Goal: Task Accomplishment & Management: Manage account settings

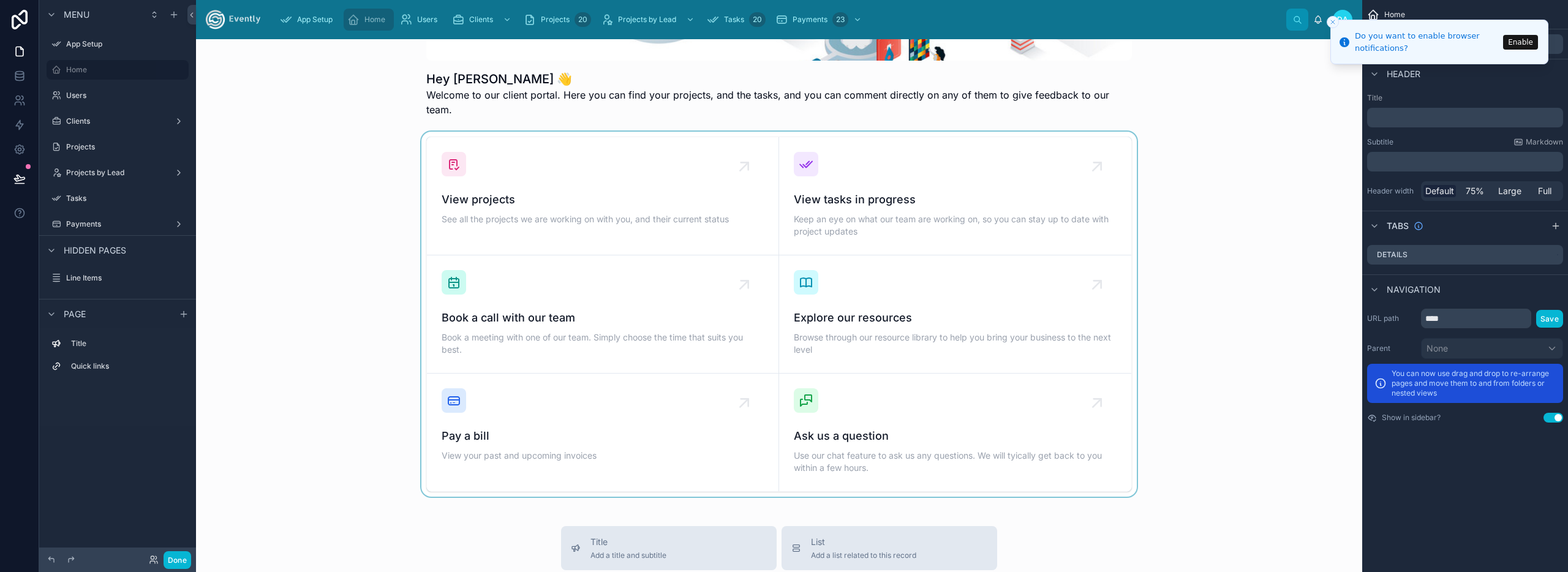
scroll to position [189, 0]
click at [19, 19] on icon at bounding box center [19, 19] width 16 height 19
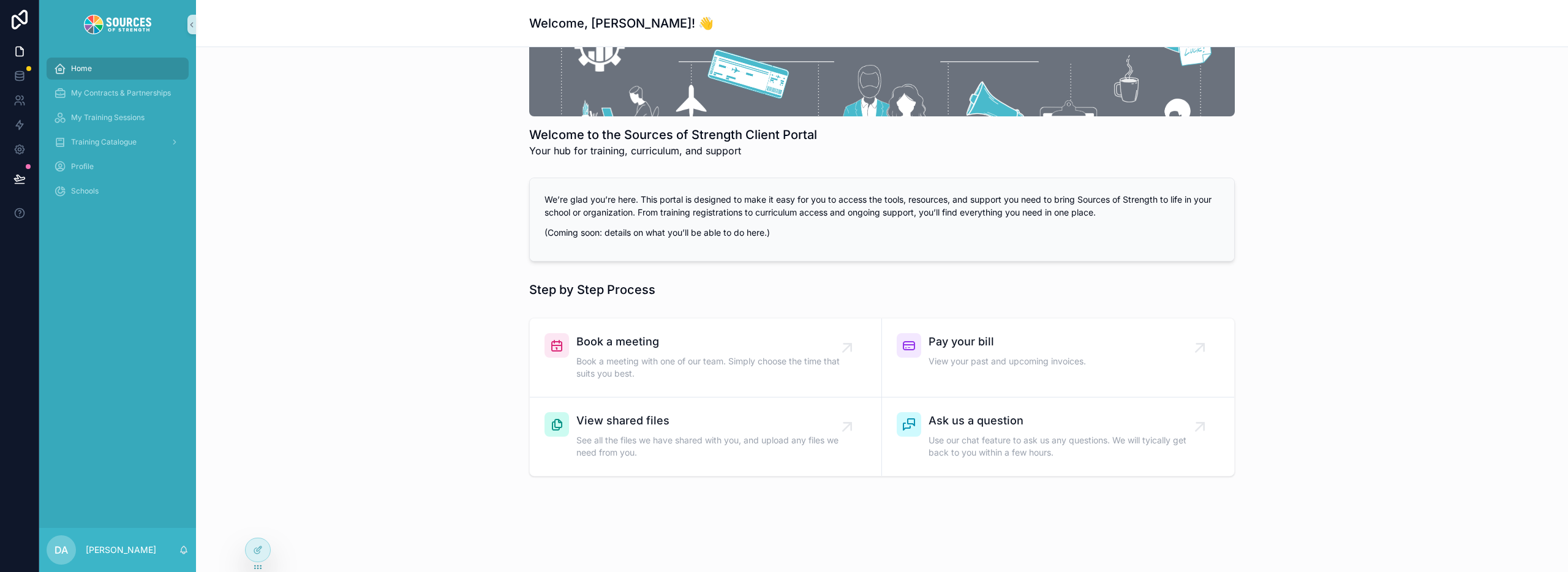
scroll to position [148, 0]
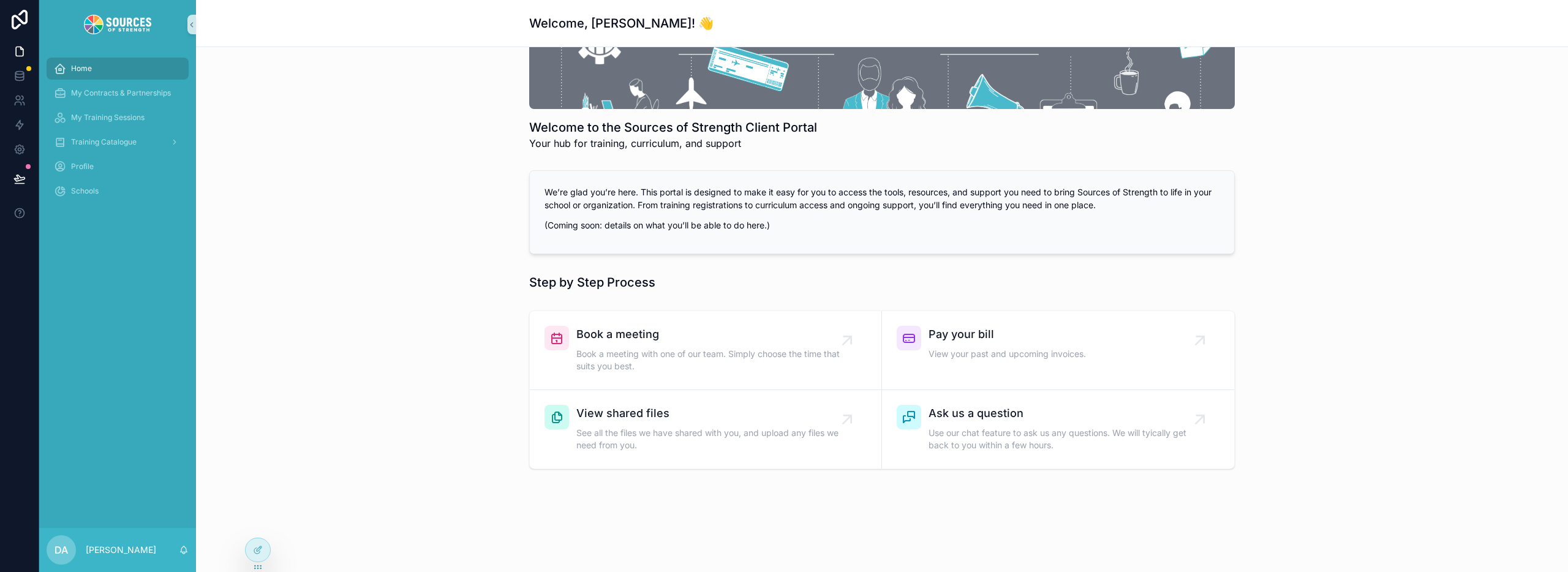
click at [1134, 211] on p "We’re glad you’re here. This portal is designed to make it easy for you to acce…" at bounding box center [882, 199] width 675 height 26
click at [1132, 221] on p "(Coming soon: details on what you’ll be able to do here.)" at bounding box center [882, 226] width 675 height 13
click at [255, 548] on icon at bounding box center [258, 550] width 10 height 10
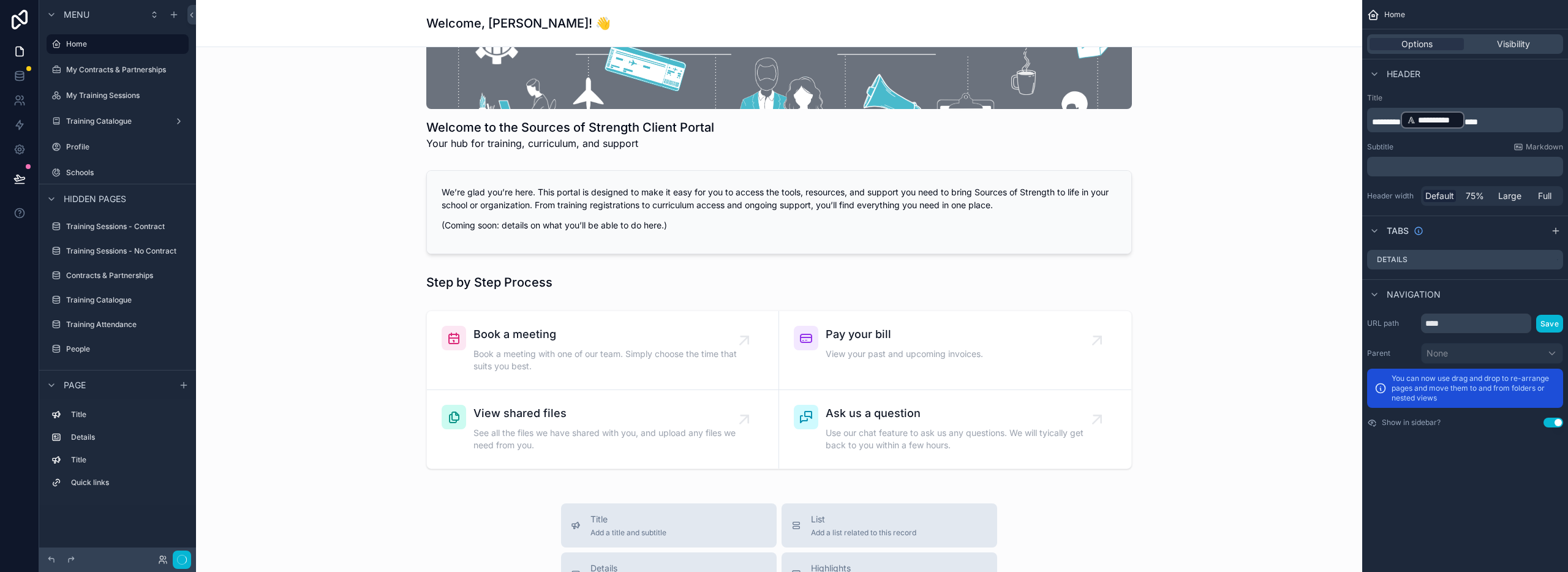
drag, startPoint x: 260, startPoint y: 566, endPoint x: 251, endPoint y: 555, distance: 14.2
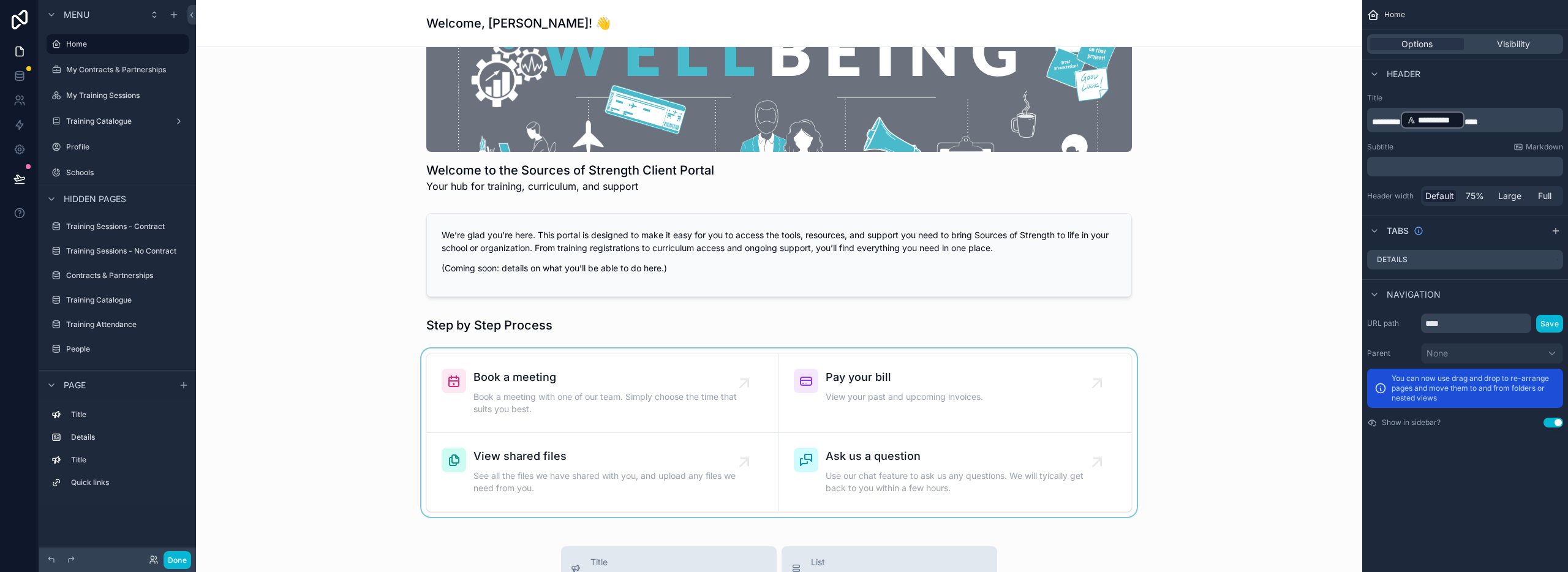
scroll to position [161, 0]
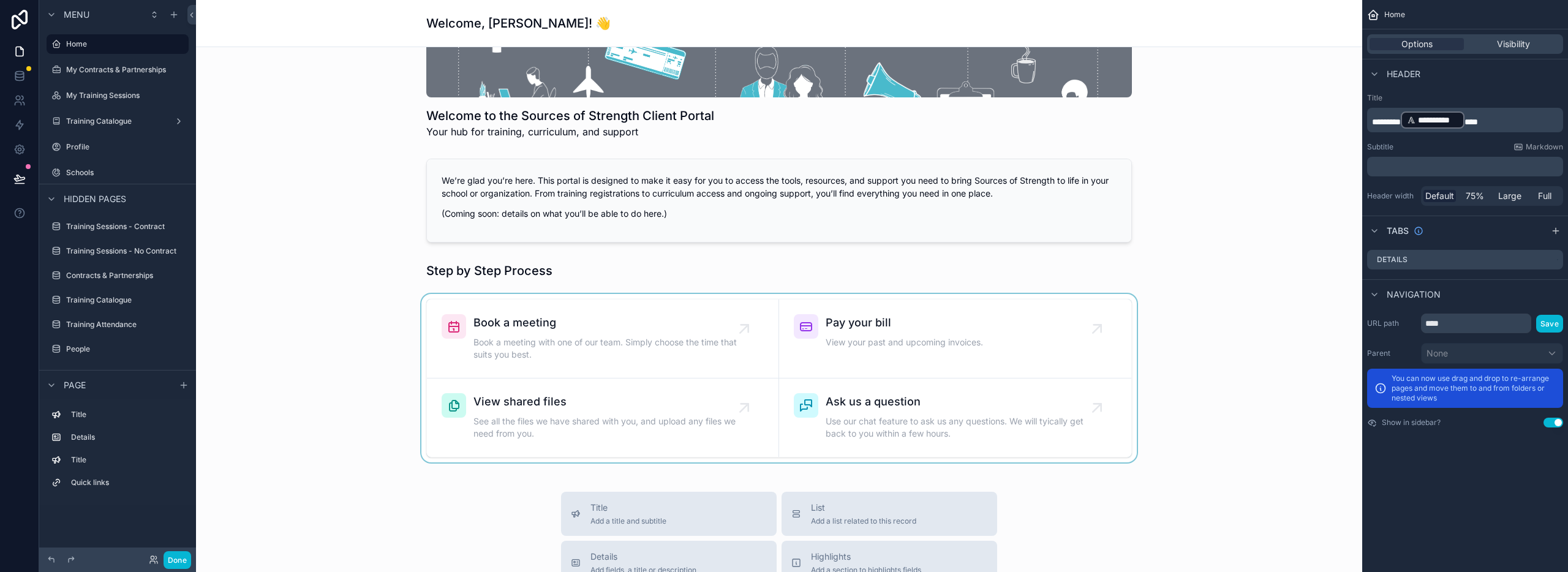
click at [641, 332] on div "scrollable content" at bounding box center [780, 378] width 1147 height 169
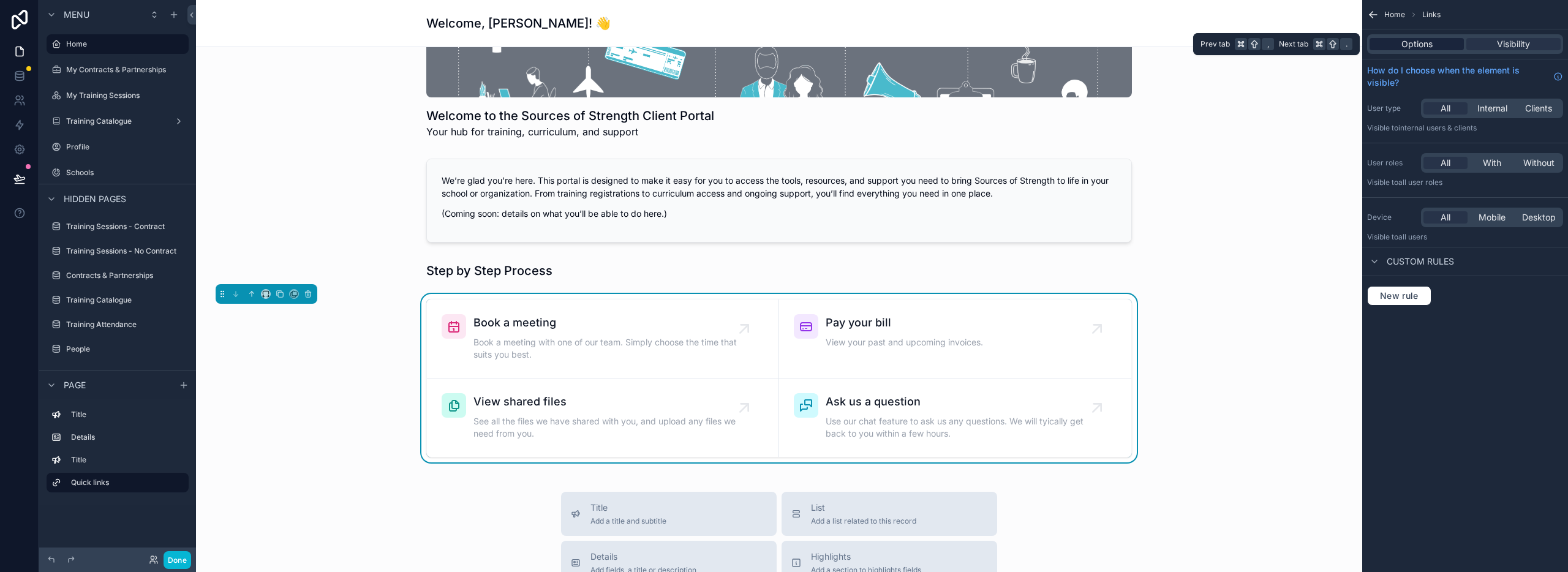
click at [1431, 44] on span "Options" at bounding box center [1417, 44] width 32 height 12
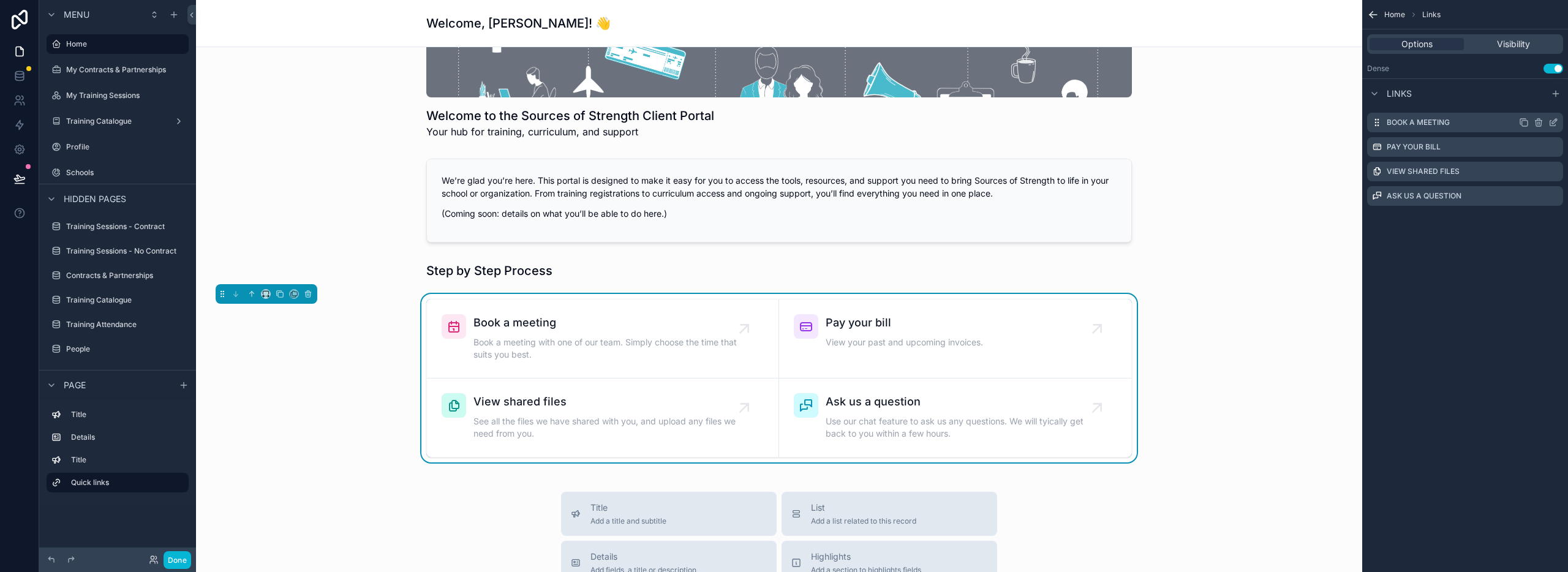
click at [1552, 124] on icon "scrollable content" at bounding box center [1553, 123] width 10 height 10
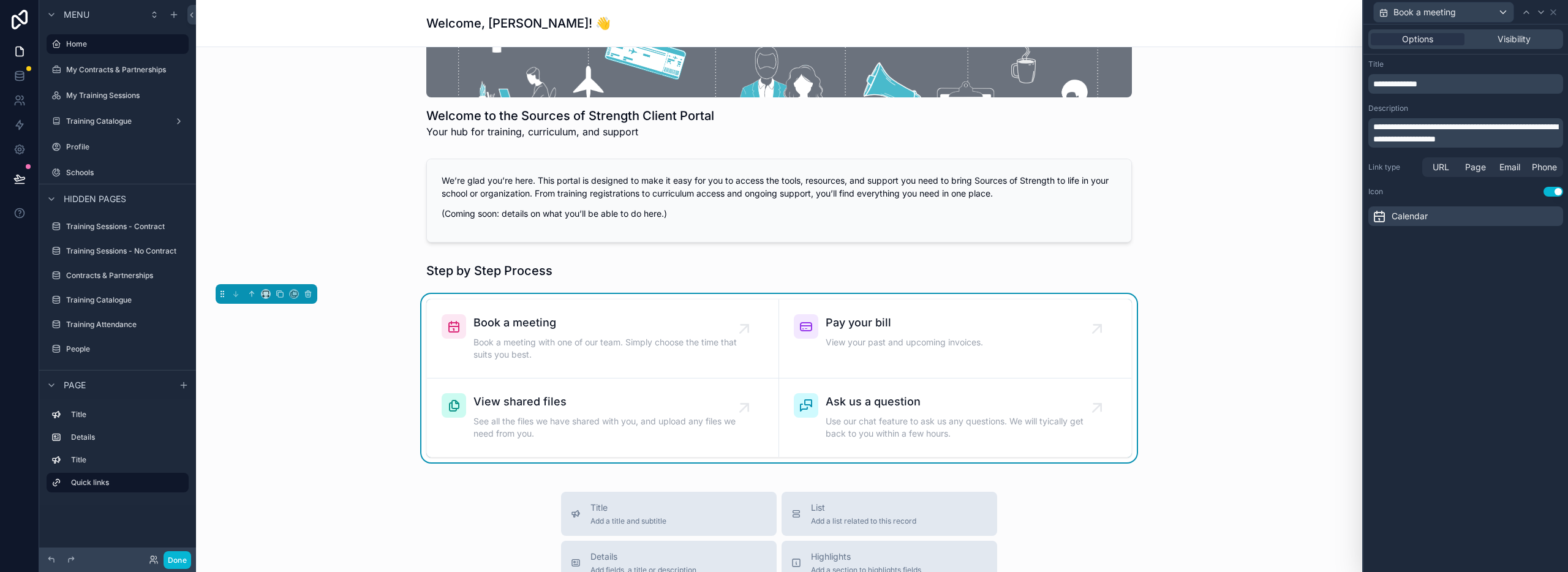
click at [1441, 86] on p "**********" at bounding box center [1467, 84] width 187 height 12
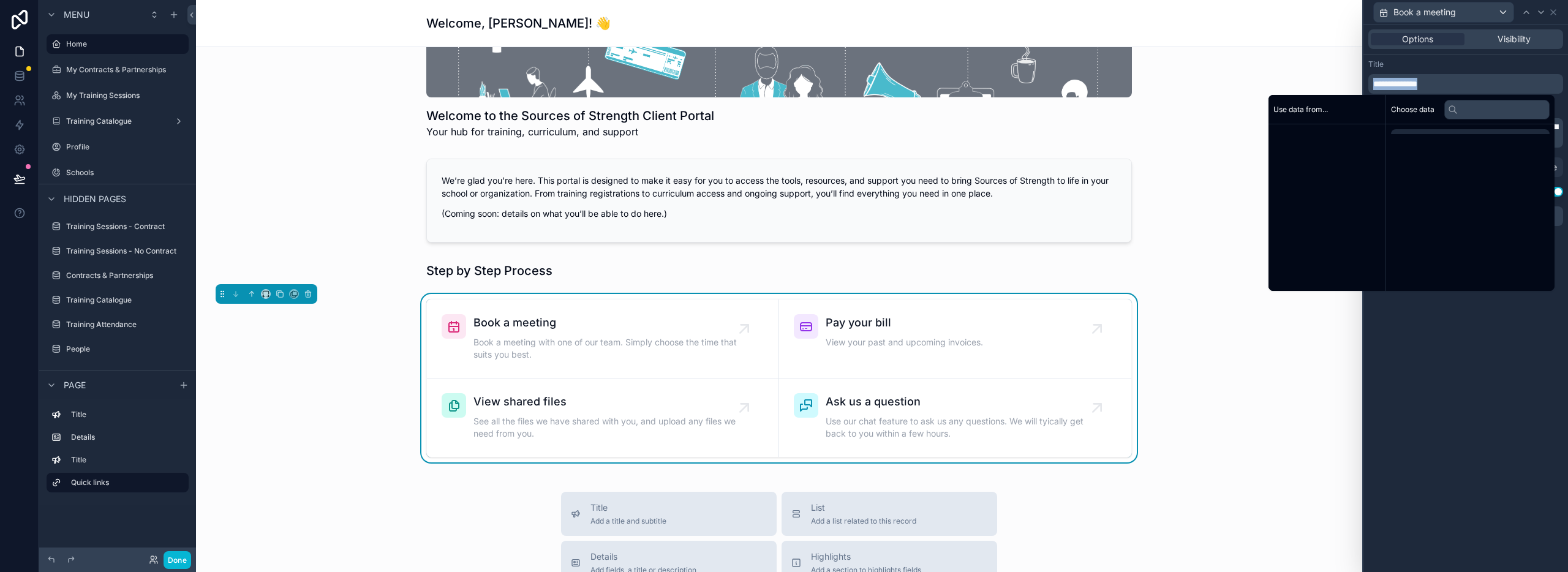
click at [1441, 86] on p "**********" at bounding box center [1467, 84] width 187 height 12
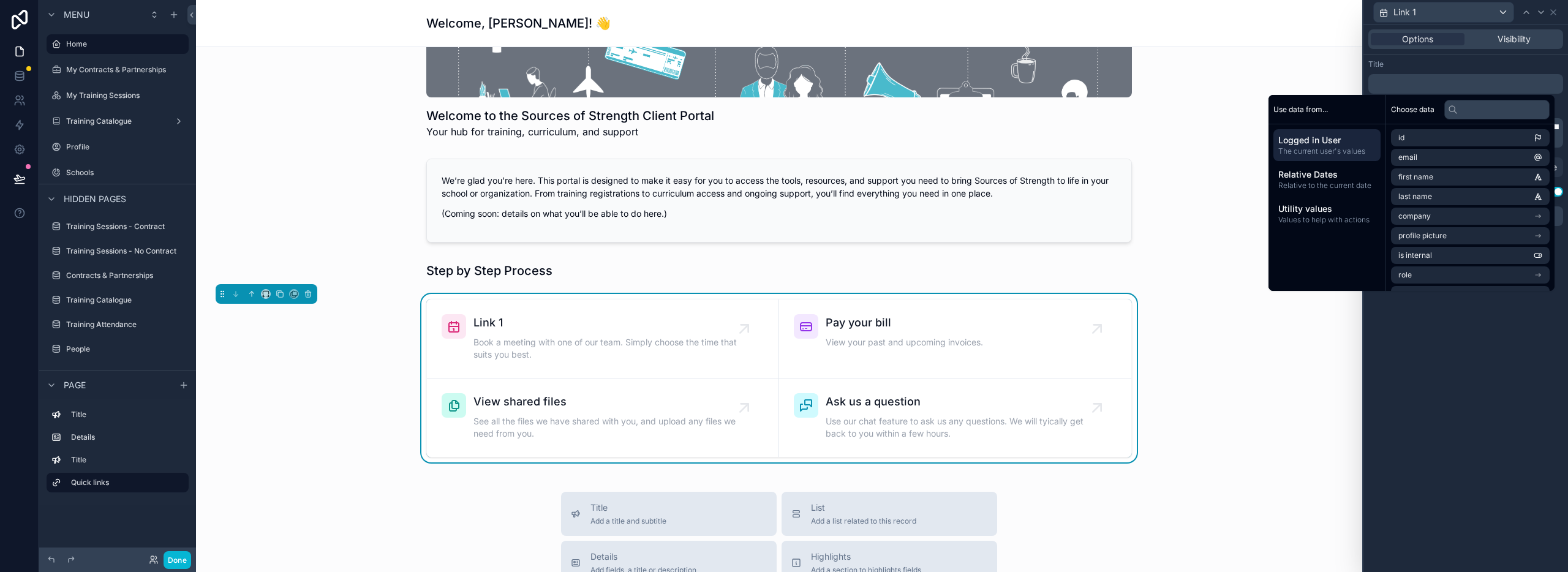
click at [1389, 88] on p "﻿" at bounding box center [1467, 84] width 187 height 12
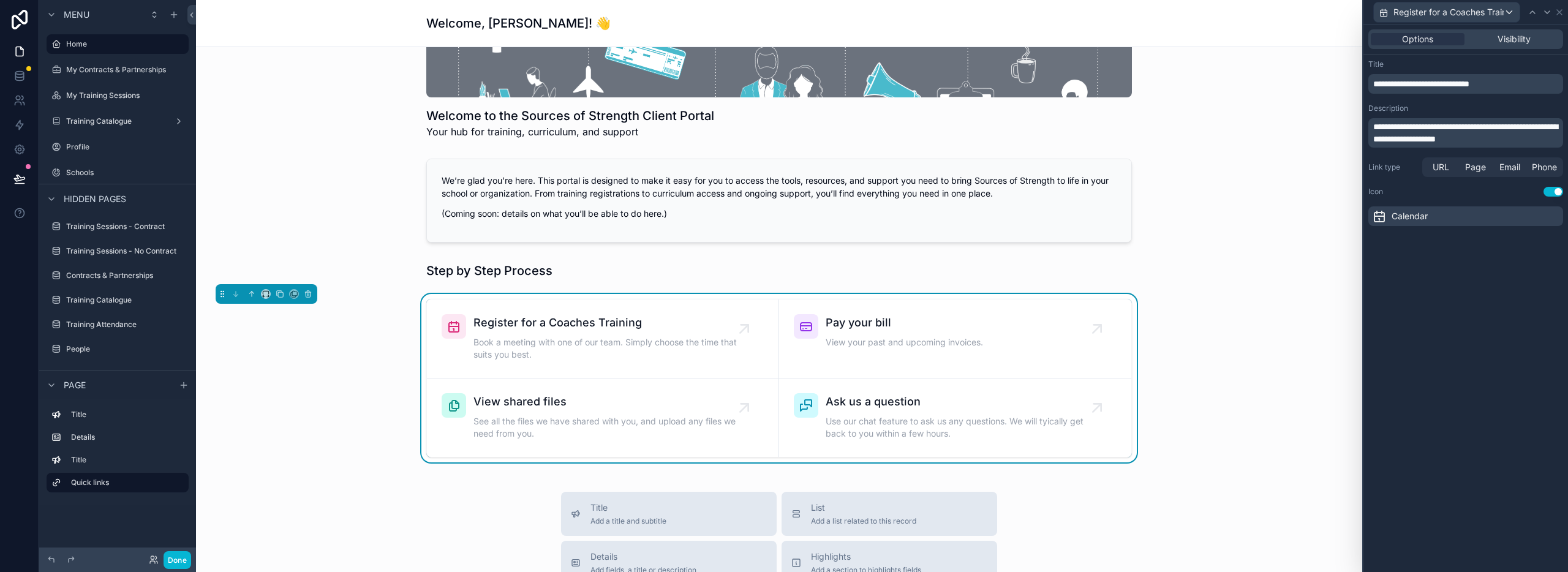
click at [1394, 67] on div "Title" at bounding box center [1466, 64] width 195 height 10
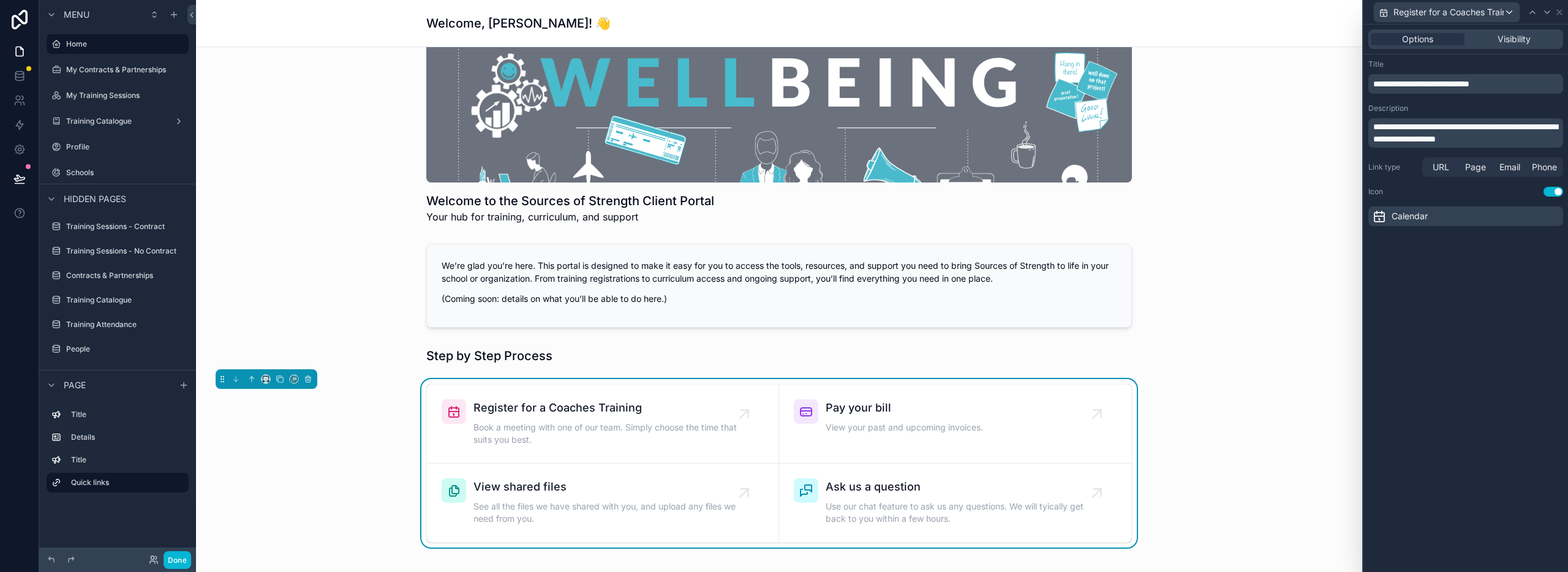
scroll to position [83, 0]
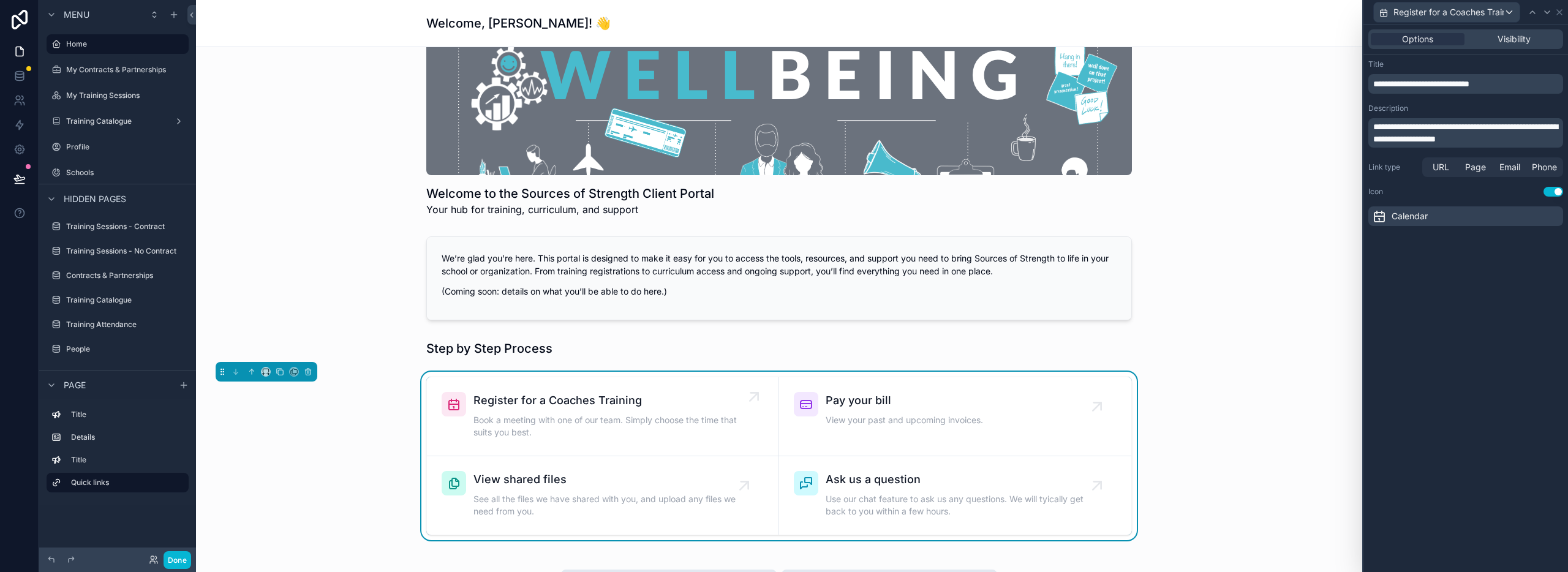
click at [639, 408] on span "Register for a Coaches Training" at bounding box center [609, 400] width 271 height 17
drag, startPoint x: 1519, startPoint y: 139, endPoint x: 1359, endPoint y: 123, distance: 160.8
click at [1359, 123] on div "**********" at bounding box center [784, 286] width 1568 height 572
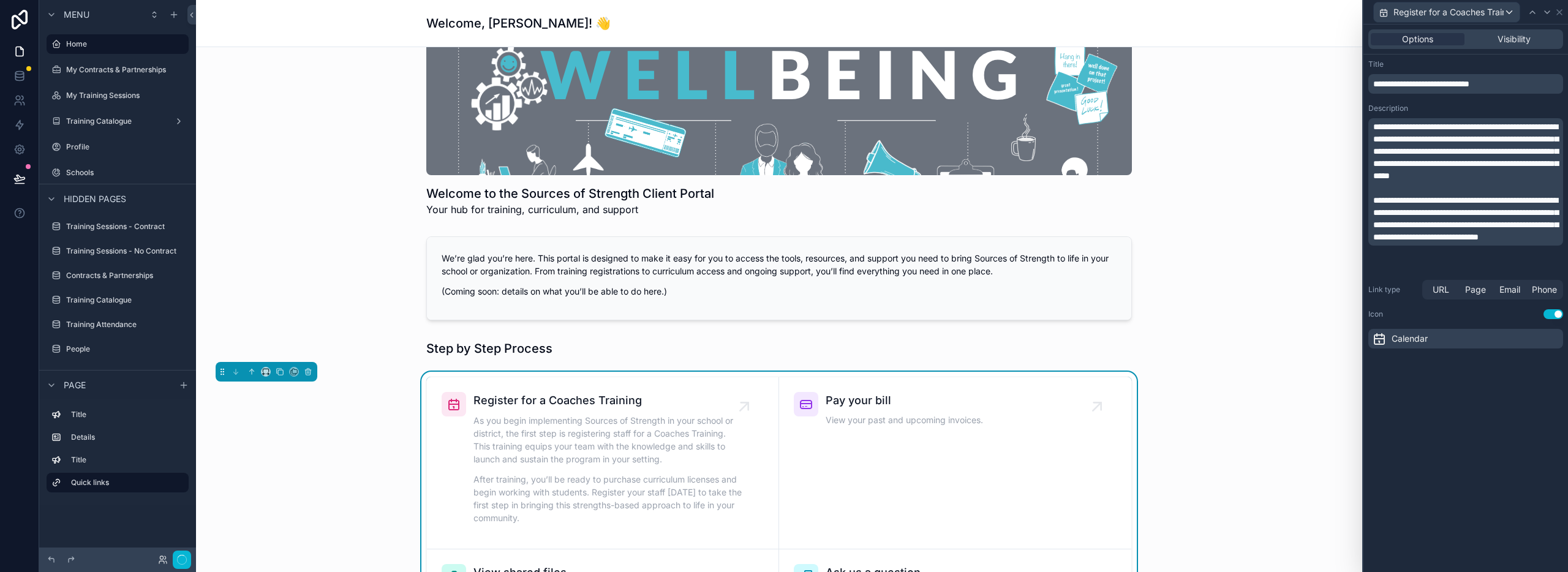
click at [1497, 402] on div "**********" at bounding box center [1466, 298] width 204 height 548
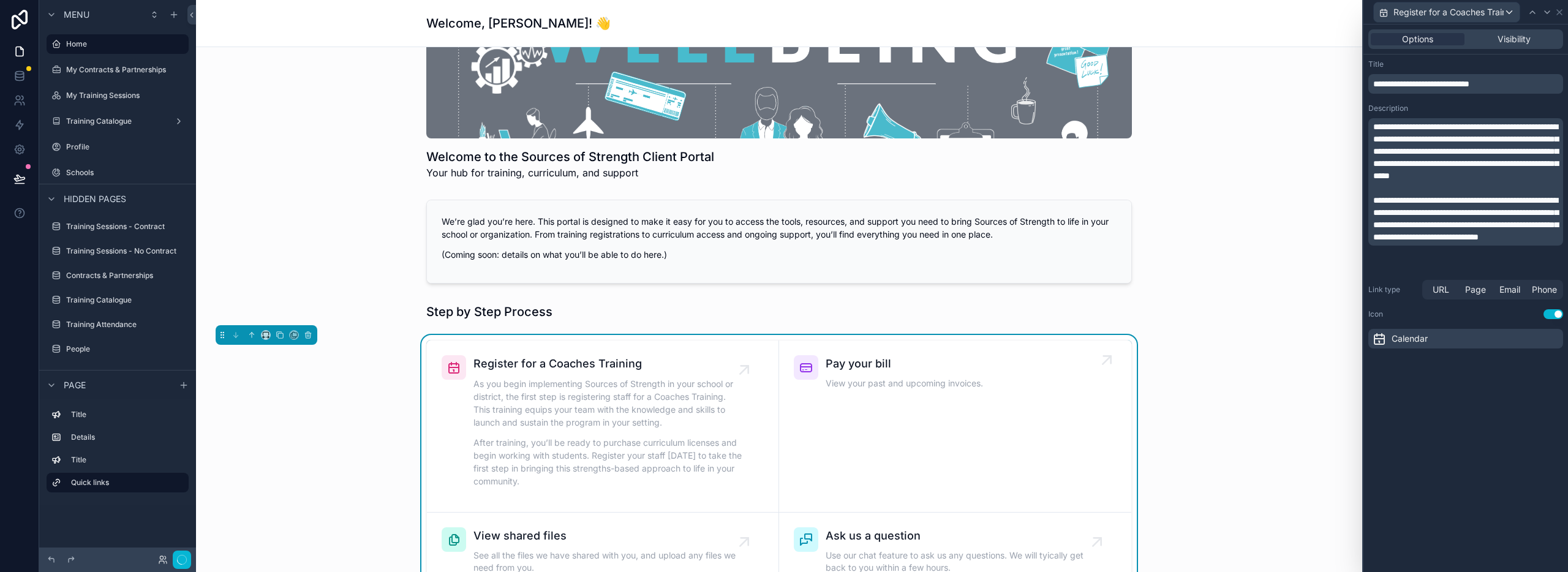
scroll to position [156, 0]
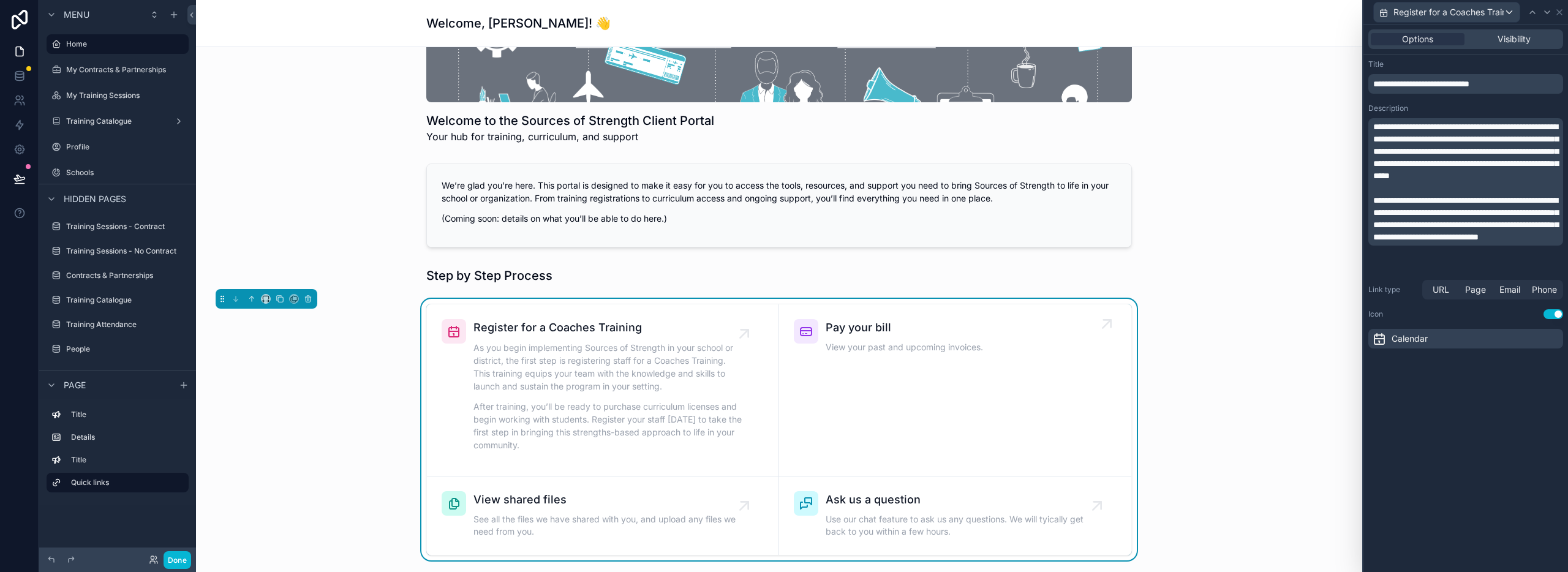
click at [1003, 398] on link "Pay your bill View your past and upcoming invoices." at bounding box center [956, 390] width 352 height 172
click at [914, 326] on span "Pay your bill" at bounding box center [904, 327] width 157 height 17
click at [1560, 8] on icon at bounding box center [1560, 12] width 10 height 10
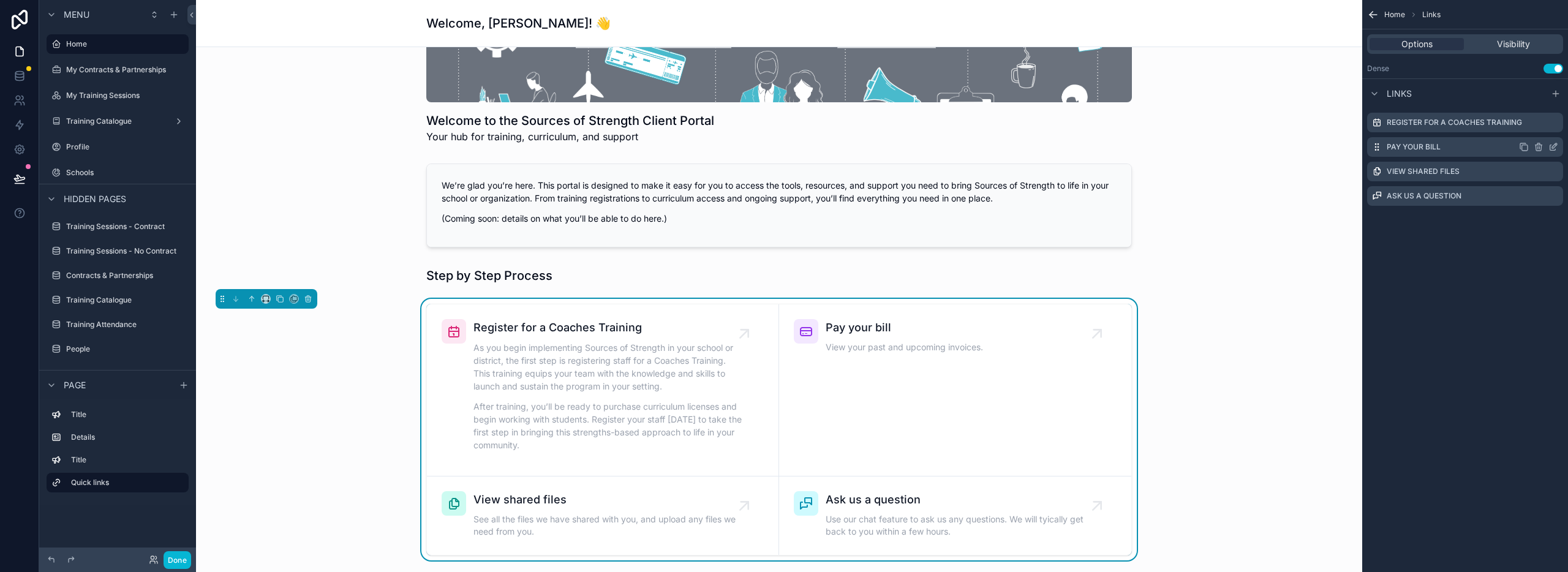
click at [1555, 146] on icon "scrollable content" at bounding box center [1554, 146] width 5 height 5
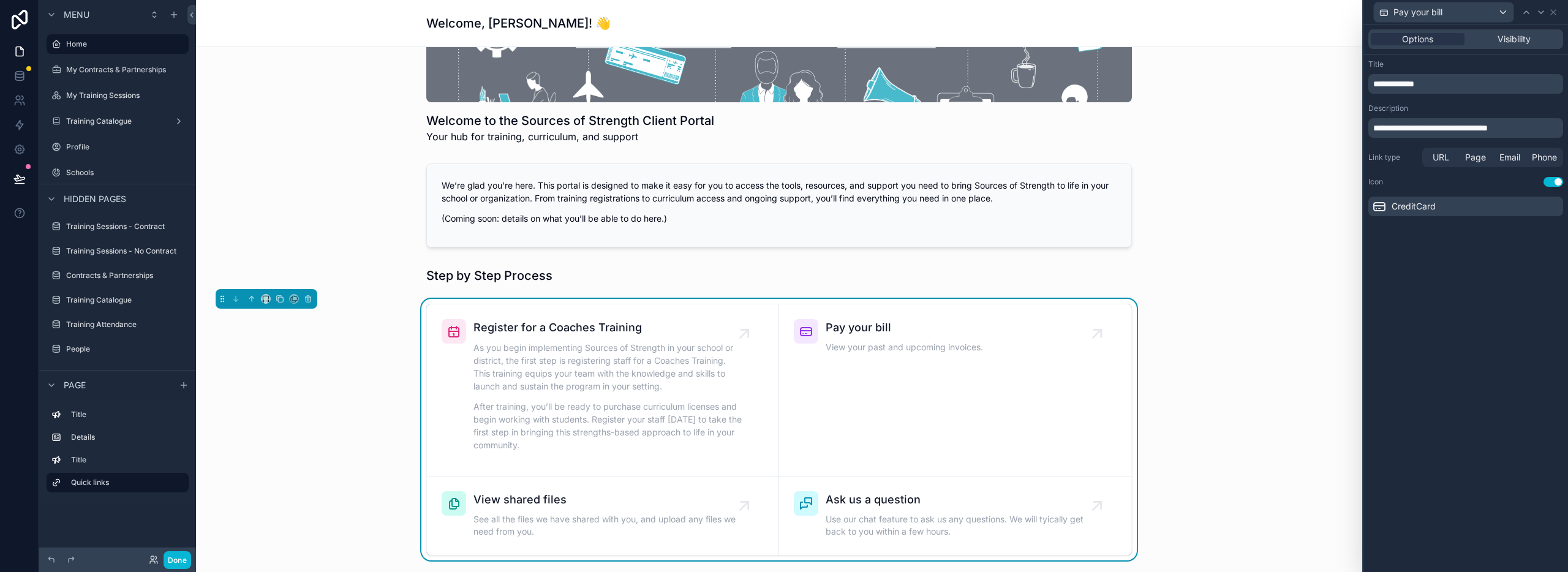
click at [1445, 81] on p "**********" at bounding box center [1467, 84] width 187 height 12
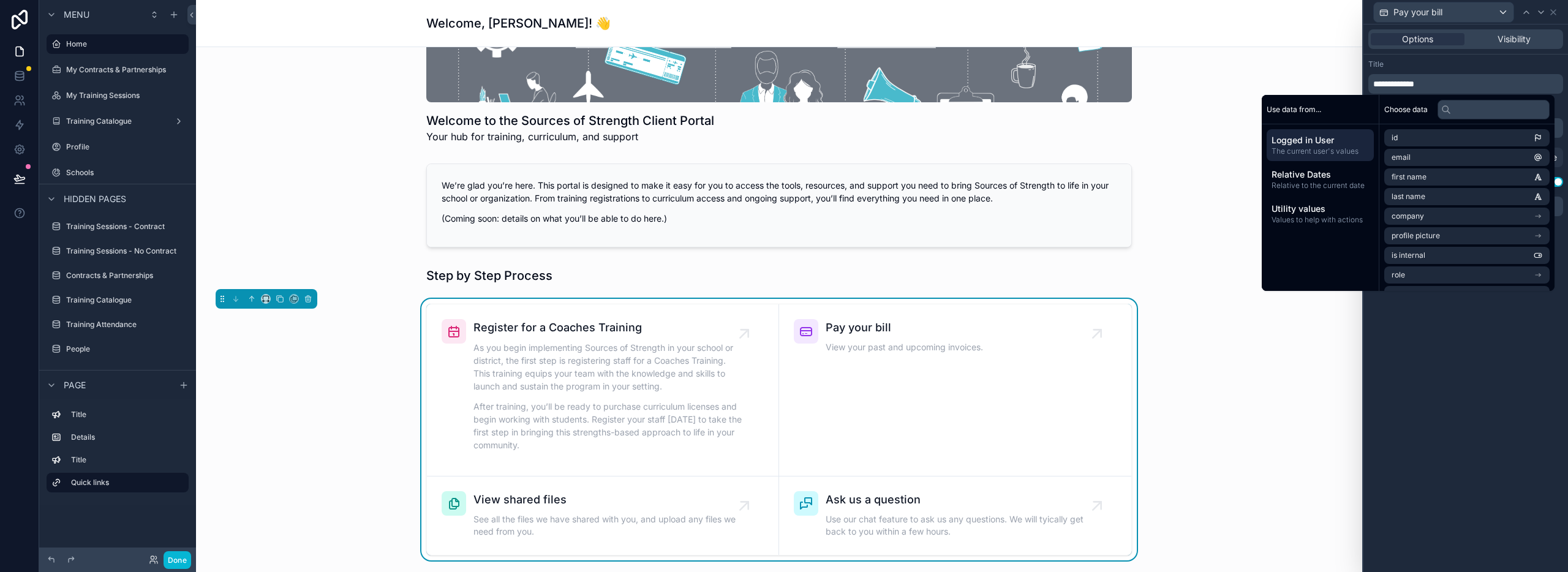
click at [1445, 81] on p "**********" at bounding box center [1467, 84] width 187 height 12
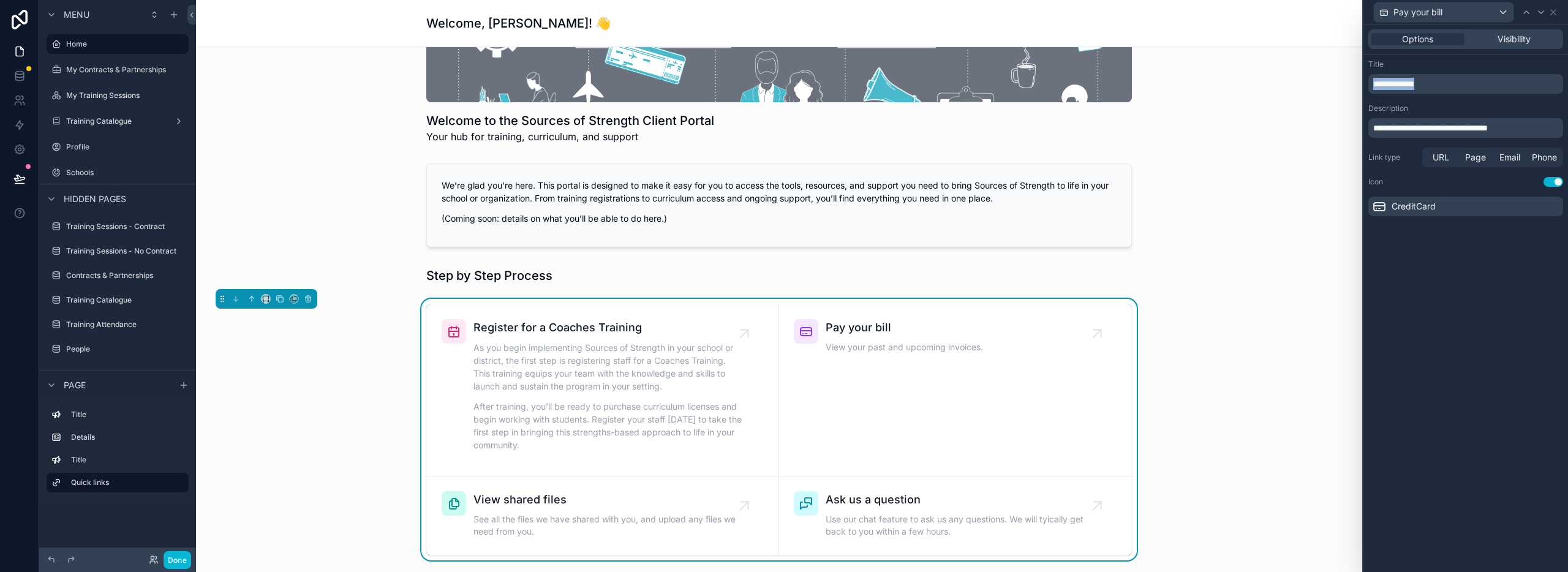
click at [1445, 81] on p "**********" at bounding box center [1467, 84] width 187 height 12
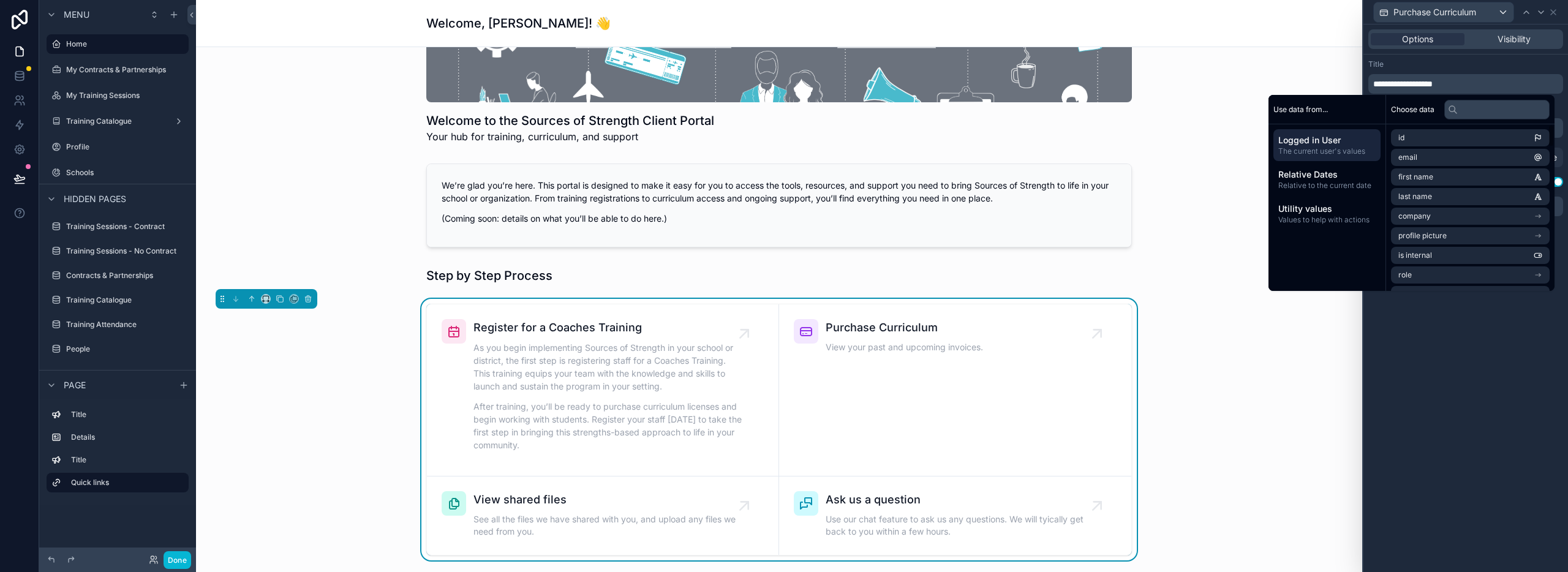
click at [1433, 397] on div "**********" at bounding box center [1466, 298] width 204 height 548
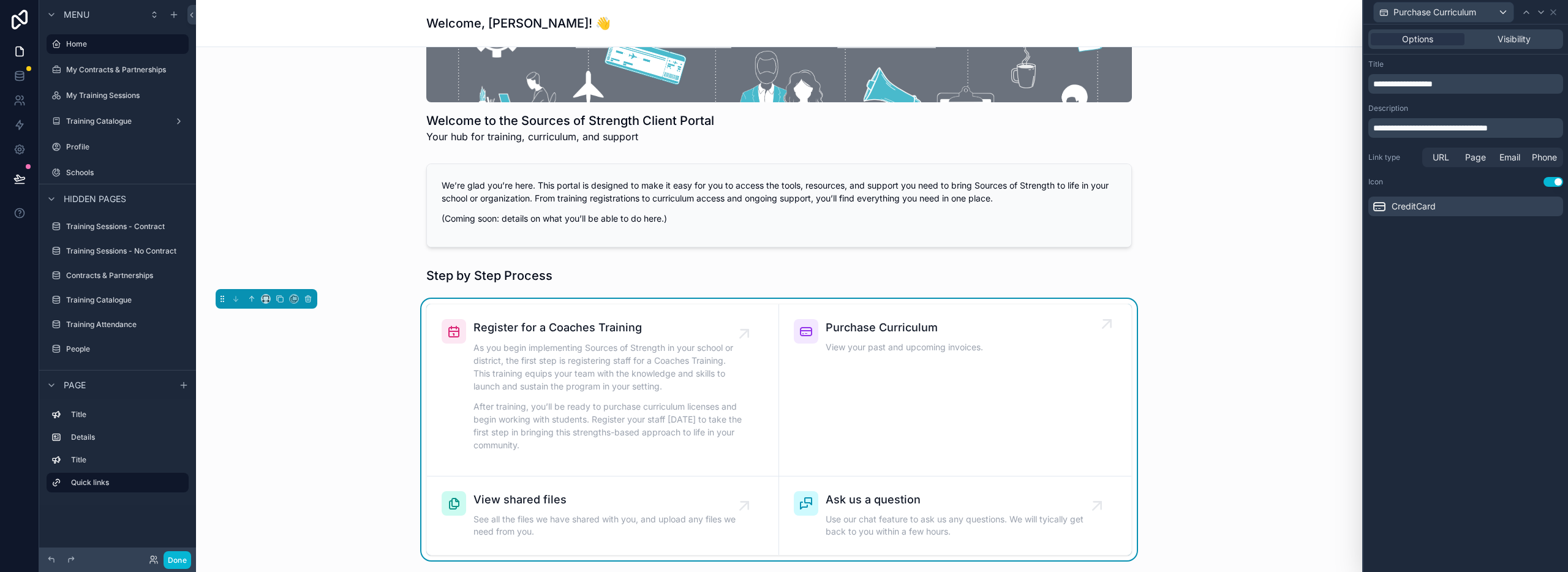
click at [897, 381] on link "Purchase Curriculum View your past and upcoming invoices." at bounding box center [956, 390] width 352 height 172
click at [1429, 127] on span "**********" at bounding box center [1430, 128] width 114 height 9
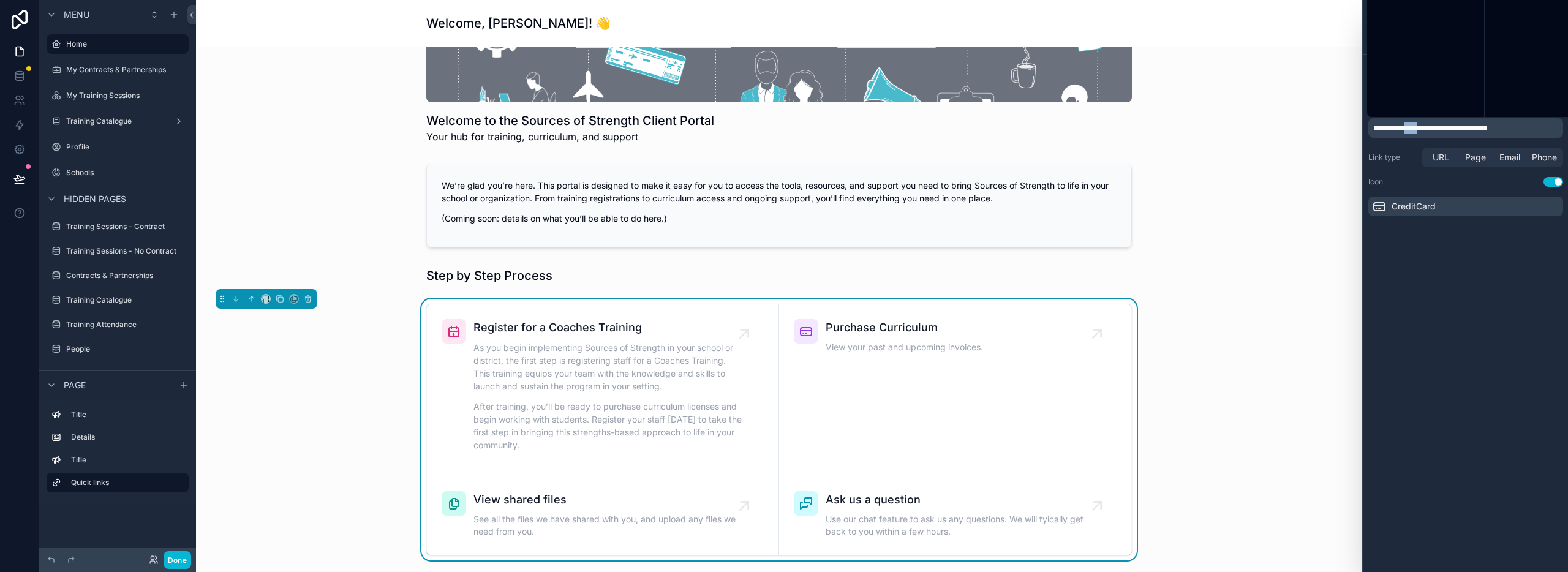
click at [1429, 127] on span "**********" at bounding box center [1430, 128] width 114 height 9
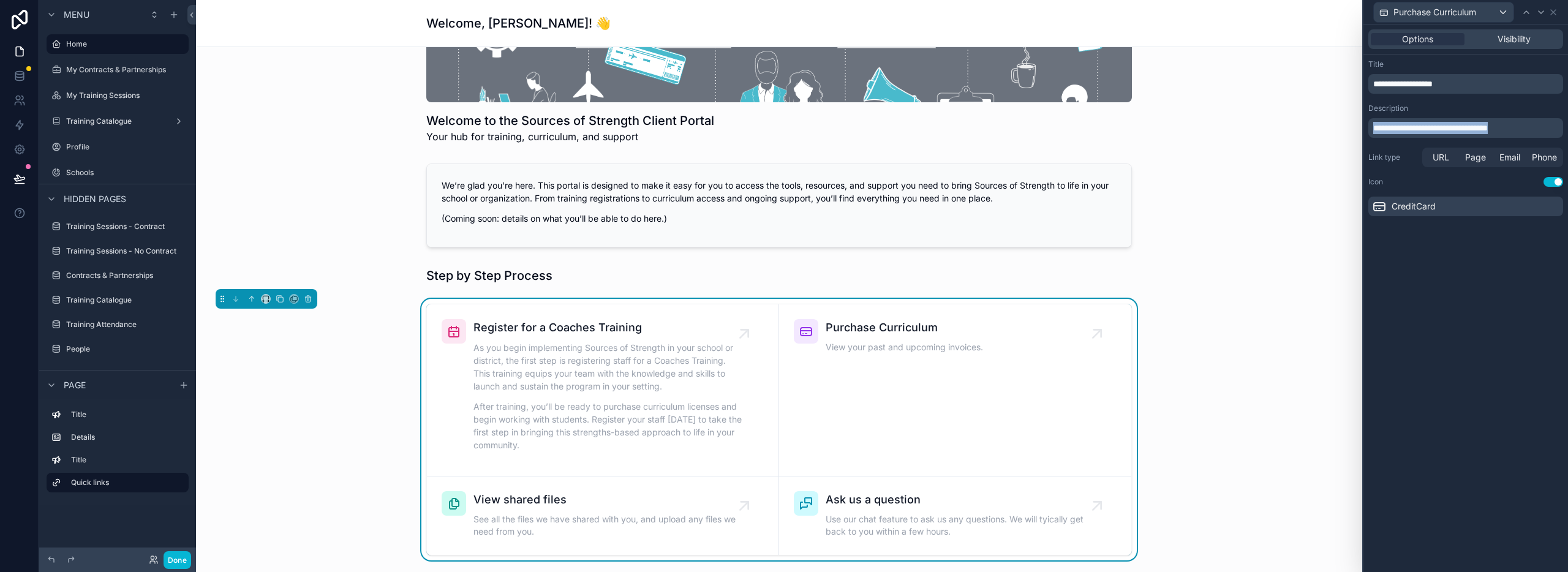
click at [1429, 127] on span "**********" at bounding box center [1430, 128] width 114 height 9
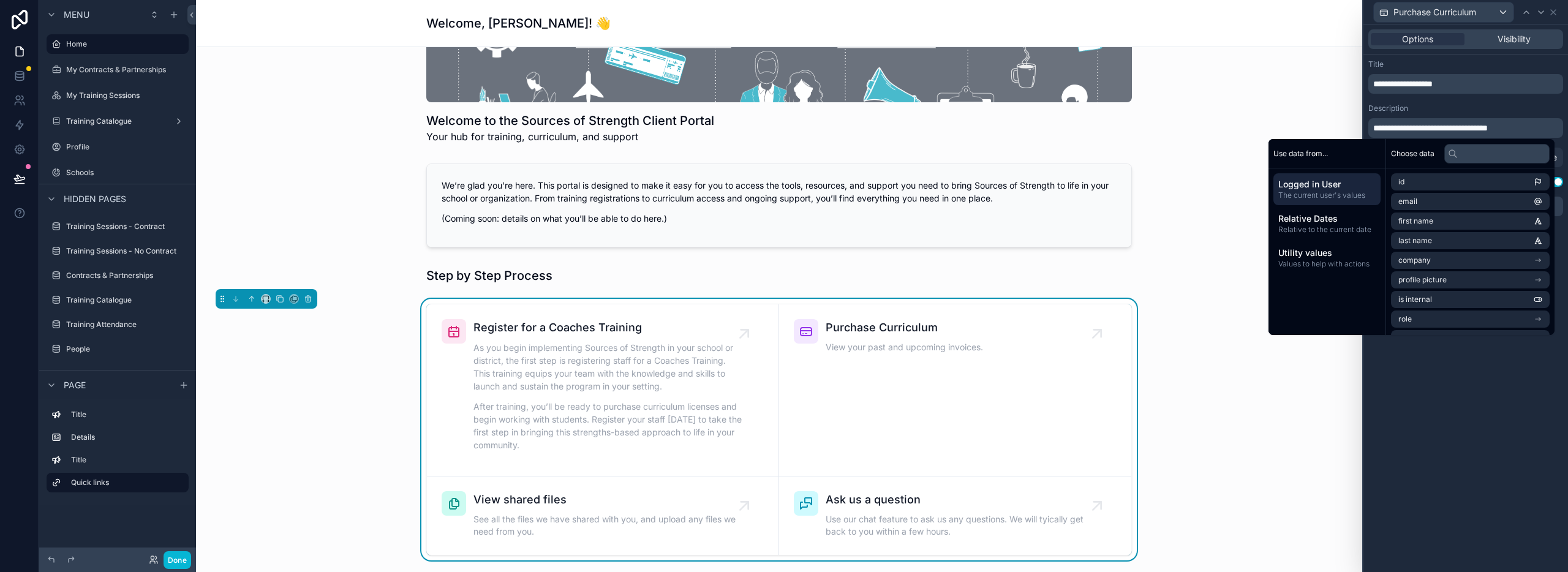
scroll to position [0, 0]
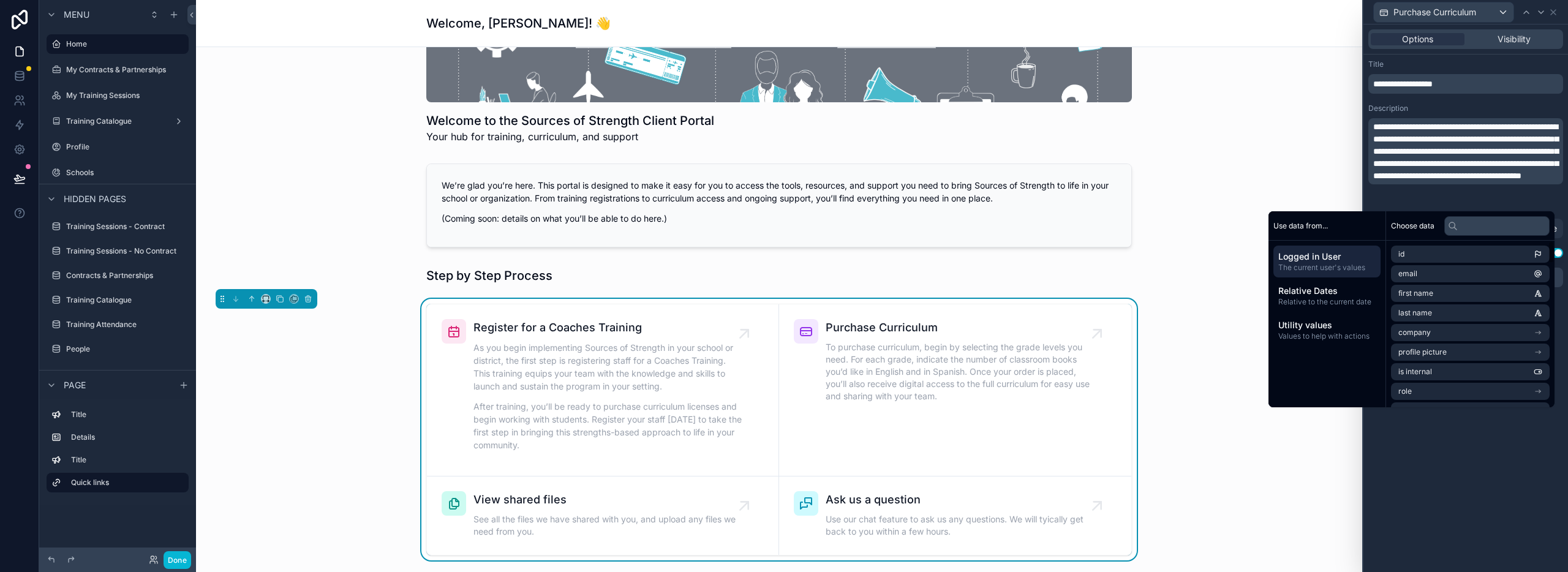
click at [1477, 441] on div "**********" at bounding box center [1466, 298] width 204 height 548
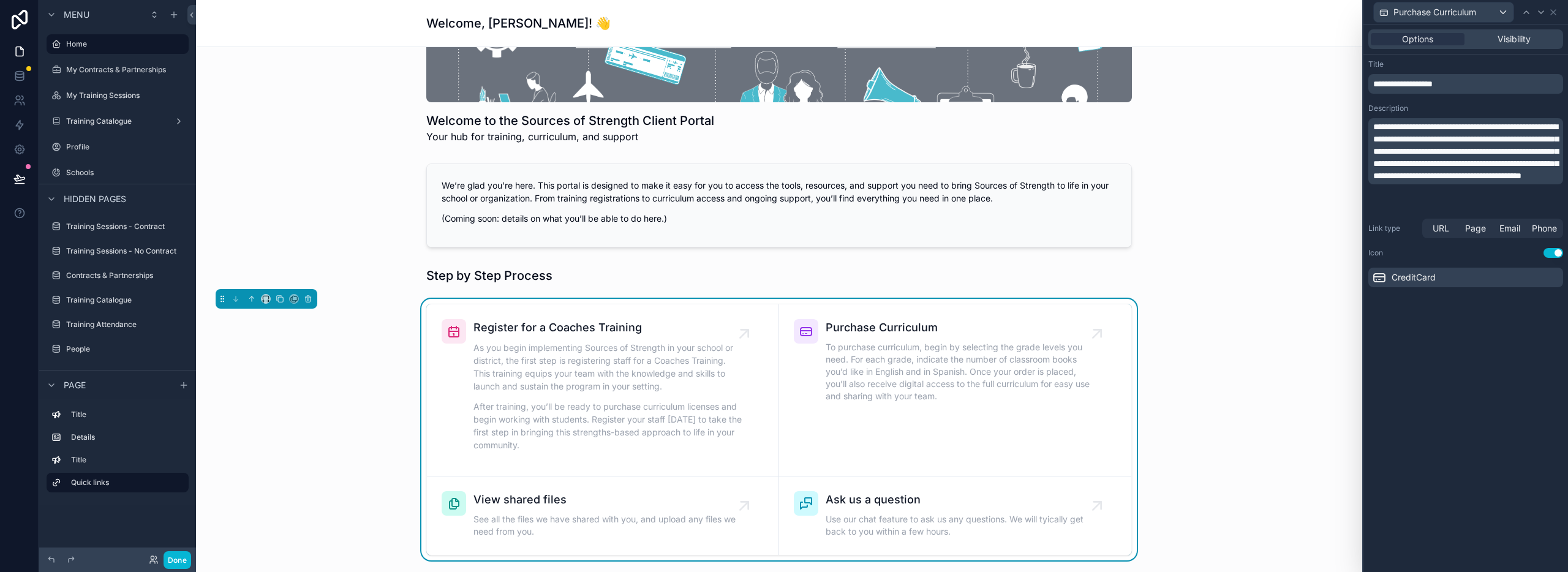
click at [1478, 86] on p "**********" at bounding box center [1467, 84] width 187 height 12
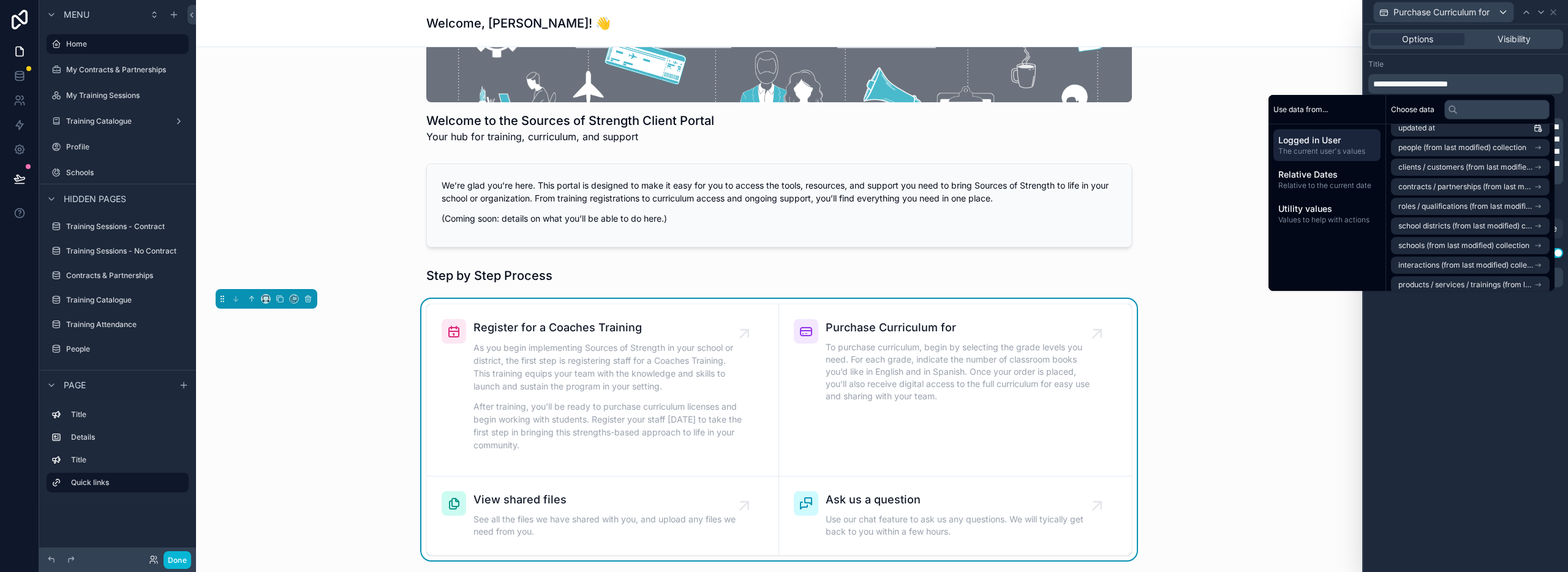
scroll to position [339, 0]
click at [1444, 231] on span "schools (from last modified) collection" at bounding box center [1464, 230] width 131 height 10
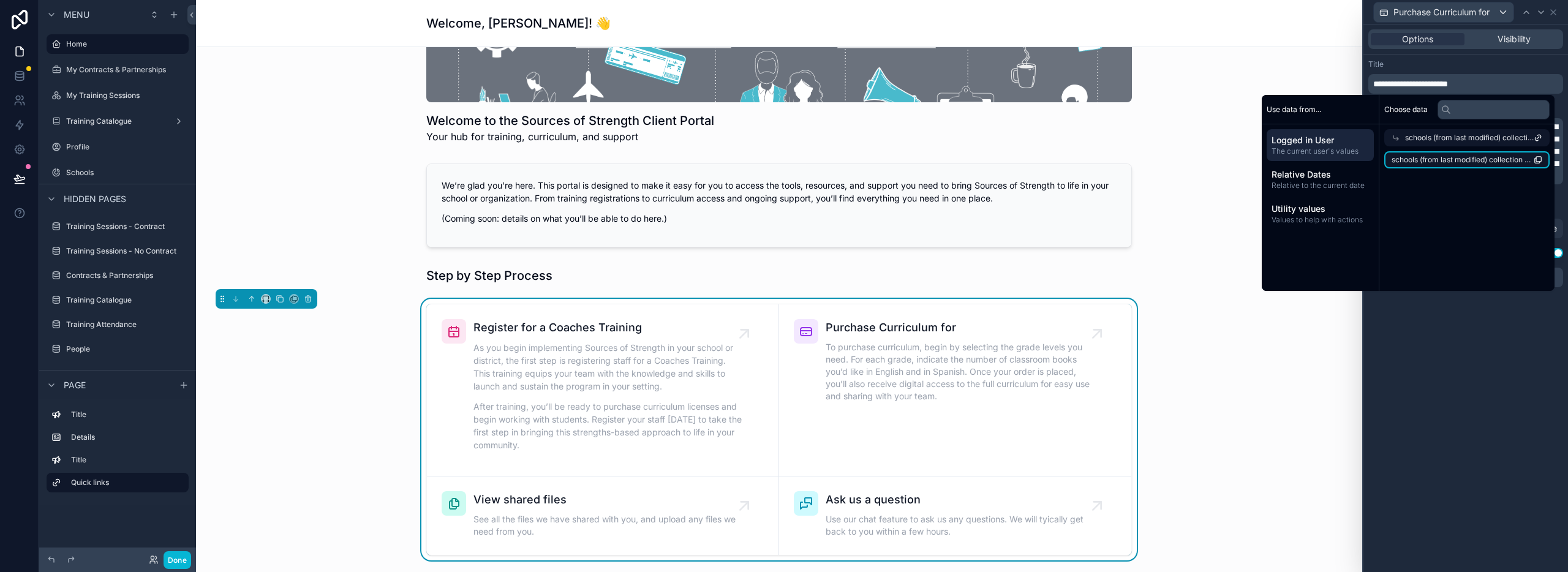
click at [1449, 160] on span "schools (from last modified) collection count" at bounding box center [1463, 160] width 142 height 10
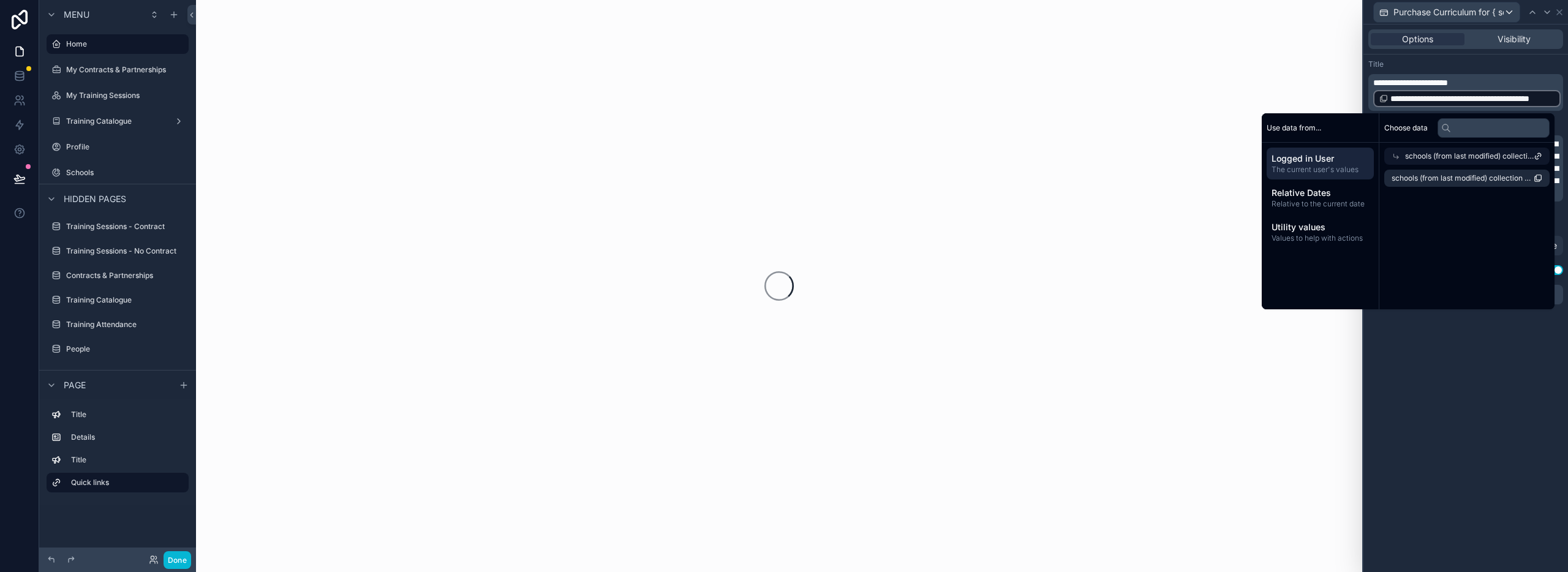
click at [1471, 402] on div "**********" at bounding box center [1466, 298] width 204 height 548
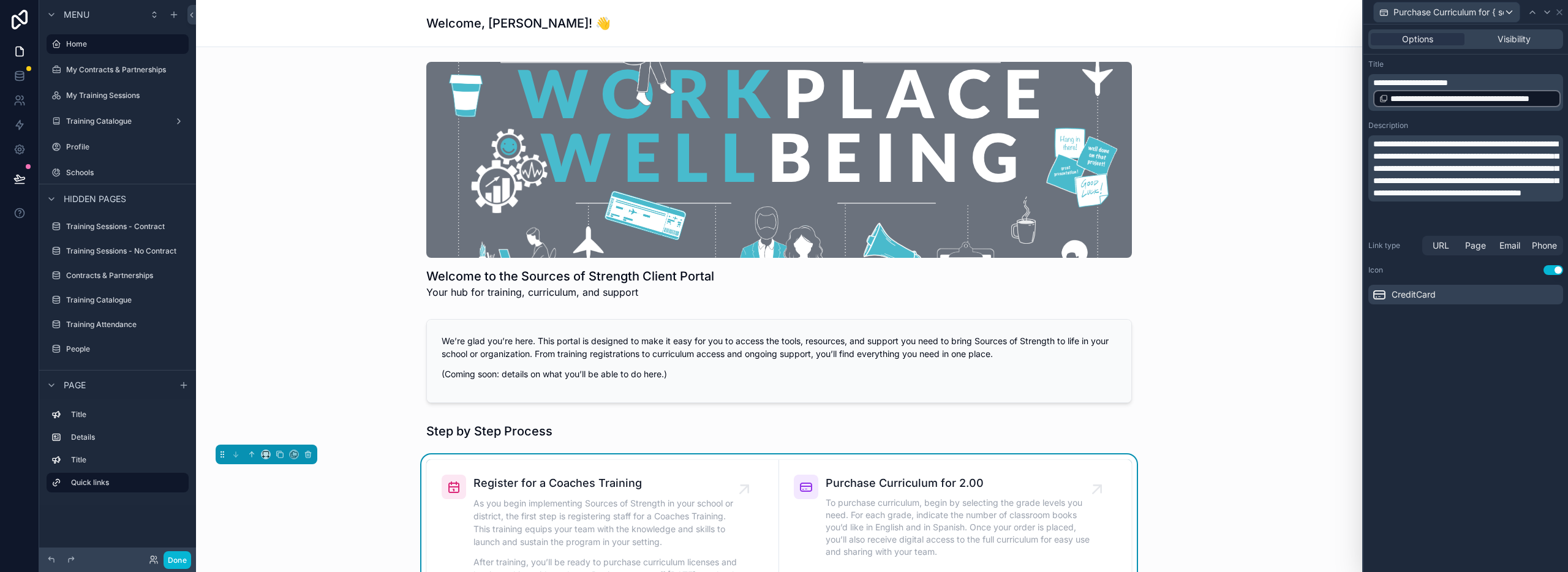
click at [1489, 95] on span "**********" at bounding box center [1472, 98] width 164 height 12
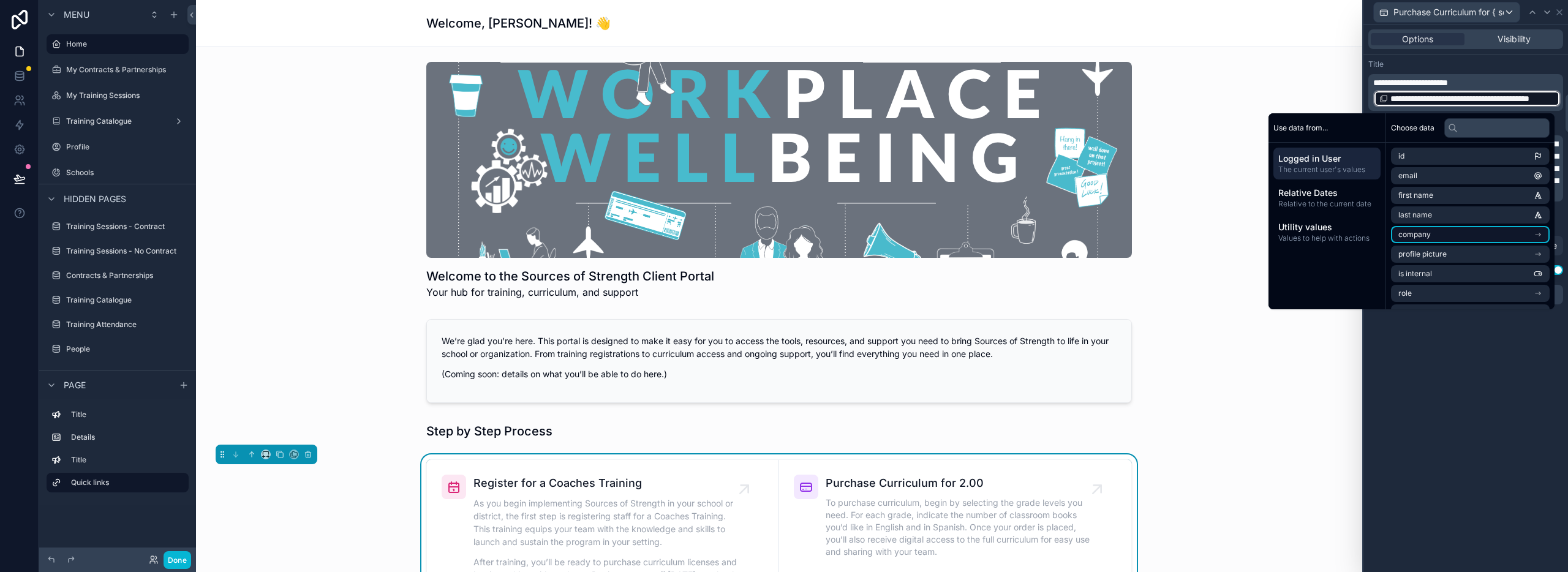
click at [1455, 235] on li "company" at bounding box center [1471, 234] width 159 height 17
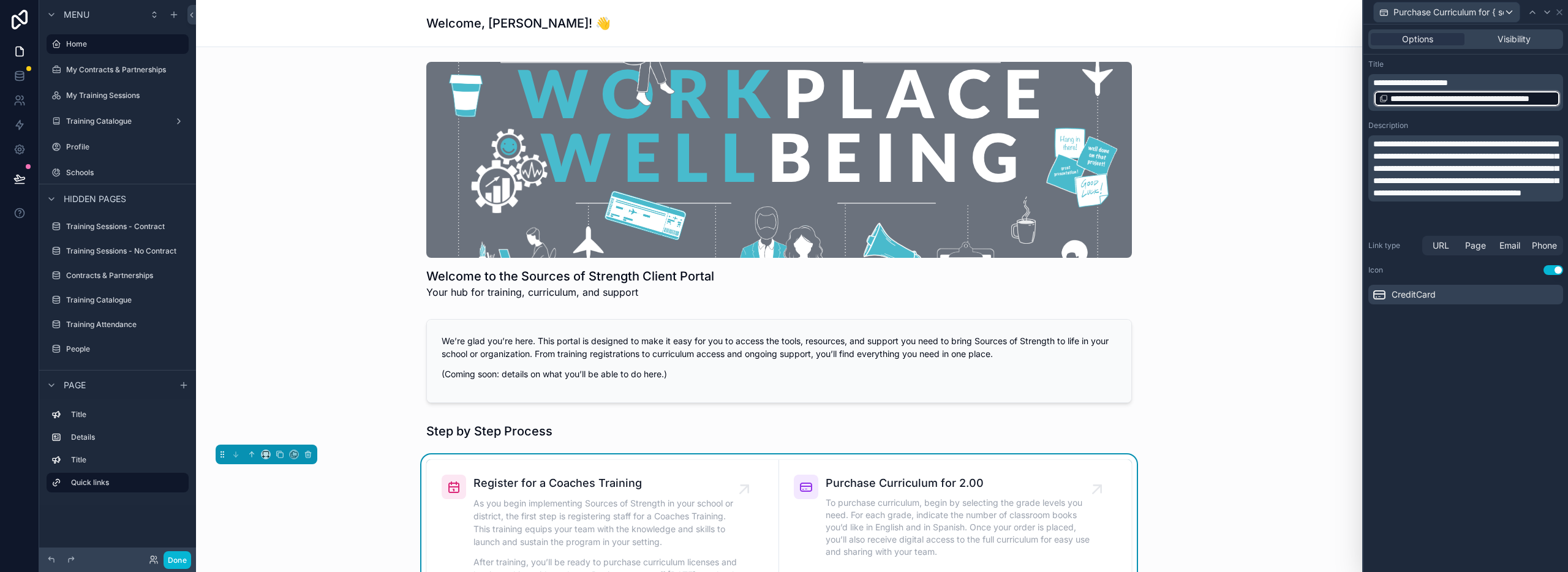
click at [1496, 77] on p "**********" at bounding box center [1467, 92] width 187 height 32
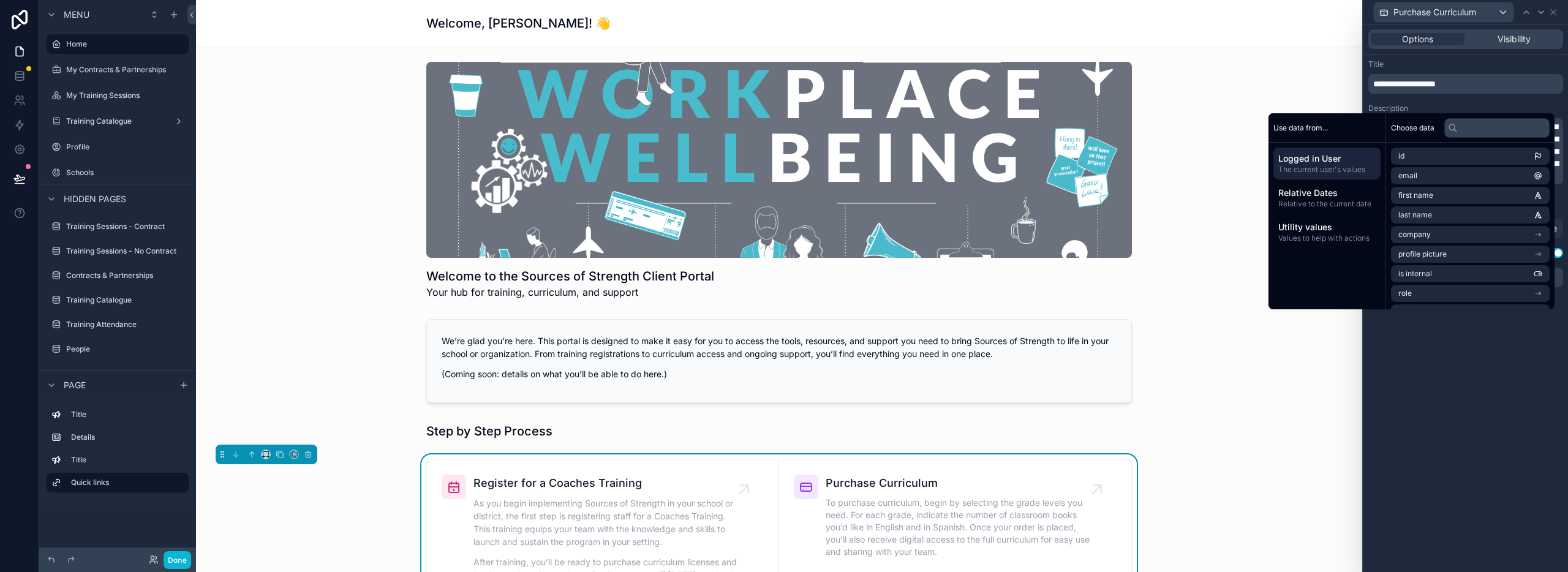
click at [1454, 62] on div "Title" at bounding box center [1466, 64] width 195 height 10
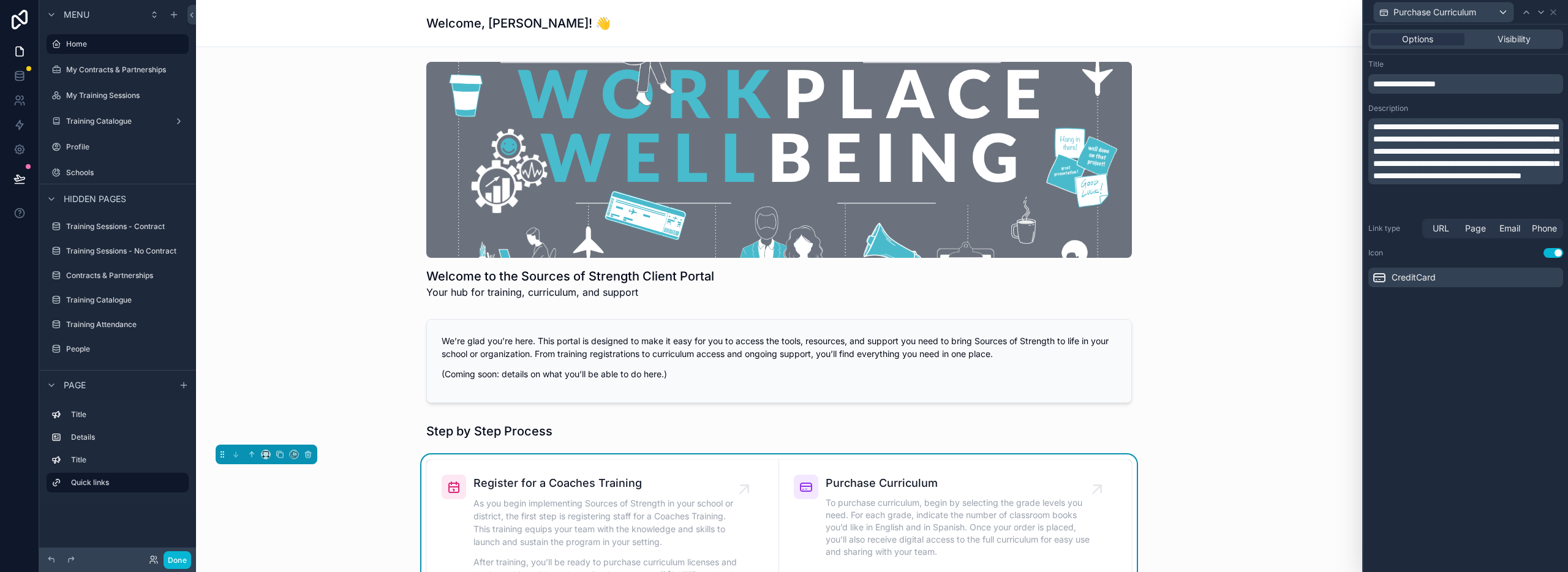
click at [1445, 394] on div "**********" at bounding box center [1466, 298] width 204 height 548
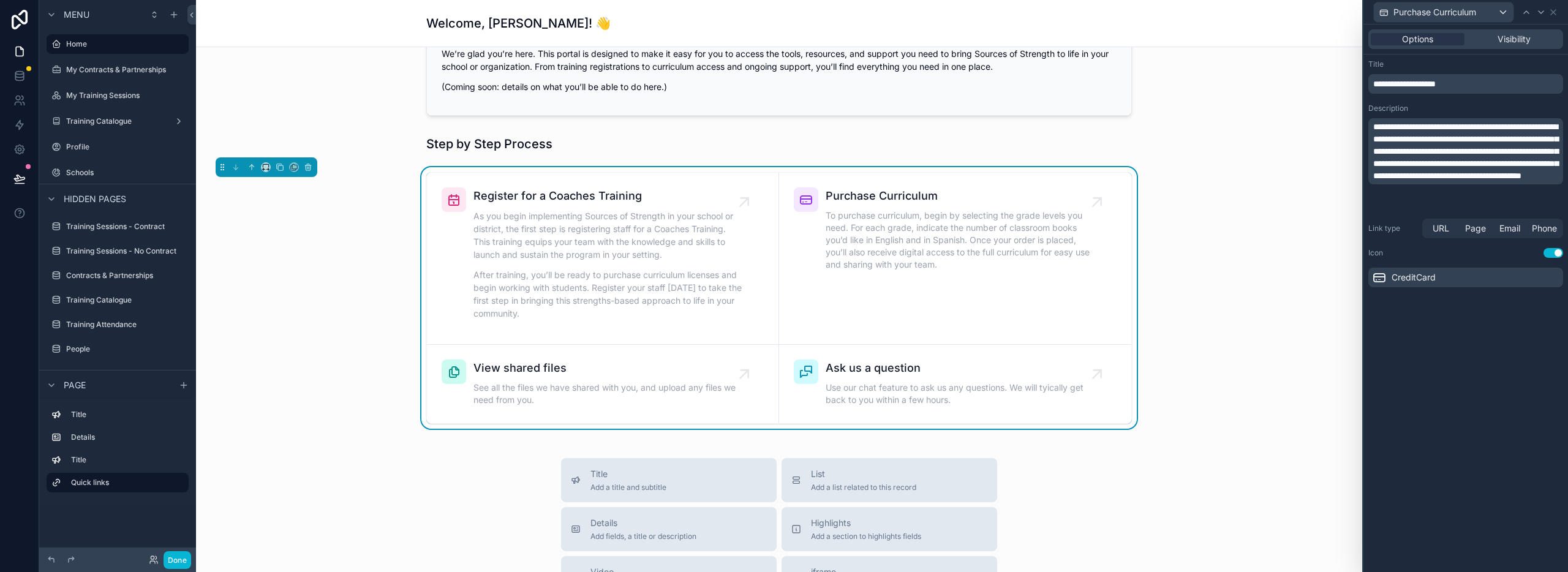
scroll to position [295, 0]
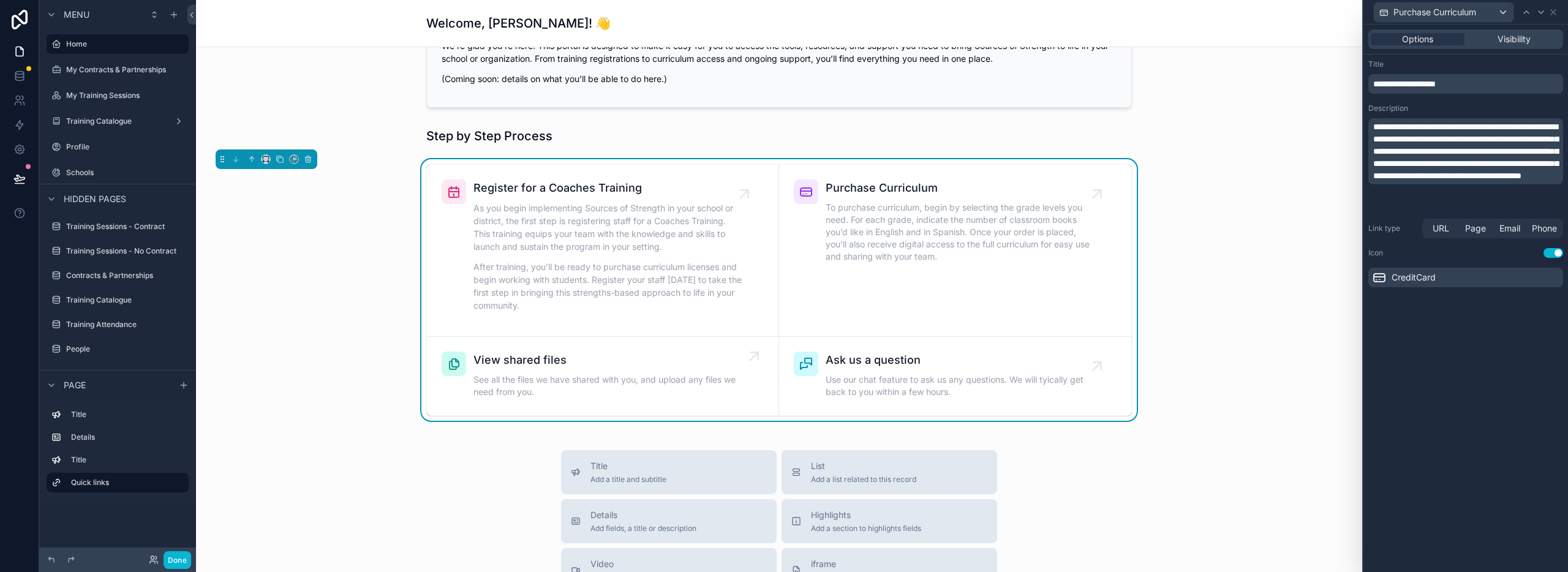
click at [557, 370] on div "View shared files See all the files we have shared with you, and upload any fil…" at bounding box center [609, 376] width 271 height 49
click at [1552, 11] on icon at bounding box center [1553, 12] width 10 height 10
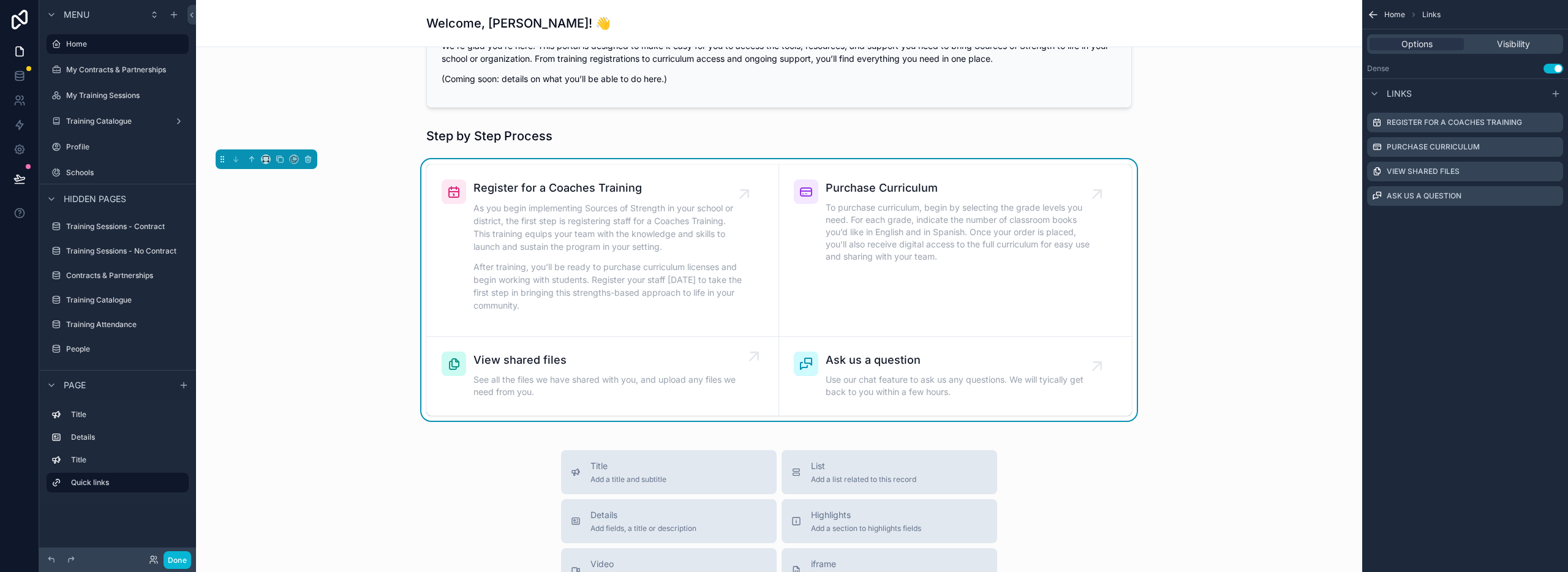
click at [604, 360] on span "View shared files" at bounding box center [609, 359] width 271 height 17
click at [1550, 170] on icon "scrollable content" at bounding box center [1553, 171] width 10 height 10
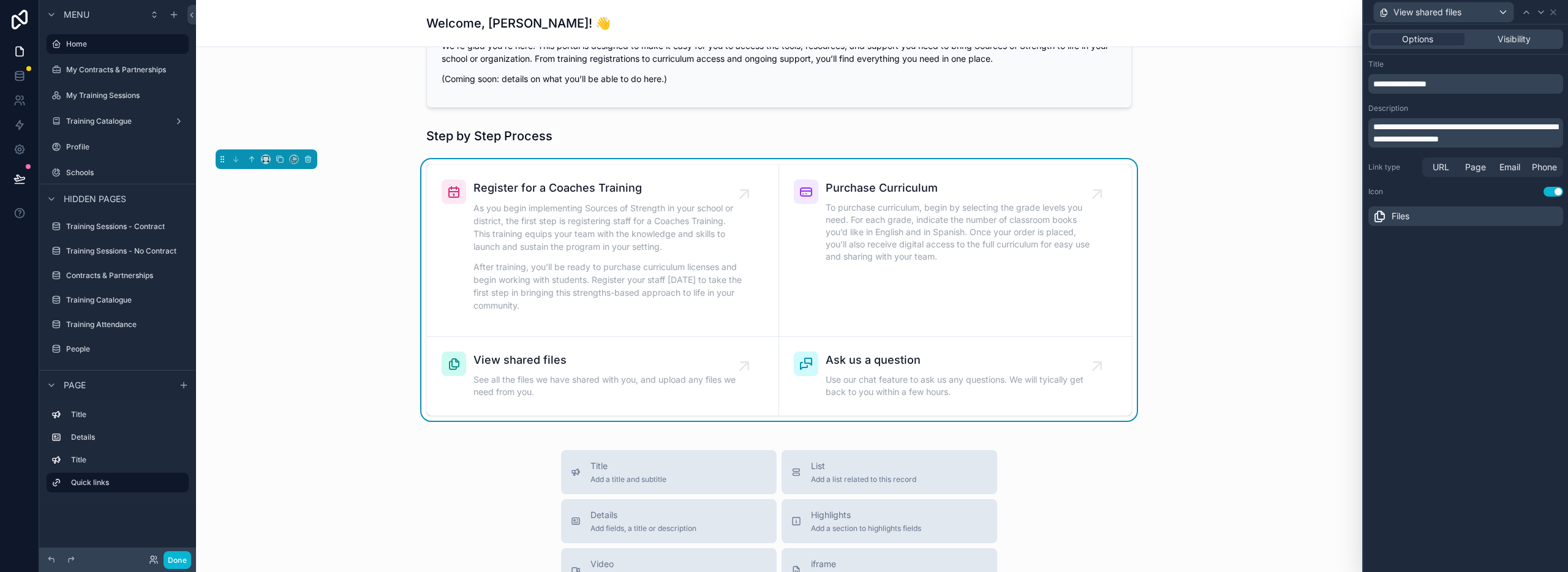
click at [1447, 84] on p "**********" at bounding box center [1467, 84] width 187 height 12
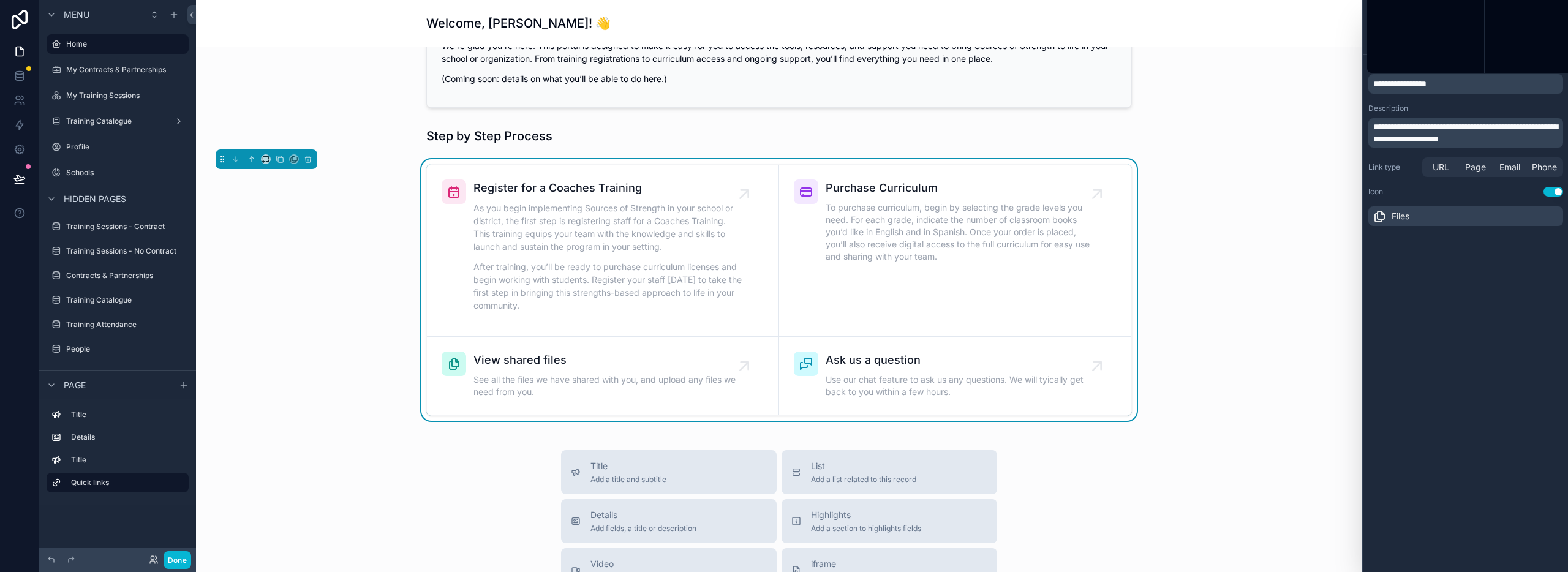
click at [1447, 84] on p "**********" at bounding box center [1467, 84] width 187 height 12
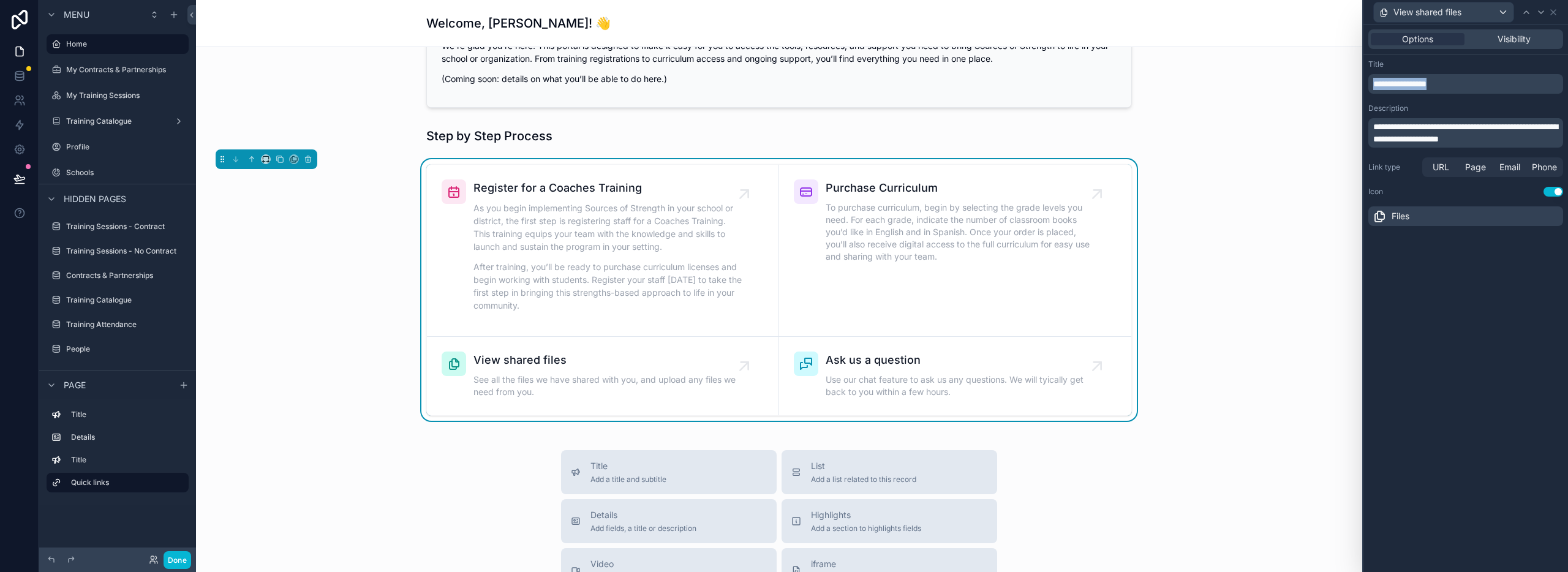
click at [1447, 84] on p "**********" at bounding box center [1467, 84] width 187 height 12
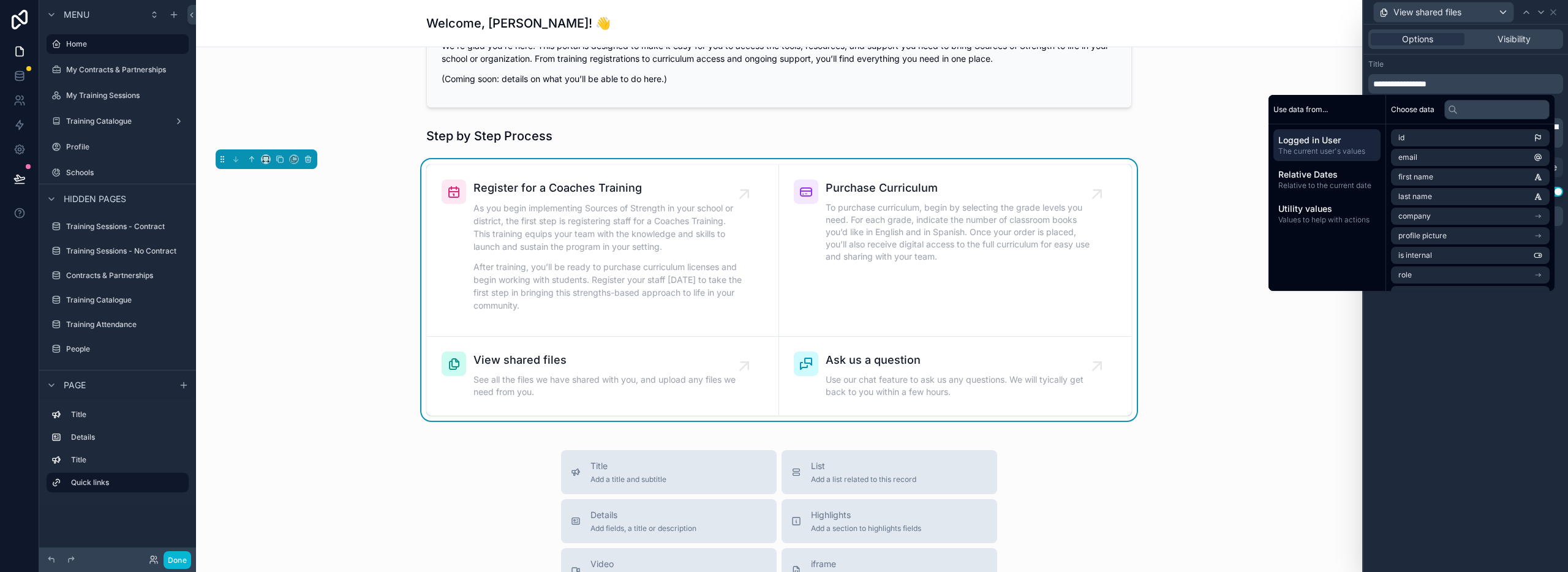
click at [1450, 71] on div "**********" at bounding box center [1466, 76] width 195 height 34
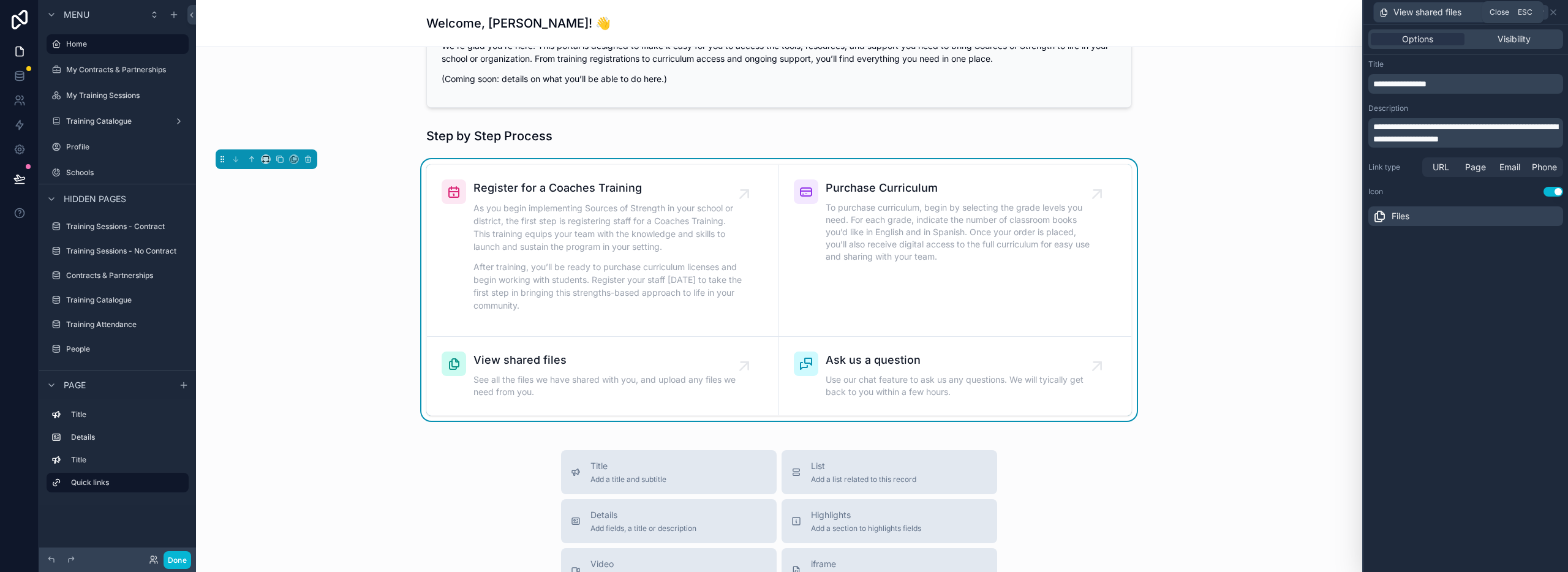
click at [1553, 7] on icon at bounding box center [1553, 12] width 10 height 10
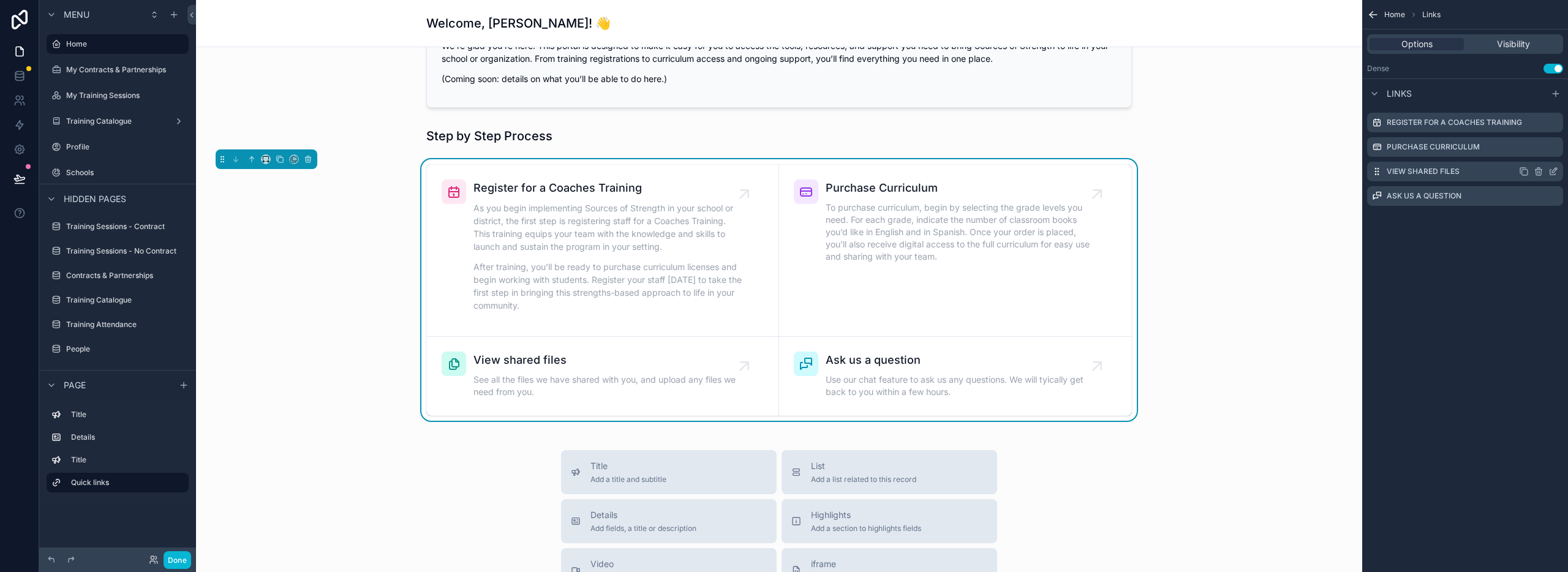
click at [1540, 169] on icon "scrollable content" at bounding box center [1538, 169] width 2 height 2
click at [1530, 153] on icon at bounding box center [1534, 152] width 10 height 10
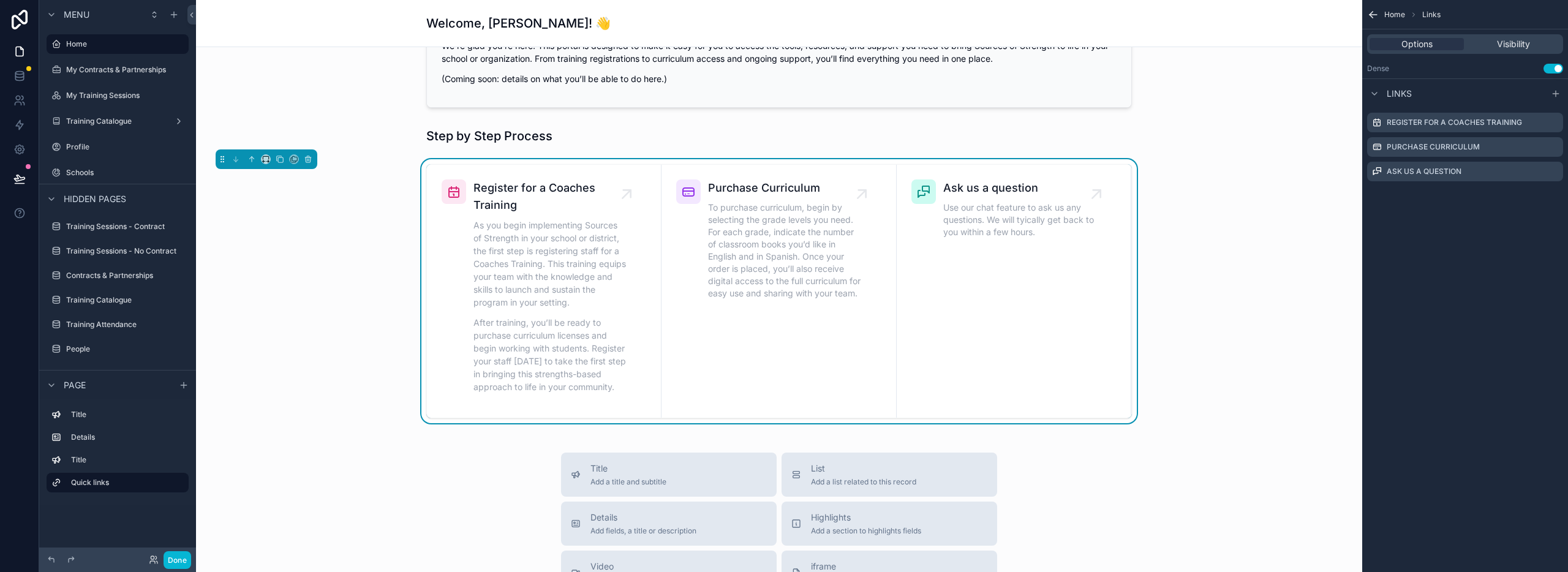
click at [1304, 342] on div "Register for a Coaches Training As you begin implementing Sources of Strength i…" at bounding box center [780, 290] width 1147 height 264
click at [1016, 193] on span "Ask us a question" at bounding box center [1020, 187] width 153 height 17
click at [1552, 171] on icon "scrollable content" at bounding box center [1554, 170] width 5 height 5
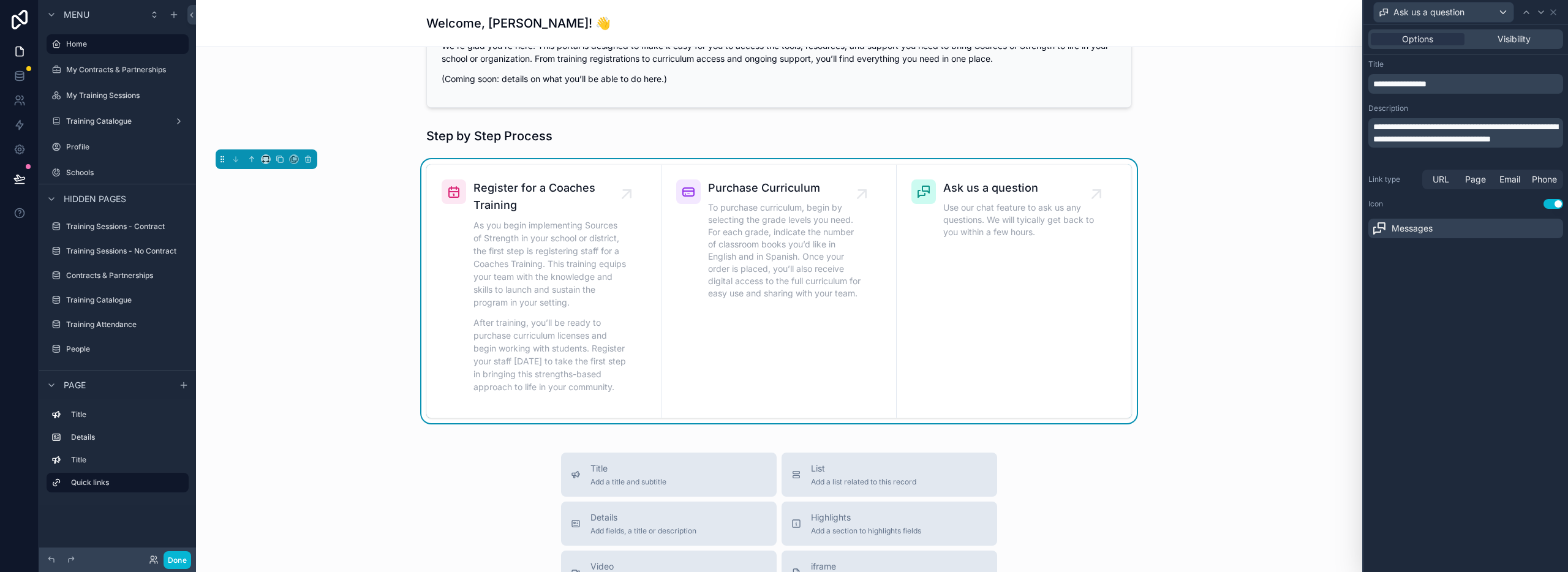
click at [1410, 86] on span "**********" at bounding box center [1400, 84] width 54 height 9
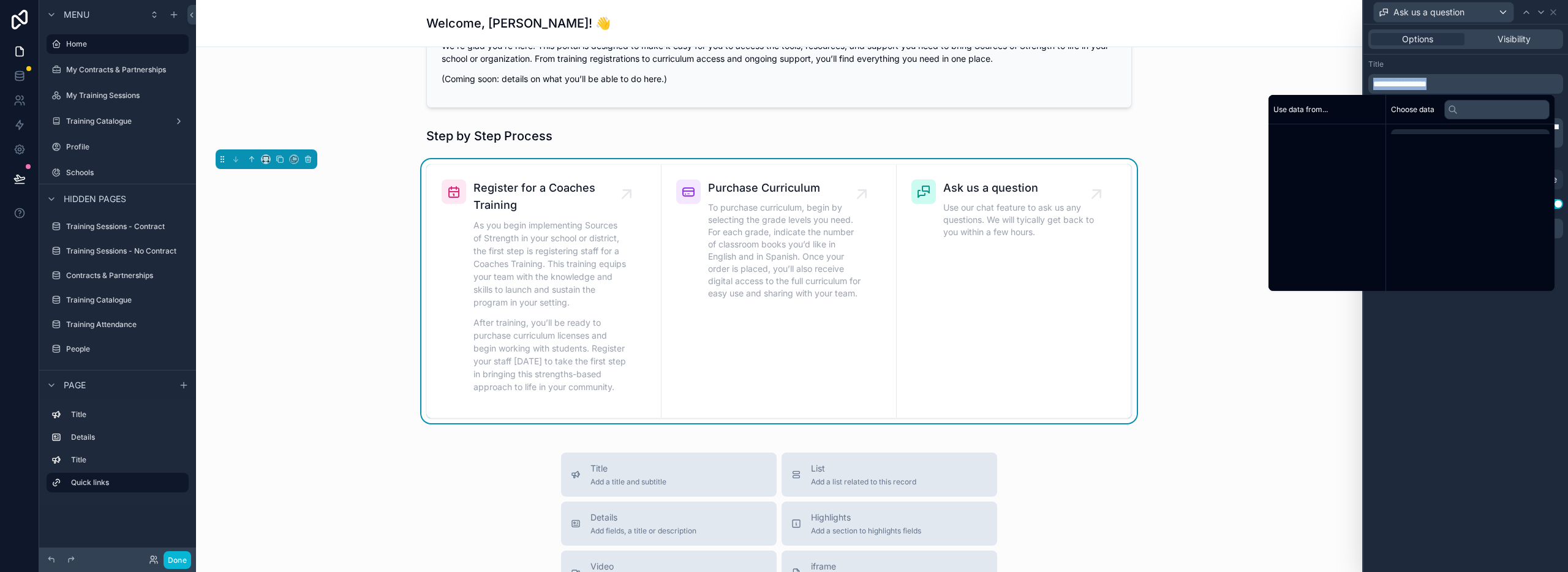
click at [1410, 86] on span "**********" at bounding box center [1400, 84] width 54 height 9
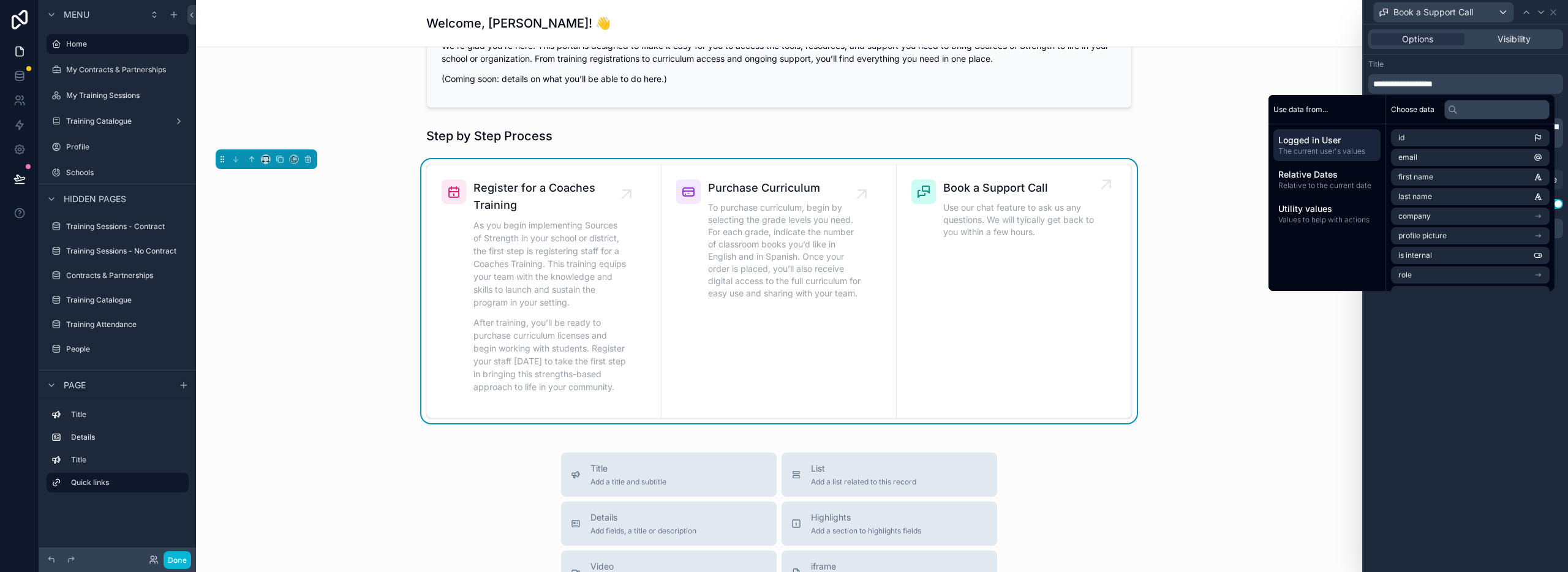
click at [1011, 266] on link "Book a Support Call Use our chat feature to ask us any questions. We will tyica…" at bounding box center [1014, 291] width 234 height 253
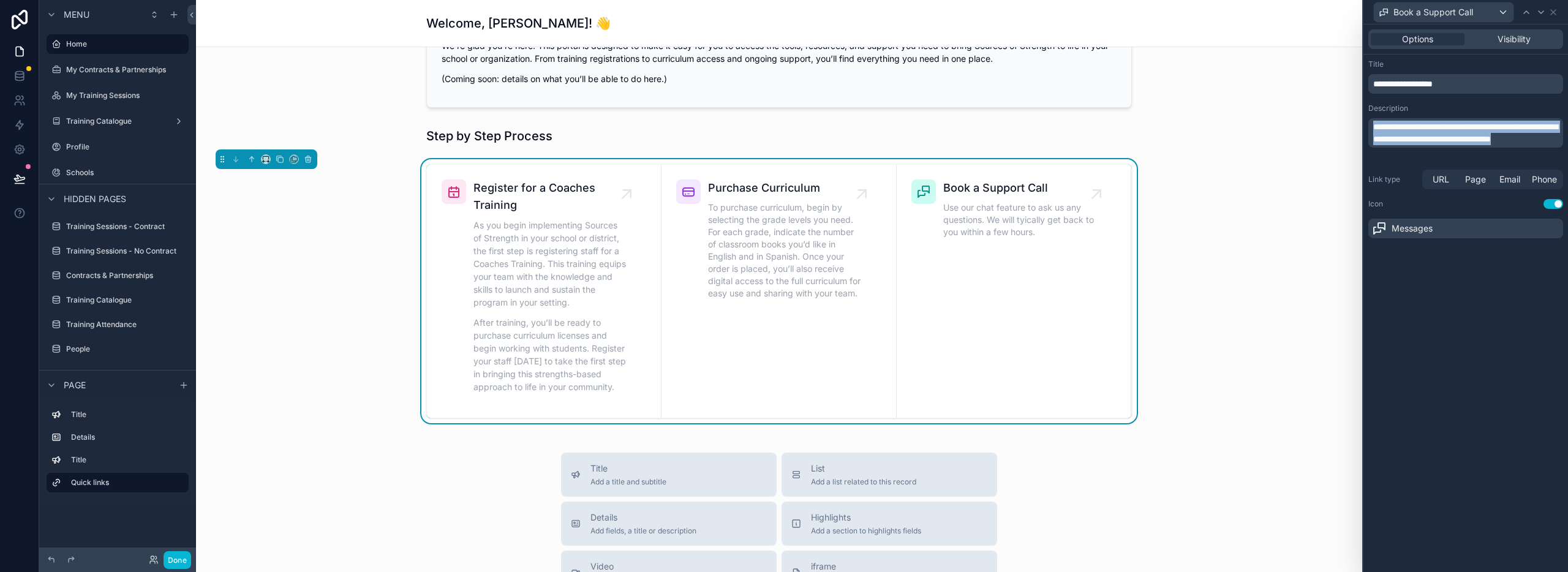
drag, startPoint x: 1357, startPoint y: 136, endPoint x: 1344, endPoint y: 115, distance: 24.7
click at [1344, 116] on div "**********" at bounding box center [784, 286] width 1568 height 572
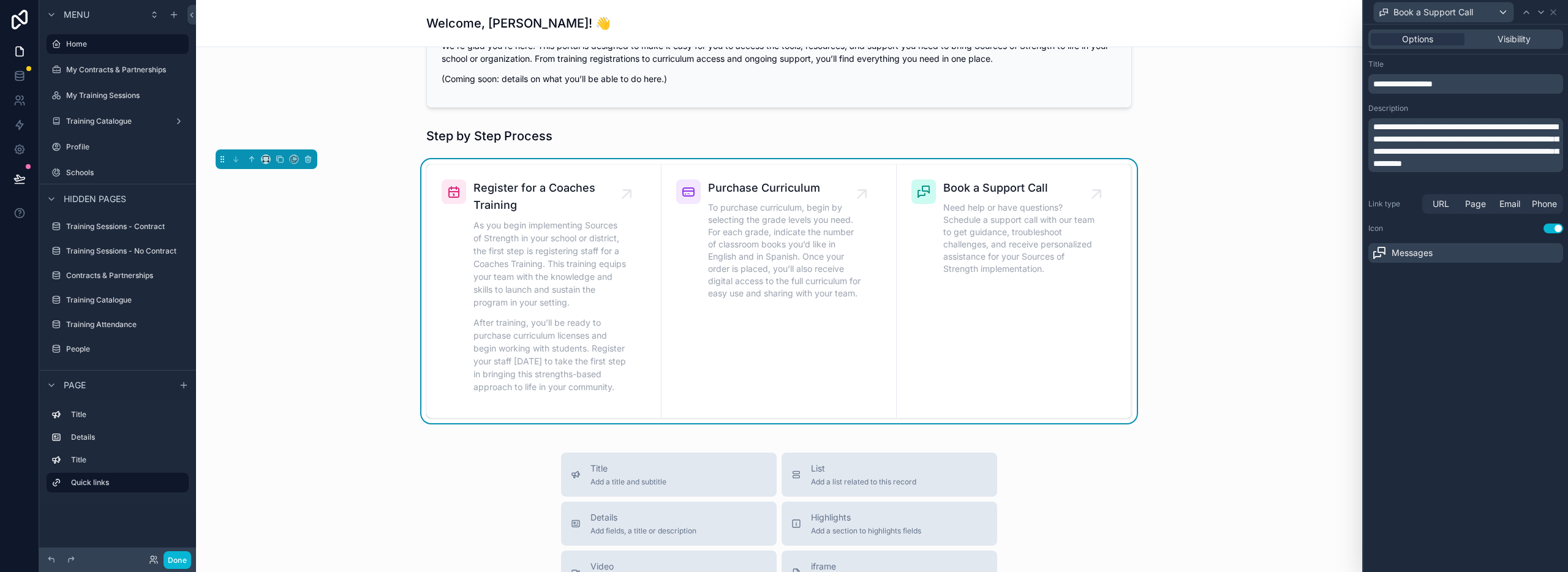
click at [1470, 315] on div "**********" at bounding box center [1466, 298] width 204 height 548
click at [1437, 254] on div "Messages" at bounding box center [1466, 253] width 195 height 19
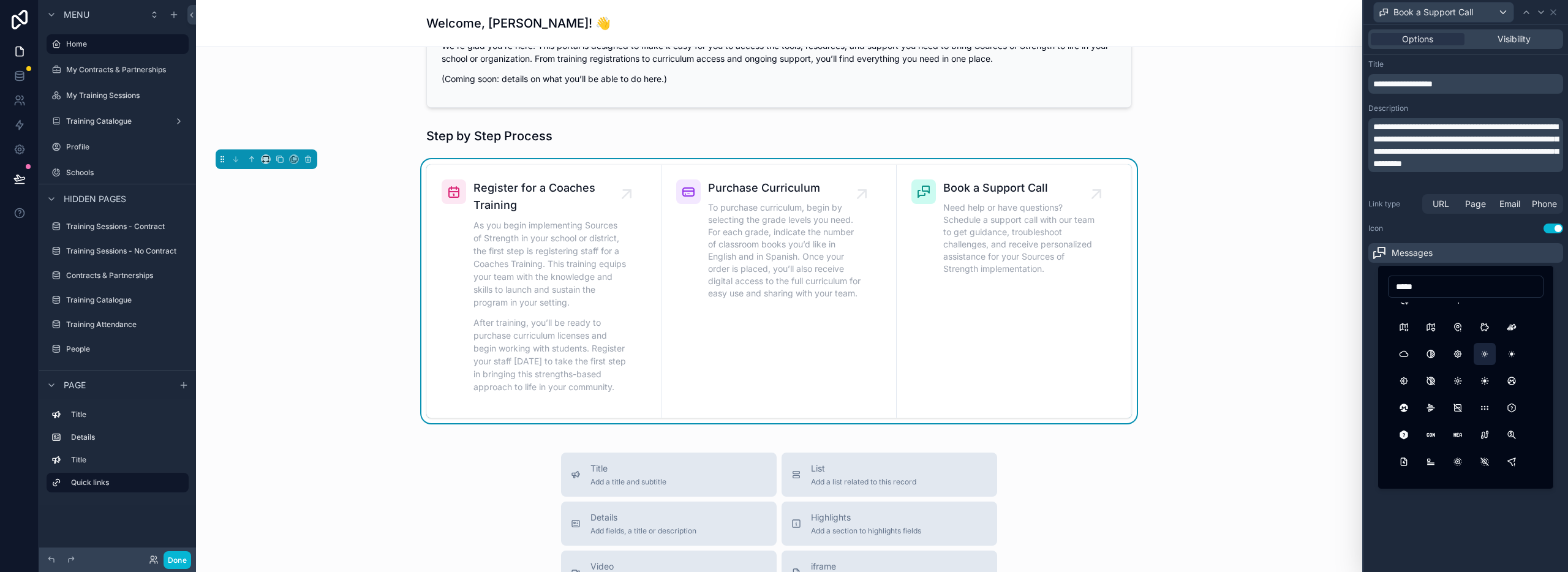
scroll to position [690, 0]
click at [1441, 286] on input "*****" at bounding box center [1466, 286] width 154 height 17
click at [1429, 286] on input "*****" at bounding box center [1466, 286] width 154 height 17
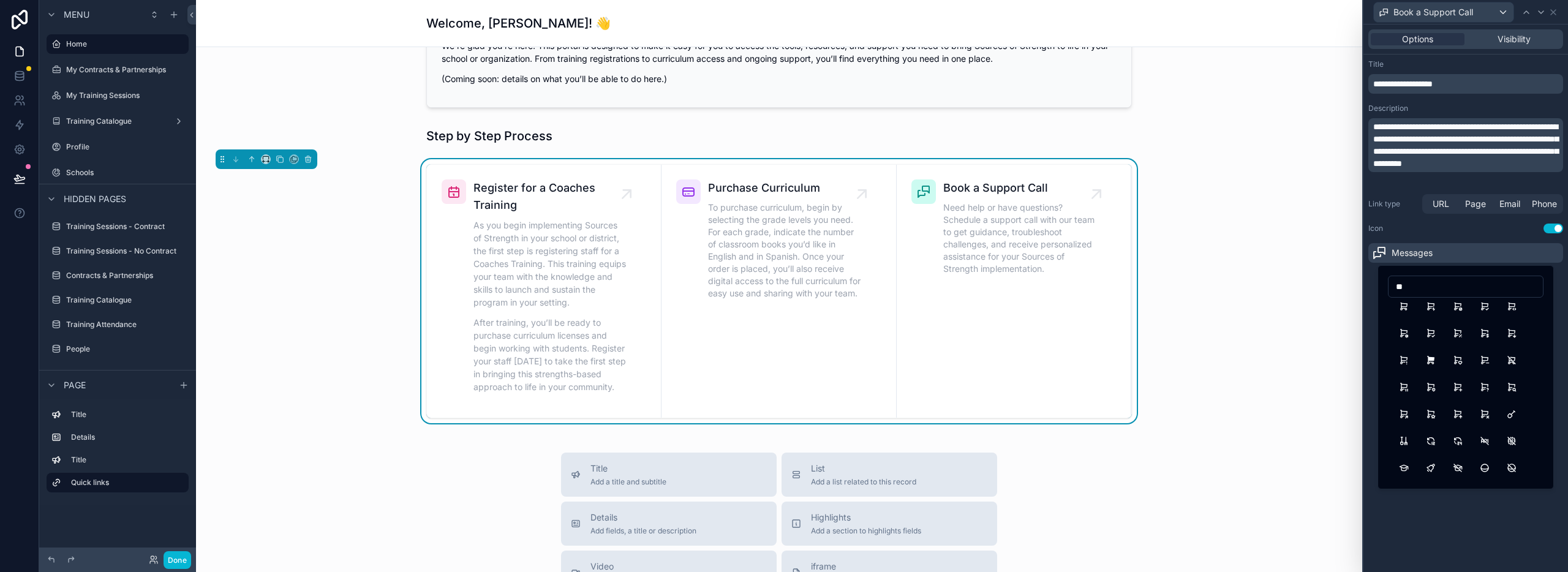
type input "*"
type input "*******"
click at [1455, 389] on button "Yoga" at bounding box center [1458, 387] width 22 height 22
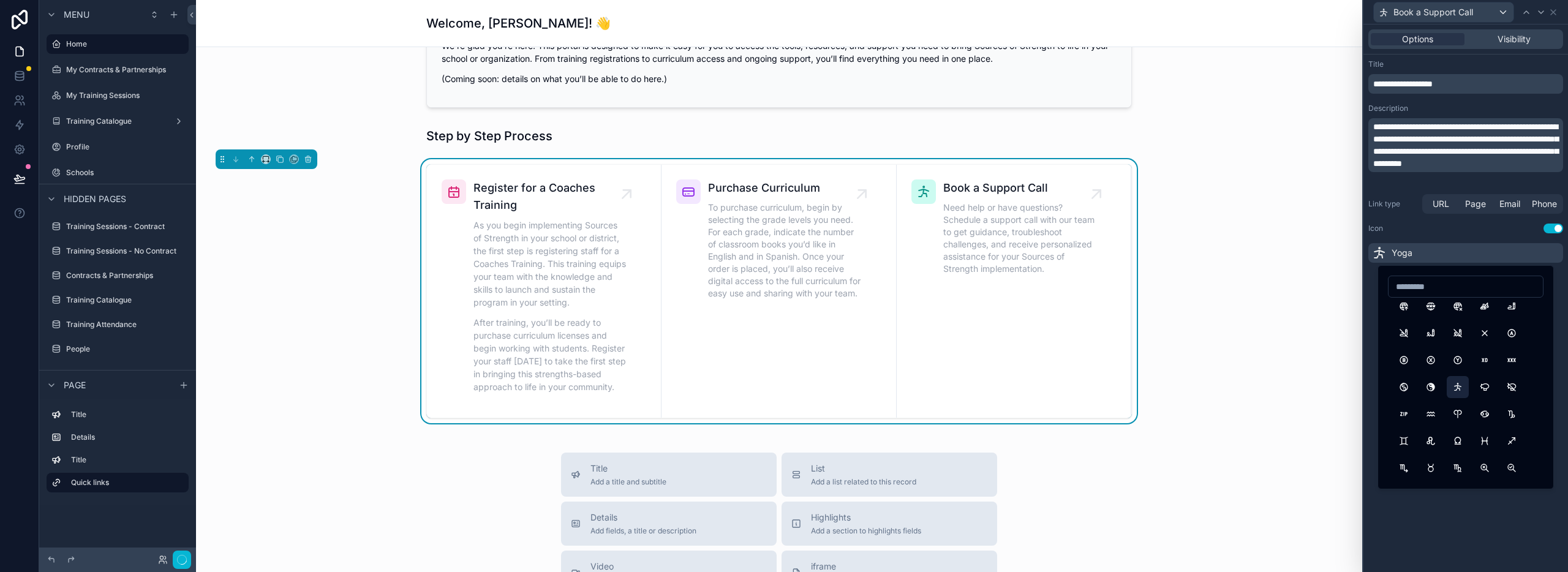
scroll to position [0, 0]
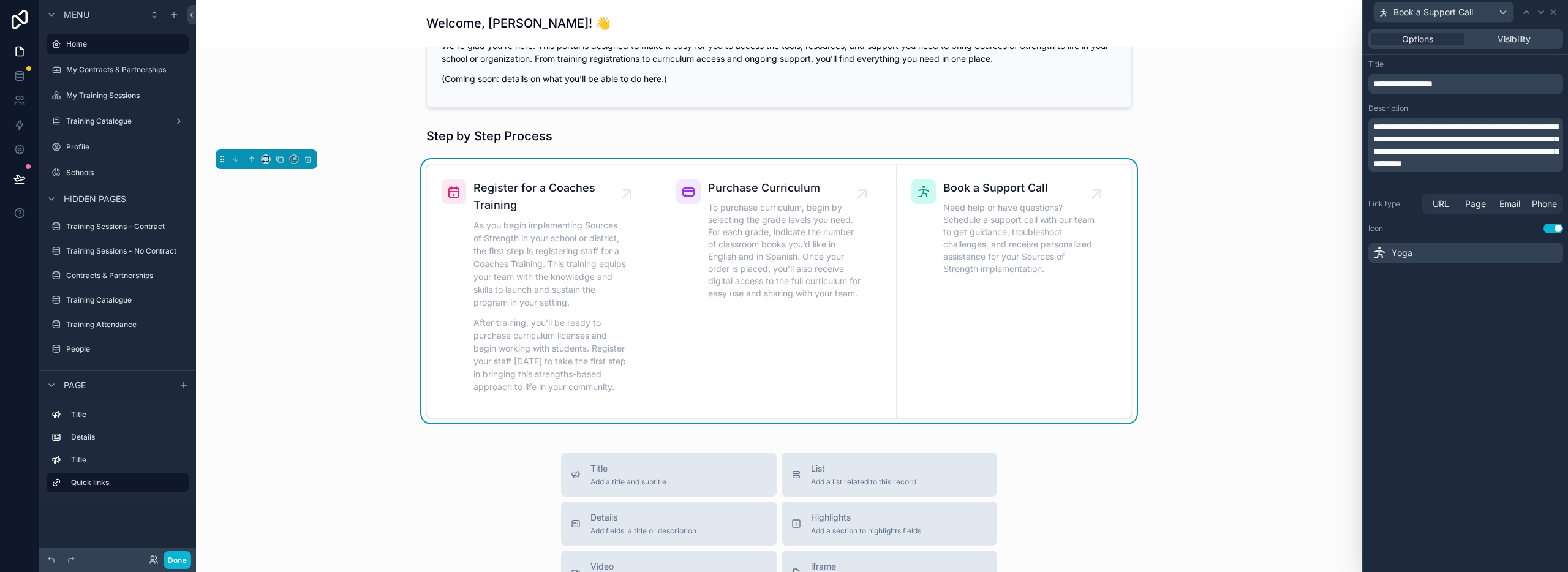
click at [1454, 253] on div "Yoga" at bounding box center [1466, 253] width 195 height 19
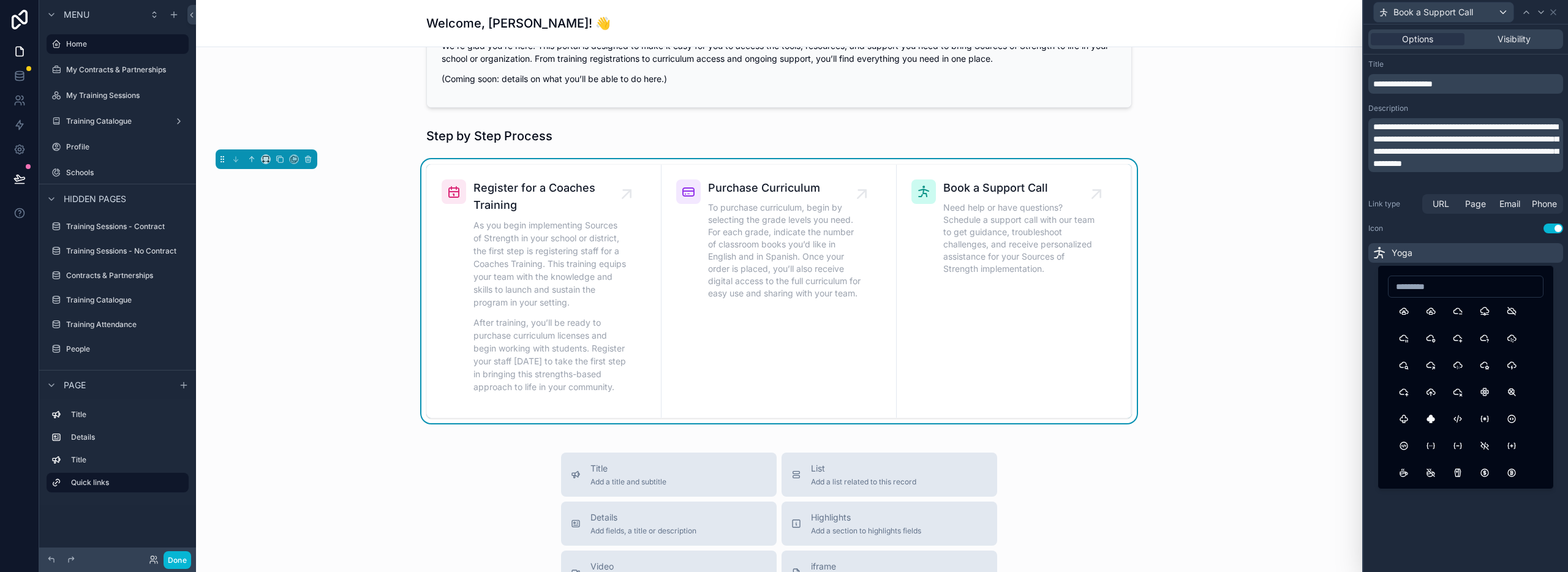
scroll to position [8280, 0]
click at [1434, 286] on input at bounding box center [1466, 286] width 154 height 17
type input "****"
click at [1403, 312] on button "PhoneCall" at bounding box center [1403, 313] width 22 height 22
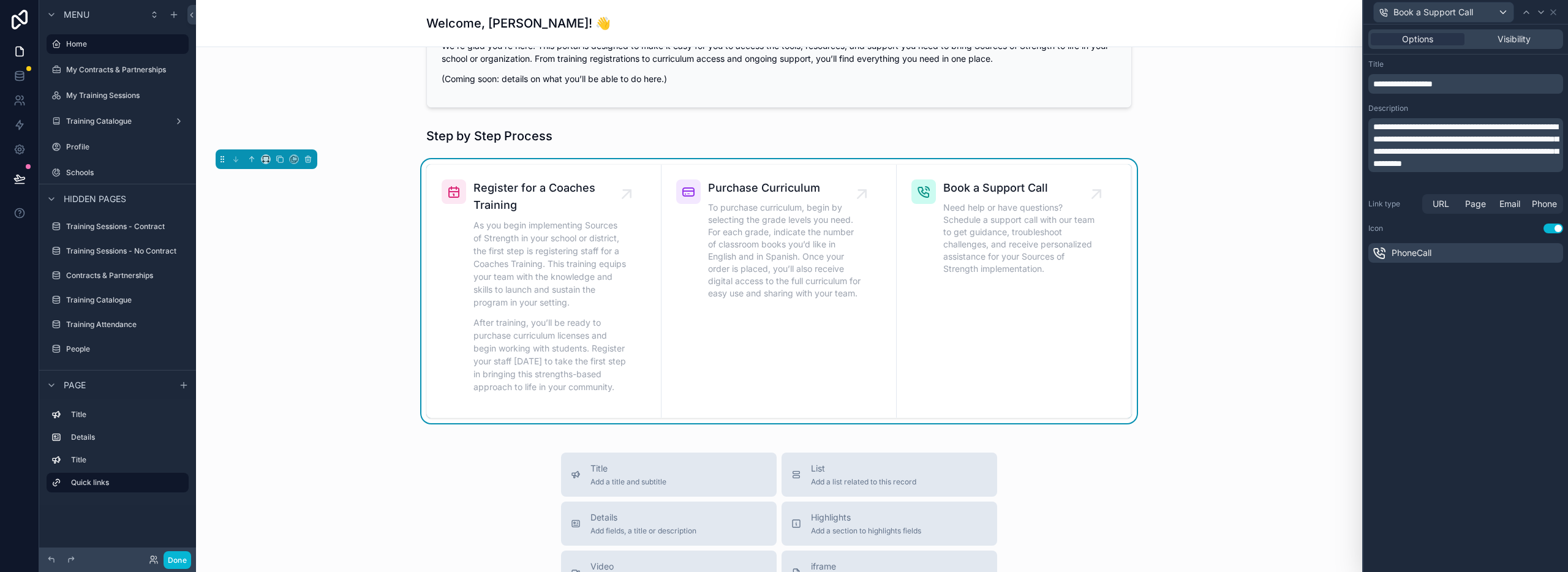
click at [1277, 265] on div "Register for a Coaches Training As you begin implementing Sources of Strength i…" at bounding box center [780, 290] width 1147 height 264
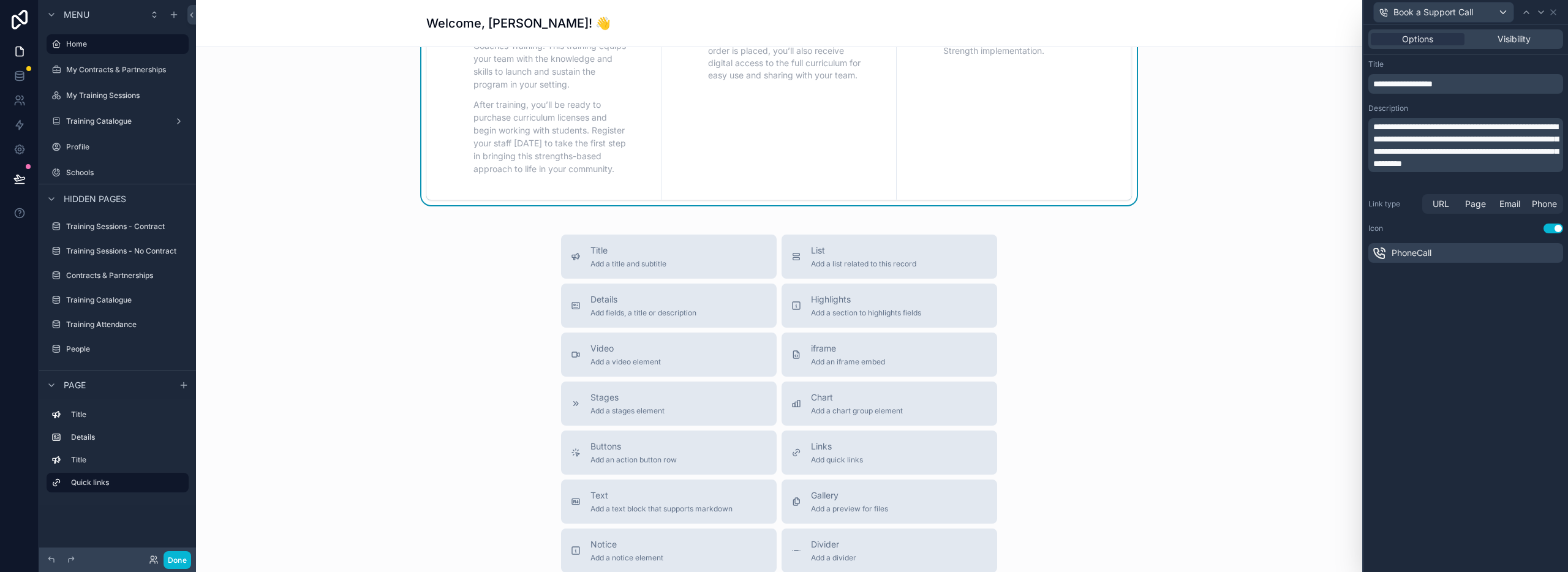
scroll to position [512, 0]
click at [884, 261] on span "Add a list related to this record" at bounding box center [864, 265] width 105 height 10
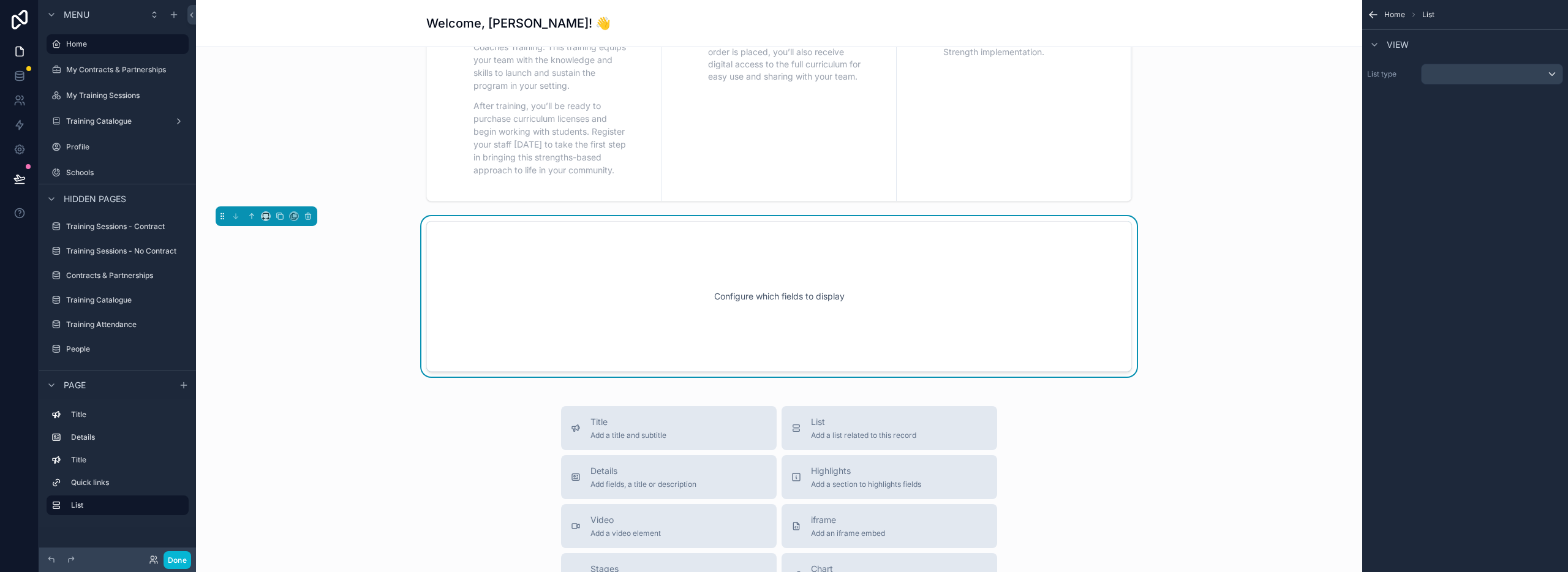
scroll to position [523, 0]
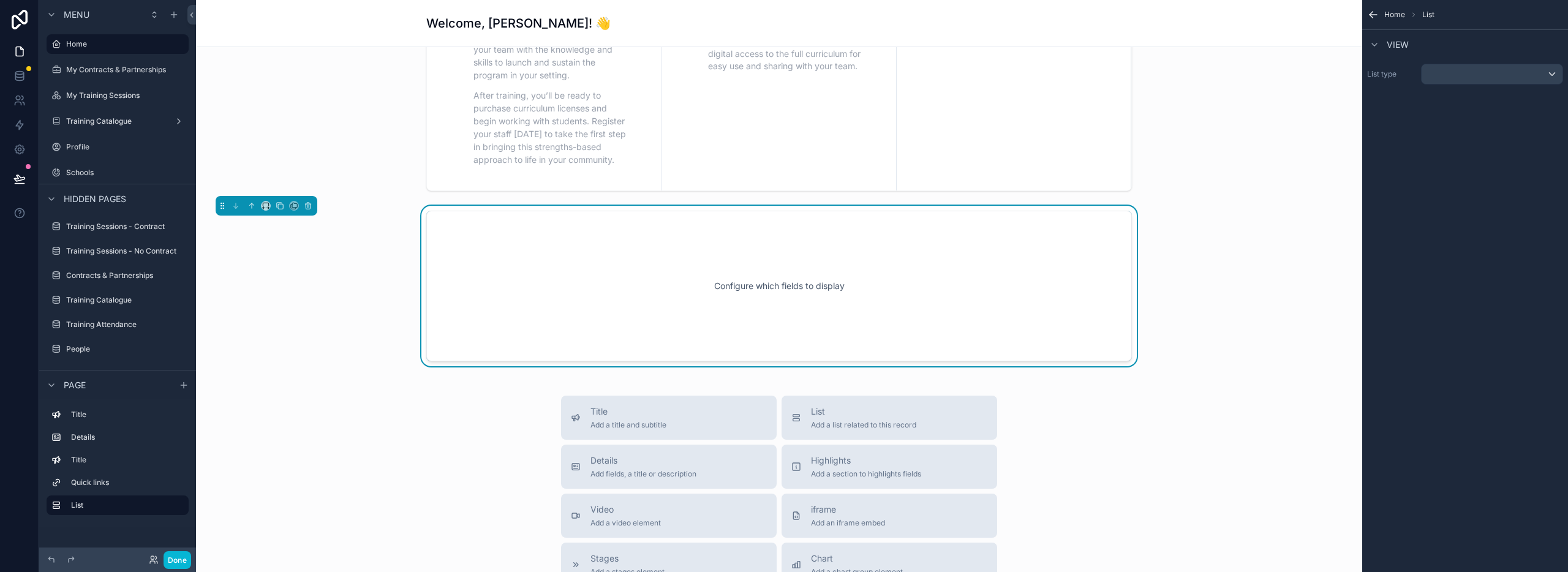
click at [982, 289] on div "Configure which fields to display" at bounding box center [779, 286] width 665 height 110
click at [1523, 75] on div "scrollable content" at bounding box center [1493, 74] width 141 height 19
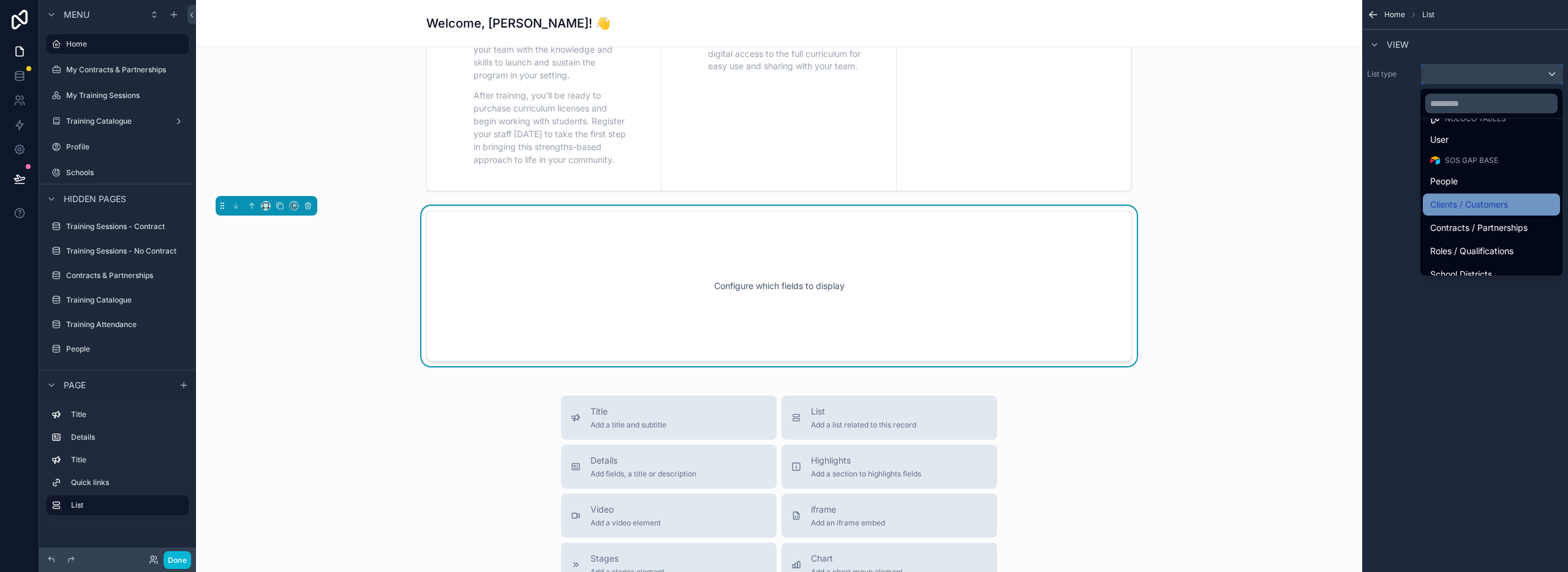
scroll to position [21, 0]
click at [1471, 178] on div "People" at bounding box center [1491, 178] width 122 height 15
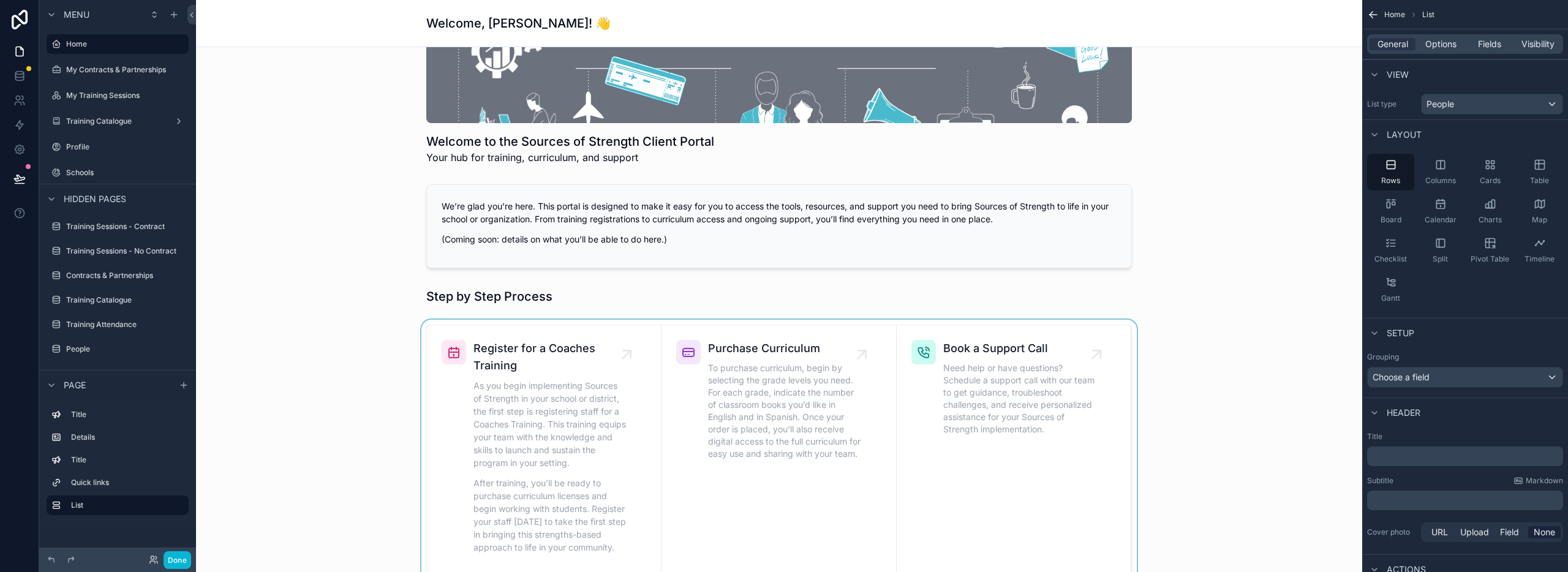
scroll to position [394, 0]
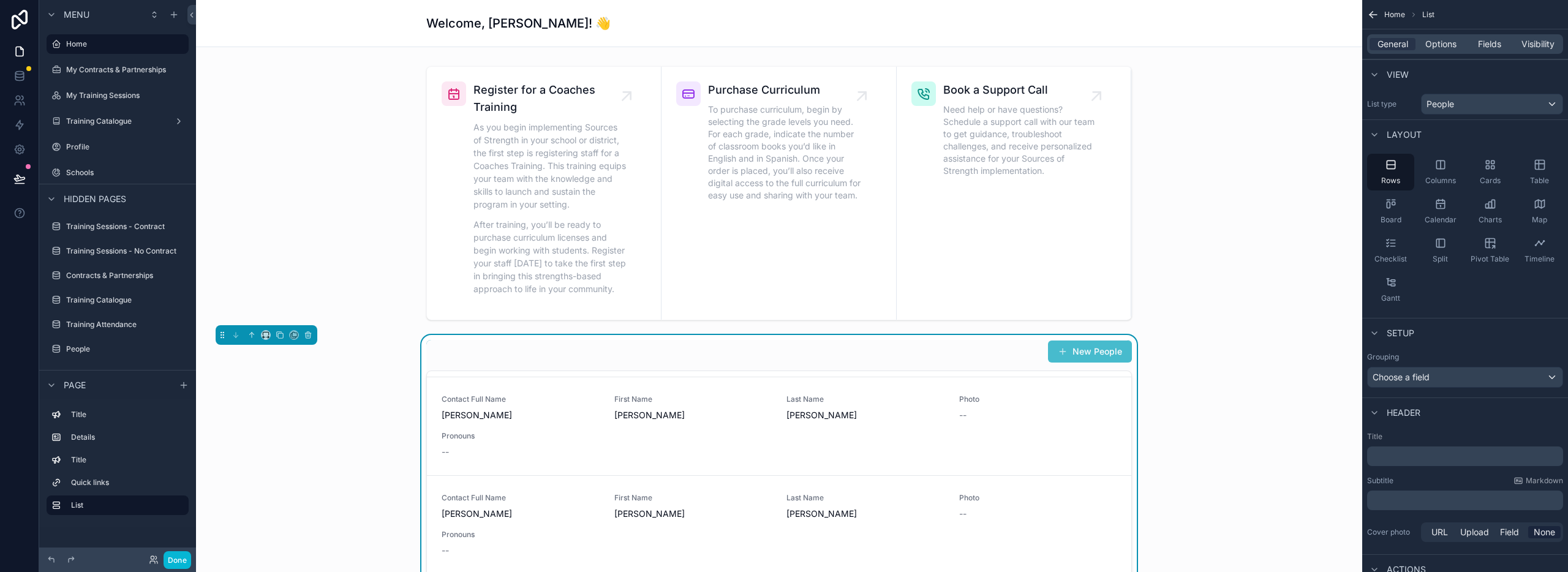
click at [176, 572] on html "Menu Home My Contracts & Partnerships My Training Sessions Training Catalogue P…" at bounding box center [784, 332] width 1568 height 664
drag, startPoint x: 1227, startPoint y: 528, endPoint x: 175, endPoint y: 709, distance: 1067.5
click at [175, 572] on html "Menu Home My Contracts & Partnerships My Training Sessions Training Catalogue P…" at bounding box center [784, 332] width 1568 height 664
click at [321, 514] on div "New People Contact Full Name Laura Bogden First Name Laura Last Name Bogden Pho…" at bounding box center [780, 570] width 1147 height 470
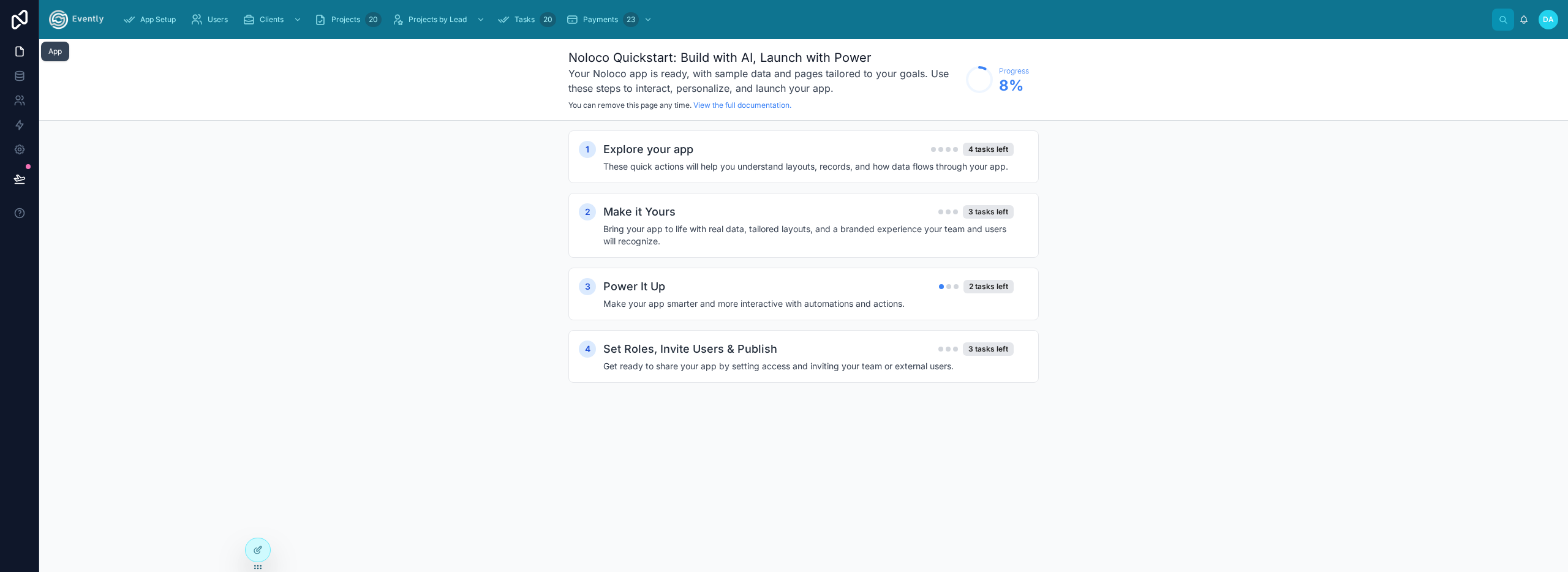
click at [23, 51] on icon at bounding box center [19, 51] width 7 height 9
click at [214, 22] on span "Users" at bounding box center [217, 19] width 20 height 10
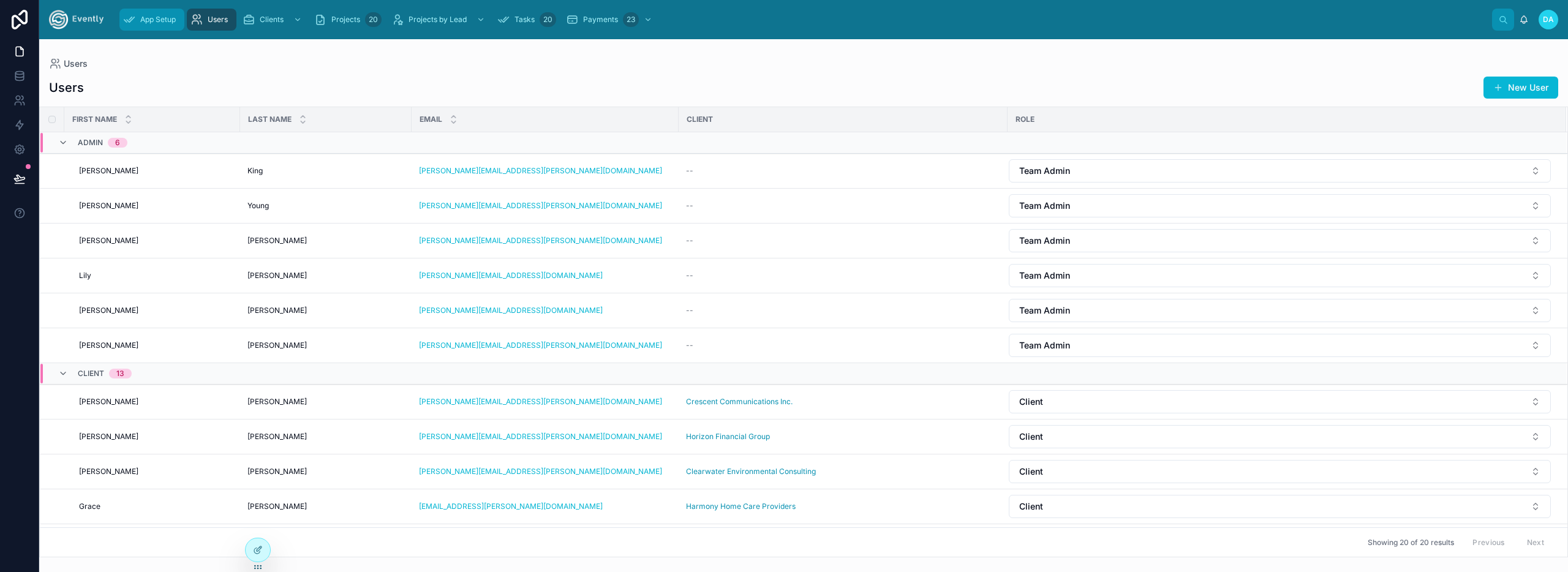
click at [158, 21] on span "App Setup" at bounding box center [158, 19] width 36 height 10
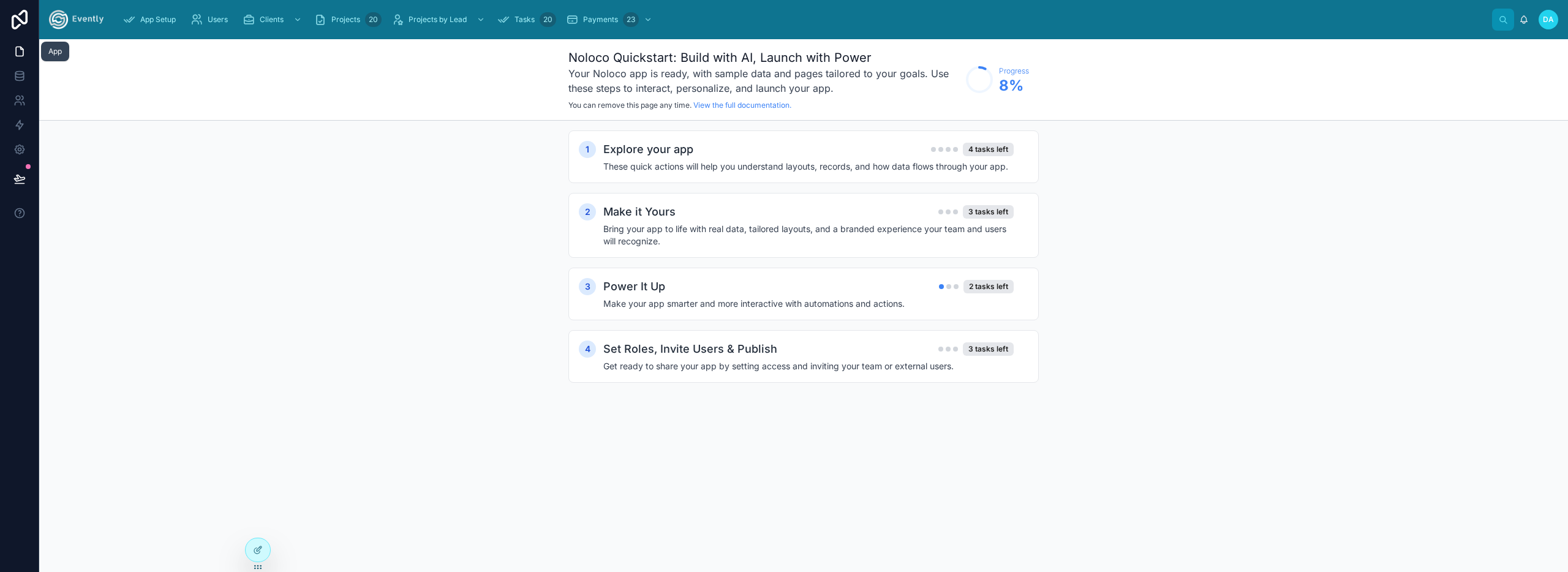
click at [21, 49] on icon at bounding box center [21, 48] width 2 height 2
click at [650, 21] on icon "scrollable content" at bounding box center [648, 19] width 9 height 9
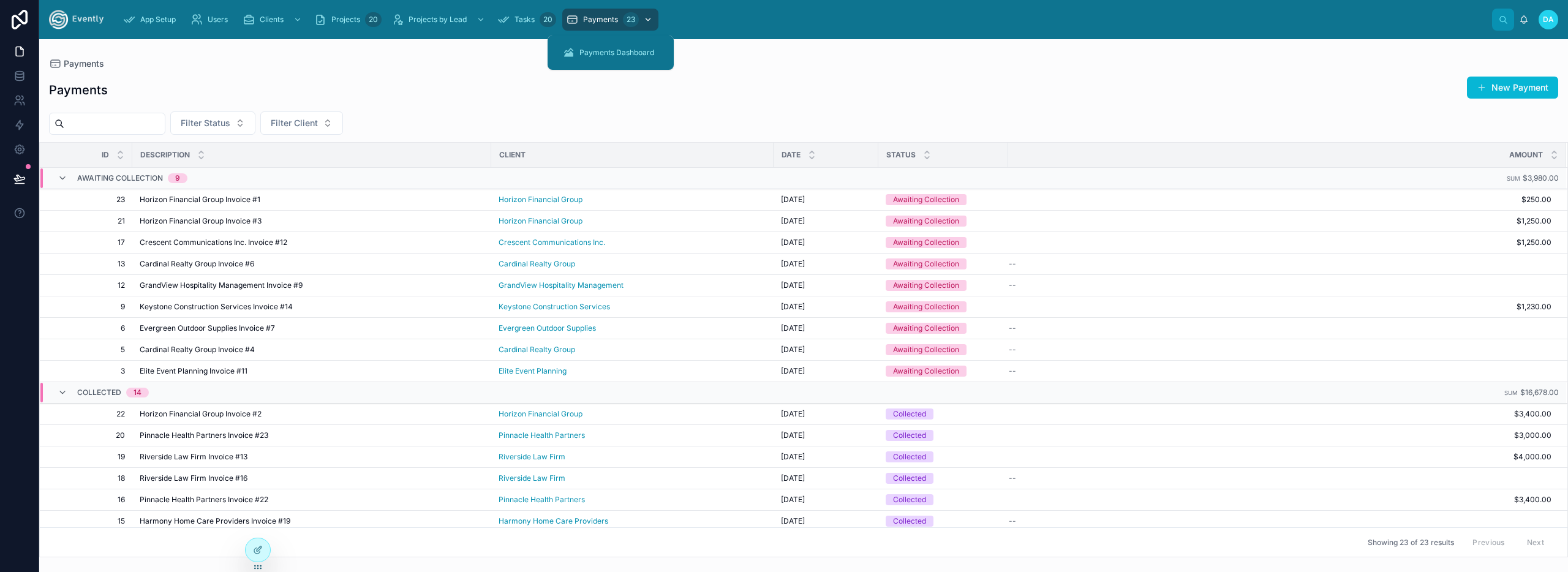
click at [650, 19] on icon "scrollable content" at bounding box center [648, 19] width 9 height 9
click at [19, 79] on icon at bounding box center [19, 75] width 12 height 12
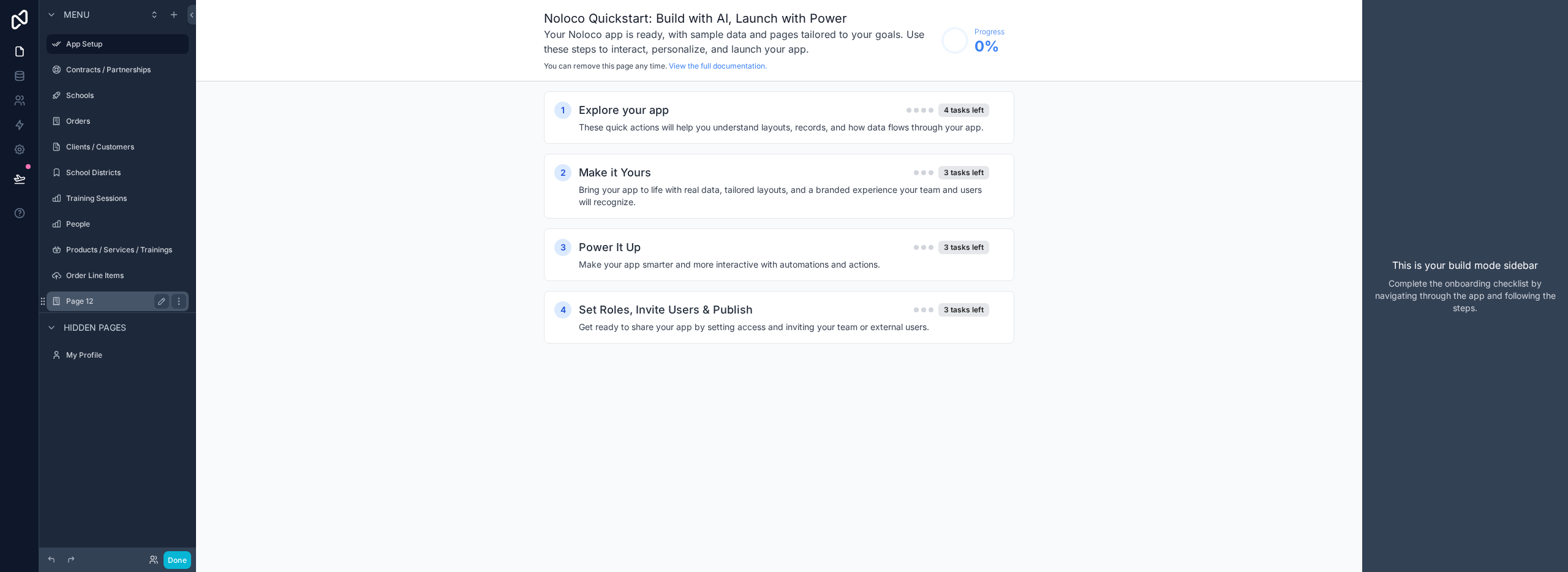
click at [106, 299] on label "Page 12" at bounding box center [115, 301] width 98 height 10
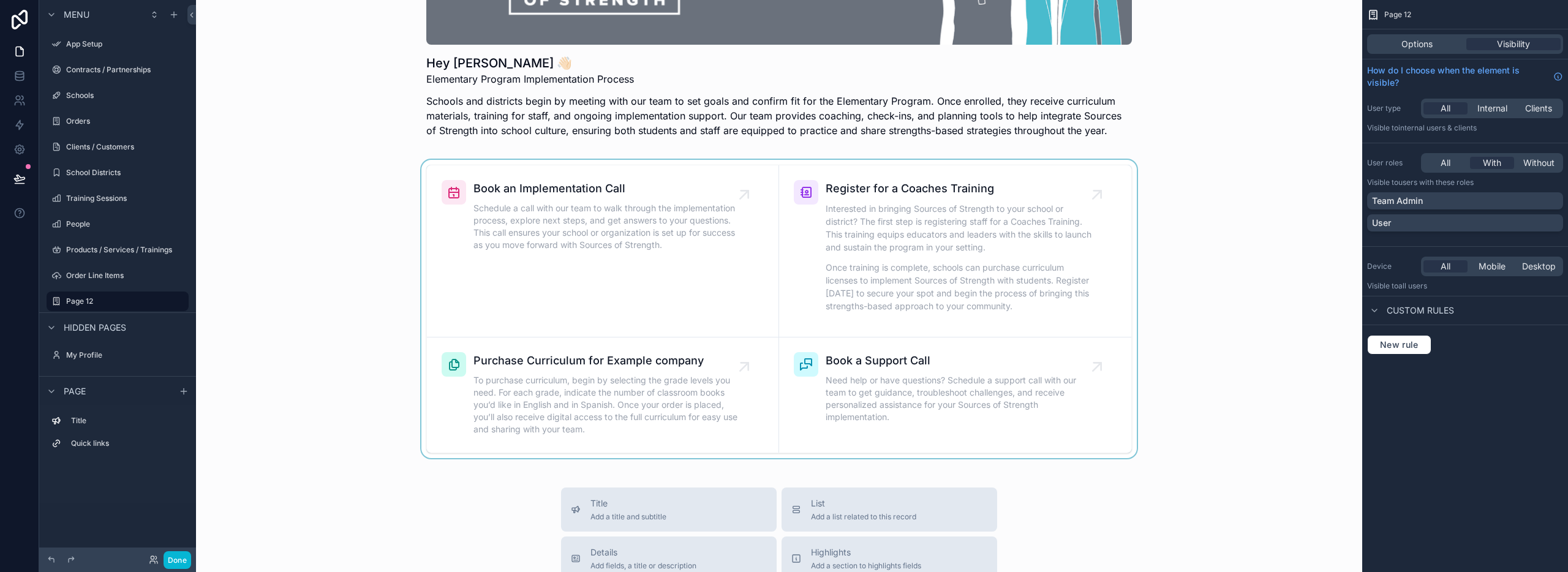
scroll to position [174, 0]
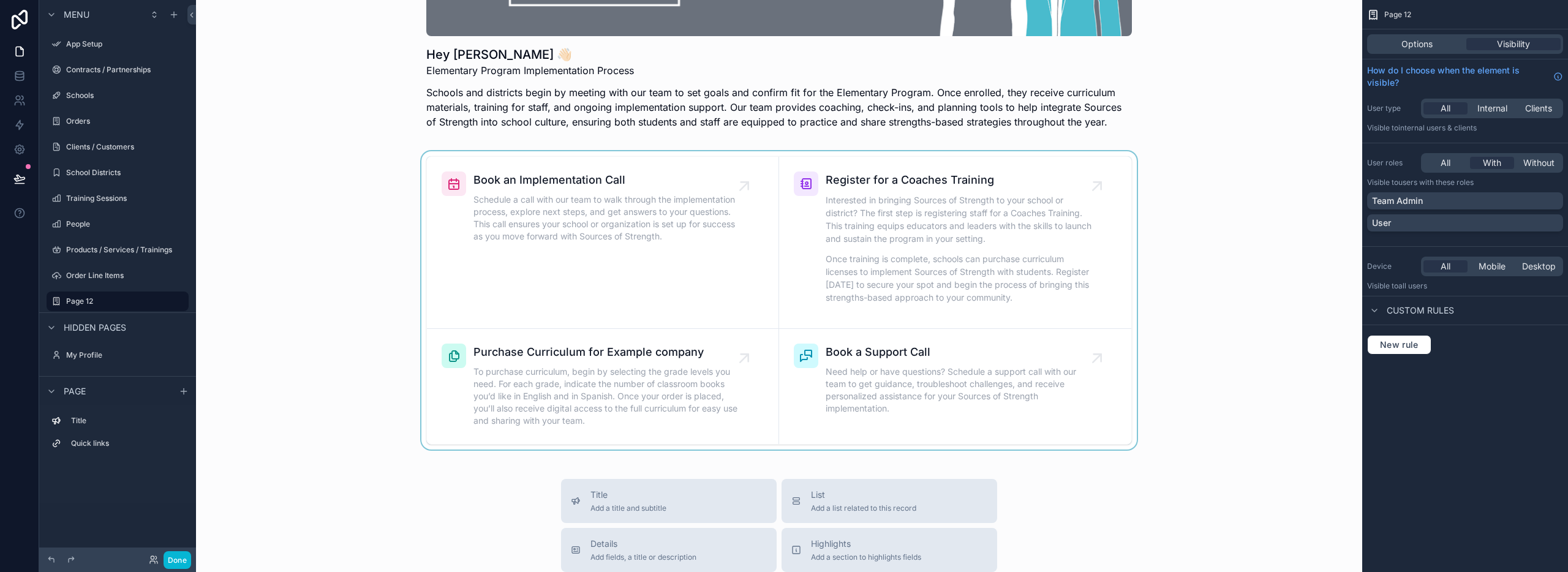
click at [1021, 301] on div "scrollable content" at bounding box center [780, 301] width 1147 height 299
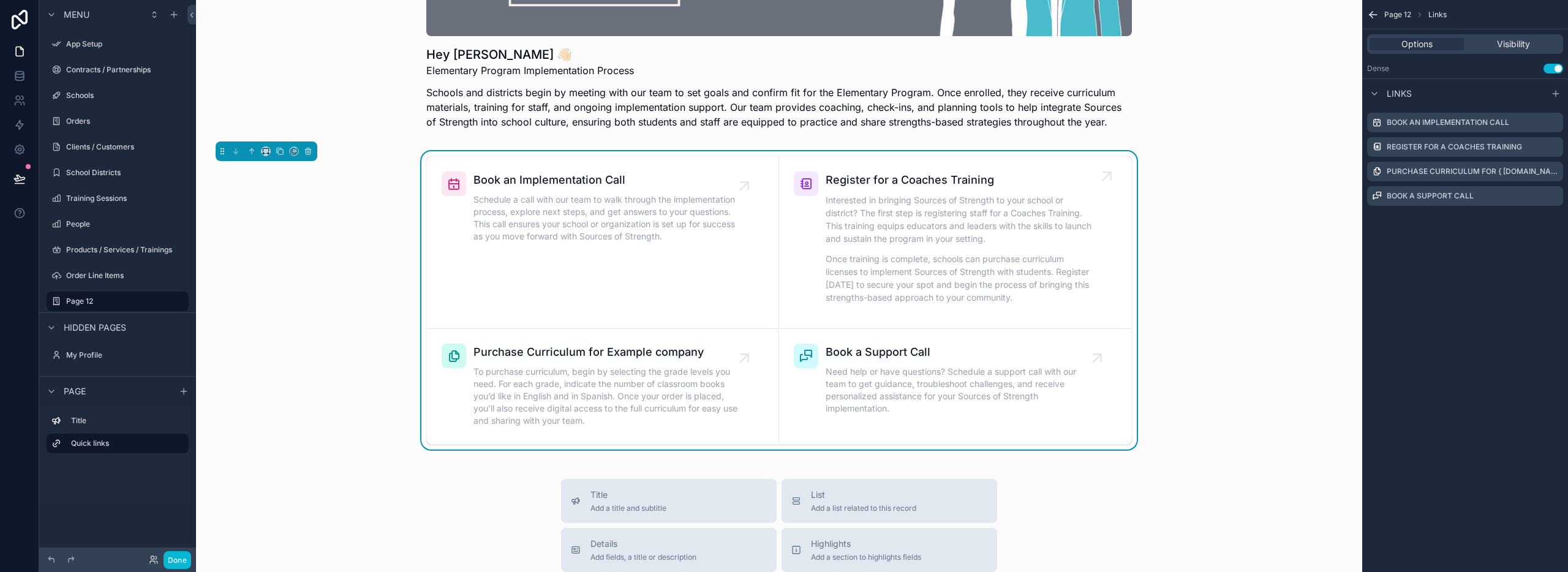
click at [1015, 302] on p "Once training is complete, schools can purchase curriculum licenses to implemen…" at bounding box center [961, 277] width 272 height 51
click at [889, 249] on div "Interested in bringing Sources of Strength to your school or district? The firs…" at bounding box center [961, 252] width 272 height 118
click at [1557, 148] on icon "scrollable content" at bounding box center [1553, 147] width 10 height 10
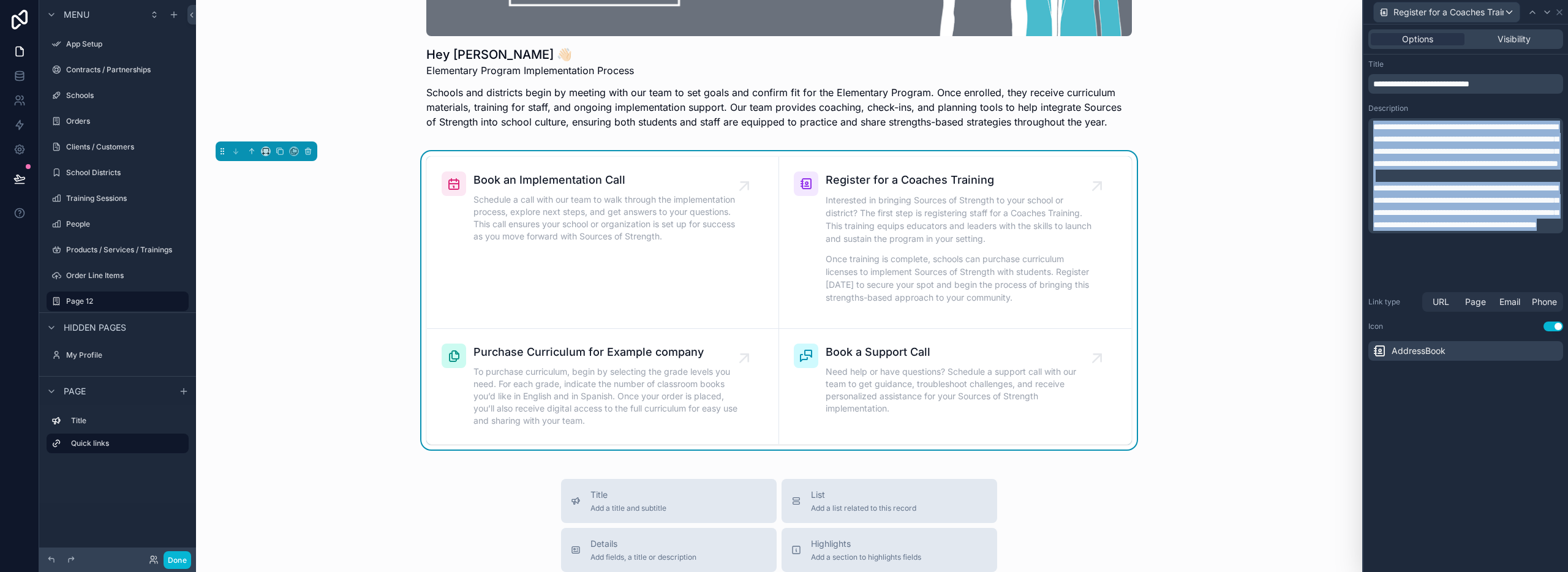
drag, startPoint x: 1497, startPoint y: 276, endPoint x: 1366, endPoint y: 127, distance: 198.4
click at [1366, 127] on div "**********" at bounding box center [1466, 210] width 204 height 312
click at [594, 414] on span "To purchase curriculum, begin by selecting the grade levels you need. For each …" at bounding box center [609, 397] width 271 height 62
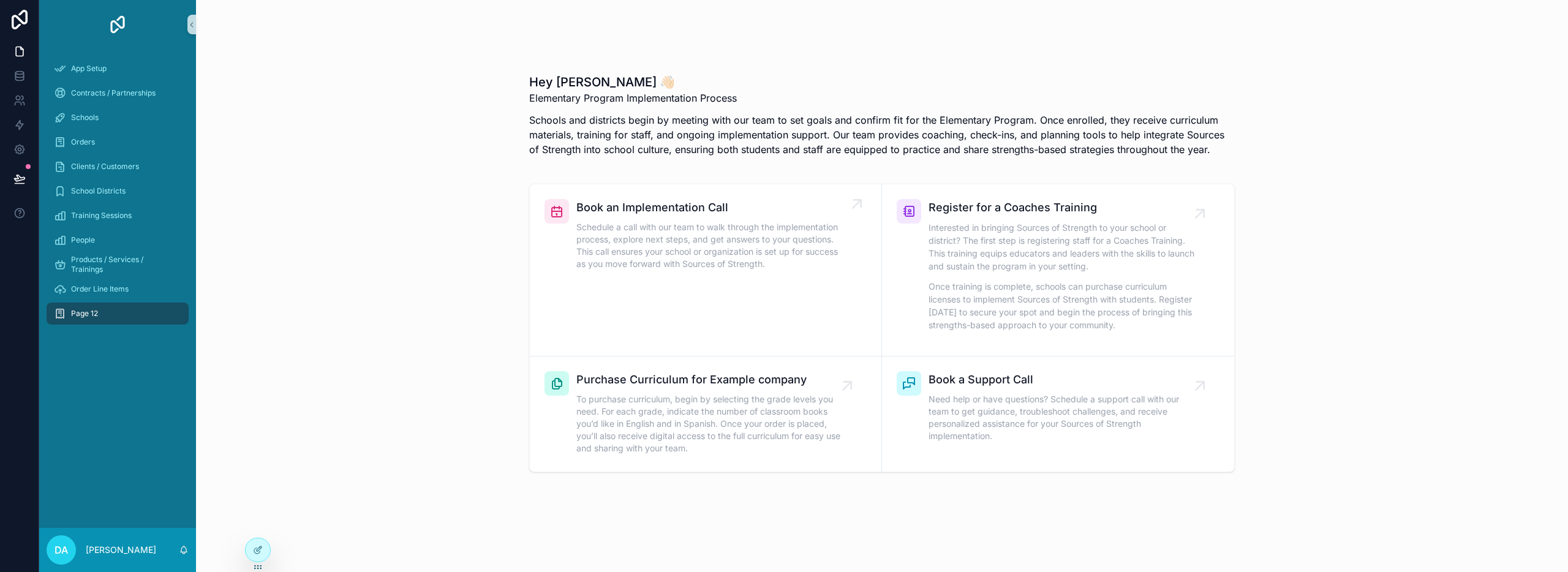
scroll to position [150, 0]
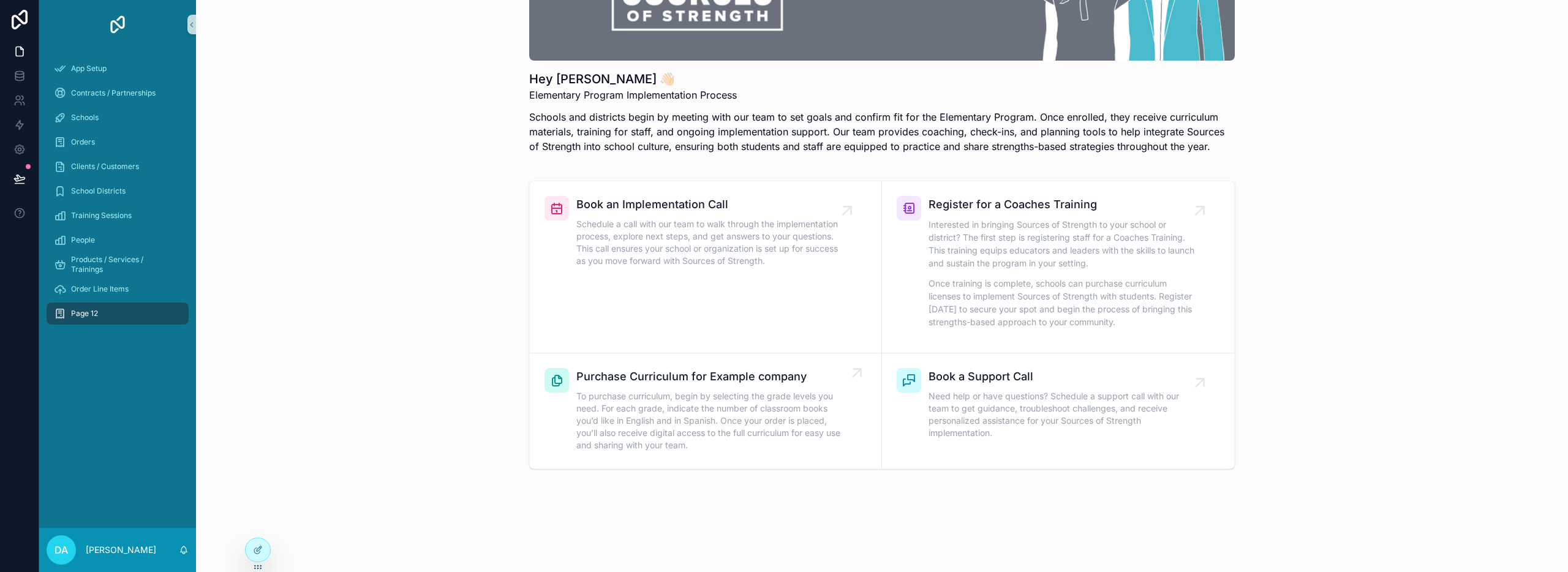
click at [872, 431] on link "Purchase Curriculum for Example company To purchase curriculum, begin by select…" at bounding box center [706, 411] width 352 height 115
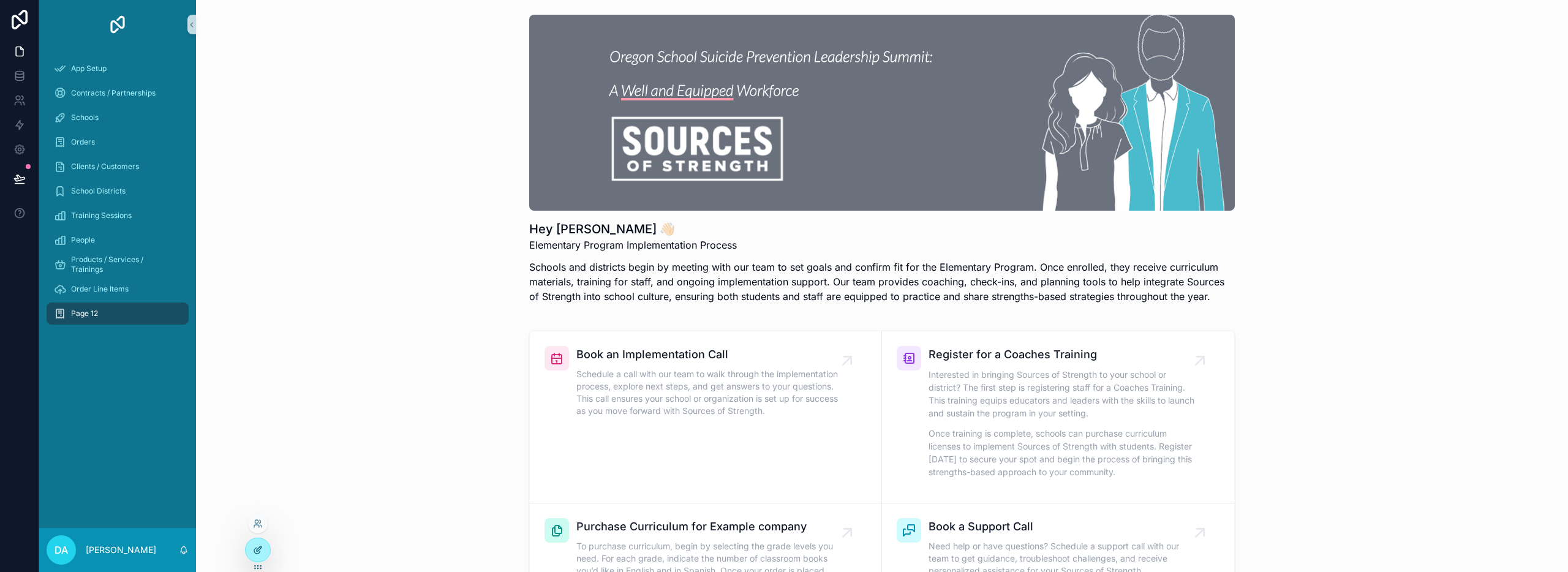
click at [256, 548] on icon at bounding box center [258, 550] width 10 height 10
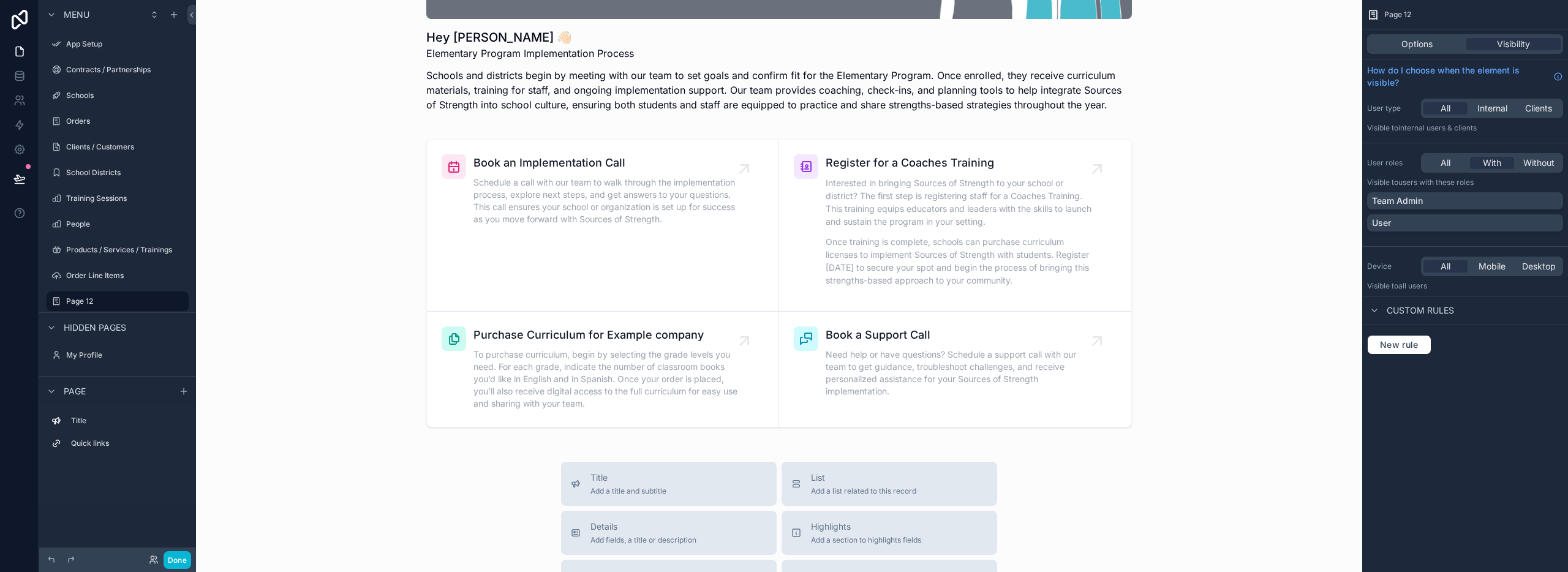
scroll to position [197, 0]
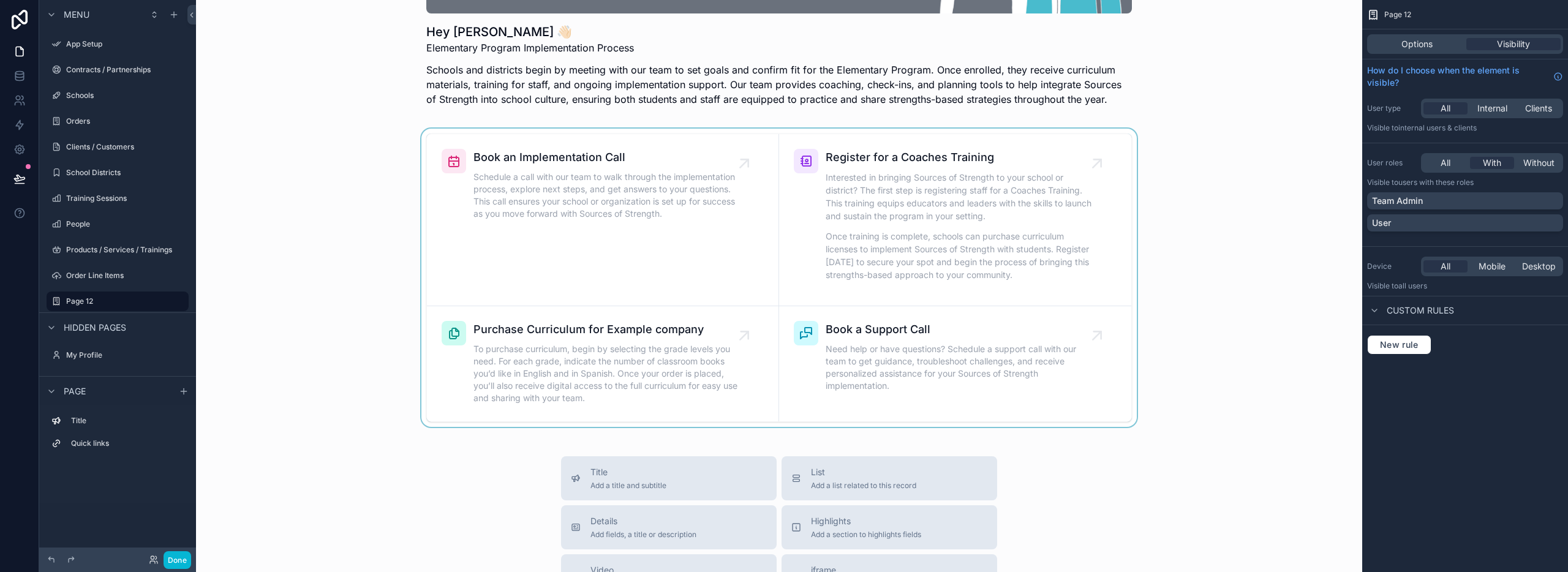
click at [634, 362] on div "scrollable content" at bounding box center [780, 278] width 1147 height 299
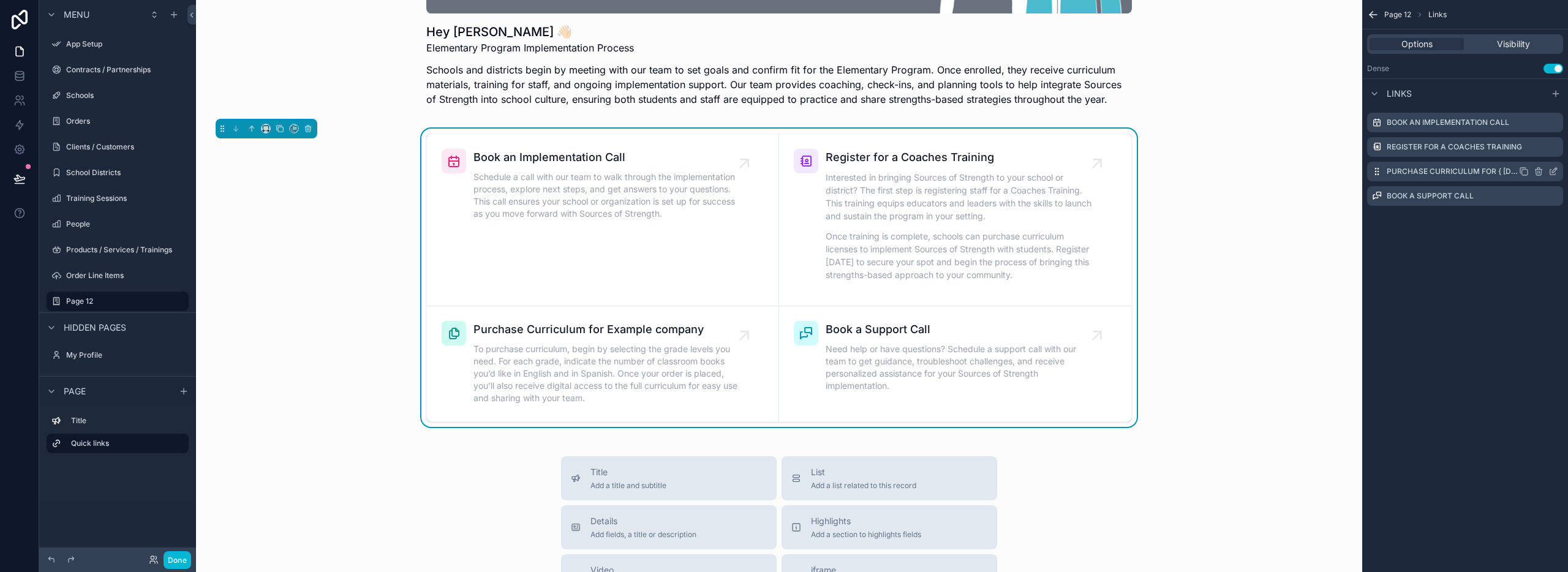
click at [1552, 171] on icon "scrollable content" at bounding box center [1554, 170] width 5 height 5
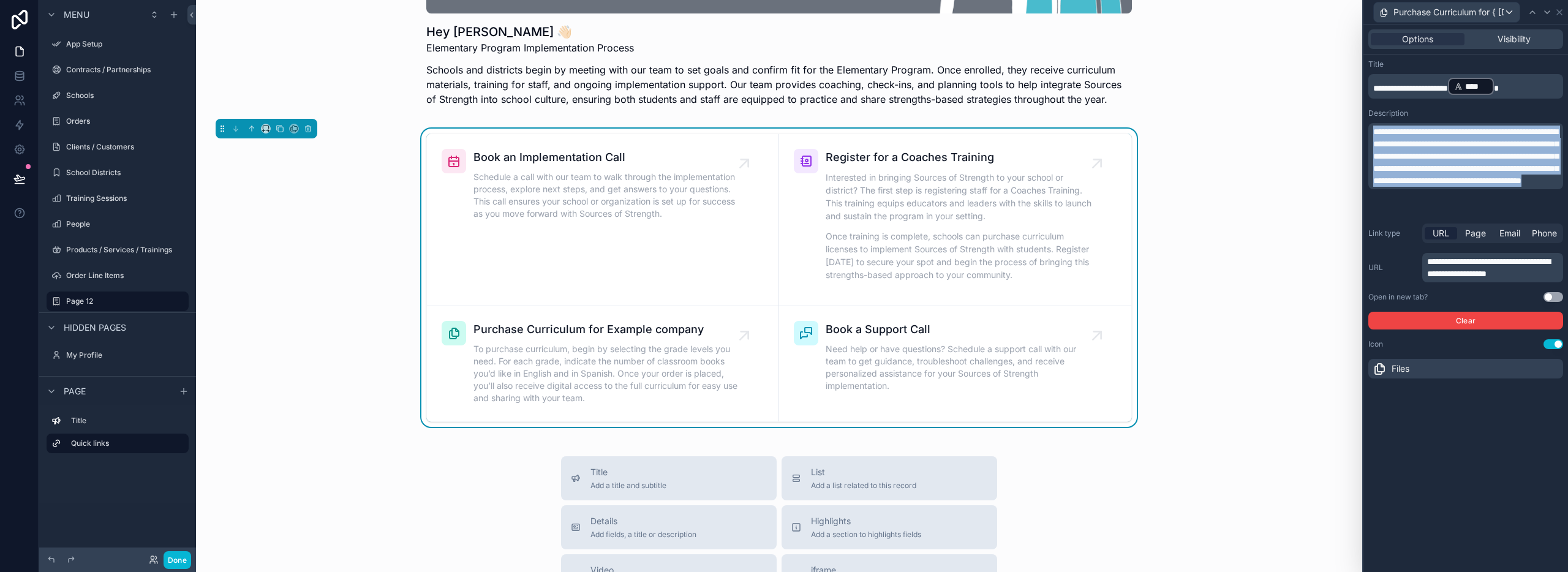
drag, startPoint x: 1471, startPoint y: 207, endPoint x: 1374, endPoint y: 131, distance: 123.2
click at [1374, 131] on p "**********" at bounding box center [1467, 157] width 187 height 62
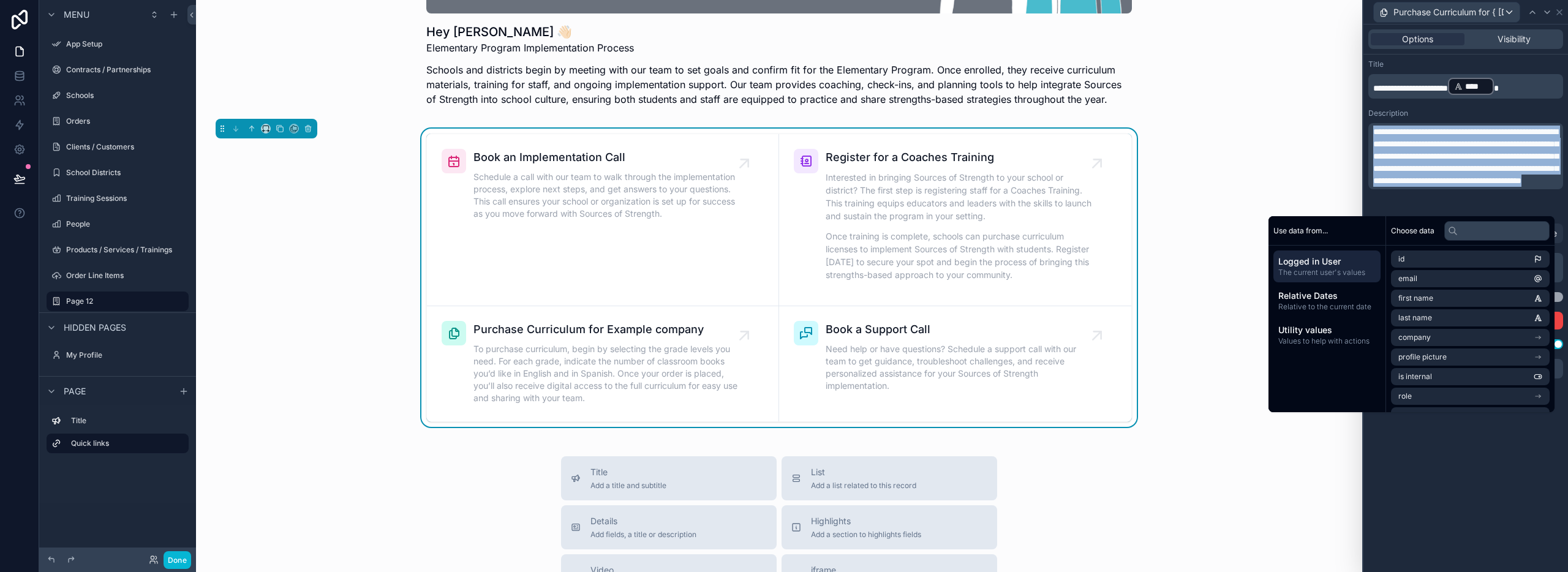
copy span "**********"
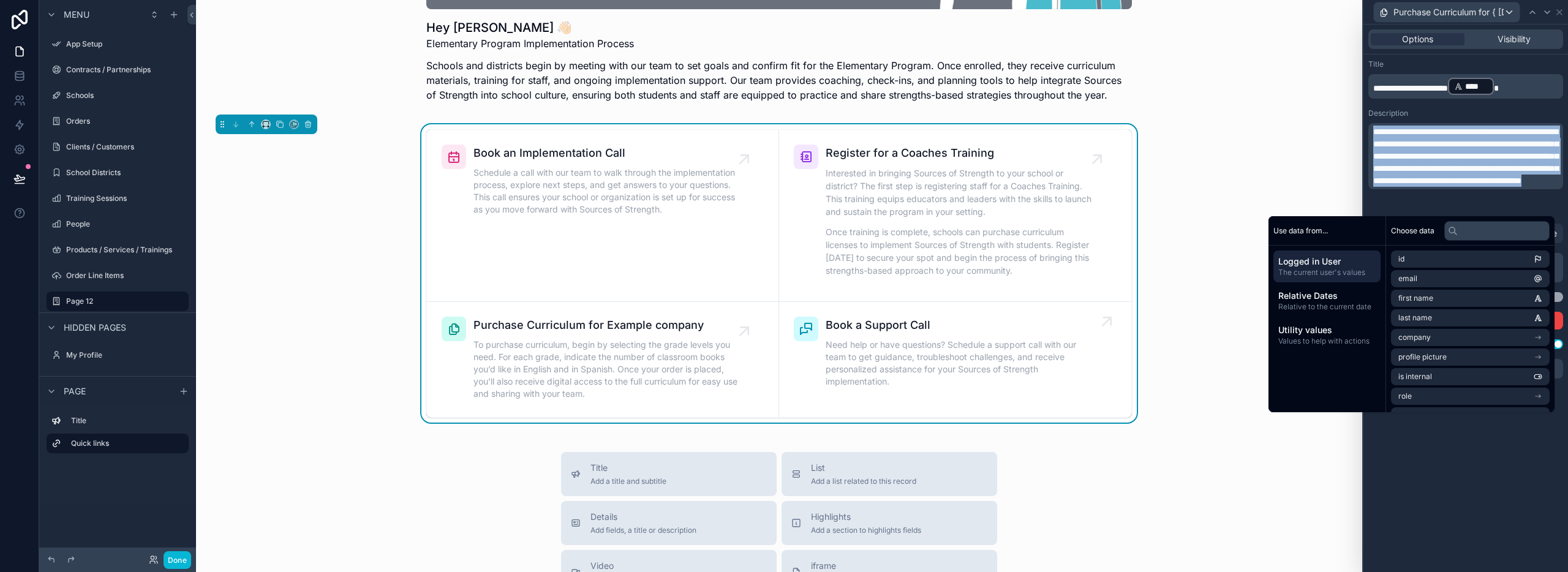
scroll to position [202, 0]
click at [905, 356] on span "Need help or have questions? Schedule a support call with our team to get guida…" at bounding box center [961, 363] width 272 height 49
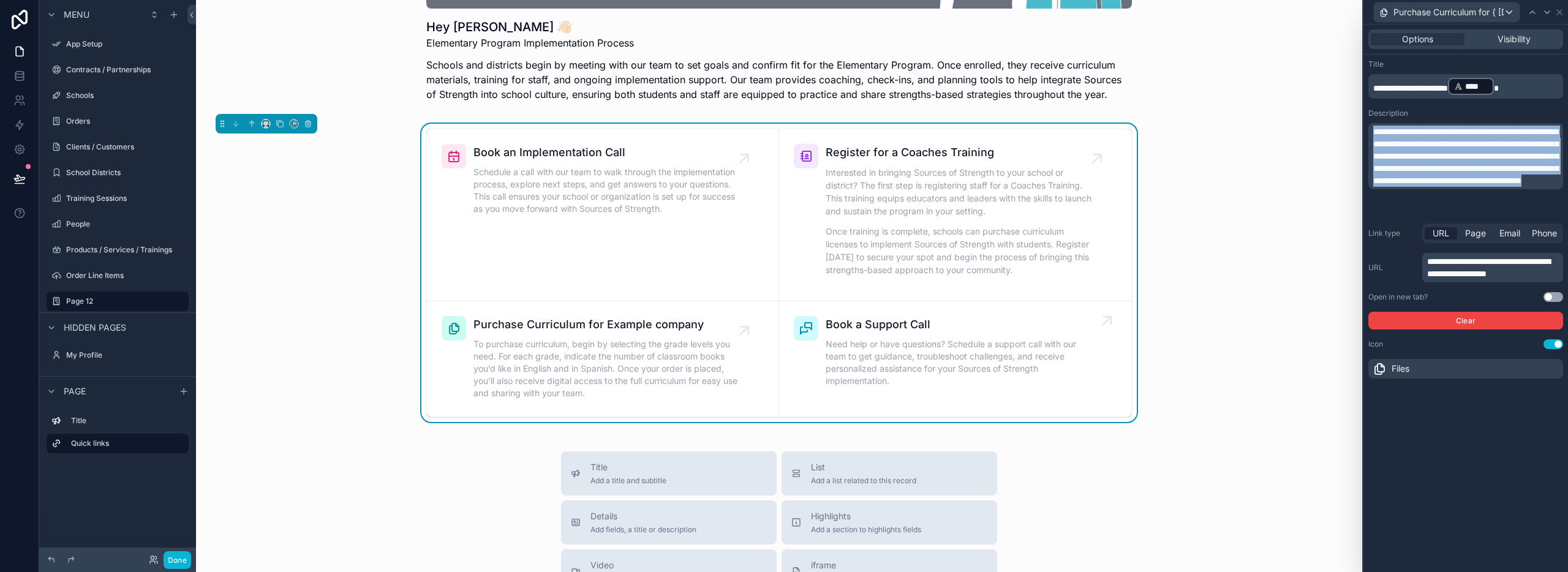
drag, startPoint x: 1088, startPoint y: 368, endPoint x: 1100, endPoint y: 367, distance: 12.0
click at [1088, 367] on span "Need help or have questions? Schedule a support call with our team to get guida…" at bounding box center [961, 363] width 272 height 49
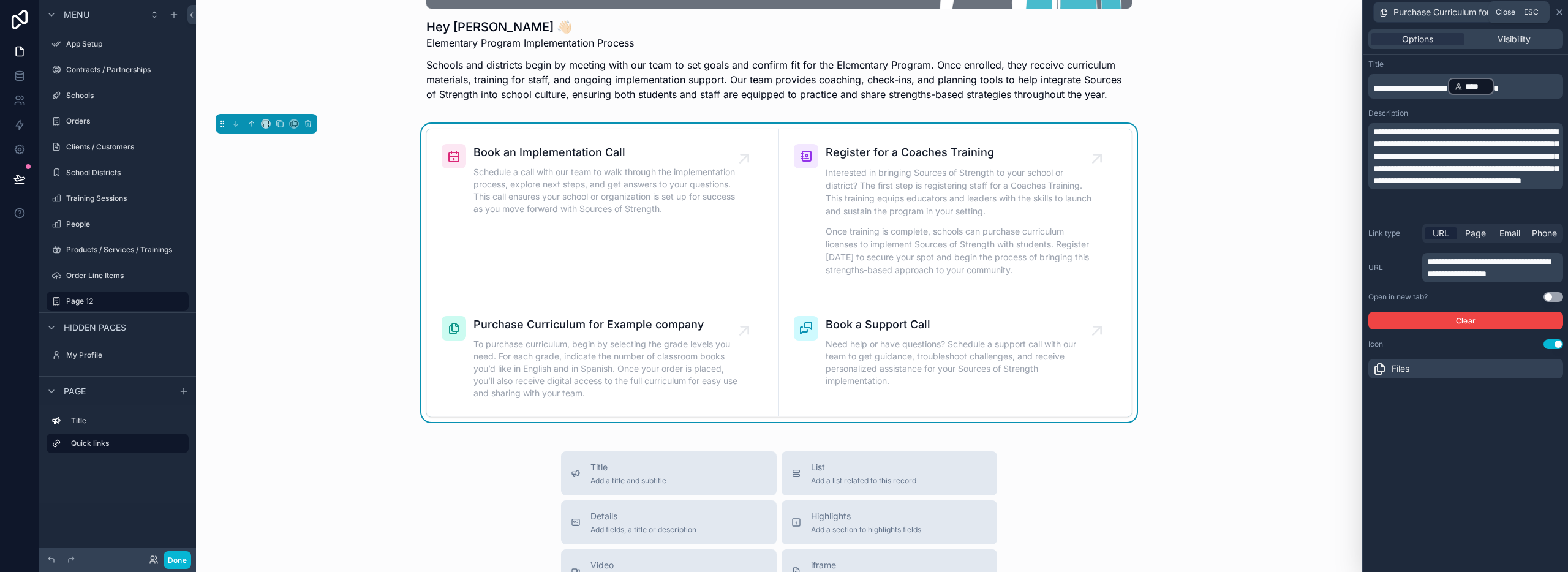
click at [1557, 10] on icon at bounding box center [1560, 12] width 5 height 5
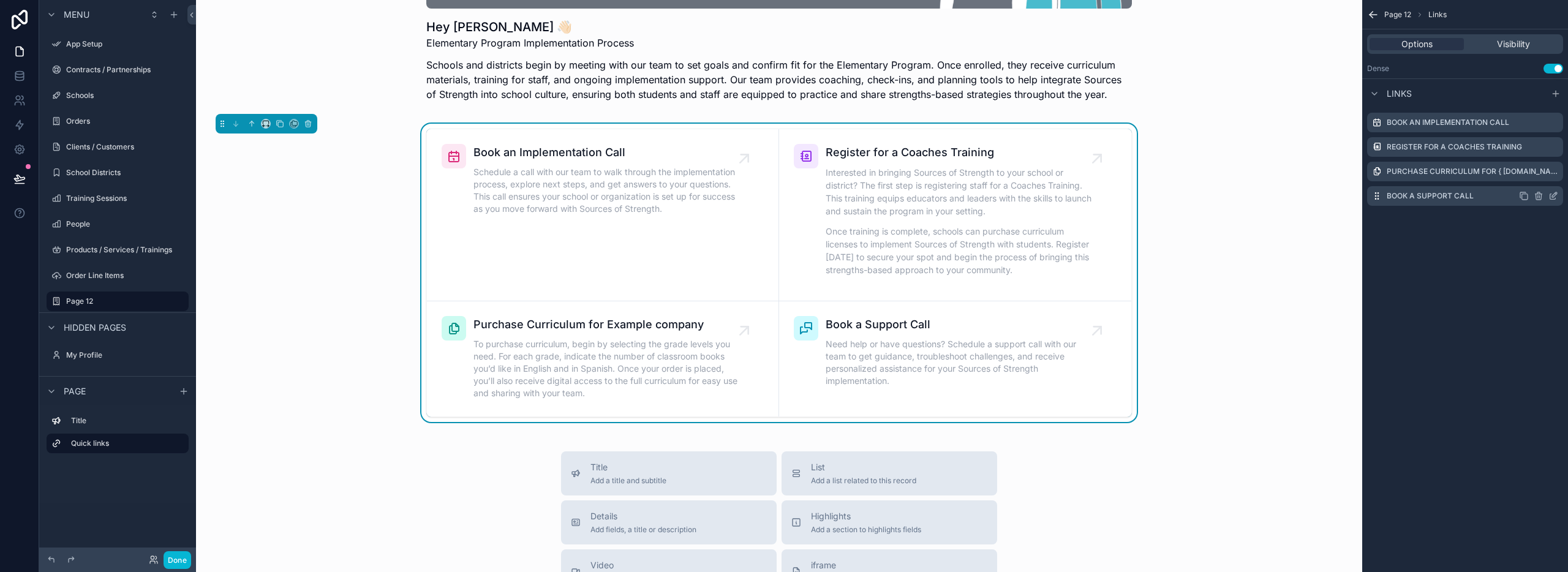
click at [1553, 195] on icon "scrollable content" at bounding box center [1554, 195] width 5 height 5
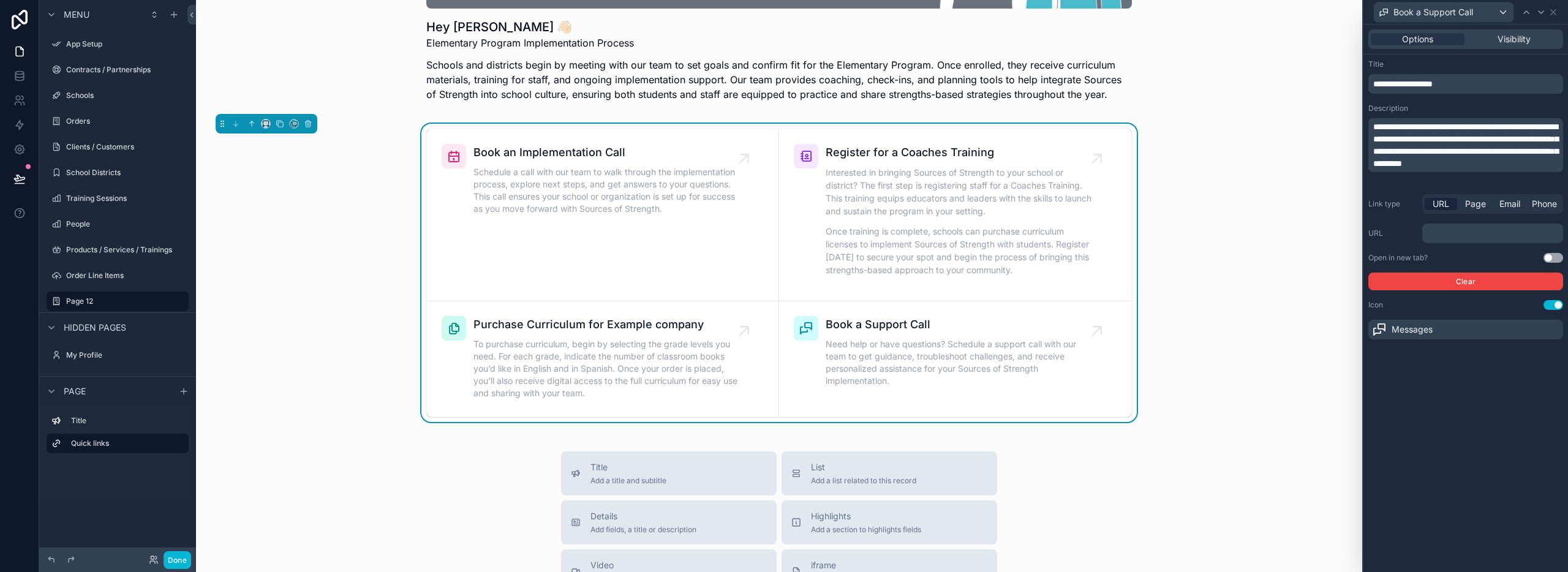
click at [1465, 83] on p "**********" at bounding box center [1467, 84] width 187 height 12
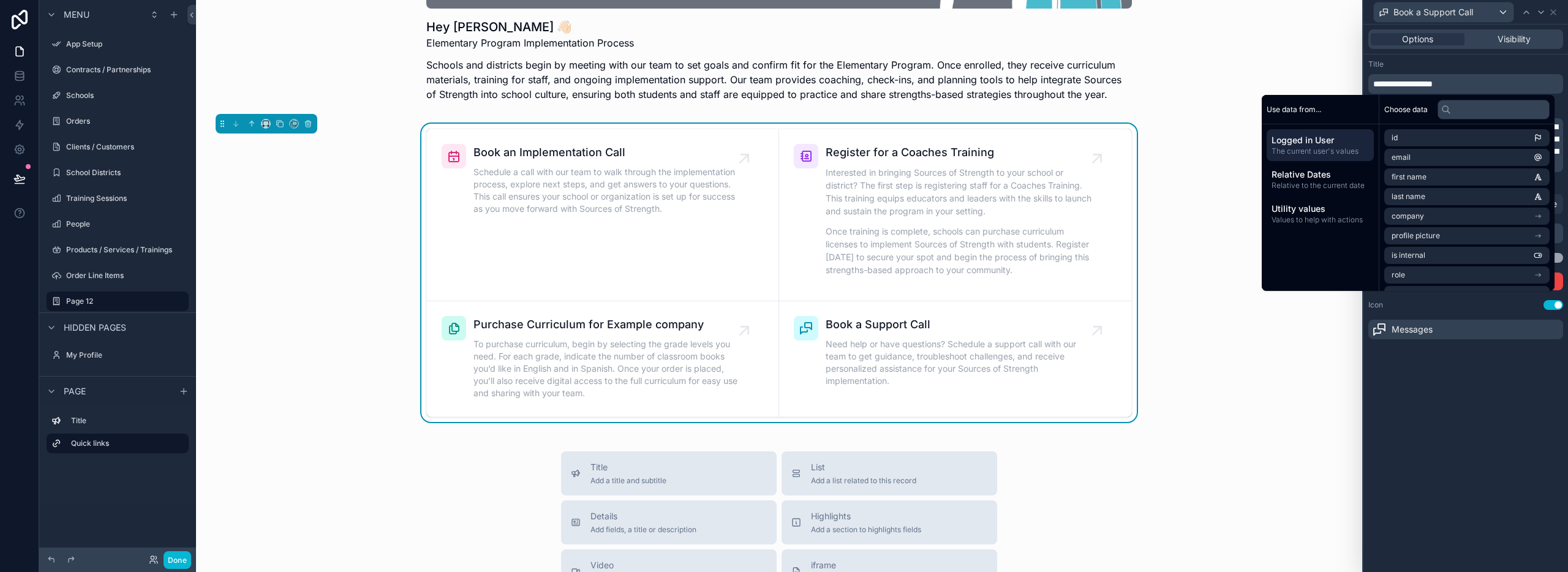
click at [1464, 83] on p "**********" at bounding box center [1467, 84] width 187 height 12
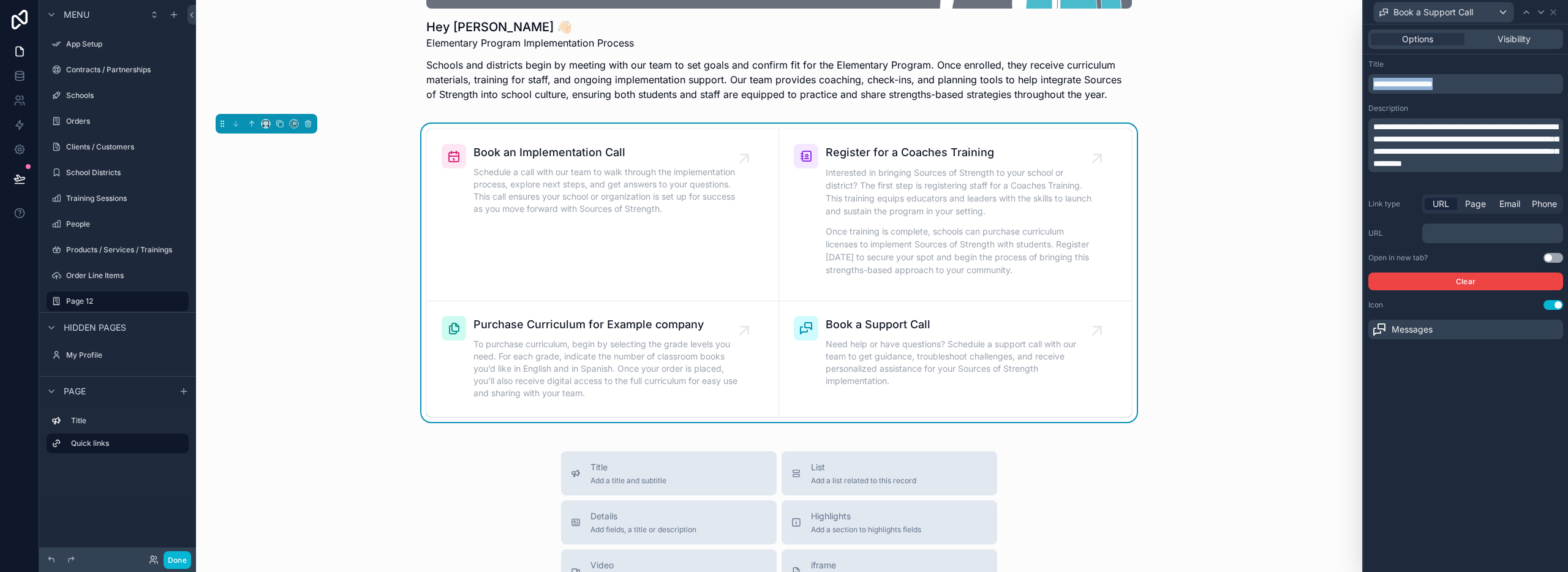
click at [1464, 83] on p "**********" at bounding box center [1467, 84] width 187 height 12
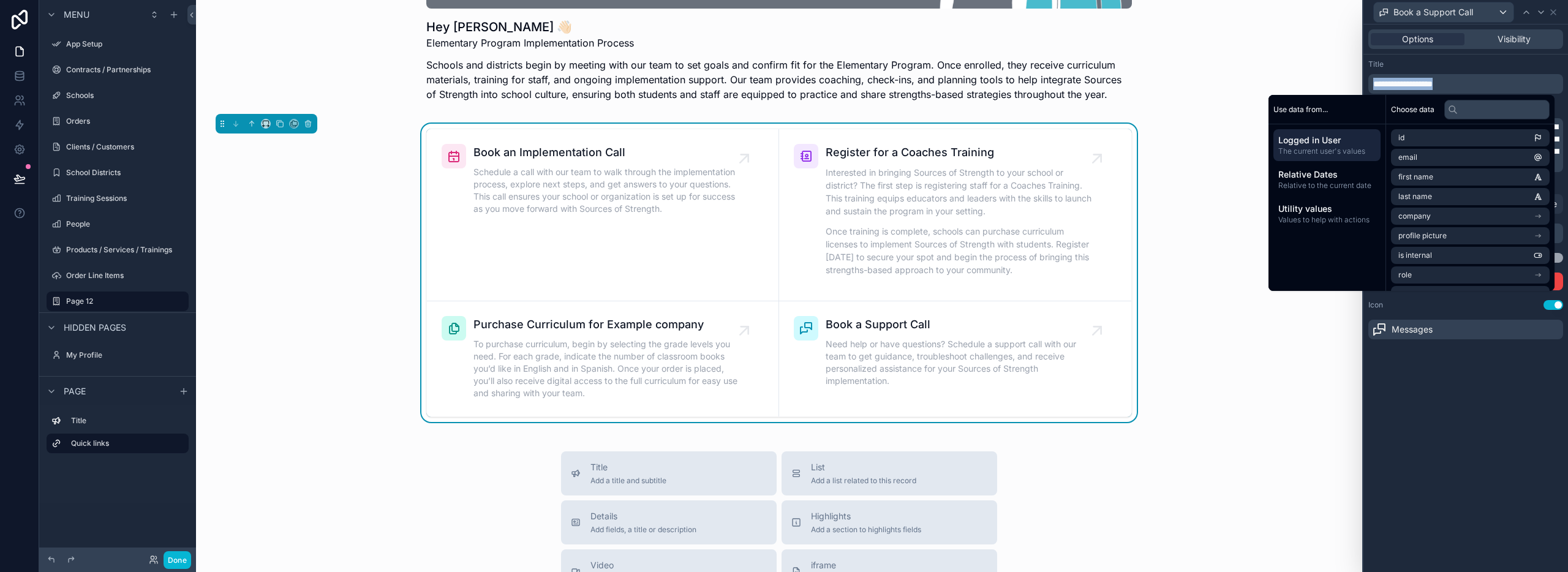
copy span "**********"
click at [1493, 67] on div "Title" at bounding box center [1466, 64] width 195 height 10
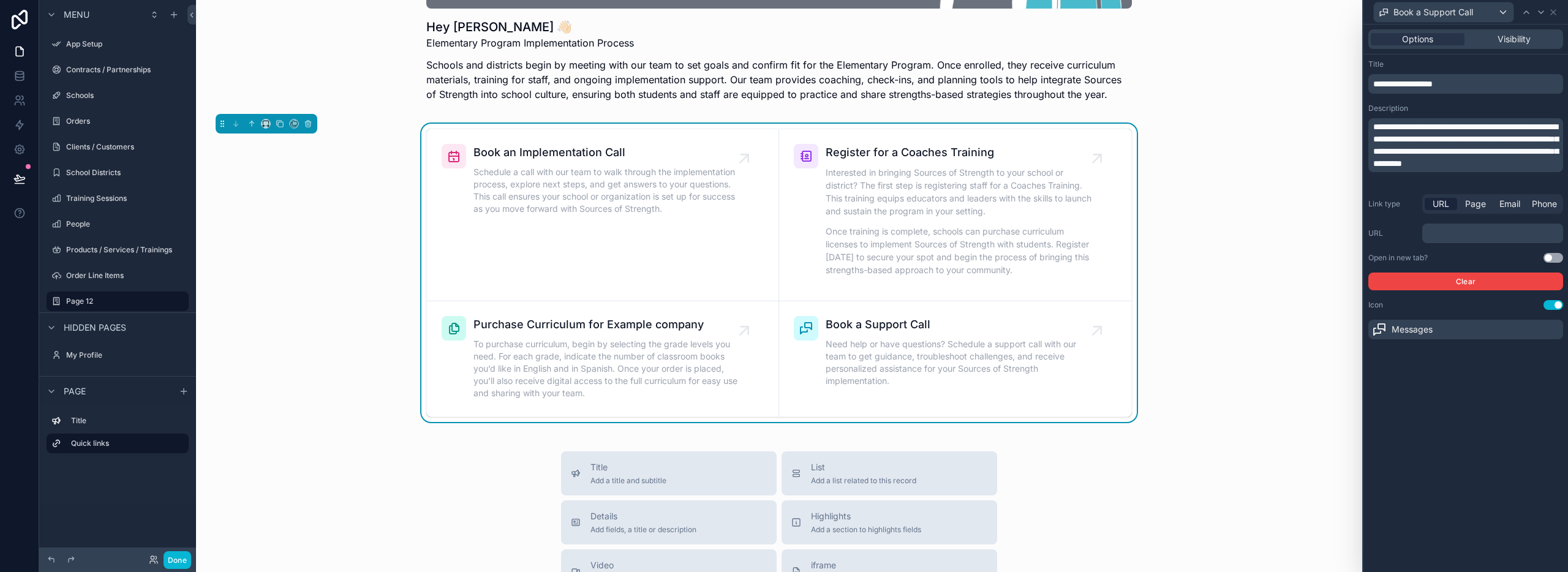
click at [1487, 167] on span "**********" at bounding box center [1466, 145] width 185 height 45
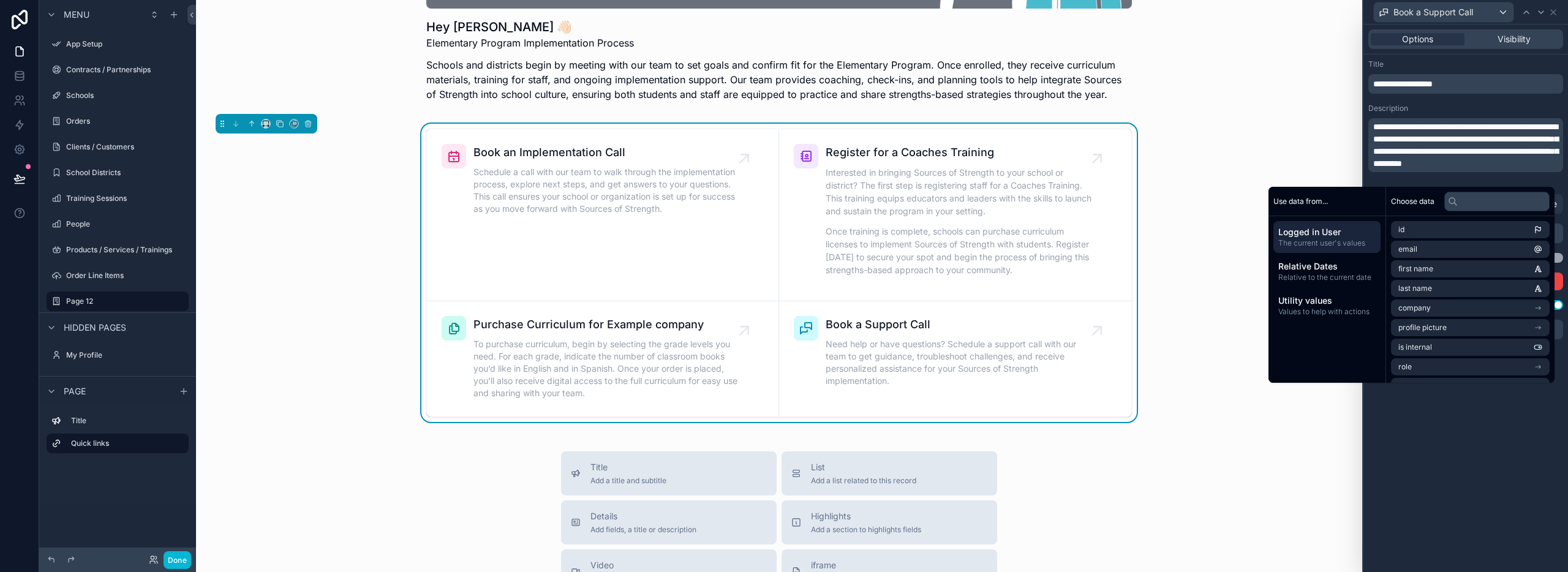
click at [1480, 170] on p "**********" at bounding box center [1467, 145] width 187 height 49
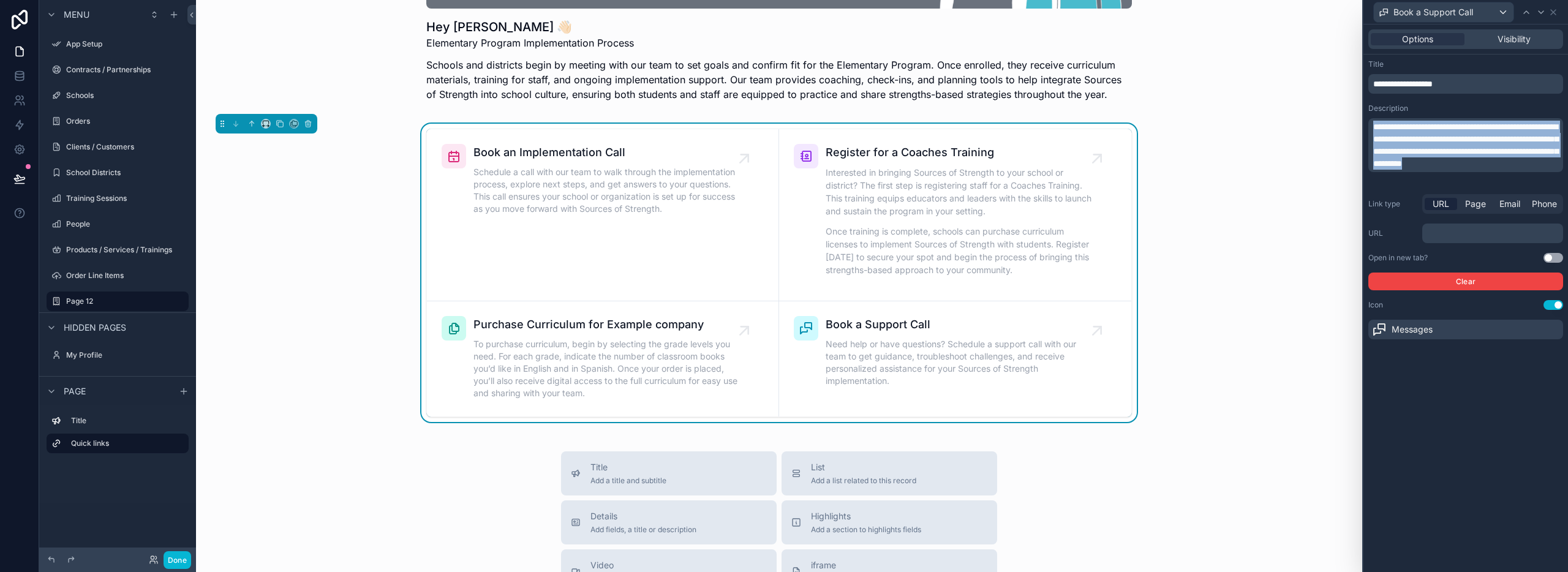
drag, startPoint x: 1476, startPoint y: 177, endPoint x: 1367, endPoint y: 123, distance: 121.6
click at [1367, 123] on div "**********" at bounding box center [1466, 199] width 204 height 290
copy span "**********"
click at [62, 16] on div "Menu" at bounding box center [67, 15] width 45 height 15
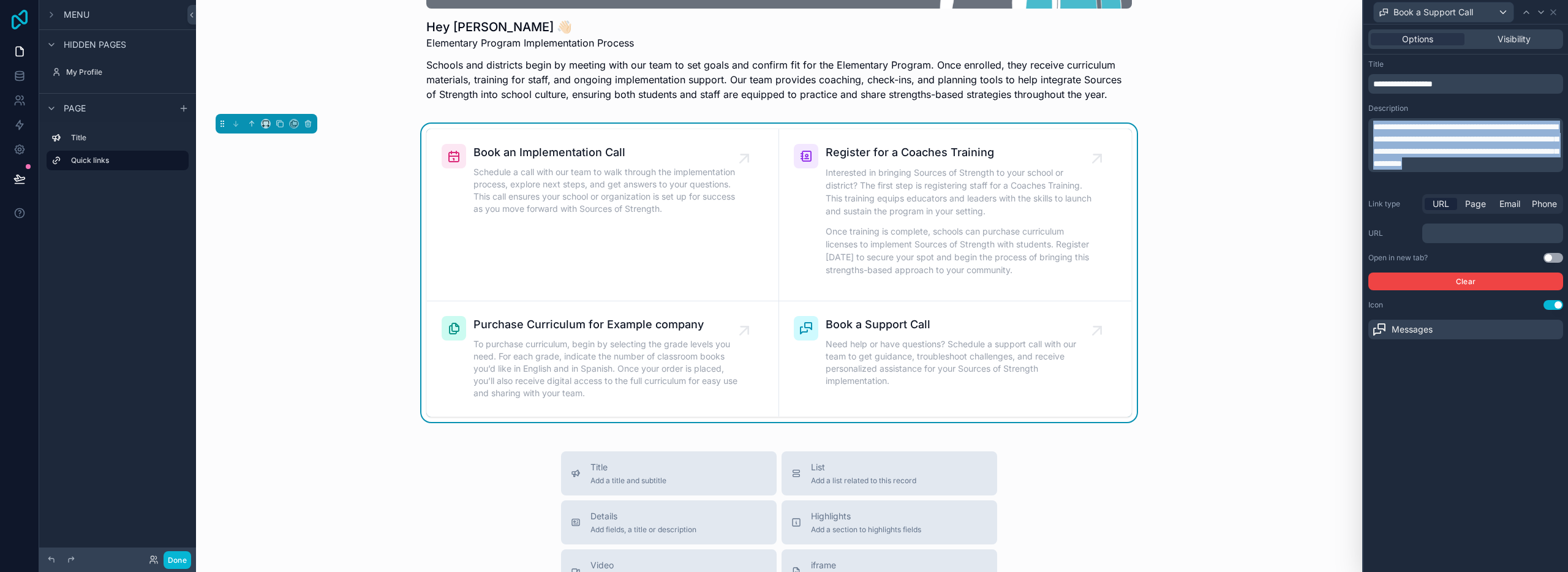
click at [16, 19] on icon at bounding box center [19, 19] width 24 height 19
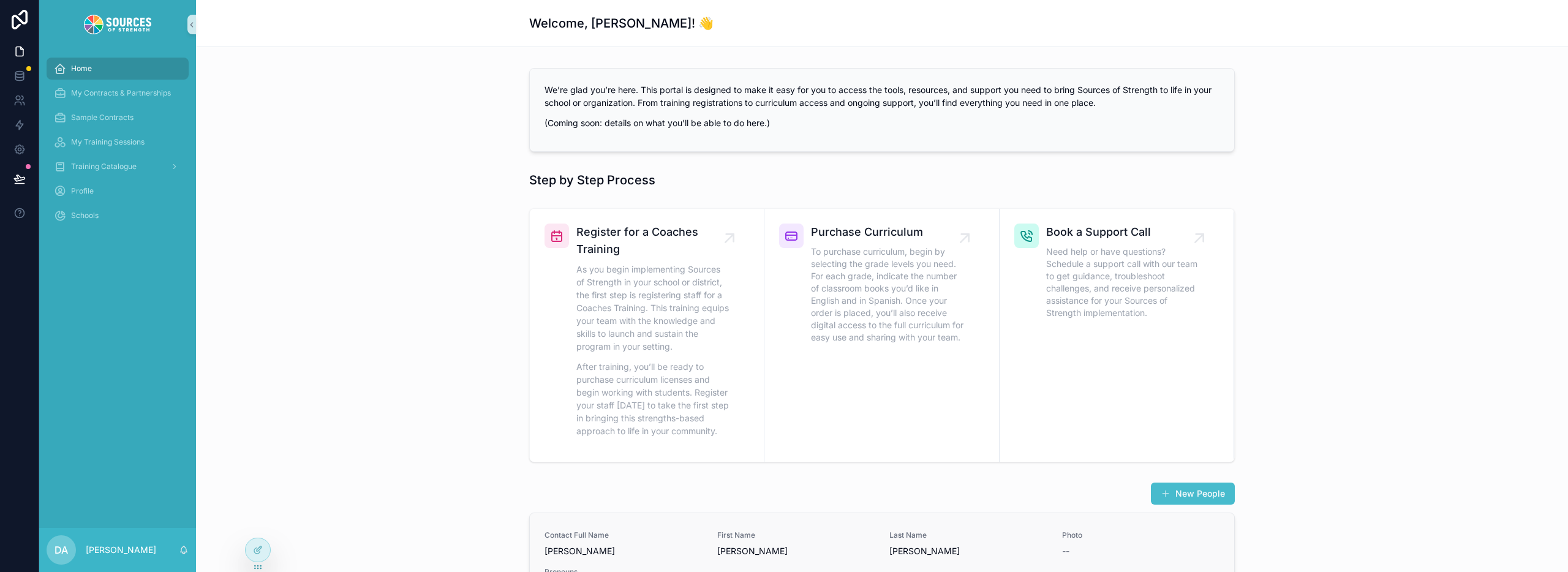
scroll to position [197, 0]
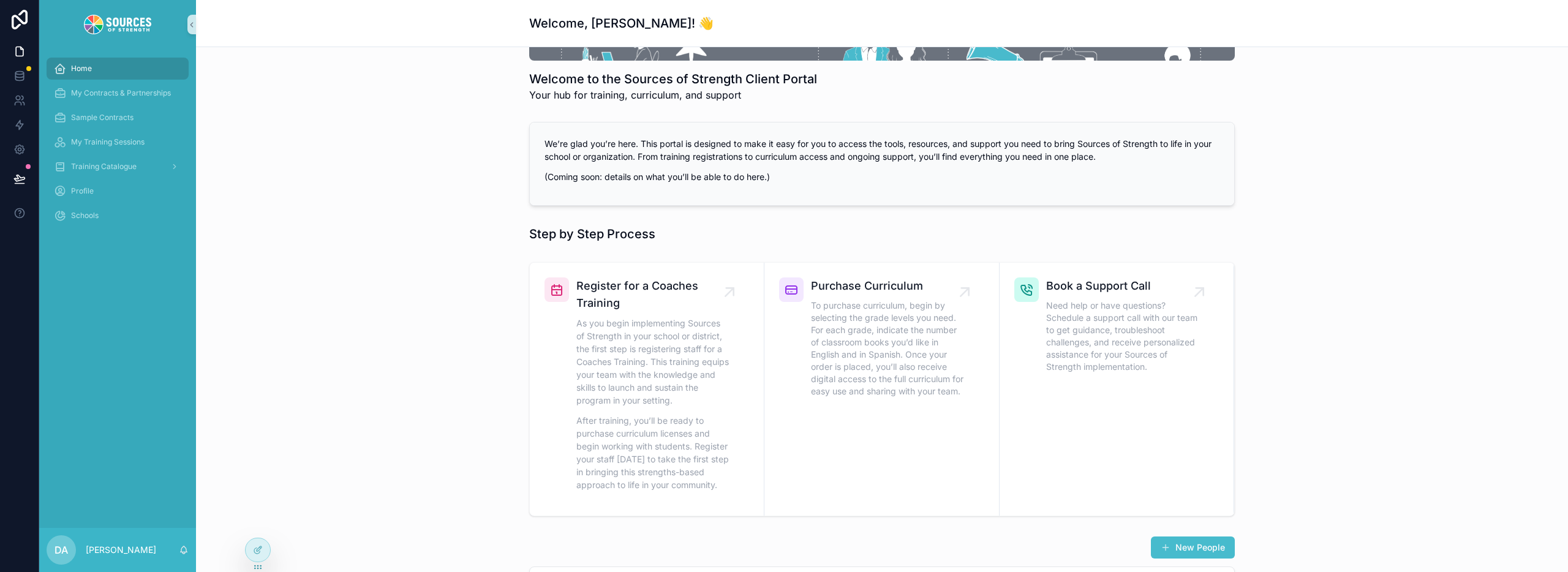
drag, startPoint x: 721, startPoint y: 566, endPoint x: 255, endPoint y: 682, distance: 480.2
click at [255, 572] on html "Home My Contracts & Partnerships Sample Contracts My Training Sessions Training…" at bounding box center [784, 332] width 1568 height 664
click at [258, 572] on html "Home My Contracts & Partnerships Sample Contracts My Training Sessions Training…" at bounding box center [784, 332] width 1568 height 664
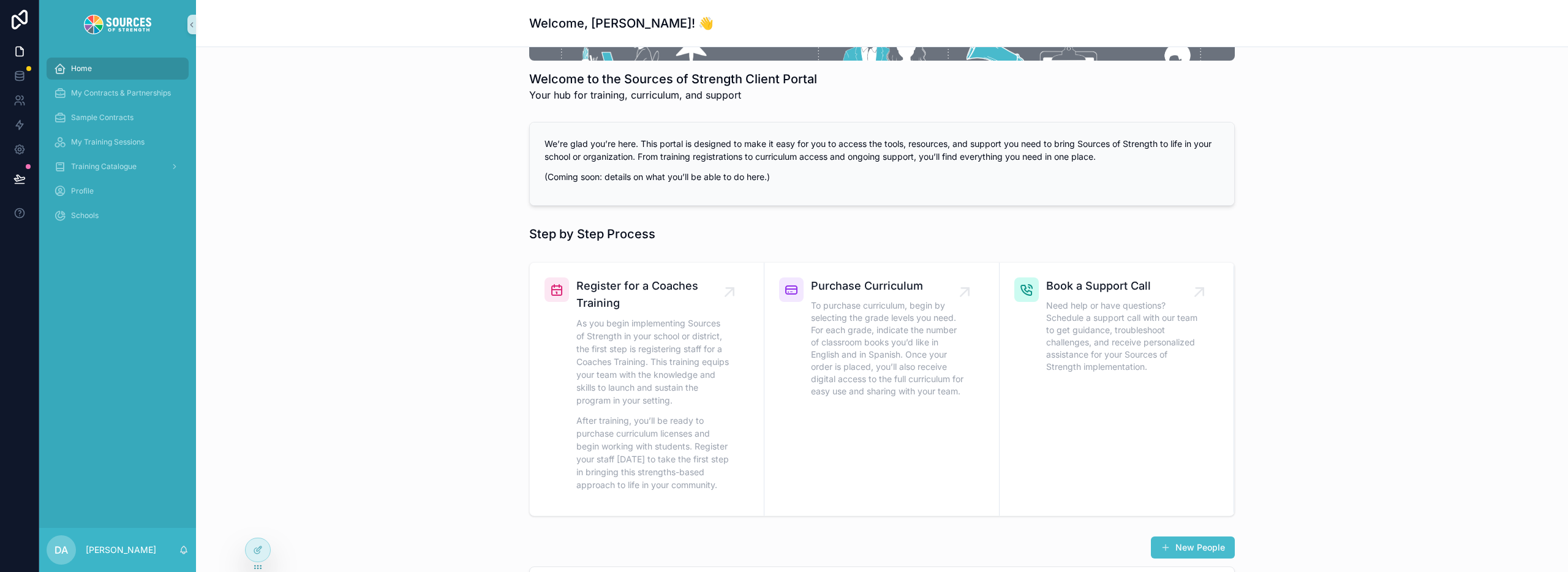
click at [258, 572] on html "Home My Contracts & Partnerships Sample Contracts My Training Sessions Training…" at bounding box center [784, 332] width 1568 height 664
click at [294, 389] on div "Register for a Coaches Training As you begin implementing Sources of Strength i…" at bounding box center [882, 389] width 1352 height 264
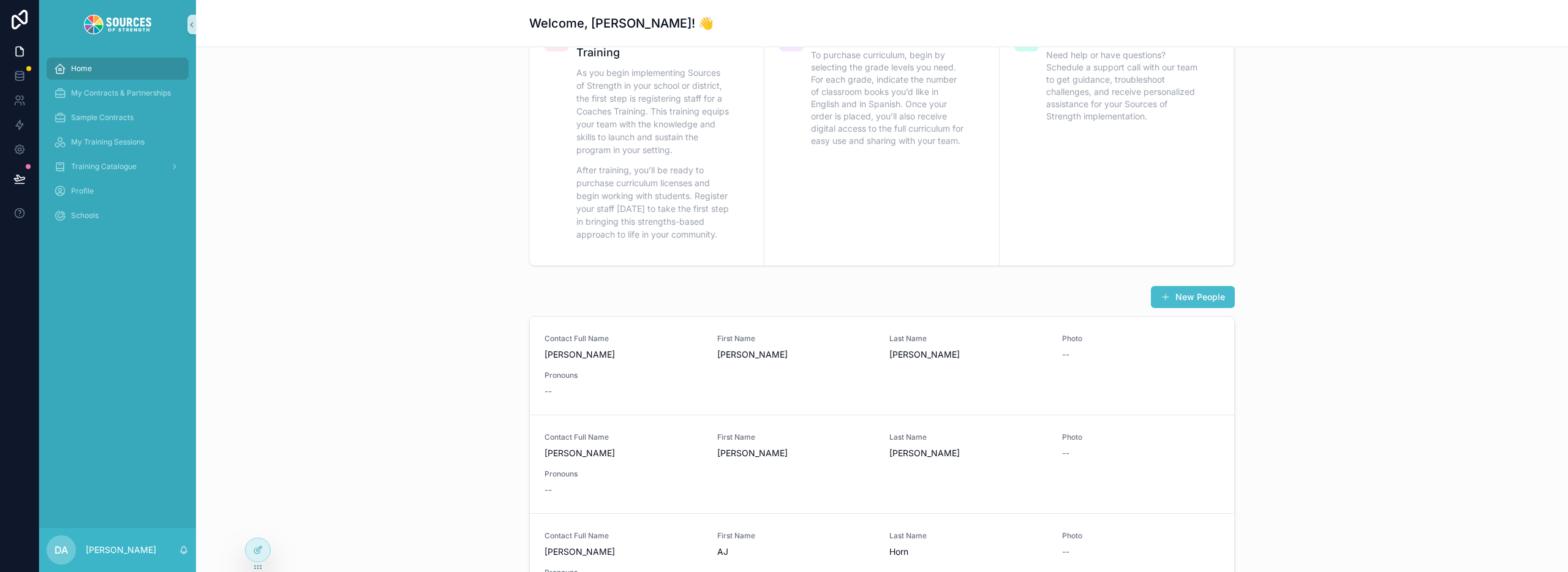
scroll to position [451, 0]
click at [259, 572] on html "Home My Contracts & Partnerships Sample Contracts My Training Sessions Training…" at bounding box center [784, 332] width 1568 height 664
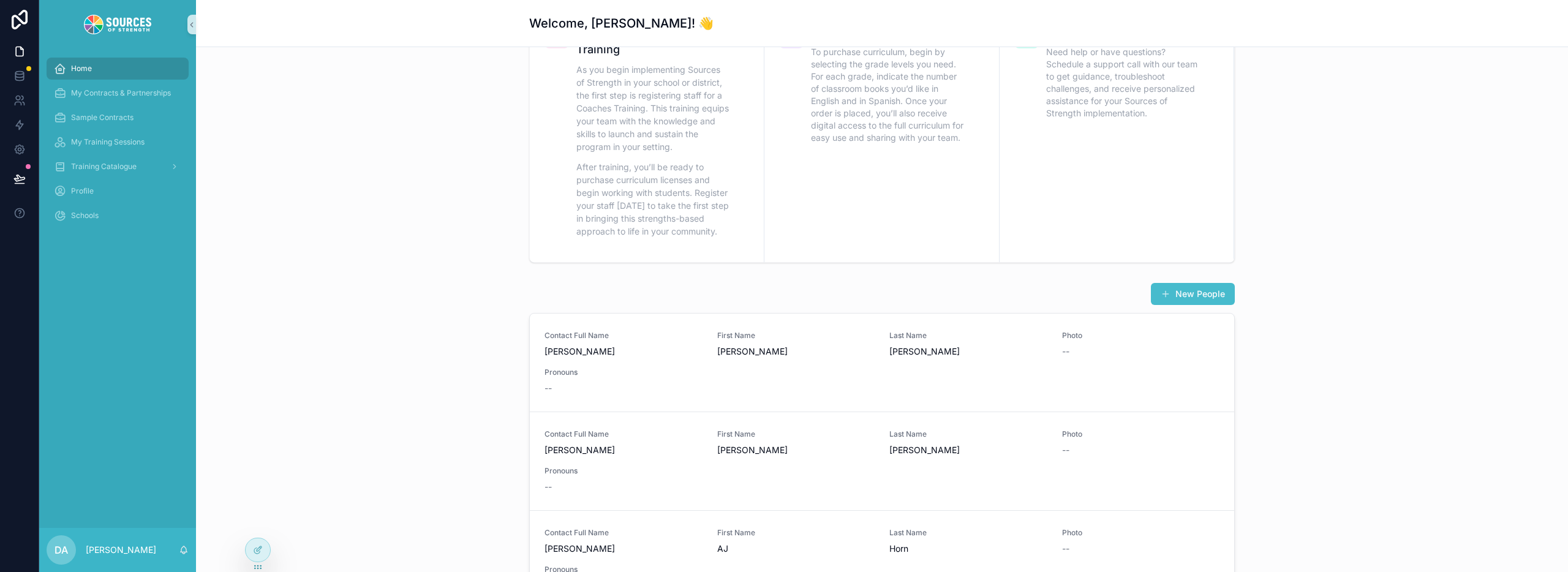
click at [259, 572] on html "Home My Contracts & Partnerships Sample Contracts My Training Sessions Training…" at bounding box center [784, 332] width 1568 height 664
drag, startPoint x: 372, startPoint y: 562, endPoint x: 259, endPoint y: 680, distance: 163.4
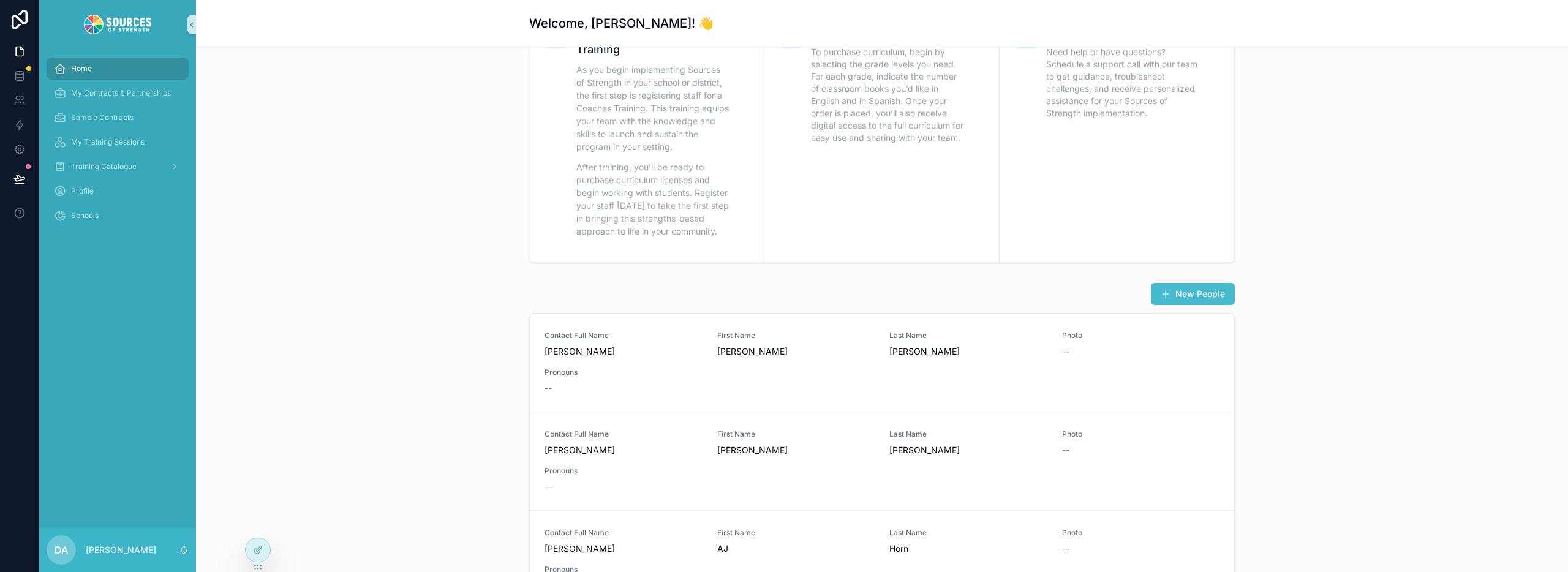
click at [259, 572] on html "Home My Contracts & Partnerships Sample Contracts My Training Sessions Training…" at bounding box center [784, 332] width 1568 height 664
drag, startPoint x: 302, startPoint y: 544, endPoint x: 346, endPoint y: 517, distance: 51.6
click at [302, 543] on div "New People Contact Full Name [PERSON_NAME] First Name [PERSON_NAME] Last Name […" at bounding box center [882, 512] width 1352 height 470
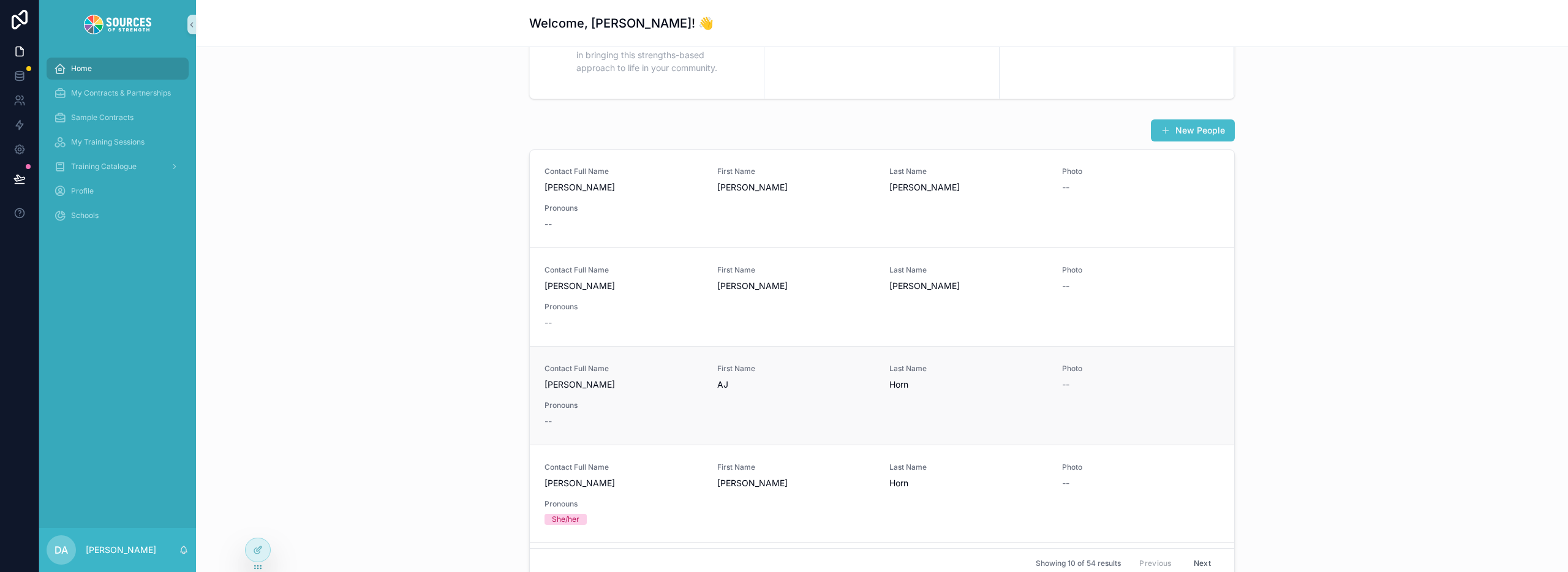
scroll to position [0, 0]
click at [1141, 359] on link "Contact Full Name AJ Horn First Name AJ Last Name Horn Photo -- Pronouns --" at bounding box center [882, 396] width 704 height 99
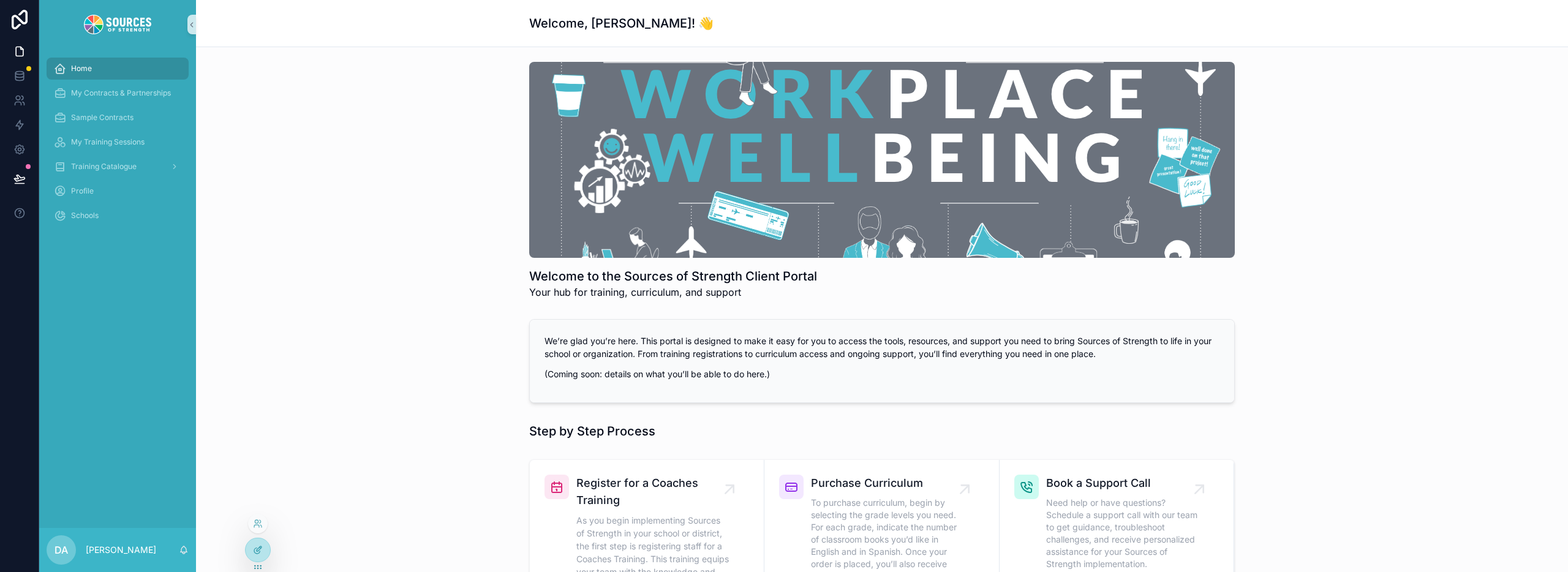
click at [251, 548] on div at bounding box center [258, 550] width 24 height 24
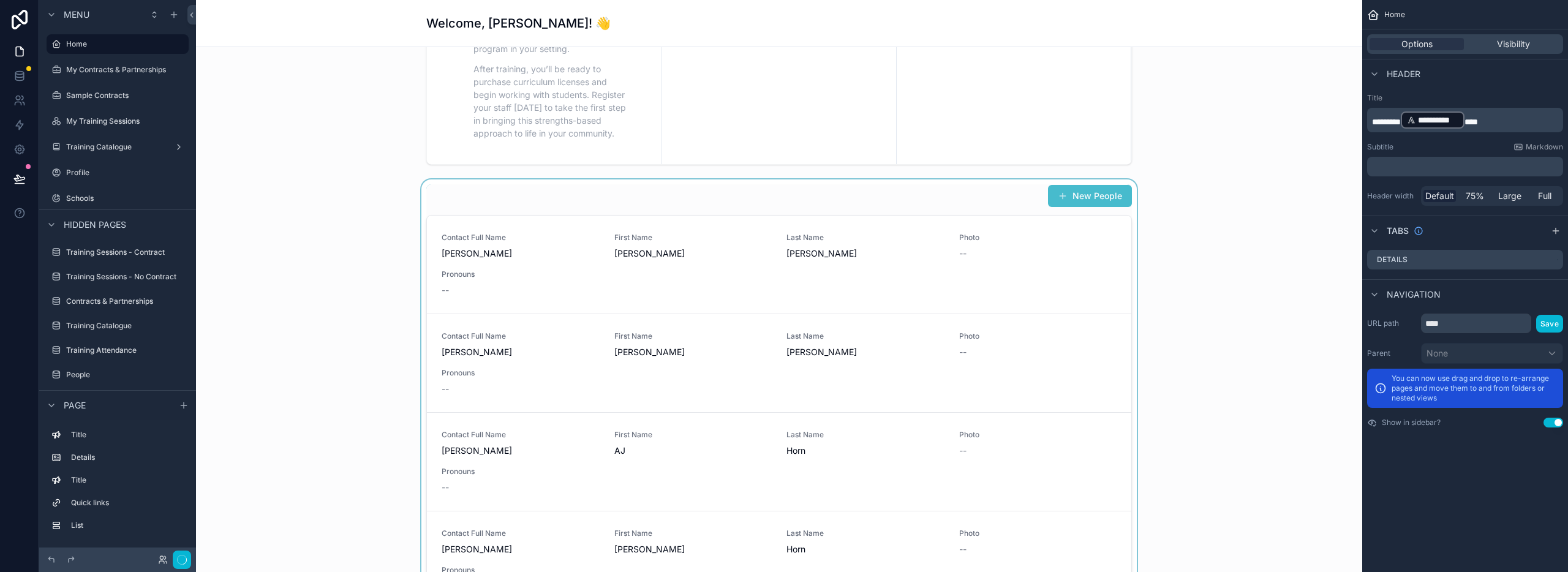
scroll to position [565, 0]
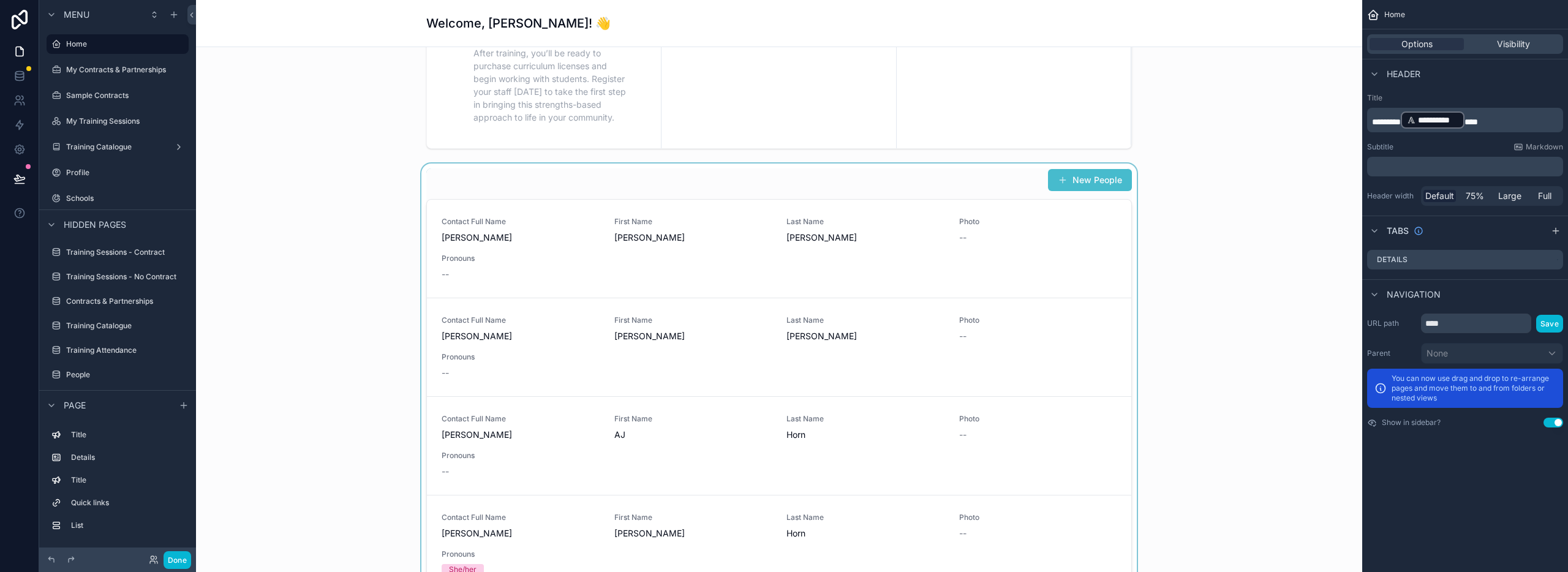
click at [939, 184] on div "scrollable content" at bounding box center [780, 398] width 1147 height 470
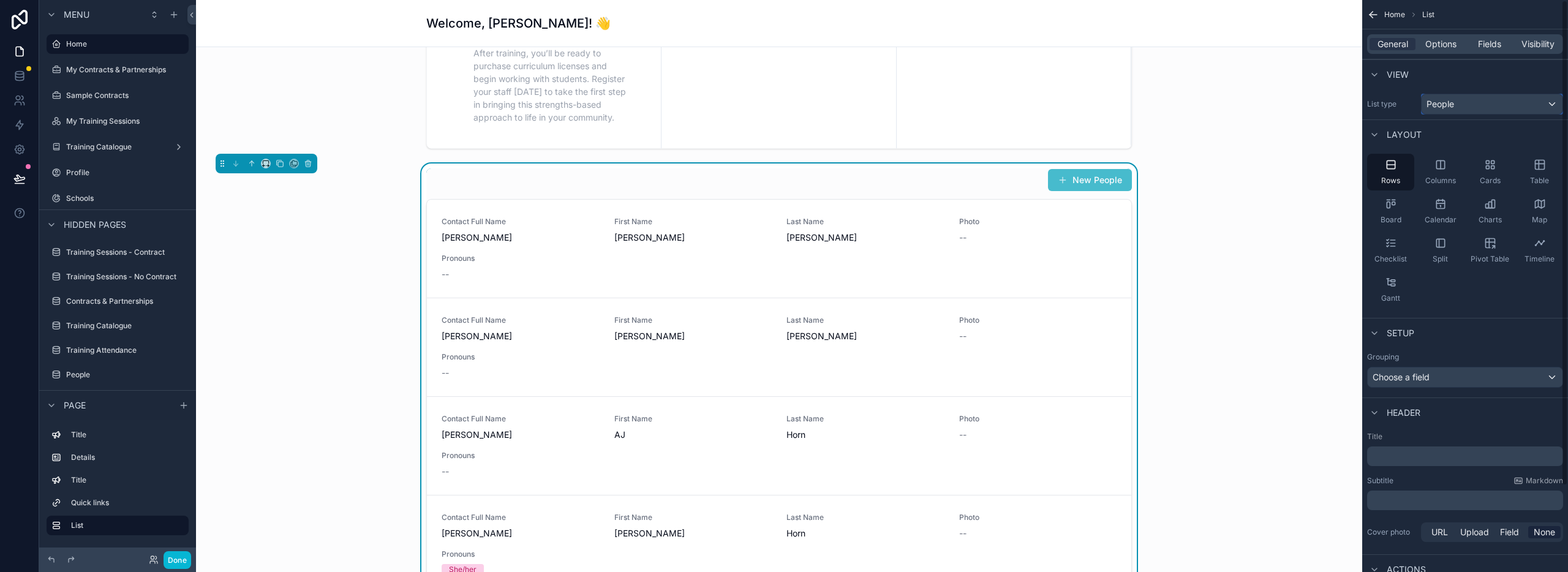
click at [1480, 111] on div "People" at bounding box center [1493, 104] width 141 height 19
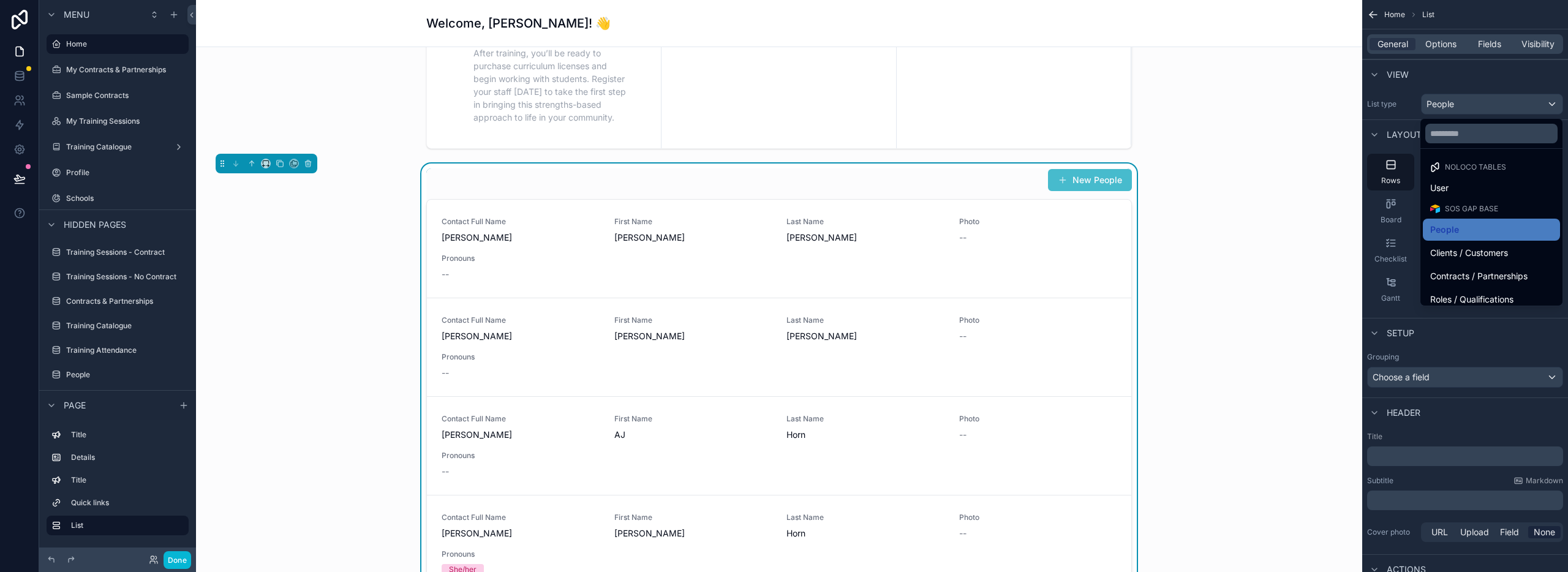
click at [1480, 111] on div "scrollable content" at bounding box center [784, 286] width 1568 height 572
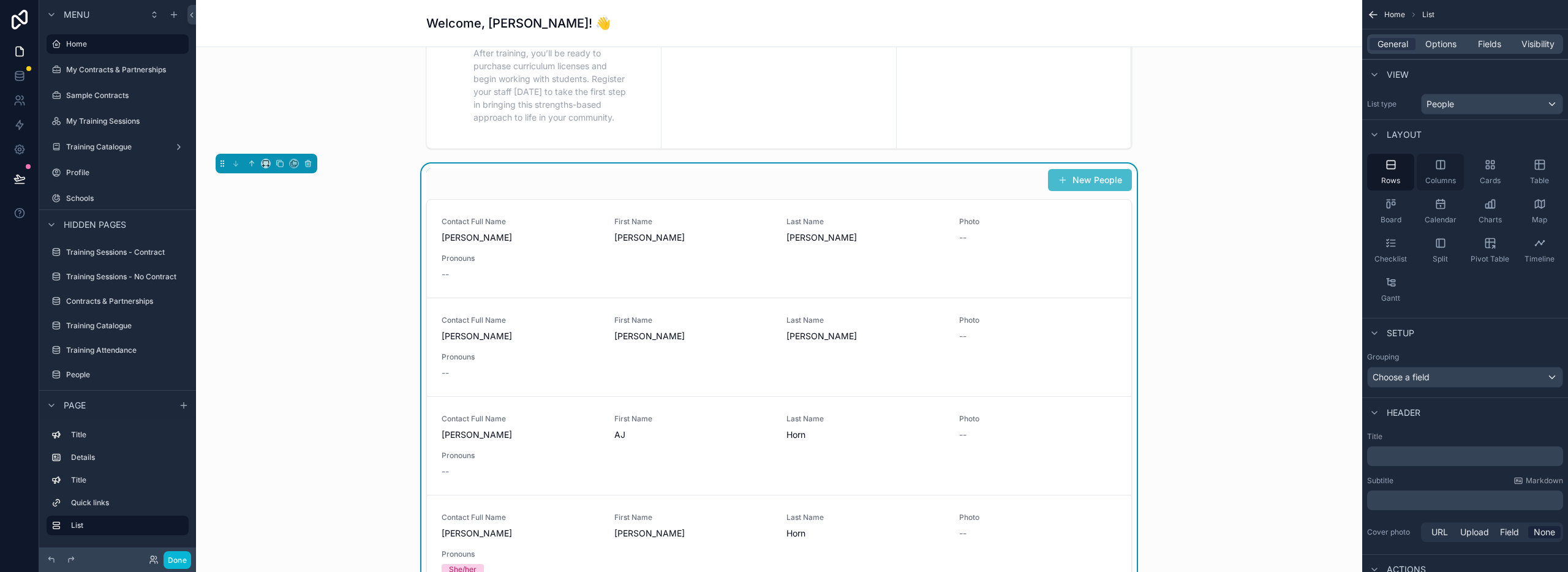
click at [1445, 166] on icon "scrollable content" at bounding box center [1441, 165] width 8 height 8
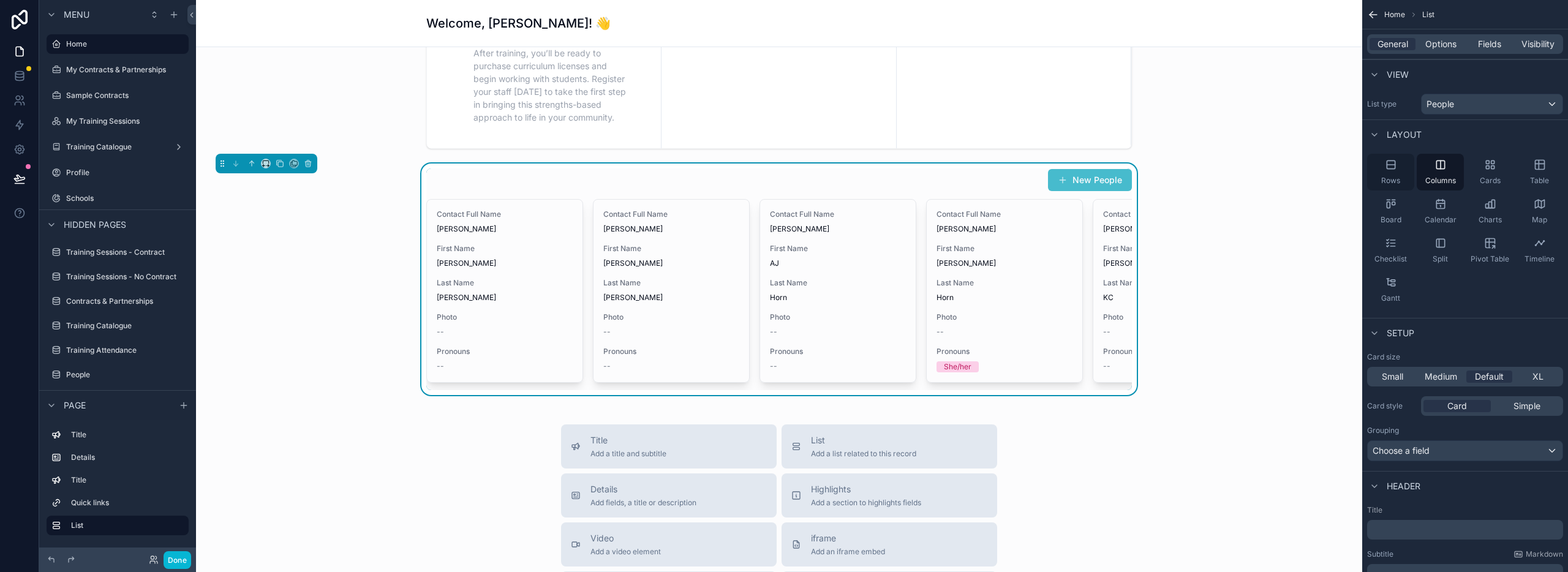
click at [1388, 166] on icon "scrollable content" at bounding box center [1390, 165] width 12 height 12
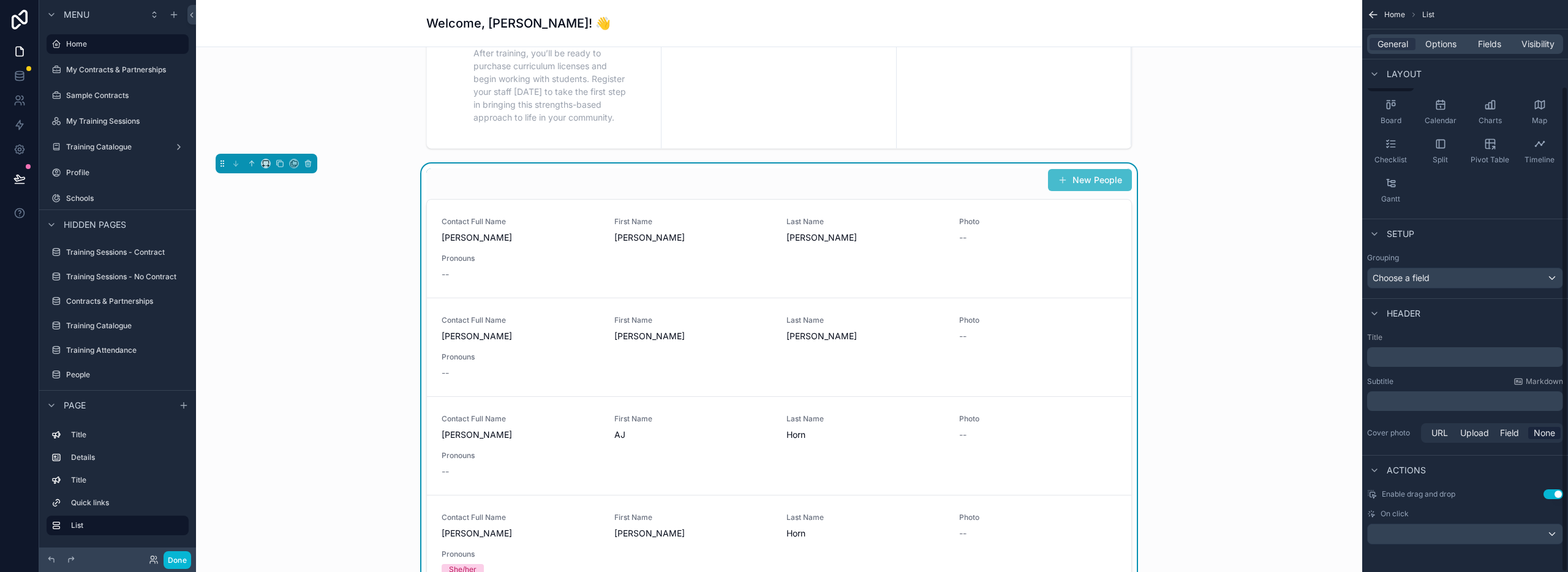
scroll to position [101, 0]
click at [1445, 277] on div "Choose a field" at bounding box center [1465, 276] width 195 height 19
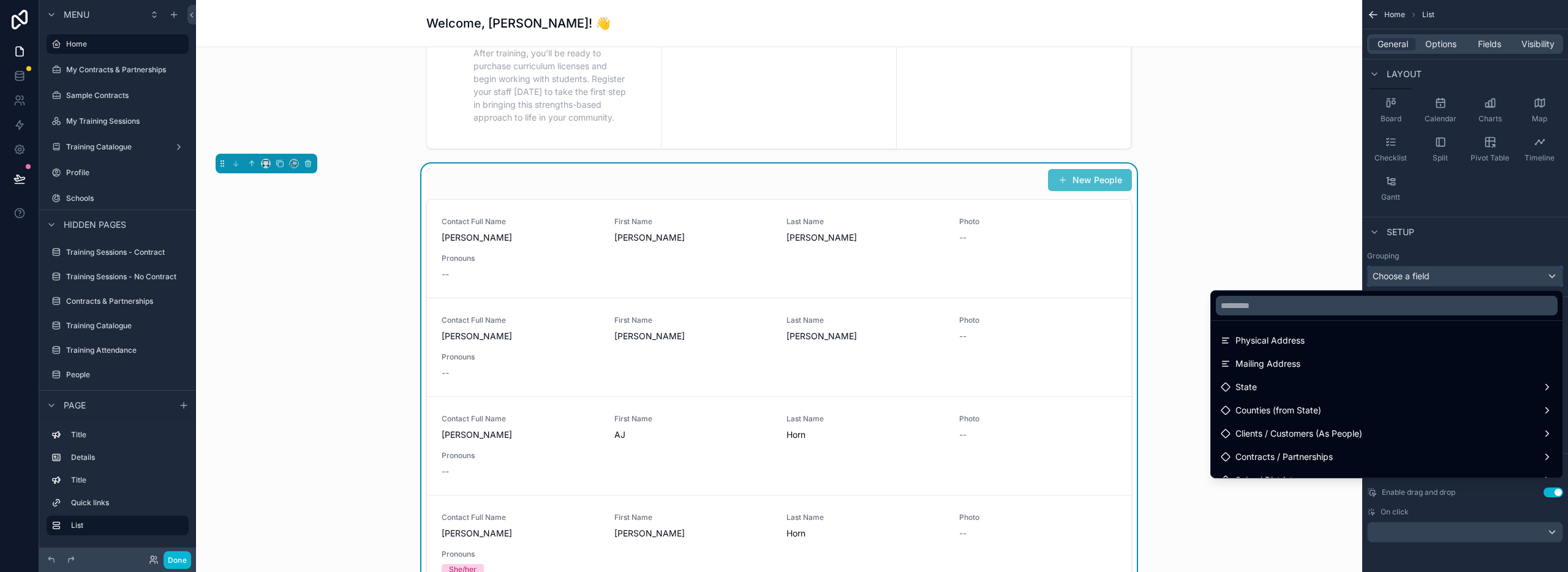
scroll to position [259, 0]
click at [1459, 247] on div "scrollable content" at bounding box center [784, 286] width 1568 height 572
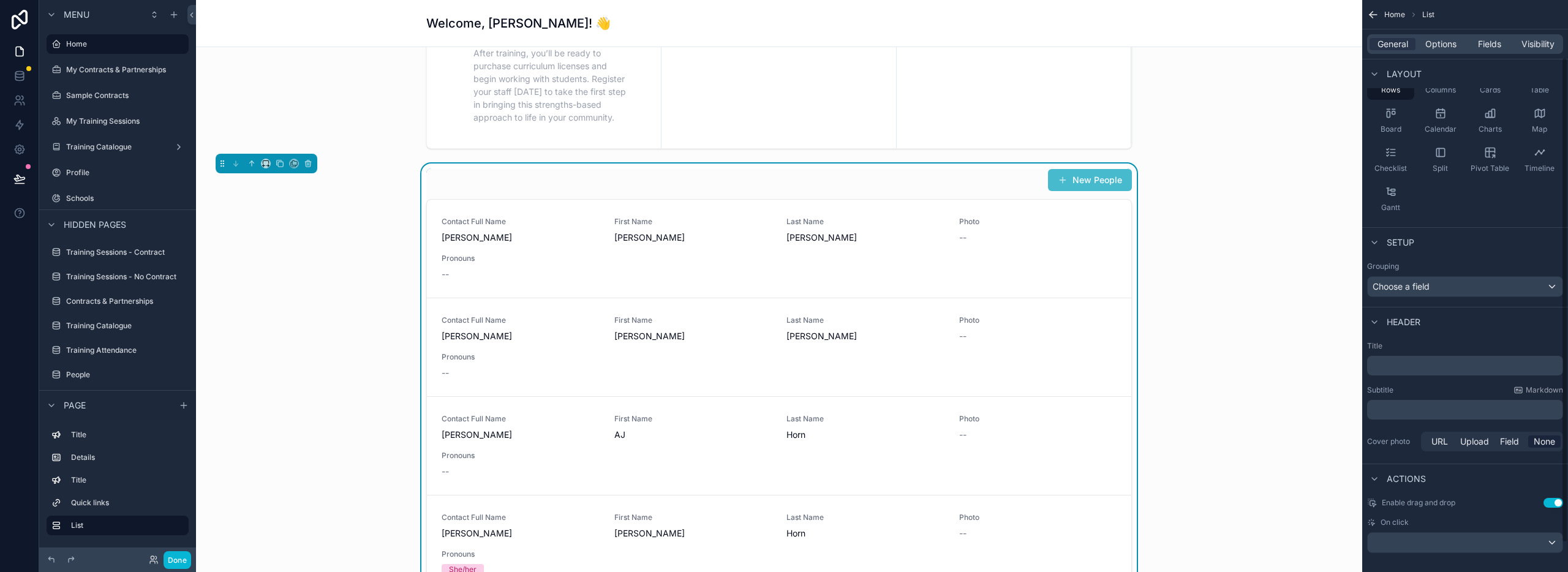
scroll to position [101, 0]
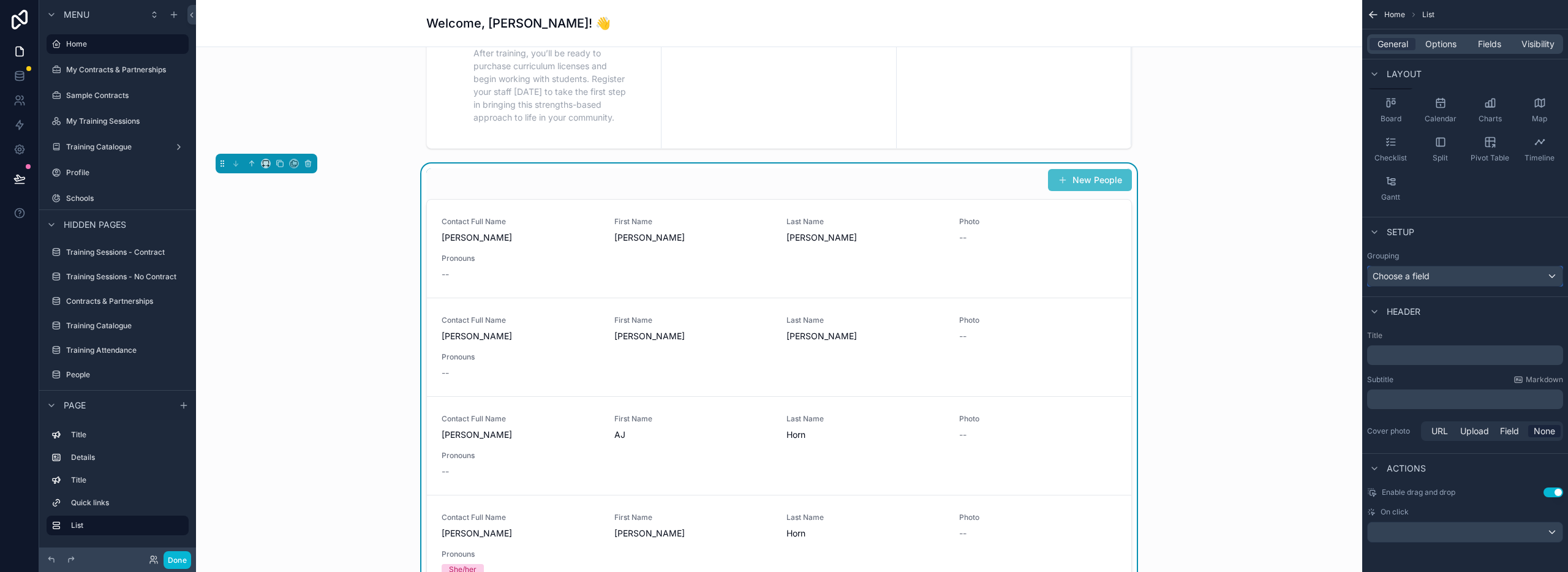
click at [1446, 277] on div "Choose a field" at bounding box center [1465, 276] width 195 height 19
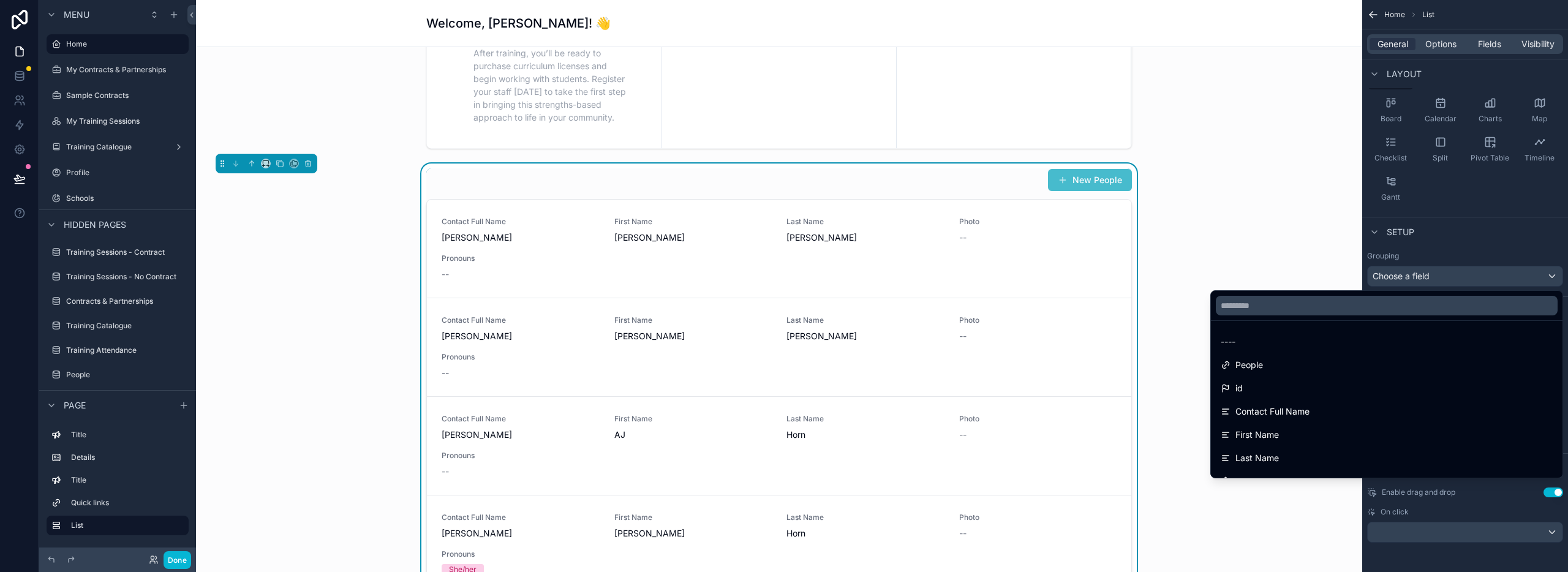
click at [1445, 278] on div "scrollable content" at bounding box center [784, 286] width 1568 height 572
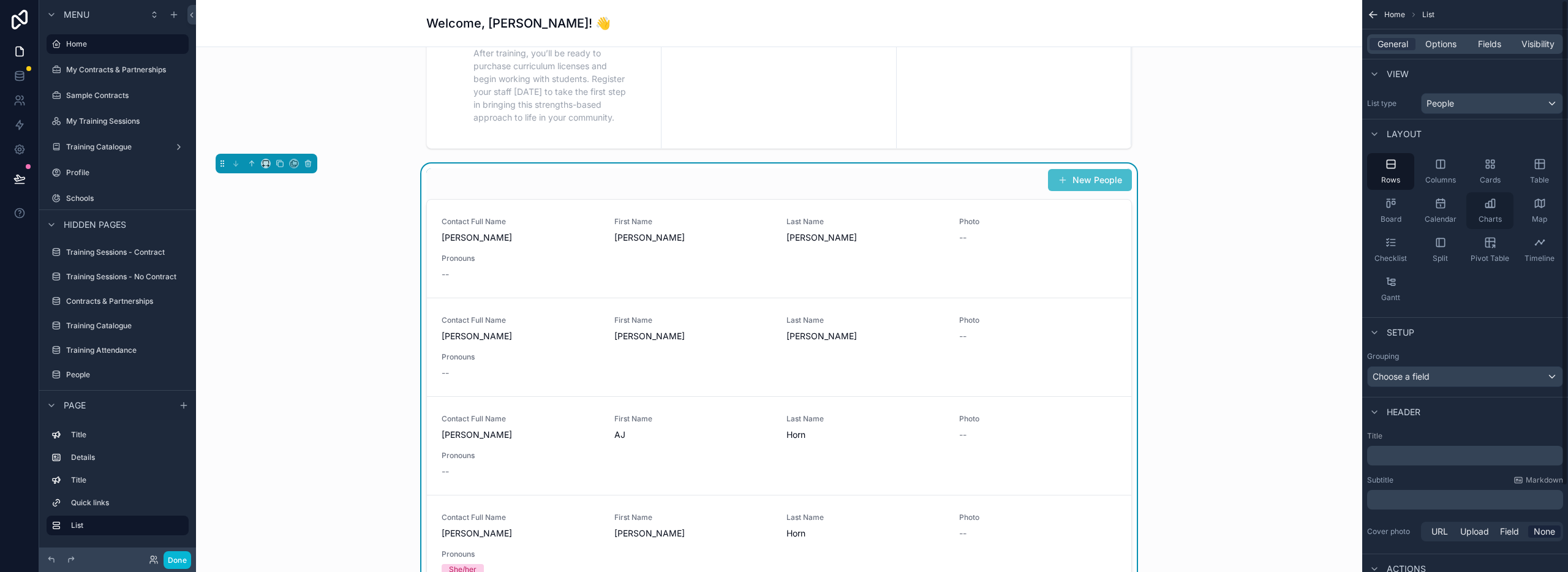
scroll to position [0, 0]
click at [1445, 44] on span "Options" at bounding box center [1441, 44] width 32 height 12
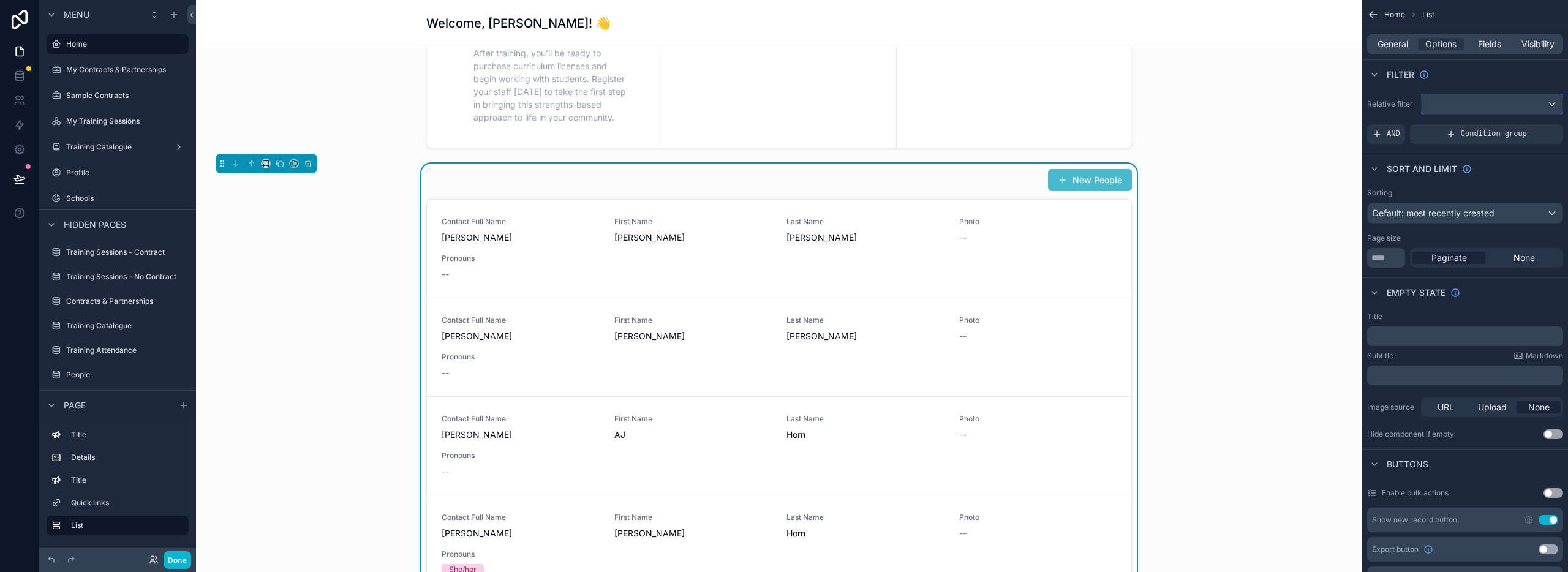
click at [1476, 104] on div "scrollable content" at bounding box center [1493, 104] width 141 height 19
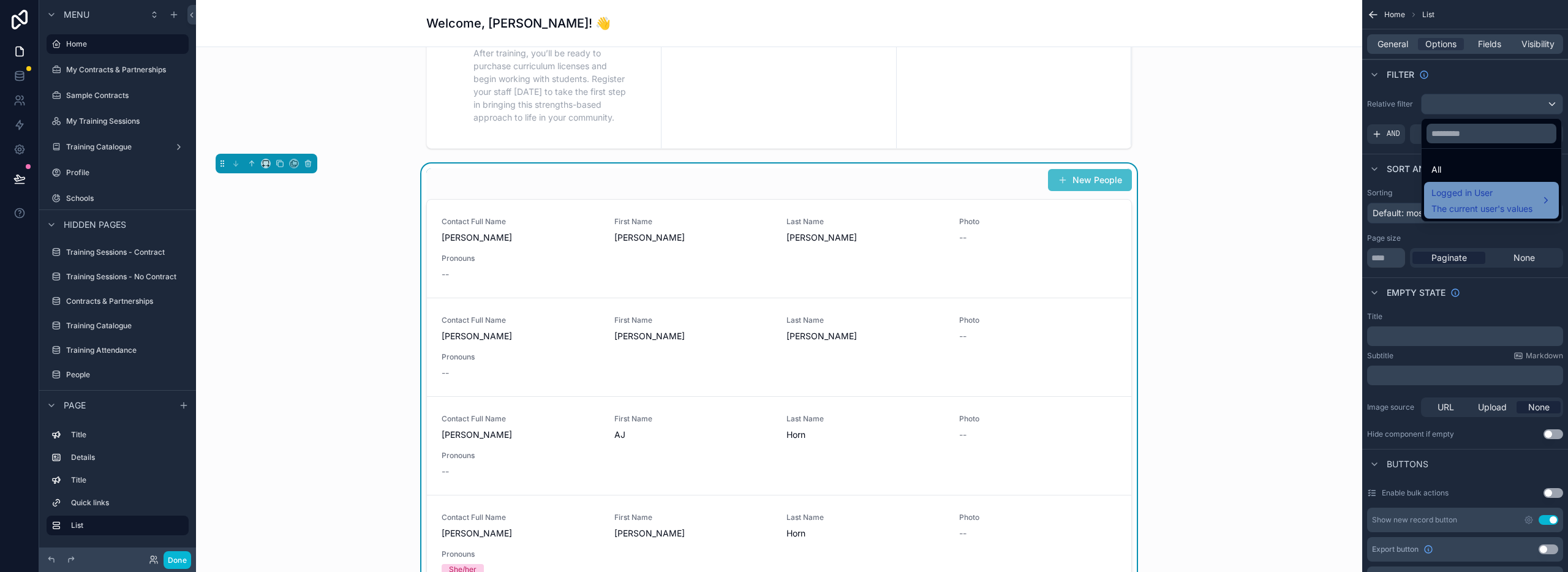
click at [1470, 194] on span "Logged in User" at bounding box center [1482, 193] width 101 height 15
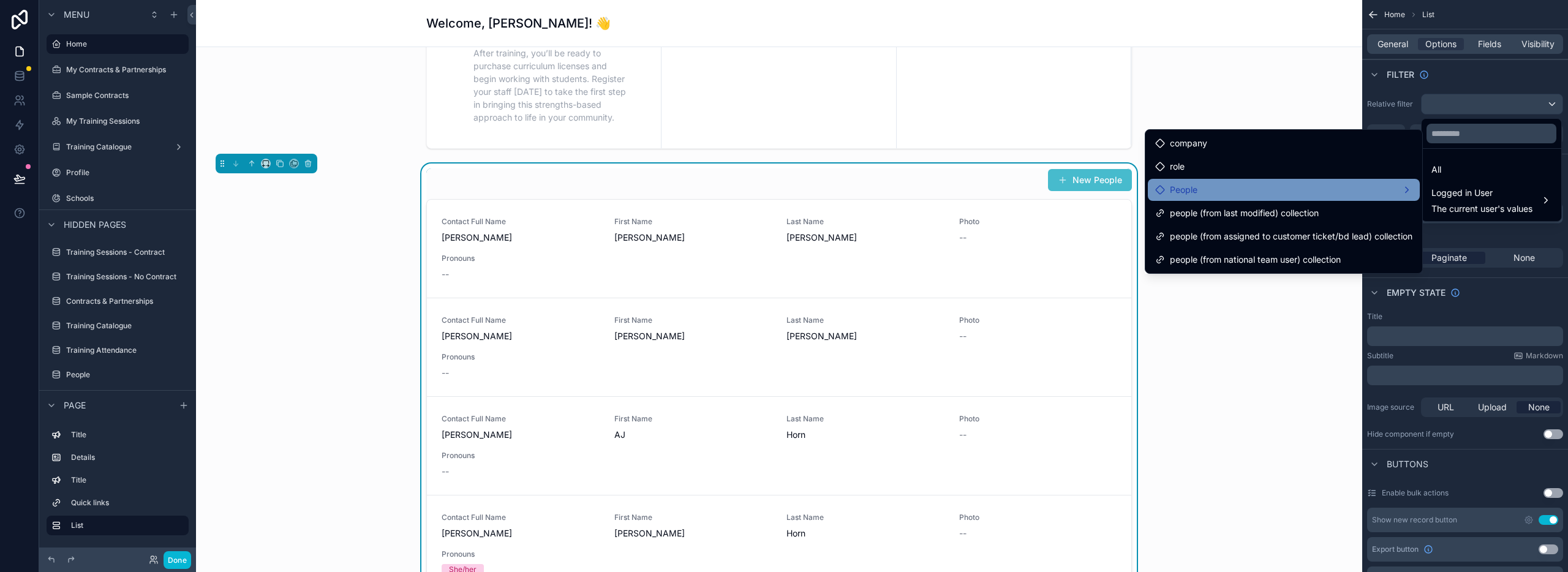
click at [1231, 194] on div "People" at bounding box center [1283, 190] width 257 height 15
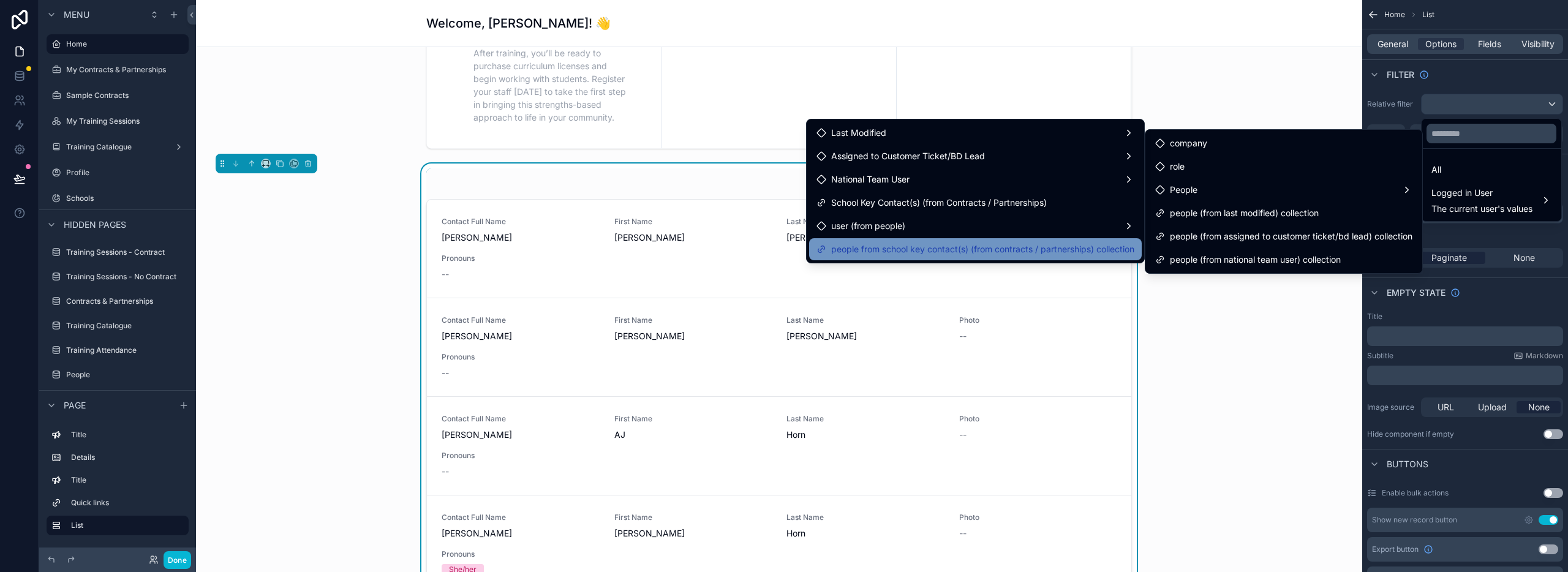
click at [1022, 250] on span "people from school key contact(s) (from contracts / partnerships) collection" at bounding box center [983, 249] width 303 height 15
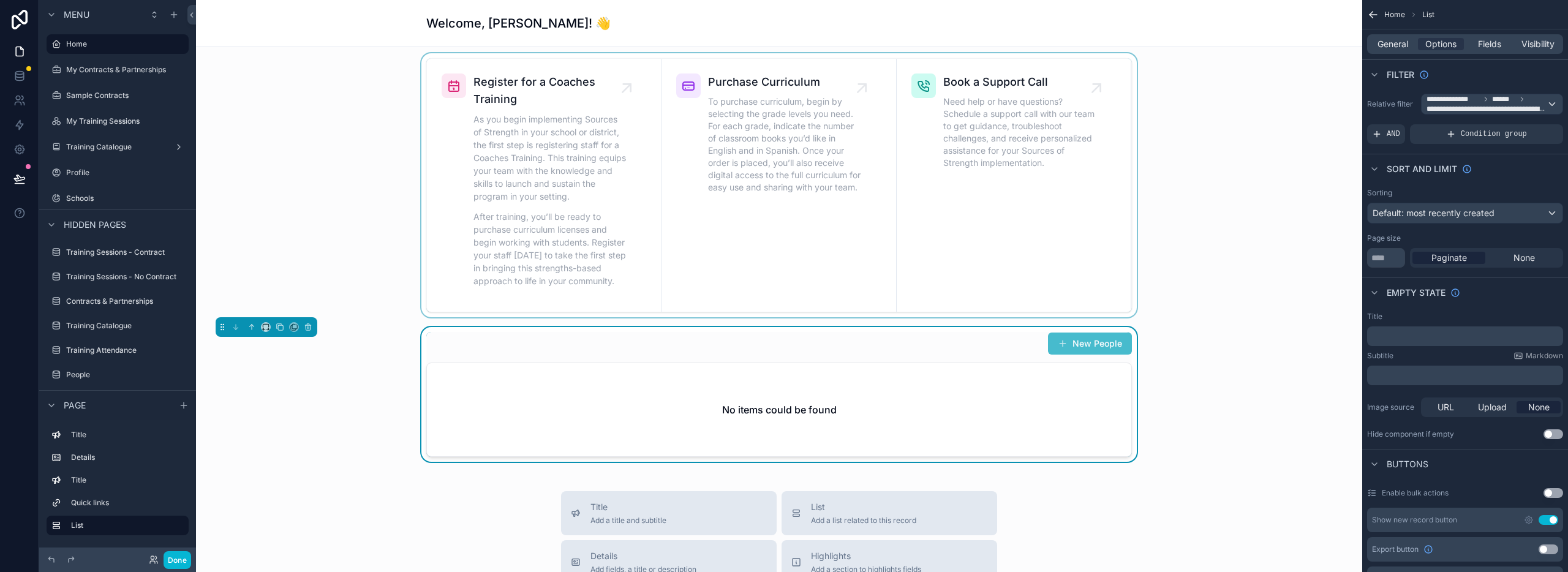
scroll to position [416, 0]
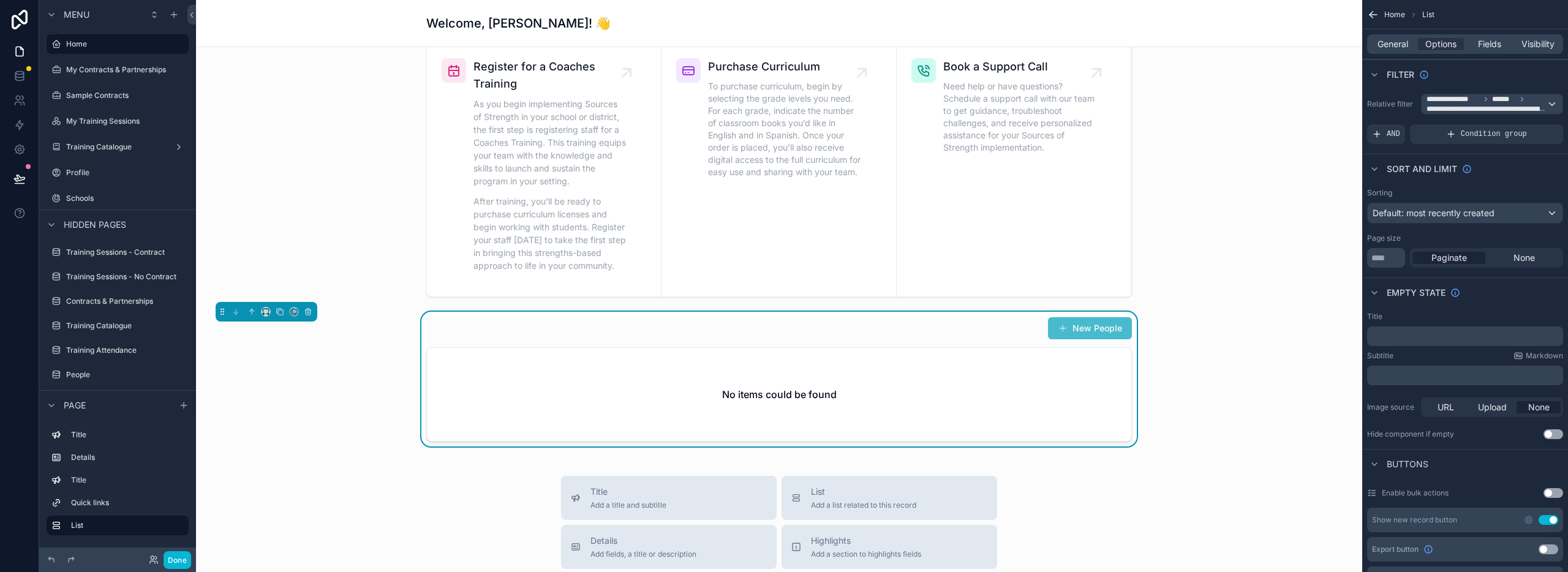
click at [1451, 259] on span "Paginate" at bounding box center [1450, 257] width 36 height 12
click at [1542, 257] on div "None" at bounding box center [1524, 257] width 73 height 12
click at [1432, 256] on span "Paginate" at bounding box center [1450, 257] width 36 height 12
click at [1446, 212] on span "Default: most recently created" at bounding box center [1433, 213] width 122 height 11
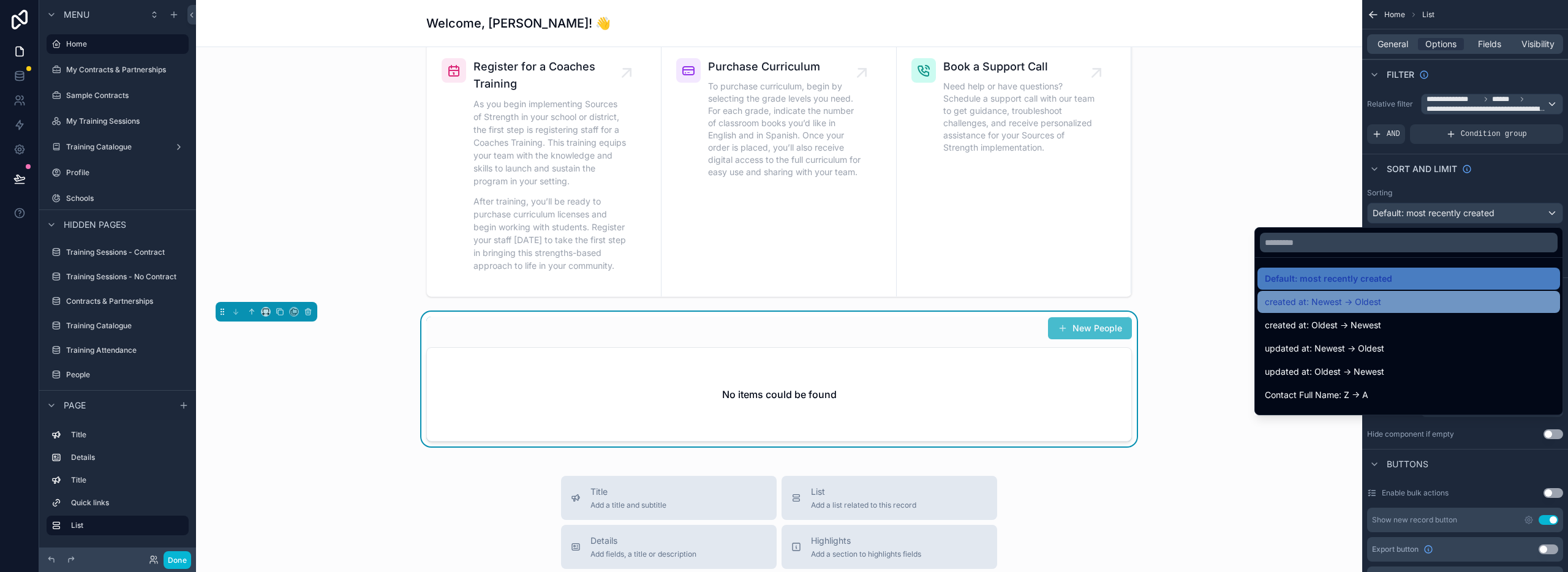
click at [1394, 302] on div "created at: Newest -> Oldest" at bounding box center [1408, 302] width 288 height 15
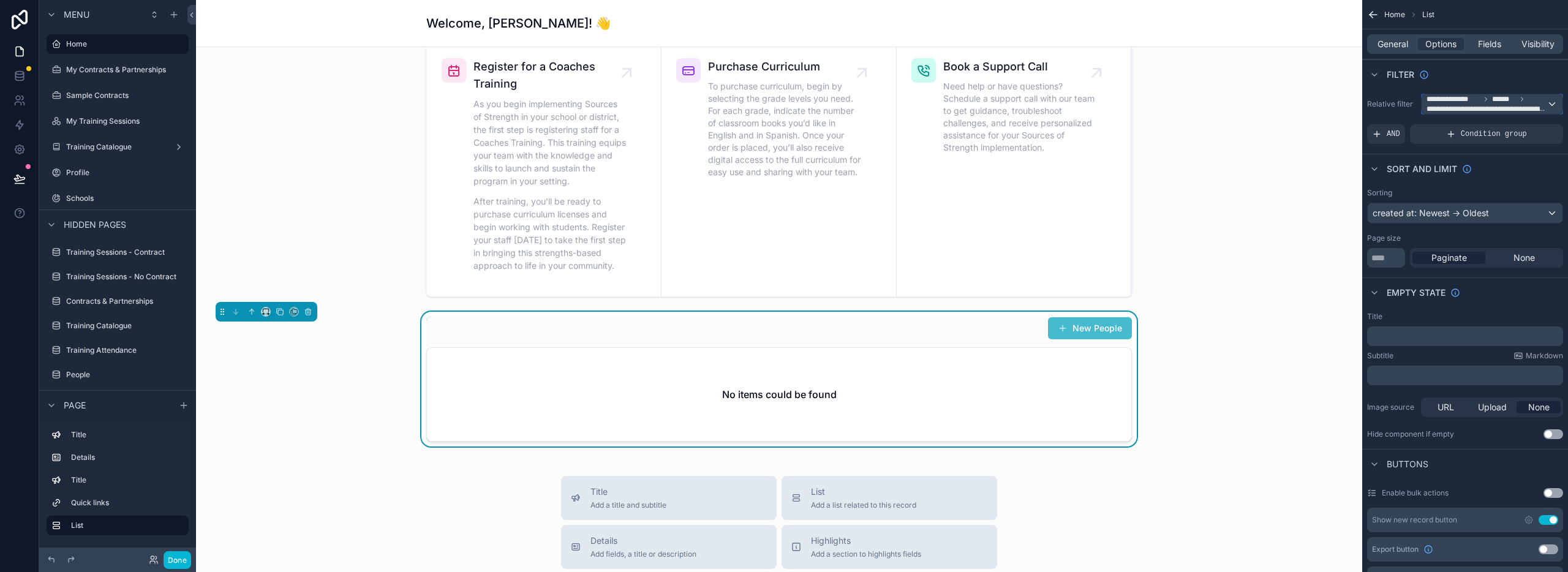
click at [1549, 102] on div "**********" at bounding box center [1493, 104] width 141 height 19
click at [1444, 176] on div "All" at bounding box center [1492, 170] width 120 height 15
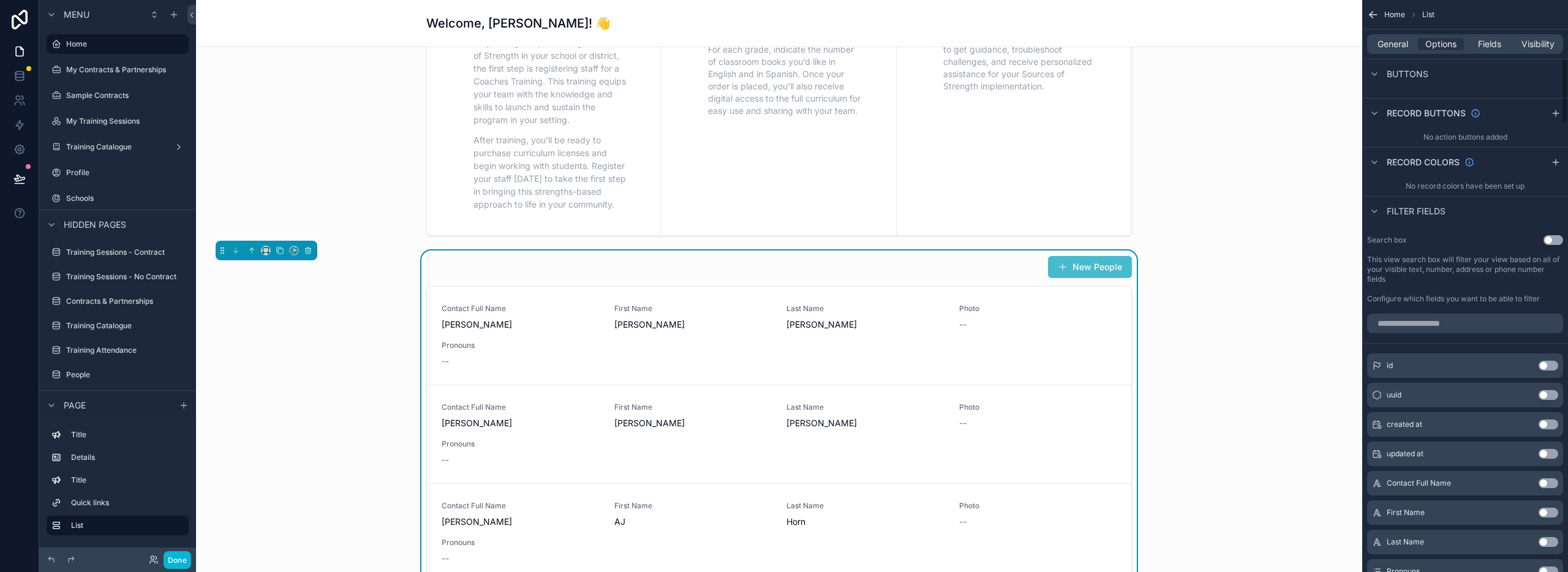
scroll to position [501, 0]
click at [1559, 243] on button "Use setting" at bounding box center [1553, 243] width 19 height 10
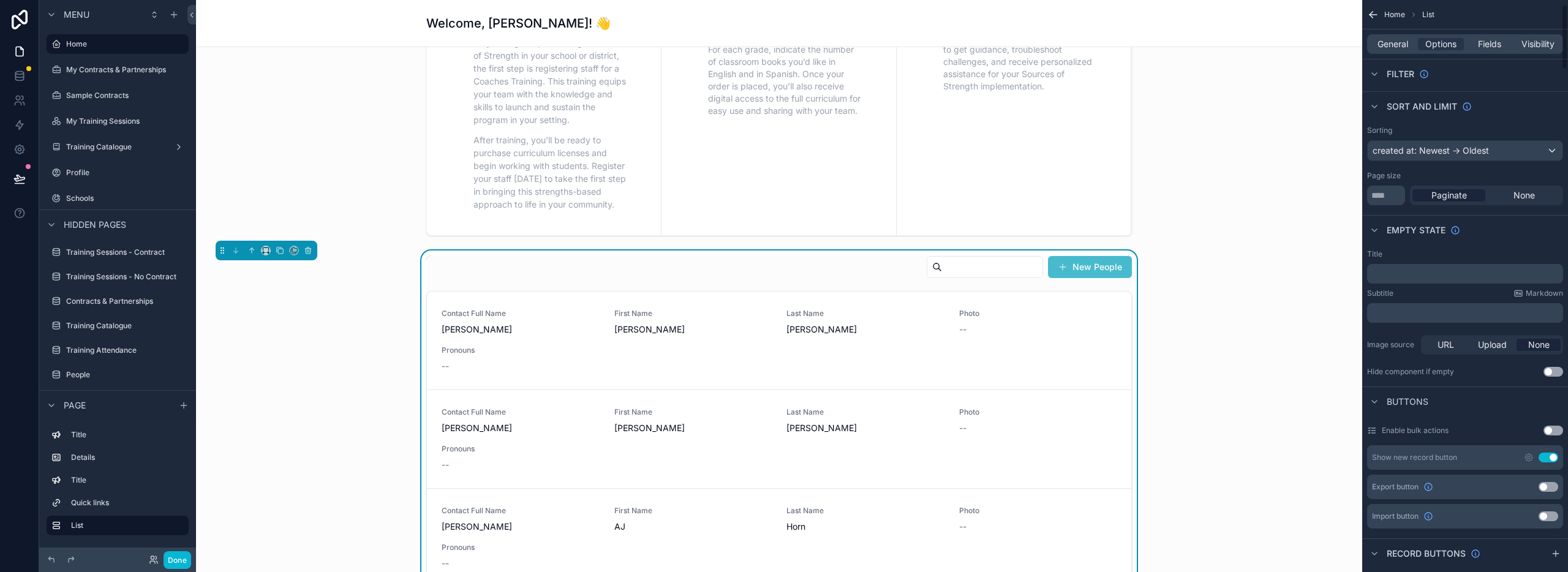
scroll to position [0, 0]
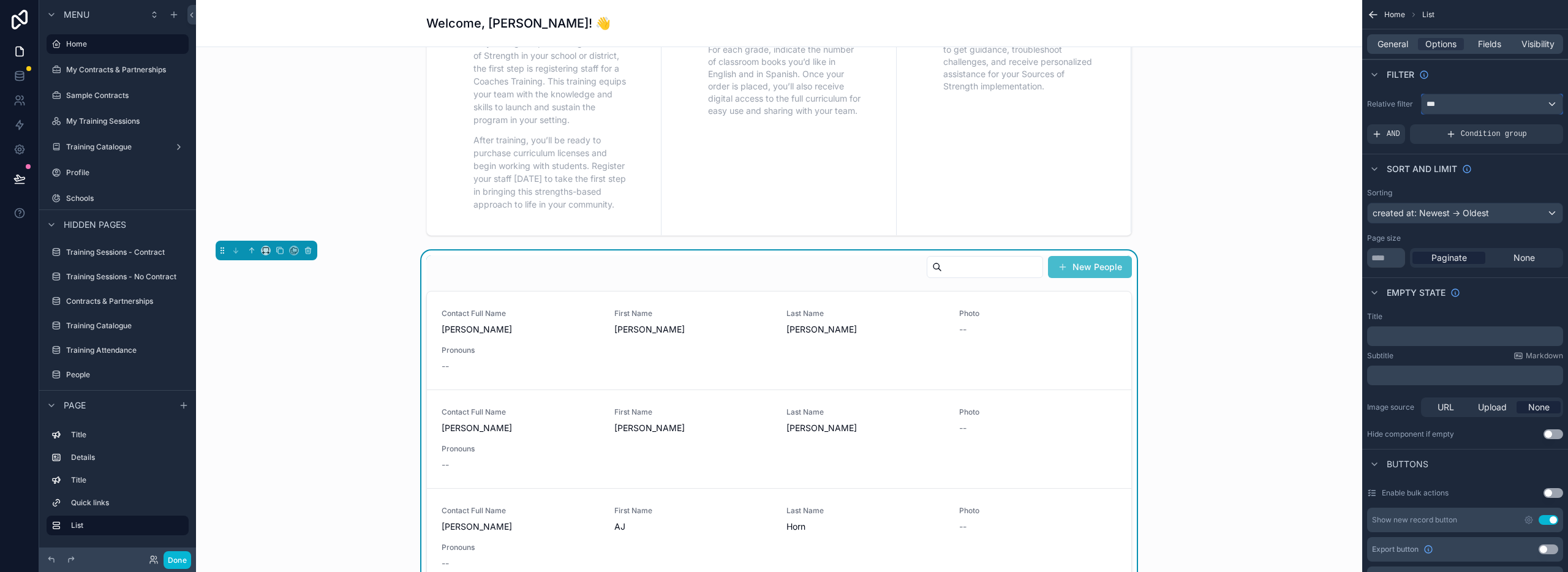
click at [1470, 106] on div "***" at bounding box center [1493, 104] width 141 height 19
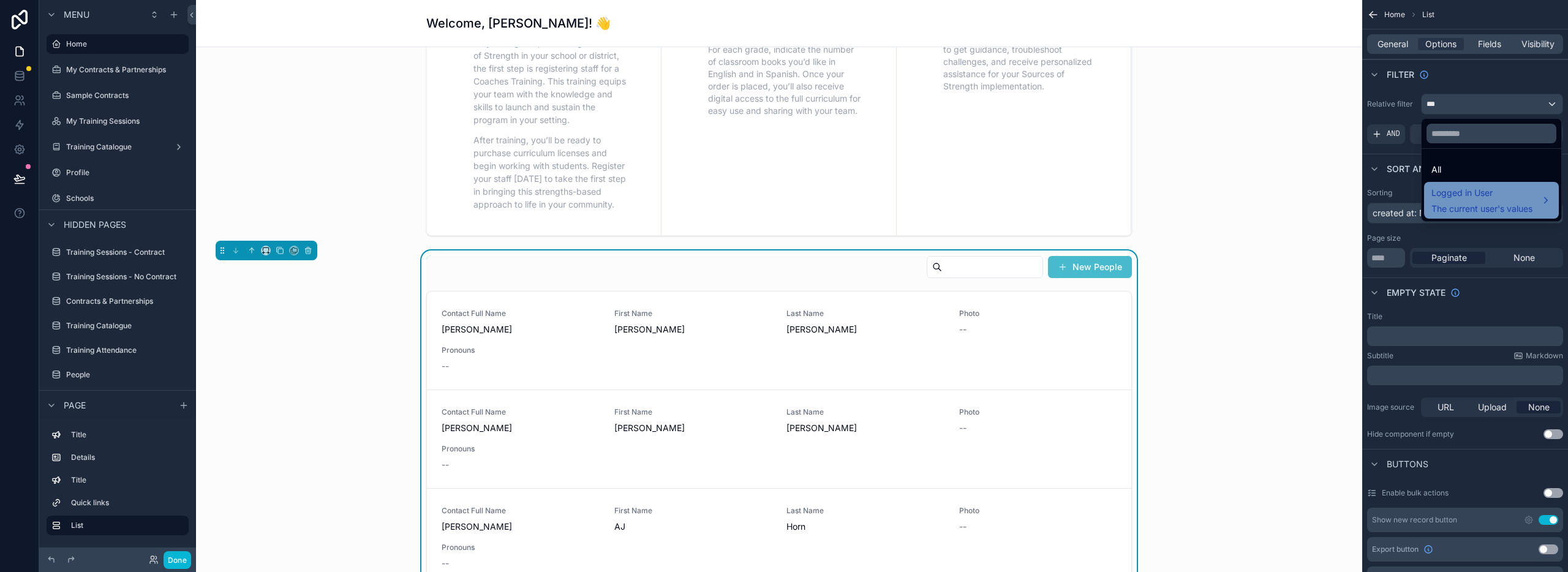
click at [1471, 203] on span "The current user's values" at bounding box center [1482, 209] width 101 height 12
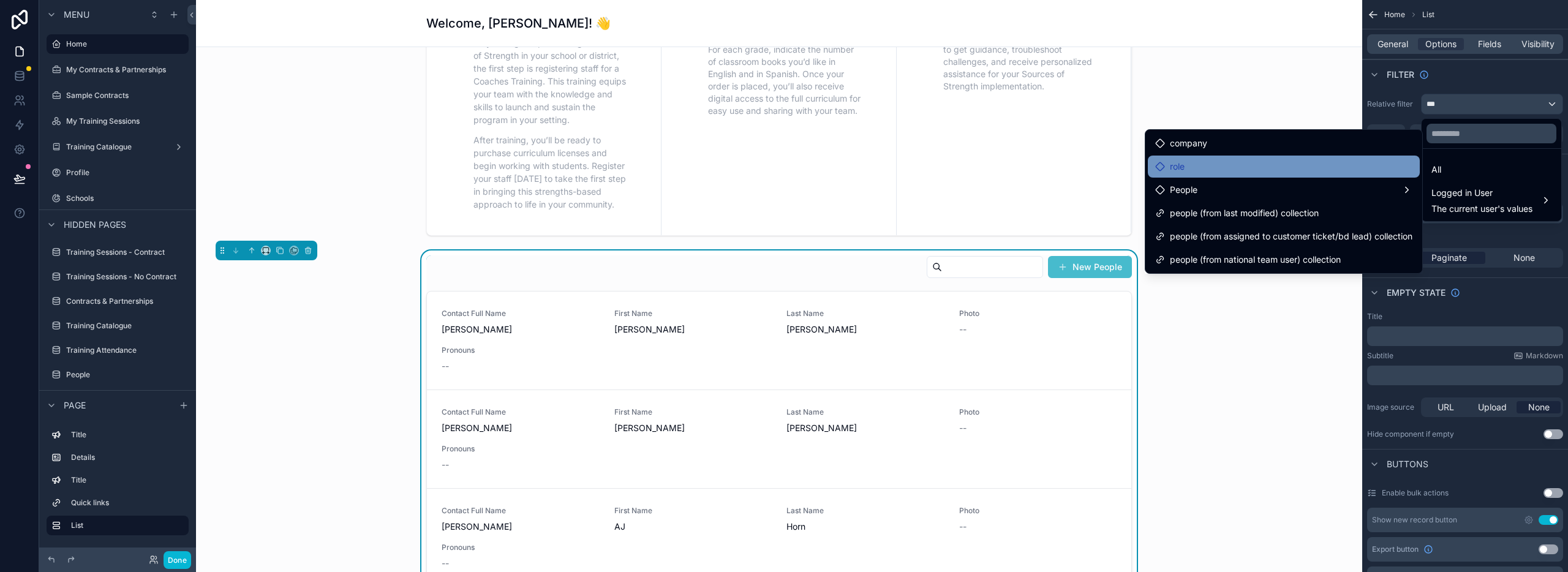
click at [1222, 170] on div "role" at bounding box center [1283, 166] width 257 height 15
click at [1165, 167] on div "role" at bounding box center [1170, 166] width 29 height 15
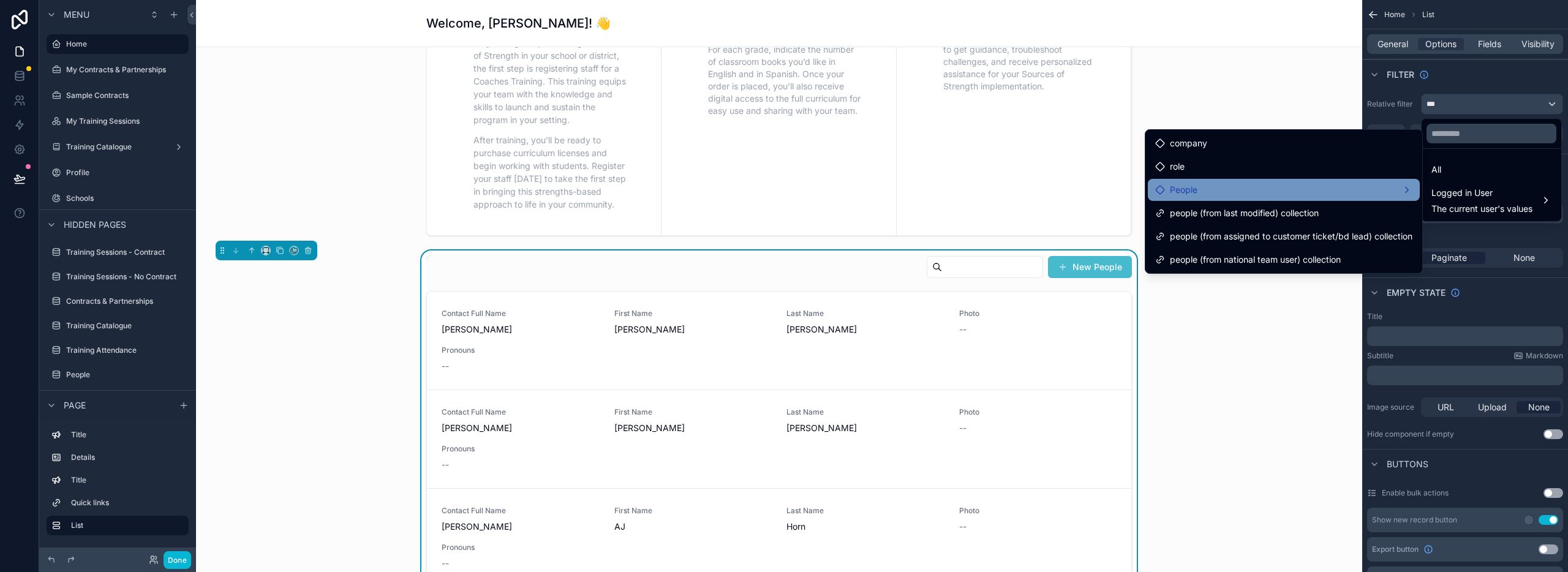
click at [1175, 188] on span "People" at bounding box center [1184, 190] width 28 height 15
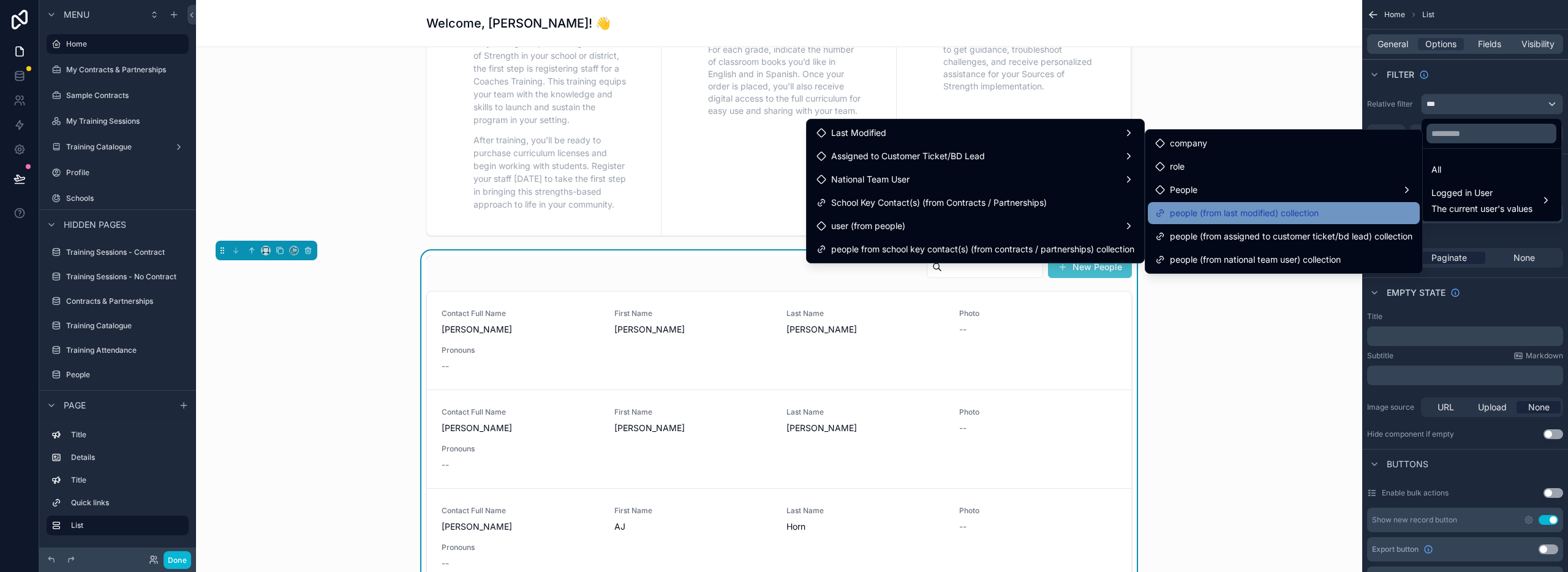
click at [1207, 217] on span "people (from last modified) collection" at bounding box center [1244, 213] width 148 height 15
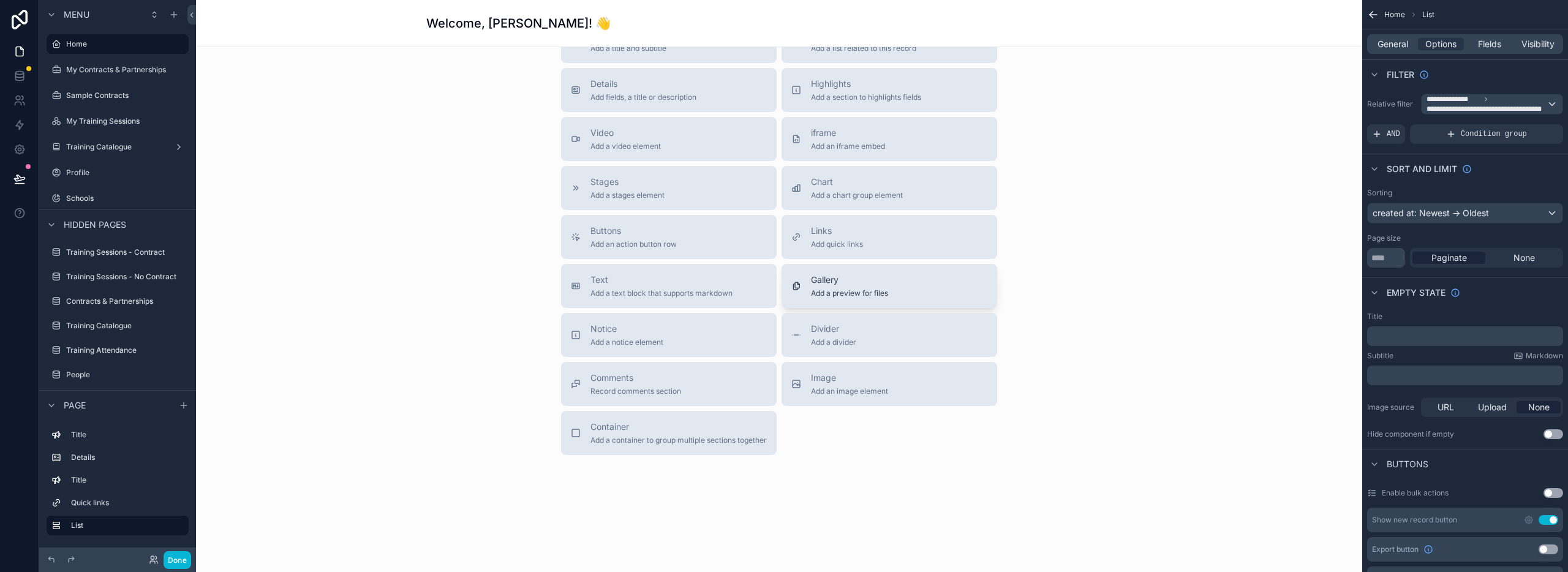
scroll to position [649, 0]
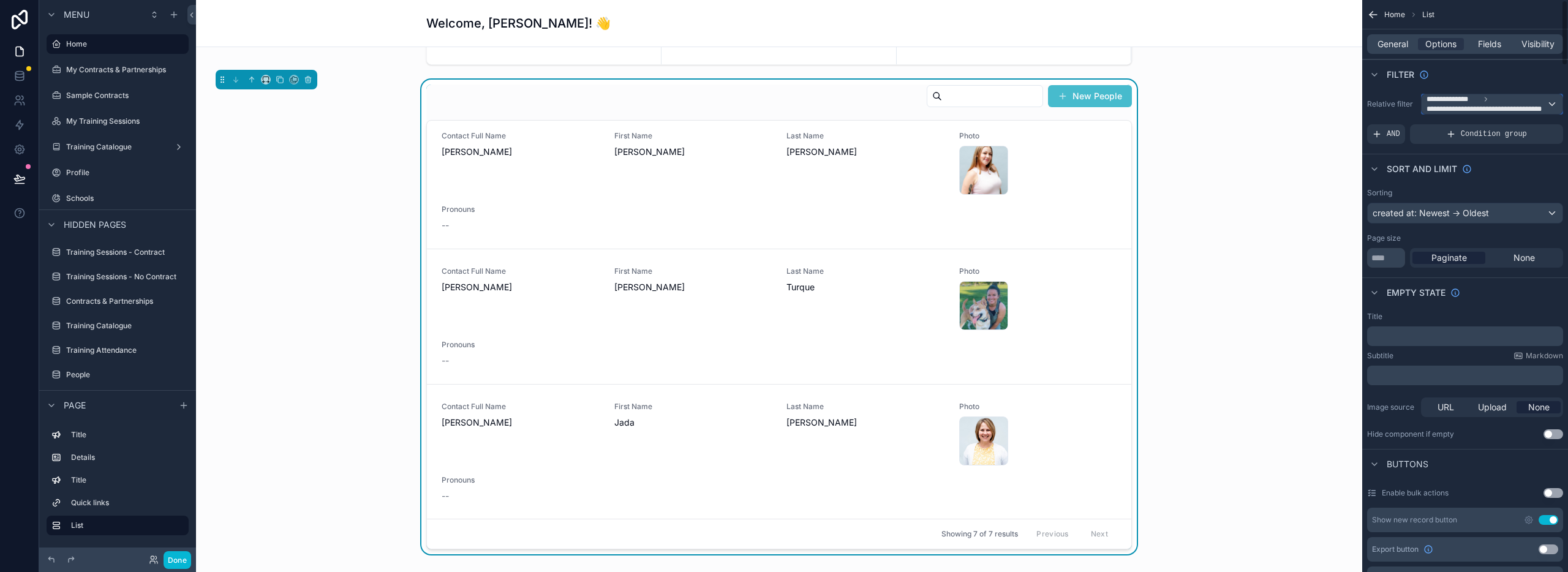
click at [1458, 104] on span "**********" at bounding box center [1487, 109] width 120 height 10
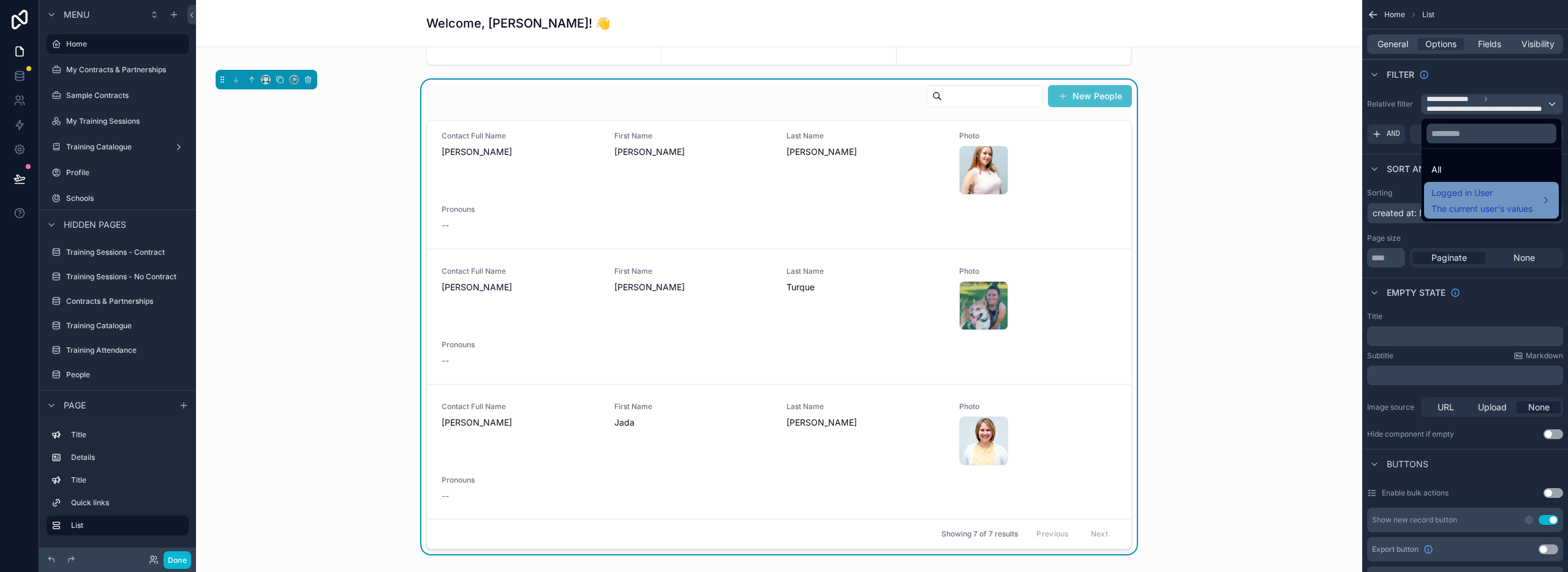
click at [1462, 203] on span "The current user's values" at bounding box center [1482, 209] width 101 height 12
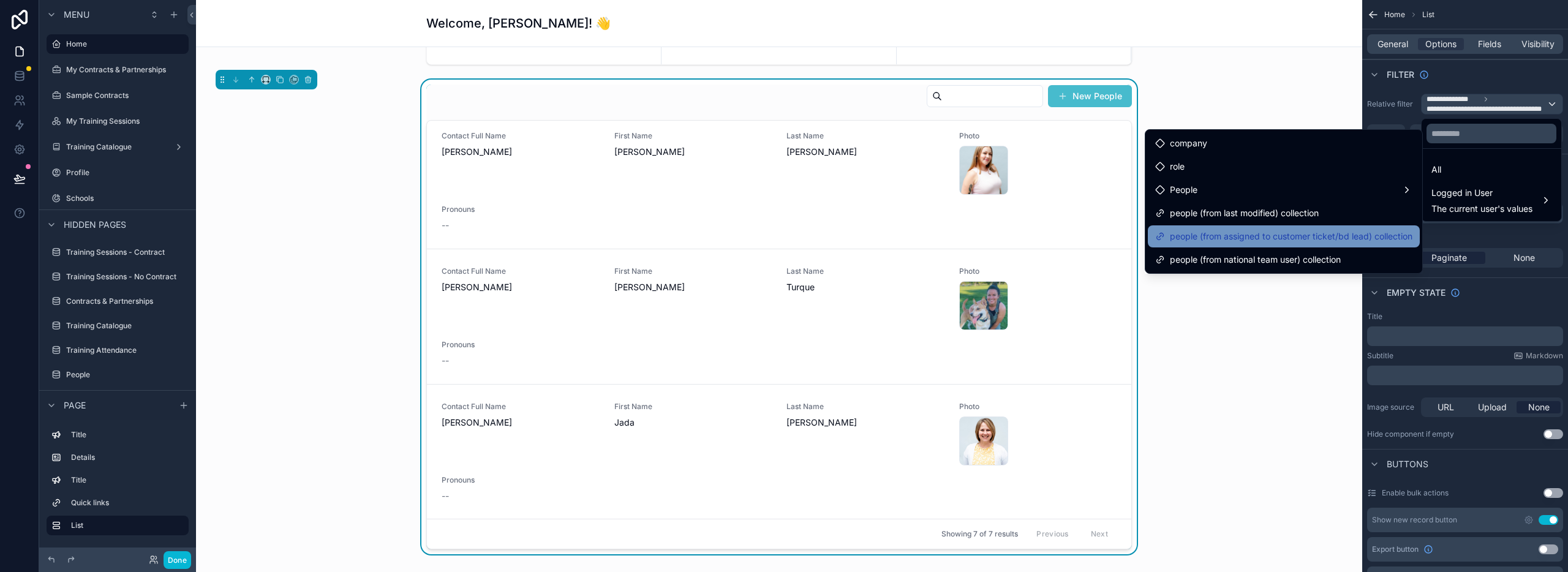
click at [1262, 244] on div "people (from assigned to customer ticket/bd lead) collection" at bounding box center [1283, 236] width 272 height 22
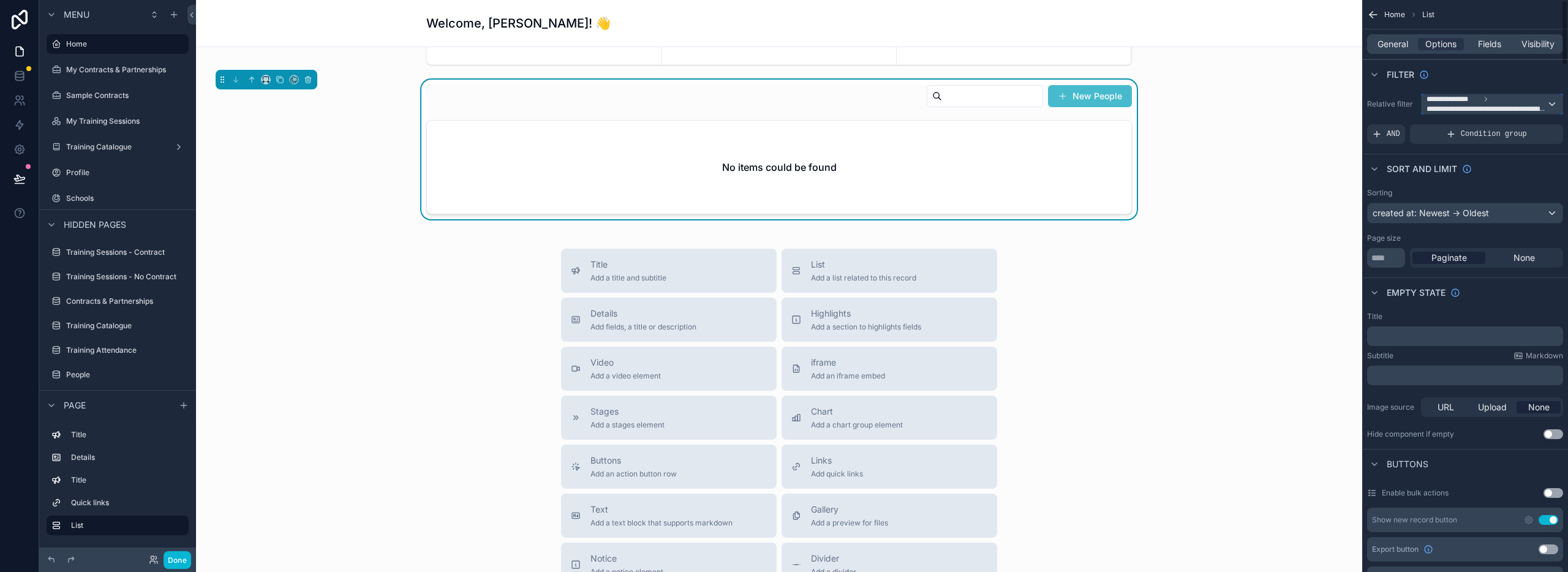
click at [1452, 101] on span "**********" at bounding box center [1454, 99] width 54 height 10
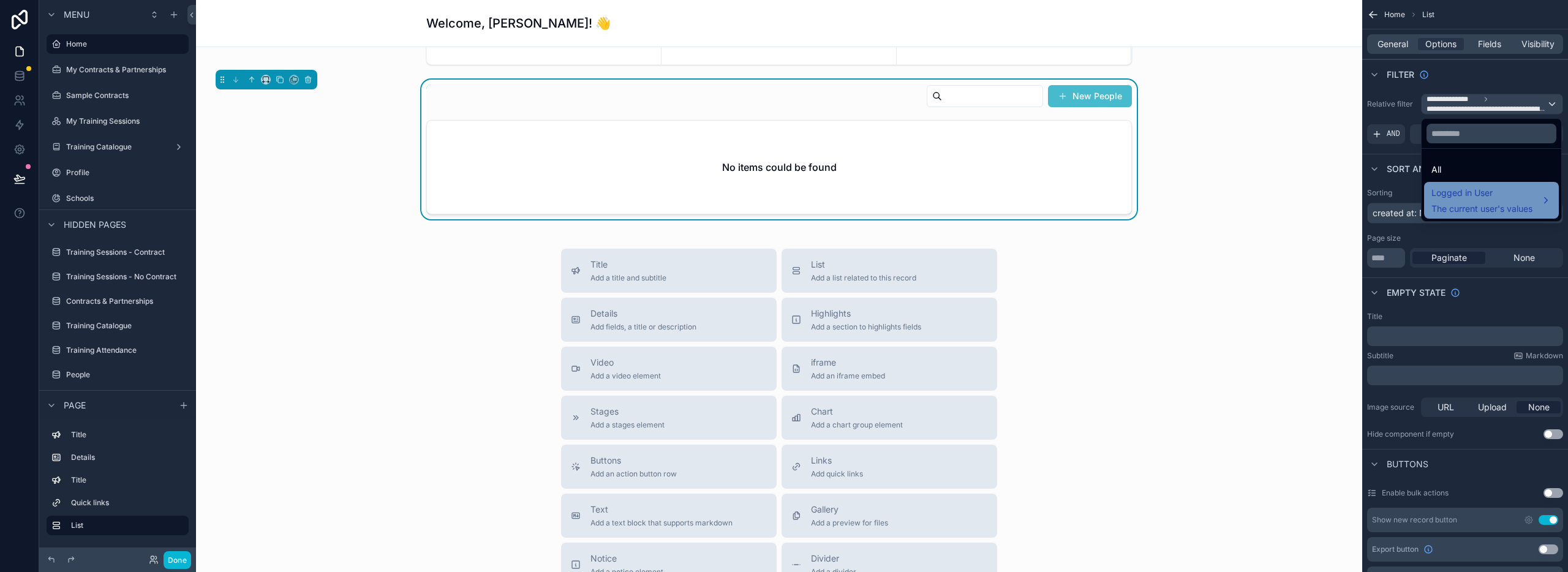
click at [1470, 191] on span "Logged in User" at bounding box center [1482, 193] width 101 height 15
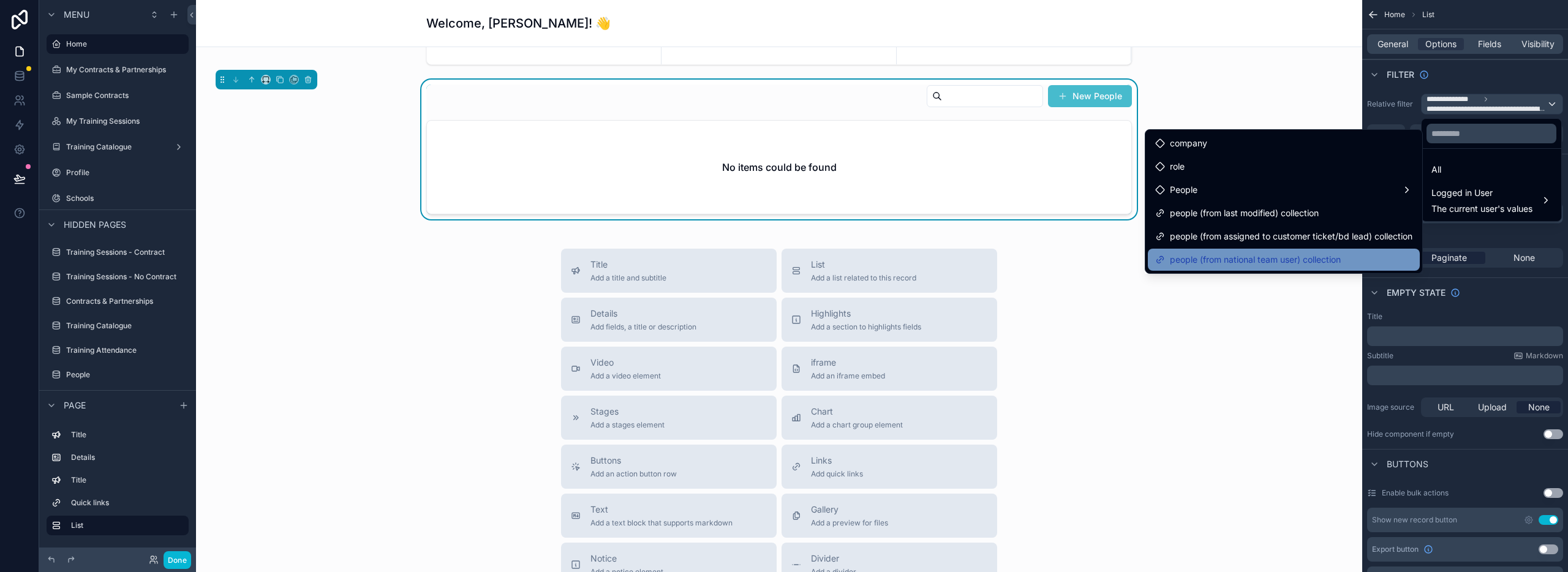
click at [1267, 260] on span "people (from national team user) collection" at bounding box center [1255, 260] width 171 height 15
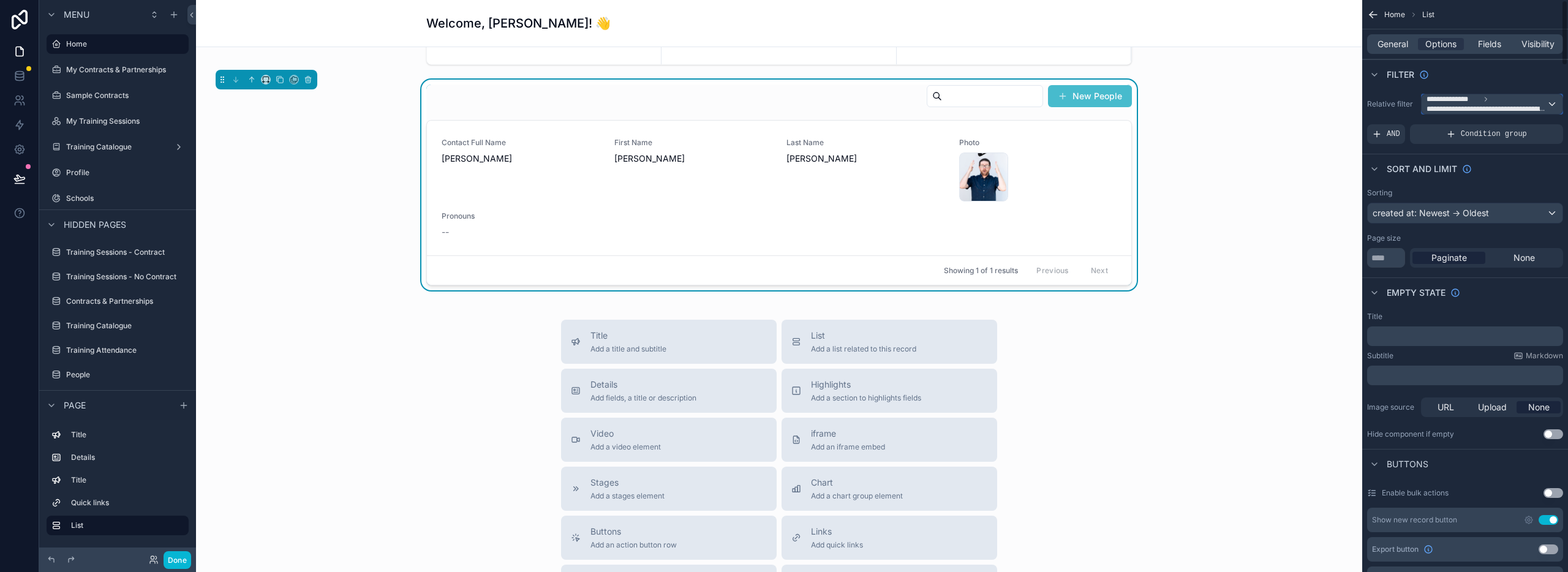
click at [1482, 101] on icon "scrollable content" at bounding box center [1485, 99] width 7 height 7
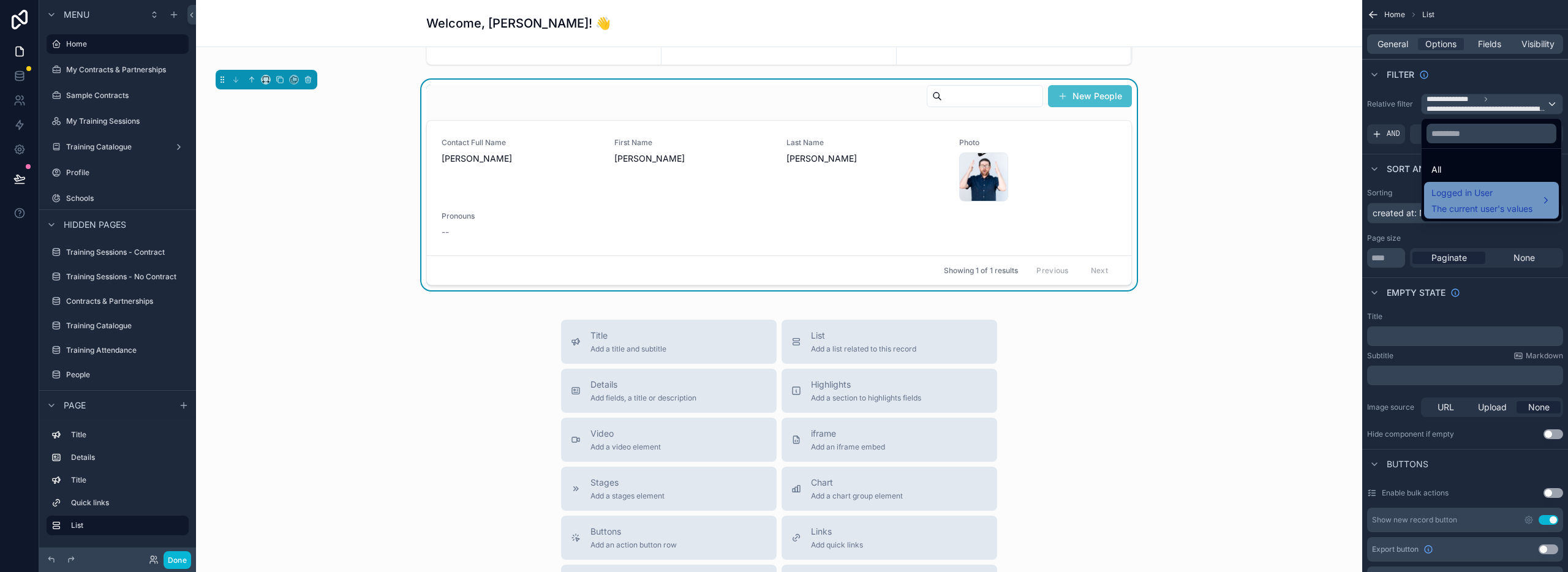
click at [1453, 193] on span "Logged in User" at bounding box center [1482, 193] width 101 height 15
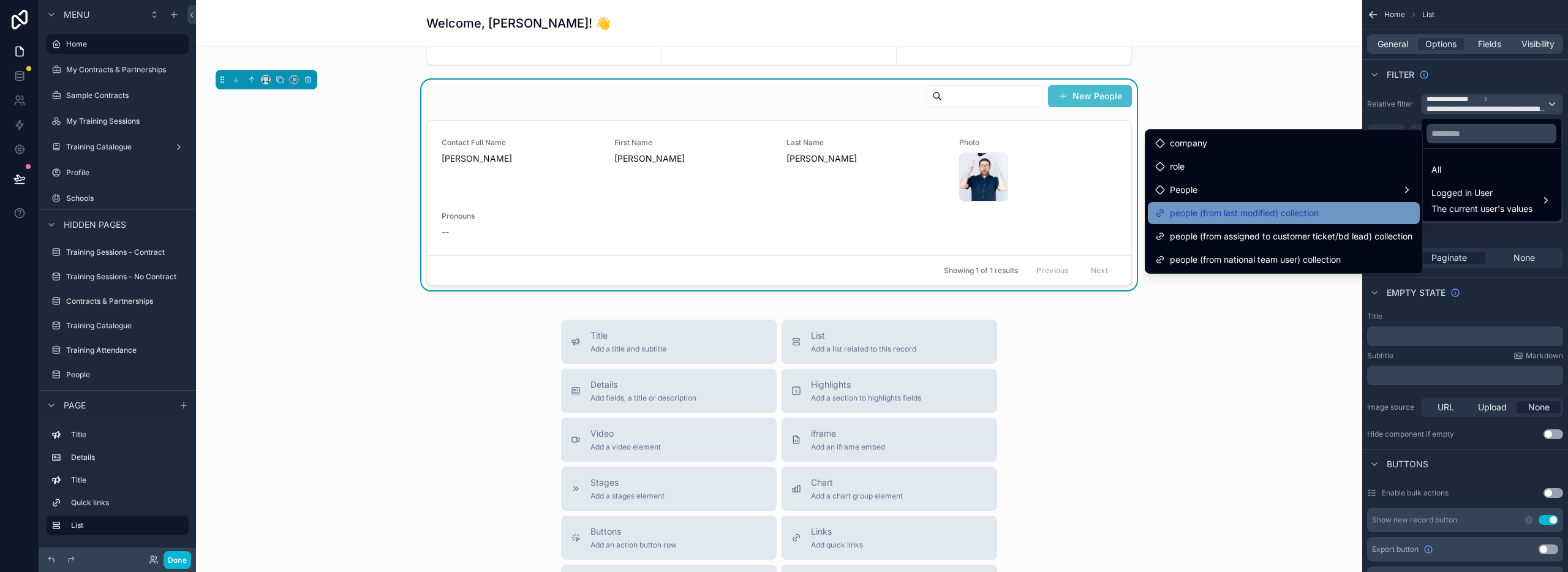
click at [1312, 219] on span "people (from last modified) collection" at bounding box center [1244, 213] width 148 height 15
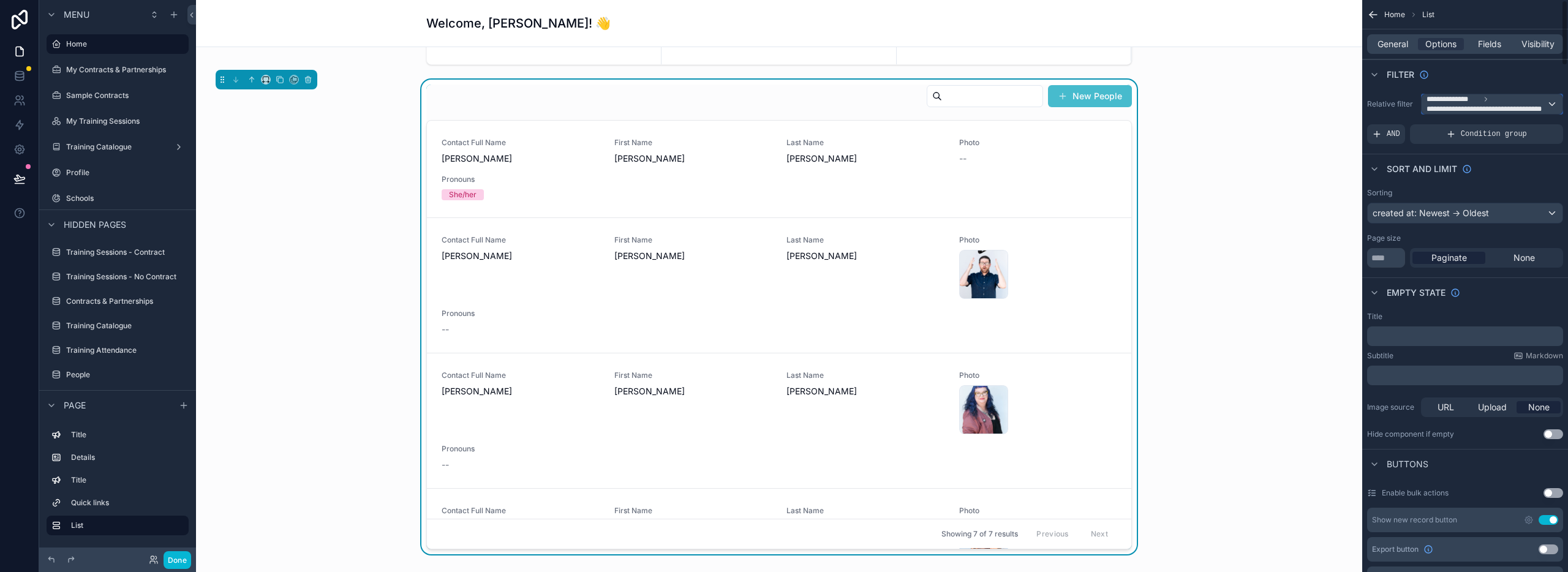
click at [1465, 103] on span "**********" at bounding box center [1487, 104] width 120 height 19
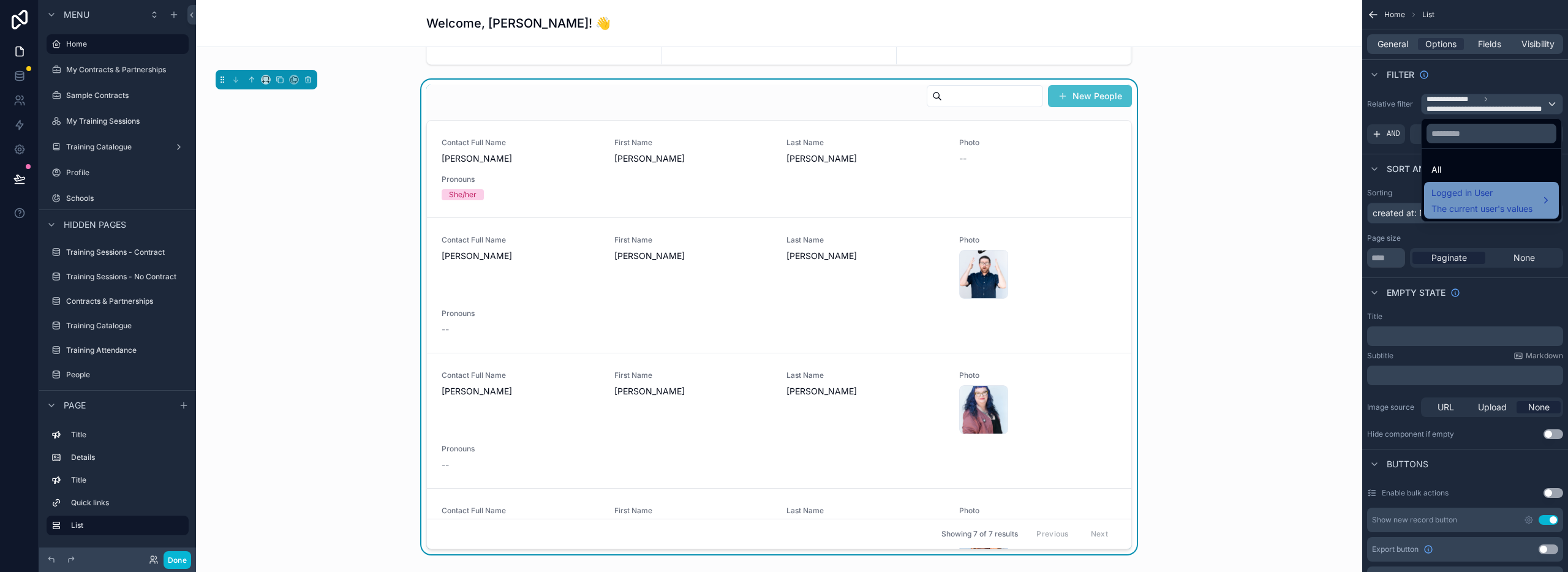
click at [1456, 204] on span "The current user's values" at bounding box center [1482, 209] width 101 height 12
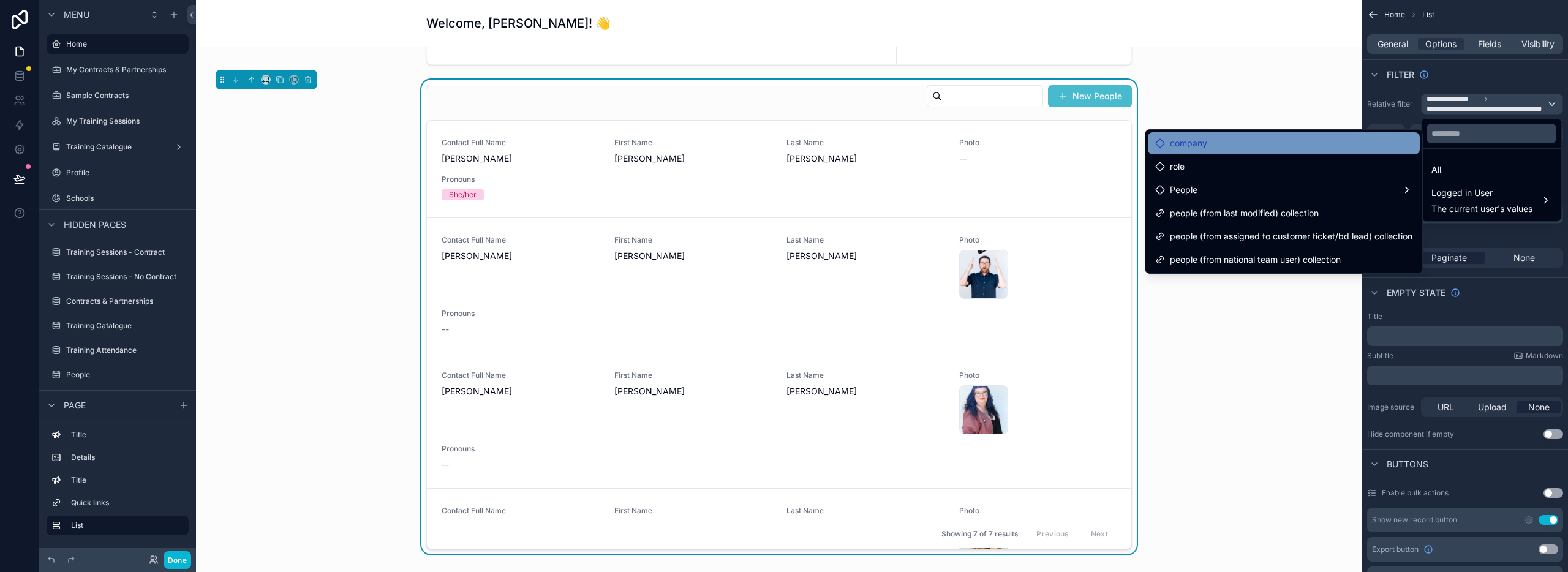
click at [1223, 150] on div "company" at bounding box center [1283, 144] width 257 height 15
click at [1208, 147] on div "company" at bounding box center [1283, 144] width 257 height 15
click at [1184, 146] on span "company" at bounding box center [1188, 144] width 37 height 15
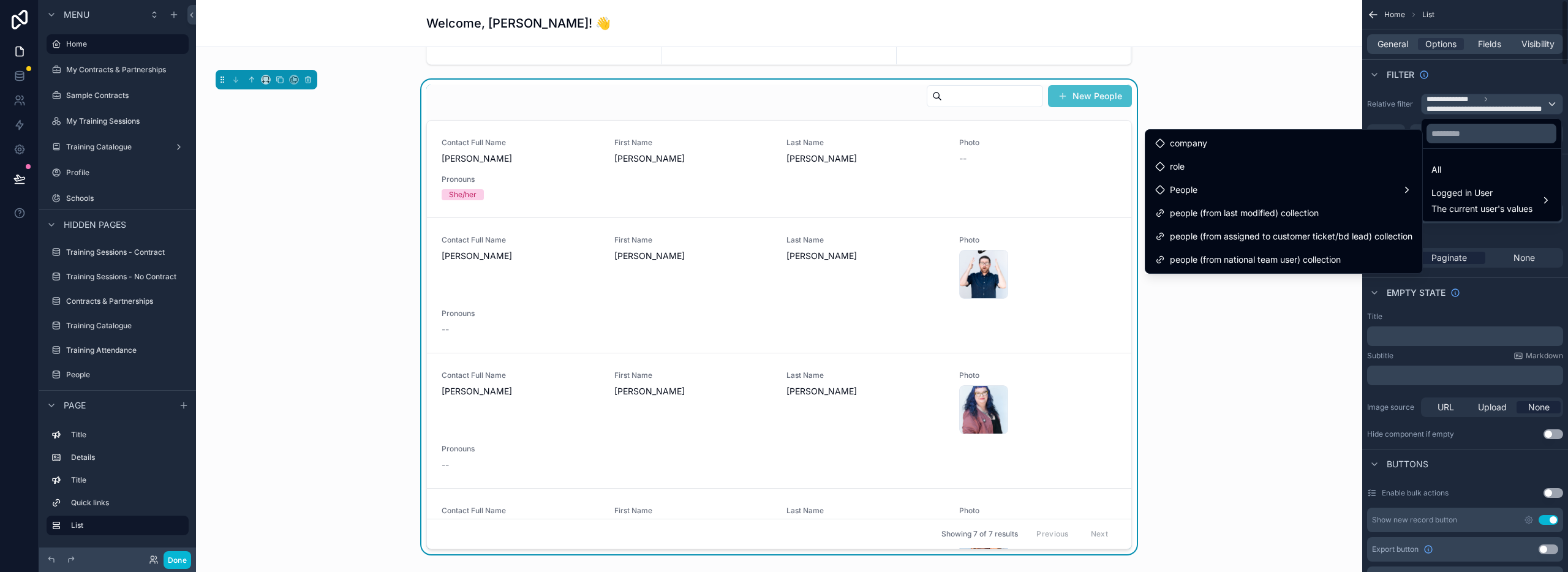
click at [1388, 111] on div "scrollable content" at bounding box center [784, 286] width 1568 height 572
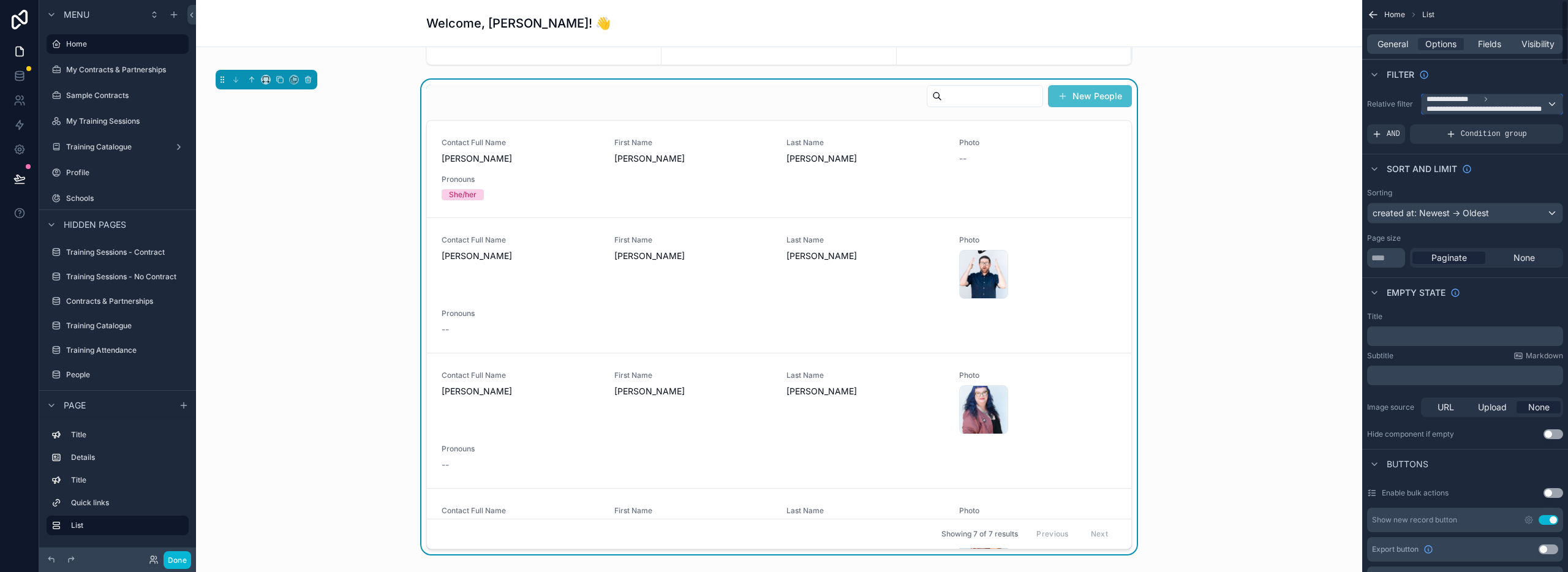
click at [1549, 100] on div "**********" at bounding box center [1493, 104] width 141 height 19
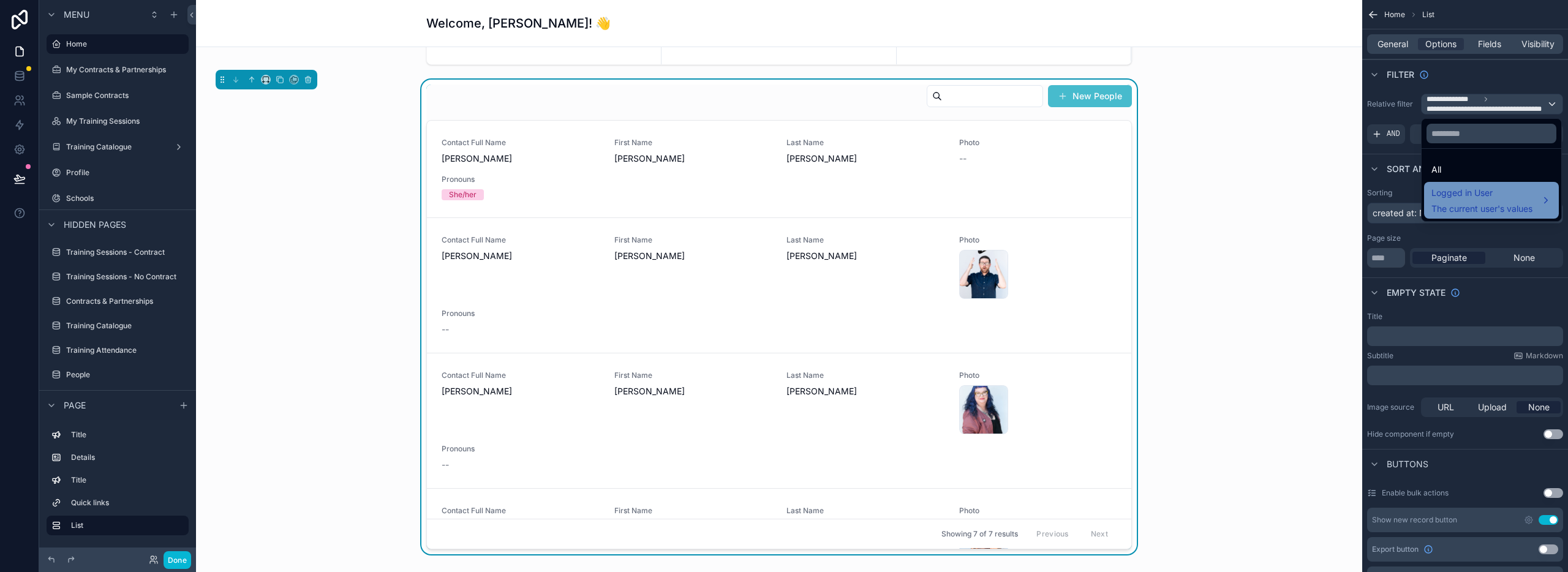
drag, startPoint x: 1553, startPoint y: 196, endPoint x: 1537, endPoint y: 193, distance: 16.3
click at [1553, 196] on div "Logged in User The current user's values" at bounding box center [1492, 200] width 135 height 37
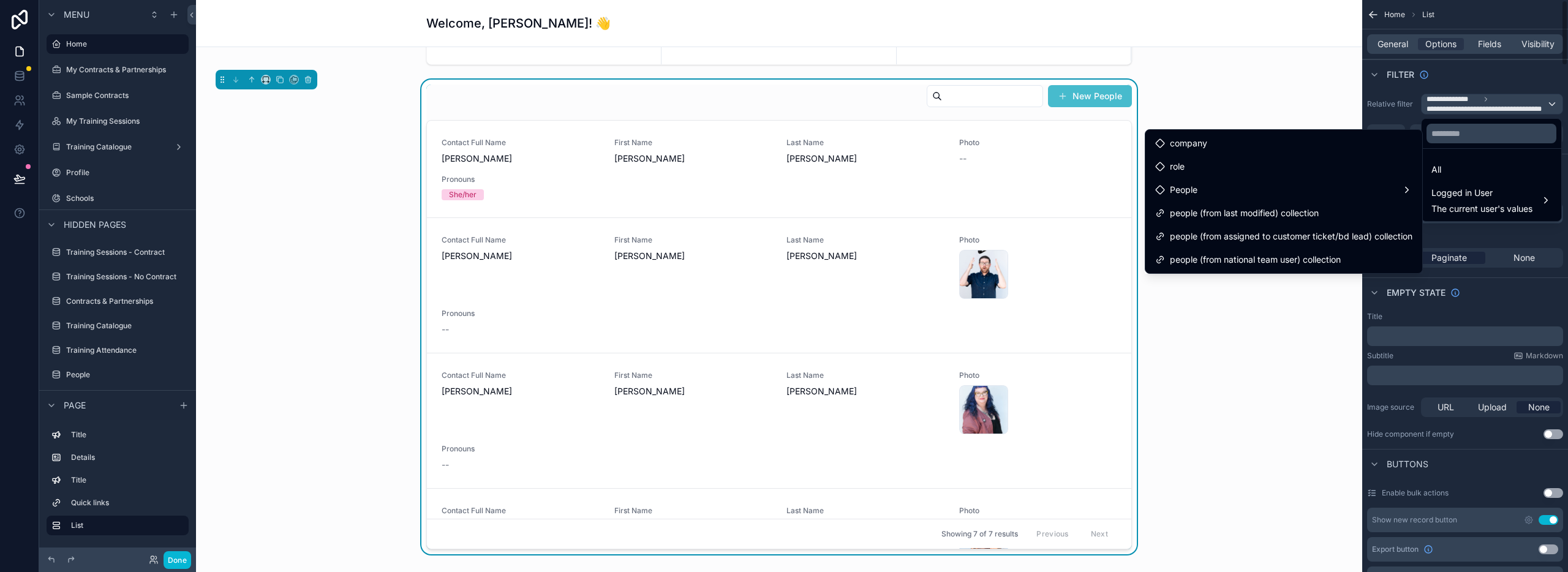
click at [1386, 114] on div "scrollable content" at bounding box center [784, 286] width 1568 height 572
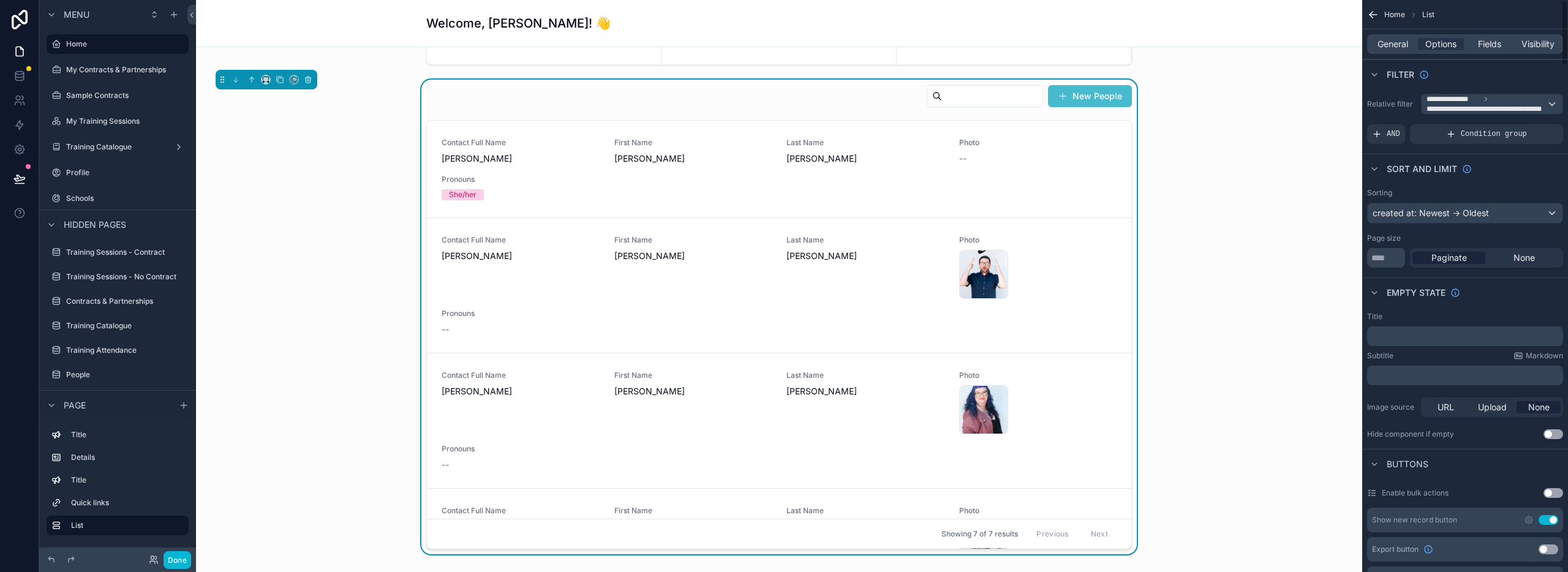
click at [1394, 116] on div "**********" at bounding box center [1465, 118] width 206 height 60
click at [1472, 108] on span "**********" at bounding box center [1487, 109] width 120 height 10
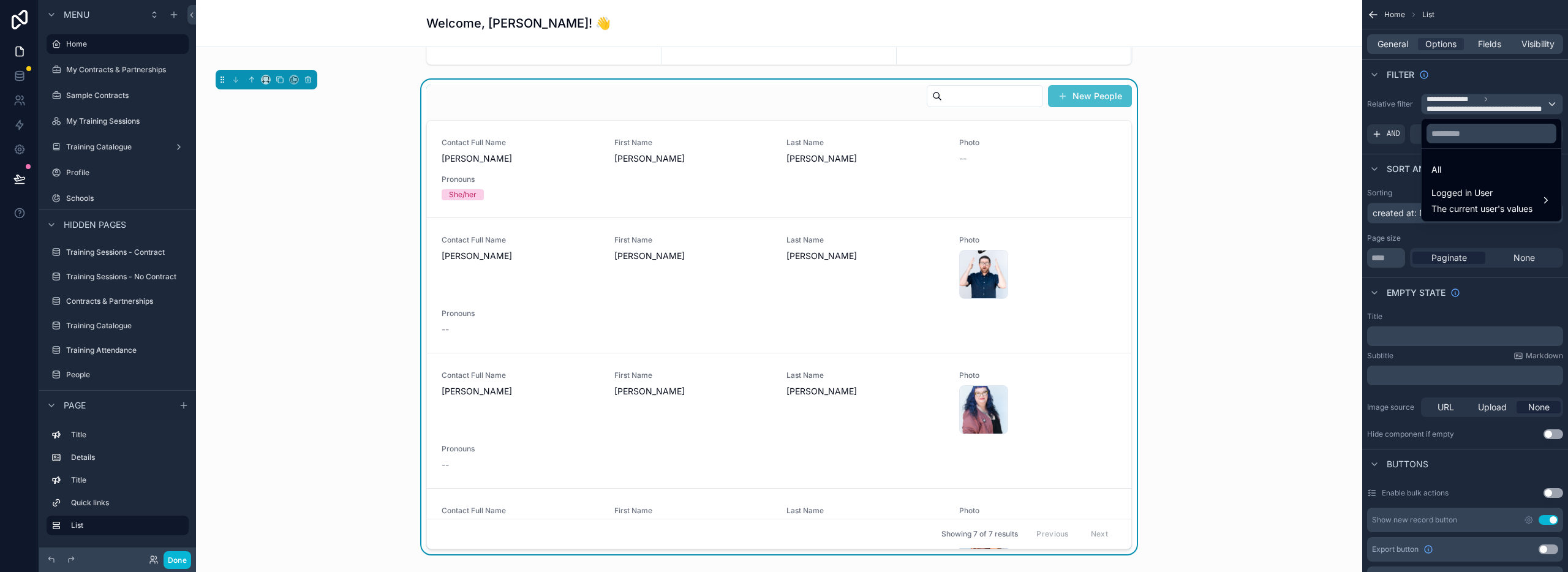
click at [1455, 170] on div "All" at bounding box center [1492, 170] width 120 height 15
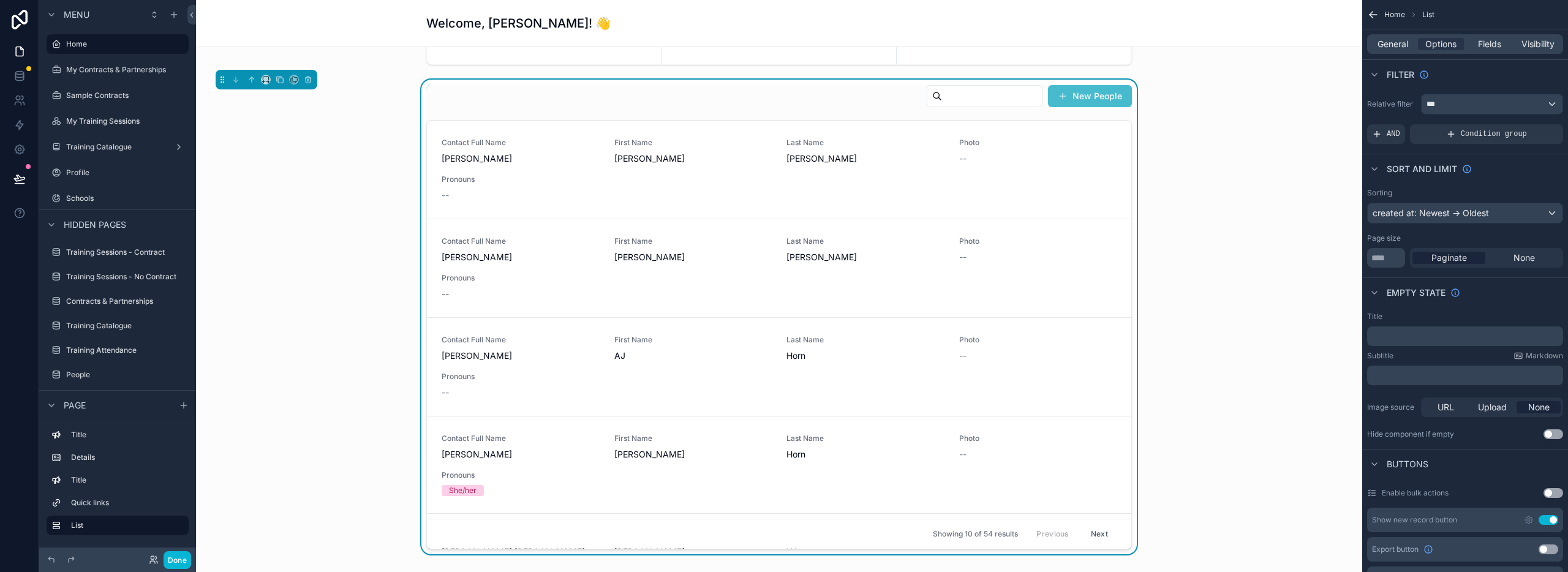
click at [1523, 171] on div "Sort And Limit" at bounding box center [1465, 169] width 206 height 29
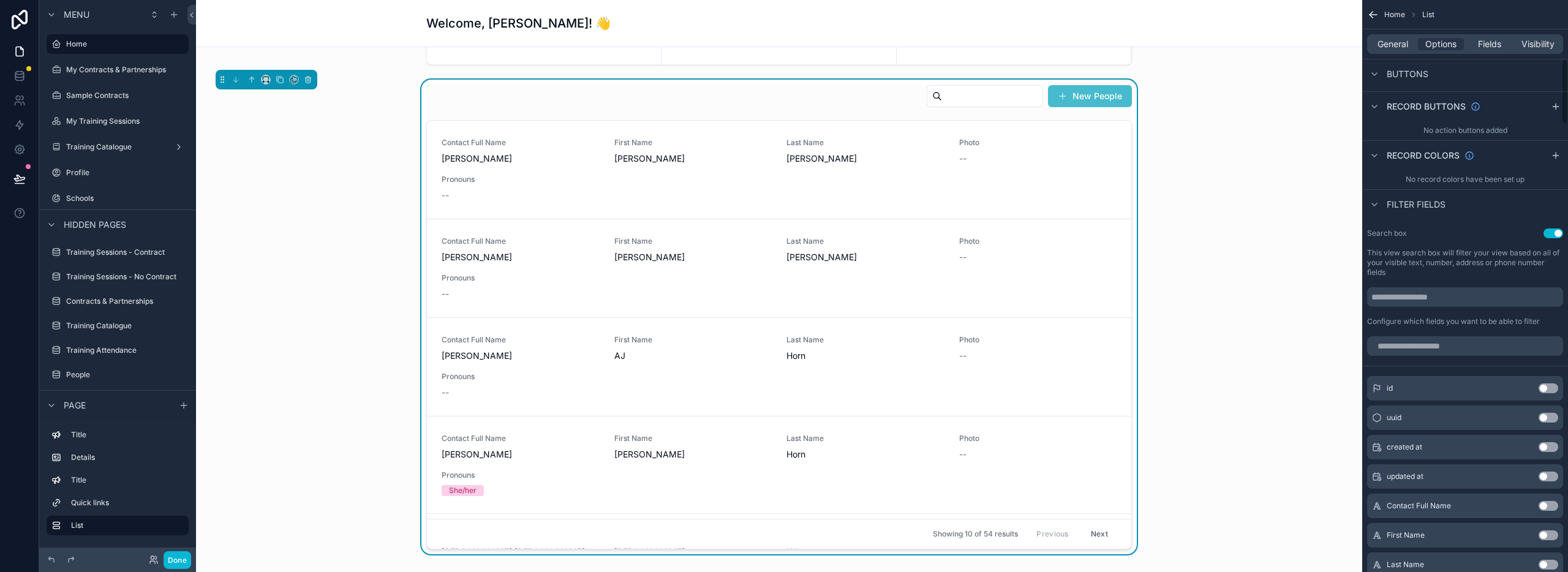
scroll to position [517, 0]
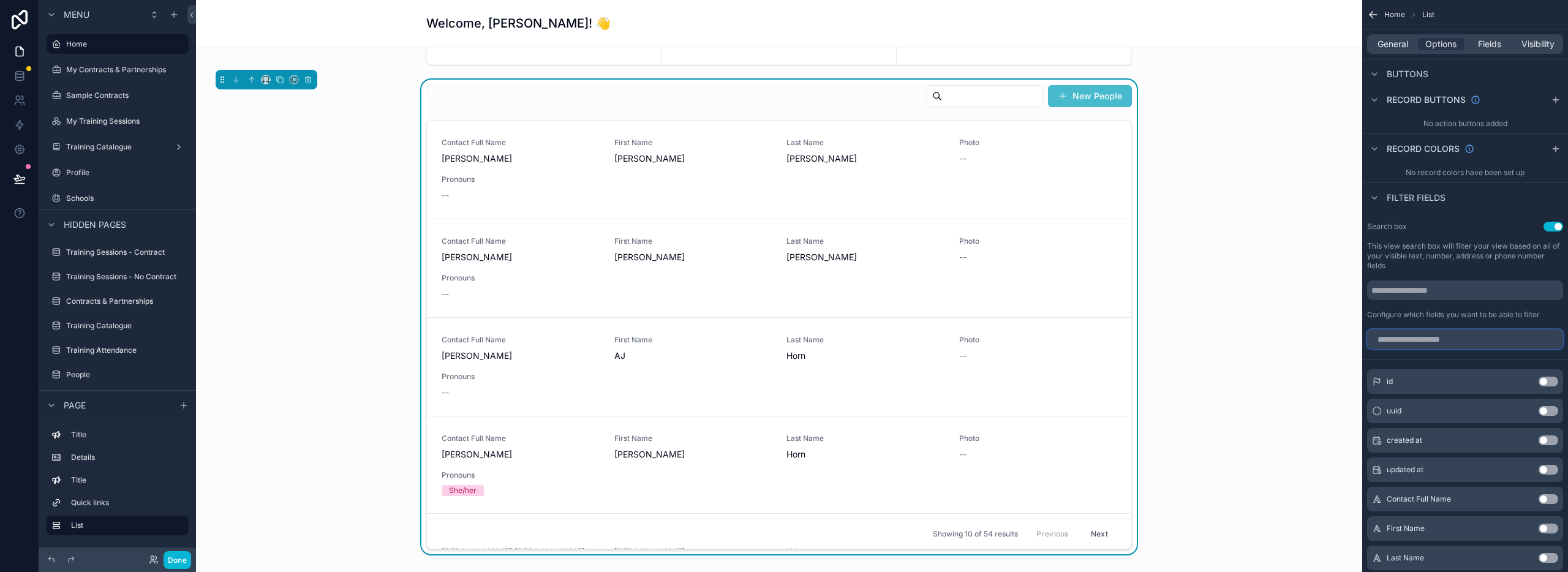
click at [1411, 334] on input "scrollable content" at bounding box center [1465, 339] width 196 height 19
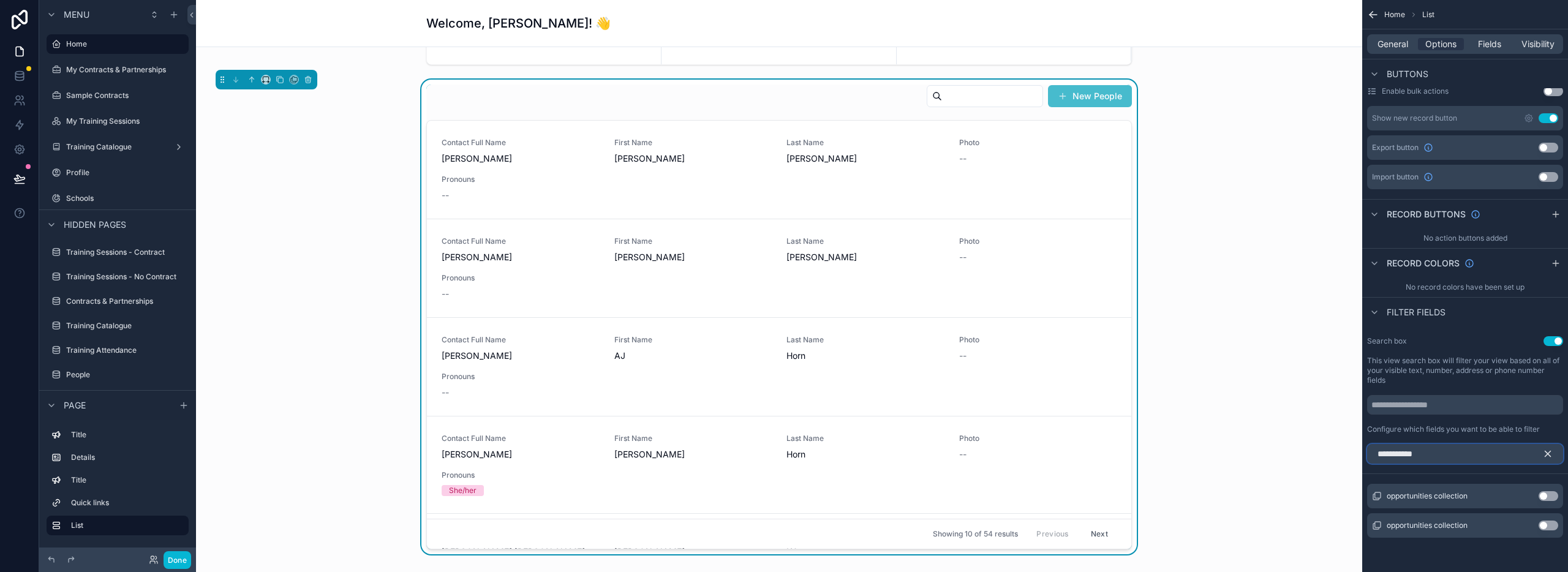
type input "**********"
click at [1547, 453] on icon "scrollable content" at bounding box center [1548, 454] width 11 height 11
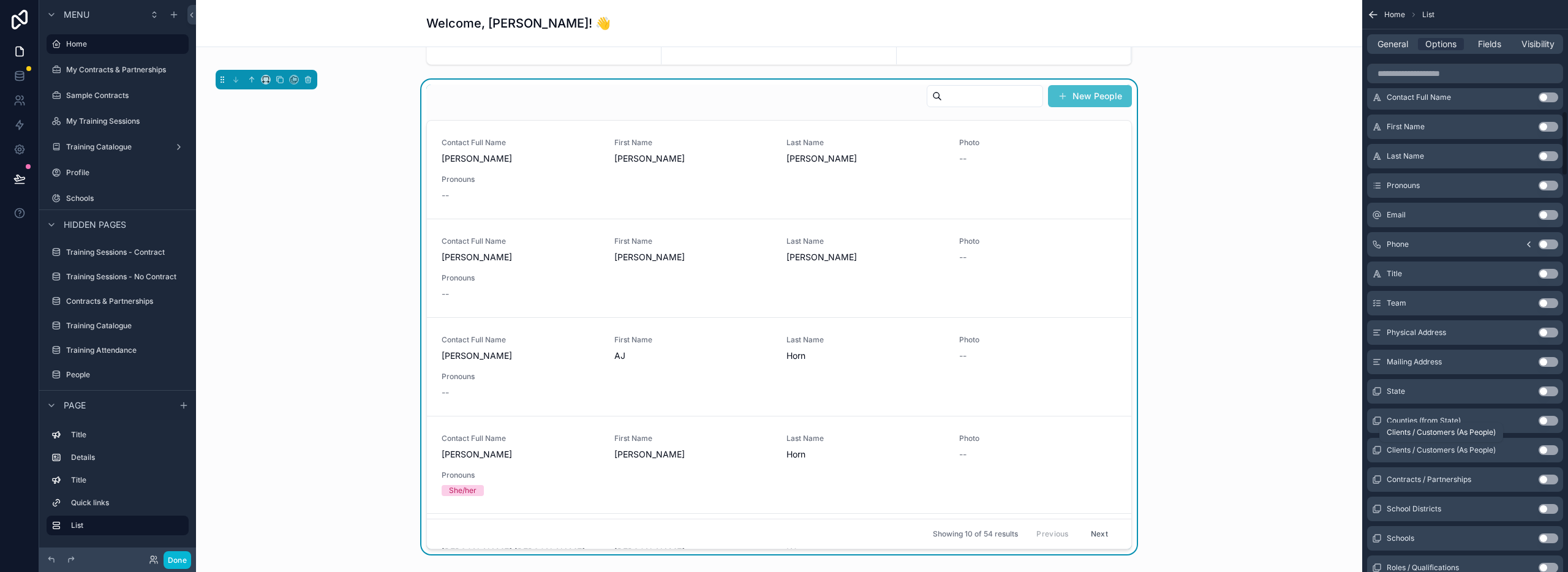
scroll to position [978, 0]
click at [1554, 391] on button "Use setting" at bounding box center [1549, 391] width 19 height 10
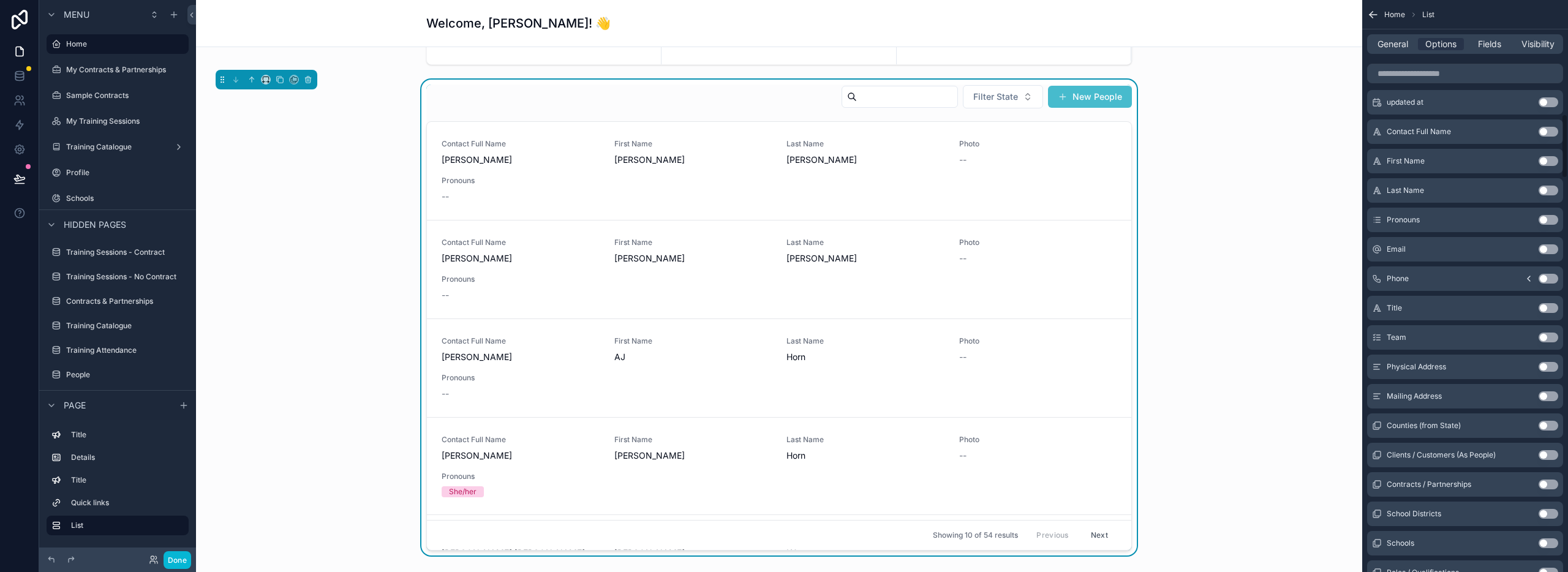
scroll to position [1013, 0]
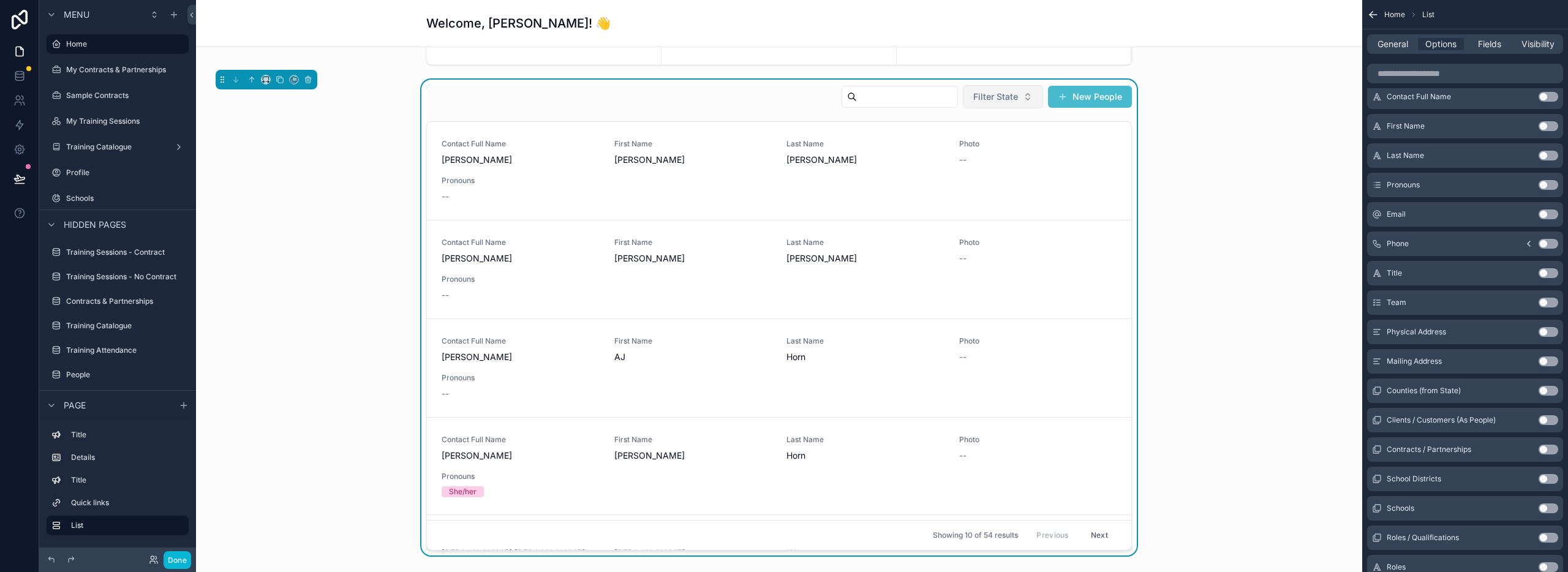
click at [992, 93] on span "Filter State" at bounding box center [995, 97] width 45 height 12
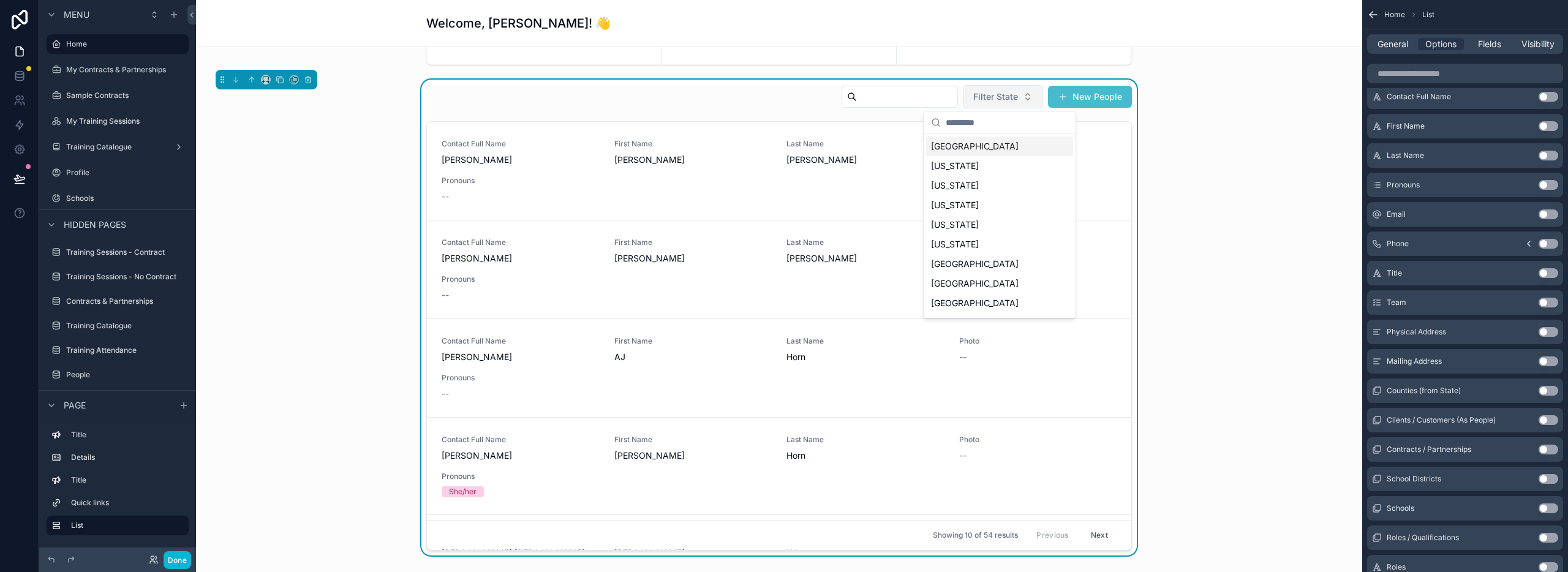
click at [992, 93] on span "Filter State" at bounding box center [995, 97] width 45 height 12
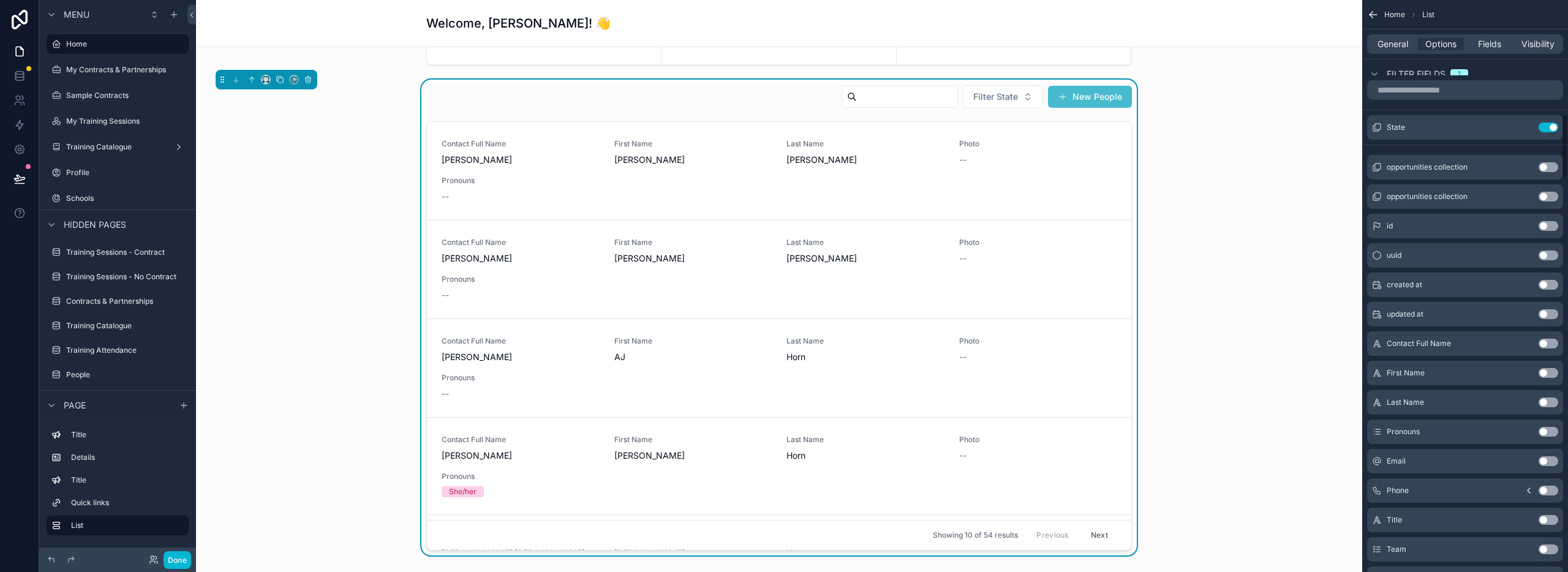
scroll to position [621, 0]
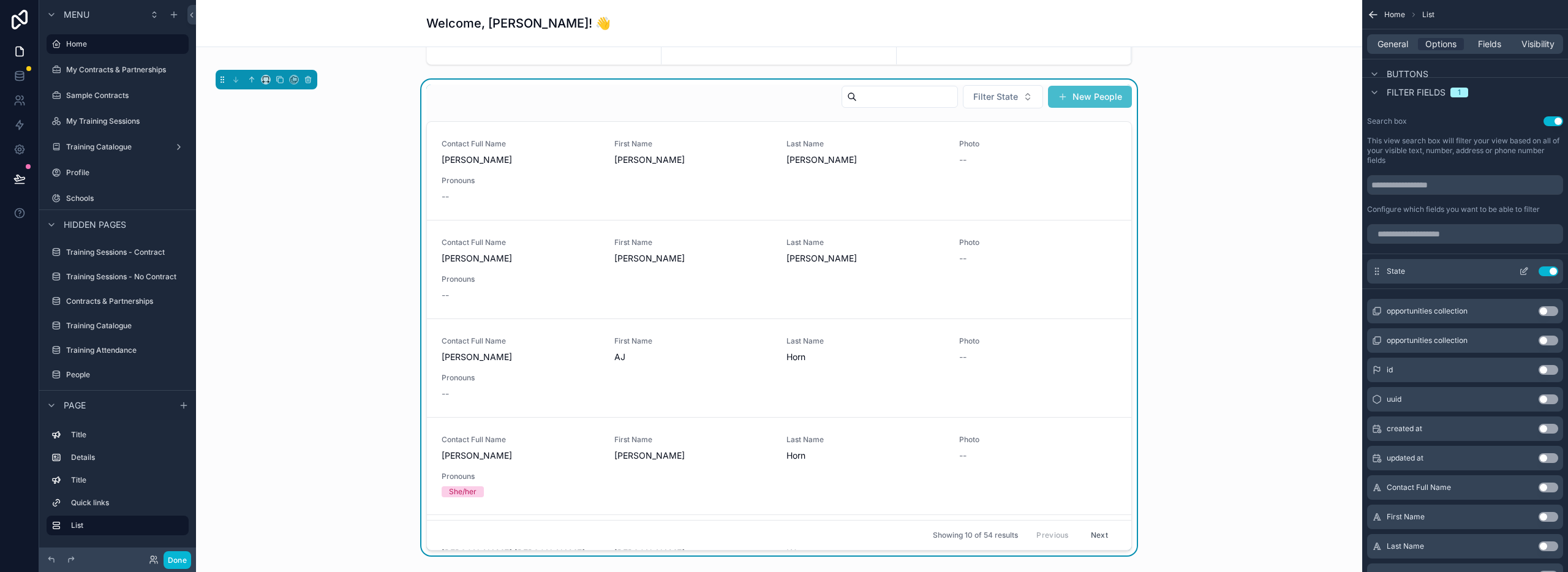
click at [1545, 269] on button "Use setting" at bounding box center [1549, 271] width 19 height 10
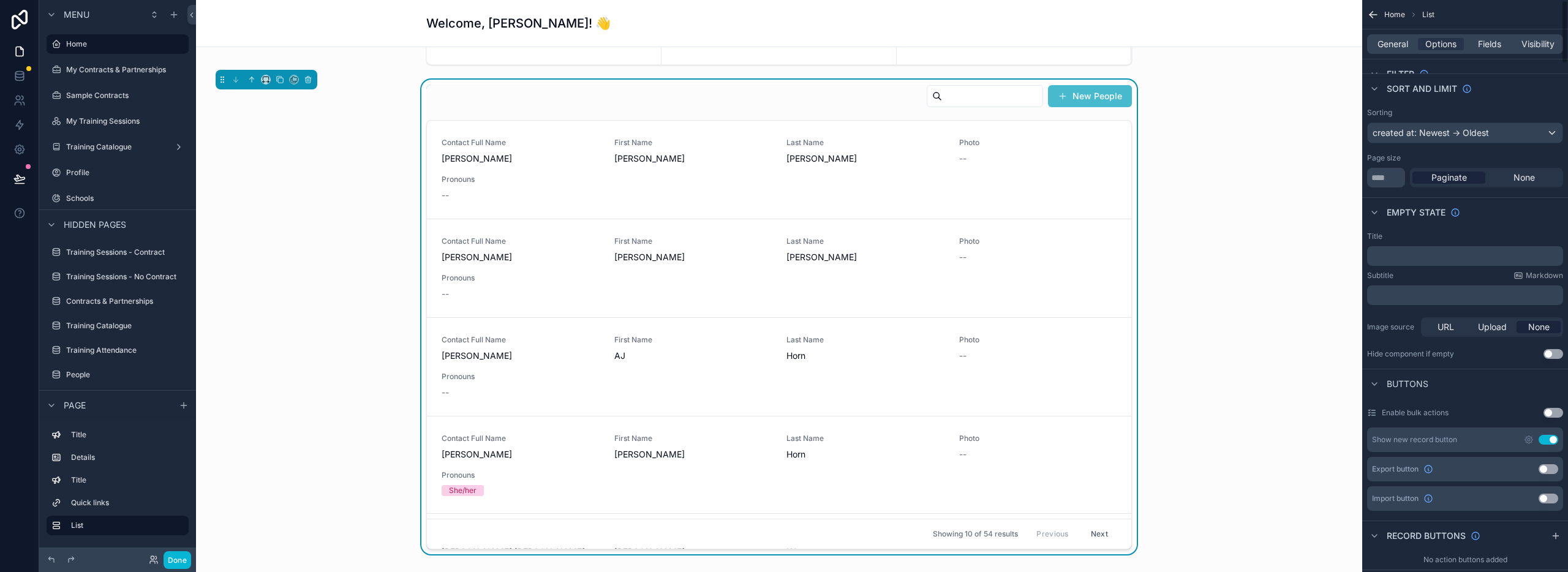
scroll to position [0, 0]
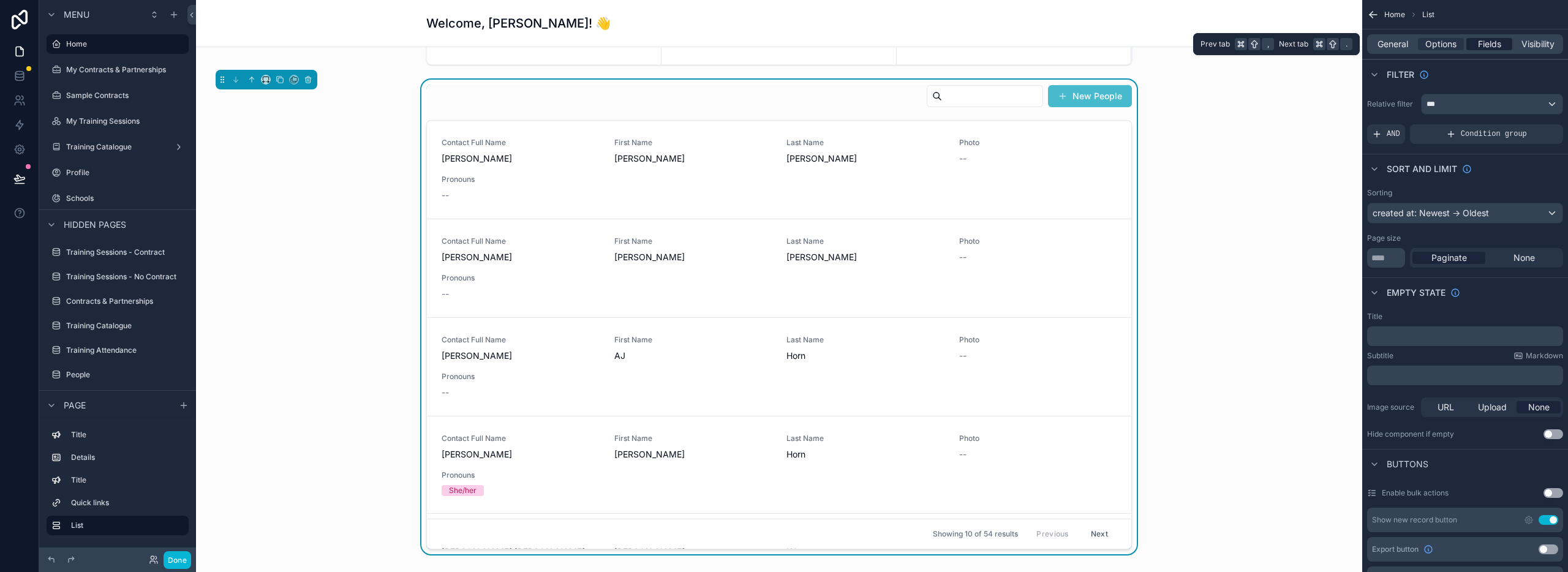
click at [1491, 48] on span "Fields" at bounding box center [1489, 44] width 24 height 12
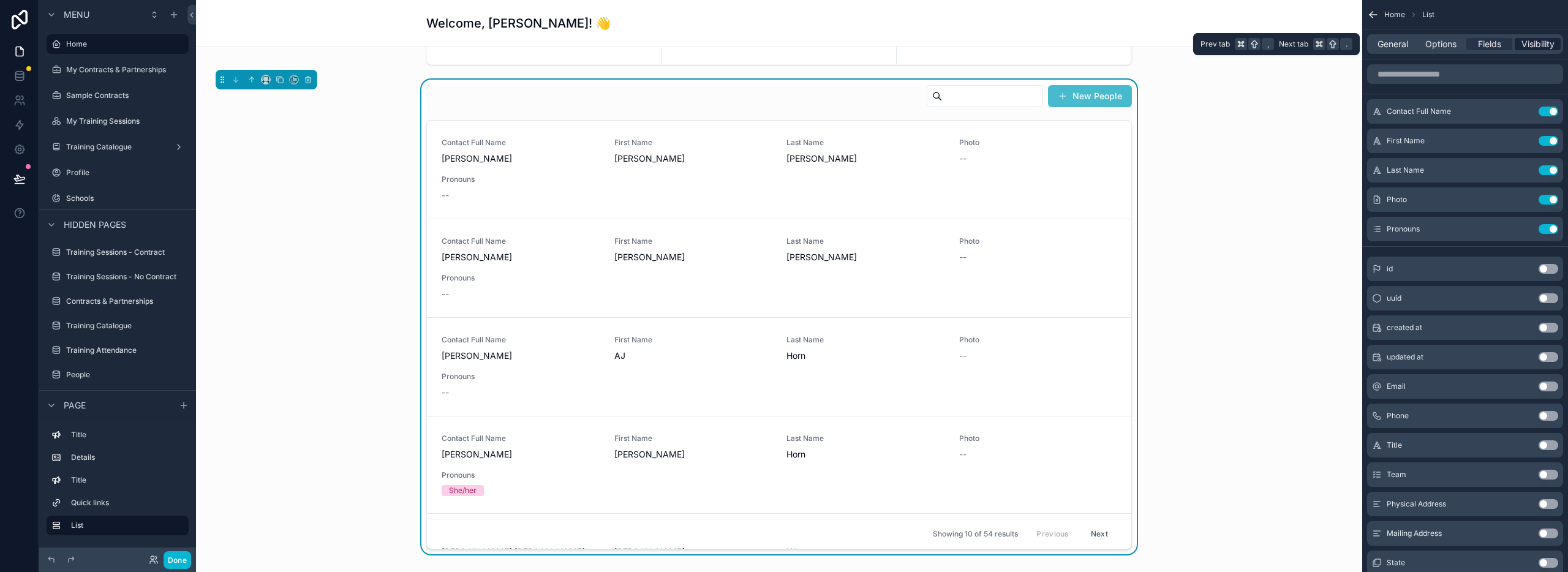
click at [1532, 39] on span "Visibility" at bounding box center [1538, 44] width 33 height 12
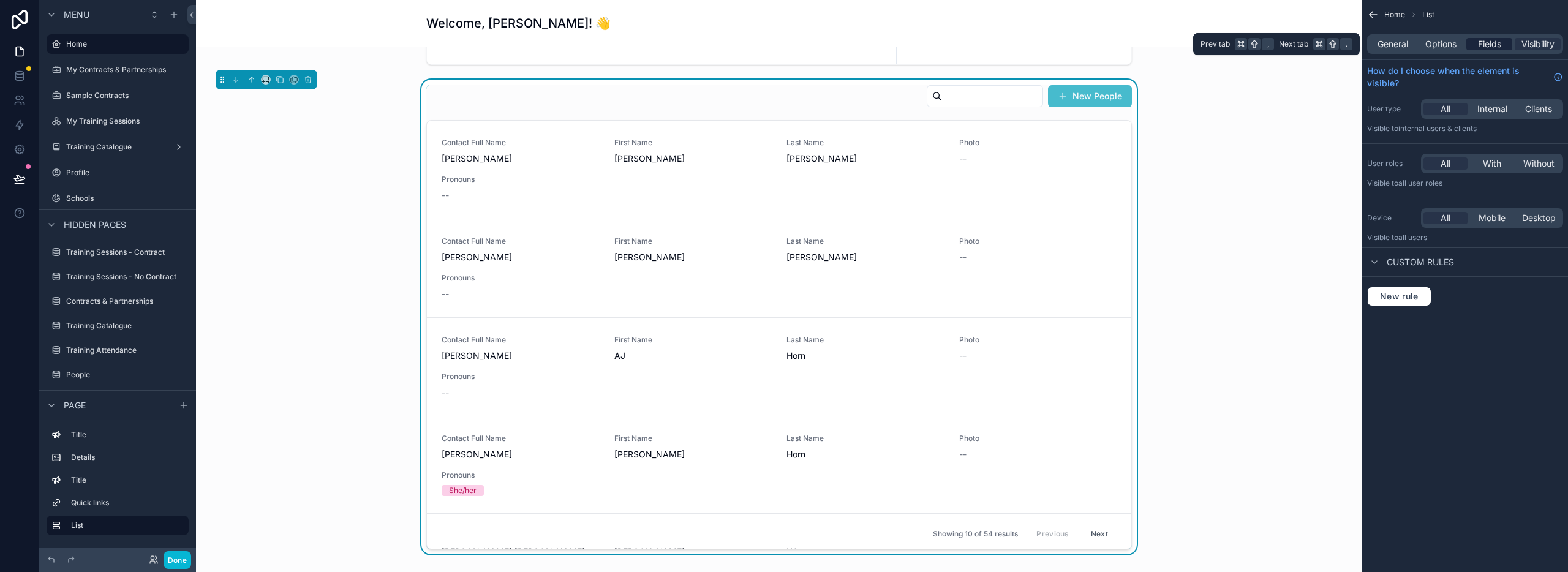
click at [1482, 46] on span "Fields" at bounding box center [1489, 44] width 24 height 12
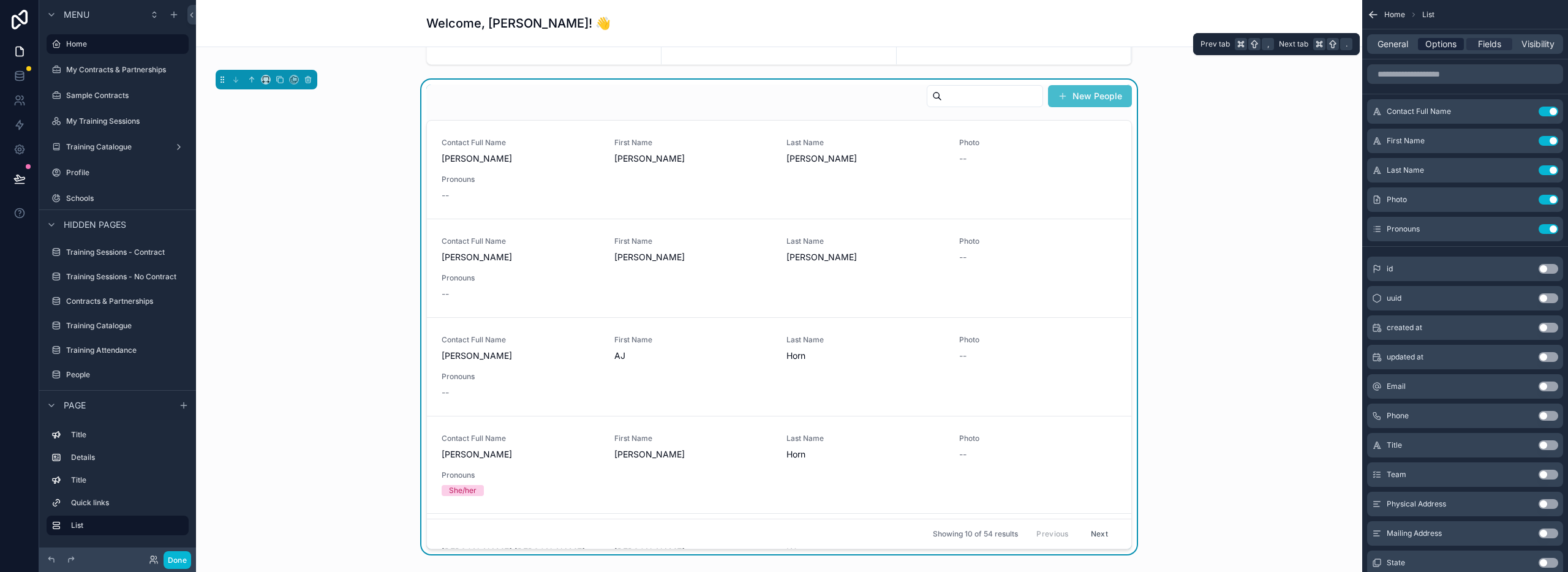
click at [1437, 45] on span "Options" at bounding box center [1441, 44] width 32 height 12
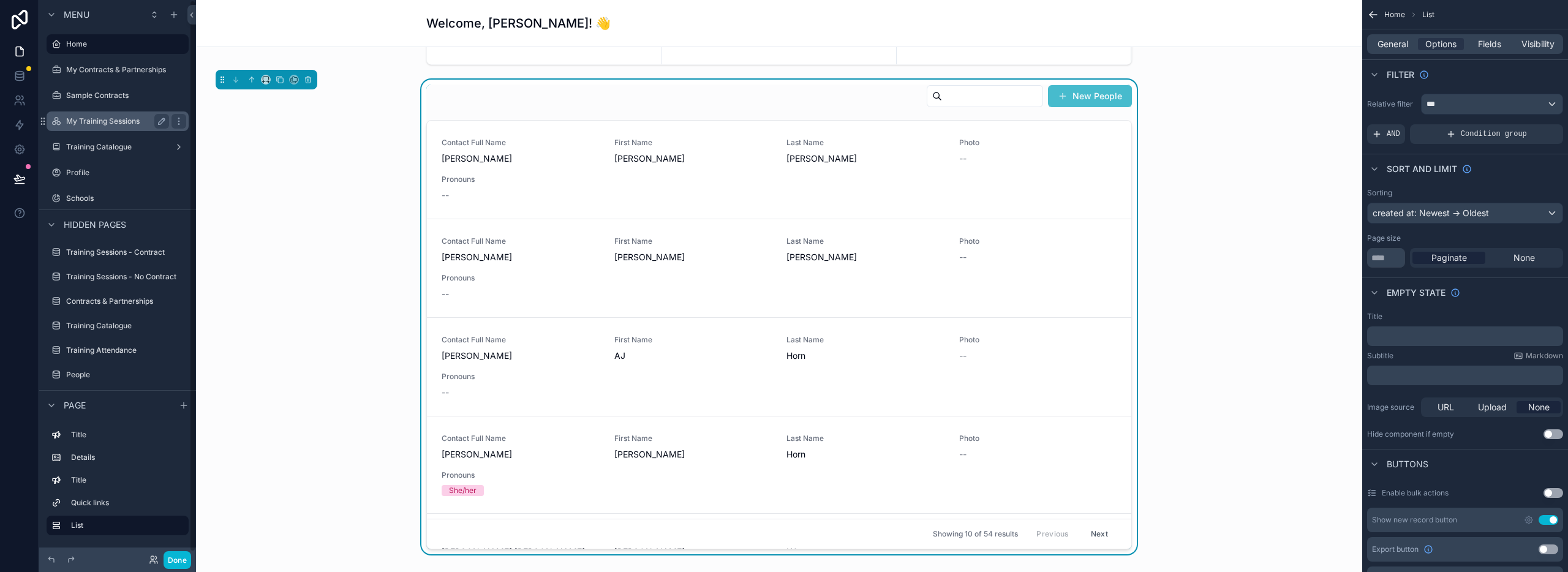
click at [118, 127] on div "My Training Sessions" at bounding box center [118, 121] width 103 height 15
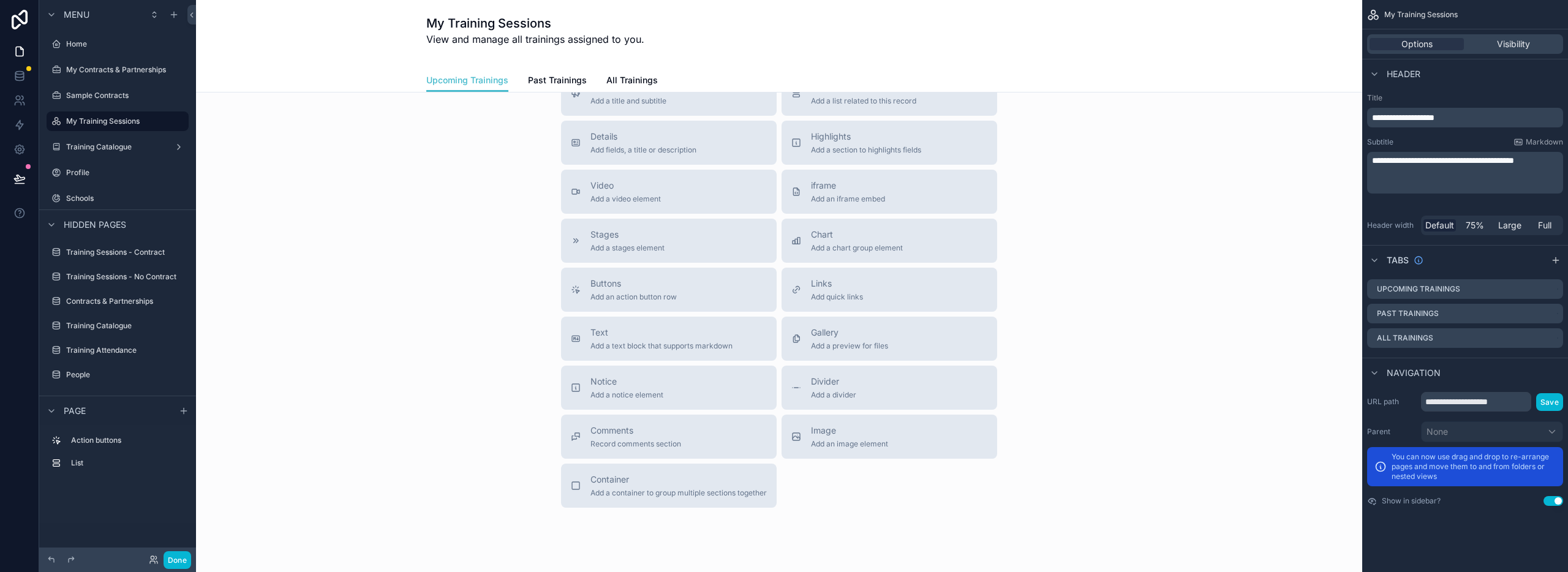
scroll to position [295, 0]
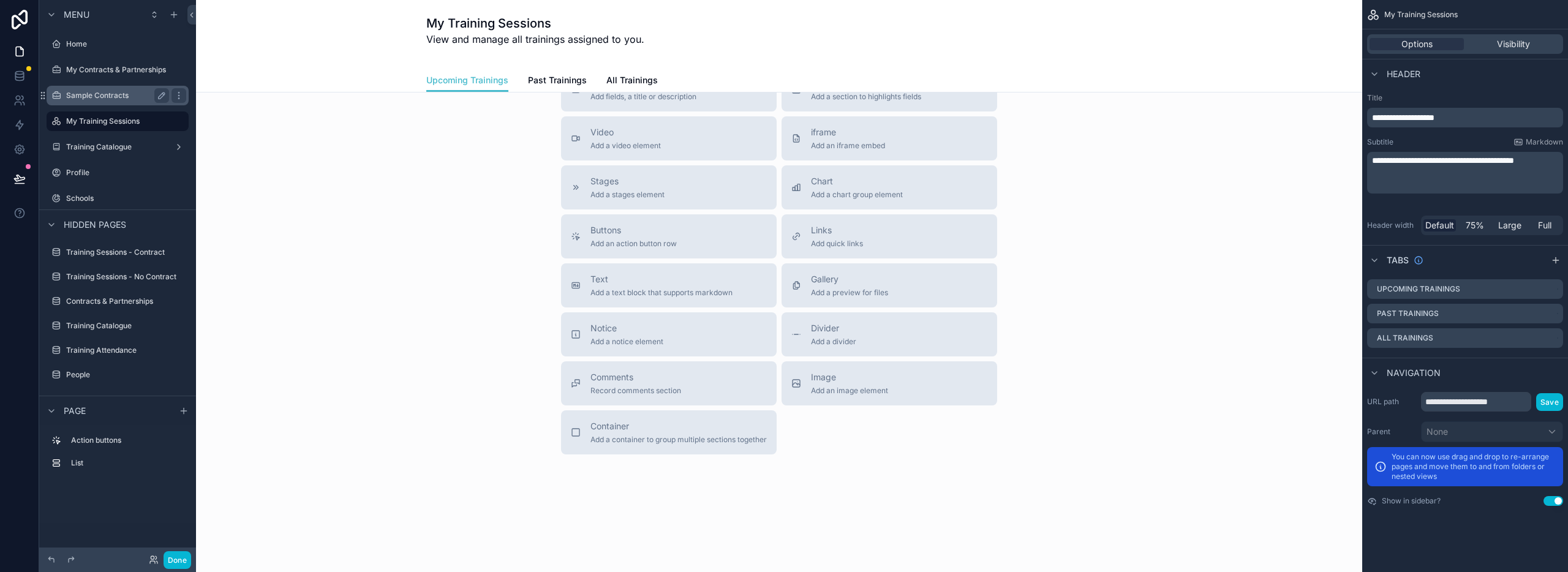
click at [109, 97] on label "Sample Contracts" at bounding box center [115, 96] width 98 height 10
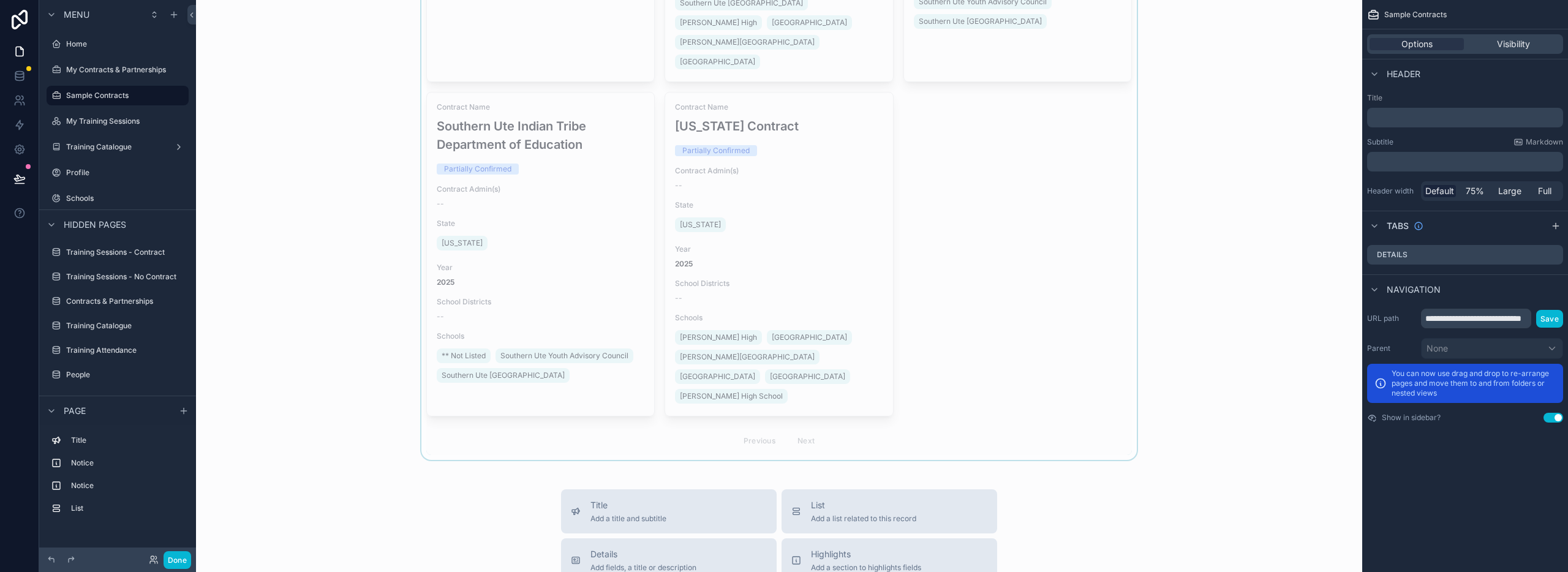
scroll to position [437, 0]
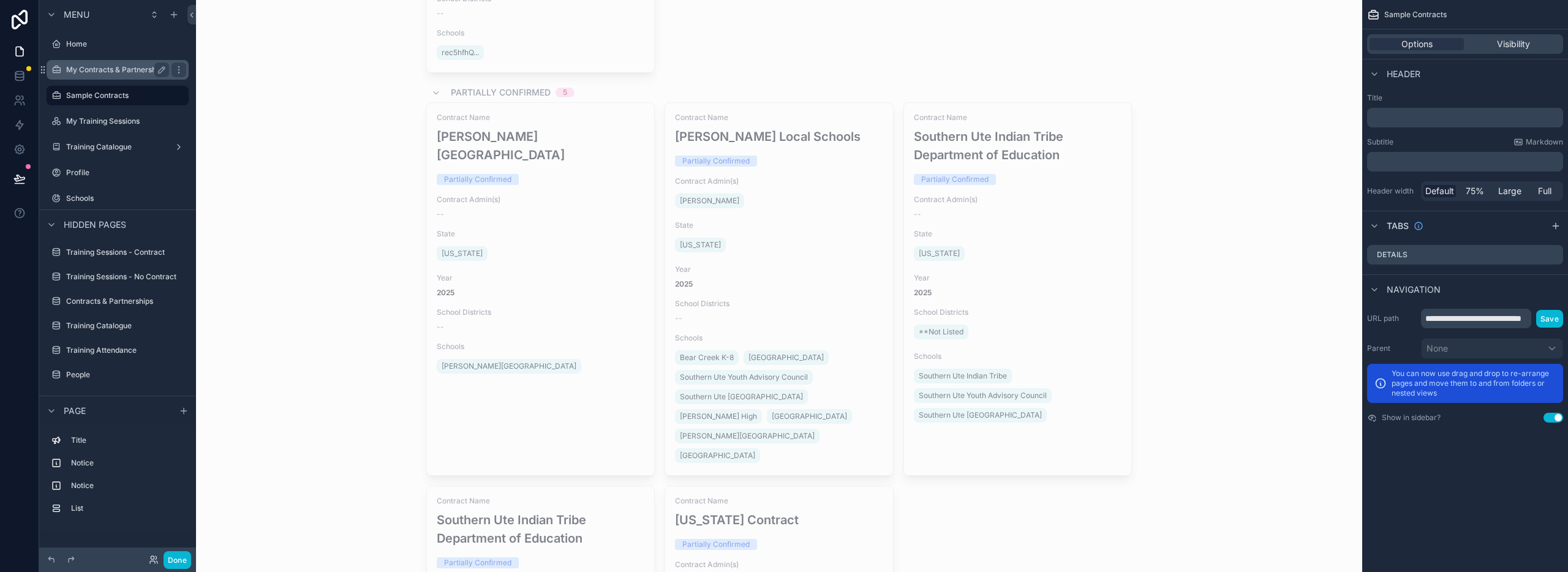
click at [101, 71] on label "My Contracts & Partnerships" at bounding box center [116, 70] width 100 height 10
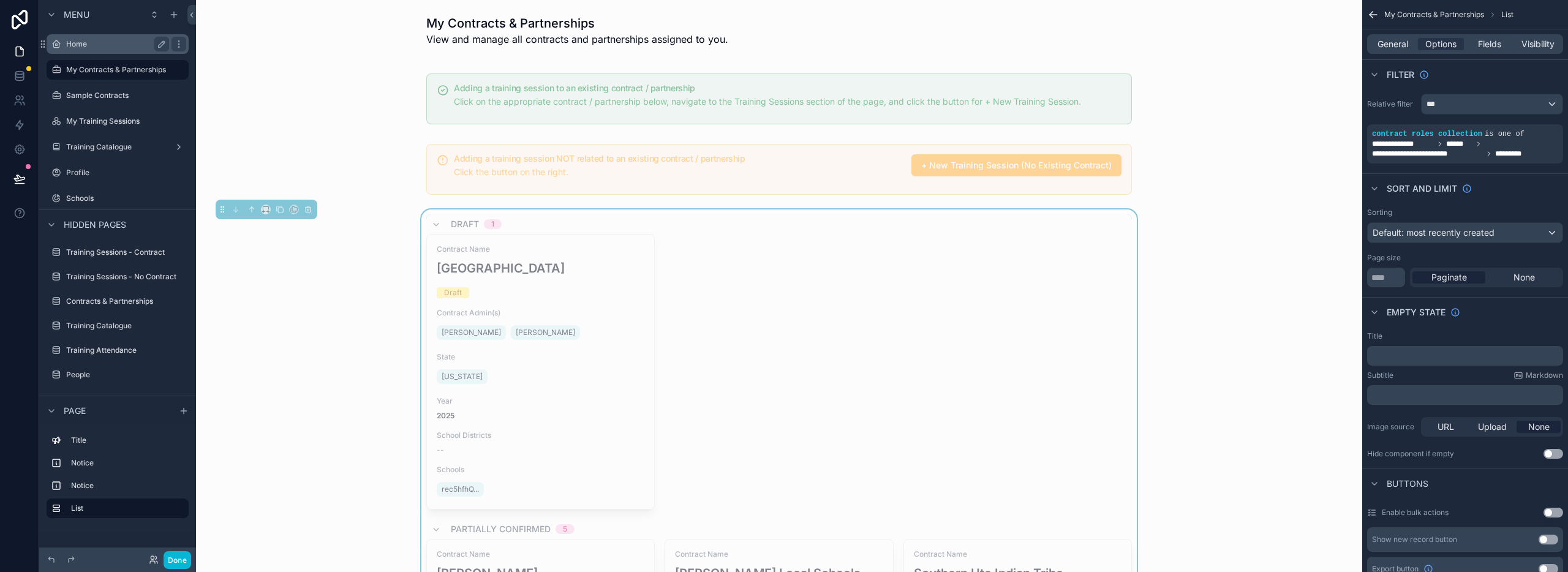
click at [81, 45] on label "Home" at bounding box center [115, 44] width 98 height 10
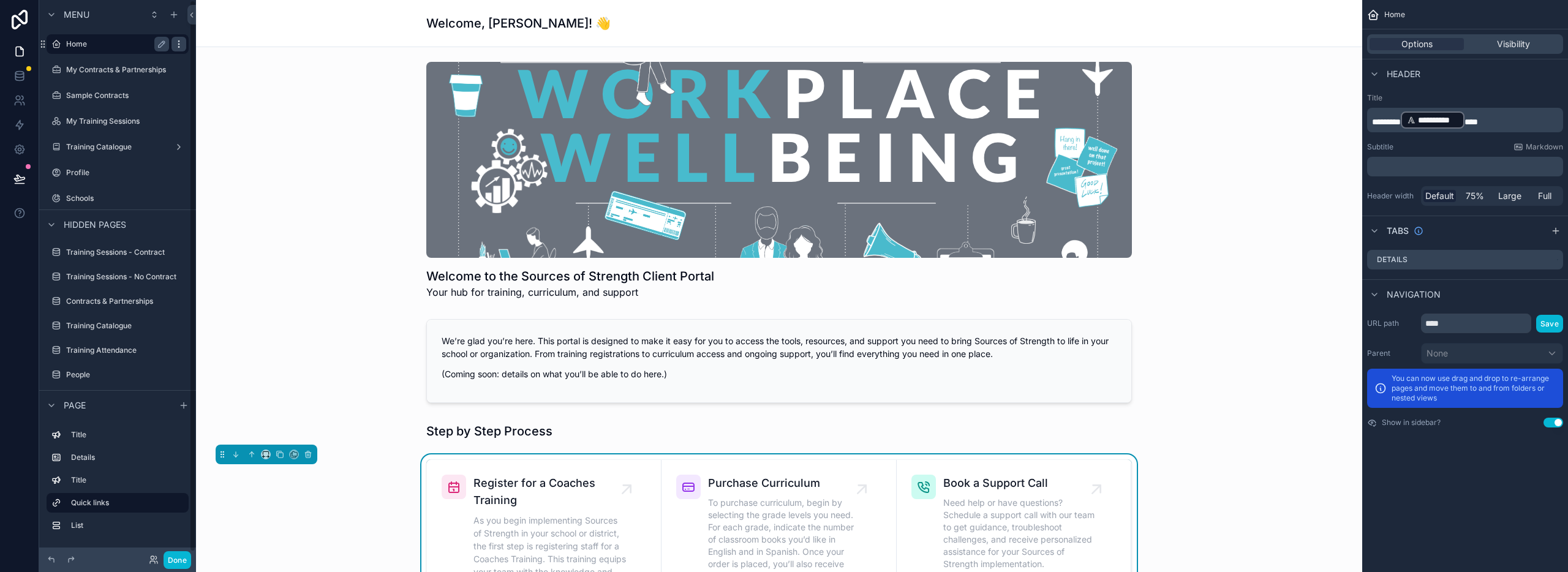
click at [180, 43] on icon "scrollable content" at bounding box center [178, 44] width 10 height 10
click at [1314, 213] on div "scrollable content" at bounding box center [780, 180] width 1147 height 247
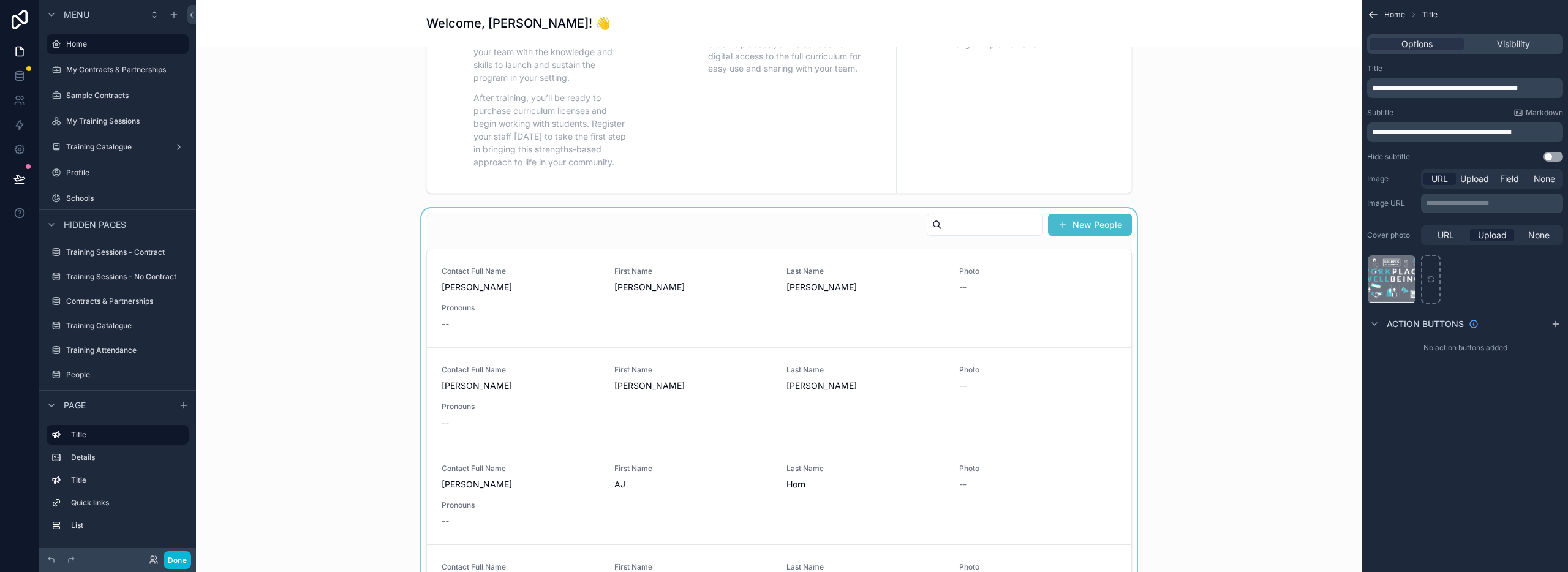
scroll to position [555, 0]
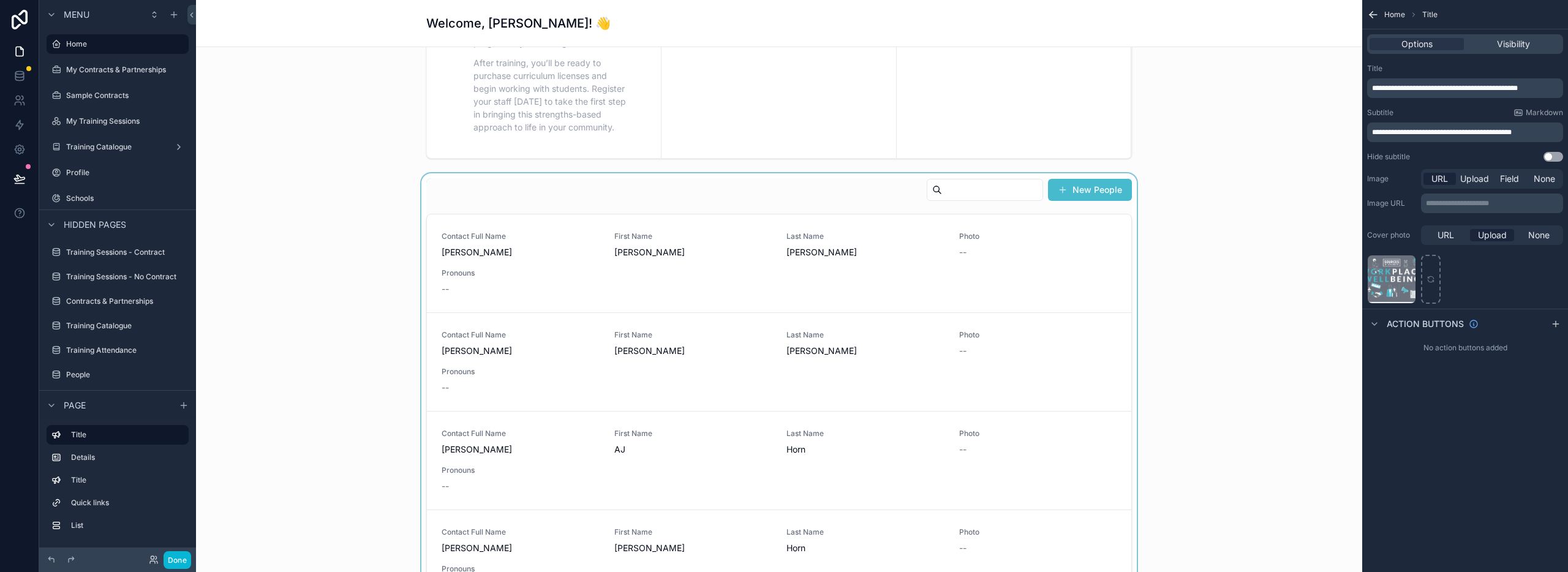
click at [1085, 233] on div "scrollable content" at bounding box center [780, 411] width 1147 height 475
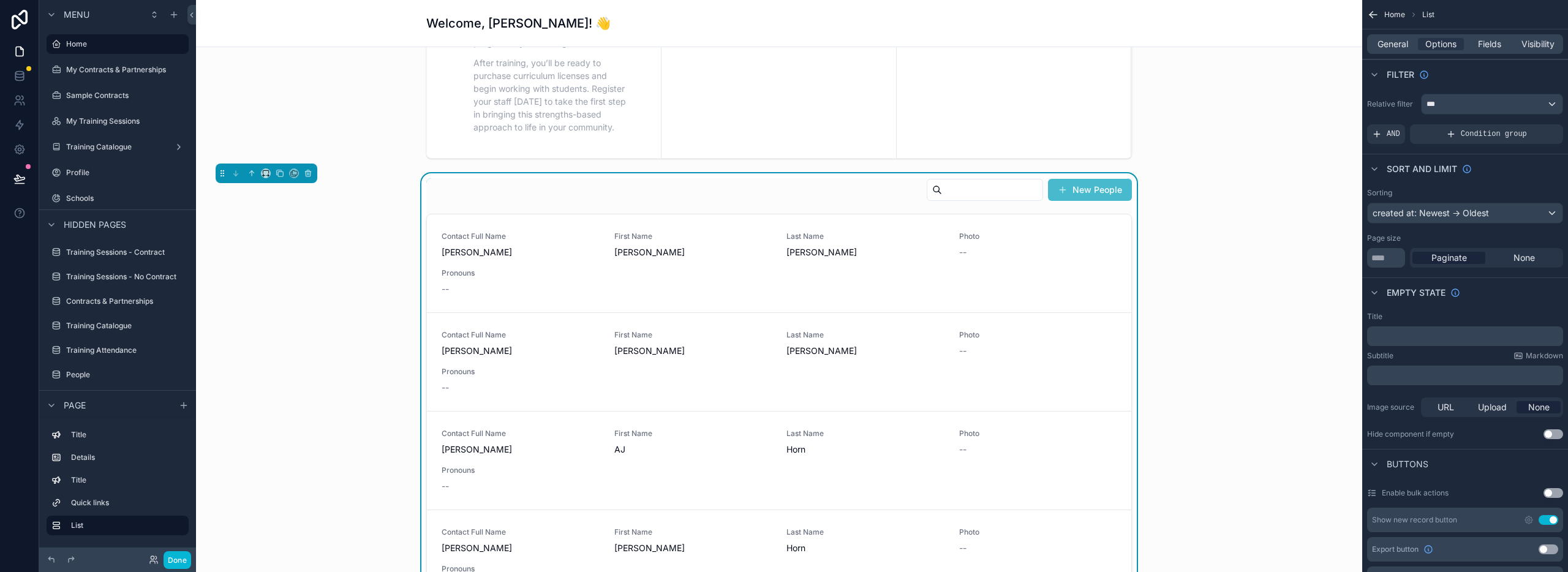
click at [784, 196] on div "New People" at bounding box center [780, 192] width 706 height 28
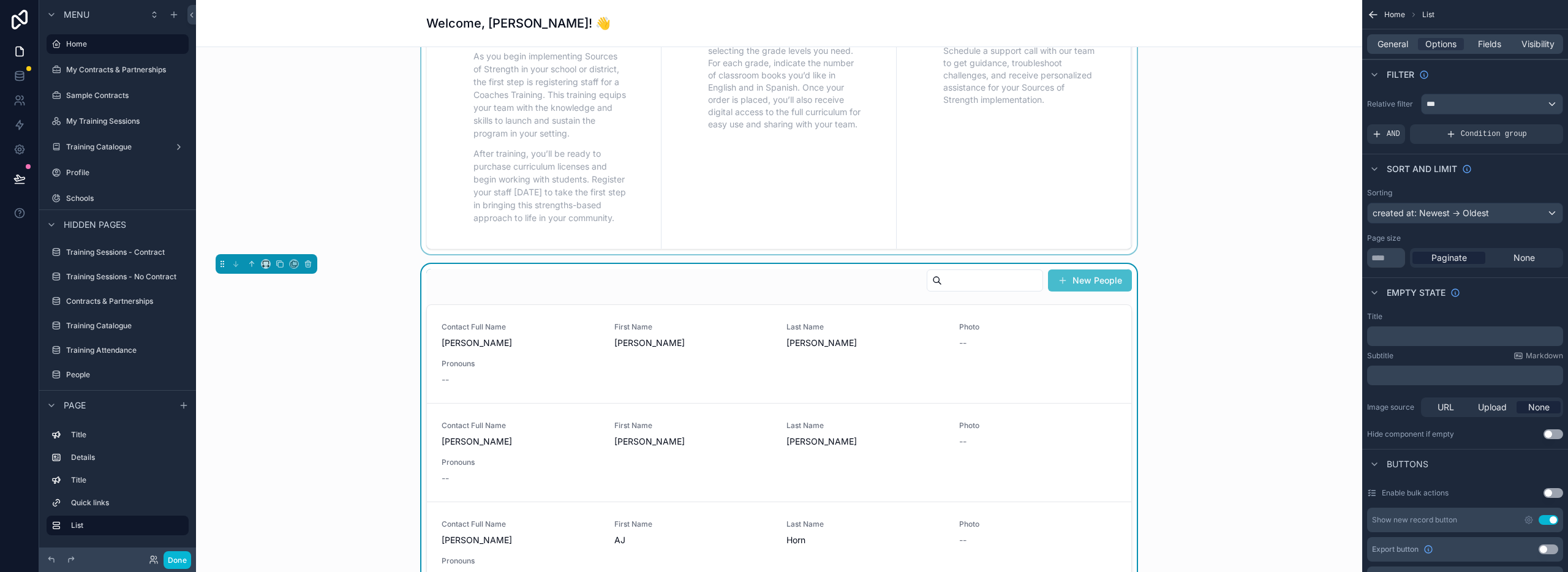
scroll to position [414, 0]
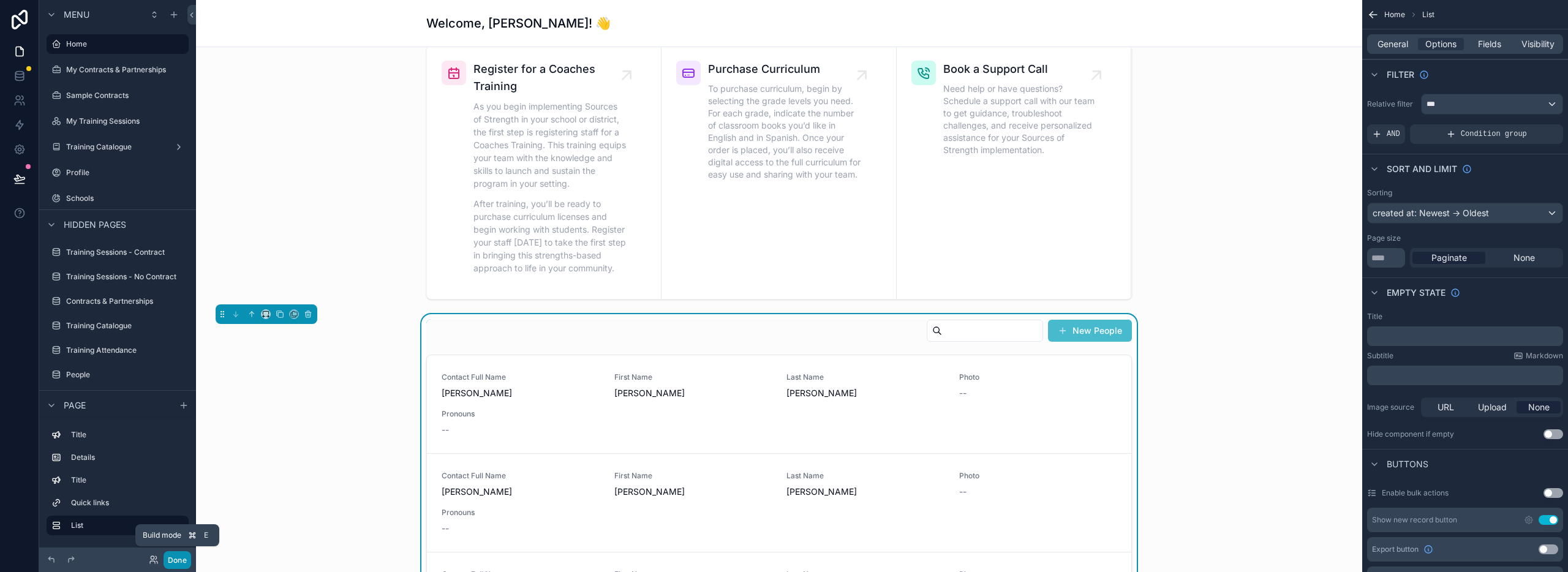
click at [174, 558] on button "Done" at bounding box center [178, 561] width 28 height 18
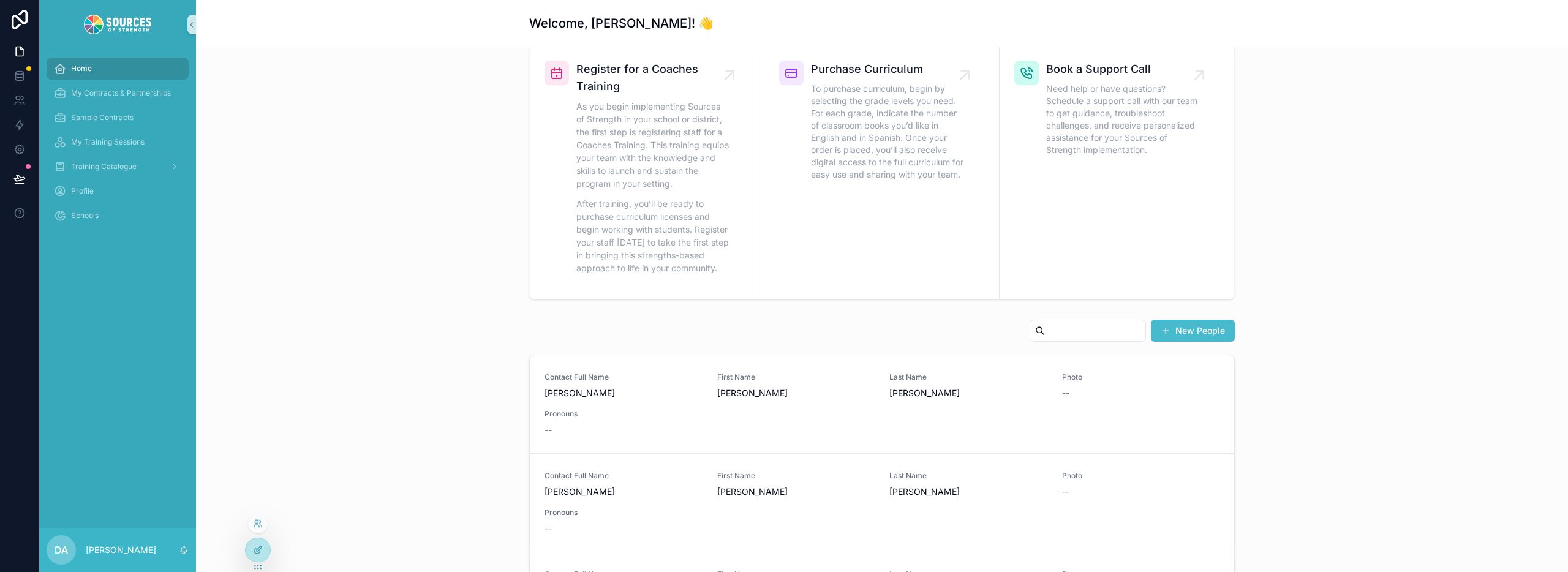
click at [249, 554] on div at bounding box center [258, 550] width 24 height 24
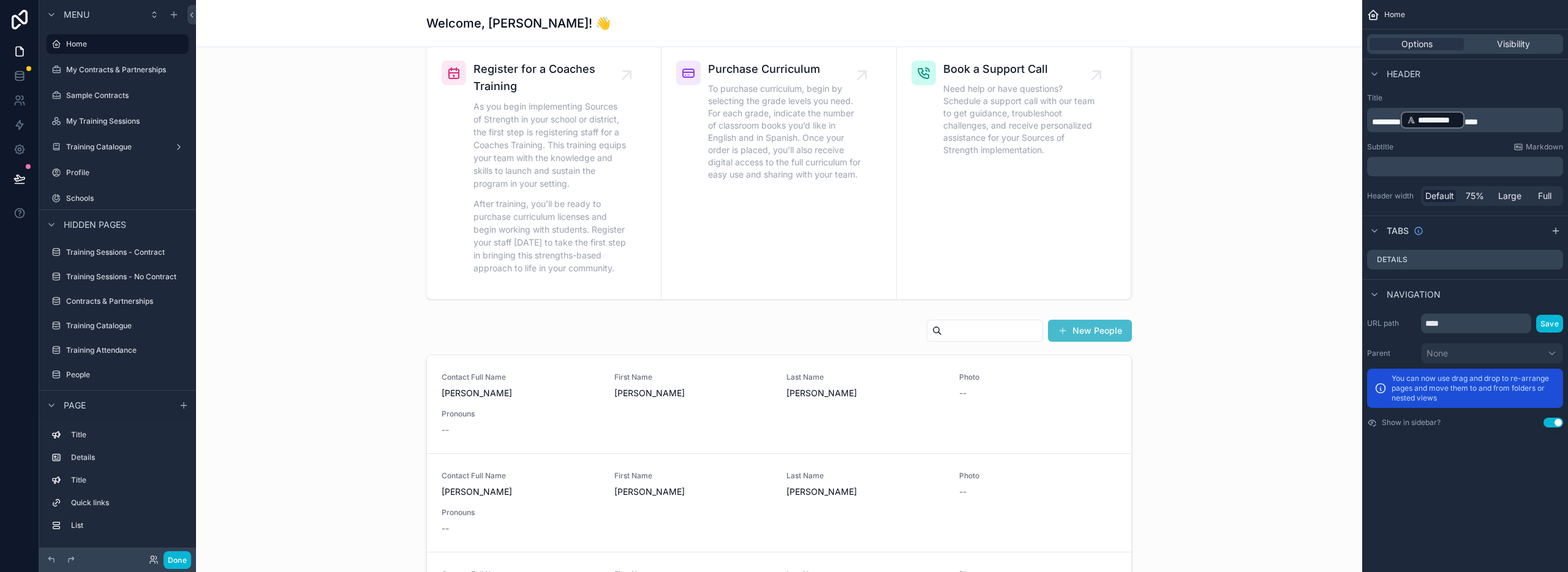
click at [1390, 15] on span "Home" at bounding box center [1395, 15] width 21 height 10
click at [1369, 12] on icon "scrollable content" at bounding box center [1373, 15] width 12 height 12
click at [1373, 14] on icon "scrollable content" at bounding box center [1373, 15] width 12 height 12
click at [1407, 45] on span "Options" at bounding box center [1417, 44] width 32 height 12
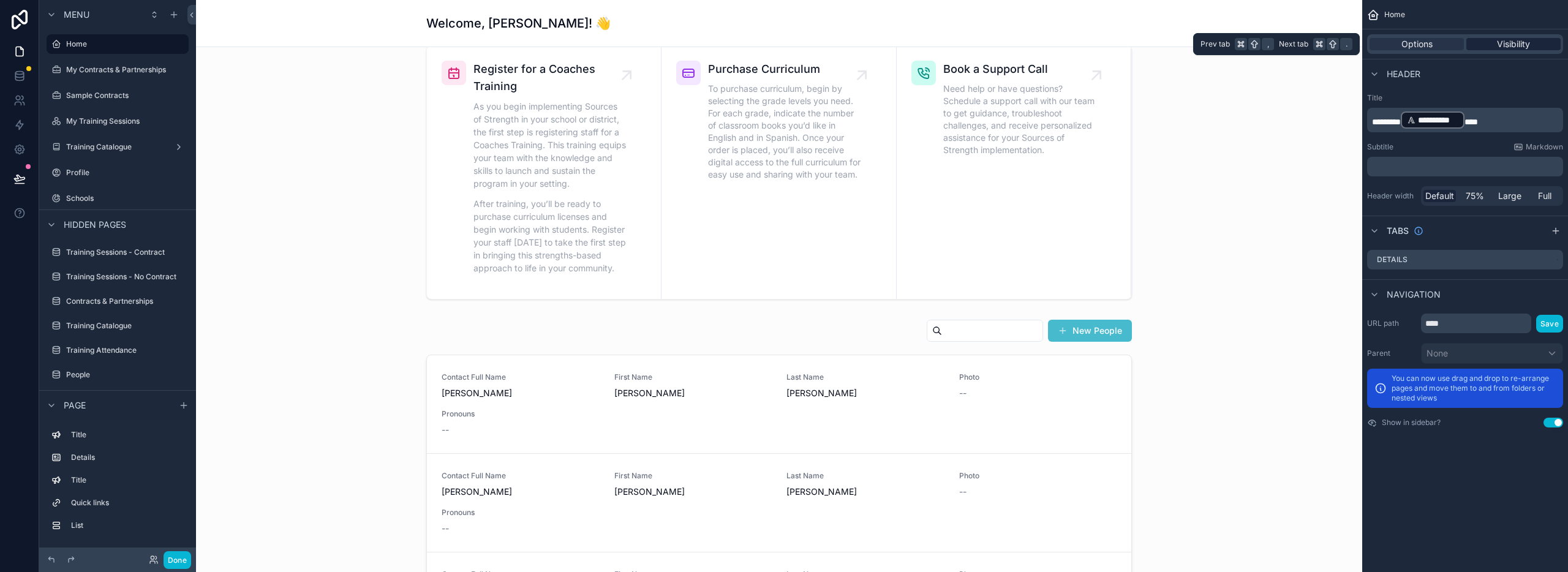
click at [1495, 43] on div "Visibility" at bounding box center [1514, 44] width 94 height 12
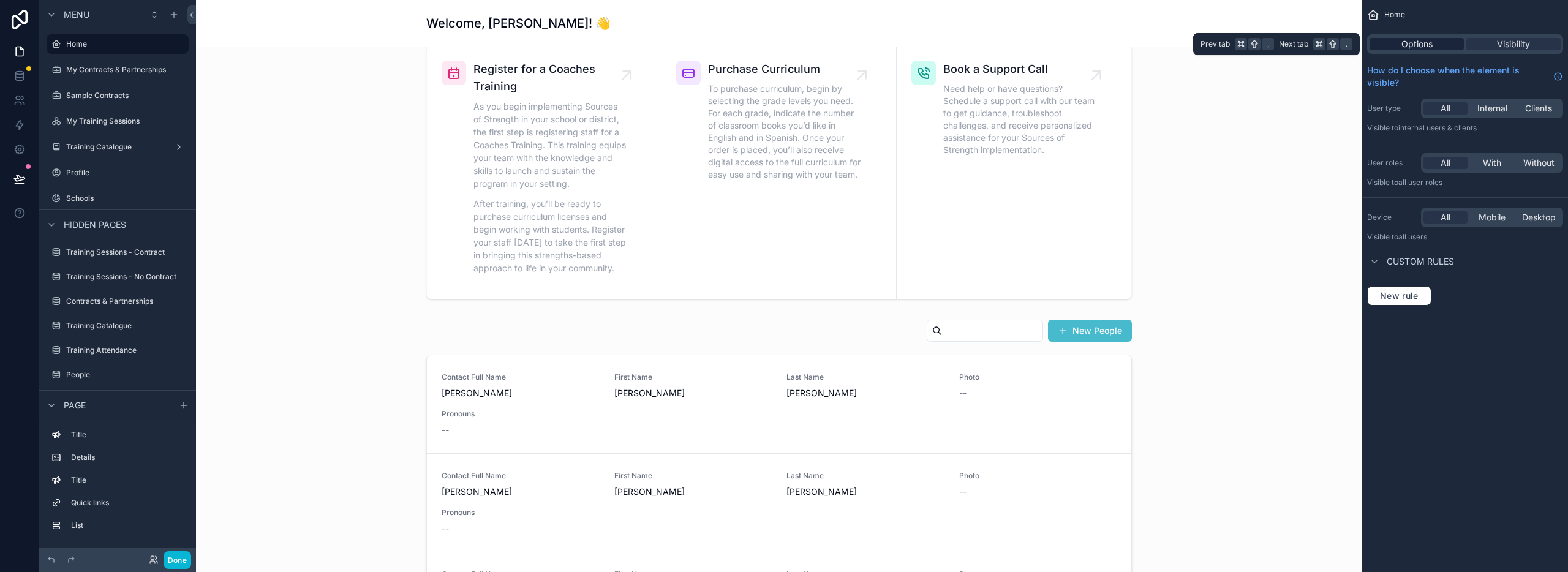
click at [1415, 45] on span "Options" at bounding box center [1417, 44] width 32 height 12
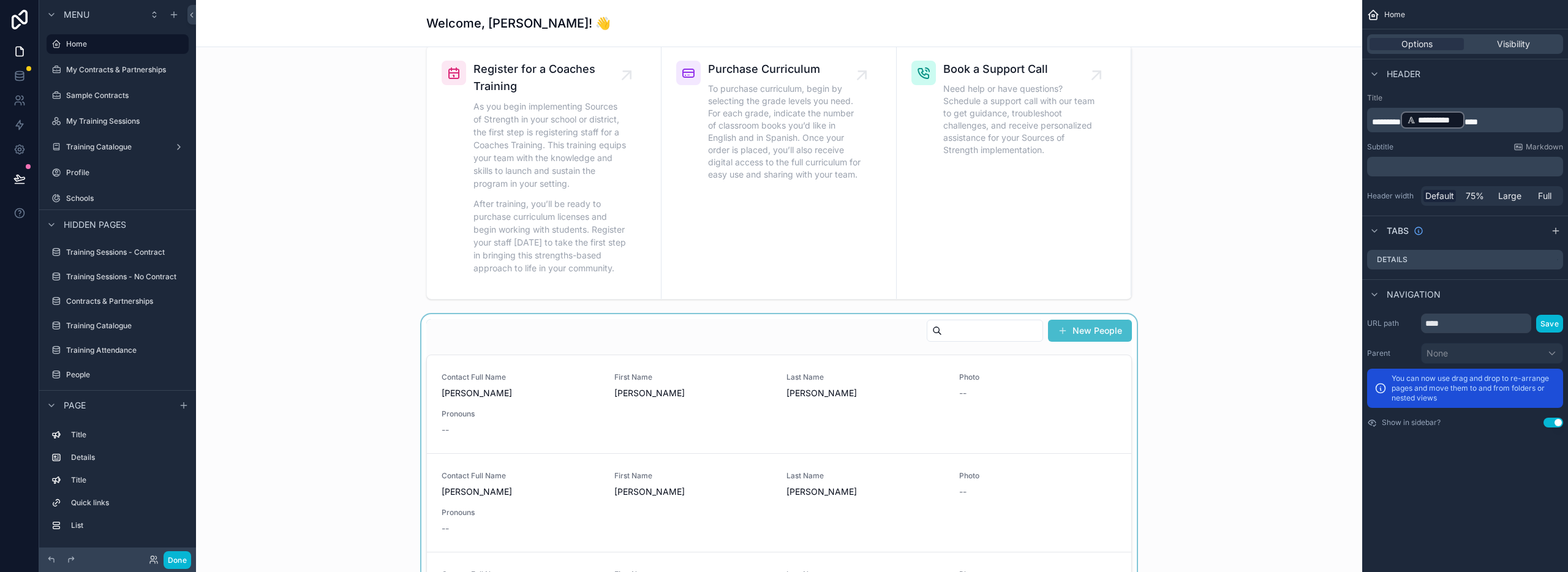
click at [1112, 351] on div "scrollable content" at bounding box center [780, 551] width 1147 height 475
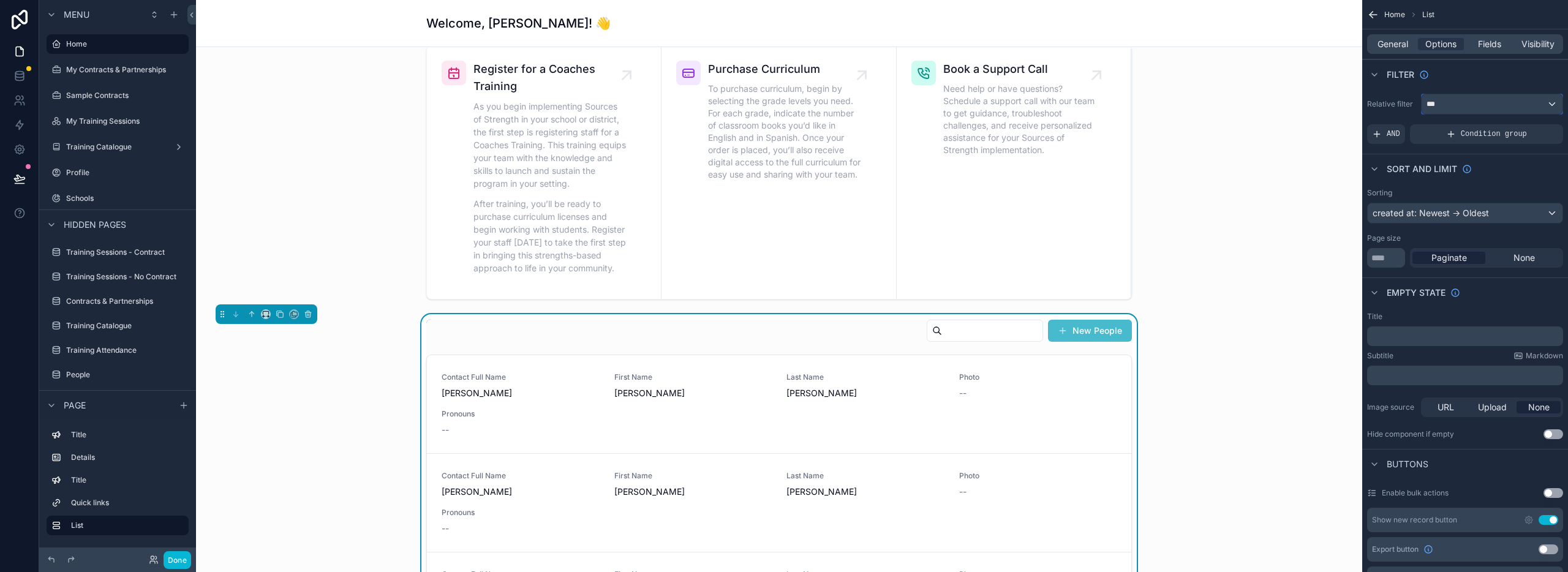
click at [1445, 99] on div "***" at bounding box center [1493, 104] width 141 height 19
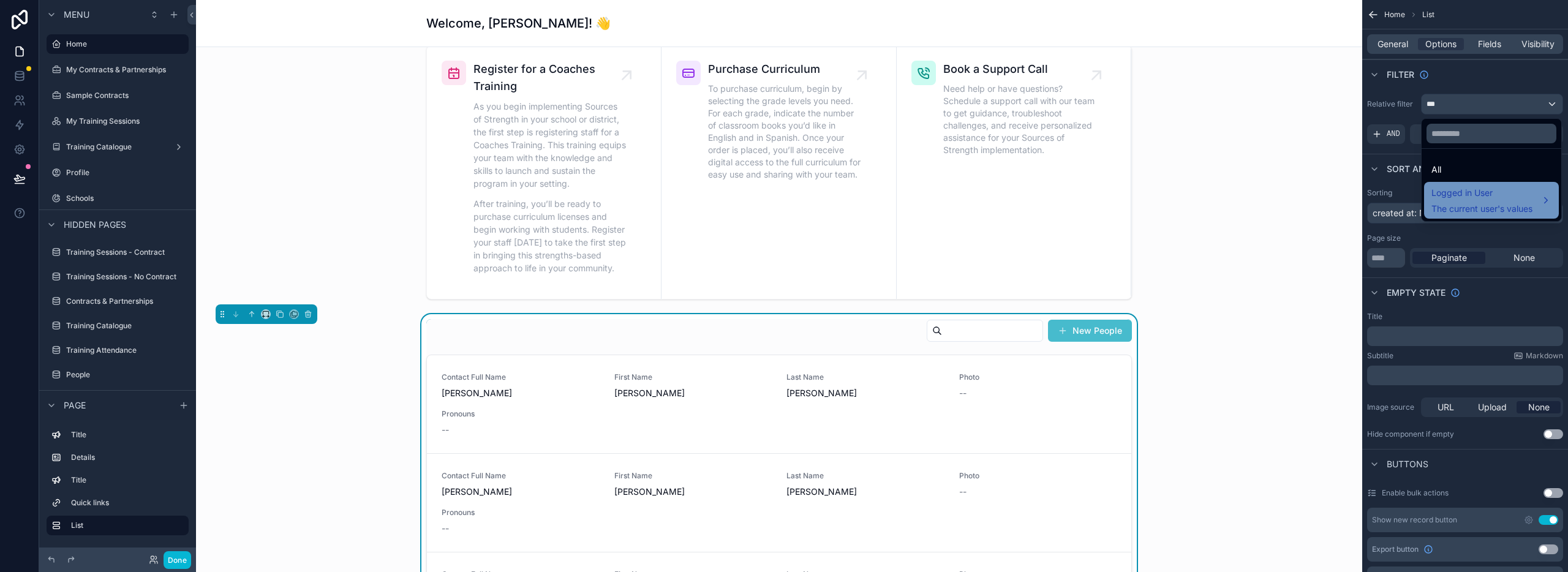
click at [1450, 199] on span "Logged in User" at bounding box center [1482, 193] width 101 height 15
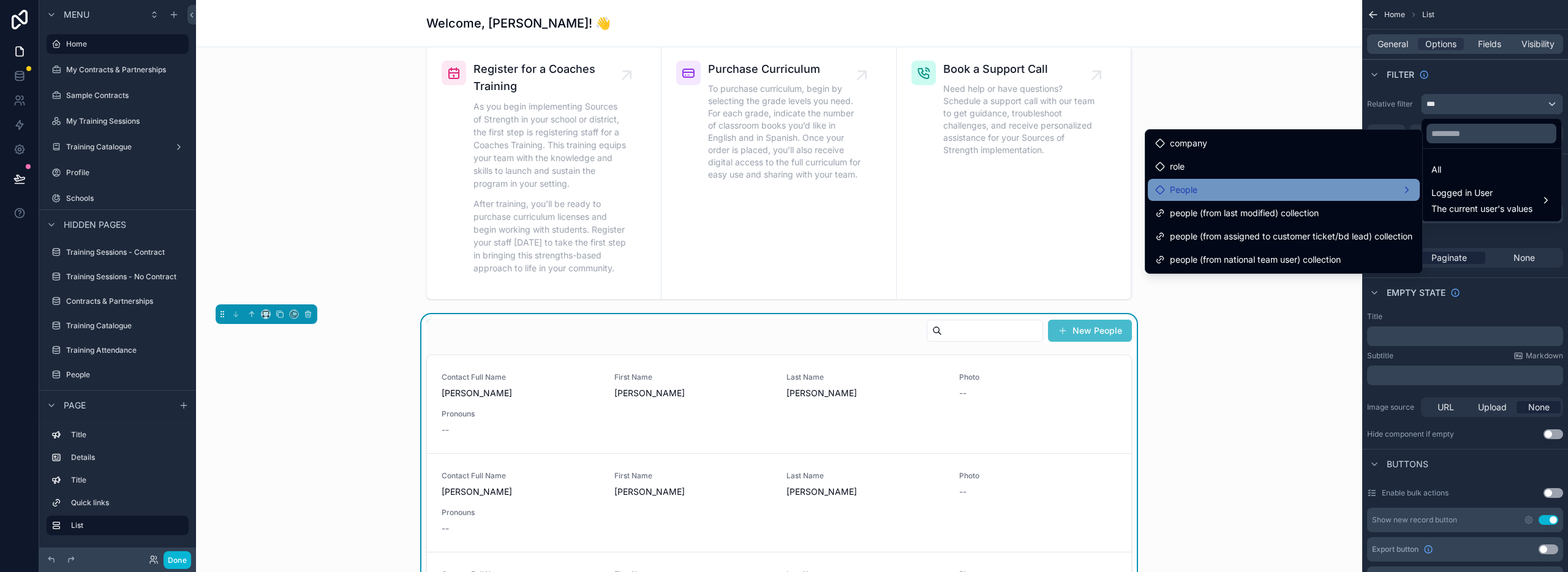
click at [1298, 196] on div "People" at bounding box center [1283, 190] width 257 height 15
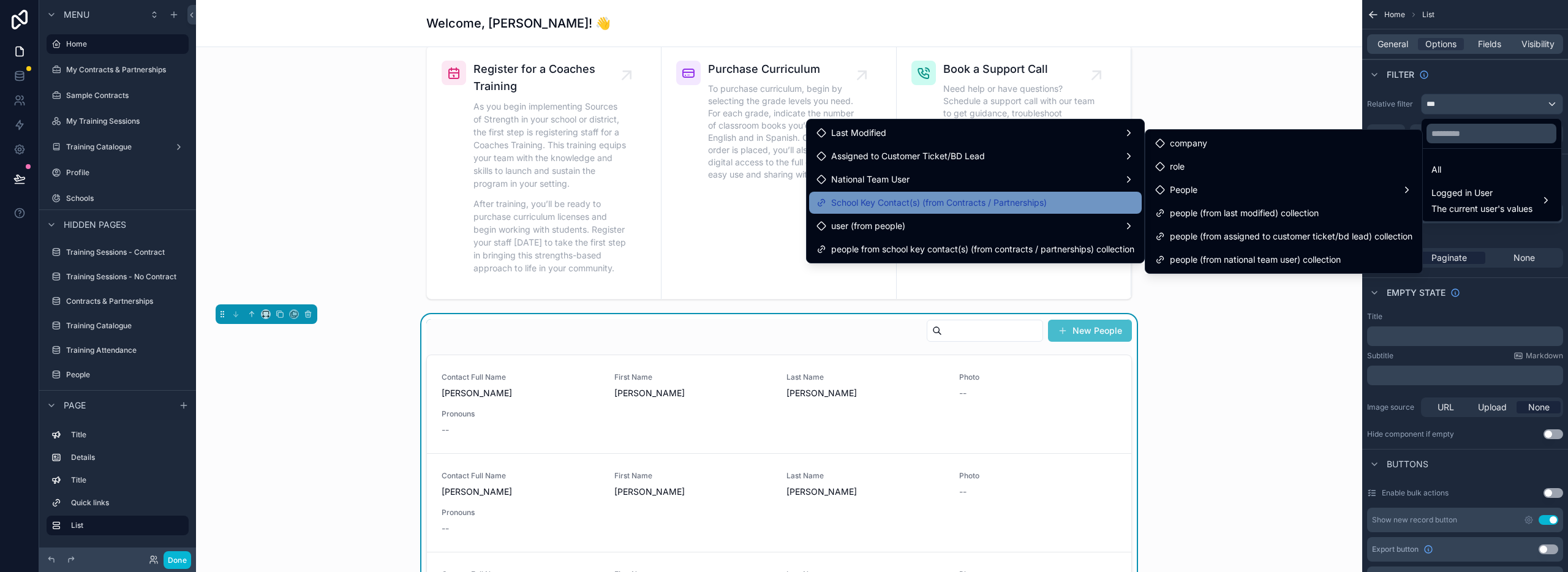
click at [974, 206] on span "School Key Contact(s) (from Contracts / Partnerships)" at bounding box center [939, 203] width 216 height 15
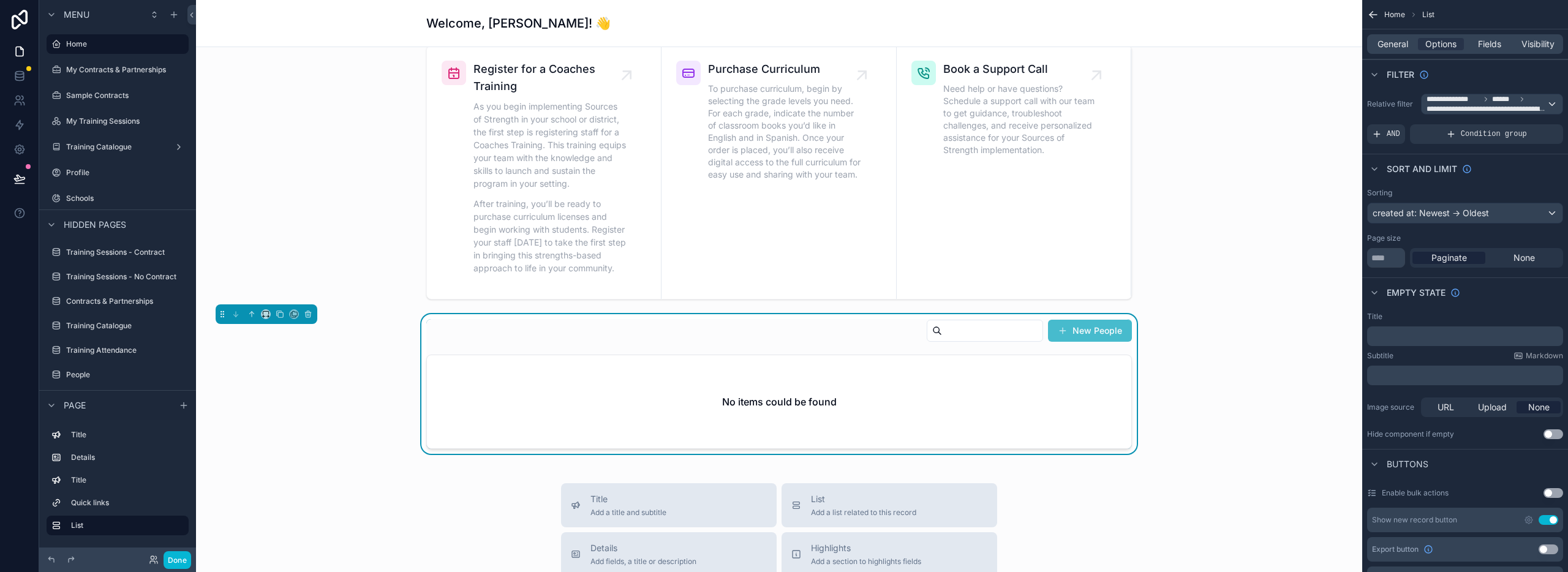
click at [944, 332] on input "scrollable content" at bounding box center [992, 330] width 101 height 17
type input "*"
click at [1213, 246] on div "scrollable content" at bounding box center [780, 172] width 1147 height 264
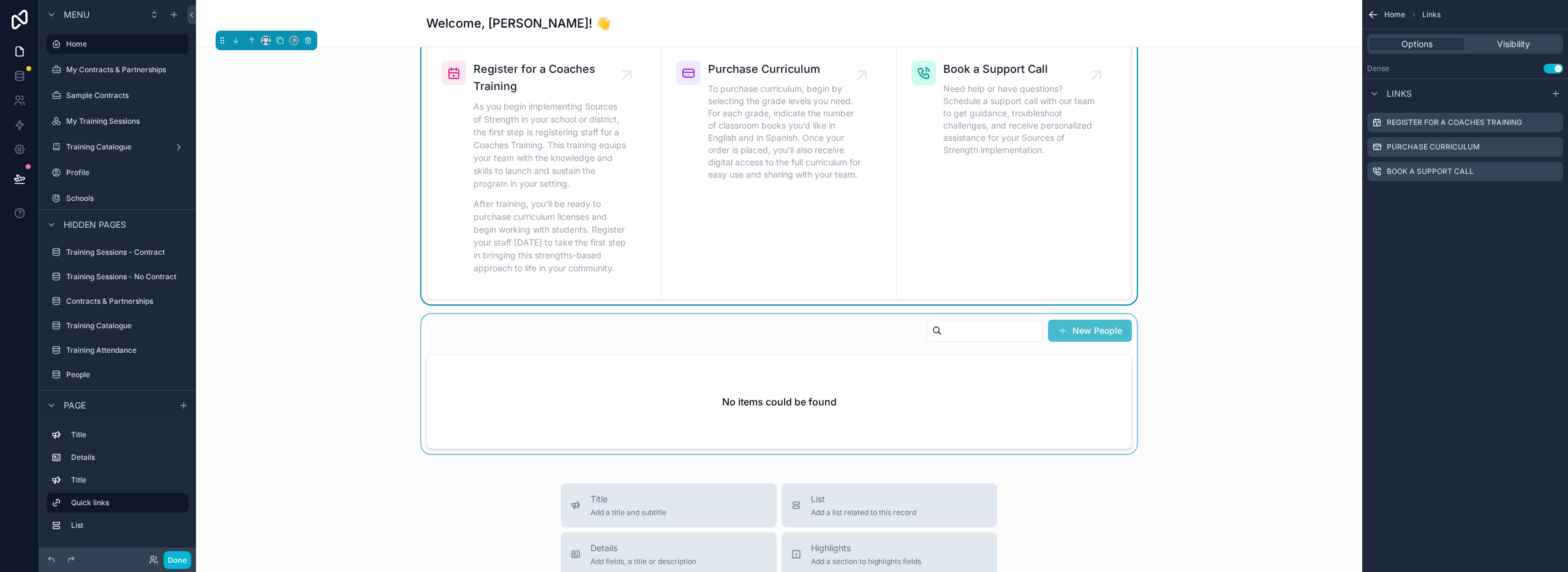
click at [1091, 337] on div "scrollable content" at bounding box center [780, 384] width 1147 height 140
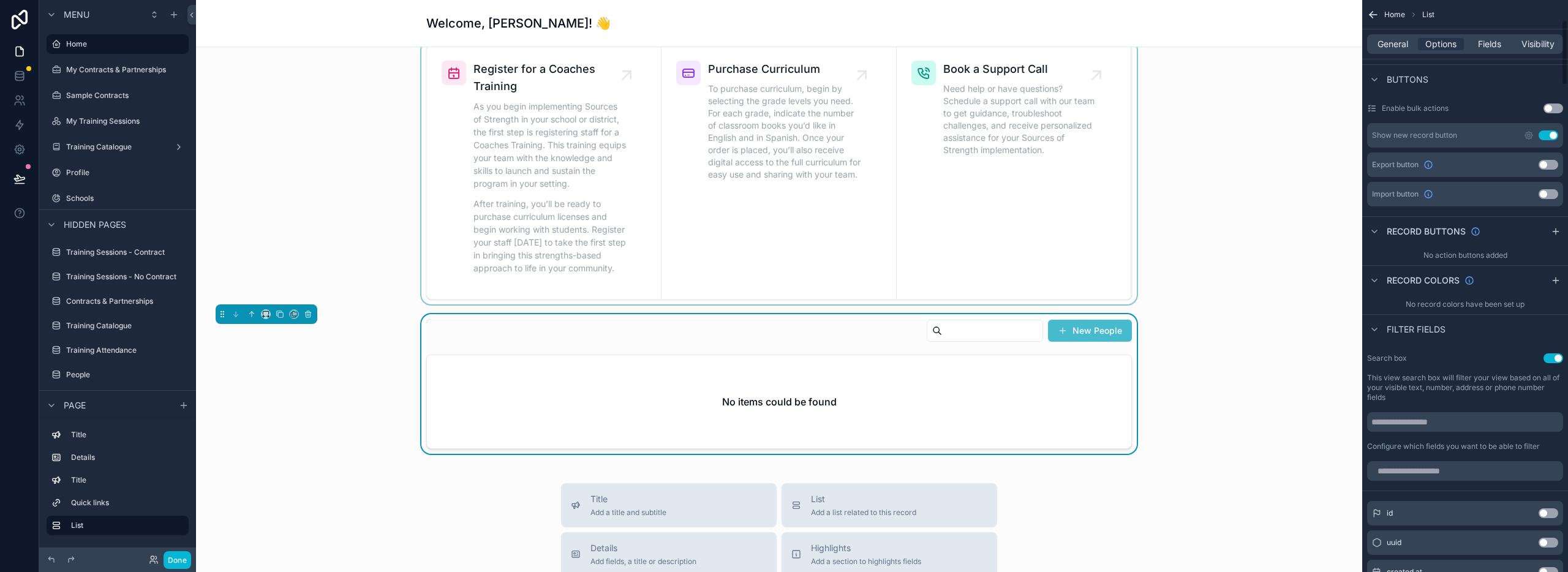
scroll to position [0, 0]
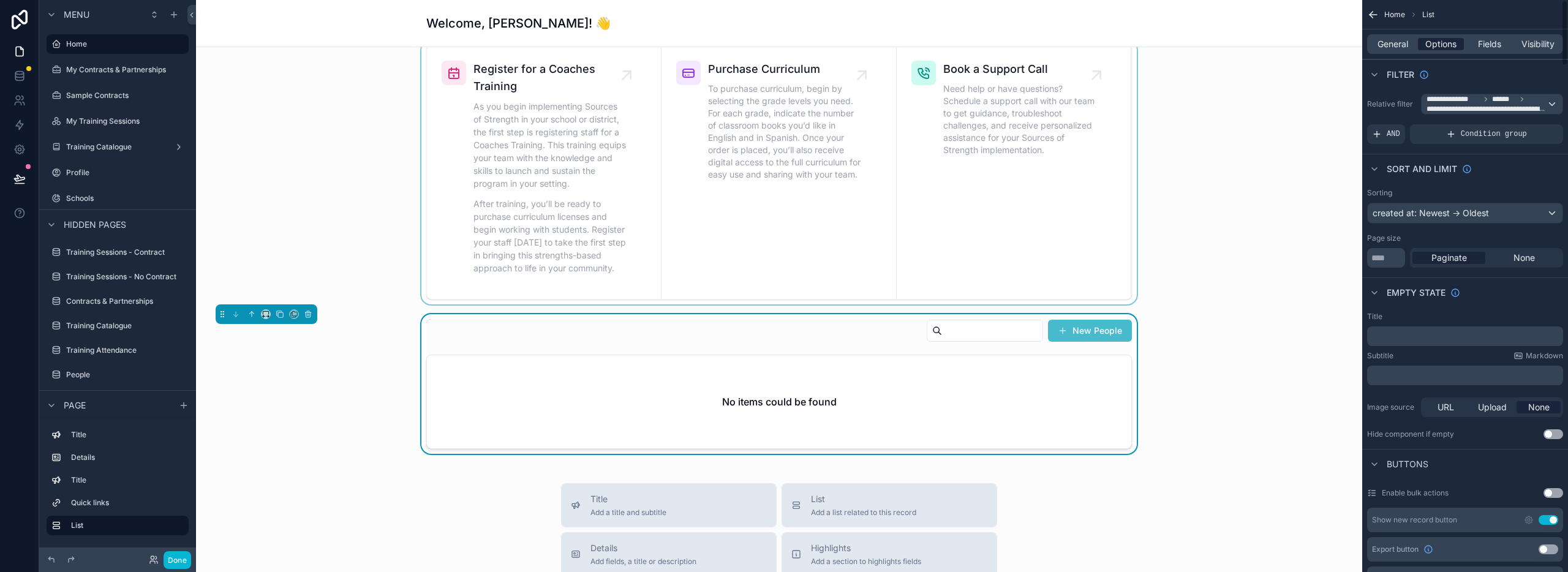
click at [1437, 41] on span "Options" at bounding box center [1441, 44] width 32 height 12
click at [1482, 48] on span "Fields" at bounding box center [1489, 44] width 24 height 12
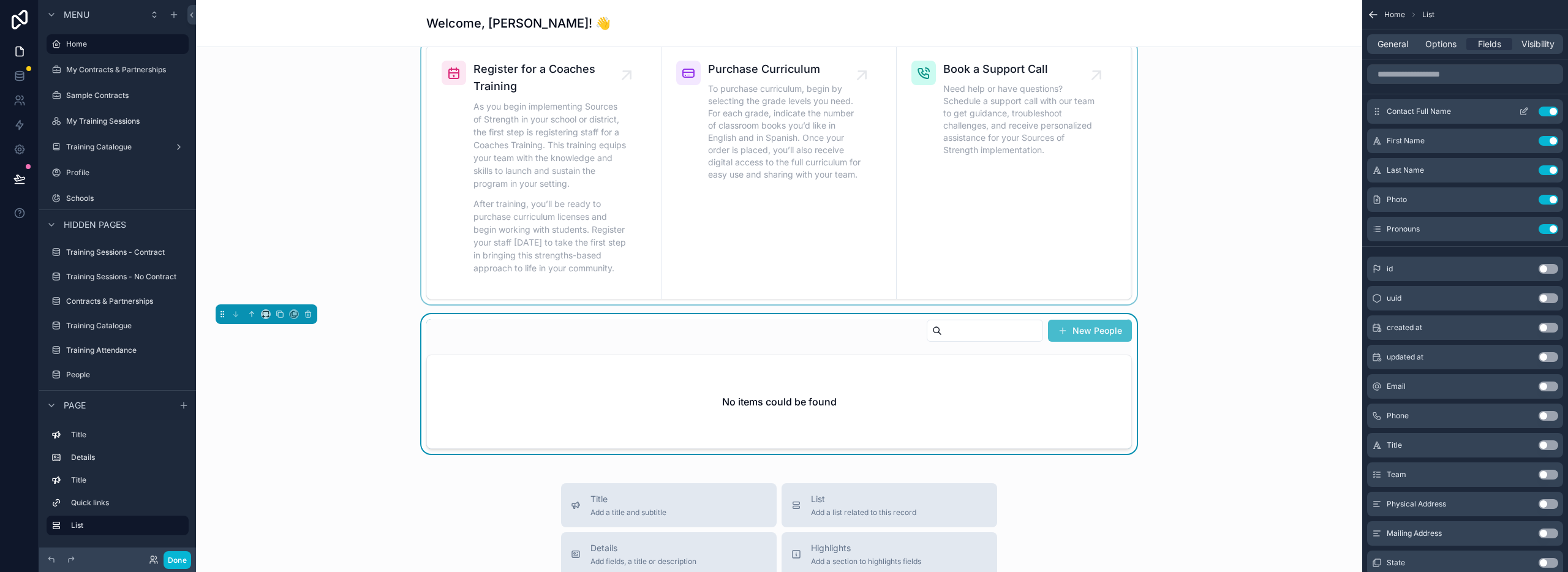
click at [1542, 114] on button "Use setting" at bounding box center [1549, 111] width 19 height 10
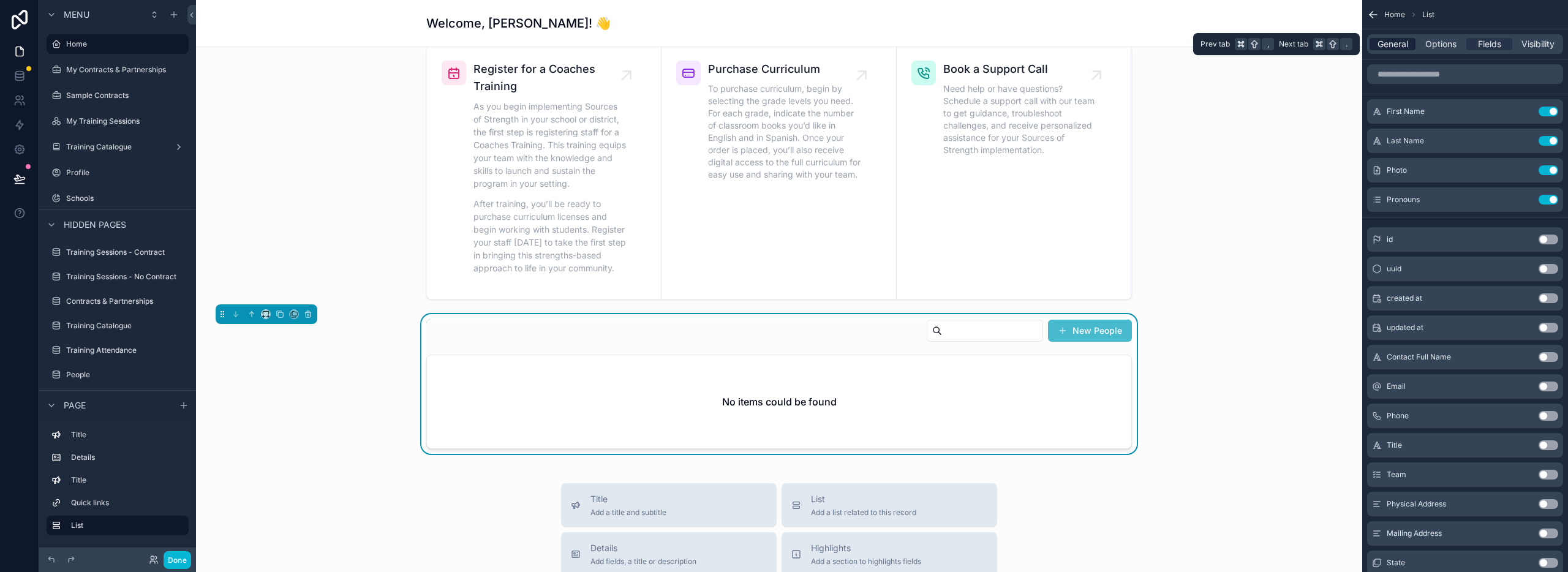
click at [1396, 45] on span "General" at bounding box center [1393, 44] width 31 height 12
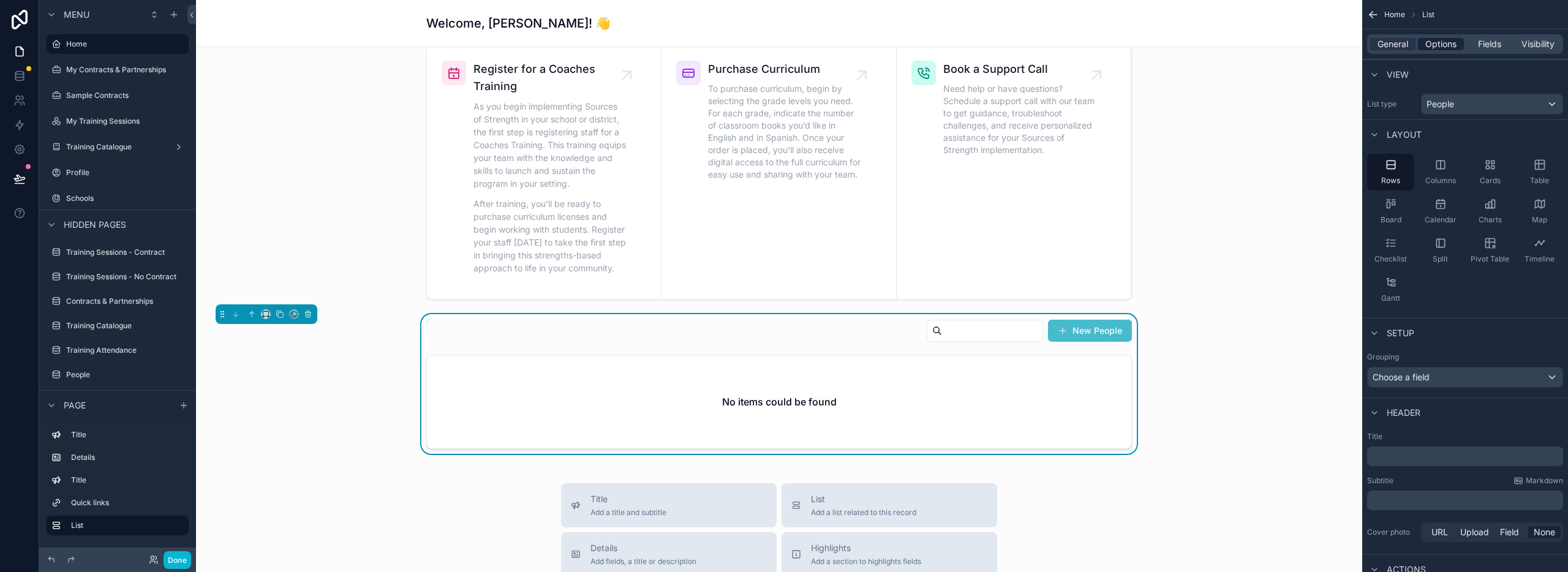
click at [1439, 46] on span "Options" at bounding box center [1441, 44] width 32 height 12
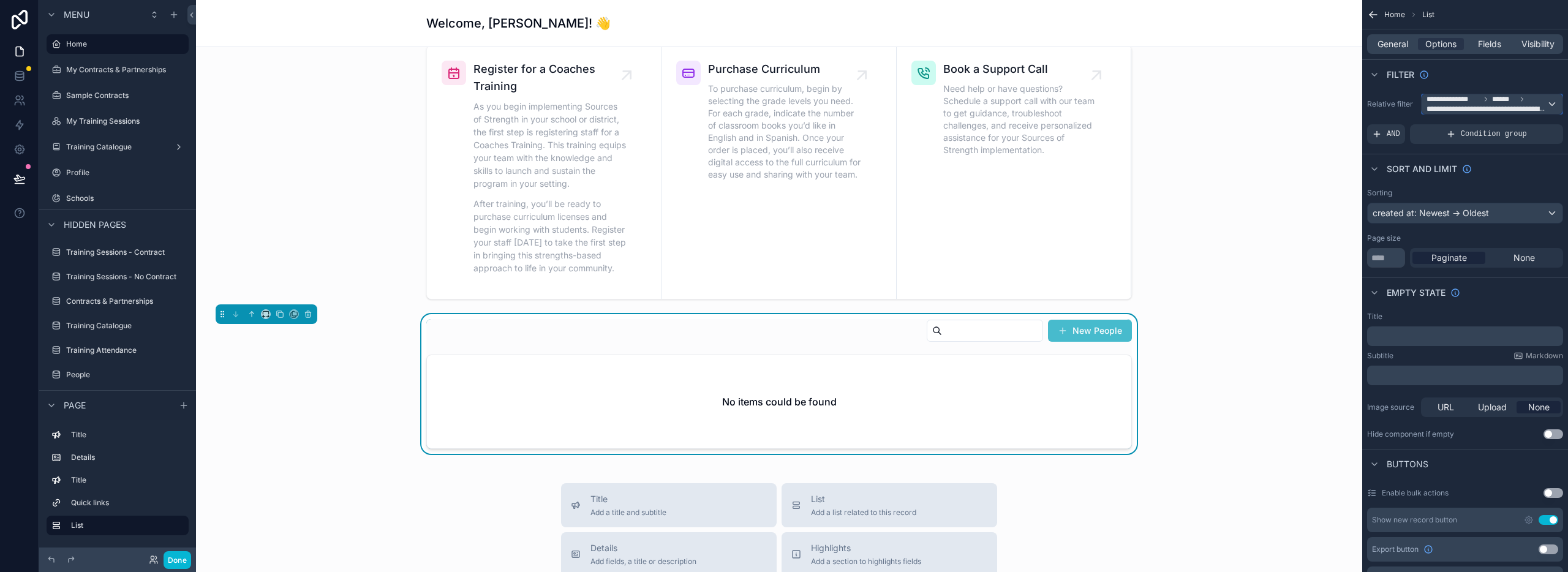
click at [1495, 102] on span "******" at bounding box center [1503, 99] width 24 height 10
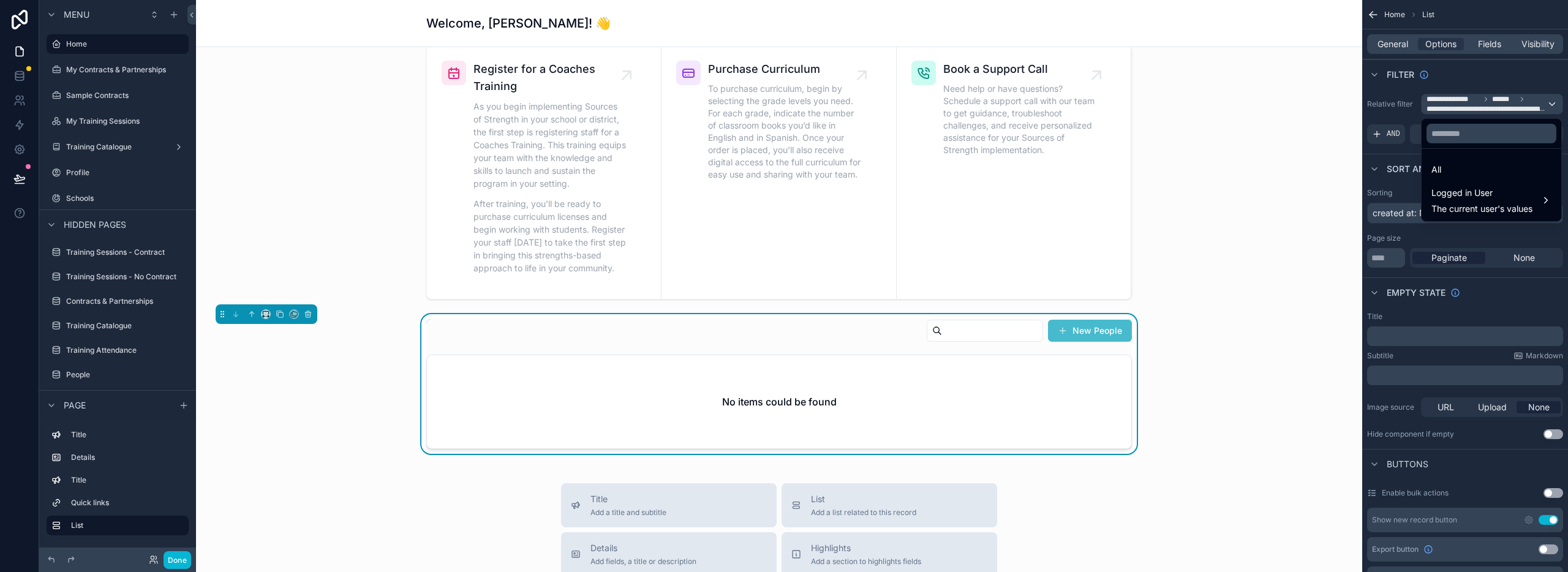
drag, startPoint x: 1453, startPoint y: 172, endPoint x: 1432, endPoint y: 111, distance: 64.5
click at [1453, 172] on div "All" at bounding box center [1492, 170] width 120 height 15
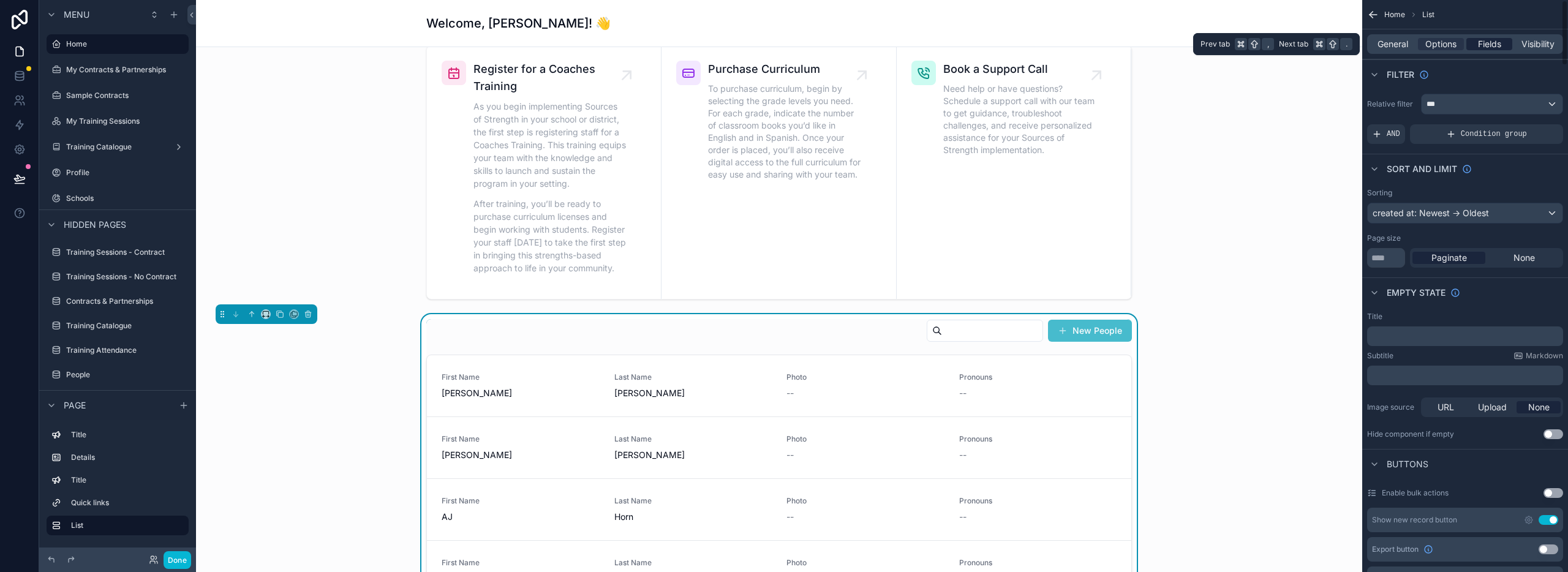
click at [1480, 45] on span "Fields" at bounding box center [1489, 44] width 24 height 12
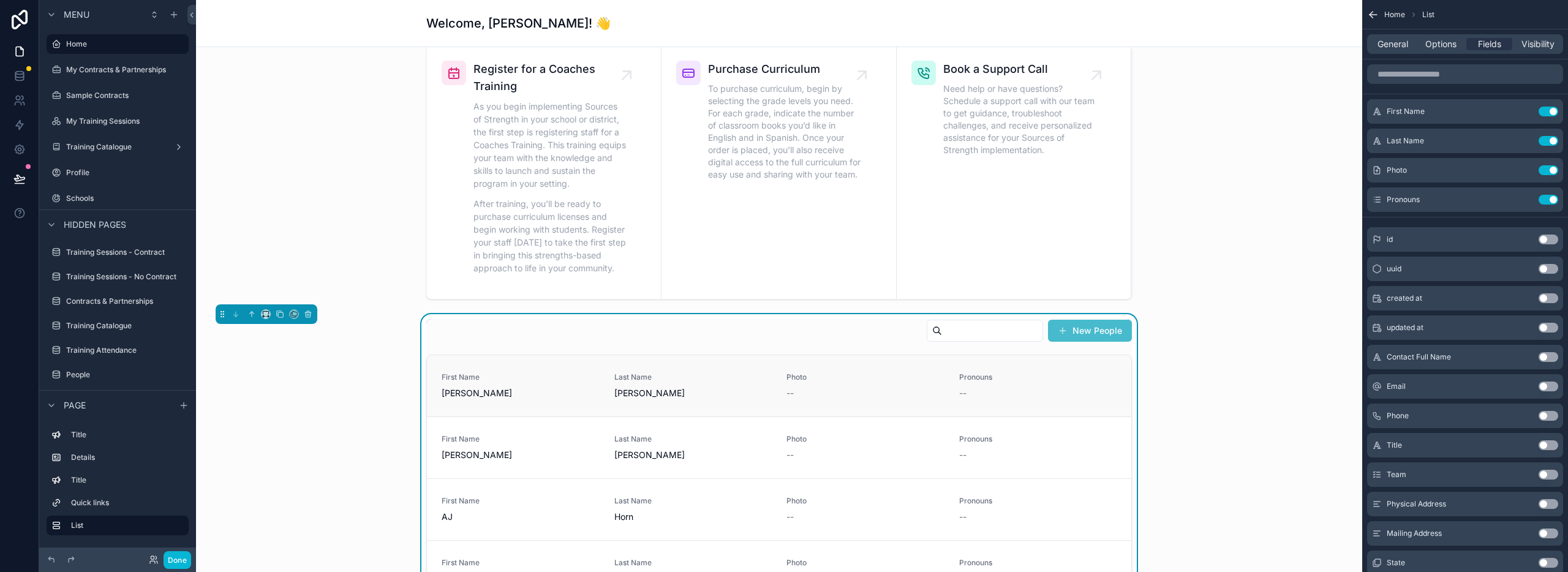
drag, startPoint x: 936, startPoint y: 376, endPoint x: 798, endPoint y: 389, distance: 138.6
click at [798, 389] on div "First Name Laura Last Name Bogden Photo -- Pronouns --" at bounding box center [779, 385] width 675 height 27
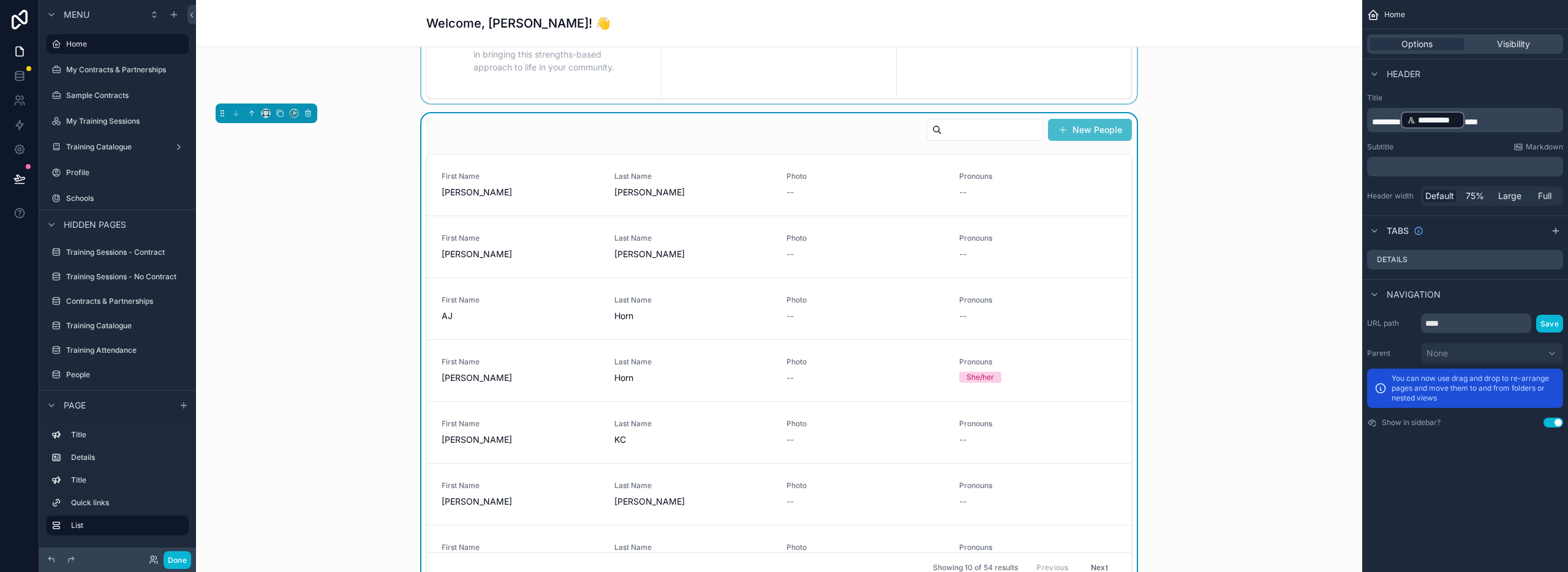
scroll to position [613, 0]
click at [804, 139] on div "New People" at bounding box center [780, 135] width 706 height 28
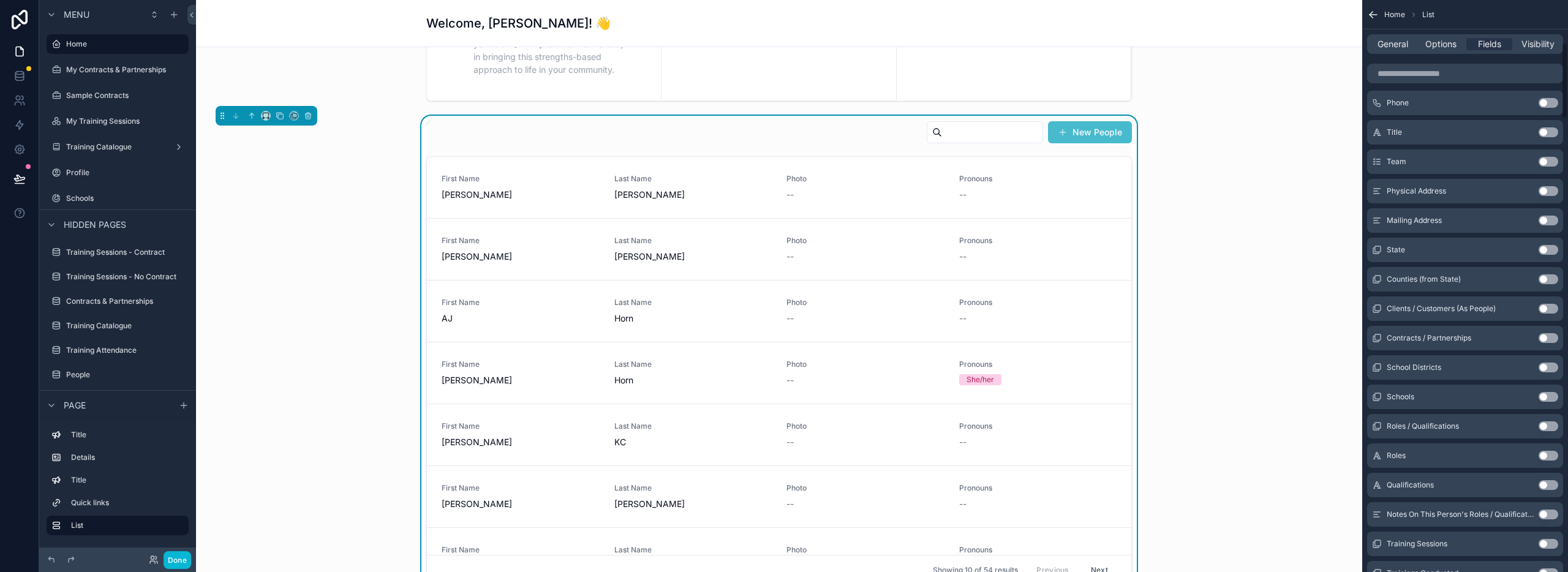
scroll to position [356, 0]
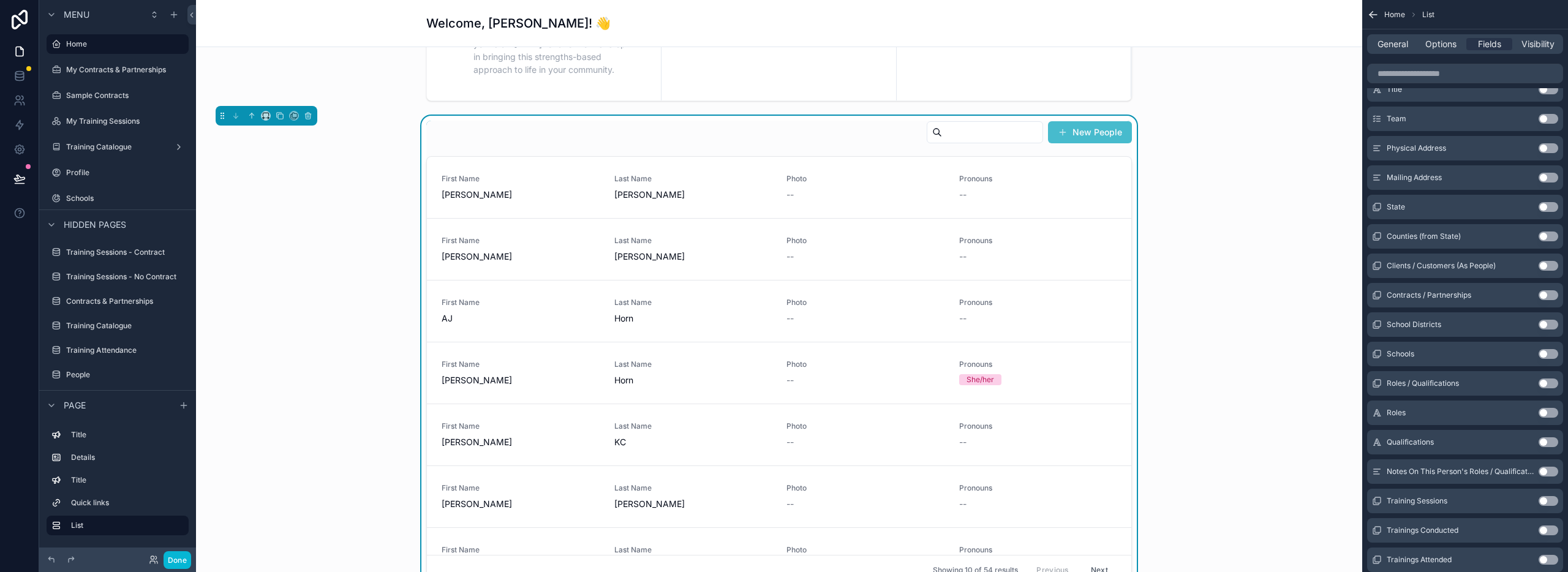
click at [1553, 354] on button "Use setting" at bounding box center [1549, 354] width 19 height 10
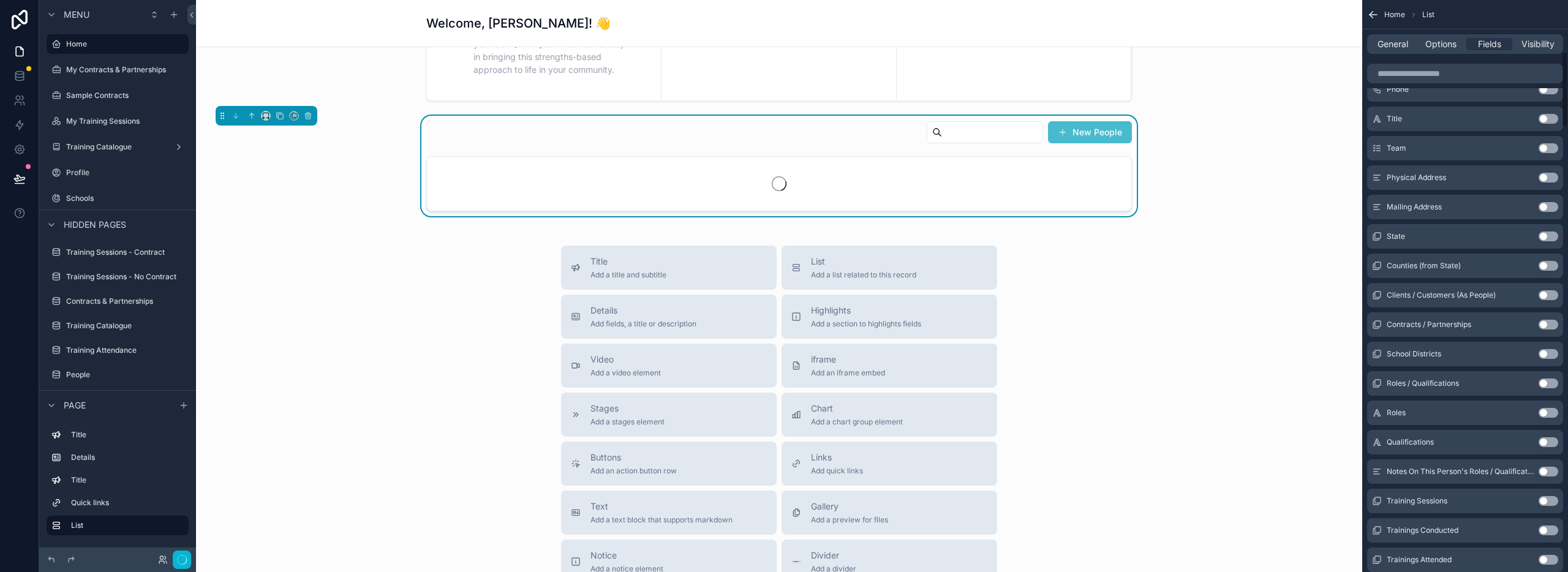
scroll to position [385, 0]
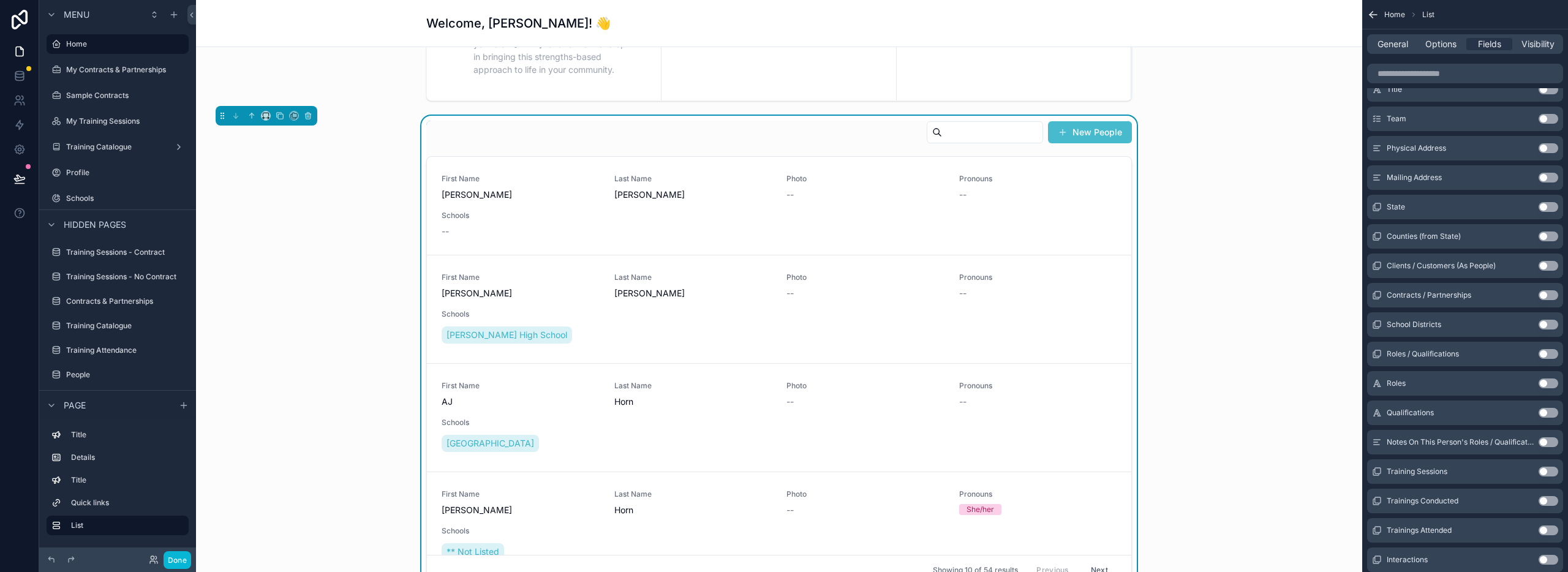
click at [1553, 354] on button "Use setting" at bounding box center [1549, 354] width 19 height 10
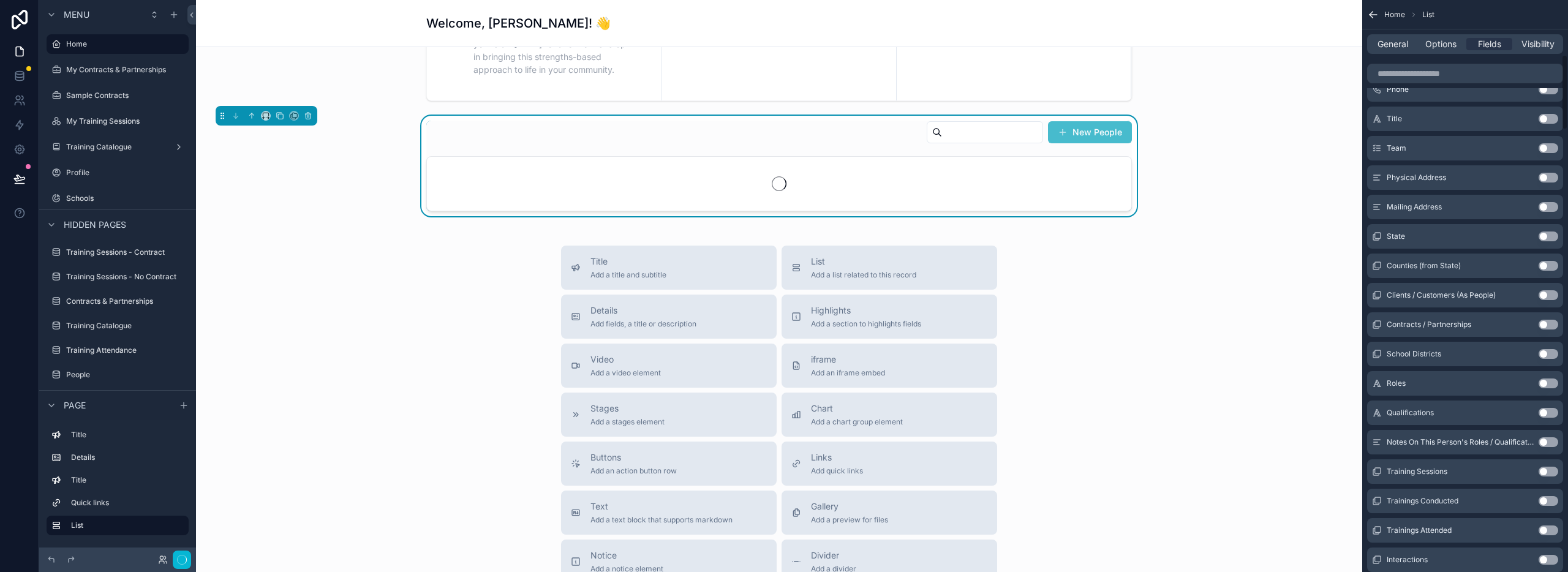
scroll to position [415, 0]
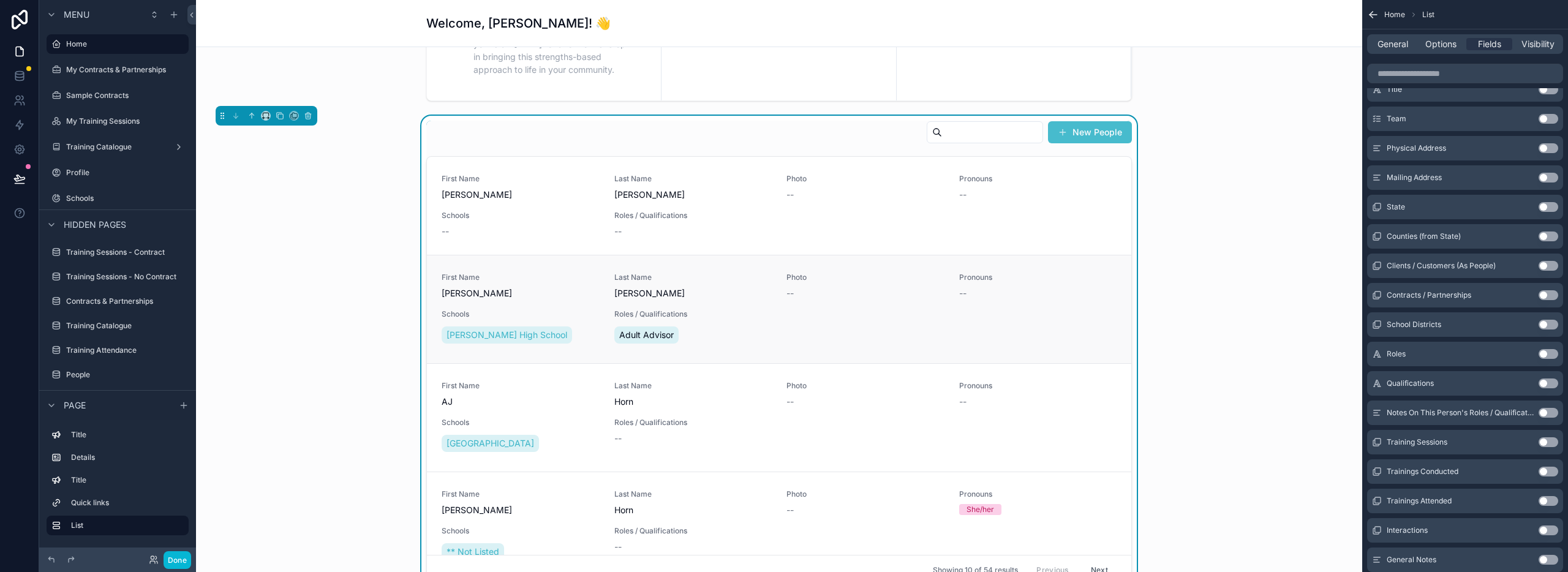
click at [879, 302] on div "First Name Mackenzie Last Name Lowe Photo -- Pronouns -- Schools Lowe High Scho…" at bounding box center [779, 309] width 675 height 74
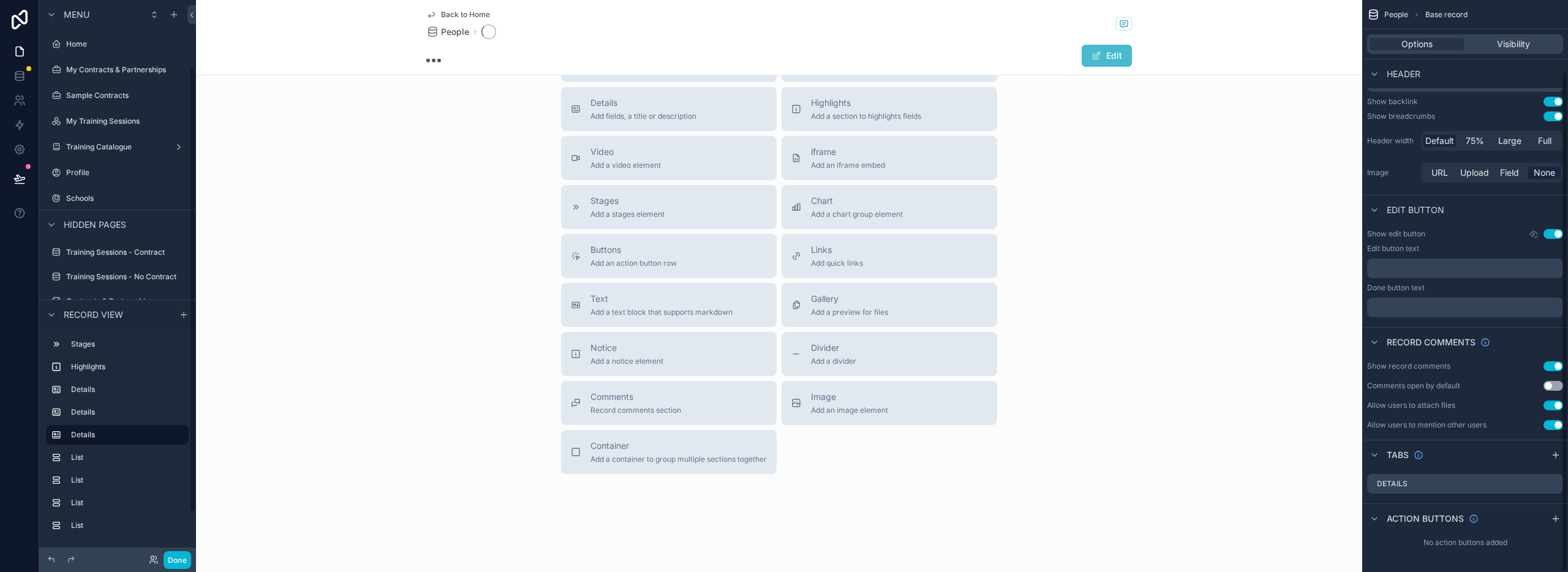
scroll to position [81, 0]
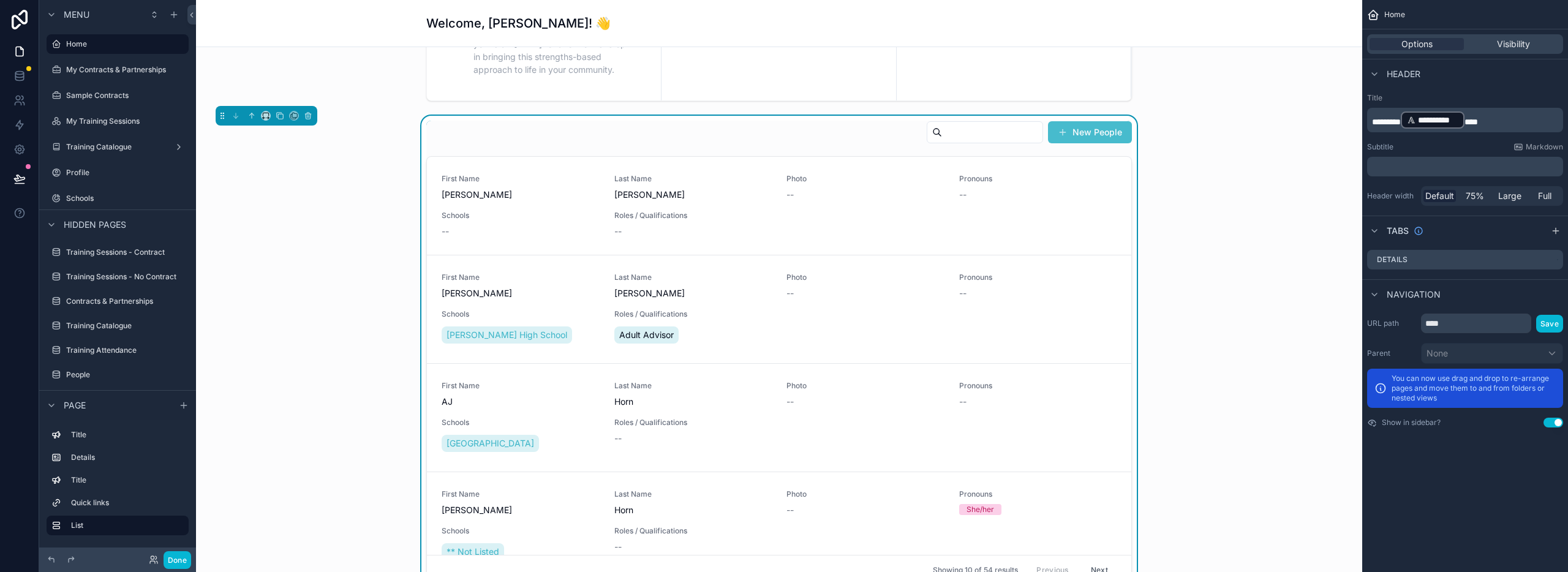
click at [767, 140] on div "New People" at bounding box center [780, 135] width 706 height 28
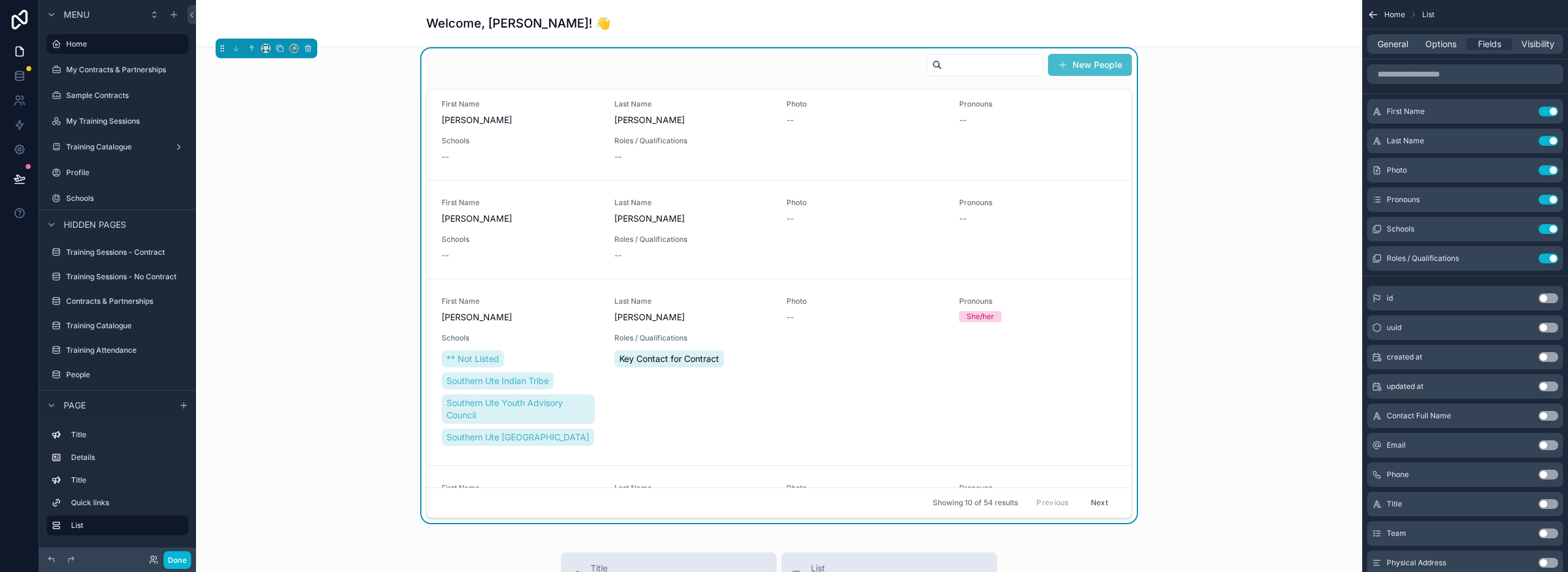
scroll to position [716, 0]
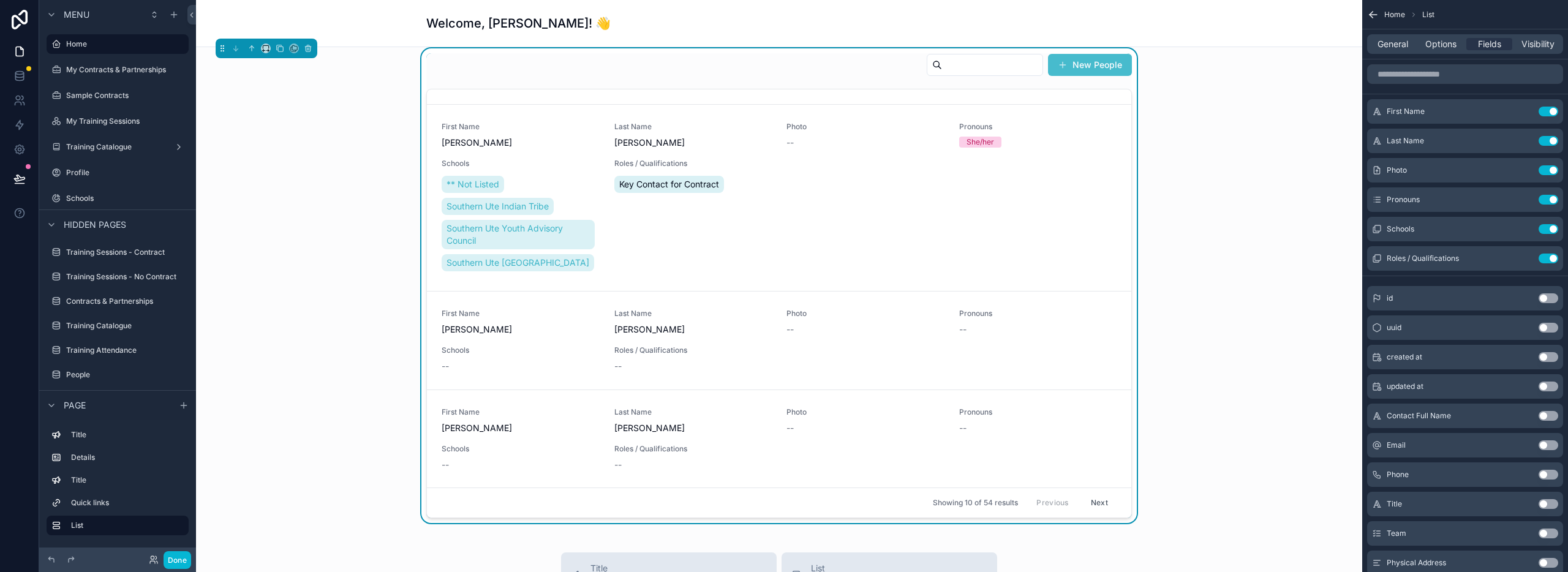
click at [1089, 503] on button "Next" at bounding box center [1099, 503] width 34 height 19
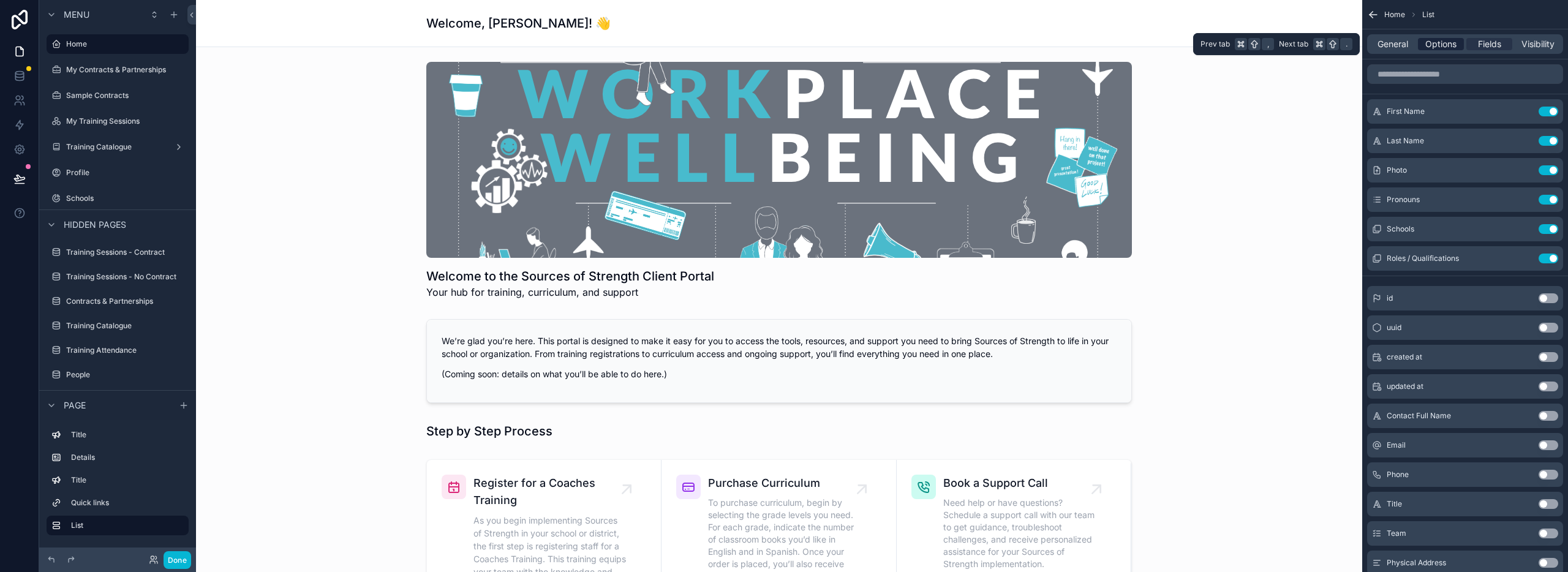
click at [1442, 42] on span "Options" at bounding box center [1441, 44] width 32 height 12
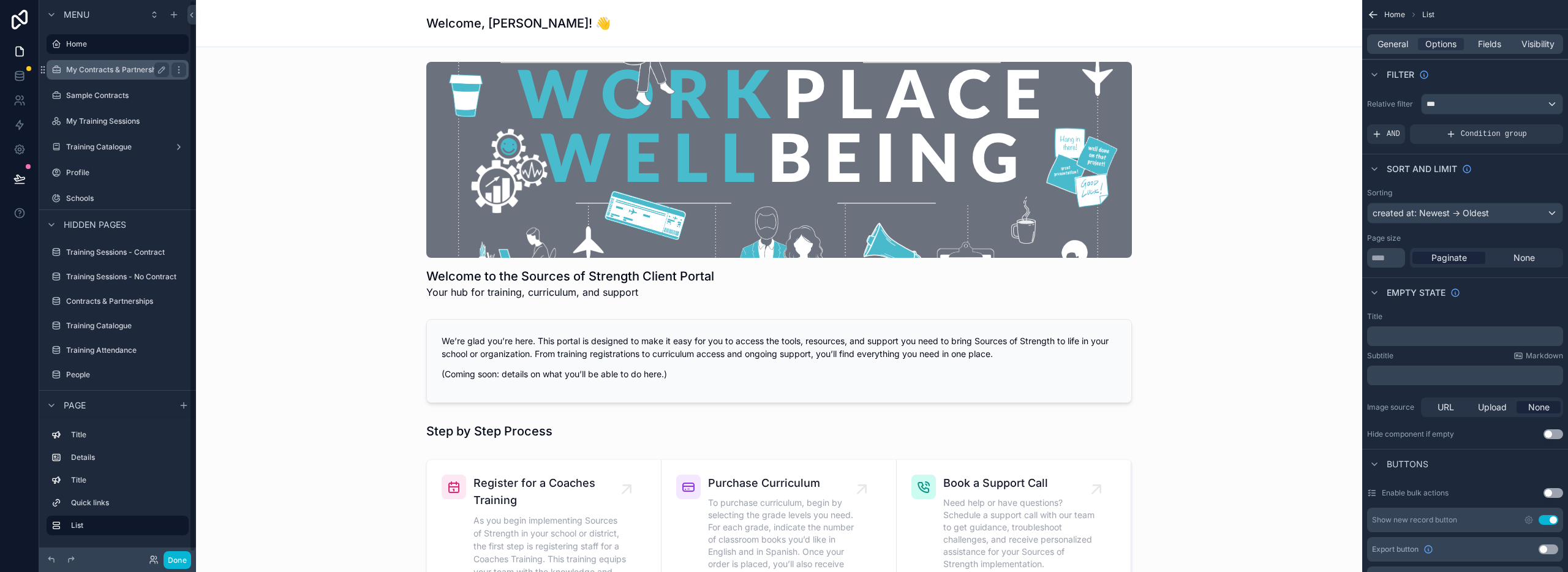
click at [101, 71] on label "My Contracts & Partnerships" at bounding box center [116, 70] width 100 height 10
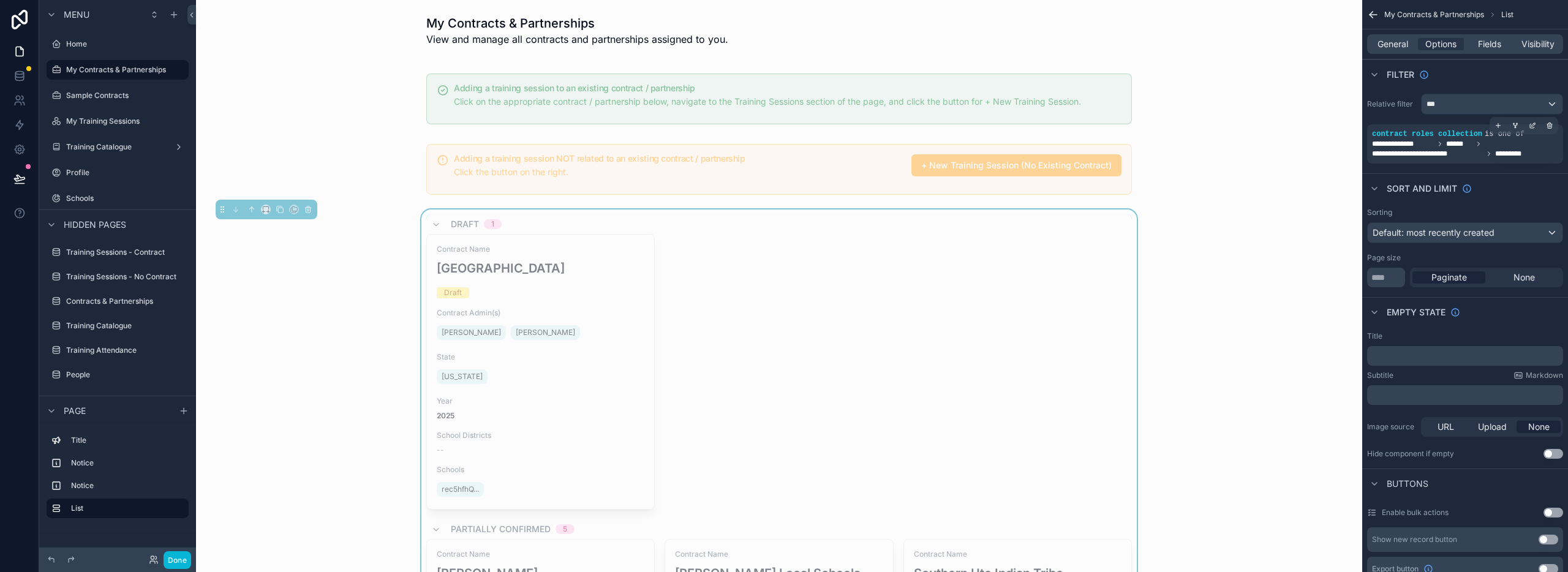
scroll to position [19, 0]
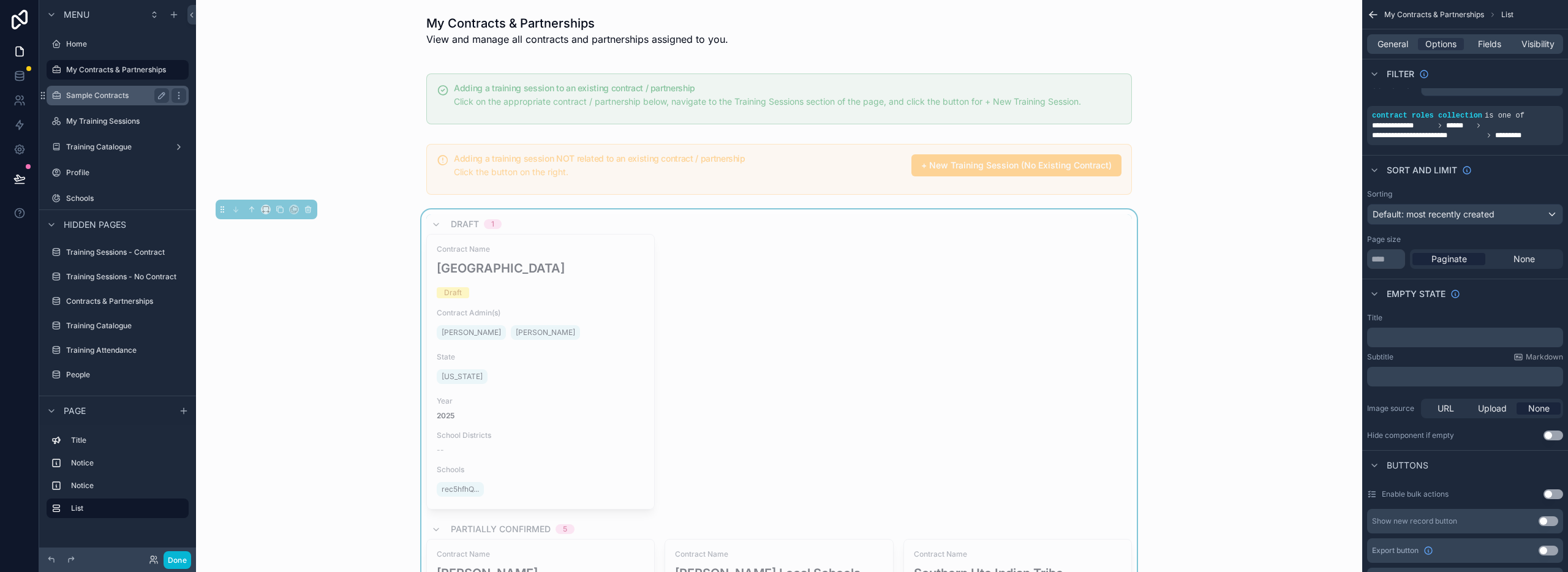
click at [116, 98] on label "Sample Contracts" at bounding box center [115, 96] width 98 height 10
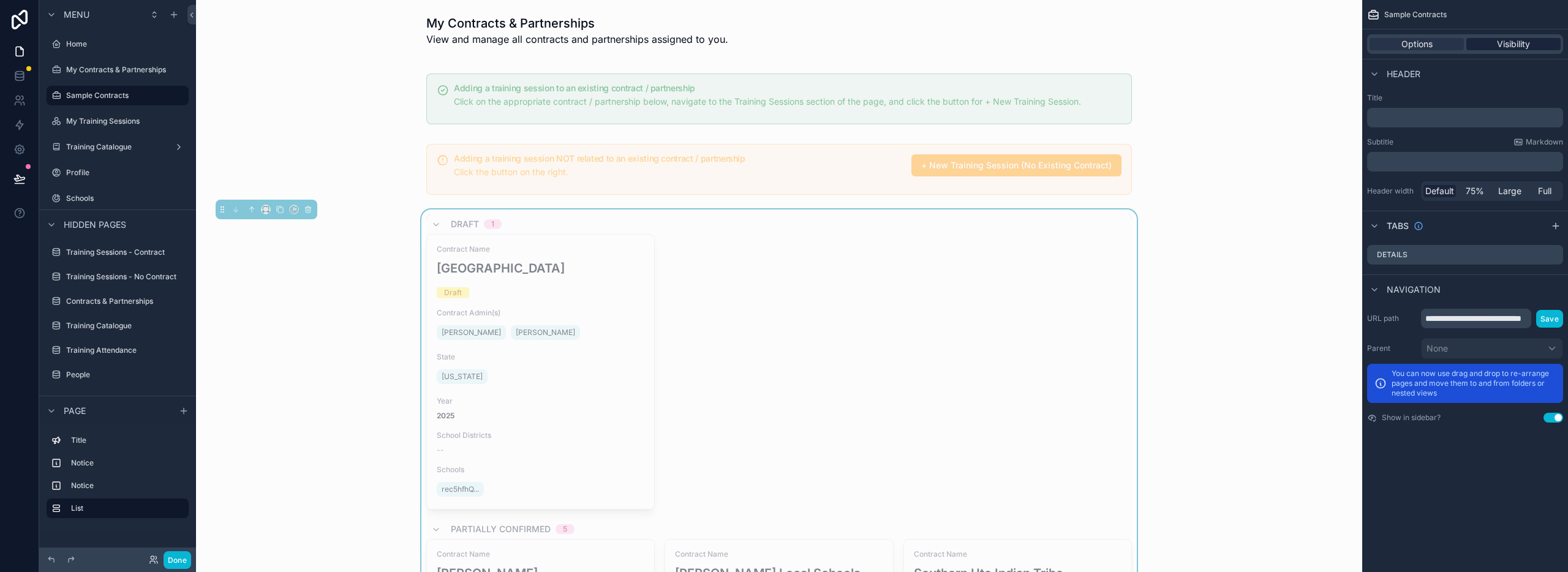
click at [1495, 43] on div "Visibility" at bounding box center [1514, 44] width 94 height 12
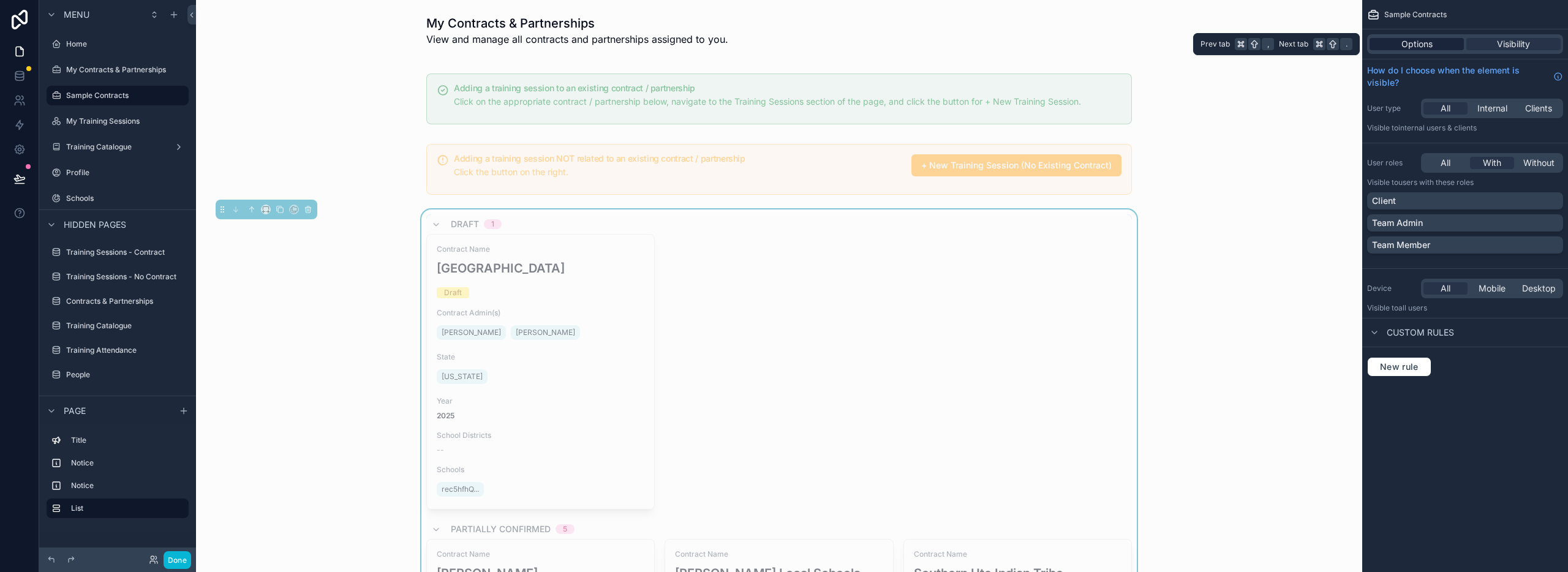
click at [1420, 46] on span "Options" at bounding box center [1417, 44] width 32 height 12
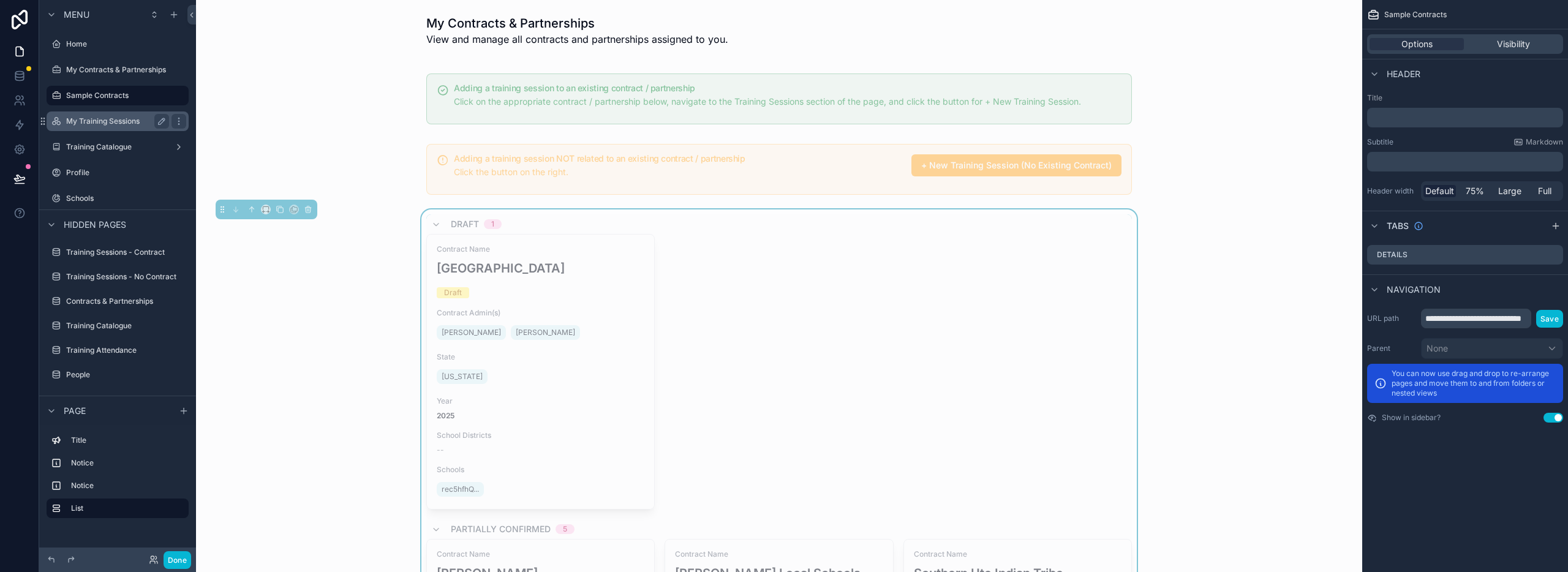
click at [114, 122] on label "My Training Sessions" at bounding box center [115, 121] width 98 height 10
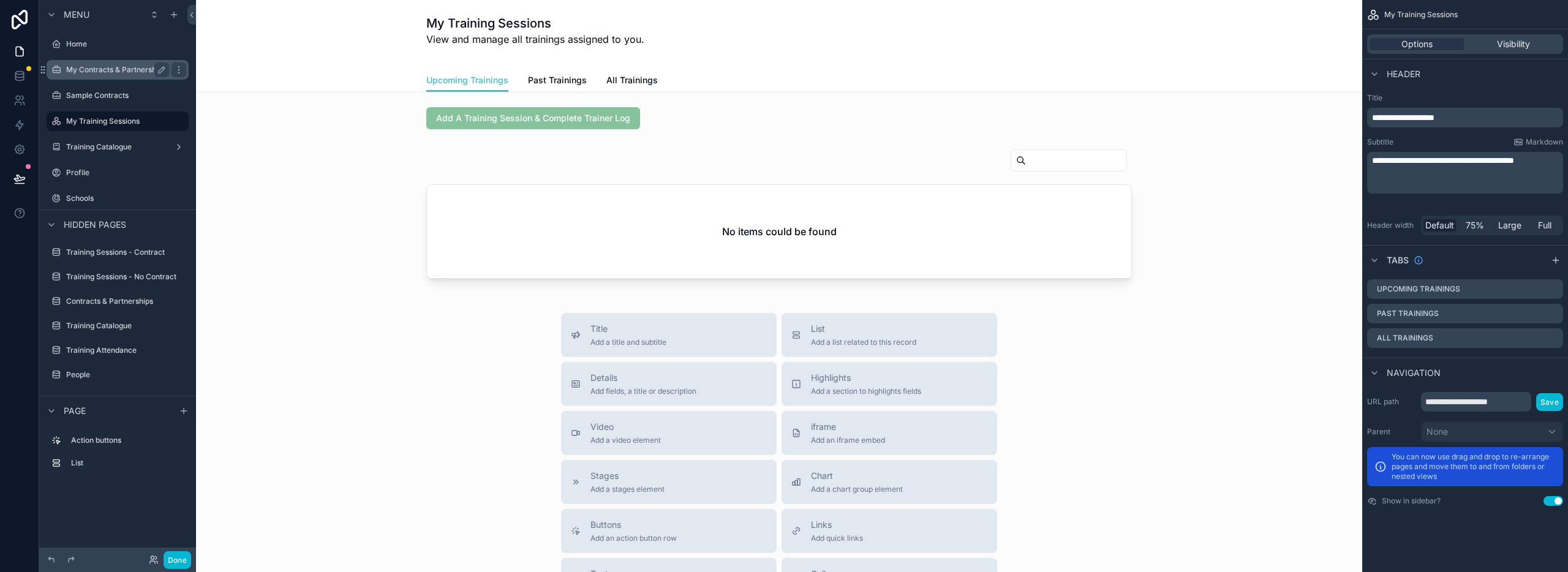
click at [102, 70] on label "My Contracts & Partnerships" at bounding box center [116, 70] width 100 height 10
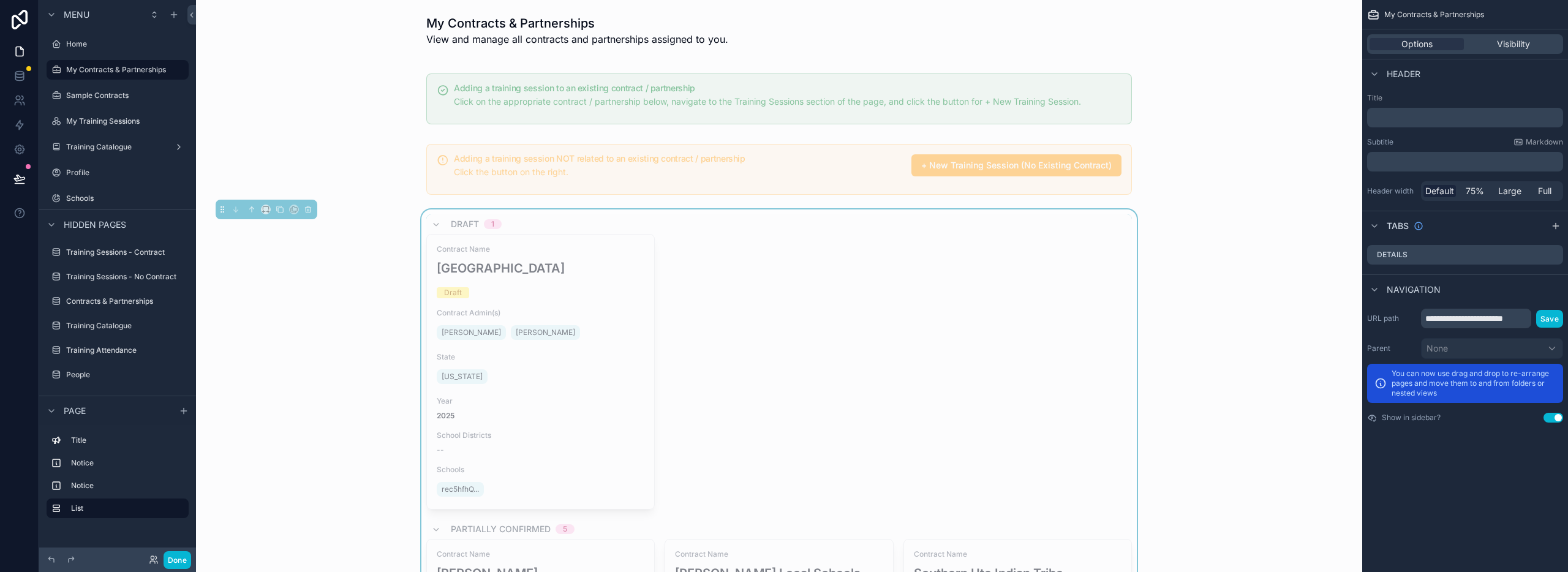
click at [824, 259] on div "Contract Name Legends Elementary Draft Contract Admin(s) Leo Horn Erin Horn Sta…" at bounding box center [780, 372] width 706 height 276
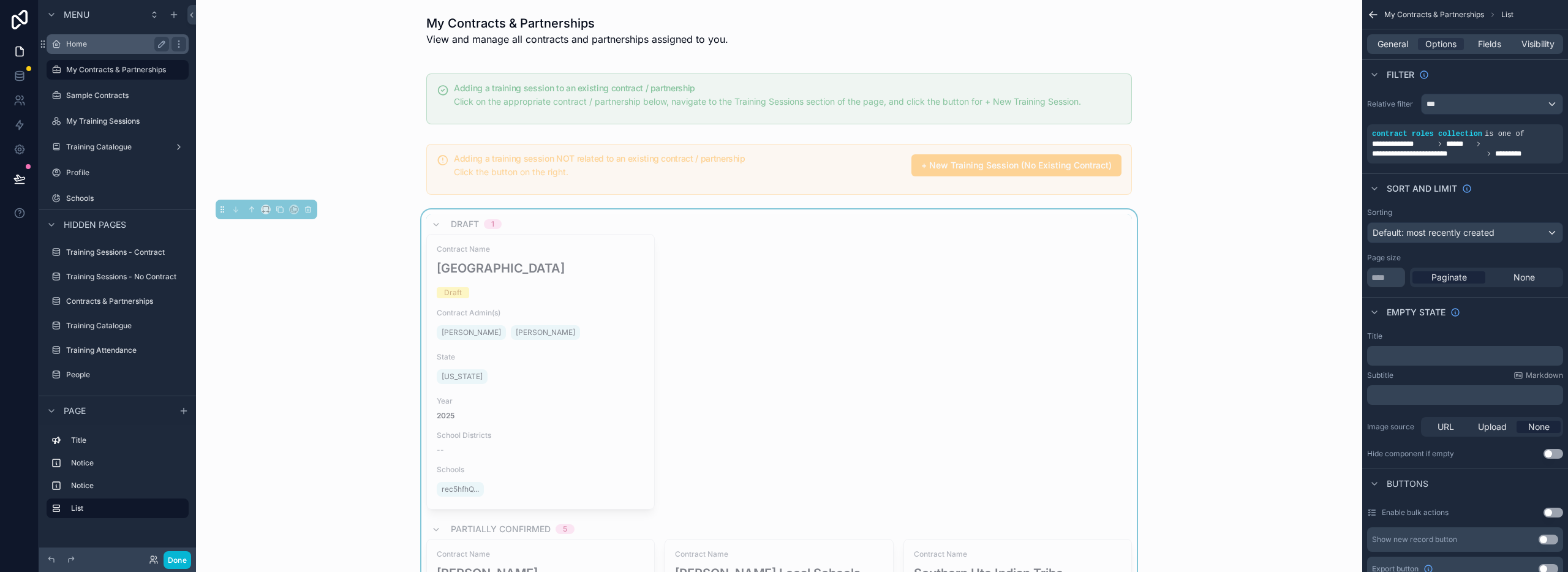
click at [116, 43] on label "Home" at bounding box center [115, 44] width 98 height 10
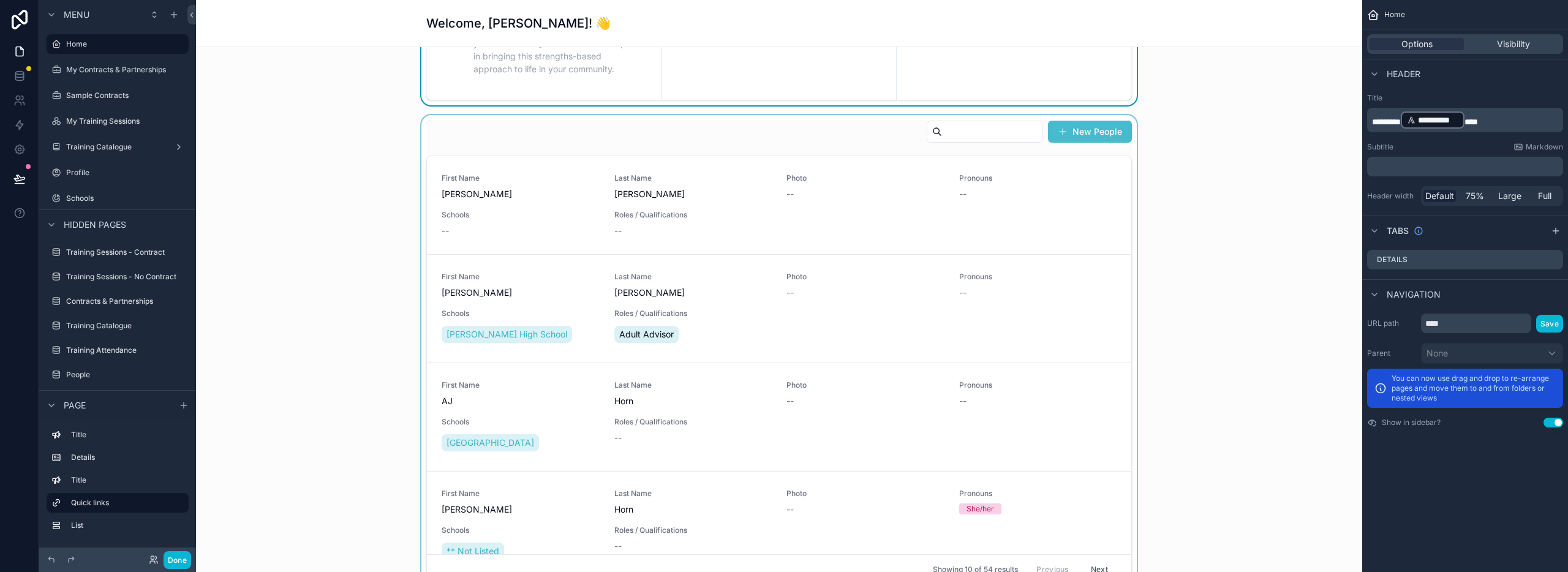
scroll to position [616, 0]
click at [728, 134] on div "scrollable content" at bounding box center [780, 350] width 1147 height 475
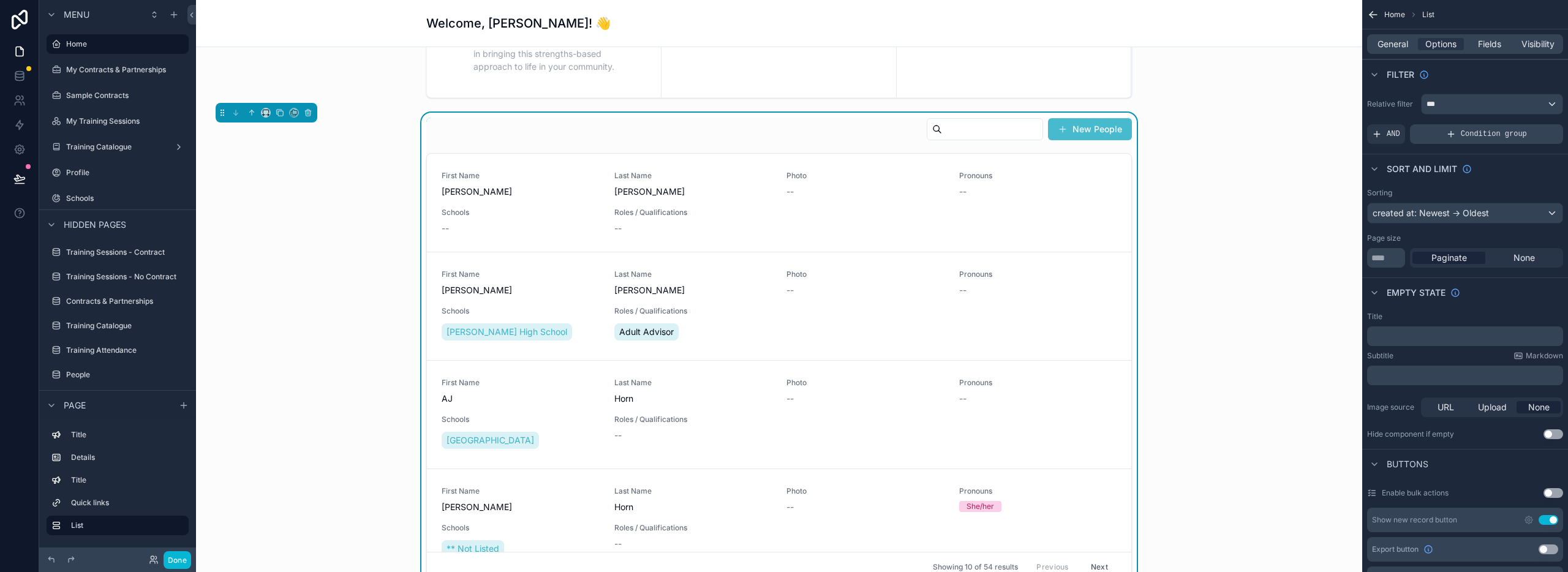
click at [1445, 131] on div "Condition group" at bounding box center [1486, 134] width 153 height 19
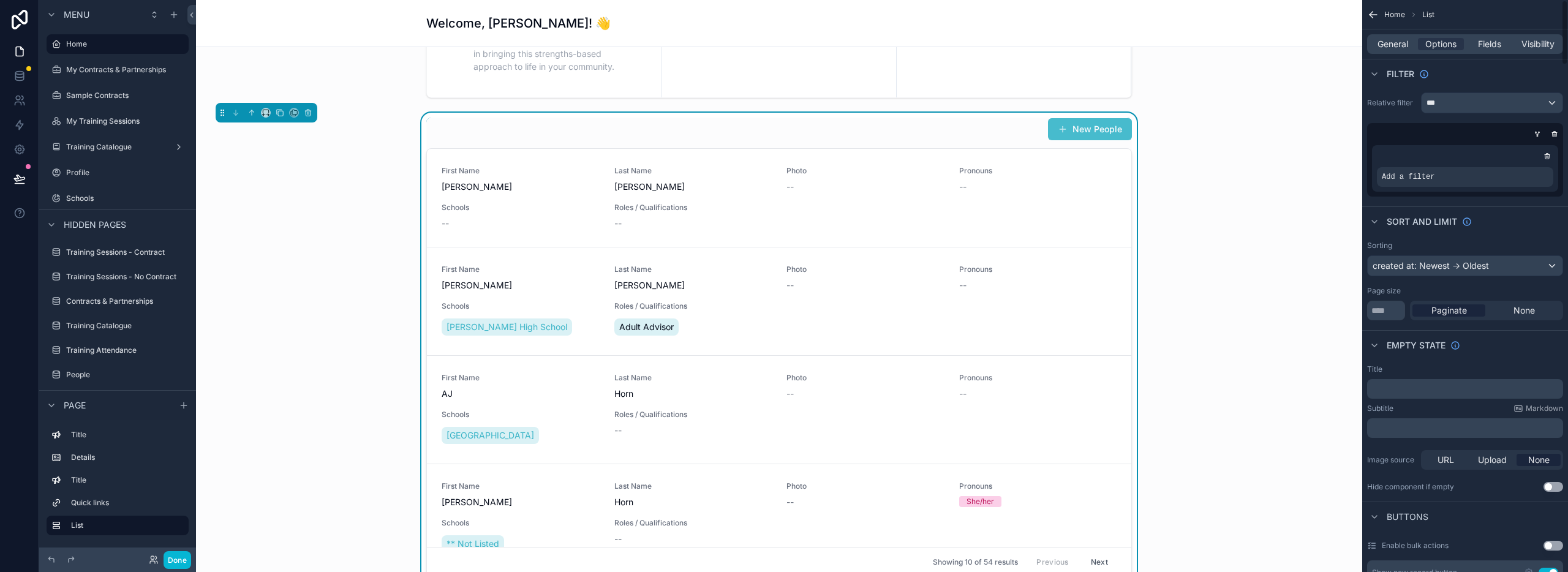
scroll to position [0, 0]
click at [1420, 182] on span "Add a filter" at bounding box center [1408, 178] width 53 height 10
click at [1464, 178] on div "Add a filter" at bounding box center [1465, 178] width 176 height 19
click at [1519, 169] on icon "scrollable content" at bounding box center [1523, 170] width 7 height 7
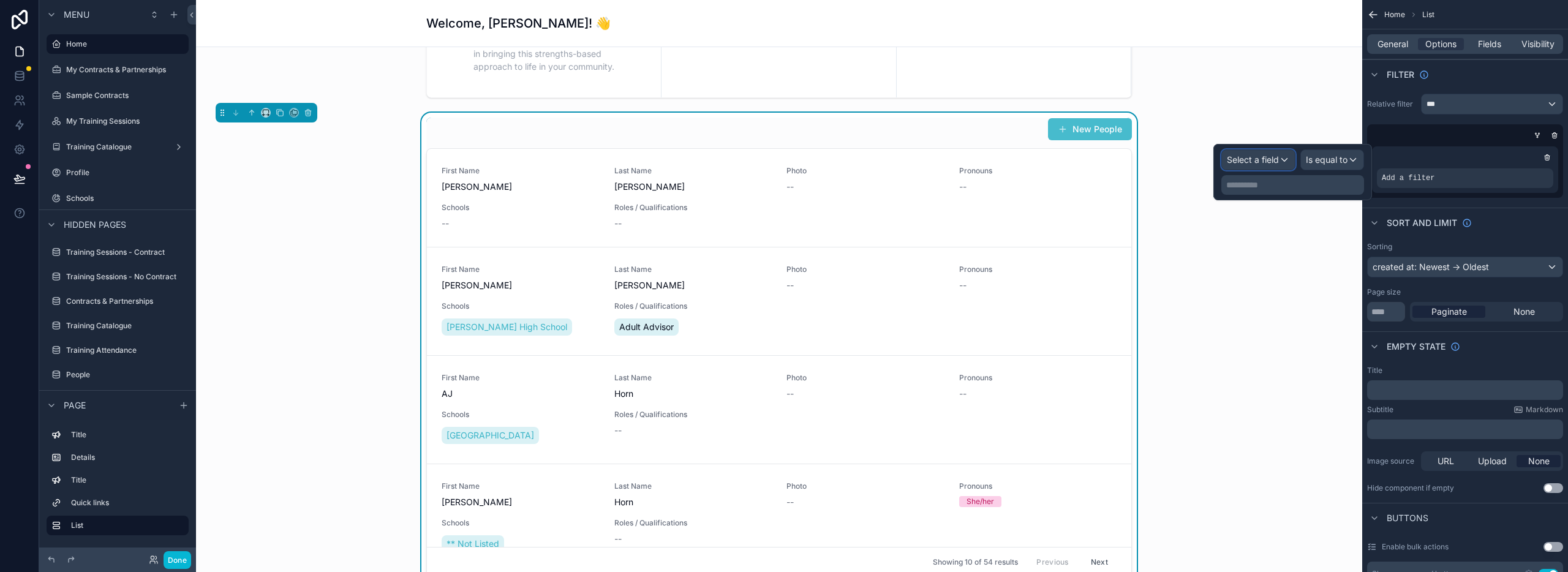
click at [1262, 161] on span "Select a field" at bounding box center [1253, 159] width 52 height 11
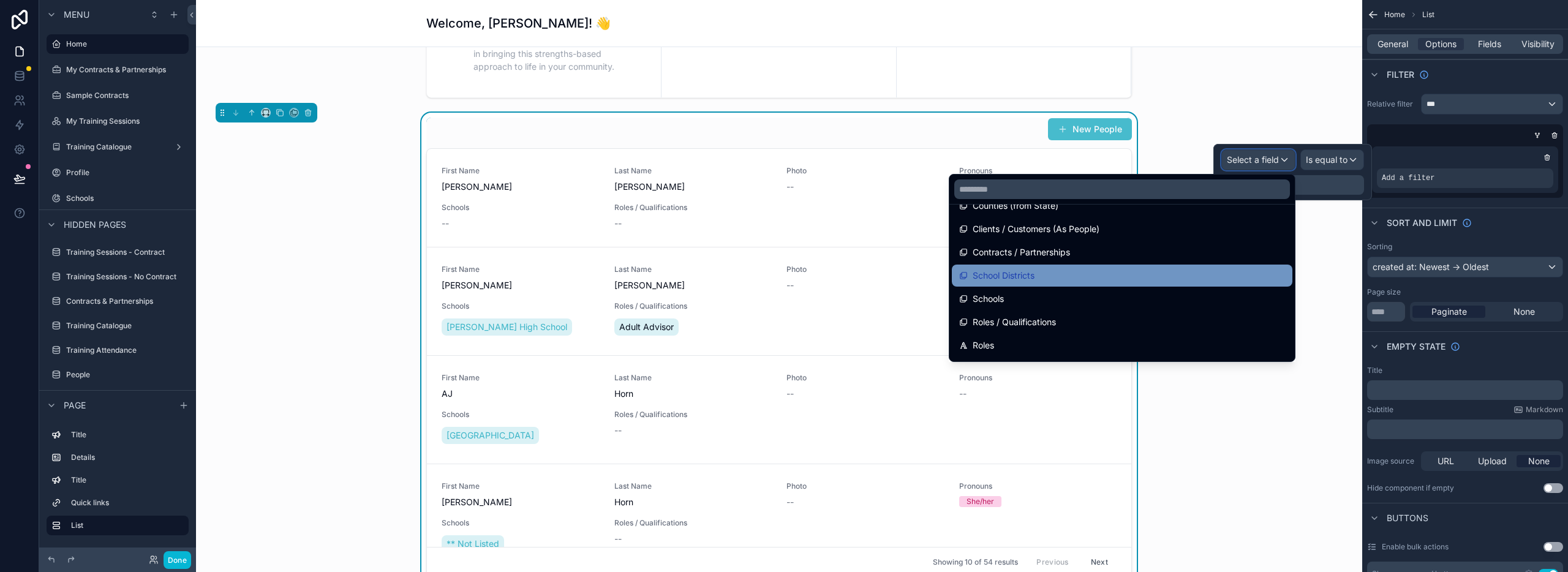
scroll to position [402, 0]
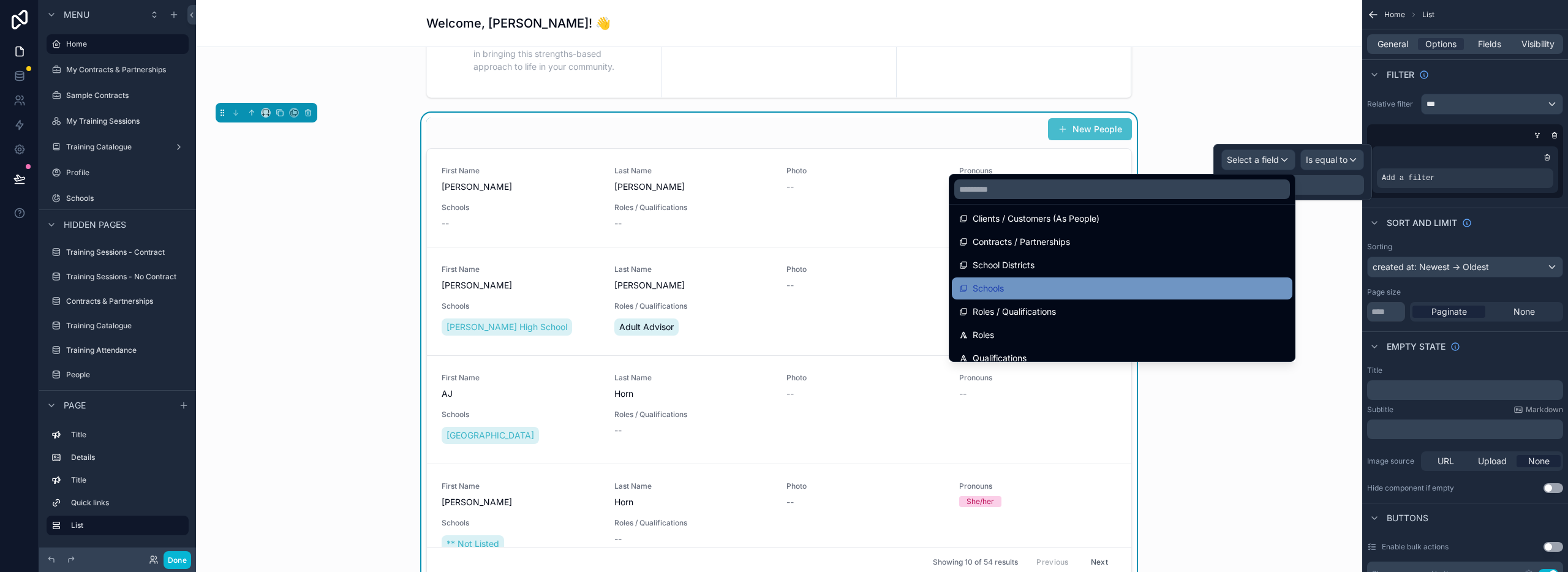
click at [1080, 290] on div "Schools" at bounding box center [1123, 289] width 326 height 15
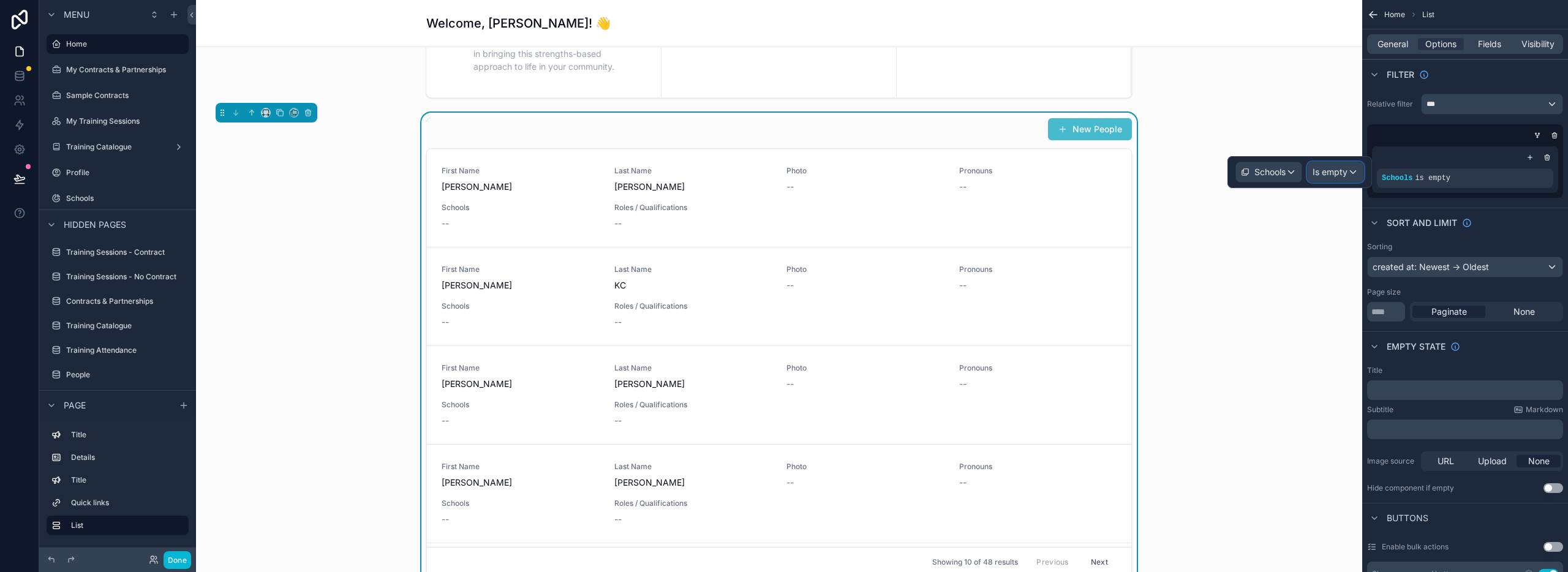
click at [1327, 172] on span "Is empty" at bounding box center [1330, 172] width 35 height 12
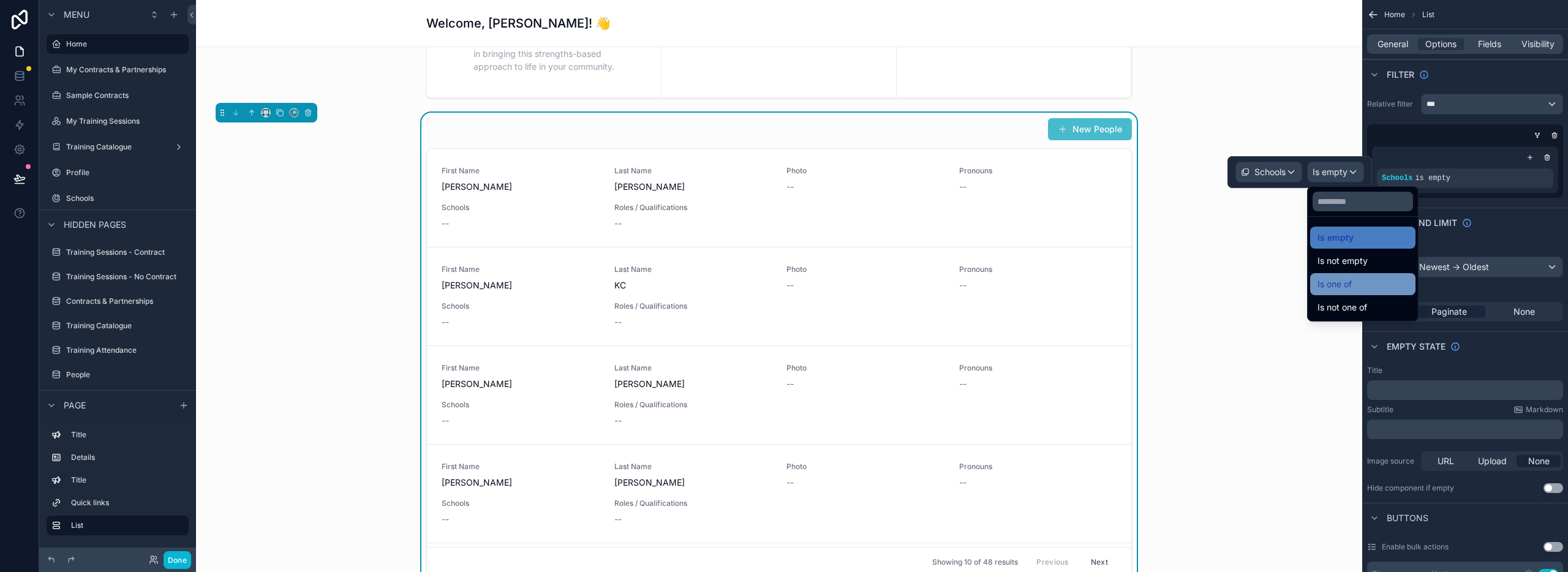
click at [1347, 287] on span "Is one of" at bounding box center [1334, 284] width 34 height 15
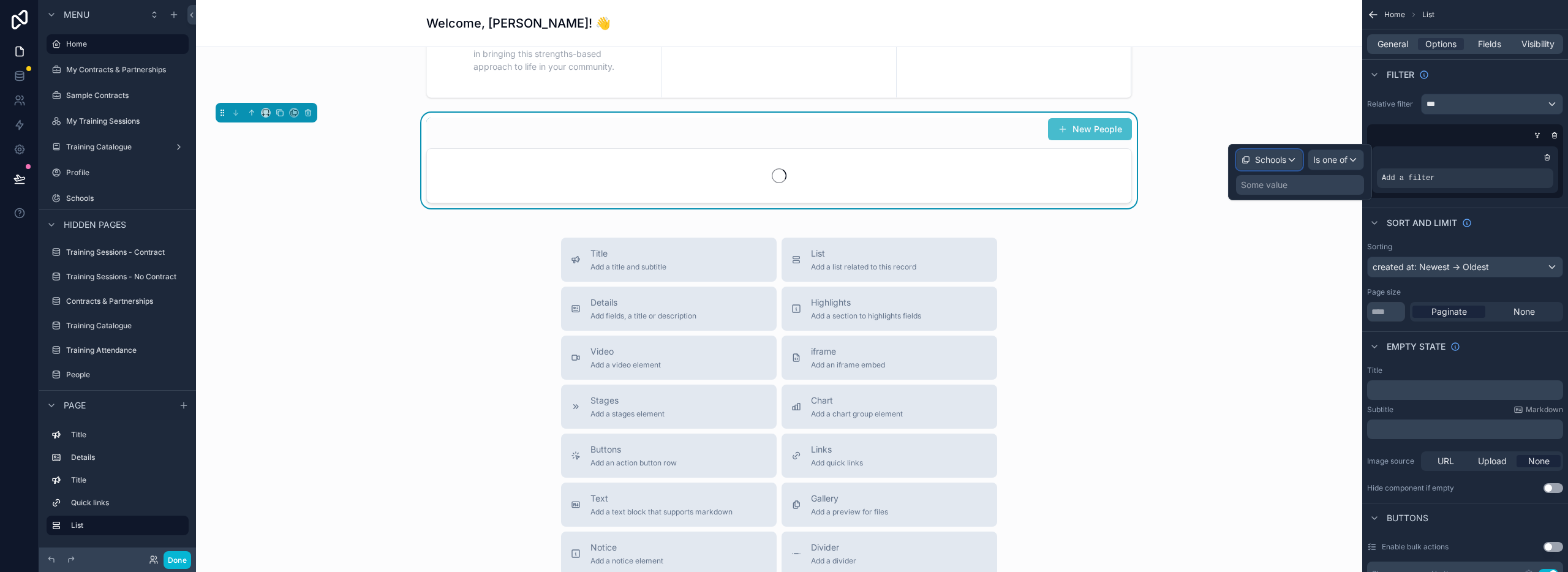
click at [1249, 162] on div "Schools" at bounding box center [1264, 160] width 45 height 12
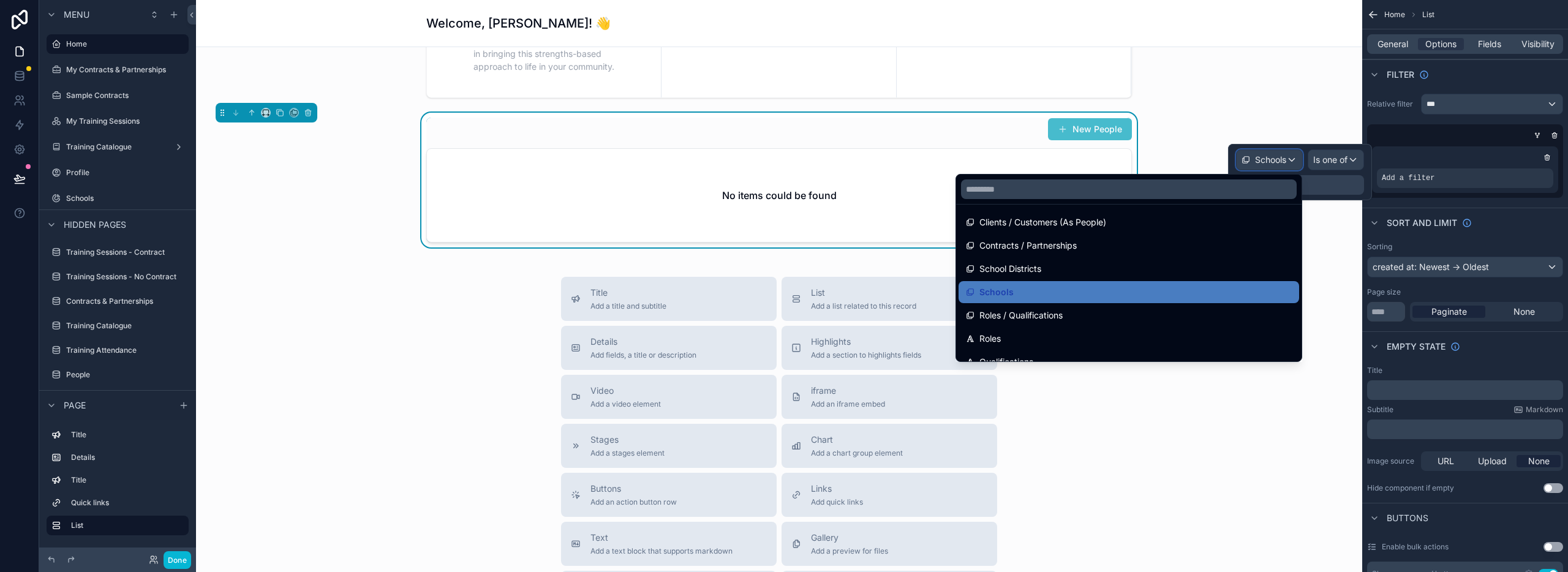
scroll to position [413, 0]
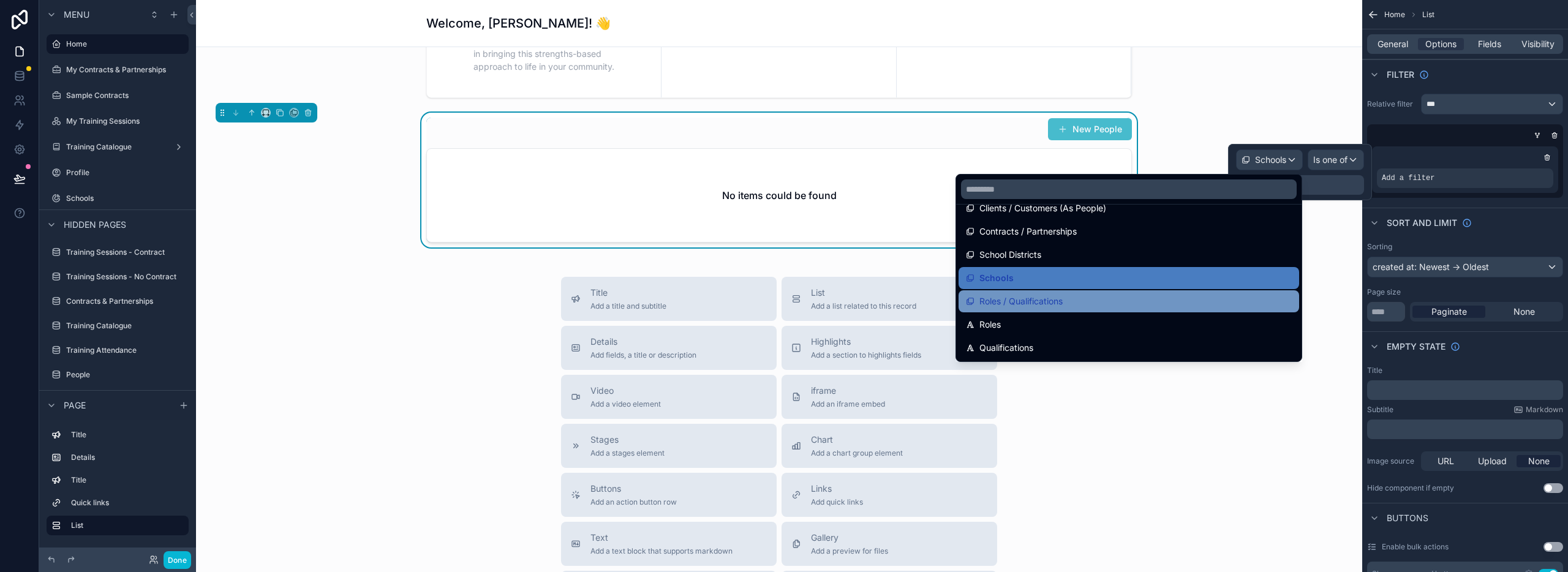
click at [1094, 298] on div "Roles / Qualifications" at bounding box center [1129, 301] width 326 height 15
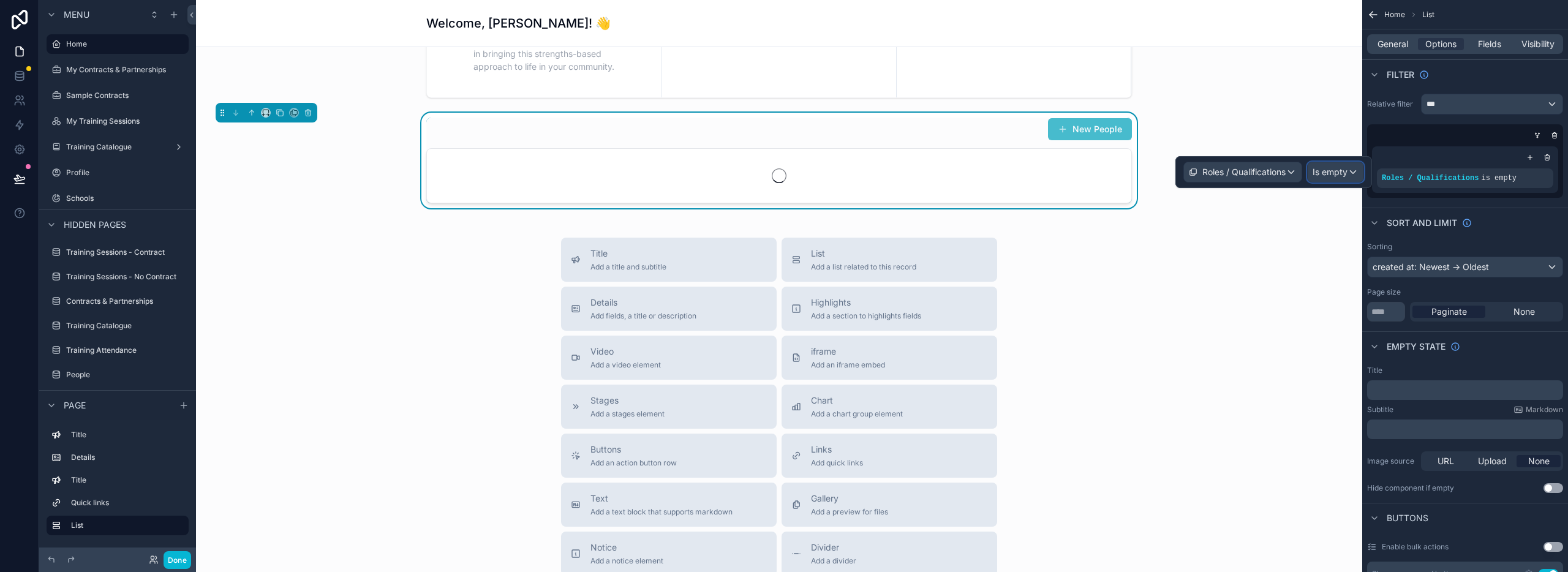
click at [1342, 176] on span "Is empty" at bounding box center [1330, 172] width 35 height 12
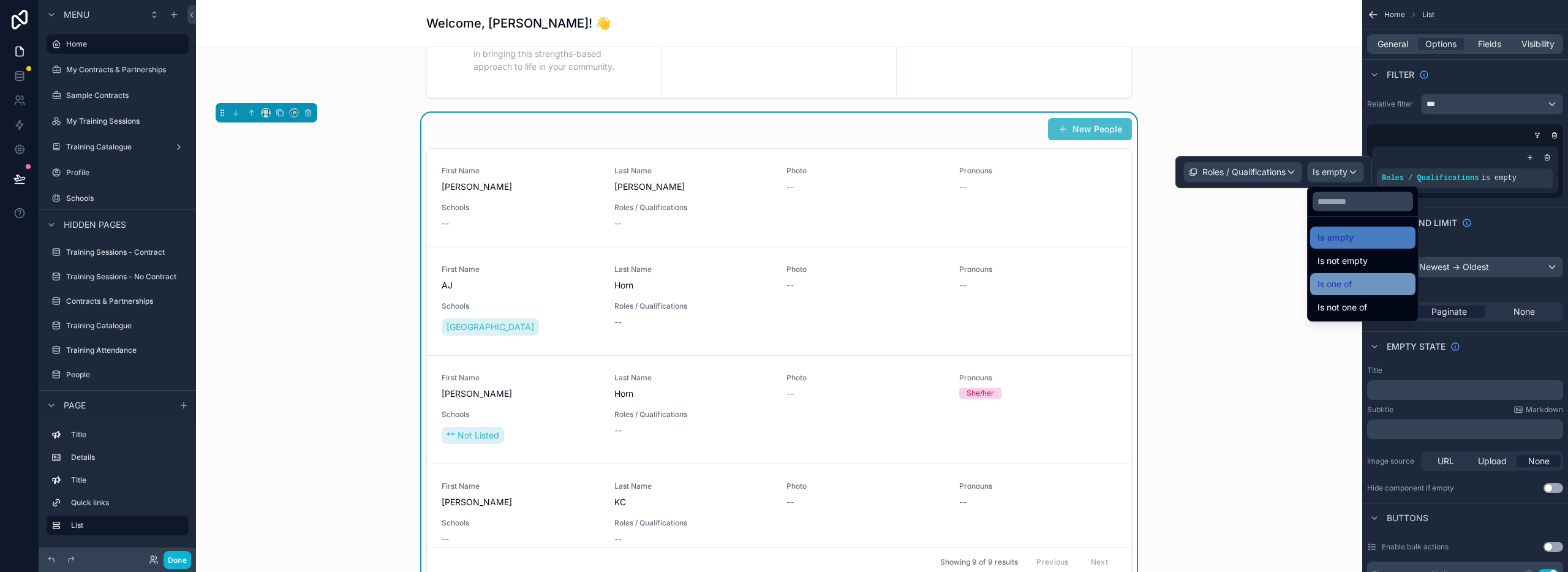
click at [1360, 290] on div "Is one of" at bounding box center [1363, 284] width 91 height 15
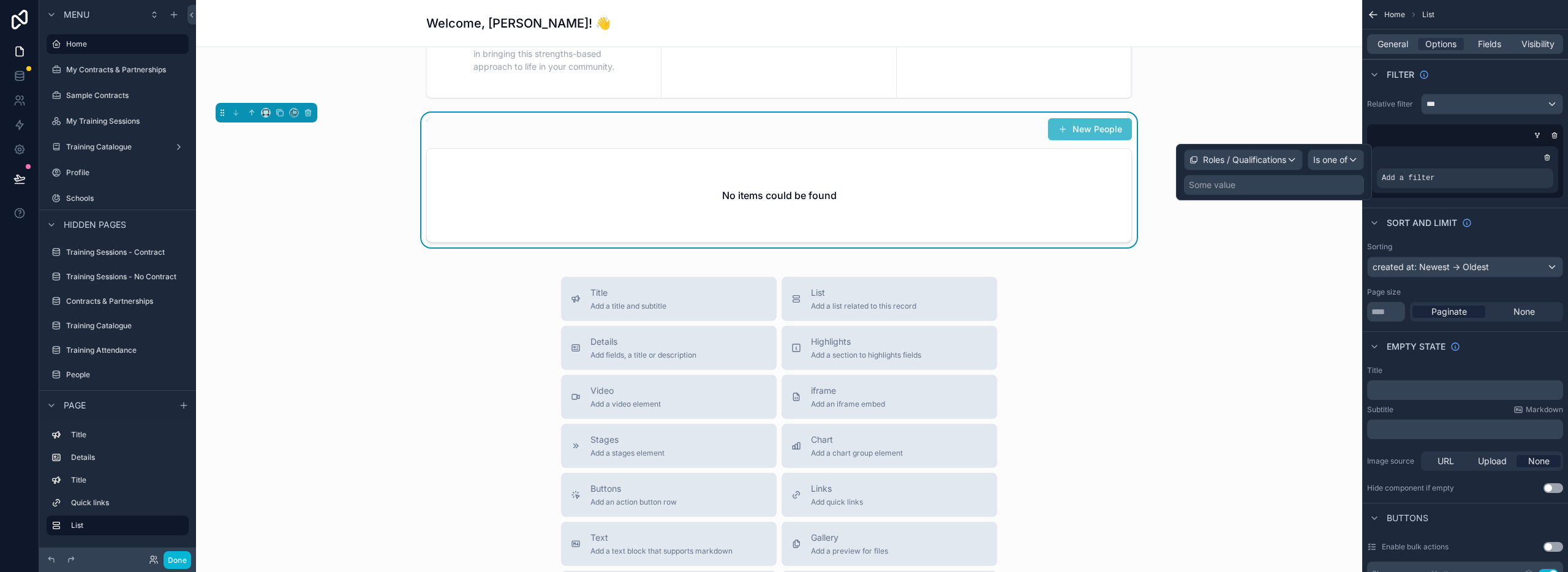
click at [1242, 193] on div "Some value" at bounding box center [1274, 185] width 180 height 19
click at [1213, 187] on div "Some value" at bounding box center [1212, 184] width 46 height 12
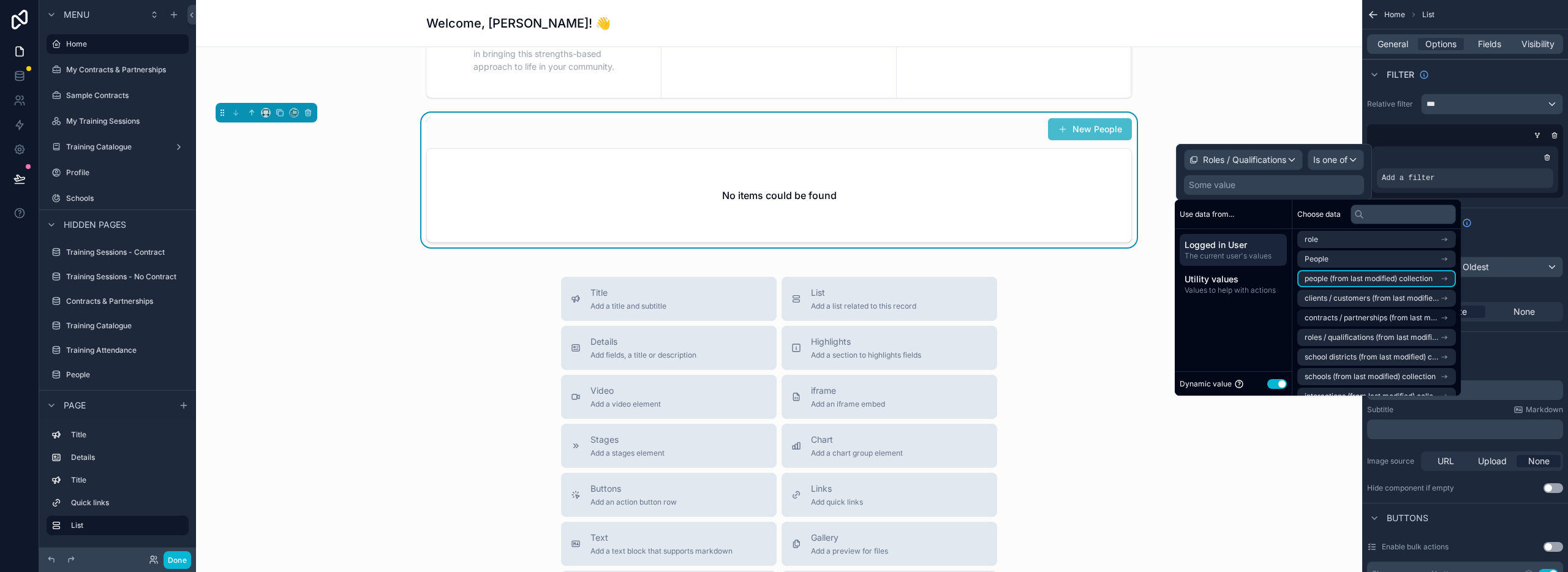
scroll to position [45, 0]
click at [1399, 334] on span "roles / qualifications (from last modified) collection" at bounding box center [1372, 335] width 135 height 10
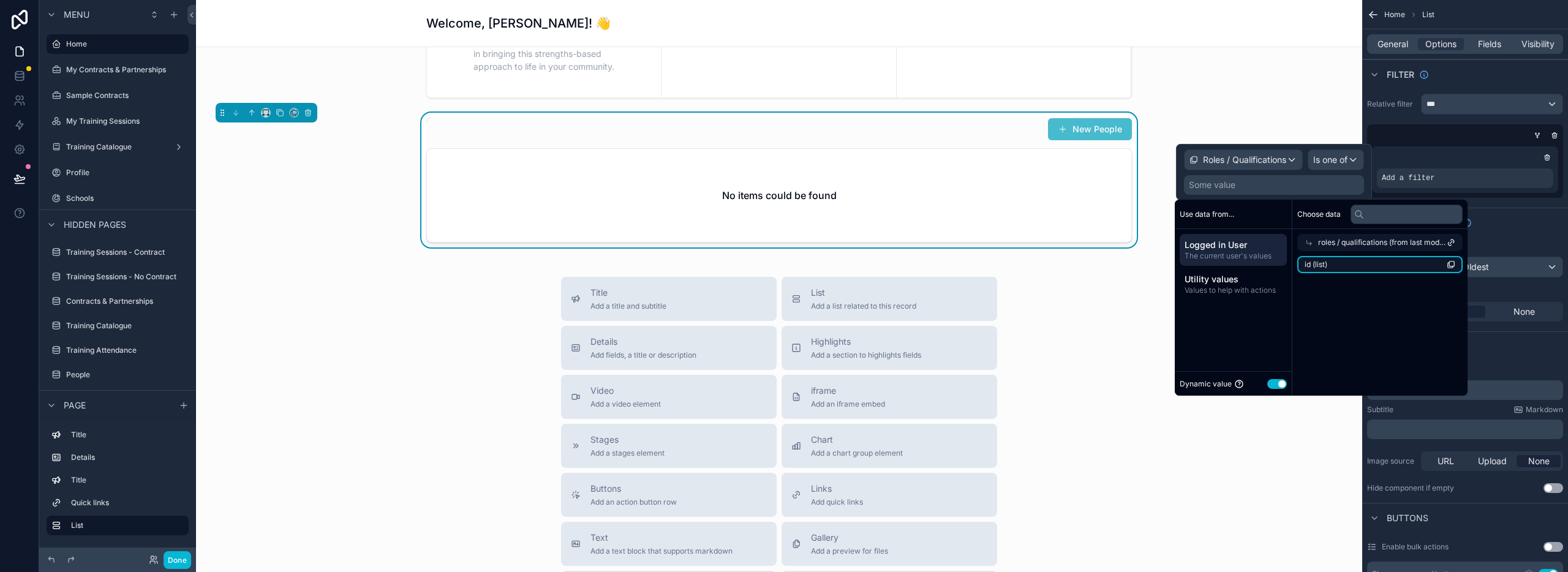
click at [1367, 269] on li "id (list)" at bounding box center [1380, 264] width 165 height 17
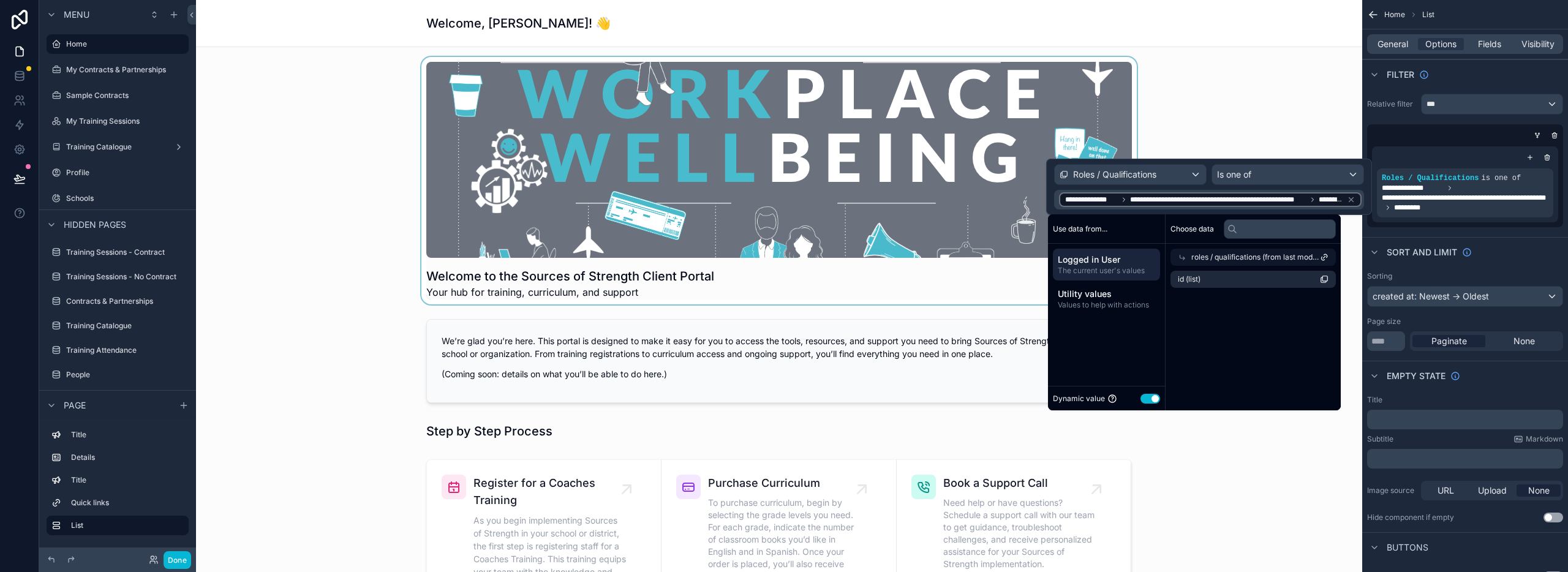
click at [1232, 139] on div "scrollable content" at bounding box center [780, 180] width 1147 height 247
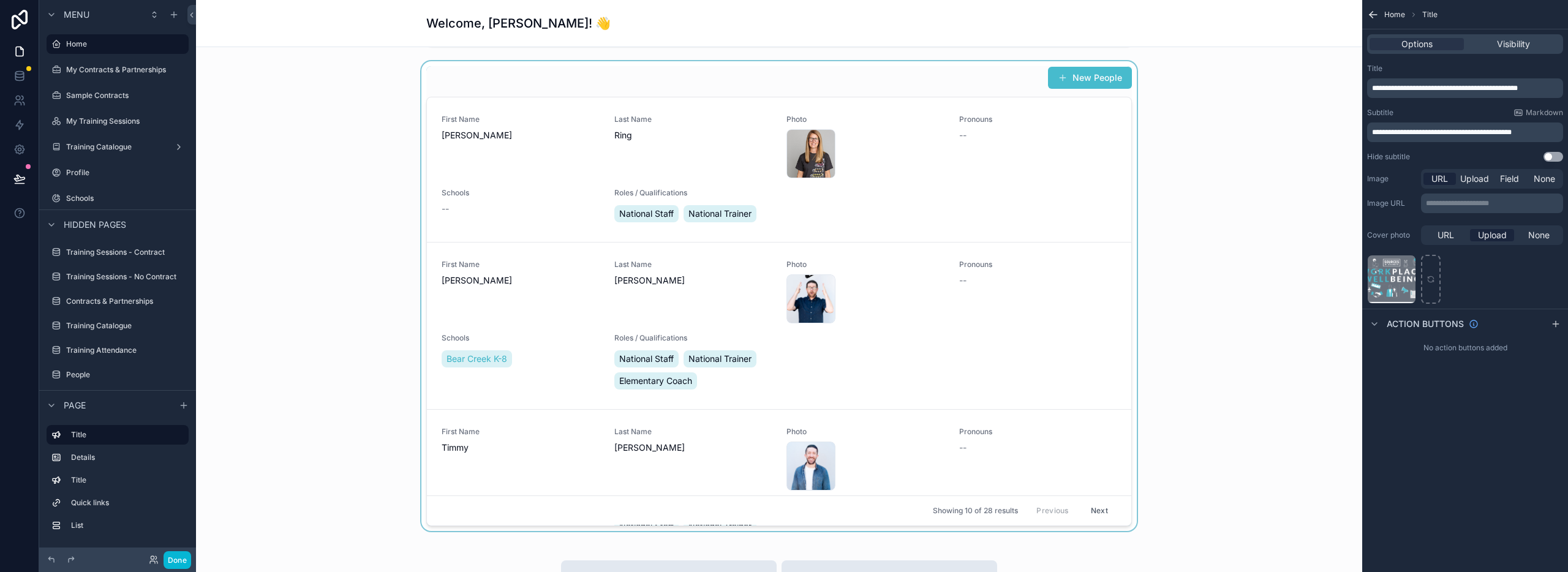
scroll to position [755, 0]
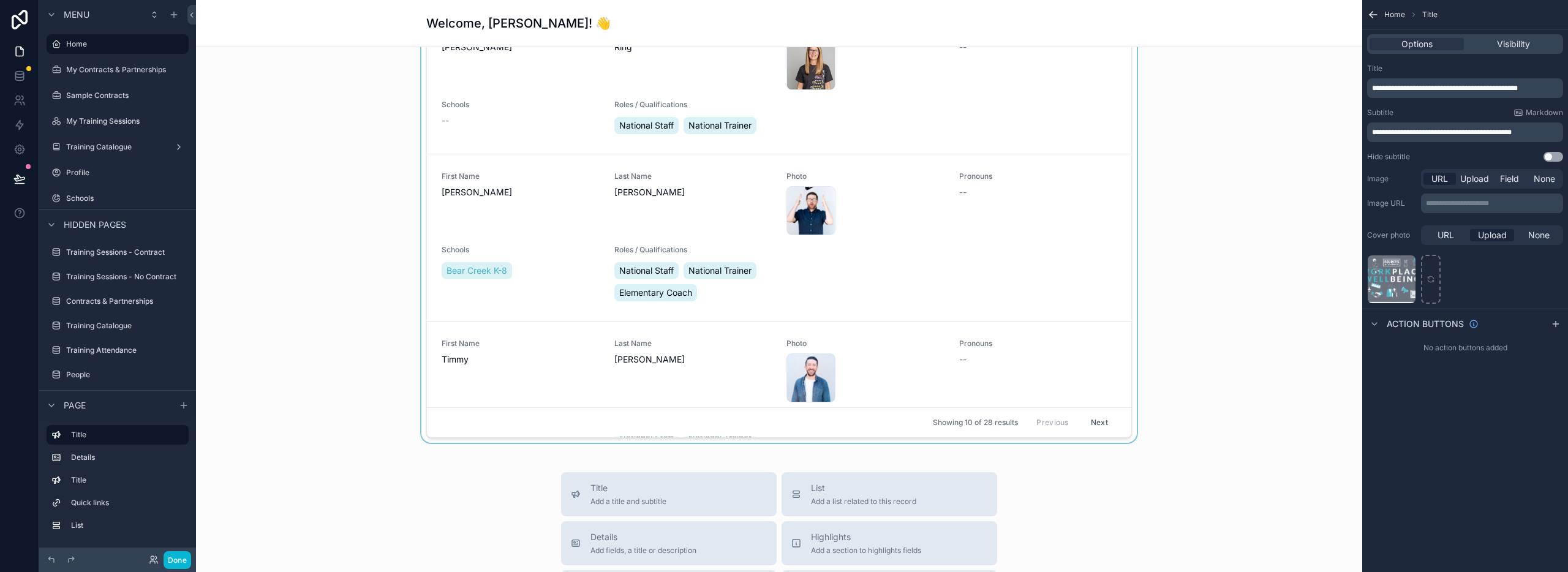
click at [958, 209] on div "scrollable content" at bounding box center [780, 208] width 1147 height 470
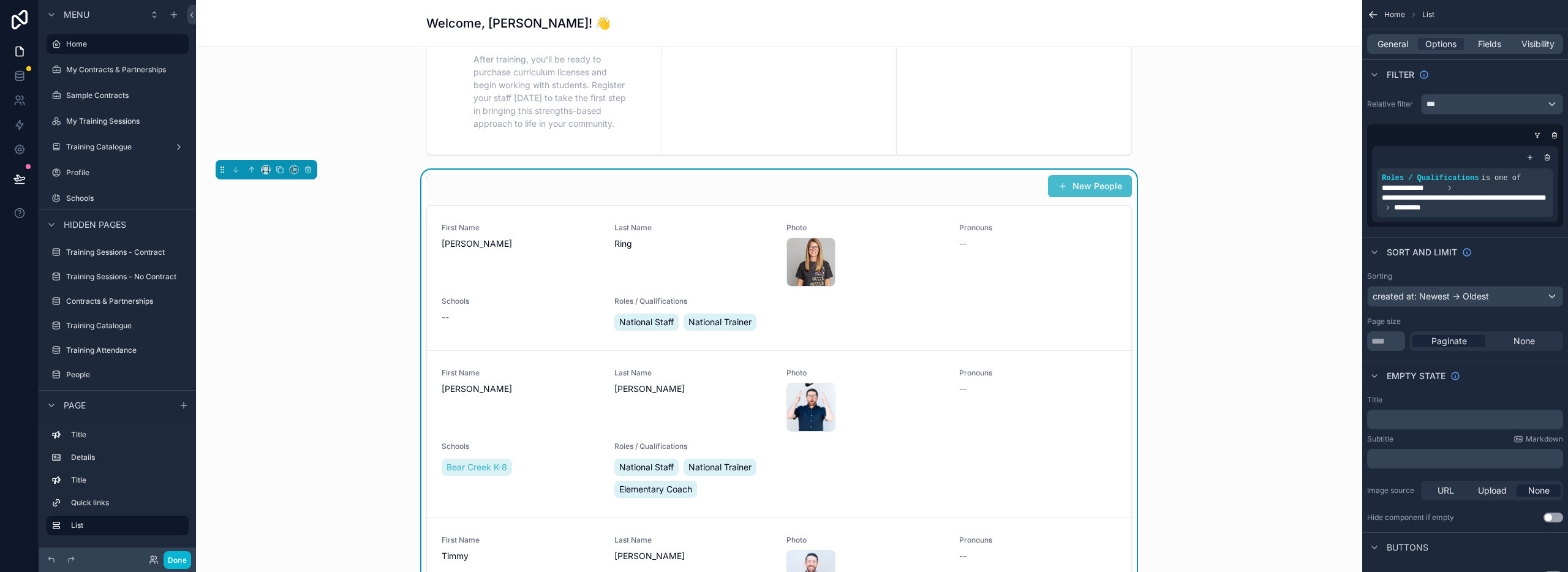
scroll to position [557, 0]
click at [1537, 168] on icon "scrollable content" at bounding box center [1540, 170] width 7 height 7
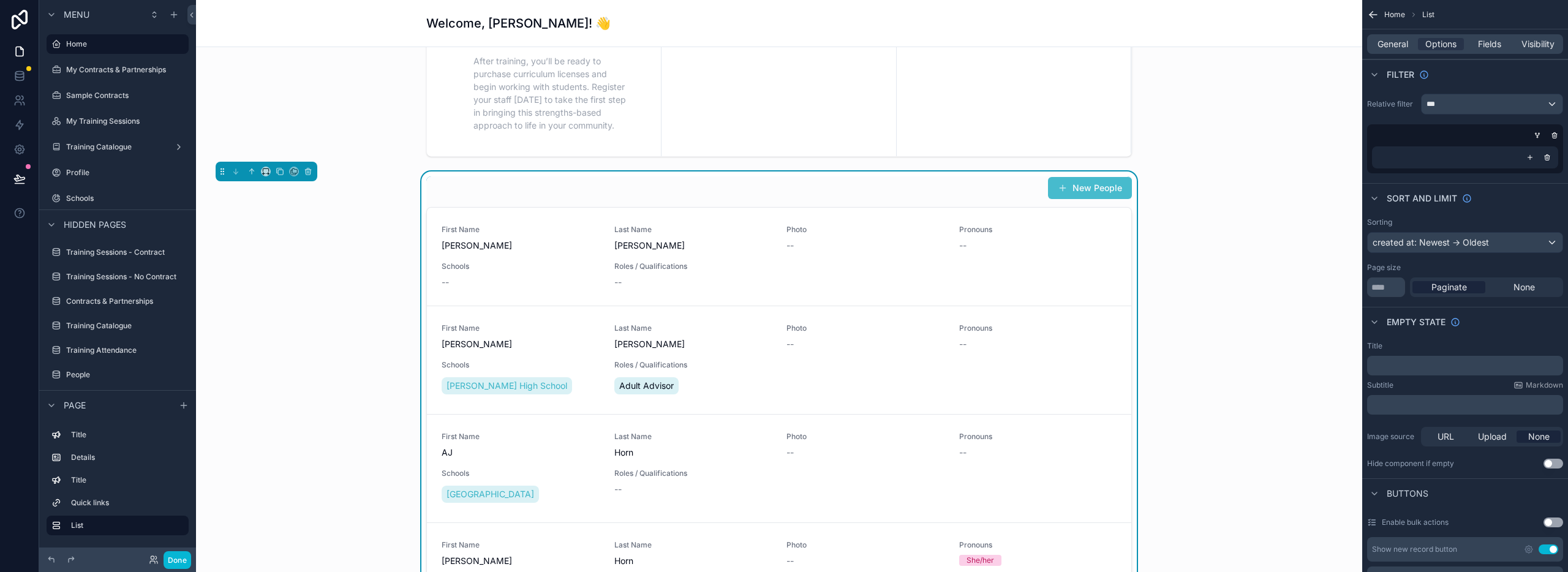
click at [1473, 158] on div "scrollable content" at bounding box center [1465, 157] width 176 height 12
click at [1527, 159] on icon "scrollable content" at bounding box center [1530, 157] width 7 height 7
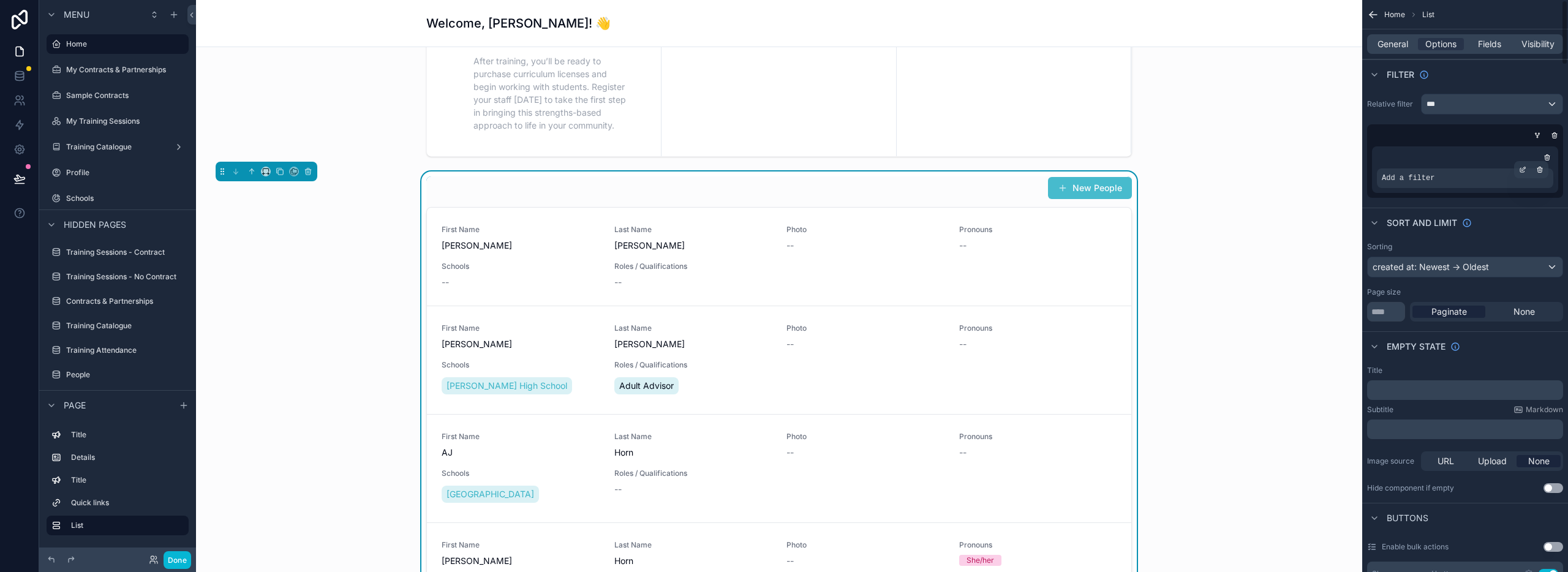
click at [1445, 183] on div "Add a filter" at bounding box center [1465, 178] width 176 height 19
click at [1433, 178] on span "Add a filter" at bounding box center [1408, 178] width 53 height 10
click at [1403, 177] on span "Add a filter" at bounding box center [1408, 178] width 53 height 10
click at [1523, 171] on icon "scrollable content" at bounding box center [1523, 170] width 7 height 7
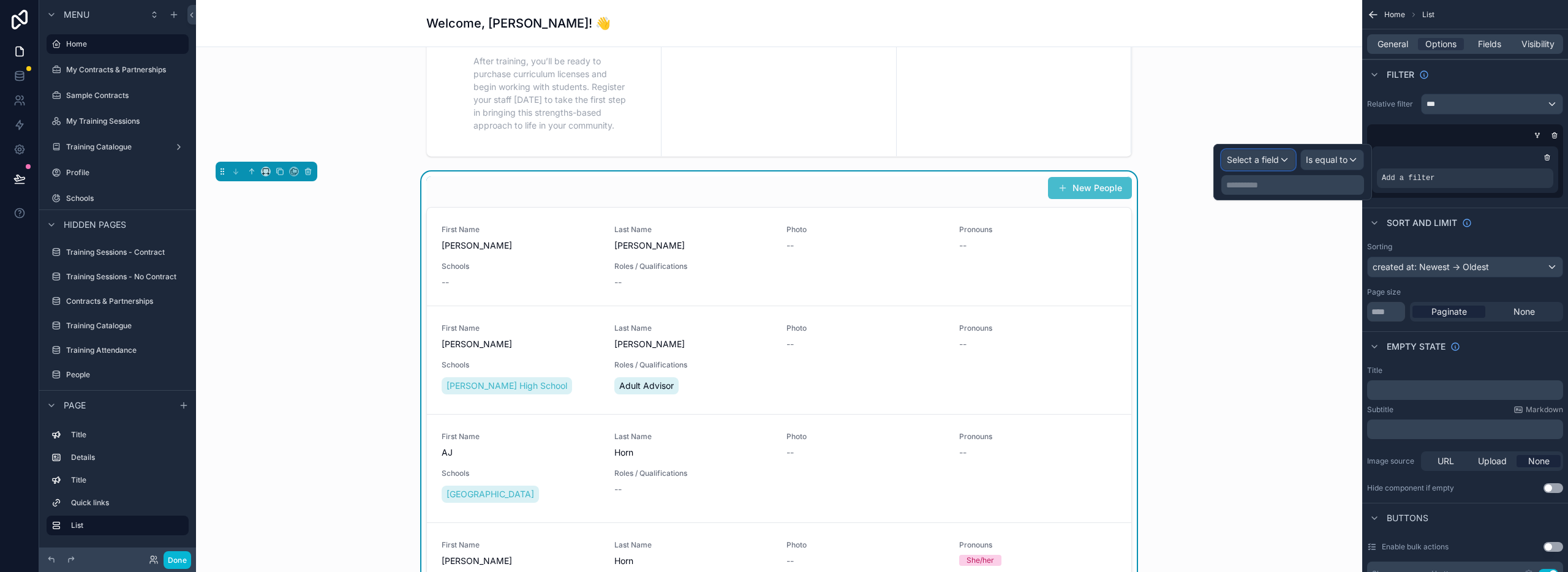
click at [1269, 163] on span "Select a field" at bounding box center [1253, 159] width 52 height 11
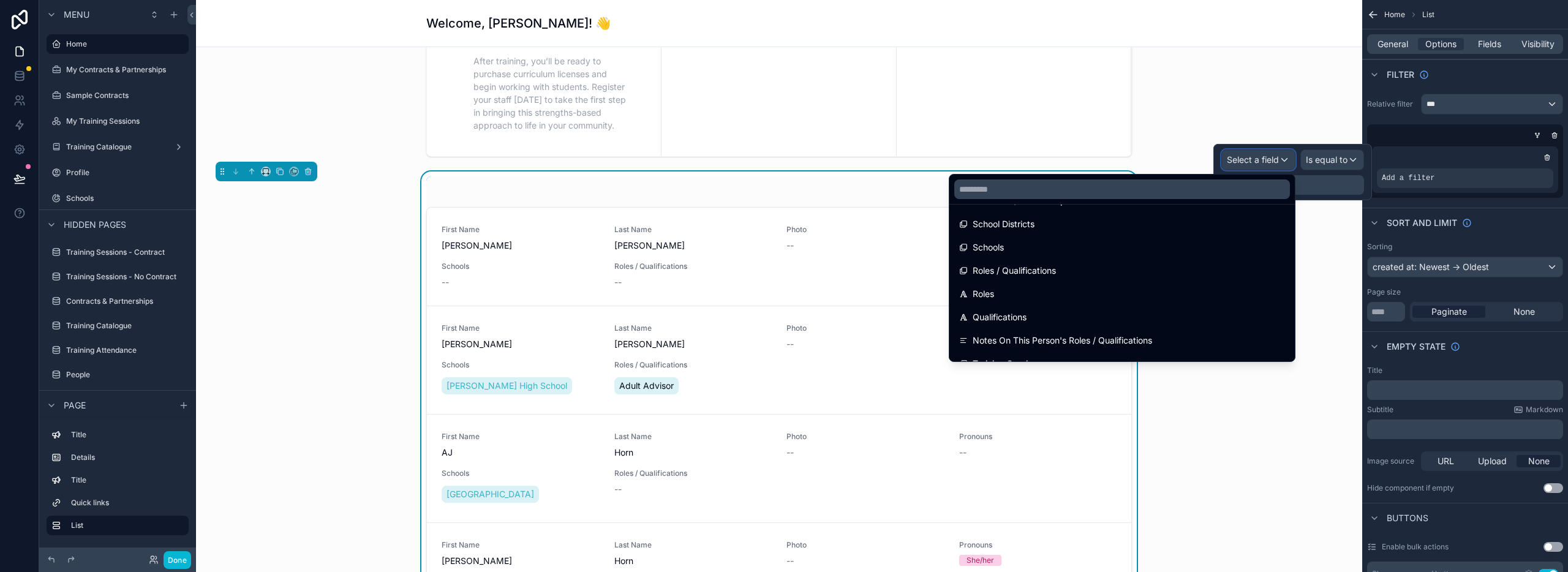
scroll to position [447, 0]
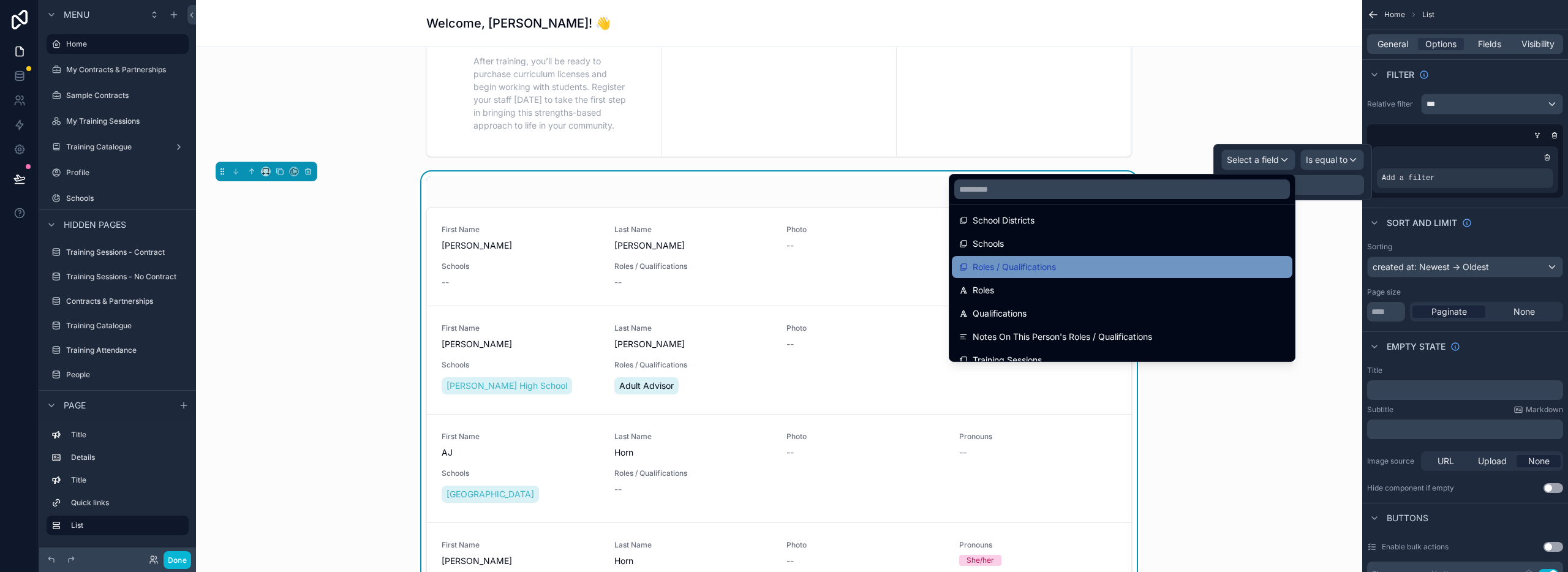
click at [1009, 269] on span "Roles / Qualifications" at bounding box center [1014, 267] width 84 height 15
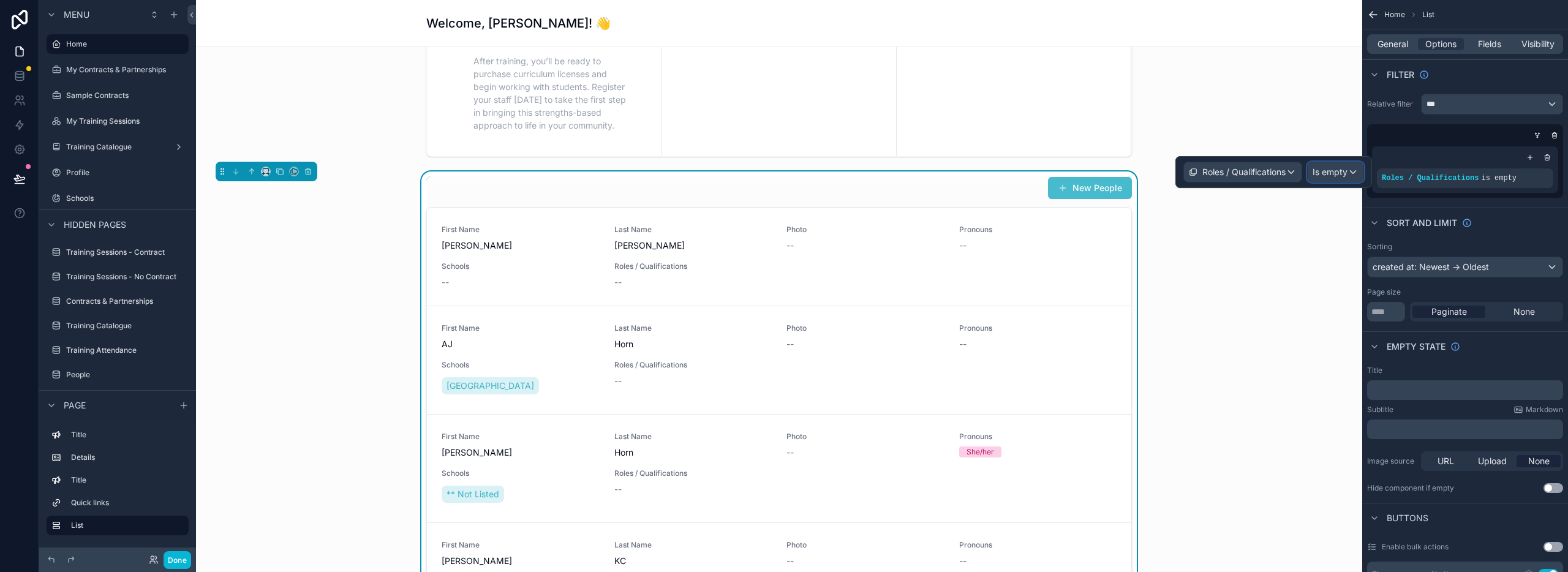
click at [1320, 170] on span "Is empty" at bounding box center [1330, 172] width 35 height 12
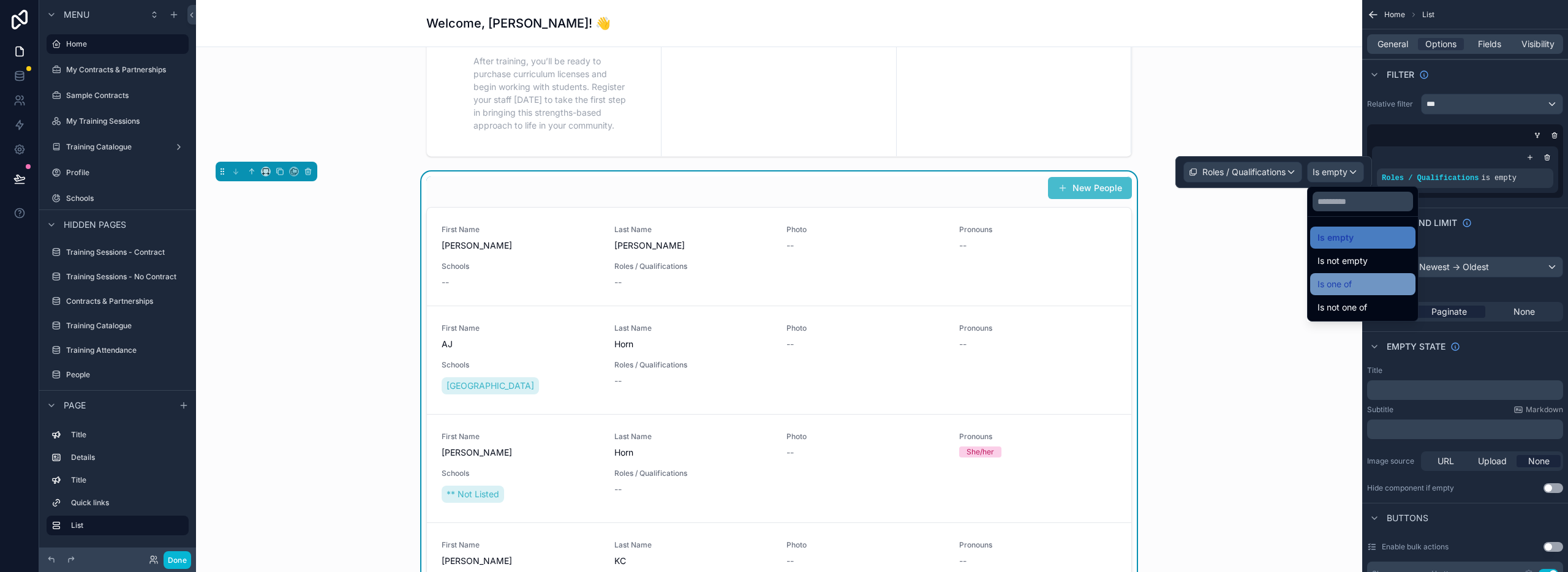
click at [1352, 284] on span "Is one of" at bounding box center [1334, 284] width 34 height 15
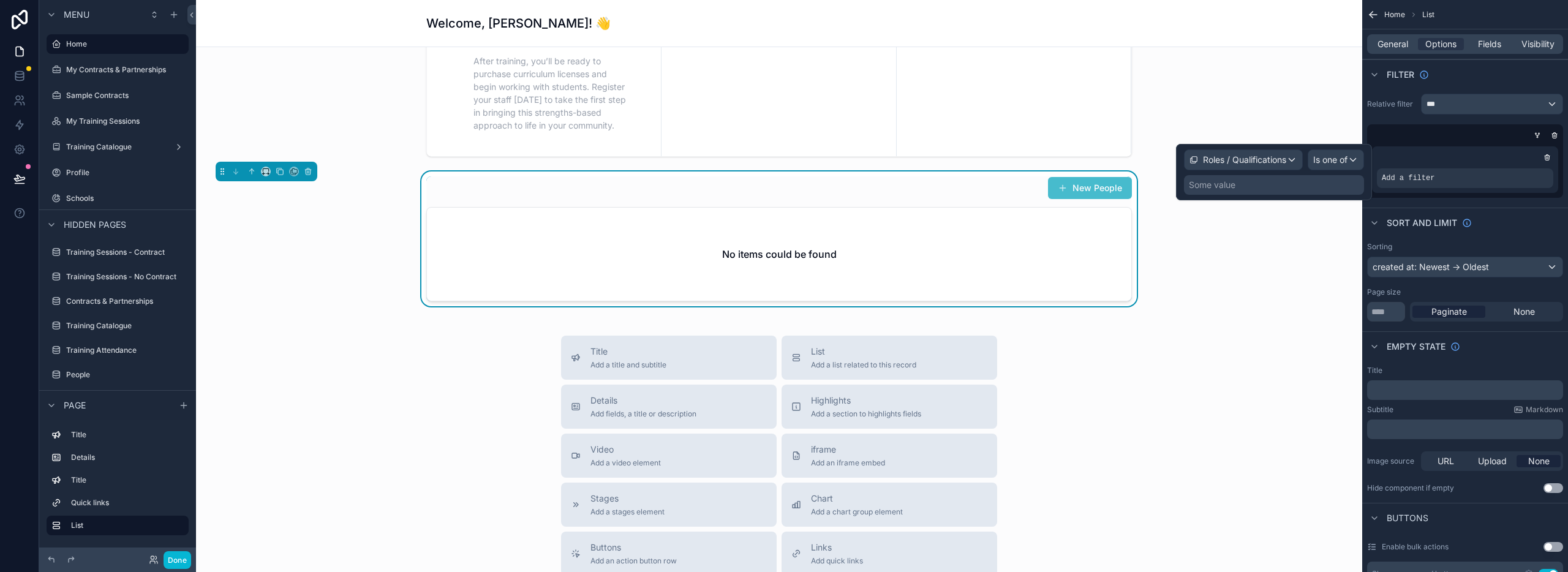
click at [1257, 187] on div "Some value" at bounding box center [1274, 185] width 180 height 19
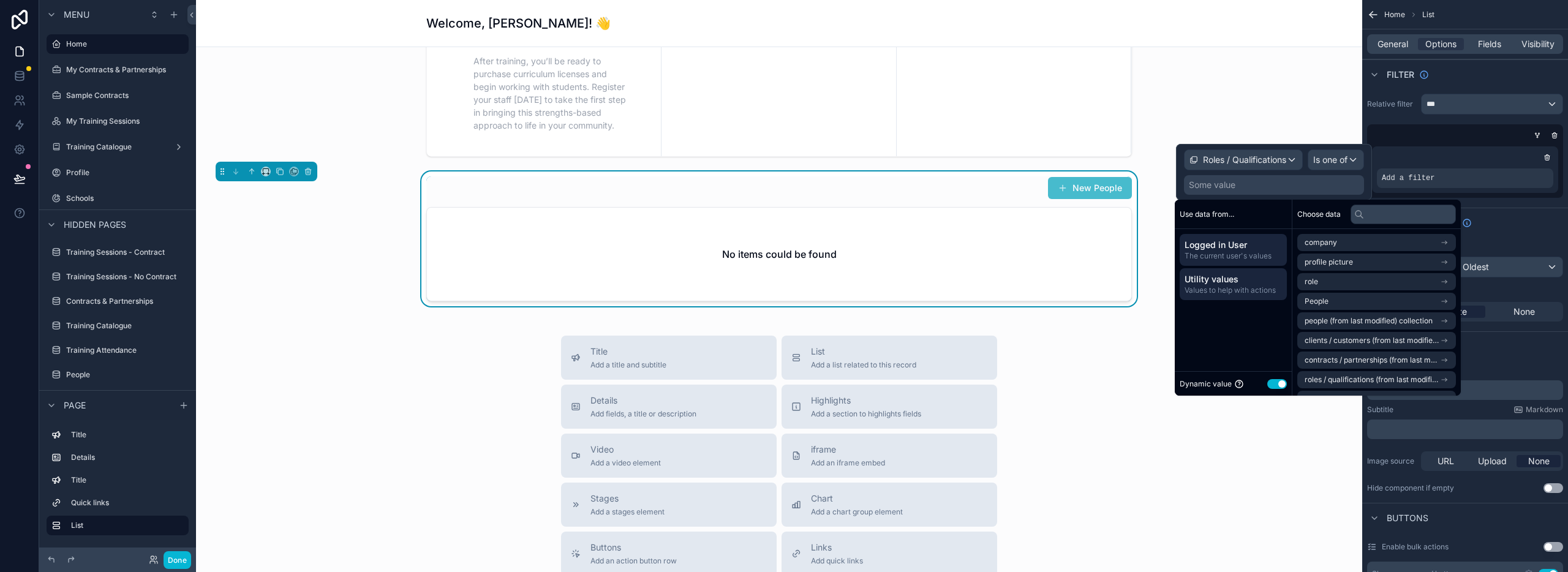
click at [1236, 287] on span "Values to help with actions" at bounding box center [1233, 290] width 97 height 10
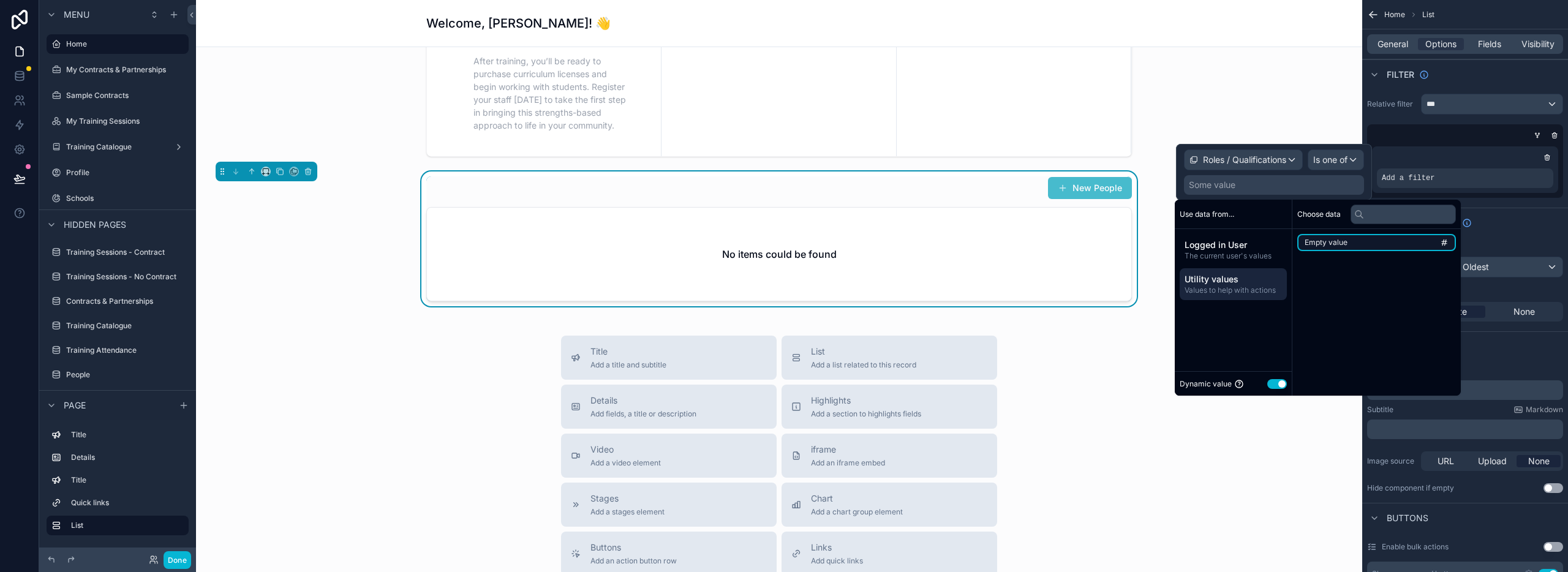
click at [1354, 243] on li "Empty value" at bounding box center [1377, 242] width 159 height 17
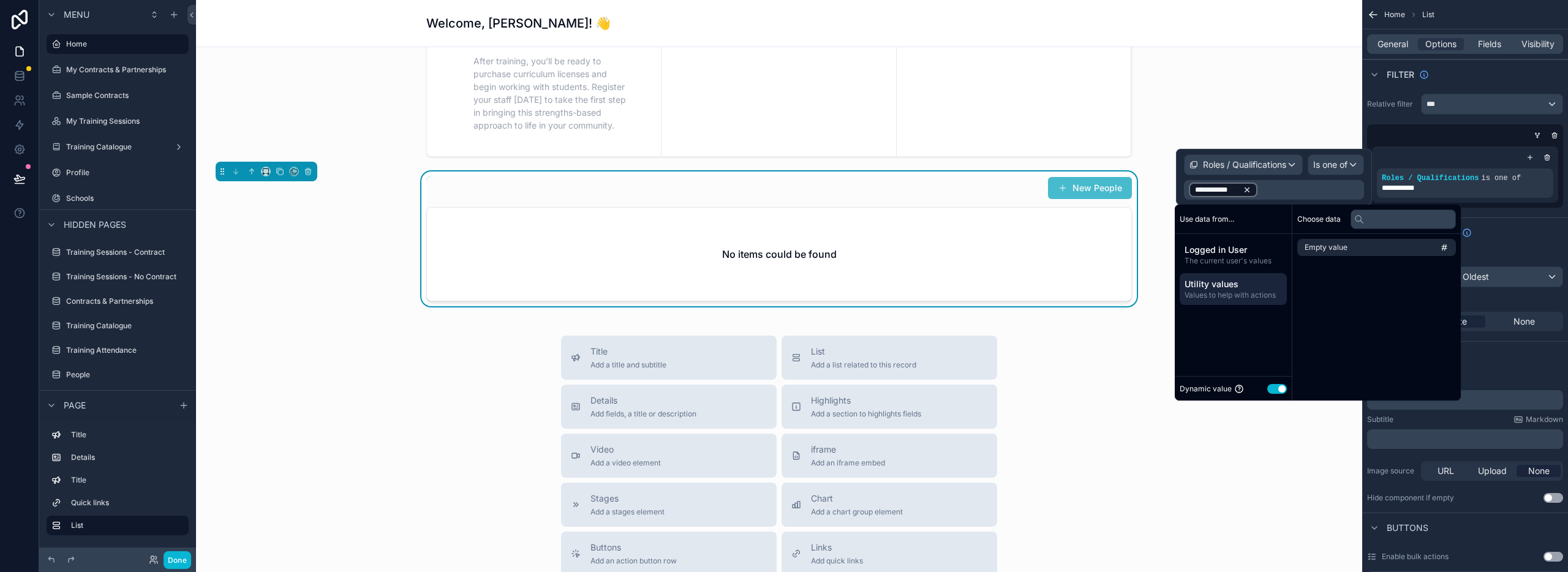
click at [1246, 188] on icon at bounding box center [1246, 190] width 4 height 4
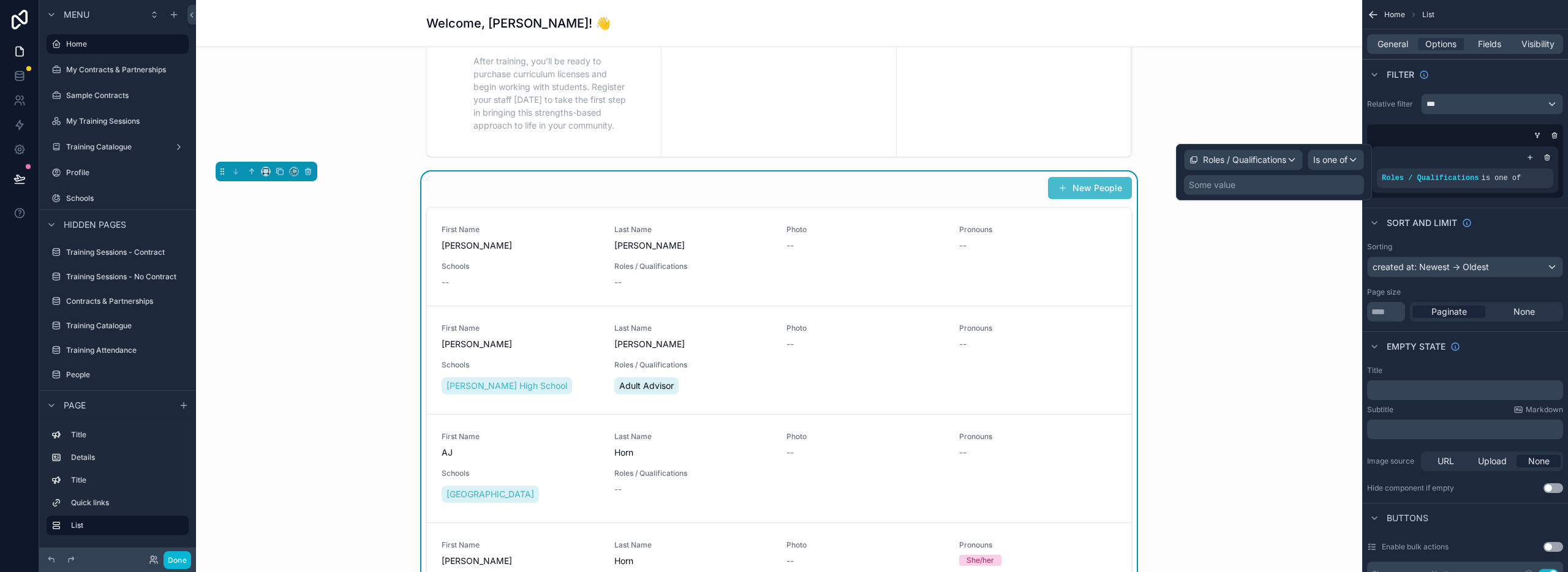
click at [1265, 184] on div "Some value" at bounding box center [1274, 185] width 180 height 19
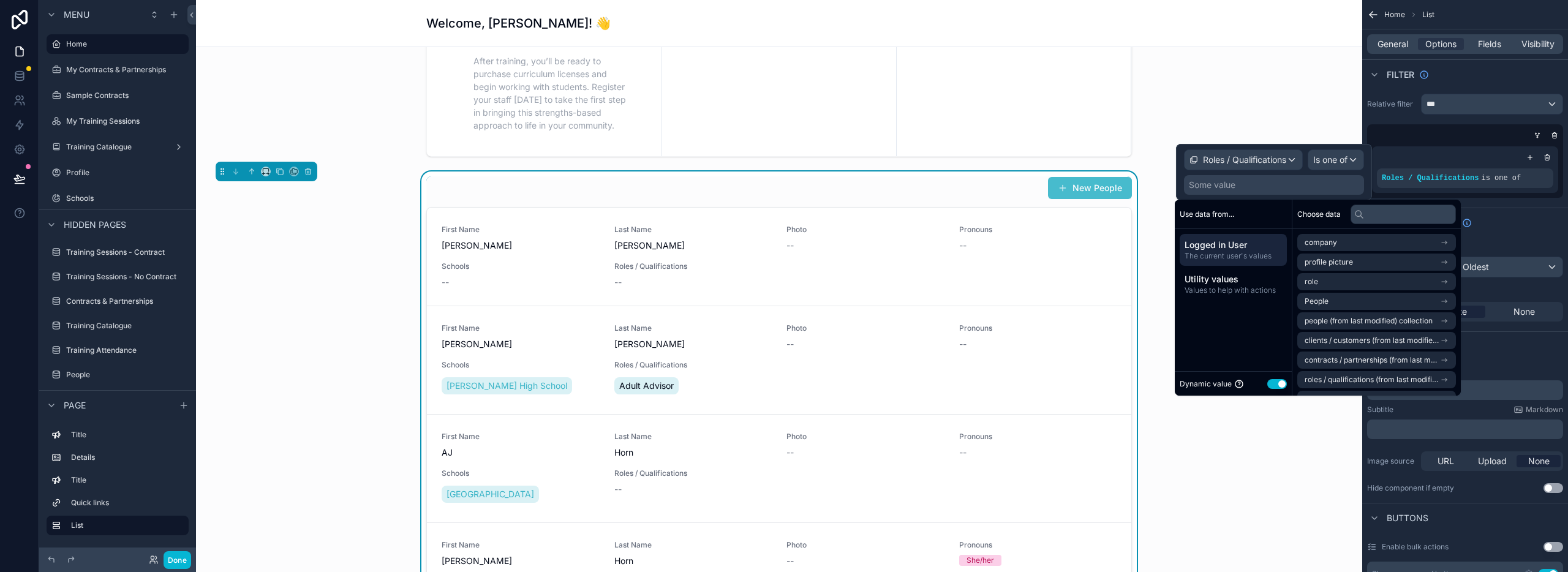
click at [1244, 186] on div "Some value" at bounding box center [1274, 185] width 180 height 19
click at [1274, 386] on button "Use setting" at bounding box center [1277, 384] width 19 height 10
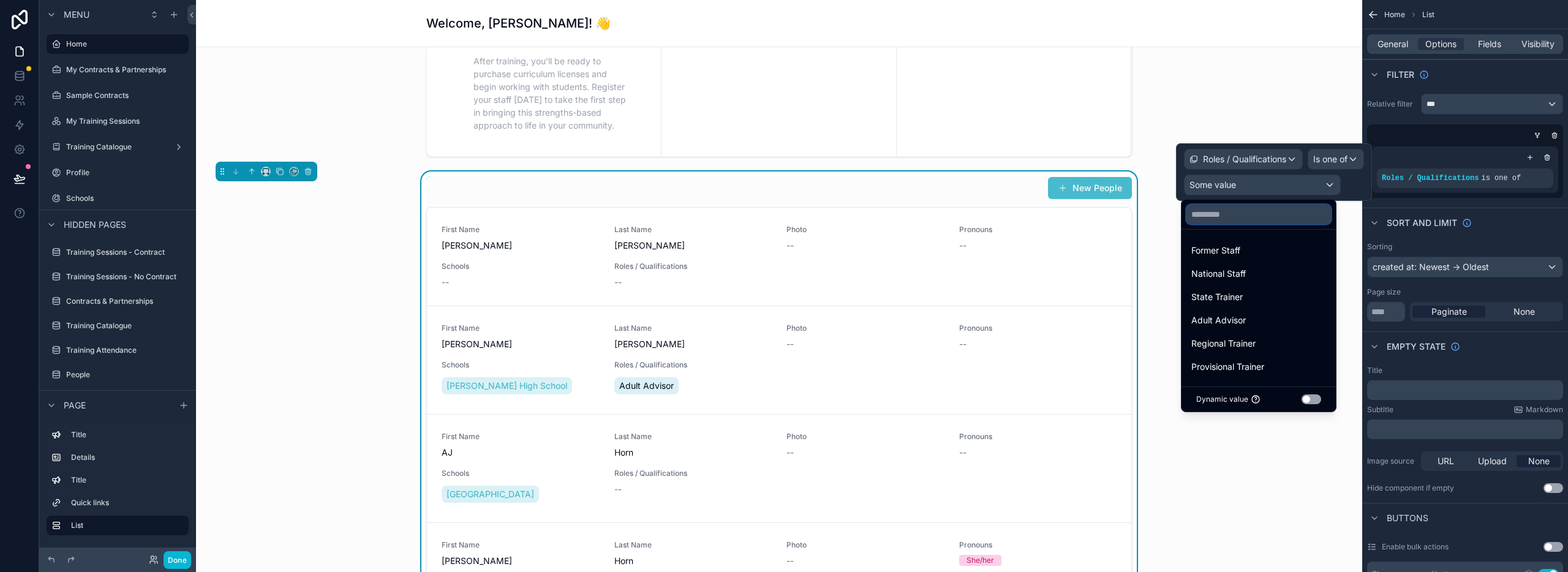
click at [1226, 217] on input "text" at bounding box center [1259, 214] width 144 height 19
click at [1232, 182] on div at bounding box center [1274, 172] width 196 height 58
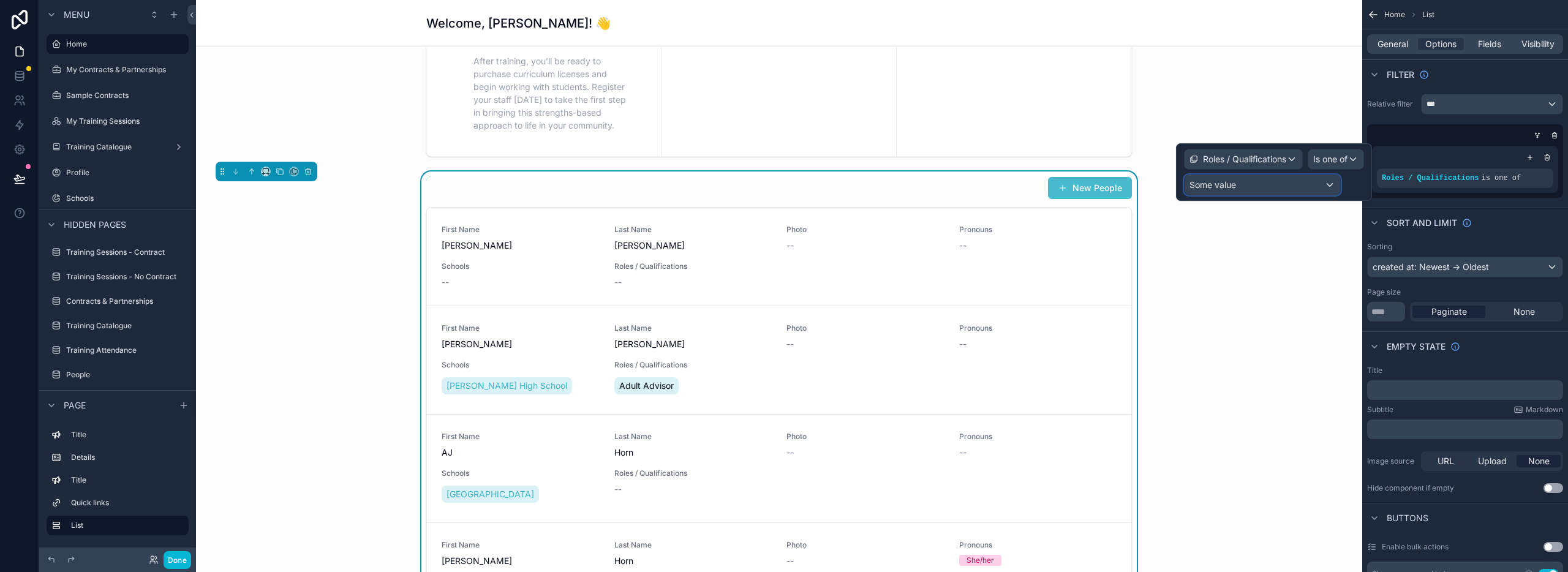
click at [1232, 182] on span "Some value" at bounding box center [1212, 184] width 46 height 11
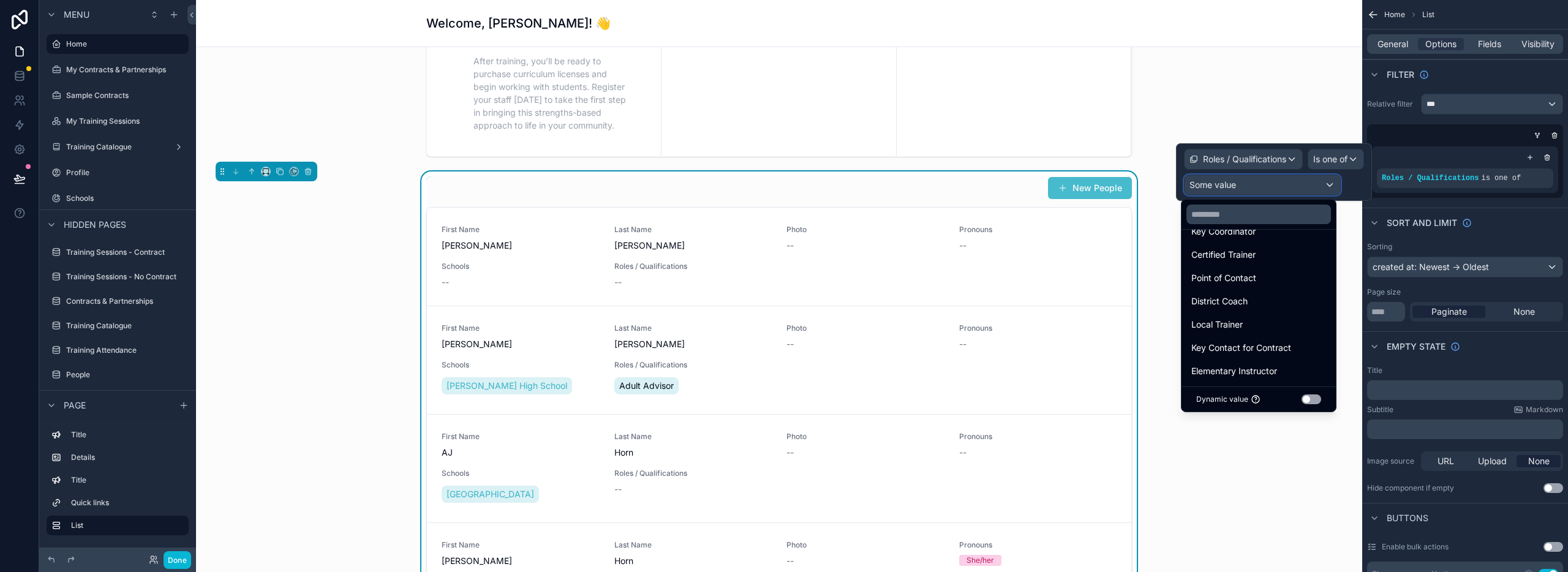
scroll to position [183, 0]
click at [1257, 301] on div "District Coach" at bounding box center [1259, 300] width 135 height 15
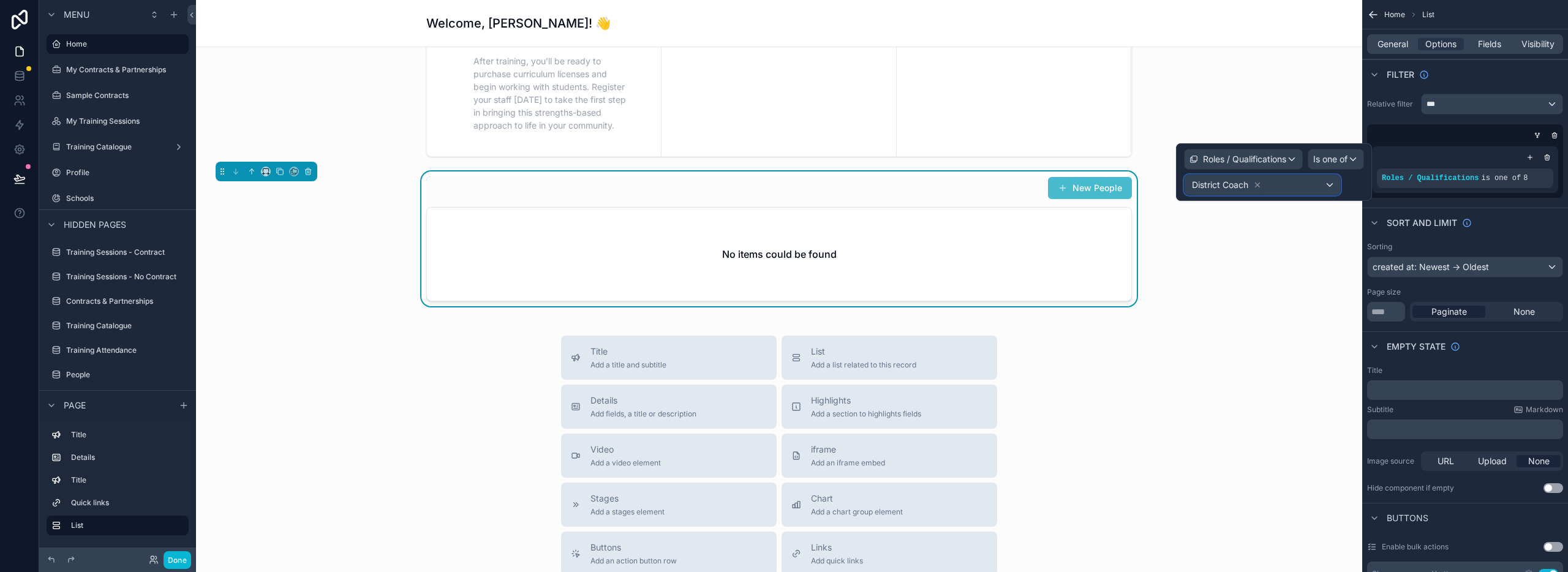
click at [1291, 187] on div "District Coach" at bounding box center [1262, 185] width 156 height 19
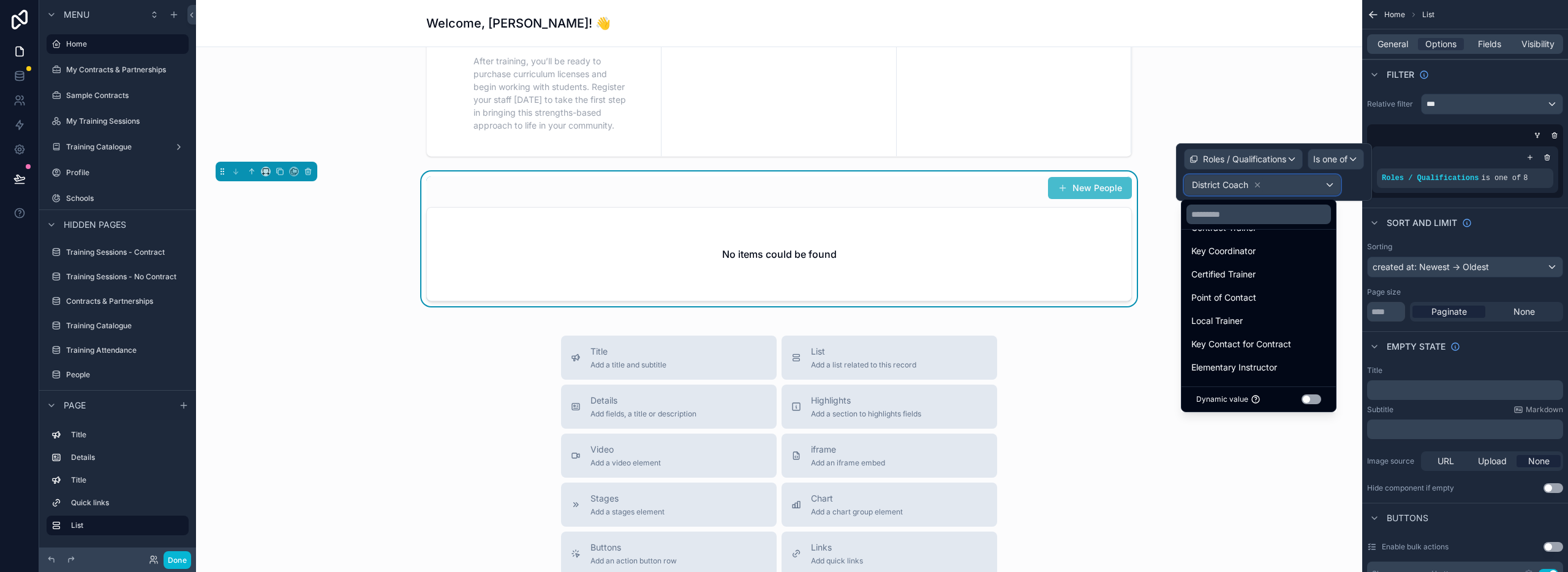
scroll to position [189, 0]
click at [1349, 187] on div at bounding box center [1274, 172] width 196 height 58
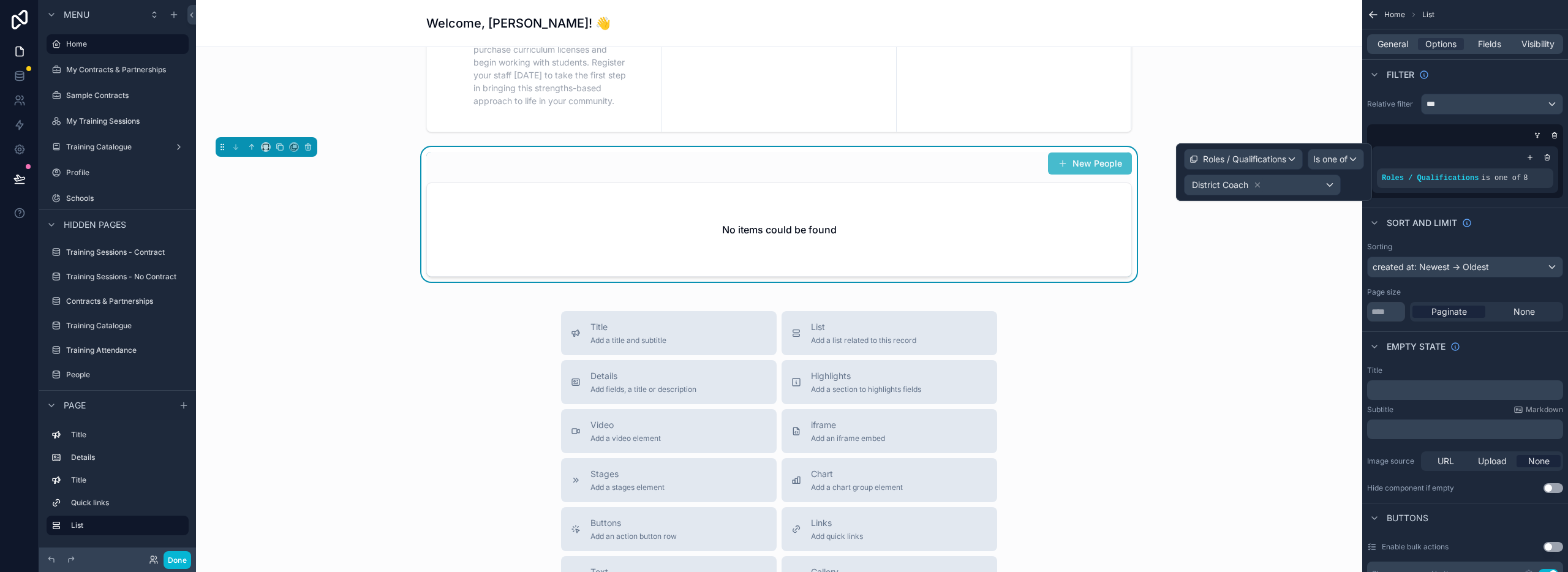
scroll to position [587, 0]
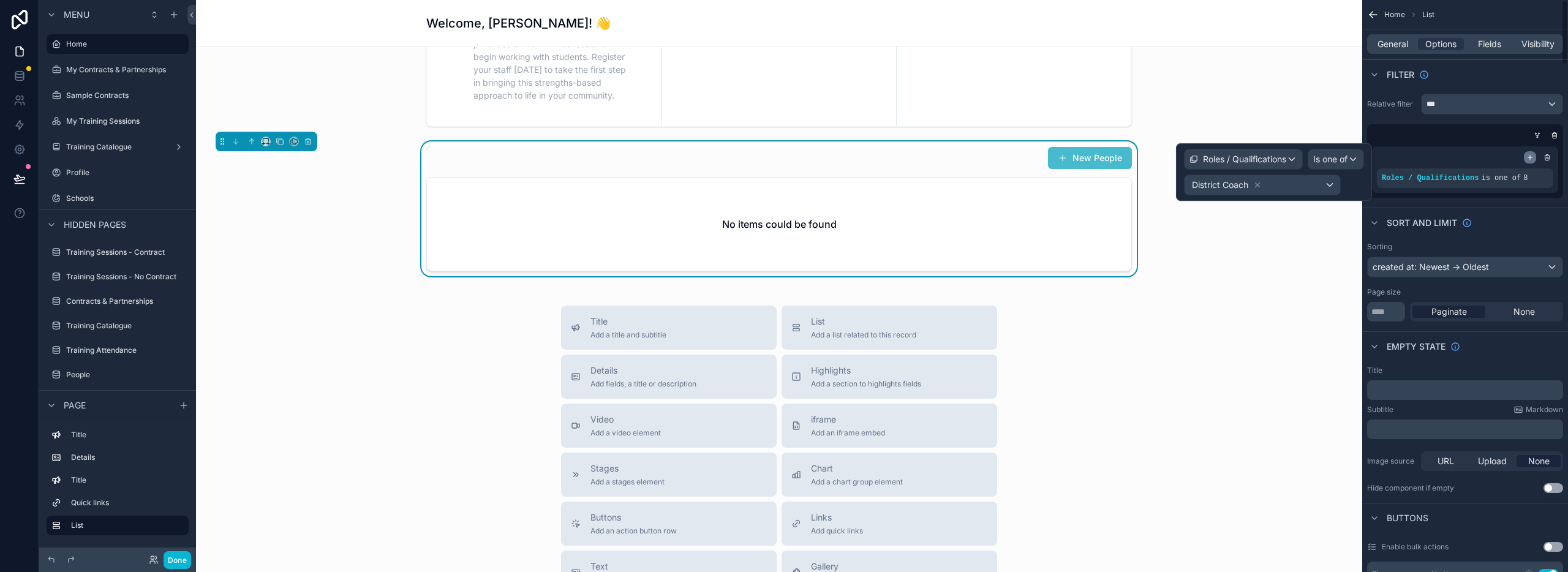
click at [1527, 156] on icon "scrollable content" at bounding box center [1530, 157] width 7 height 7
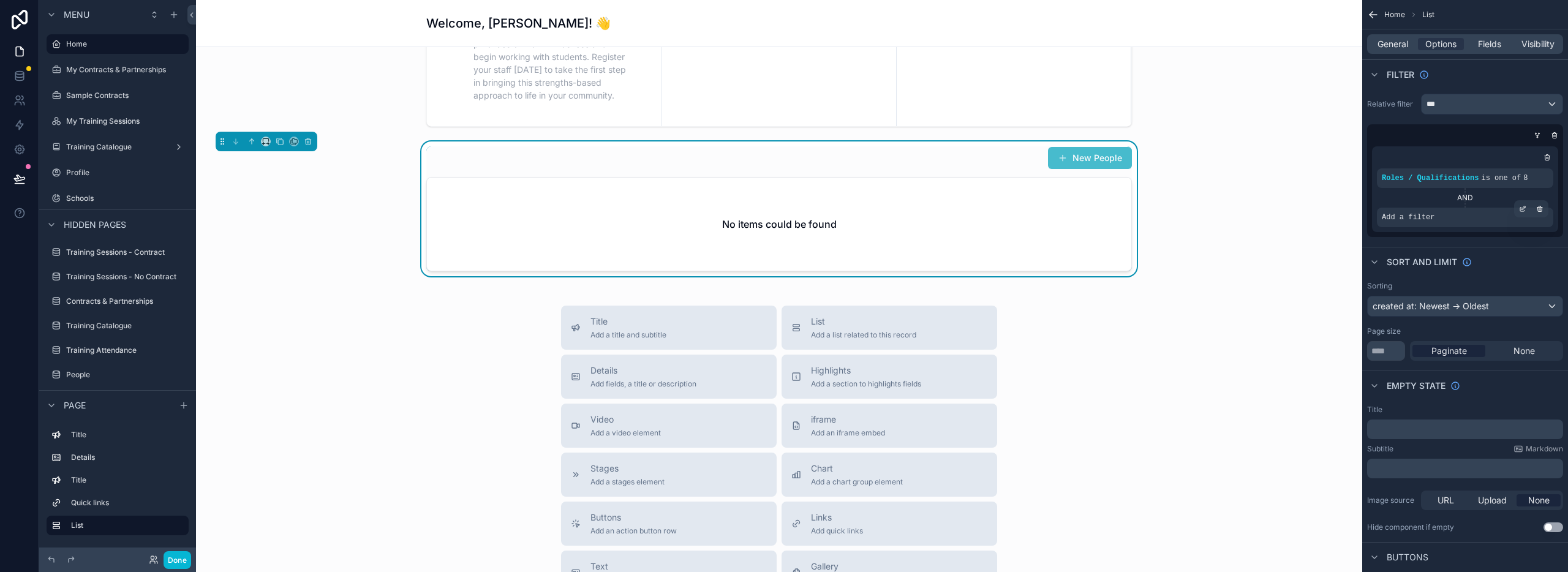
click at [1411, 219] on span "Add a filter" at bounding box center [1408, 217] width 53 height 10
click at [1462, 199] on div "AND" at bounding box center [1465, 198] width 176 height 10
click at [1463, 196] on div "AND" at bounding box center [1465, 198] width 176 height 10
click at [1460, 196] on div "AND" at bounding box center [1465, 198] width 176 height 10
click at [1538, 209] on icon "scrollable content" at bounding box center [1540, 209] width 4 height 4
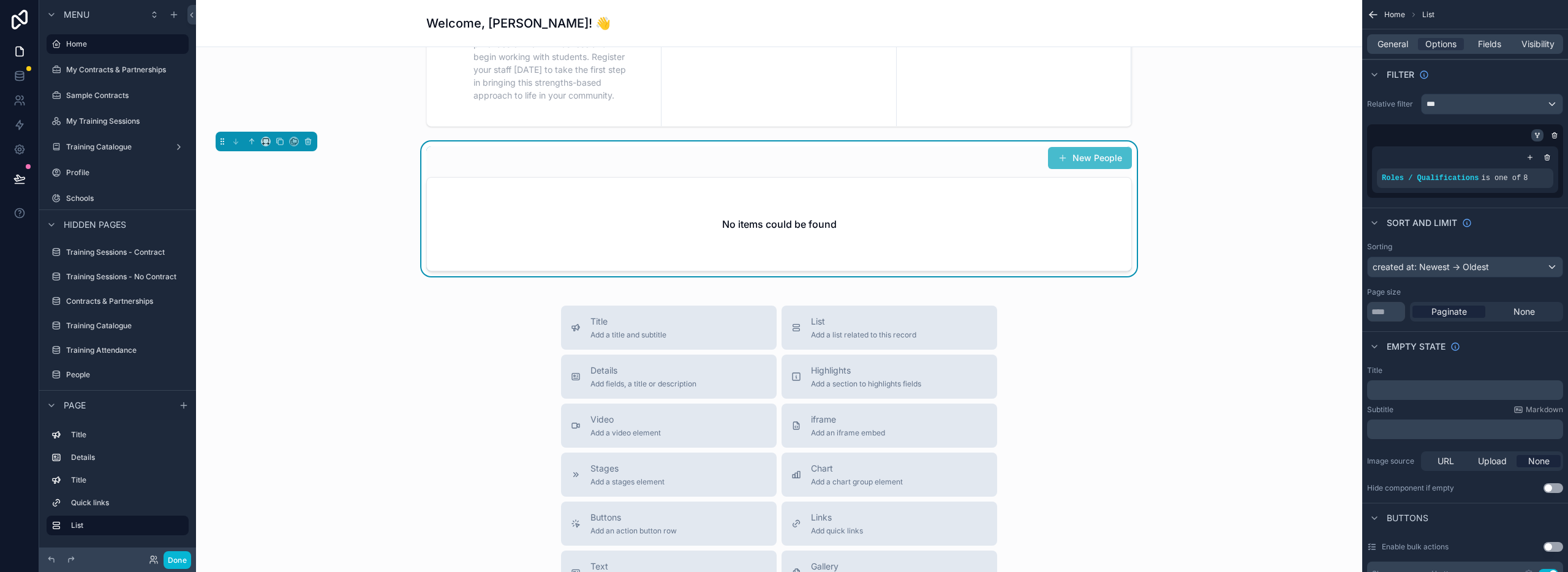
click at [1539, 138] on icon "scrollable content" at bounding box center [1537, 135] width 7 height 7
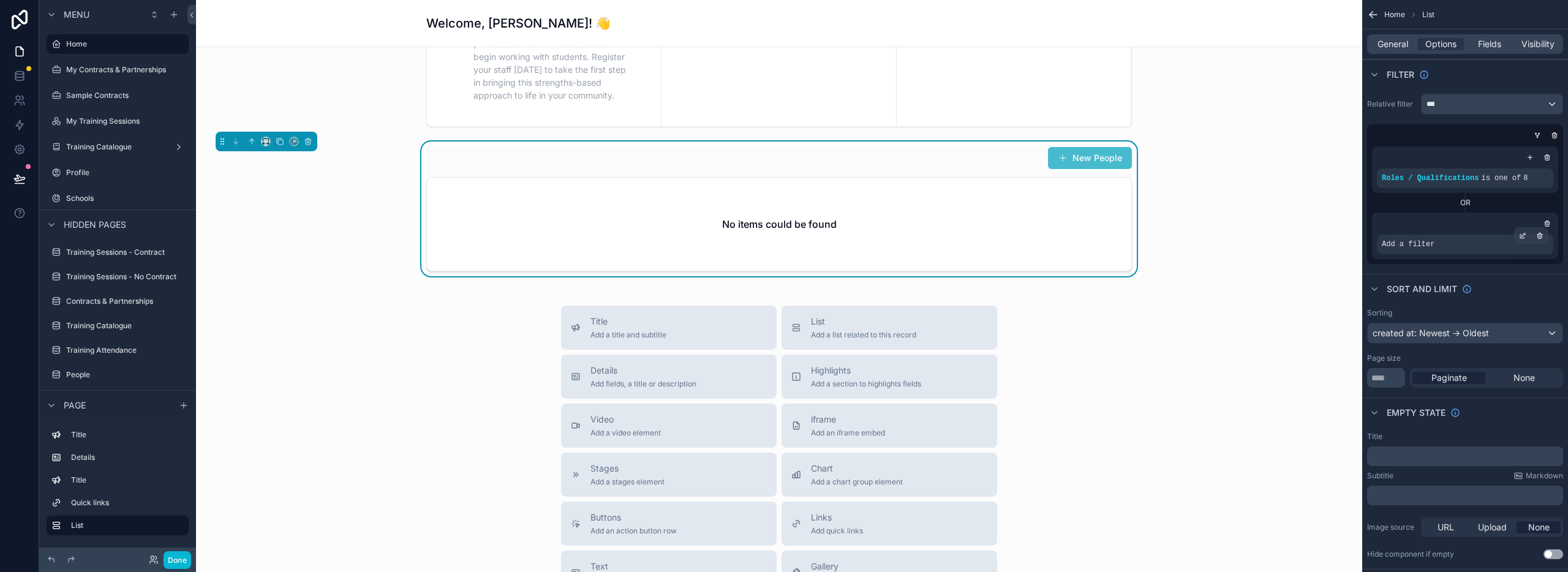
click at [1394, 245] on span "Add a filter" at bounding box center [1408, 244] width 53 height 10
click at [1520, 234] on icon "scrollable content" at bounding box center [1522, 236] width 4 height 4
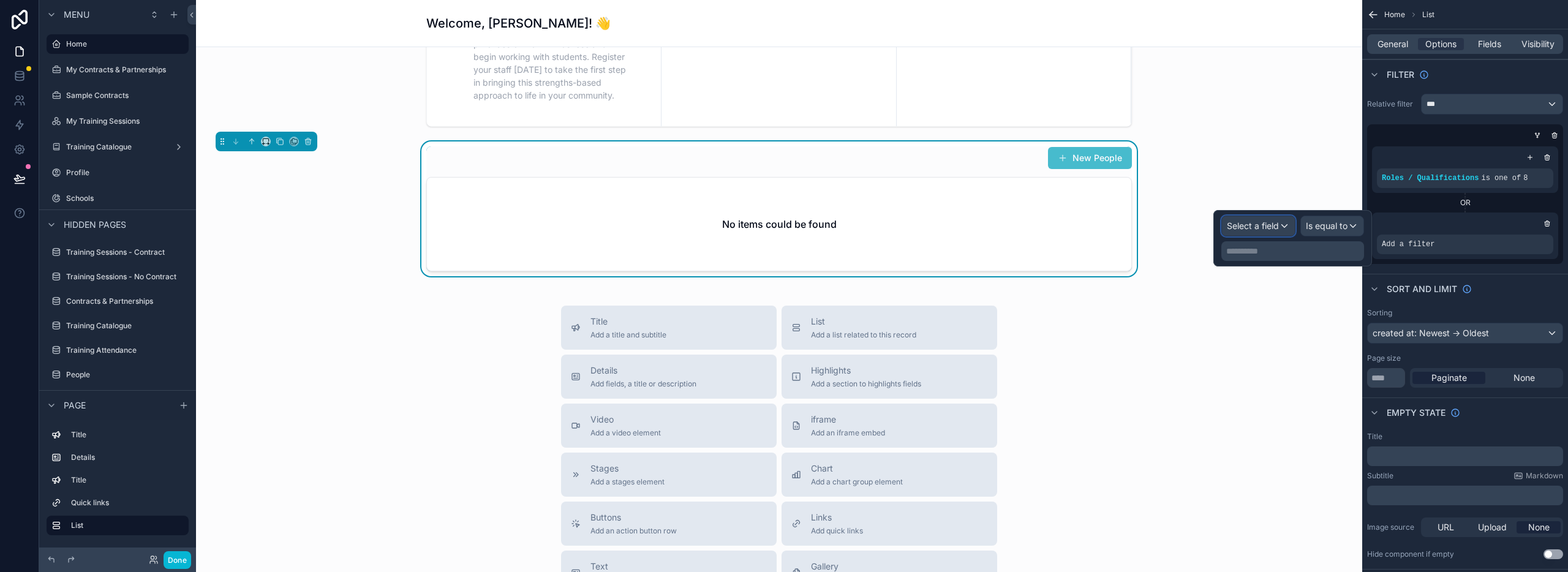
click at [1254, 221] on span "Select a field" at bounding box center [1253, 226] width 52 height 11
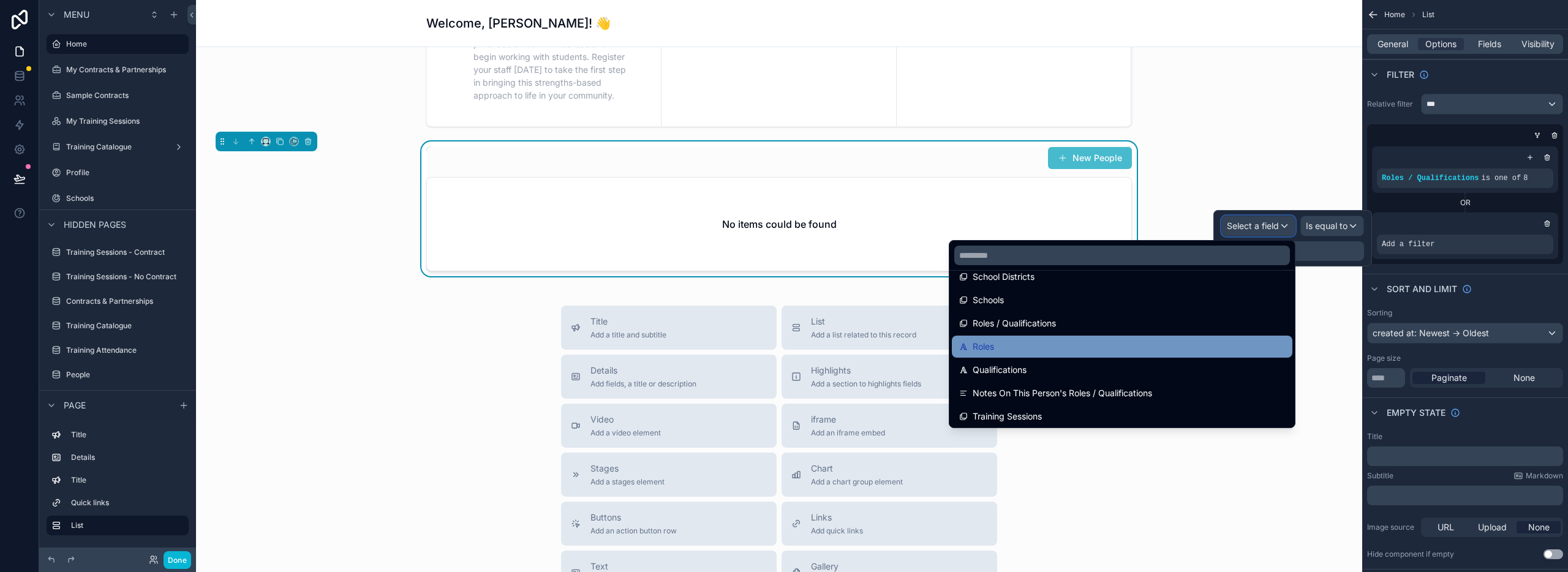
scroll to position [460, 0]
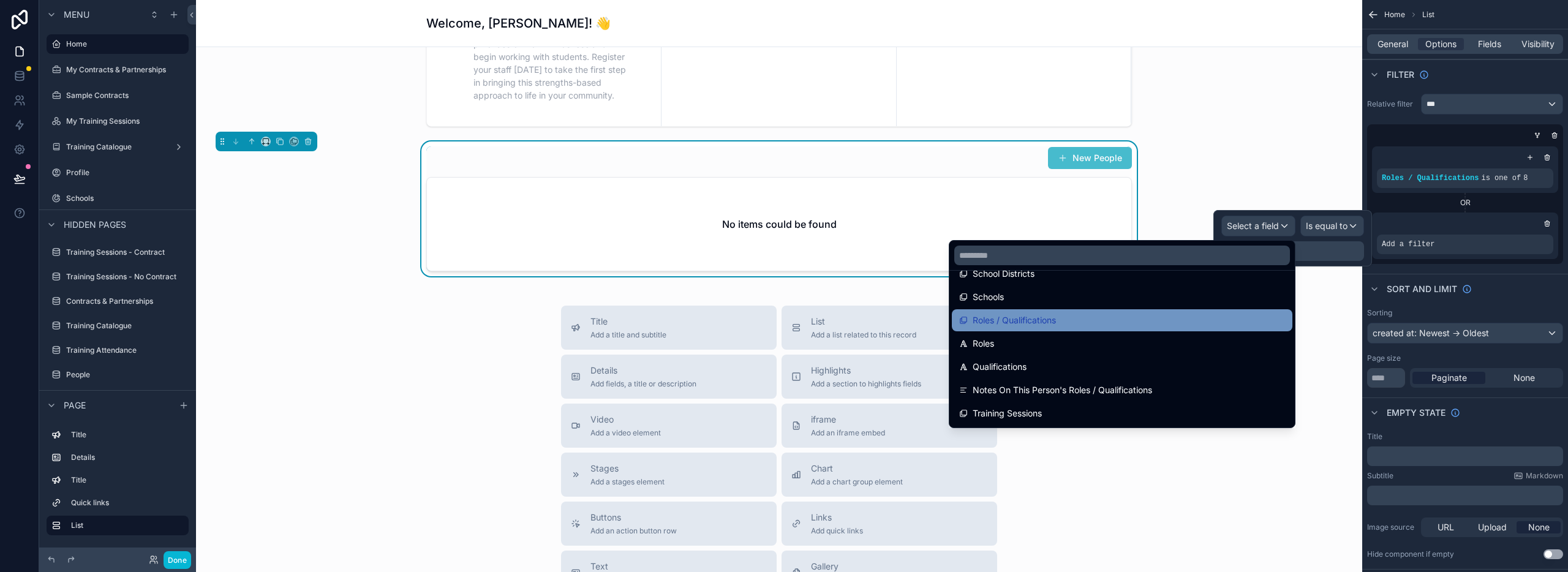
click at [1014, 324] on span "Roles / Qualifications" at bounding box center [1014, 320] width 84 height 15
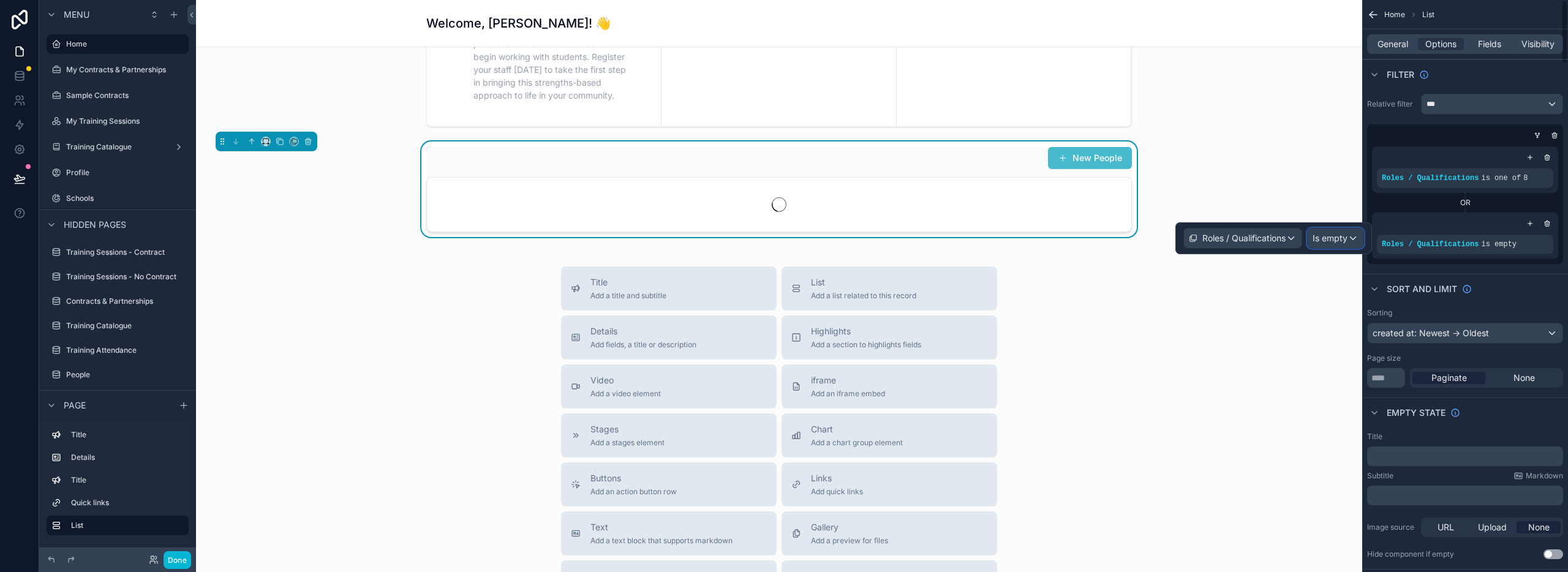
click at [1317, 240] on span "Is empty" at bounding box center [1330, 238] width 35 height 12
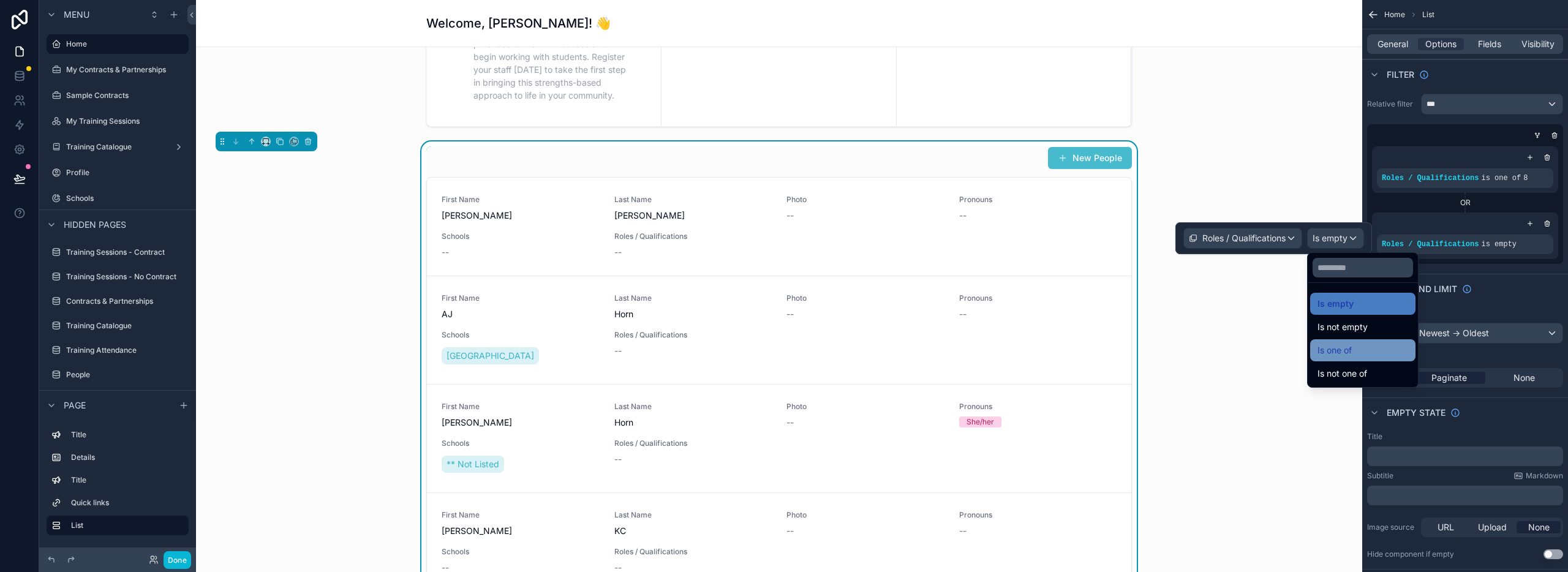
click at [1317, 344] on div "Is one of" at bounding box center [1363, 350] width 105 height 22
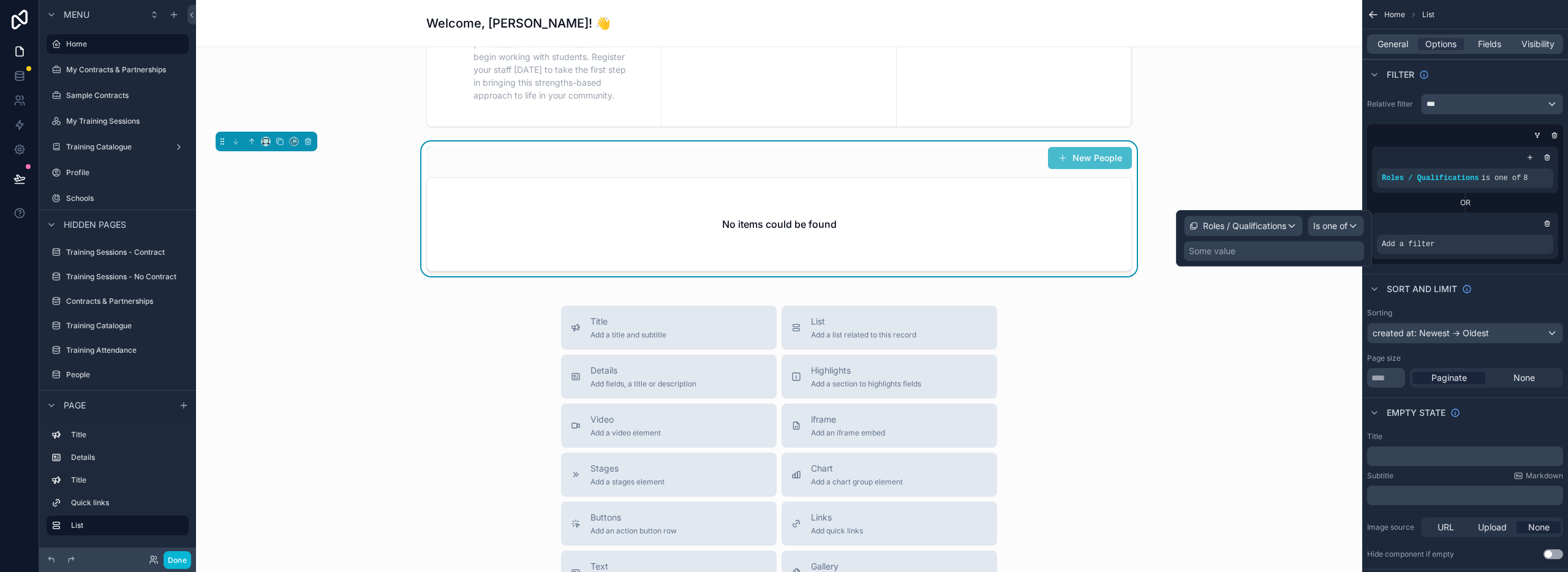
click at [1231, 252] on div "Some value" at bounding box center [1212, 251] width 46 height 12
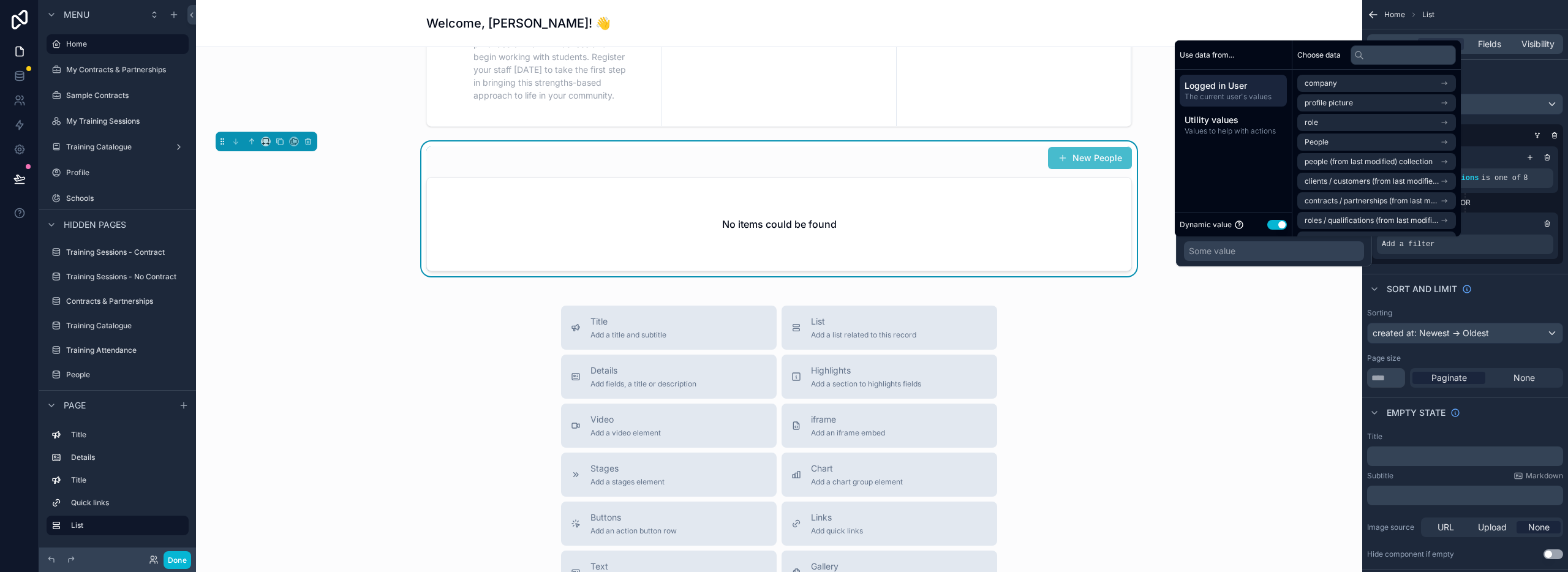
click at [1274, 220] on button "Use setting" at bounding box center [1277, 225] width 19 height 10
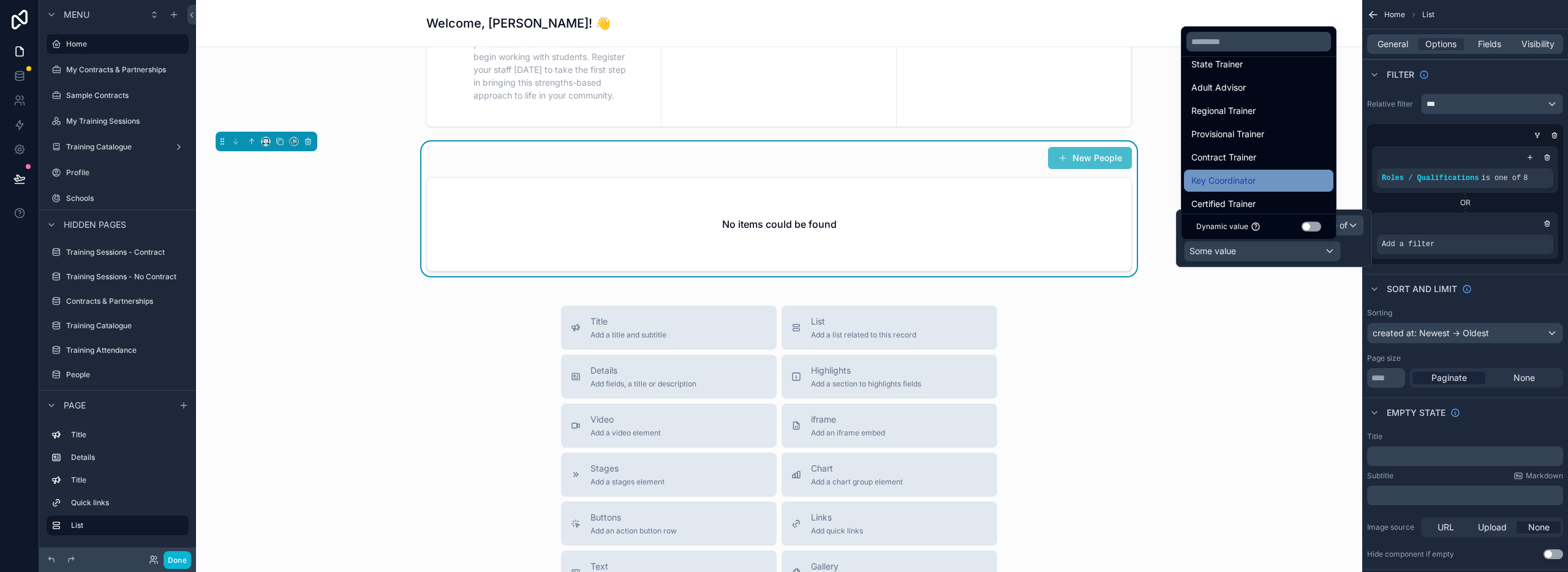
scroll to position [62, 0]
click at [1241, 176] on span "Key Coordinator" at bounding box center [1223, 178] width 64 height 15
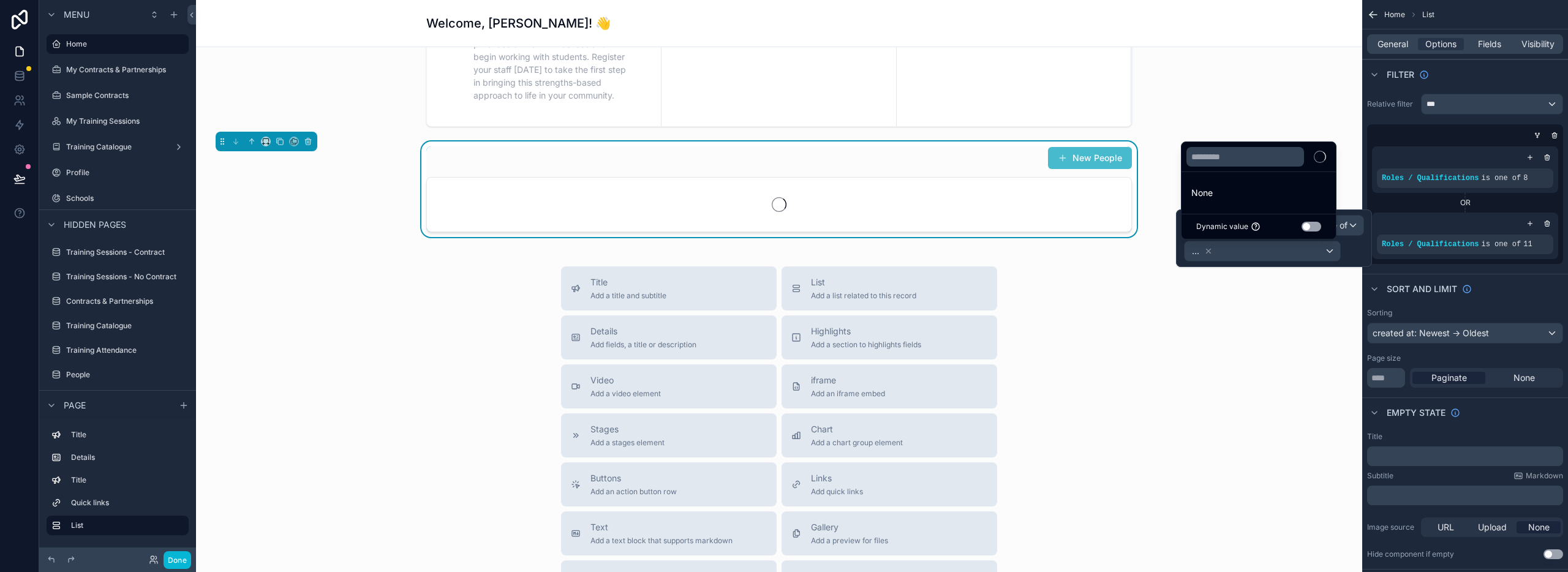
scroll to position [0, 0]
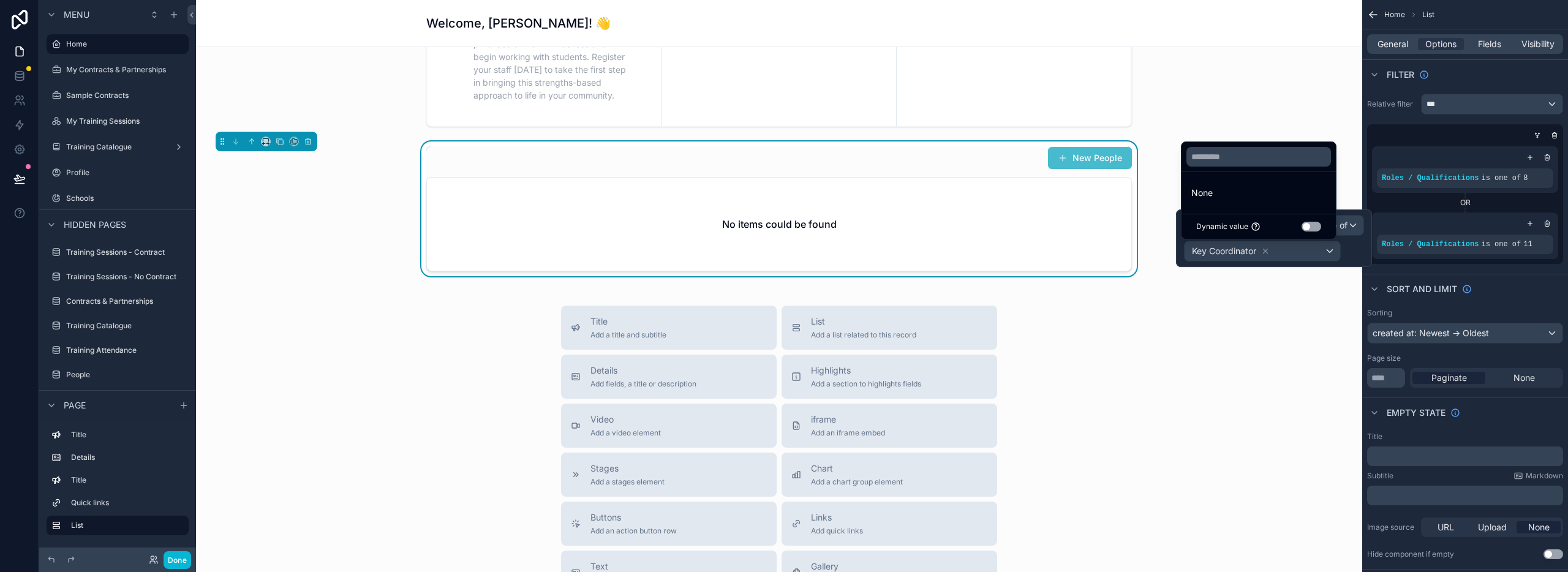
click at [1301, 298] on div "Welcome to the Sources of Strength Client Portal Your hub for training, curricu…" at bounding box center [780, 150] width 1166 height 1380
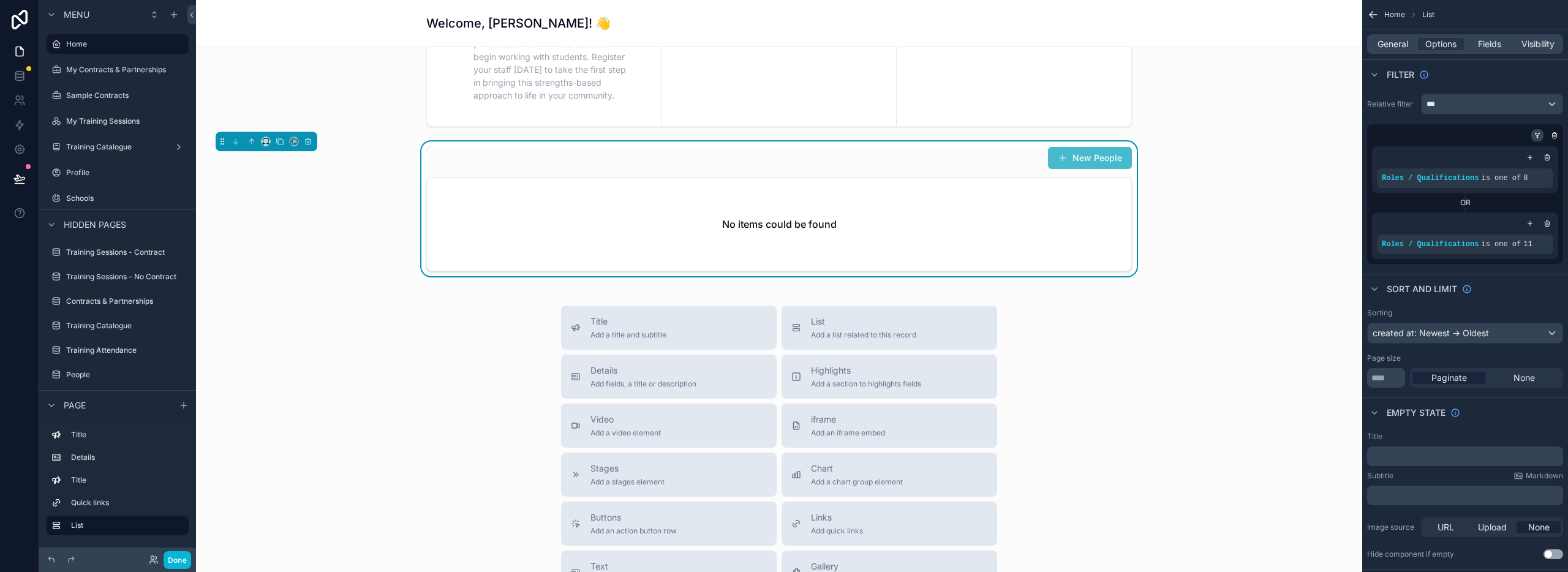
click at [1537, 134] on icon "scrollable content" at bounding box center [1537, 135] width 7 height 7
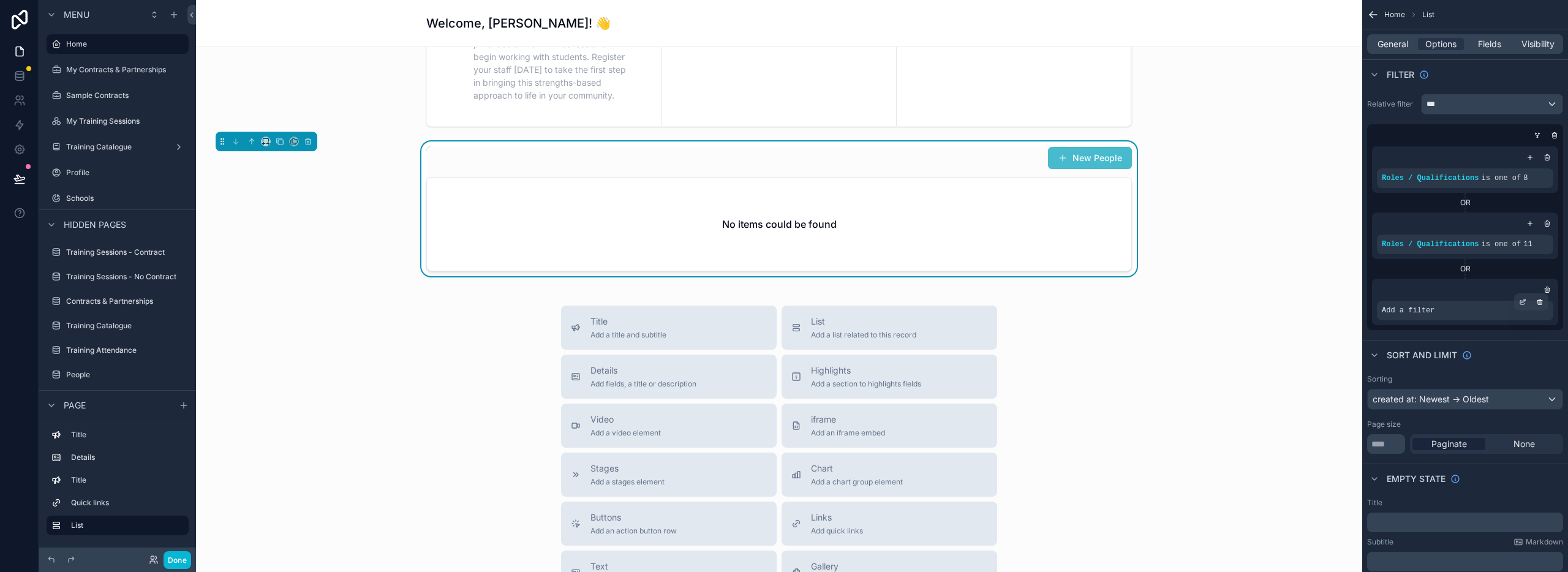
click at [1415, 312] on span "Add a filter" at bounding box center [1408, 311] width 53 height 10
click at [1415, 311] on span "Add a filter" at bounding box center [1408, 311] width 53 height 10
click at [1523, 302] on div "scrollable content" at bounding box center [1523, 302] width 17 height 17
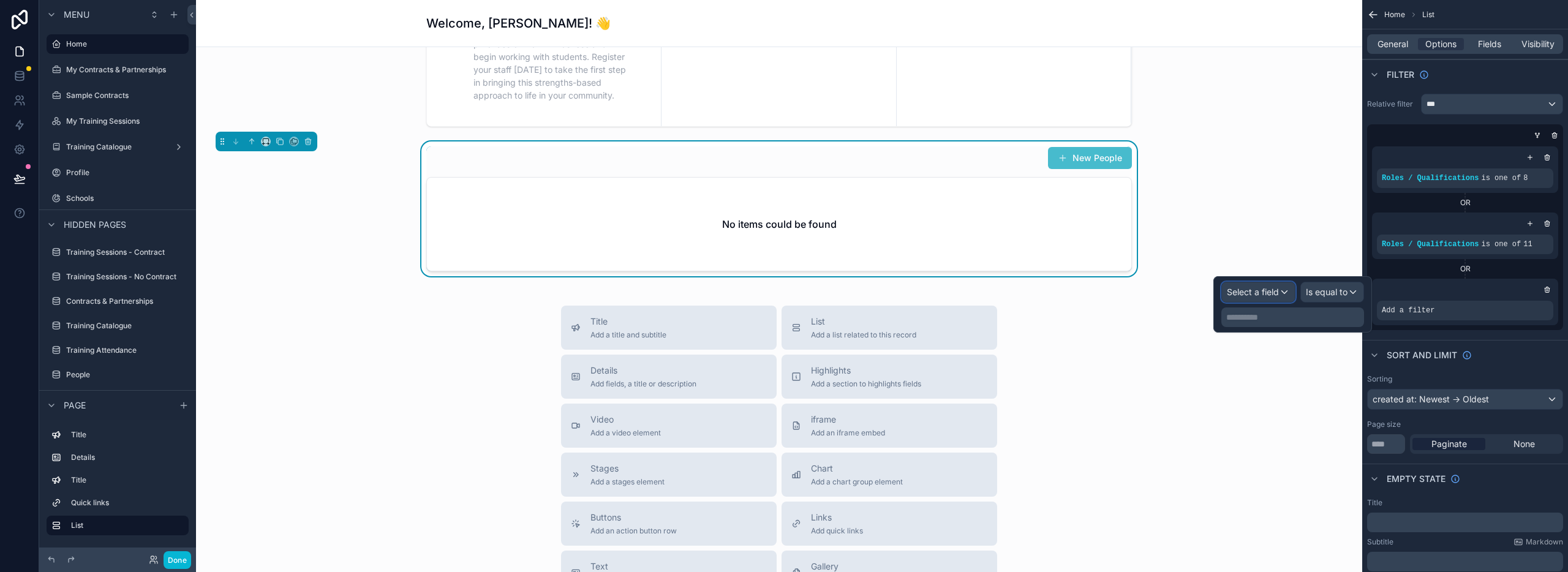
click at [1245, 294] on span "Select a field" at bounding box center [1253, 291] width 52 height 11
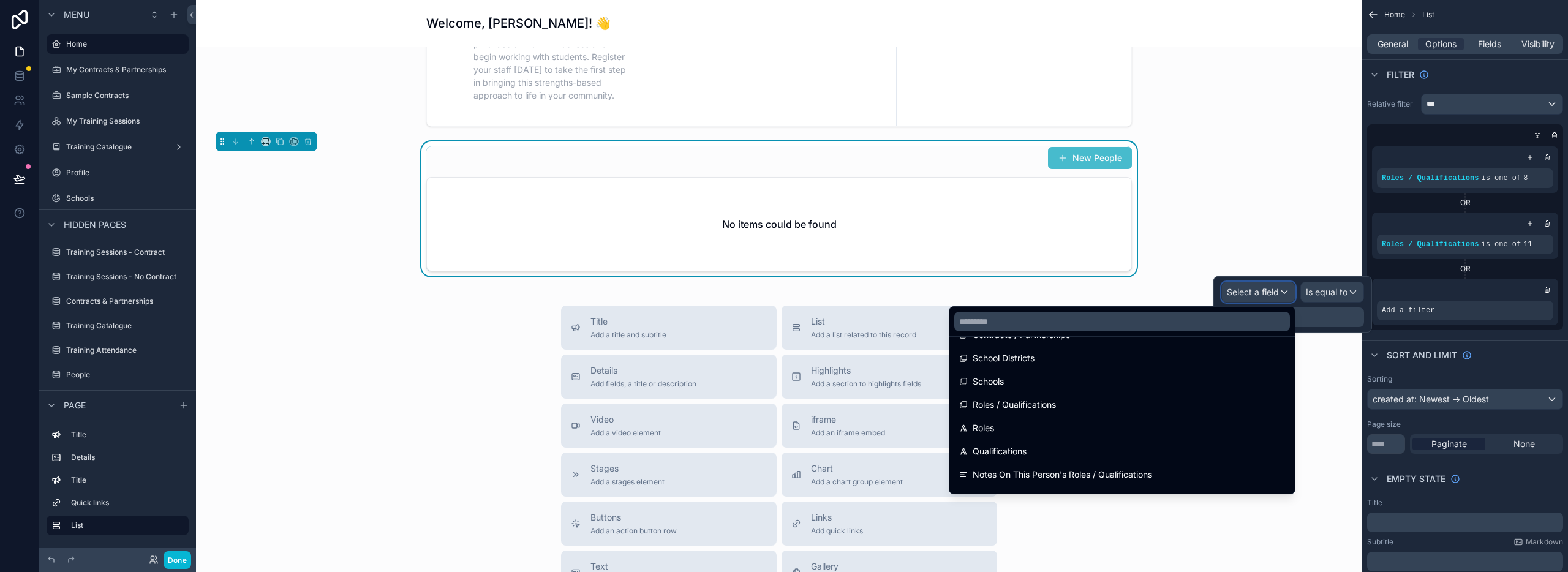
scroll to position [466, 0]
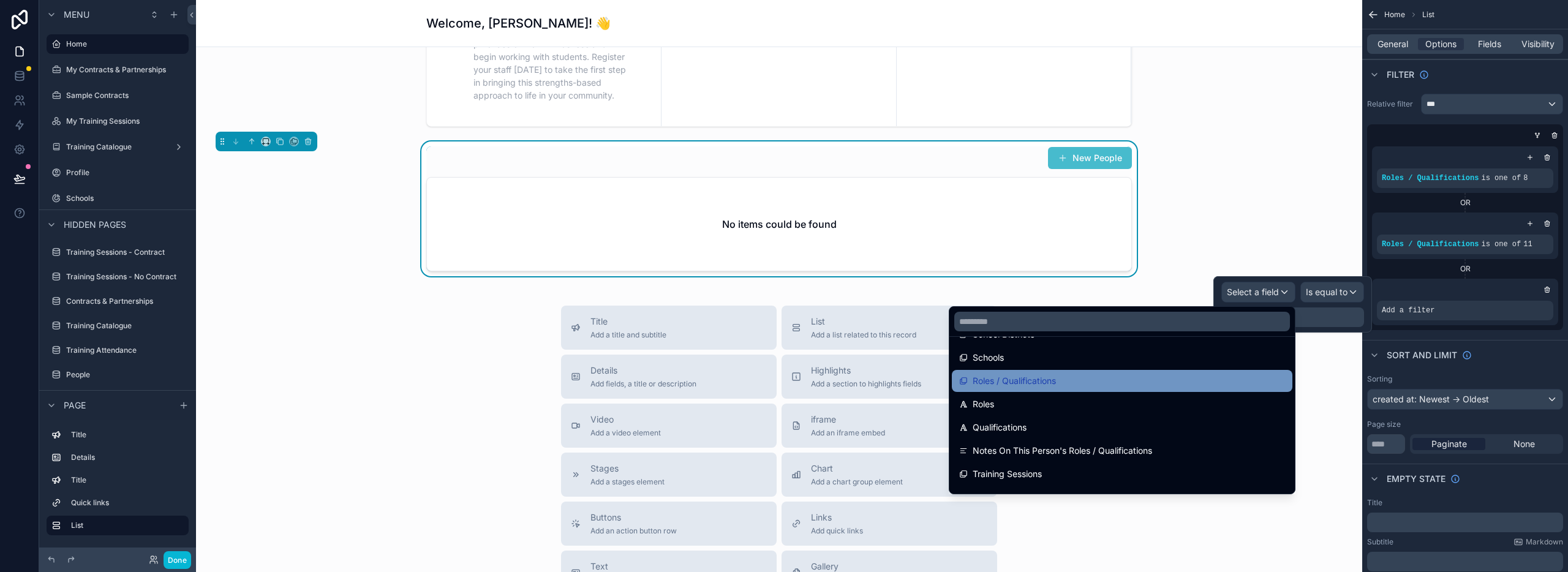
click at [1074, 385] on div "Roles / Qualifications" at bounding box center [1123, 381] width 326 height 15
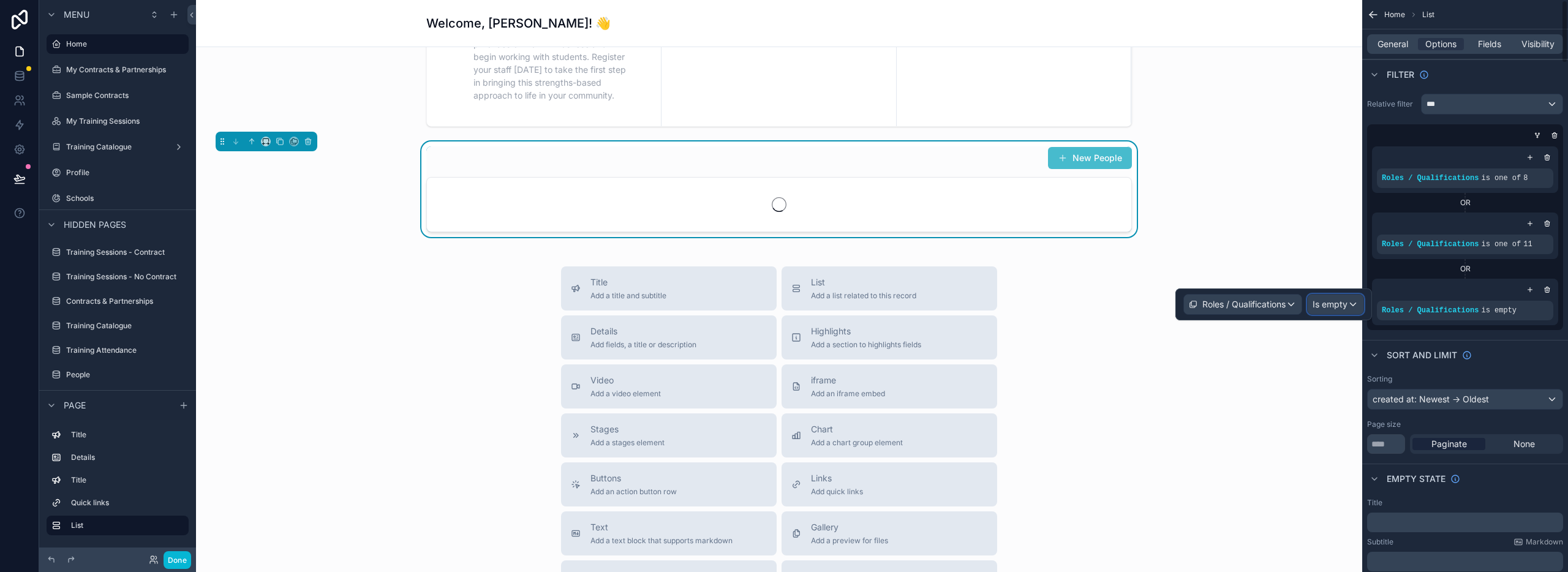
click at [1325, 303] on span "Is empty" at bounding box center [1330, 304] width 35 height 12
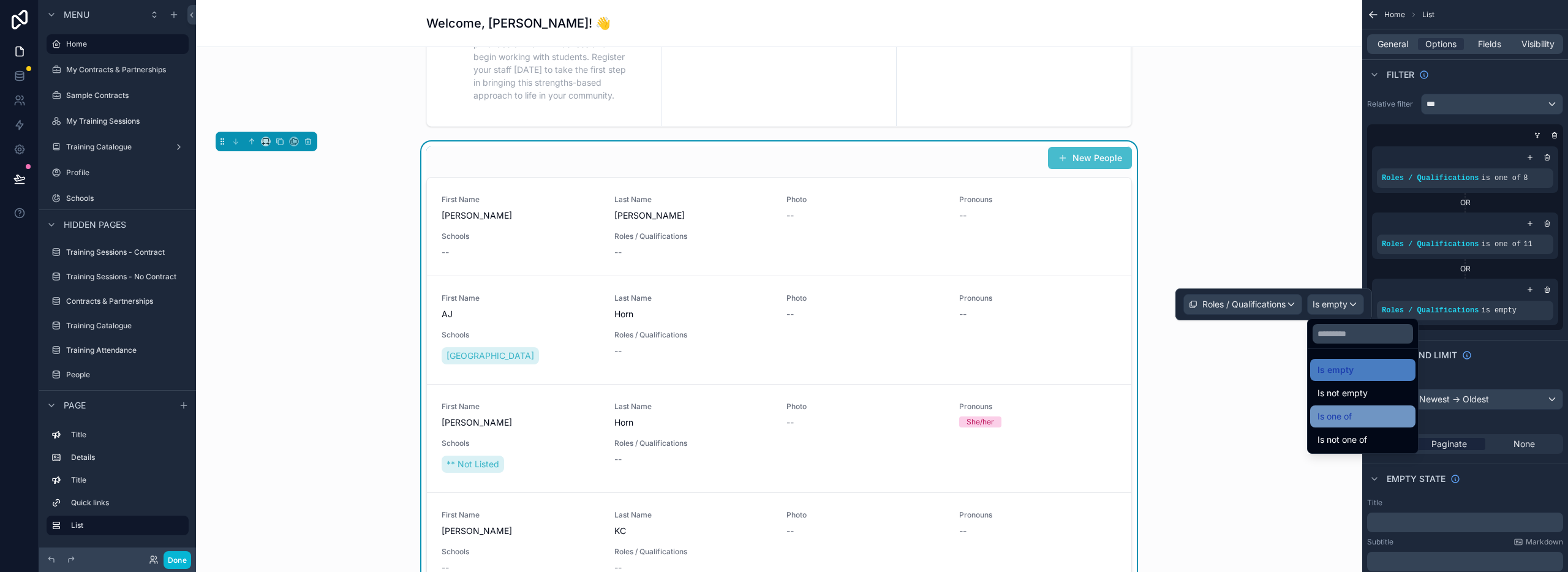
click at [1342, 411] on span "Is one of" at bounding box center [1334, 416] width 34 height 15
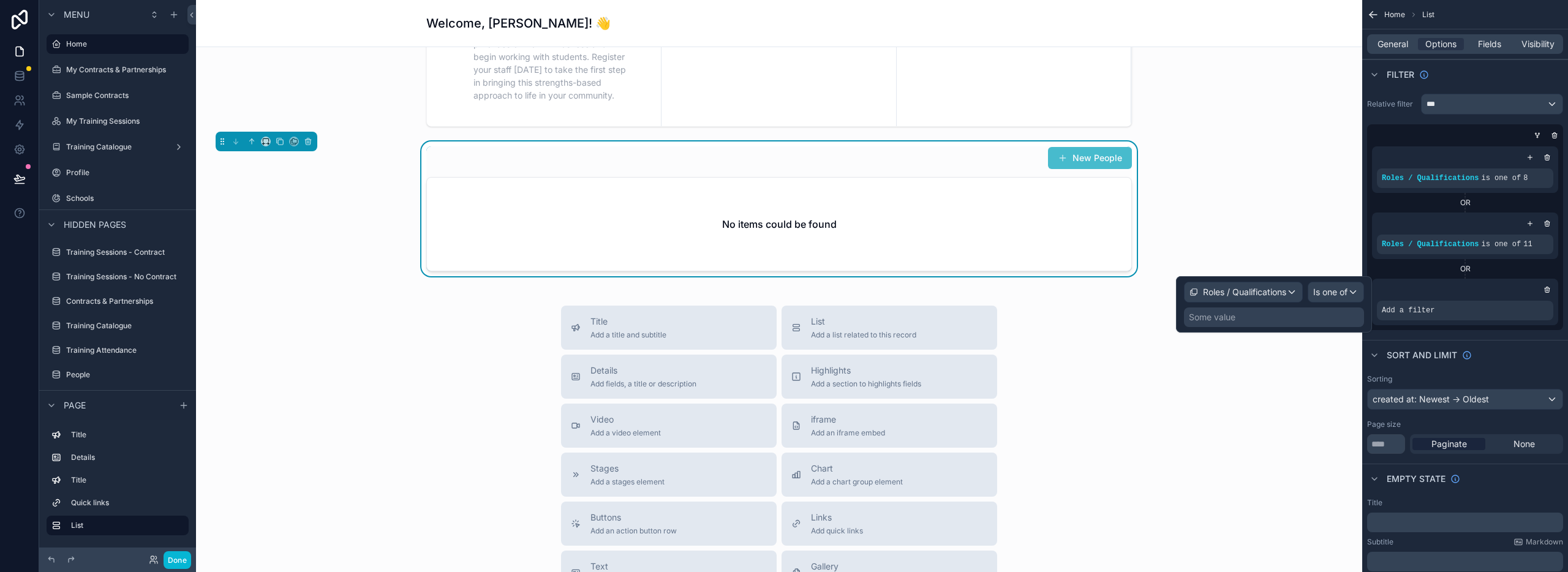
click at [1244, 315] on div "Some value" at bounding box center [1274, 317] width 180 height 19
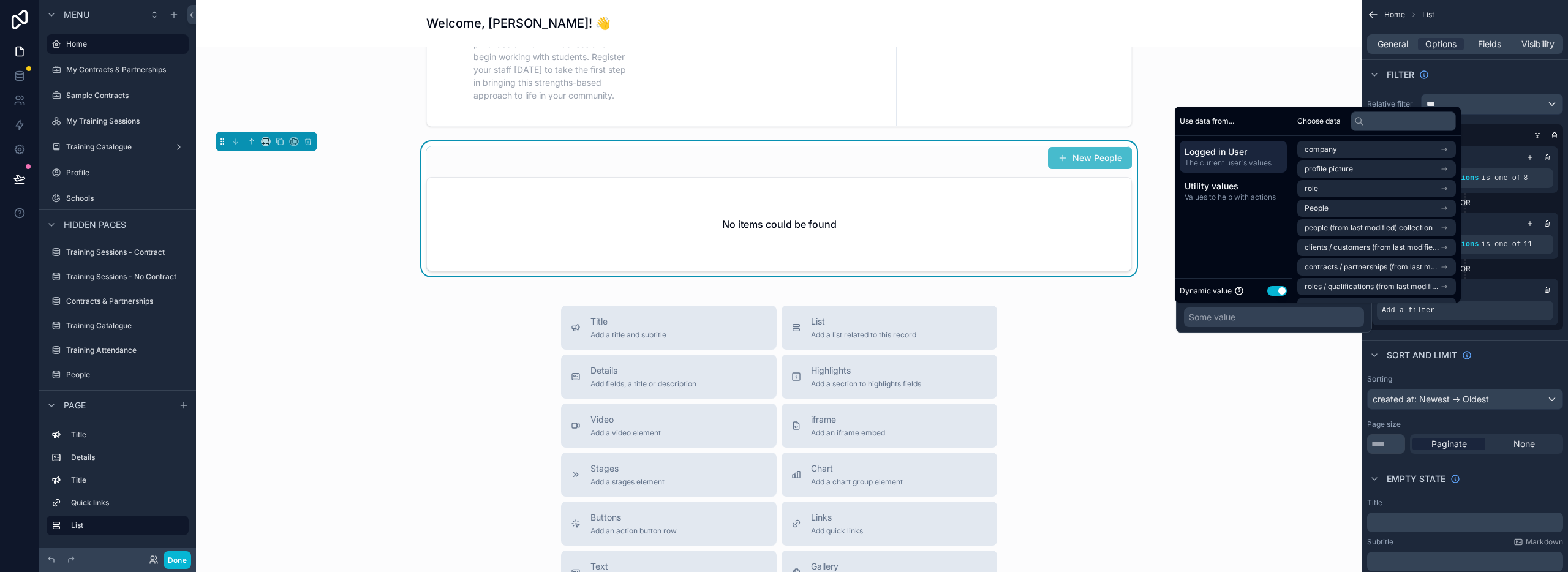
click at [1274, 289] on button "Use setting" at bounding box center [1277, 291] width 19 height 10
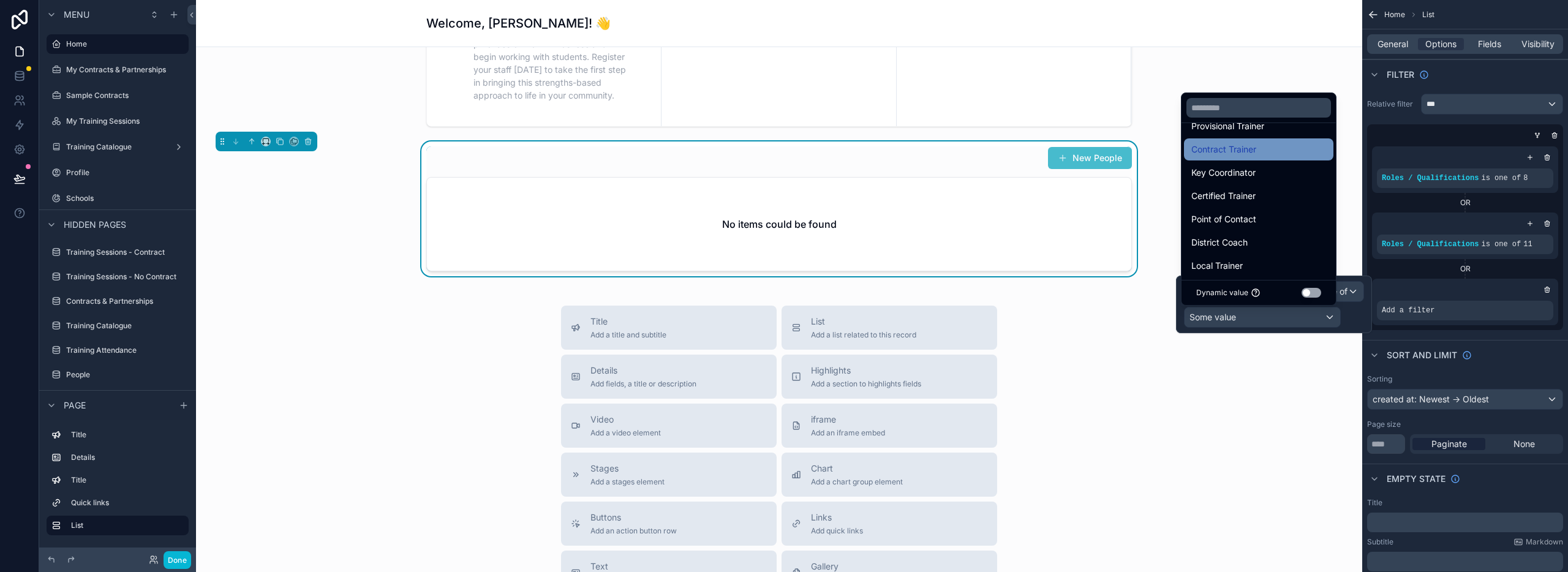
scroll to position [139, 0]
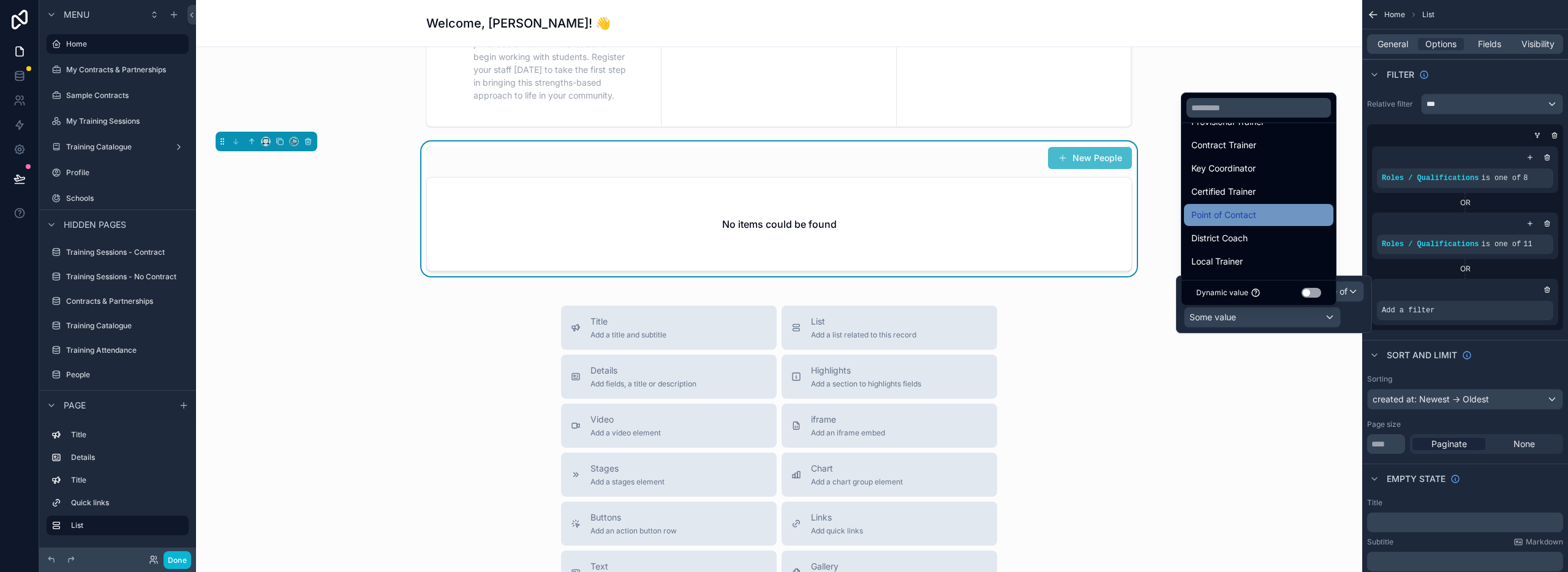
click at [1240, 218] on span "Point of Contact" at bounding box center [1224, 215] width 65 height 15
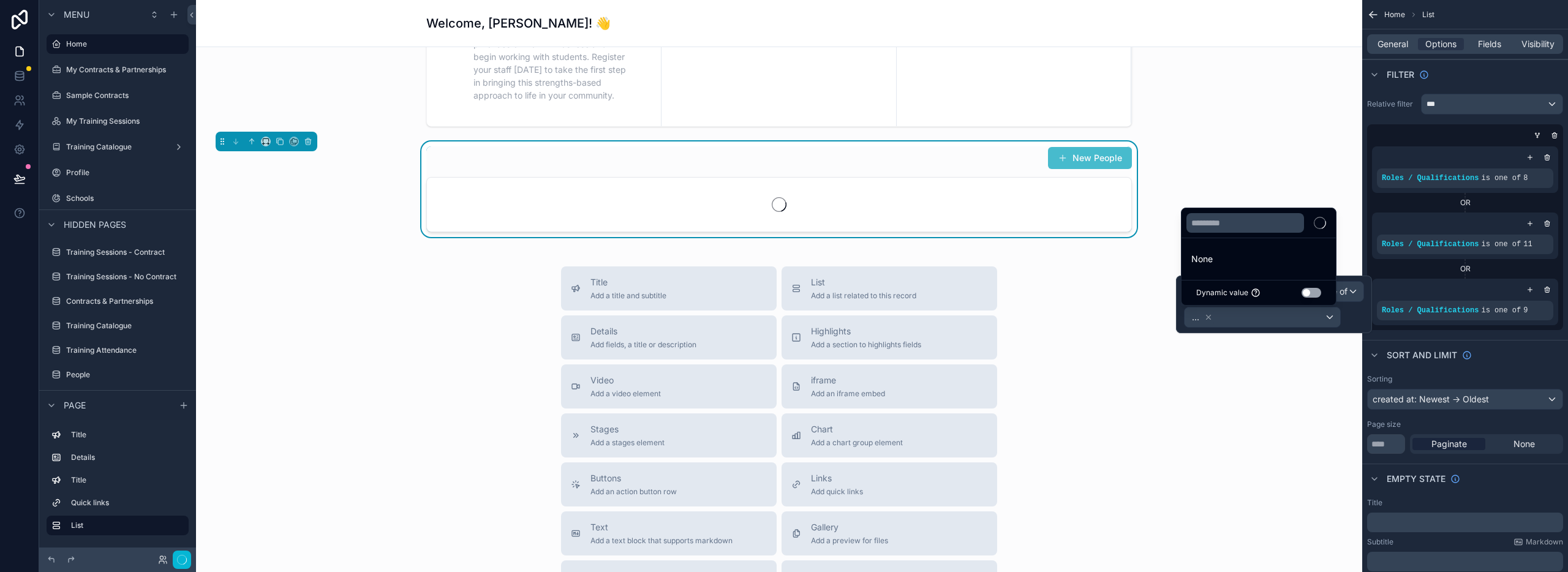
scroll to position [0, 0]
click at [1277, 344] on div "Title Add a title and subtitle List Add a list related to this record Details A…" at bounding box center [780, 484] width 1147 height 437
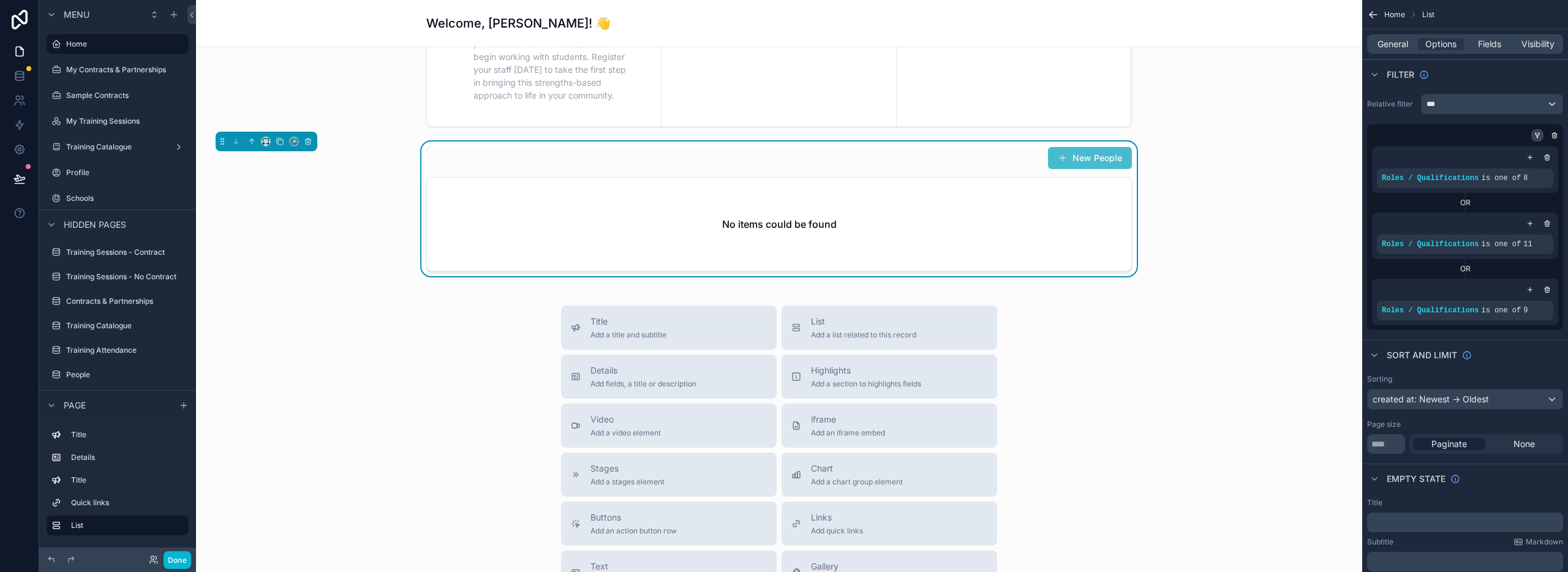
click at [1540, 134] on icon "scrollable content" at bounding box center [1537, 135] width 7 height 7
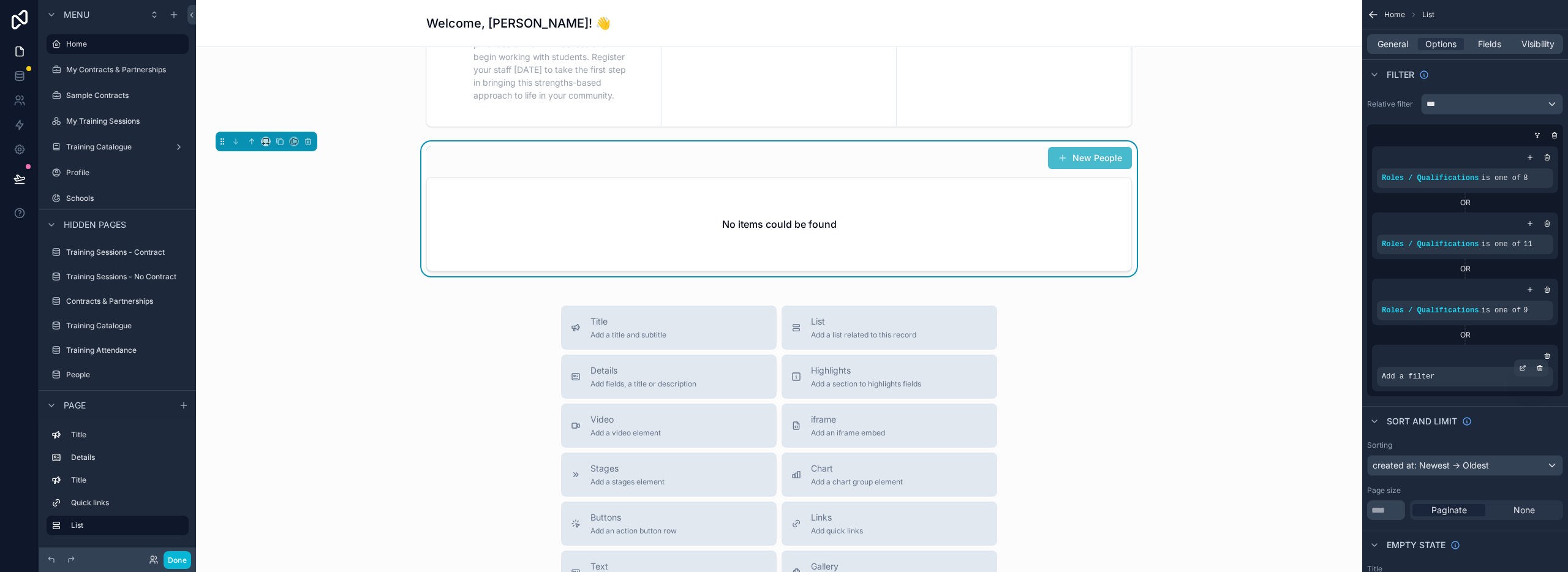
click at [1433, 376] on span "Add a filter" at bounding box center [1408, 376] width 53 height 10
click at [1523, 368] on icon "scrollable content" at bounding box center [1523, 368] width 7 height 7
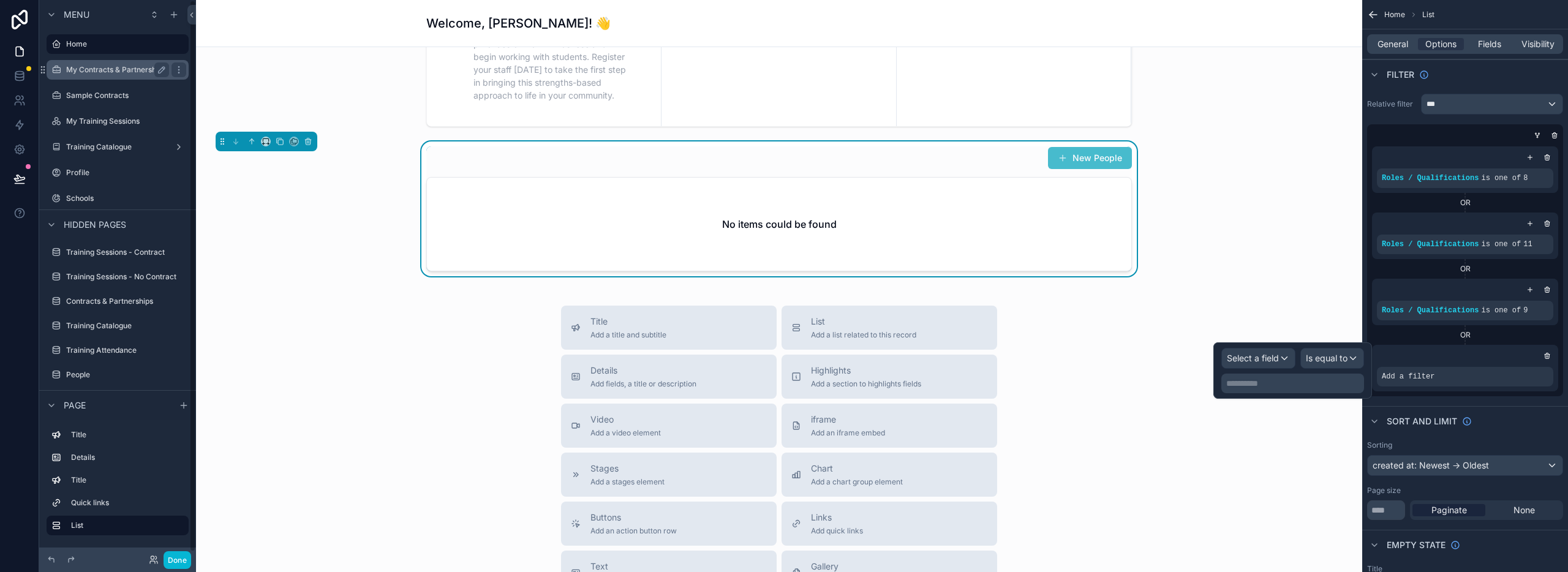
click at [88, 73] on label "My Contracts & Partnerships" at bounding box center [116, 70] width 100 height 10
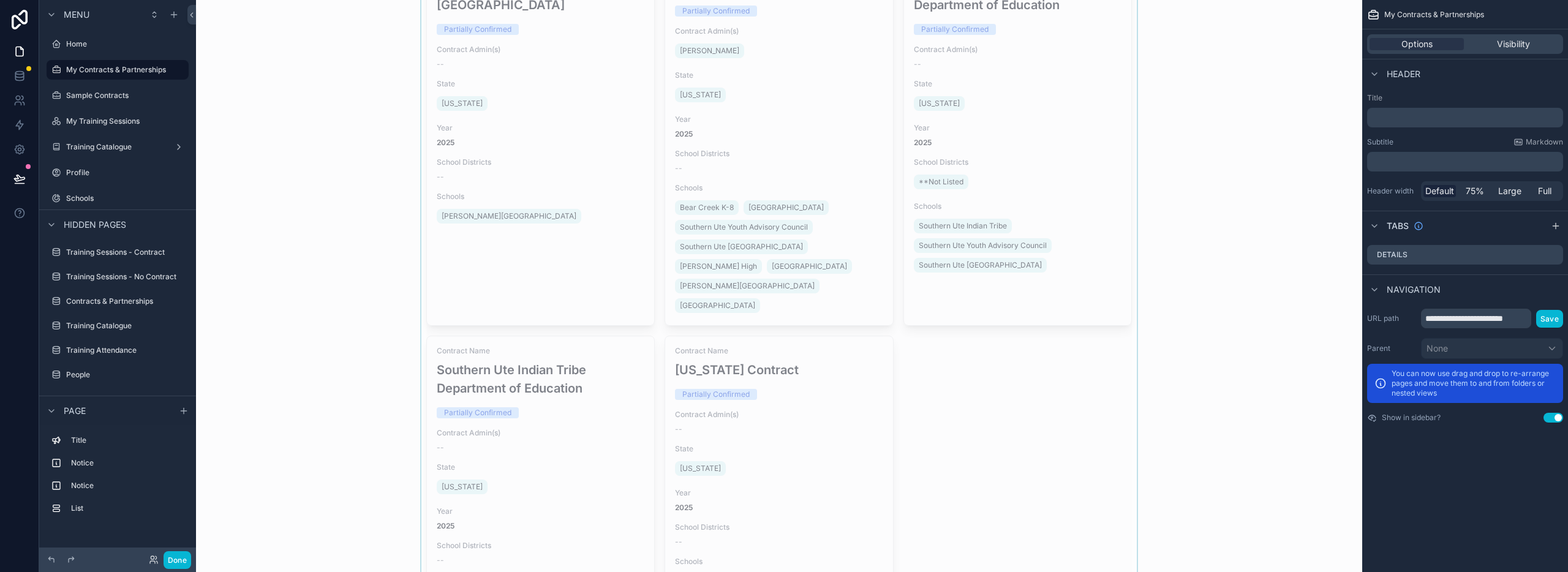
click at [662, 196] on div "scrollable content" at bounding box center [780, 163] width 1147 height 1082
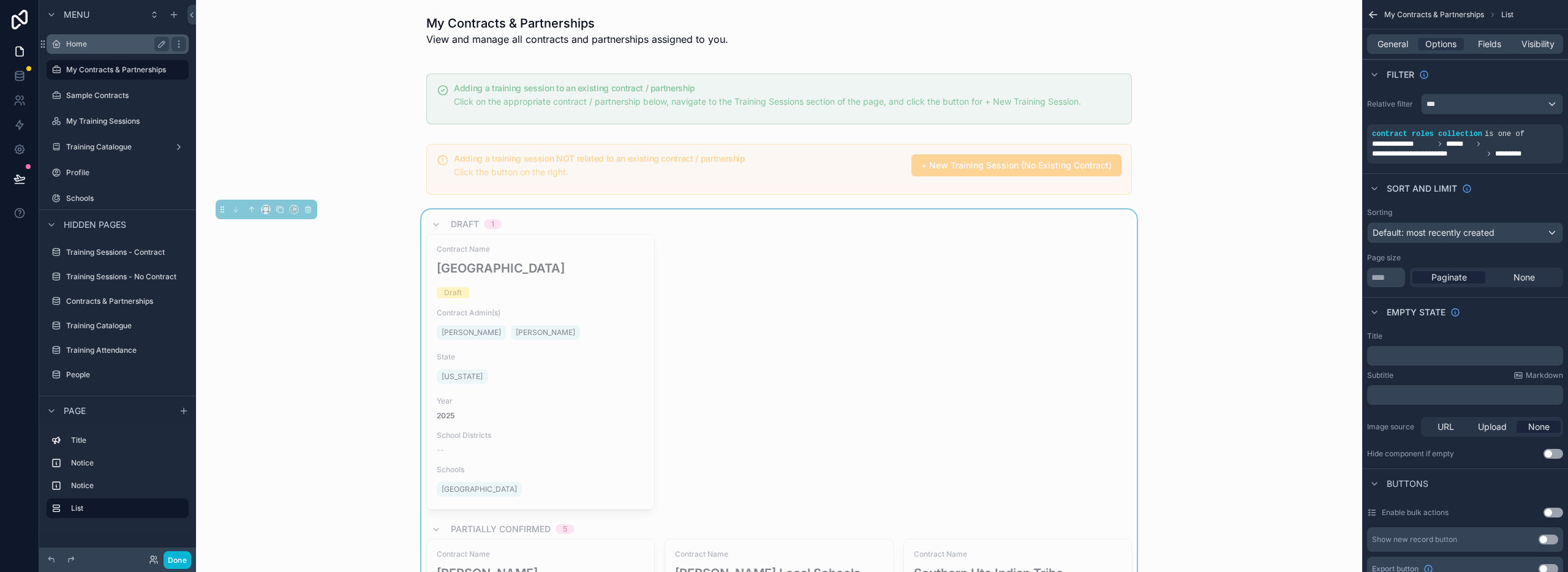
click at [94, 48] on label "Home" at bounding box center [115, 44] width 98 height 10
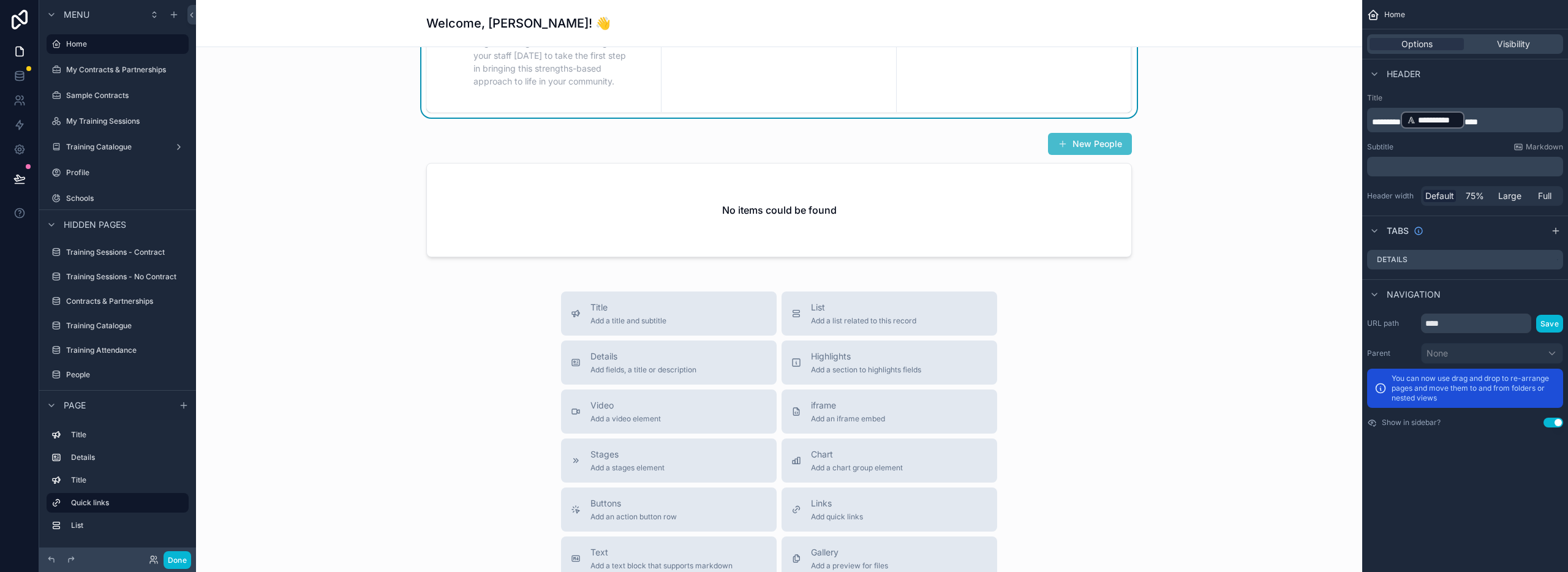
scroll to position [549, 0]
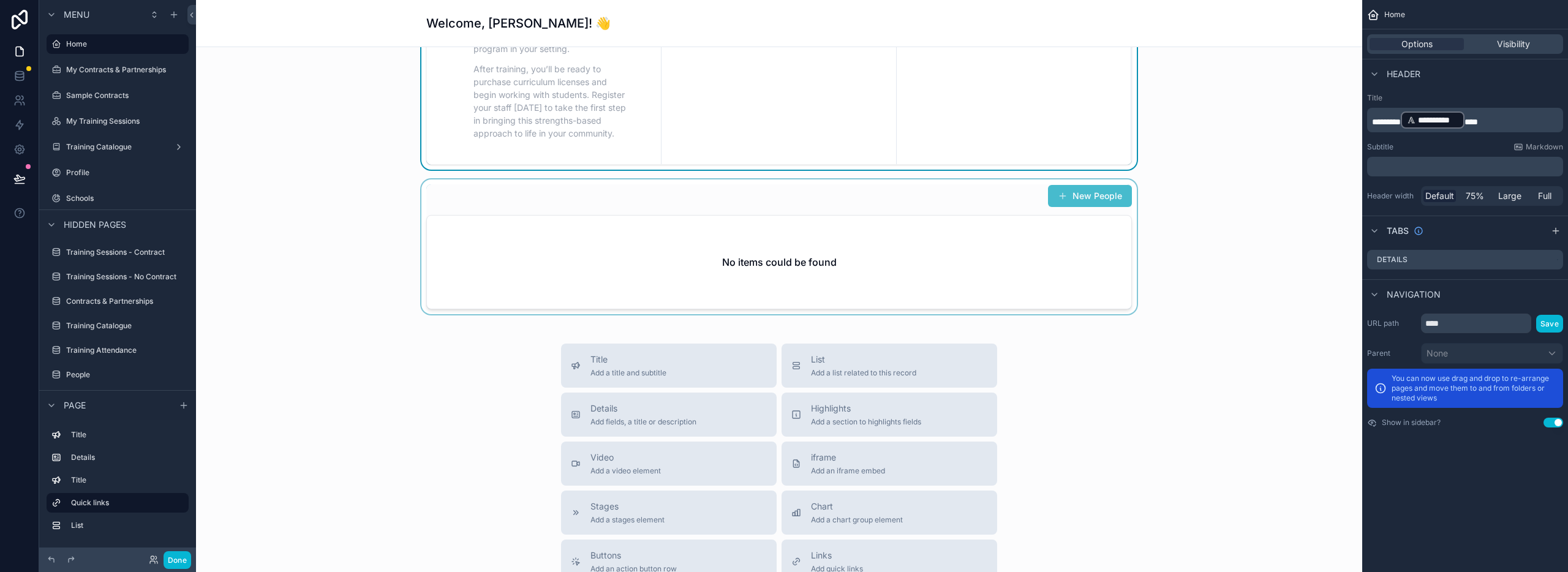
click at [1059, 286] on div "scrollable content" at bounding box center [780, 247] width 1147 height 135
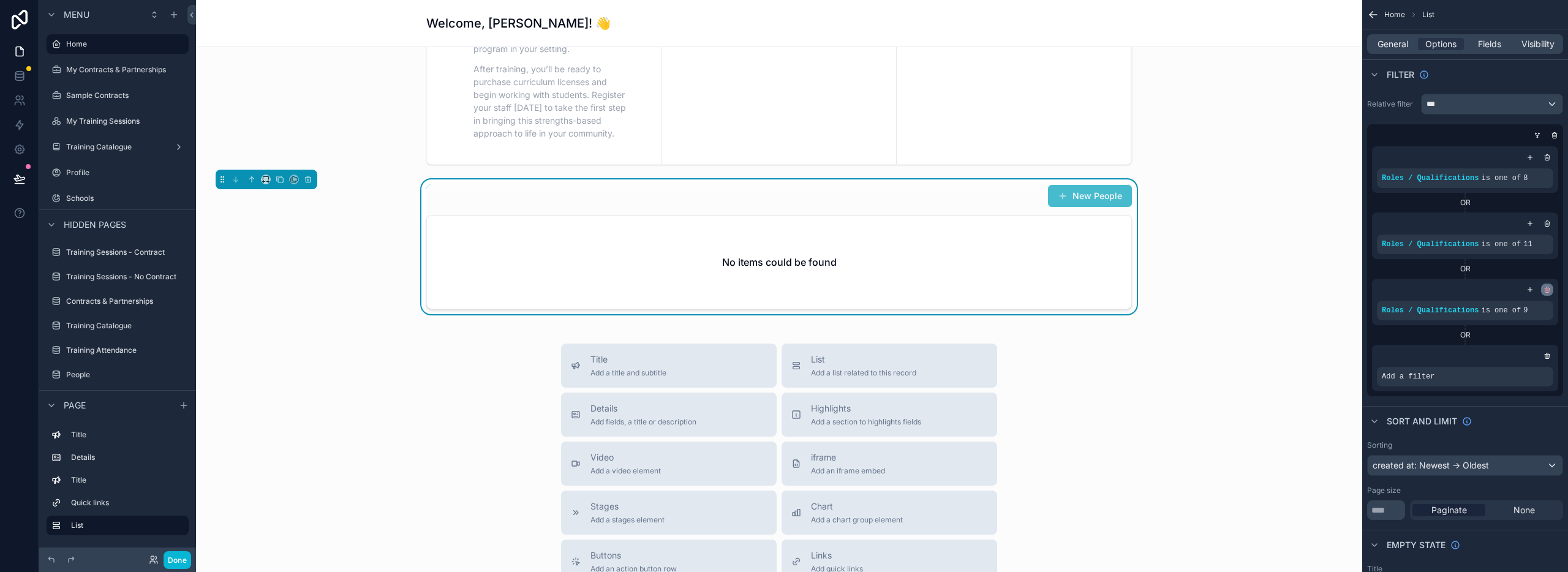
click at [1547, 289] on icon "scrollable content" at bounding box center [1547, 290] width 7 height 7
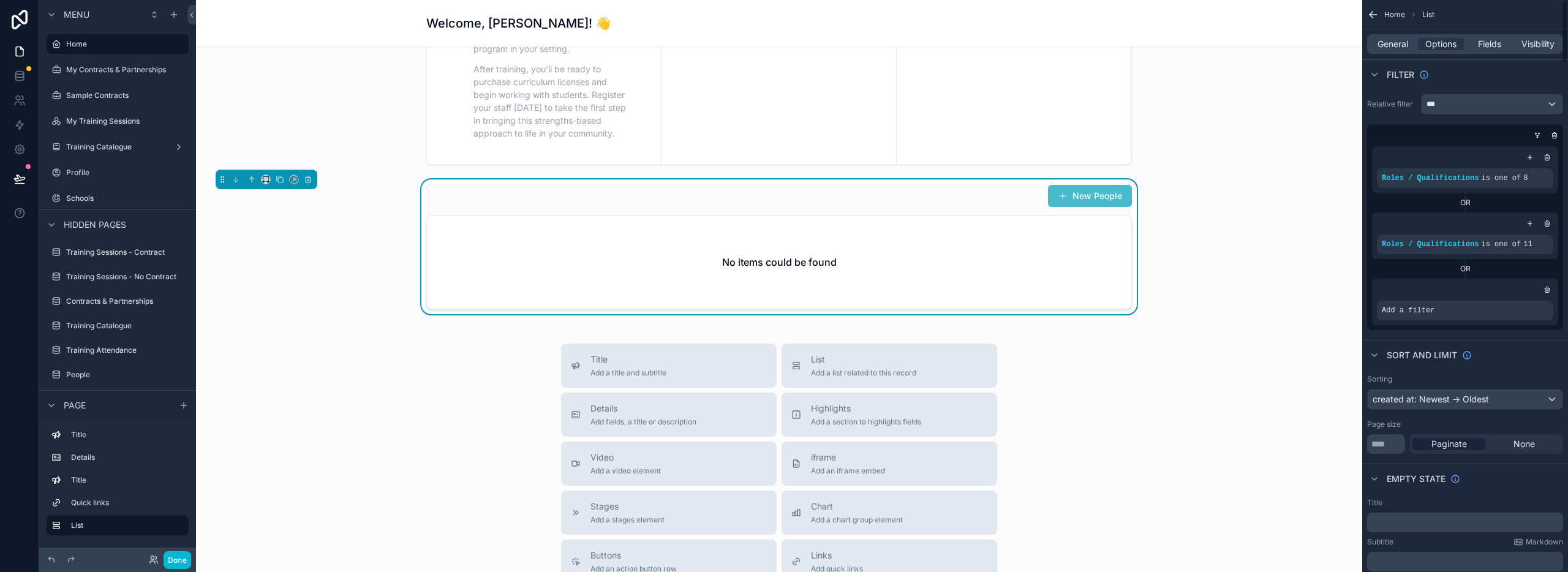
drag, startPoint x: 1549, startPoint y: 224, endPoint x: 1545, endPoint y: 196, distance: 28.3
click at [1549, 223] on icon "scrollable content" at bounding box center [1547, 223] width 7 height 7
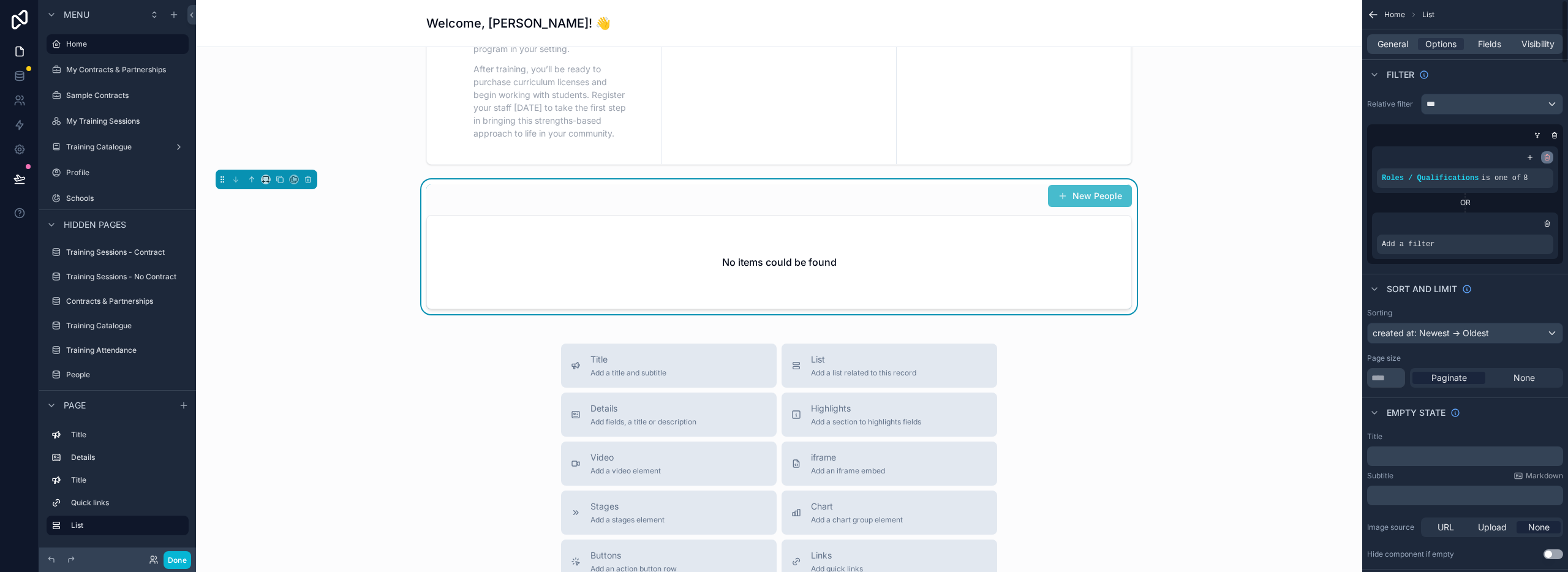
click at [1549, 153] on div "scrollable content" at bounding box center [1547, 157] width 12 height 12
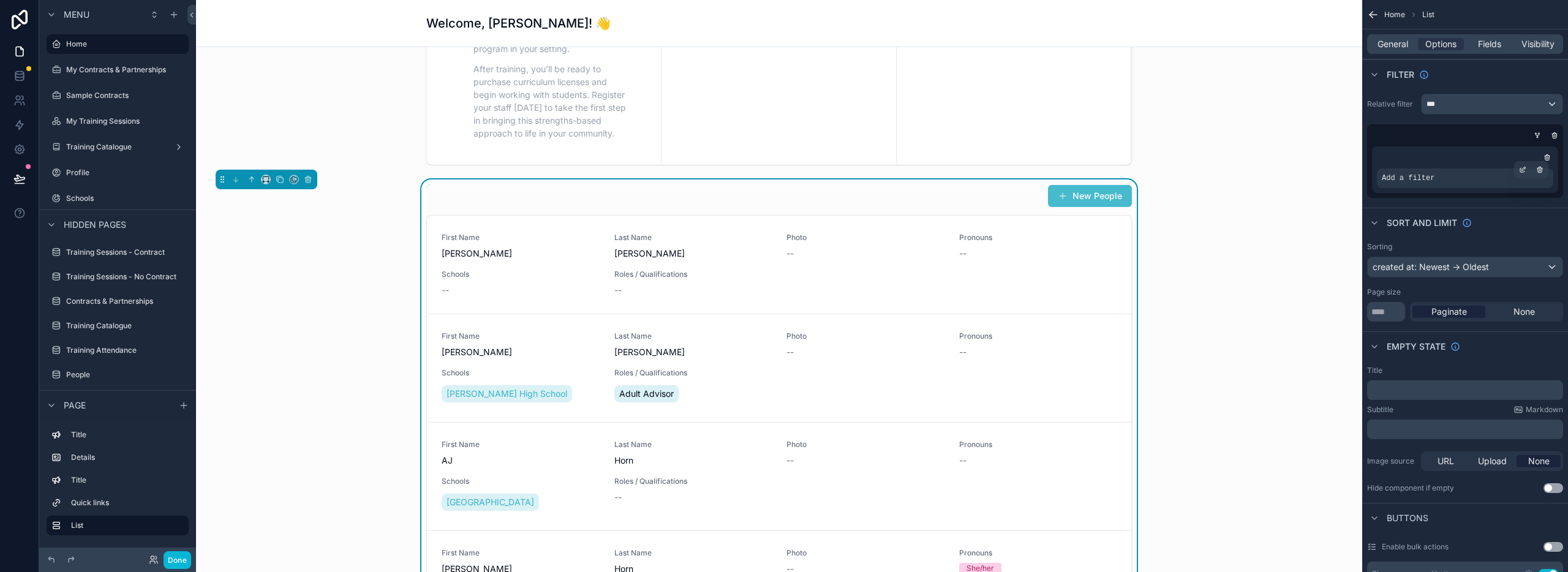
click at [1429, 178] on span "Add a filter" at bounding box center [1408, 178] width 53 height 10
click at [1524, 170] on icon "scrollable content" at bounding box center [1523, 170] width 7 height 7
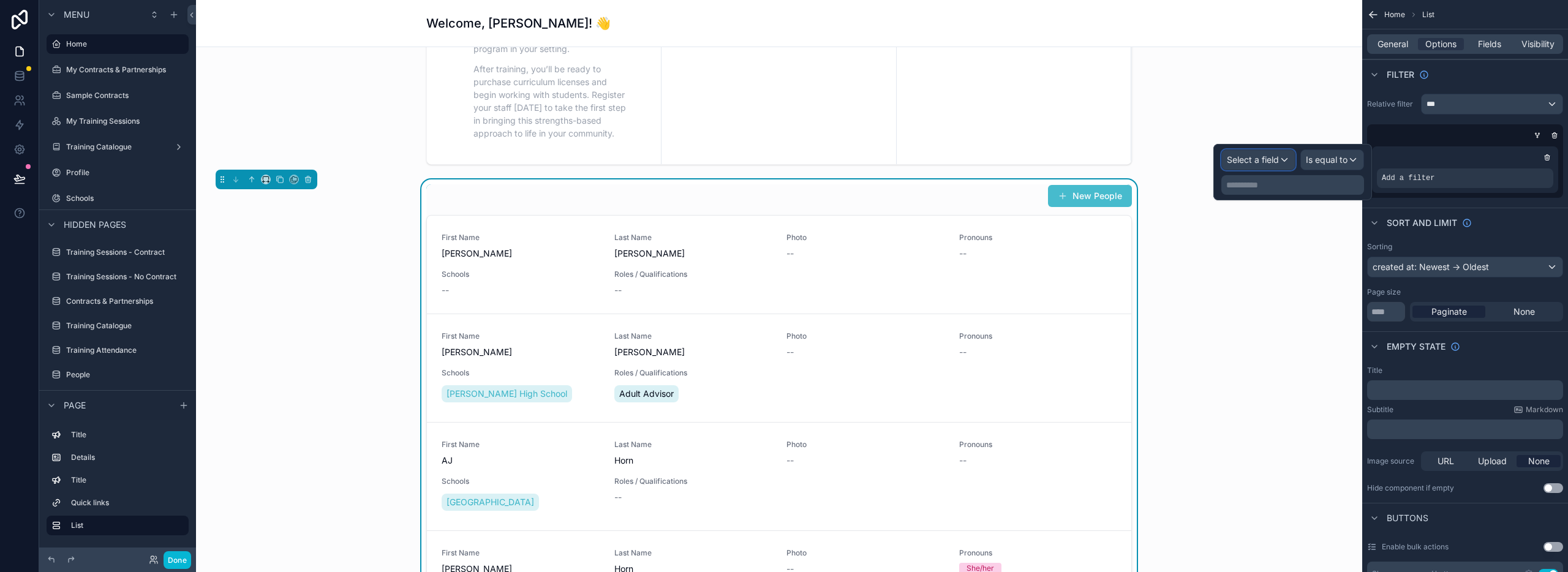
click at [1260, 161] on span "Select a field" at bounding box center [1253, 159] width 52 height 11
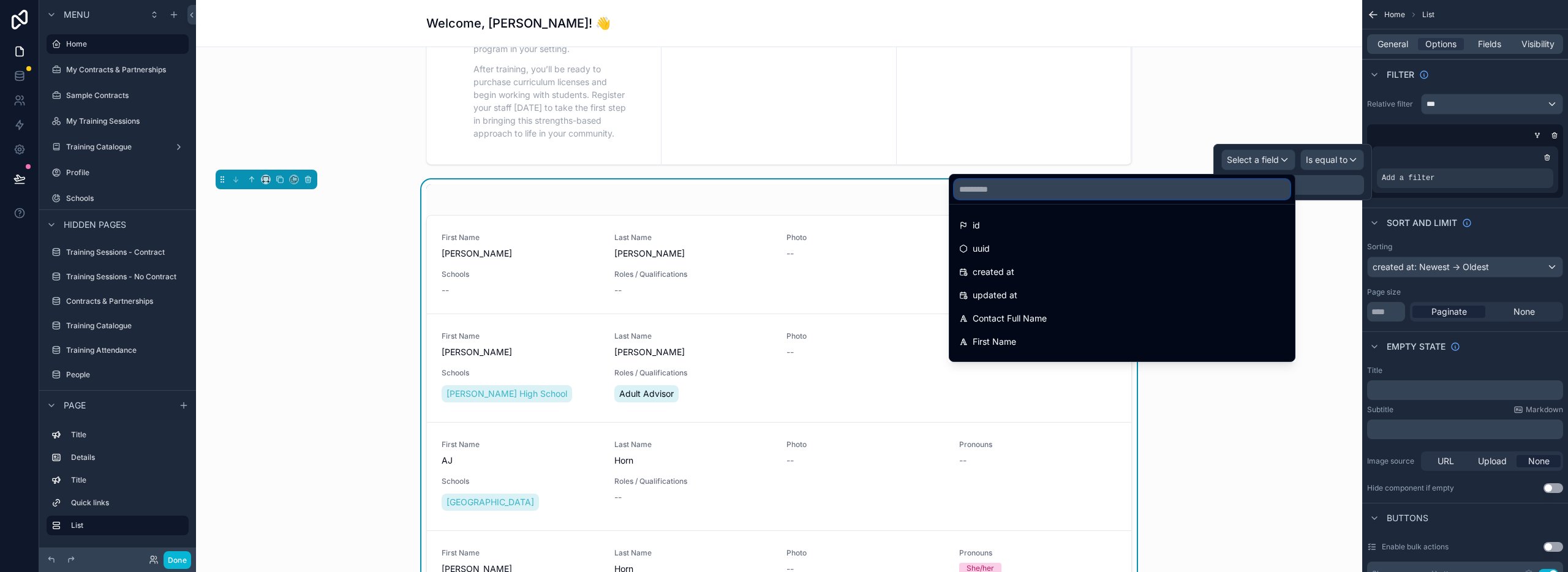
click at [992, 188] on input "text" at bounding box center [1122, 189] width 336 height 19
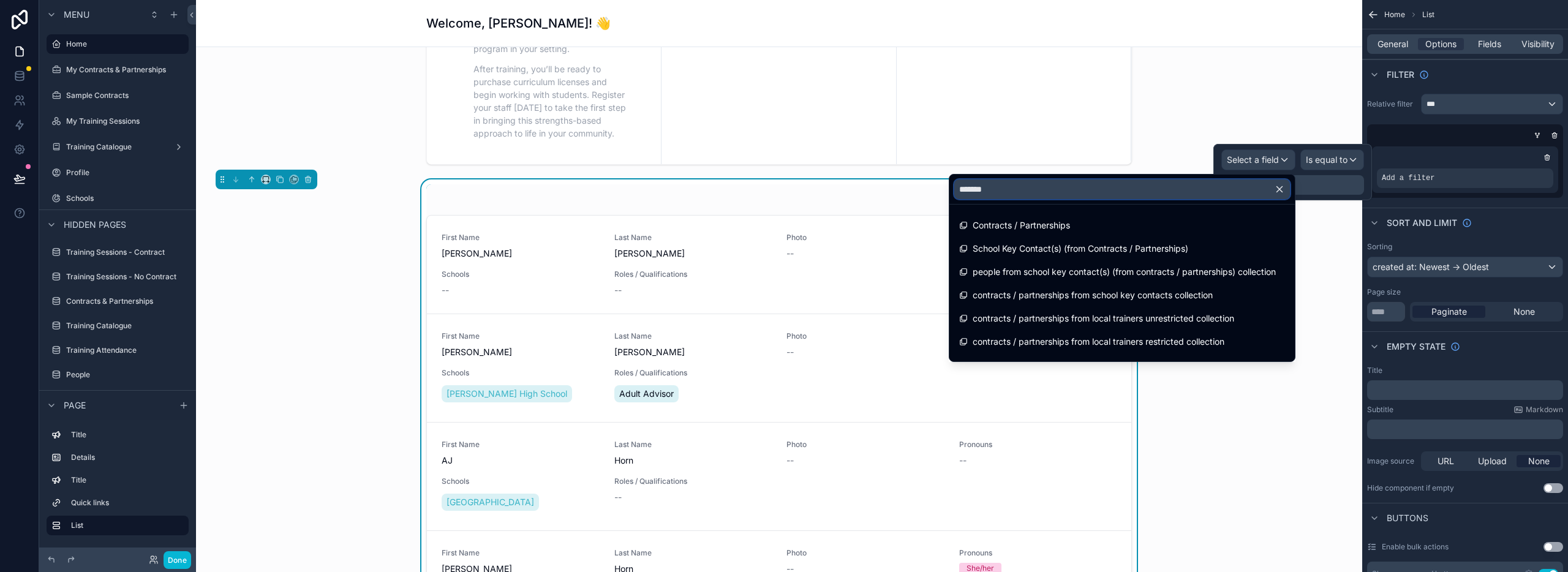
type input "********"
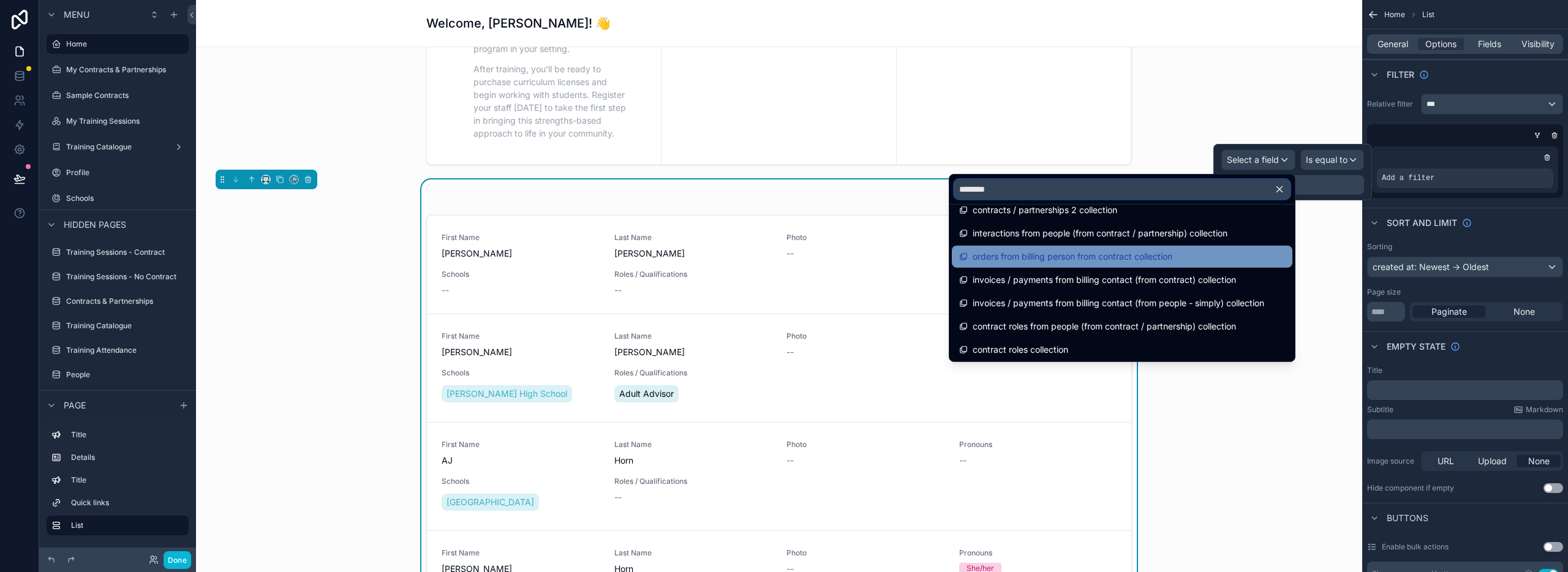
scroll to position [250, 0]
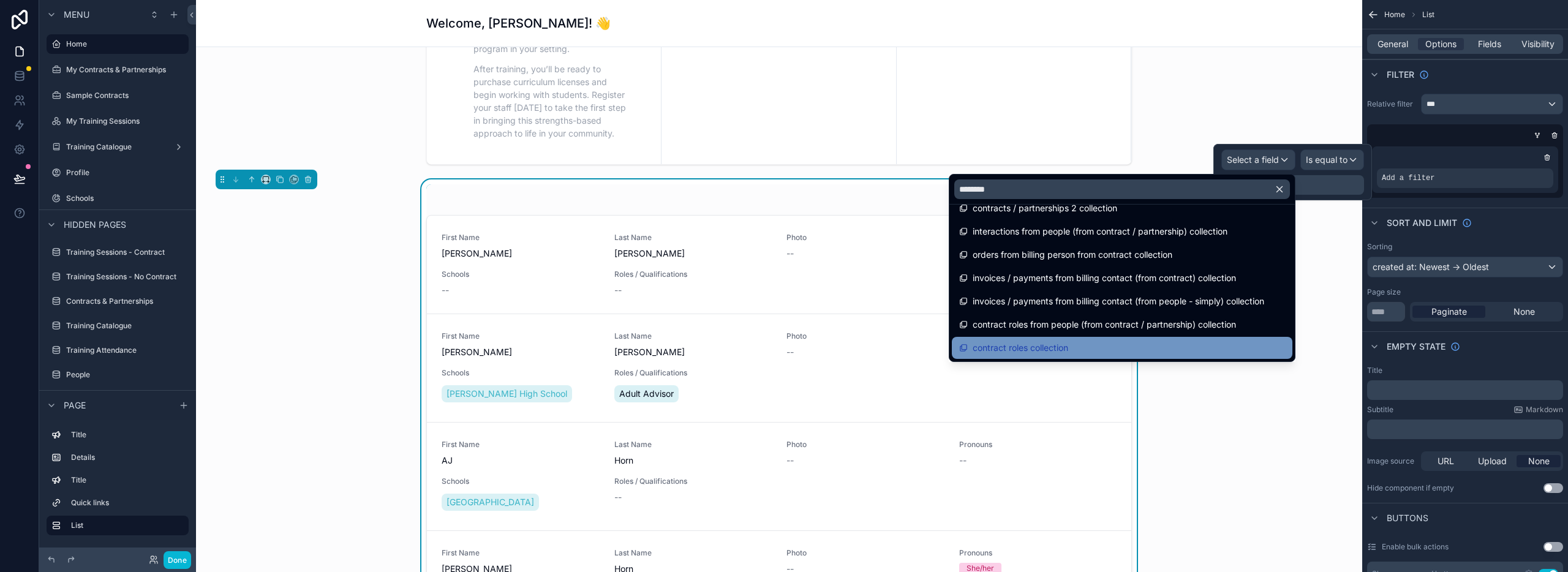
click at [1008, 345] on span "contract roles collection" at bounding box center [1020, 348] width 96 height 15
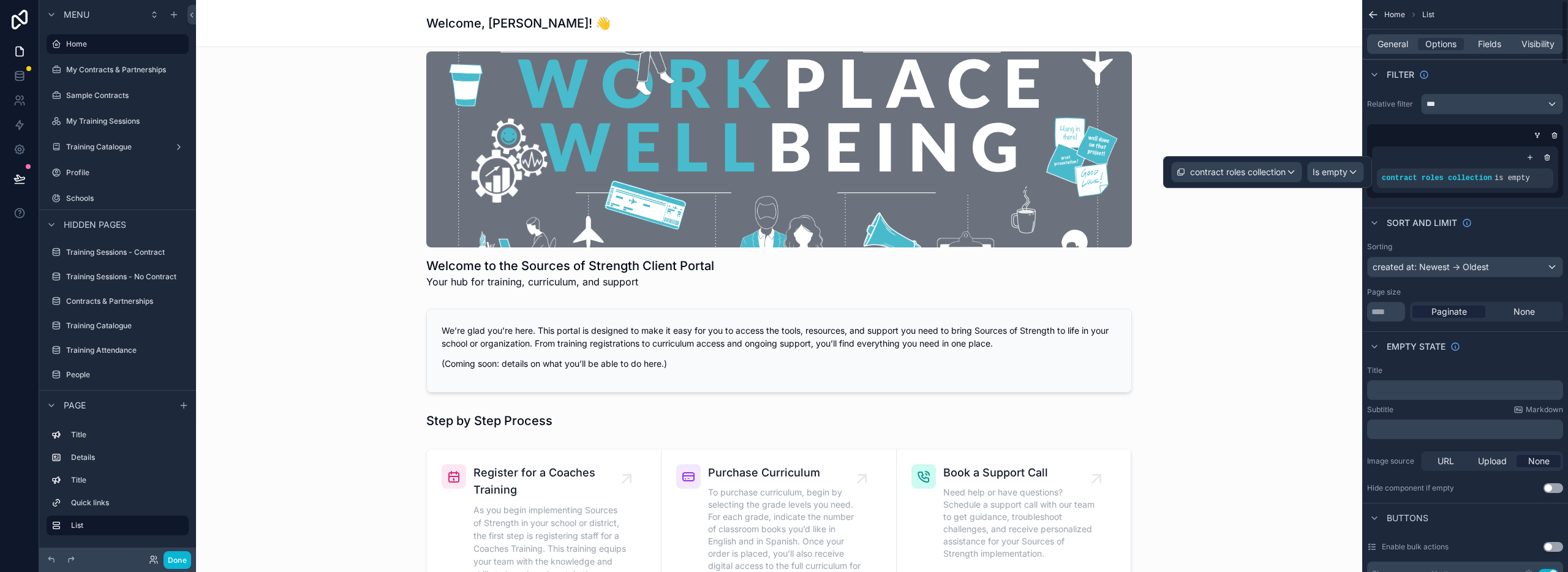
scroll to position [0, 0]
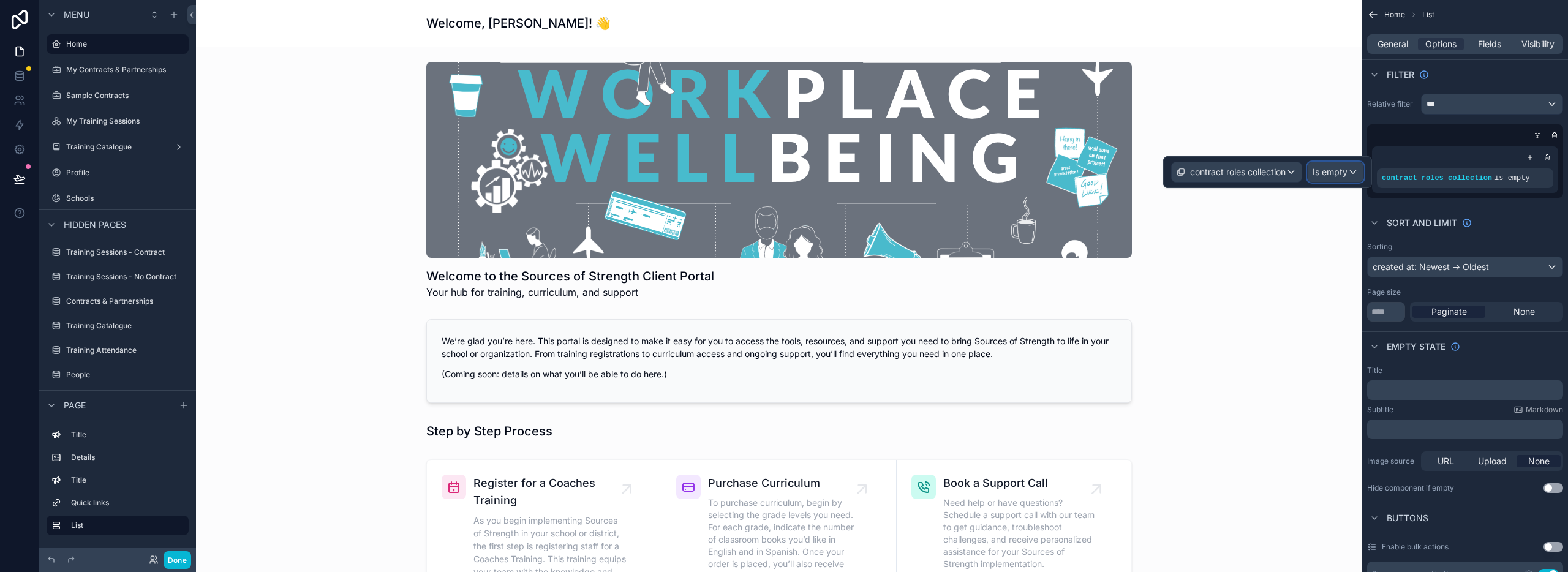
click at [1342, 166] on span "Is empty" at bounding box center [1330, 172] width 35 height 12
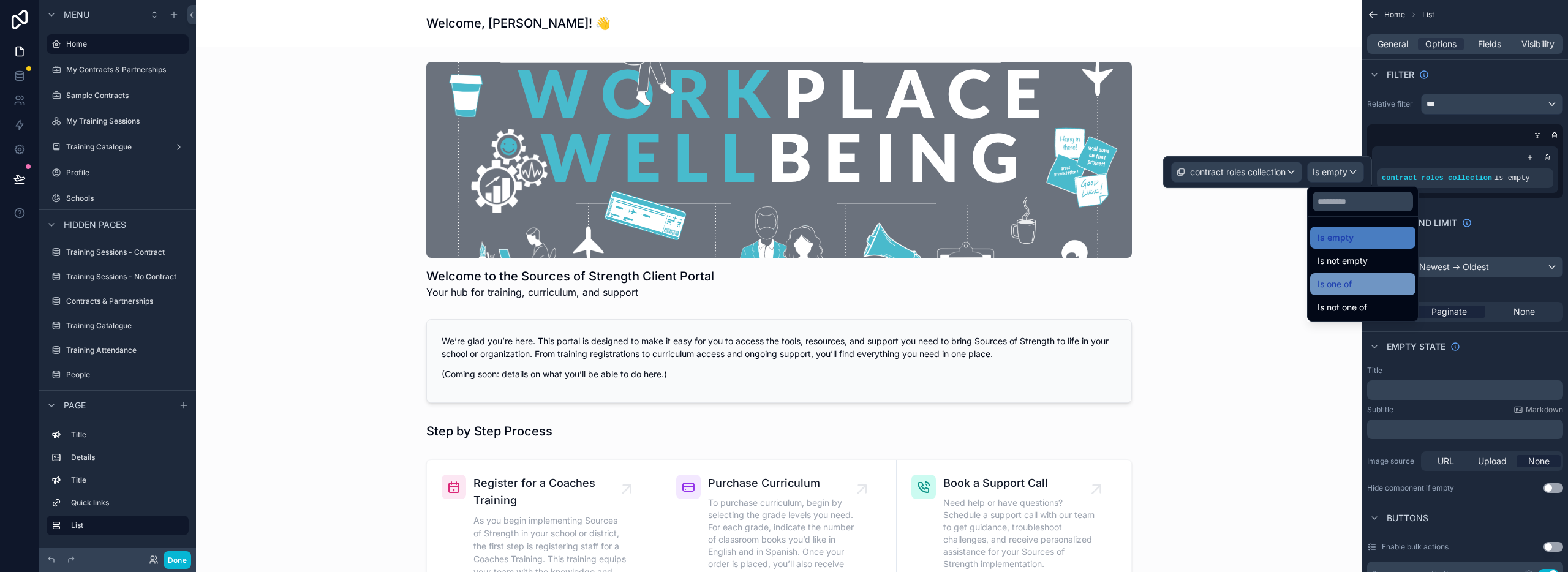
click at [1322, 279] on span "Is one of" at bounding box center [1334, 284] width 34 height 15
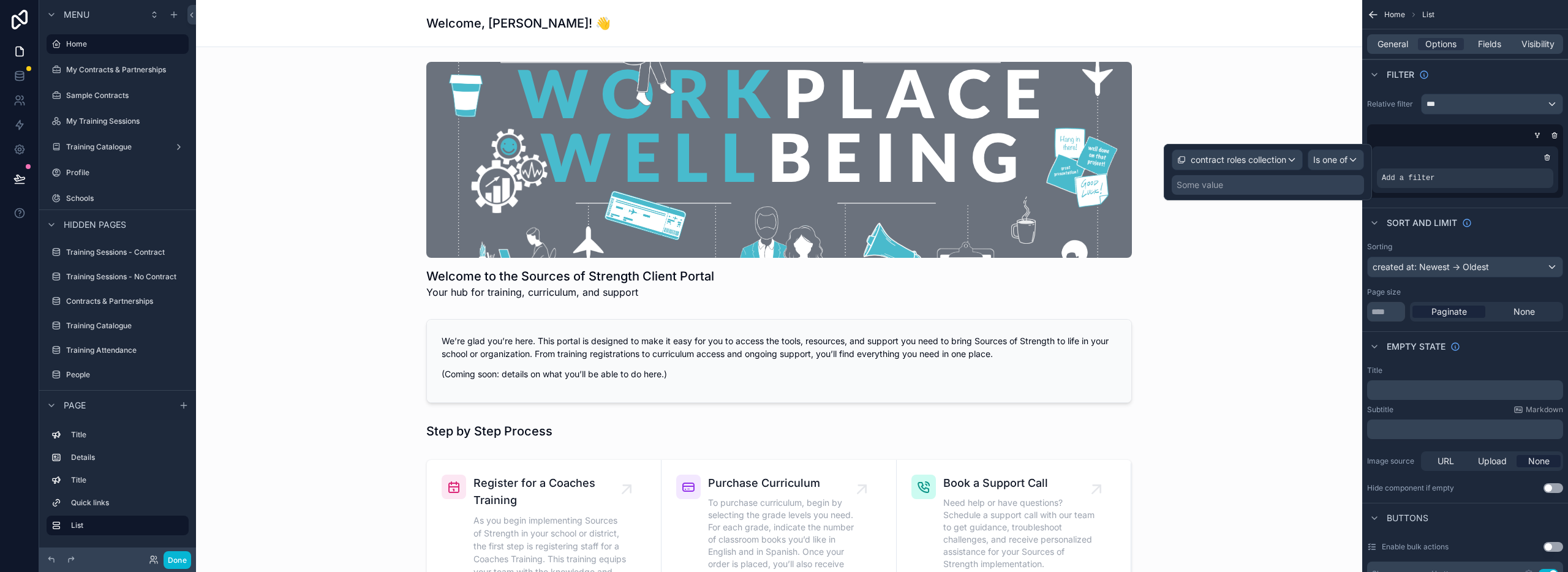
click at [1194, 186] on div "Some value" at bounding box center [1200, 184] width 46 height 12
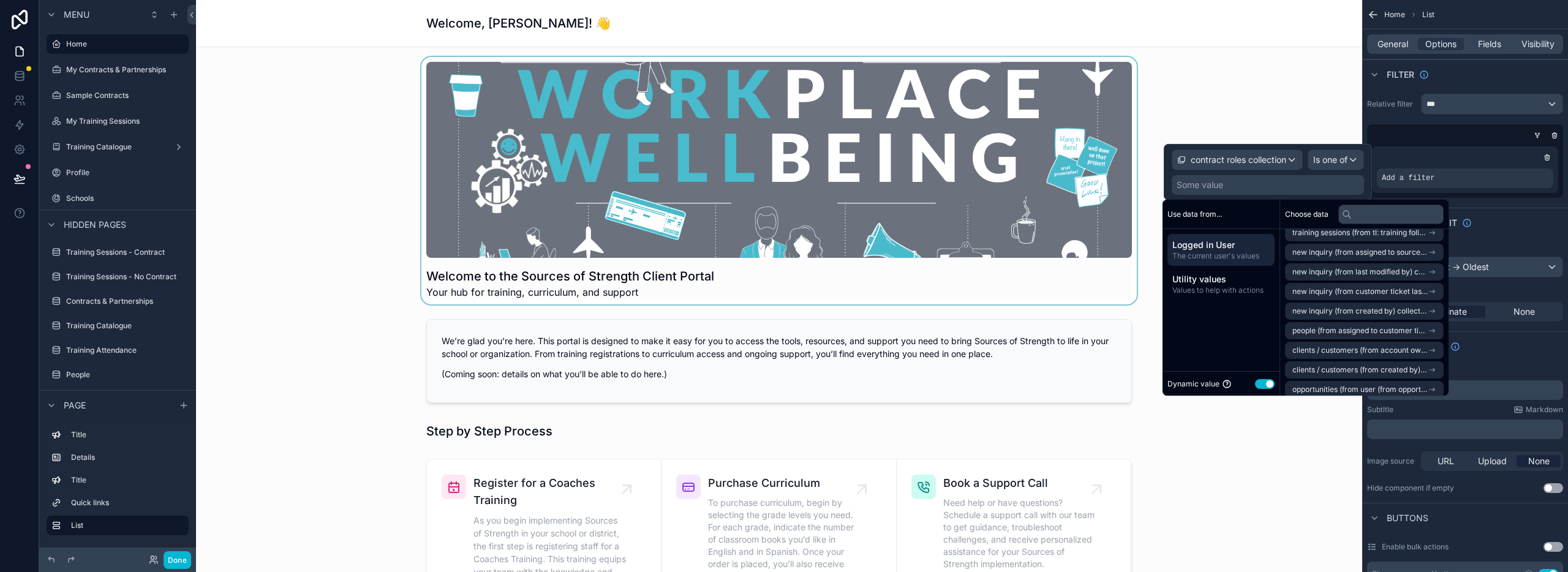
scroll to position [480, 0]
click at [107, 70] on label "My Contracts & Partnerships" at bounding box center [116, 70] width 100 height 10
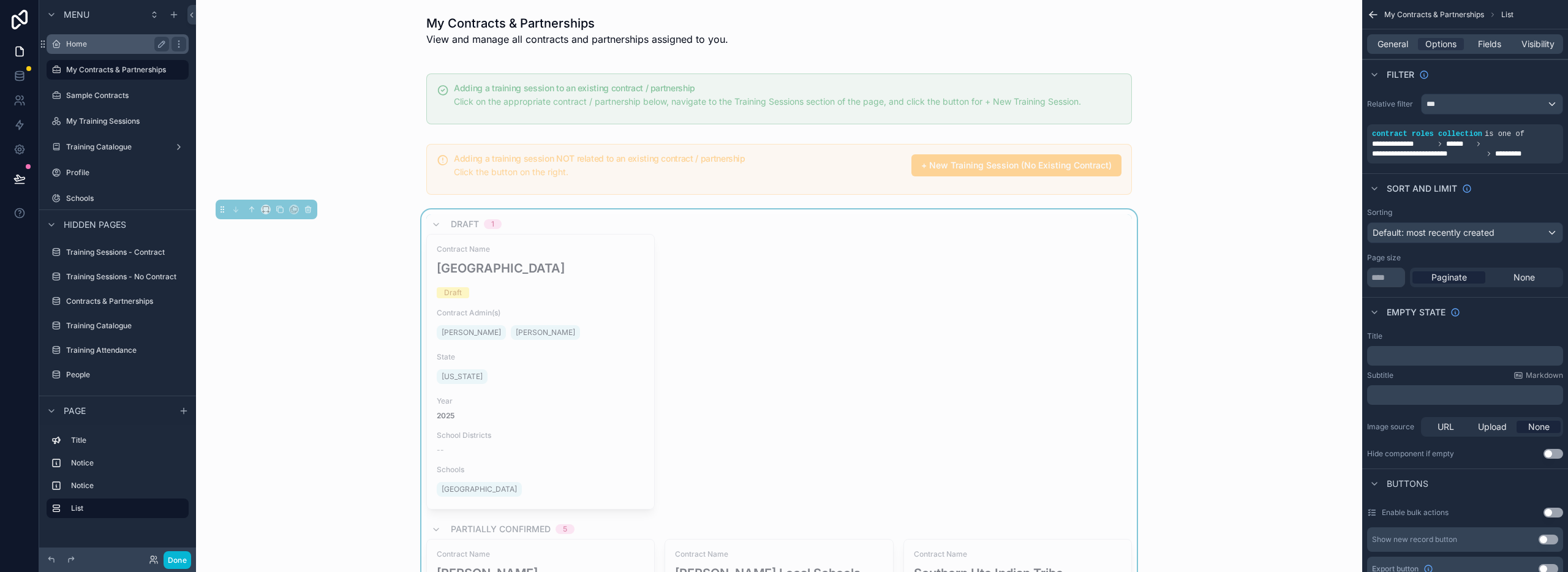
click at [81, 43] on label "Home" at bounding box center [115, 44] width 98 height 10
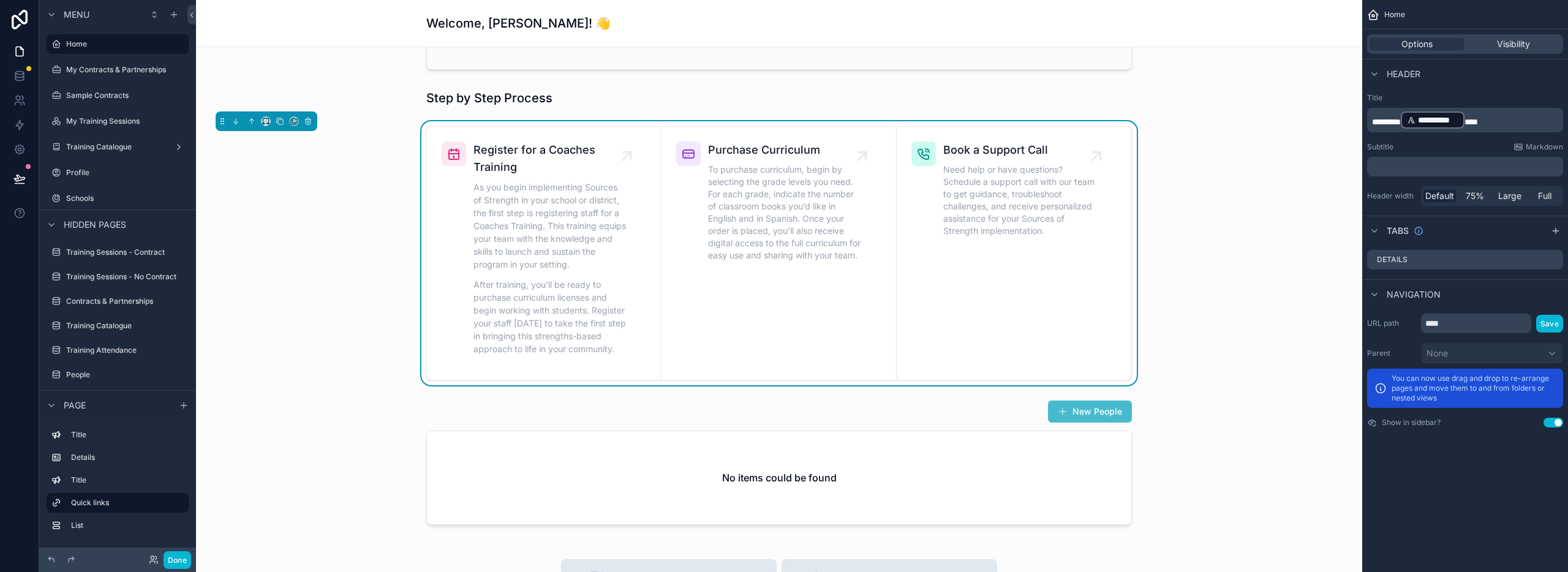
scroll to position [574, 0]
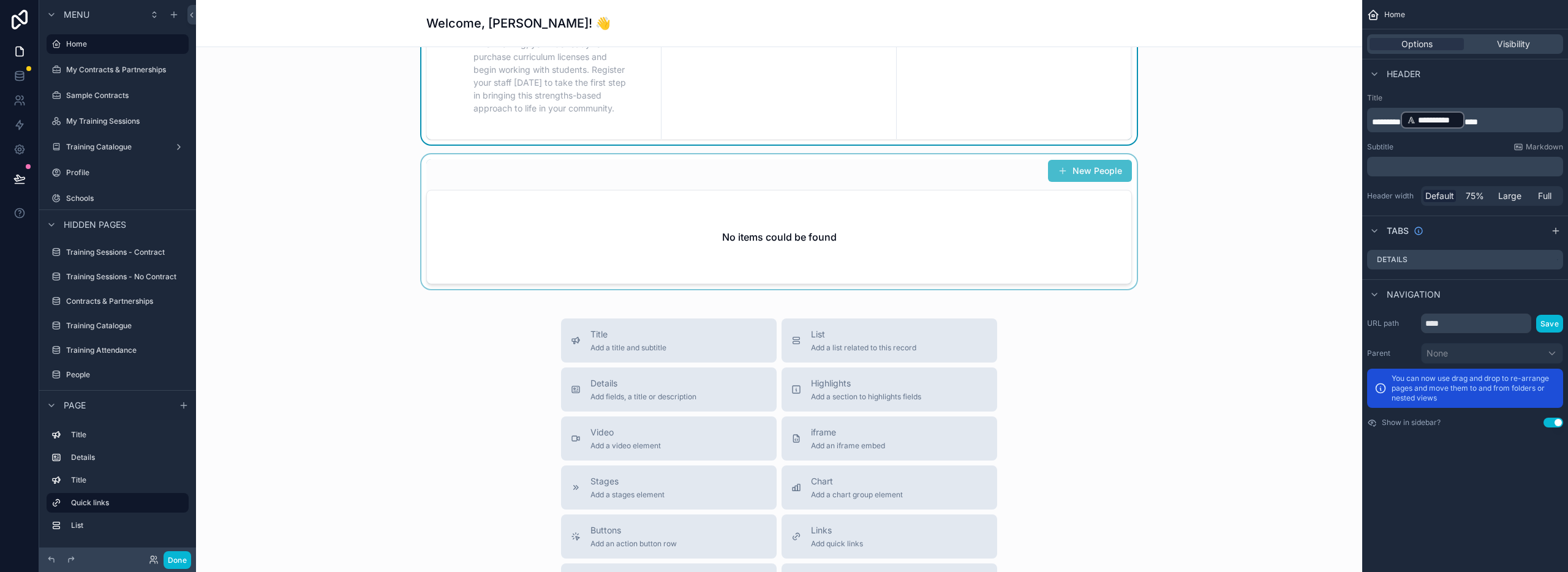
click at [1025, 226] on div "scrollable content" at bounding box center [780, 221] width 1147 height 135
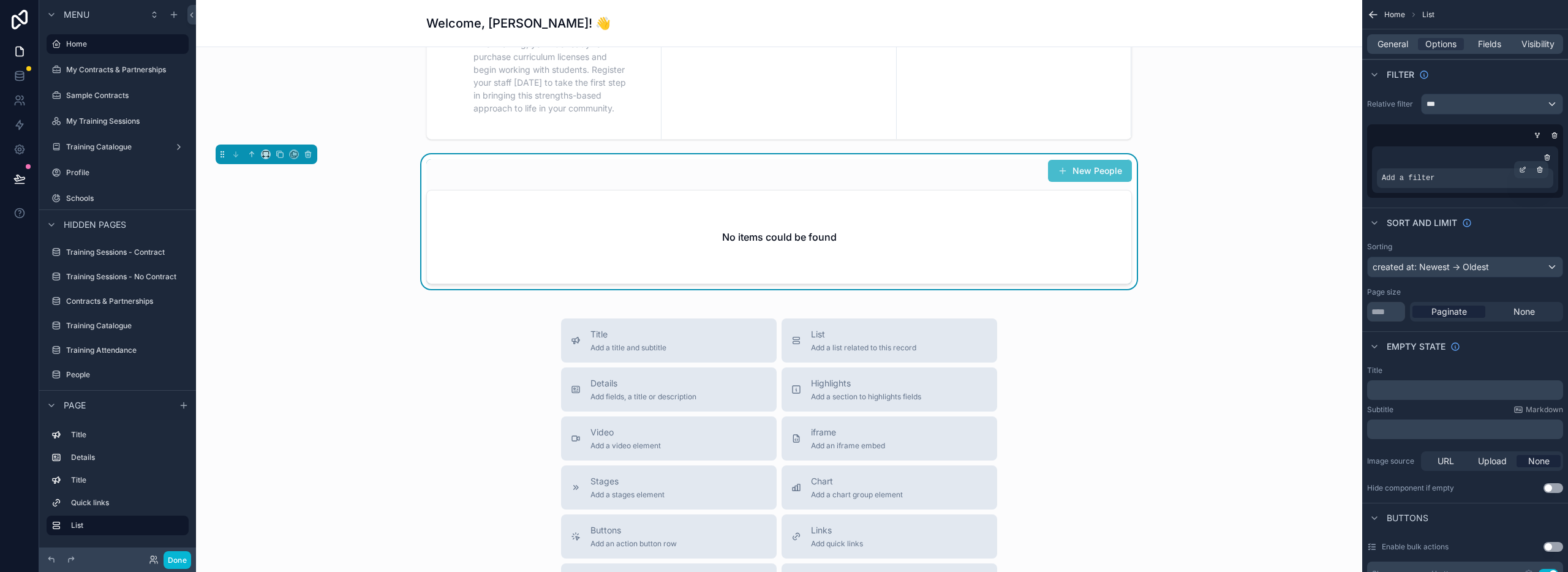
click at [1436, 177] on div "Add a filter" at bounding box center [1465, 178] width 176 height 19
click at [1525, 166] on div "Add a filter" at bounding box center [1465, 169] width 187 height 46
click at [1522, 170] on icon "scrollable content" at bounding box center [1523, 170] width 7 height 7
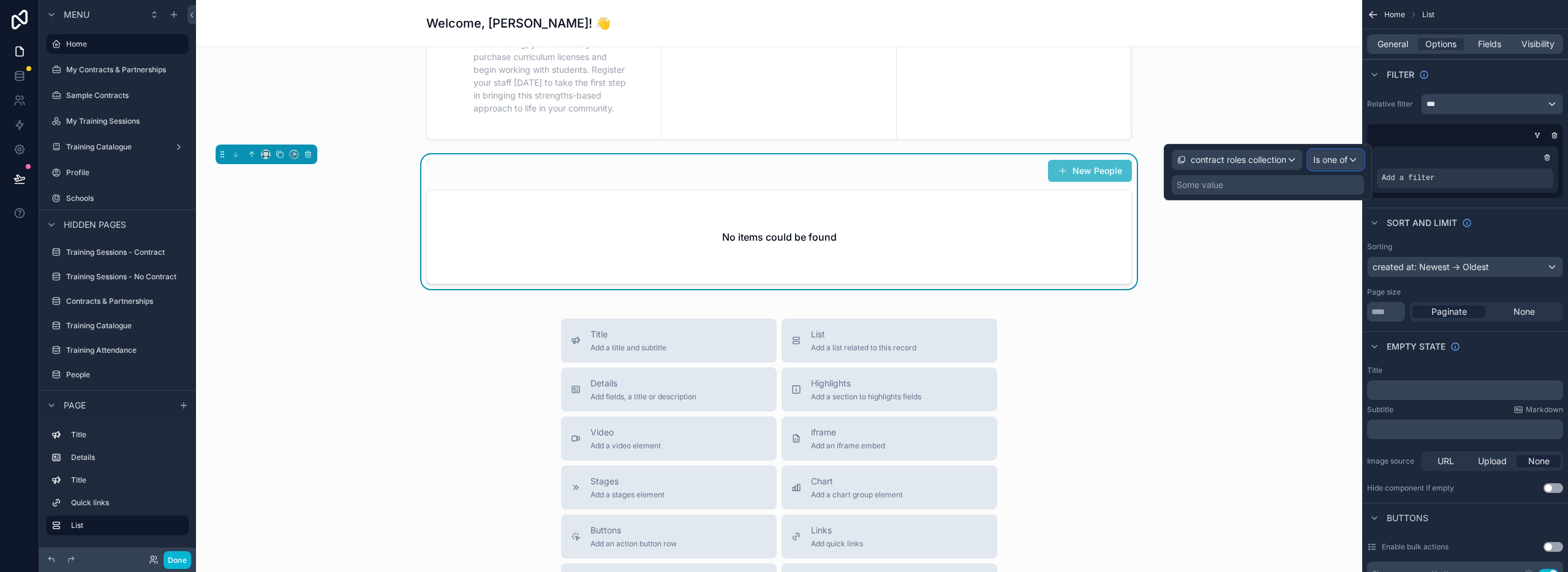
click at [1325, 157] on span "Is one of" at bounding box center [1330, 160] width 34 height 12
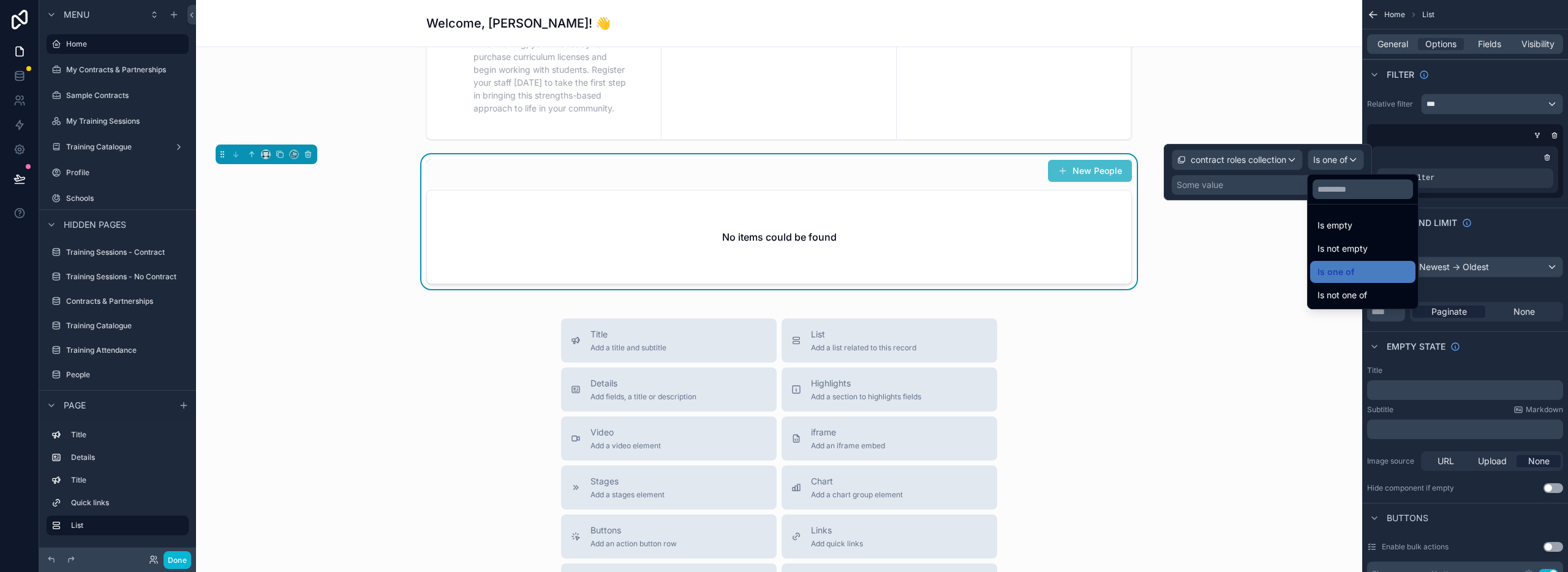
click at [1232, 186] on div at bounding box center [1268, 171] width 208 height 56
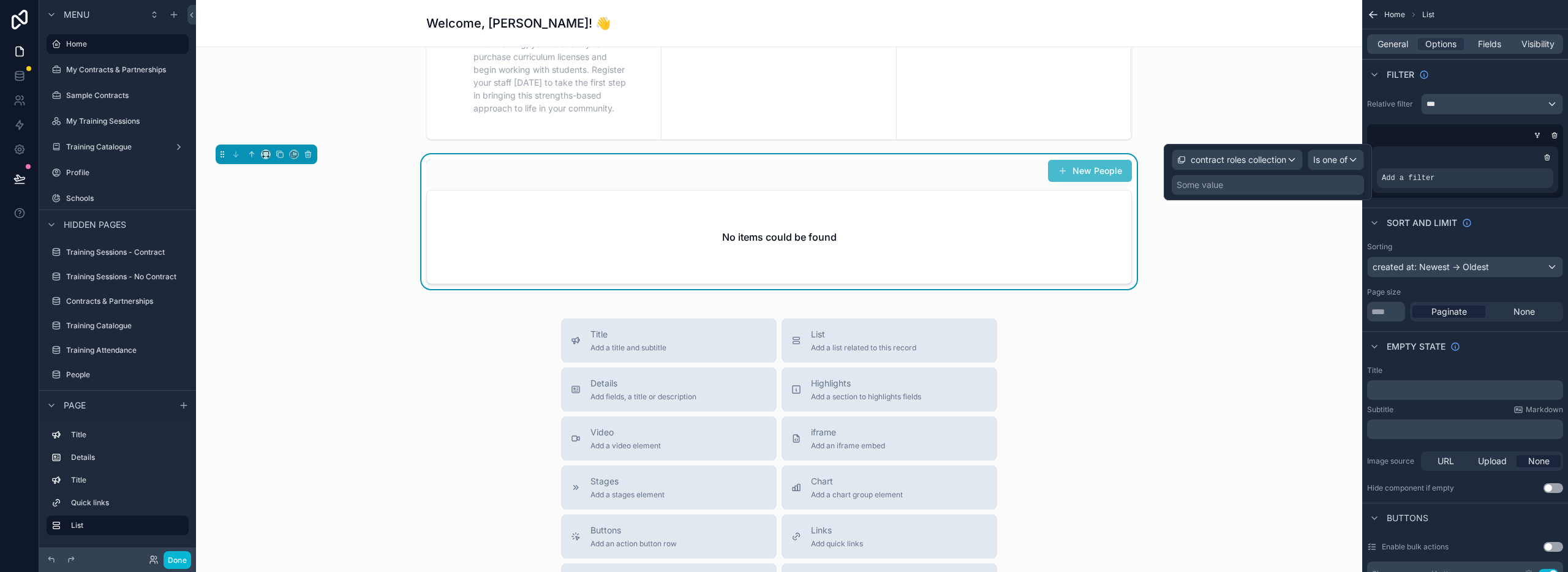
click at [1202, 186] on div "Some value" at bounding box center [1200, 184] width 46 height 12
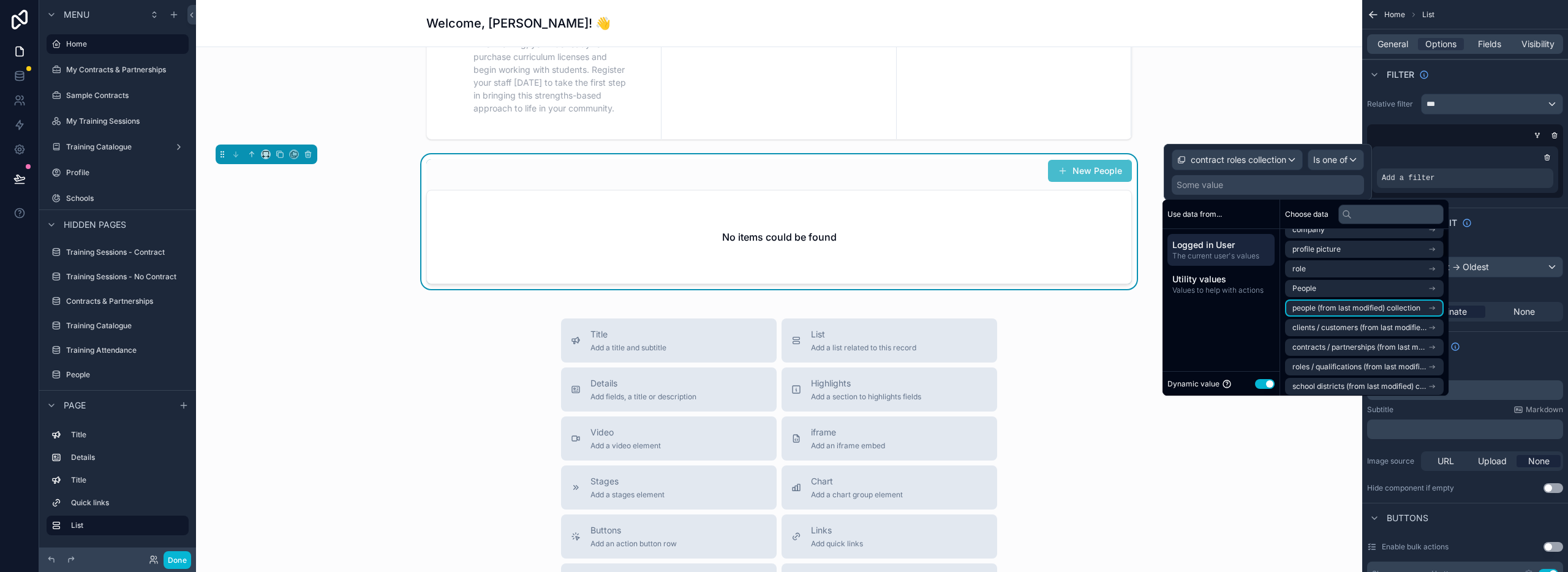
scroll to position [0, 0]
click at [1211, 252] on span "The current user's values" at bounding box center [1221, 256] width 97 height 10
click at [1325, 297] on li "People" at bounding box center [1364, 301] width 159 height 17
click at [1360, 324] on span "contract roles collection" at bounding box center [1334, 329] width 84 height 10
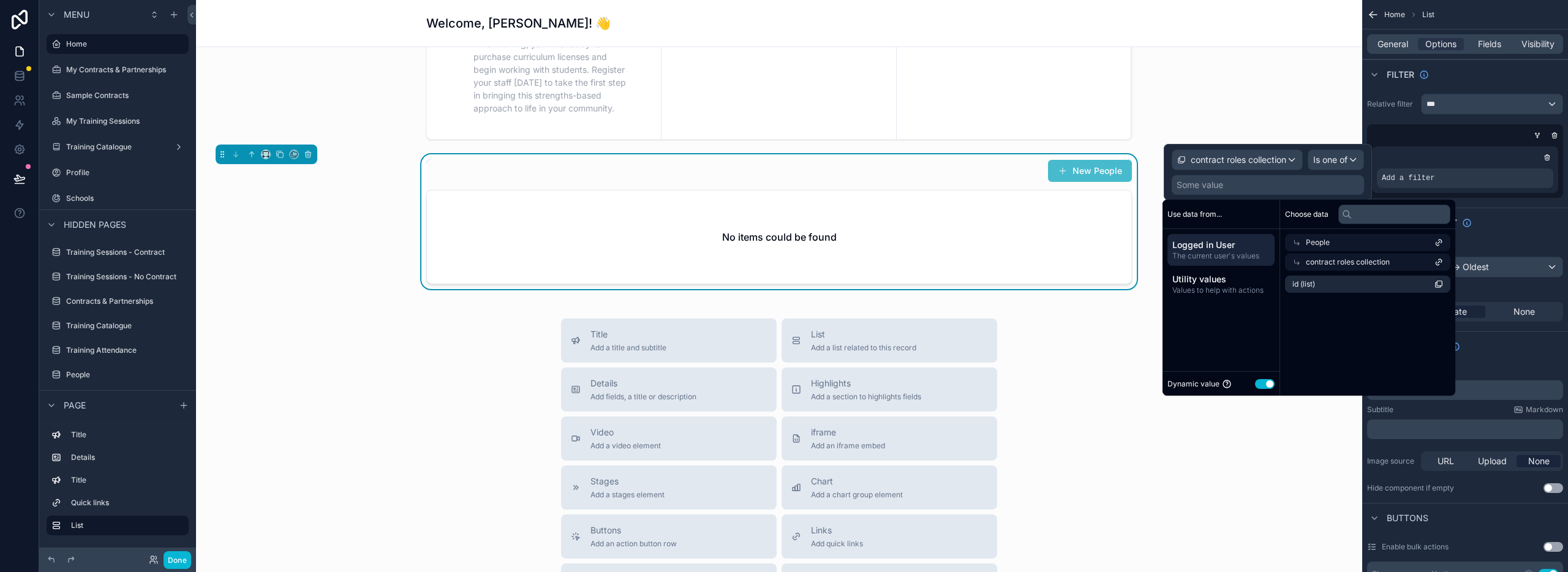
scroll to position [0, 0]
click at [1329, 289] on li "id (list)" at bounding box center [1364, 284] width 159 height 17
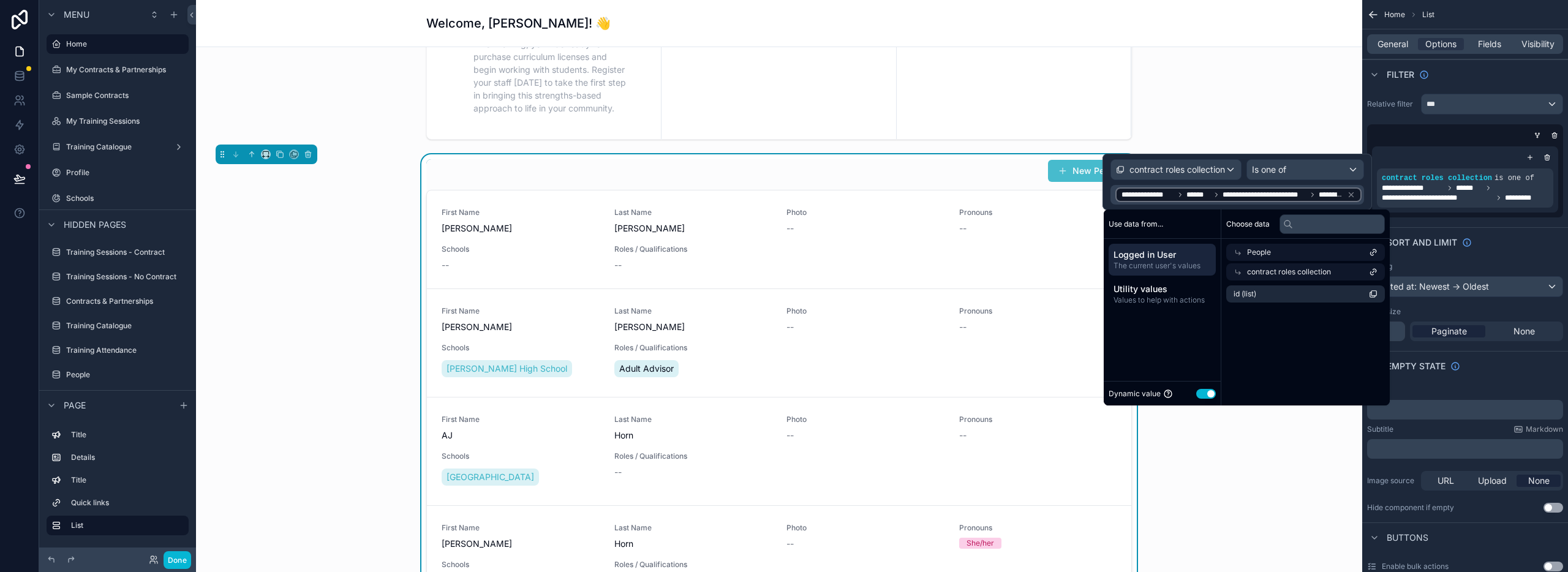
click at [1242, 469] on div "New People First Name Laura Last Name Bogden Photo -- Pronouns -- Schools -- Ro…" at bounding box center [780, 389] width 1147 height 470
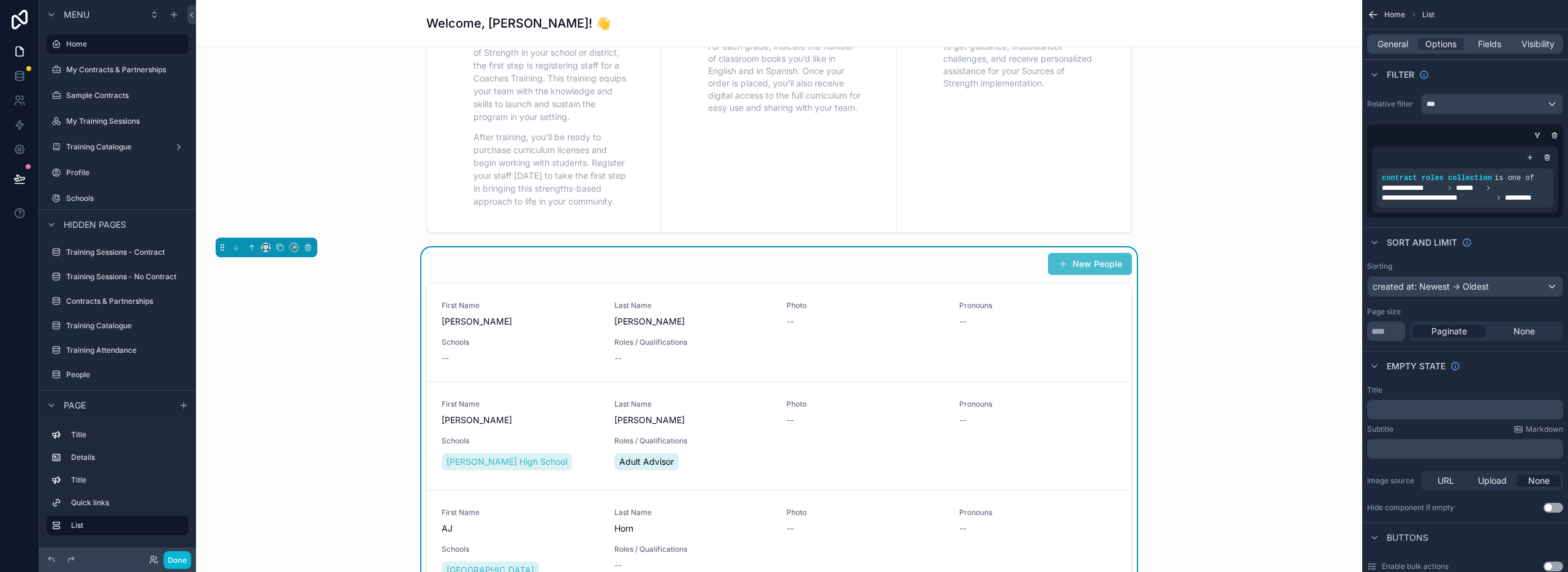
scroll to position [556, 0]
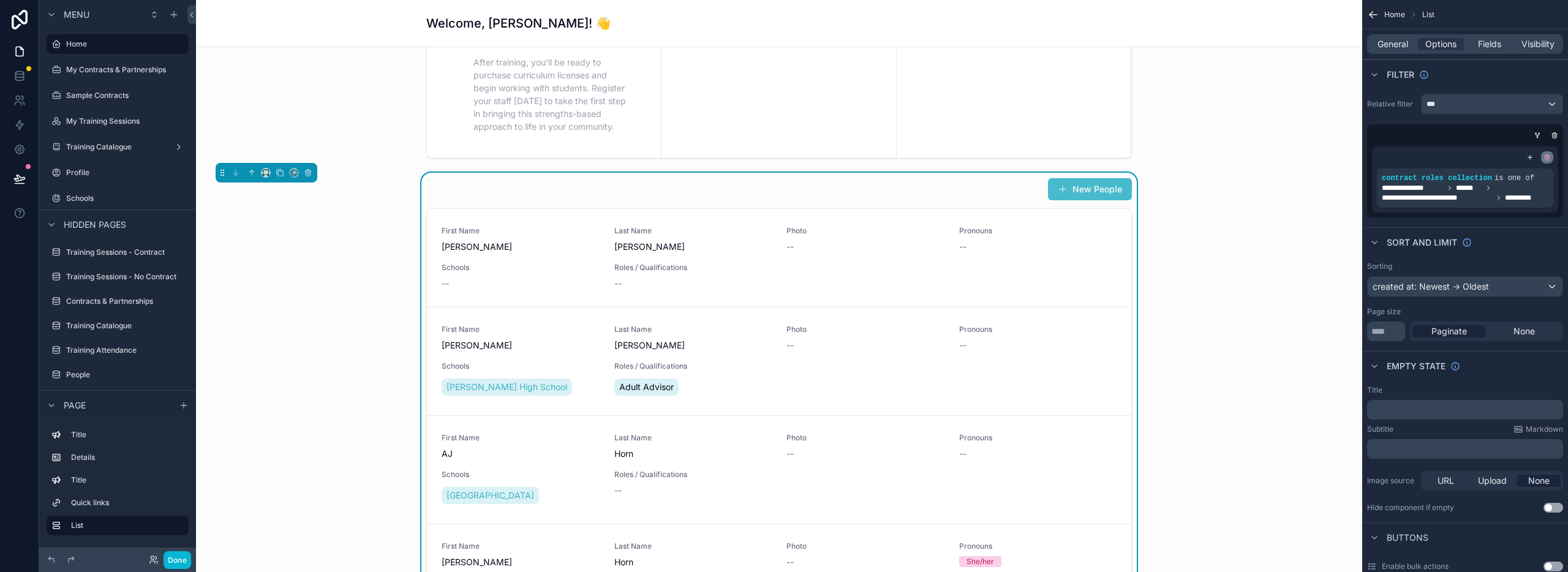
click at [1545, 159] on icon "scrollable content" at bounding box center [1547, 157] width 7 height 7
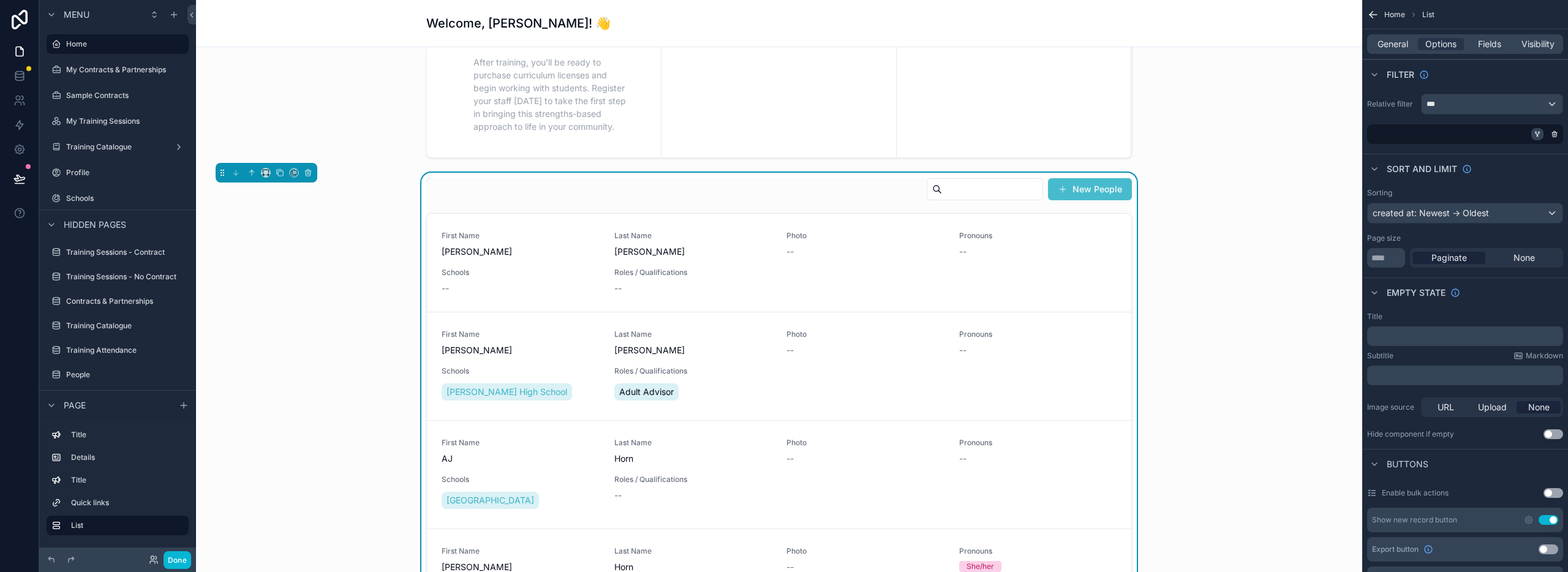
click at [1537, 133] on icon "scrollable content" at bounding box center [1537, 134] width 7 height 7
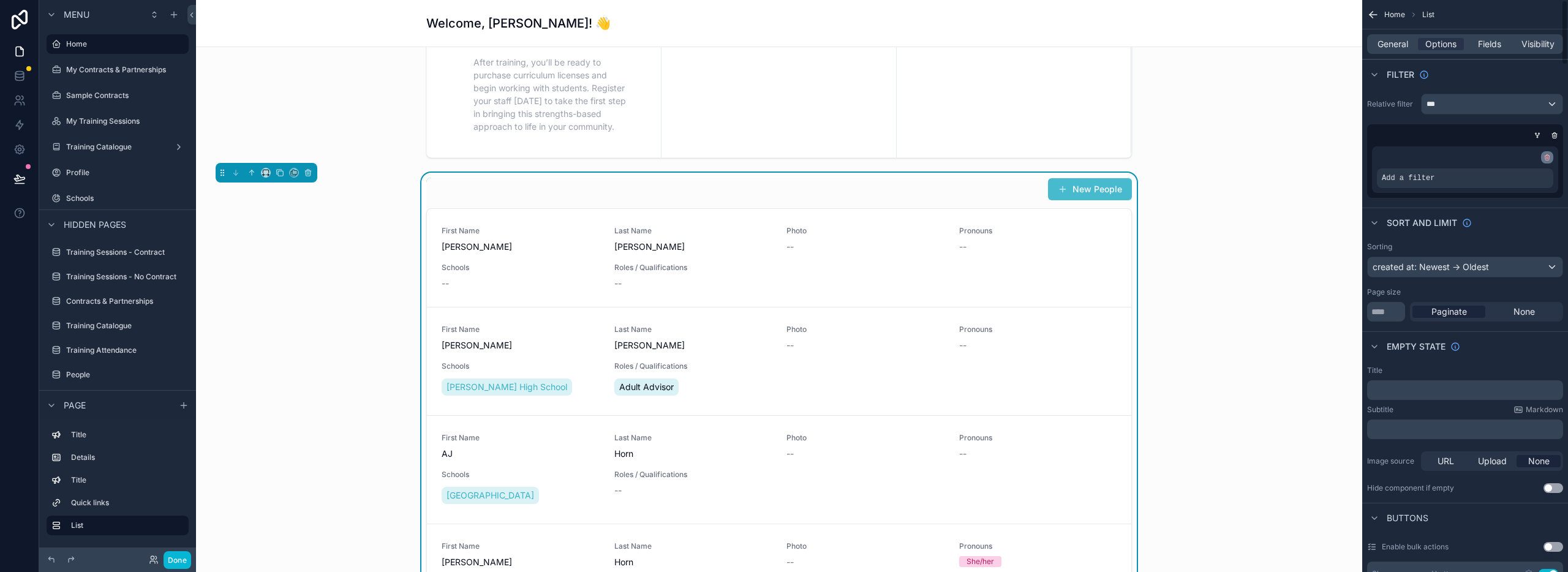
click at [1551, 158] on div "scrollable content" at bounding box center [1547, 157] width 12 height 12
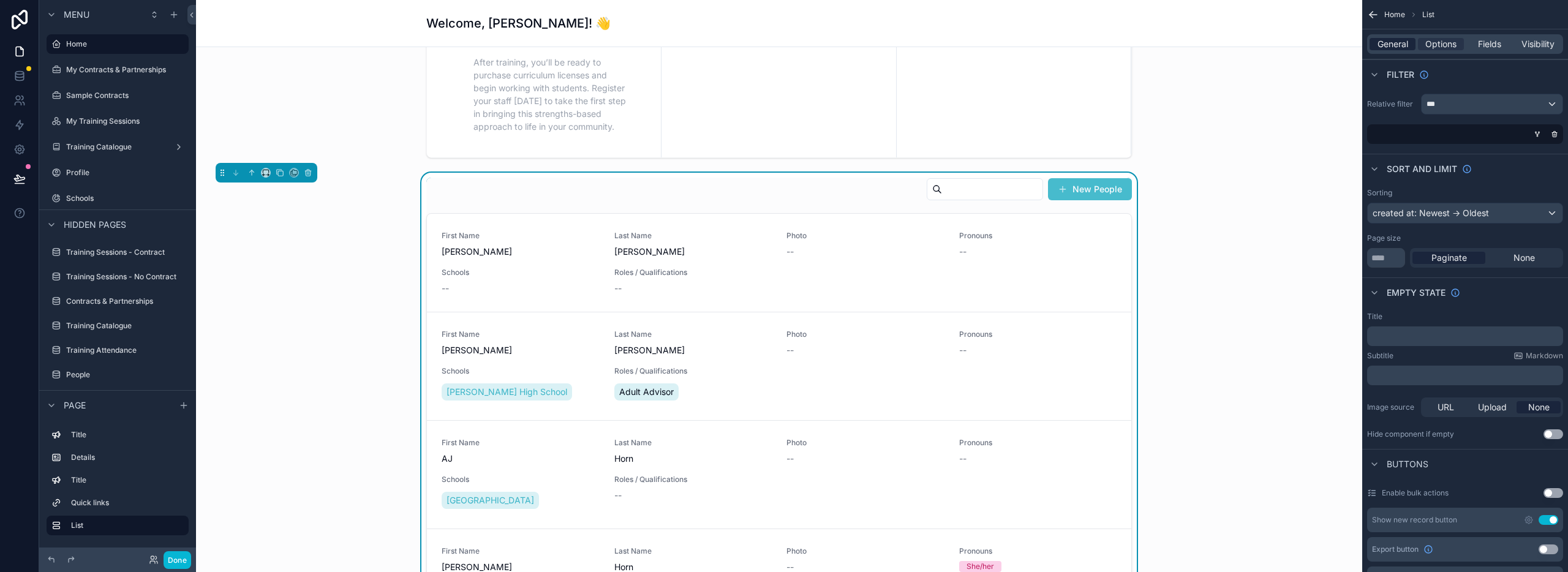
click at [1390, 44] on span "General" at bounding box center [1393, 44] width 31 height 12
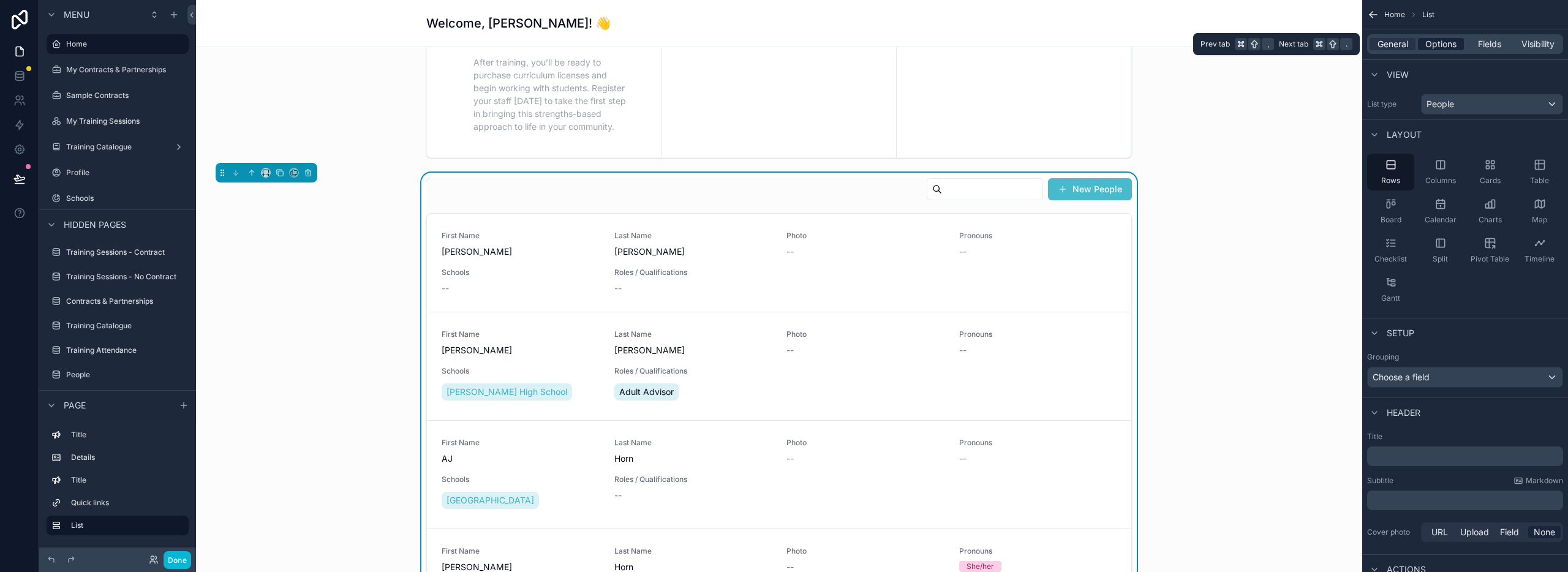
click at [1441, 44] on span "Options" at bounding box center [1441, 44] width 32 height 12
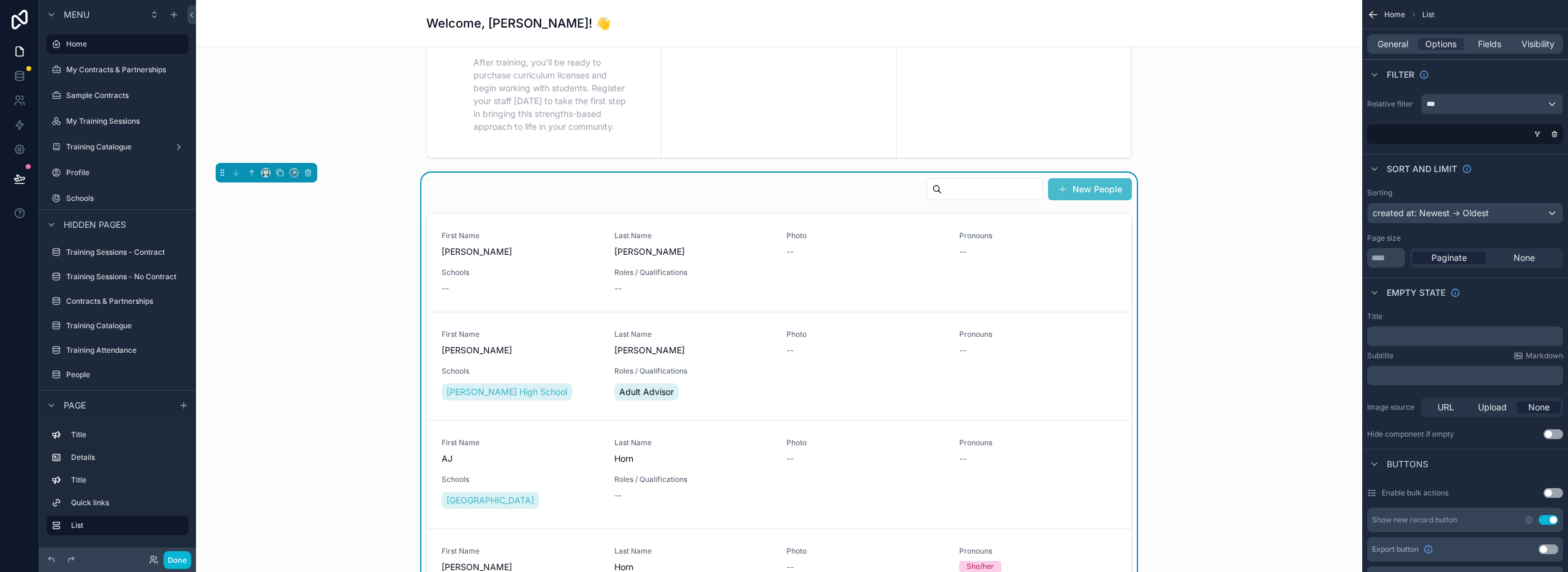
click at [810, 195] on div "New People" at bounding box center [780, 191] width 706 height 28
click at [1537, 132] on icon "scrollable content" at bounding box center [1537, 134] width 7 height 7
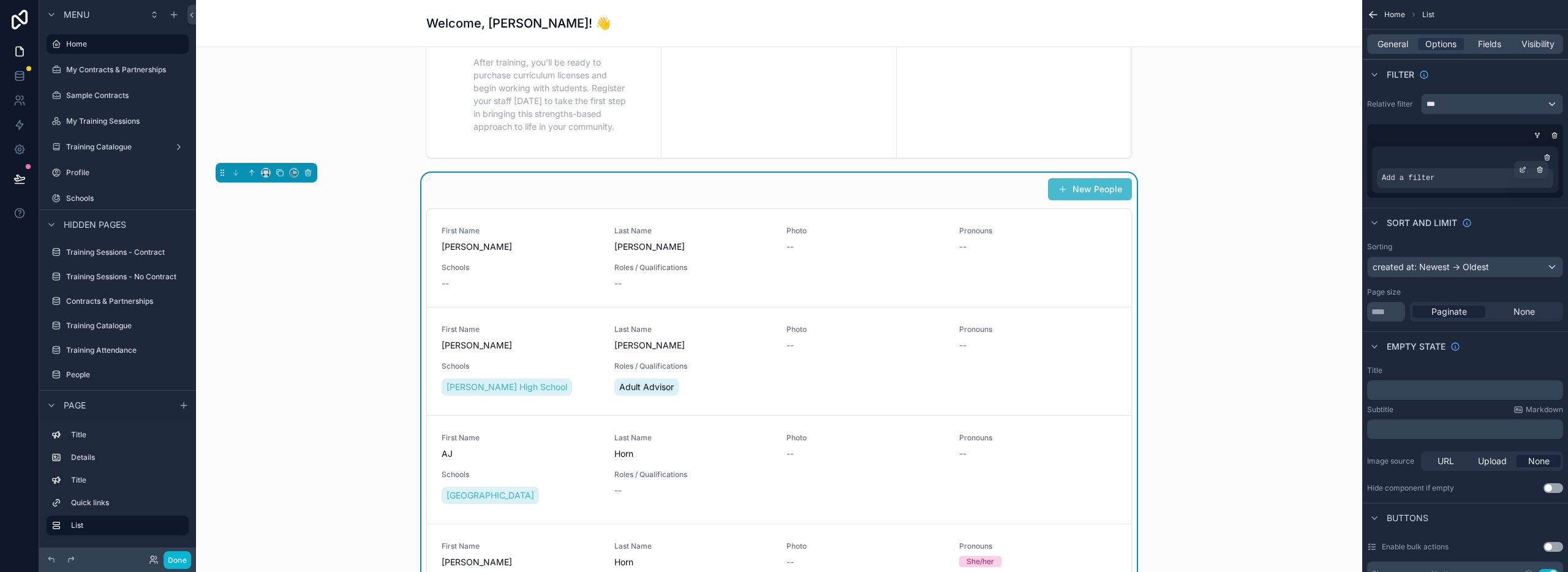
click at [1432, 182] on span "Add a filter" at bounding box center [1408, 178] width 53 height 10
click at [1520, 169] on icon "scrollable content" at bounding box center [1522, 170] width 4 height 4
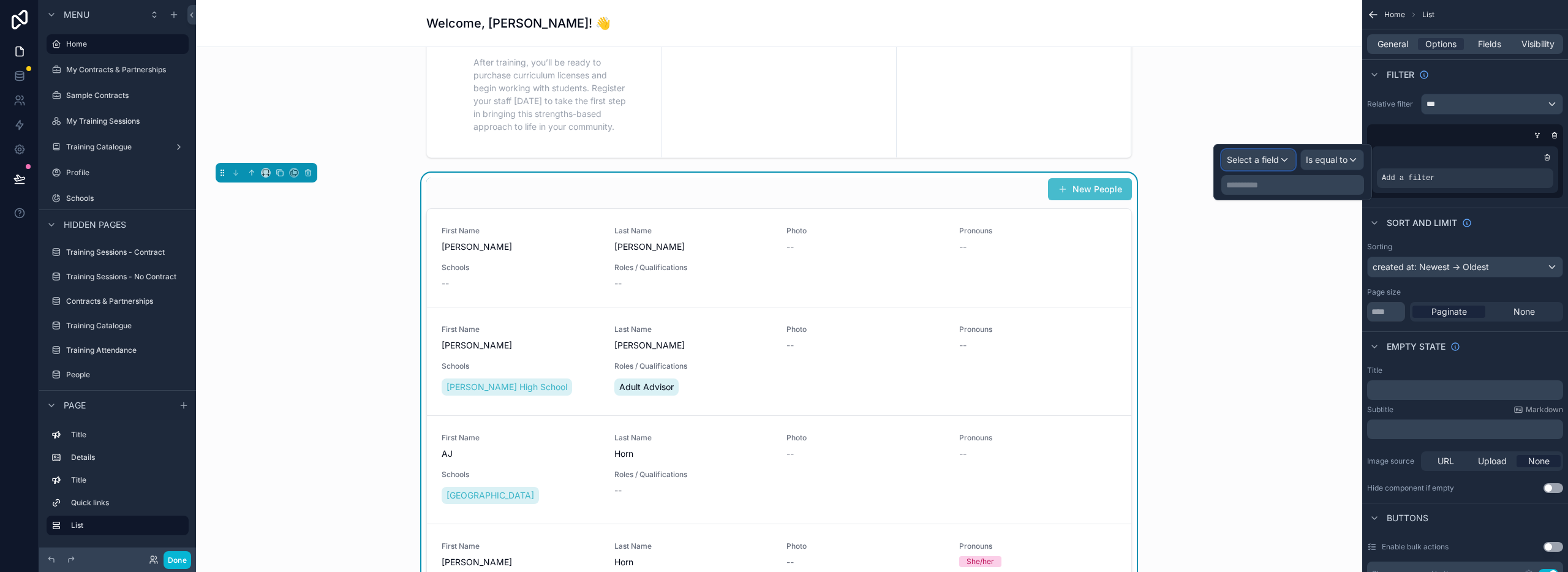
click at [1273, 160] on span "Select a field" at bounding box center [1253, 159] width 52 height 11
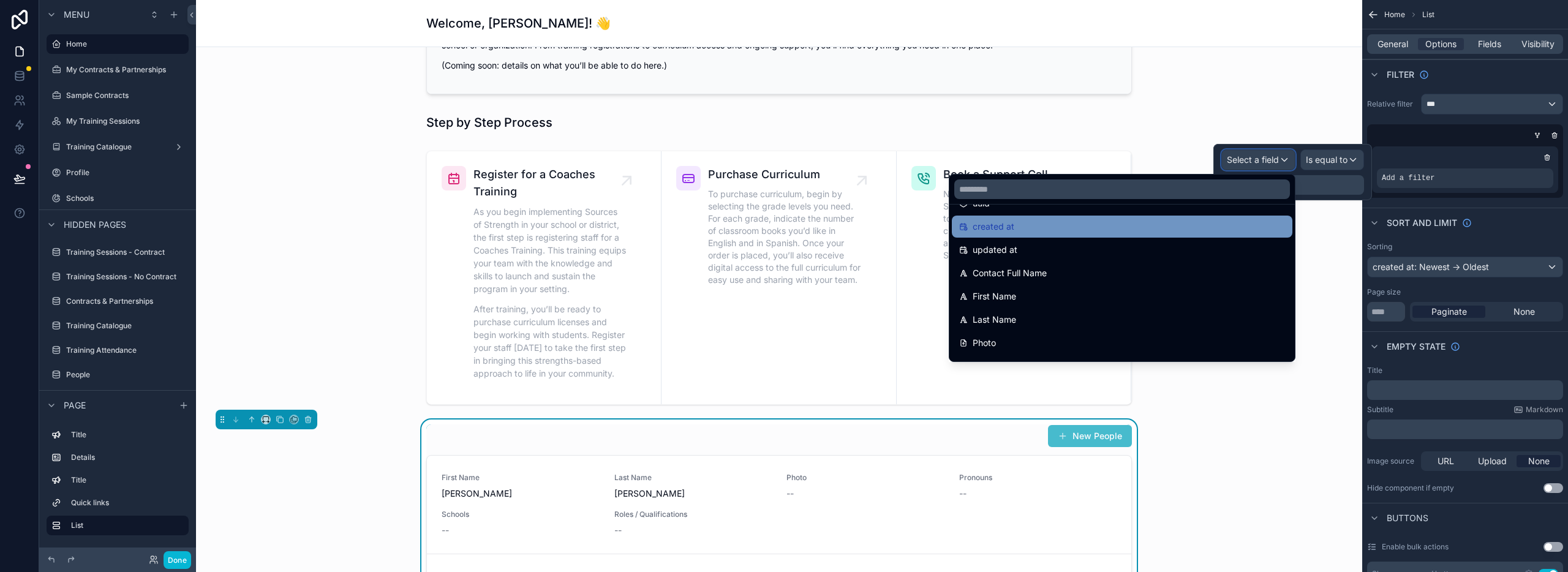
scroll to position [58, 0]
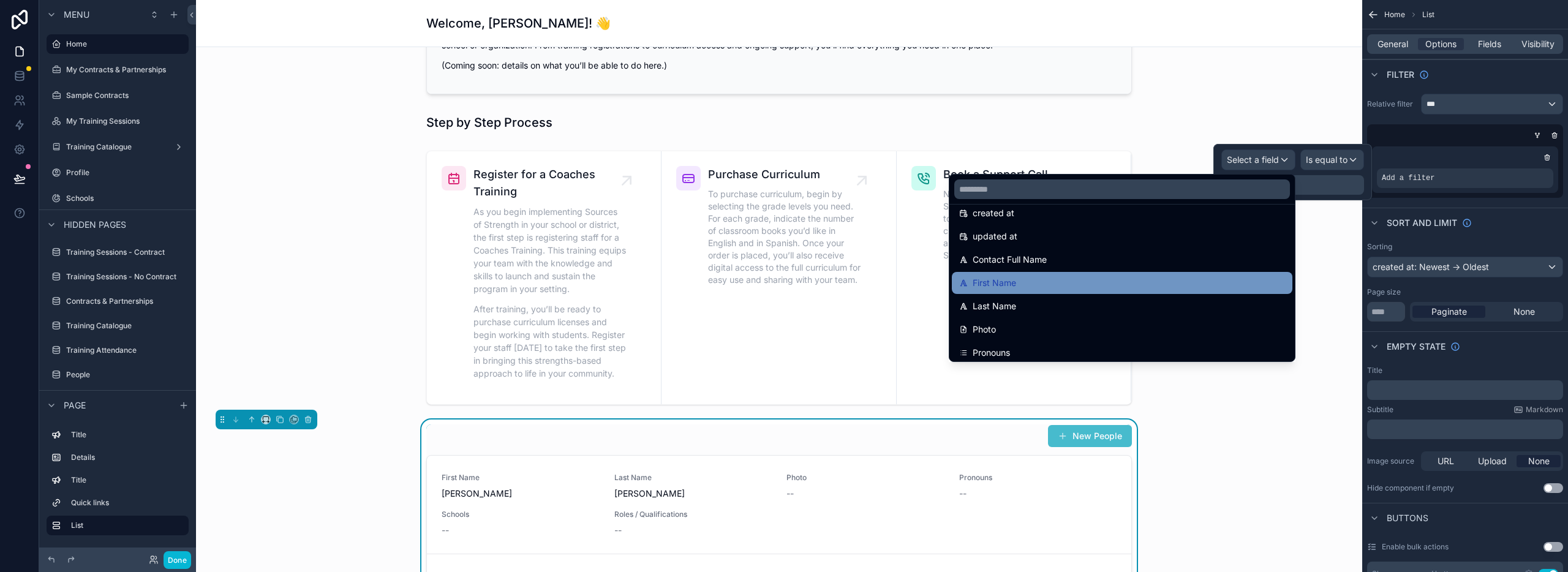
click at [1042, 286] on div "First Name" at bounding box center [1123, 283] width 326 height 15
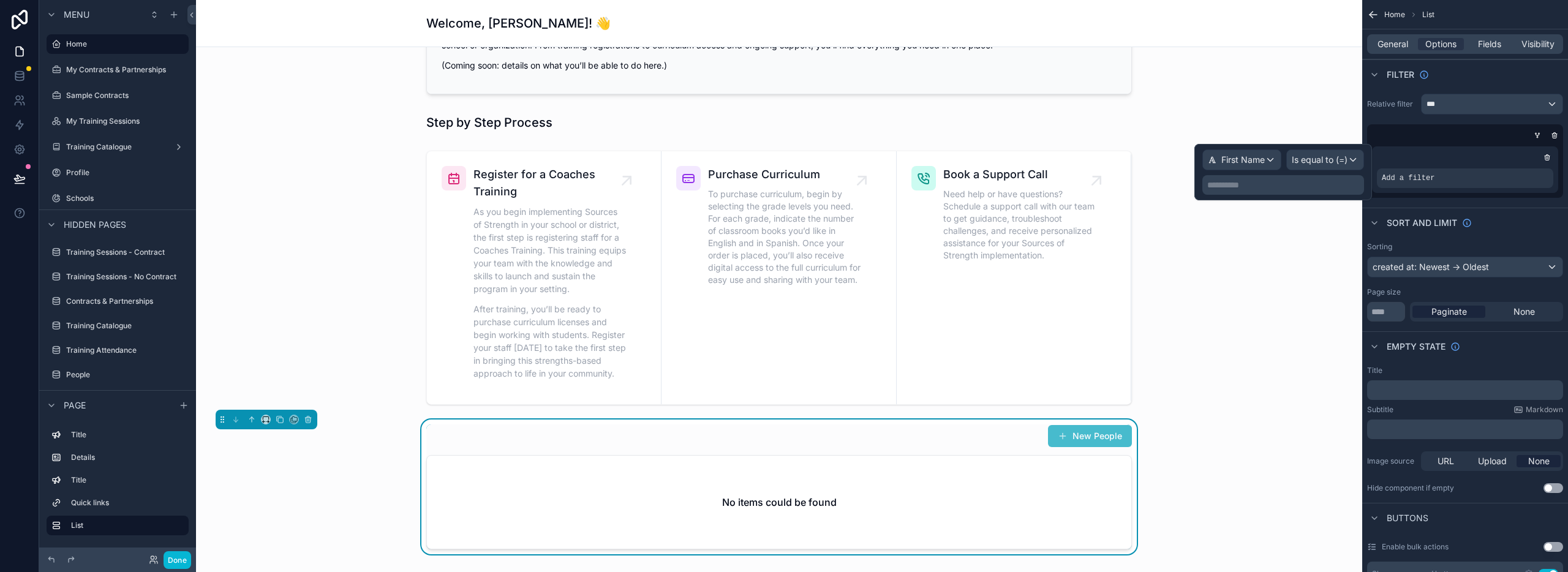
click at [1270, 186] on p "**********" at bounding box center [1284, 184] width 154 height 12
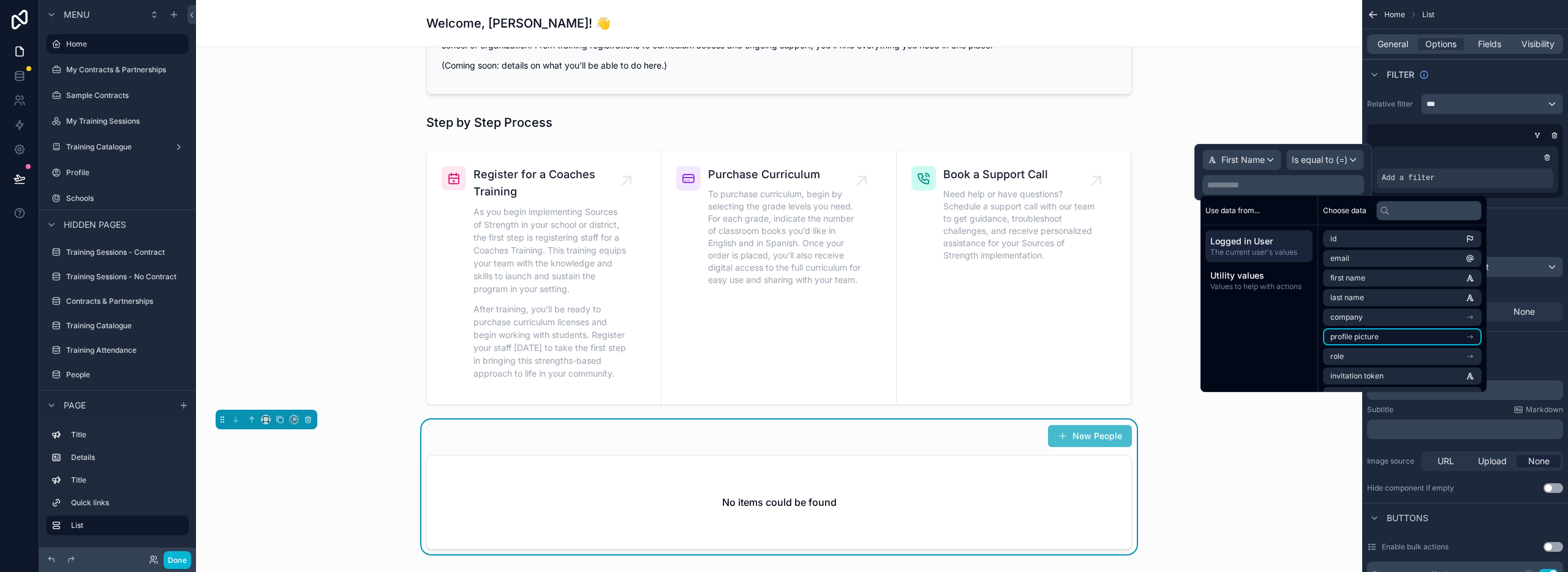
scroll to position [2, 0]
click at [1375, 254] on li "email" at bounding box center [1403, 256] width 159 height 17
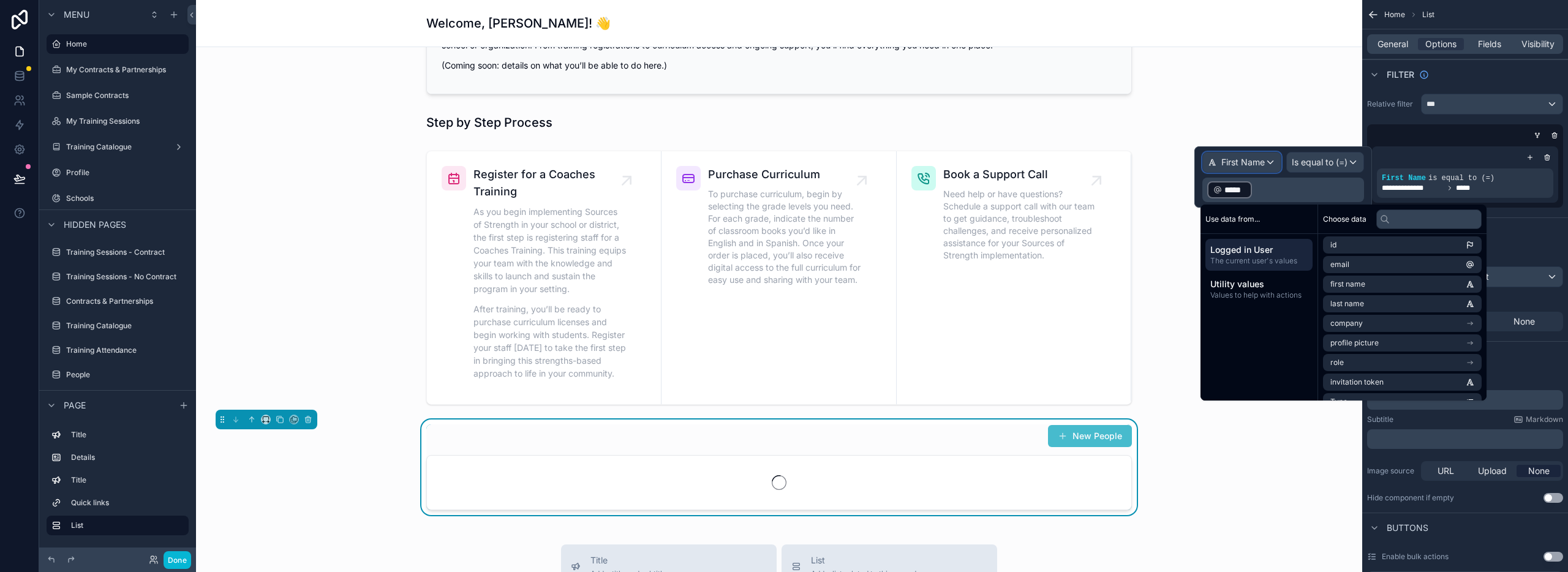
click at [1235, 158] on span "First Name" at bounding box center [1244, 162] width 44 height 12
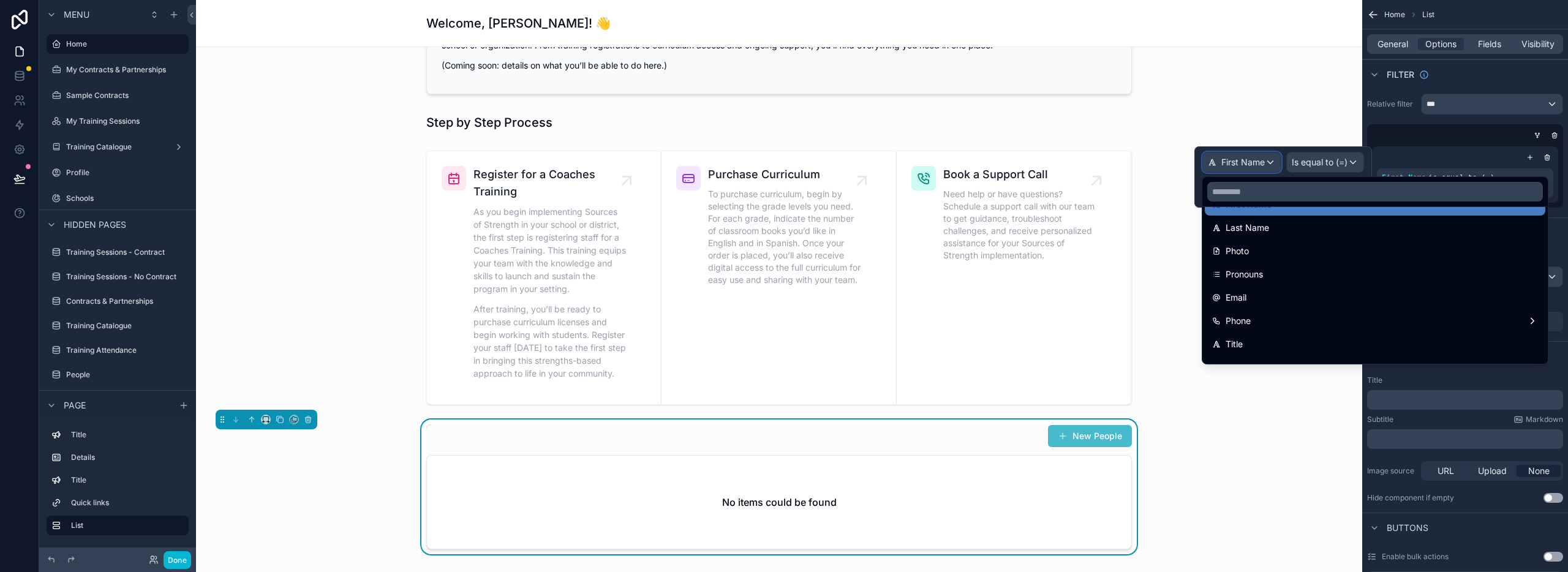
scroll to position [144, 0]
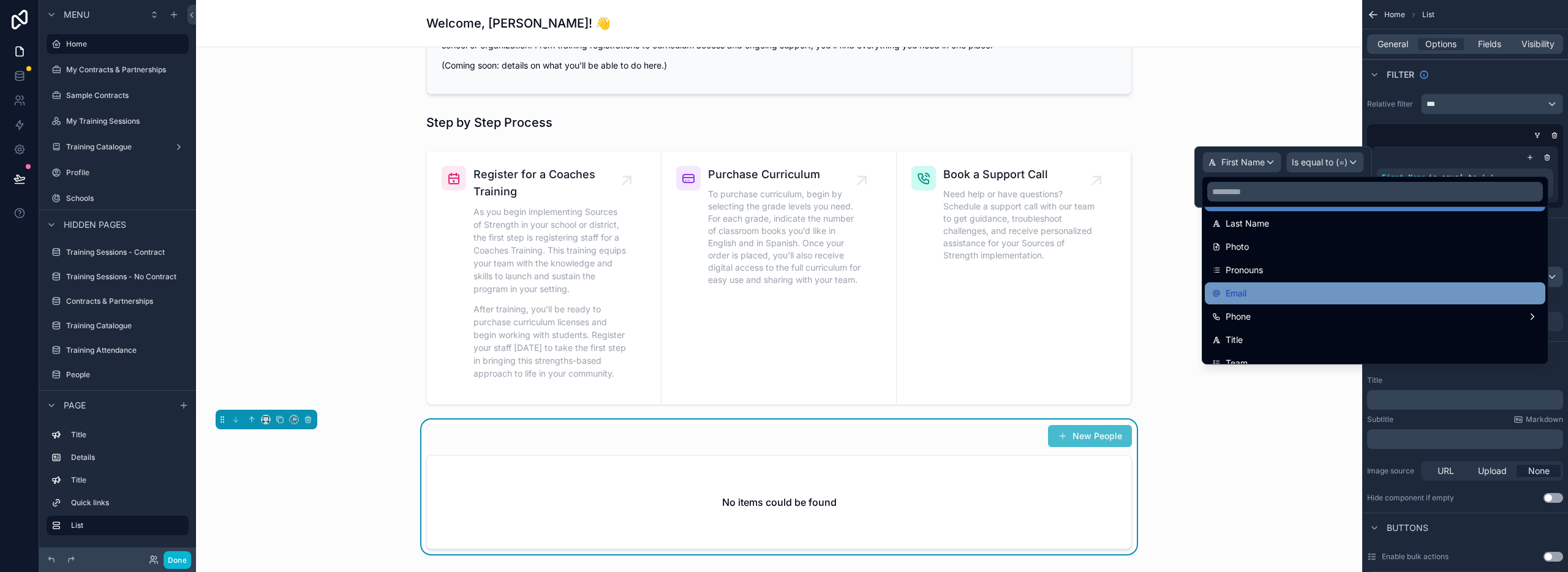
click at [1261, 290] on div "Email" at bounding box center [1375, 294] width 326 height 15
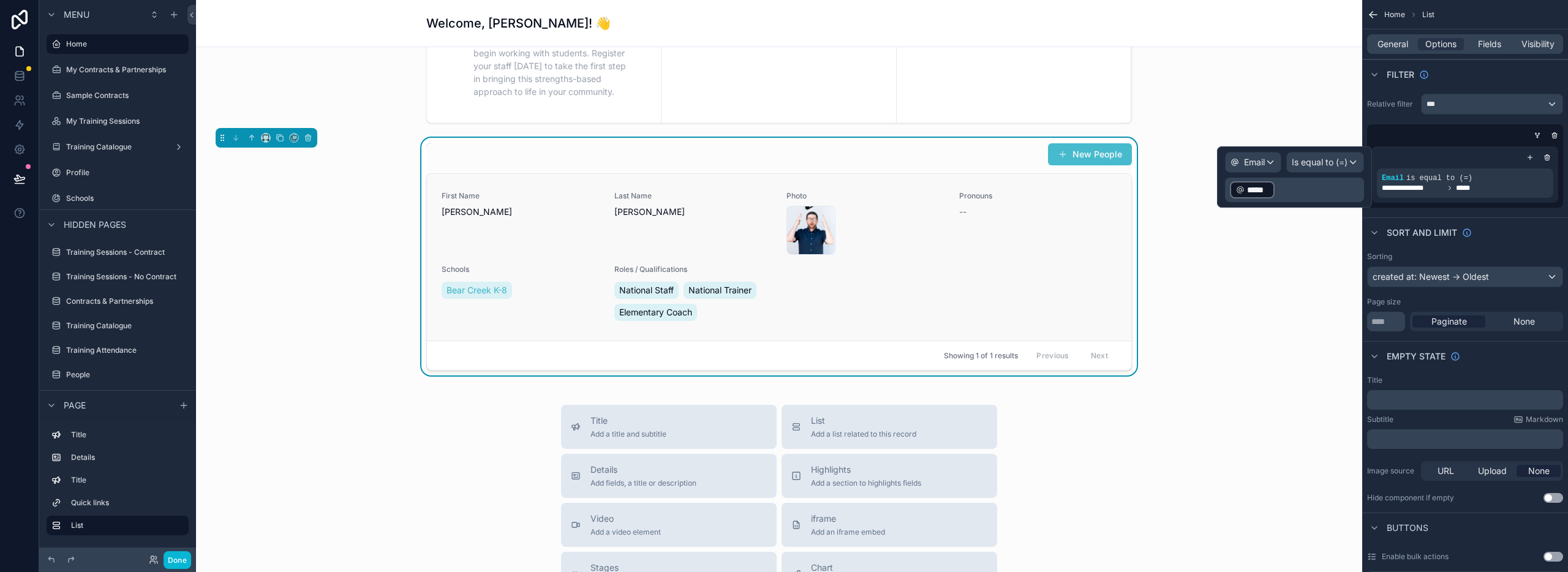
scroll to position [565, 0]
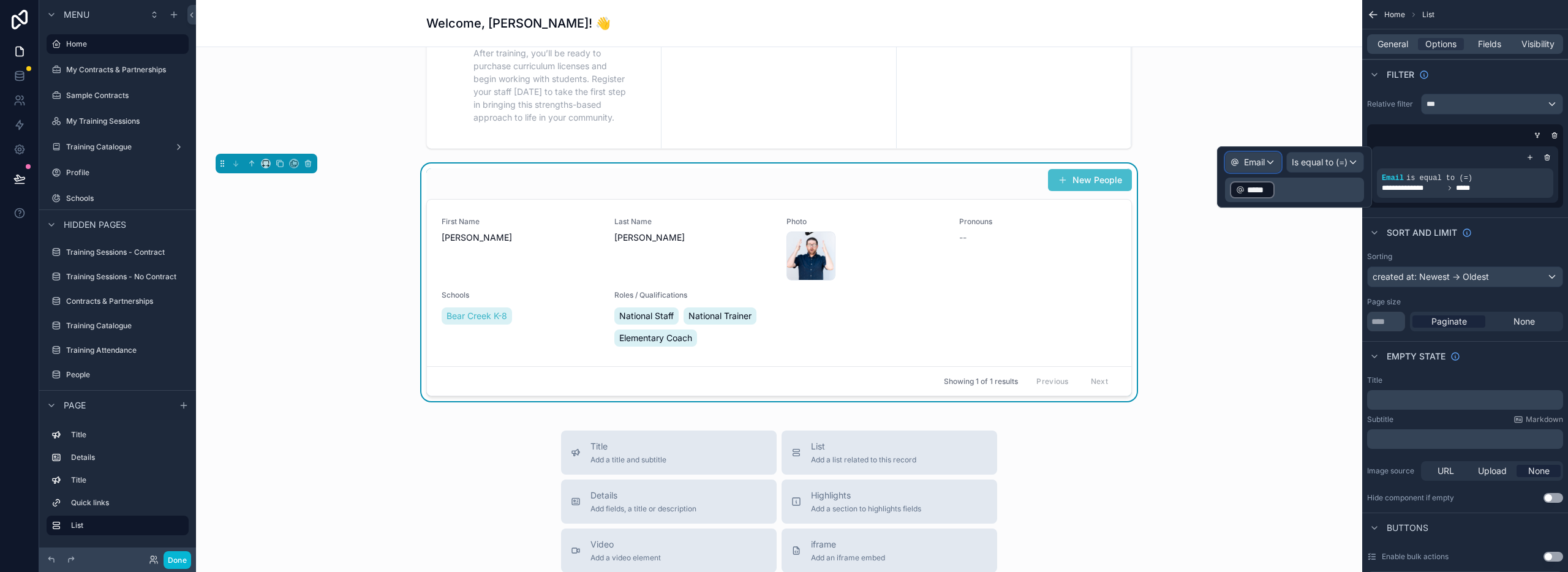
click at [1267, 161] on div "Email" at bounding box center [1253, 162] width 55 height 19
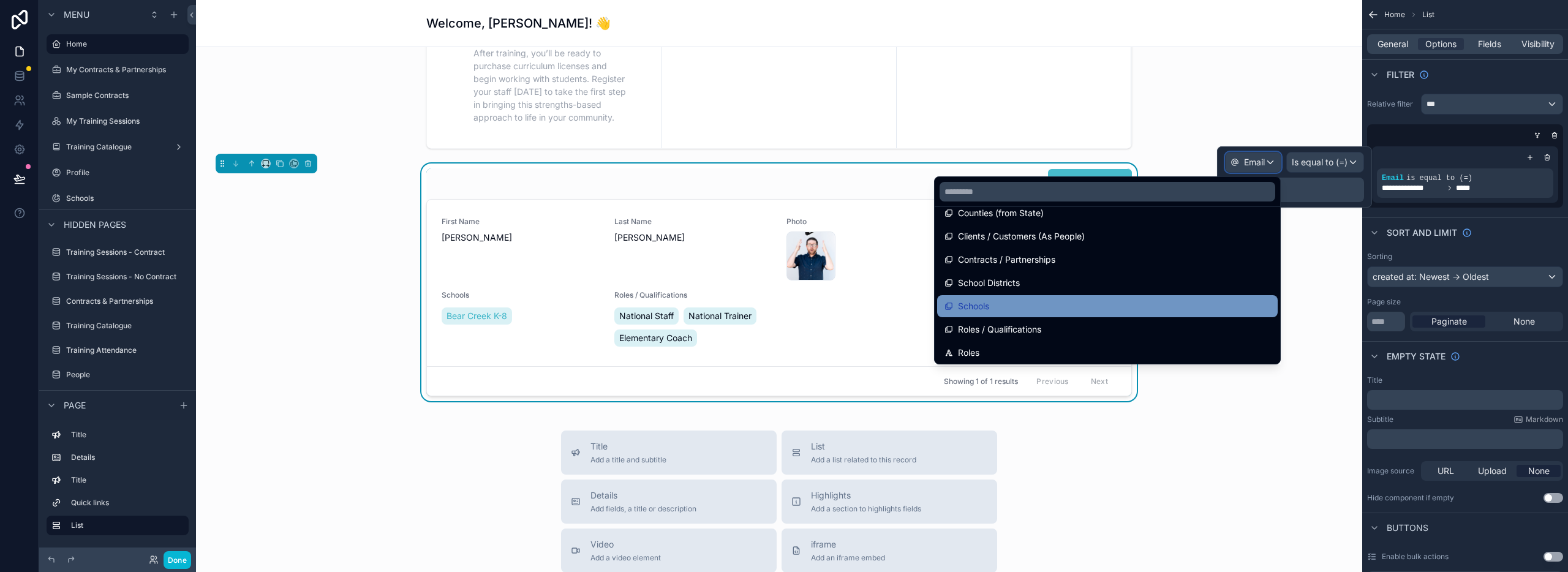
scroll to position [392, 0]
click at [1080, 307] on div "Schools" at bounding box center [1107, 302] width 326 height 15
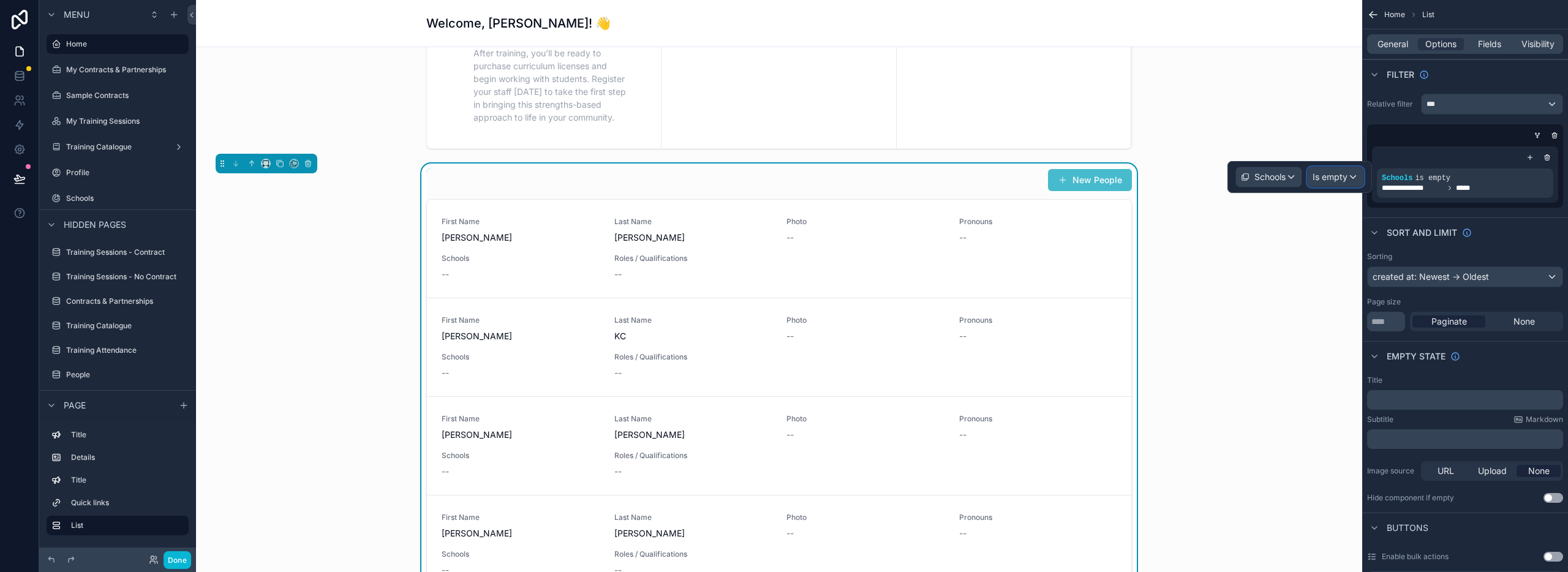
click at [1327, 174] on span "Is empty" at bounding box center [1330, 177] width 35 height 12
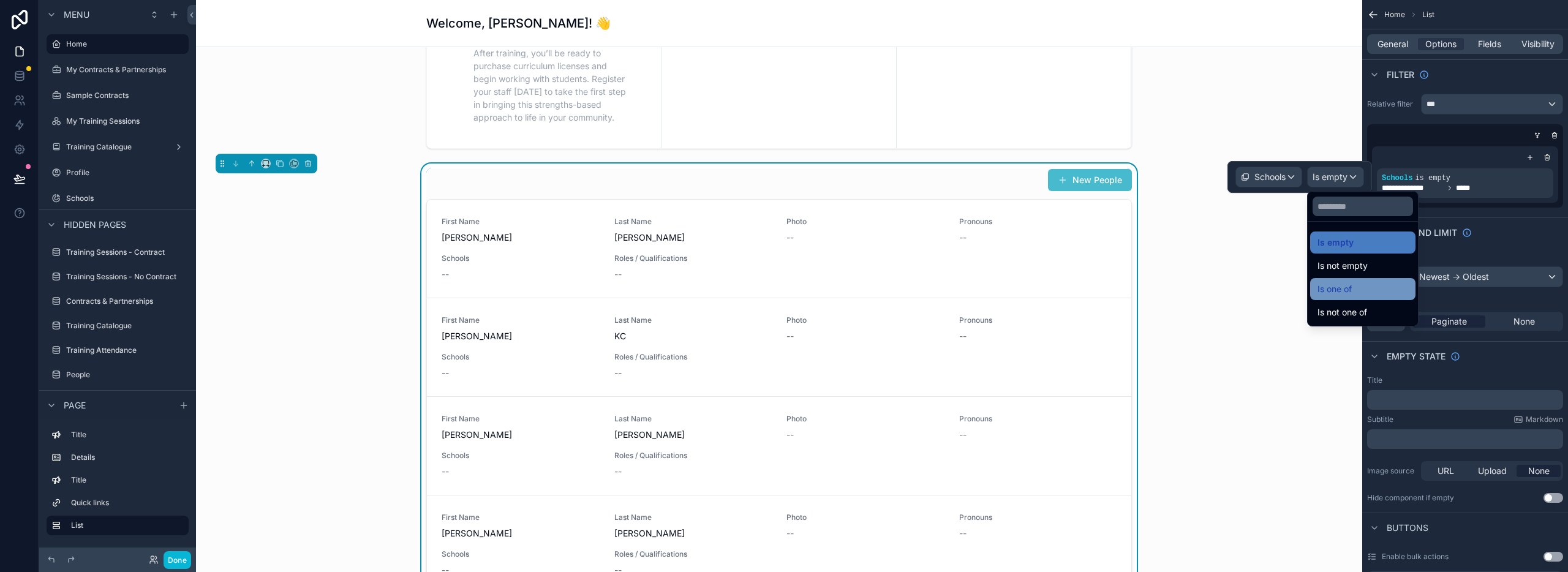
click at [1330, 296] on div "Is one of" at bounding box center [1363, 289] width 105 height 22
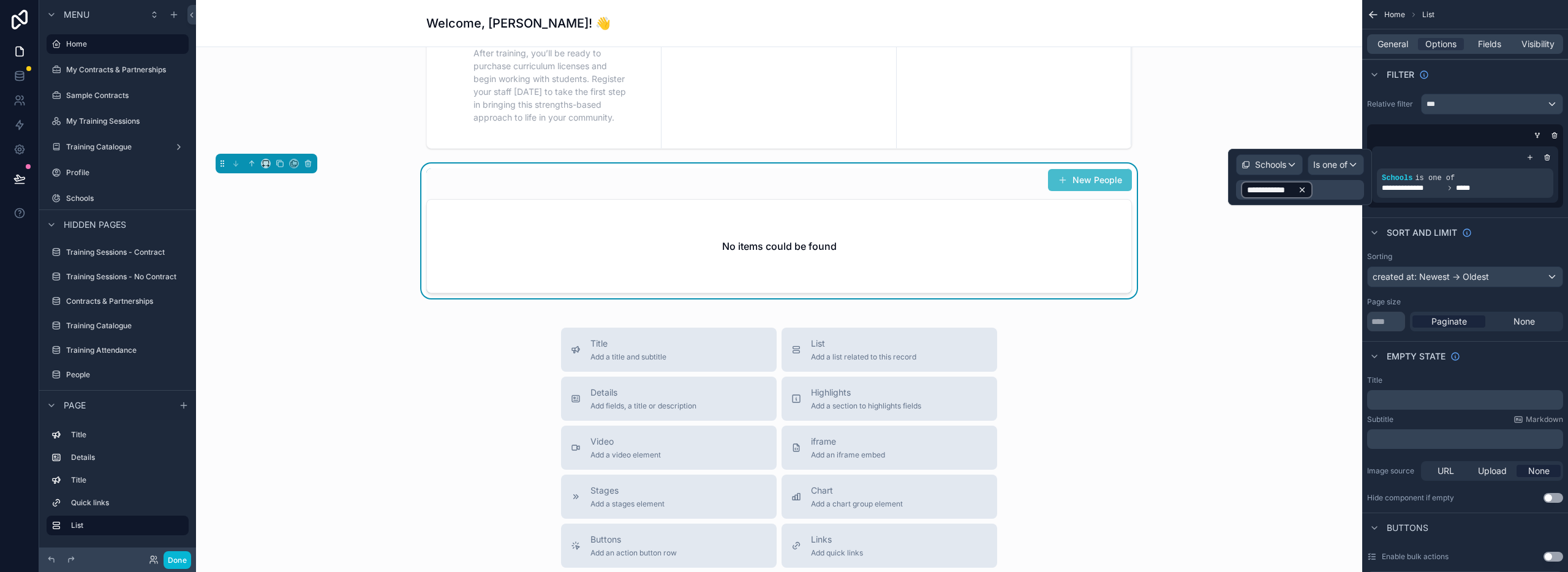
click at [1300, 188] on icon at bounding box center [1302, 190] width 9 height 9
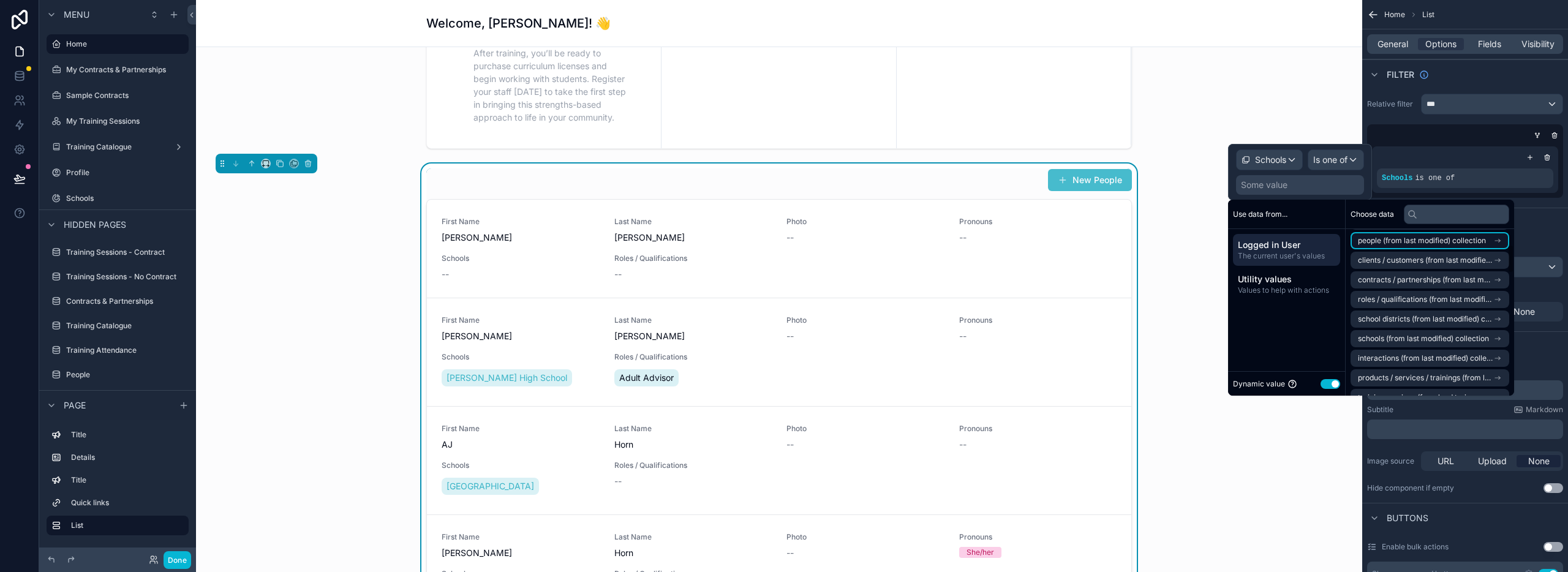
scroll to position [97, 0]
click at [1402, 321] on span "schools (from last modified) collection" at bounding box center [1424, 323] width 131 height 10
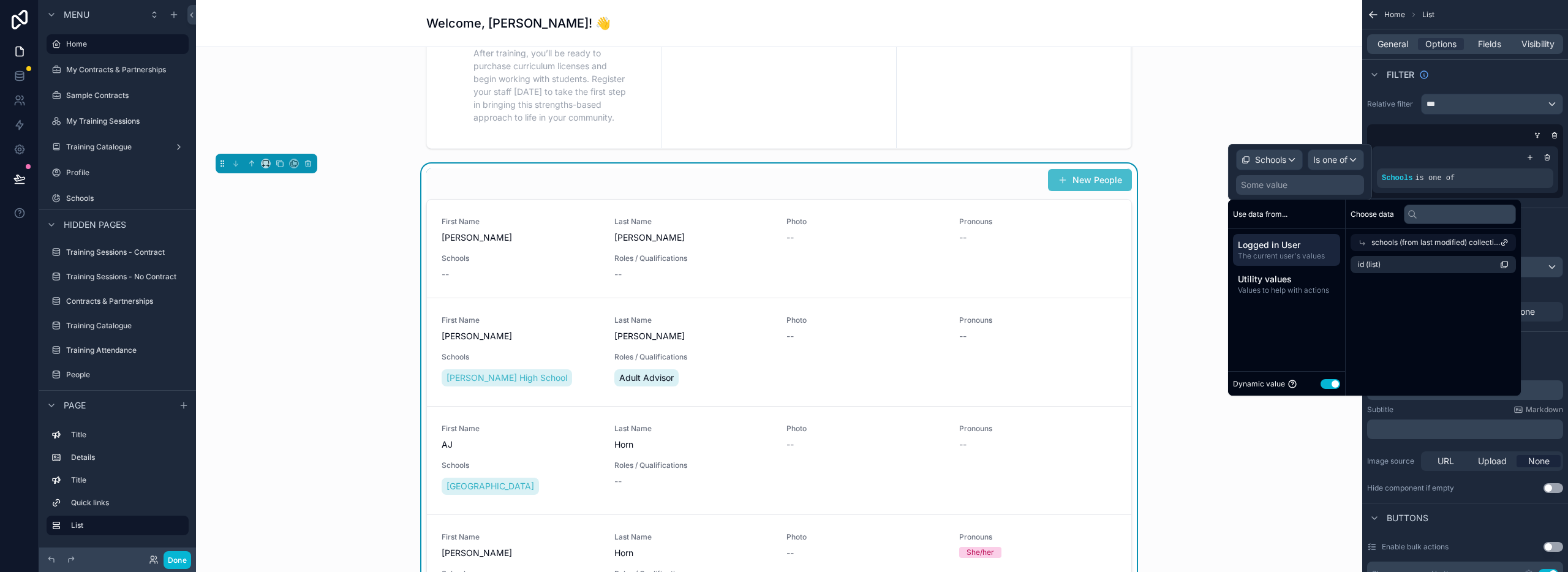
scroll to position [0, 0]
click at [1399, 265] on li "id (list)" at bounding box center [1433, 264] width 165 height 17
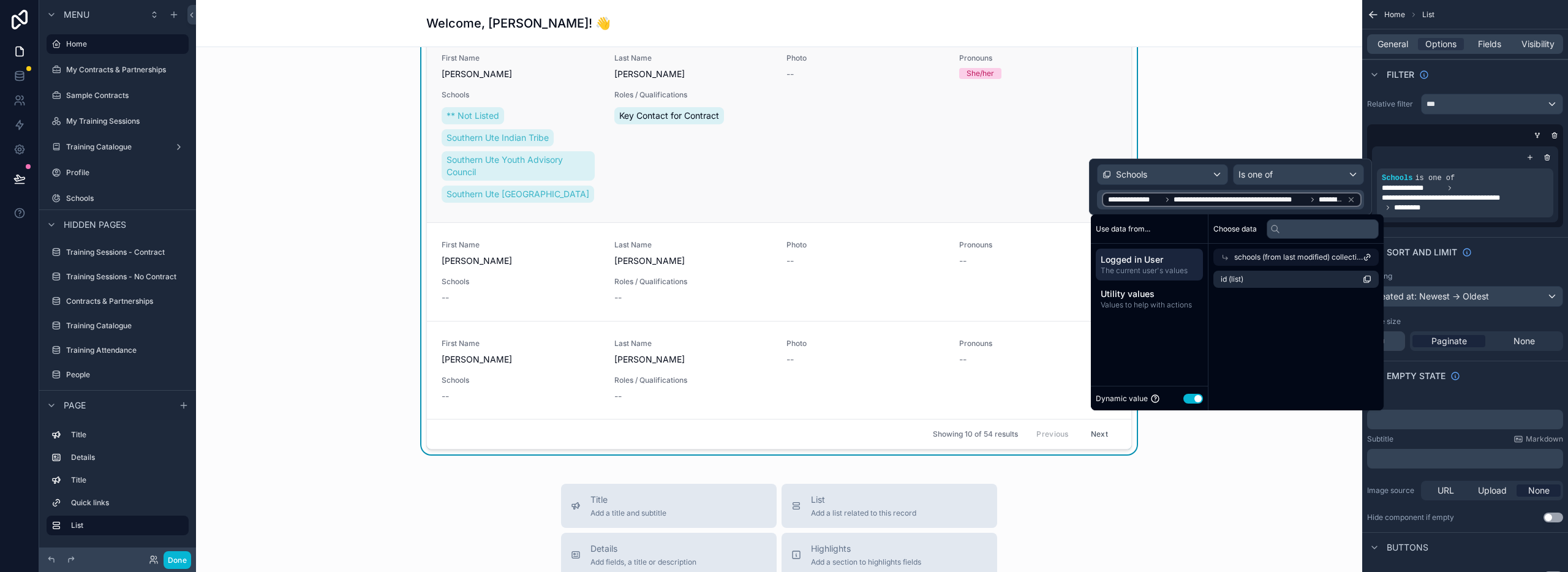
scroll to position [750, 0]
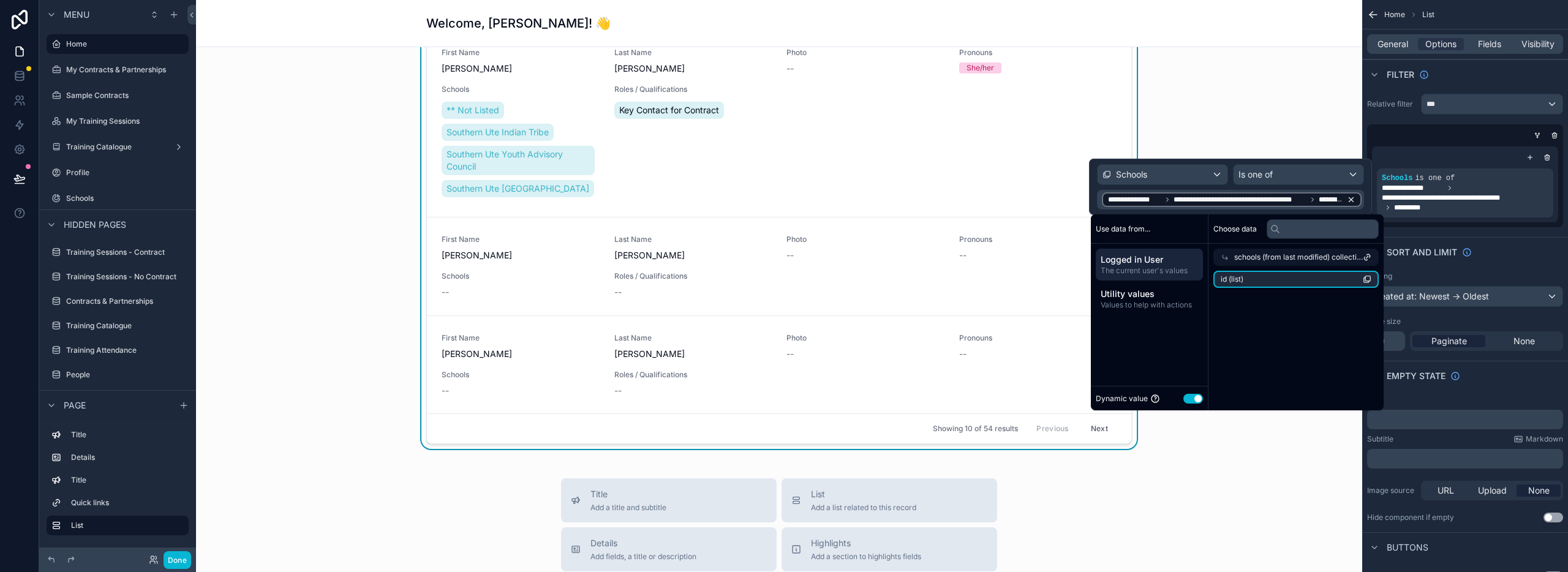
click at [1347, 196] on icon at bounding box center [1351, 200] width 9 height 9
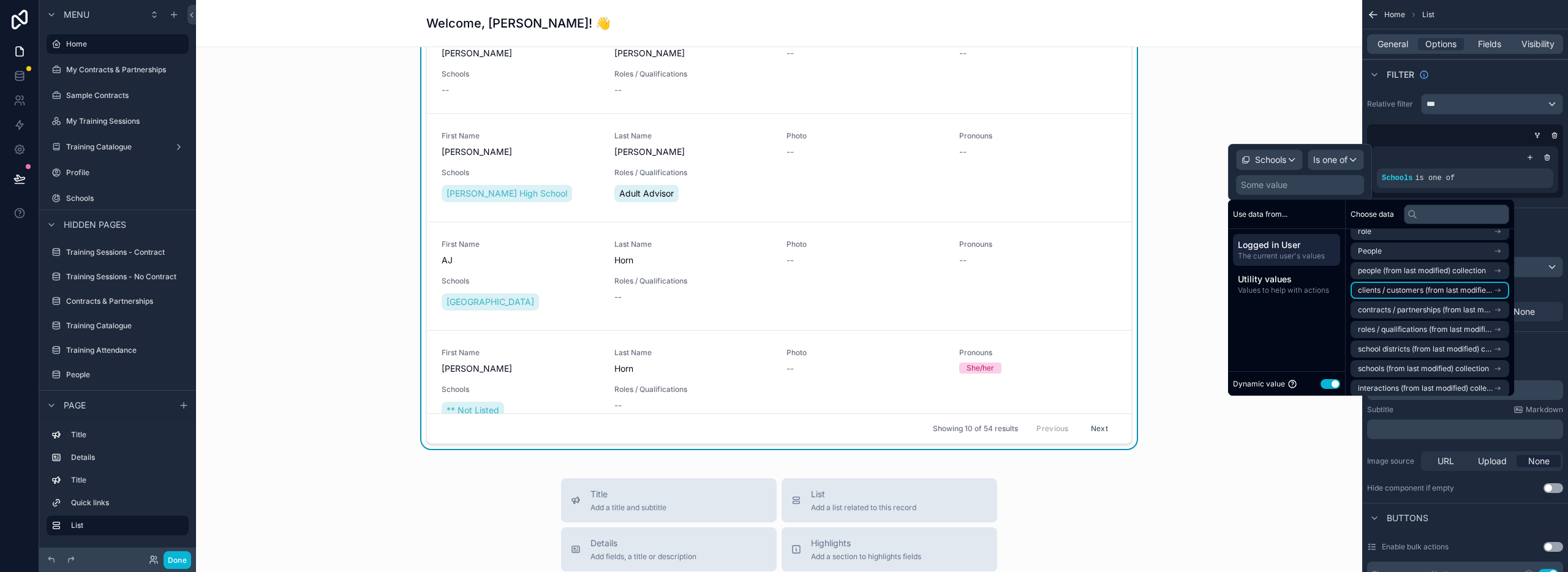
scroll to position [53, 0]
click at [1287, 282] on span "Utility values" at bounding box center [1287, 279] width 97 height 12
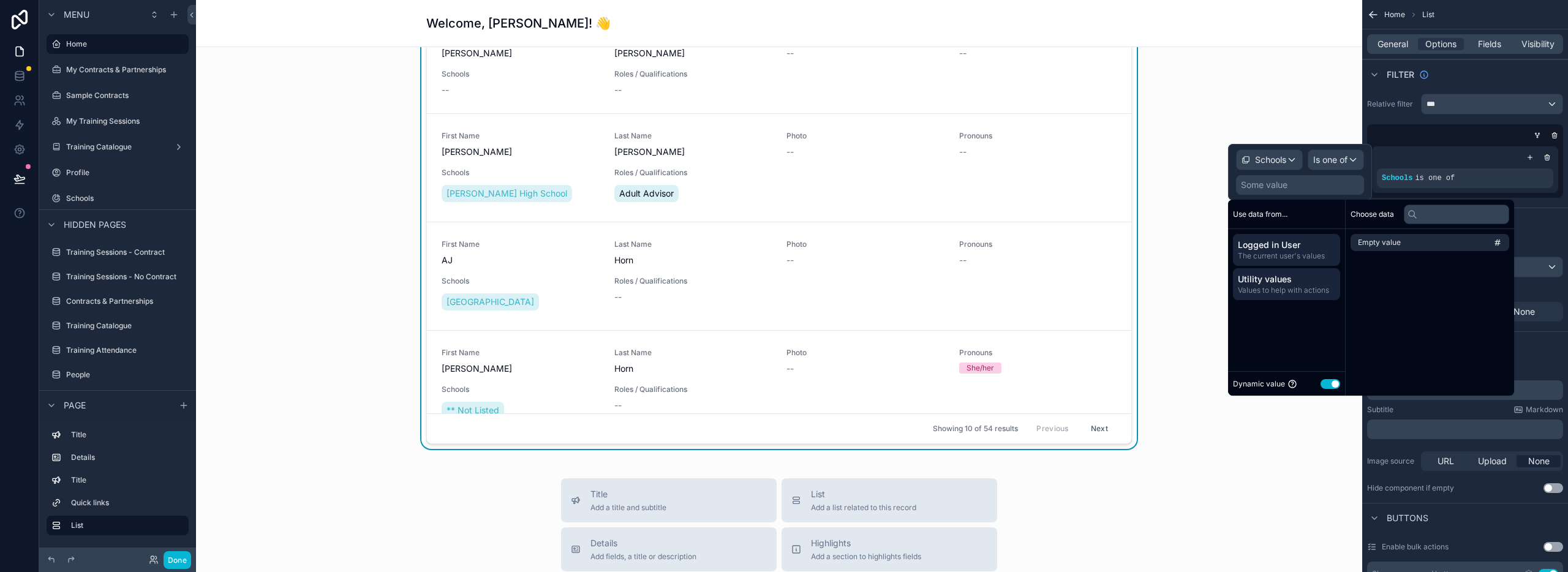
click at [1289, 252] on span "The current user's values" at bounding box center [1287, 256] width 97 height 10
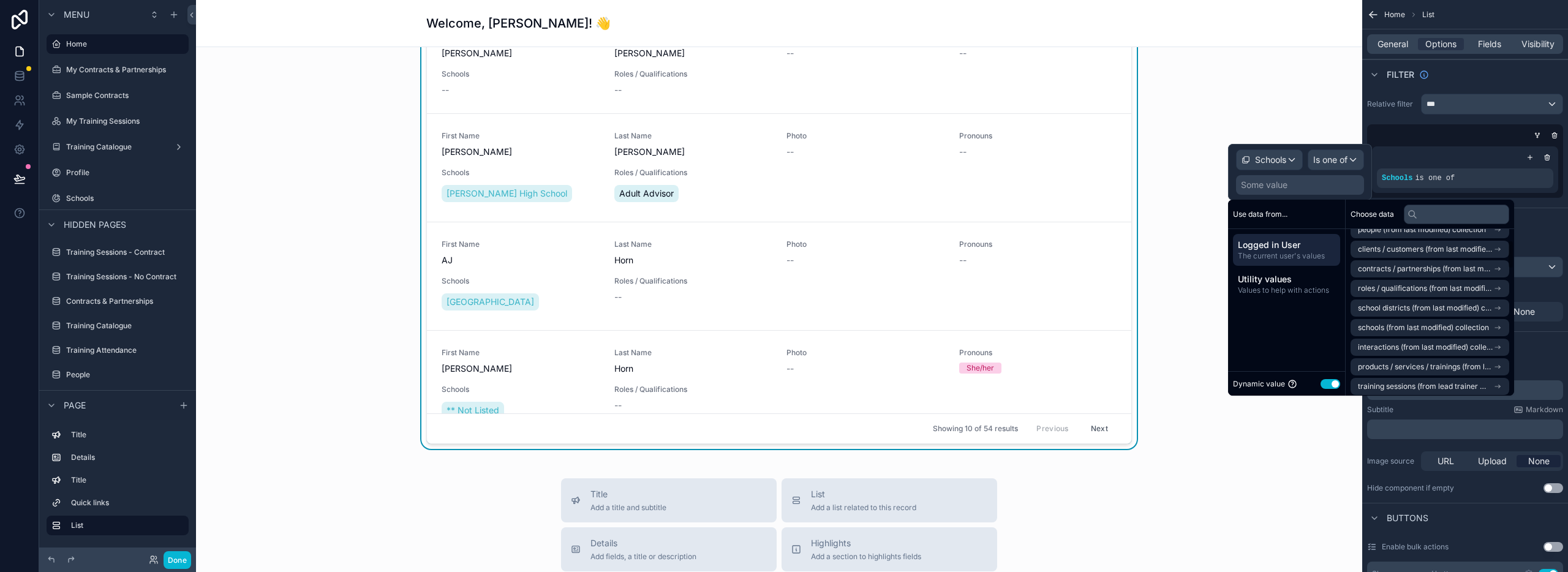
scroll to position [110, 0]
click at [1392, 306] on span "schools (from last modified) collection" at bounding box center [1424, 309] width 131 height 10
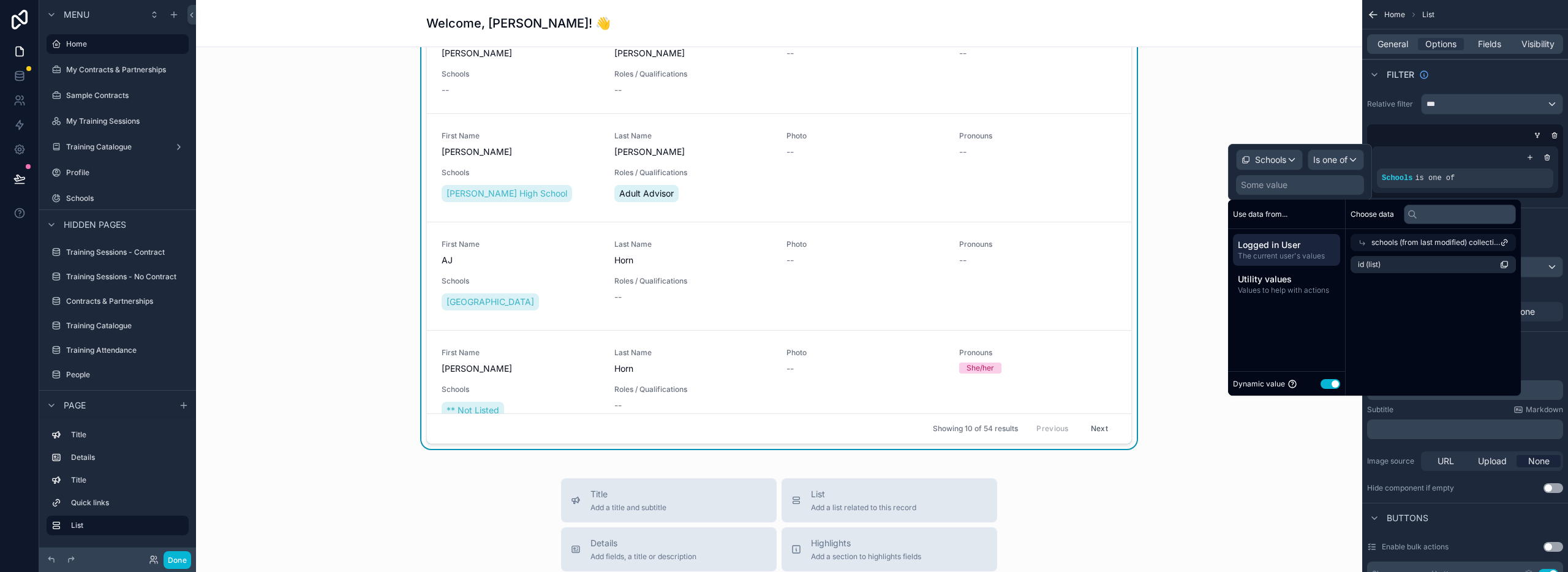
scroll to position [0, 0]
click at [1503, 242] on icon at bounding box center [1504, 243] width 9 height 9
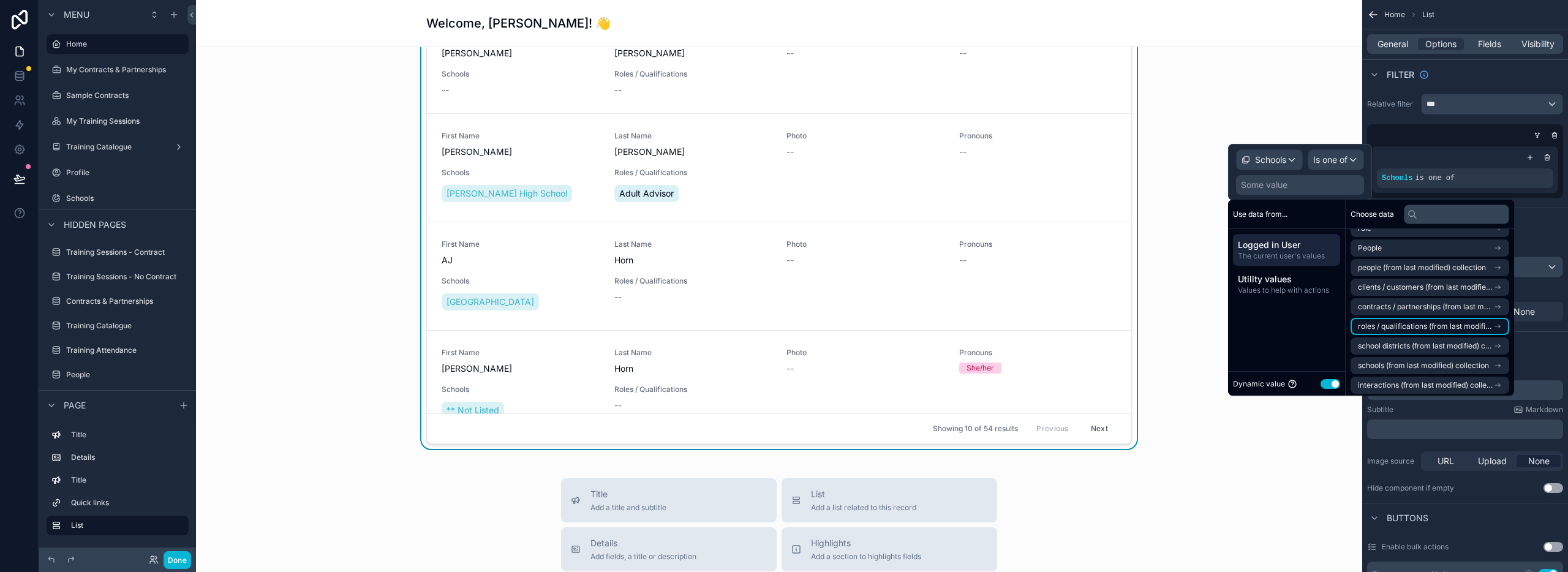
scroll to position [61, 0]
click at [1441, 360] on span "schools (from last modified) collection" at bounding box center [1424, 359] width 131 height 10
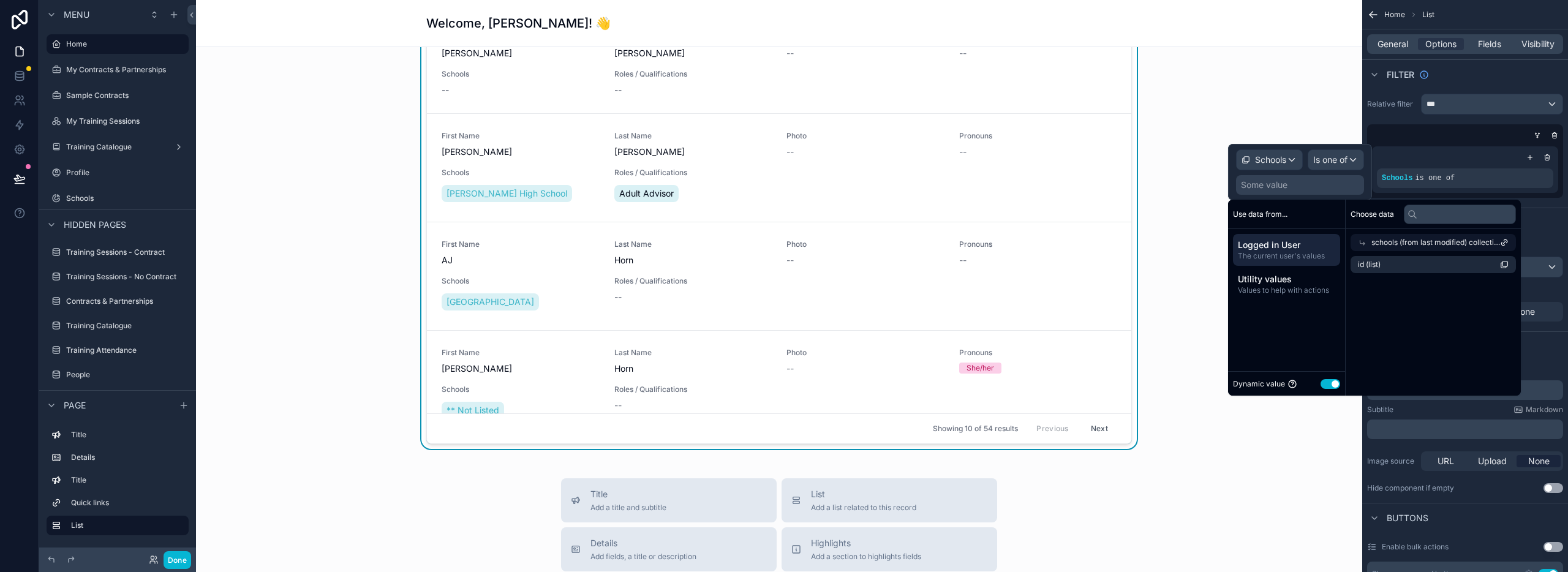
scroll to position [0, 0]
click at [1419, 264] on li "id (list)" at bounding box center [1433, 264] width 165 height 17
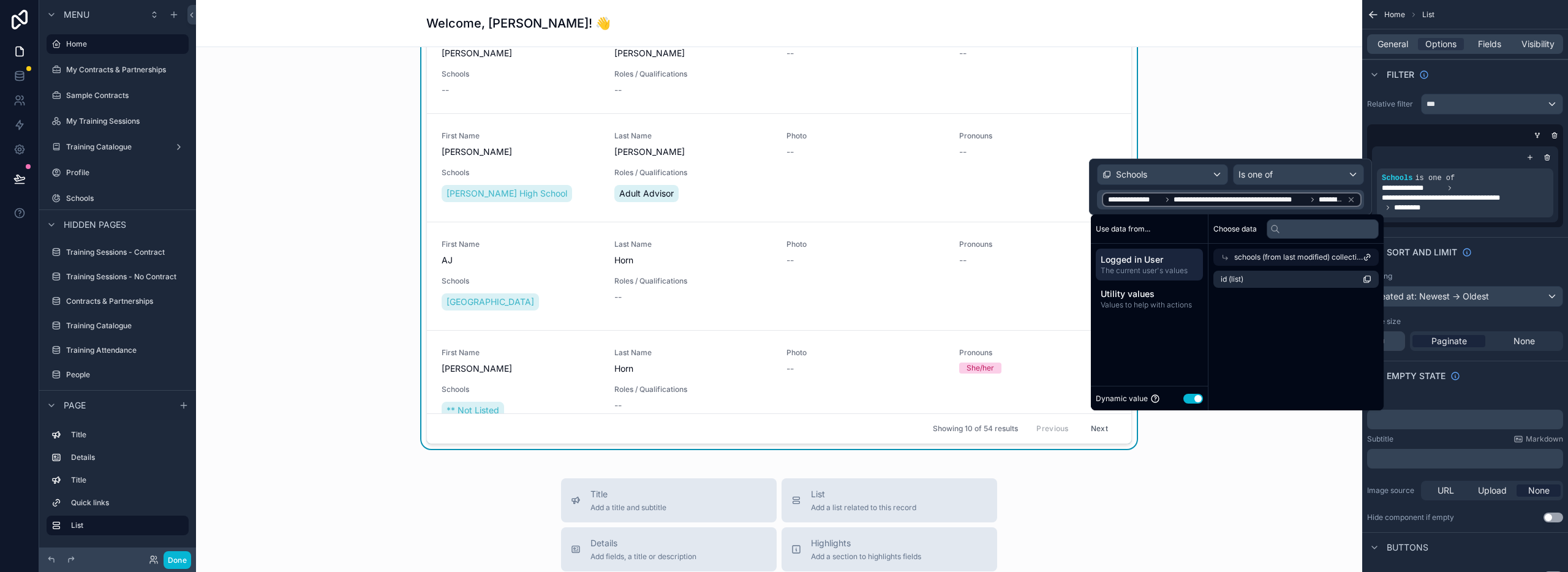
click at [1191, 399] on button "Use setting" at bounding box center [1193, 399] width 19 height 10
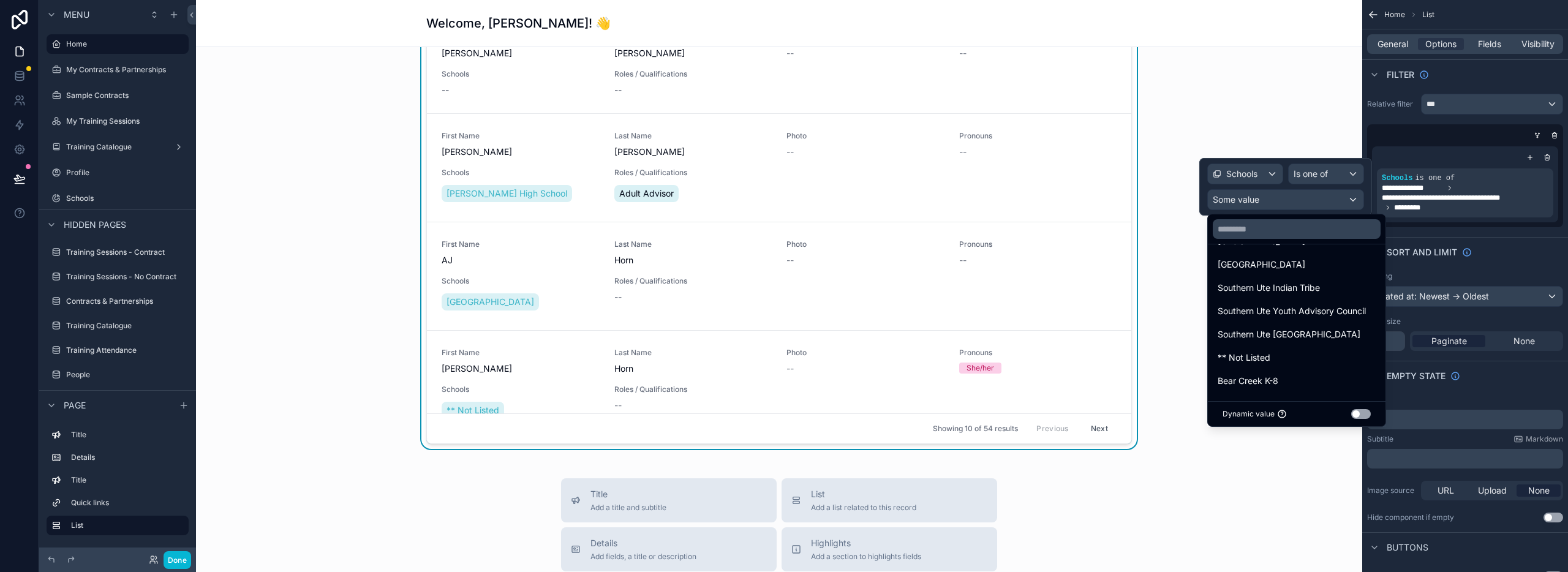
scroll to position [351, 0]
click at [1371, 415] on button "Use setting" at bounding box center [1361, 414] width 19 height 10
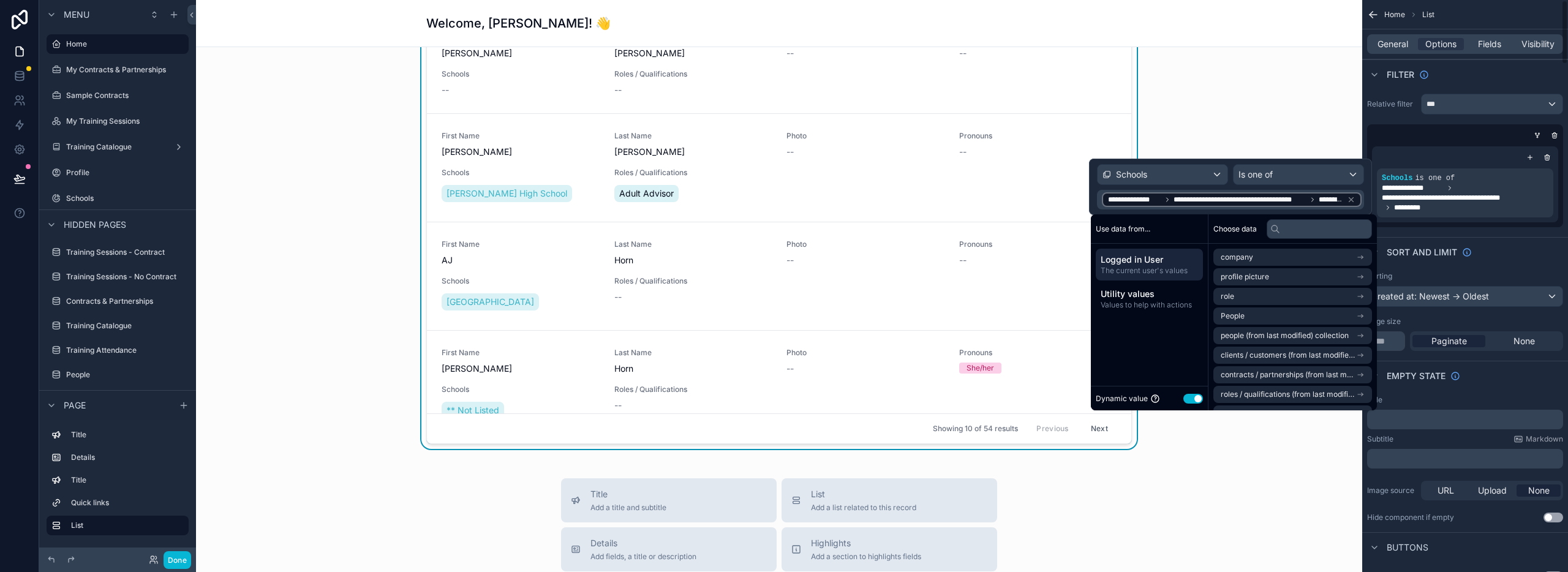
click at [1347, 462] on div "Welcome to the Sources of Strength Client Portal Your hub for training, curricu…" at bounding box center [780, 156] width 1166 height 1715
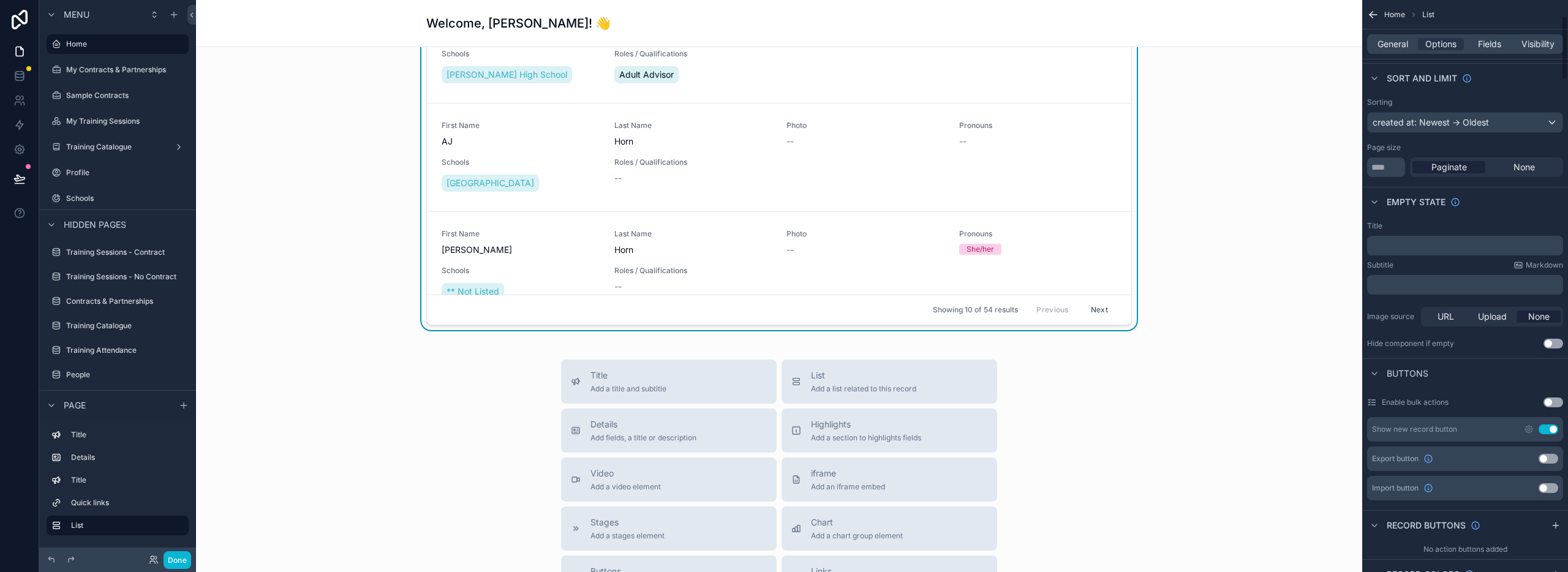
scroll to position [0, 0]
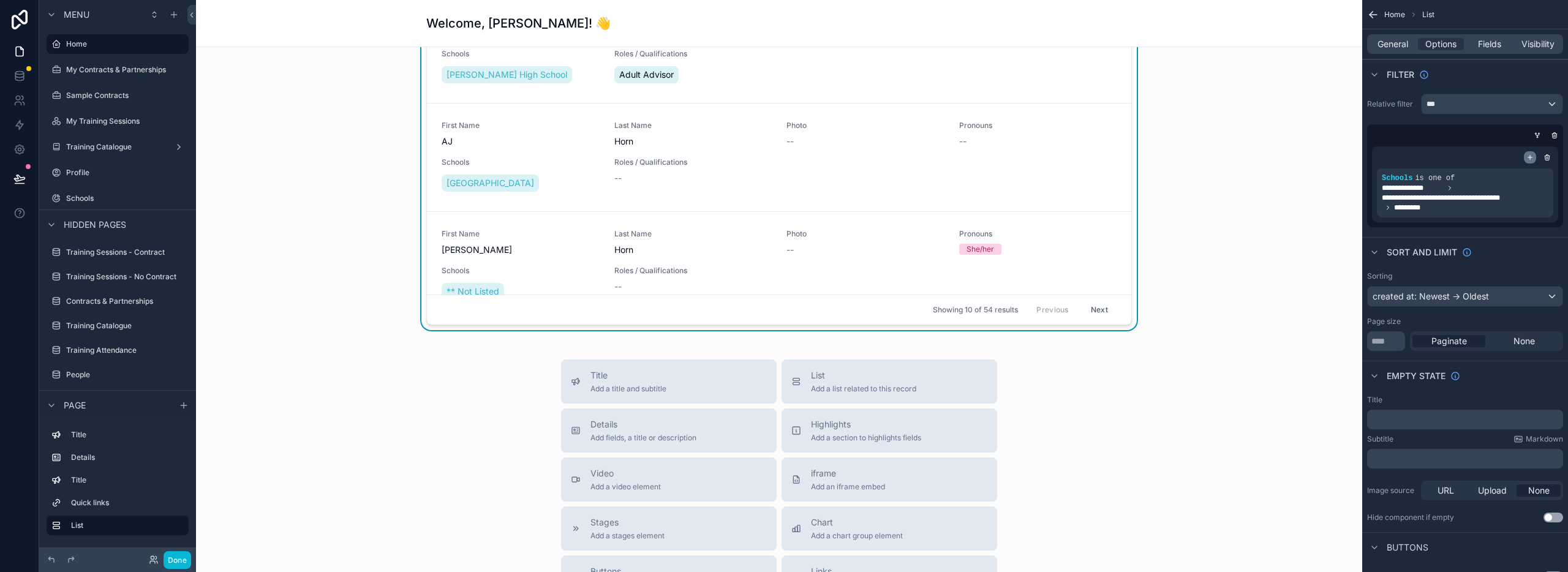
click at [1528, 159] on icon "scrollable content" at bounding box center [1530, 157] width 7 height 7
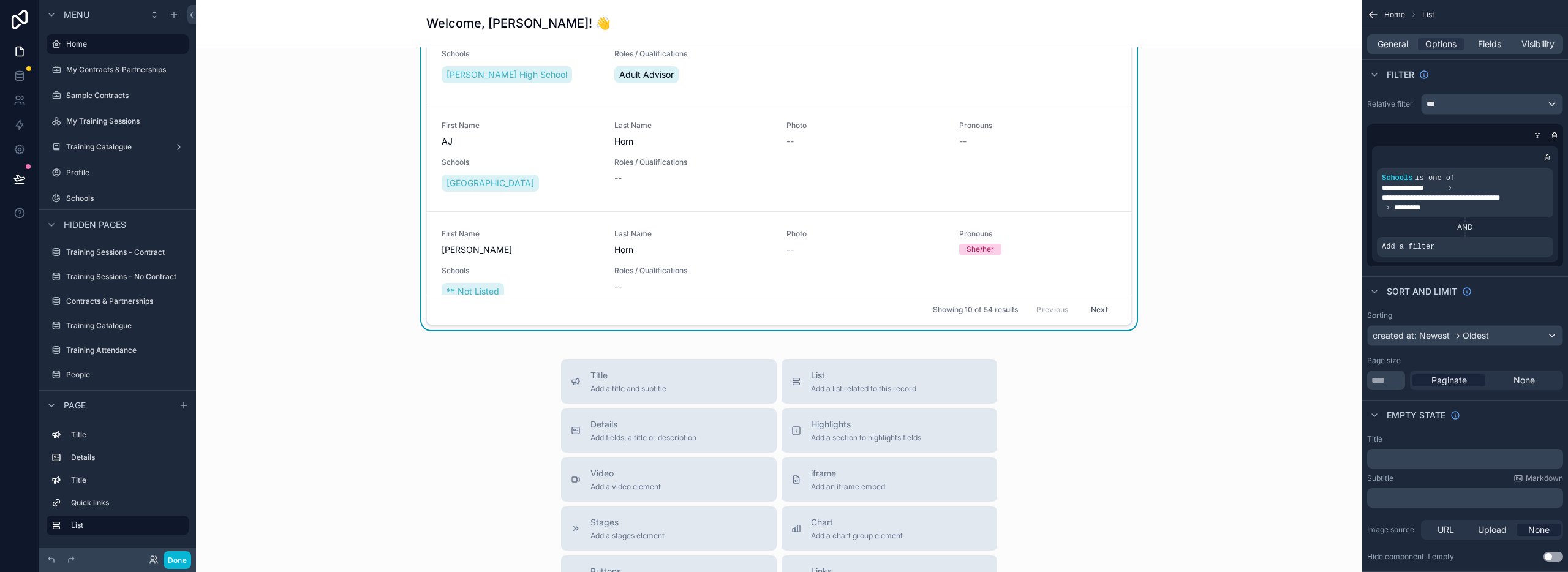
click at [0, 0] on icon "scrollable content" at bounding box center [0, 0] width 0 height 0
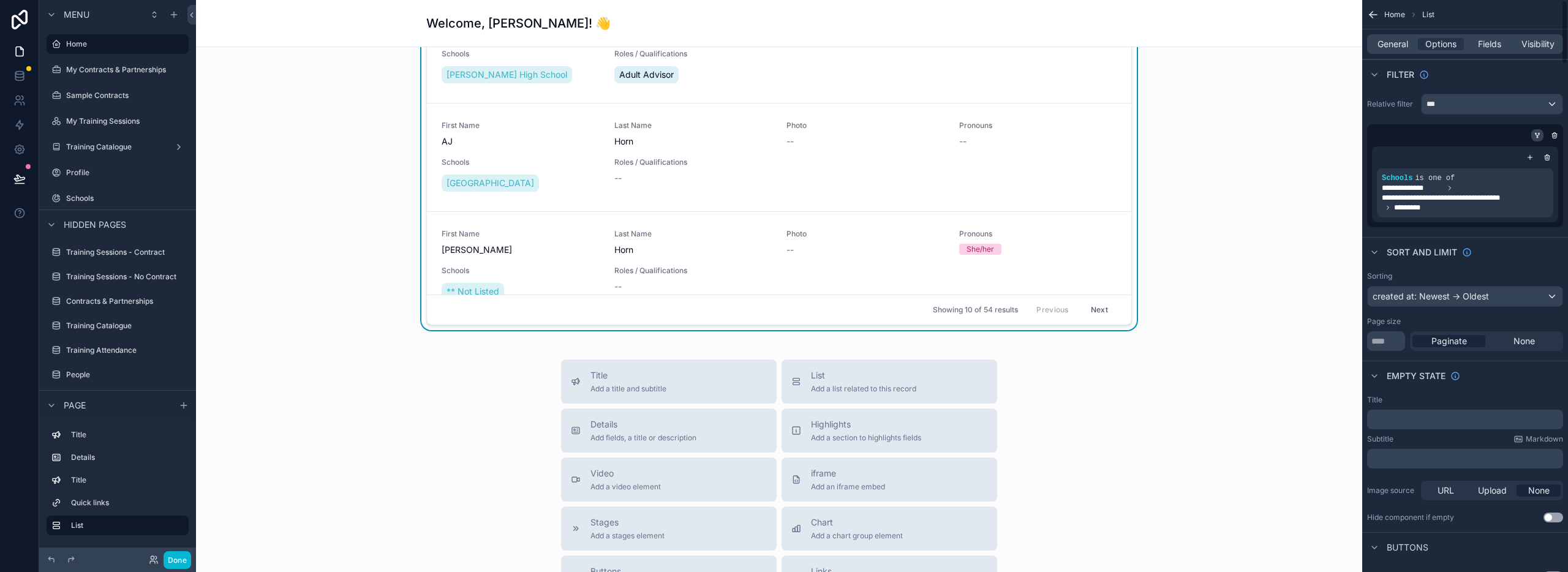
click at [1536, 134] on icon "scrollable content" at bounding box center [1536, 134] width 2 height 2
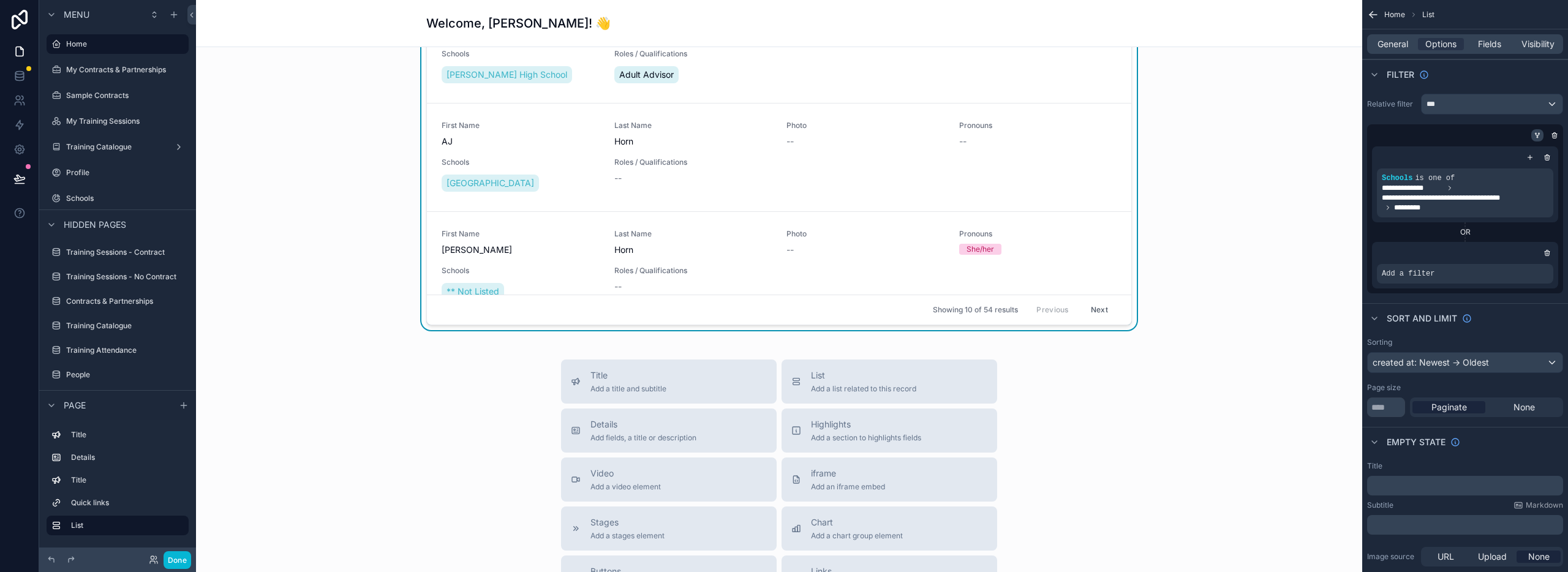
click at [1537, 136] on icon "scrollable content" at bounding box center [1537, 136] width 0 height 2
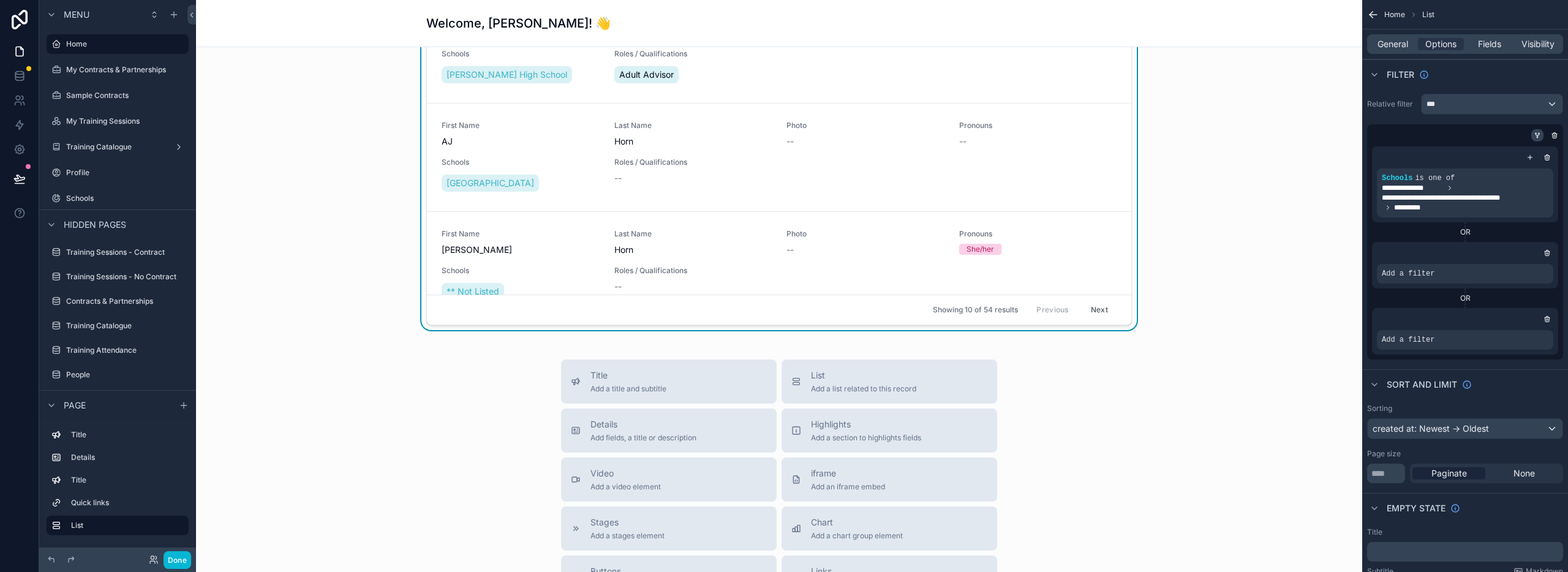
click at [1537, 136] on icon "scrollable content" at bounding box center [1537, 136] width 0 height 2
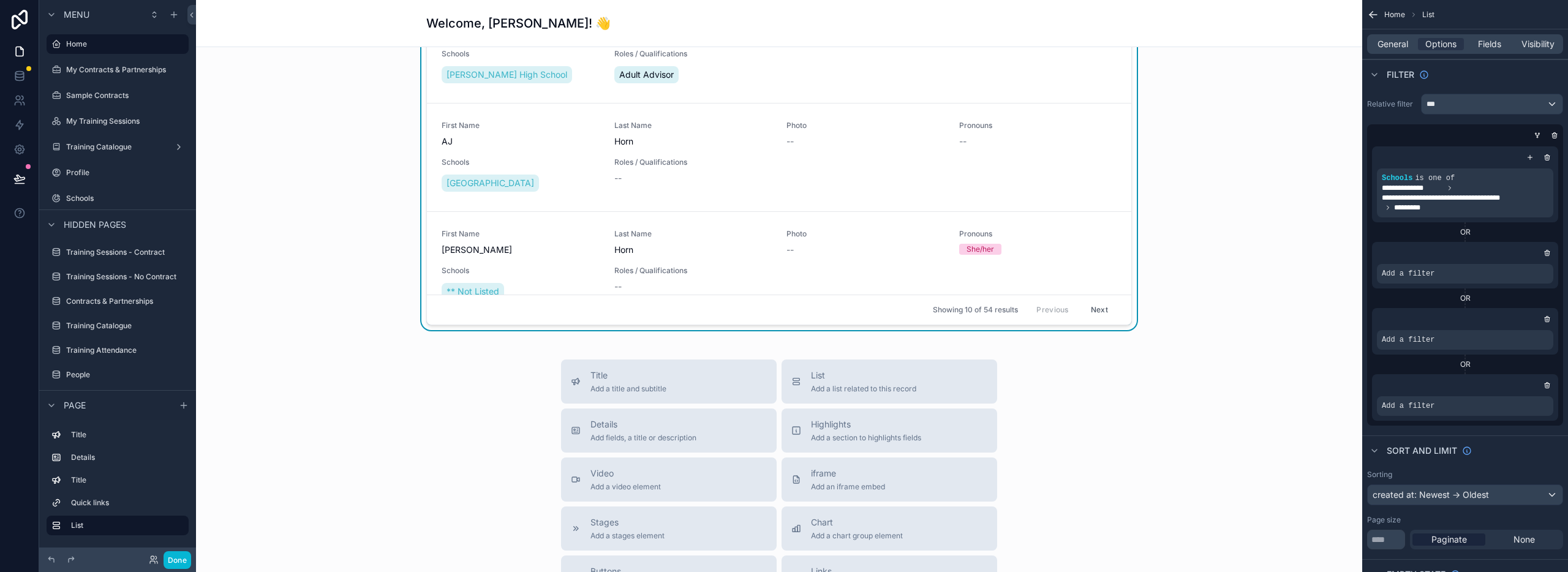
click at [1544, 389] on icon "scrollable content" at bounding box center [1547, 385] width 7 height 7
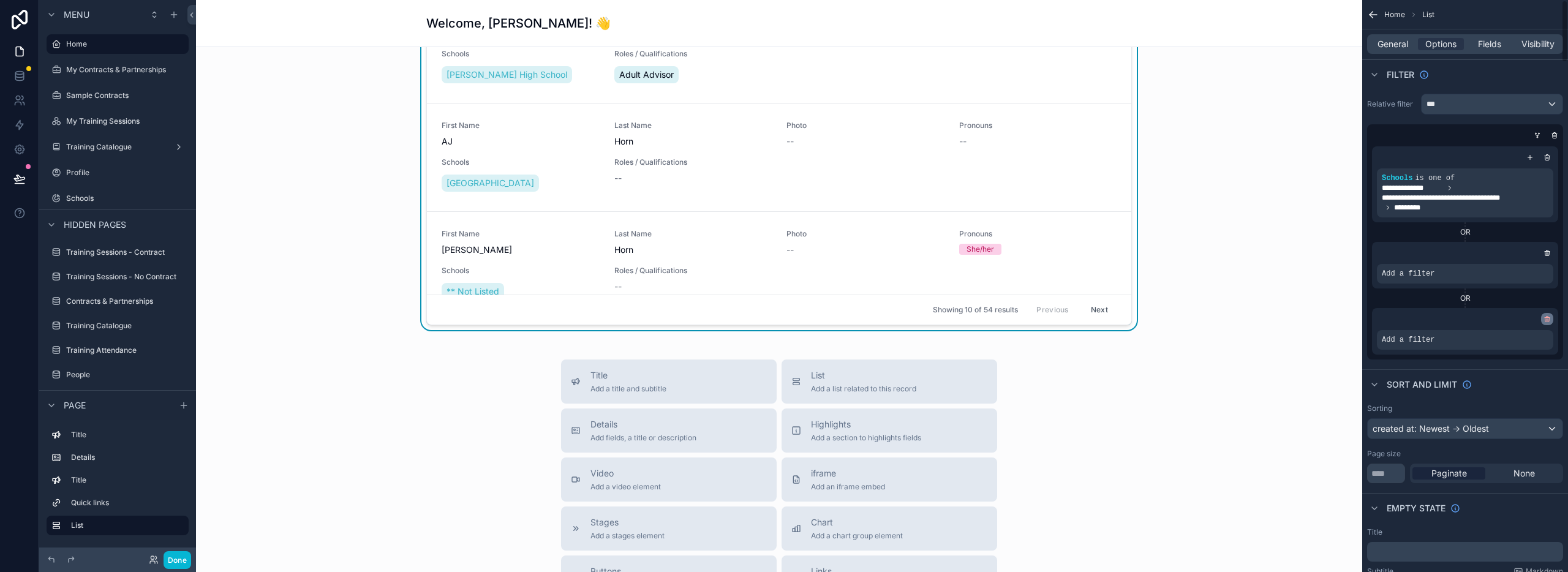
click at [1544, 316] on icon "scrollable content" at bounding box center [1547, 319] width 7 height 7
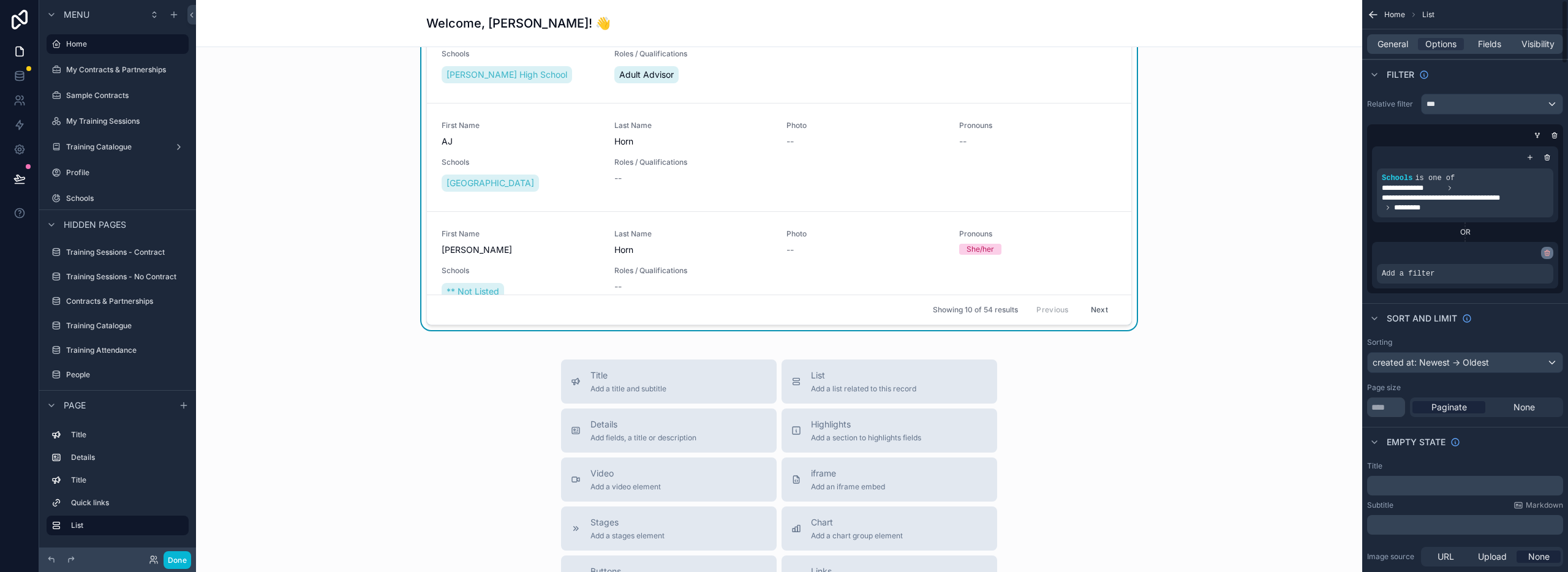
click at [1550, 255] on icon "scrollable content" at bounding box center [1547, 252] width 7 height 7
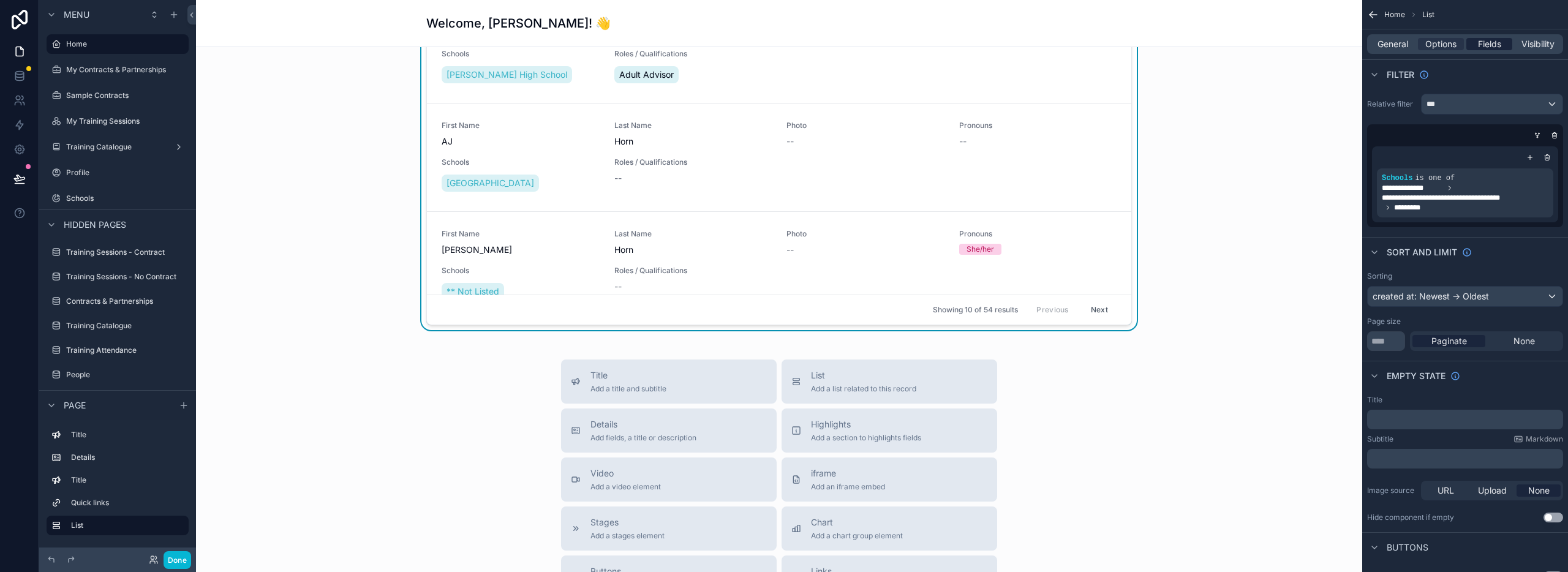
click at [1481, 41] on span "Fields" at bounding box center [1489, 44] width 24 height 12
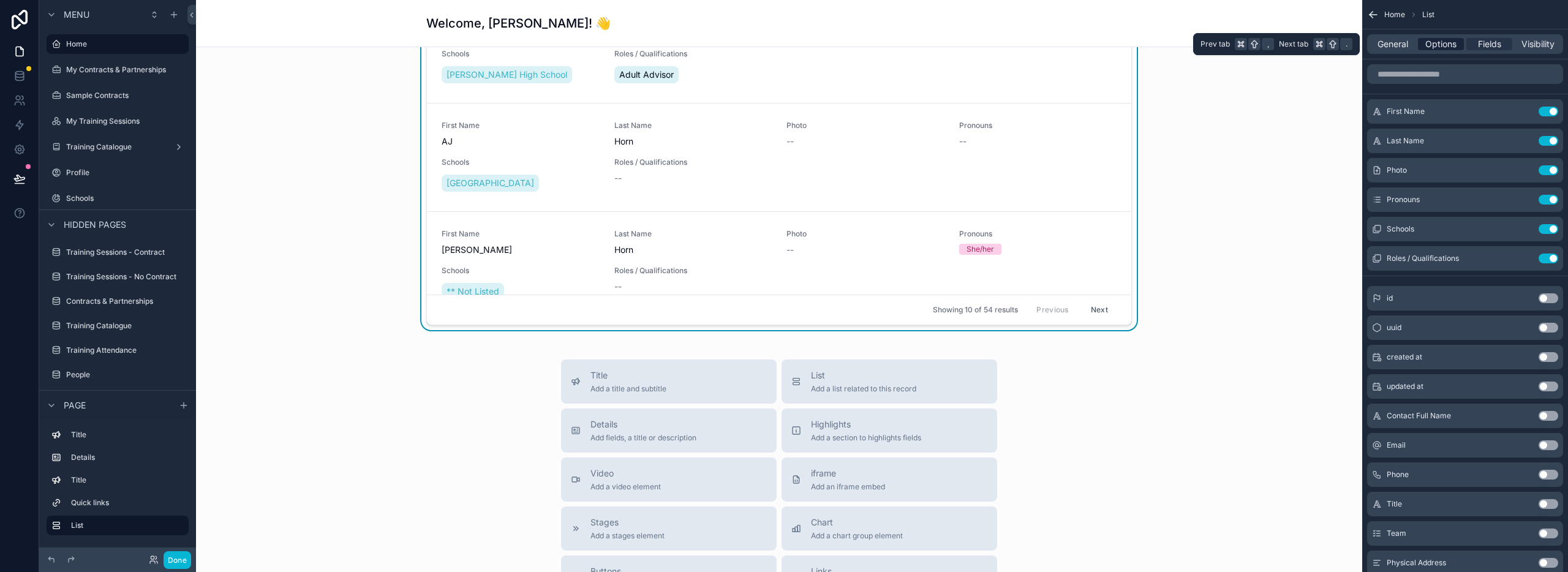
click at [1430, 44] on span "Options" at bounding box center [1441, 44] width 32 height 12
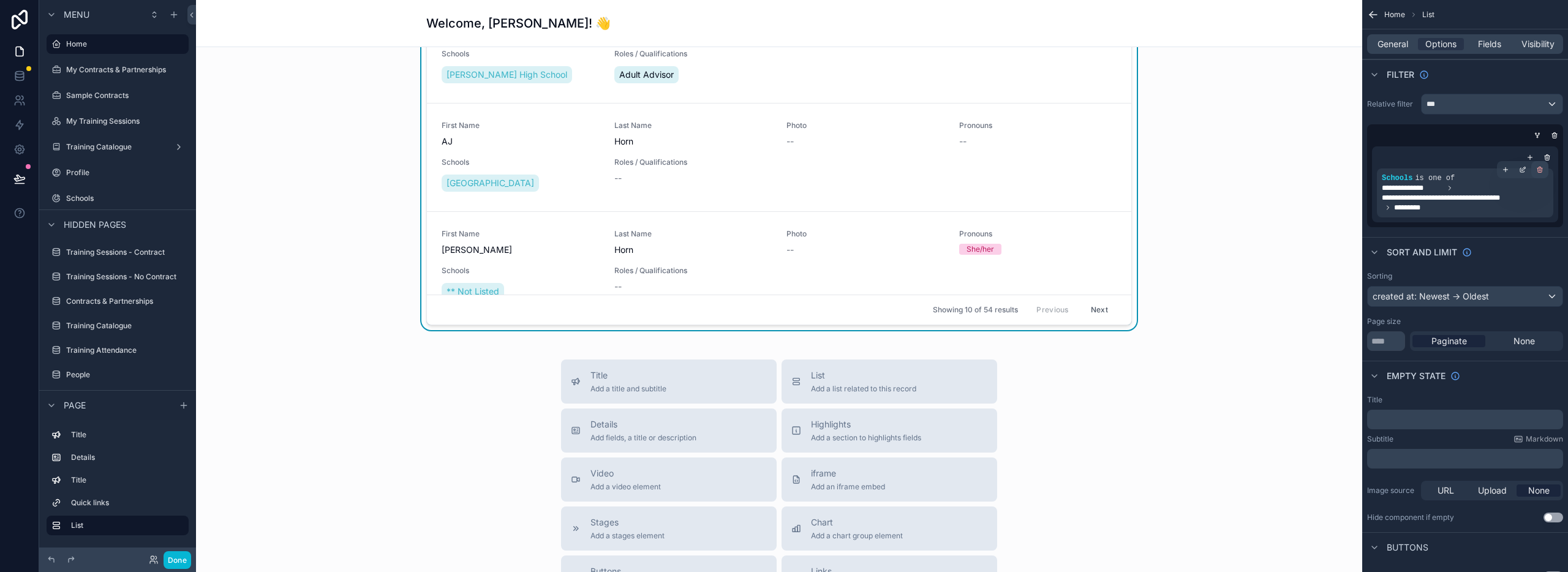
click at [1540, 170] on icon "scrollable content" at bounding box center [1540, 170] width 7 height 7
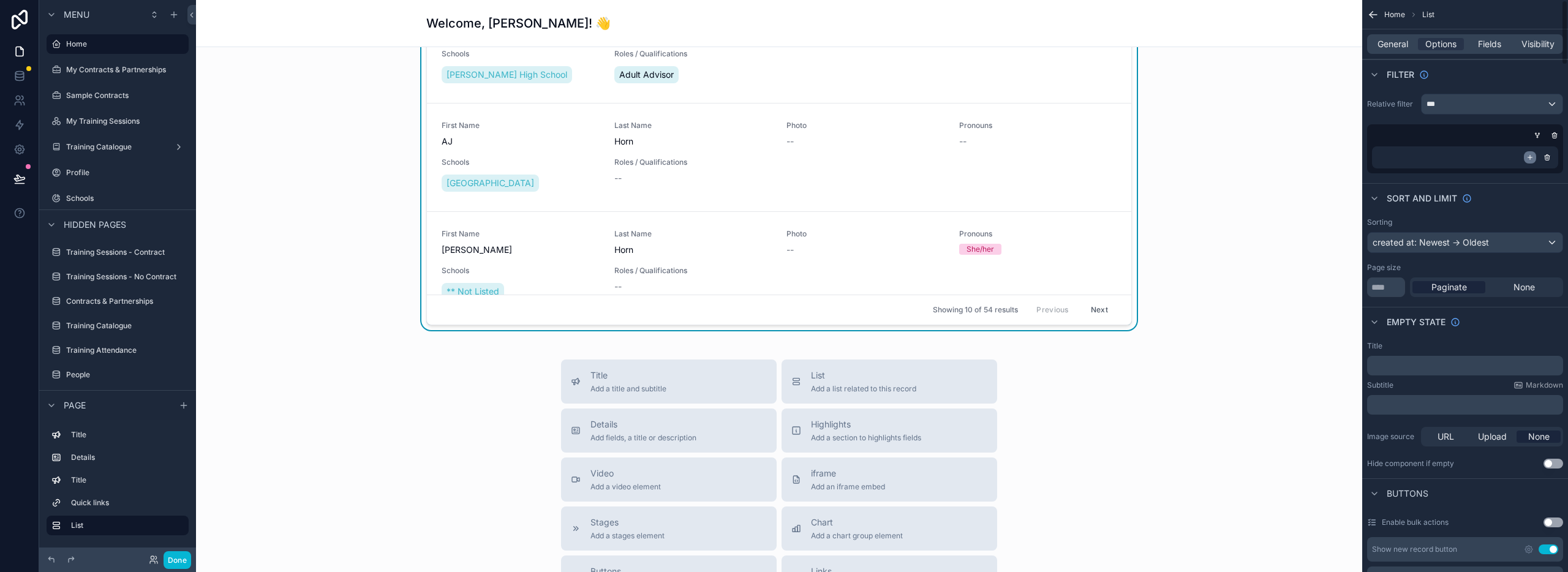
click at [1530, 159] on icon "scrollable content" at bounding box center [1530, 157] width 7 height 7
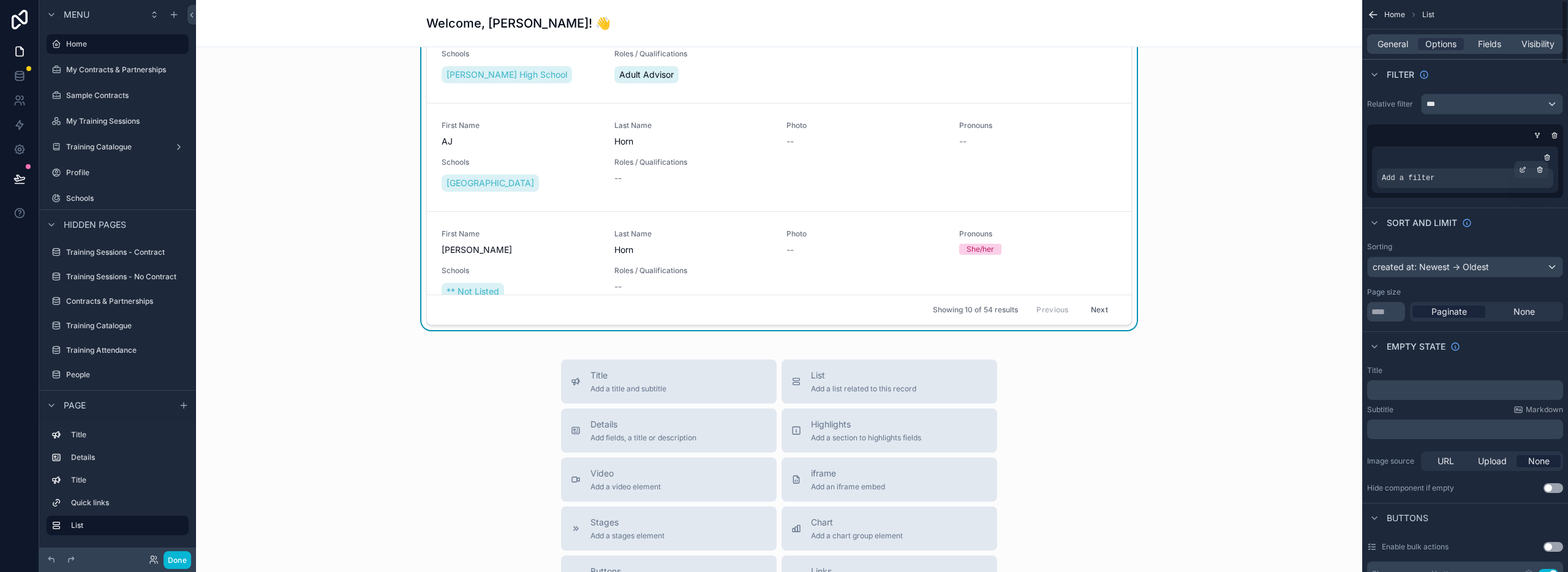
click at [1428, 178] on span "Add a filter" at bounding box center [1408, 178] width 53 height 10
click at [1408, 178] on span "Add a filter" at bounding box center [1408, 178] width 53 height 10
click at [1521, 171] on icon "scrollable content" at bounding box center [1523, 170] width 7 height 7
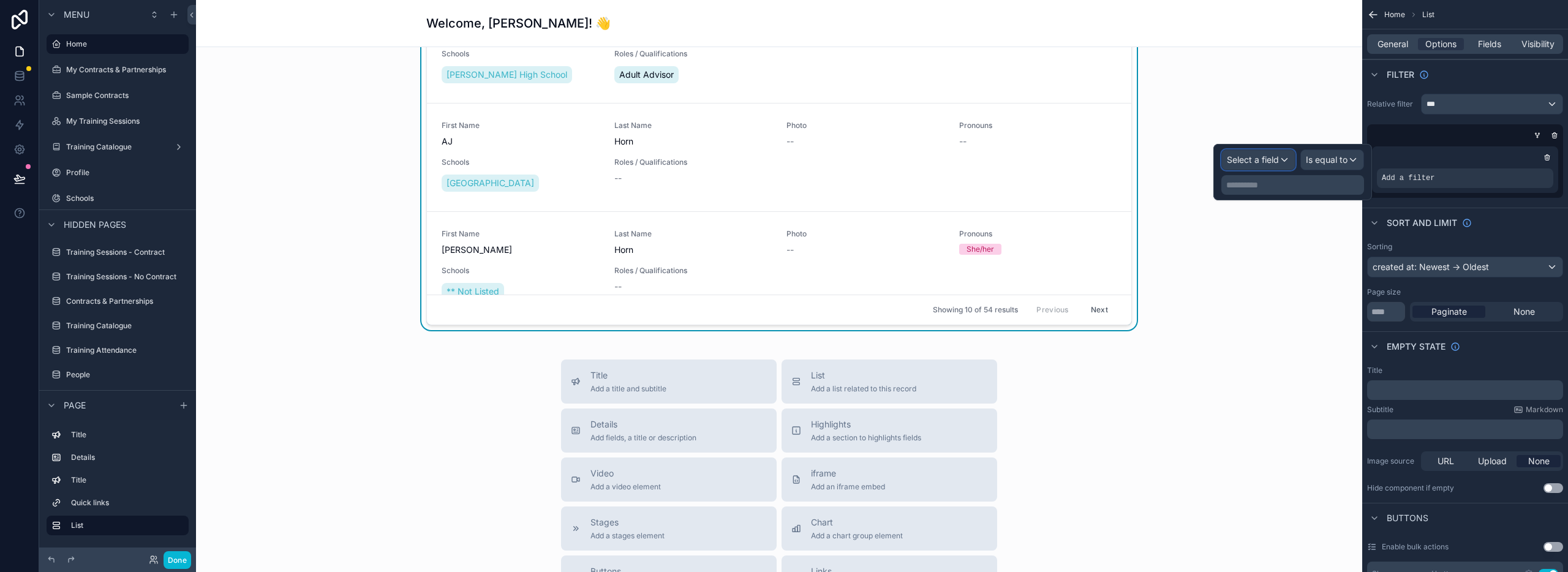
click at [1275, 161] on span "Select a field" at bounding box center [1253, 159] width 52 height 11
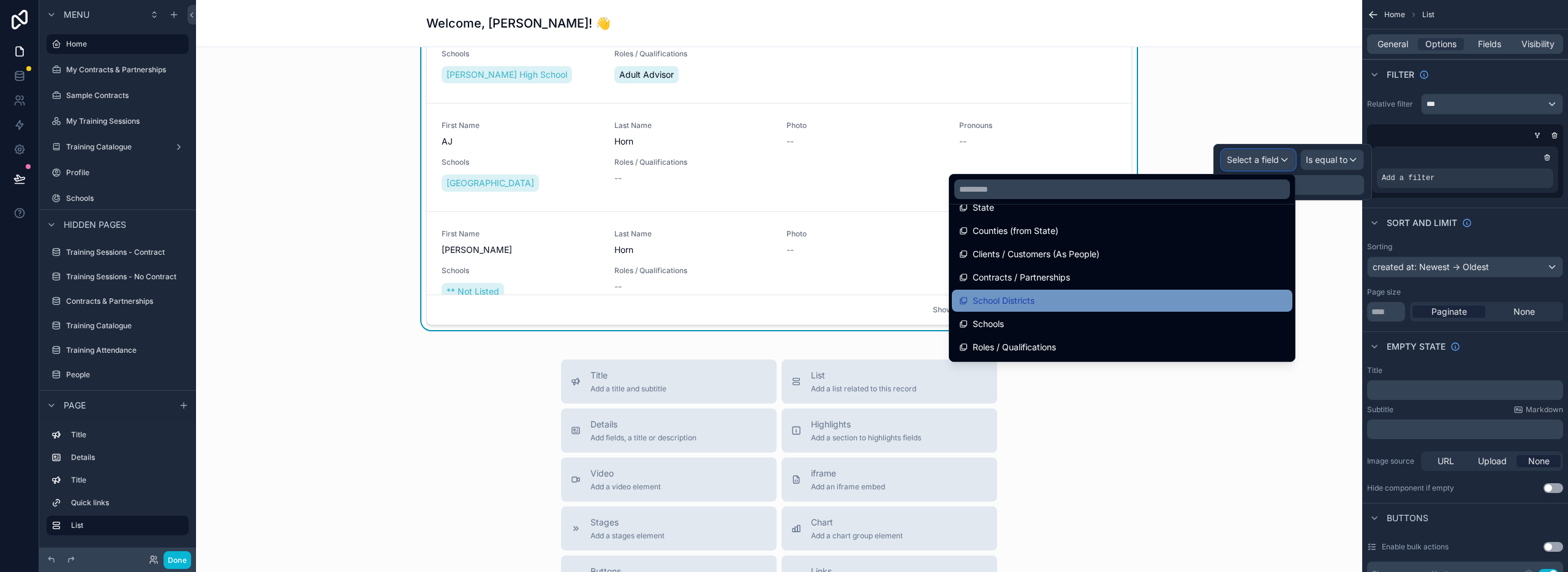
scroll to position [369, 0]
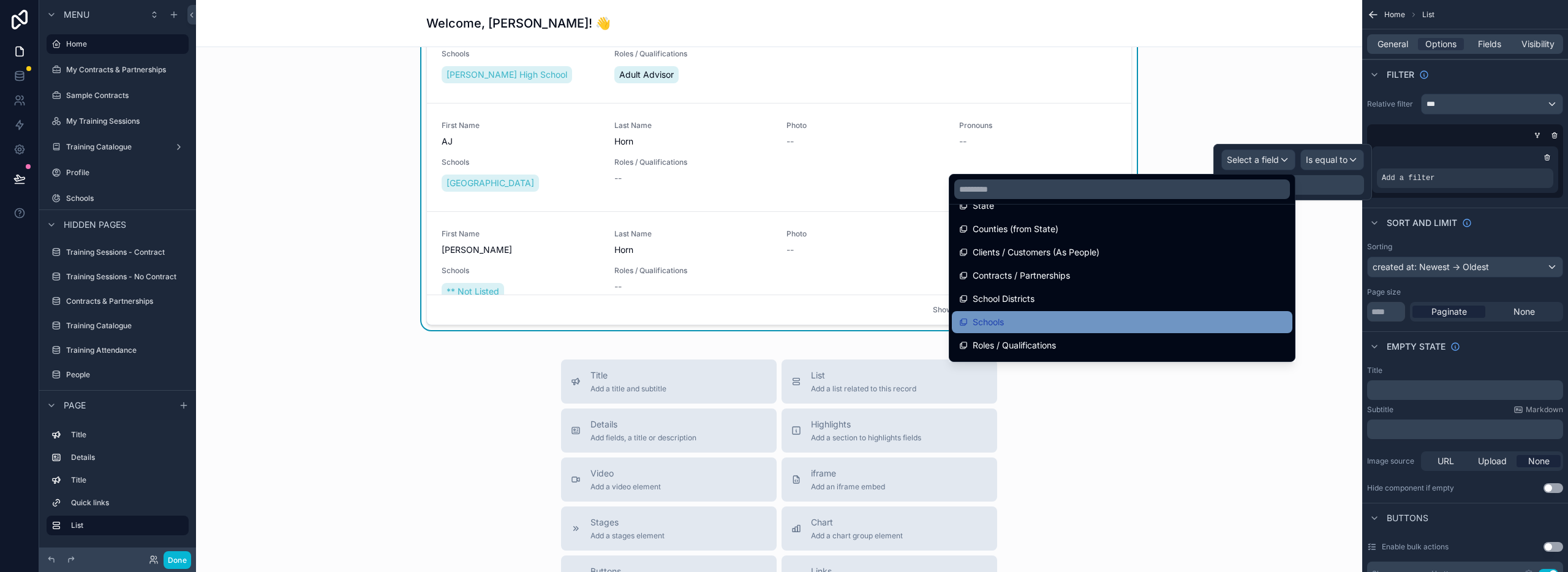
click at [1141, 313] on div "Schools" at bounding box center [1122, 322] width 341 height 22
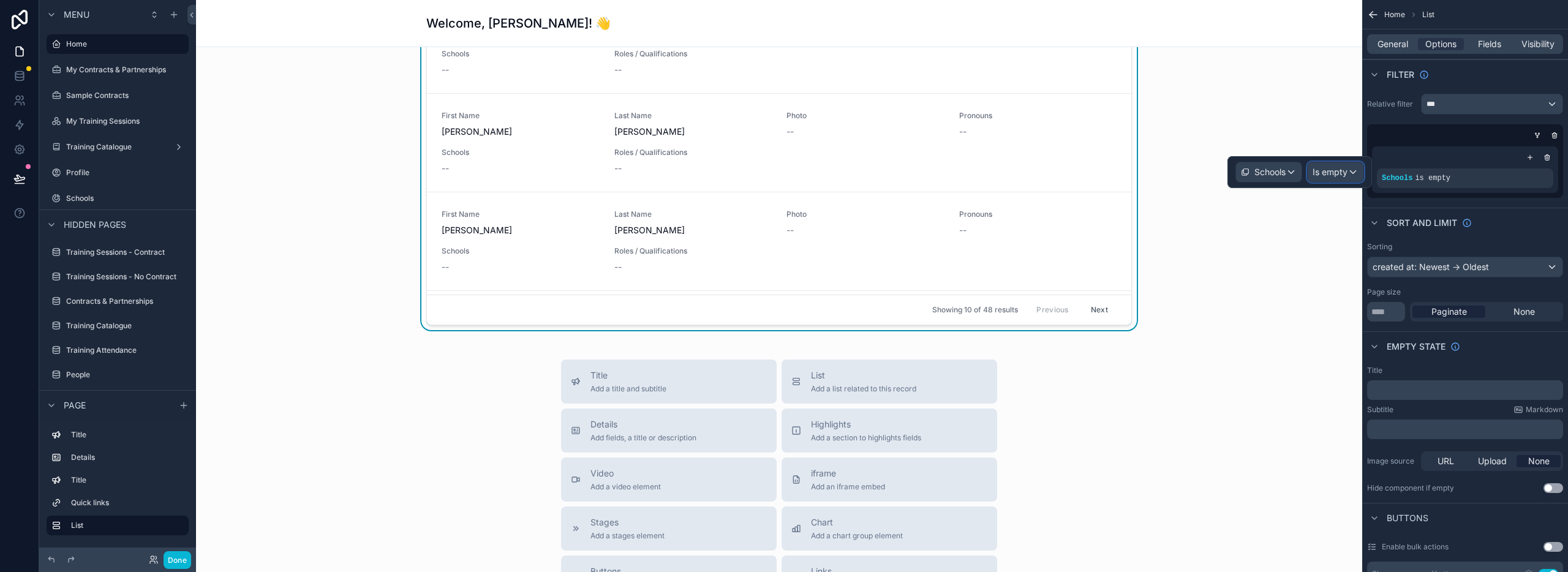
click at [1321, 174] on span "Is empty" at bounding box center [1330, 172] width 35 height 12
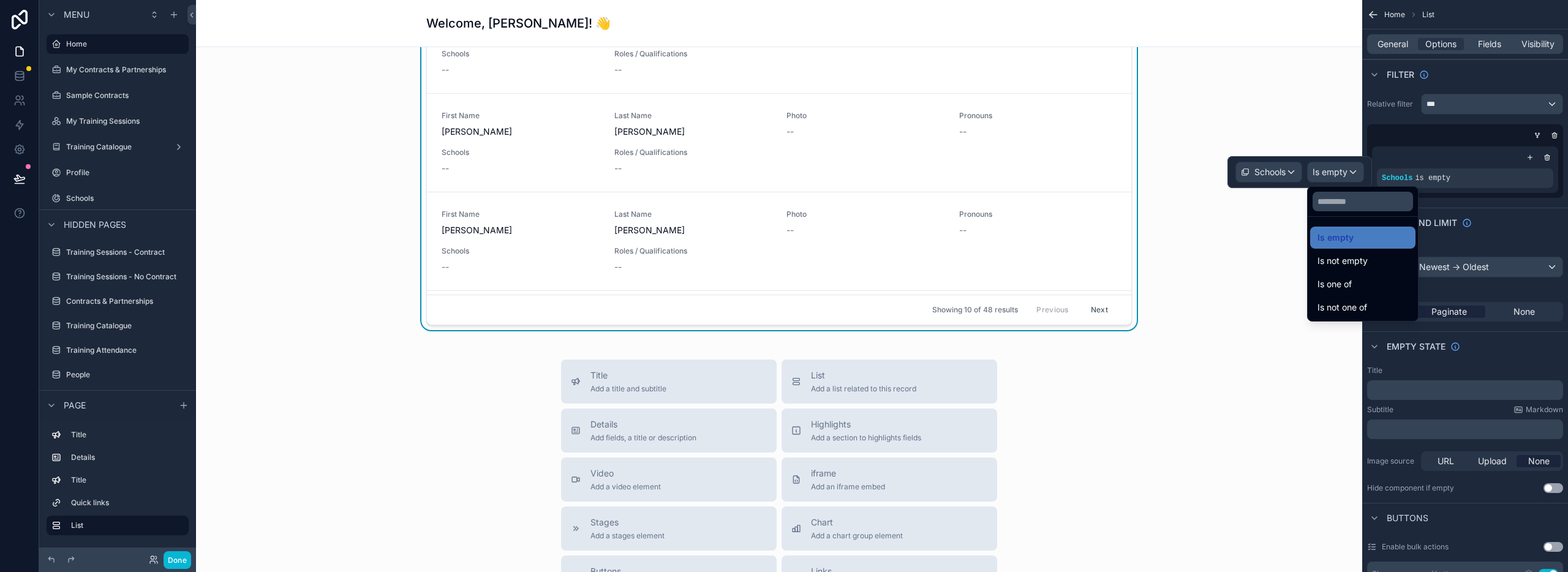
click at [1362, 291] on div "Is one of" at bounding box center [1363, 284] width 91 height 15
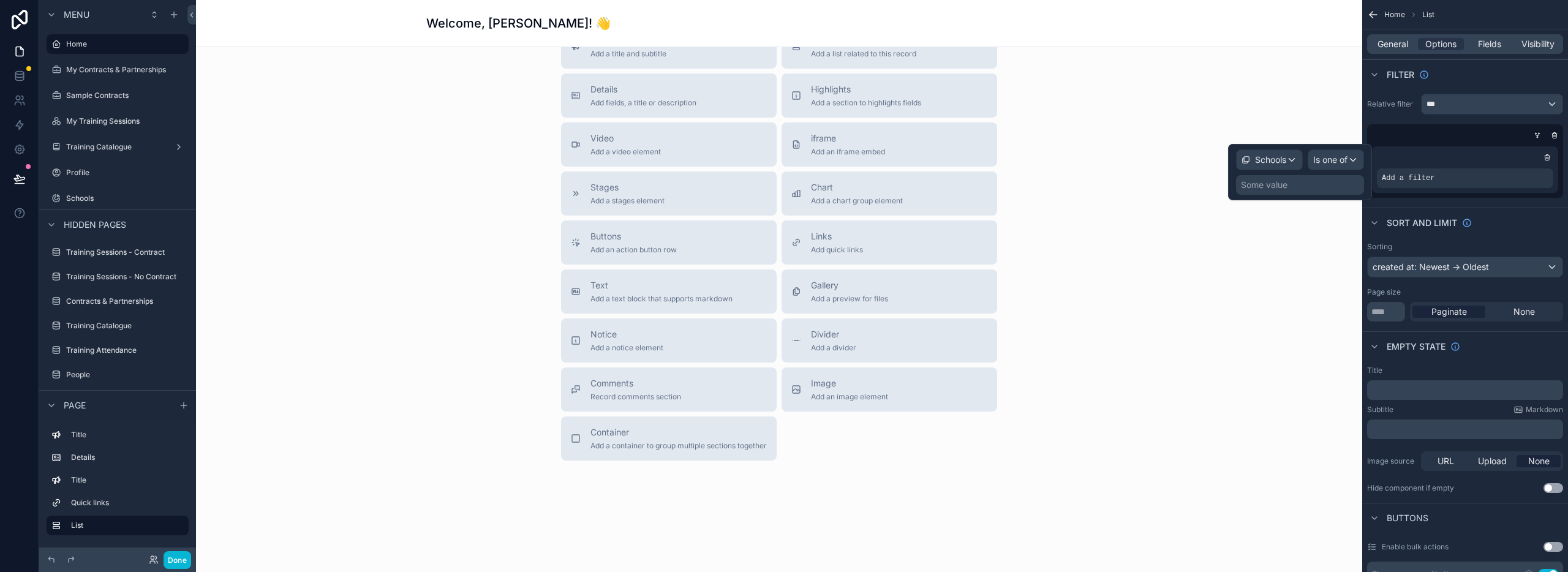
click at [1273, 180] on div "Some value" at bounding box center [1264, 184] width 46 height 12
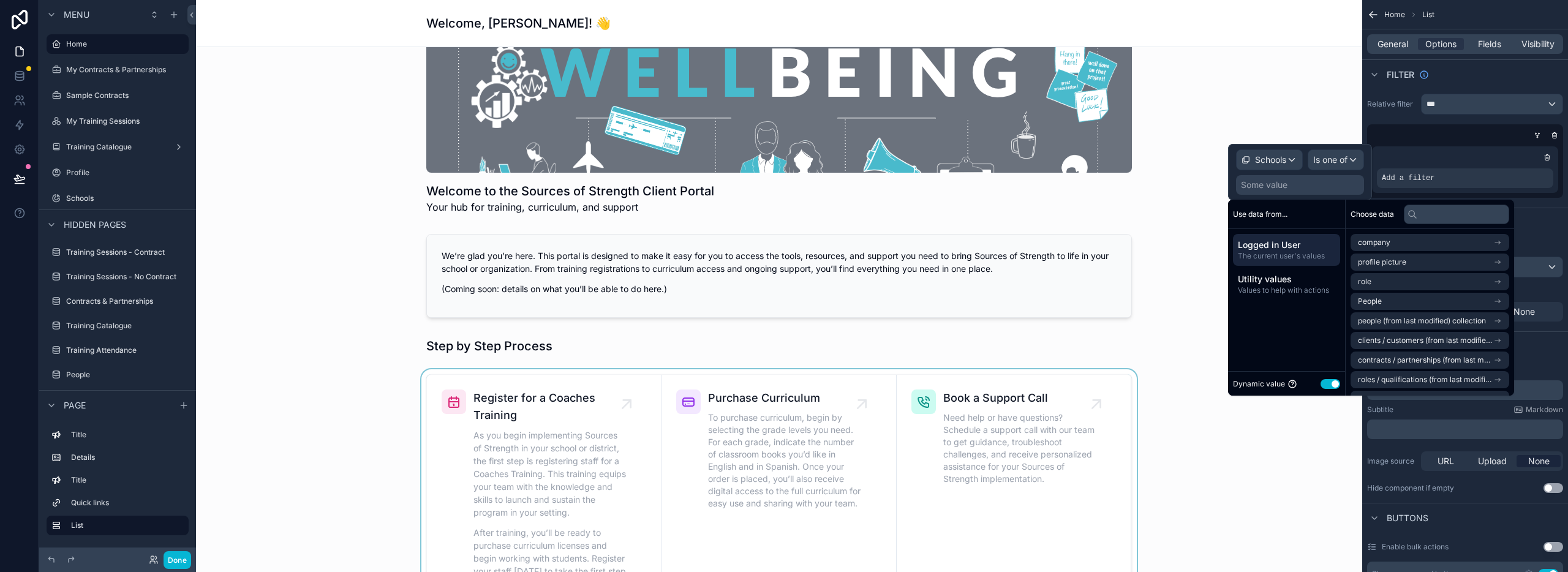
scroll to position [571, 0]
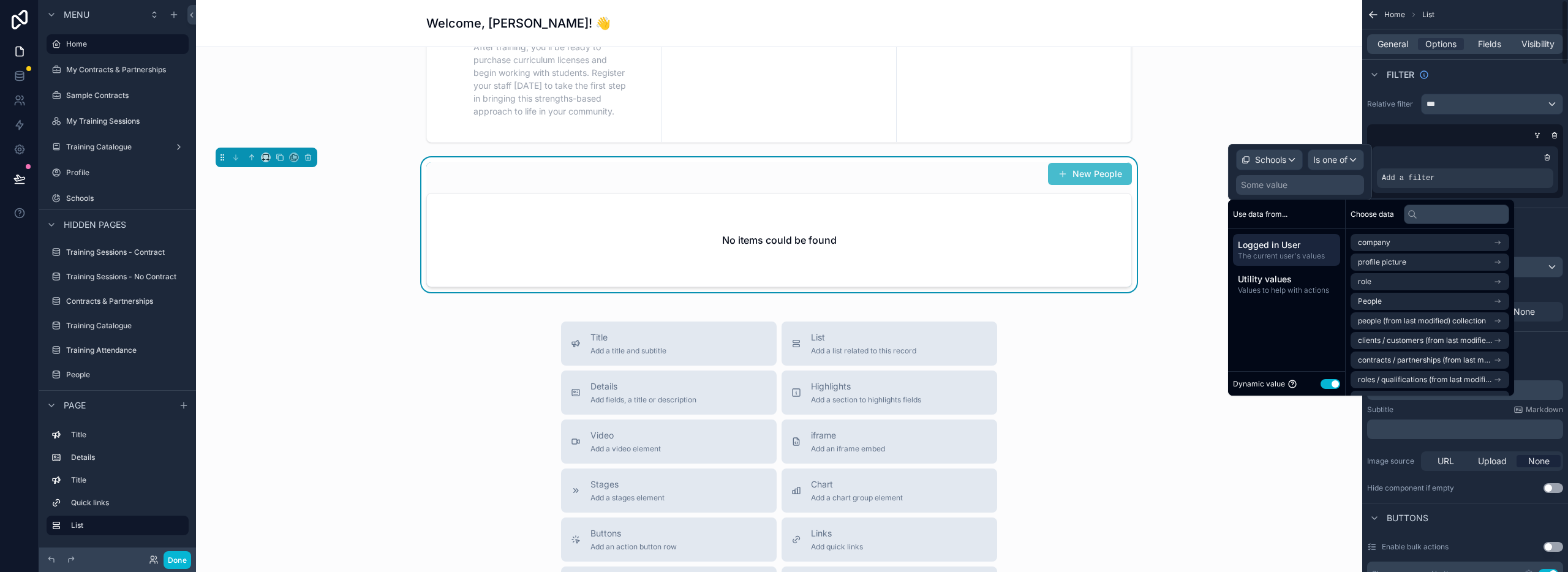
click at [1393, 134] on div "scrollable content" at bounding box center [1463, 135] width 196 height 12
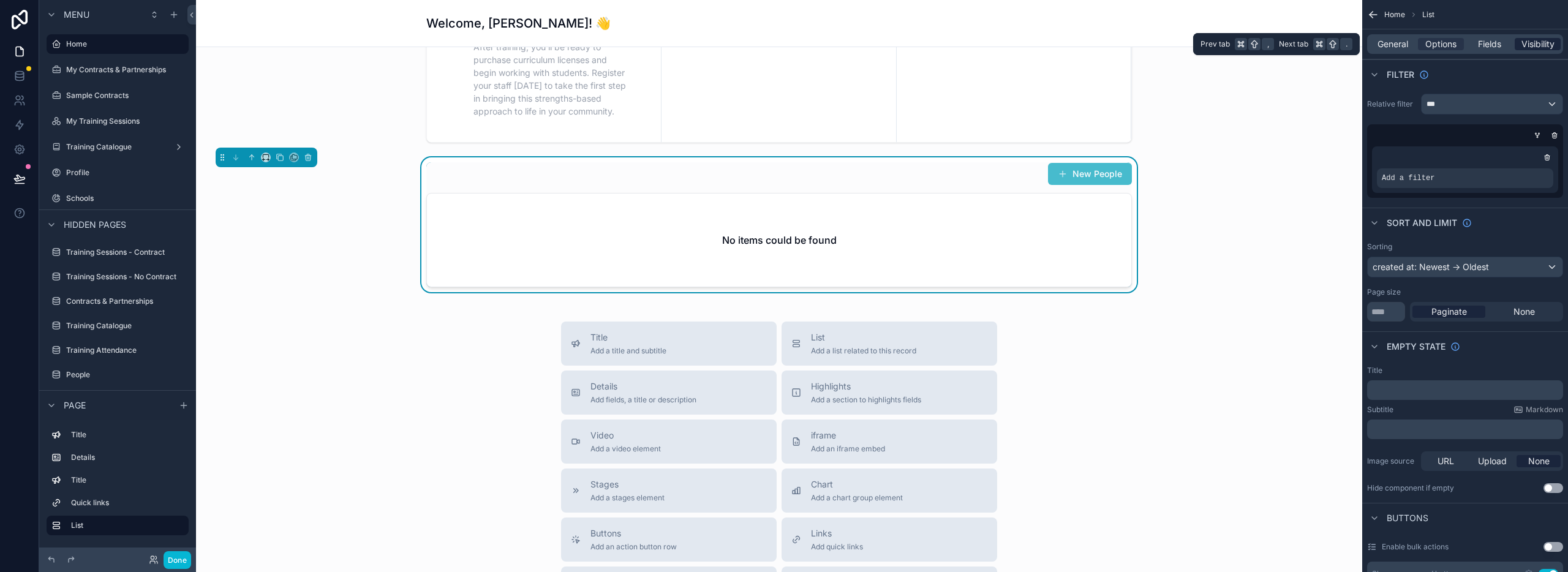
click at [1551, 44] on span "Visibility" at bounding box center [1538, 44] width 33 height 12
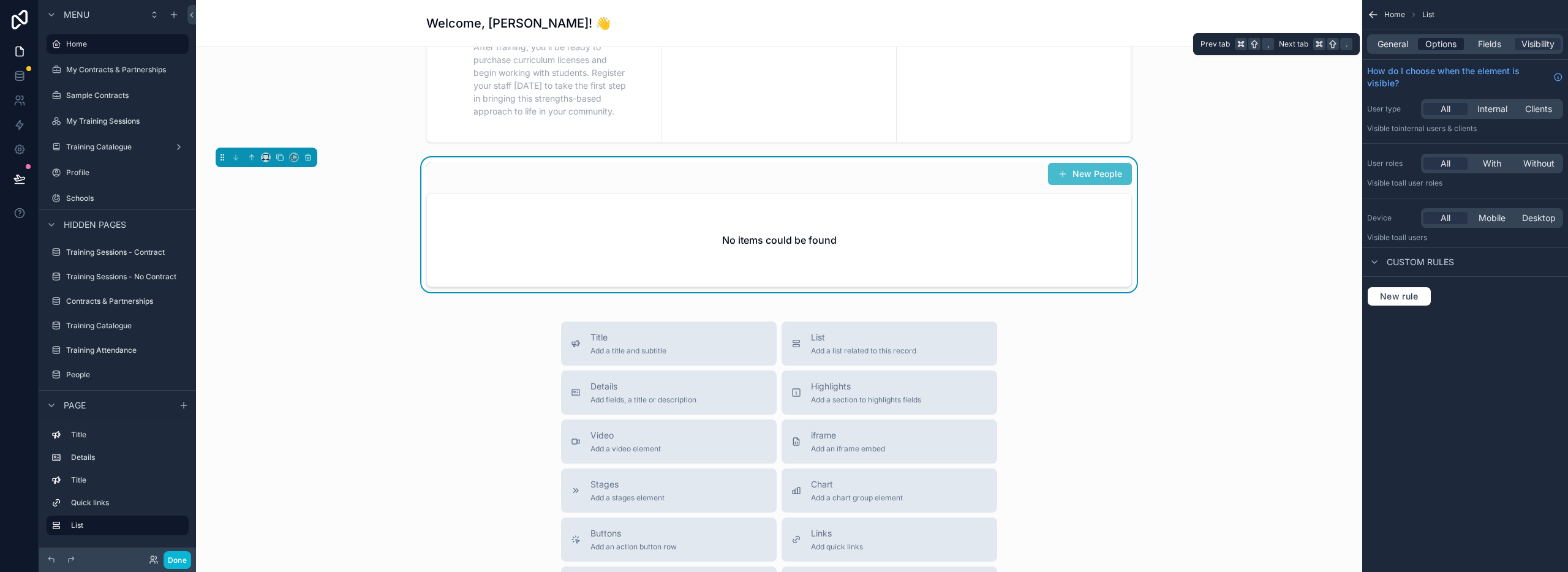
click at [1435, 48] on span "Options" at bounding box center [1441, 44] width 32 height 12
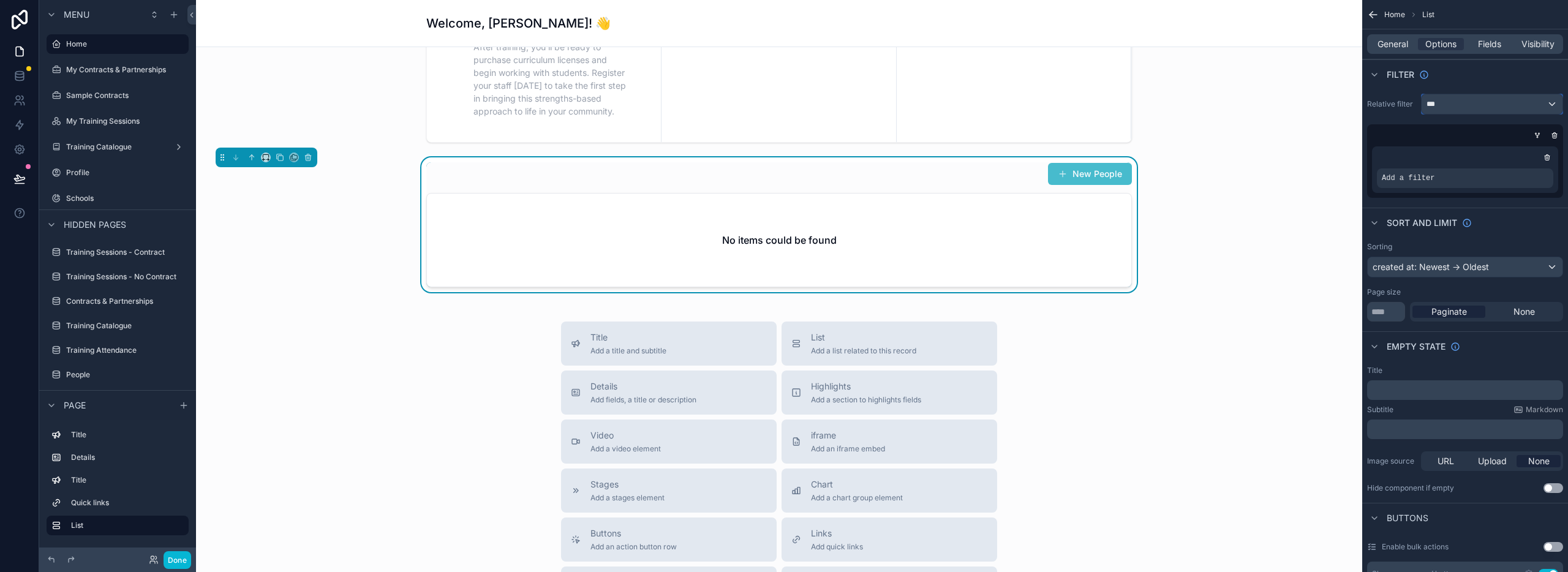
click at [1449, 104] on div "***" at bounding box center [1493, 104] width 141 height 19
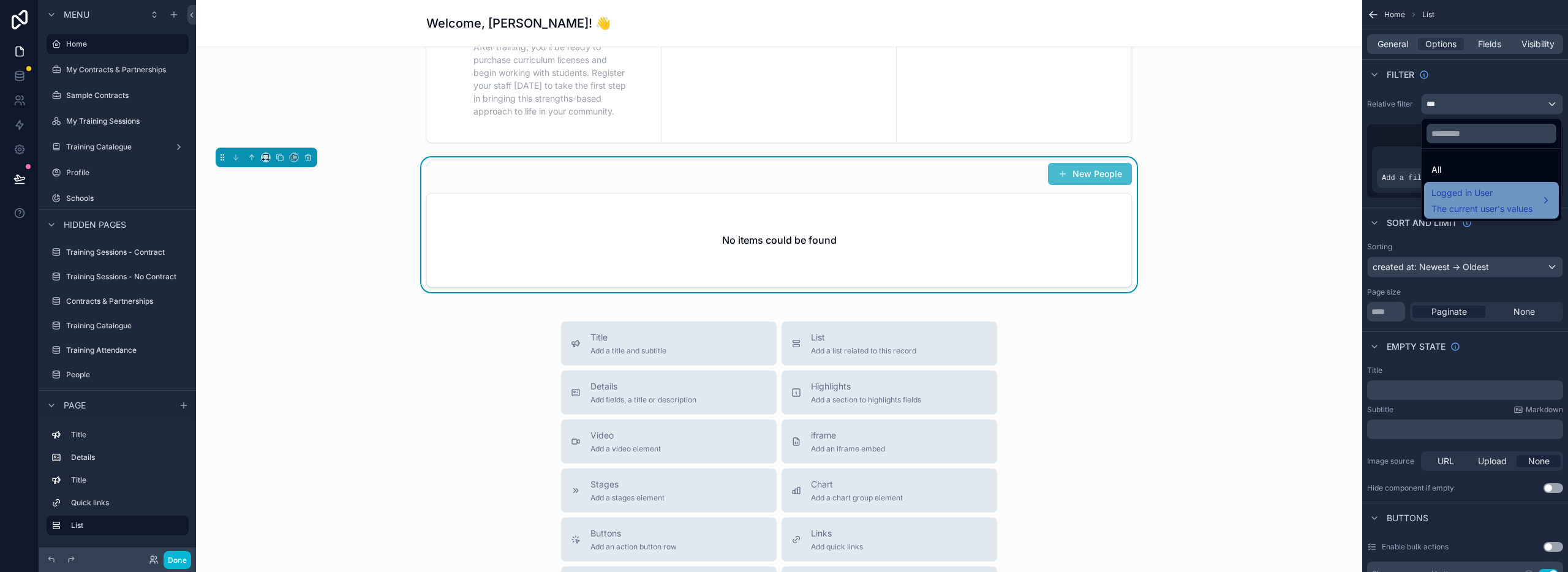
click at [1482, 203] on span "The current user's values" at bounding box center [1482, 209] width 101 height 12
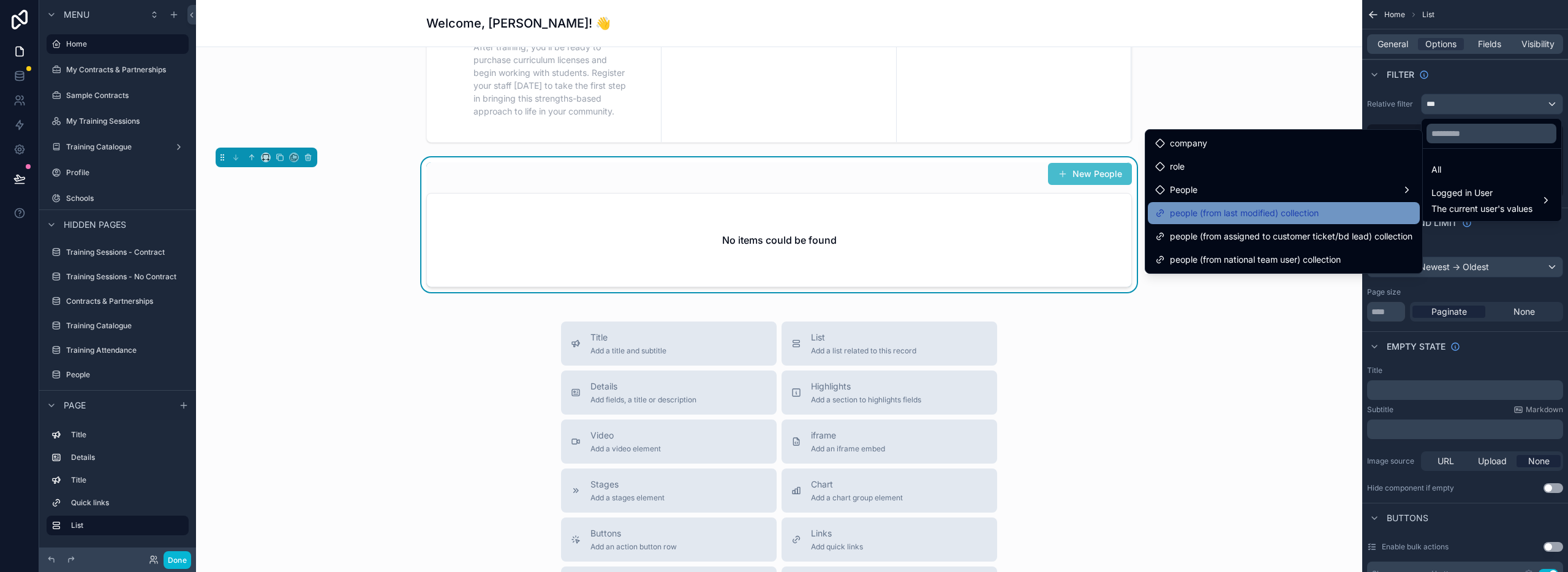
click at [1237, 213] on span "people (from last modified) collection" at bounding box center [1244, 213] width 148 height 15
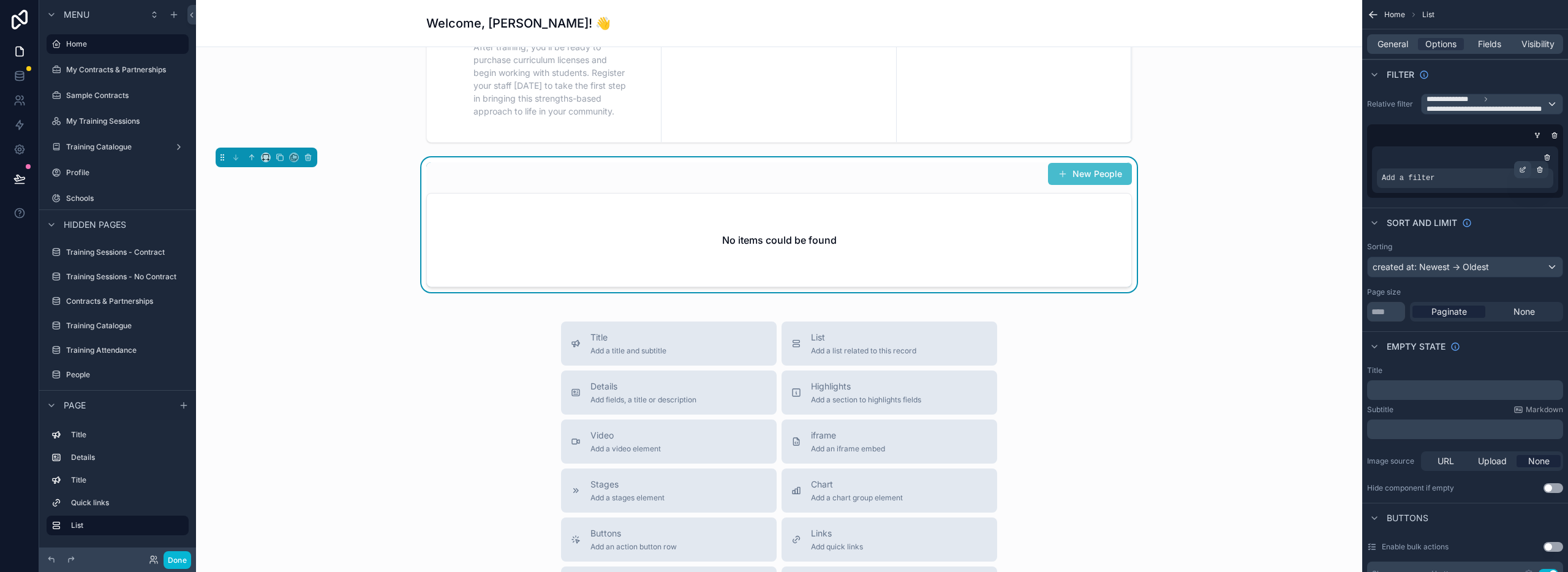
click at [1523, 169] on icon "scrollable content" at bounding box center [1523, 168] width 4 height 4
click at [1290, 185] on div "Some value" at bounding box center [1300, 185] width 128 height 19
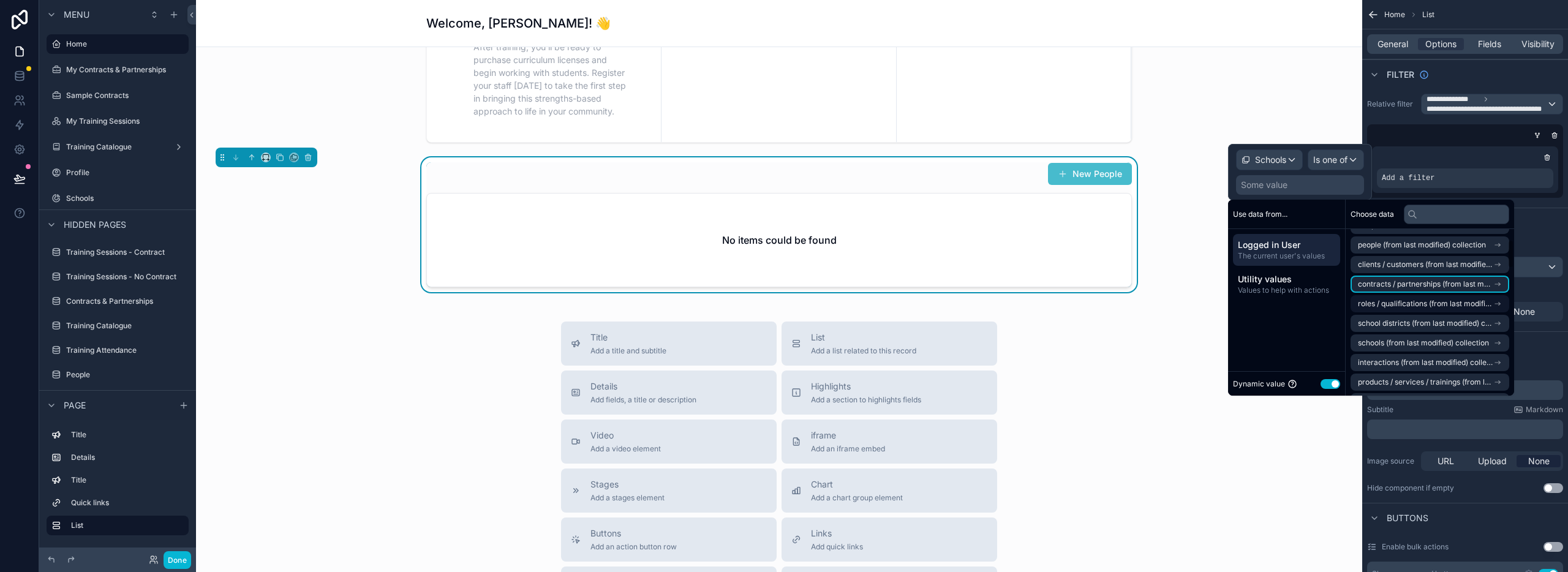
scroll to position [105, 0]
click at [1412, 313] on span "schools (from last modified) collection" at bounding box center [1424, 314] width 131 height 10
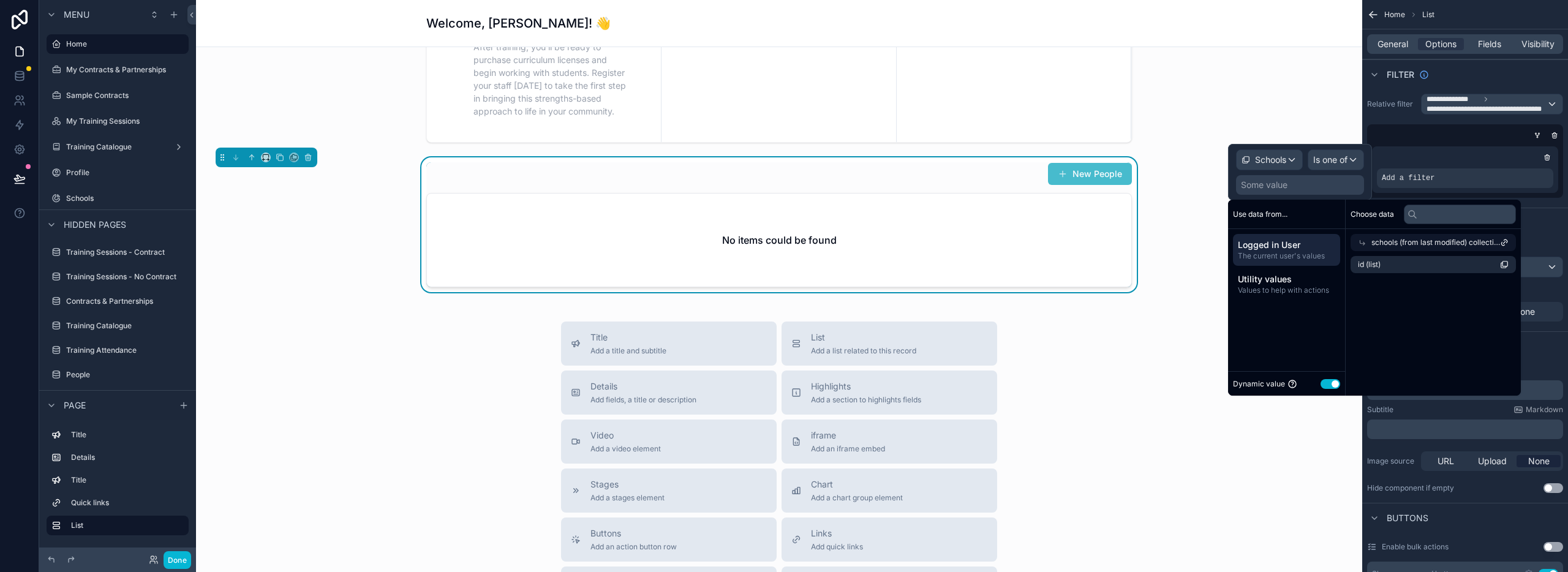
scroll to position [0, 0]
click at [1398, 265] on li "id (list)" at bounding box center [1433, 264] width 165 height 17
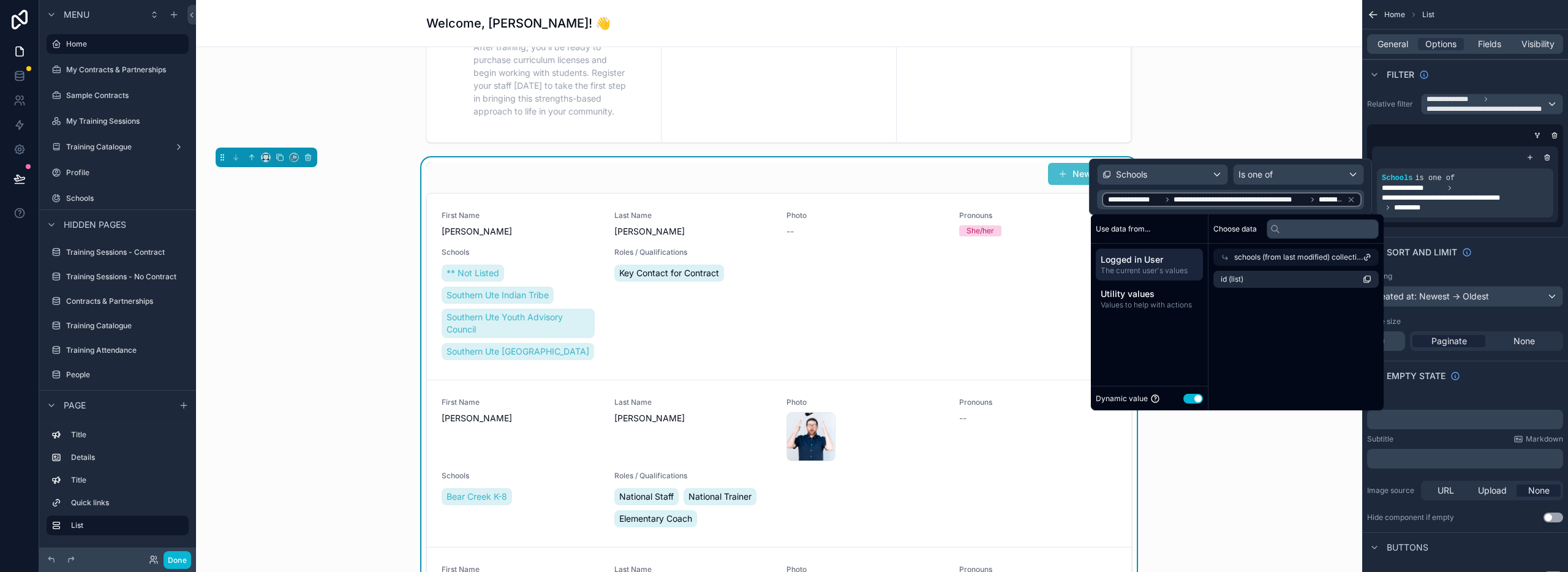
click at [1216, 110] on div "scrollable content" at bounding box center [780, 15] width 1147 height 264
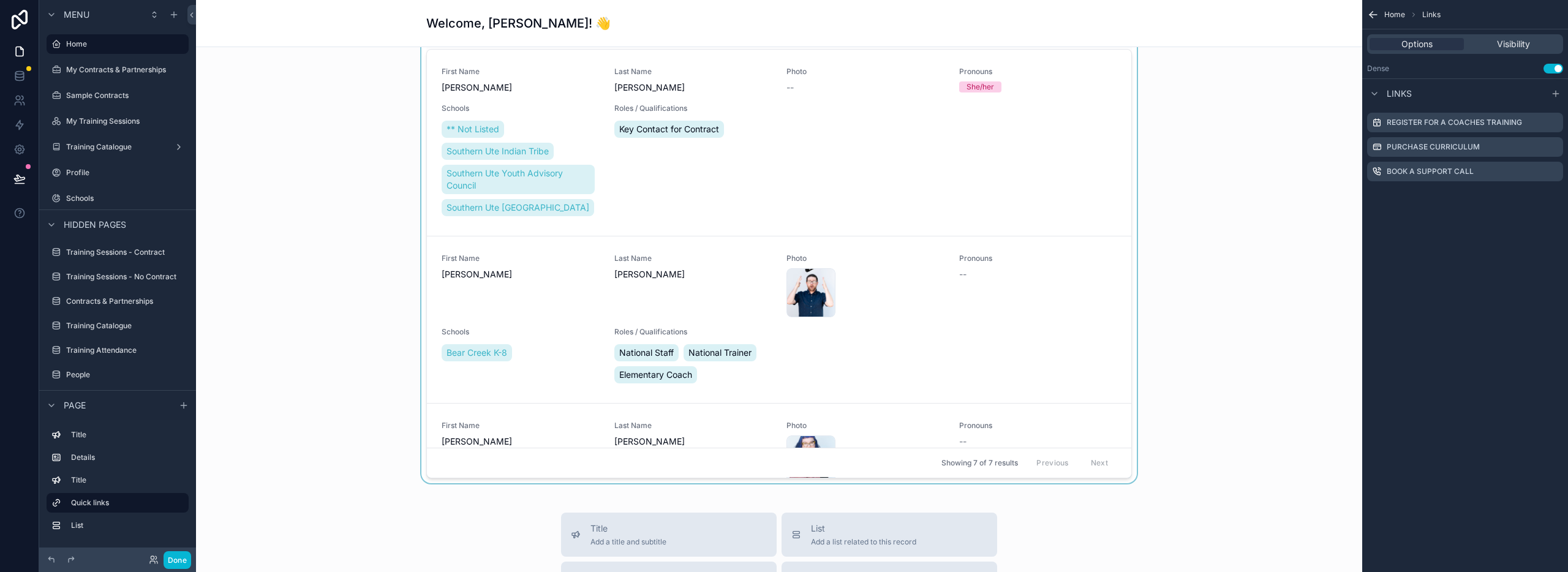
scroll to position [716, 0]
click at [831, 404] on div "scrollable content" at bounding box center [780, 246] width 1147 height 470
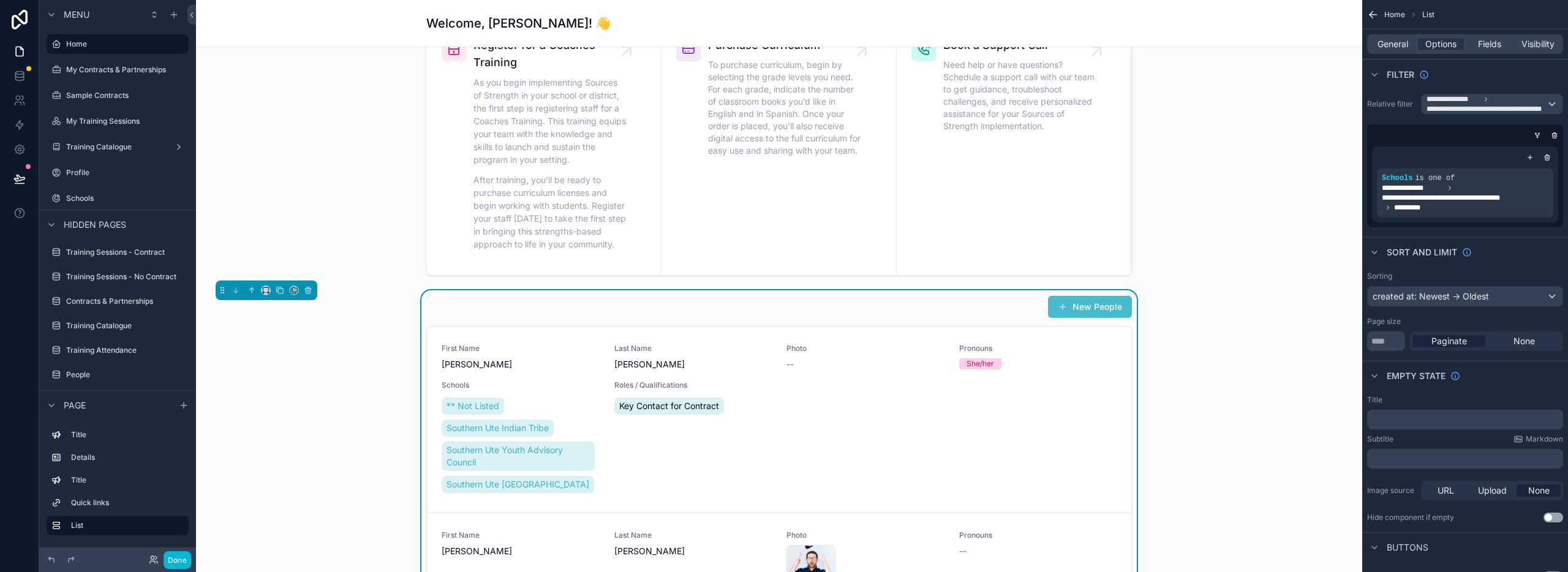
scroll to position [492, 0]
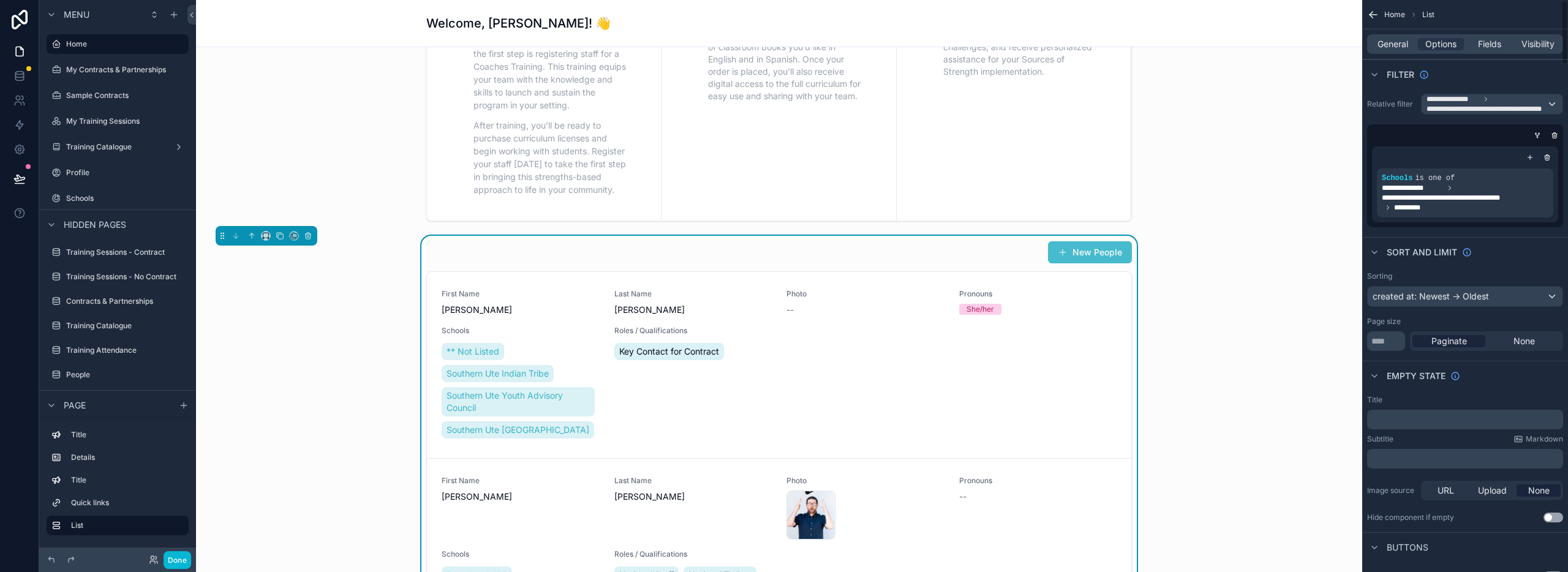
click at [1555, 160] on div "**********" at bounding box center [1465, 184] width 187 height 76
click at [1549, 157] on icon "scrollable content" at bounding box center [1547, 157] width 7 height 7
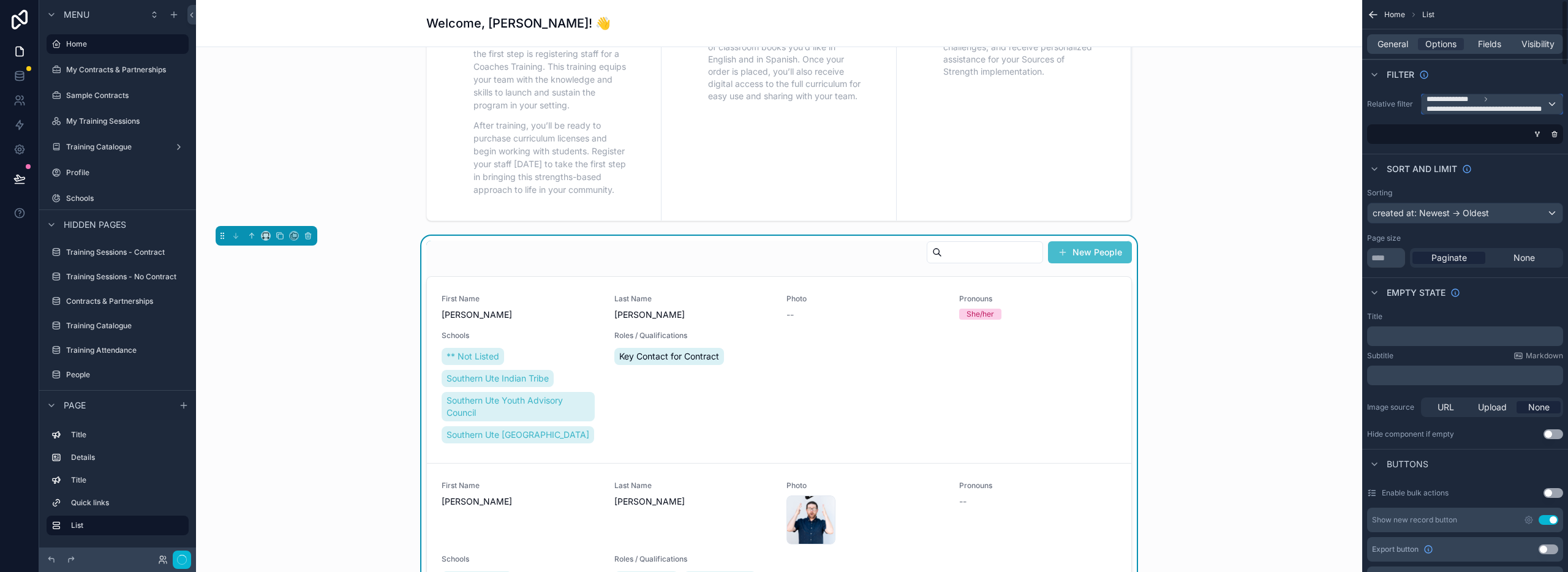
click at [1552, 104] on div "**********" at bounding box center [1493, 104] width 141 height 19
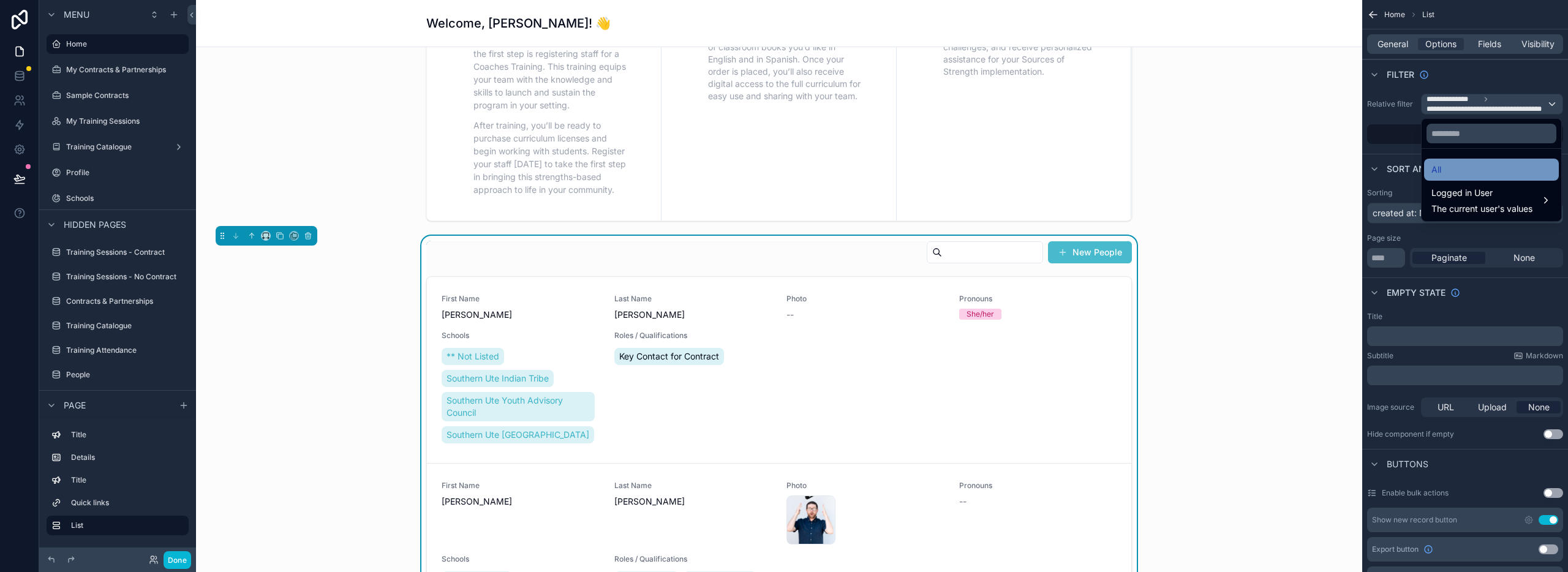
click at [1452, 173] on div "All" at bounding box center [1492, 170] width 120 height 15
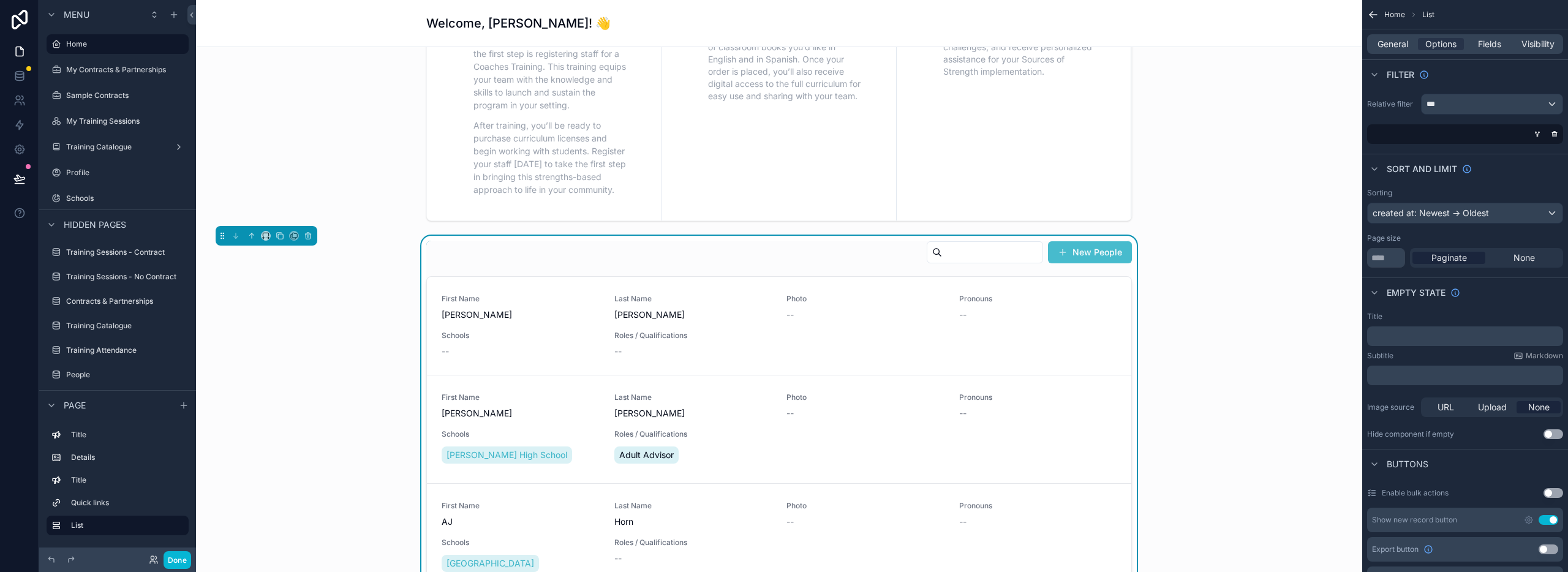
click at [1495, 137] on div "scrollable content" at bounding box center [1463, 134] width 196 height 19
click at [1538, 128] on div "scrollable content" at bounding box center [1537, 134] width 12 height 12
click at [1537, 133] on icon "scrollable content" at bounding box center [1537, 134] width 7 height 7
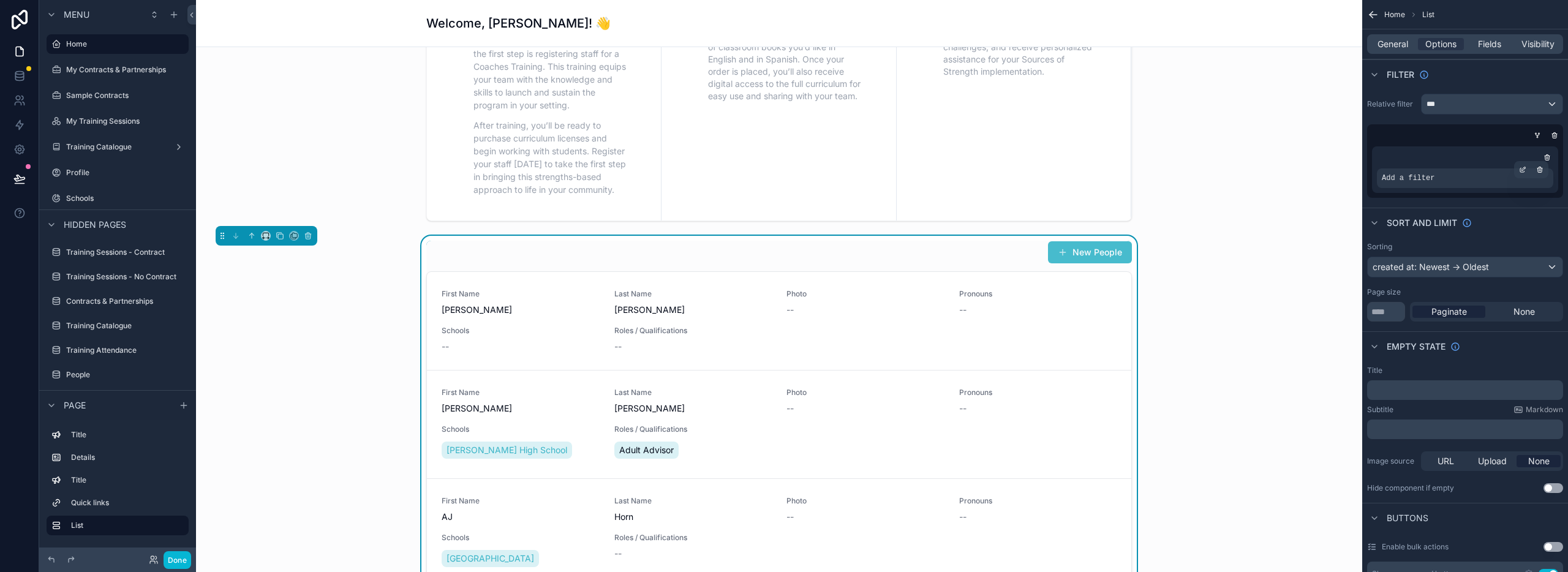
click at [1420, 178] on span "Add a filter" at bounding box center [1408, 178] width 53 height 10
click at [1523, 169] on icon "scrollable content" at bounding box center [1523, 168] width 4 height 4
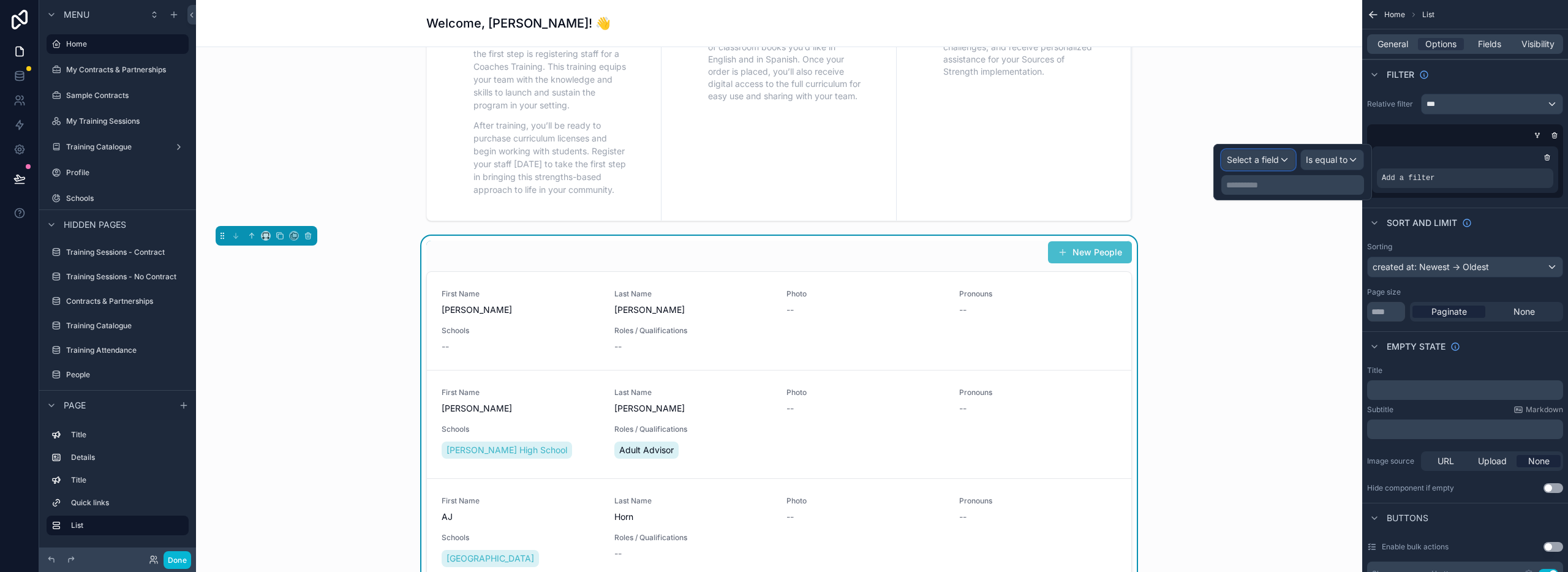
click at [1249, 157] on span "Select a field" at bounding box center [1253, 159] width 52 height 11
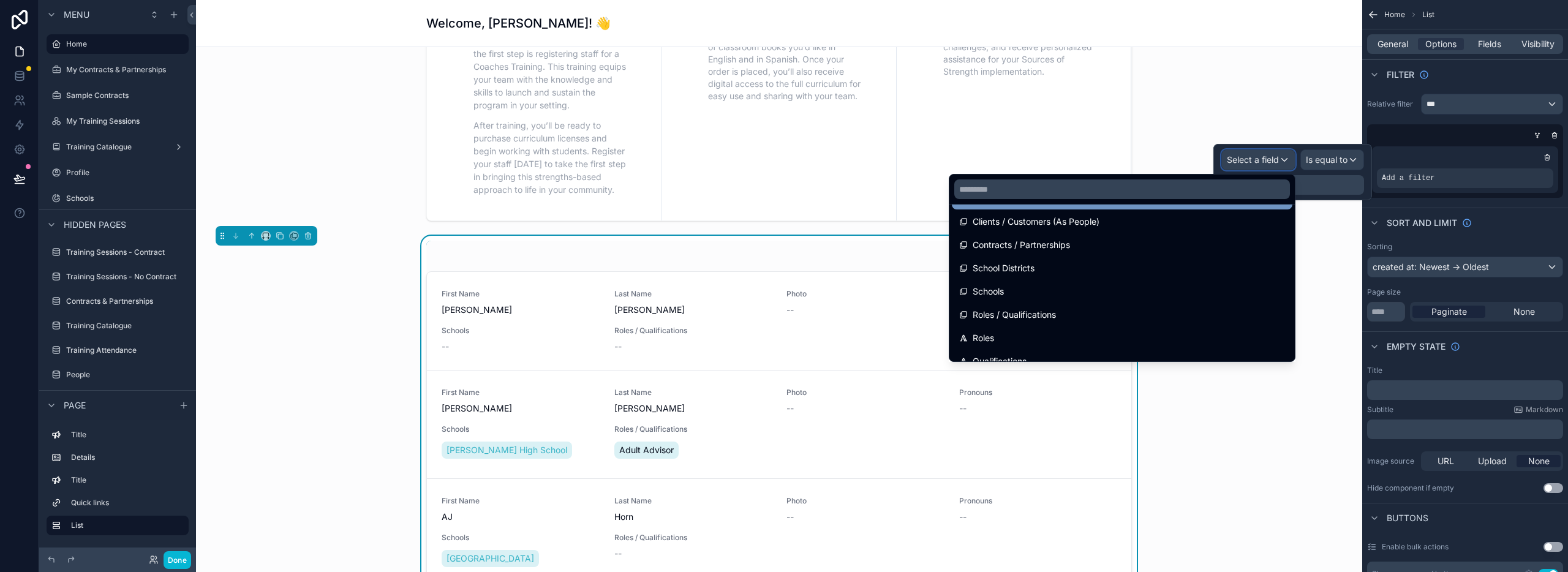
scroll to position [407, 0]
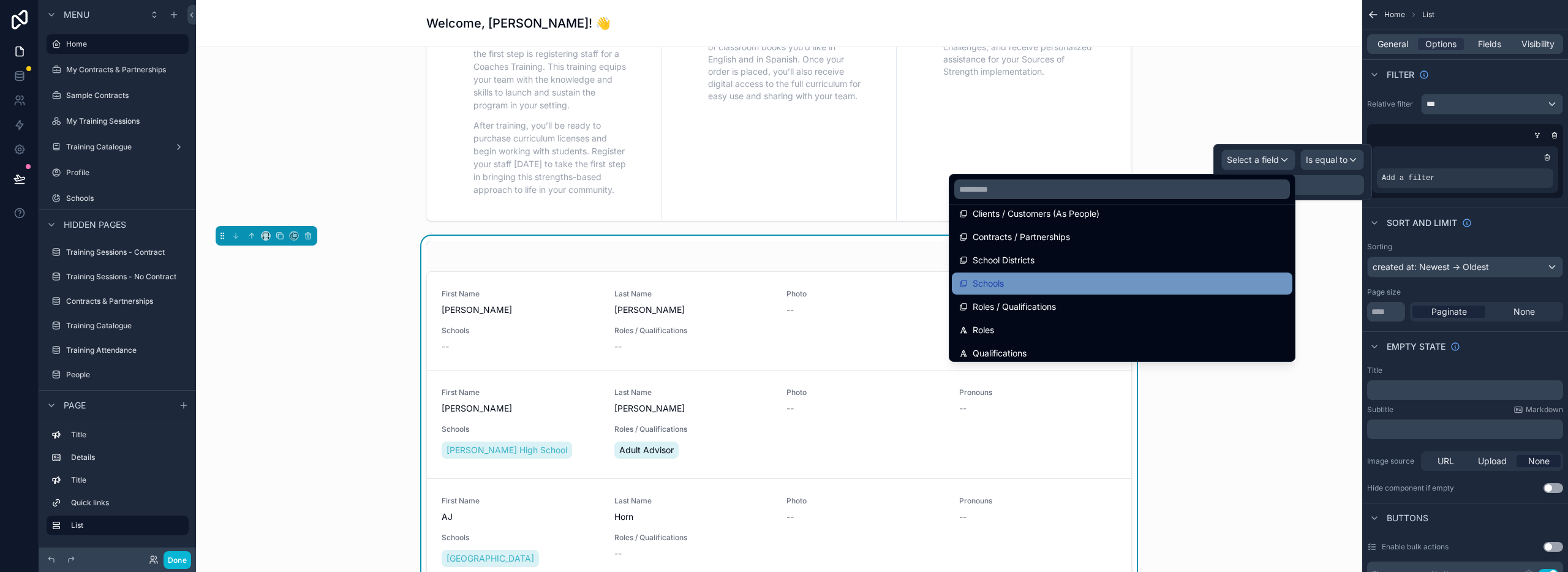
click at [1105, 277] on div "Schools" at bounding box center [1123, 284] width 326 height 15
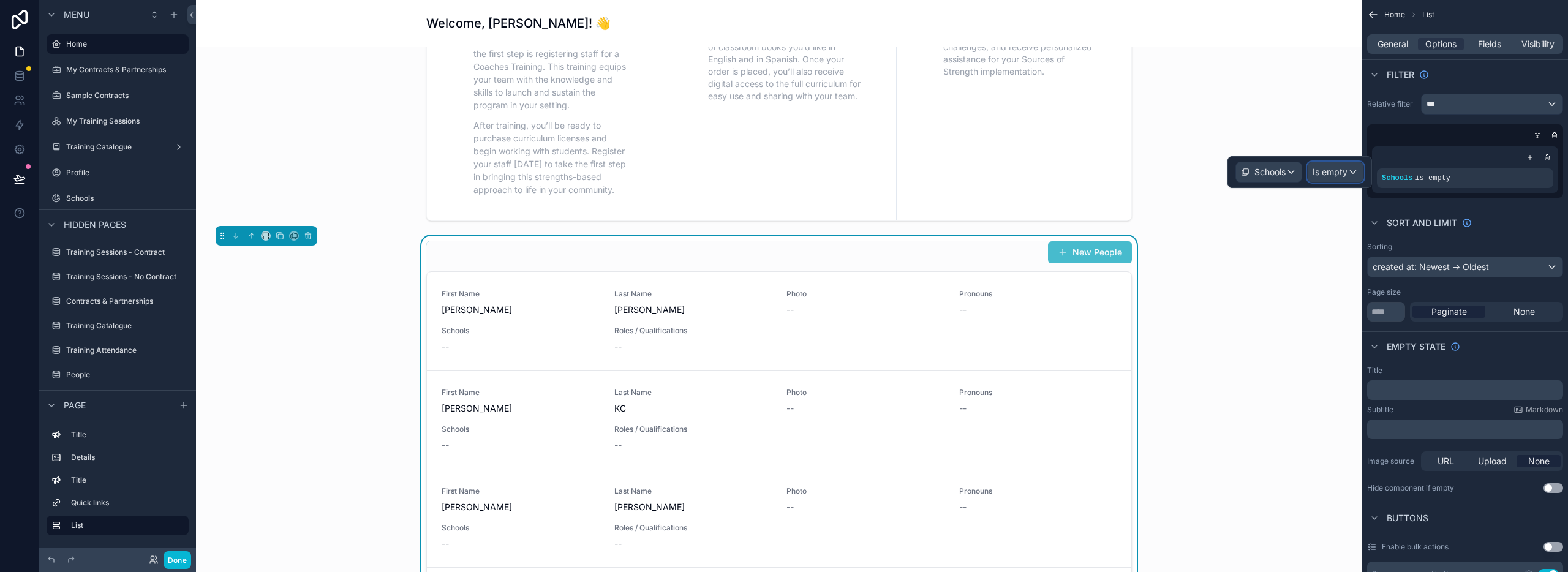
click at [1317, 172] on span "Is empty" at bounding box center [1330, 172] width 35 height 12
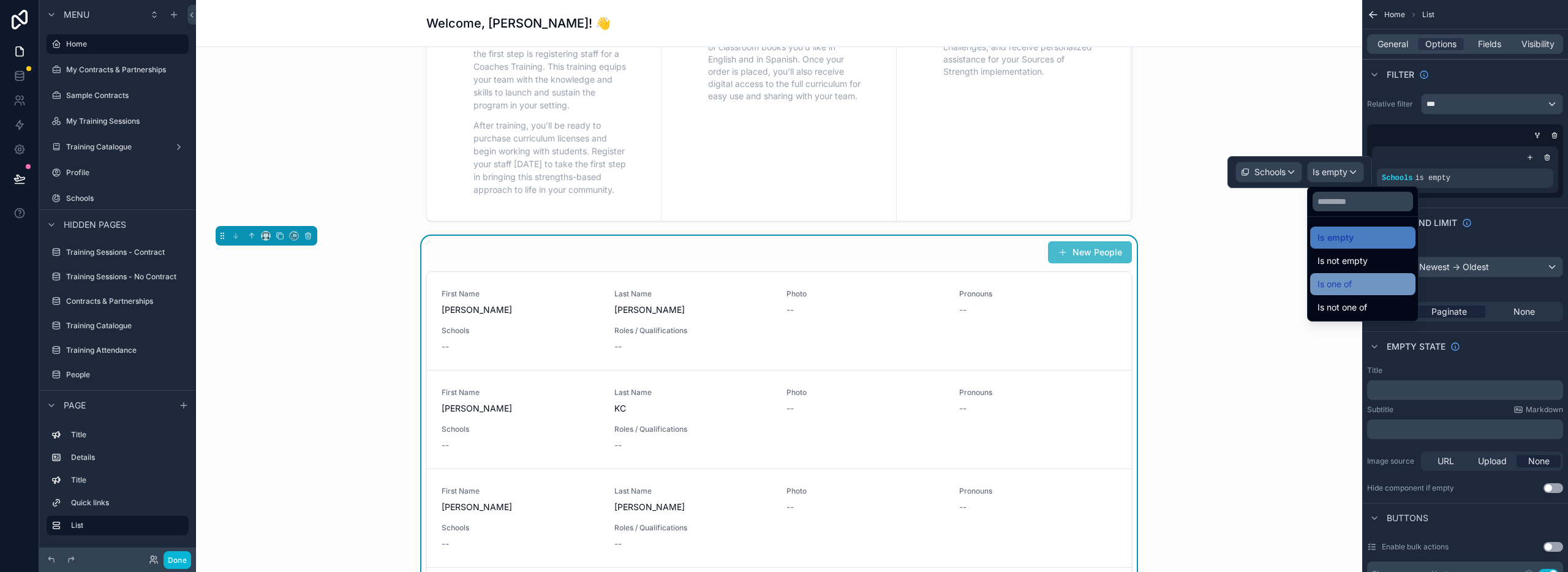
click at [1332, 282] on span "Is one of" at bounding box center [1334, 284] width 34 height 15
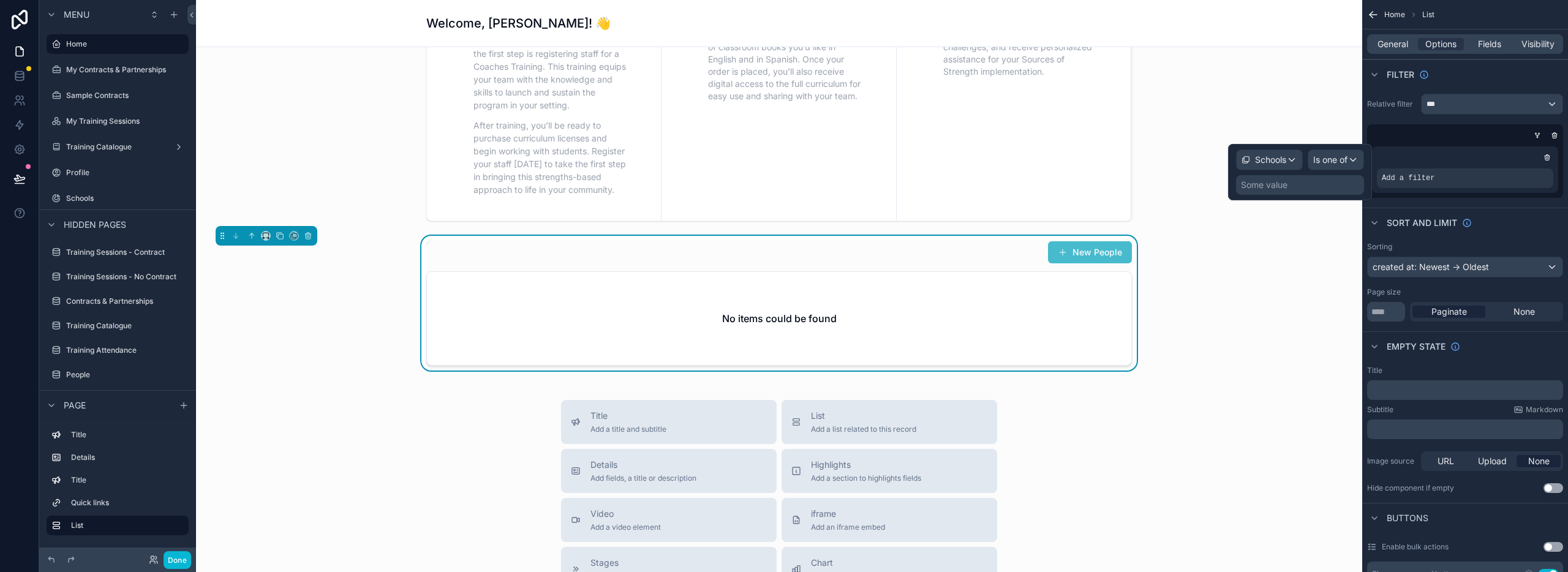
click at [1253, 189] on div "Some value" at bounding box center [1264, 184] width 46 height 12
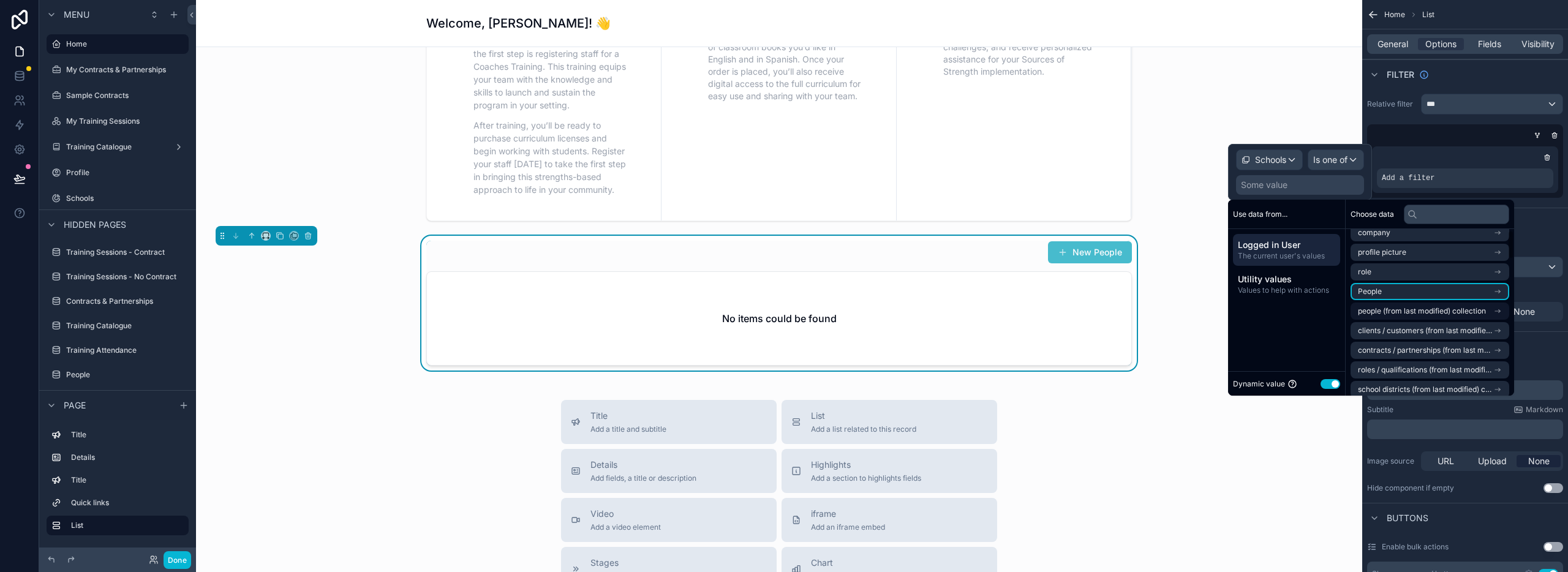
scroll to position [11, 0]
click at [1415, 310] on span "people (from last modified) collection" at bounding box center [1422, 311] width 128 height 10
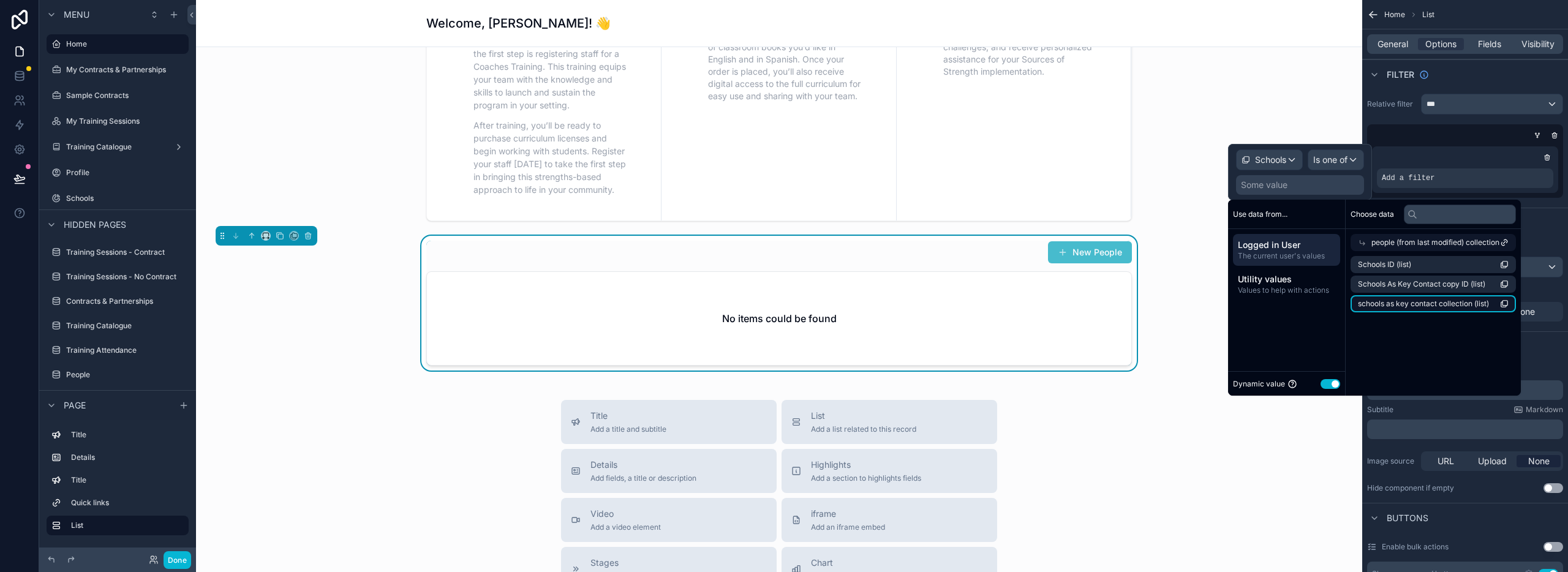
scroll to position [0, 0]
click at [1403, 262] on span "Schools ID (list)" at bounding box center [1385, 264] width 54 height 10
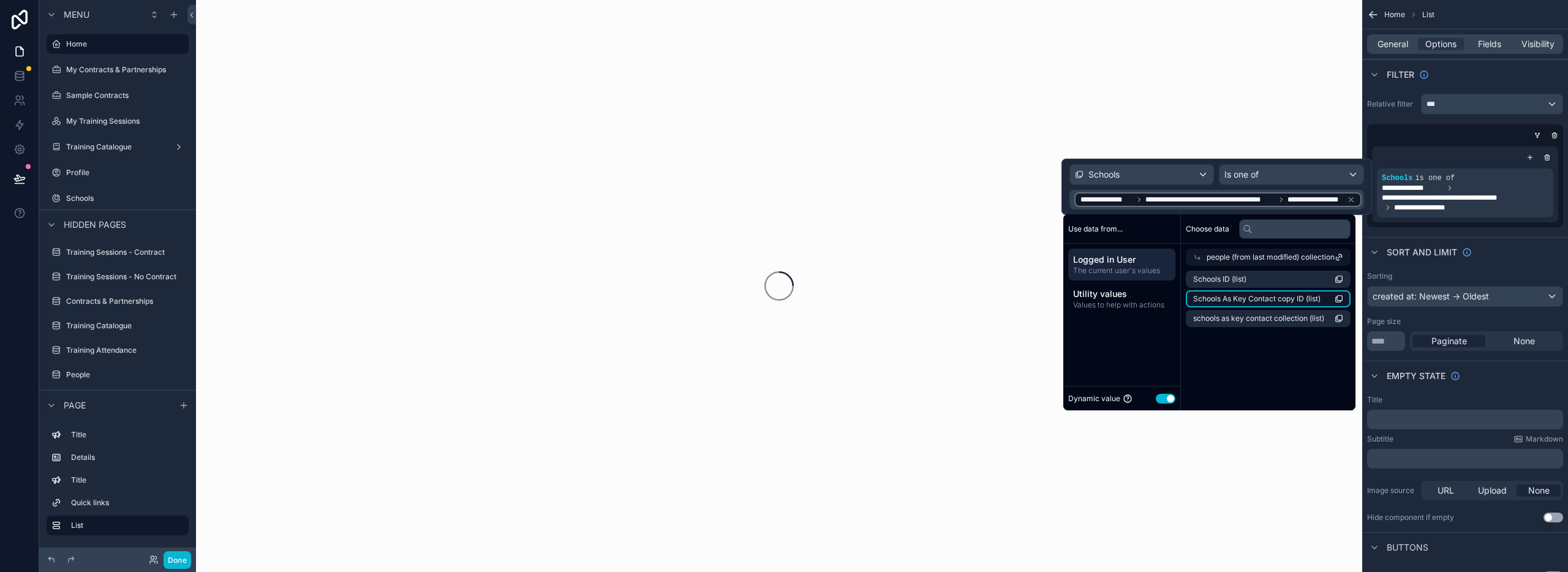
click at [1269, 296] on span "Schools As Key Contact copy ID (list)" at bounding box center [1257, 299] width 127 height 10
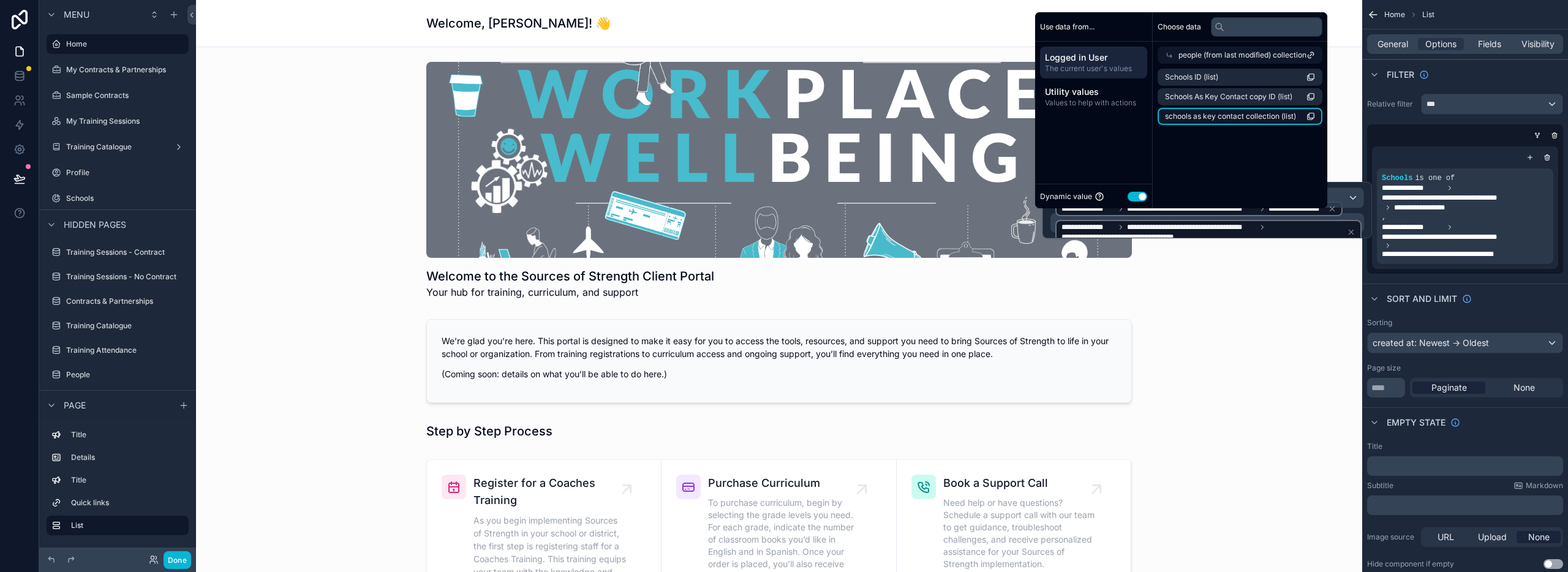
click at [1225, 114] on span "schools as key contact collection (list)" at bounding box center [1231, 116] width 131 height 10
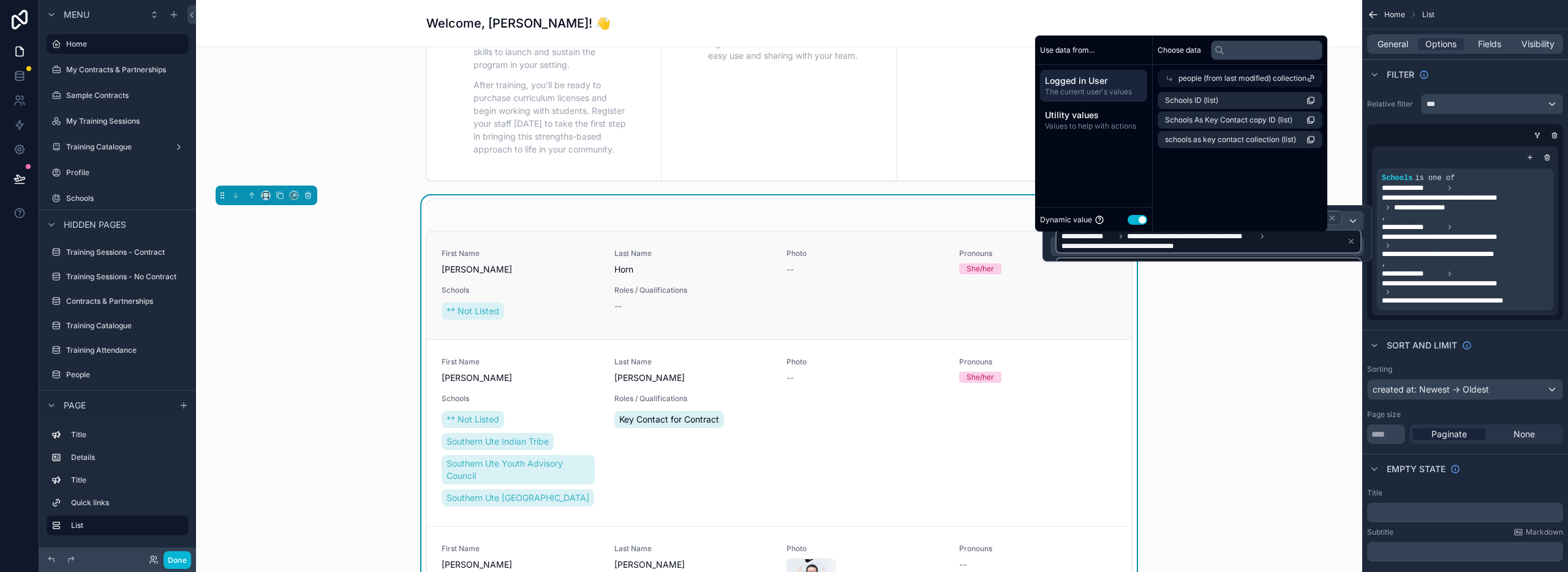
scroll to position [465, 0]
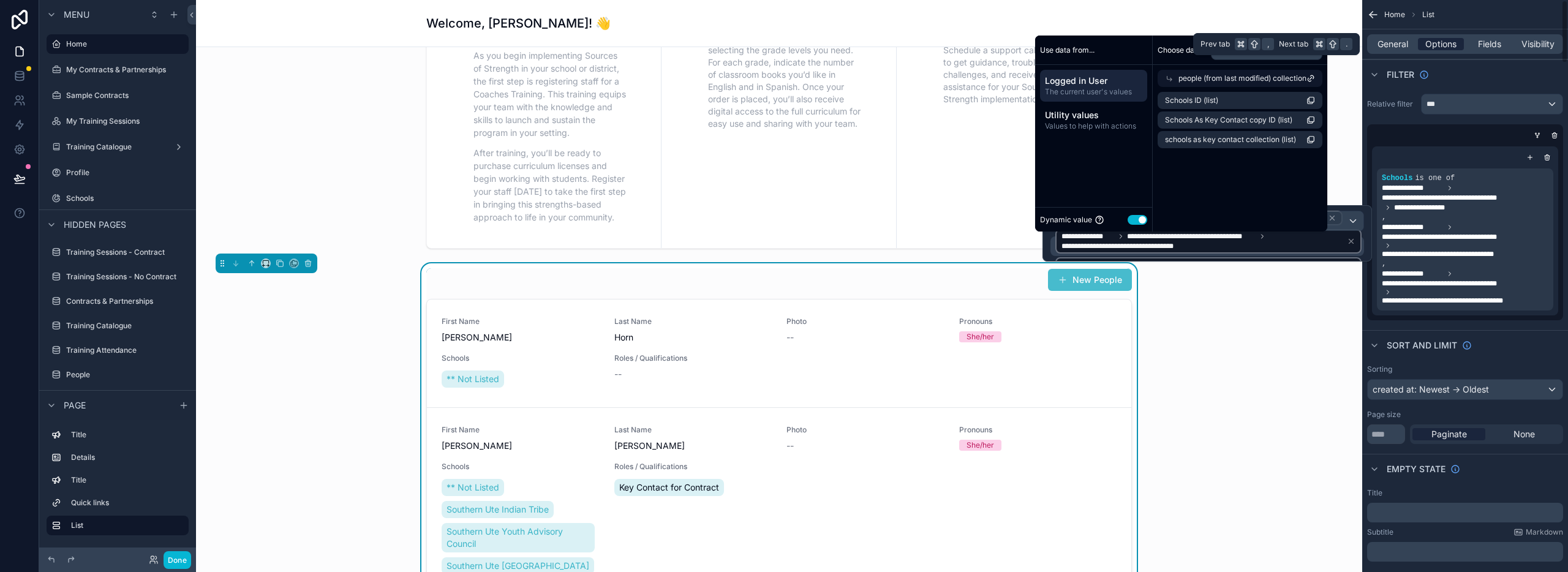
click at [1440, 44] on span "Options" at bounding box center [1441, 44] width 32 height 12
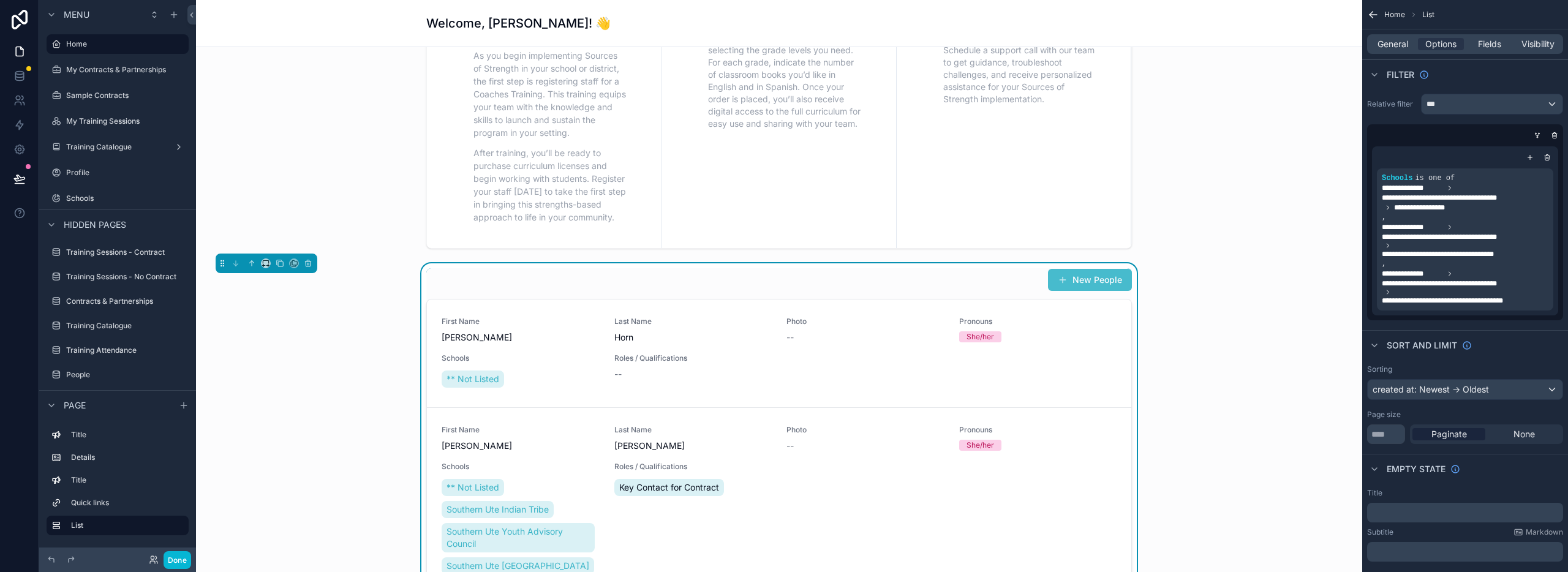
click at [1548, 157] on icon "scrollable content" at bounding box center [1547, 157] width 7 height 7
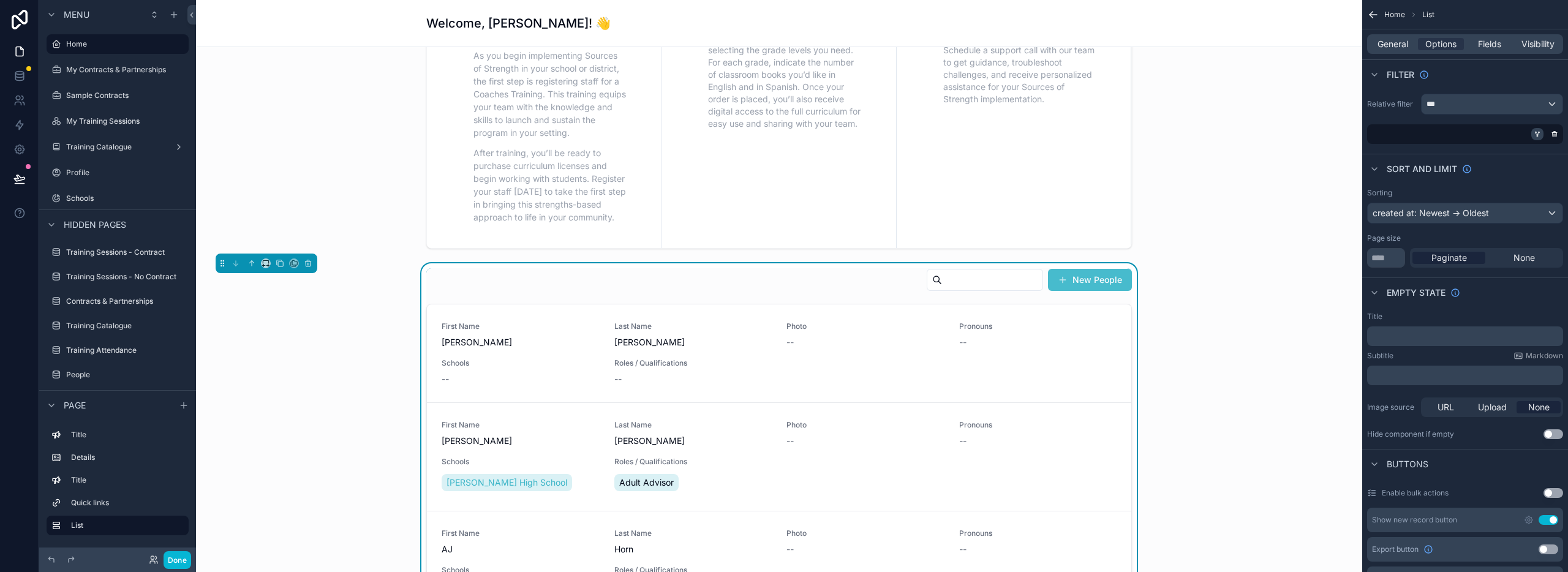
click at [1537, 134] on icon "scrollable content" at bounding box center [1537, 134] width 7 height 7
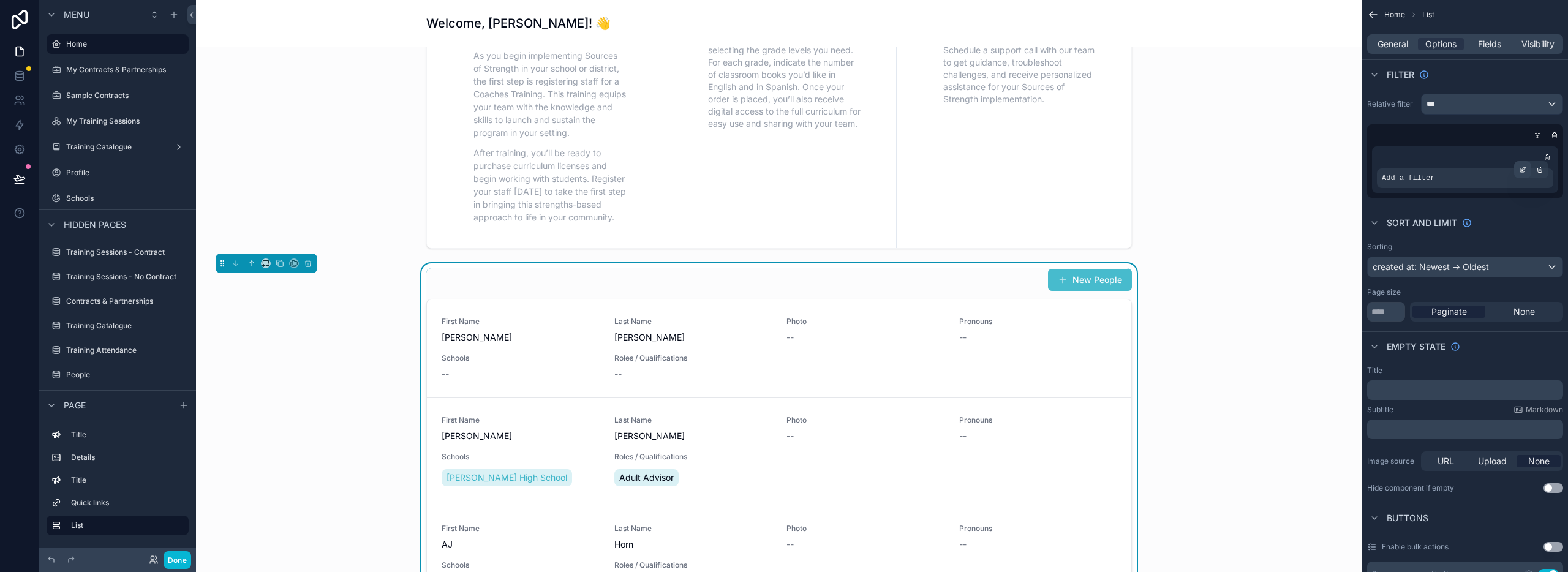
click at [1521, 170] on icon "scrollable content" at bounding box center [1523, 170] width 7 height 7
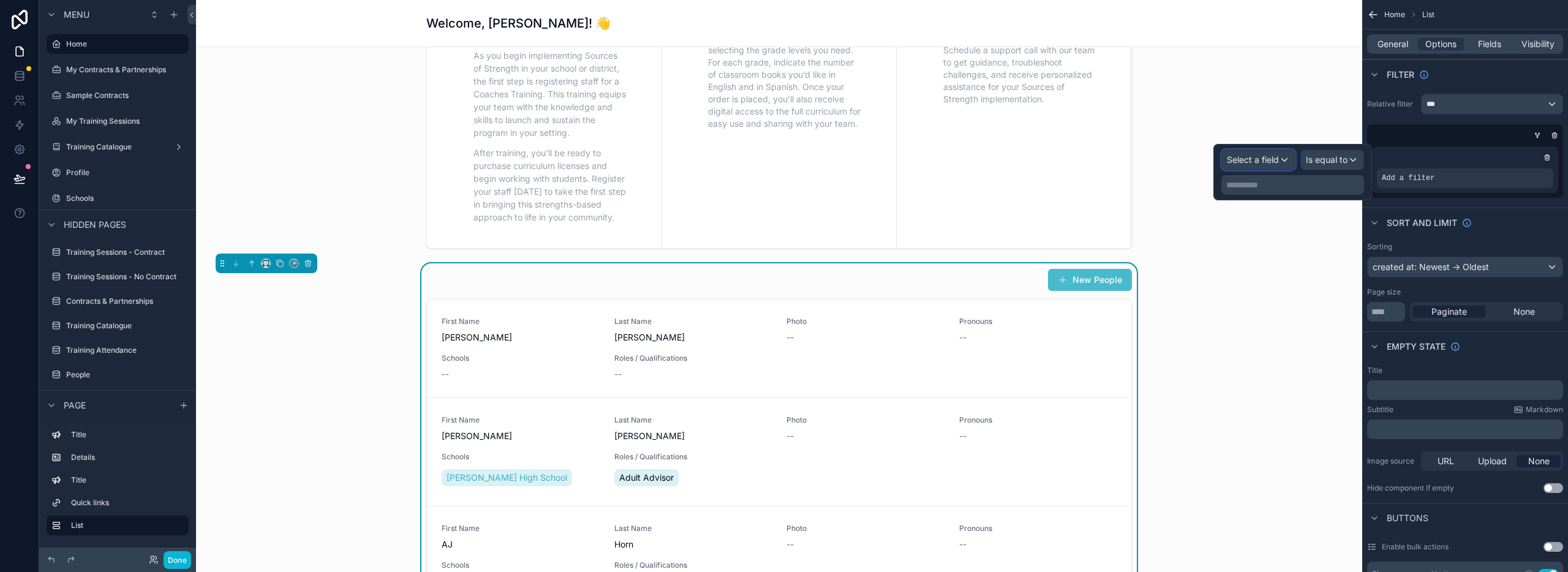
click at [1261, 162] on span "Select a field" at bounding box center [1253, 159] width 52 height 11
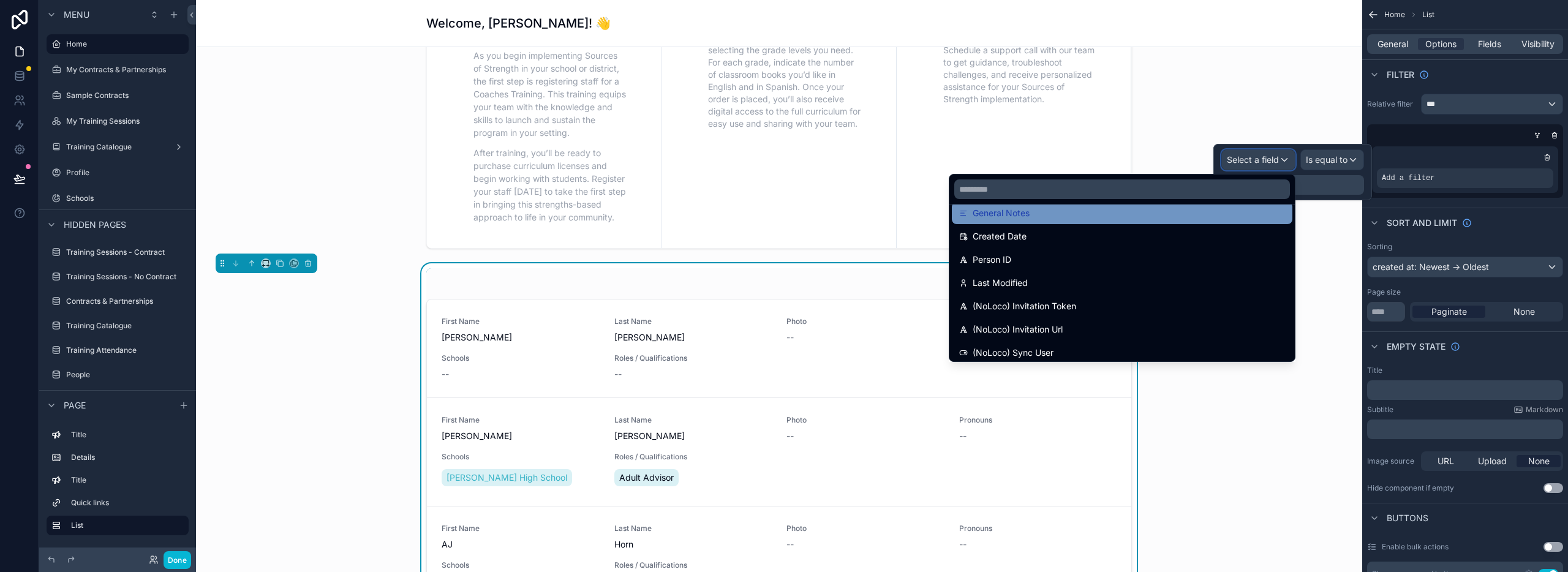
scroll to position [685, 0]
click at [974, 188] on input "text" at bounding box center [1122, 189] width 336 height 19
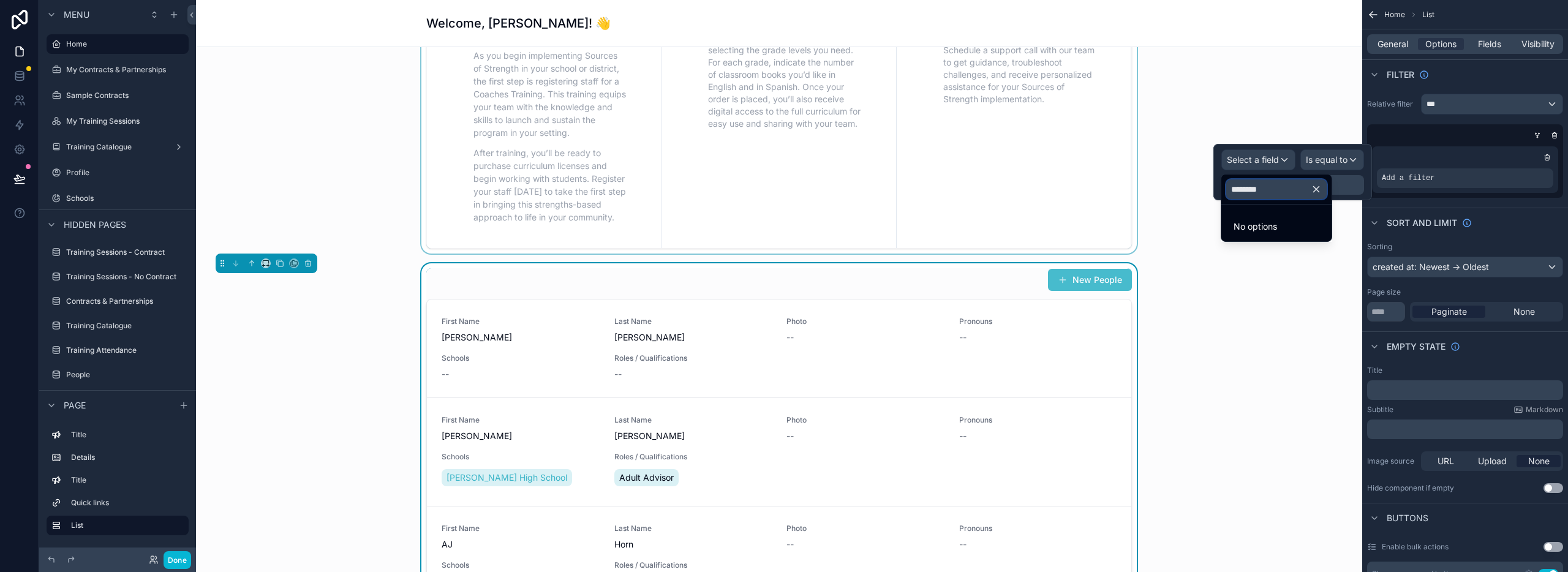
scroll to position [0, 0]
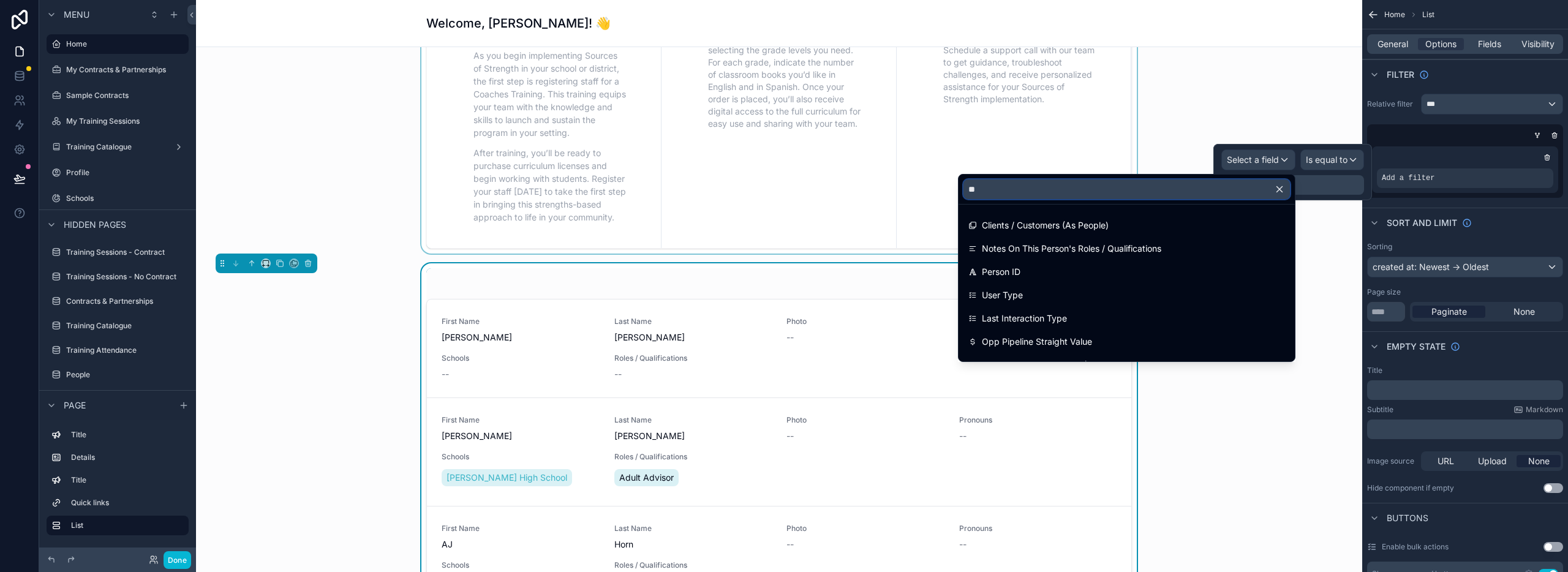
type input "*"
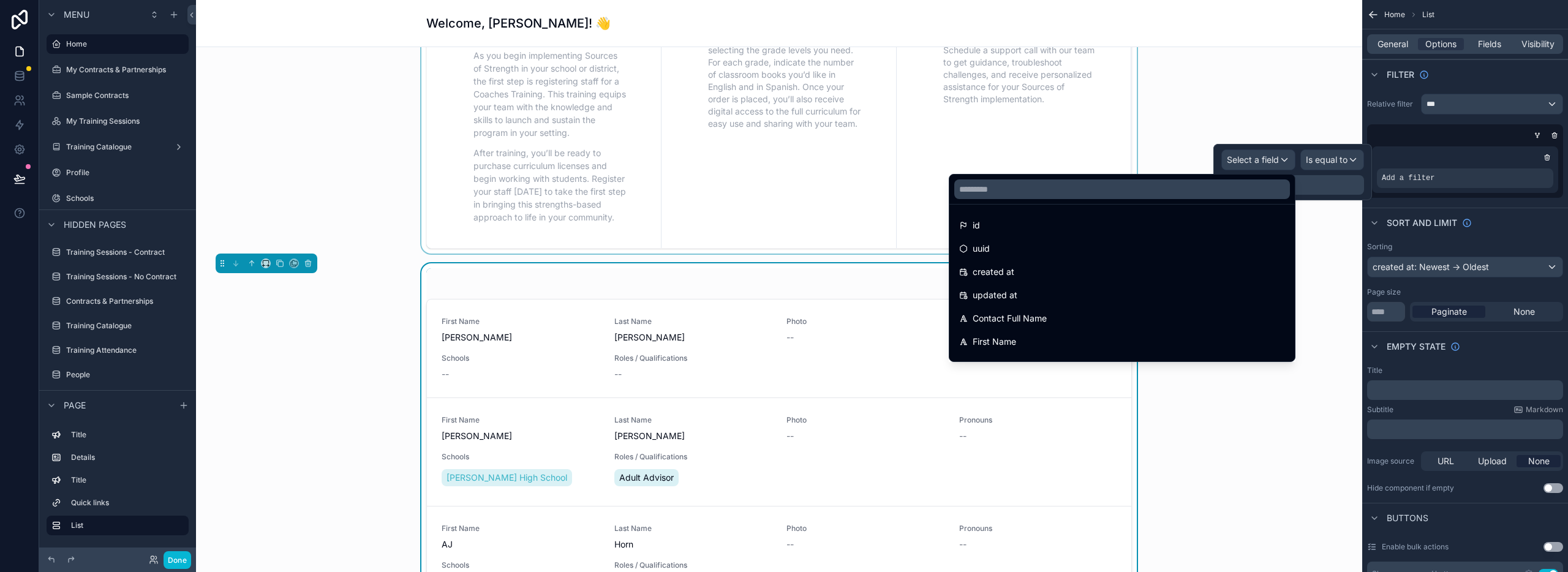
click at [1205, 110] on div "scrollable content" at bounding box center [780, 121] width 1147 height 264
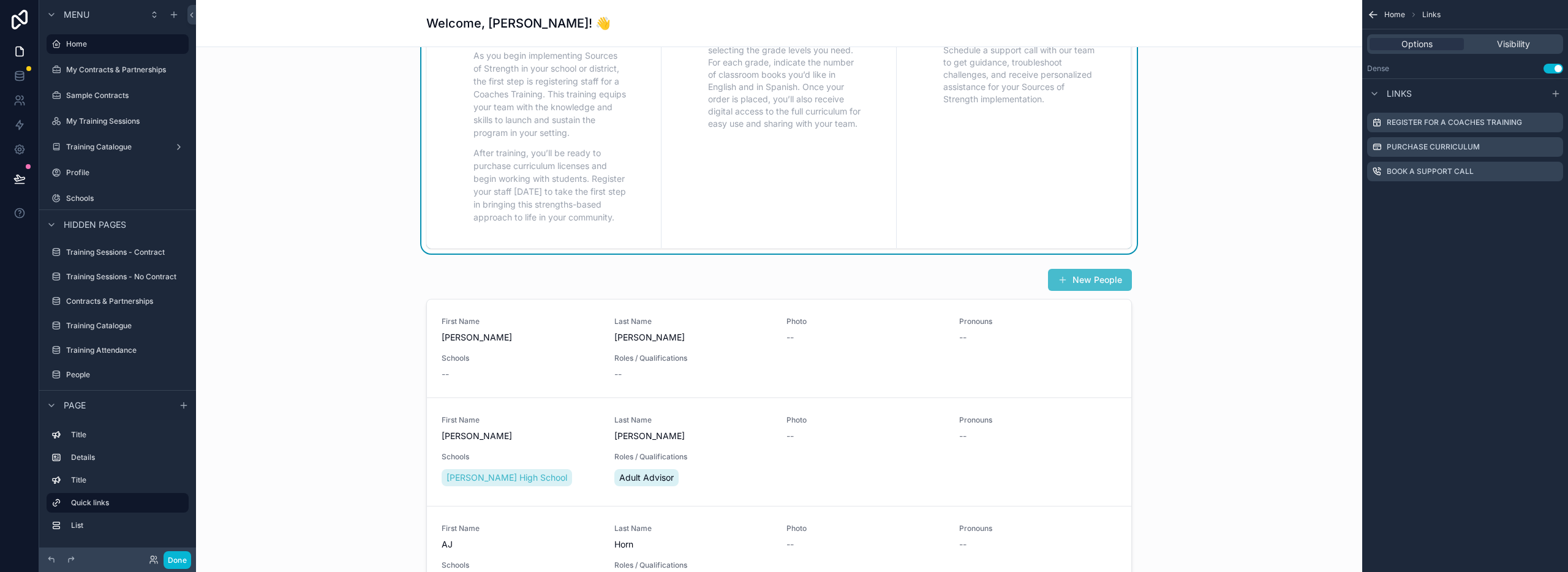
click at [1385, 13] on span "Home" at bounding box center [1395, 15] width 21 height 10
click at [1374, 15] on icon "scrollable content" at bounding box center [1373, 15] width 7 height 0
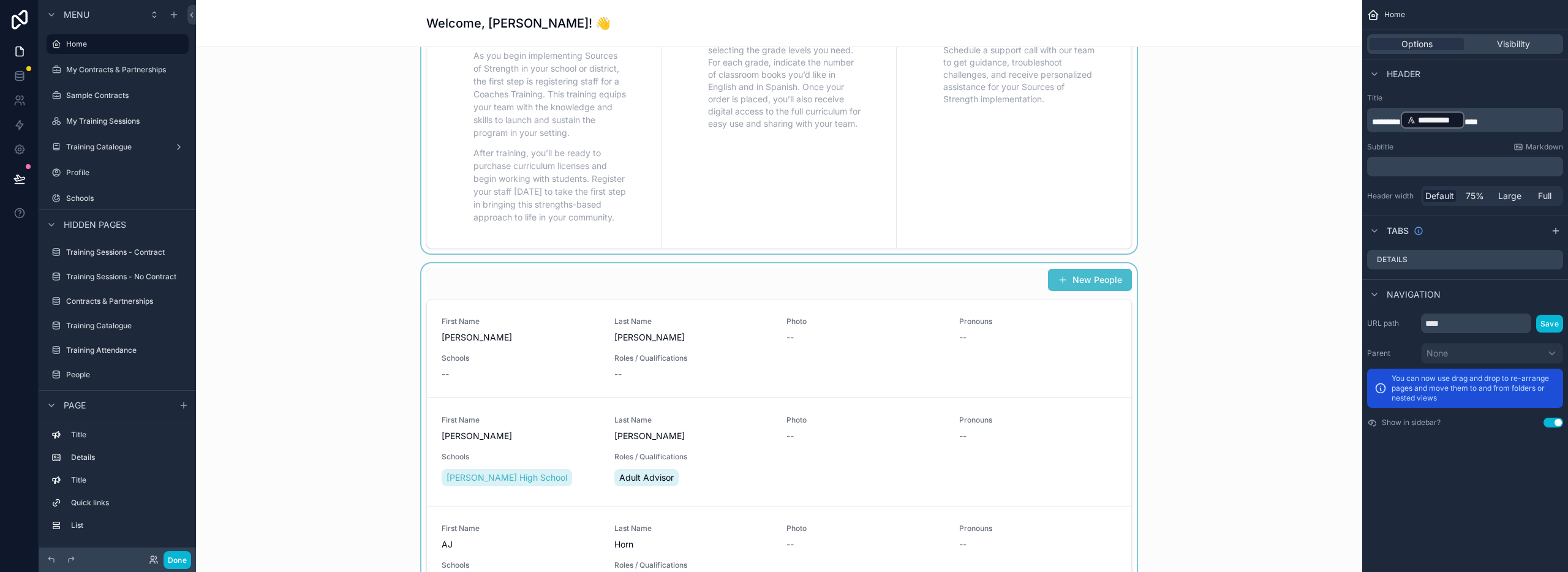
click at [930, 286] on div "scrollable content" at bounding box center [780, 498] width 1147 height 470
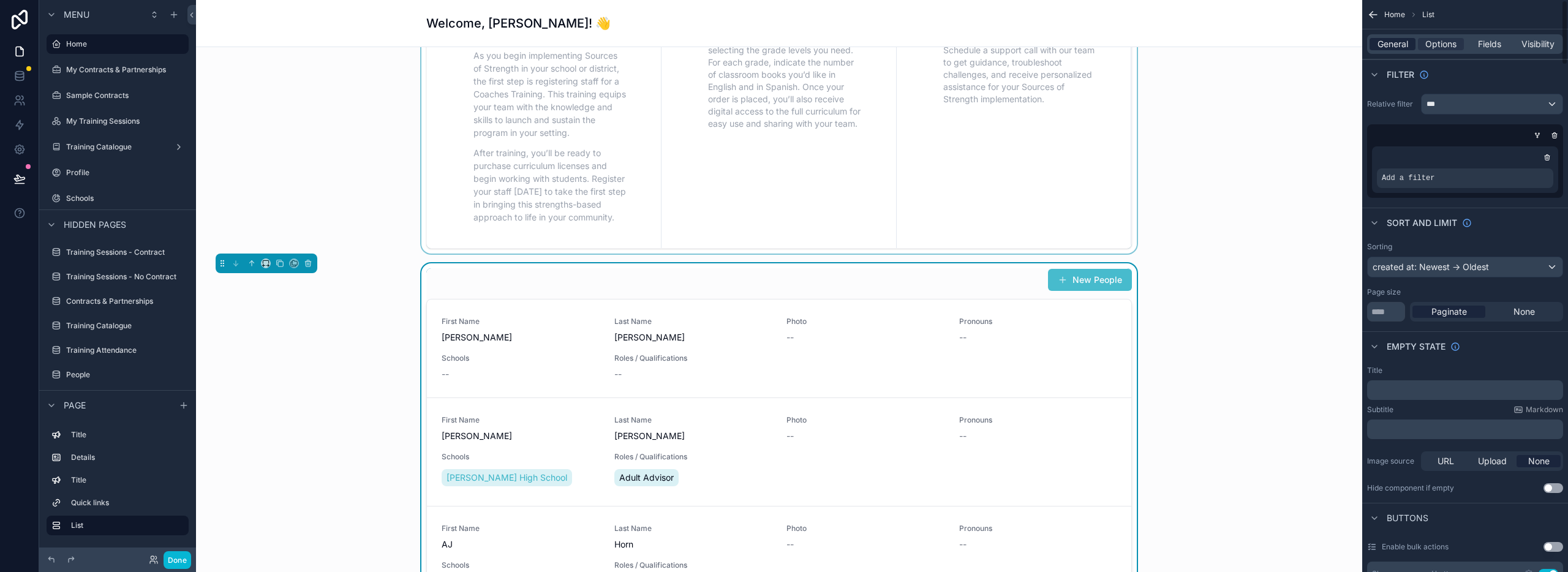
click at [1387, 41] on span "General" at bounding box center [1393, 44] width 31 height 12
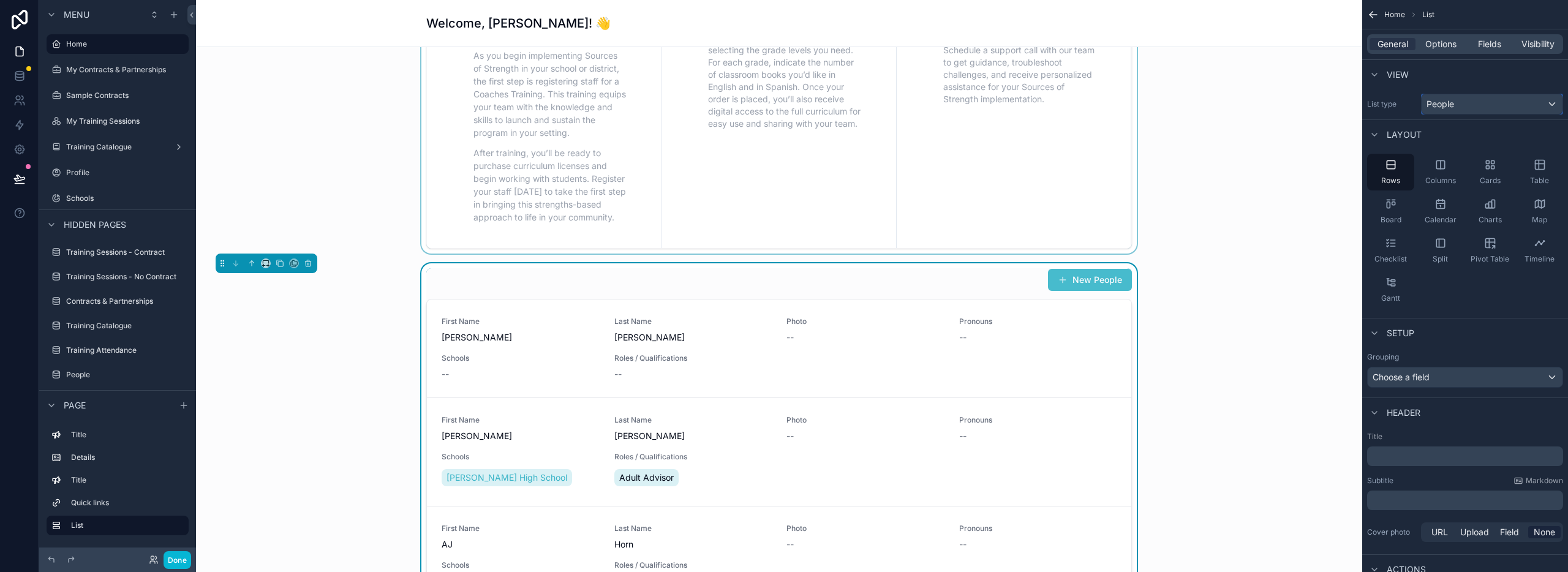
click at [1484, 103] on div "People" at bounding box center [1493, 104] width 141 height 19
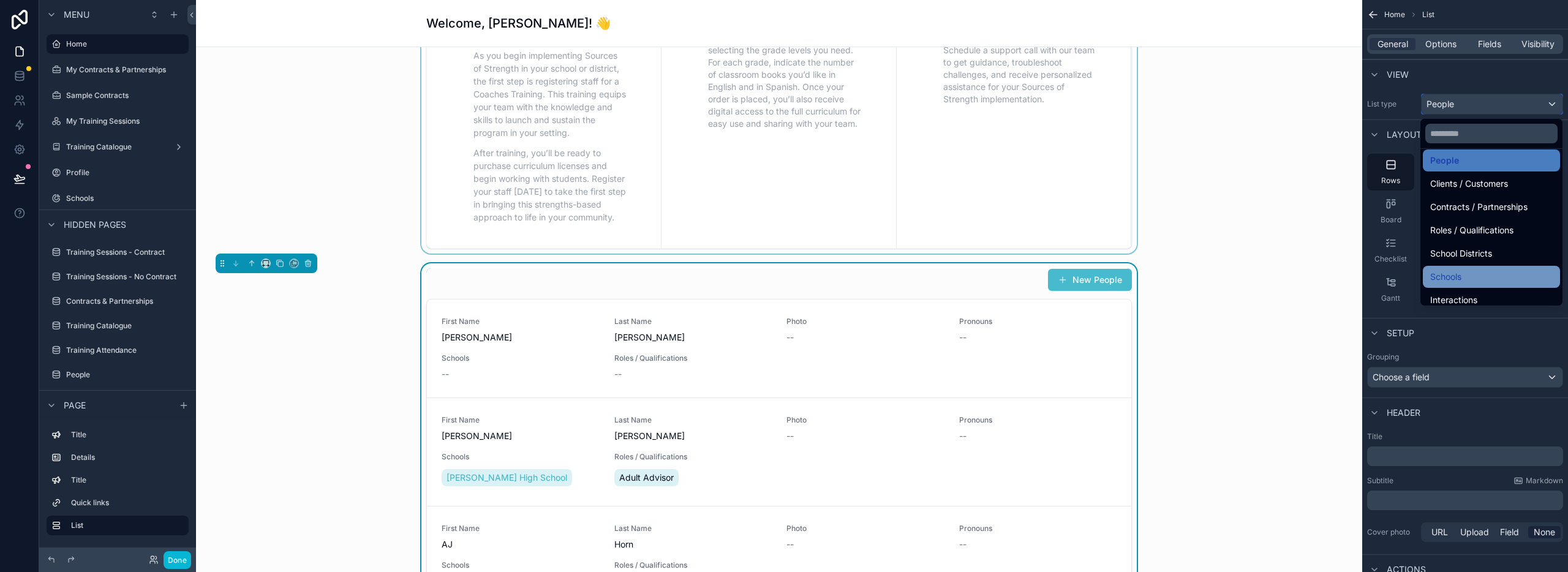
scroll to position [70, 0]
click at [1450, 278] on span "Schools" at bounding box center [1446, 276] width 32 height 15
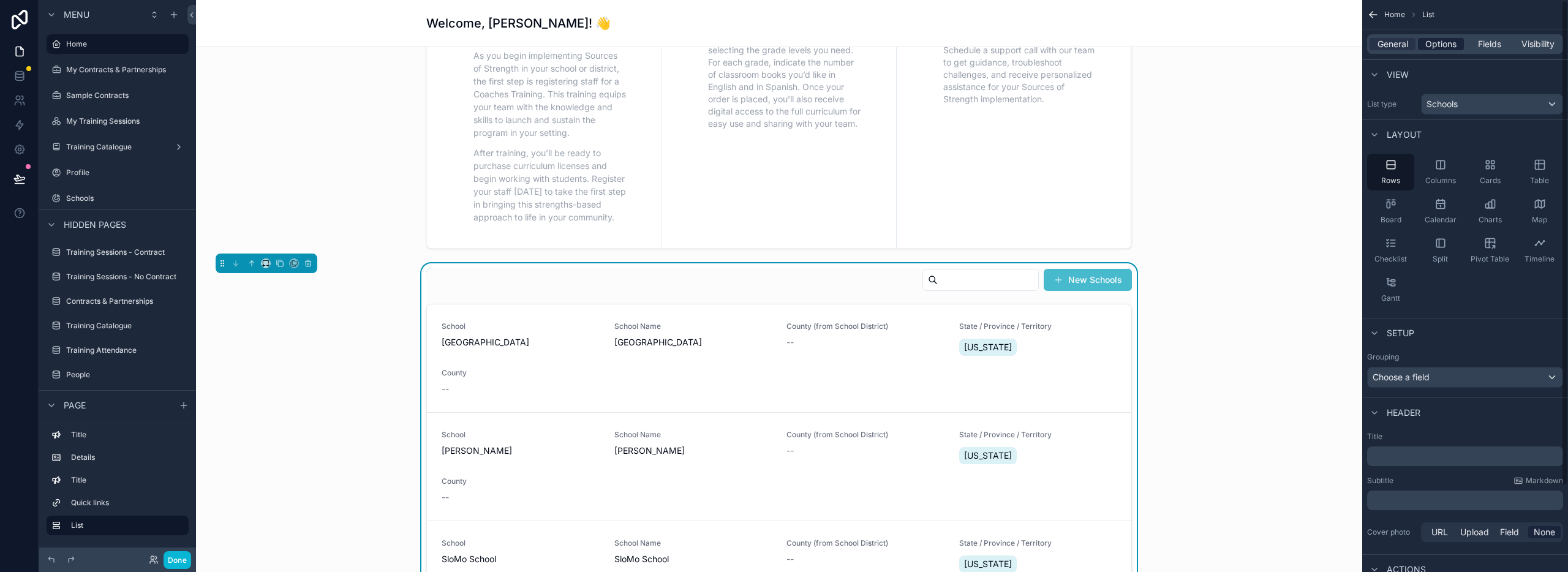
click at [1440, 46] on span "Options" at bounding box center [1441, 44] width 32 height 12
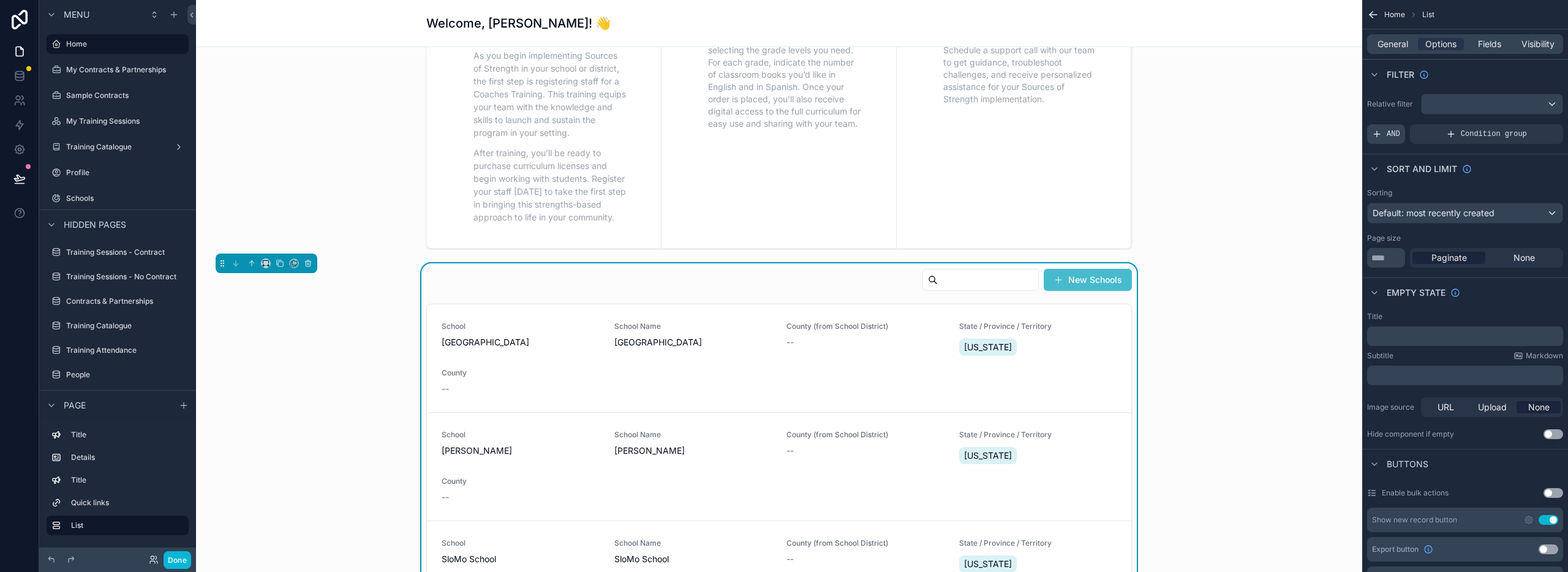
click at [1385, 131] on div "AND" at bounding box center [1385, 134] width 38 height 19
click at [1531, 124] on icon "scrollable content" at bounding box center [1531, 126] width 4 height 4
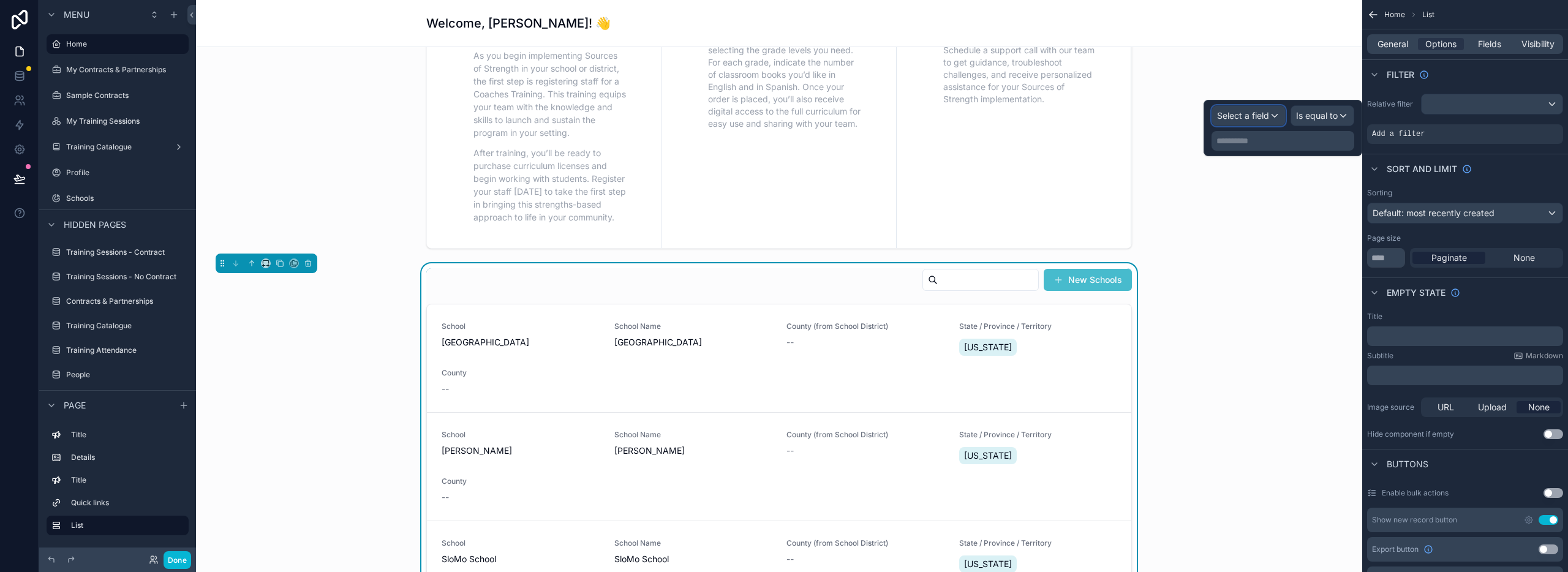
click at [1231, 114] on span "Select a field" at bounding box center [1243, 115] width 52 height 11
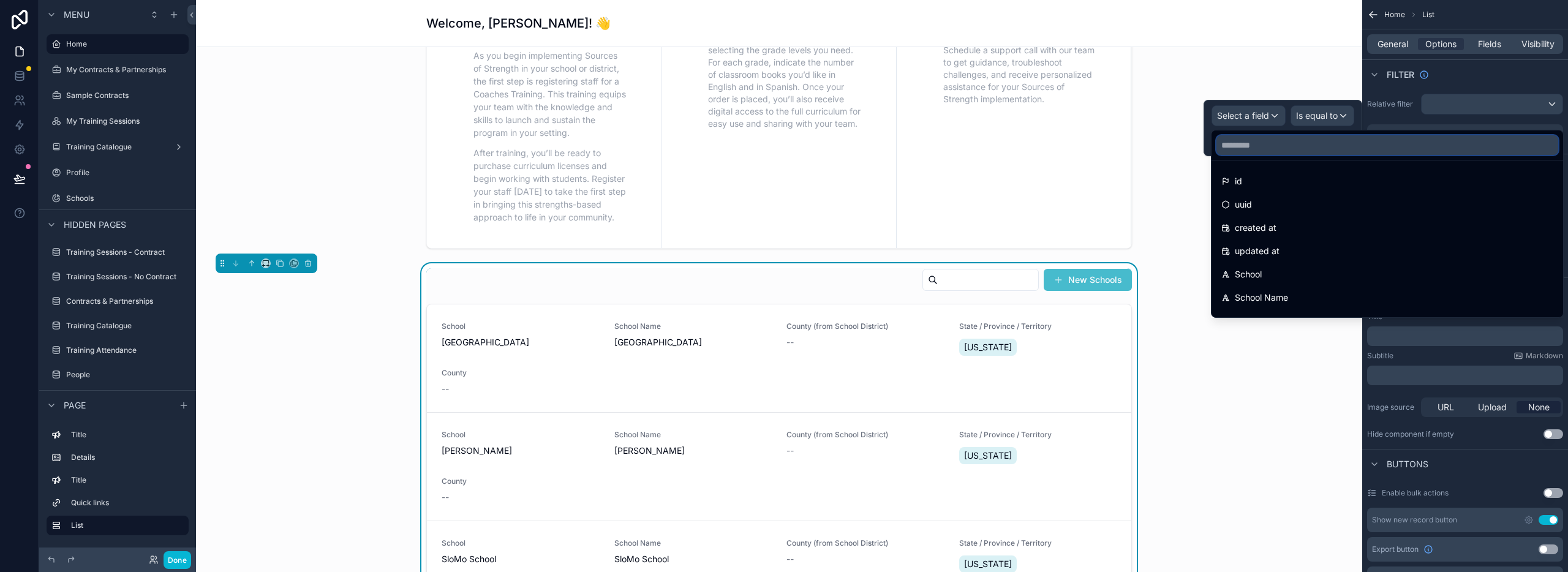
click at [1245, 144] on input "text" at bounding box center [1387, 145] width 342 height 19
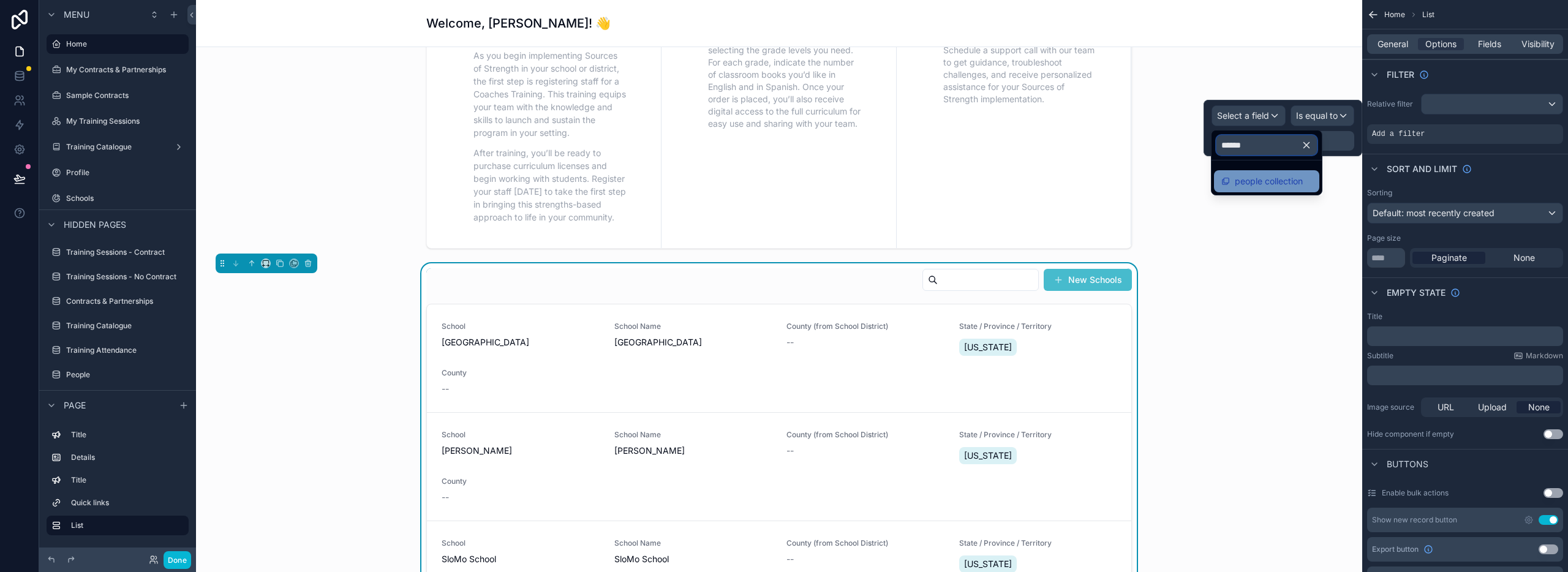
type input "******"
click at [1237, 182] on span "people collection" at bounding box center [1269, 181] width 68 height 15
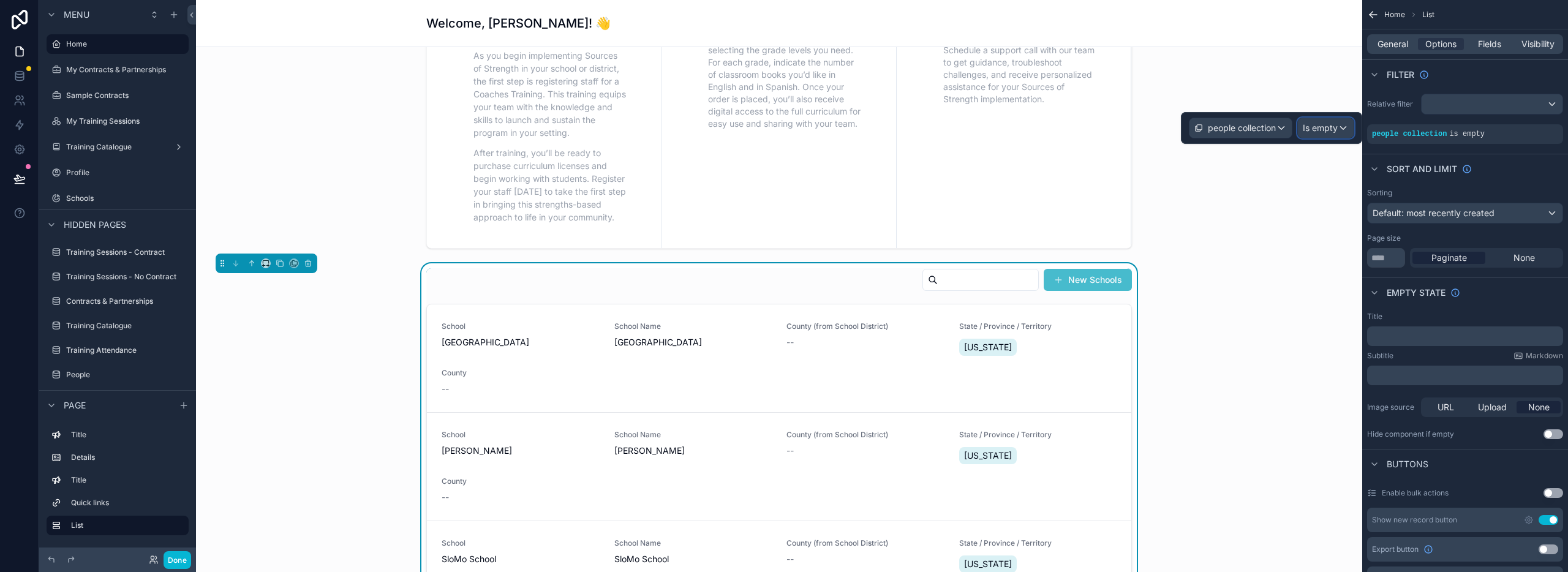
click at [1311, 127] on span "Is empty" at bounding box center [1320, 127] width 35 height 12
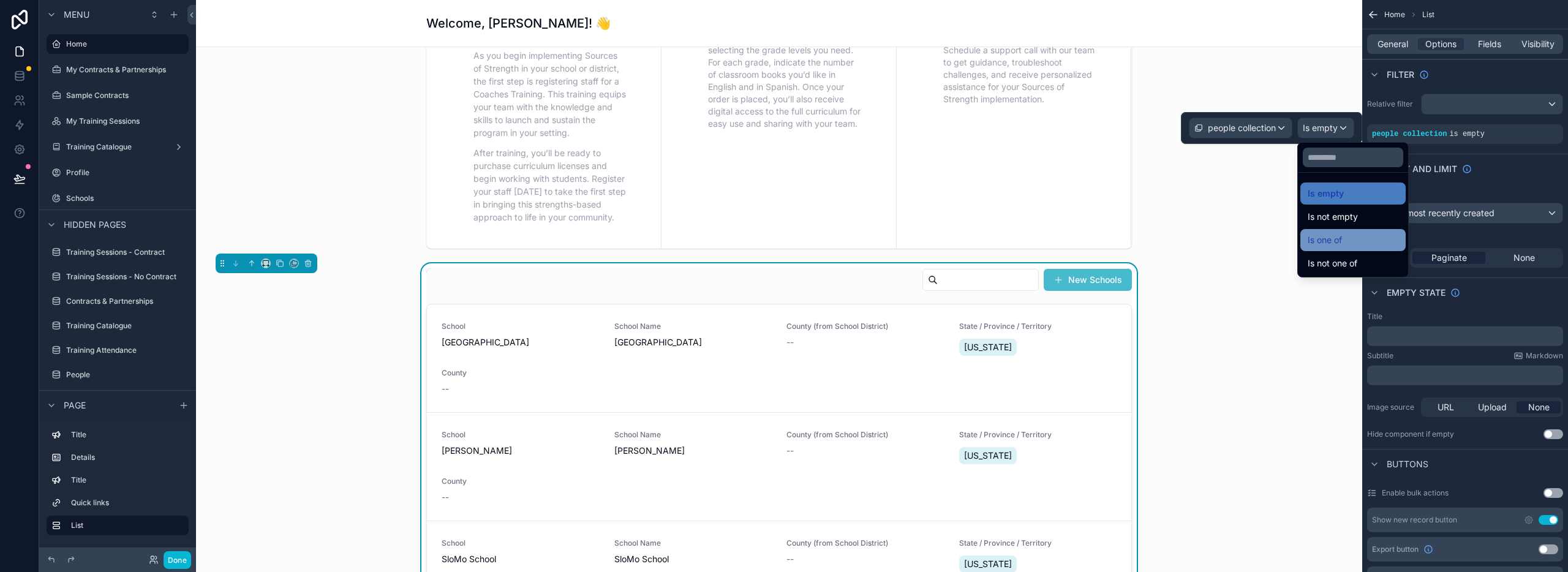
click at [1321, 239] on span "Is one of" at bounding box center [1325, 240] width 34 height 15
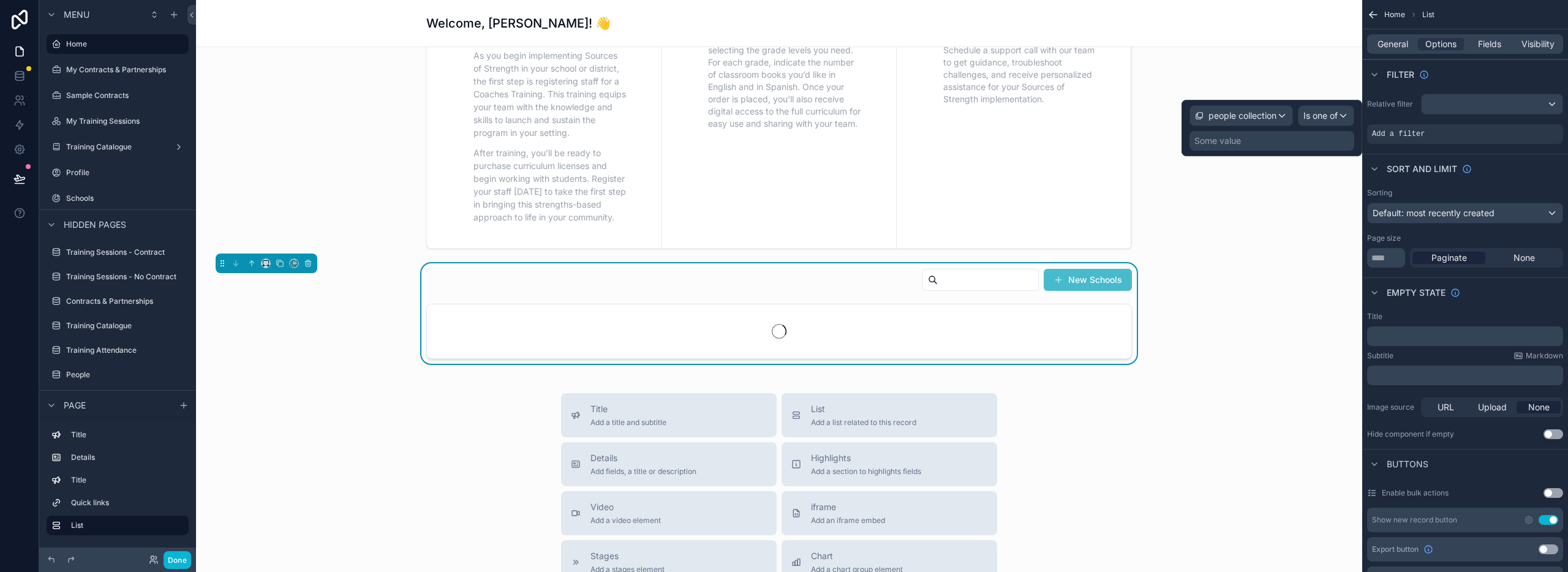
click at [1248, 144] on div "Some value" at bounding box center [1271, 141] width 165 height 19
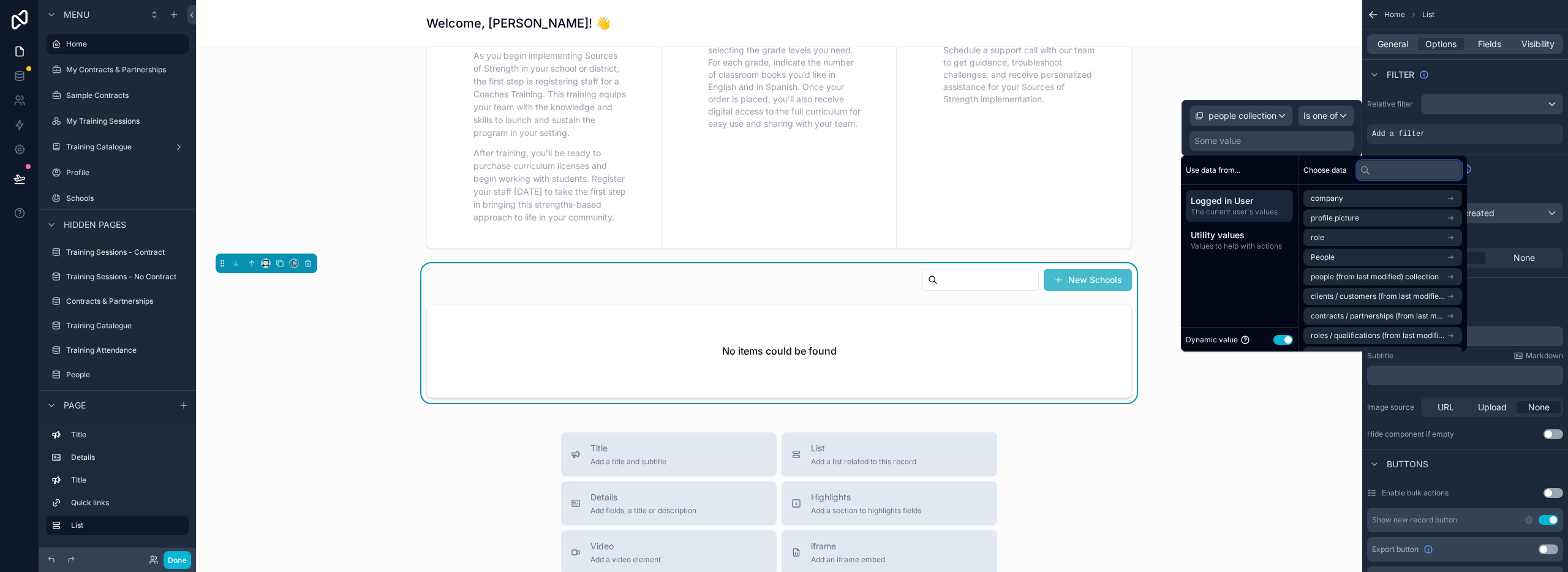
click at [1382, 167] on input "text" at bounding box center [1410, 170] width 105 height 19
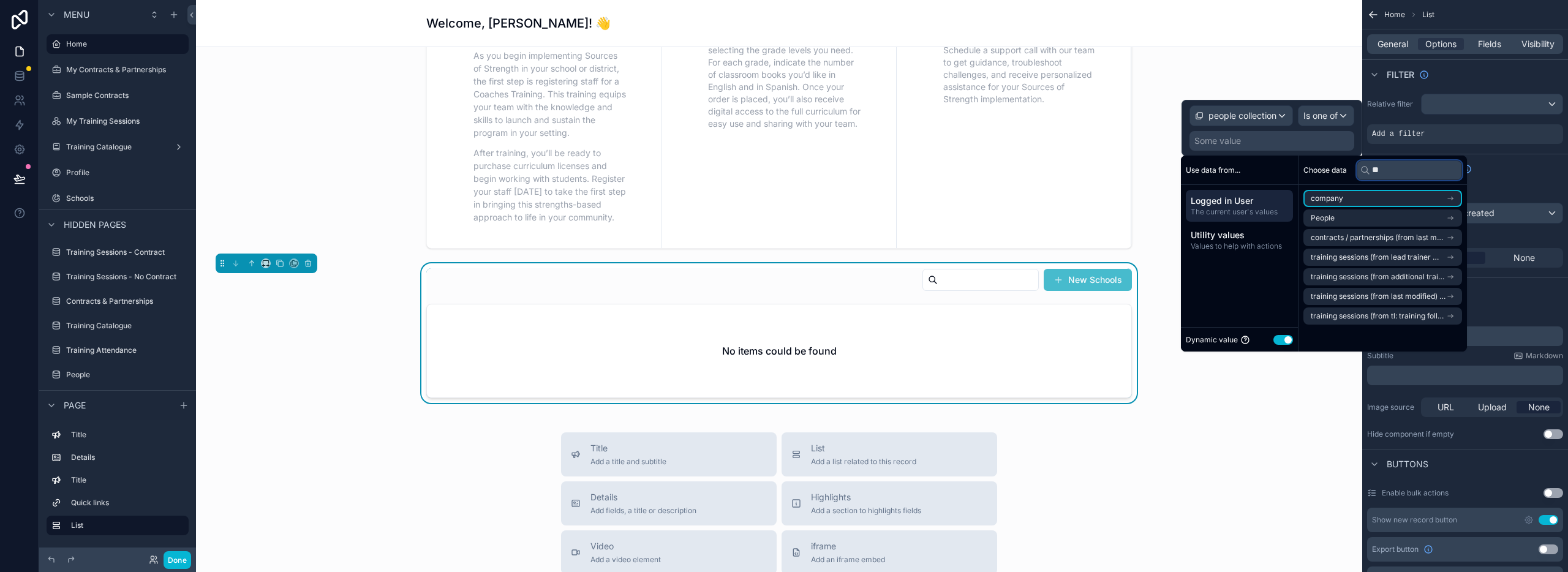
type input "*"
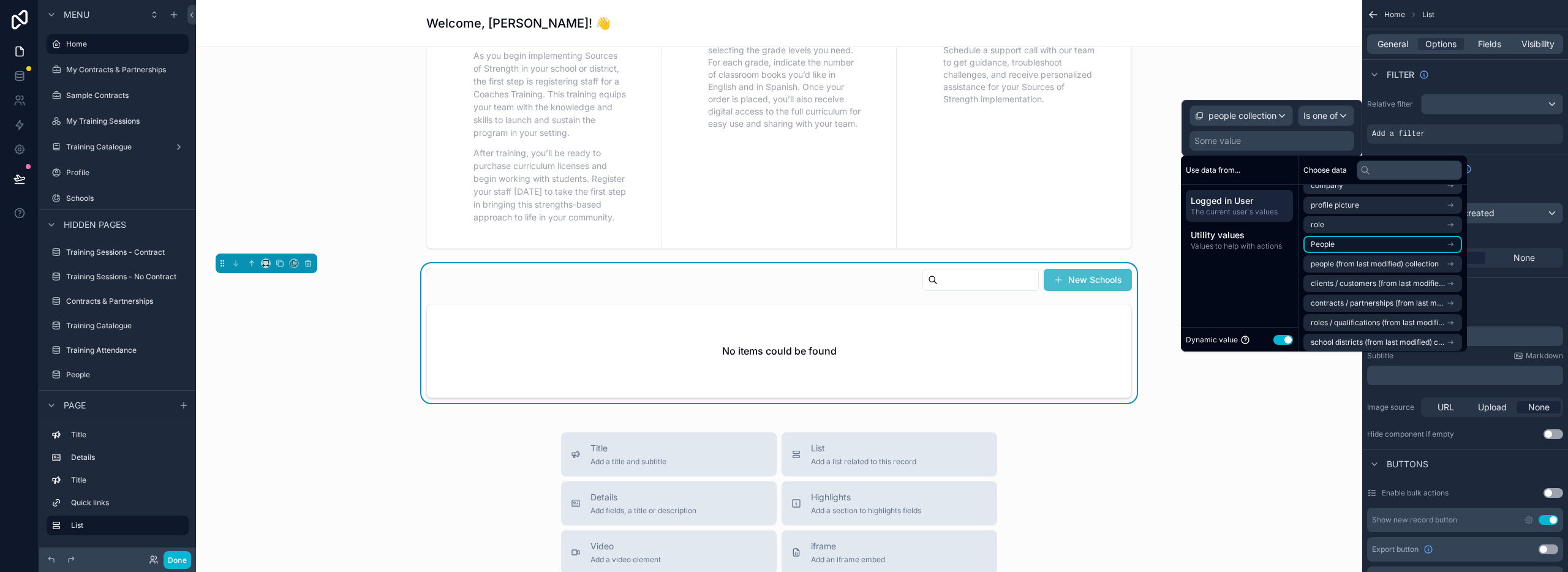
click at [1358, 247] on li "People" at bounding box center [1383, 244] width 159 height 17
click at [1362, 217] on li "People" at bounding box center [1383, 220] width 159 height 17
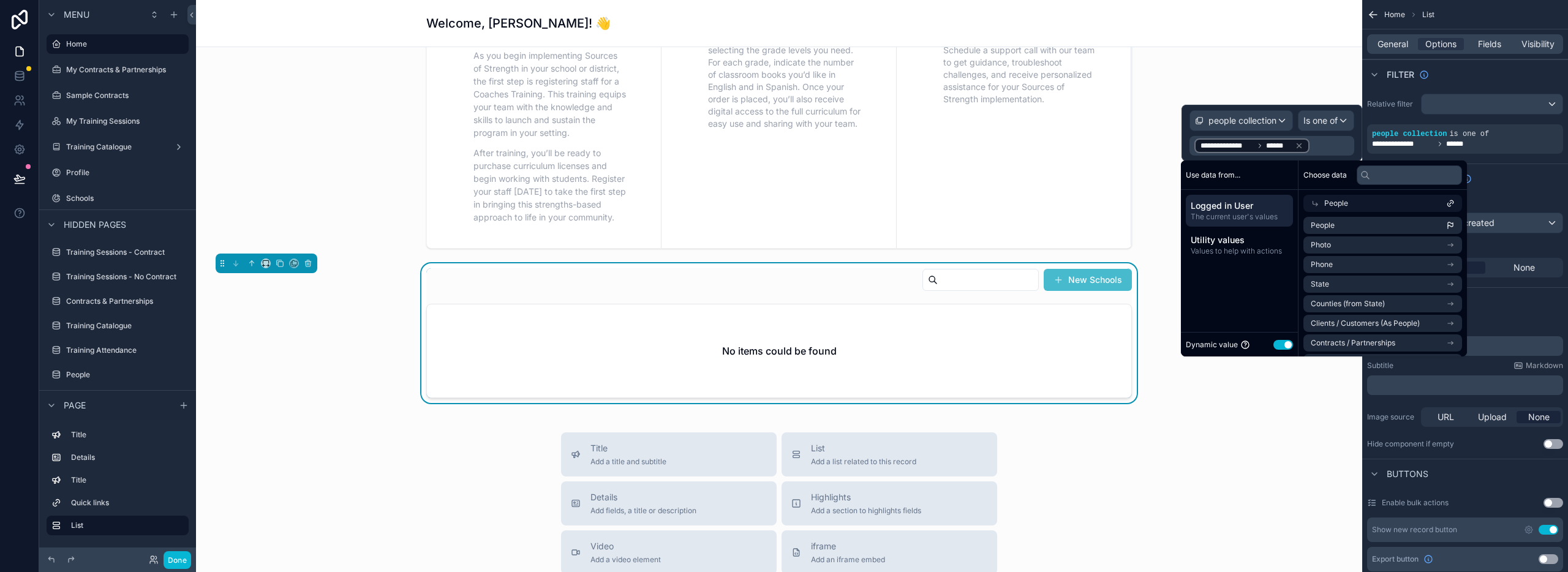
click at [1295, 409] on div "Welcome to the Sources of Strength Client Portal Your hub for training, curricu…" at bounding box center [780, 274] width 1166 height 1385
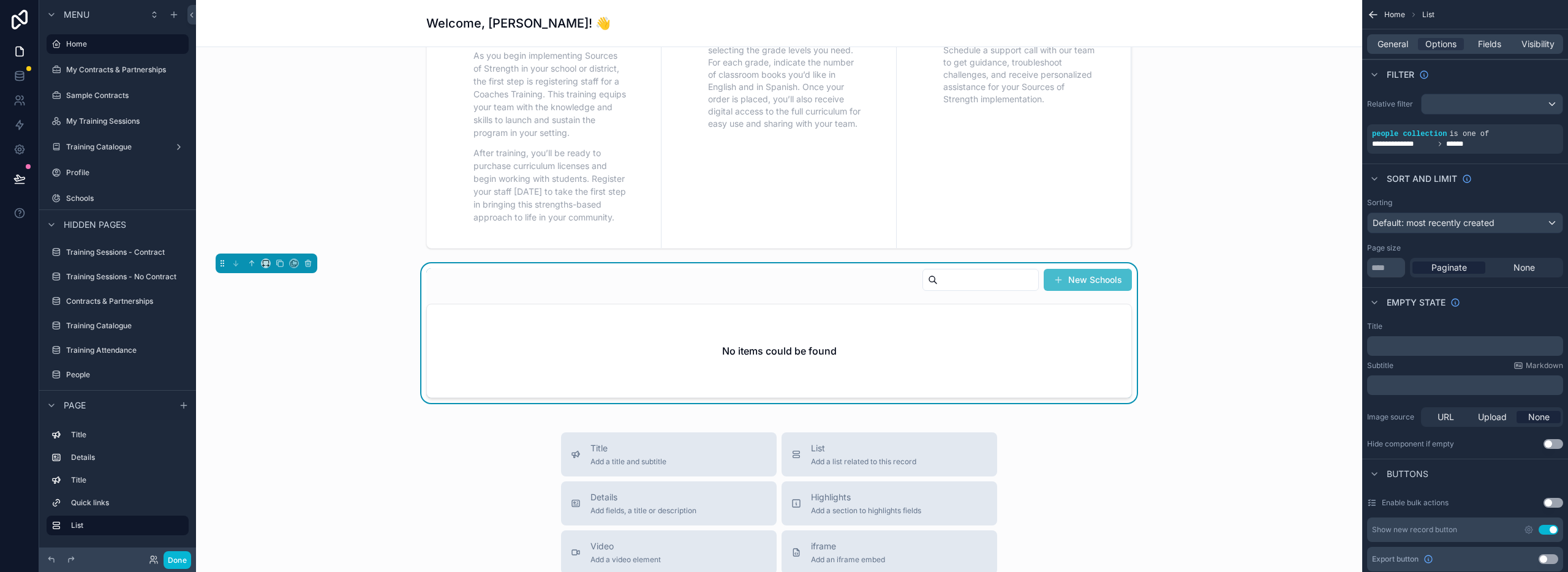
click at [890, 316] on div "No items could be found" at bounding box center [779, 351] width 704 height 93
click at [1497, 44] on span "Fields" at bounding box center [1489, 44] width 24 height 12
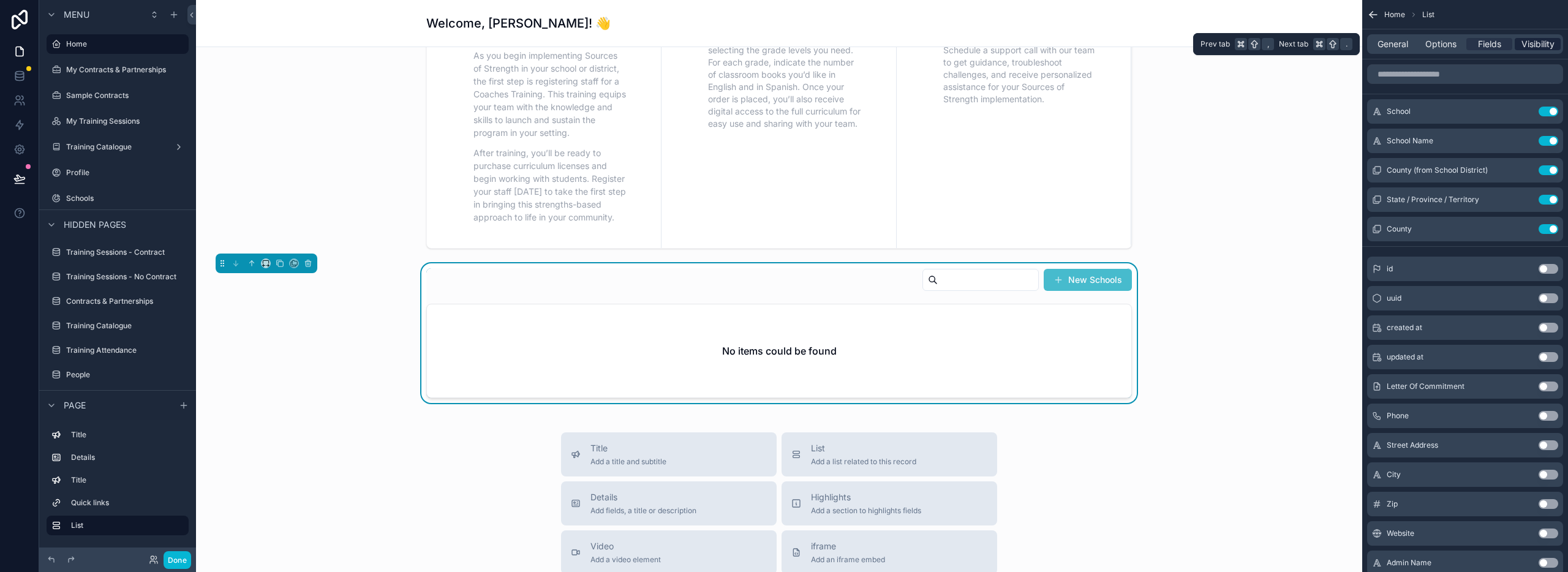
click at [1536, 42] on span "Visibility" at bounding box center [1538, 44] width 33 height 12
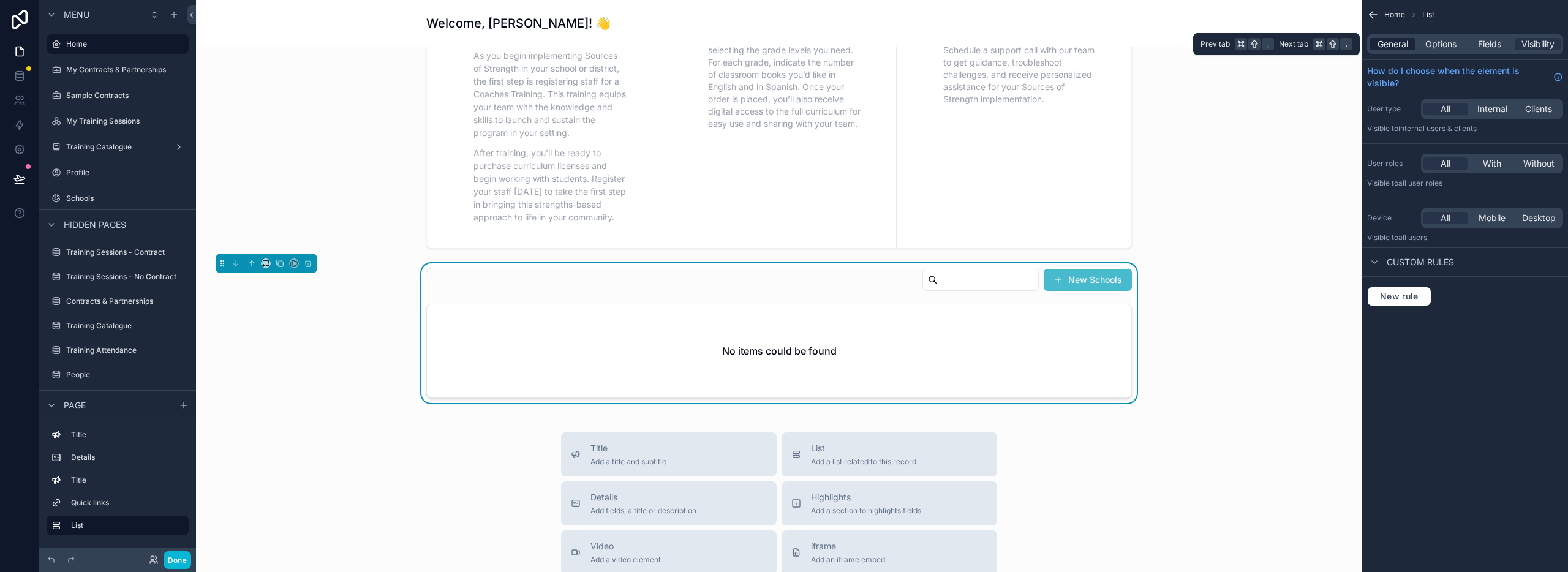
click at [1395, 43] on span "General" at bounding box center [1393, 44] width 31 height 12
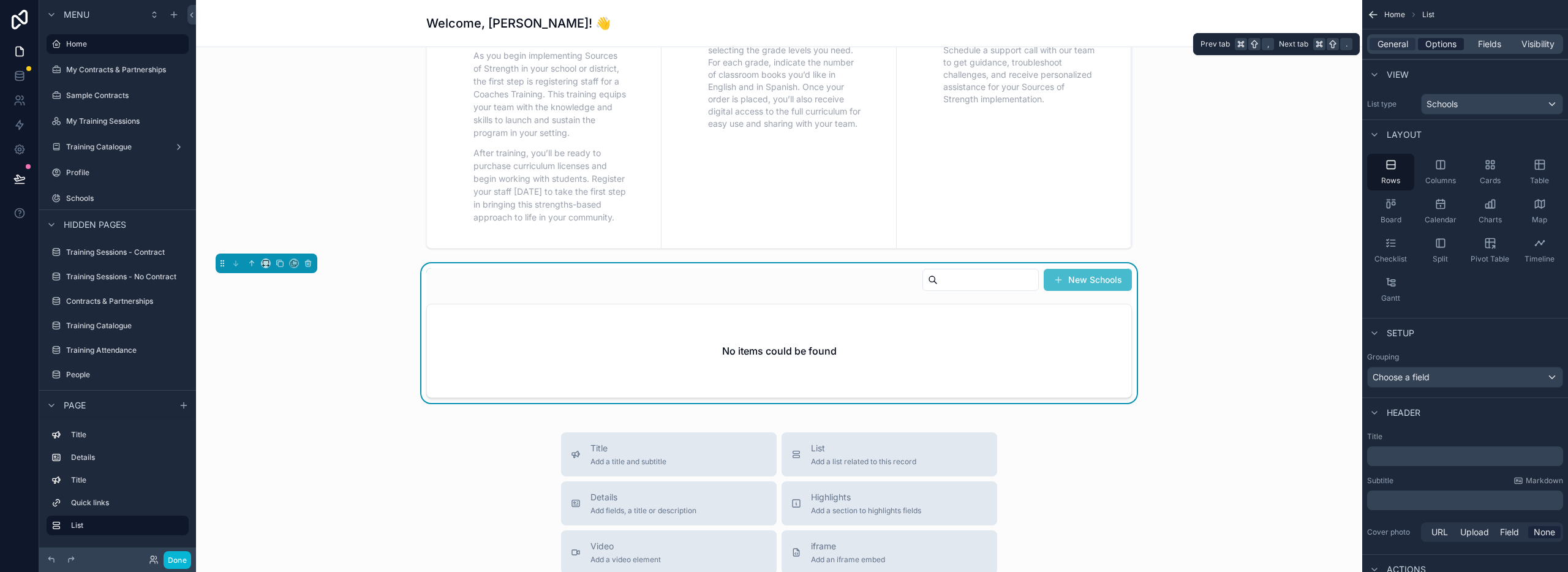
click at [1437, 41] on span "Options" at bounding box center [1441, 44] width 32 height 12
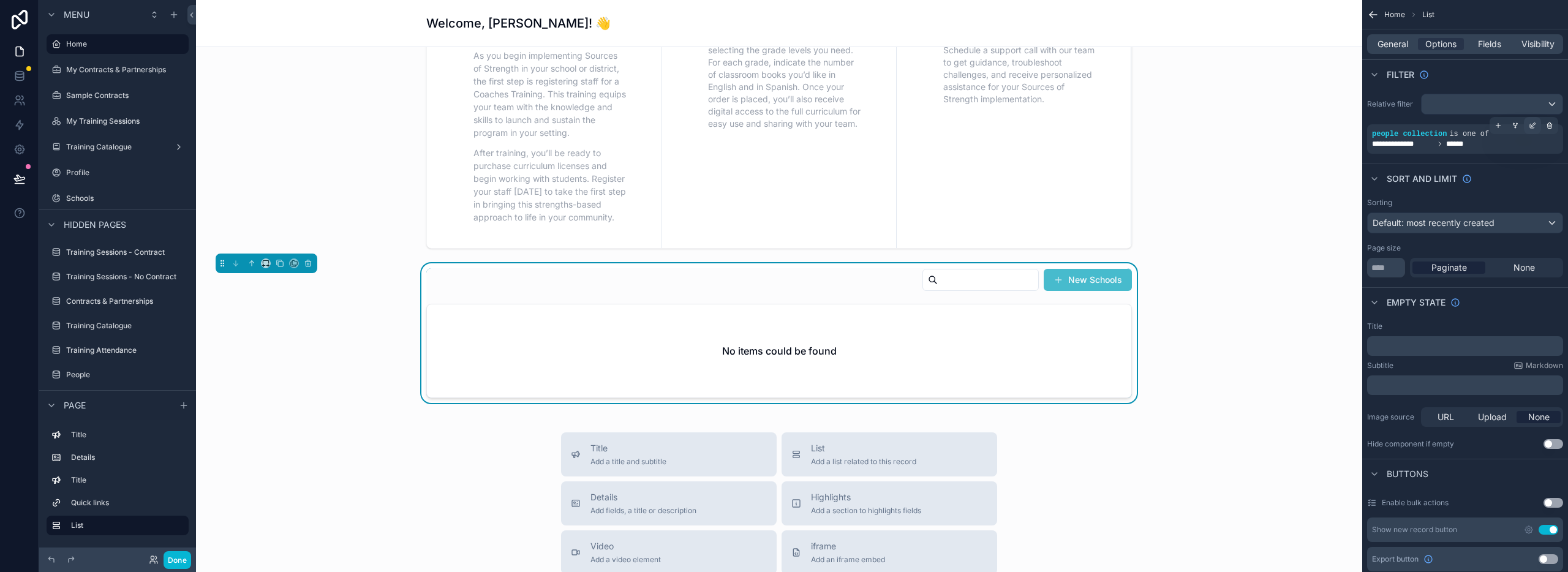
click at [1535, 124] on icon "scrollable content" at bounding box center [1532, 125] width 7 height 7
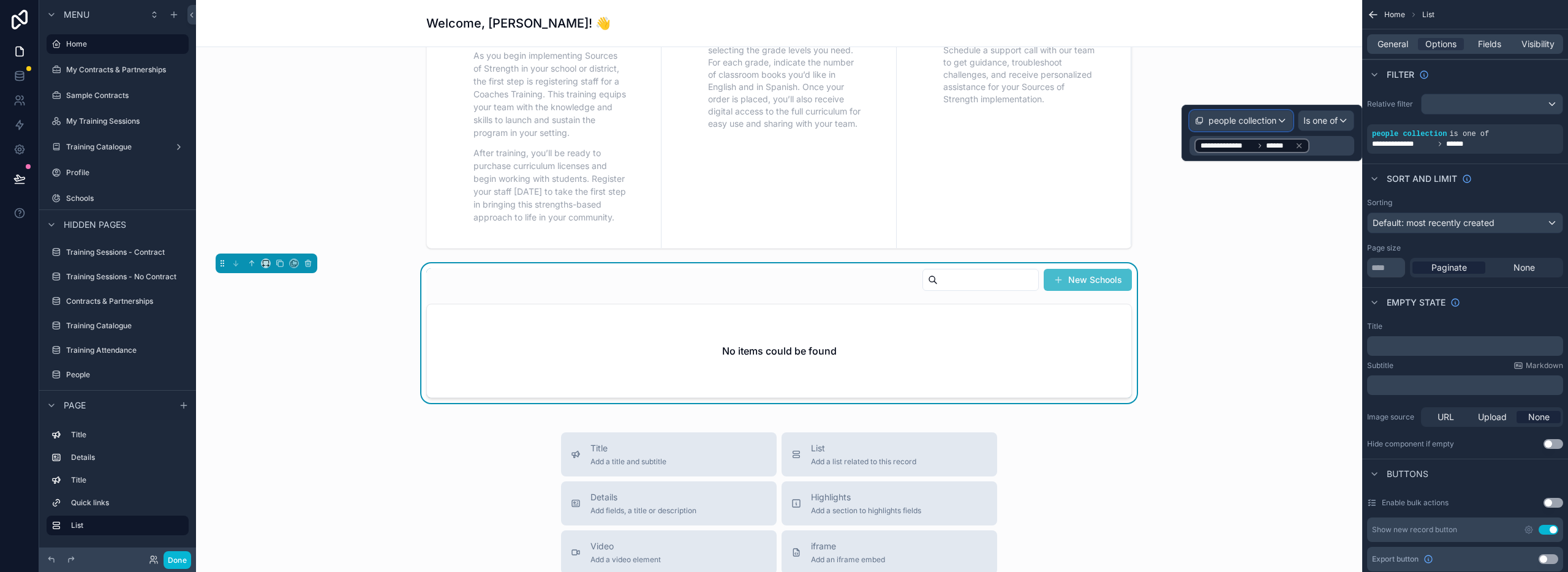
click at [1231, 118] on span "people collection" at bounding box center [1243, 120] width 68 height 12
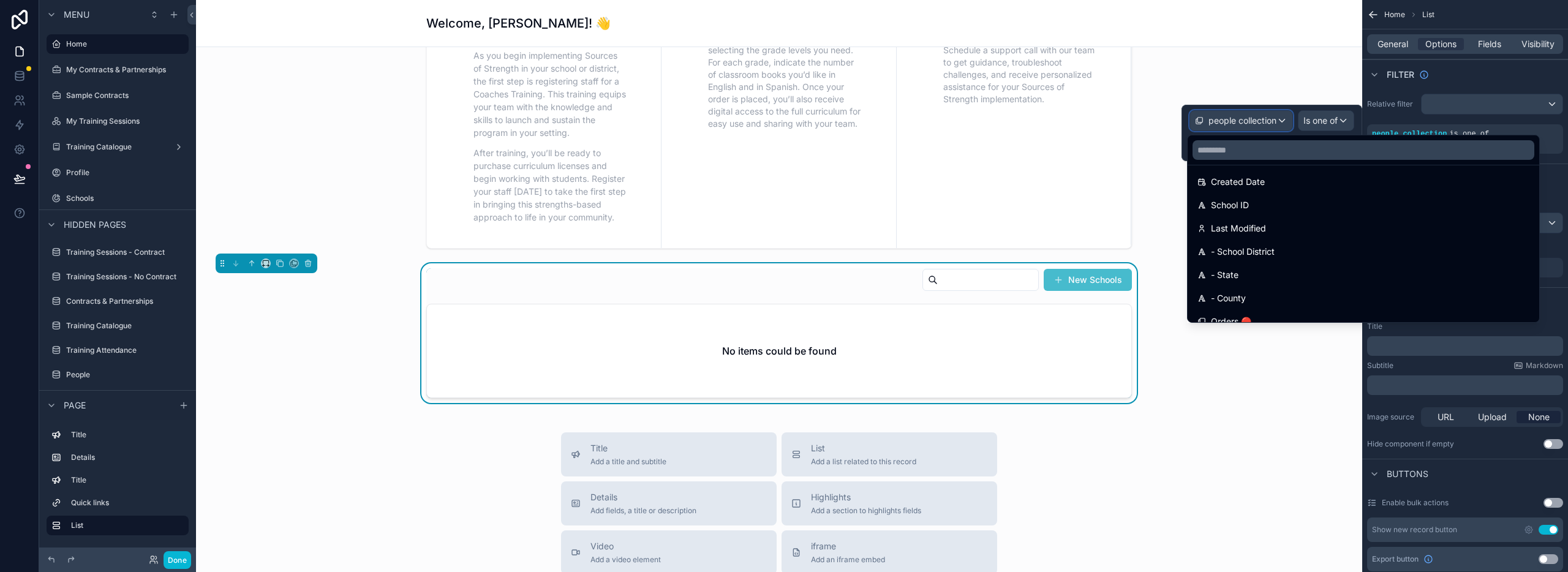
scroll to position [497, 0]
click at [1261, 84] on div "scrollable content" at bounding box center [780, 121] width 1147 height 264
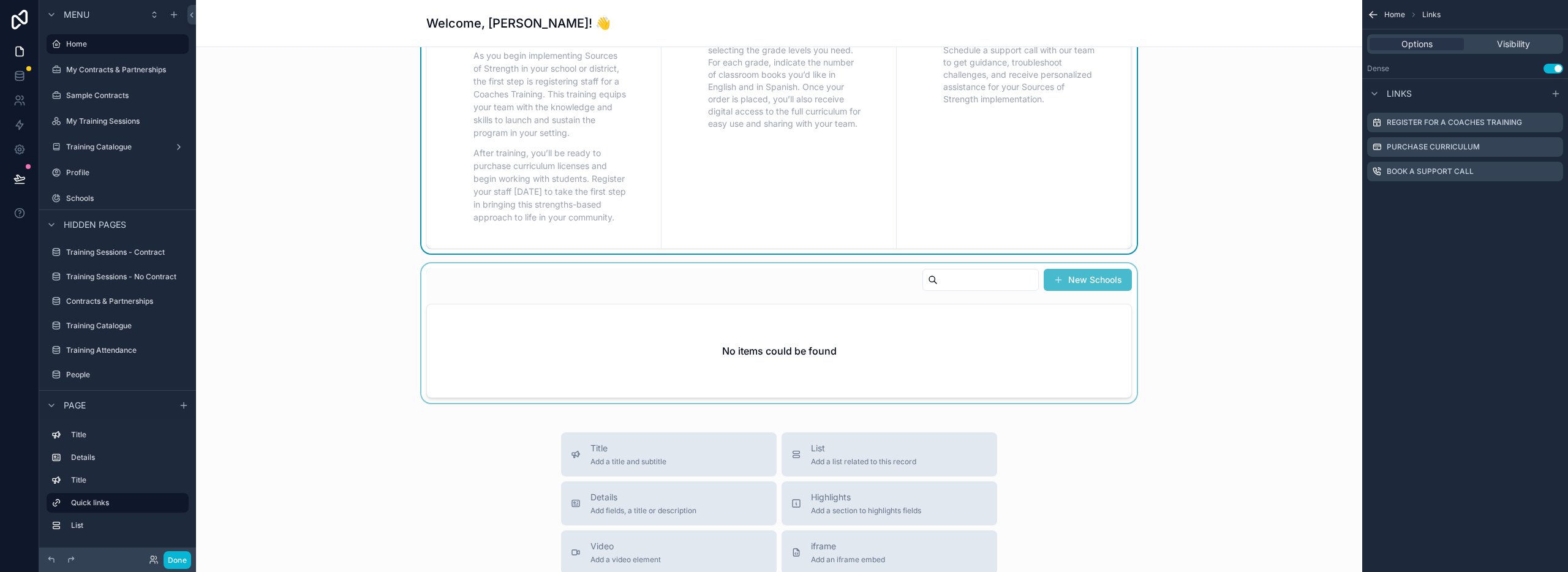
click at [992, 318] on div "scrollable content" at bounding box center [780, 333] width 1147 height 140
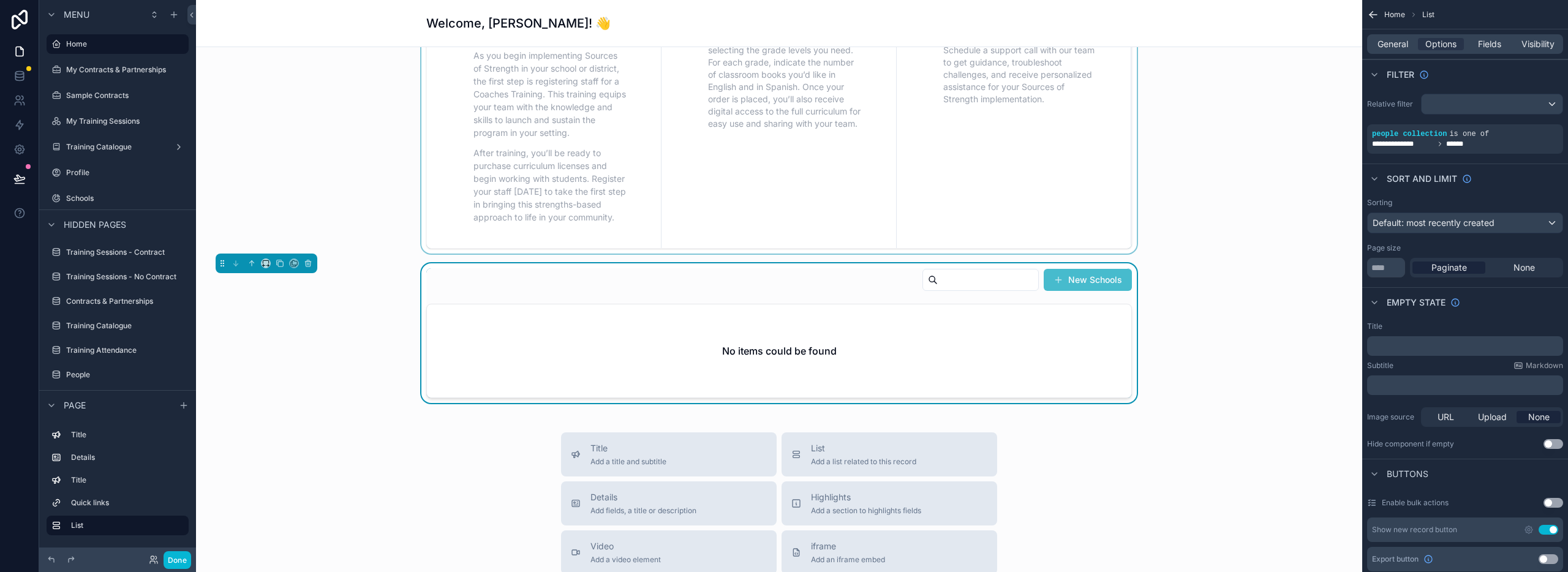
click at [1072, 303] on div "New Schools No items could be found" at bounding box center [780, 333] width 706 height 130
click at [1398, 43] on span "General" at bounding box center [1393, 44] width 31 height 12
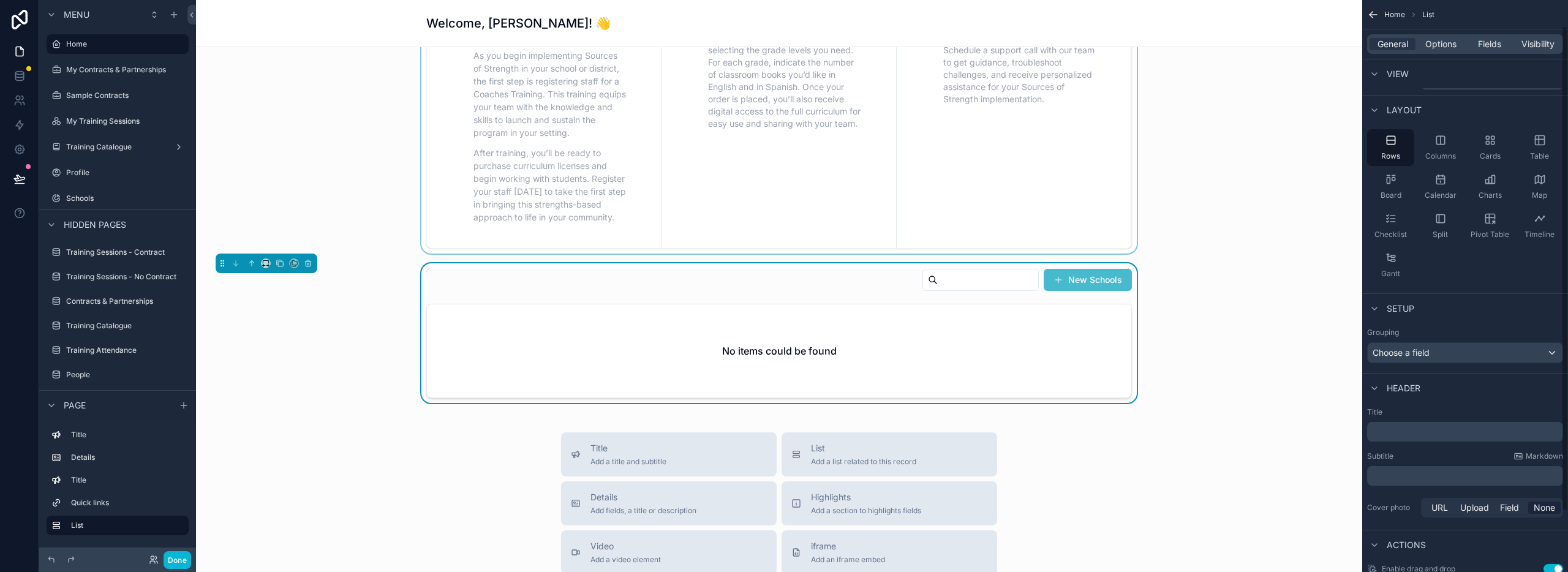
scroll to position [0, 0]
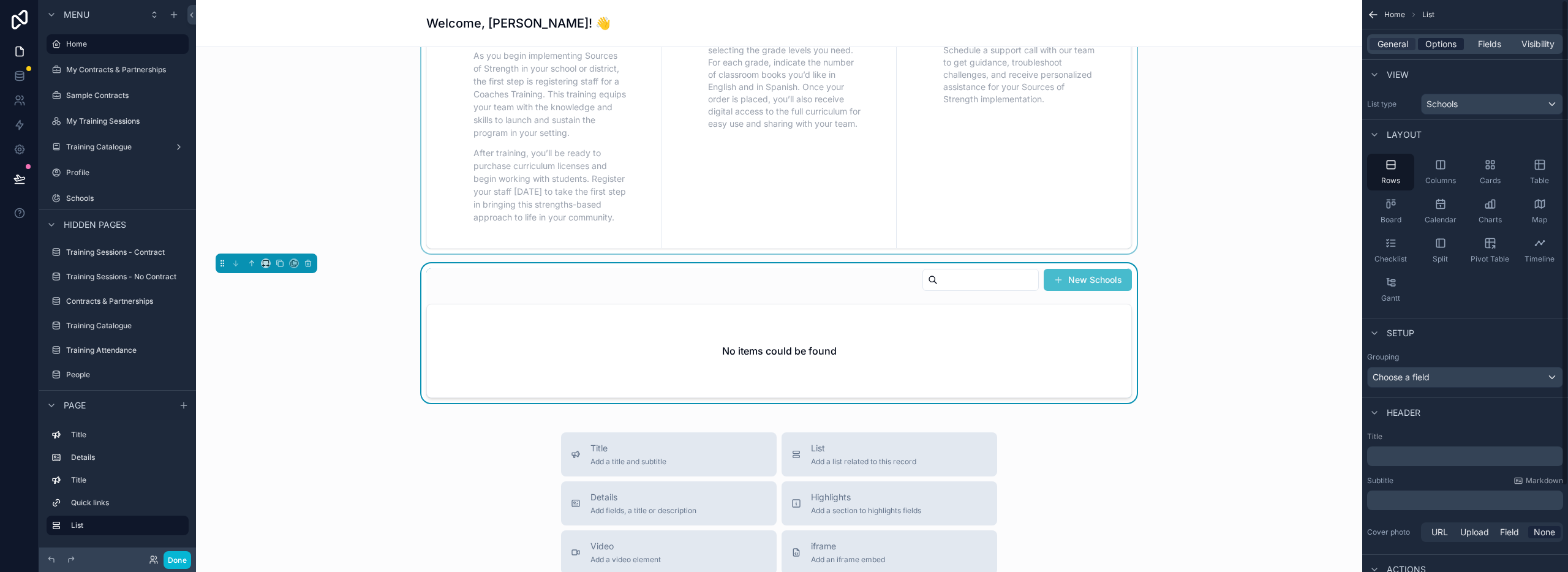
click at [1443, 49] on div "General Options Fields Visibility" at bounding box center [1465, 44] width 196 height 19
click at [1442, 44] on span "Options" at bounding box center [1441, 44] width 32 height 12
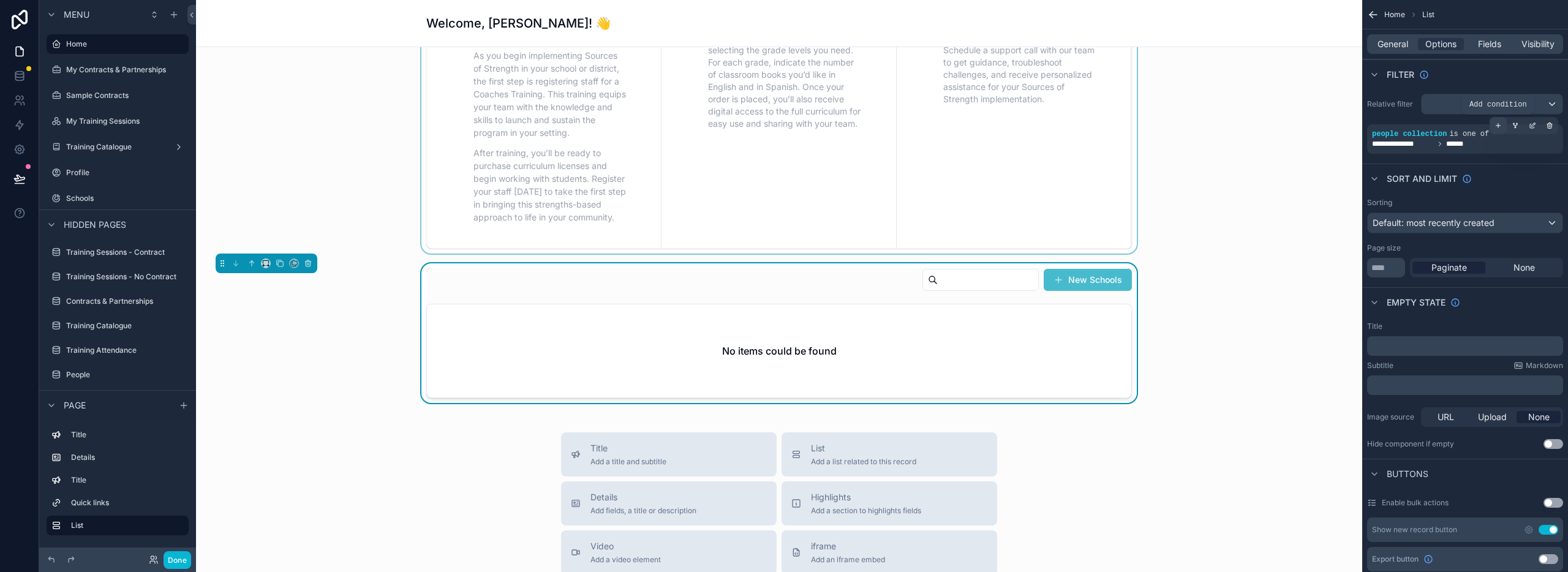
click at [1497, 123] on icon "scrollable content" at bounding box center [1498, 125] width 7 height 7
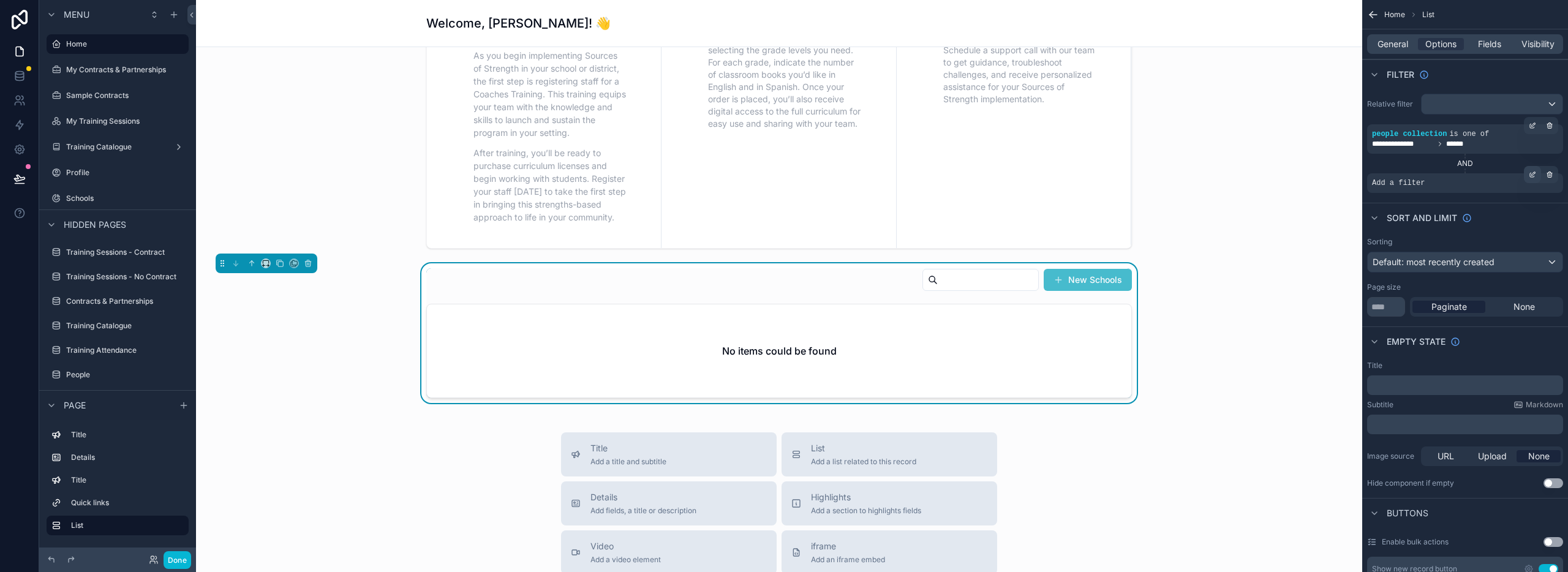
click at [1536, 174] on icon "scrollable content" at bounding box center [1532, 174] width 7 height 7
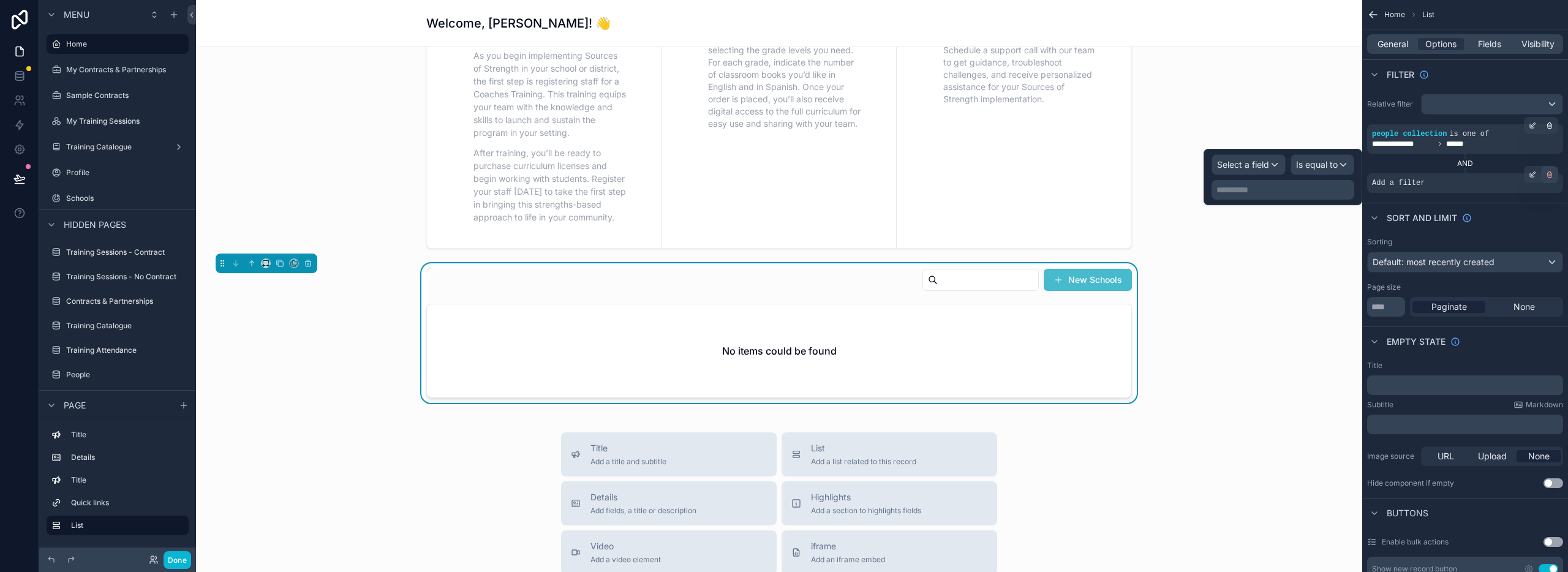
click at [1549, 174] on icon "scrollable content" at bounding box center [1549, 174] width 7 height 7
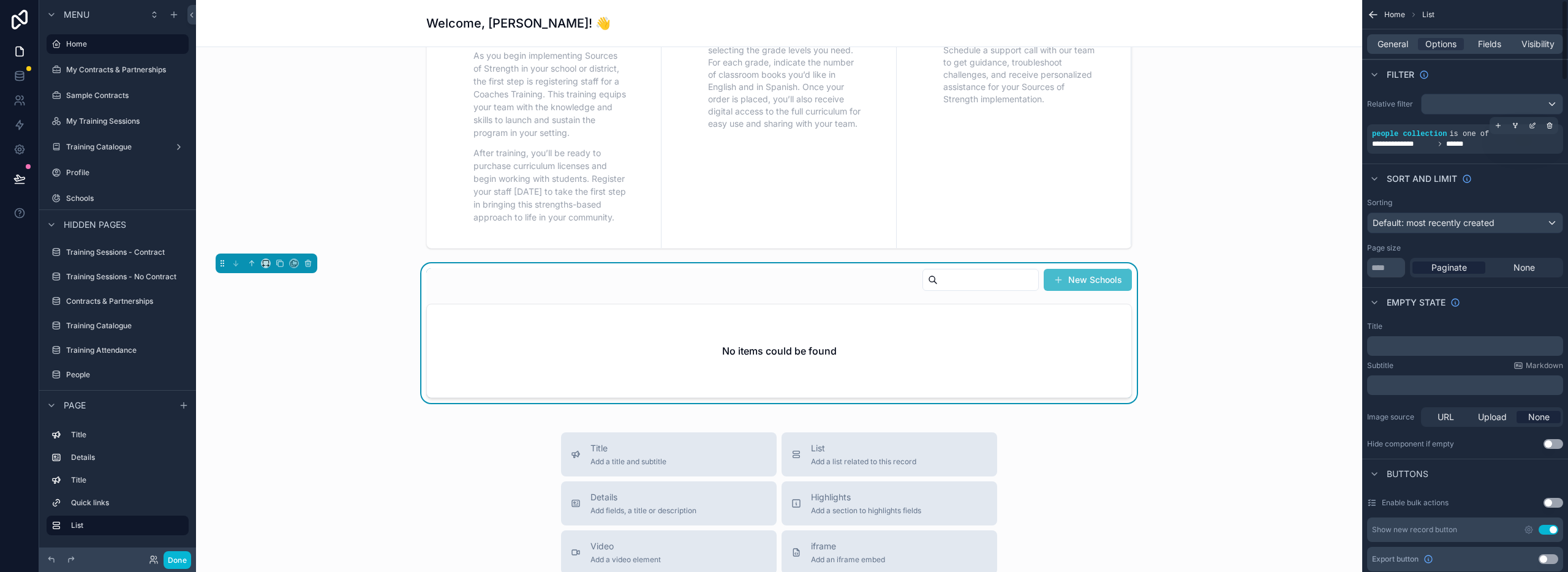
click at [1491, 133] on div "**********" at bounding box center [1465, 139] width 196 height 29
click at [1549, 127] on icon "scrollable content" at bounding box center [1549, 125] width 7 height 7
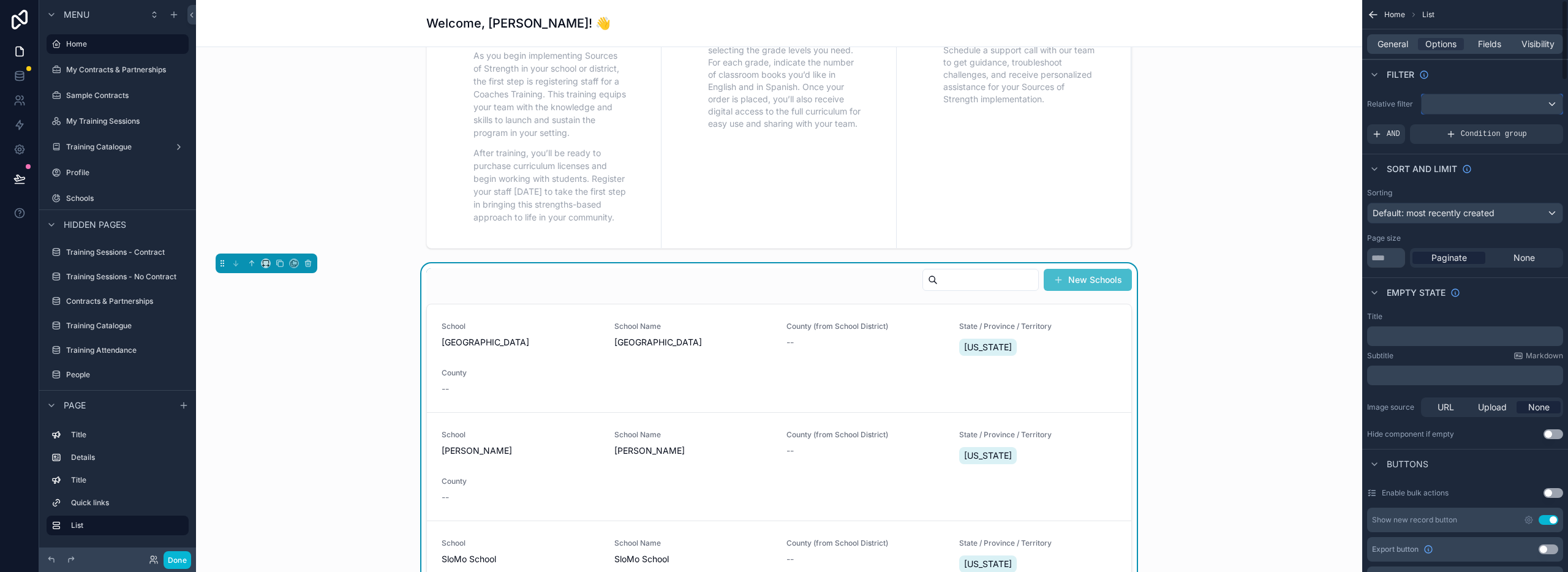
click at [1486, 106] on div "scrollable content" at bounding box center [1493, 104] width 141 height 19
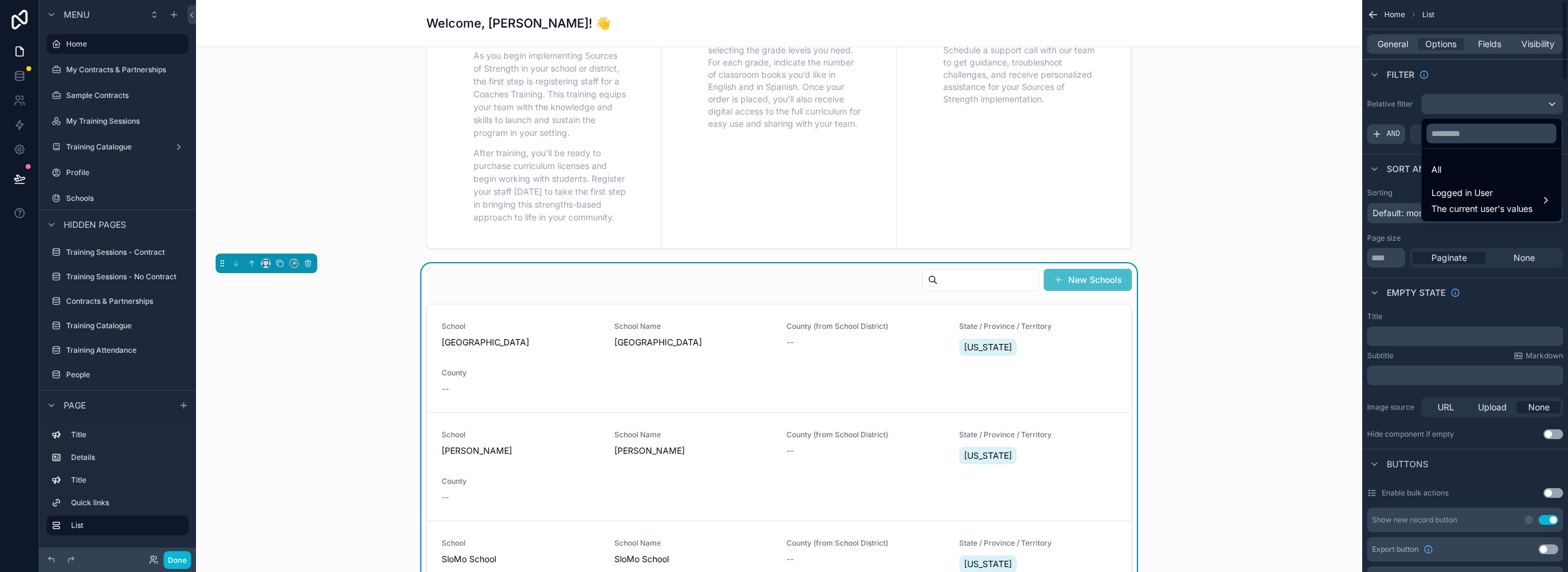
click at [1390, 133] on div "scrollable content" at bounding box center [784, 286] width 1568 height 572
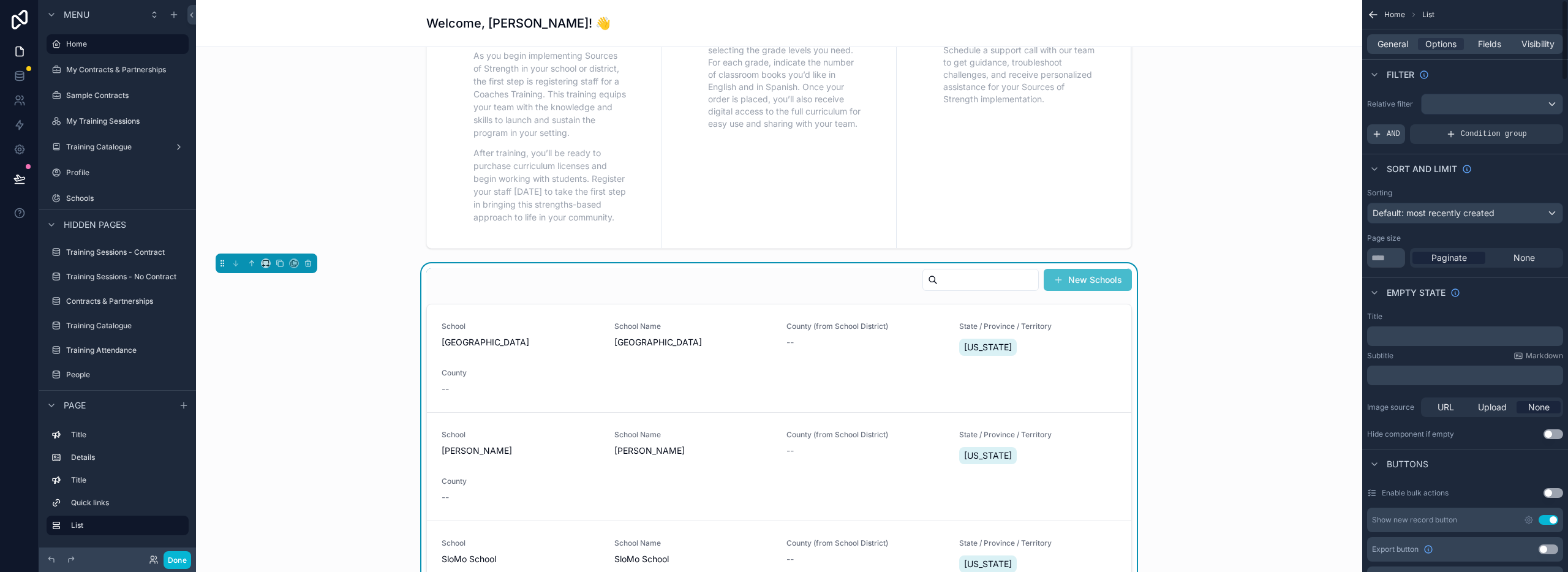
click at [1390, 136] on span "AND" at bounding box center [1394, 134] width 14 height 10
click at [1417, 134] on span "Add a filter" at bounding box center [1398, 134] width 53 height 10
click at [1535, 127] on icon "scrollable content" at bounding box center [1532, 125] width 7 height 7
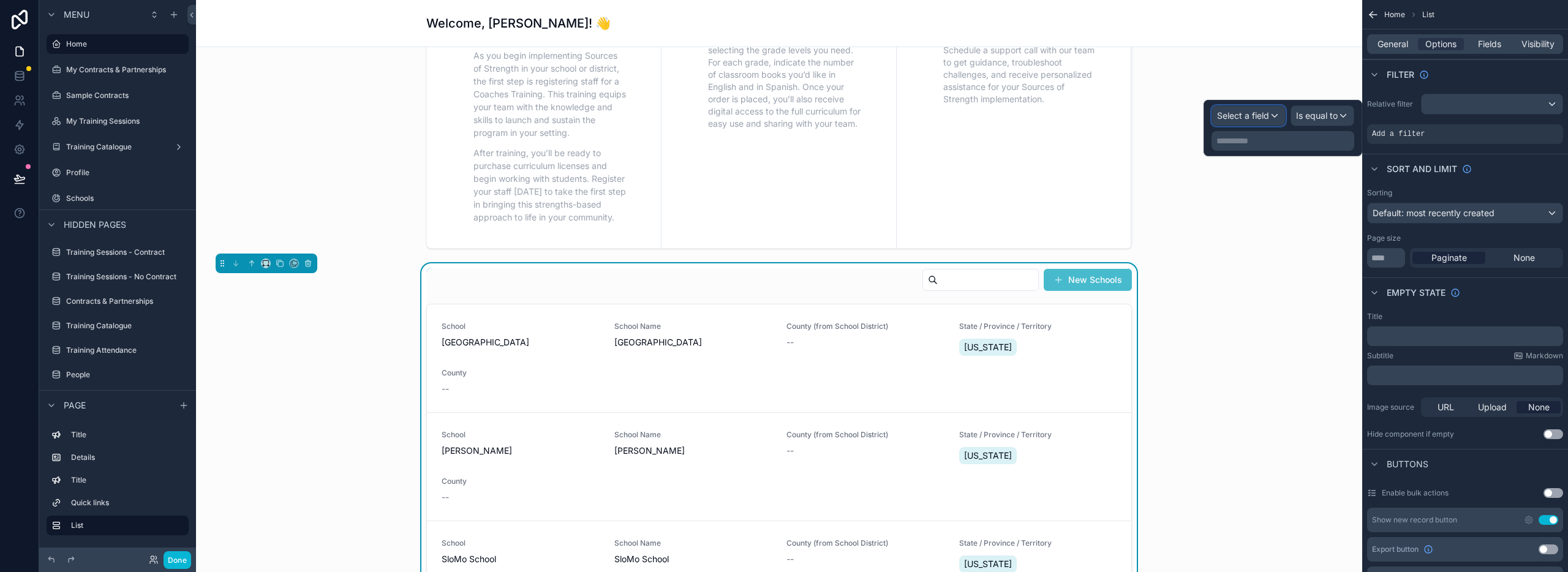
click at [1252, 111] on span "Select a field" at bounding box center [1243, 115] width 52 height 11
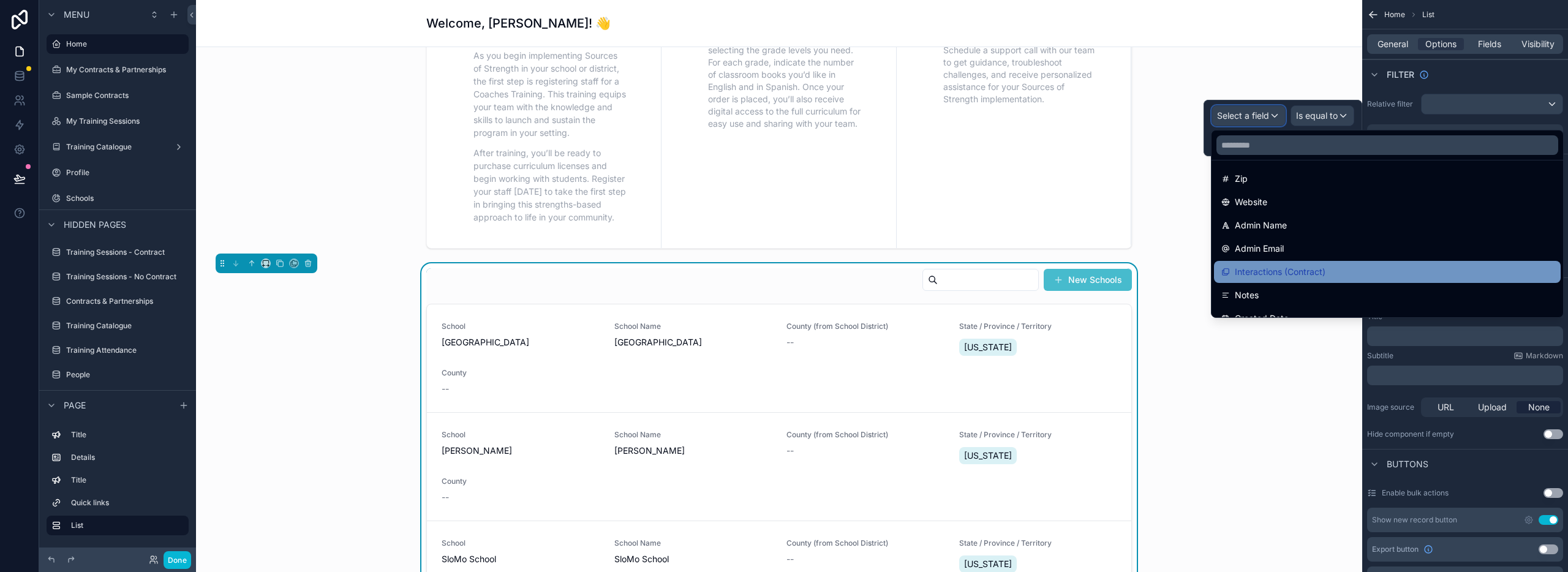
scroll to position [326, 0]
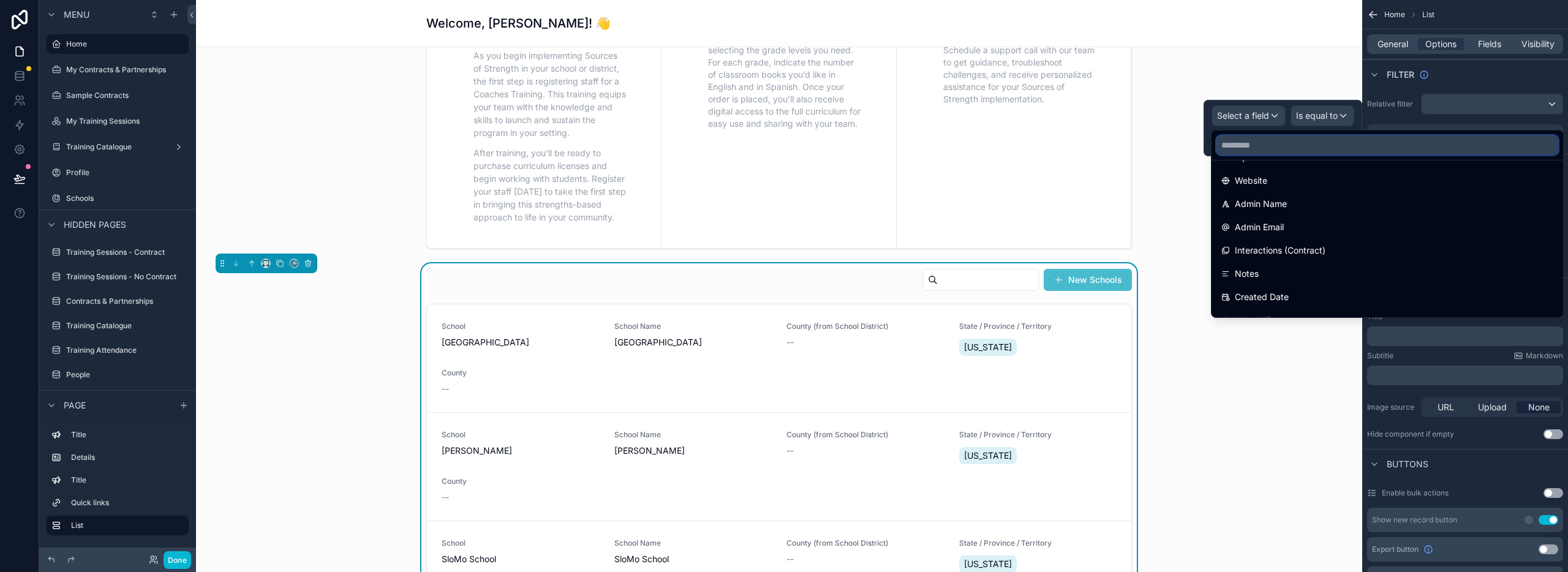
click at [1253, 148] on input "text" at bounding box center [1387, 145] width 342 height 19
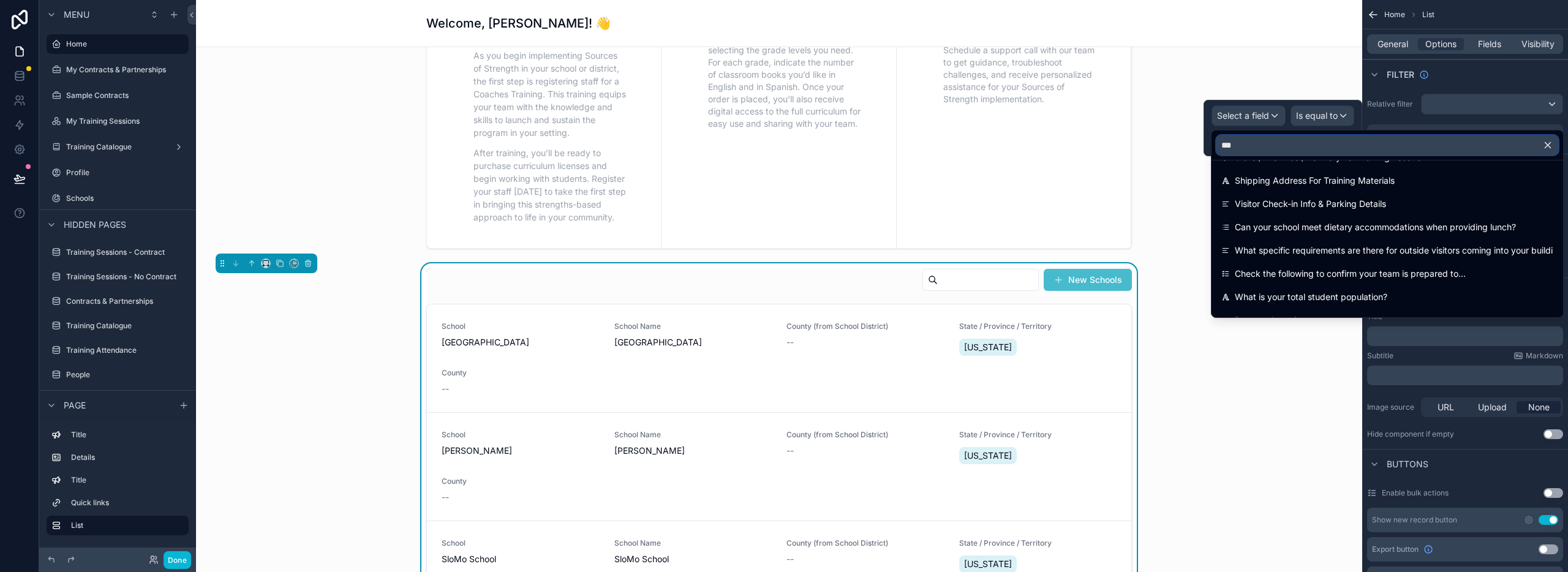
scroll to position [0, 0]
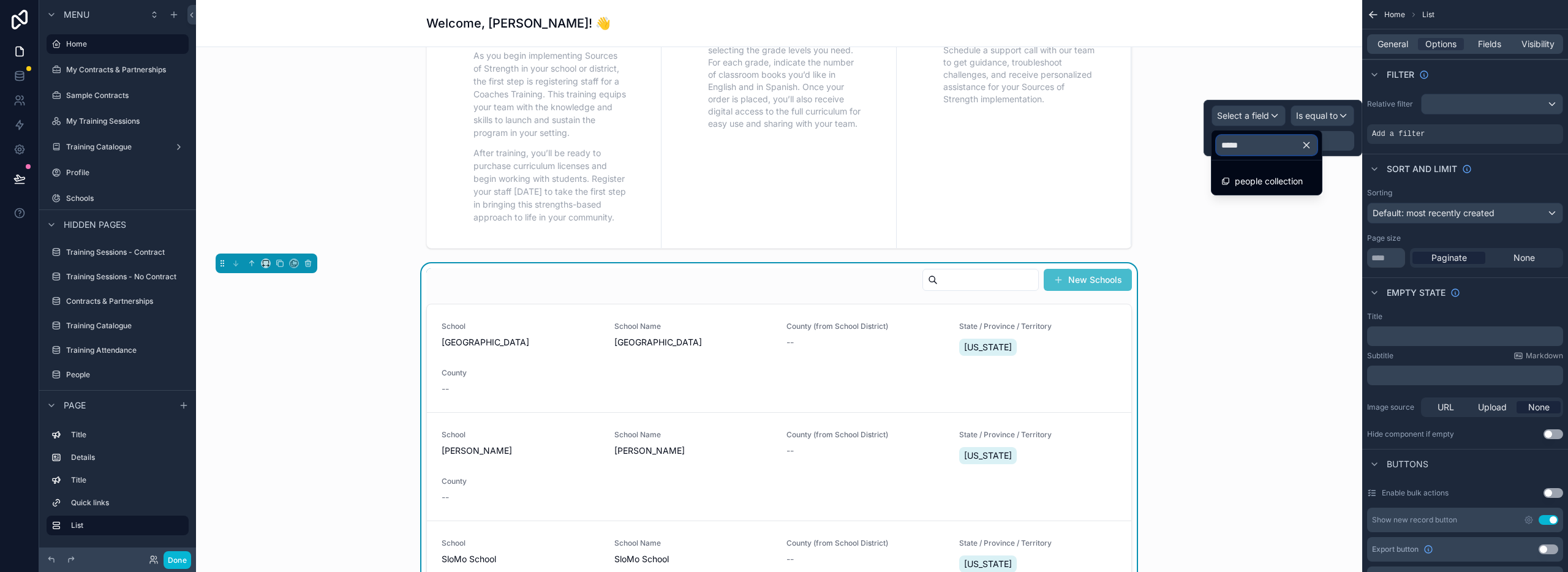
type input "******"
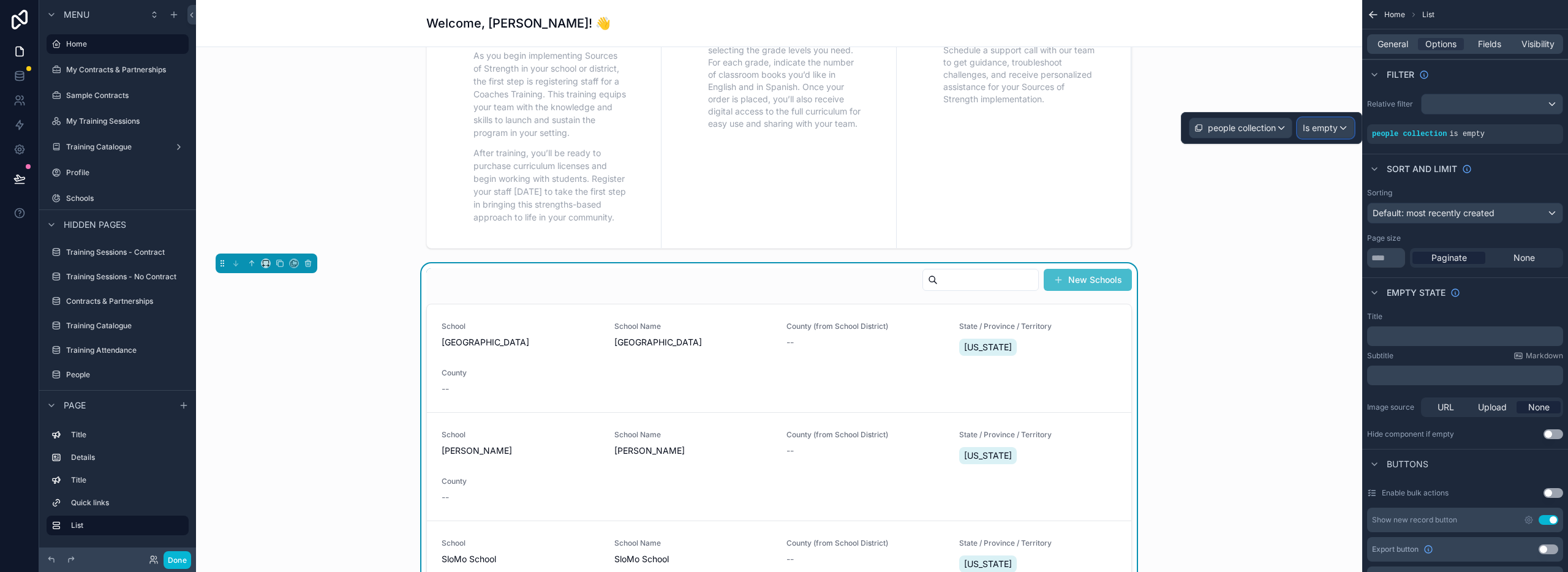
click at [1330, 129] on span "Is empty" at bounding box center [1320, 127] width 35 height 12
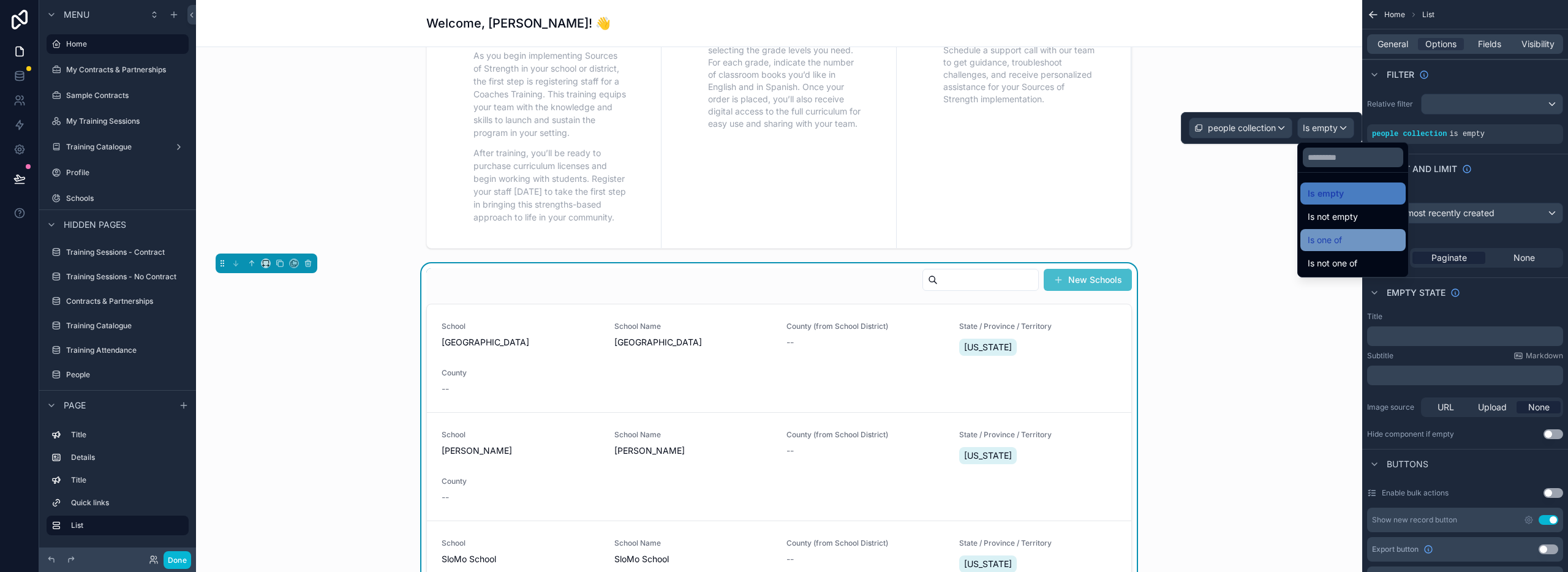
click at [1342, 233] on span "Is one of" at bounding box center [1325, 240] width 34 height 15
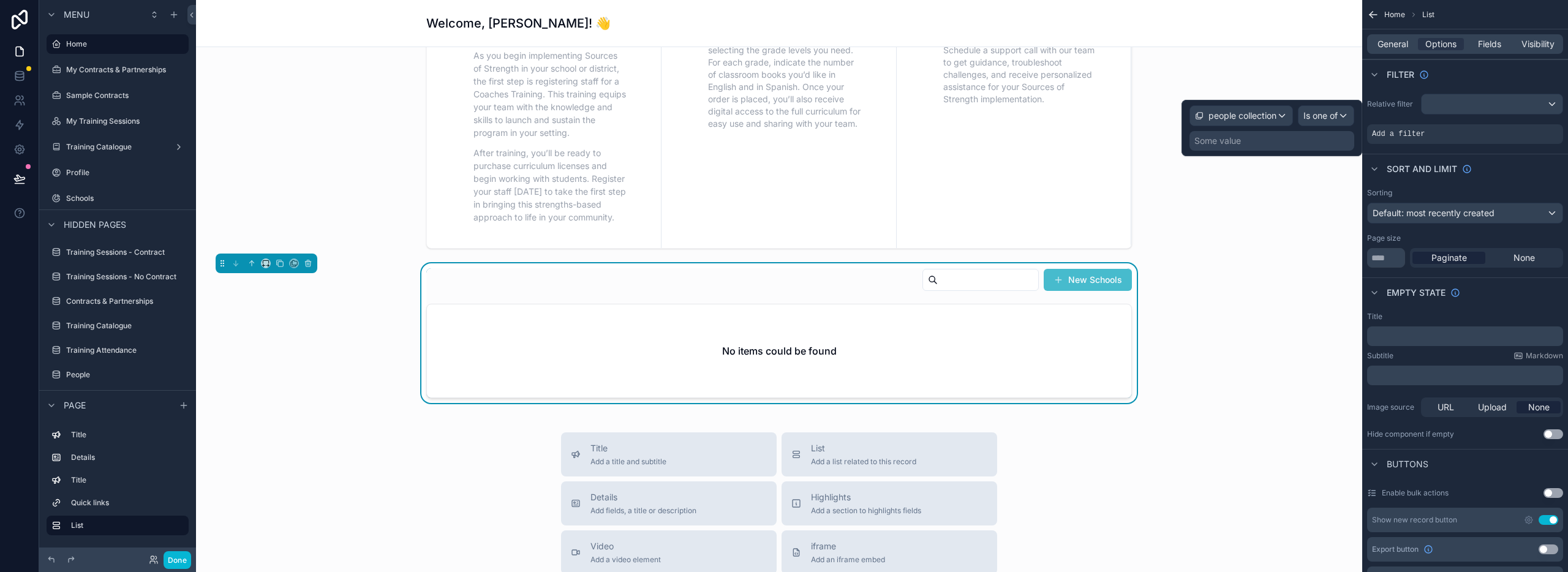
click at [1232, 144] on div "Some value" at bounding box center [1217, 140] width 46 height 12
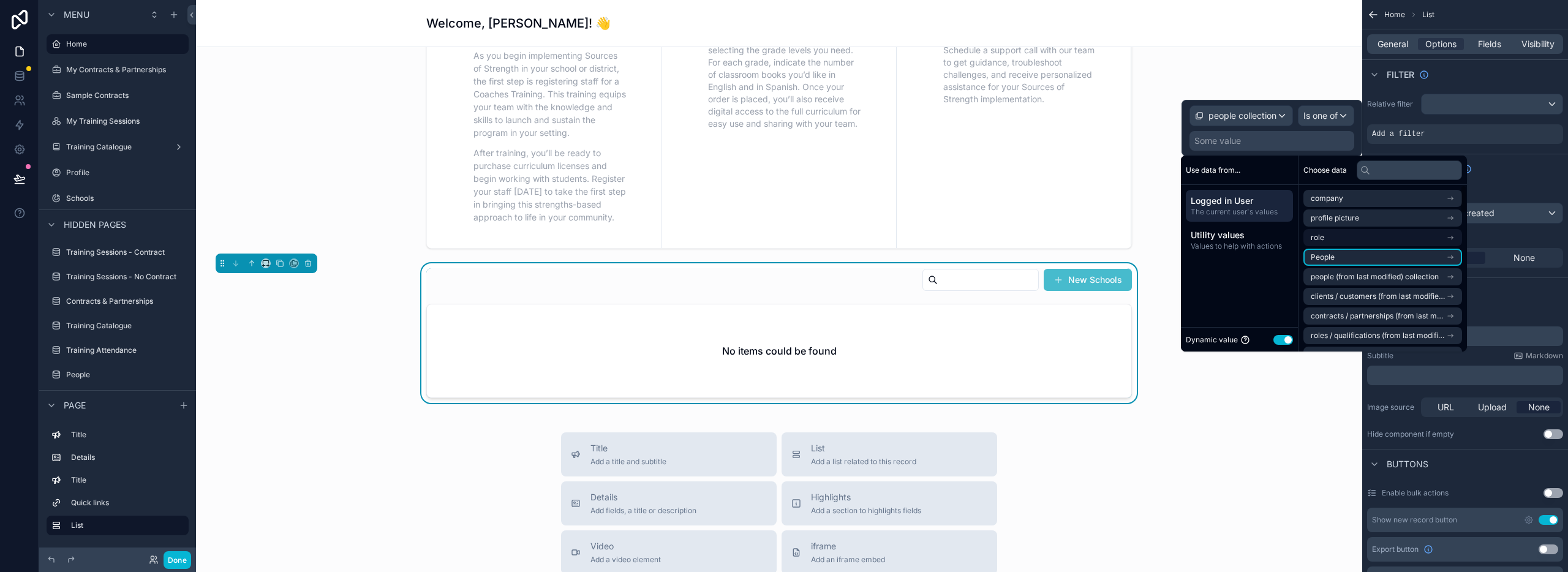
click at [1342, 256] on li "People" at bounding box center [1383, 257] width 159 height 17
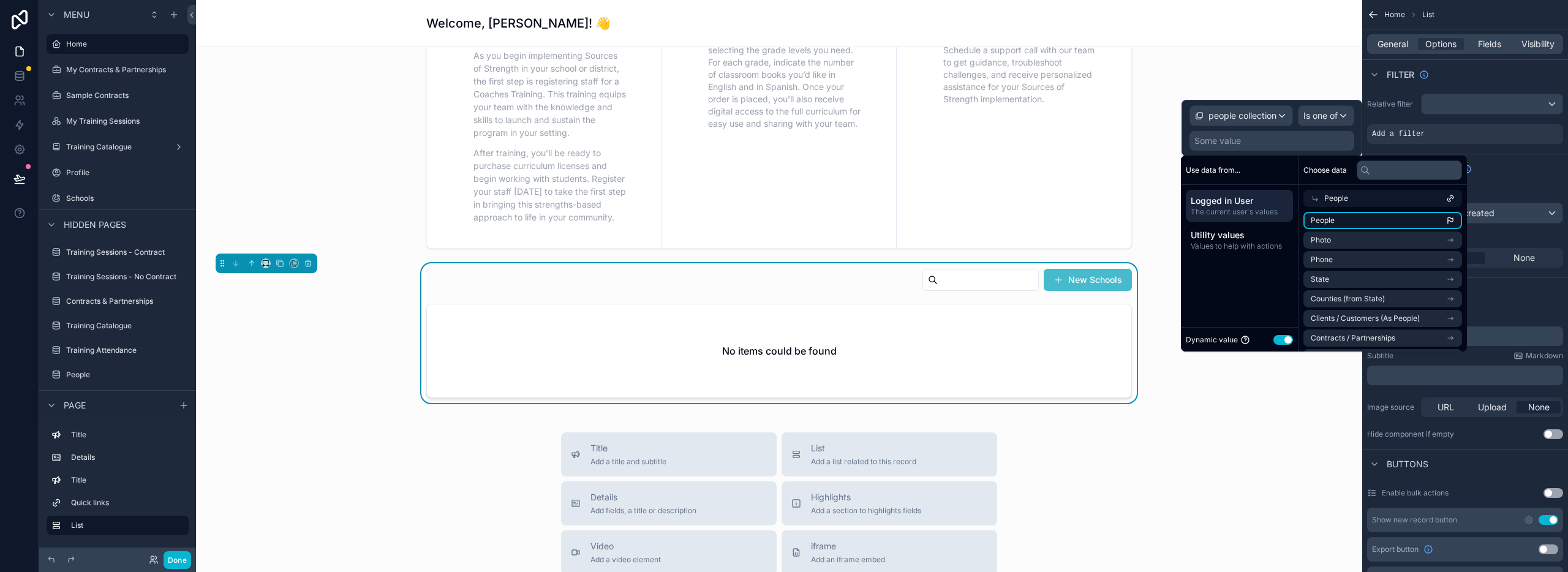
click at [1351, 220] on li "People" at bounding box center [1383, 220] width 159 height 17
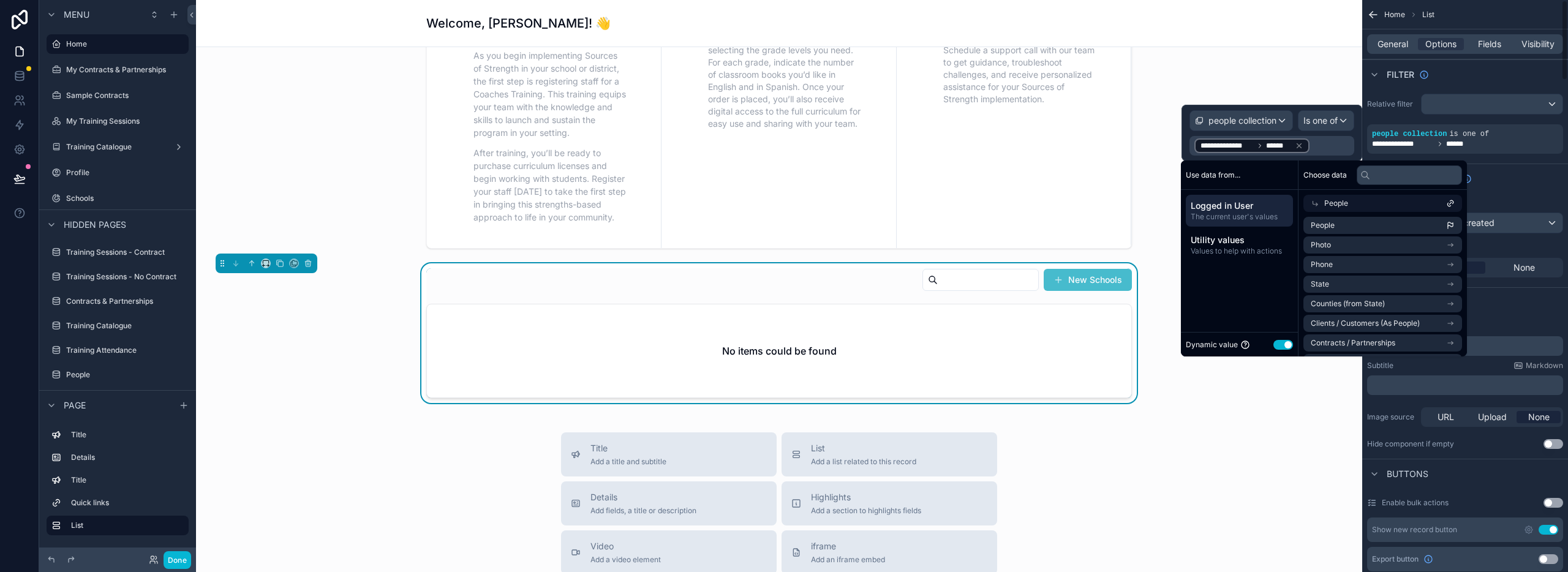
click at [1500, 190] on div "Sort And Limit" at bounding box center [1465, 178] width 206 height 29
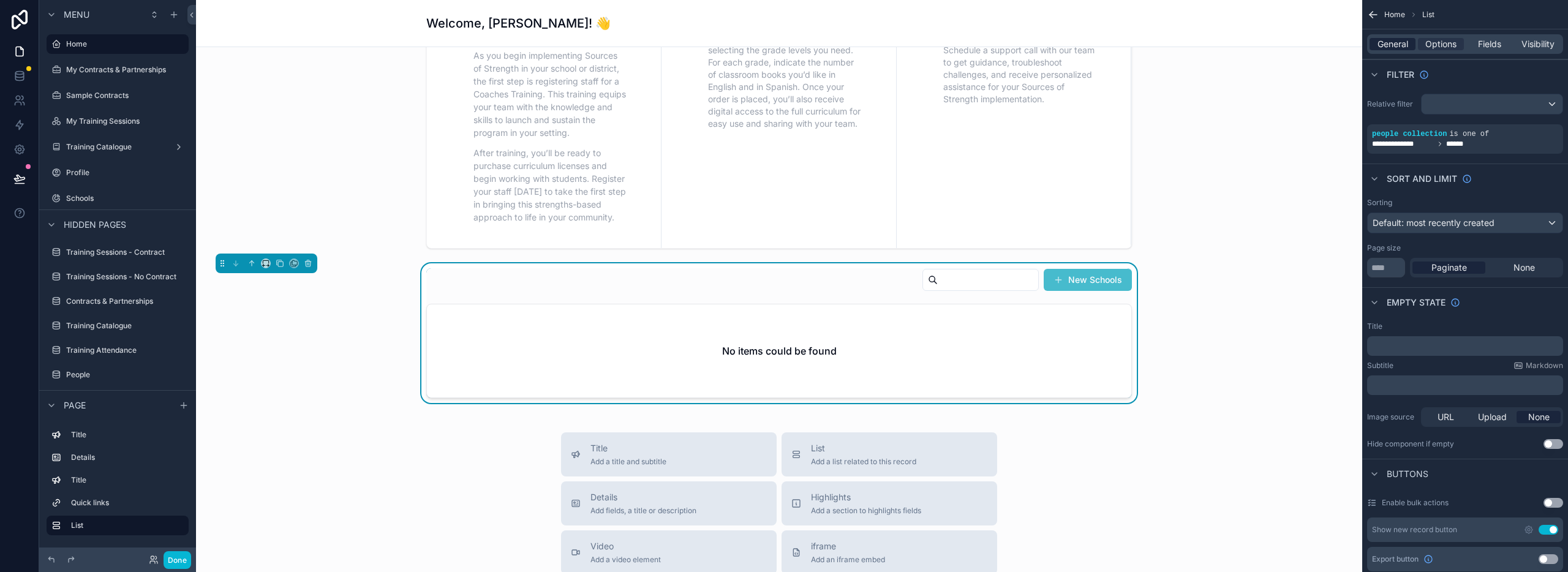
click at [1381, 41] on span "General" at bounding box center [1393, 44] width 31 height 12
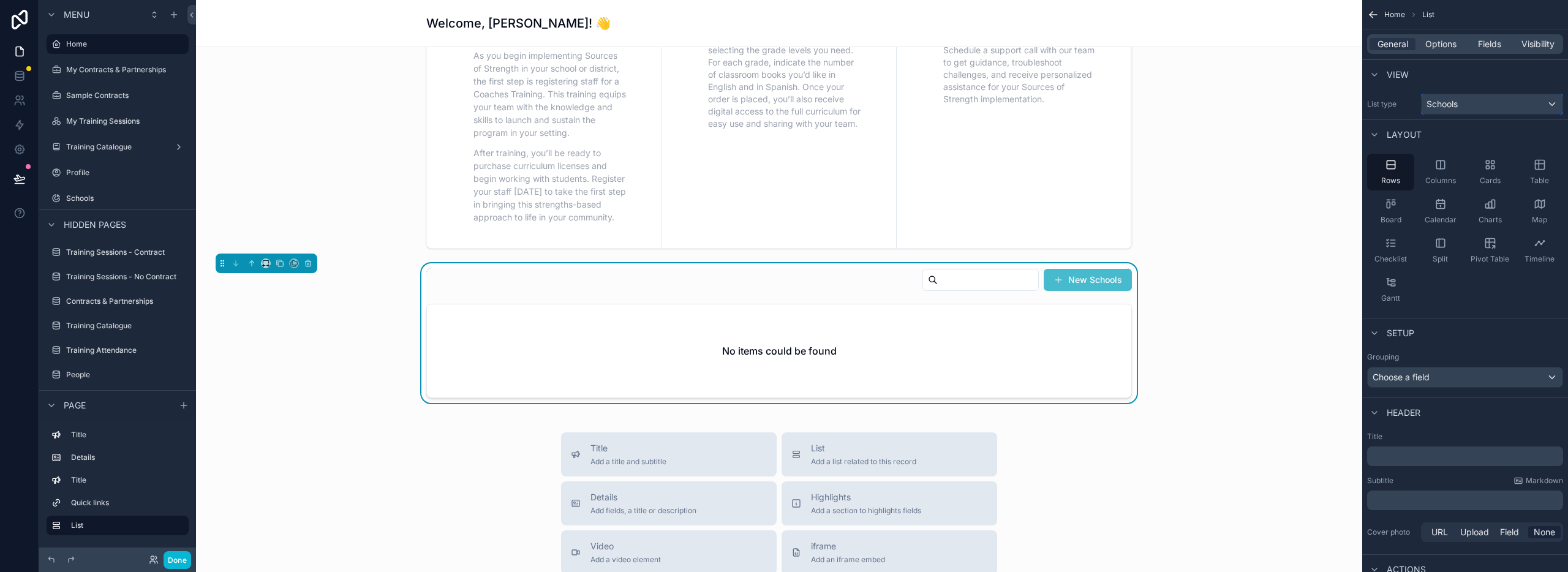
click at [1493, 101] on div "Schools" at bounding box center [1493, 104] width 141 height 19
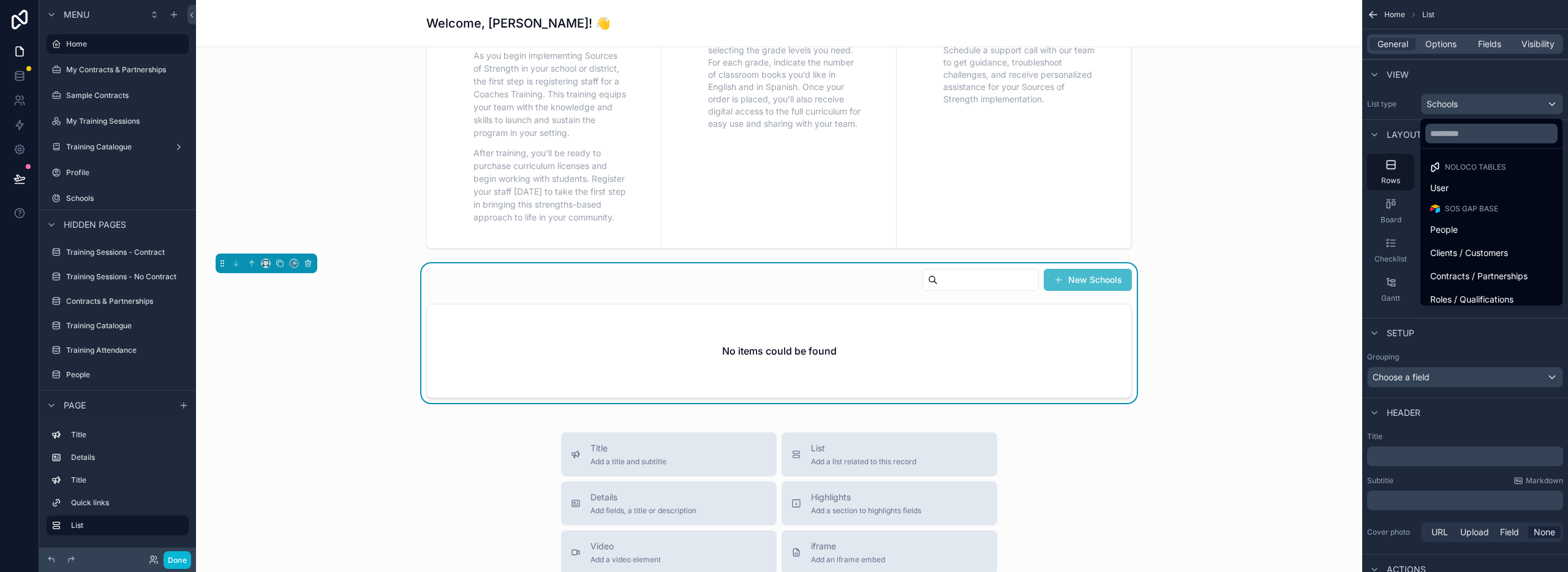
click at [1493, 101] on div "scrollable content" at bounding box center [784, 286] width 1568 height 572
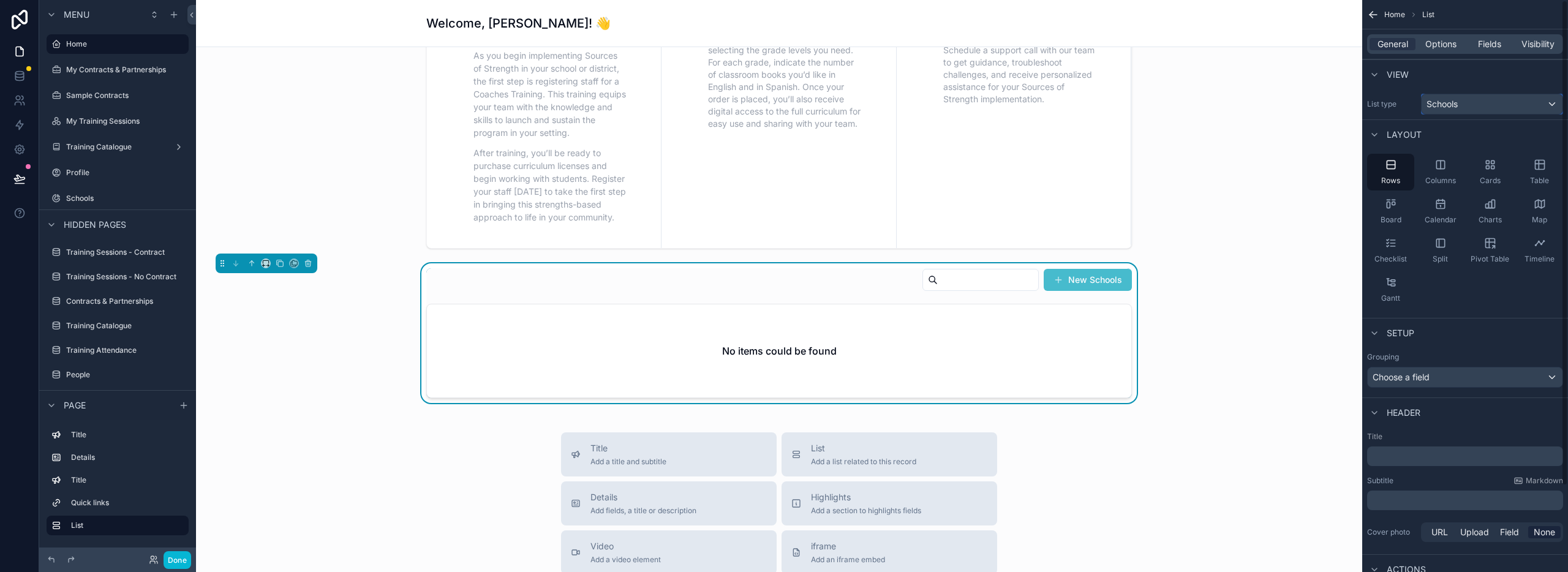
click at [1488, 104] on div "Schools" at bounding box center [1493, 104] width 141 height 19
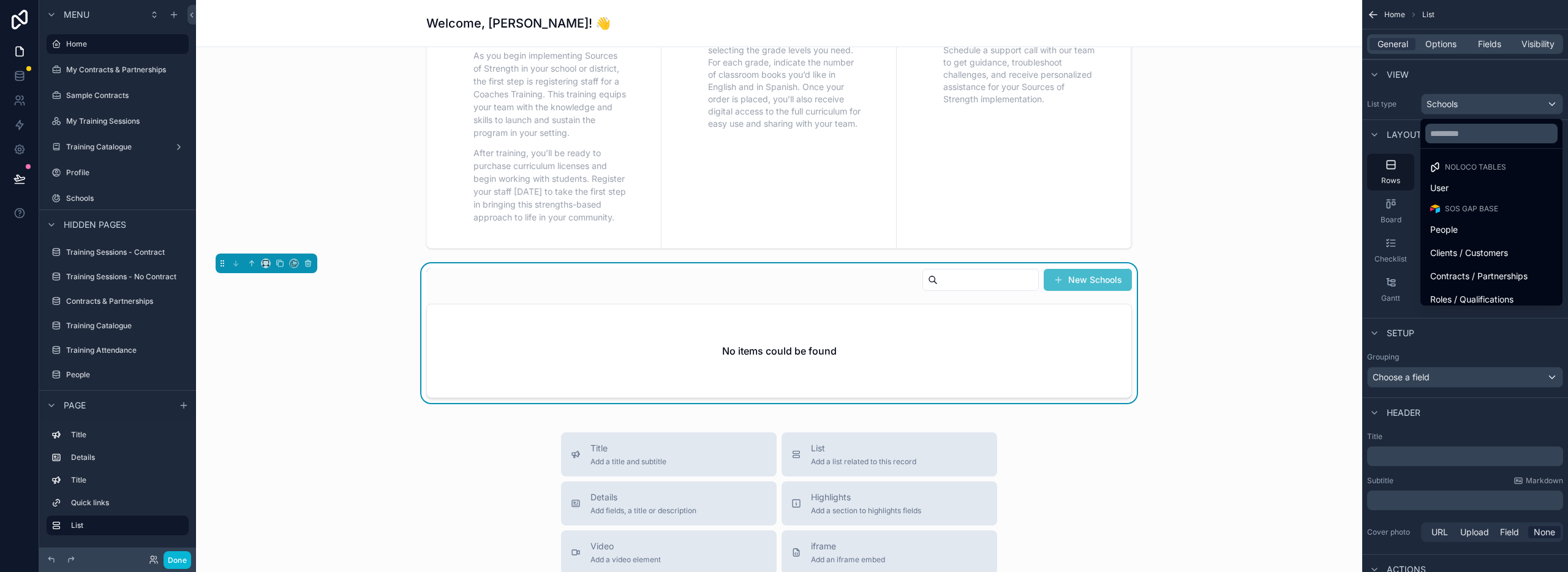
click at [1486, 204] on span "SoS Gap Base" at bounding box center [1471, 209] width 54 height 10
click at [1484, 207] on span "SoS Gap Base" at bounding box center [1471, 209] width 54 height 10
click at [1465, 234] on div "People" at bounding box center [1491, 230] width 122 height 15
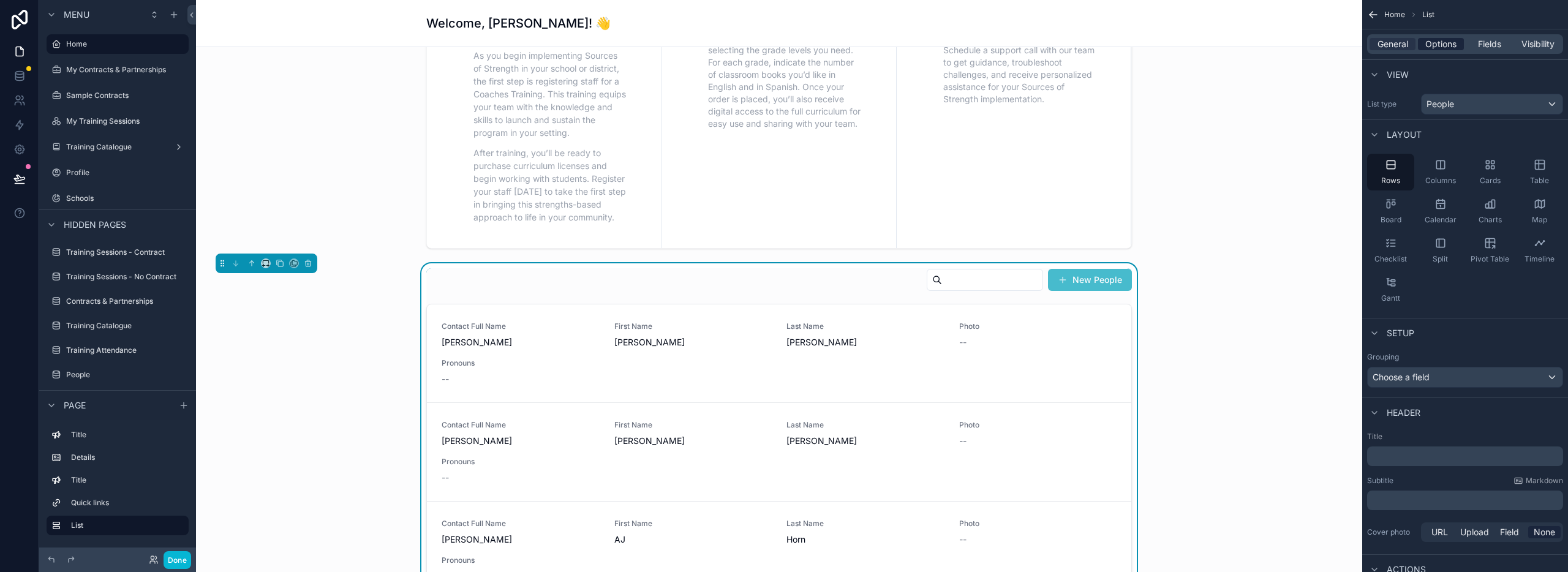
click at [1430, 43] on span "Options" at bounding box center [1441, 44] width 32 height 12
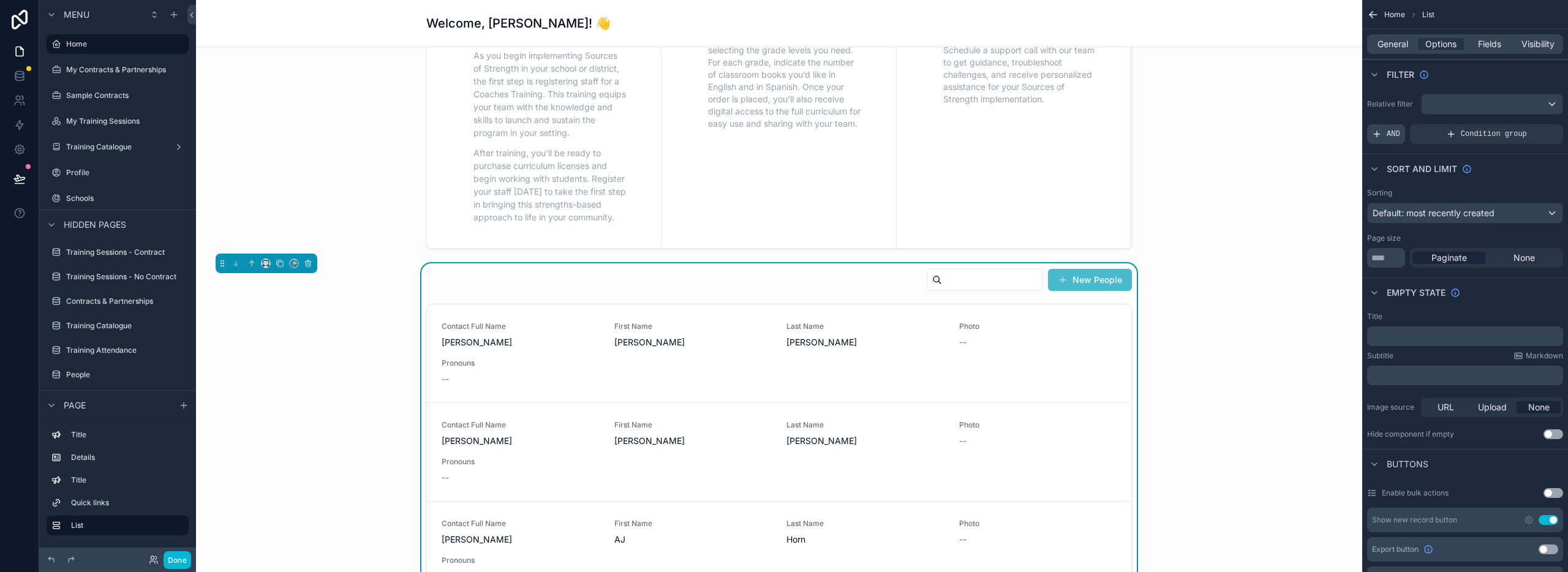
click at [1380, 134] on icon "scrollable content" at bounding box center [1377, 134] width 10 height 10
click at [1532, 122] on icon "scrollable content" at bounding box center [1532, 125] width 7 height 7
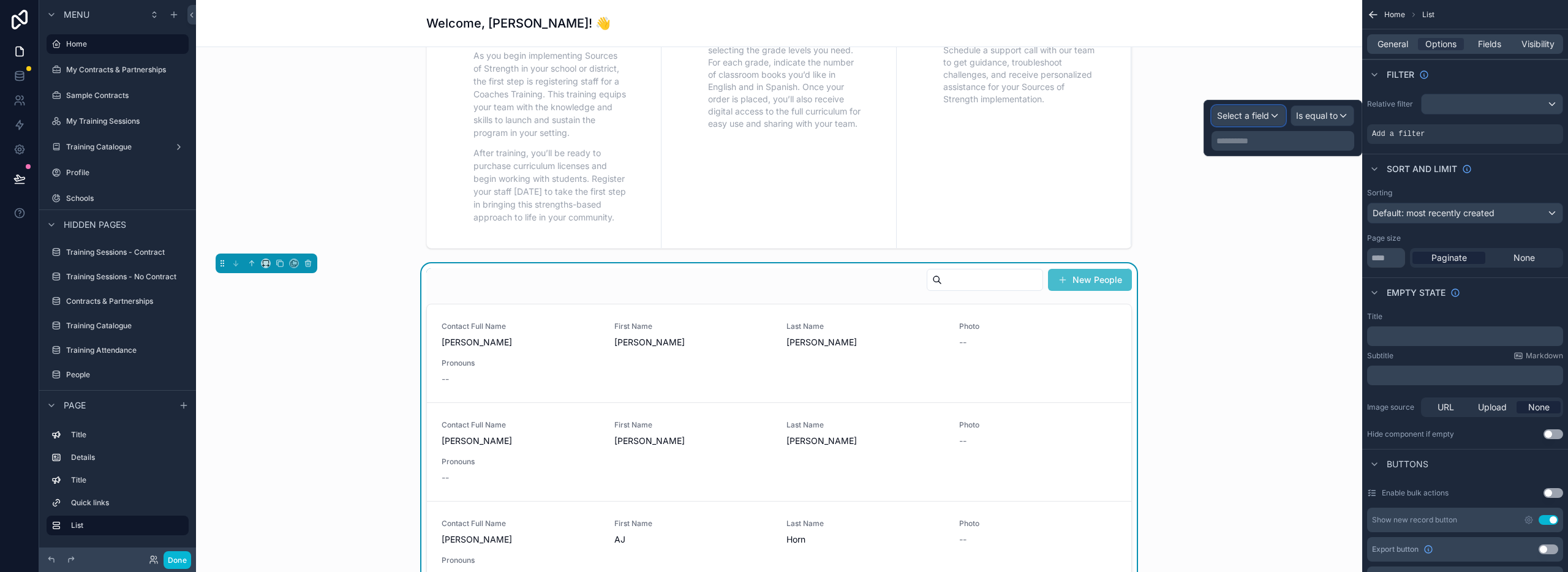
click at [1239, 115] on span "Select a field" at bounding box center [1243, 115] width 52 height 11
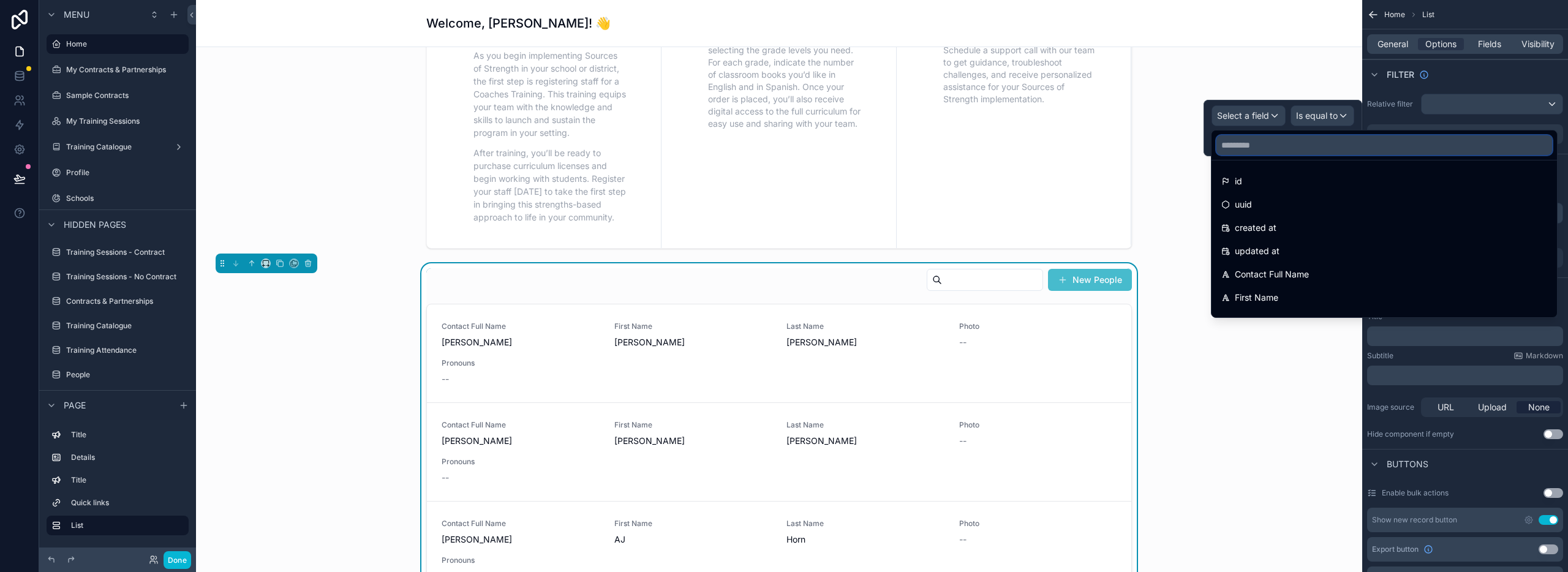
click at [1257, 142] on input "text" at bounding box center [1385, 145] width 336 height 19
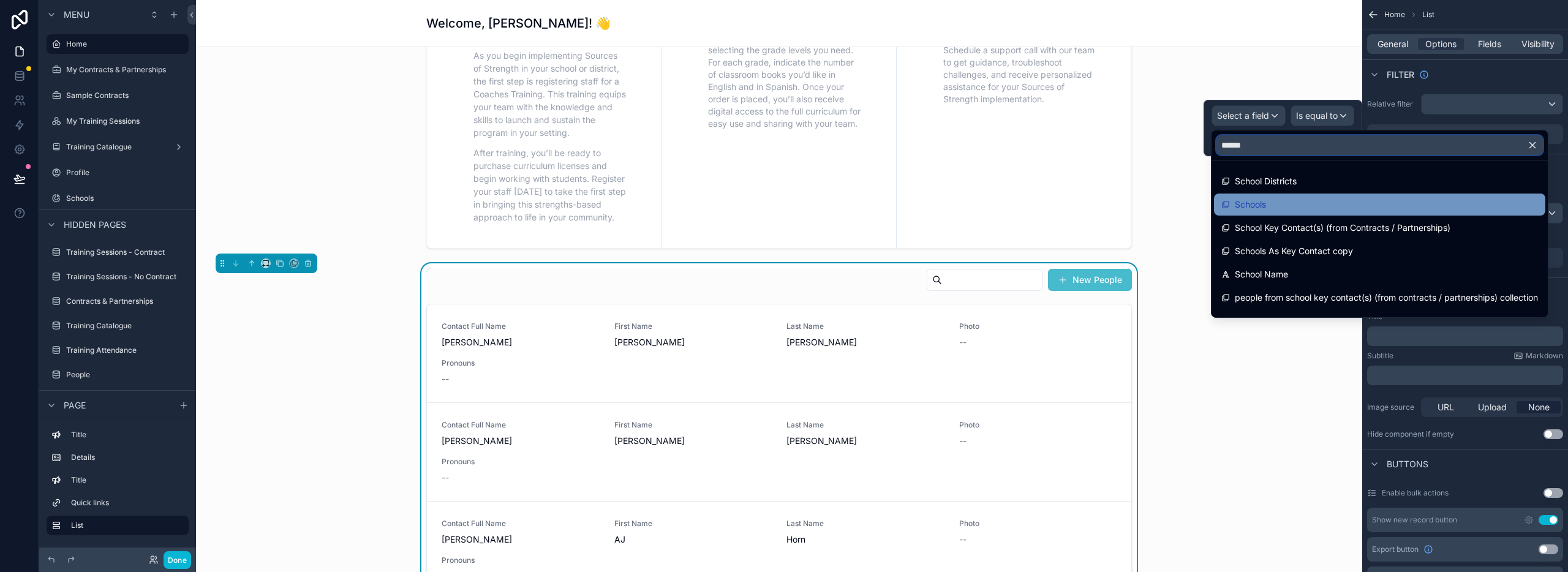
type input "******"
click at [1287, 204] on div "Schools" at bounding box center [1380, 204] width 316 height 15
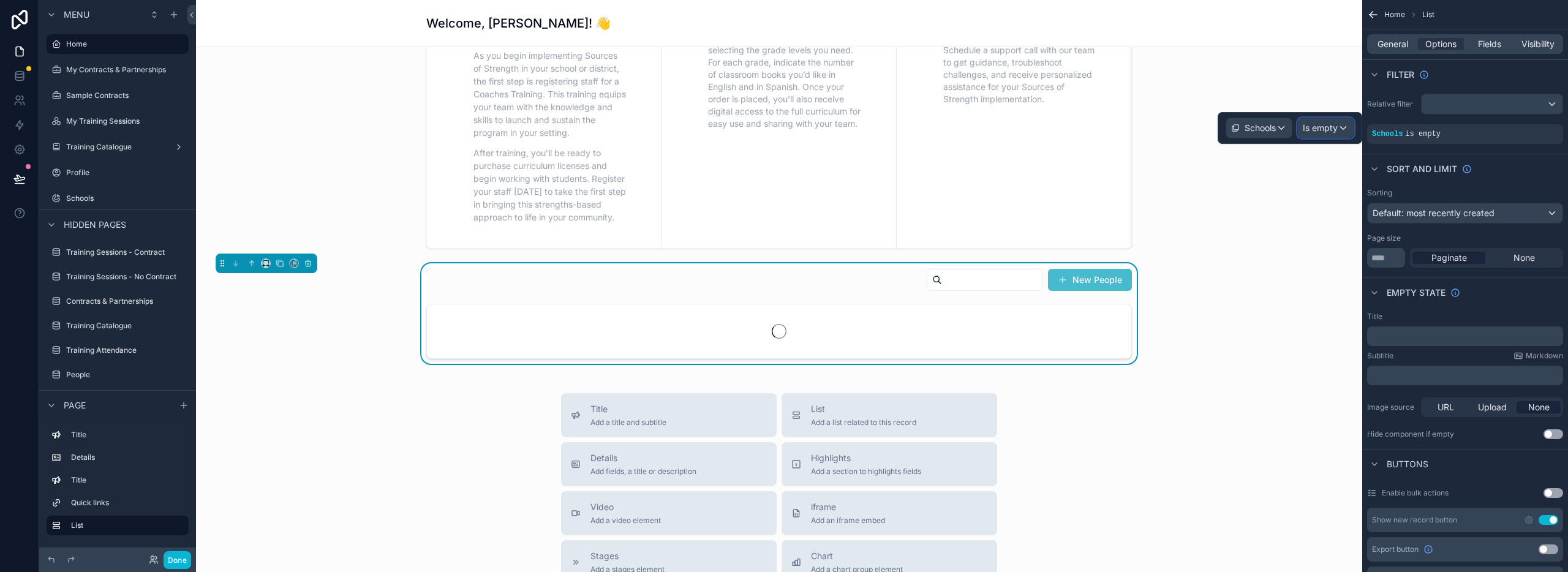
click at [1330, 131] on span "Is empty" at bounding box center [1320, 127] width 35 height 12
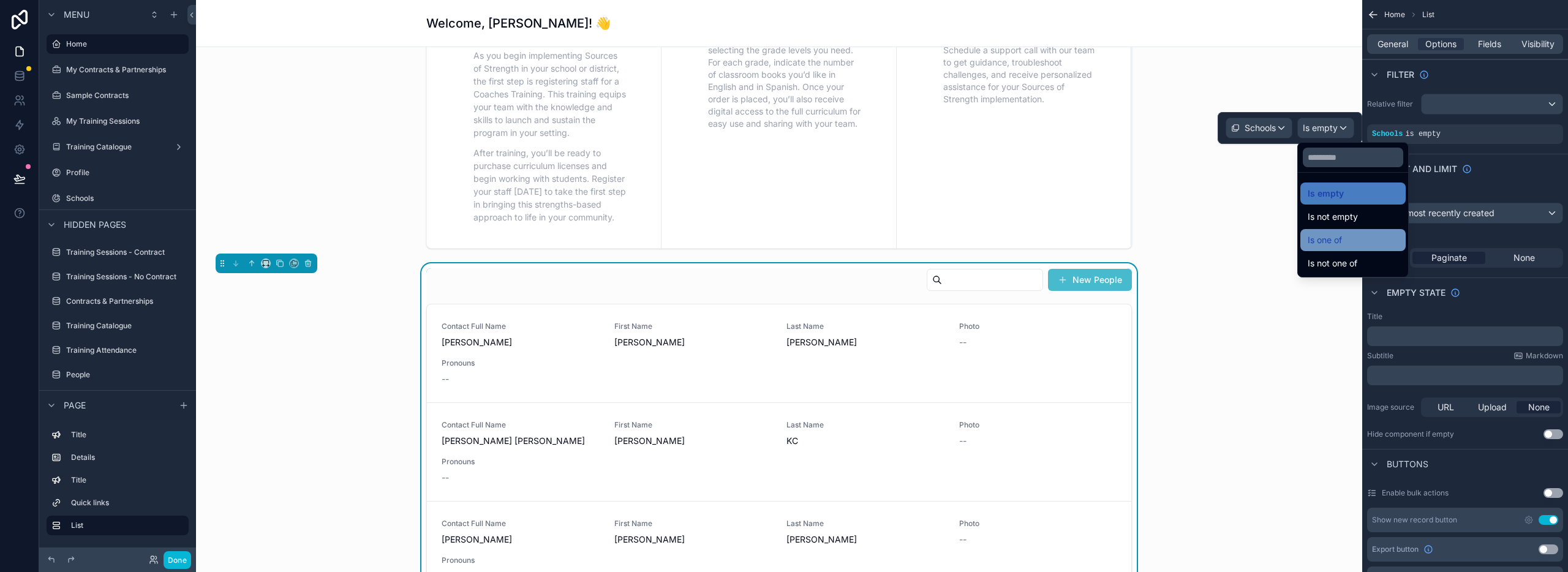
click at [1338, 239] on span "Is one of" at bounding box center [1325, 240] width 34 height 15
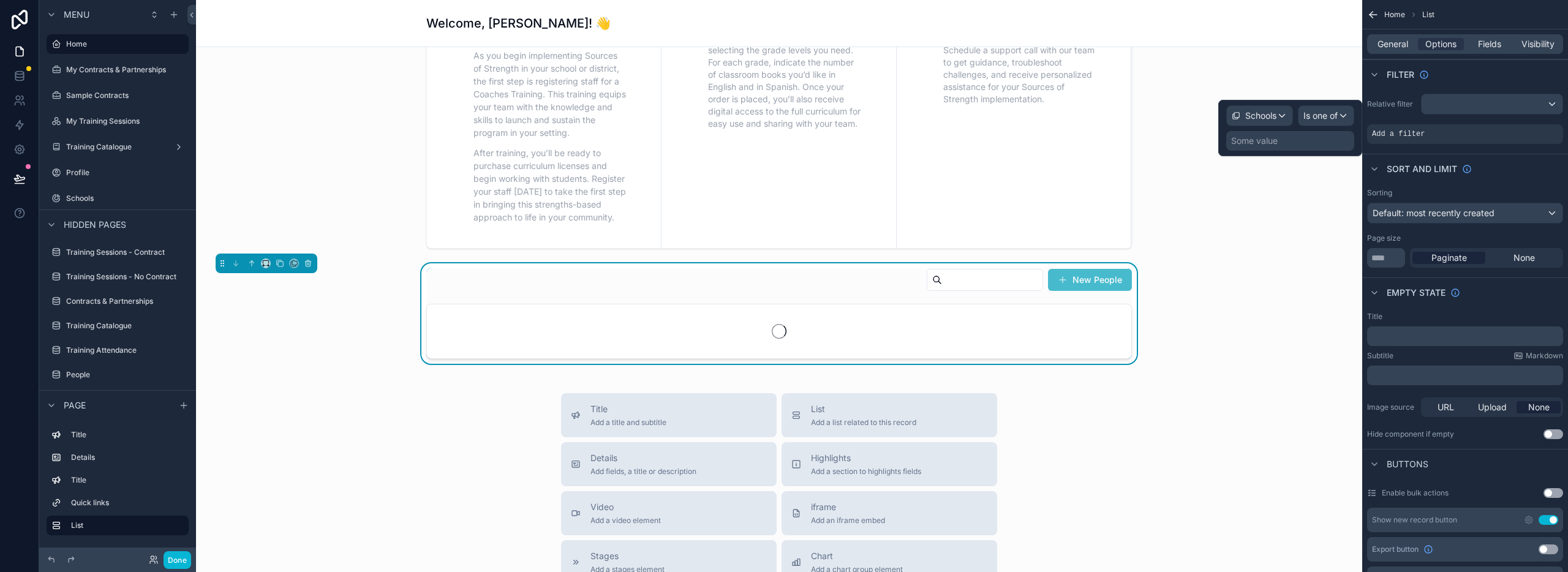
click at [1257, 141] on div "Some value" at bounding box center [1254, 140] width 46 height 12
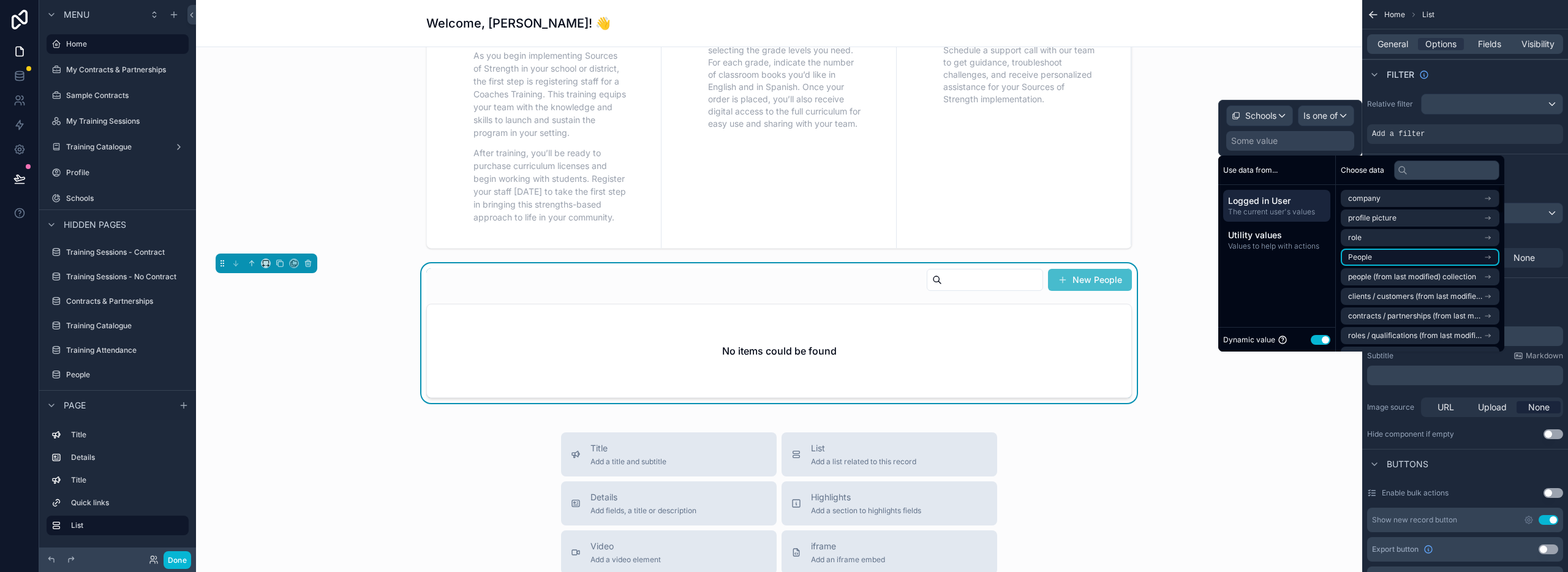
click at [1407, 254] on li "People" at bounding box center [1420, 257] width 159 height 17
click at [1409, 312] on li "Schools" at bounding box center [1420, 306] width 159 height 17
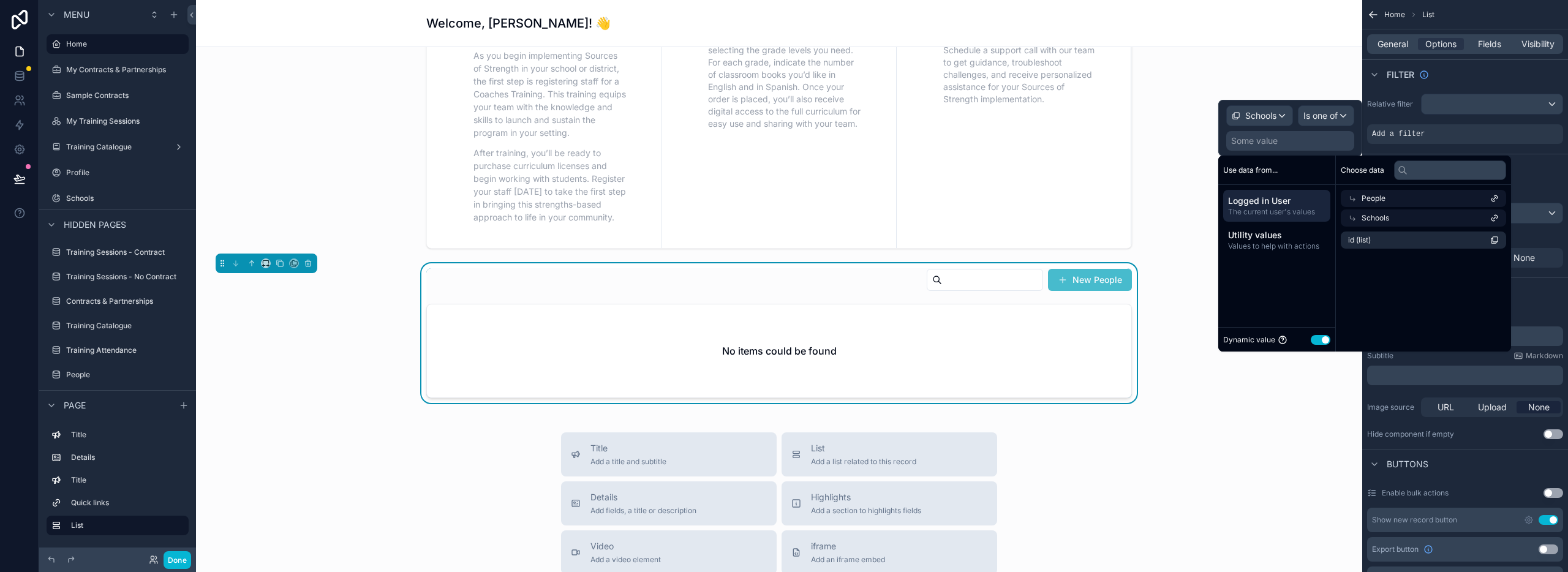
scroll to position [0, 0]
click at [1390, 242] on li "id (list)" at bounding box center [1420, 239] width 159 height 17
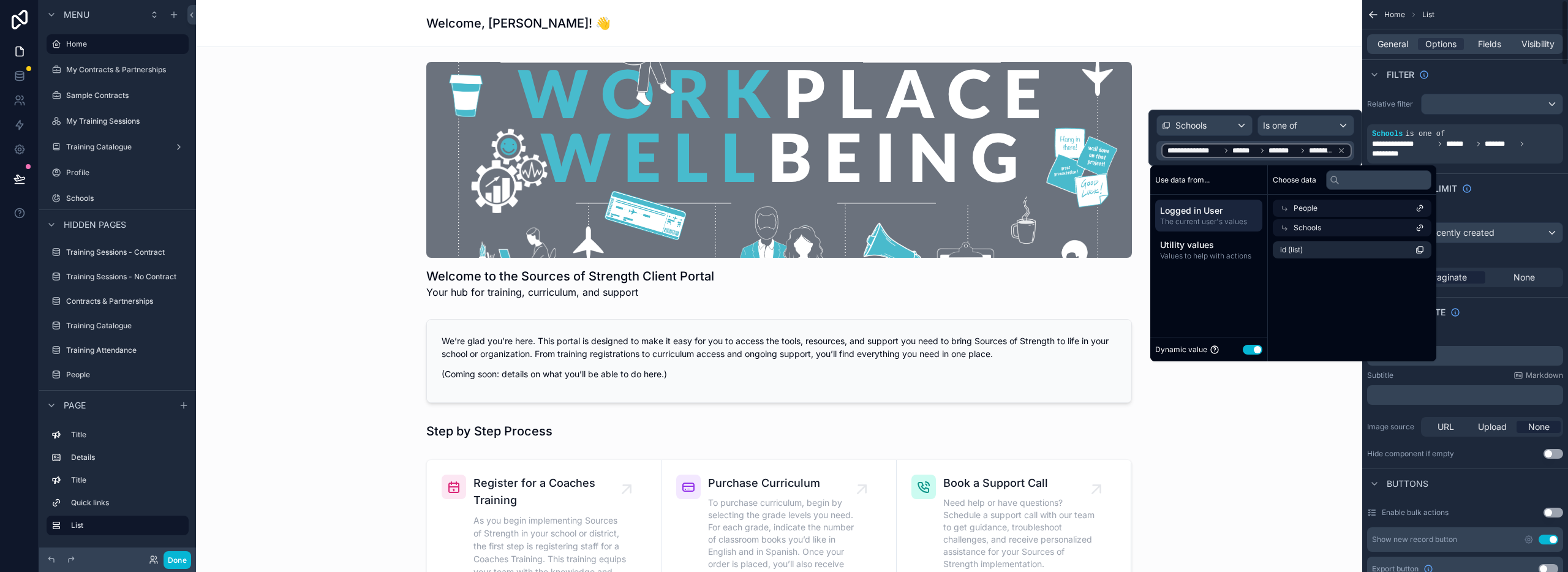
click at [1300, 92] on div "scrollable content" at bounding box center [780, 180] width 1147 height 247
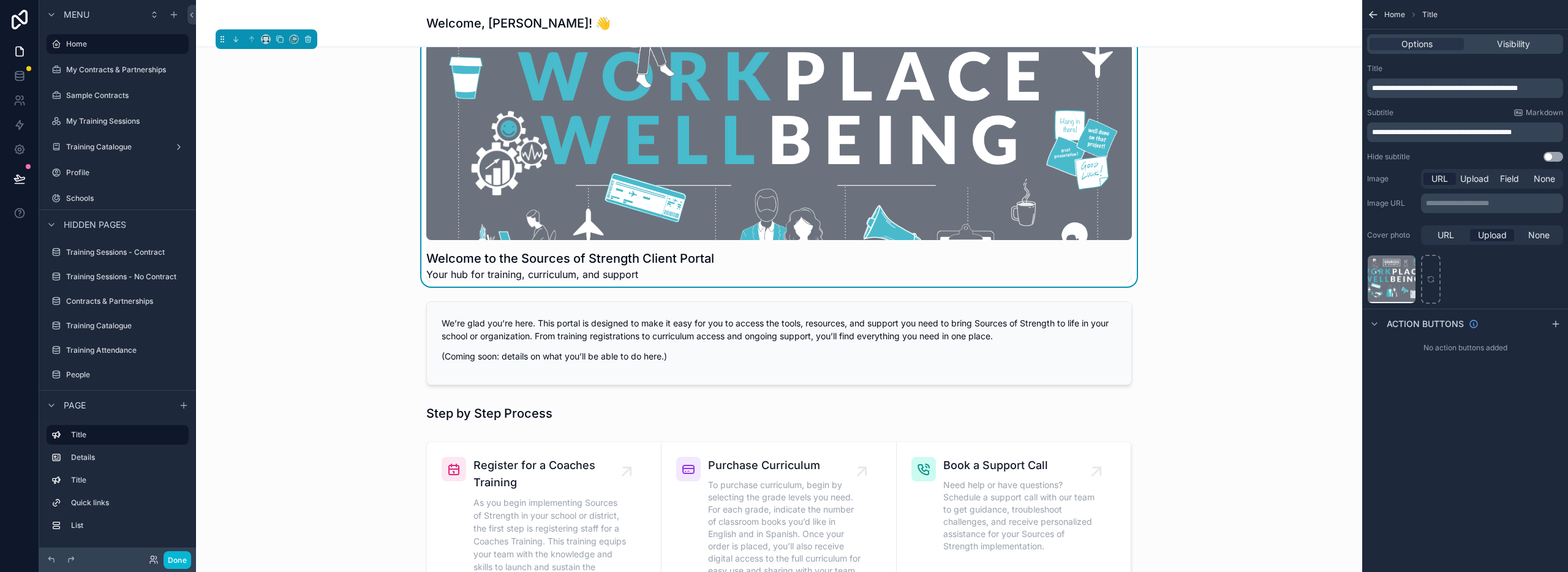
scroll to position [382, 0]
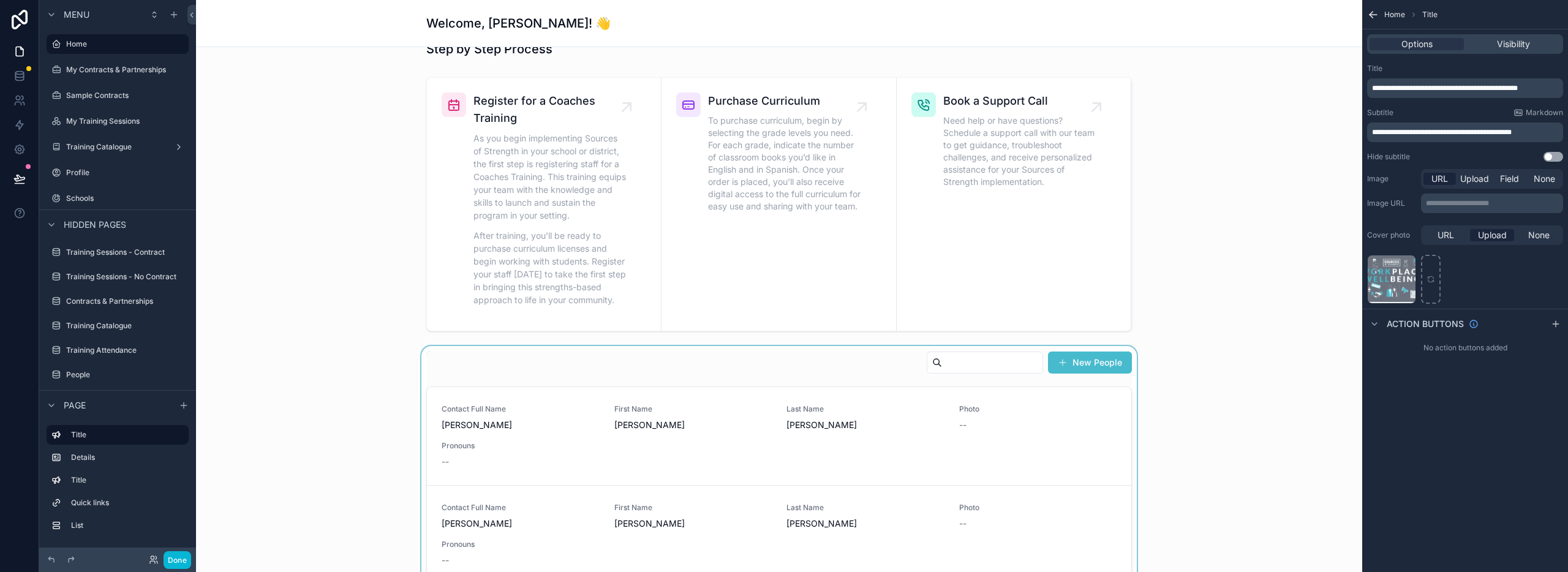
click at [844, 371] on div "scrollable content" at bounding box center [780, 583] width 1147 height 475
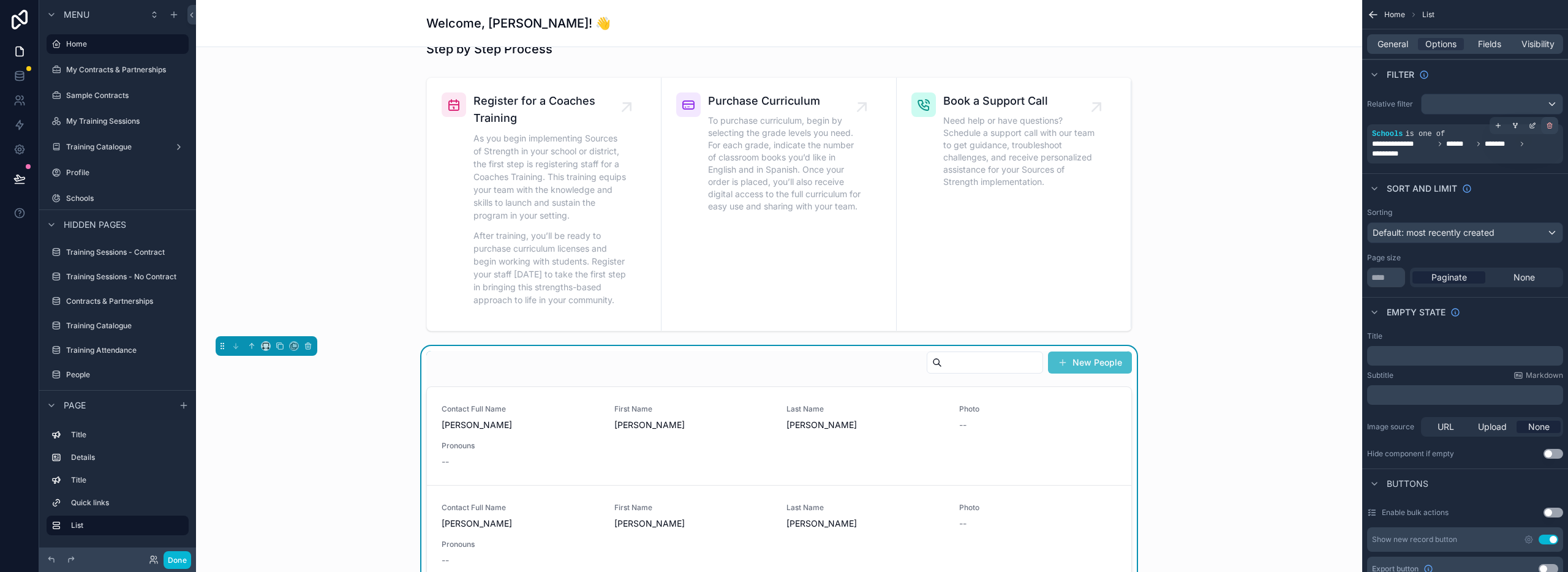
click at [1551, 125] on icon "scrollable content" at bounding box center [1549, 125] width 7 height 7
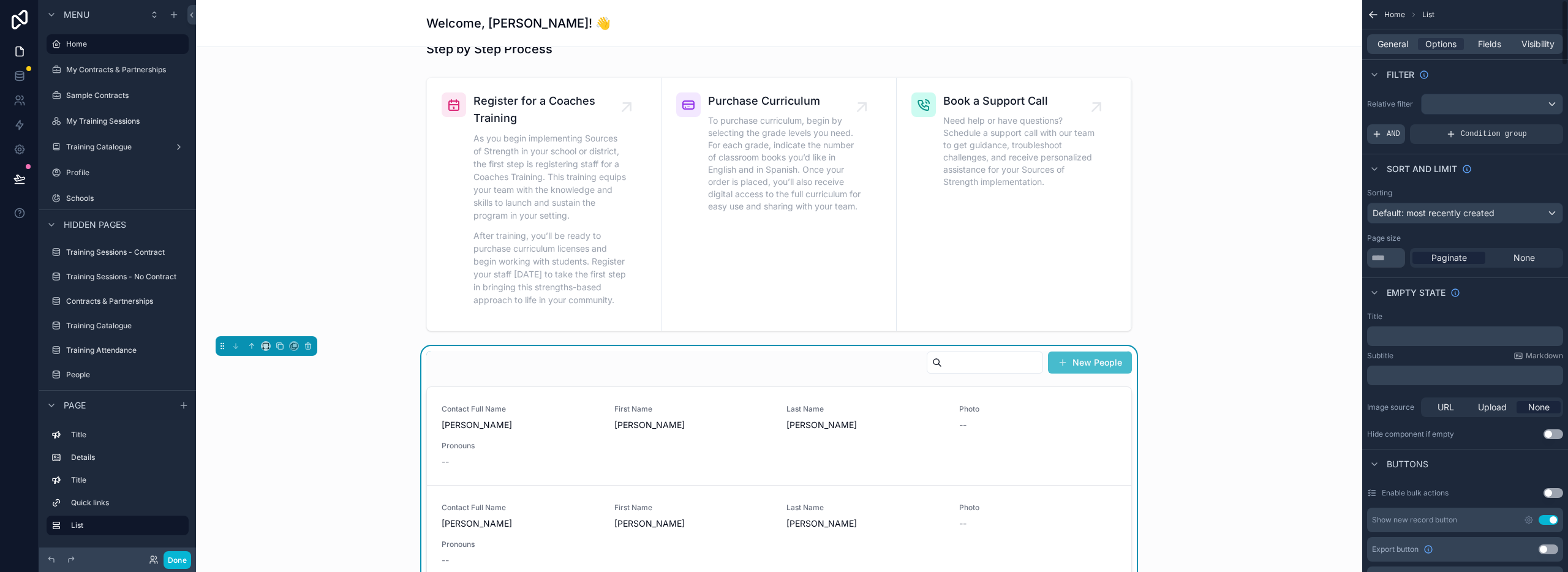
click at [1393, 136] on span "AND" at bounding box center [1394, 134] width 14 height 10
click at [1533, 126] on icon "scrollable content" at bounding box center [1532, 125] width 7 height 7
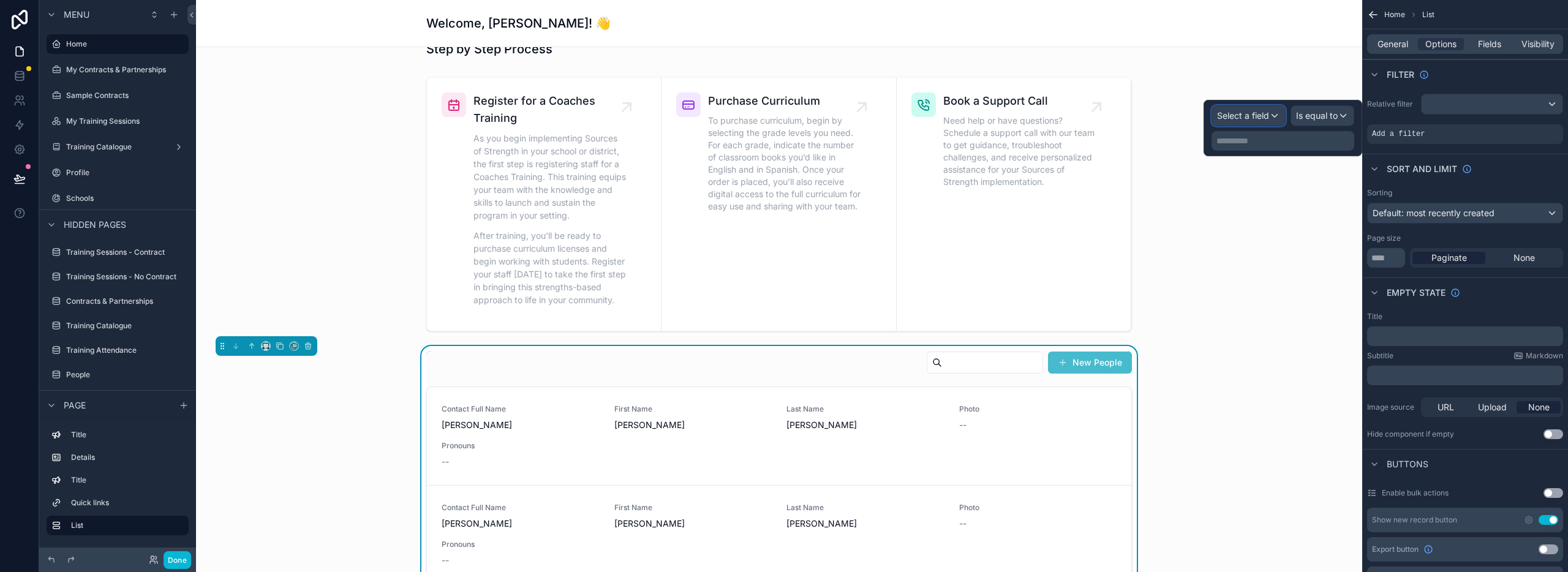
click at [1247, 111] on span "Select a field" at bounding box center [1243, 115] width 52 height 11
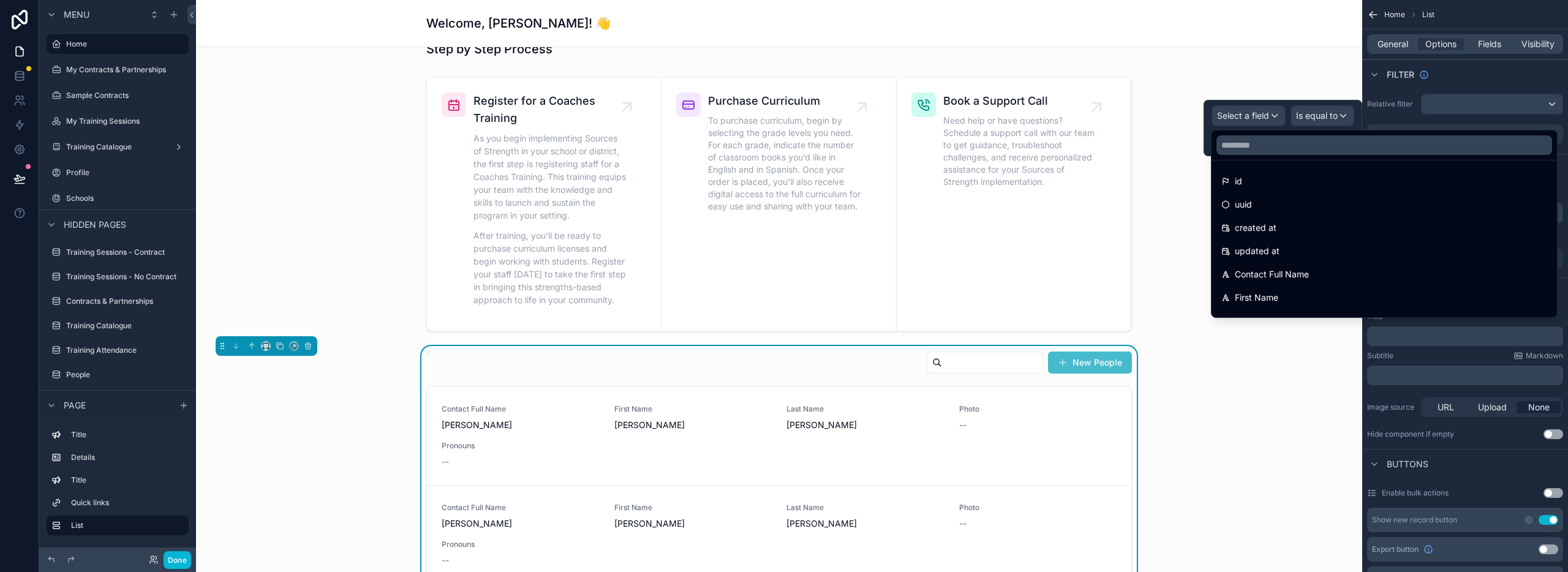
click at [1247, 78] on div "scrollable content" at bounding box center [780, 204] width 1147 height 264
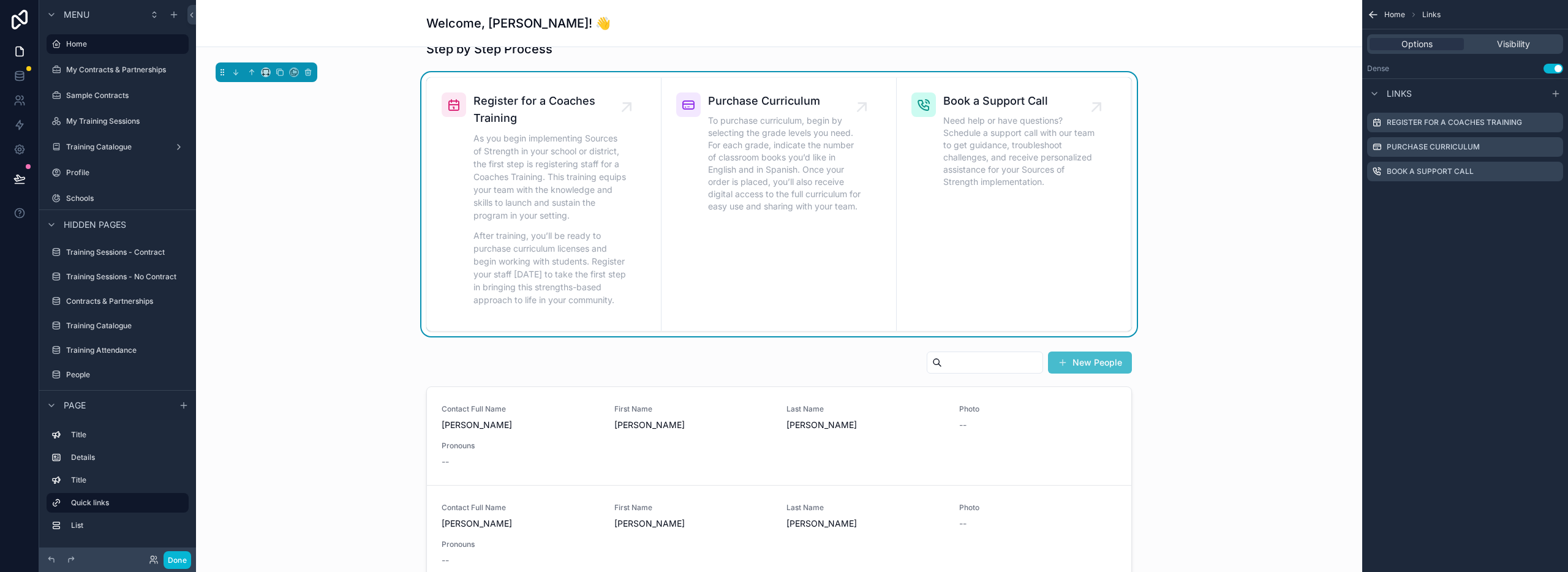
click at [1374, 18] on icon "scrollable content" at bounding box center [1373, 15] width 12 height 12
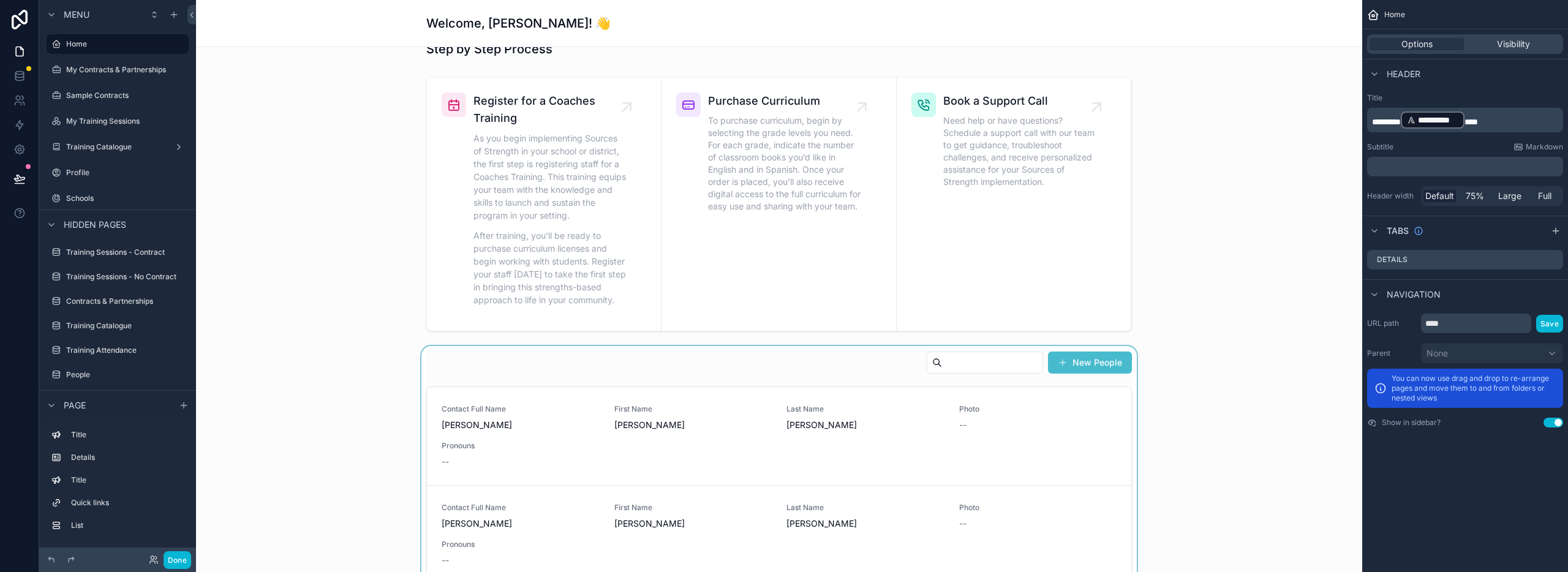
click at [857, 372] on div "scrollable content" at bounding box center [780, 583] width 1147 height 475
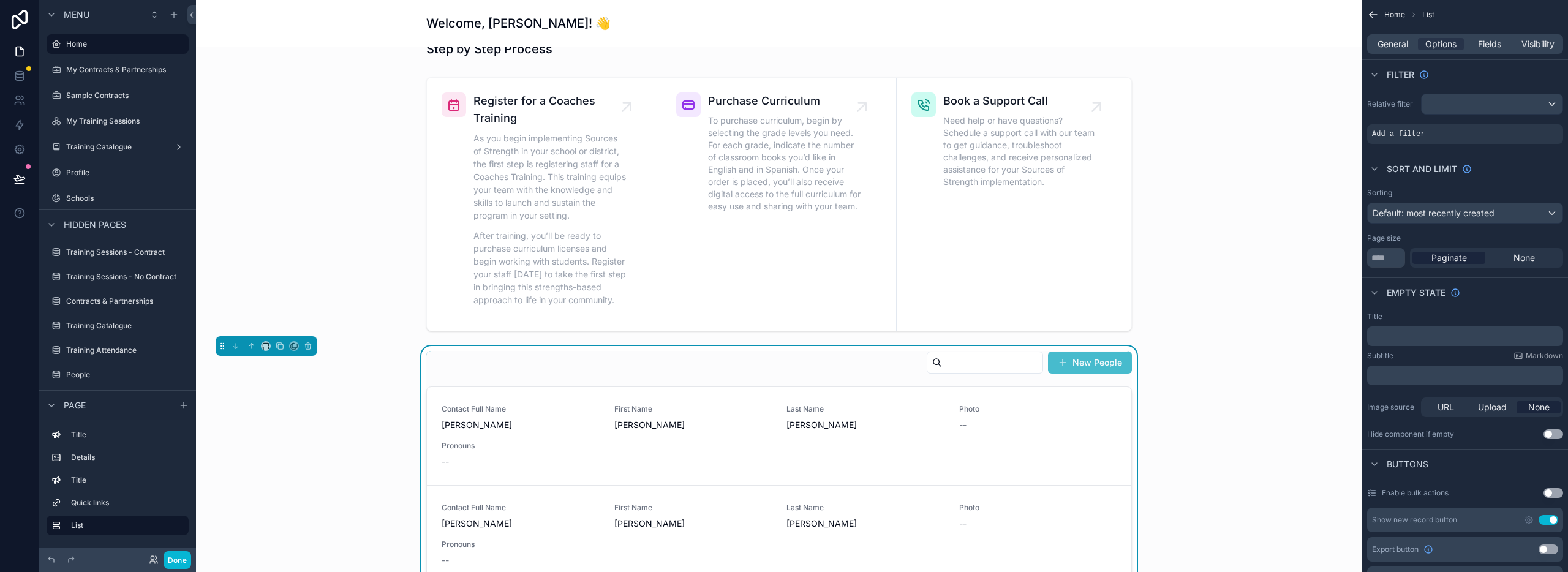
click at [1184, 312] on div "scrollable content" at bounding box center [780, 204] width 1147 height 264
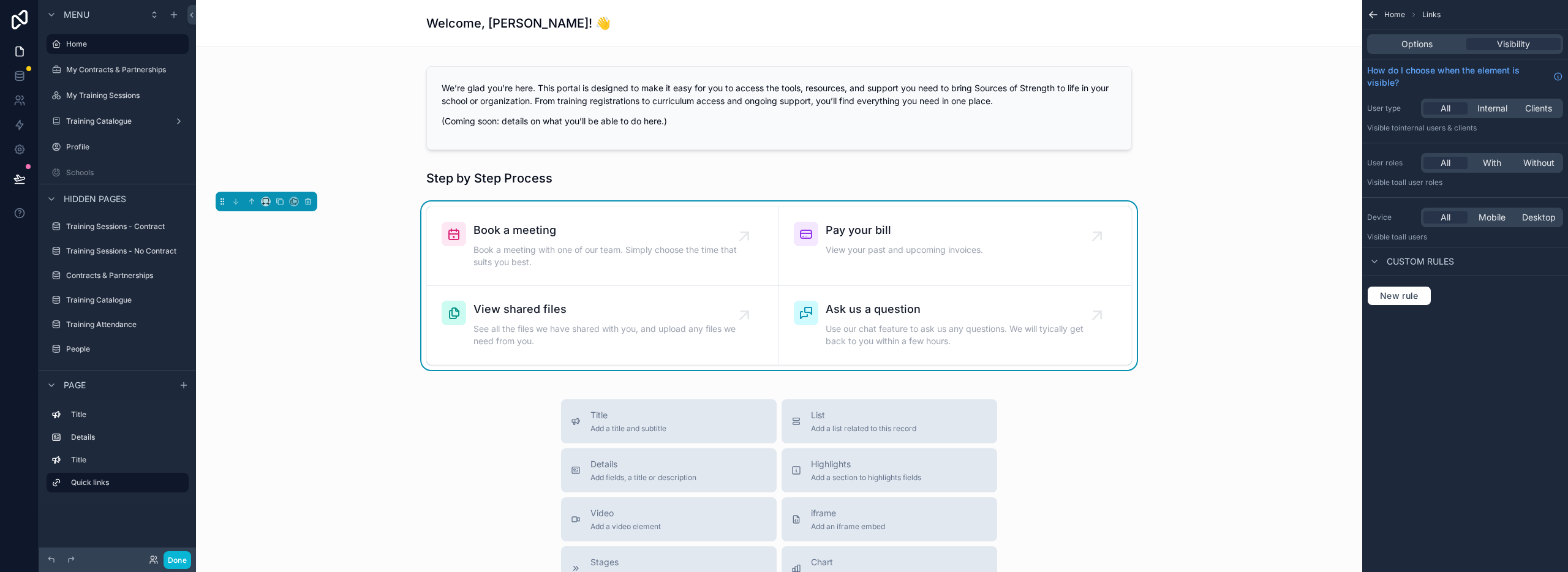
scroll to position [328, 0]
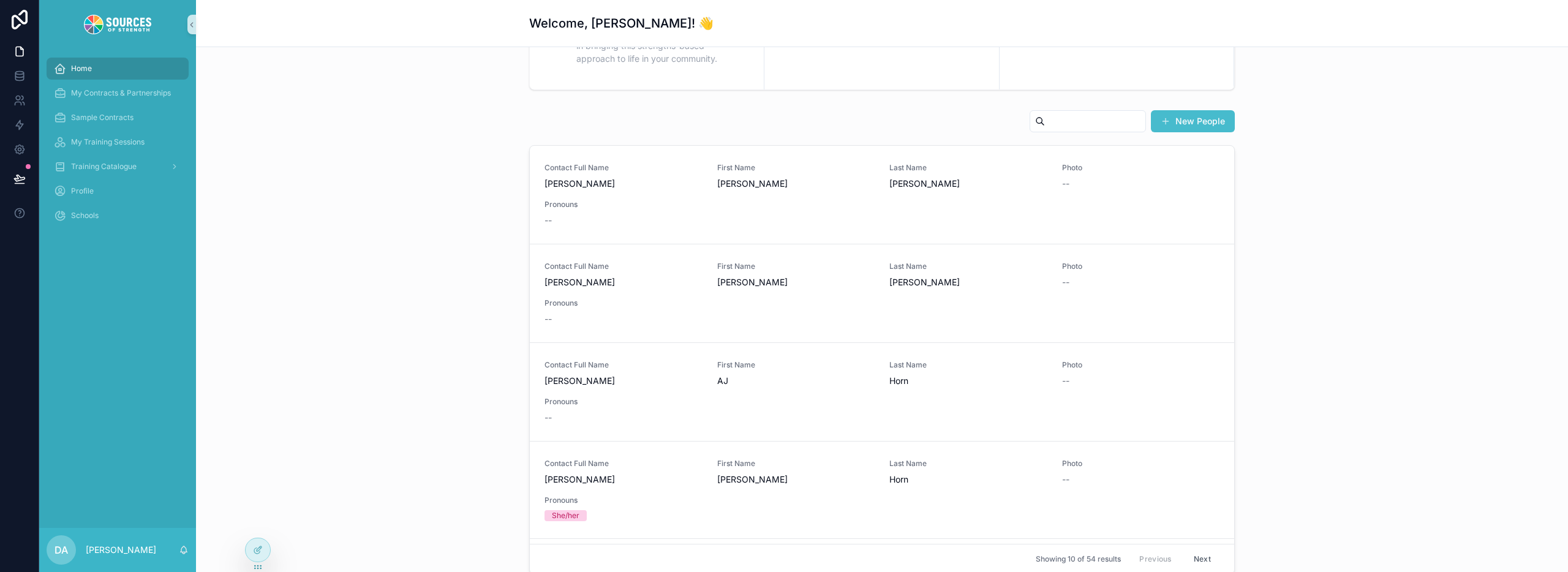
scroll to position [646, 0]
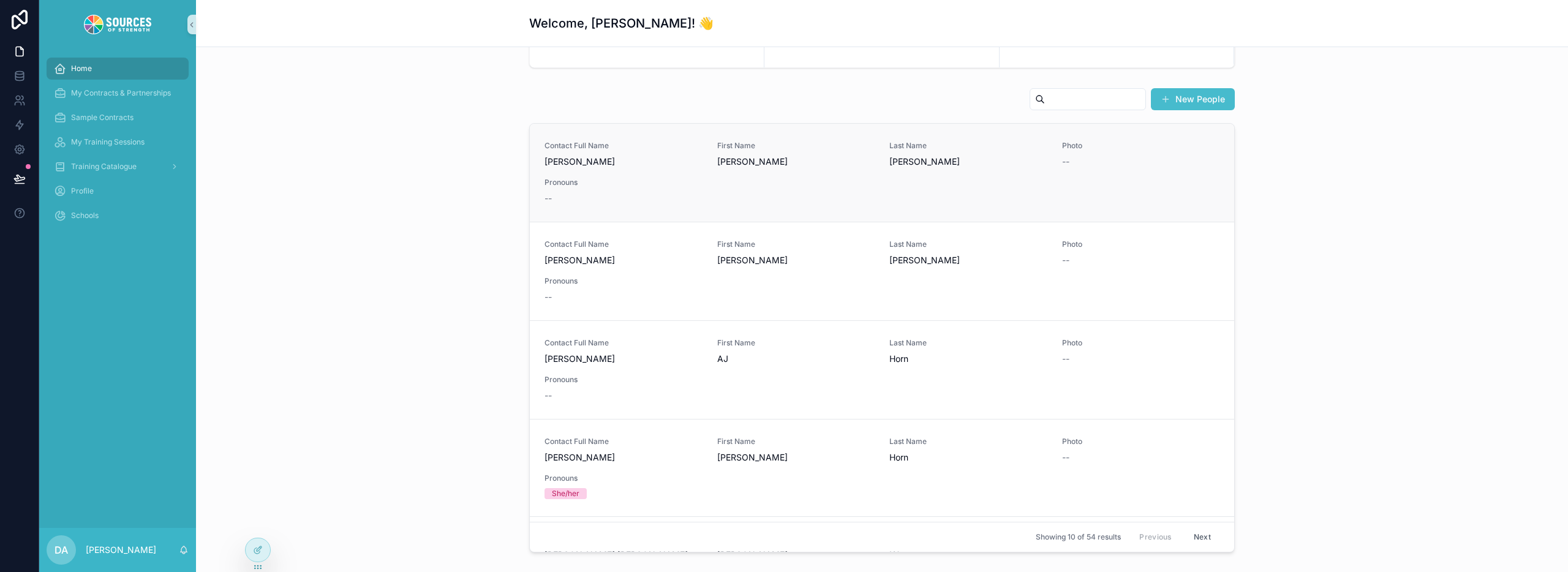
click at [831, 131] on link "Contact Full Name Laura Bogden First Name Laura Last Name Bogden Photo -- Prono…" at bounding box center [882, 173] width 704 height 98
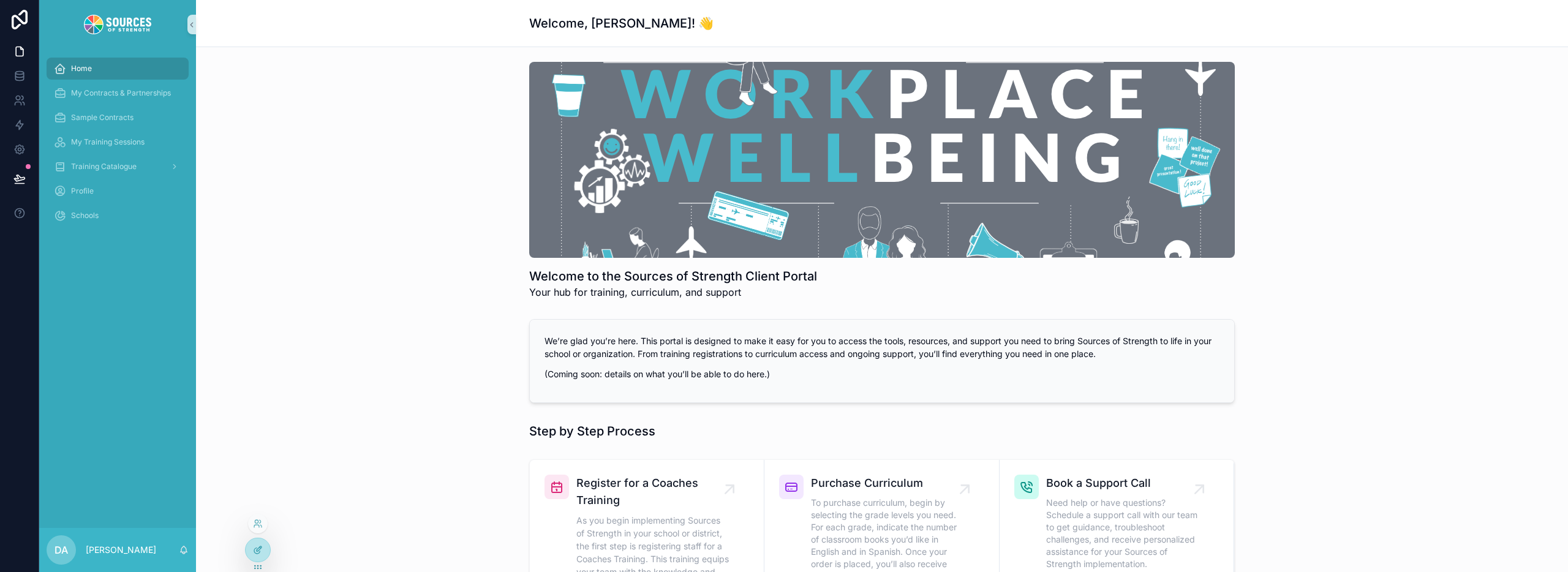
click at [261, 553] on icon at bounding box center [258, 550] width 10 height 10
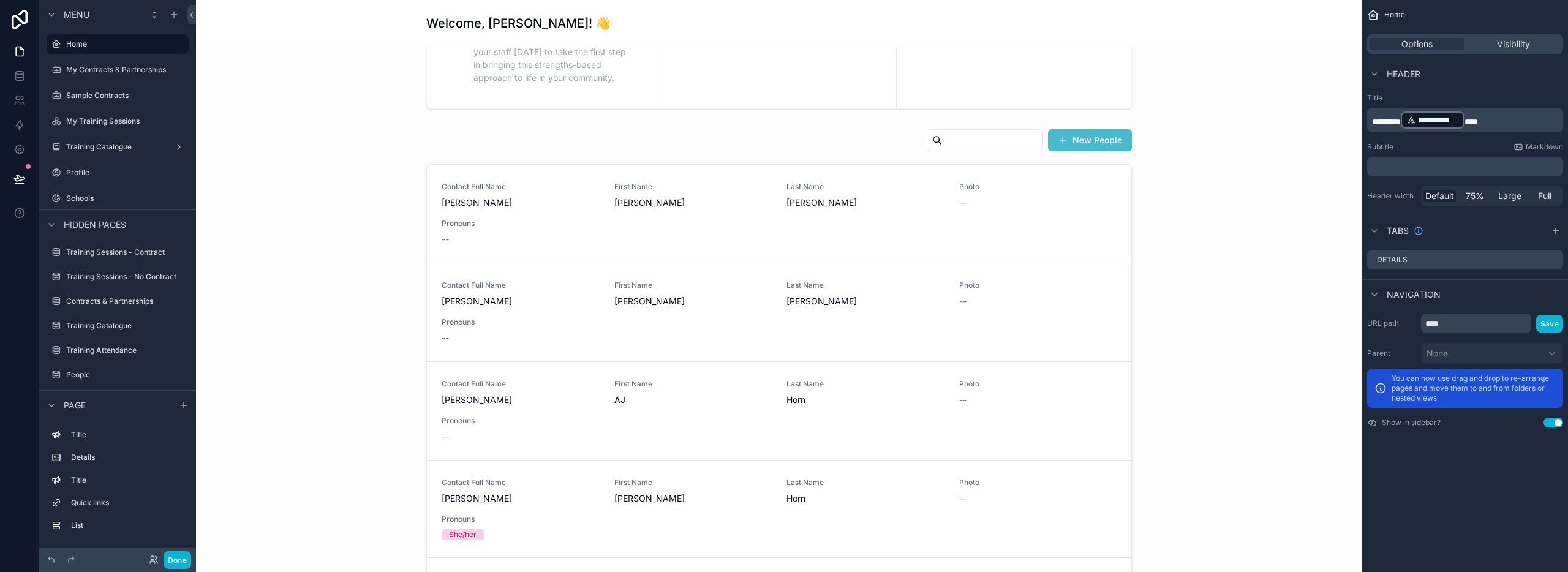
scroll to position [600, 0]
click at [180, 564] on button "Done" at bounding box center [178, 561] width 28 height 18
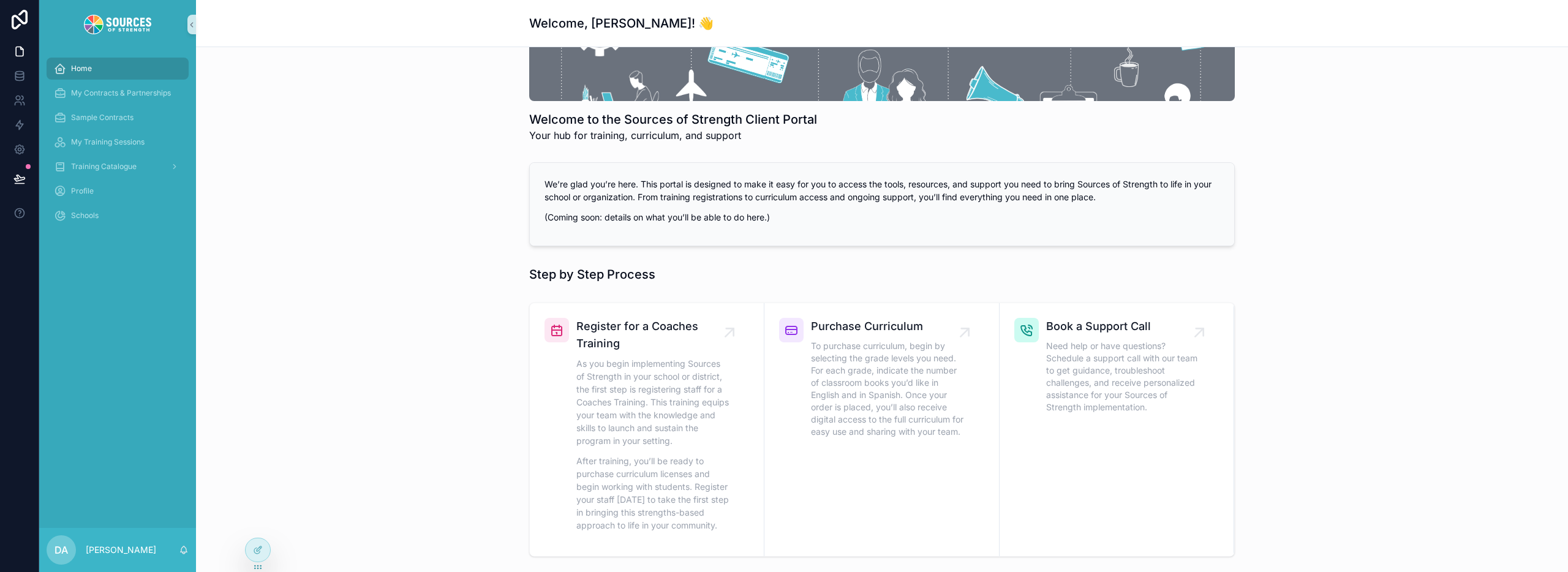
scroll to position [0, 0]
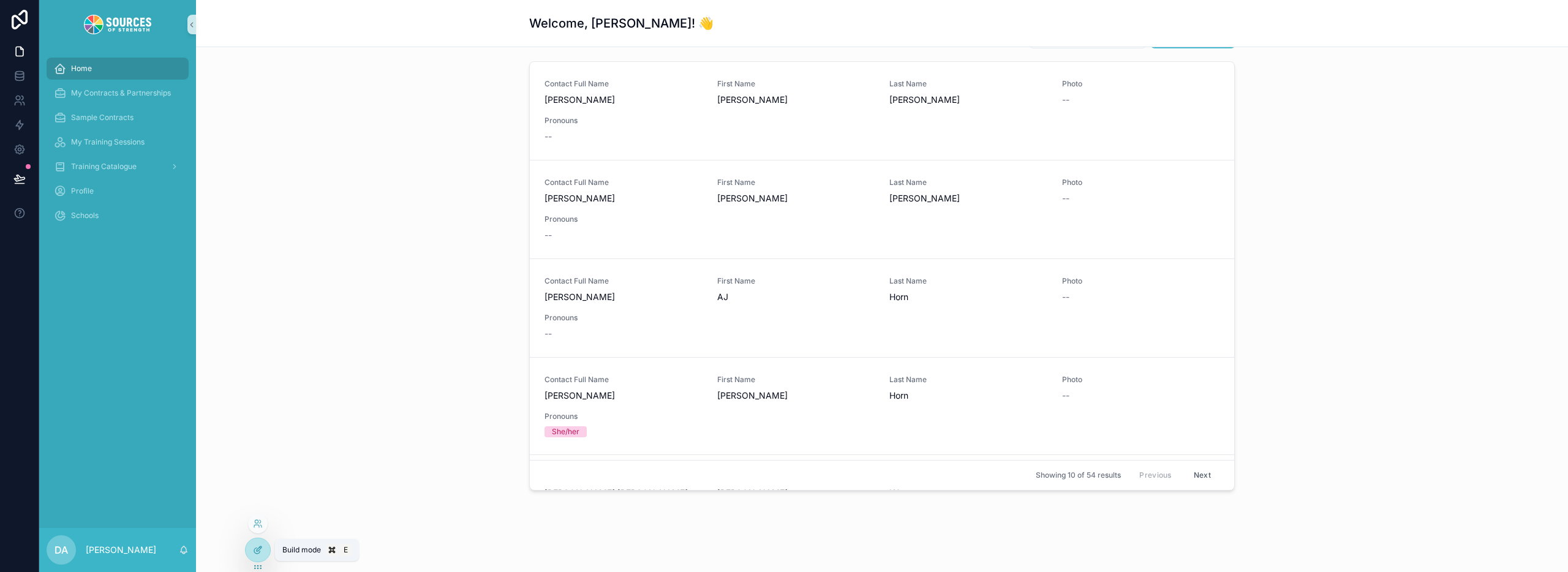
click at [267, 554] on div at bounding box center [258, 550] width 24 height 24
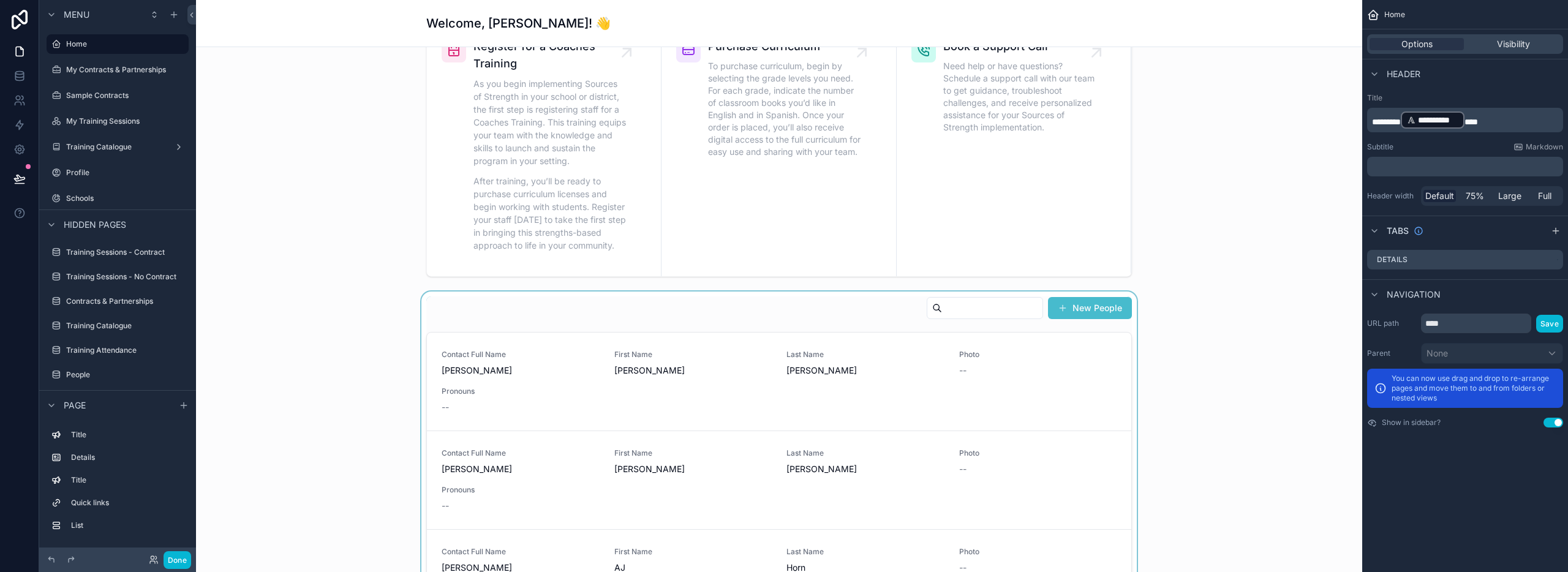
scroll to position [280, 0]
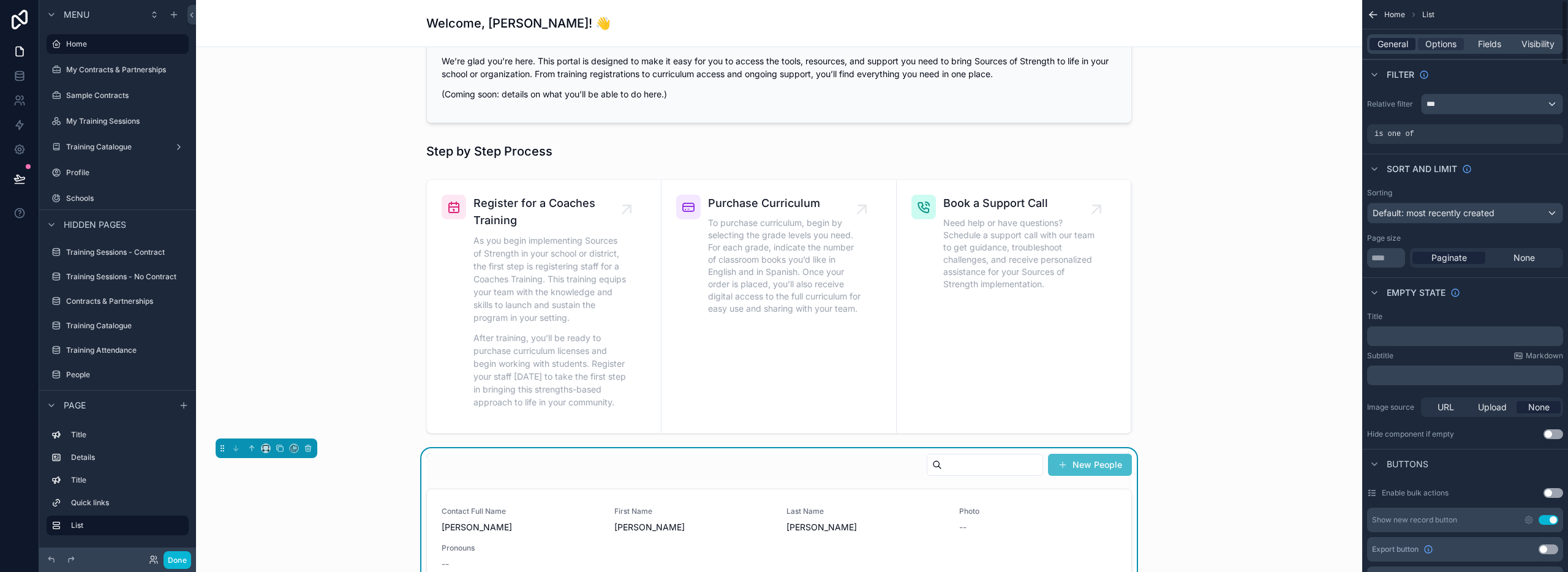
click at [1398, 46] on span "General" at bounding box center [1393, 44] width 31 height 12
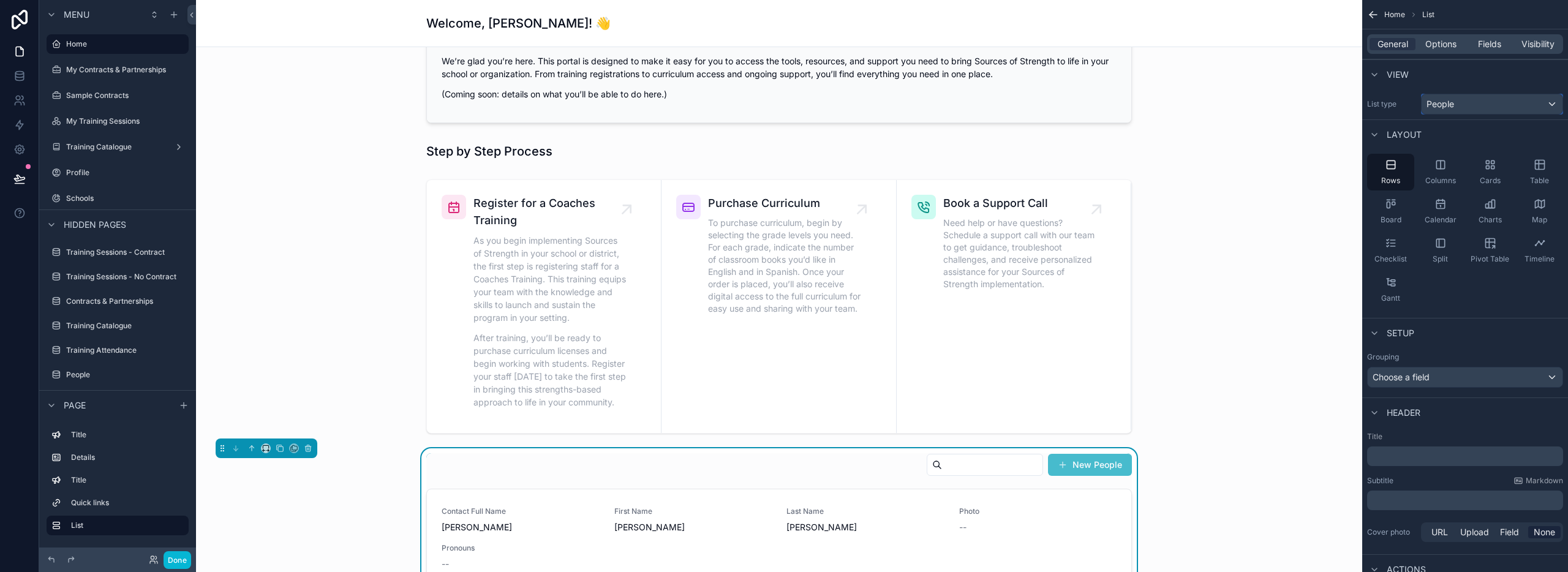
click at [1465, 108] on div "People" at bounding box center [1493, 104] width 141 height 19
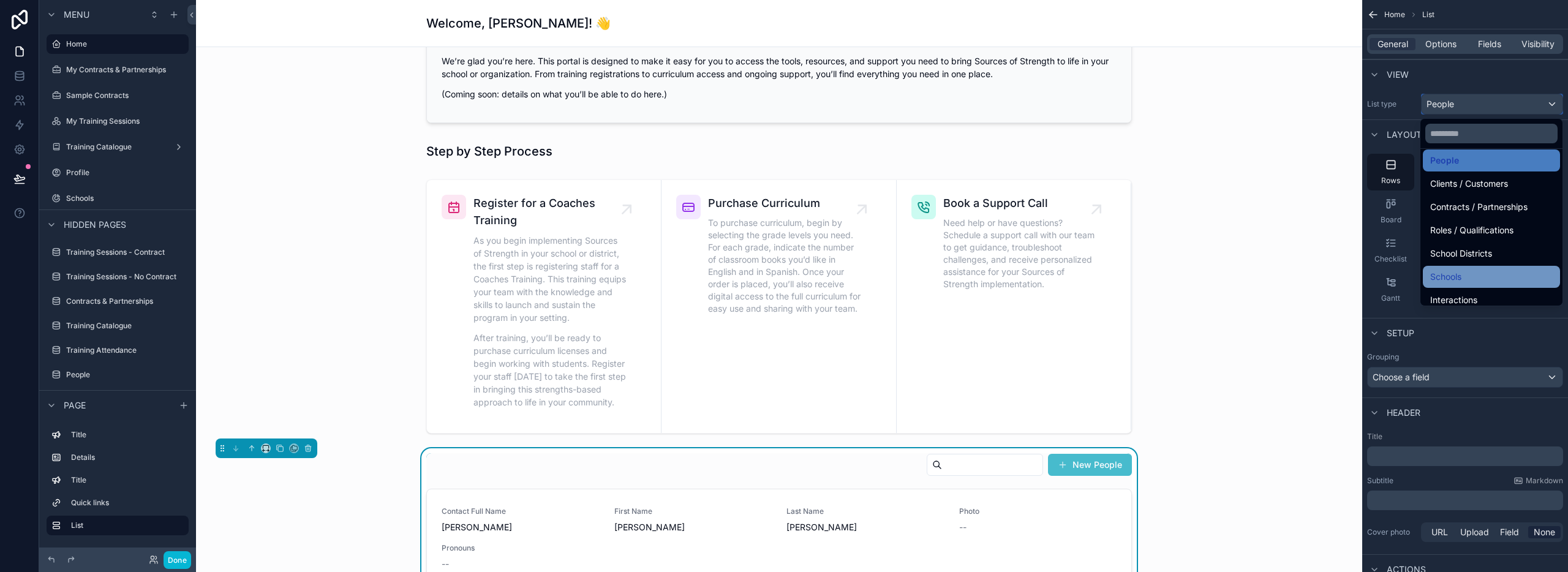
scroll to position [97, 0]
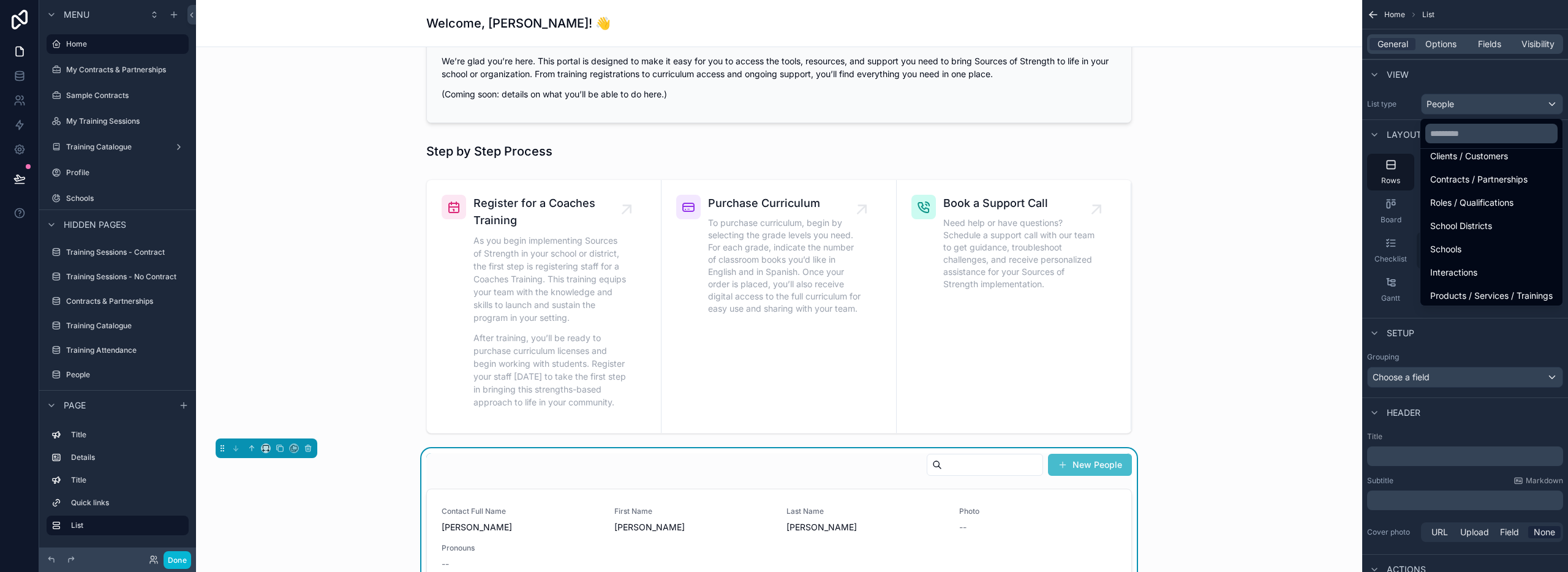
click at [1430, 247] on span "Schools" at bounding box center [1446, 249] width 32 height 15
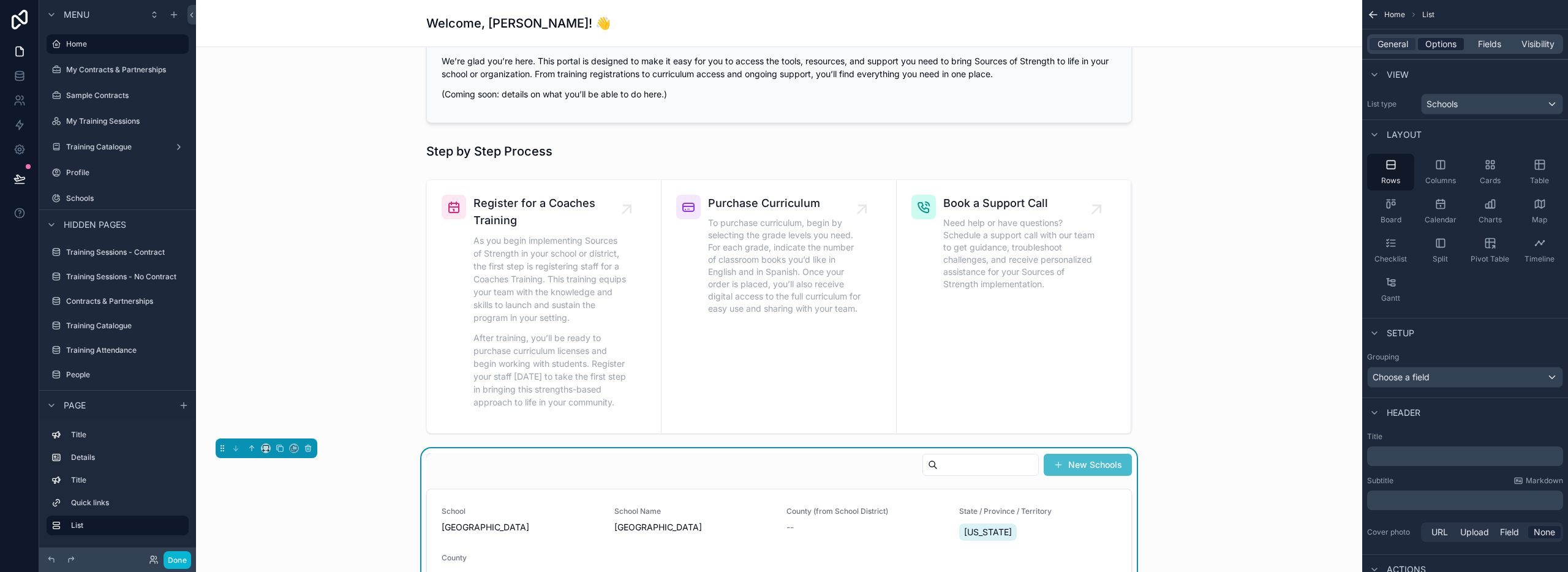
click at [1435, 43] on span "Options" at bounding box center [1441, 44] width 32 height 12
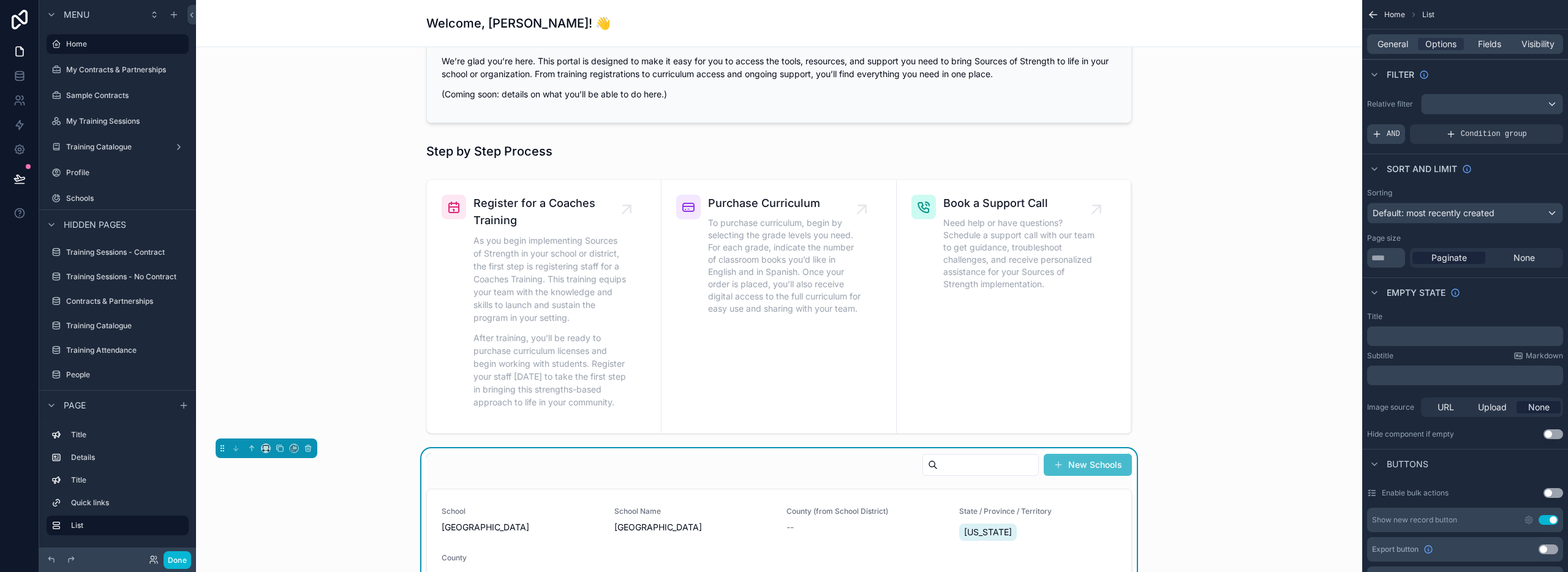
click at [1387, 134] on span "AND" at bounding box center [1394, 134] width 14 height 10
click at [1531, 125] on icon "scrollable content" at bounding box center [1532, 125] width 7 height 7
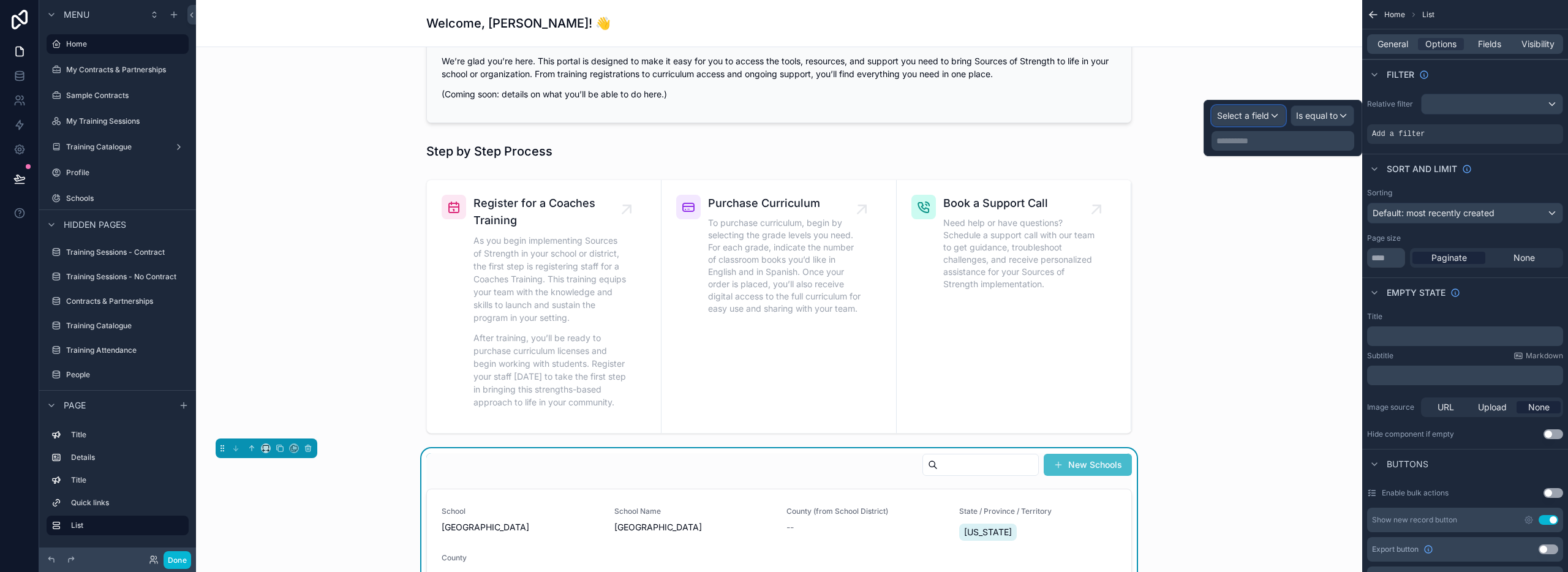
click at [1235, 114] on span "Select a field" at bounding box center [1243, 115] width 52 height 11
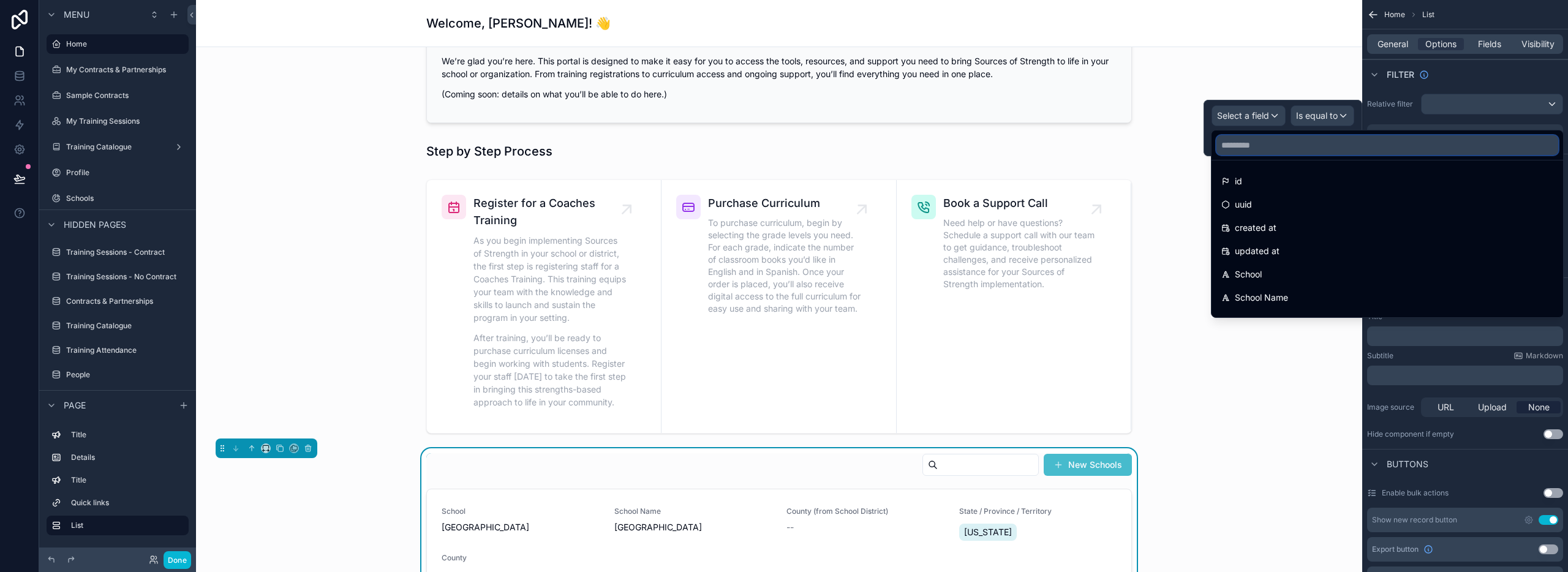
click at [1248, 144] on input "text" at bounding box center [1387, 145] width 342 height 19
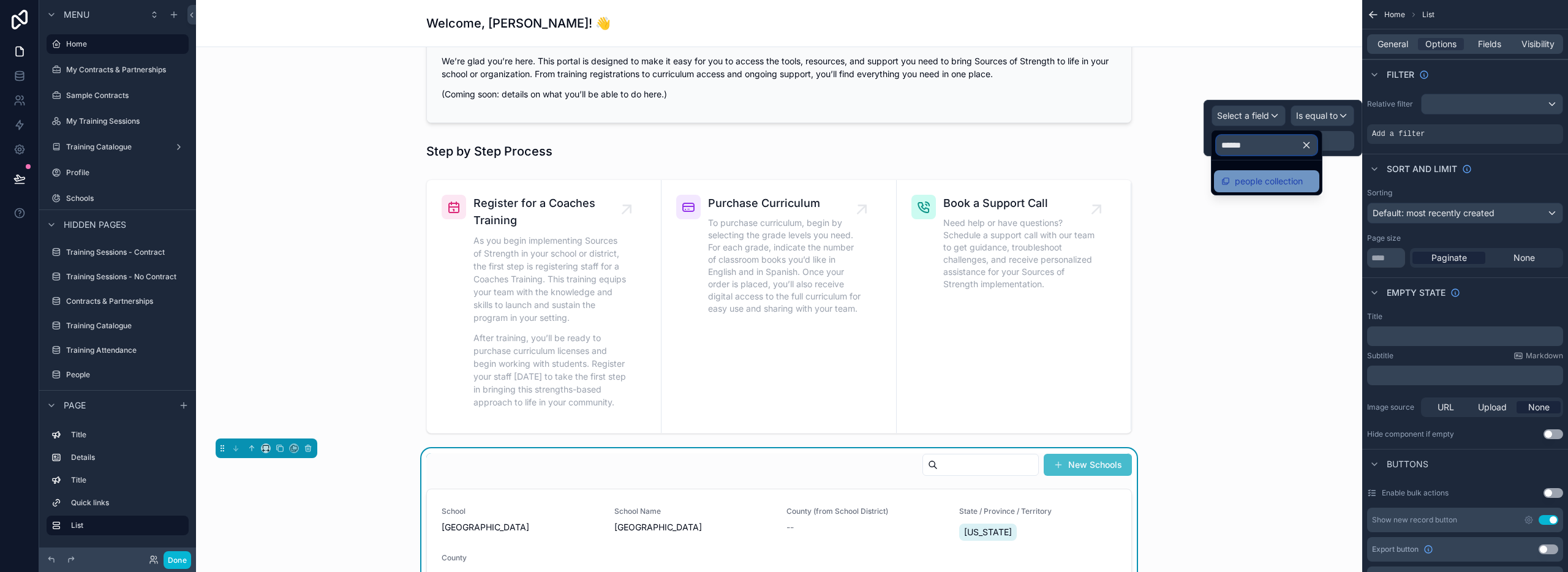
type input "******"
click at [1247, 178] on span "people collection" at bounding box center [1269, 181] width 68 height 15
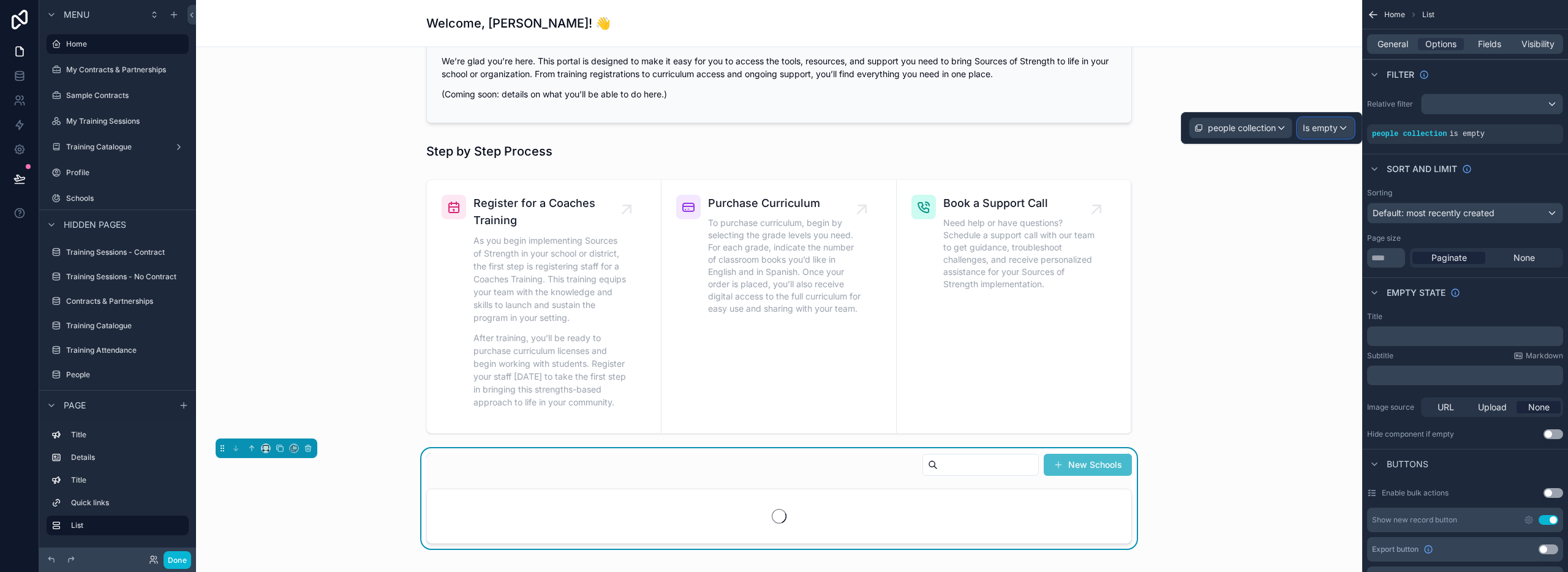
click at [1312, 130] on span "Is empty" at bounding box center [1320, 127] width 35 height 12
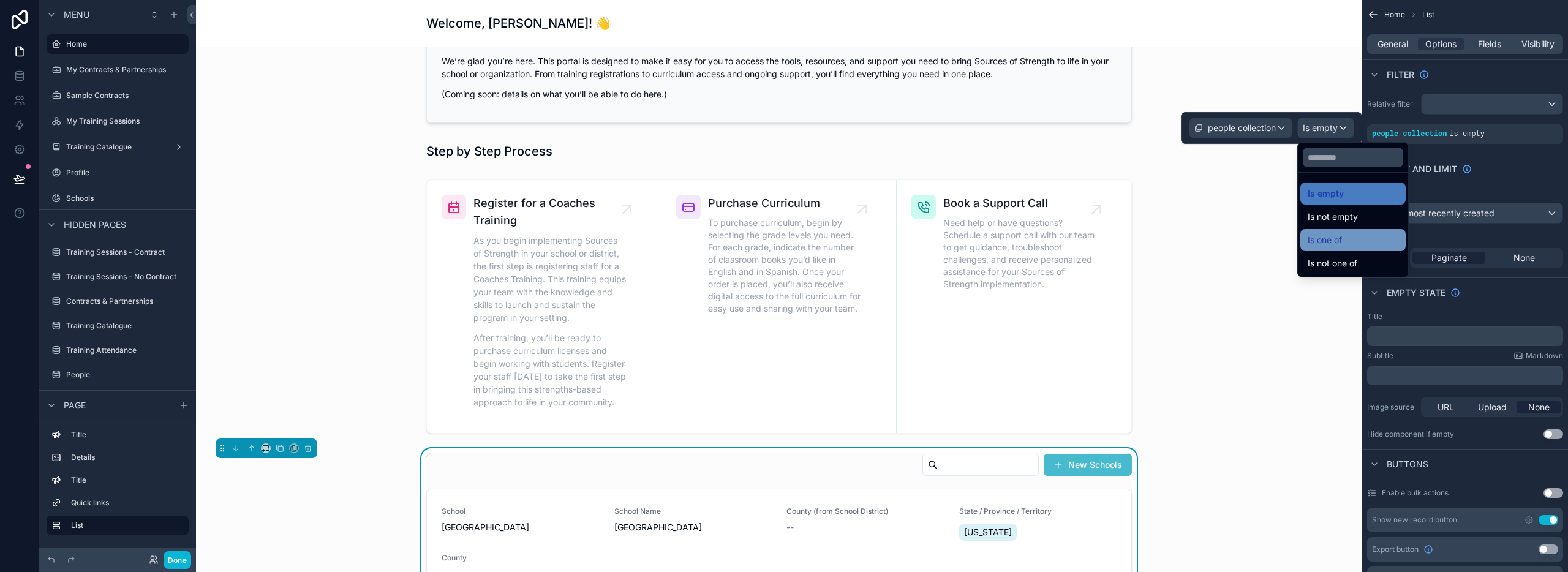
click at [1330, 234] on span "Is one of" at bounding box center [1325, 240] width 34 height 15
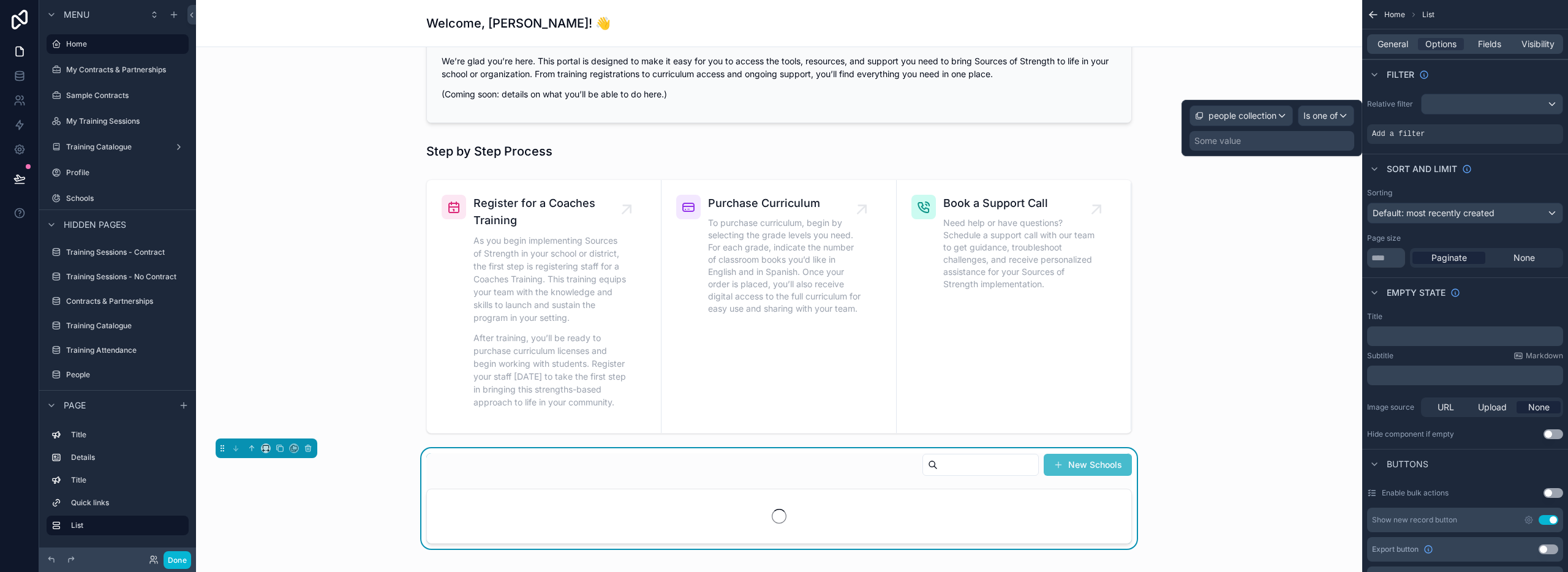
drag, startPoint x: 1210, startPoint y: 136, endPoint x: 1213, endPoint y: 144, distance: 8.5
click at [1210, 137] on div "Some value" at bounding box center [1217, 140] width 46 height 12
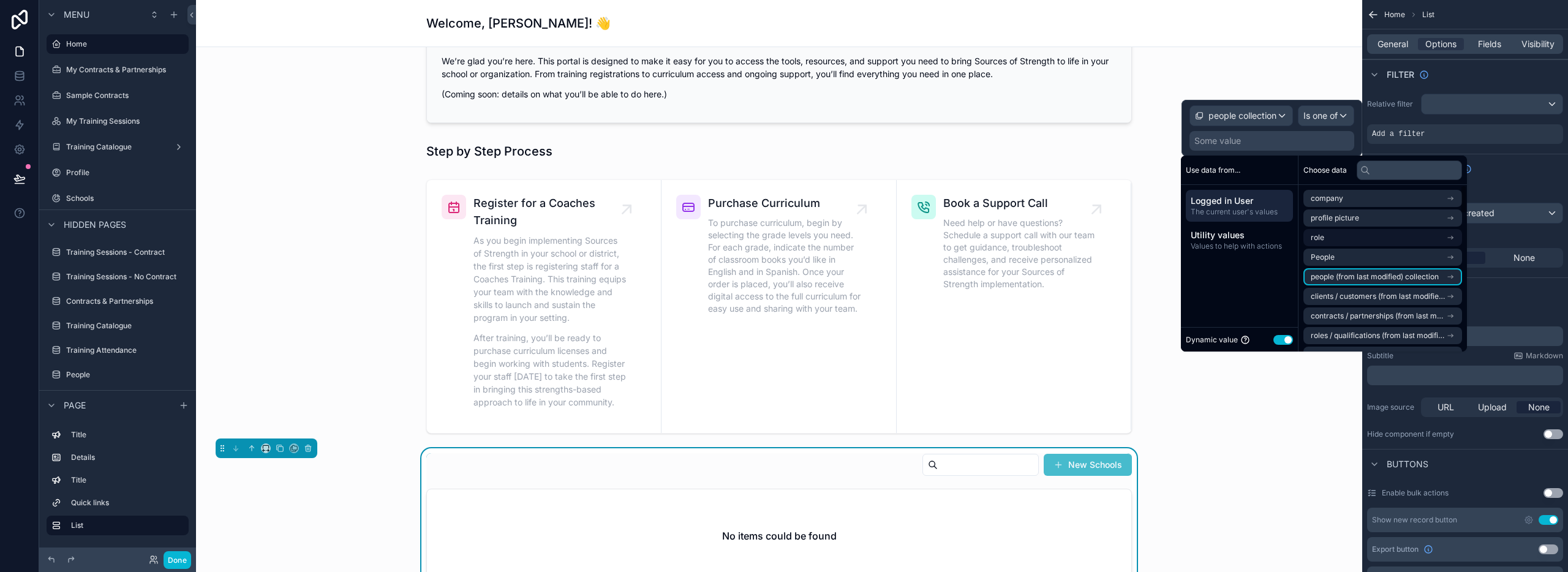
click at [1344, 259] on li "People" at bounding box center [1383, 257] width 159 height 17
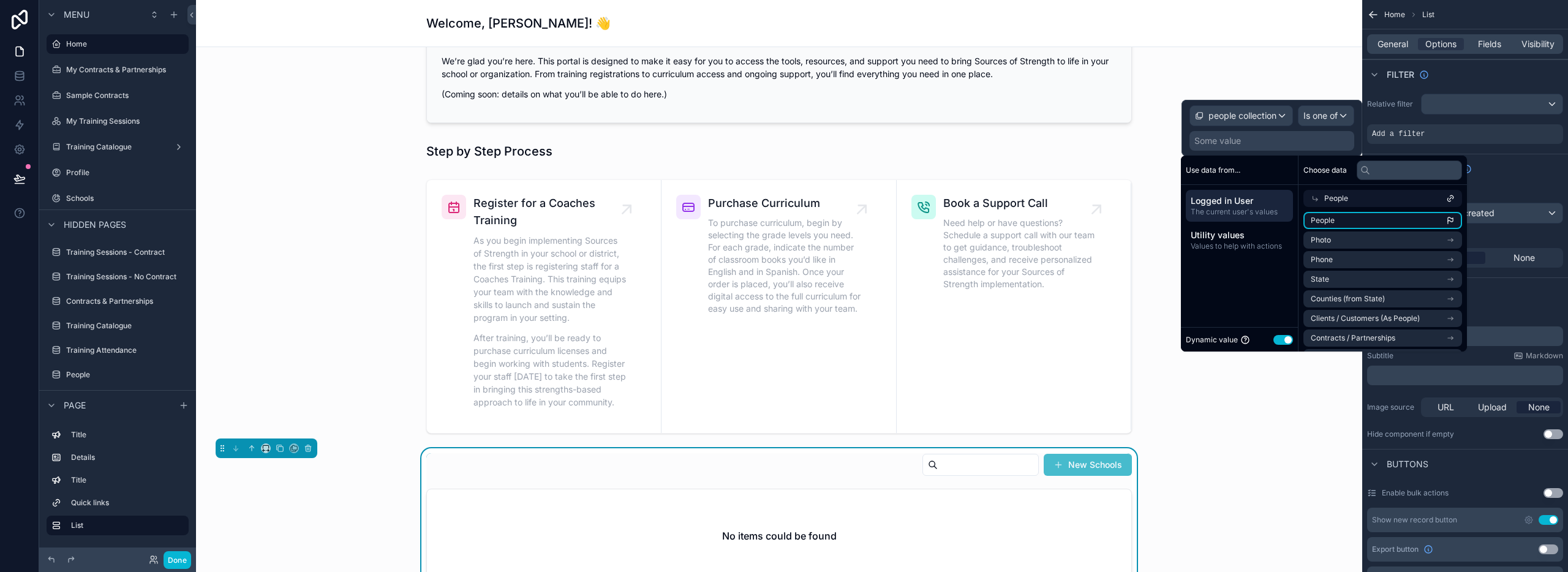
click at [1342, 218] on li "People" at bounding box center [1383, 220] width 159 height 17
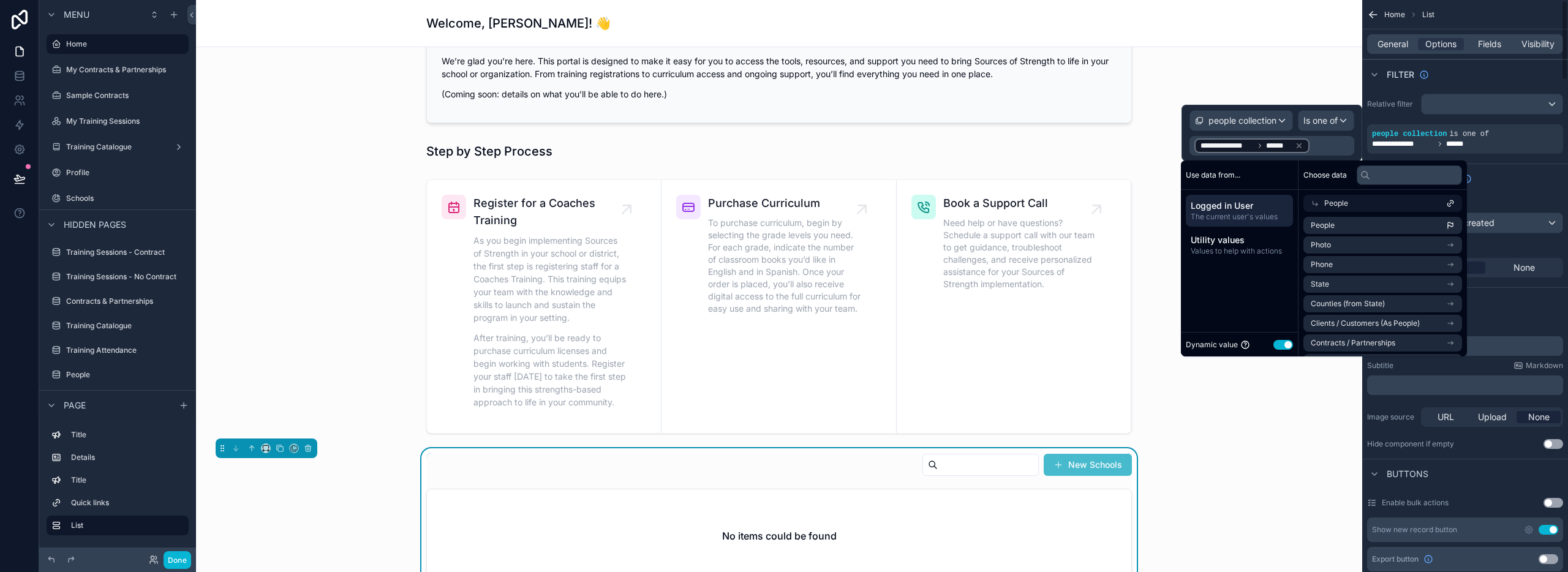
click at [1508, 183] on div "Sort And Limit" at bounding box center [1465, 178] width 206 height 29
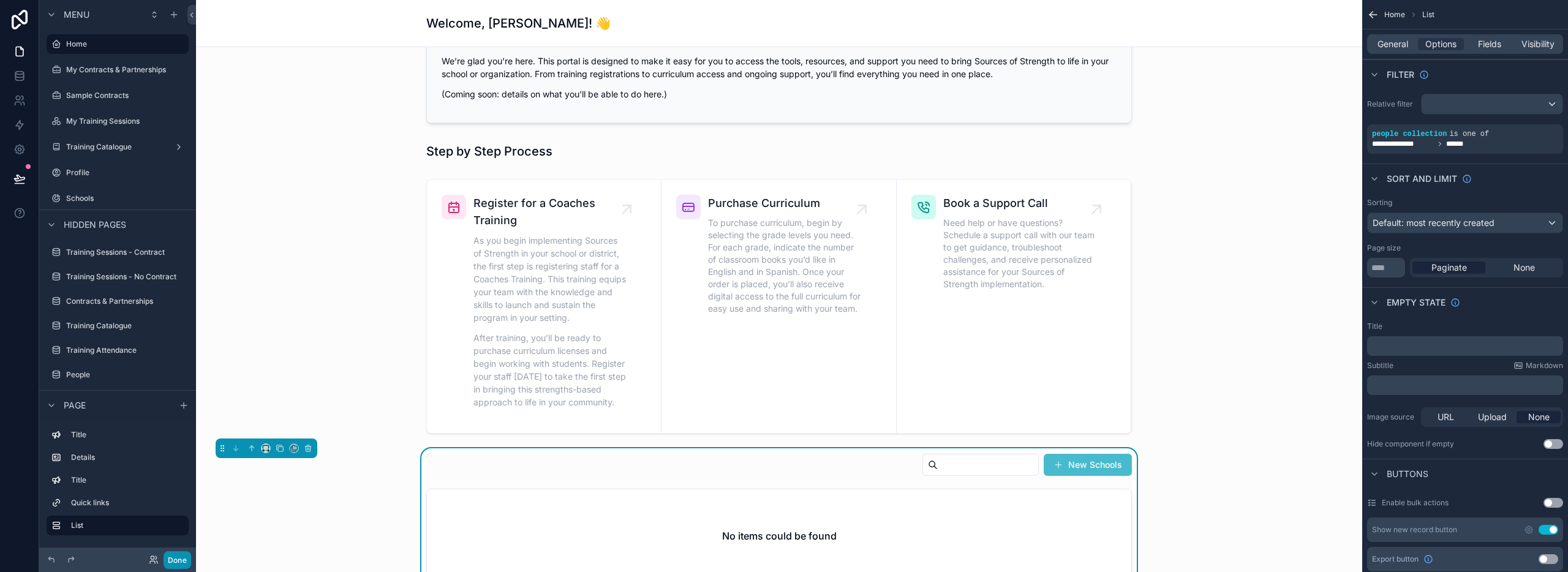
click at [174, 557] on button "Done" at bounding box center [178, 561] width 28 height 18
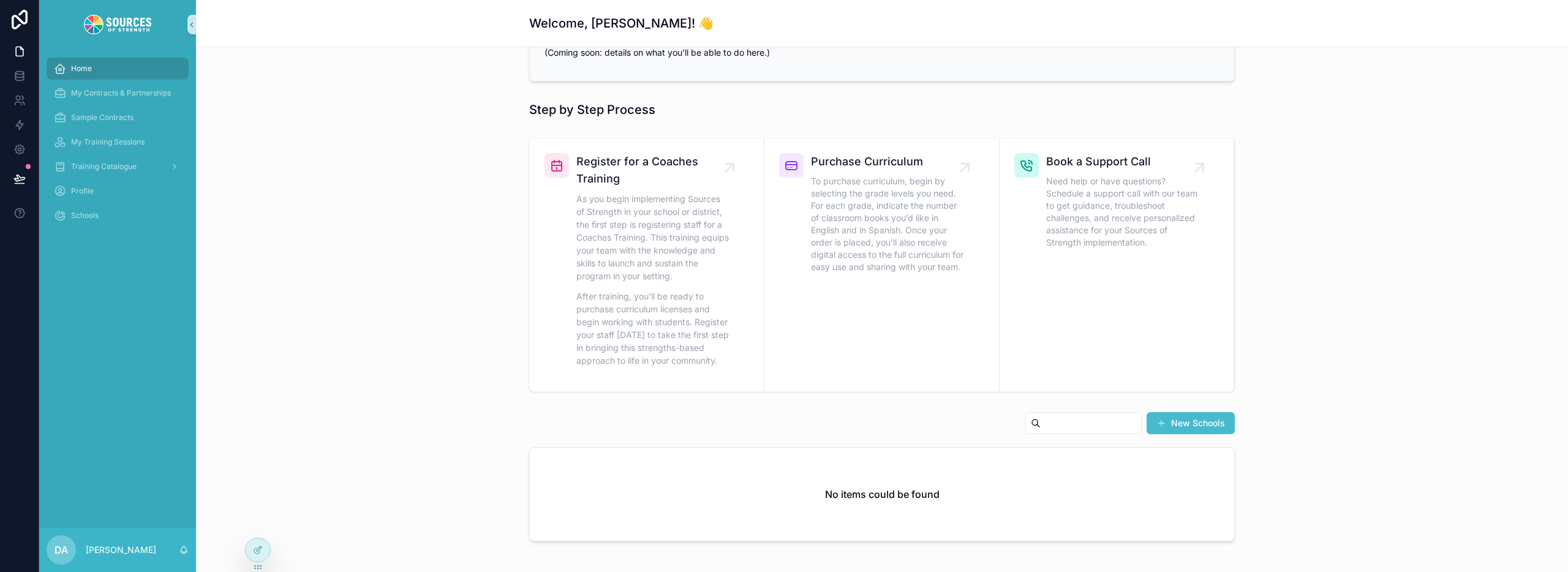
scroll to position [394, 0]
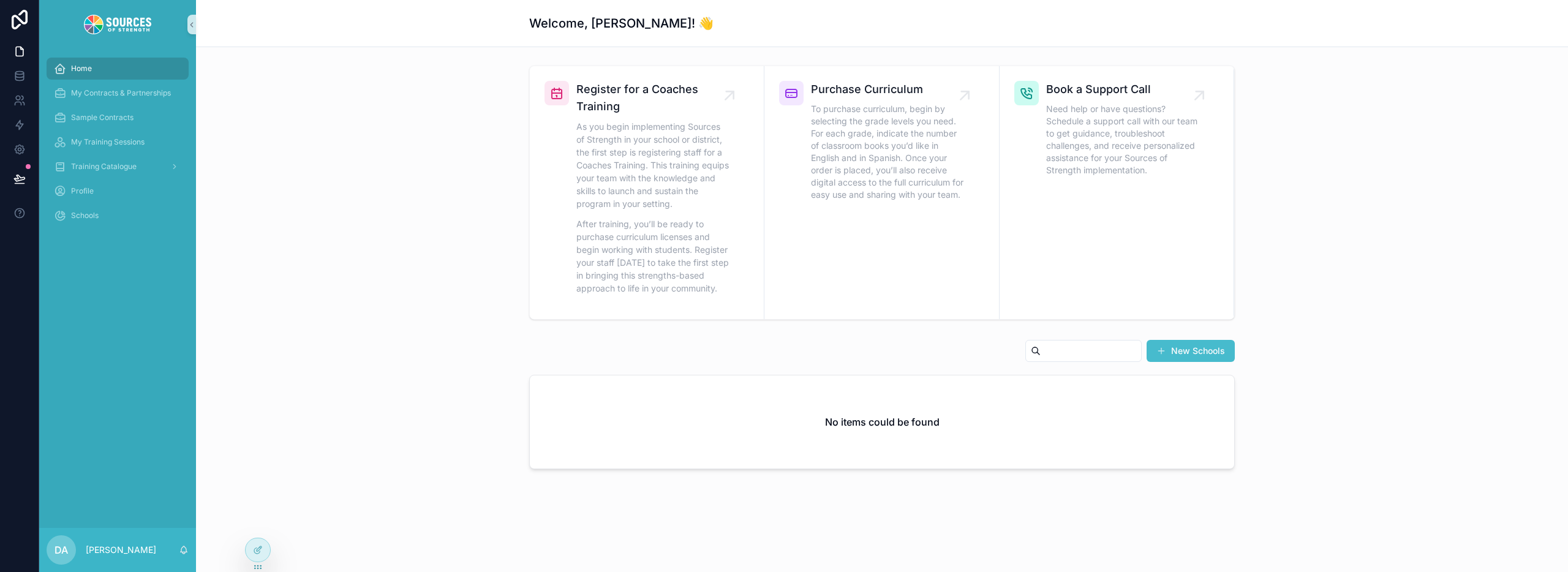
click at [651, 424] on div "No items could be found" at bounding box center [882, 422] width 704 height 93
click at [952, 403] on div "No items could be found" at bounding box center [882, 422] width 704 height 93
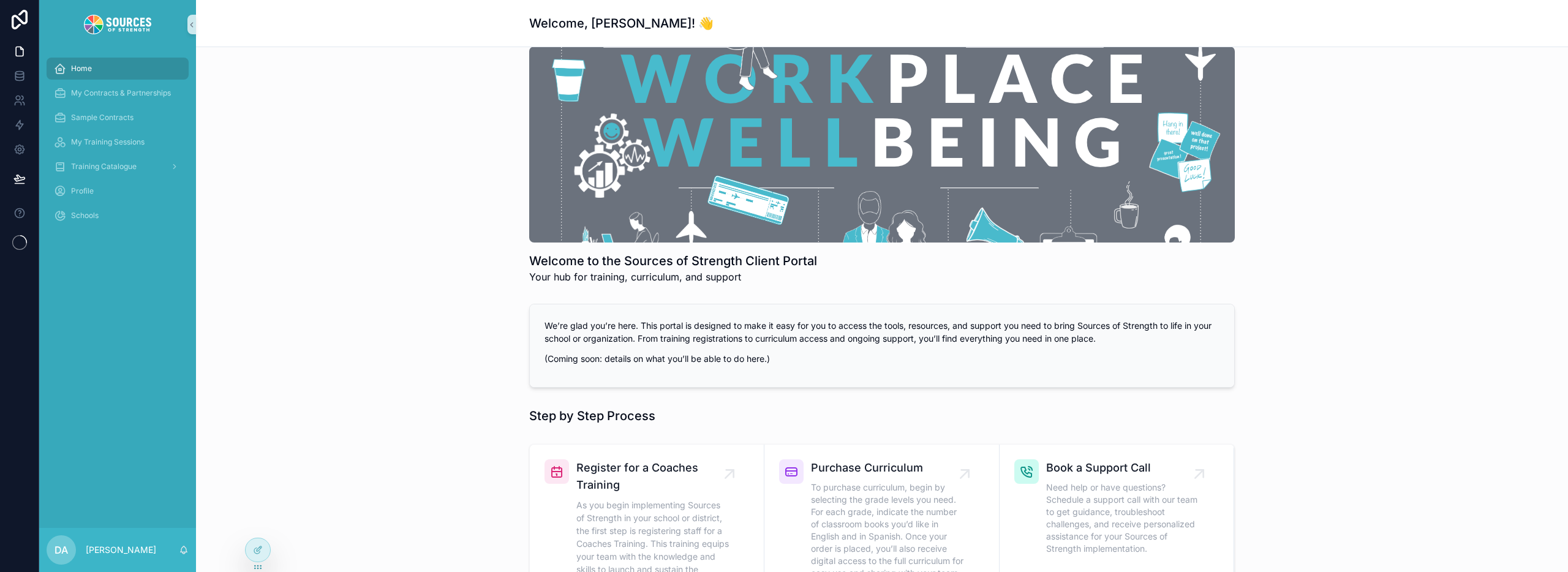
scroll to position [394, 0]
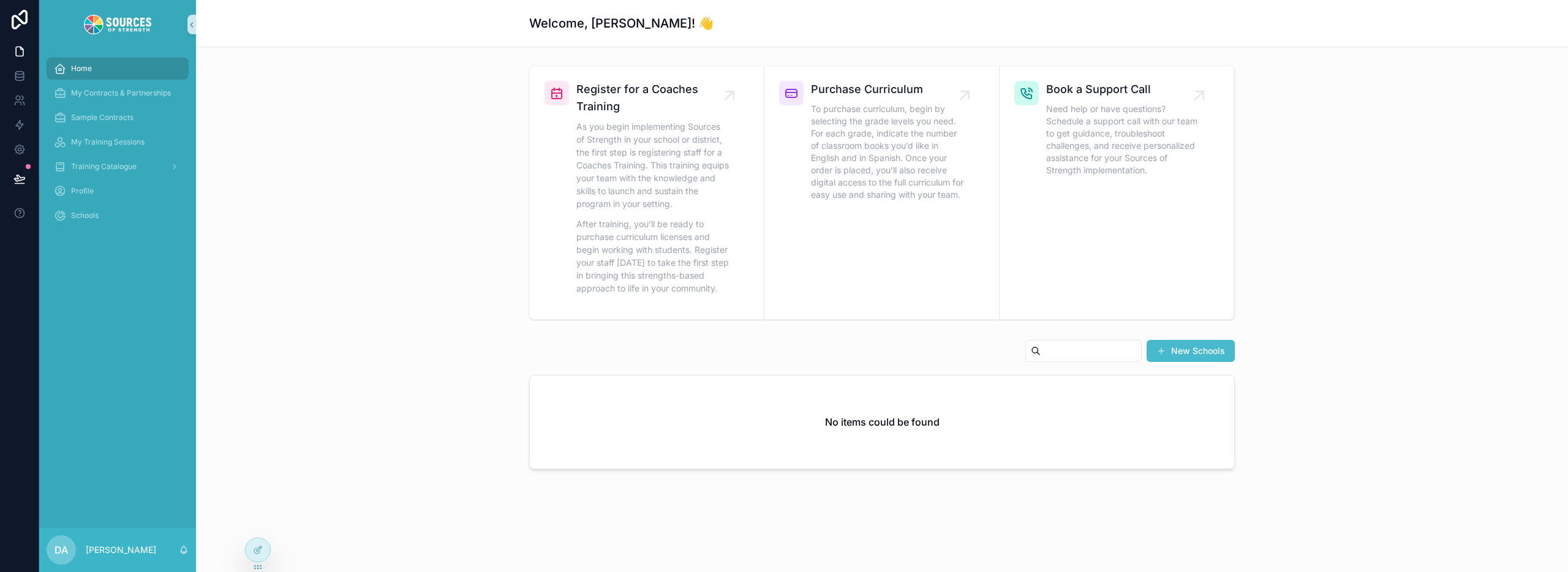
click at [883, 399] on div "No items could be found" at bounding box center [882, 422] width 704 height 93
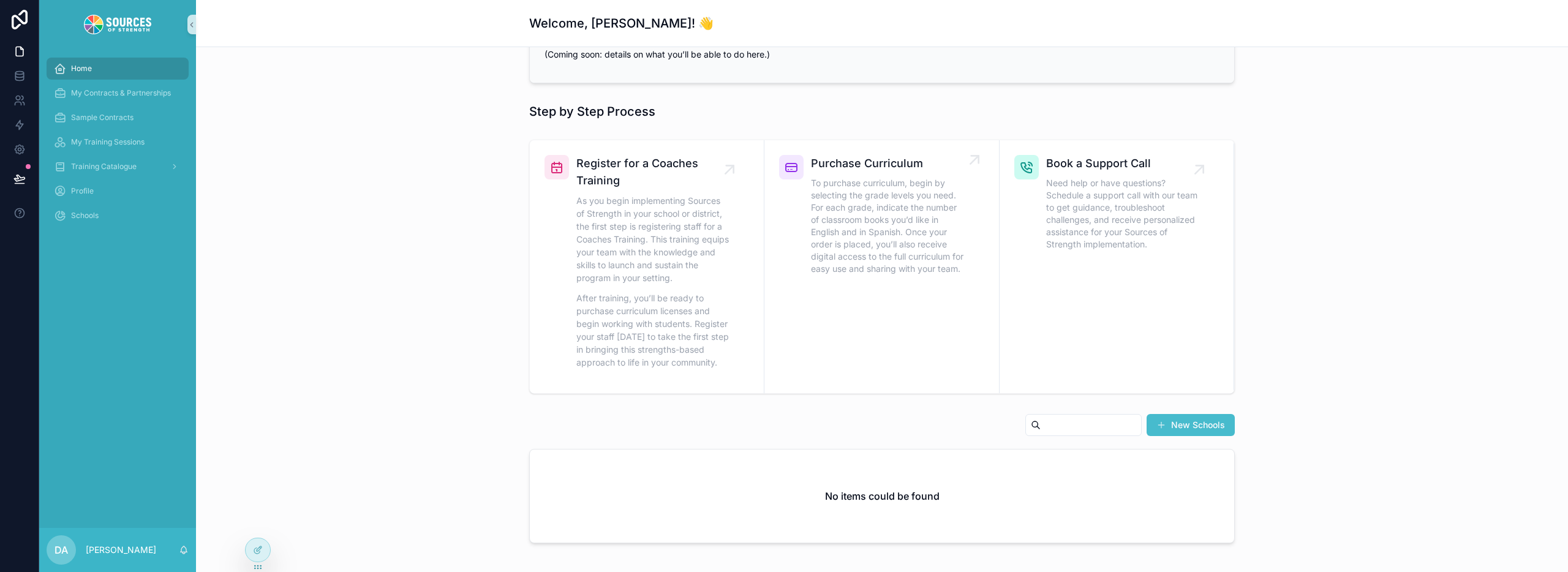
scroll to position [394, 0]
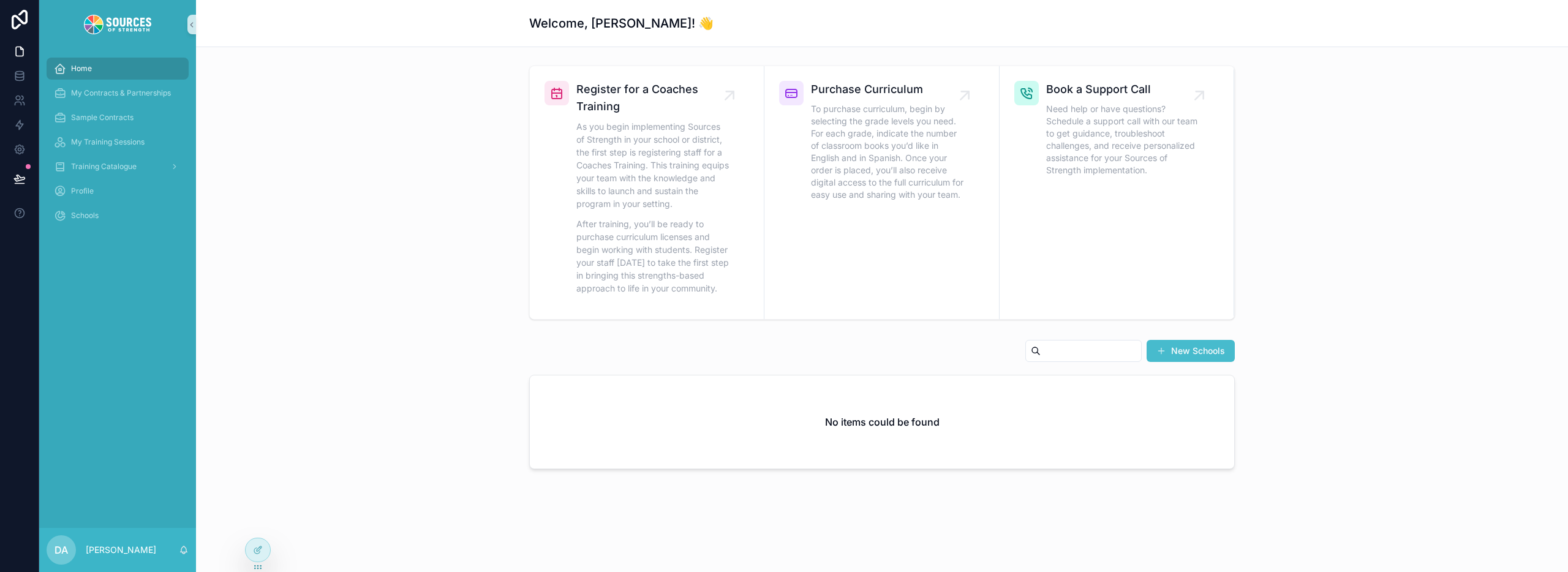
click at [859, 415] on h2 "No items could be found" at bounding box center [882, 422] width 114 height 15
click at [256, 545] on icon at bounding box center [258, 550] width 10 height 10
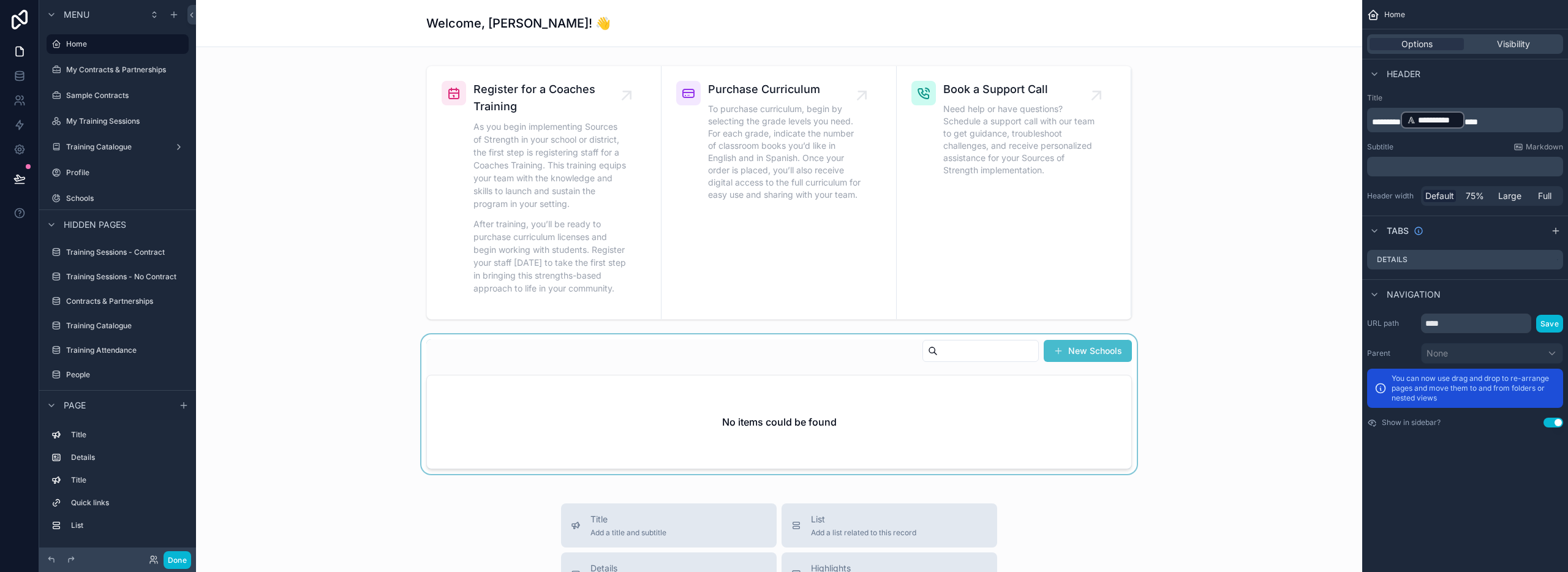
click at [1099, 402] on div "scrollable content" at bounding box center [780, 404] width 1147 height 140
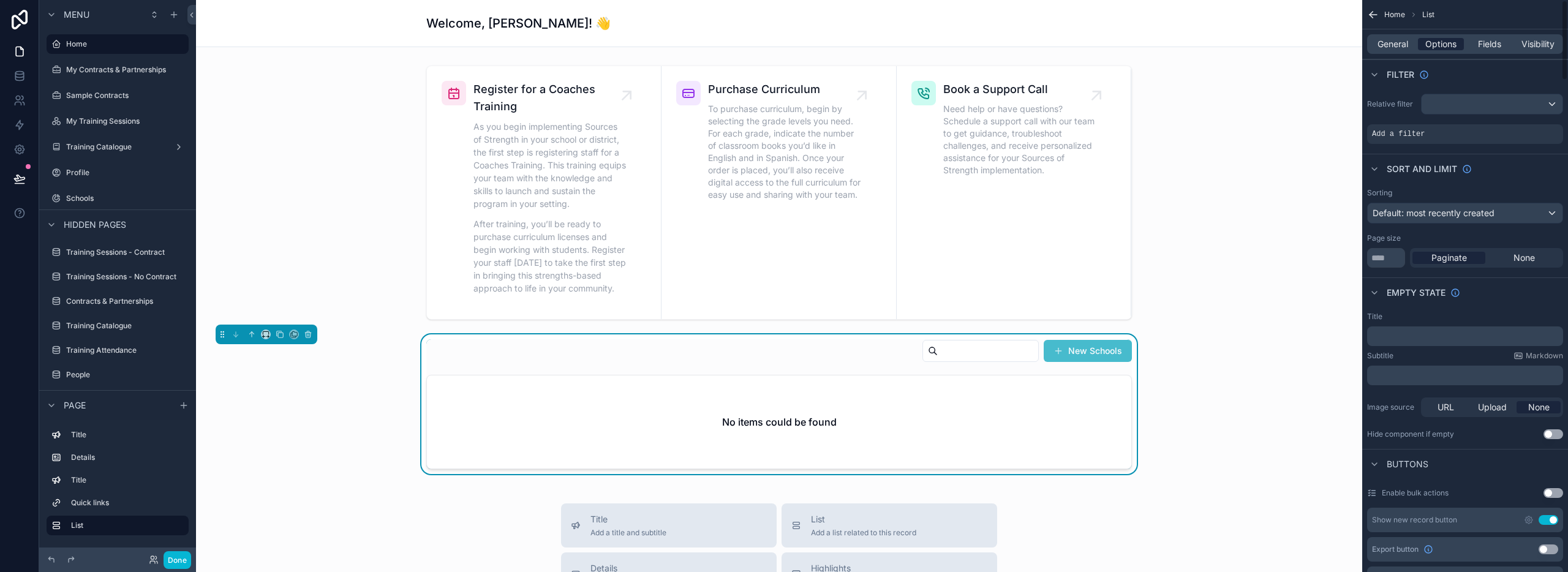
click at [1437, 42] on span "Options" at bounding box center [1441, 44] width 32 height 12
click at [1534, 125] on icon "scrollable content" at bounding box center [1534, 124] width 4 height 4
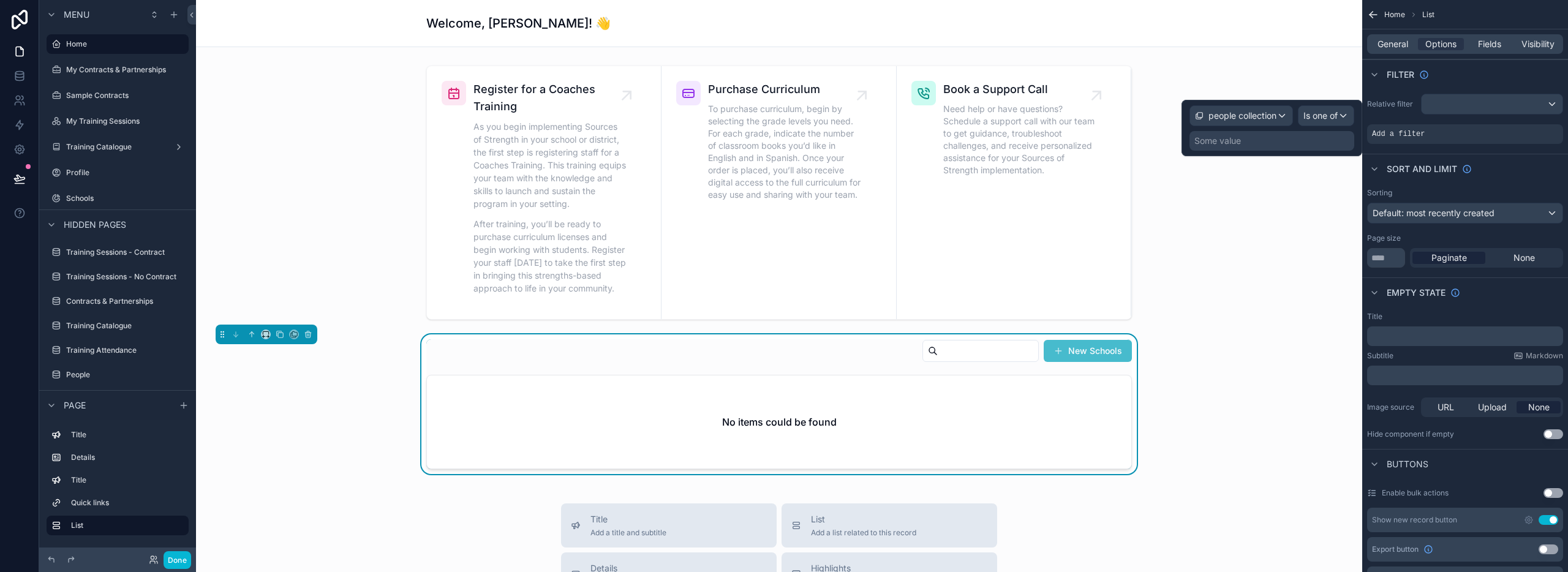
click at [1235, 141] on div "Some value" at bounding box center [1217, 140] width 46 height 12
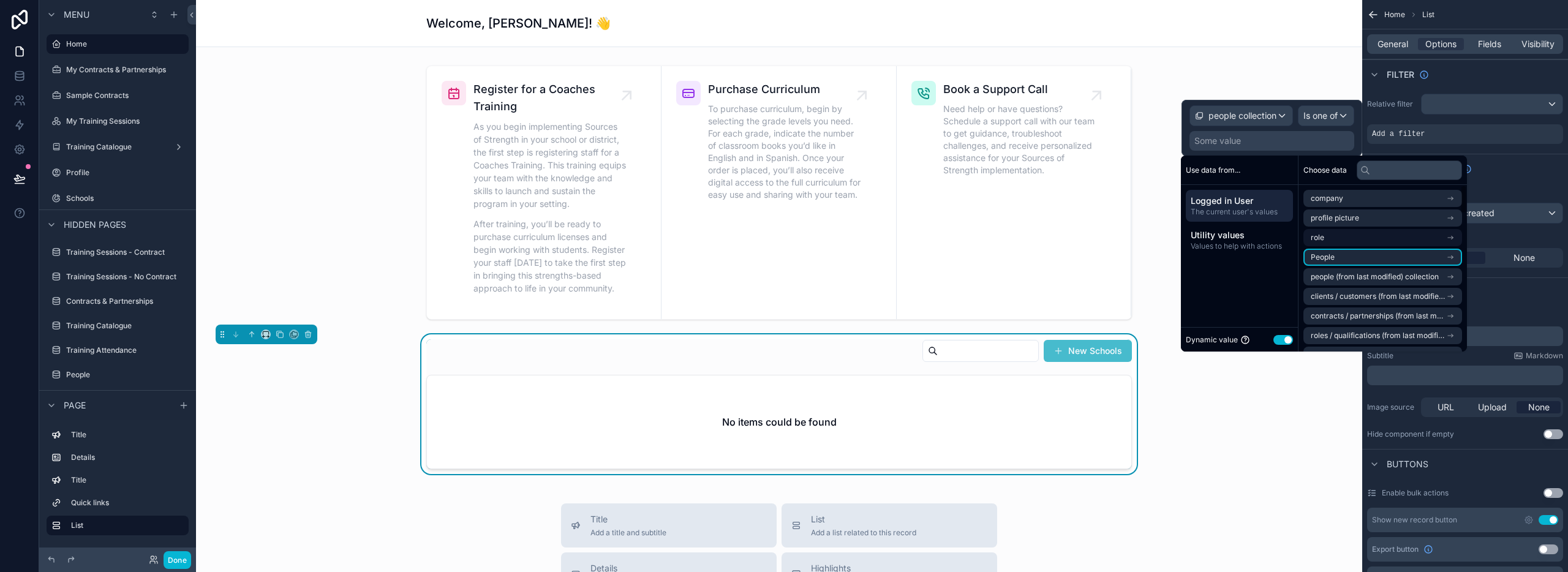
click at [1355, 254] on li "People" at bounding box center [1383, 257] width 159 height 17
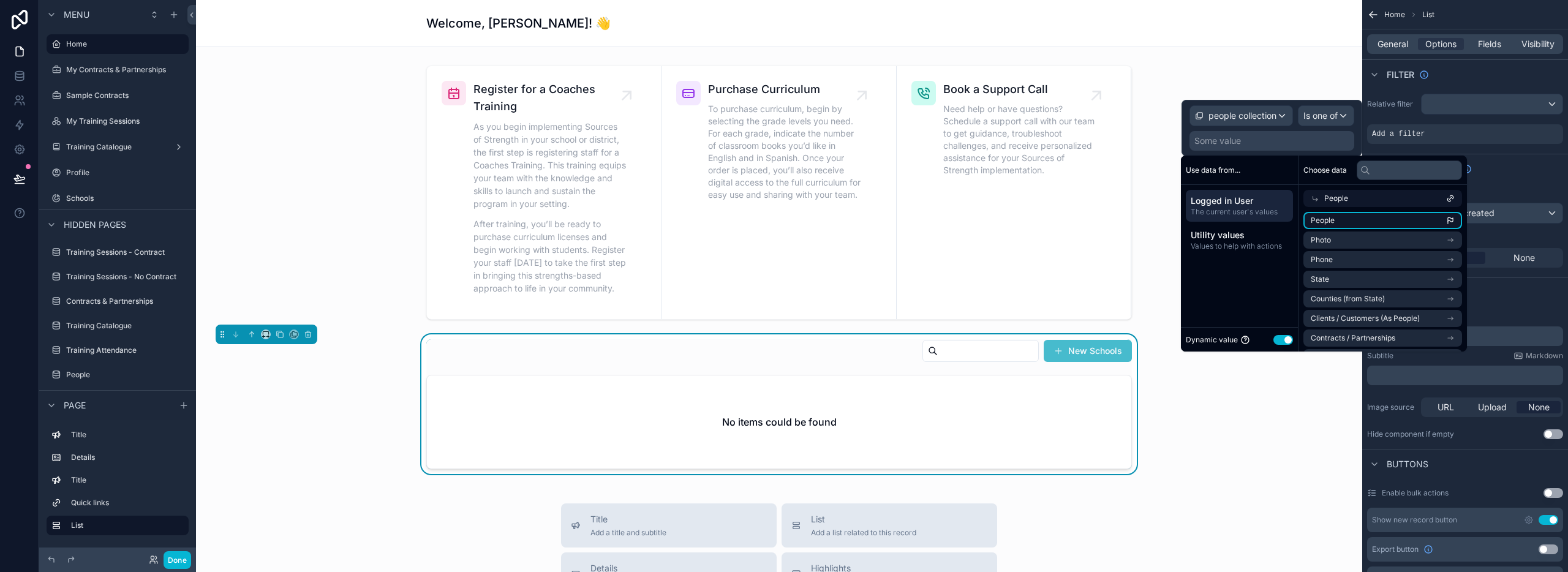
drag, startPoint x: 1348, startPoint y: 214, endPoint x: 1351, endPoint y: 221, distance: 7.6
click at [1349, 215] on li "People" at bounding box center [1383, 220] width 159 height 17
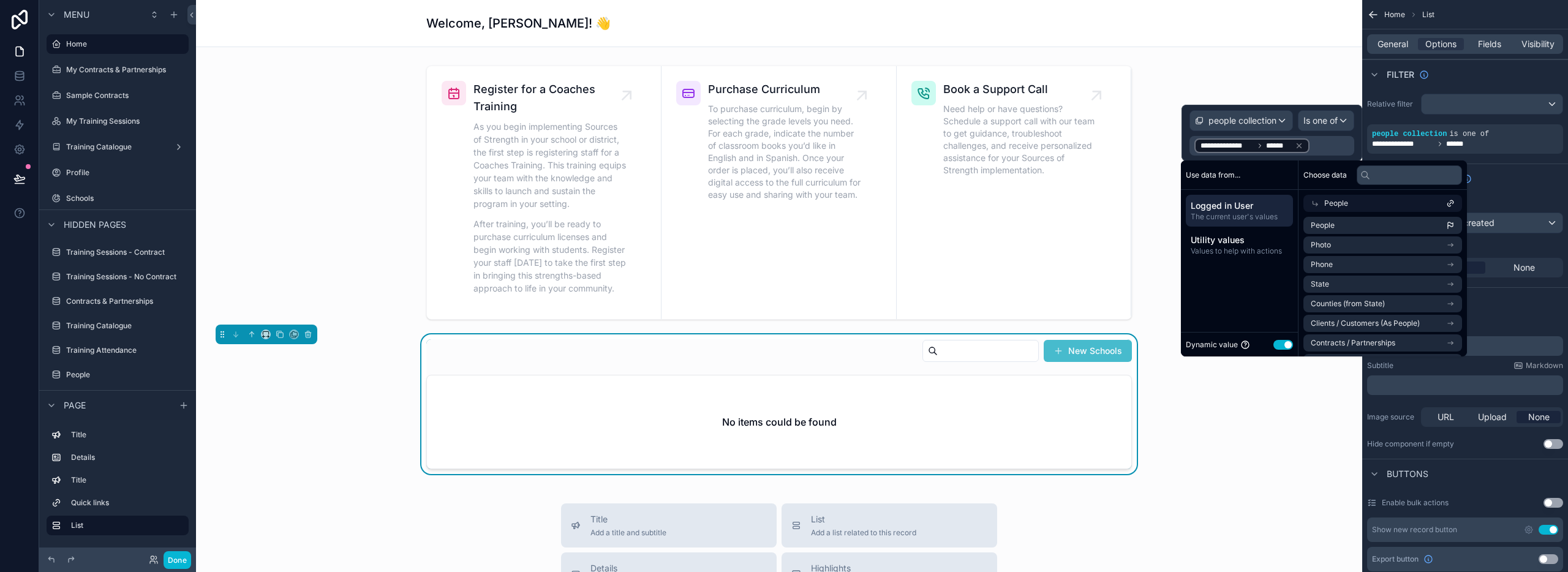
click at [1323, 417] on div "New Schools No items could be found" at bounding box center [780, 404] width 1147 height 140
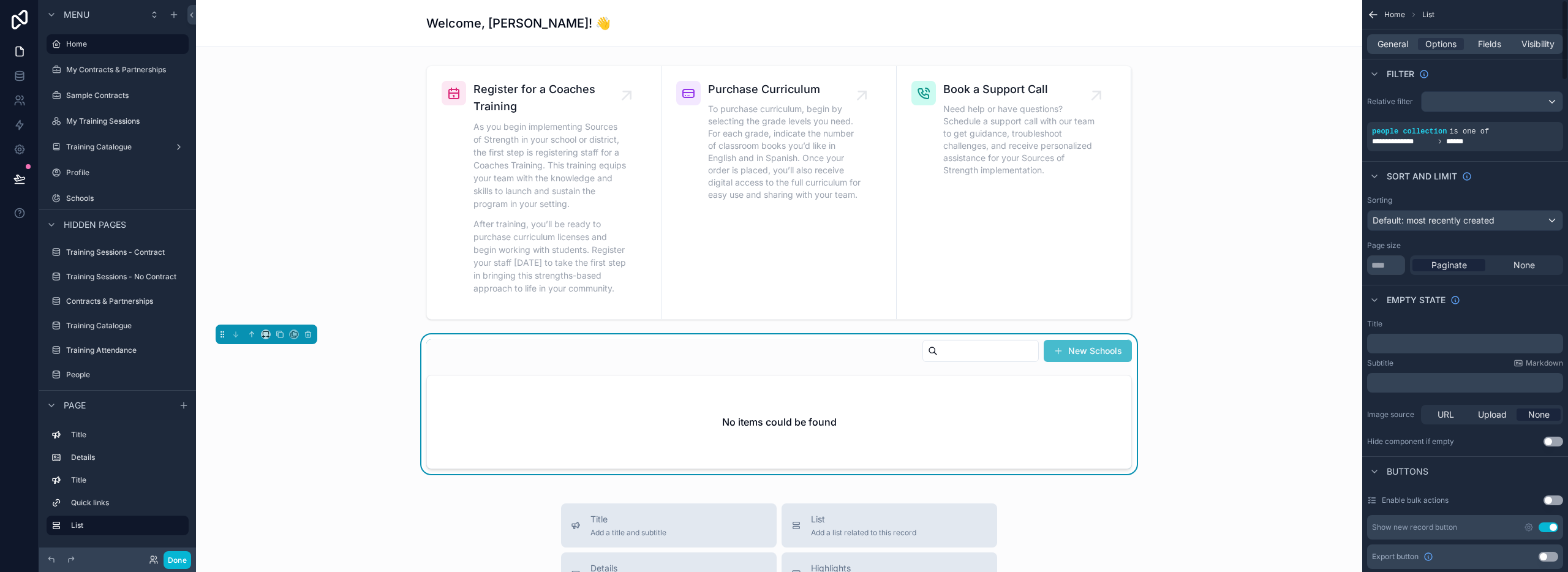
scroll to position [5, 0]
click at [1489, 222] on span "Default: most recently created" at bounding box center [1433, 217] width 122 height 11
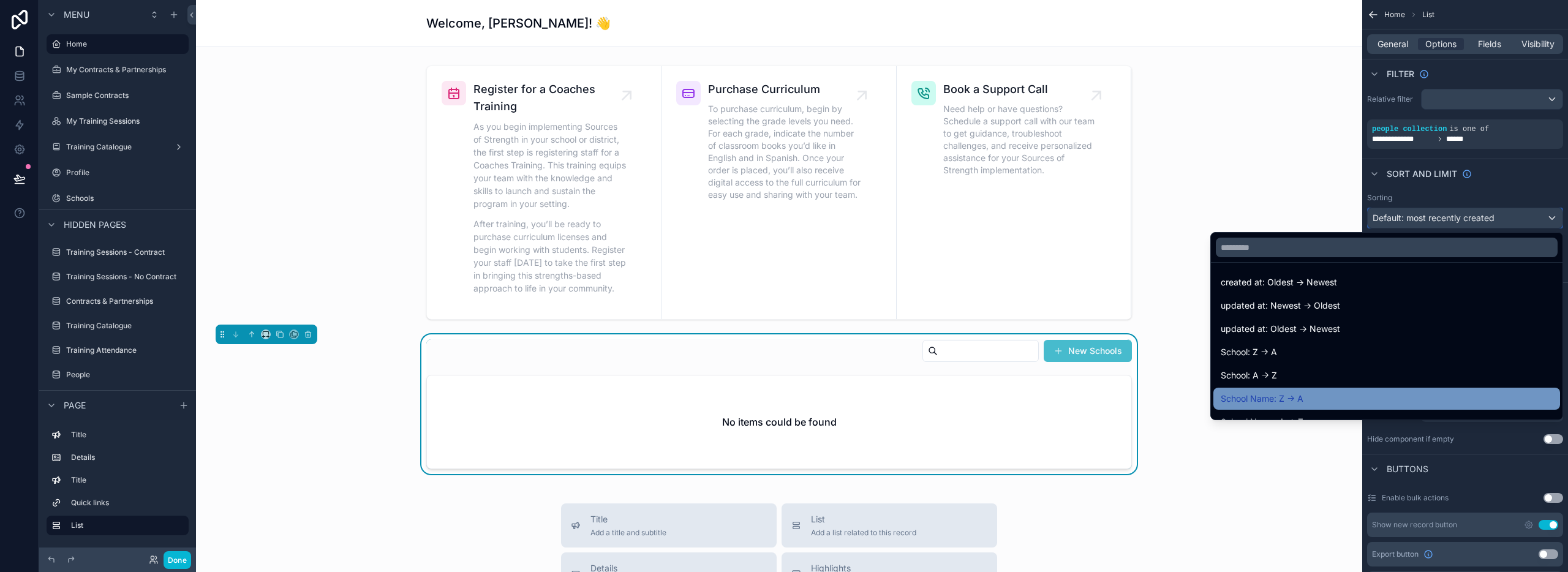
scroll to position [55, 0]
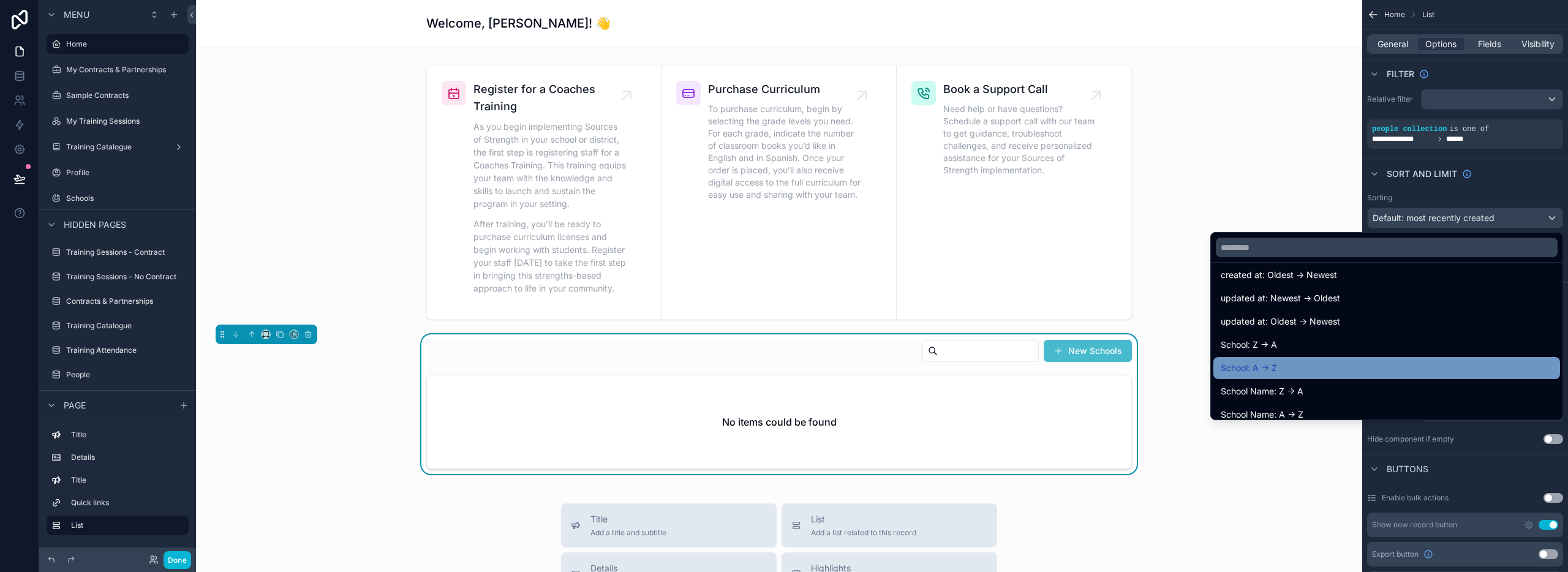
click at [1300, 372] on div "School: A -> Z" at bounding box center [1386, 368] width 332 height 15
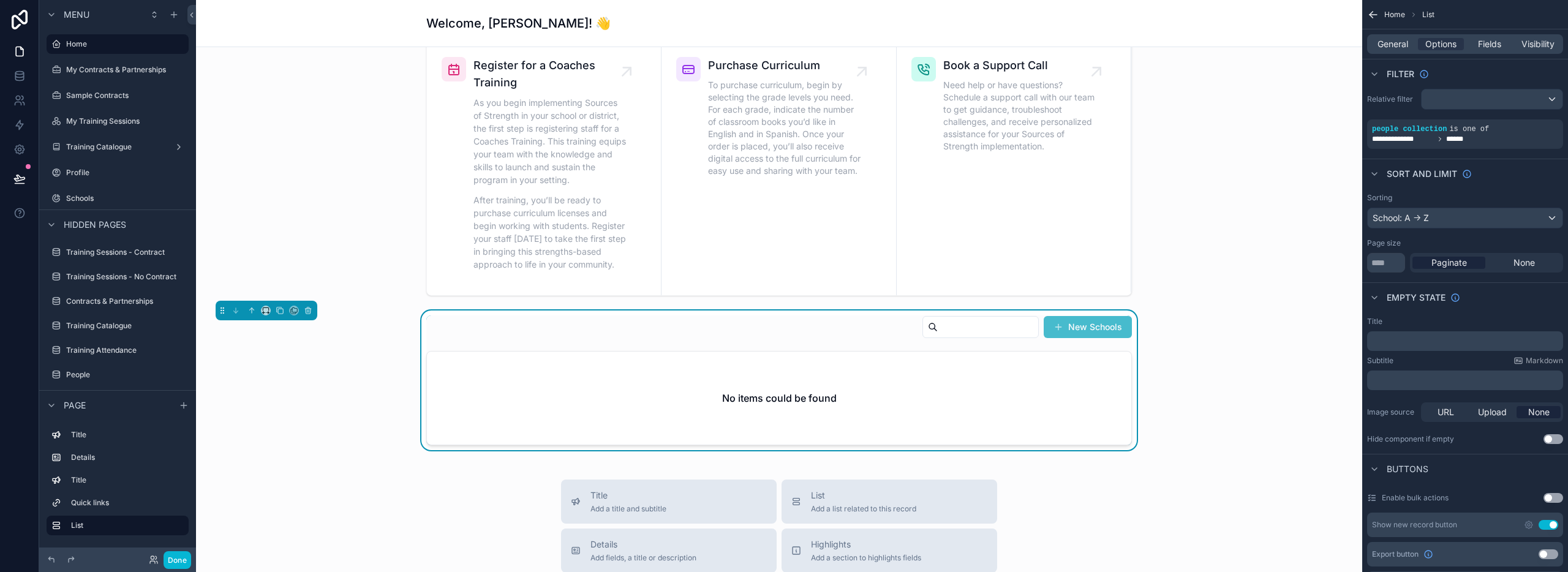
scroll to position [445, 0]
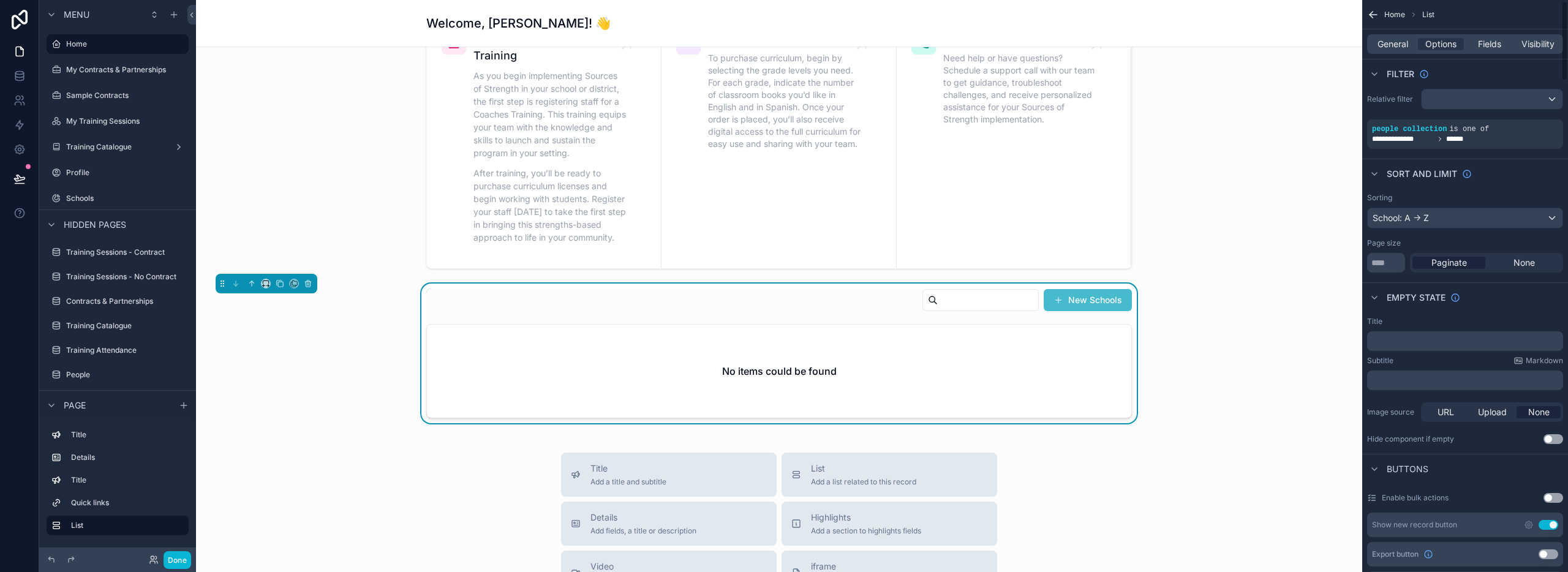
click at [1394, 342] on p "﻿" at bounding box center [1466, 342] width 189 height 10
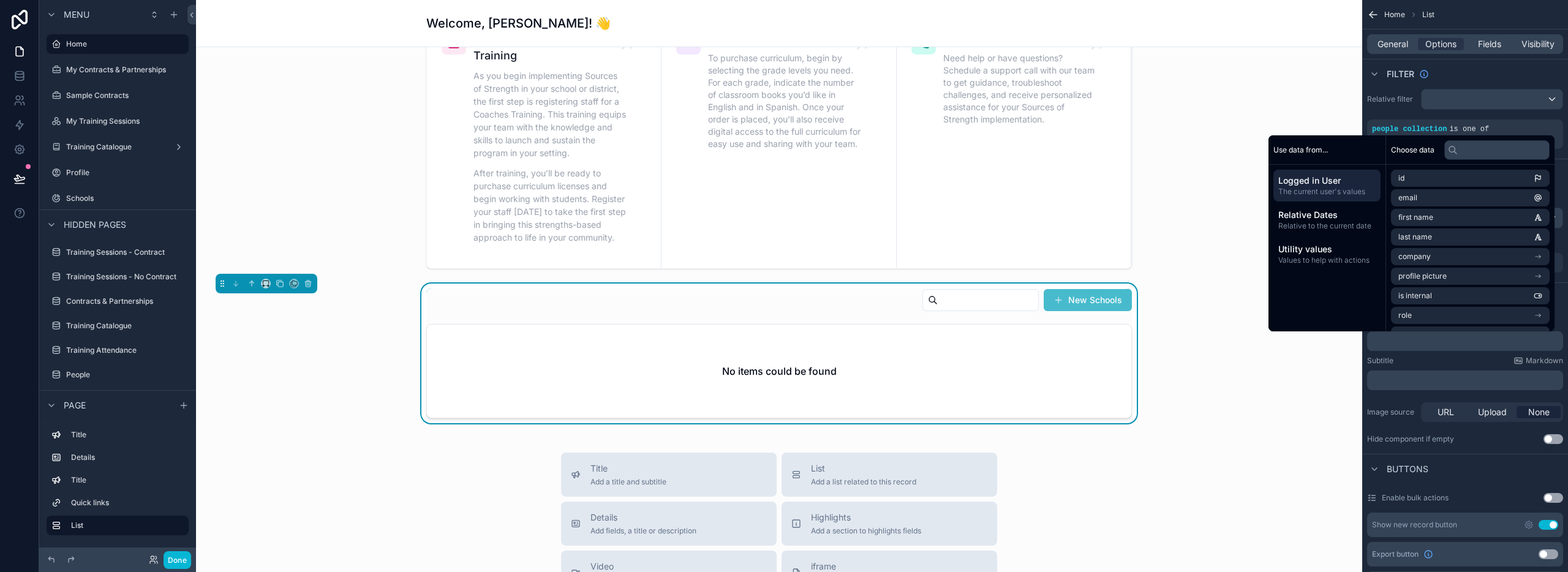
click at [1314, 355] on div "New Schools No items could be found" at bounding box center [780, 354] width 1147 height 140
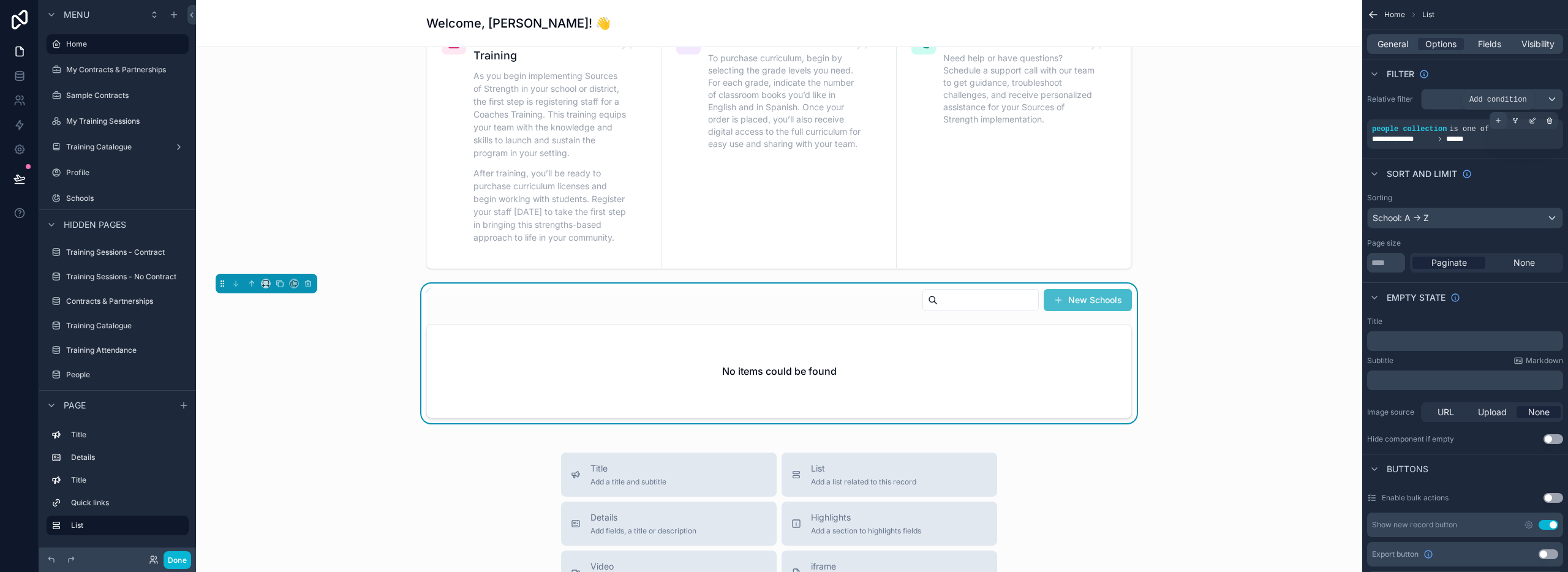
click at [1497, 121] on icon "scrollable content" at bounding box center [1498, 121] width 4 height 0
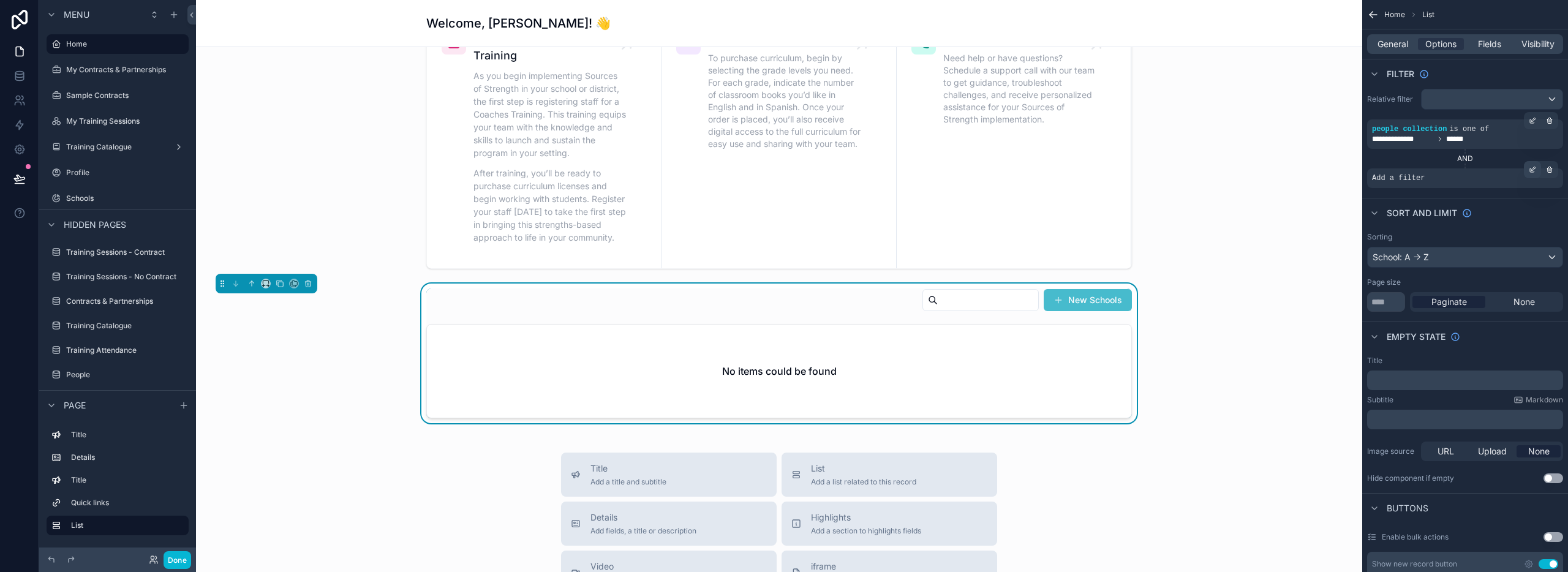
click at [1530, 169] on icon "scrollable content" at bounding box center [1532, 170] width 7 height 7
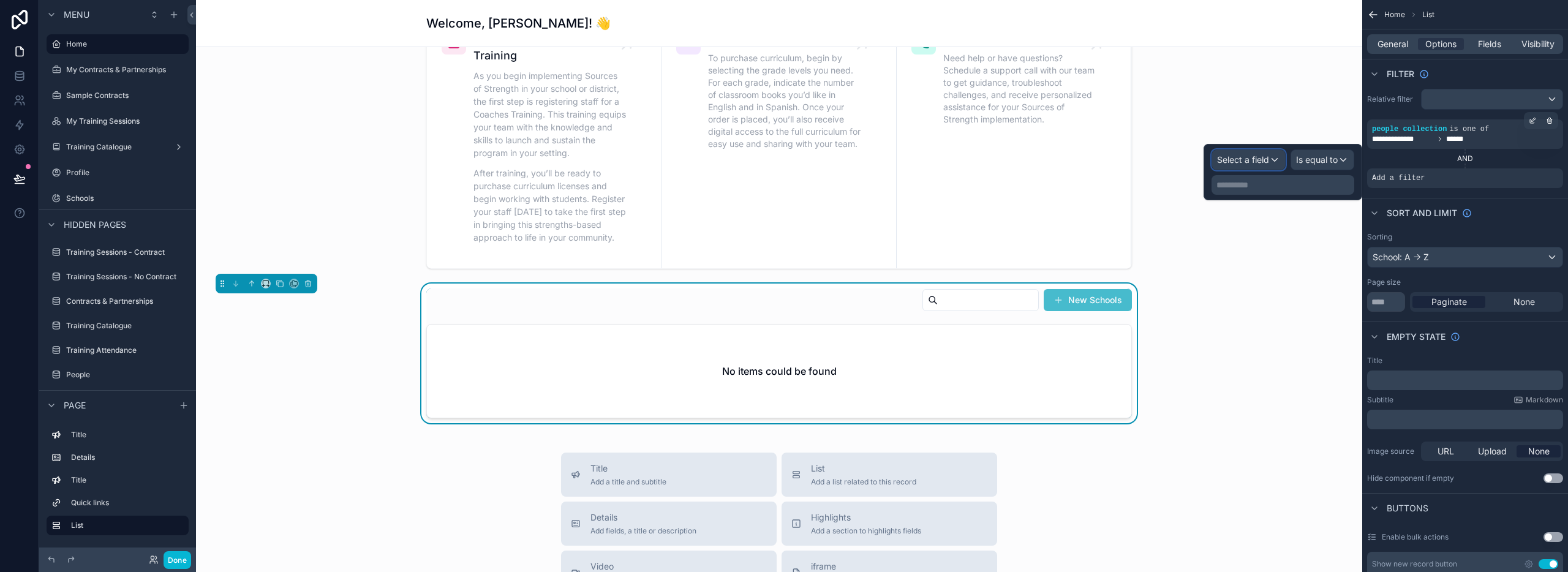
click at [1252, 160] on span "Select a field" at bounding box center [1243, 159] width 52 height 11
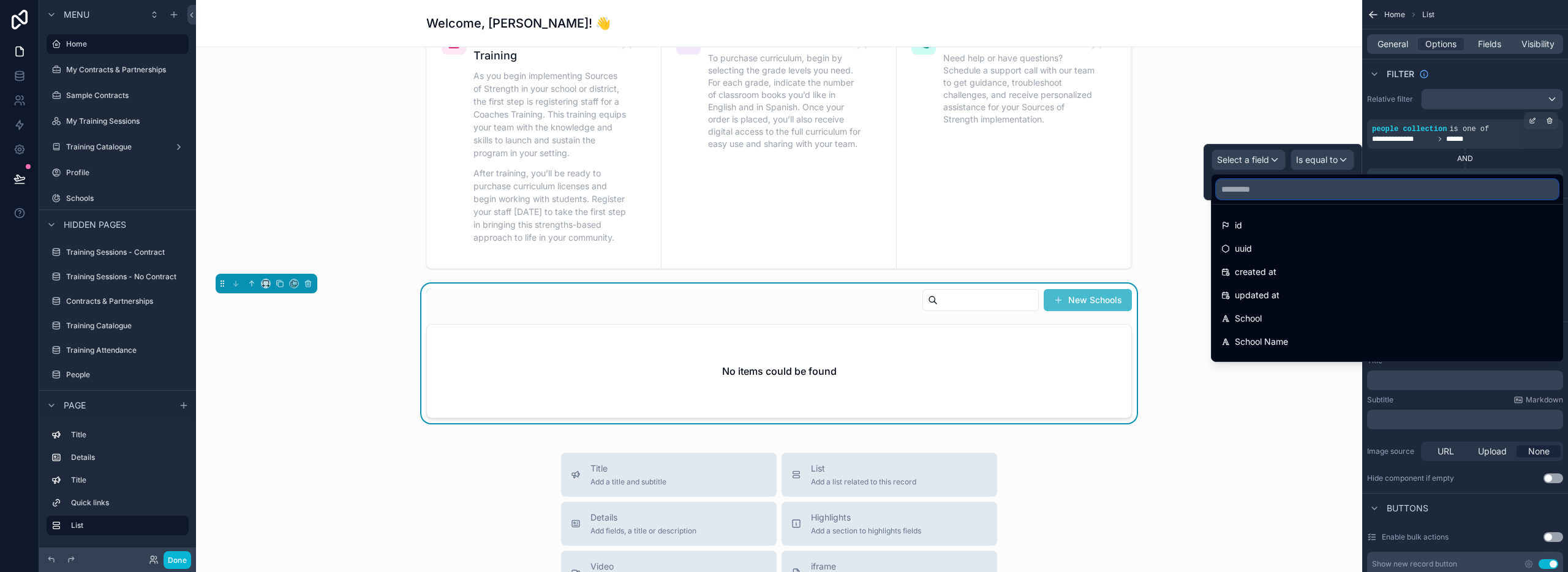
click at [1269, 191] on input "text" at bounding box center [1387, 189] width 342 height 19
type input "*"
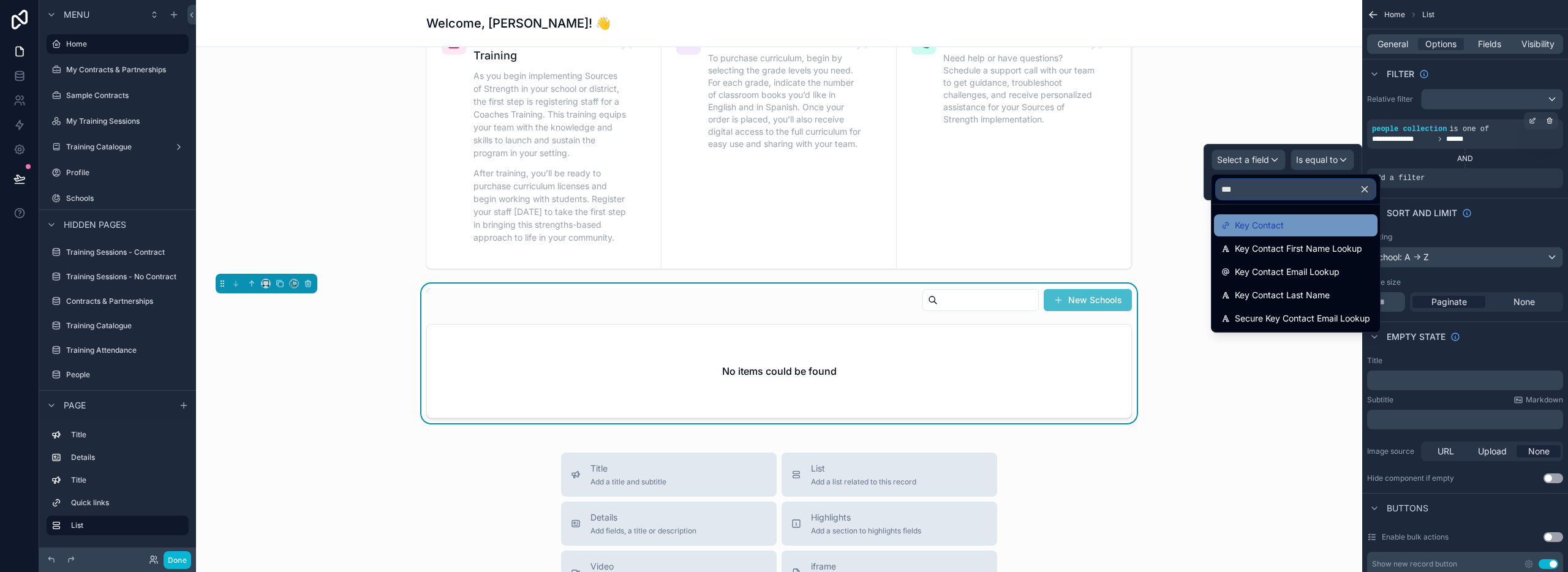
type input "***"
click at [1269, 231] on span "Key Contact" at bounding box center [1259, 226] width 49 height 15
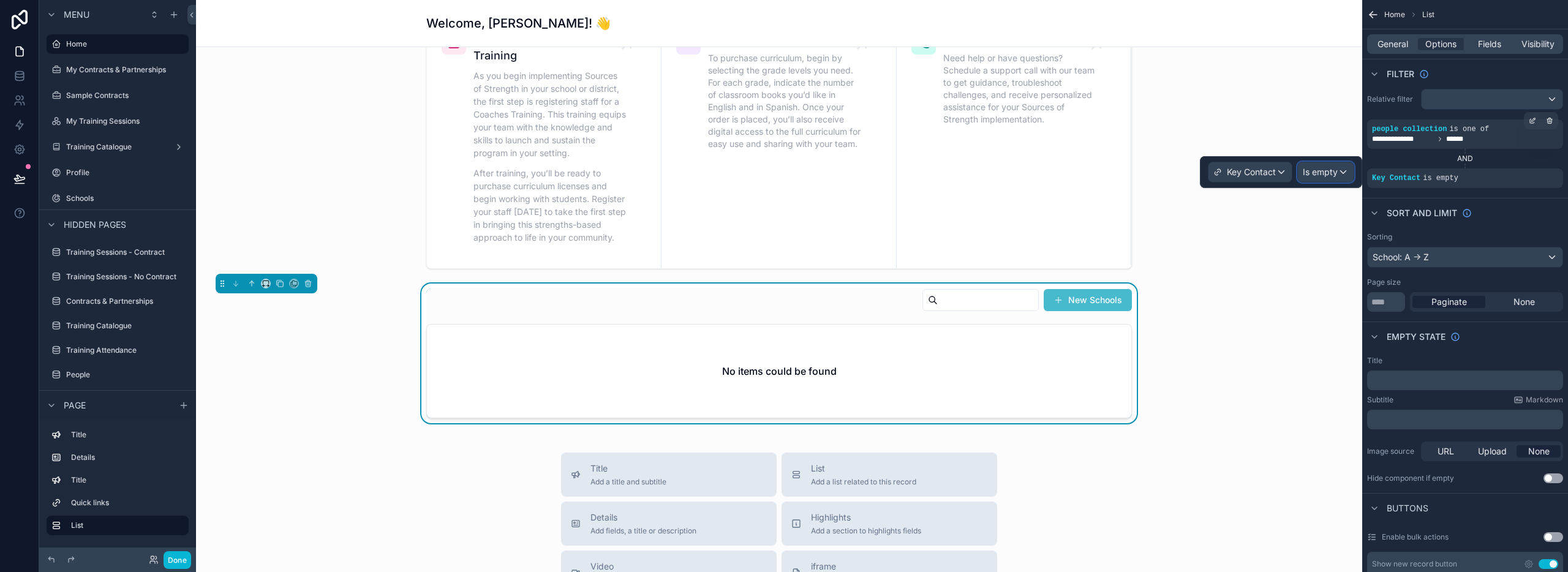
click at [1321, 172] on span "Is empty" at bounding box center [1320, 172] width 35 height 12
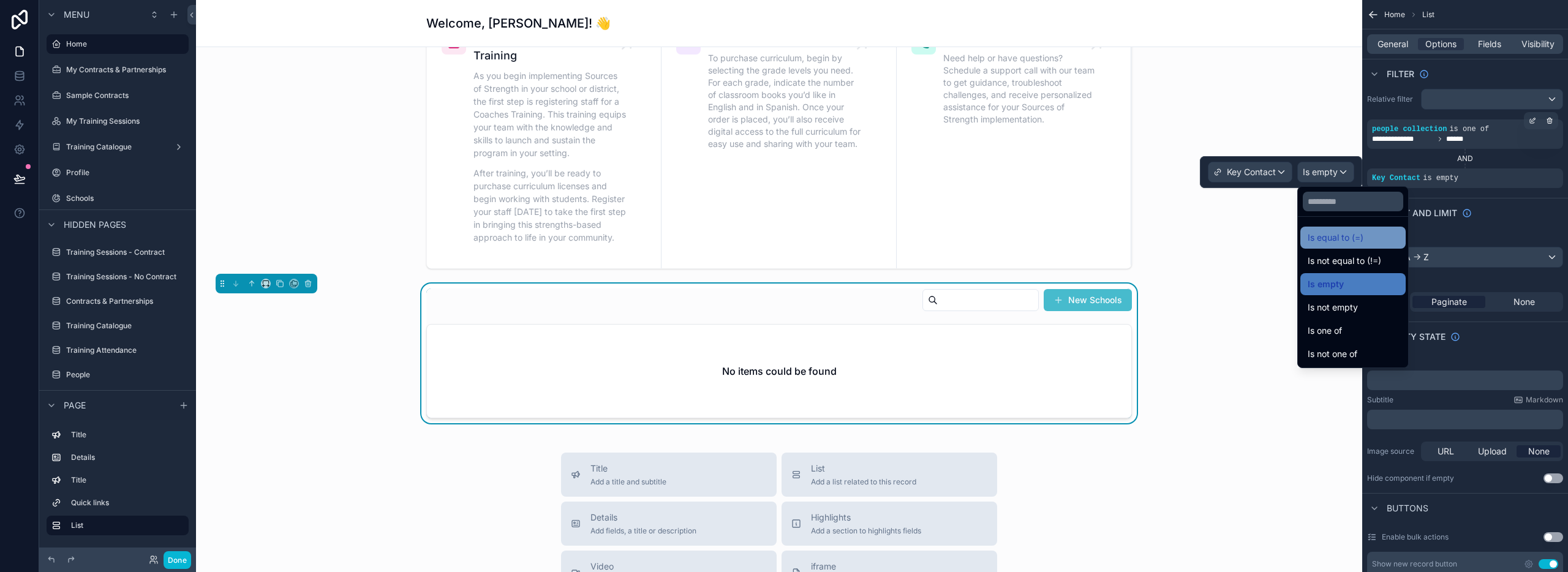
click at [1321, 240] on span "Is equal to (=)" at bounding box center [1335, 238] width 56 height 15
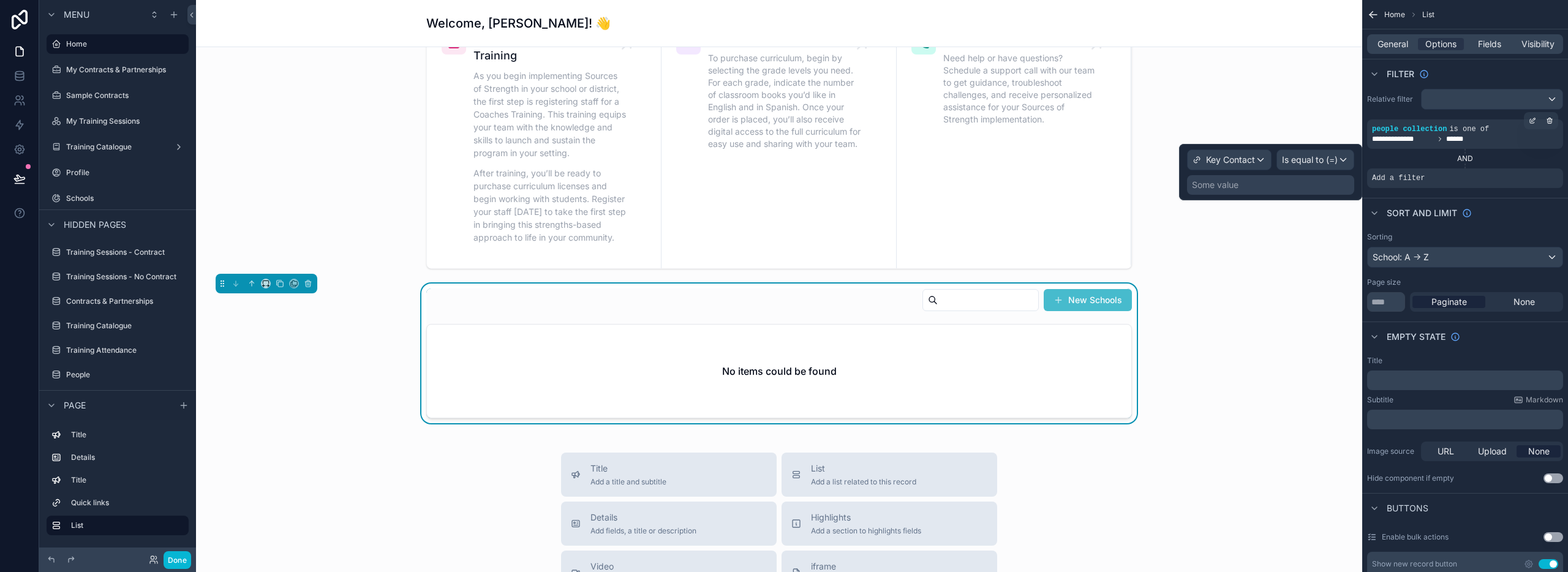
click at [1233, 184] on div "Some value" at bounding box center [1214, 184] width 46 height 12
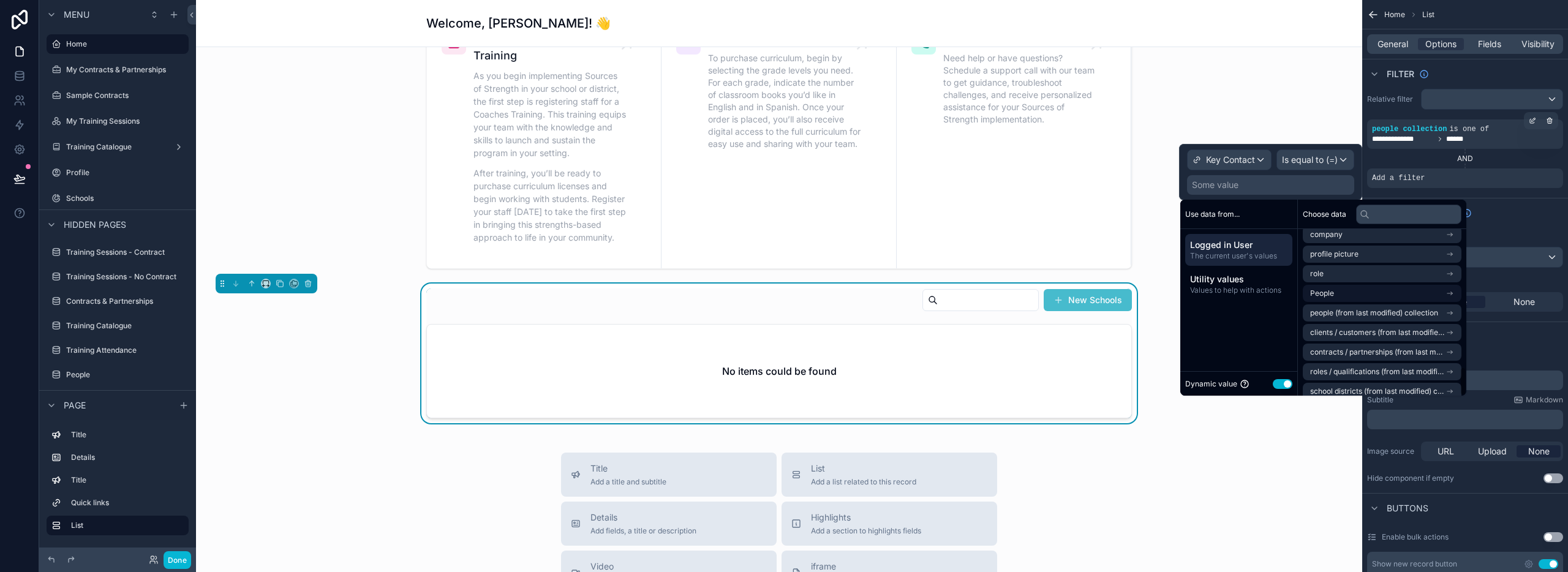
scroll to position [0, 0]
click at [1338, 303] on li "People" at bounding box center [1382, 301] width 159 height 17
click at [1389, 219] on input "text" at bounding box center [1409, 214] width 105 height 19
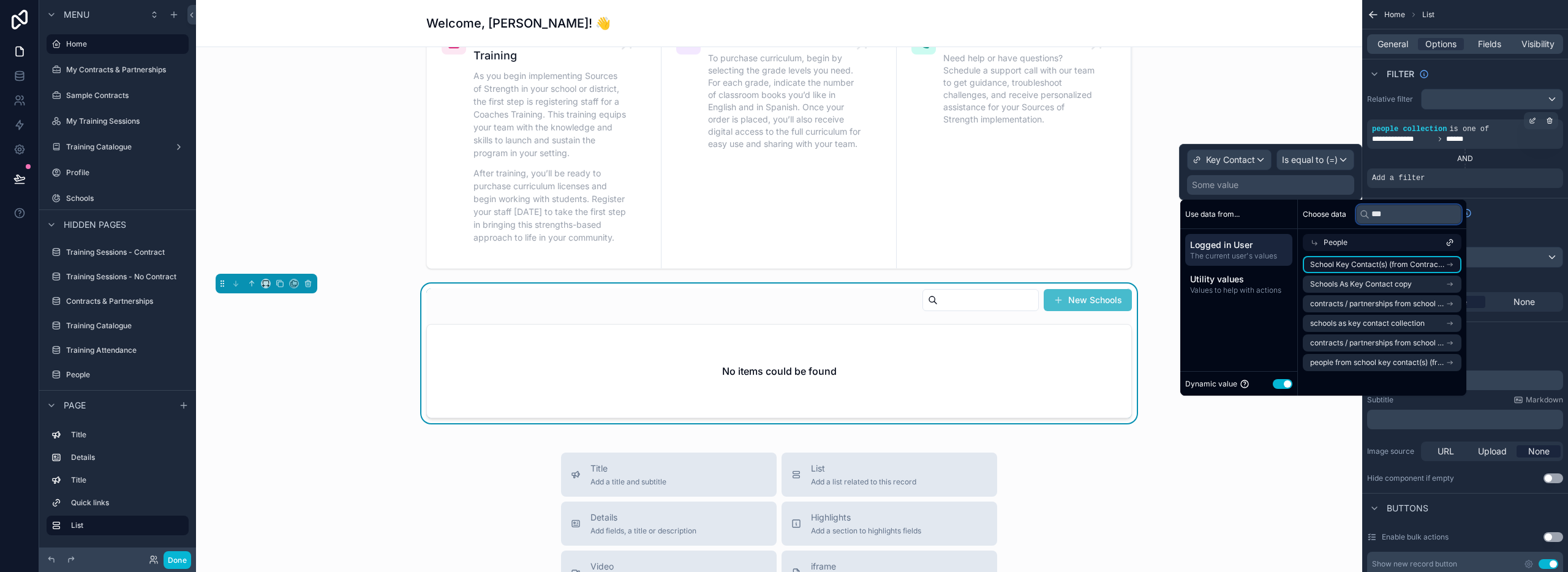
type input "***"
click at [1400, 266] on span "School Key Contact(s) (from Contracts / Partnerships)" at bounding box center [1377, 264] width 135 height 10
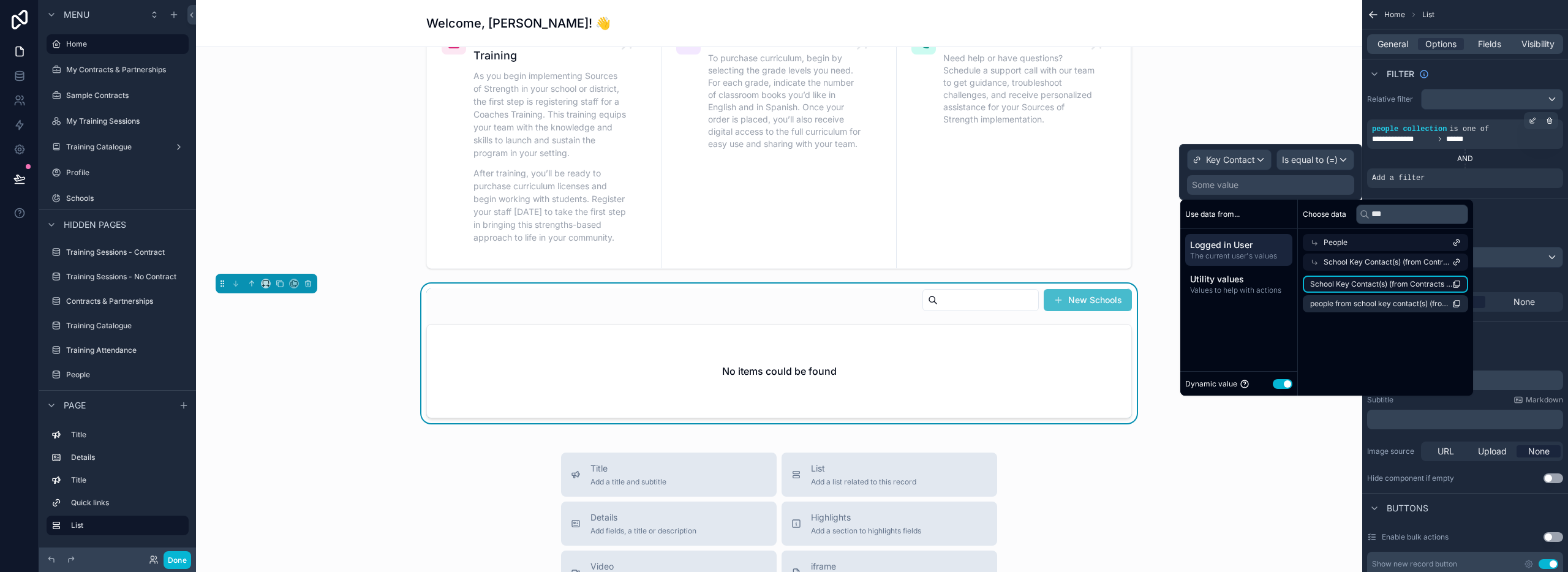
click at [1390, 286] on span "School Key Contact(s) (from Contracts / Partnerships) ID (list)" at bounding box center [1381, 284] width 142 height 10
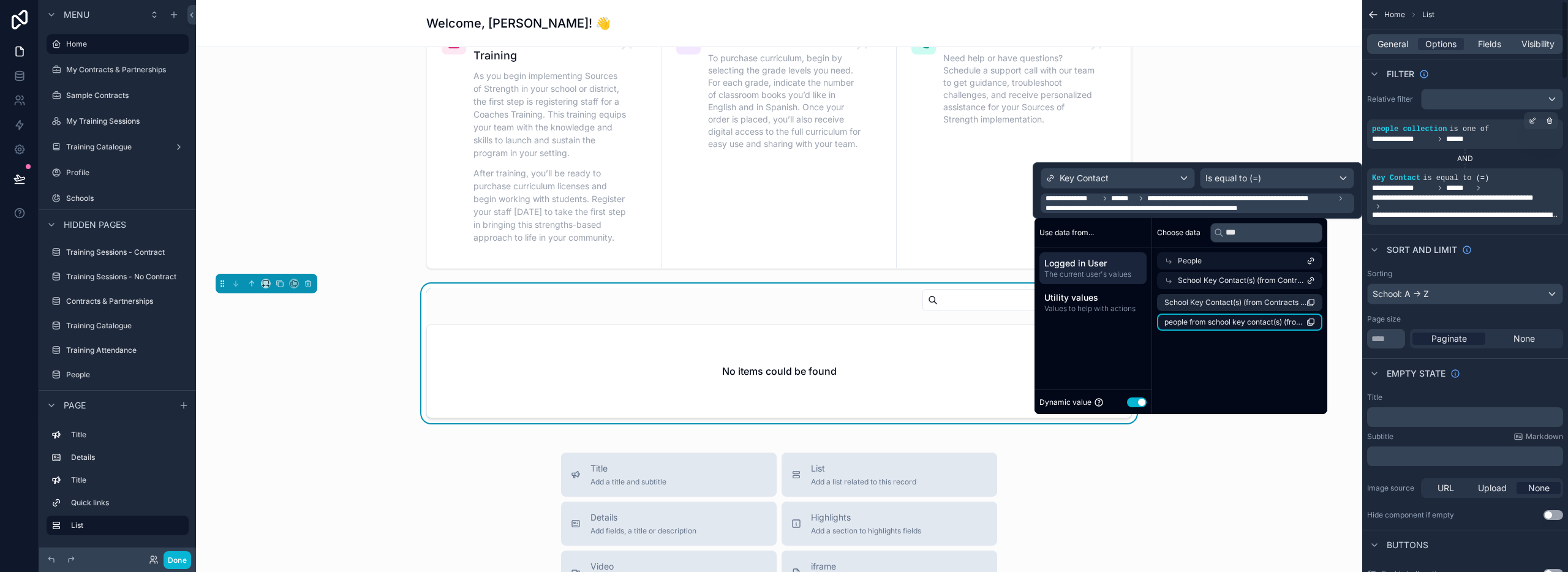
click at [1269, 323] on span "people from school key contact(s) (from contracts / partnerships) collection (l…" at bounding box center [1235, 322] width 142 height 10
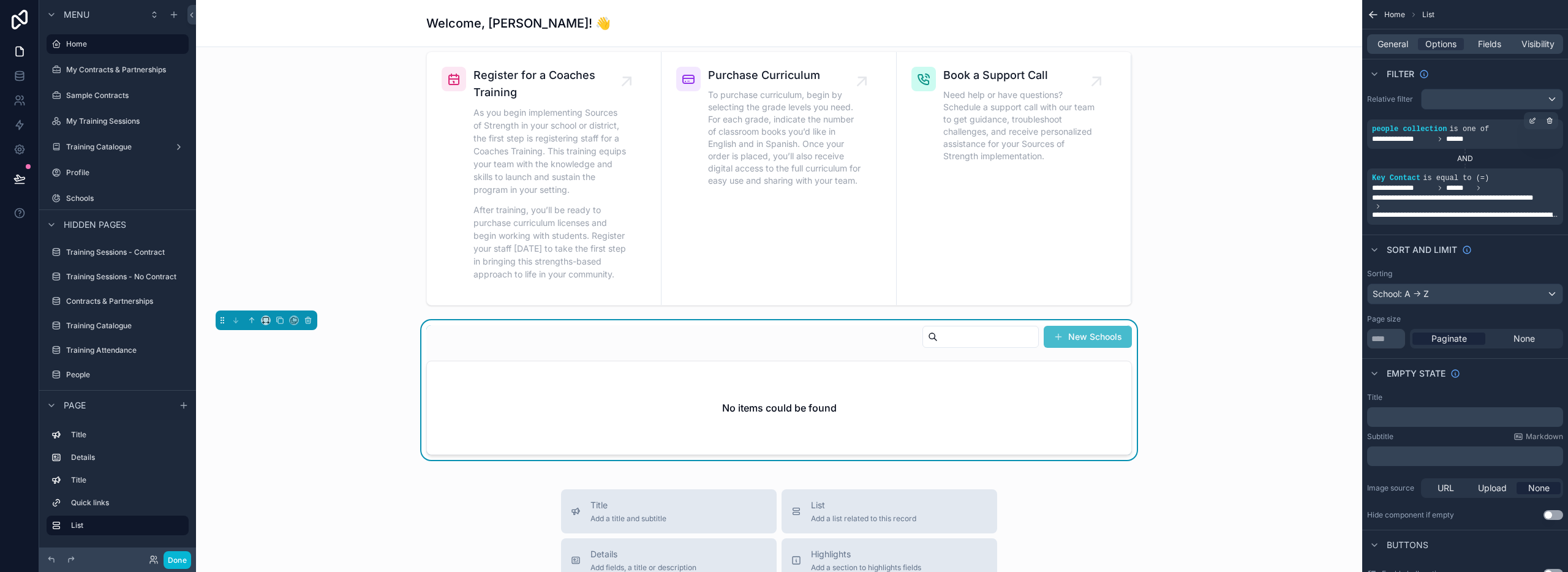
scroll to position [308, 0]
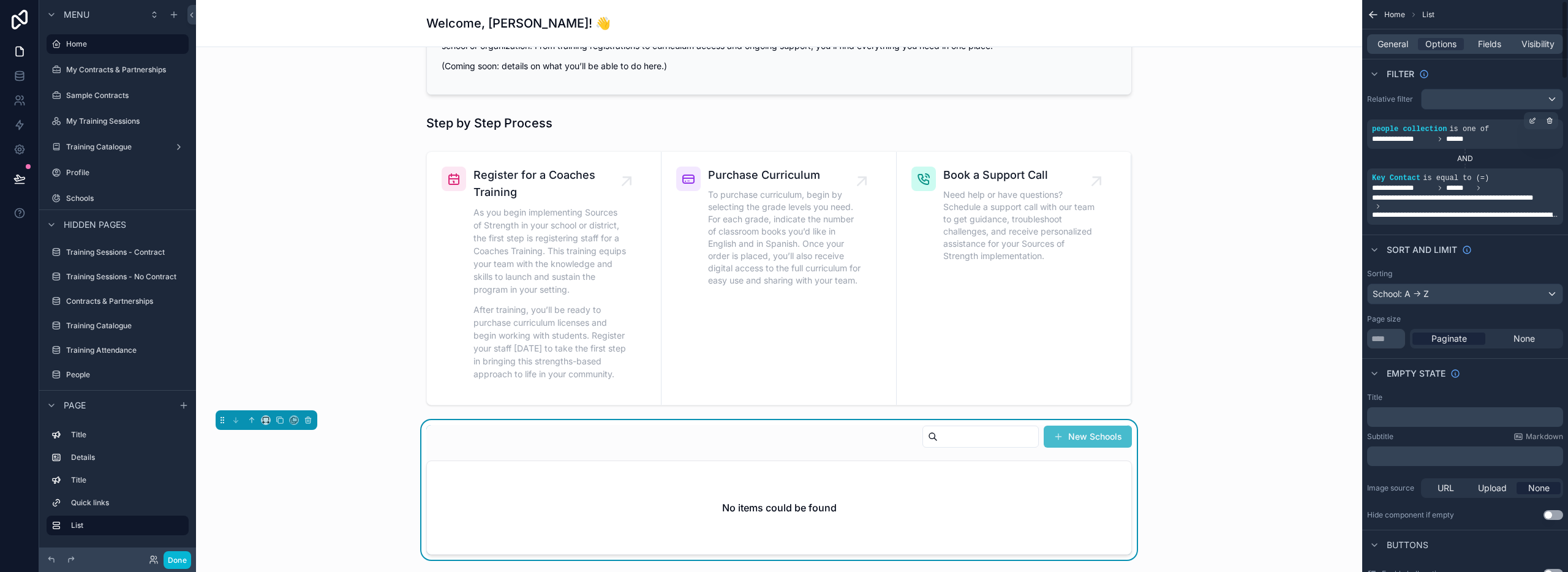
click at [1470, 157] on div "AND" at bounding box center [1465, 159] width 196 height 10
click at [1517, 167] on icon "scrollable content" at bounding box center [1518, 168] width 2 height 2
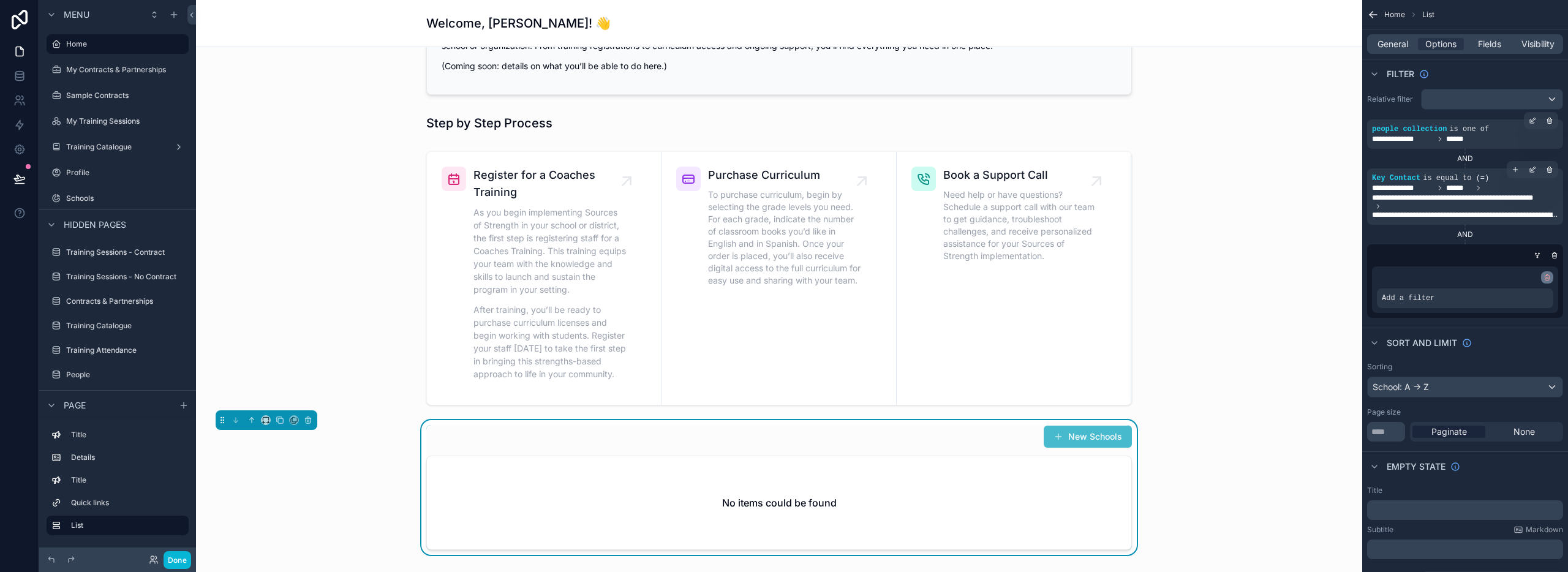
click at [1549, 277] on icon "scrollable content" at bounding box center [1547, 277] width 7 height 7
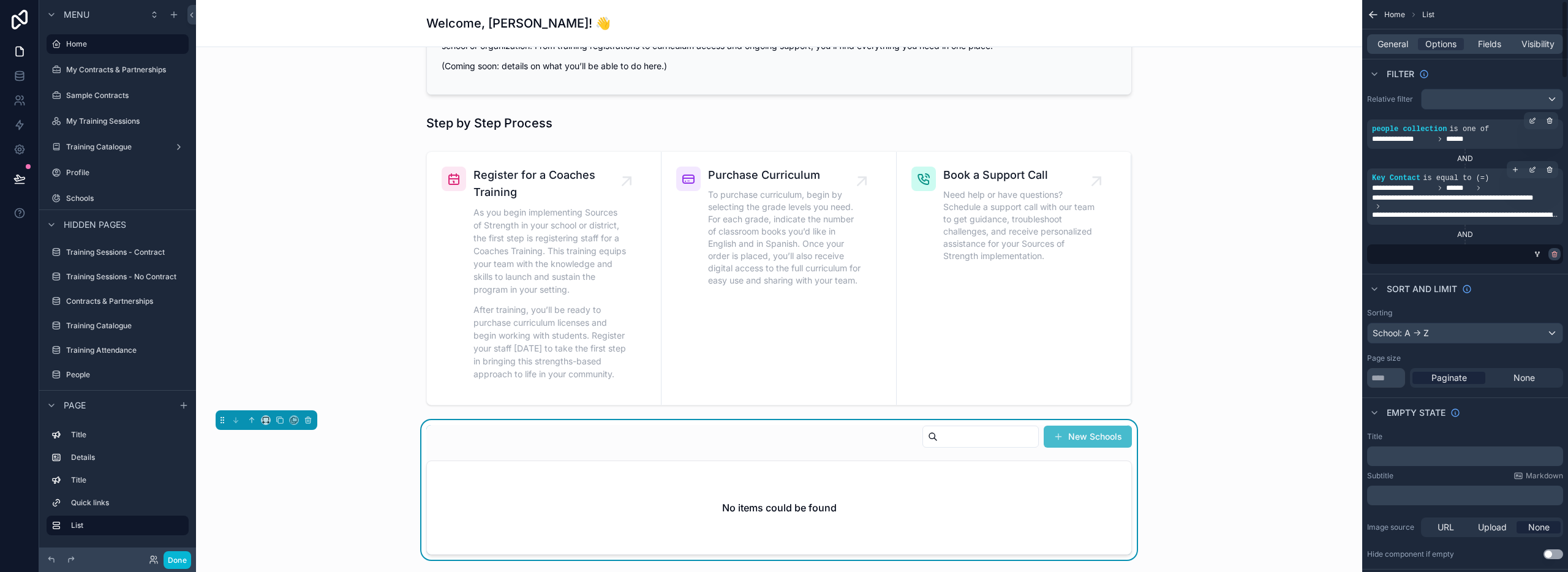
click at [1553, 253] on icon "scrollable content" at bounding box center [1554, 254] width 7 height 7
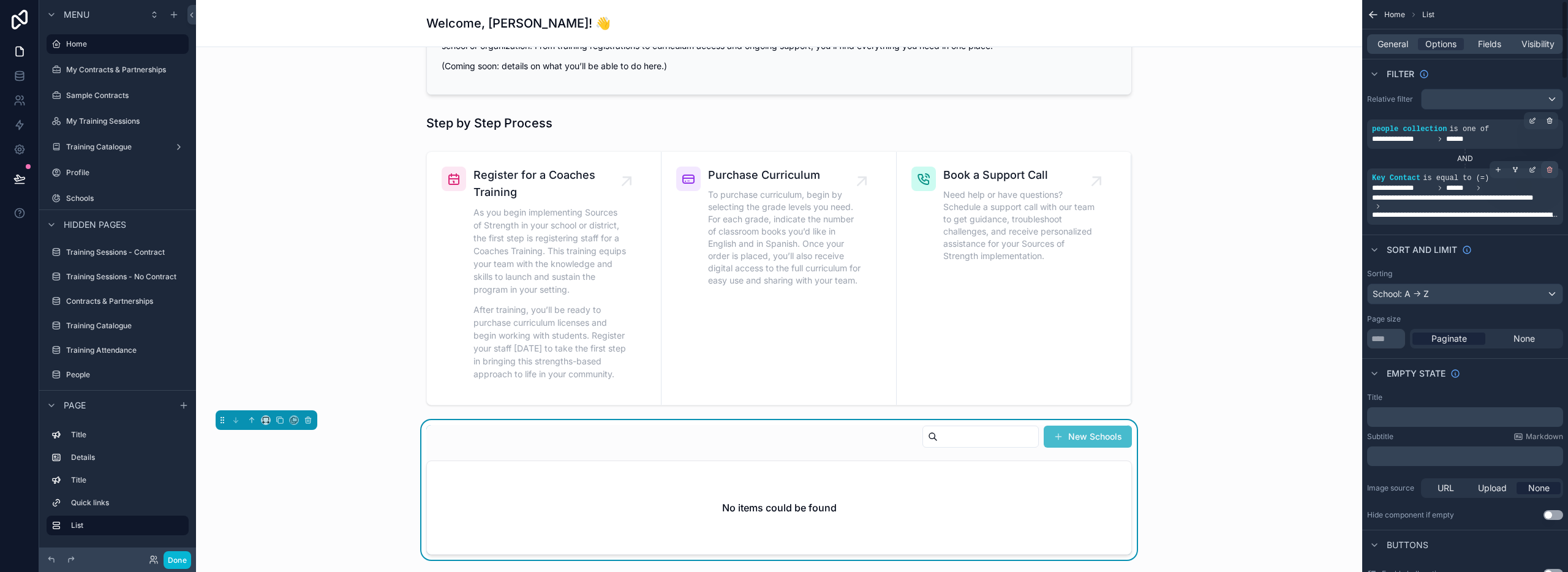
click at [1552, 166] on icon "scrollable content" at bounding box center [1549, 170] width 7 height 7
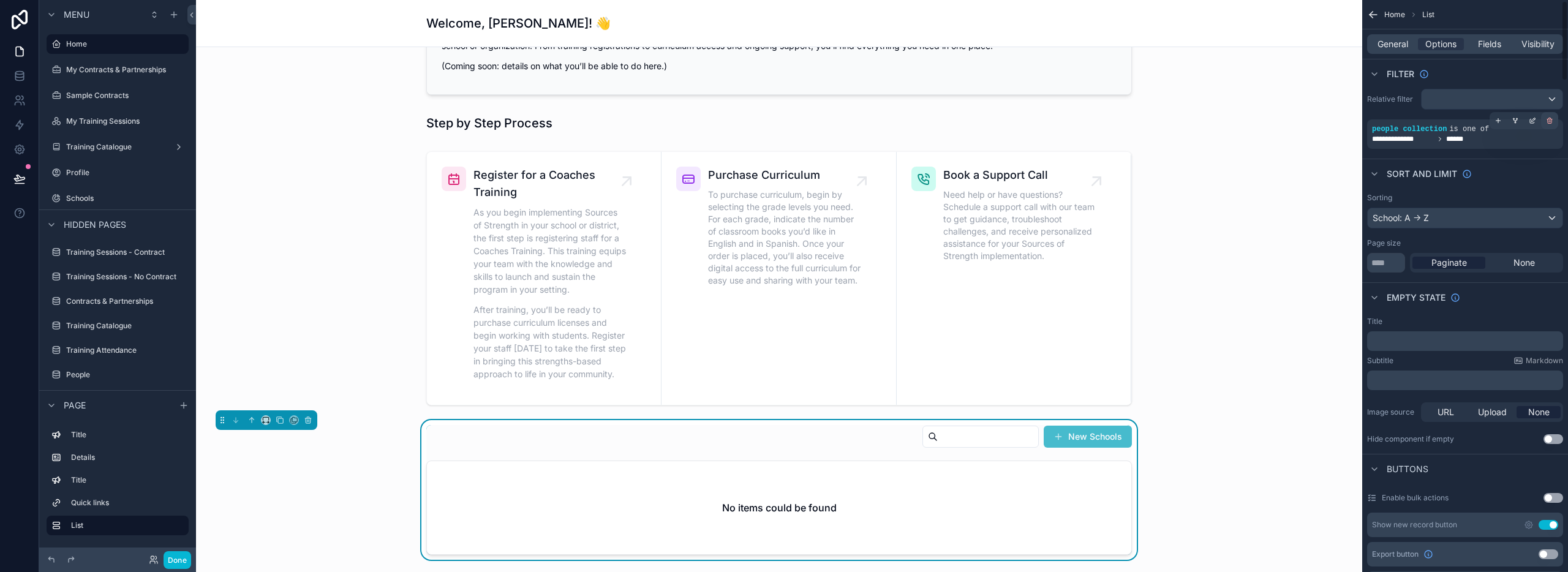
click at [1549, 119] on icon "scrollable content" at bounding box center [1549, 119] width 5 height 0
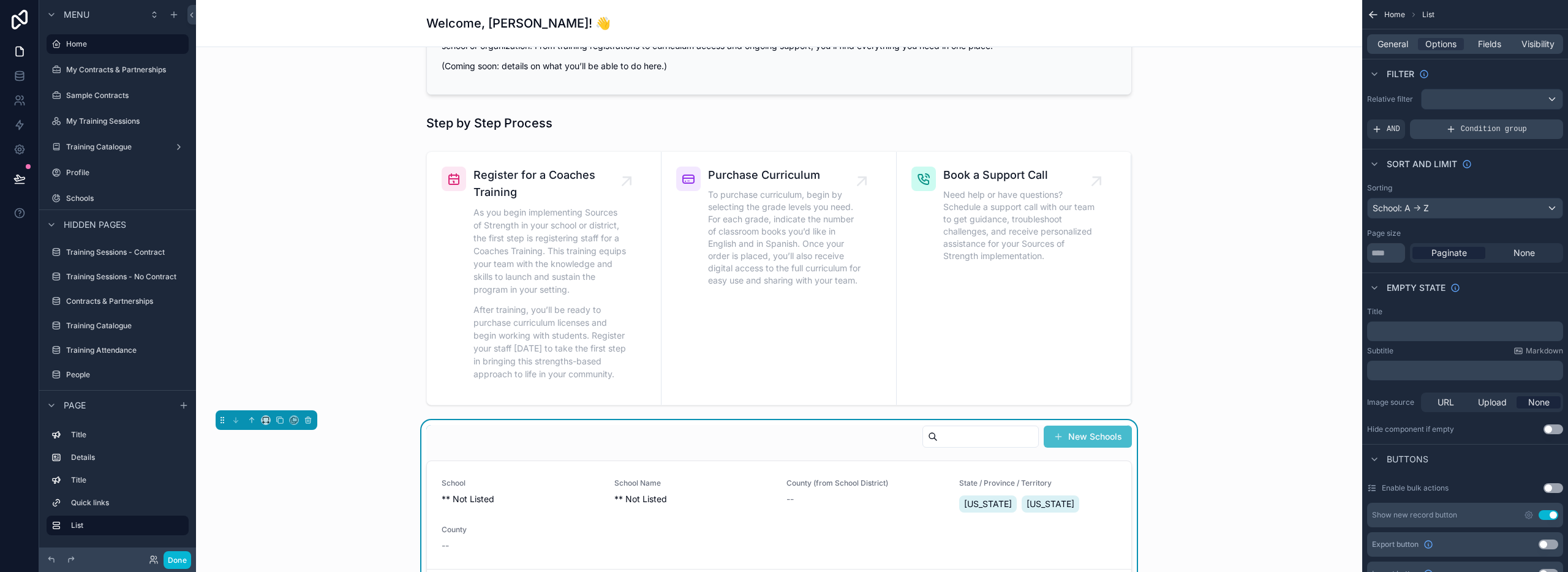
click at [1461, 129] on span "Condition group" at bounding box center [1494, 129] width 67 height 10
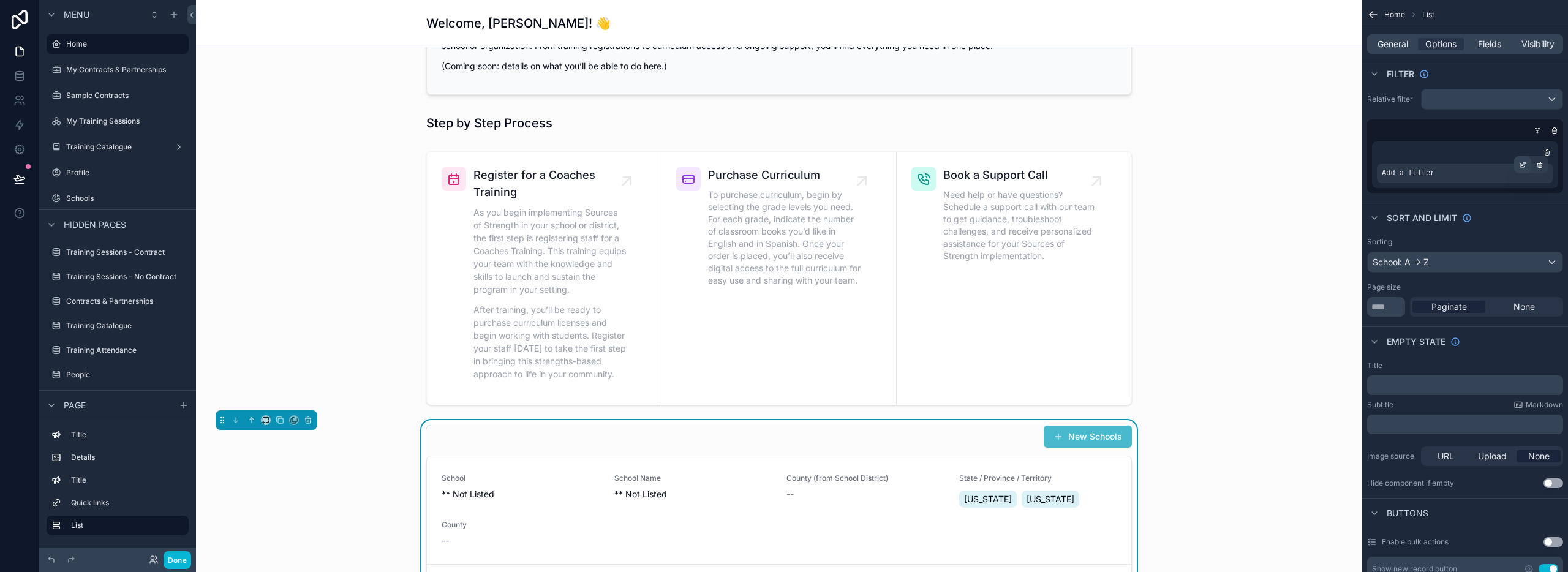
click at [1522, 166] on icon "scrollable content" at bounding box center [1523, 163] width 4 height 4
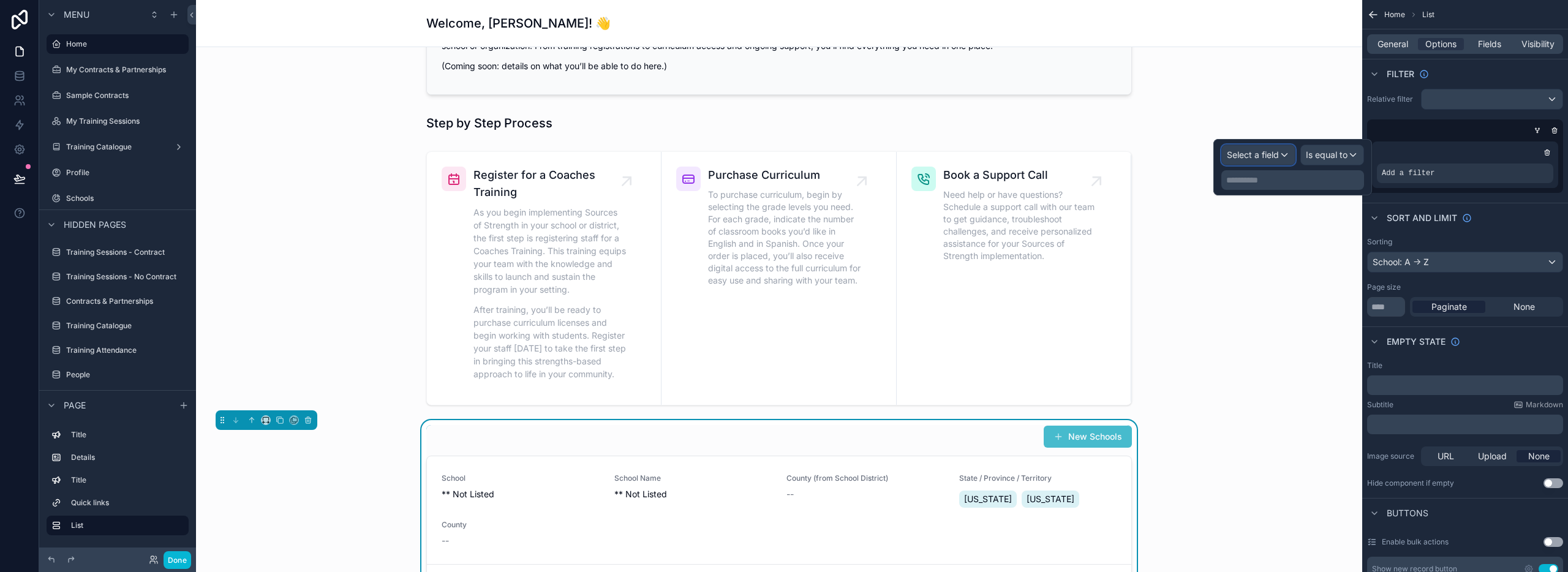
click at [1236, 159] on span "Select a field" at bounding box center [1253, 154] width 52 height 11
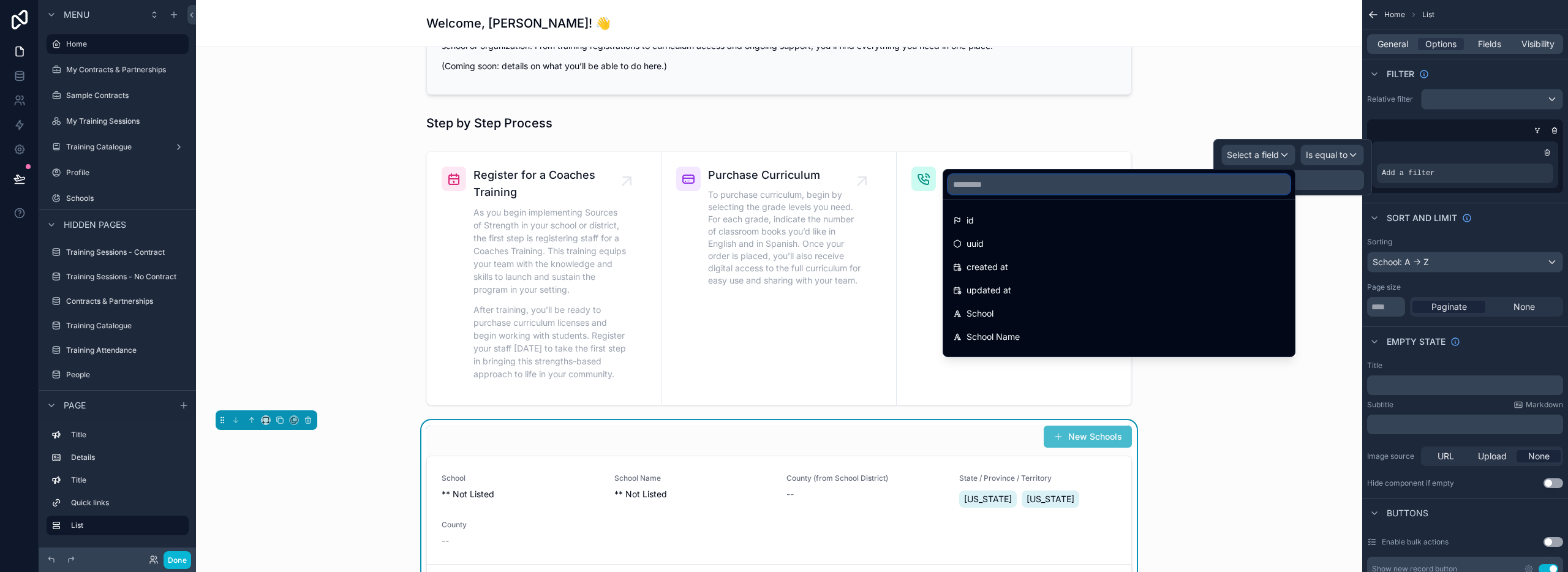
click at [1000, 189] on input "text" at bounding box center [1119, 184] width 342 height 19
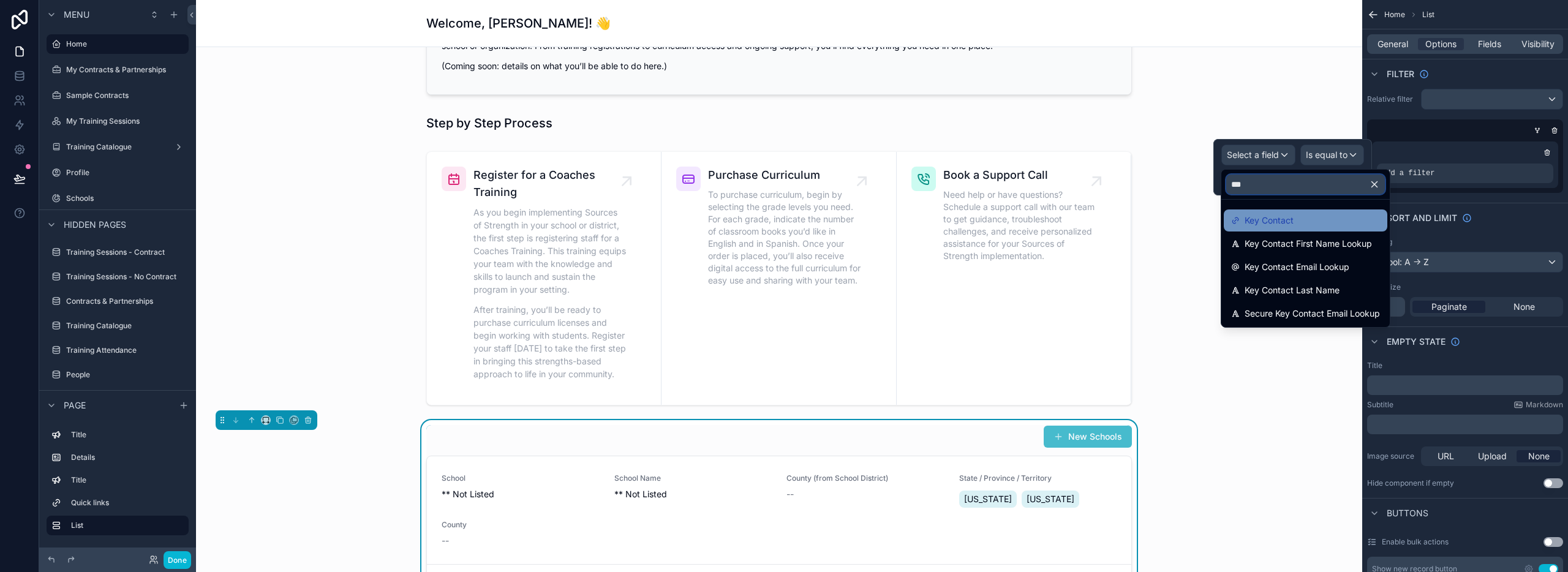
type input "***"
click at [1274, 221] on span "Key Contact" at bounding box center [1269, 221] width 49 height 15
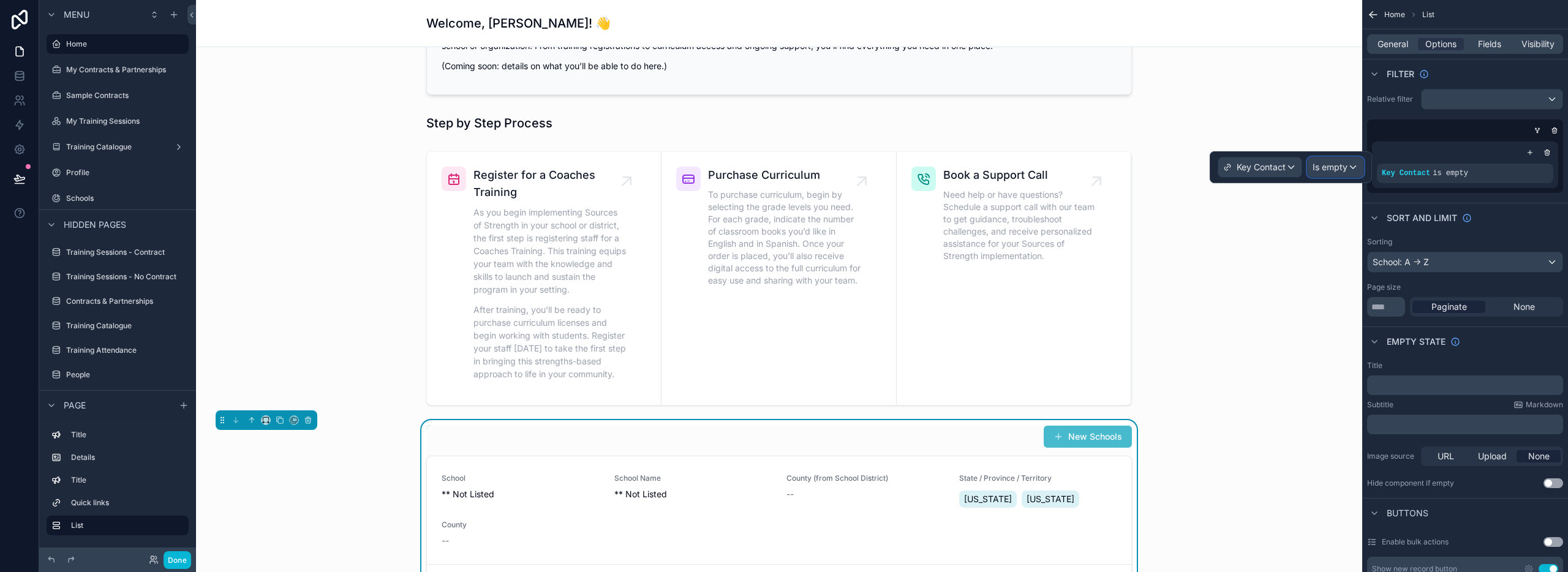
click at [1330, 173] on span "Is empty" at bounding box center [1330, 167] width 35 height 12
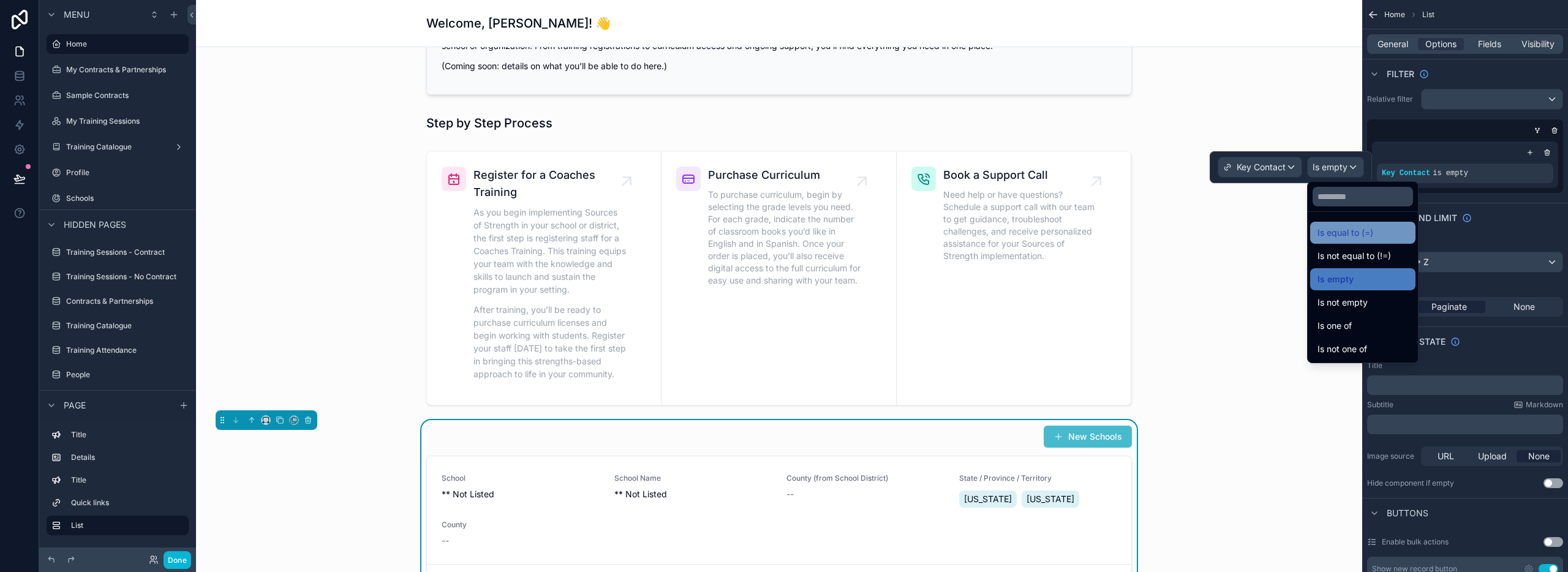
click at [1339, 229] on span "Is equal to (=)" at bounding box center [1345, 233] width 56 height 15
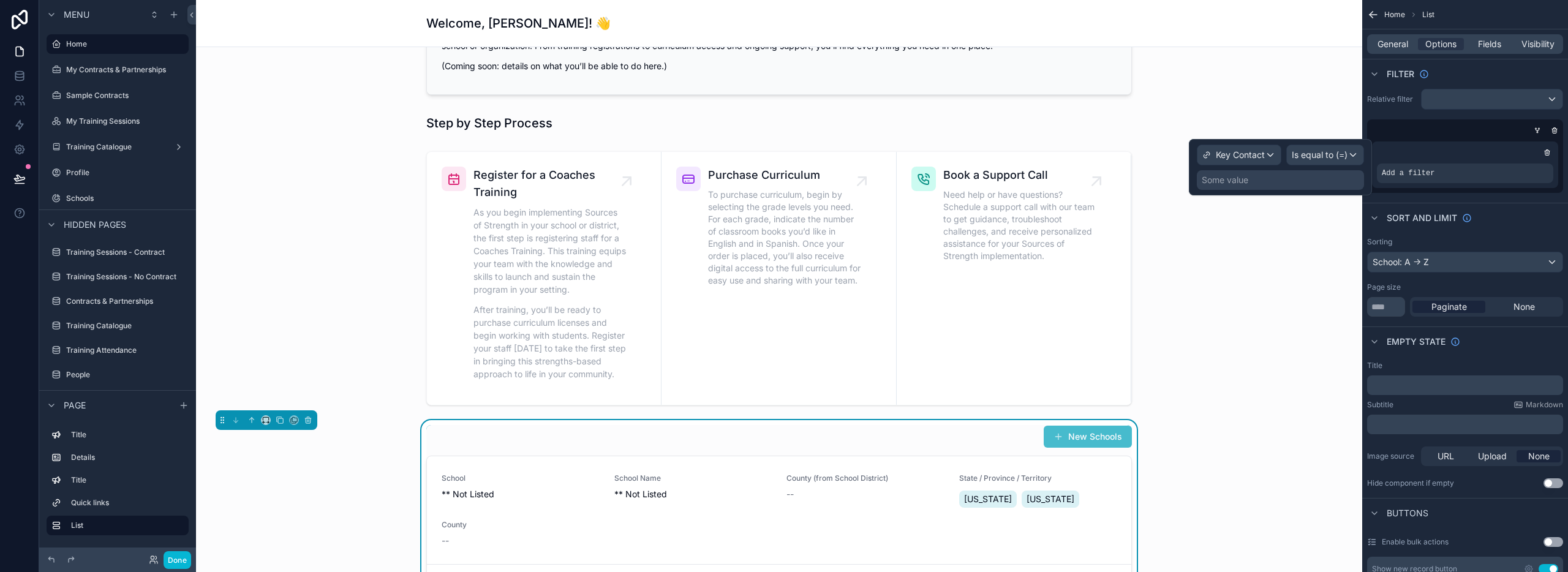
click at [1219, 178] on div "Some value" at bounding box center [1225, 179] width 46 height 12
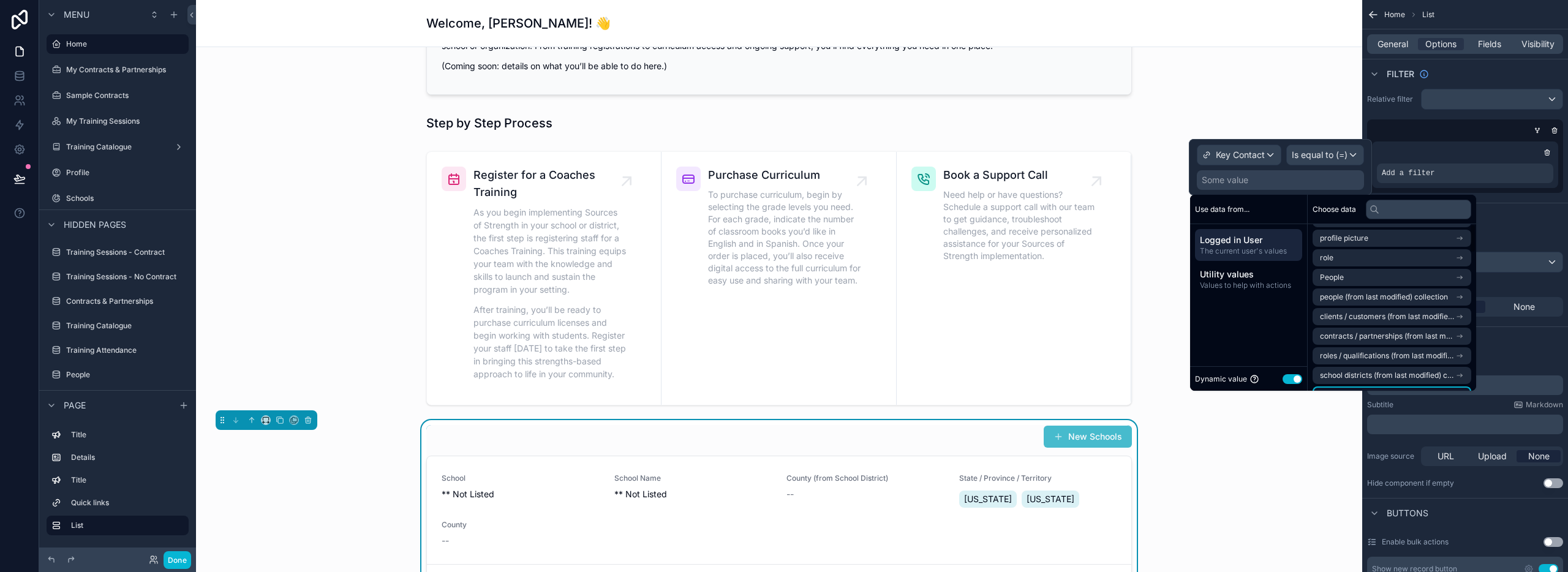
scroll to position [0, 0]
click at [1373, 297] on li "People" at bounding box center [1392, 296] width 159 height 17
click at [1375, 260] on li "People" at bounding box center [1392, 260] width 159 height 17
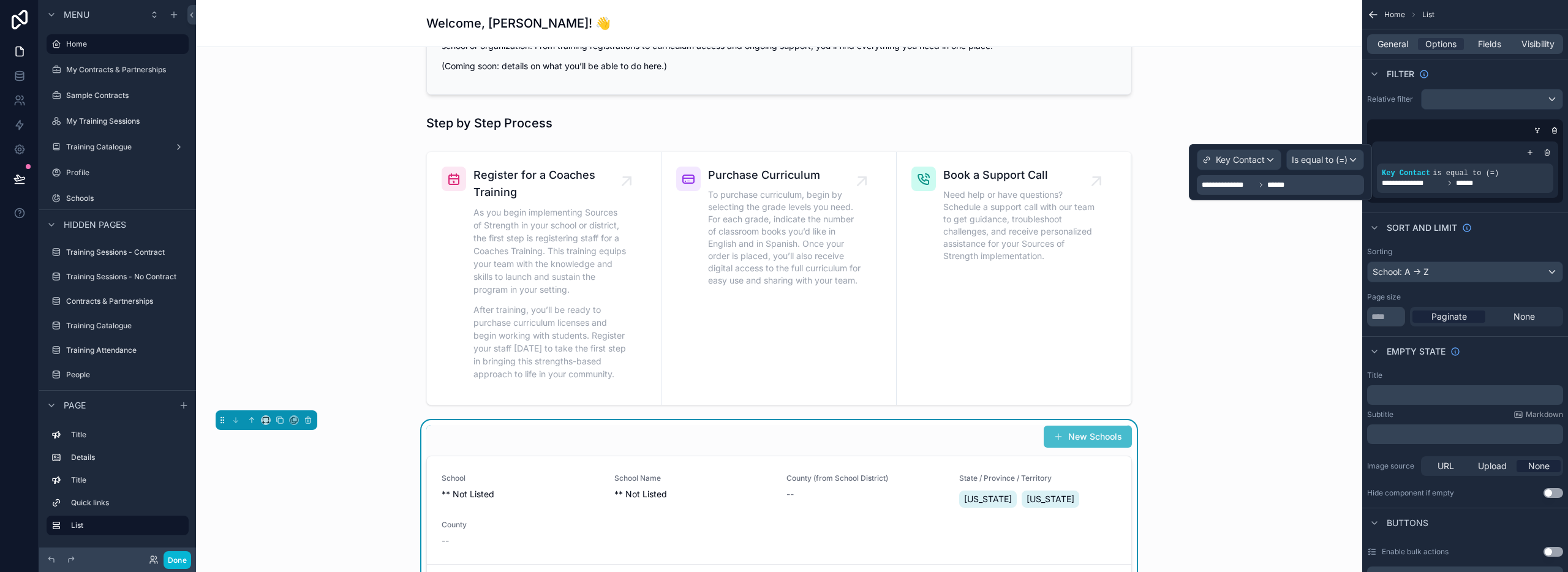
click at [1304, 185] on div "**********" at bounding box center [1281, 185] width 167 height 19
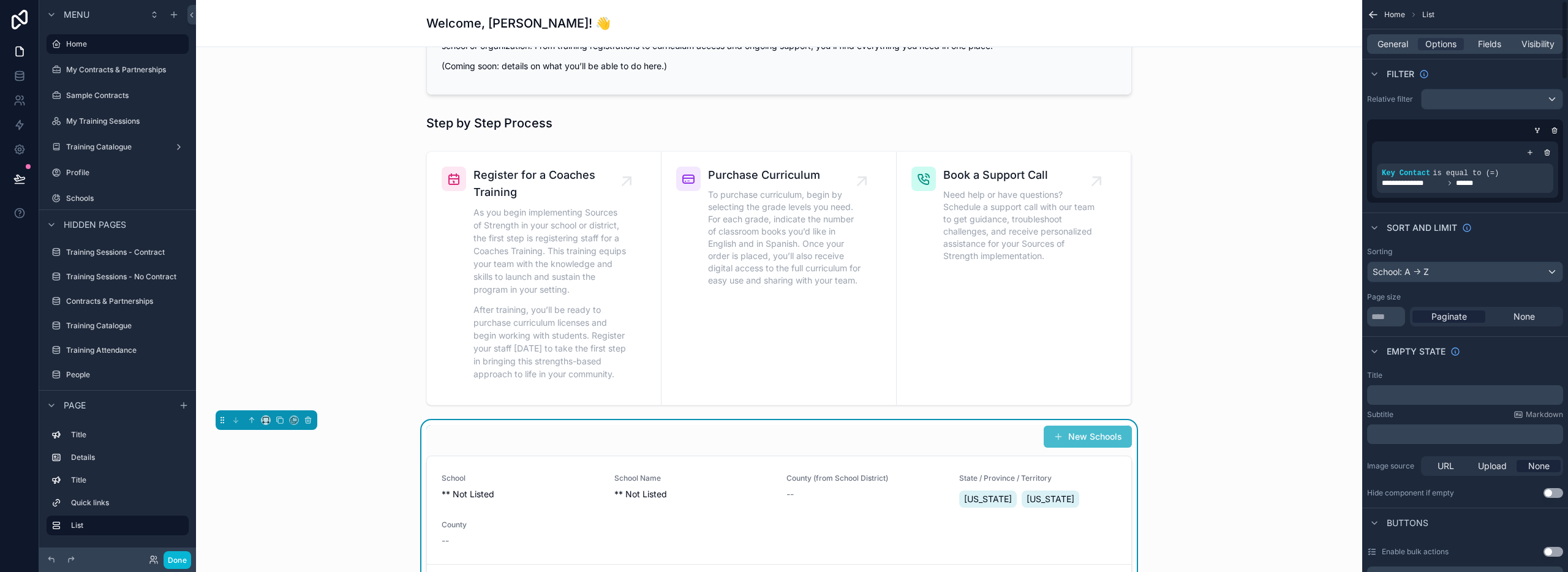
click at [1542, 221] on div "Sort And Limit" at bounding box center [1465, 227] width 206 height 29
click at [1527, 152] on icon "scrollable content" at bounding box center [1530, 152] width 7 height 7
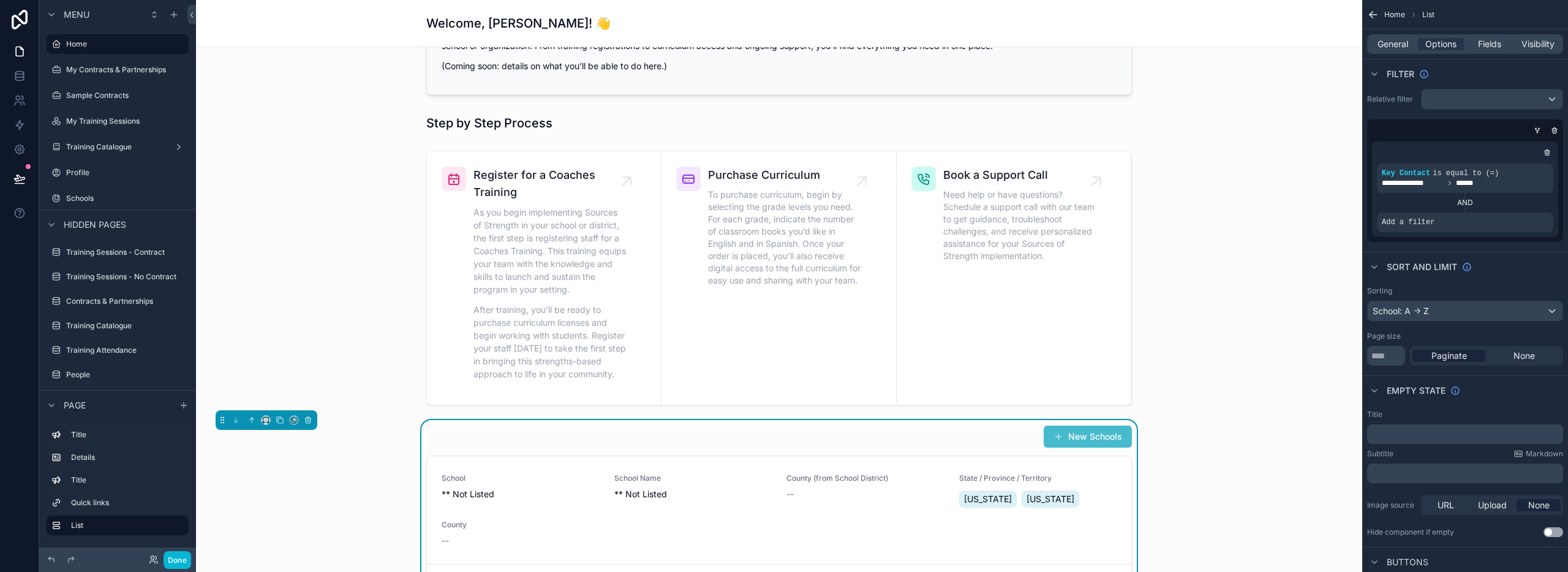
click at [1467, 202] on div "AND" at bounding box center [1465, 203] width 176 height 10
click at [1467, 201] on div "AND" at bounding box center [1465, 203] width 176 height 10
click at [0, 0] on icon "scrollable content" at bounding box center [0, 0] width 0 height 0
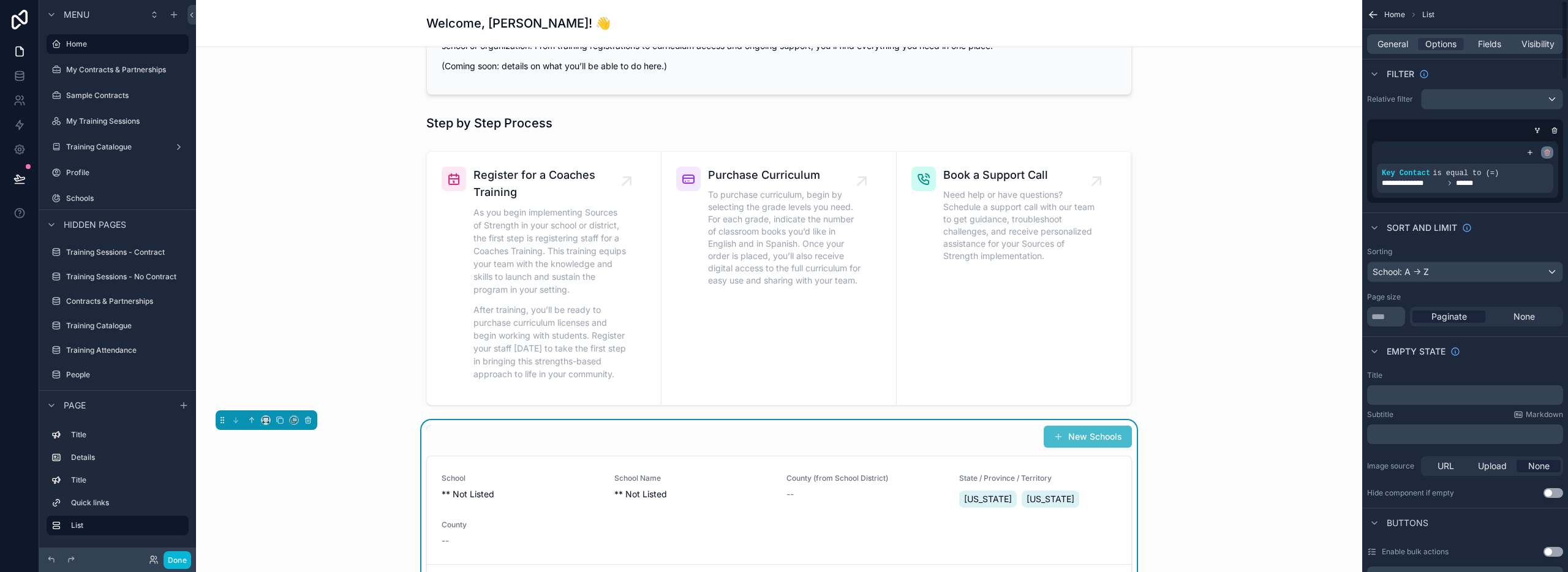
click at [1548, 153] on icon "scrollable content" at bounding box center [1548, 153] width 0 height 2
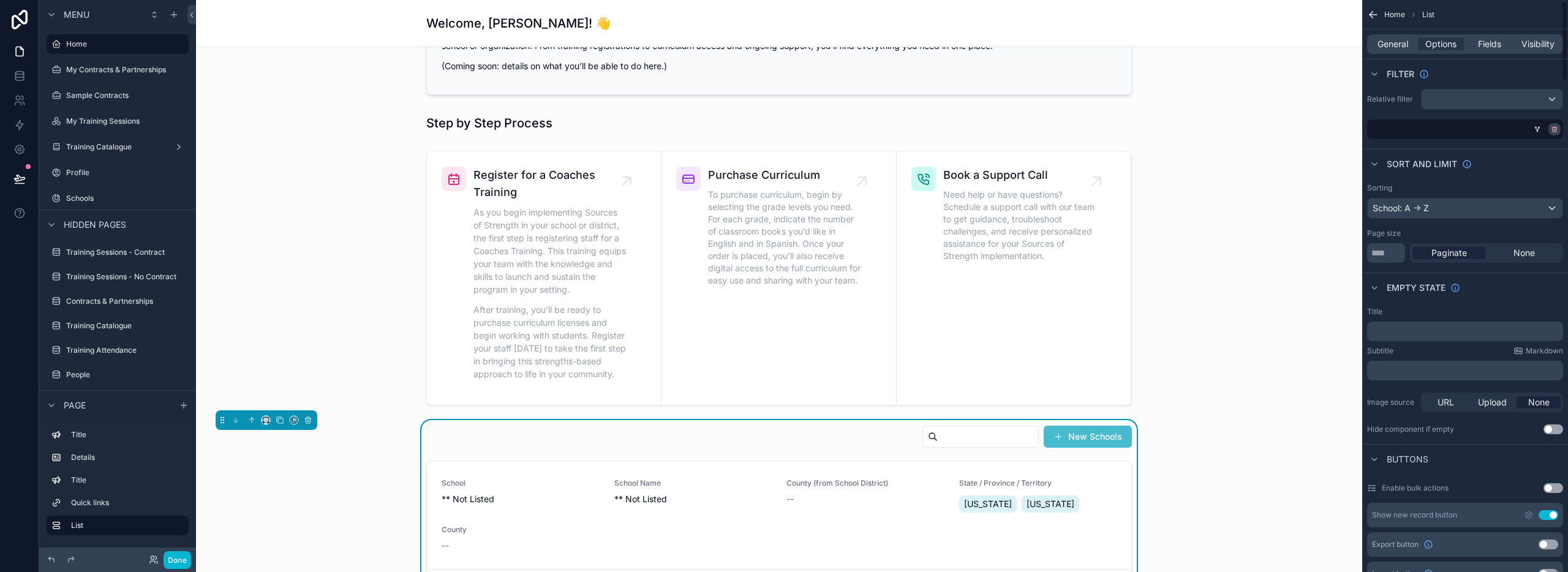
click at [1555, 131] on icon "scrollable content" at bounding box center [1554, 130] width 4 height 4
click at [1382, 129] on div "AND" at bounding box center [1385, 129] width 38 height 19
click at [1424, 129] on span "Add a filter" at bounding box center [1398, 129] width 53 height 10
click at [1532, 118] on icon "scrollable content" at bounding box center [1532, 120] width 7 height 7
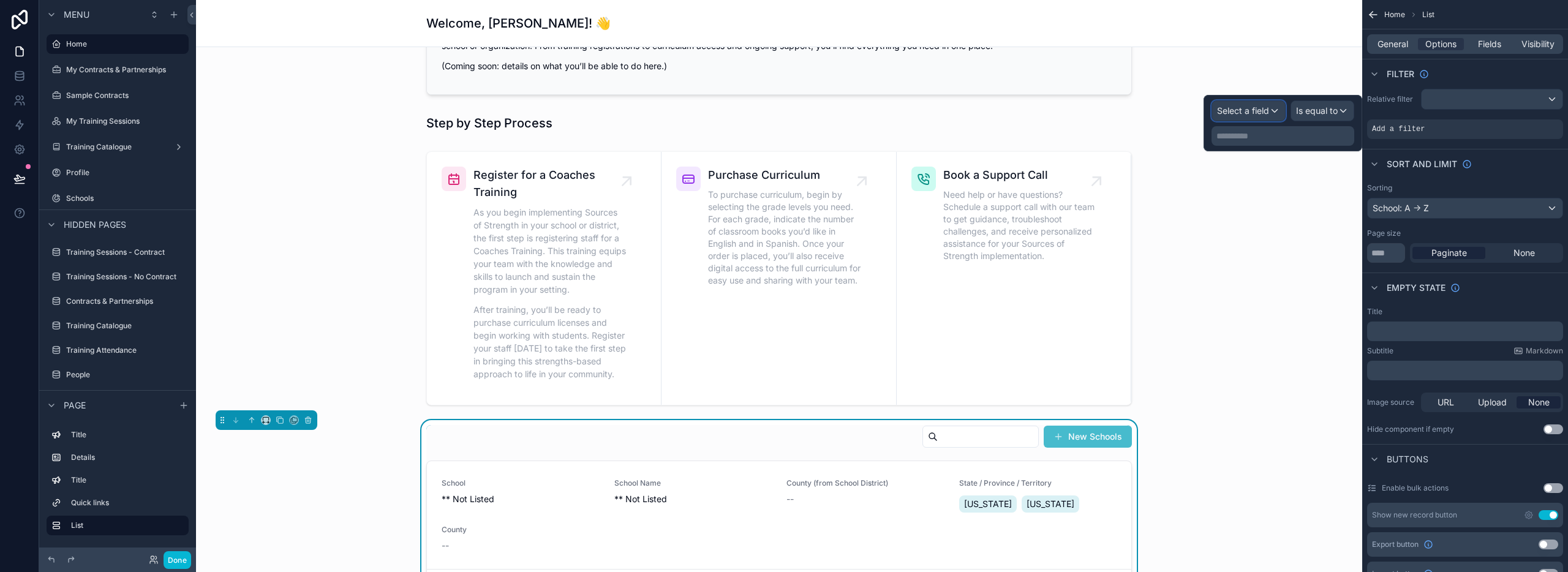
click at [1252, 109] on span "Select a field" at bounding box center [1243, 110] width 52 height 11
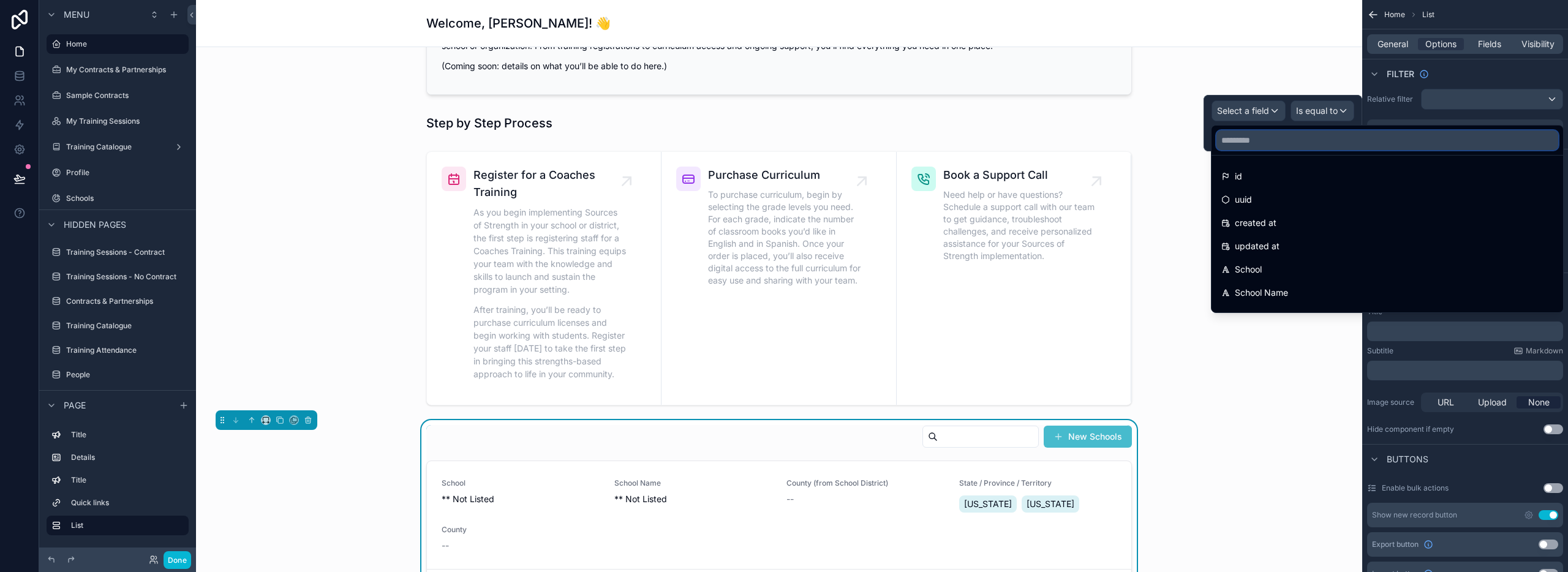
click at [1253, 140] on input "text" at bounding box center [1387, 140] width 342 height 19
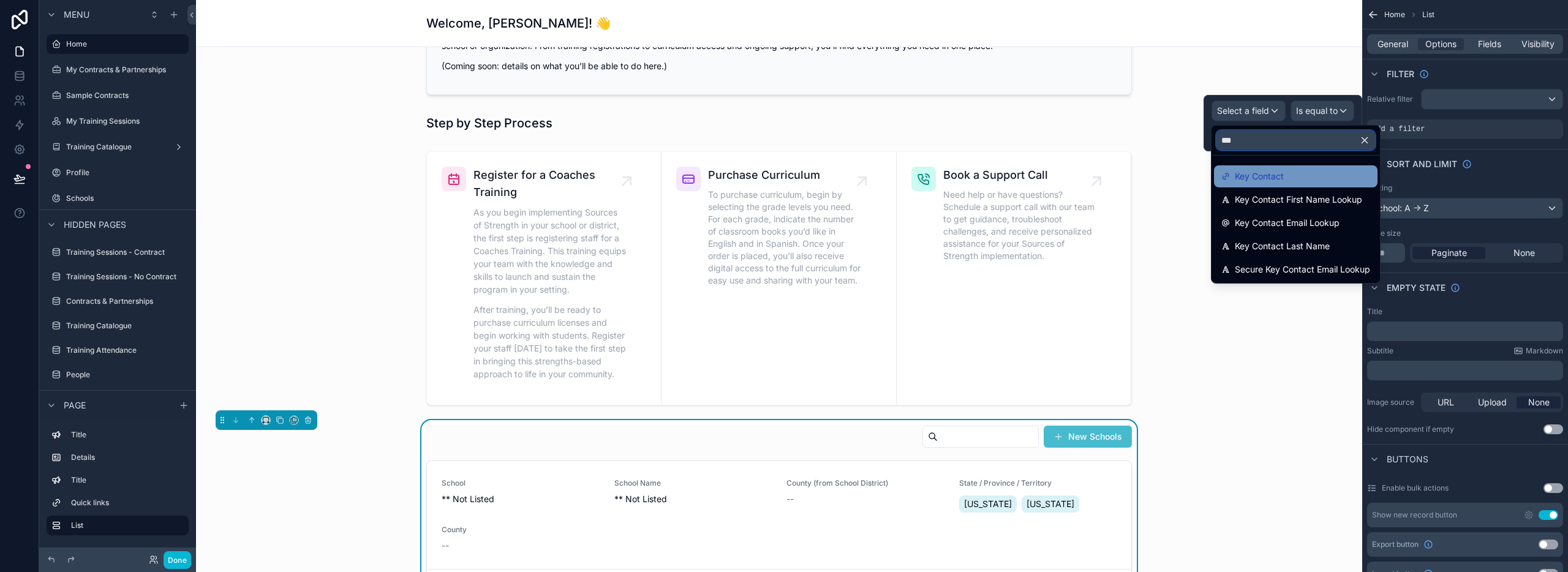
type input "***"
click at [1261, 176] on span "Key Contact" at bounding box center [1259, 176] width 49 height 15
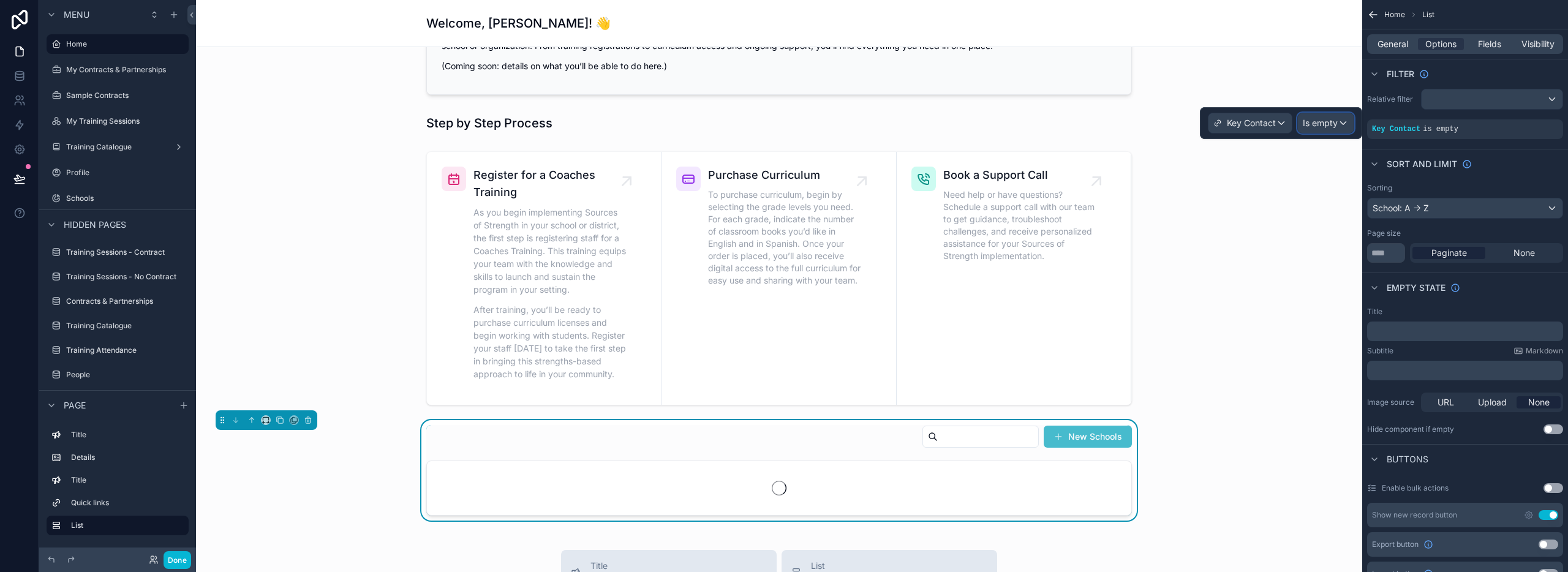
click at [1311, 124] on span "Is empty" at bounding box center [1320, 123] width 35 height 12
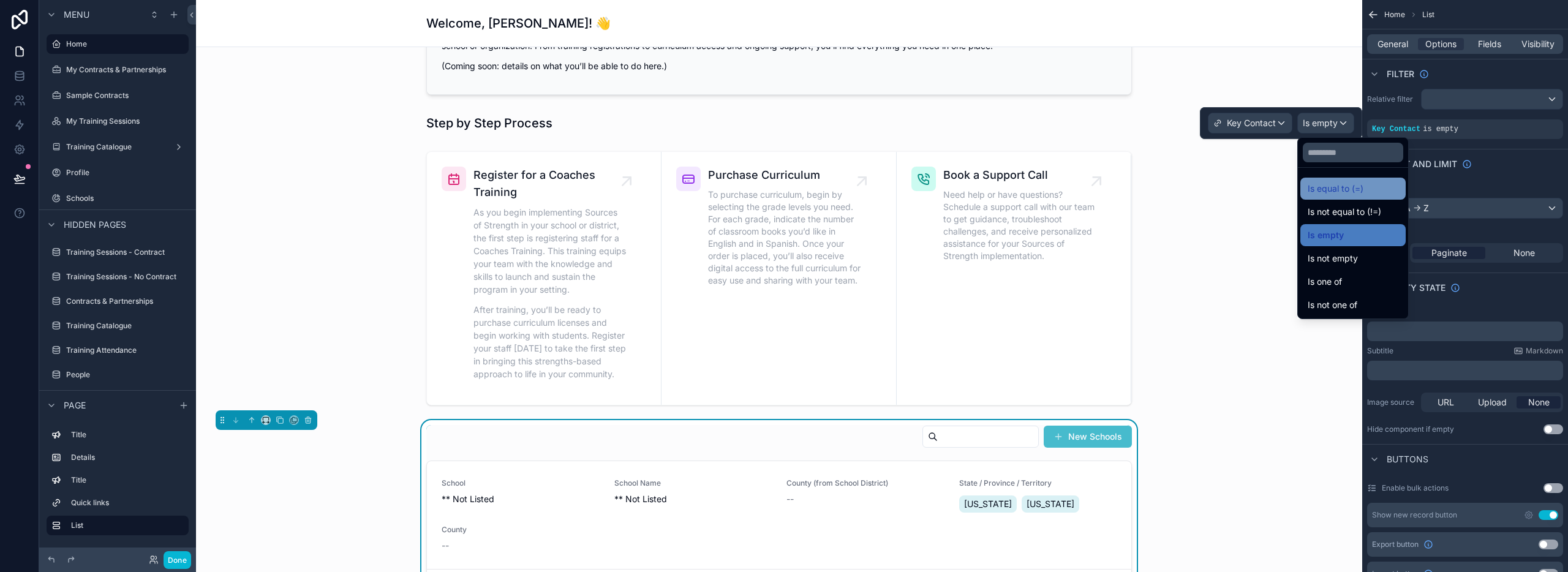
click at [1335, 192] on span "Is equal to (=)" at bounding box center [1335, 189] width 56 height 15
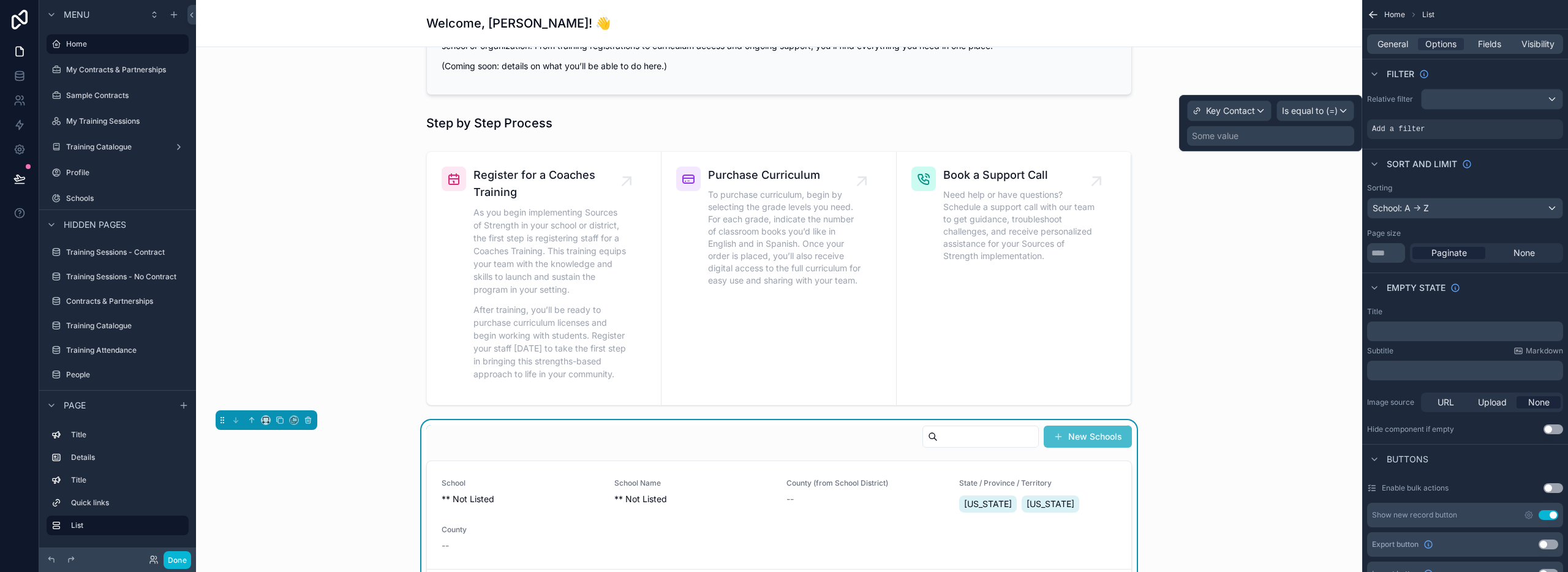
click at [1233, 134] on div "Some value" at bounding box center [1214, 135] width 46 height 12
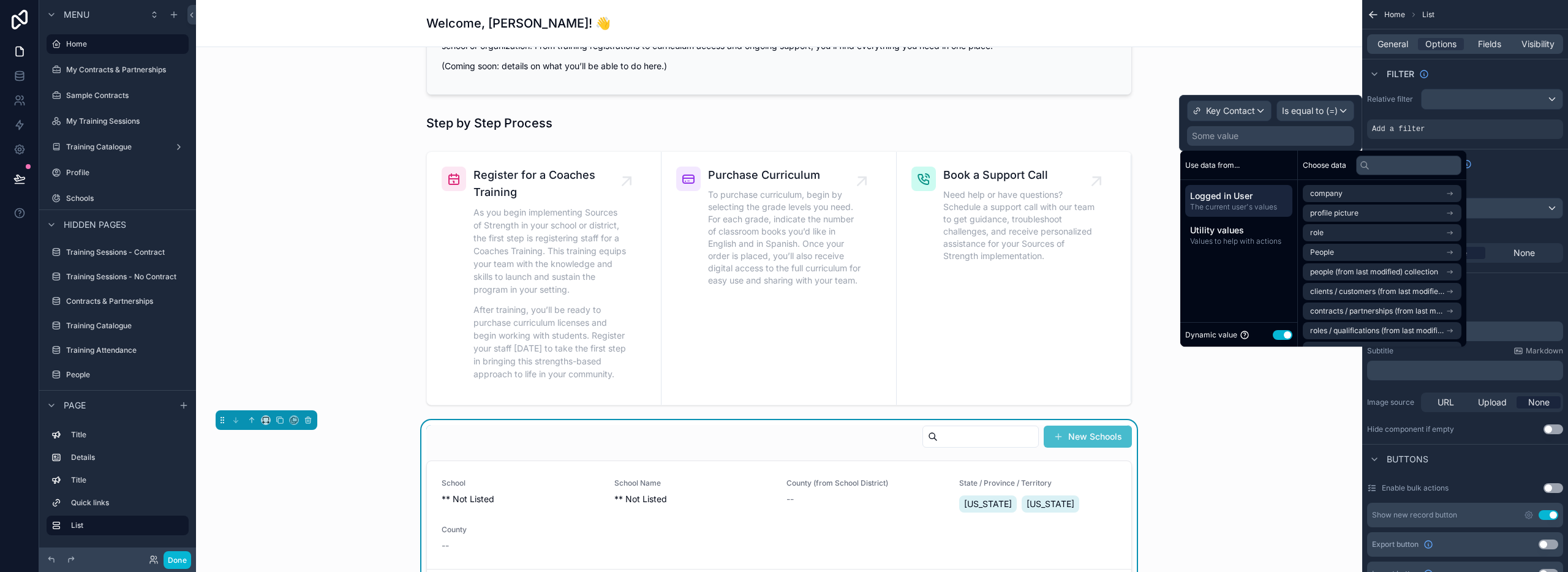
click at [1213, 199] on span "Logged in User" at bounding box center [1239, 196] width 97 height 12
click at [1364, 252] on li "People" at bounding box center [1382, 252] width 159 height 17
click at [1357, 217] on li "People" at bounding box center [1382, 215] width 159 height 17
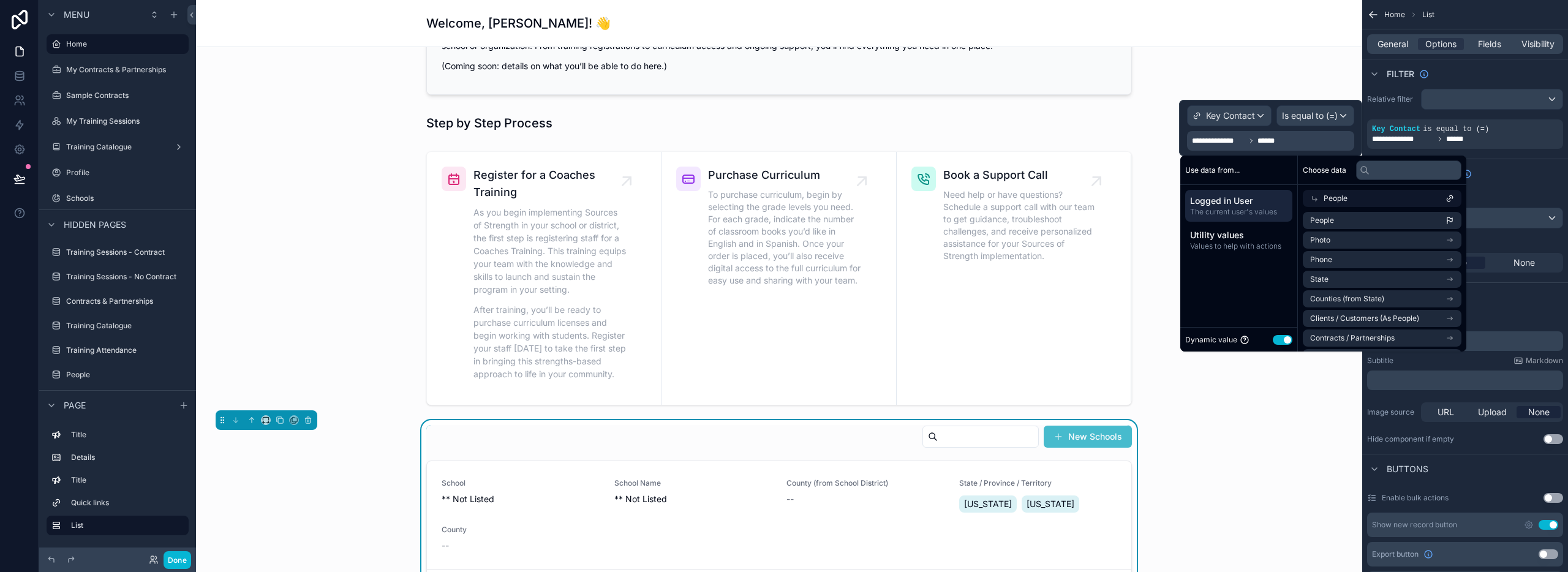
click at [1287, 406] on div "scrollable content" at bounding box center [780, 277] width 1147 height 264
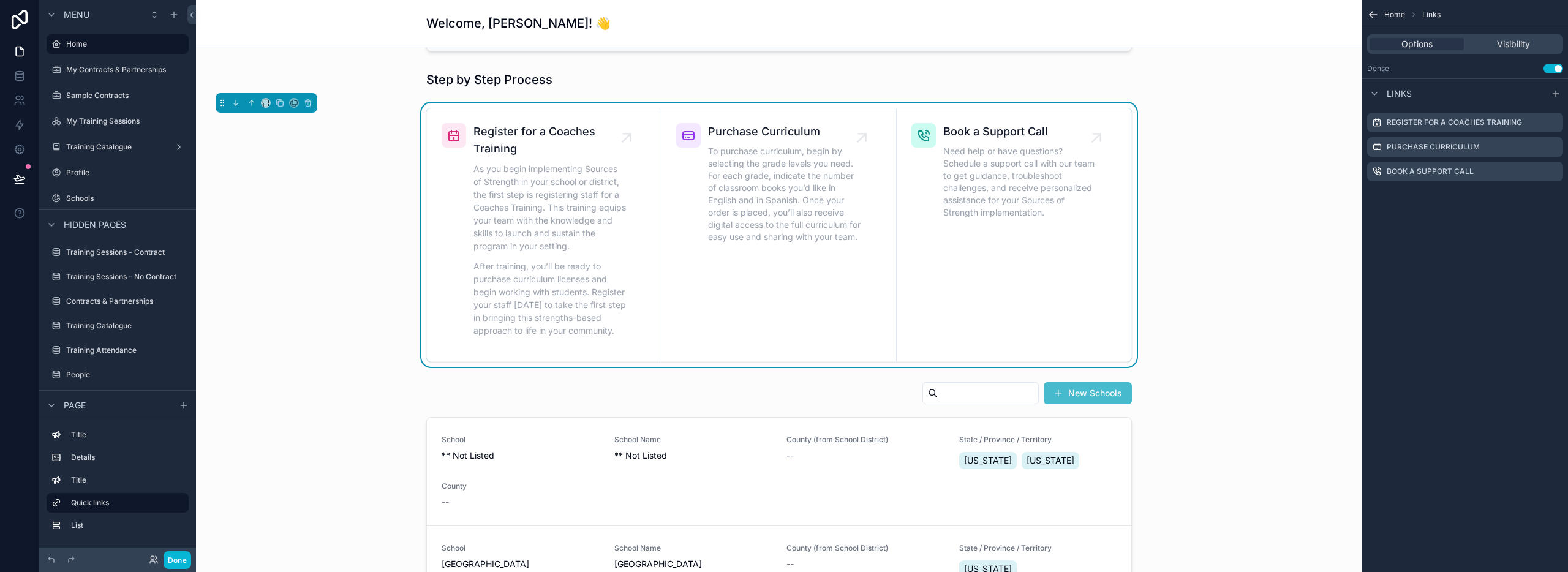
scroll to position [340, 0]
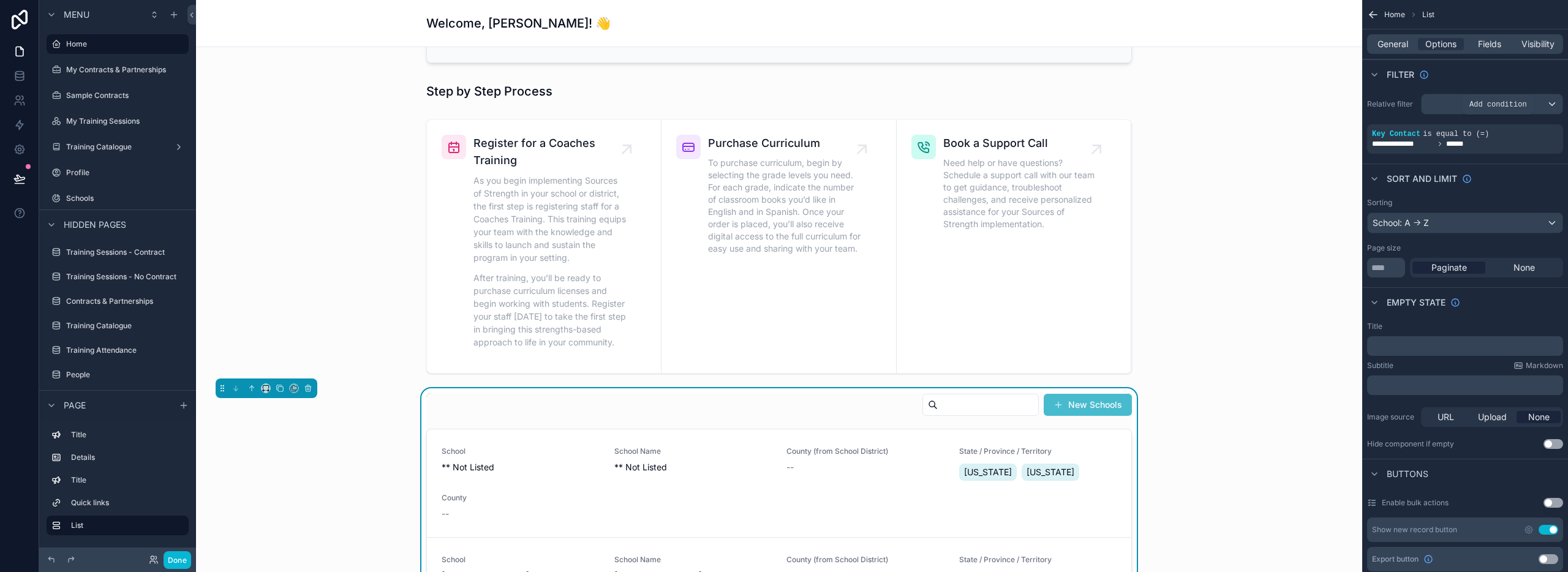
click at [1513, 109] on span "Add condition" at bounding box center [1498, 105] width 58 height 9
click at [1523, 103] on span "Add condition" at bounding box center [1498, 105] width 58 height 9
click at [1553, 103] on div "scrollable content" at bounding box center [1493, 104] width 141 height 19
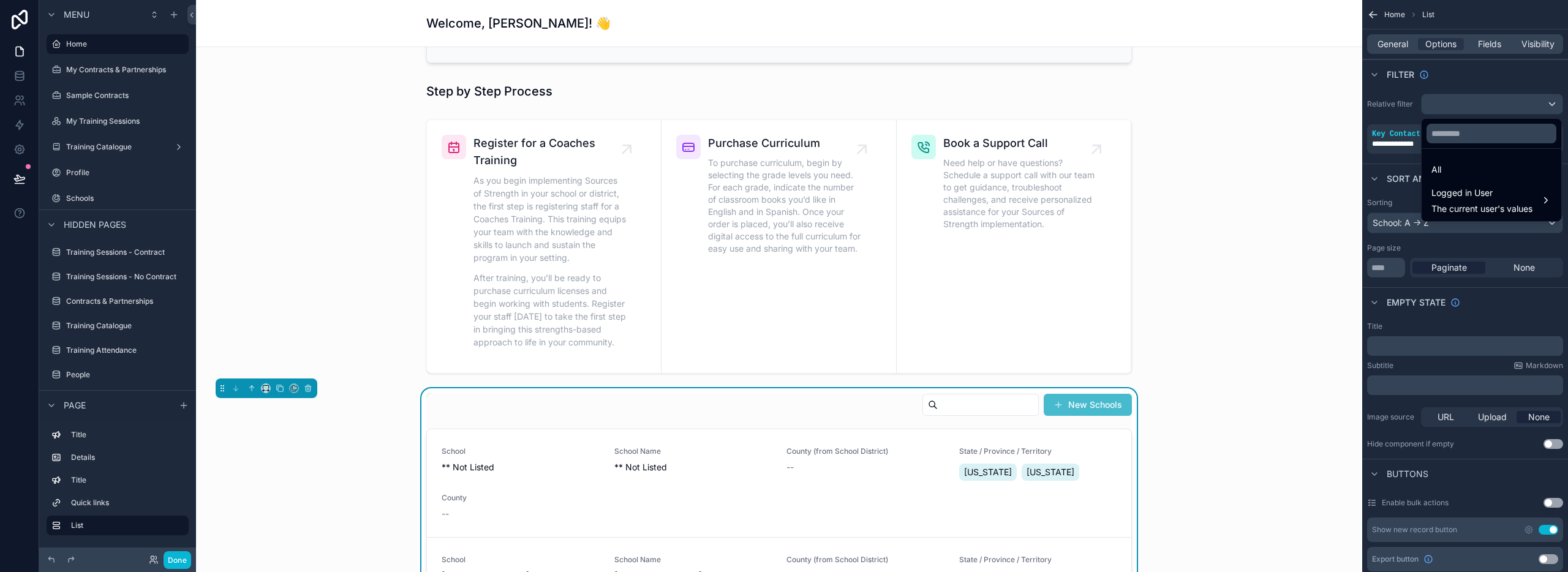
click at [1462, 110] on div "scrollable content" at bounding box center [784, 286] width 1568 height 572
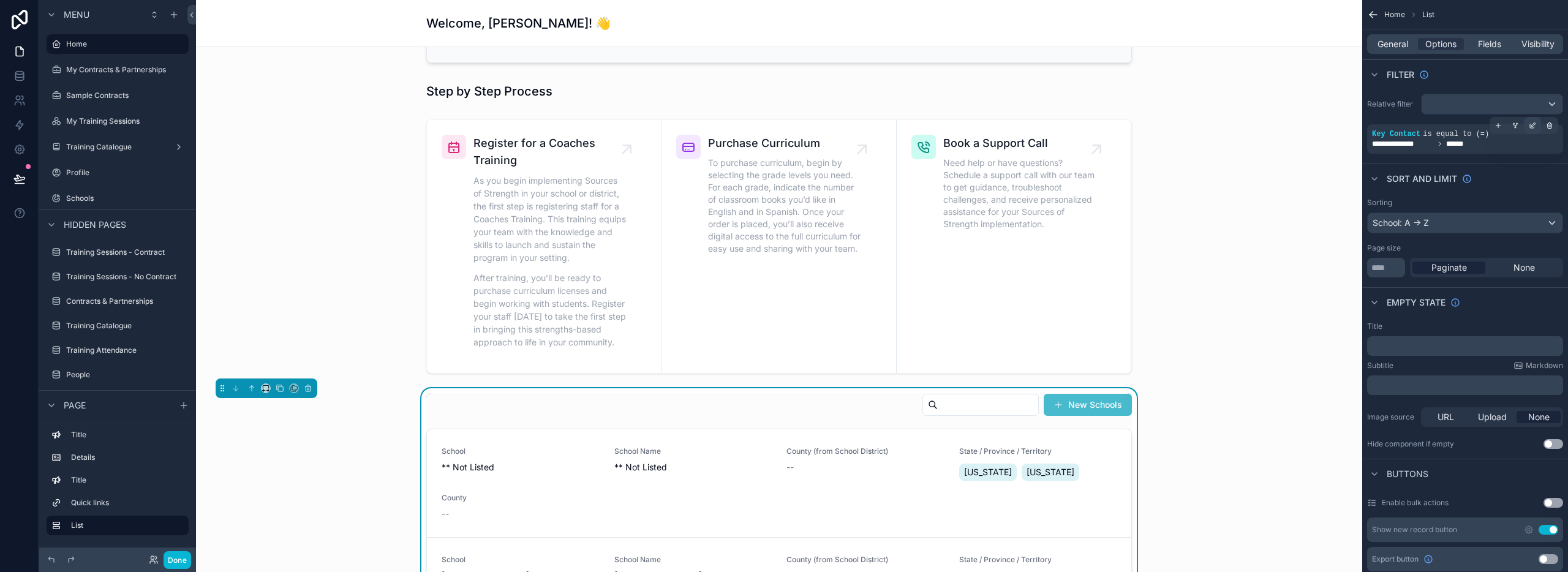
click at [1531, 125] on icon "scrollable content" at bounding box center [1532, 125] width 7 height 7
click at [1546, 127] on icon "scrollable content" at bounding box center [1549, 125] width 7 height 7
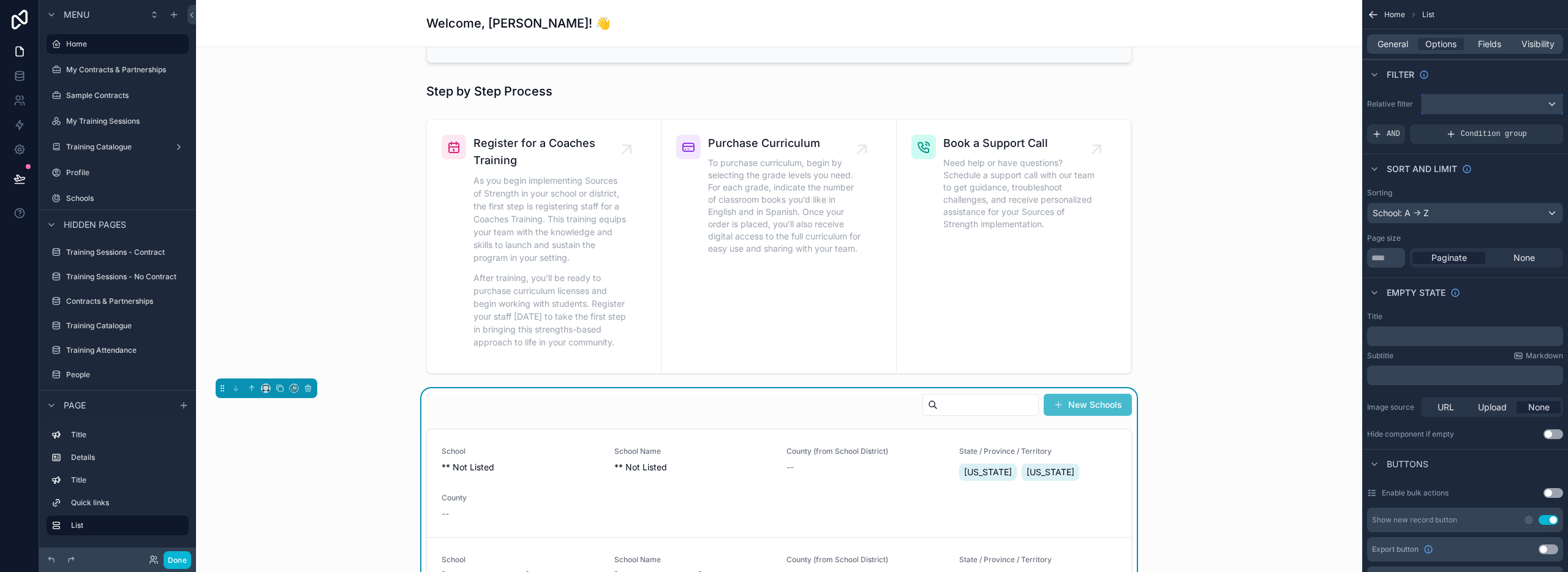
click at [1551, 102] on div "scrollable content" at bounding box center [1493, 104] width 141 height 19
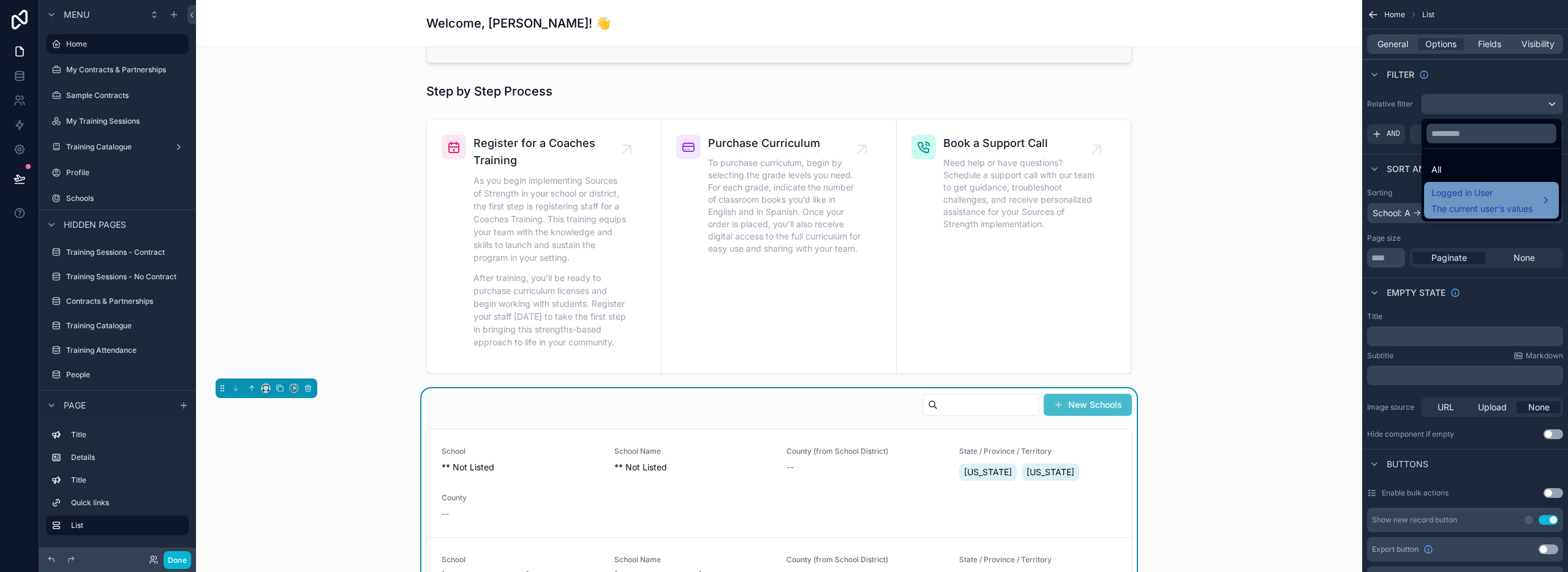
click at [1479, 201] on div "Logged in User The current user's values" at bounding box center [1482, 200] width 101 height 29
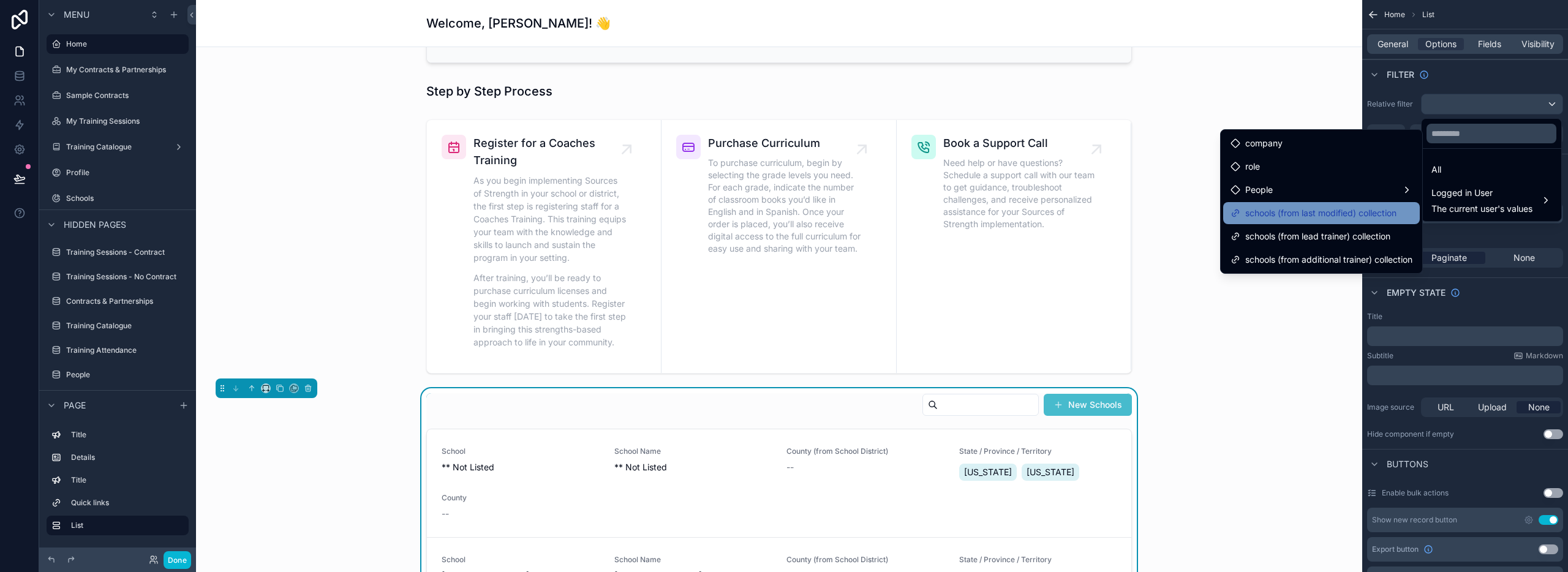
click at [1304, 217] on span "schools (from last modified) collection" at bounding box center [1321, 213] width 152 height 15
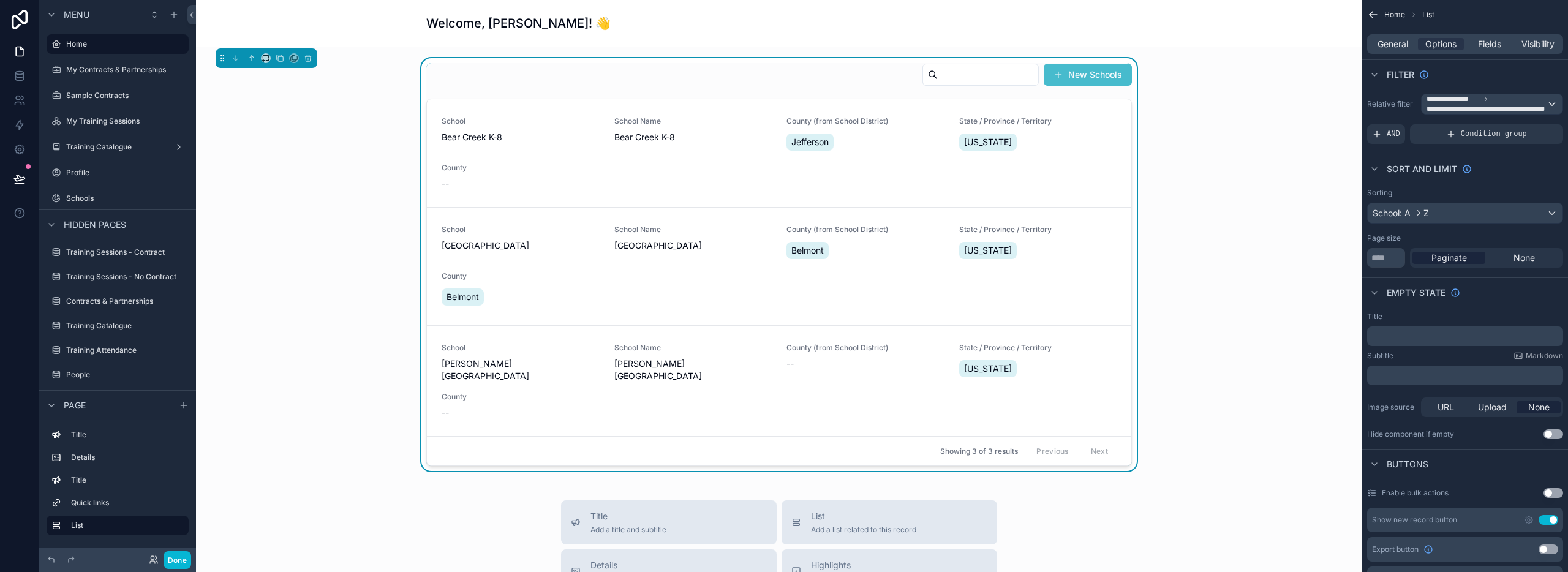
scroll to position [621, 0]
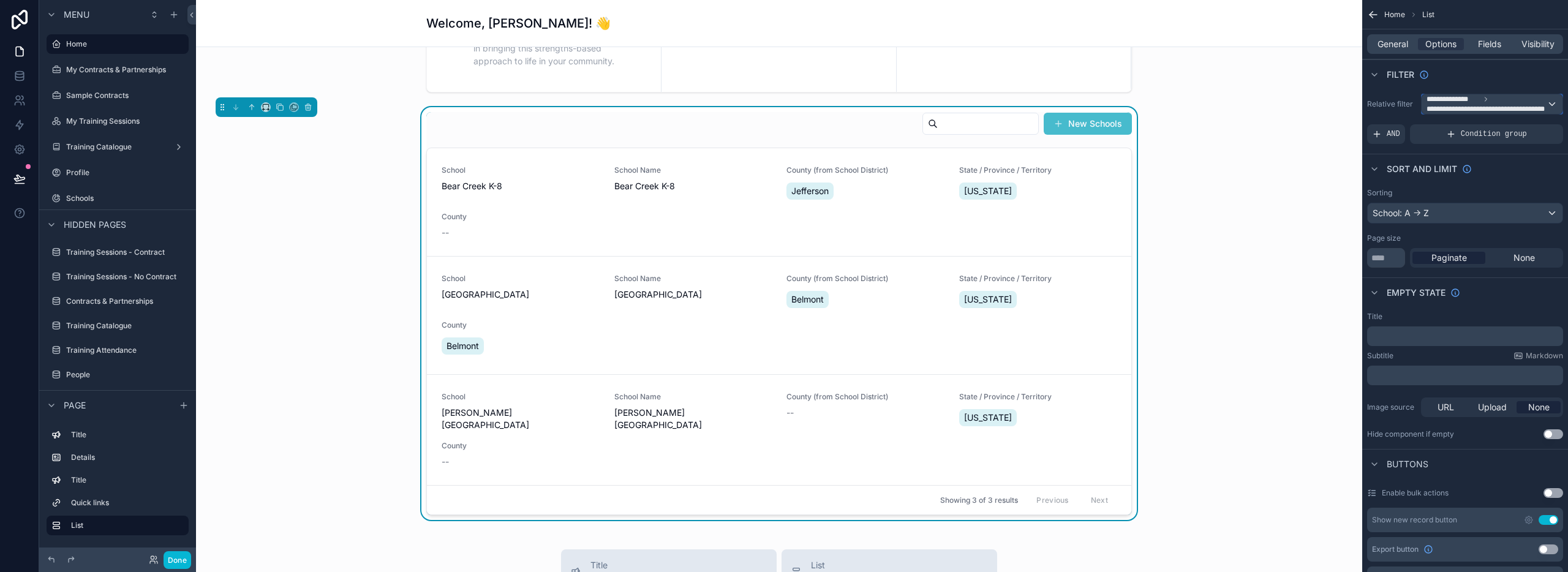
click at [1552, 104] on div "**********" at bounding box center [1493, 104] width 141 height 19
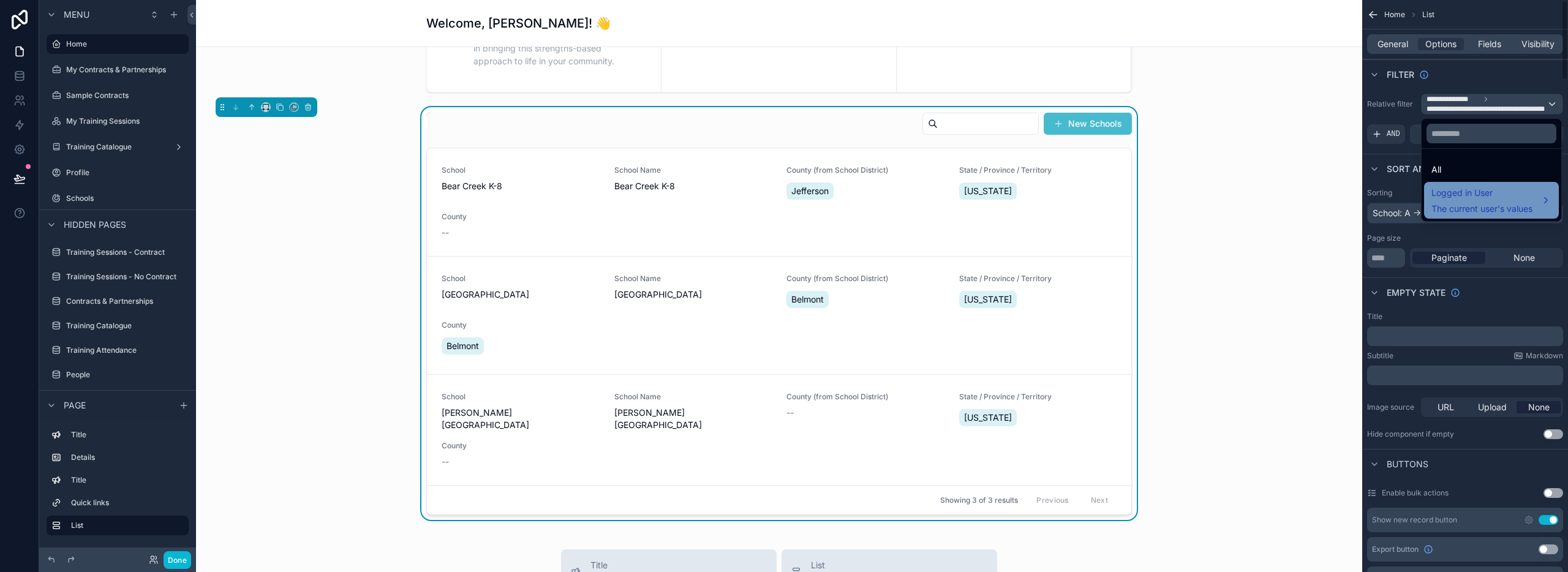
click at [1472, 204] on span "The current user's values" at bounding box center [1482, 209] width 101 height 12
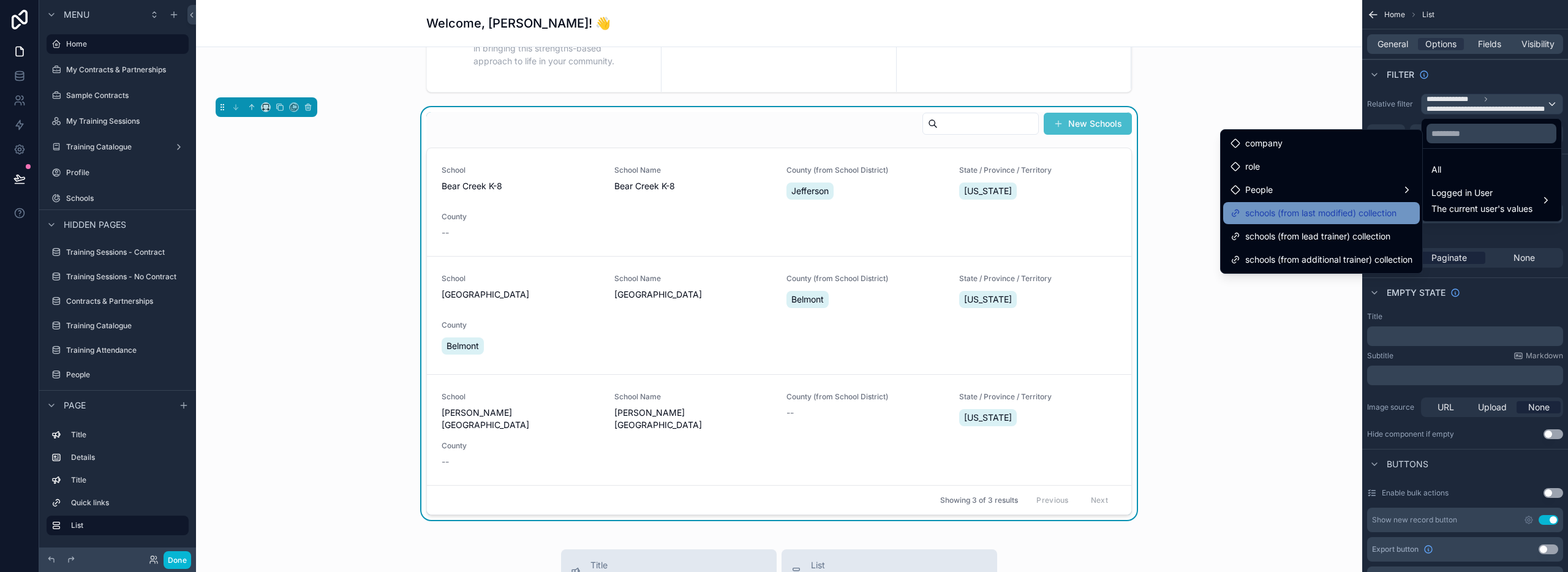
click at [1321, 214] on span "schools (from last modified) collection" at bounding box center [1321, 213] width 152 height 15
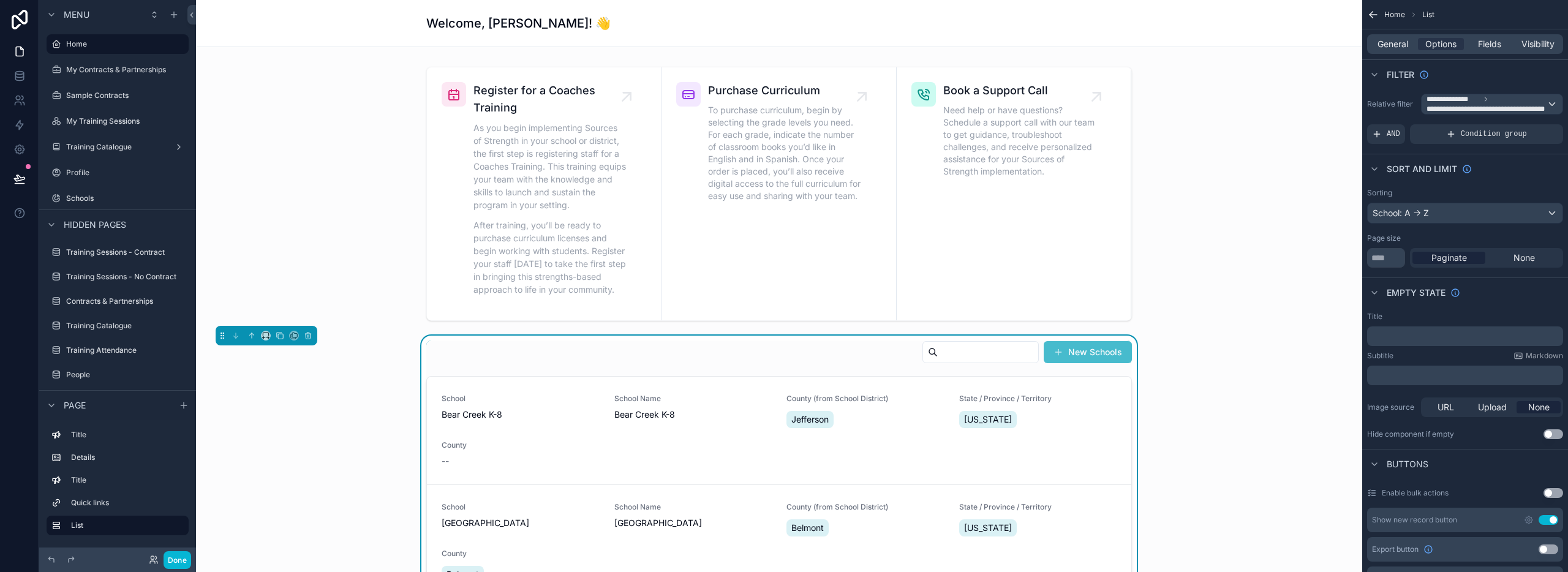
scroll to position [441, 0]
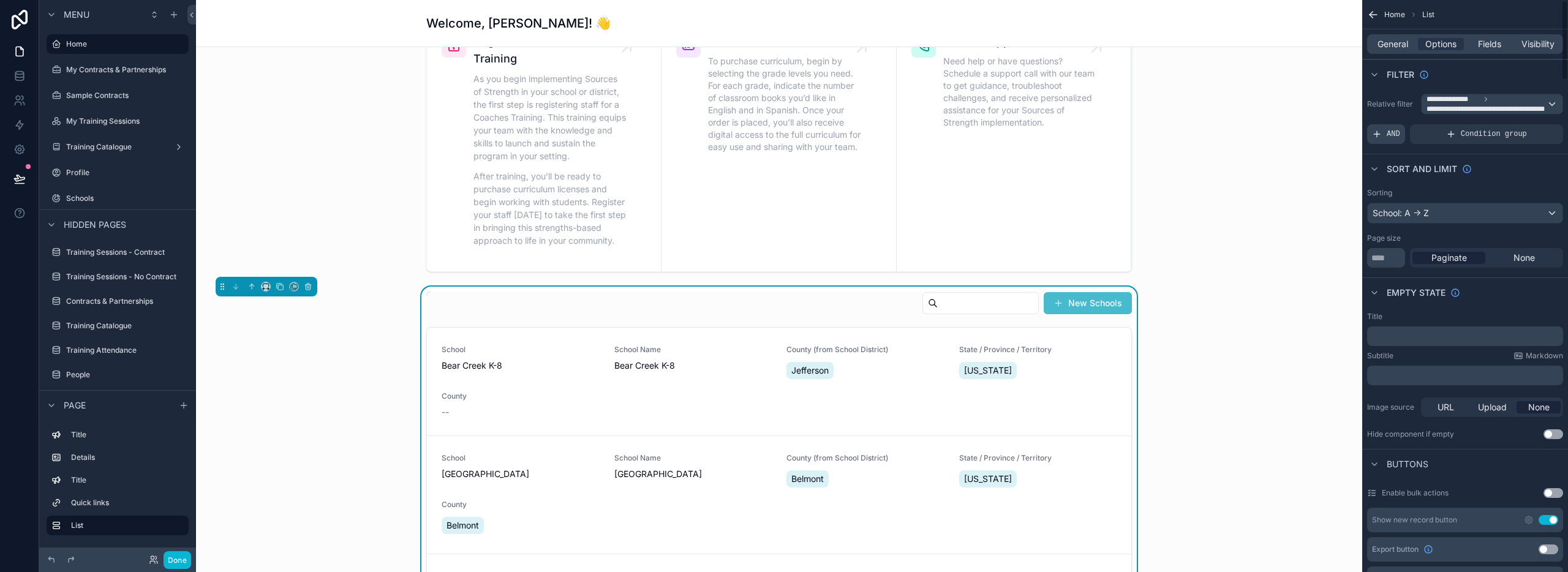
click at [1377, 132] on icon "scrollable content" at bounding box center [1377, 134] width 10 height 10
click at [1534, 124] on icon "scrollable content" at bounding box center [1535, 125] width 2 height 2
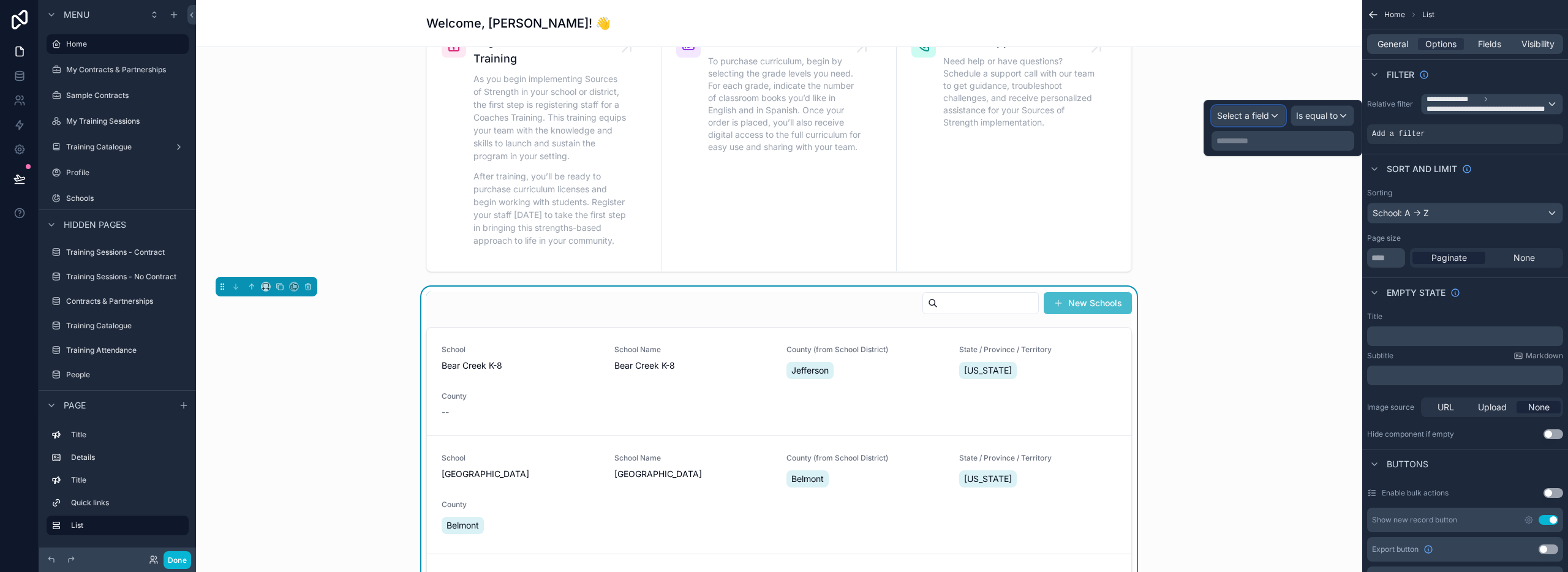
click at [1252, 116] on span "Select a field" at bounding box center [1243, 115] width 52 height 11
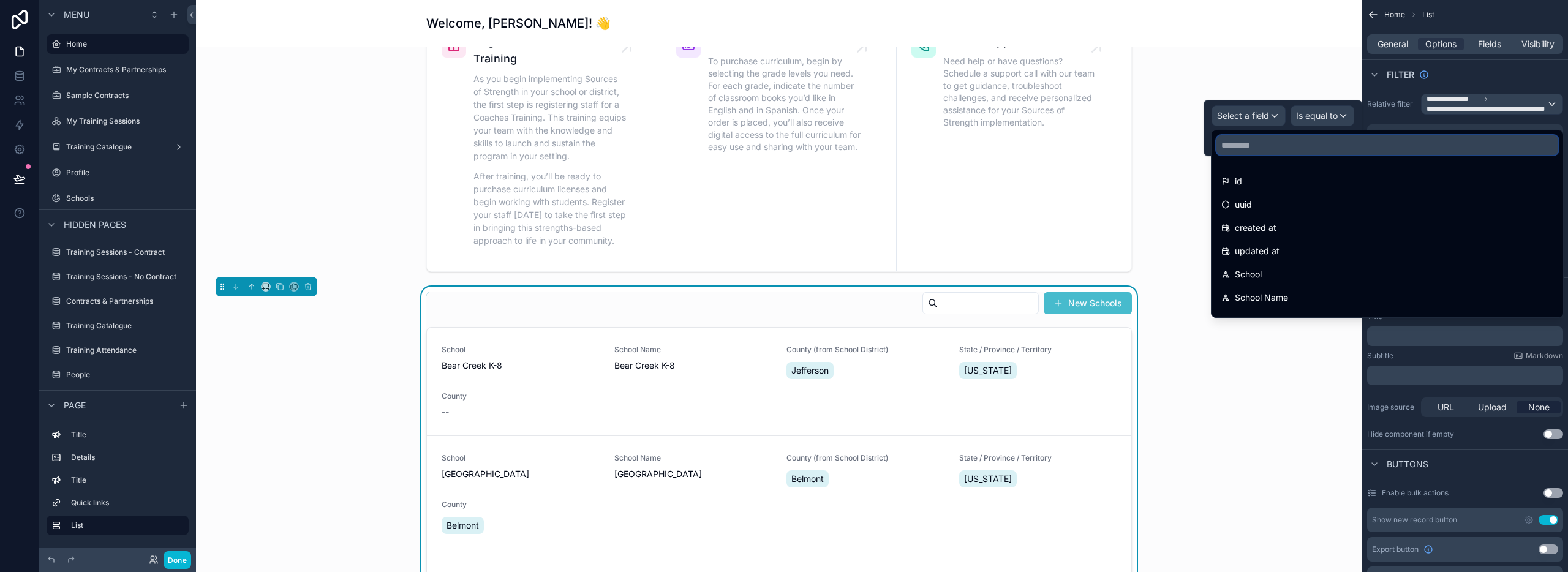
click at [1246, 144] on input "text" at bounding box center [1387, 145] width 342 height 19
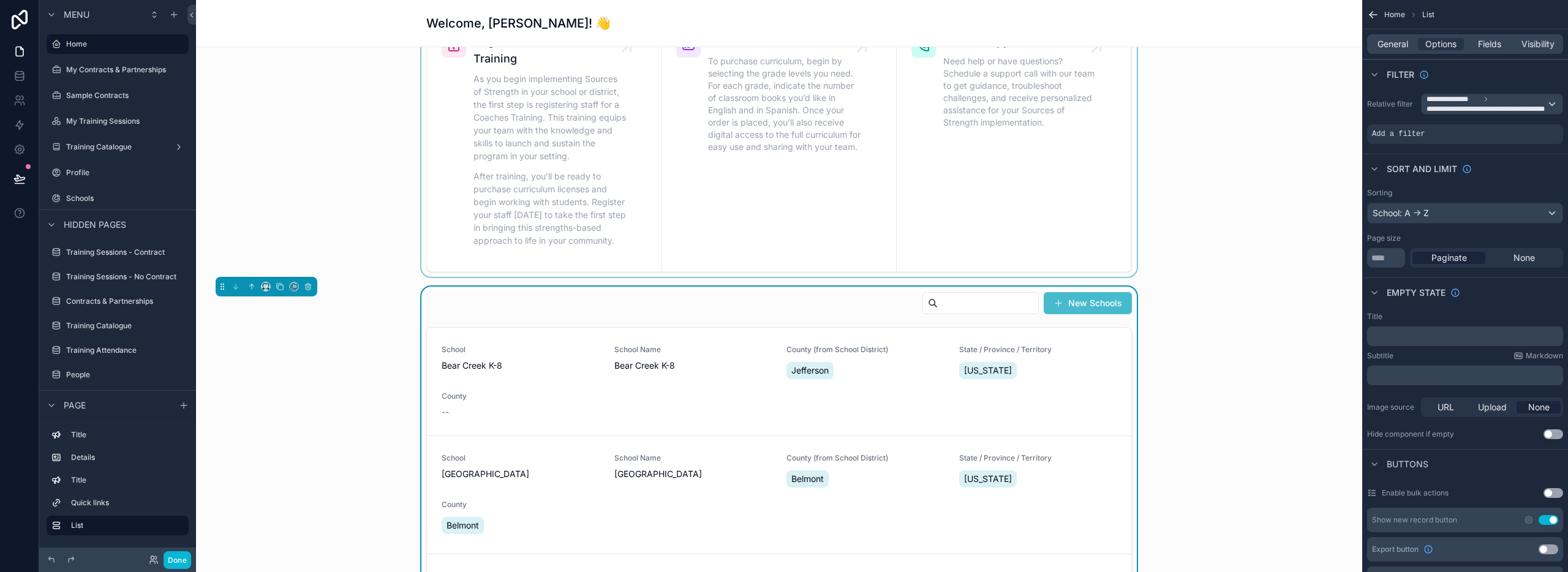
click at [1257, 77] on div "scrollable content" at bounding box center [780, 144] width 1147 height 264
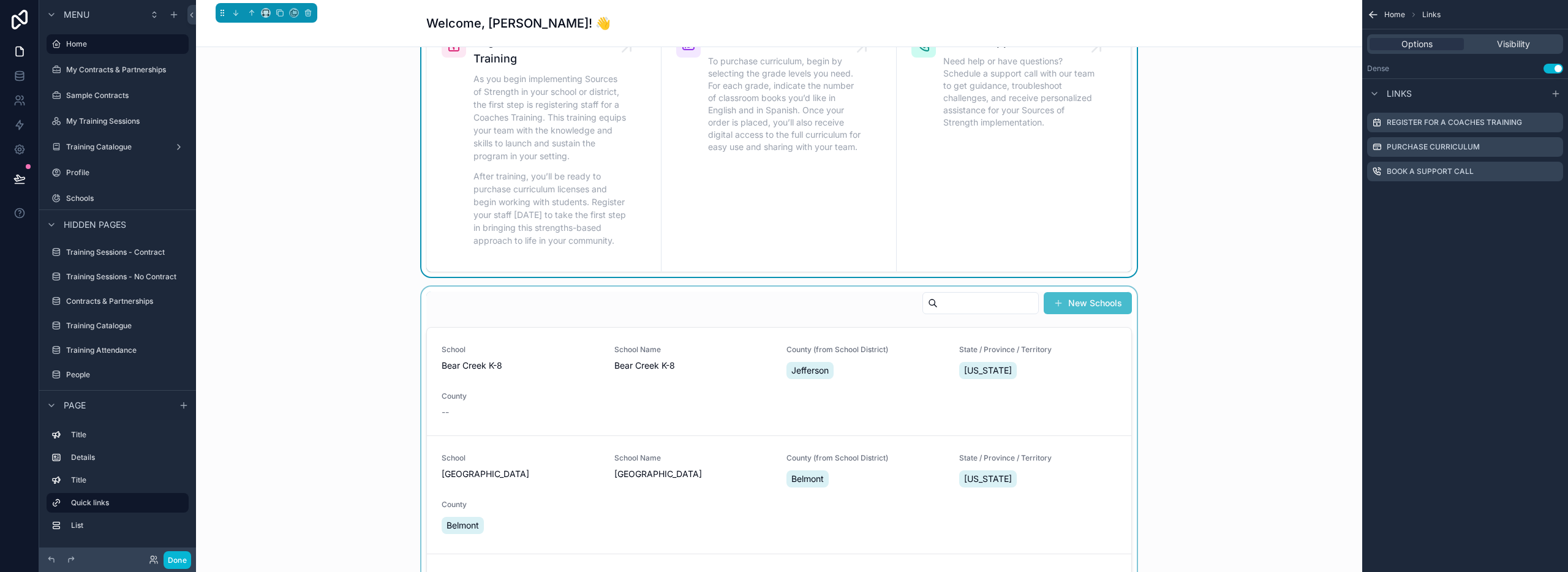
click at [786, 321] on div "scrollable content" at bounding box center [780, 492] width 1147 height 413
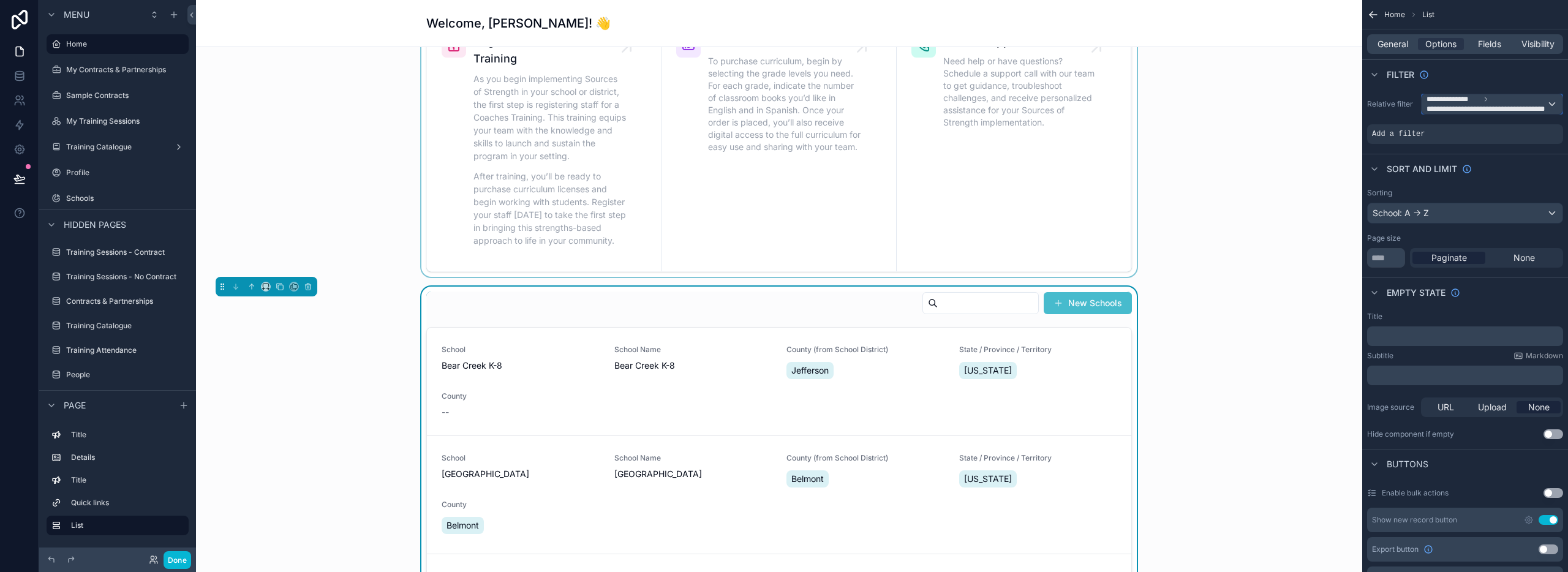
click at [1542, 105] on span "**********" at bounding box center [1487, 109] width 120 height 10
click at [1477, 203] on span "The current user's values" at bounding box center [1482, 209] width 101 height 12
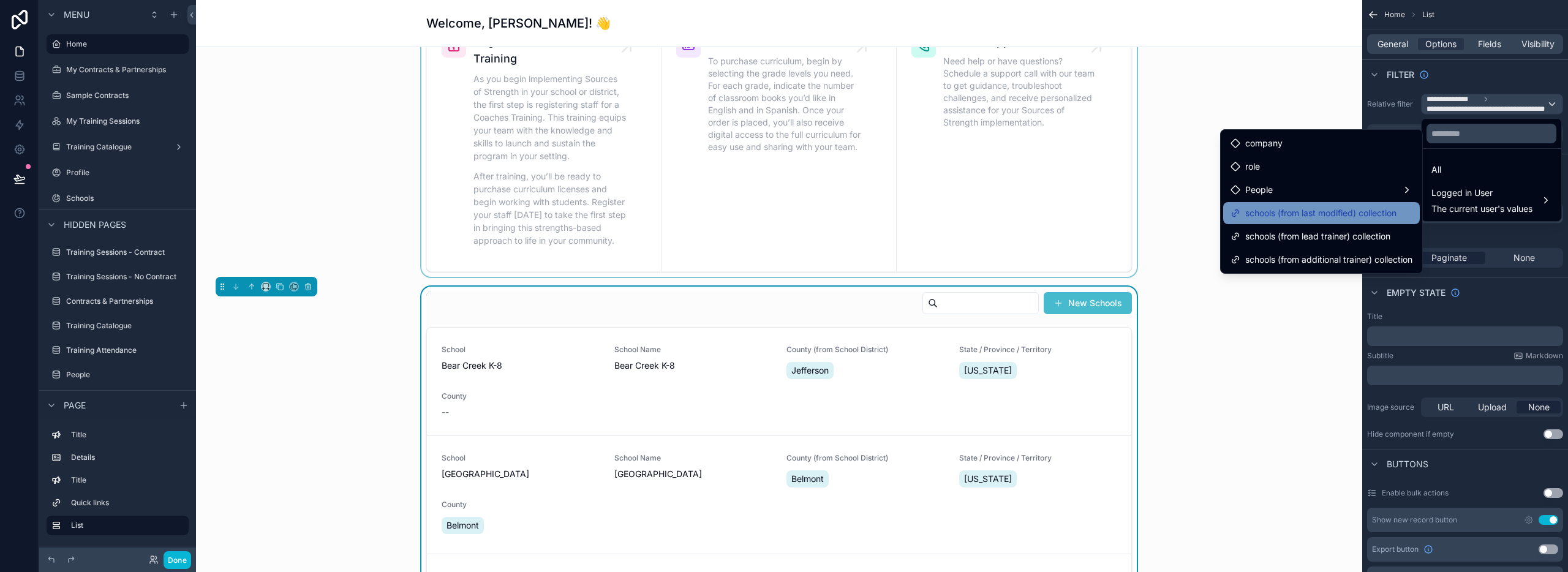
click at [1323, 216] on span "schools (from last modified) collection" at bounding box center [1321, 213] width 152 height 15
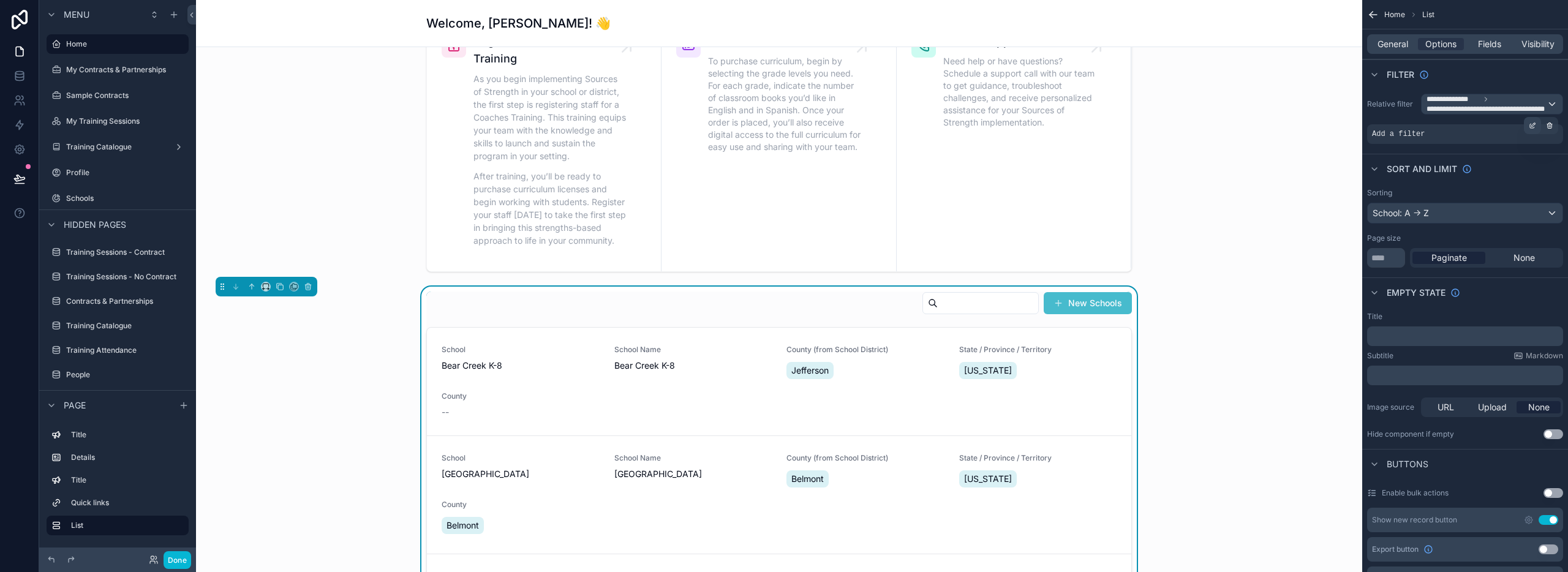
click at [1537, 124] on div "scrollable content" at bounding box center [1532, 125] width 17 height 17
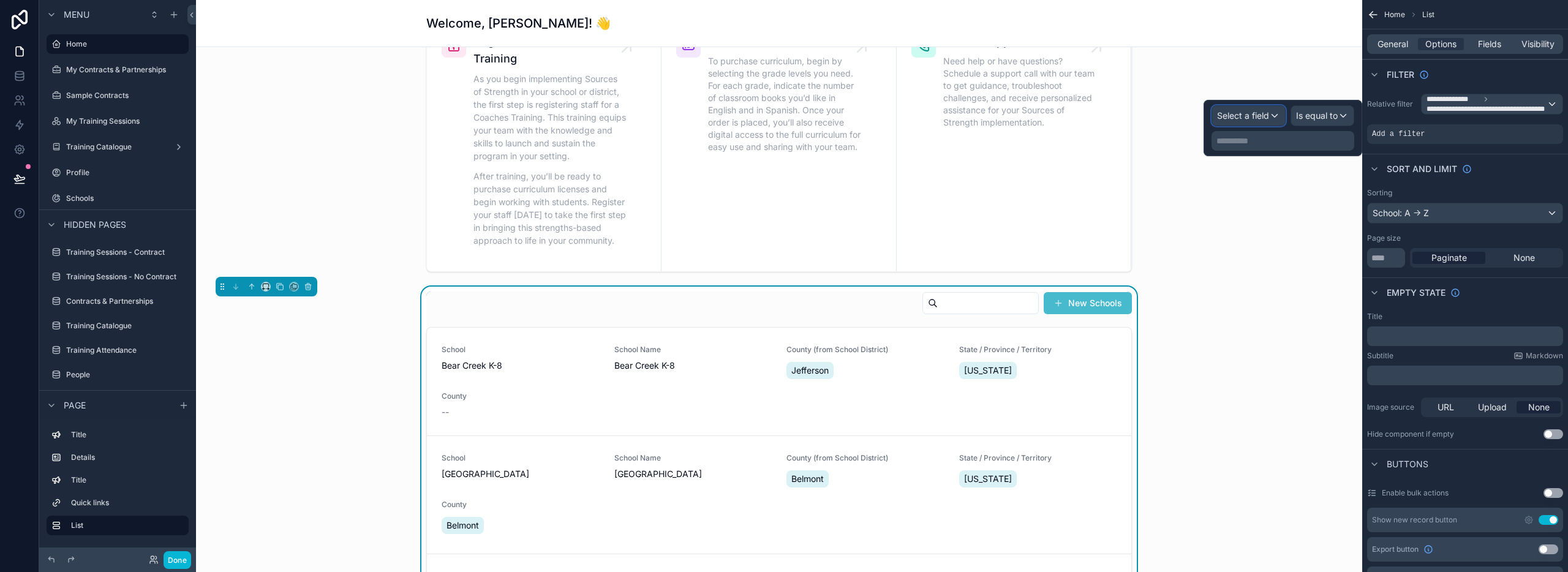
click at [1236, 114] on span "Select a field" at bounding box center [1243, 115] width 52 height 11
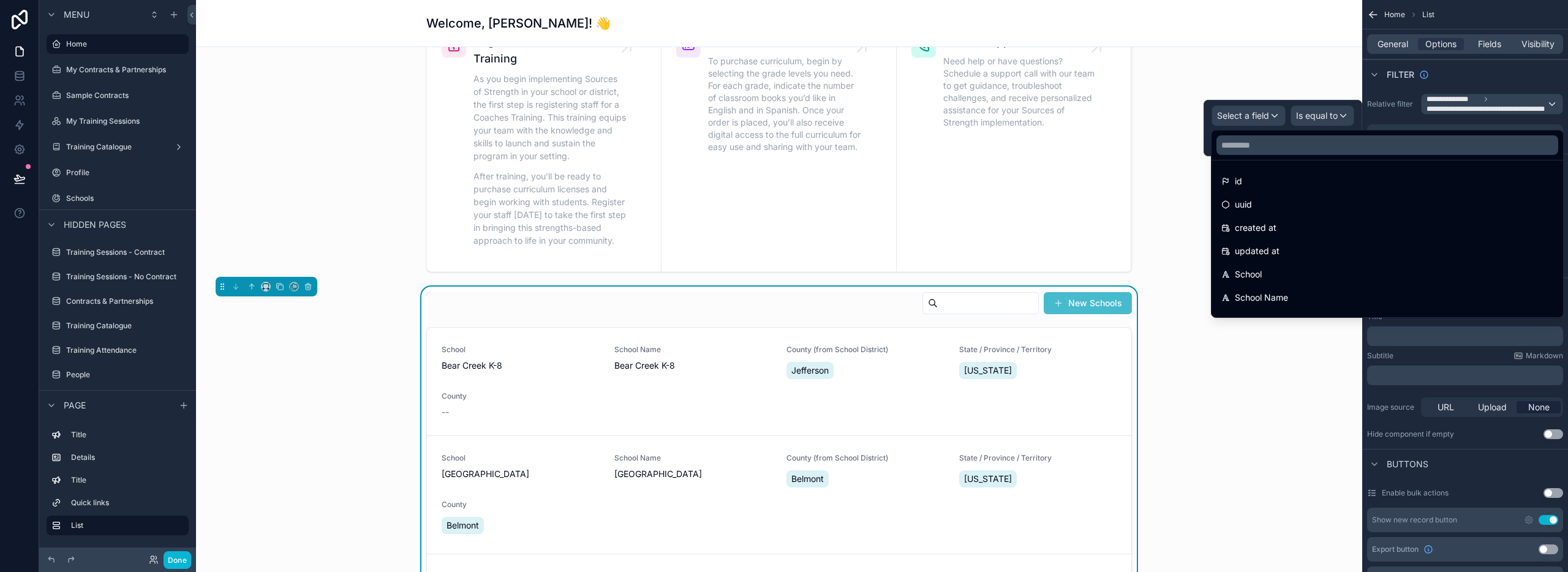
click at [1184, 94] on div "scrollable content" at bounding box center [780, 144] width 1147 height 264
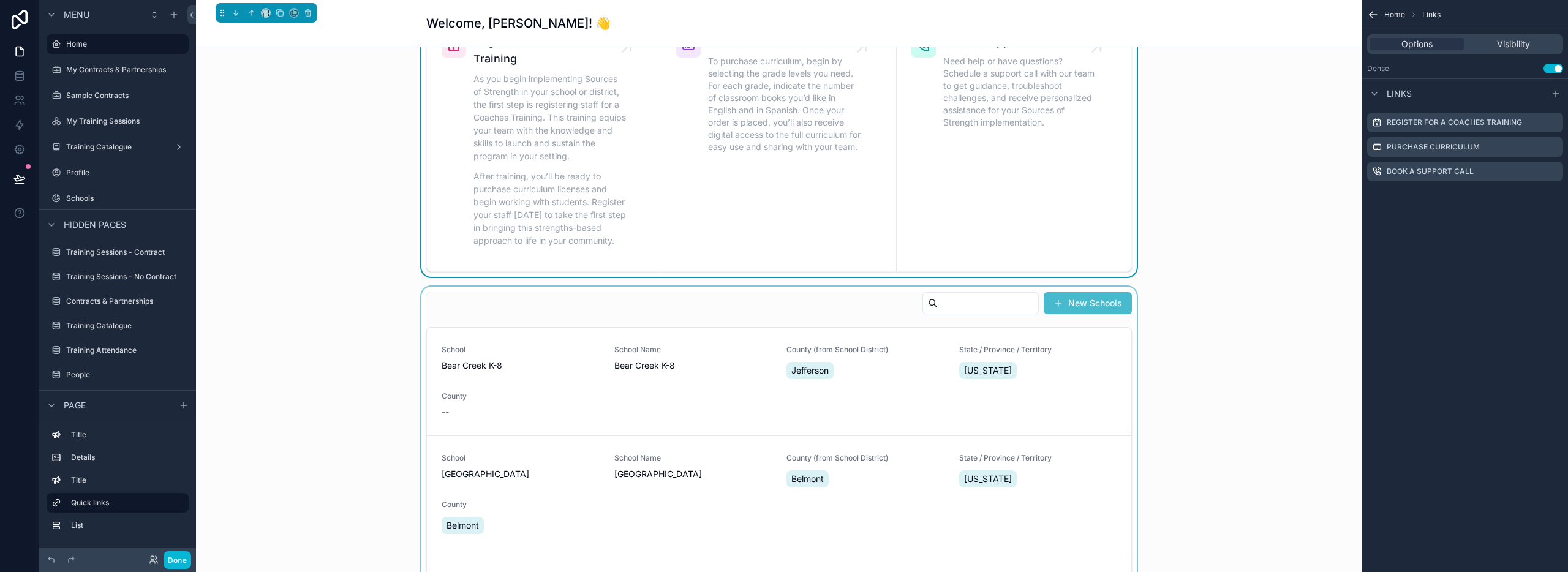
drag, startPoint x: 822, startPoint y: 316, endPoint x: 932, endPoint y: 302, distance: 110.9
click at [823, 316] on div "scrollable content" at bounding box center [780, 492] width 1147 height 413
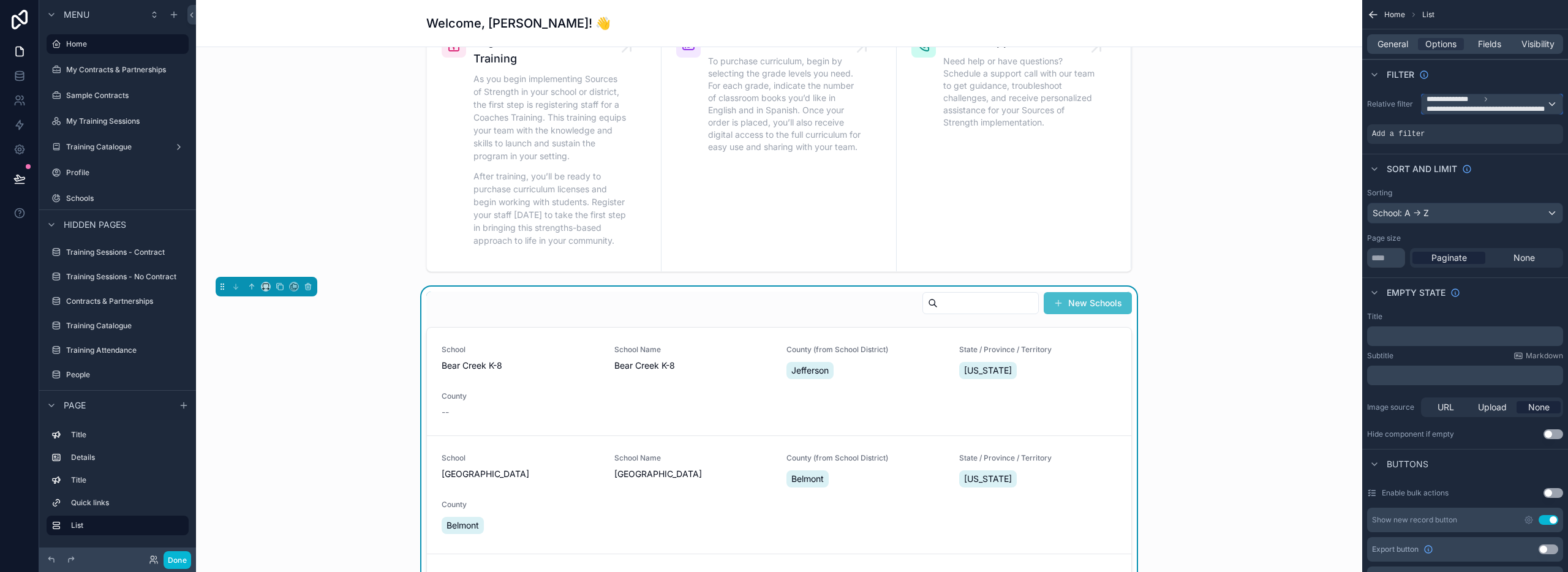
click at [1547, 102] on div "**********" at bounding box center [1493, 104] width 141 height 19
click at [1502, 200] on span "Logged in User" at bounding box center [1482, 193] width 101 height 15
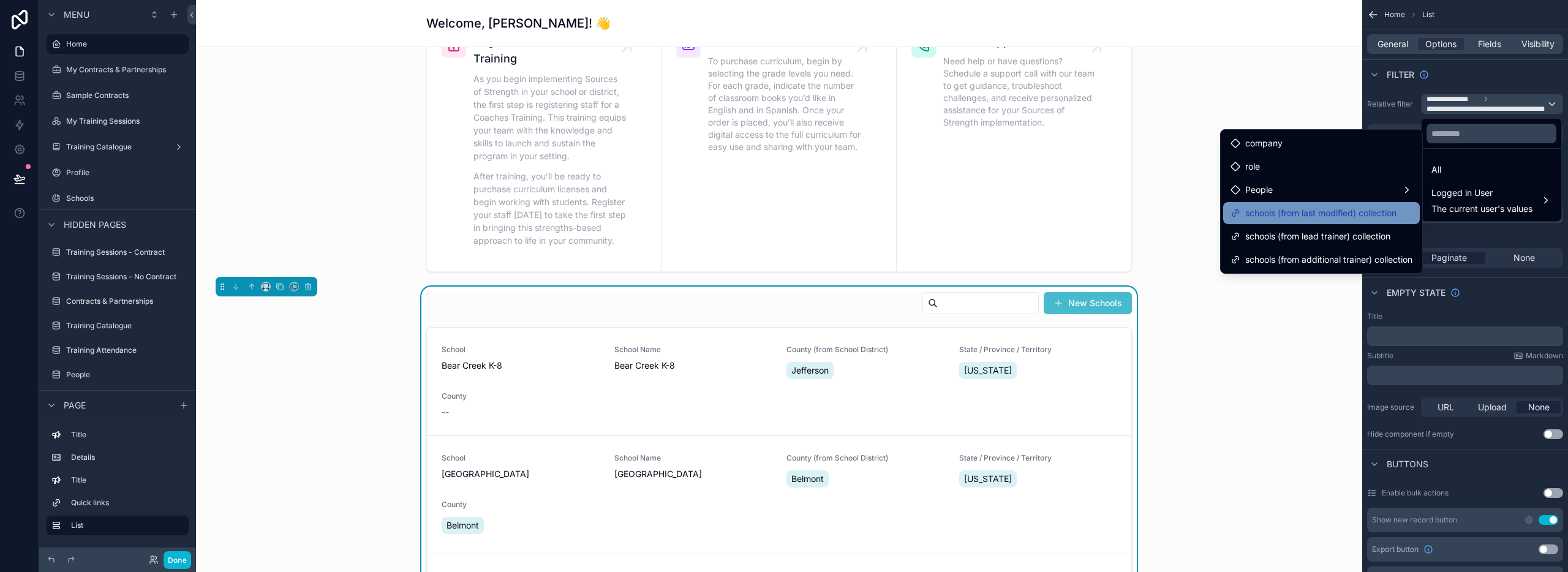
click at [1337, 218] on span "schools (from last modified) collection" at bounding box center [1321, 213] width 152 height 15
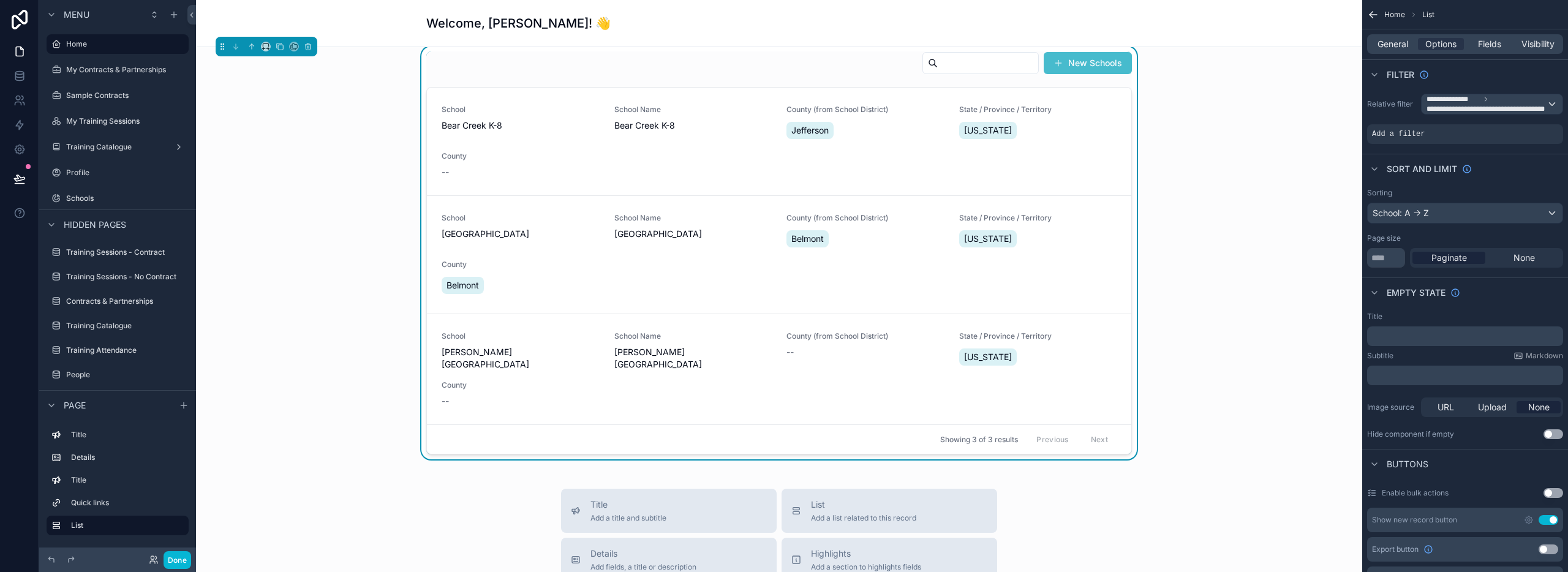
scroll to position [682, 0]
click at [558, 151] on span "County" at bounding box center [520, 156] width 158 height 10
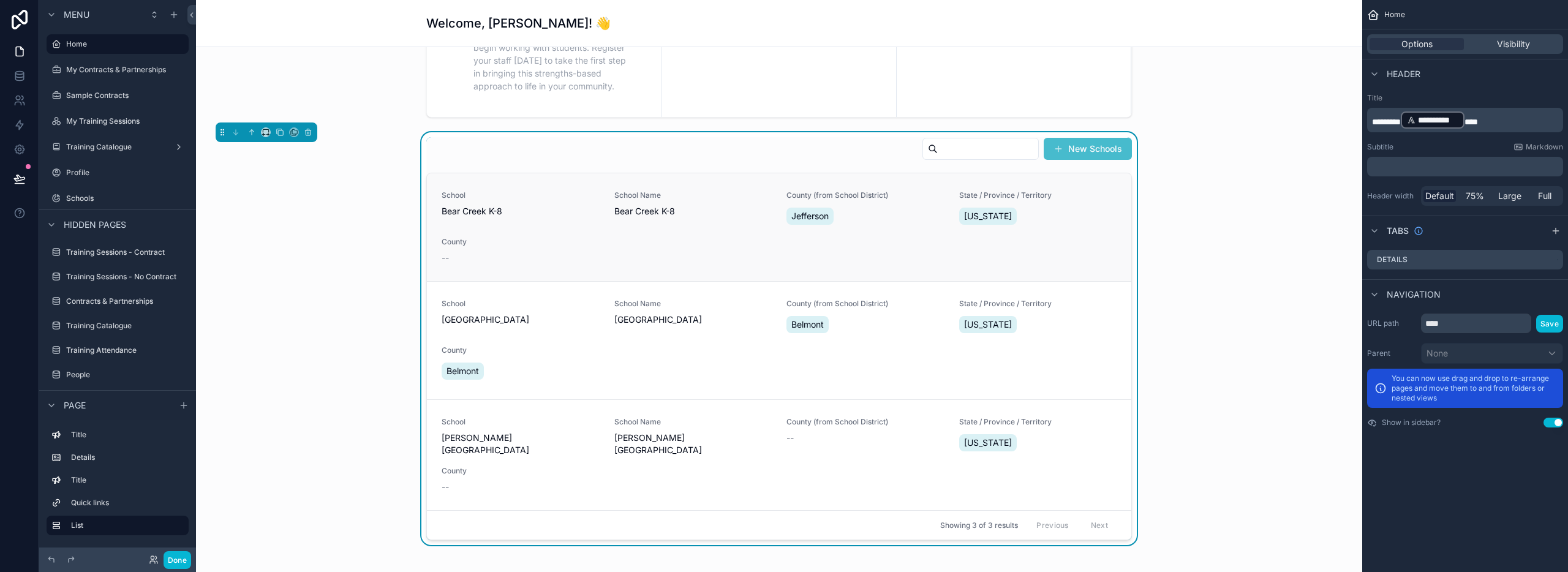
scroll to position [602, 0]
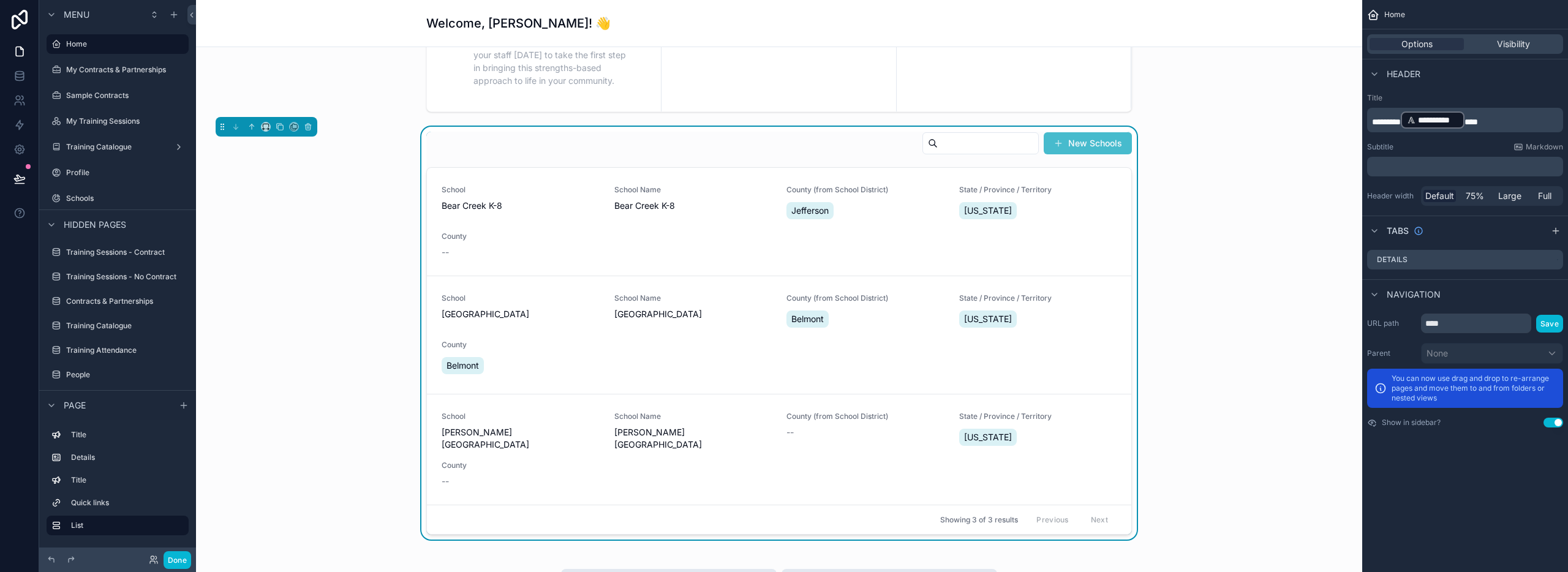
click at [813, 148] on div "New Schools" at bounding box center [780, 145] width 706 height 28
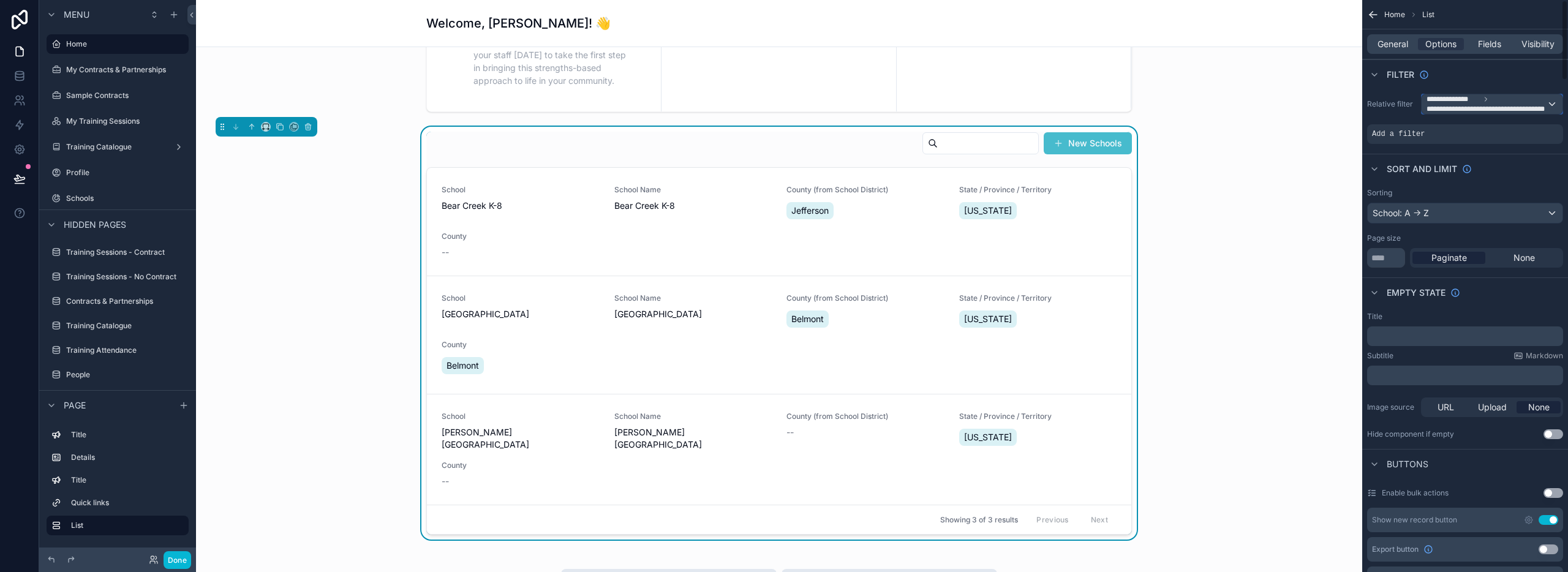
click at [1511, 105] on span "**********" at bounding box center [1487, 109] width 120 height 10
click at [1492, 201] on div "Logged in User The current user's values" at bounding box center [1482, 200] width 101 height 29
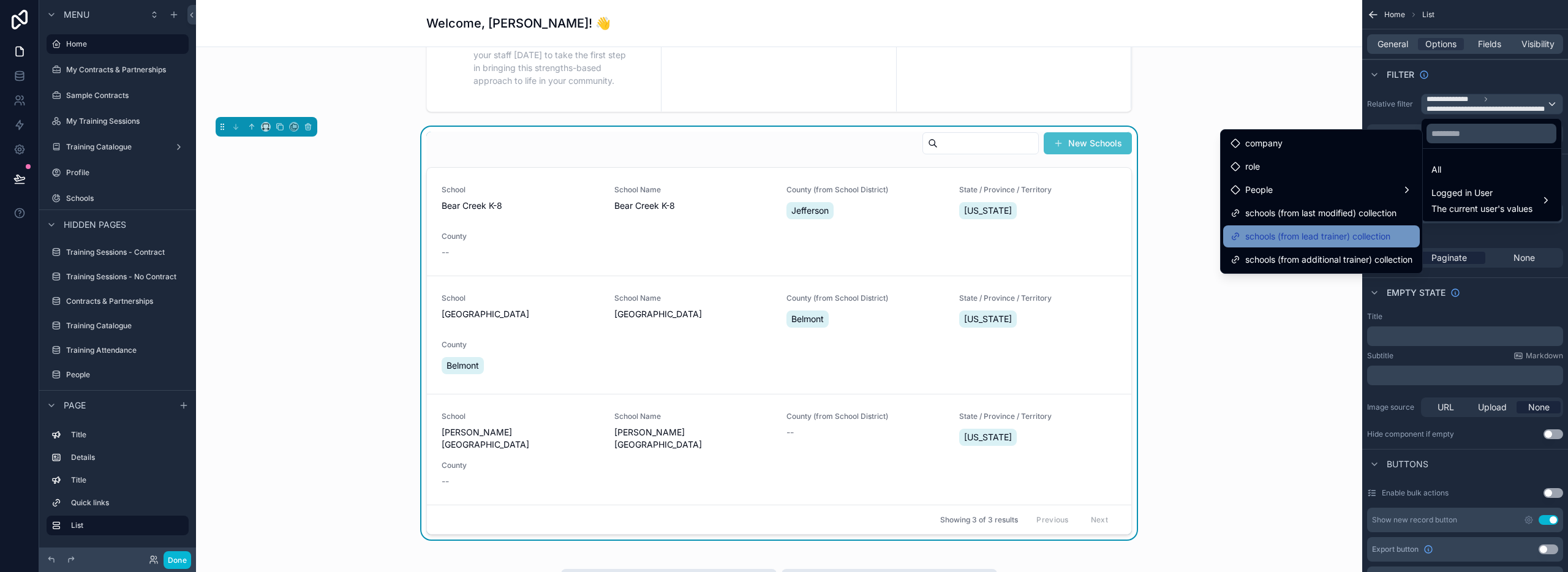
click at [1370, 234] on span "schools (from lead trainer) collection" at bounding box center [1317, 236] width 145 height 15
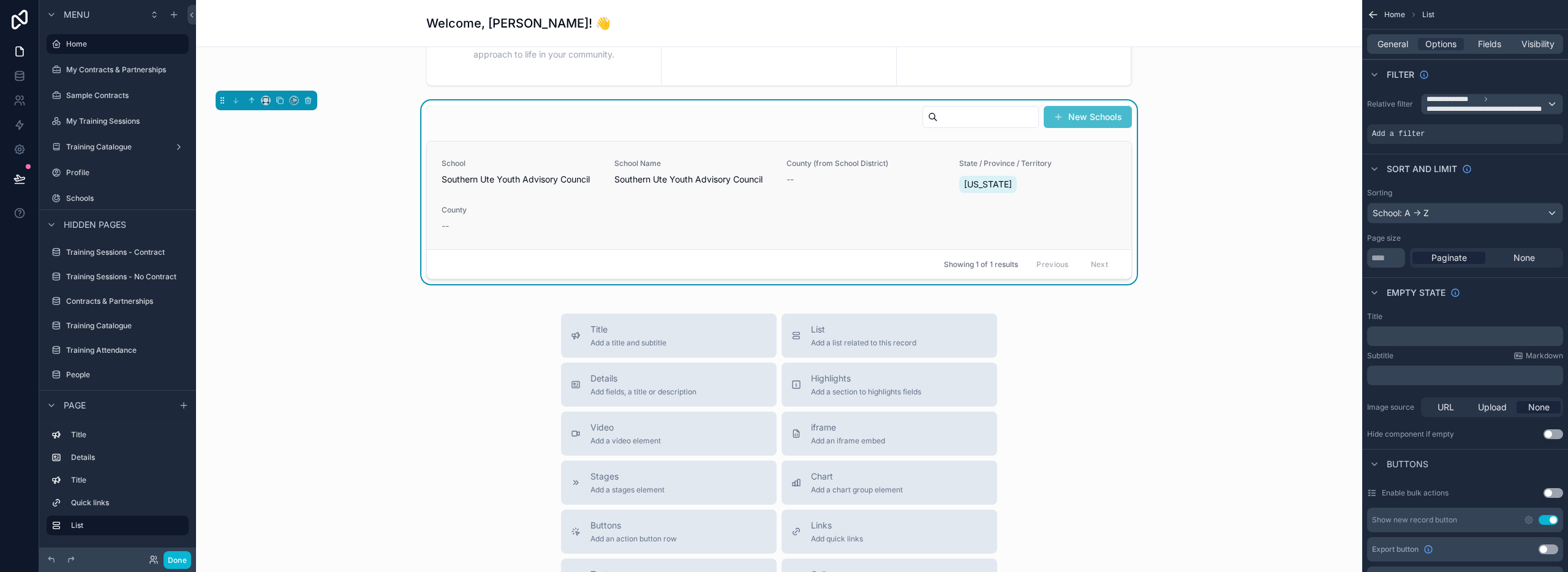
scroll to position [624, 0]
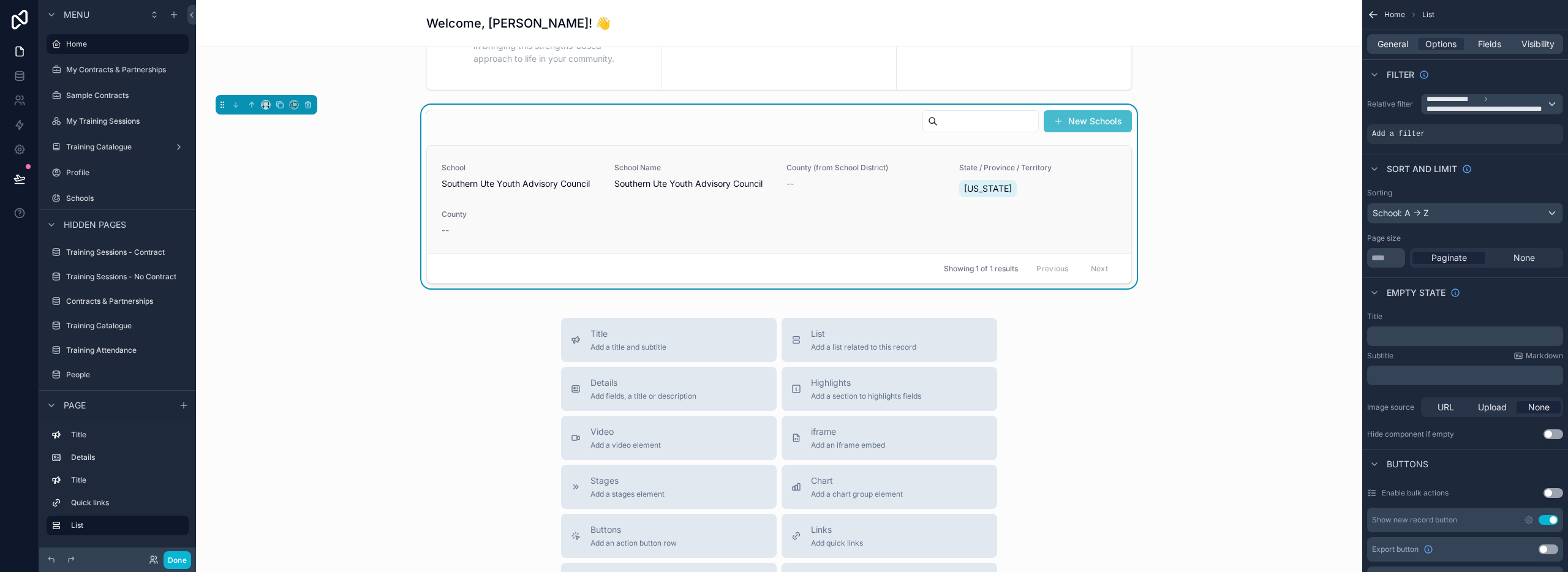
click at [745, 187] on span "Southern Ute Youth Advisory Council" at bounding box center [693, 183] width 158 height 12
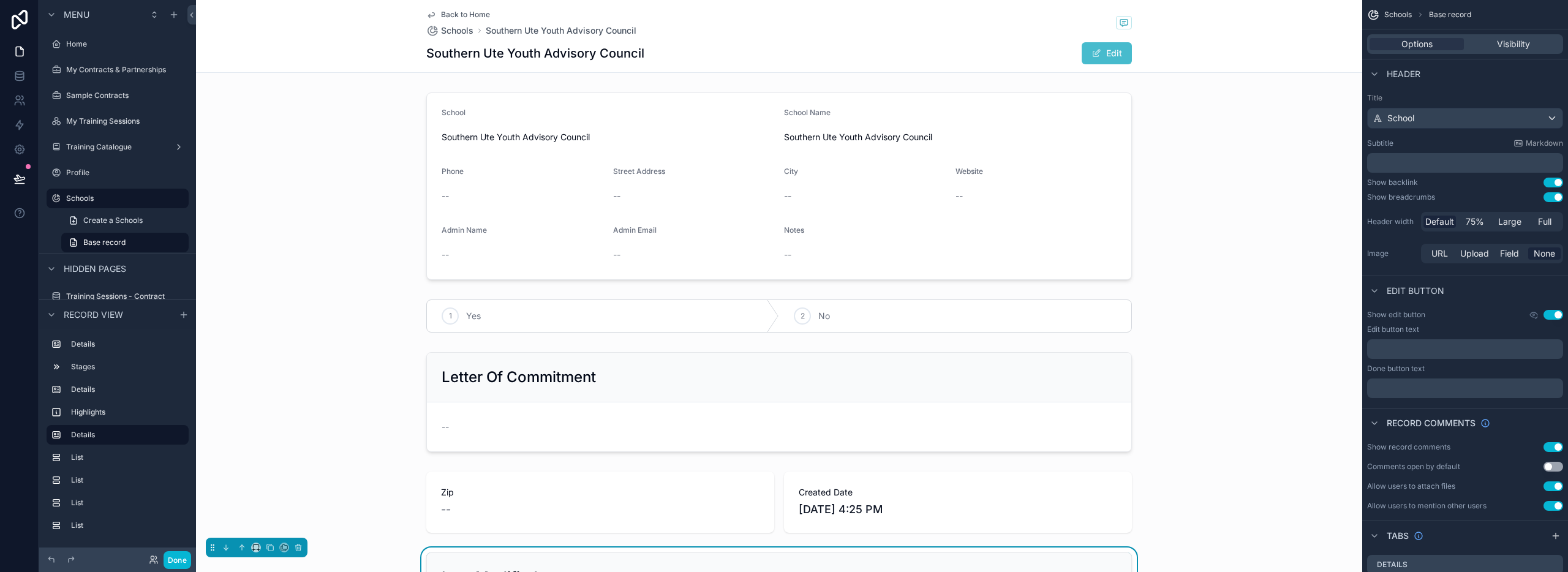
click at [427, 12] on icon "scrollable content" at bounding box center [432, 15] width 10 height 10
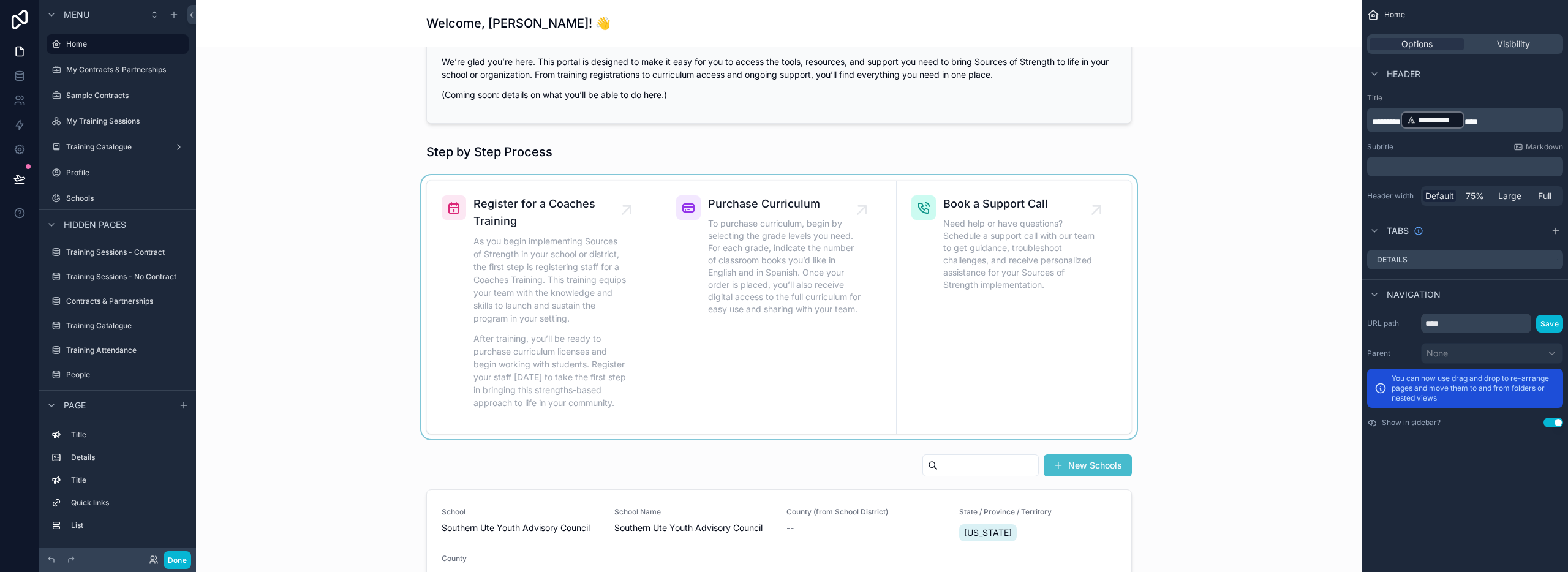
scroll to position [645, 0]
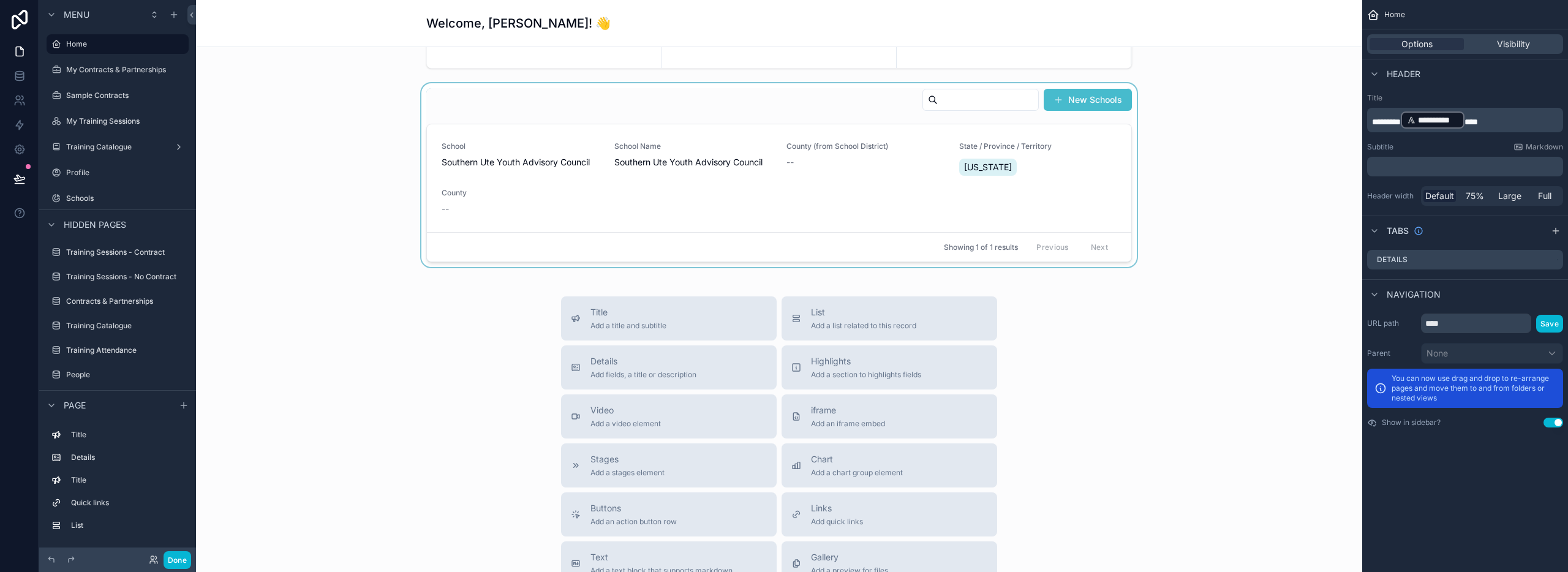
click at [1090, 196] on div "scrollable content" at bounding box center [780, 175] width 1147 height 184
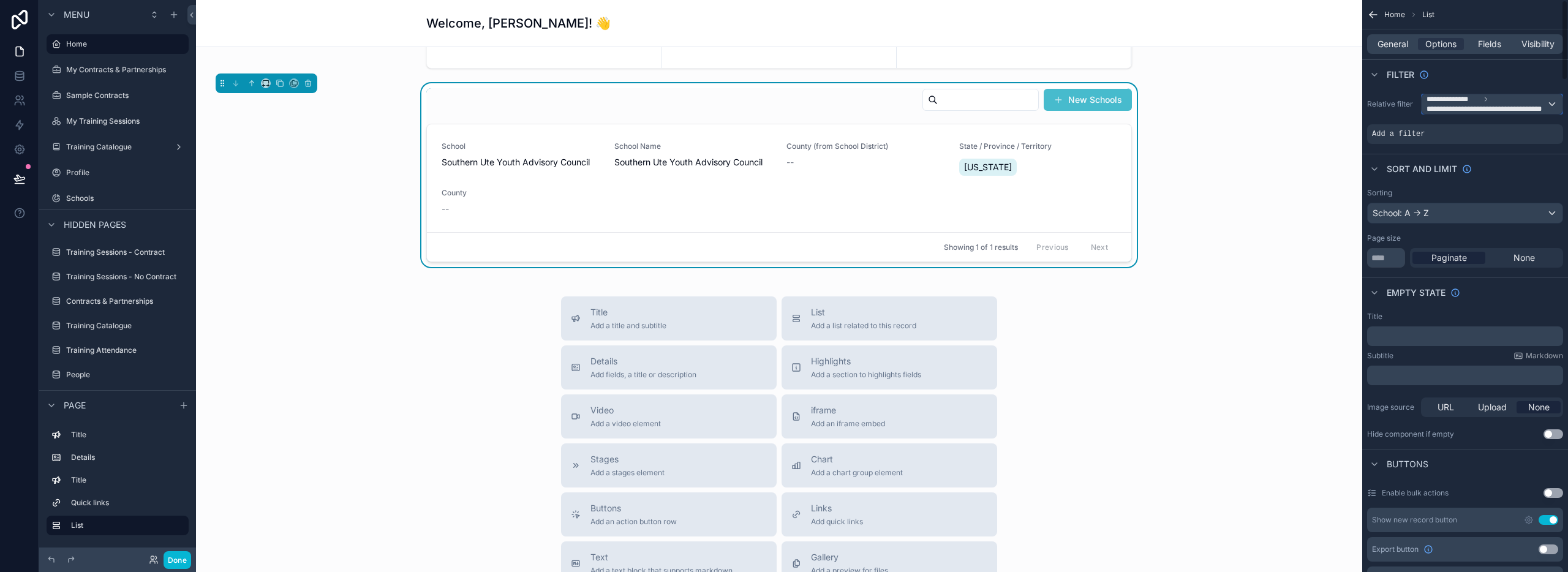
click at [1496, 103] on span "**********" at bounding box center [1487, 104] width 120 height 19
click at [1443, 110] on div "scrollable content" at bounding box center [784, 286] width 1568 height 572
click at [1508, 105] on span "**********" at bounding box center [1487, 109] width 120 height 10
click at [1474, 102] on div "scrollable content" at bounding box center [784, 286] width 1568 height 572
click at [1467, 104] on span "**********" at bounding box center [1487, 109] width 120 height 10
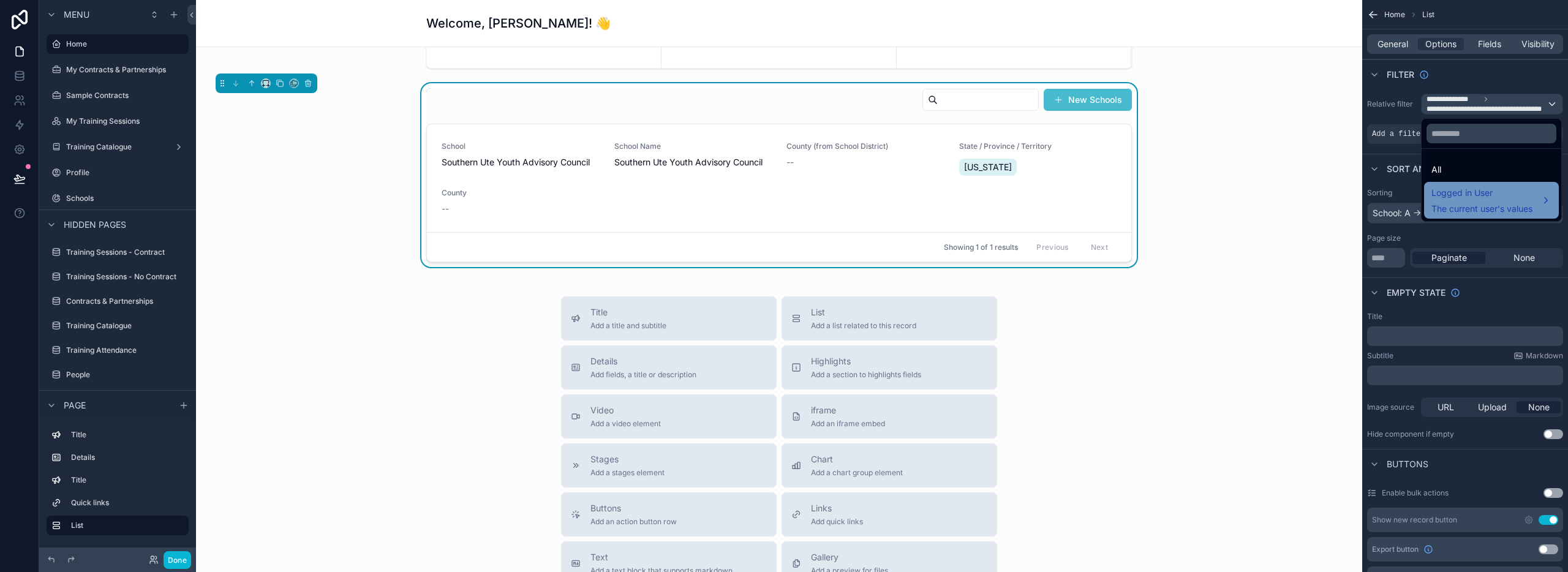
click at [1479, 197] on span "Logged in User" at bounding box center [1482, 193] width 101 height 15
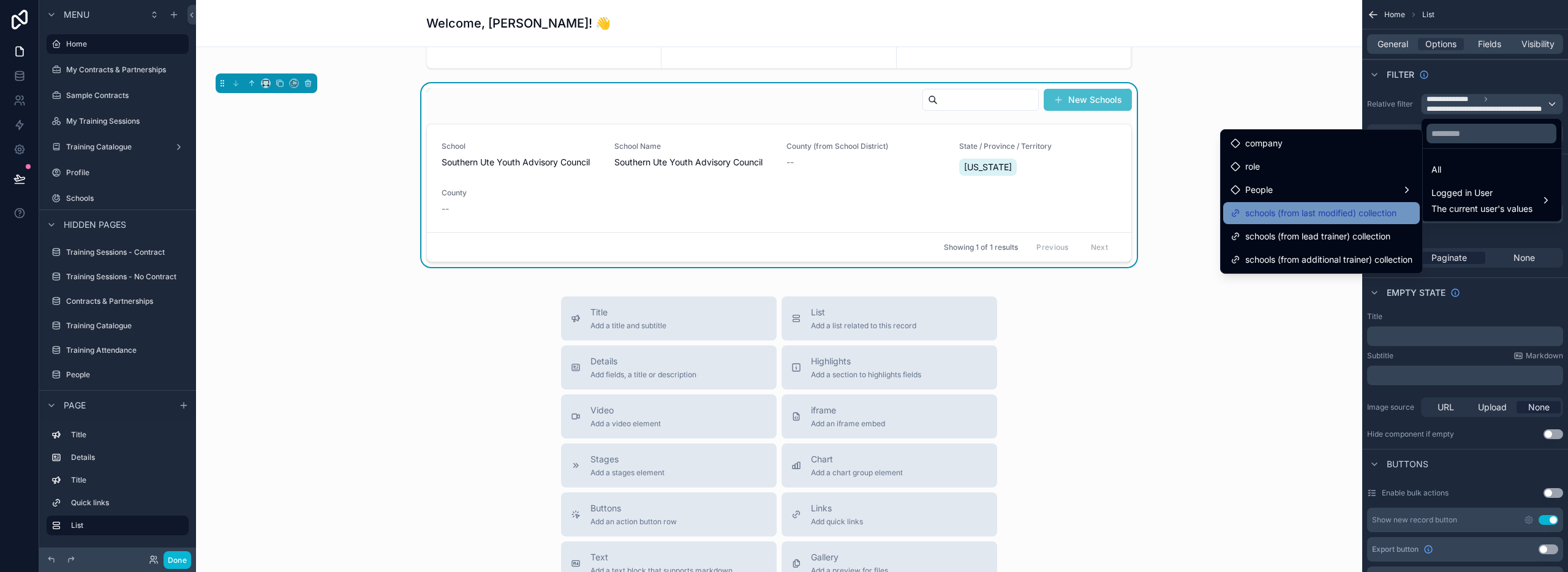
click at [1312, 209] on span "schools (from last modified) collection" at bounding box center [1321, 213] width 152 height 15
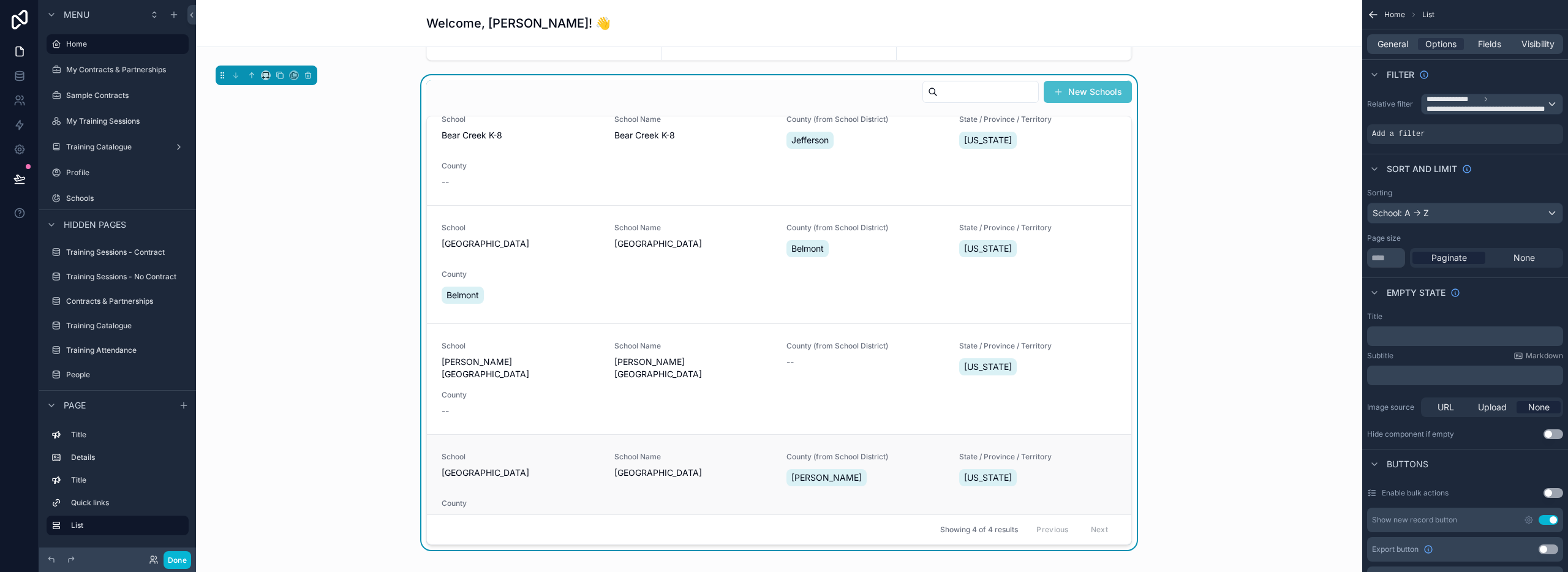
scroll to position [54, 0]
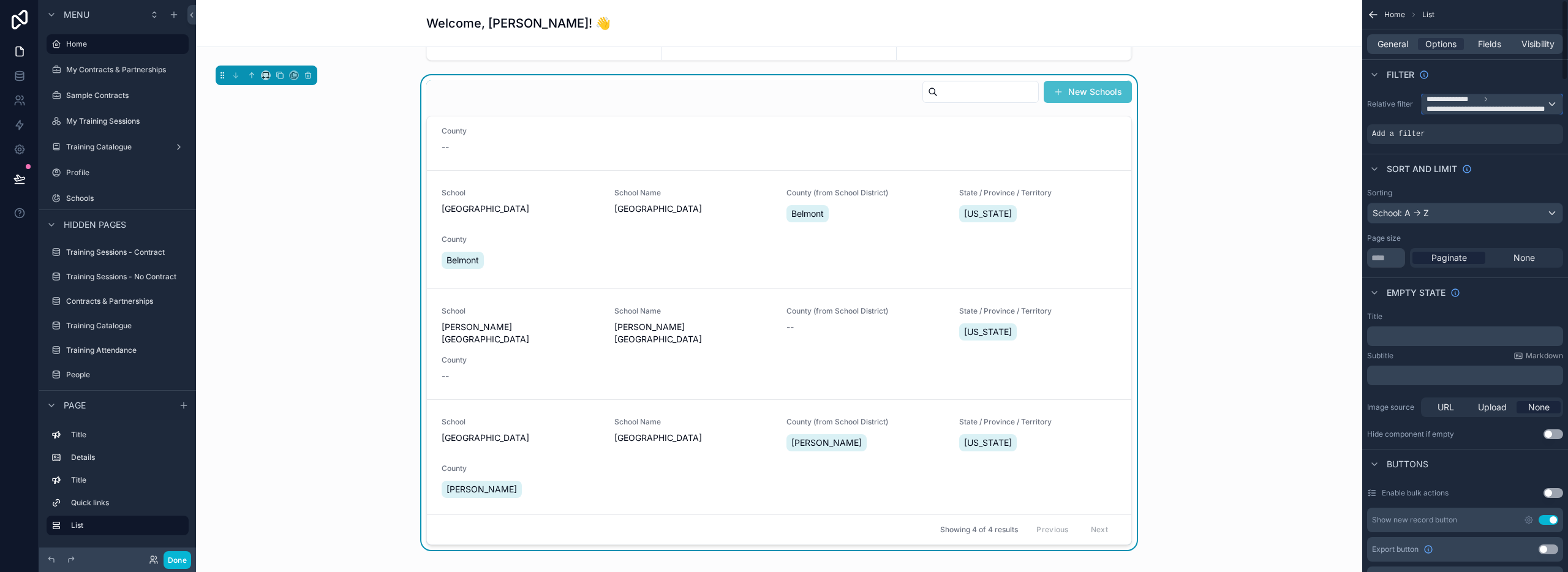
click at [1527, 104] on span "**********" at bounding box center [1487, 109] width 120 height 10
click at [1484, 211] on span "The current user's values" at bounding box center [1482, 209] width 101 height 12
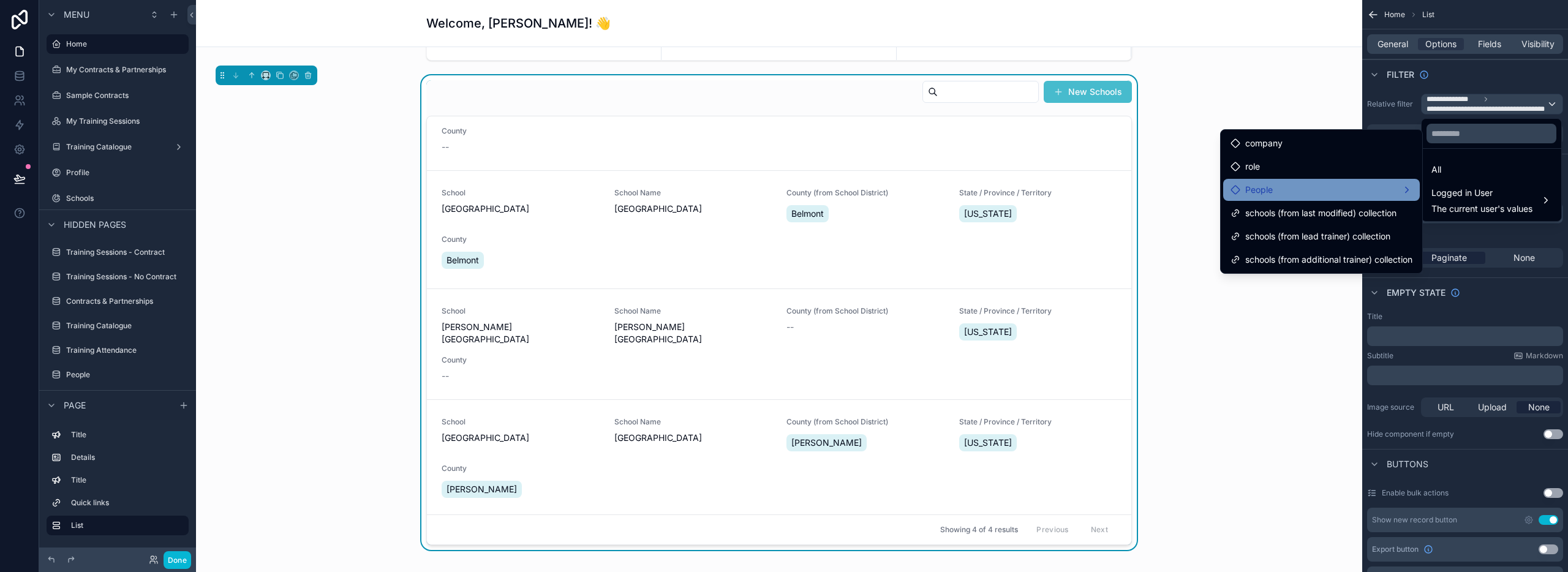
click at [1281, 189] on div "People" at bounding box center [1321, 190] width 182 height 15
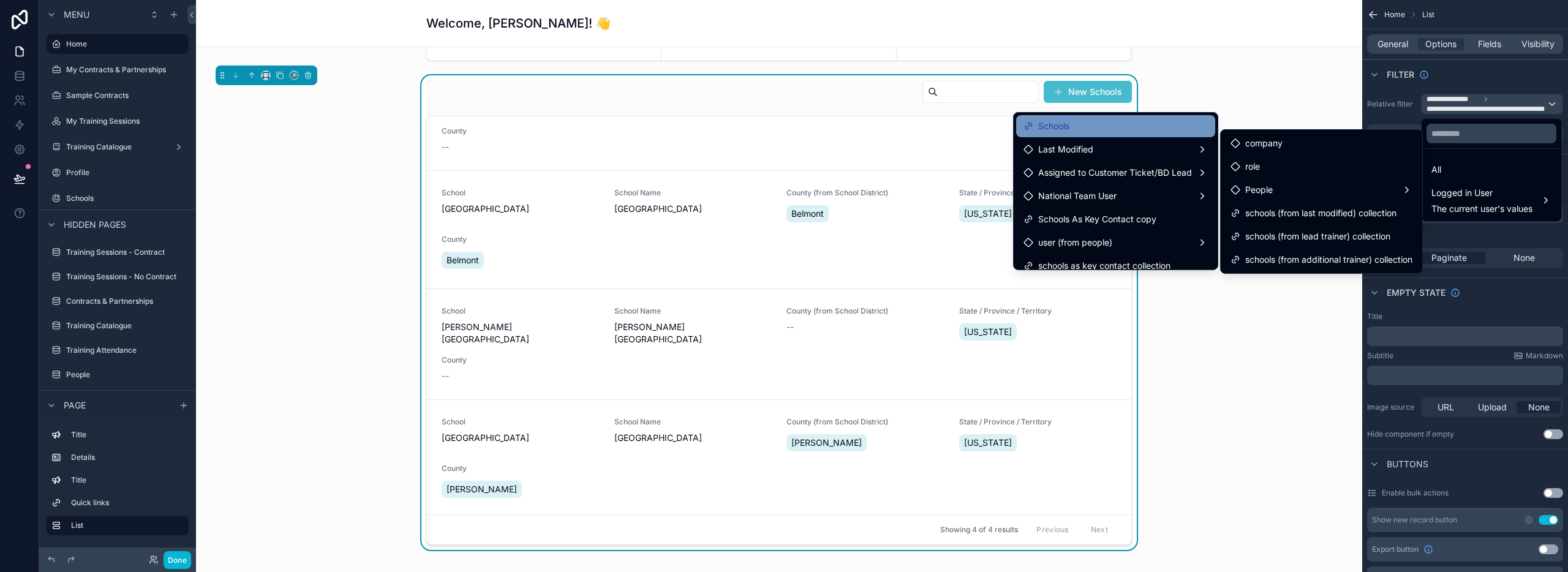
click at [1129, 131] on div "Schools" at bounding box center [1115, 126] width 184 height 15
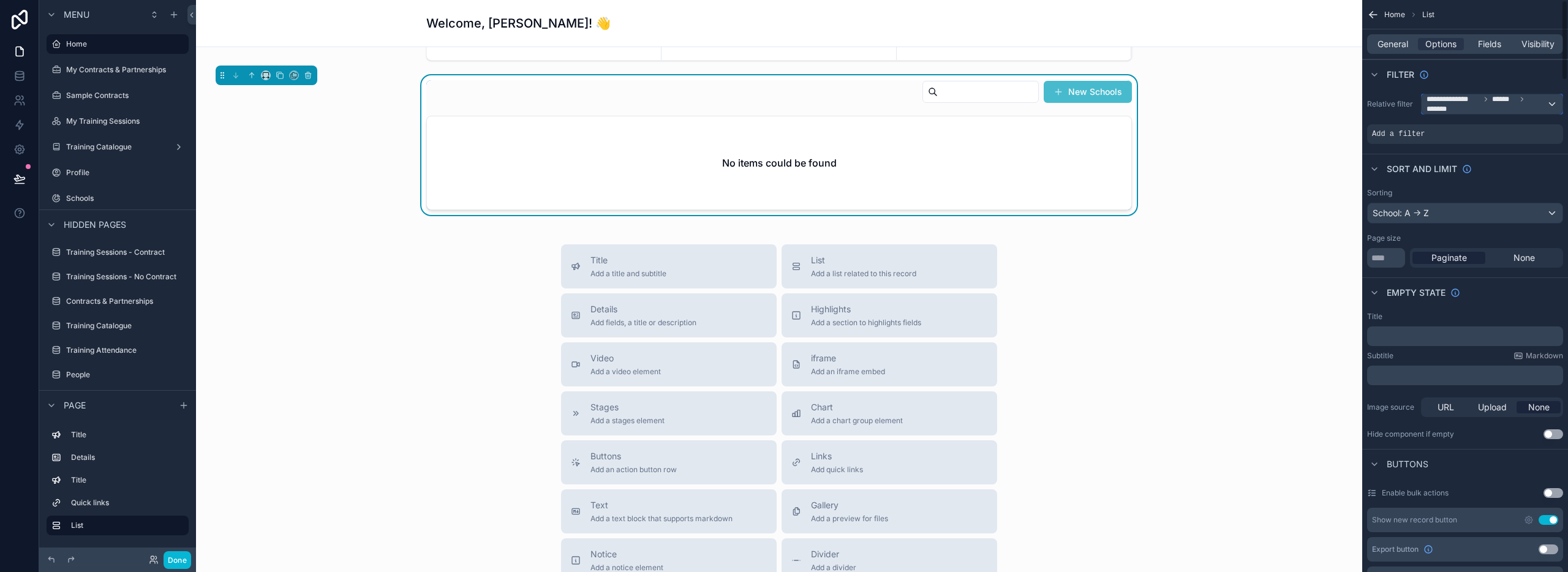
click at [1544, 104] on span "**********" at bounding box center [1487, 104] width 120 height 19
click at [1462, 196] on span "Logged in User" at bounding box center [1482, 193] width 101 height 15
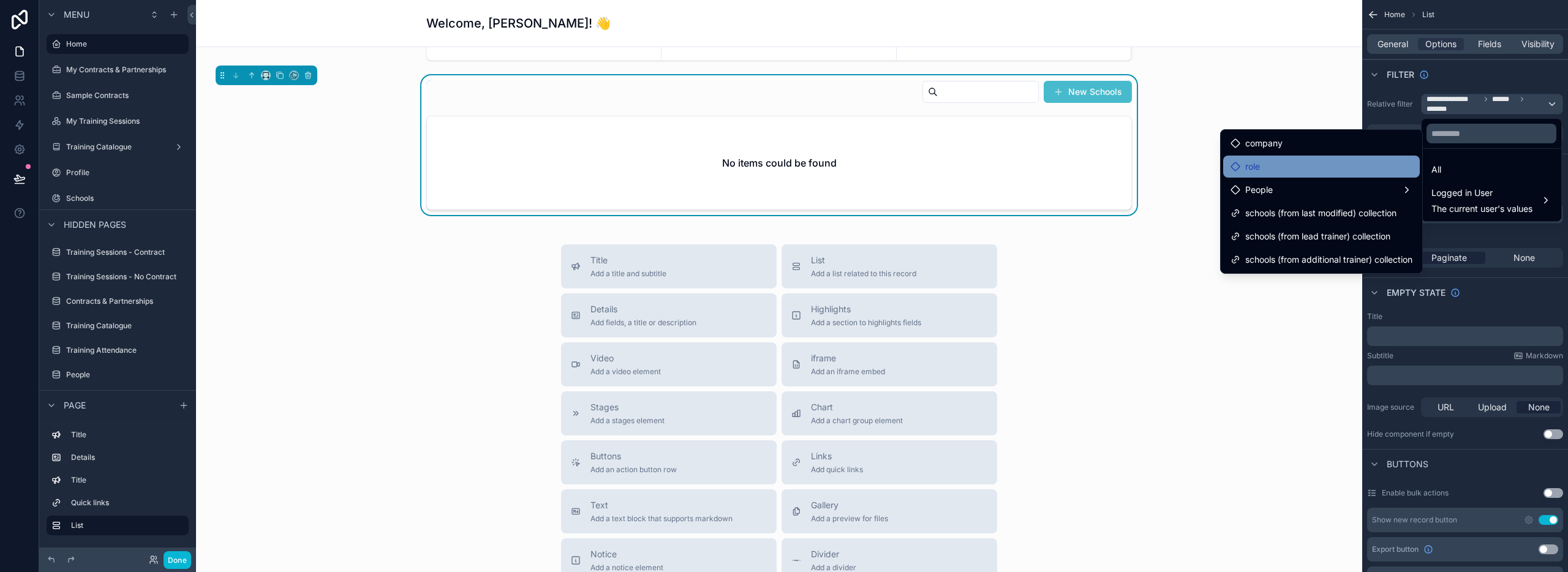
click at [1295, 169] on div "role" at bounding box center [1321, 166] width 182 height 15
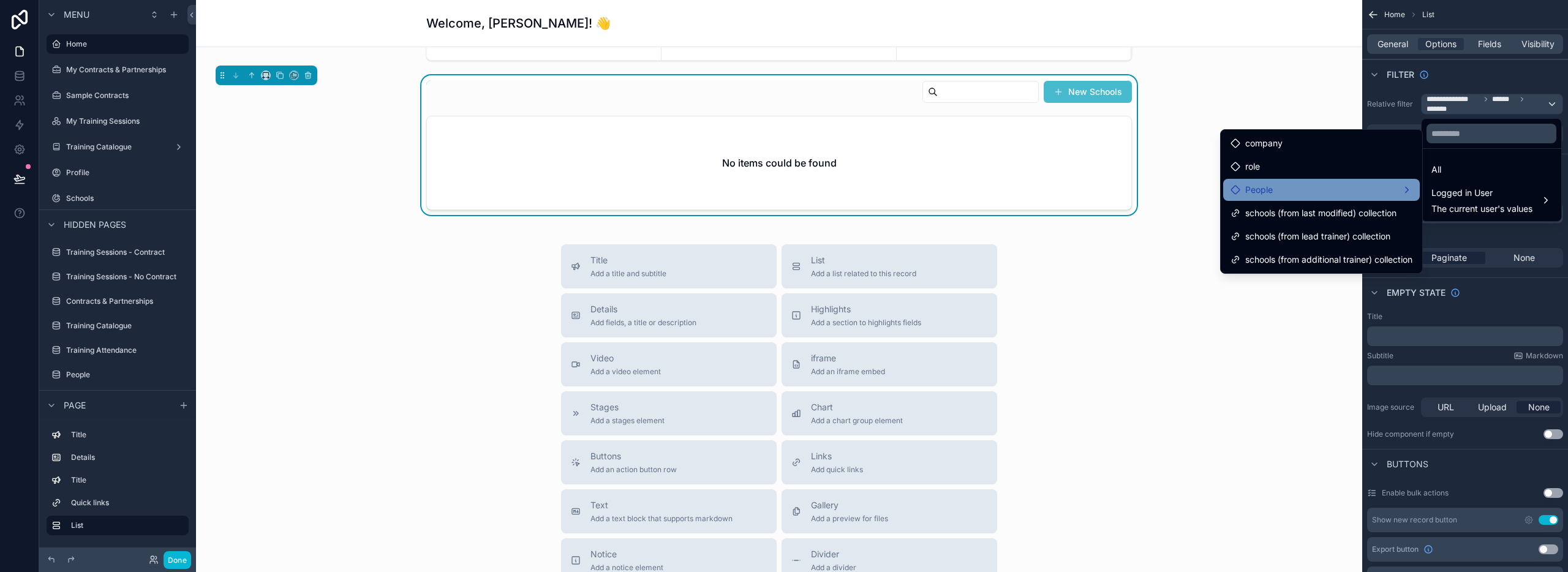
click at [1303, 189] on div "People" at bounding box center [1321, 190] width 182 height 15
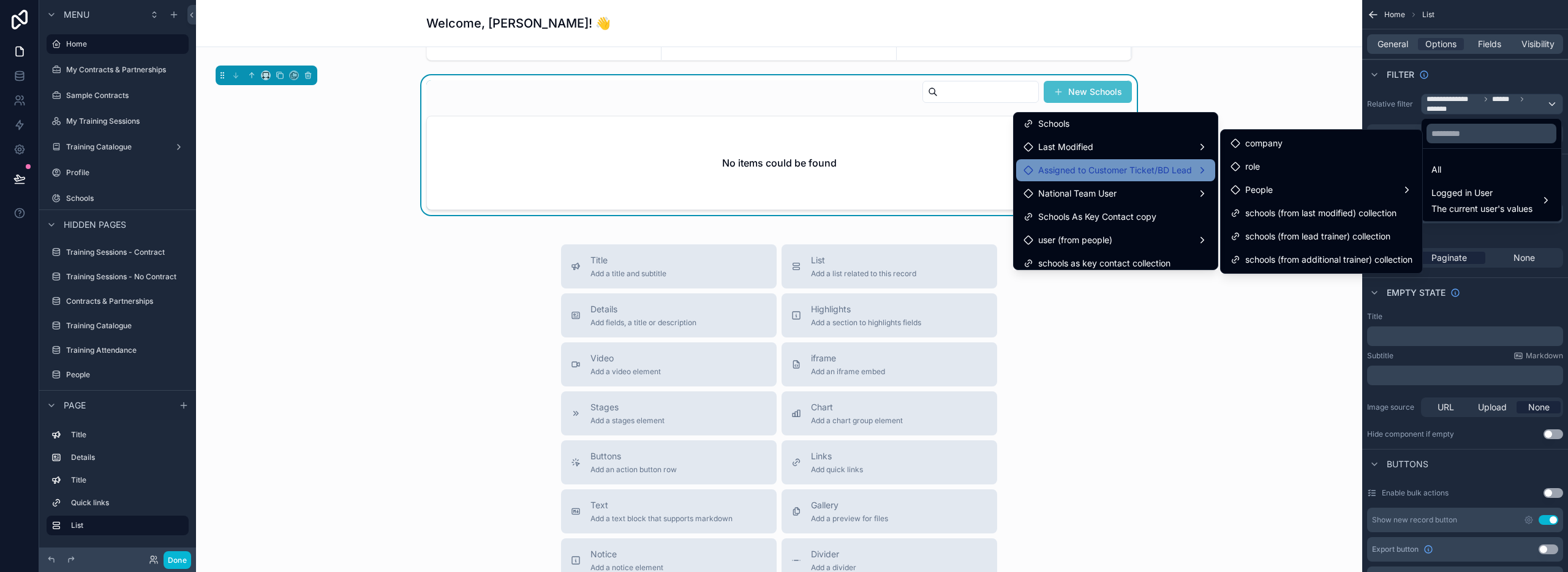
scroll to position [5, 0]
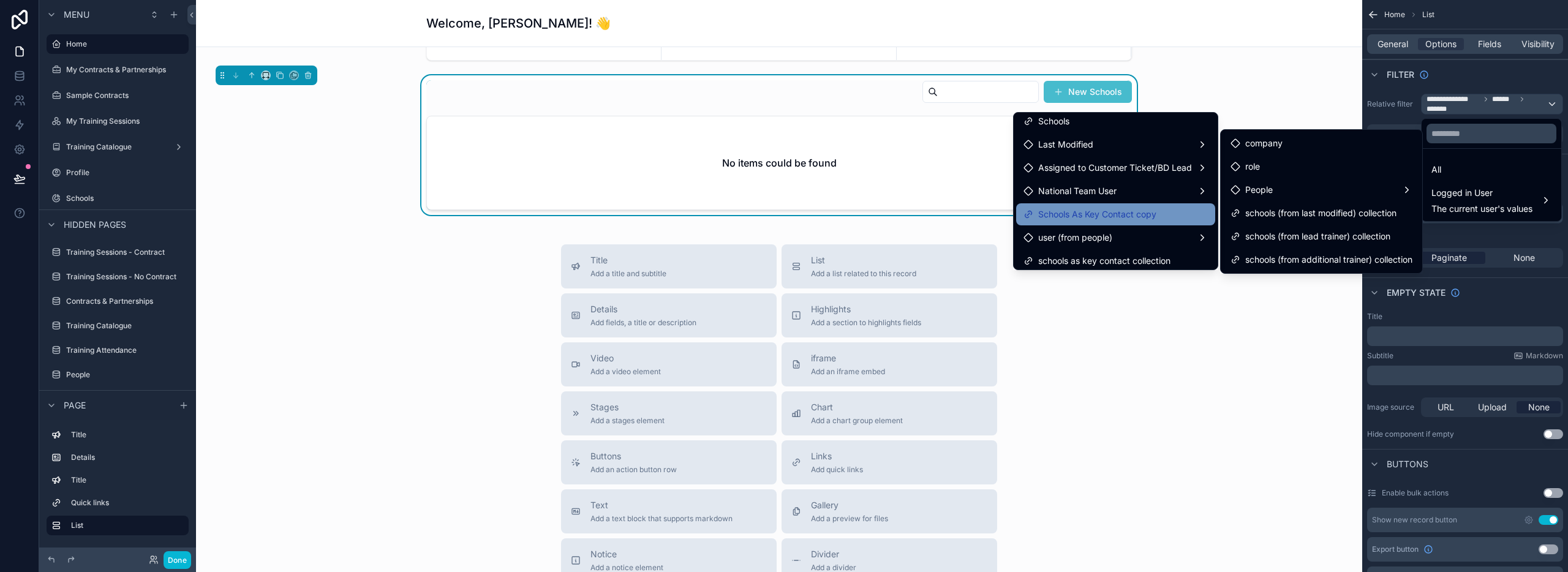
click at [1115, 212] on span "Schools As Key Contact copy" at bounding box center [1098, 214] width 118 height 15
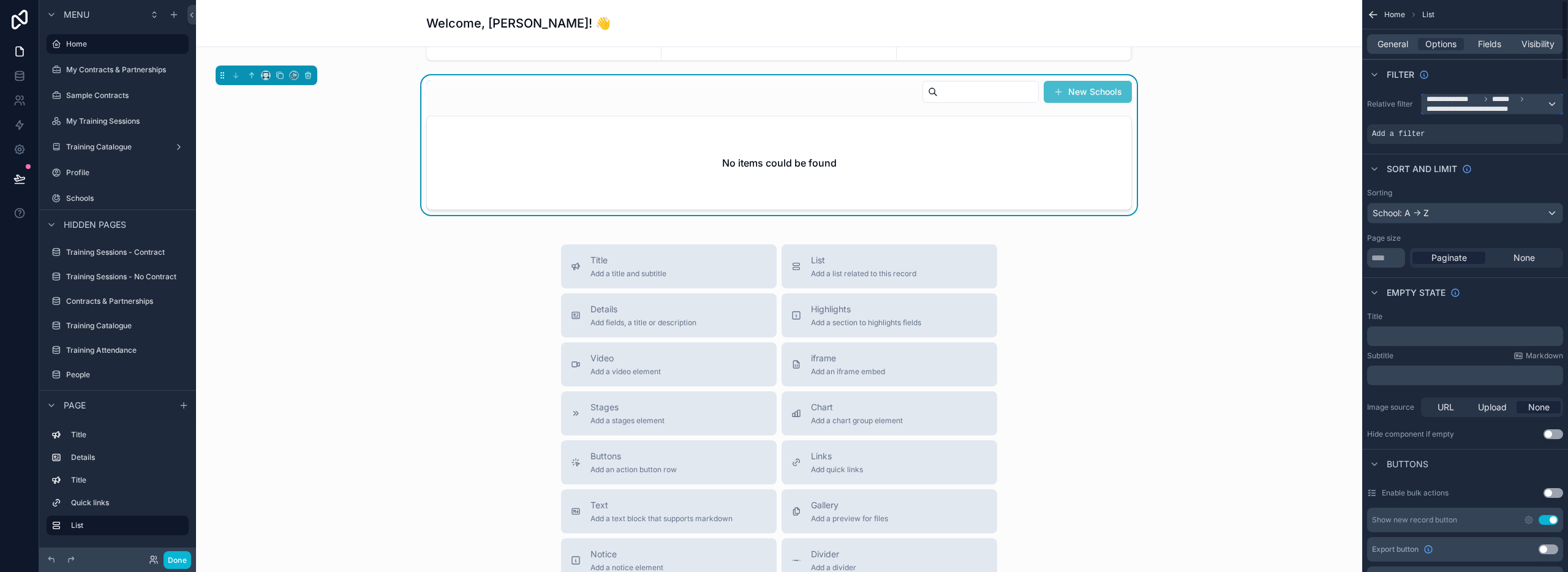
click at [1493, 100] on span "******" at bounding box center [1503, 99] width 24 height 10
drag, startPoint x: 1493, startPoint y: 105, endPoint x: 1511, endPoint y: 104, distance: 18.0
click at [1493, 105] on div "scrollable content" at bounding box center [784, 286] width 1568 height 572
click at [1532, 104] on span "**********" at bounding box center [1487, 104] width 120 height 19
click at [1443, 207] on span "The current user's values" at bounding box center [1482, 209] width 101 height 12
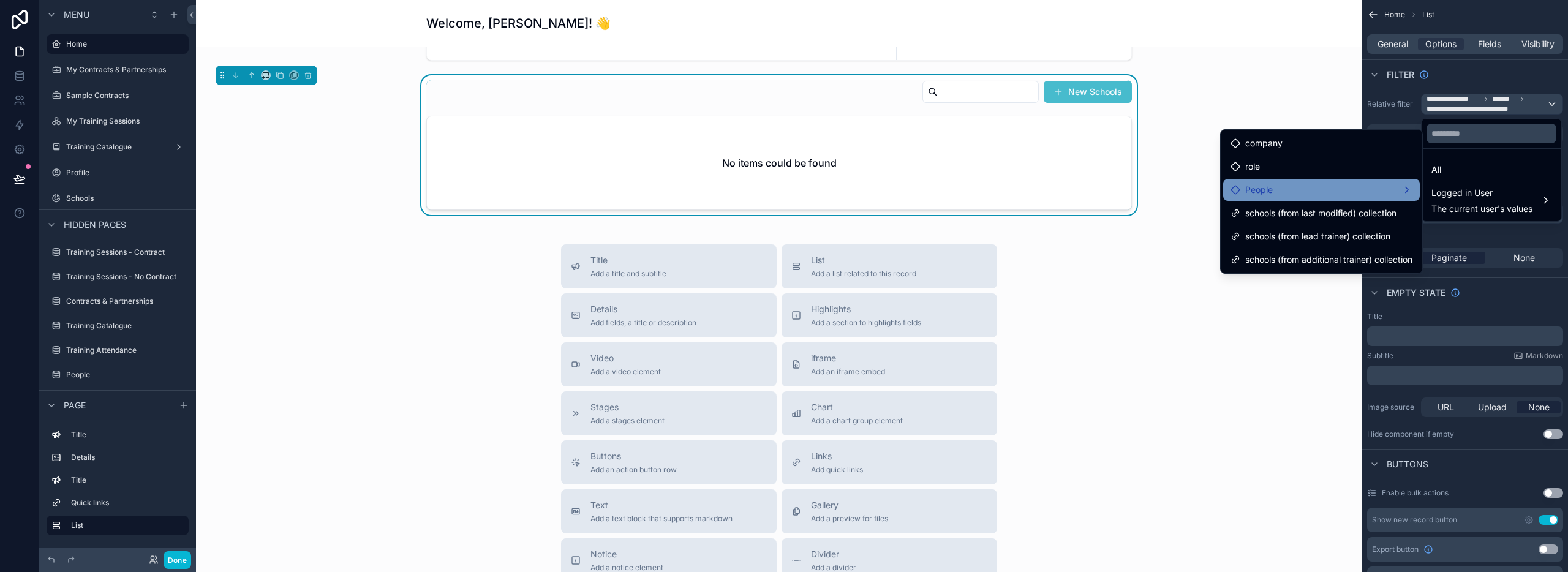
click at [1287, 191] on div "People" at bounding box center [1321, 190] width 182 height 15
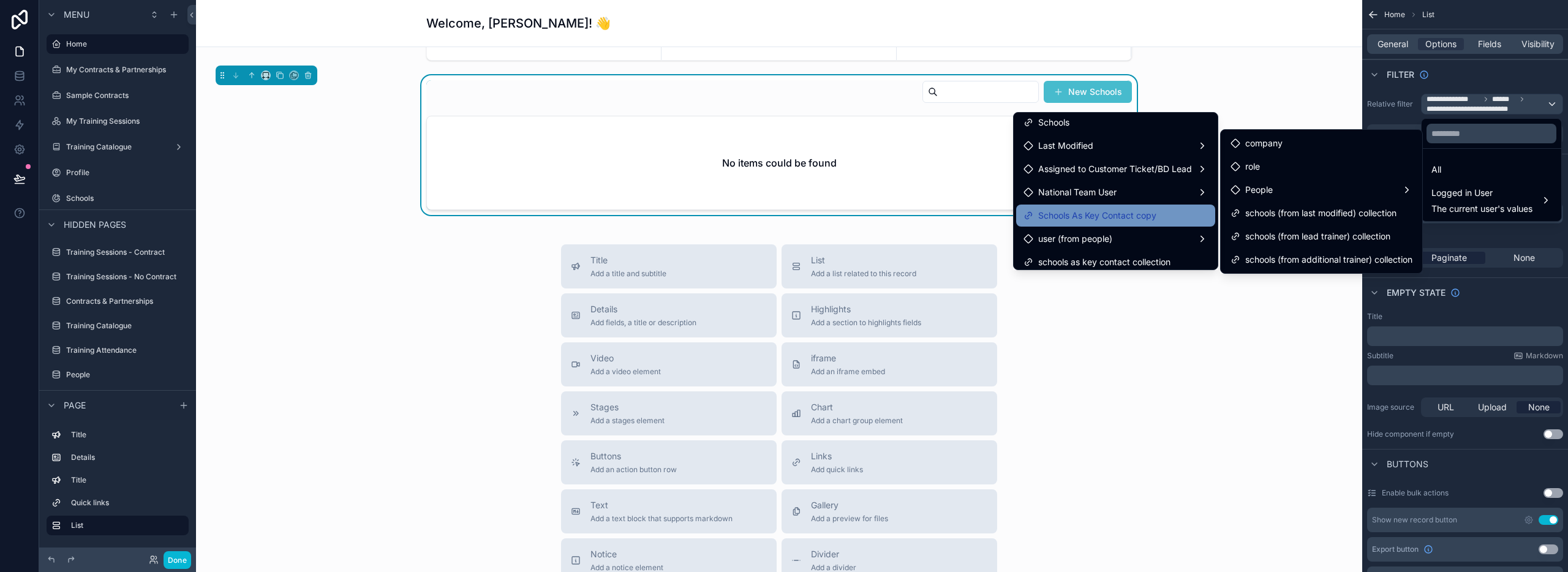
scroll to position [10, 0]
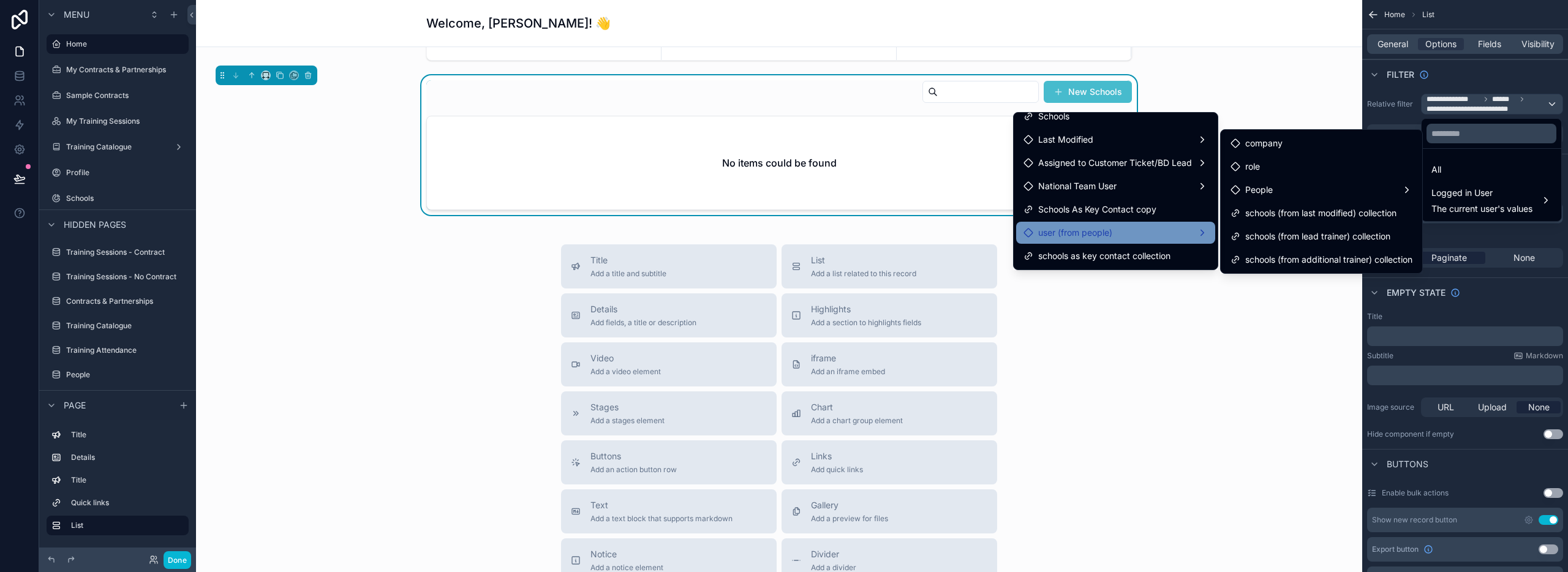
click at [1121, 234] on div "user (from people)" at bounding box center [1115, 233] width 184 height 15
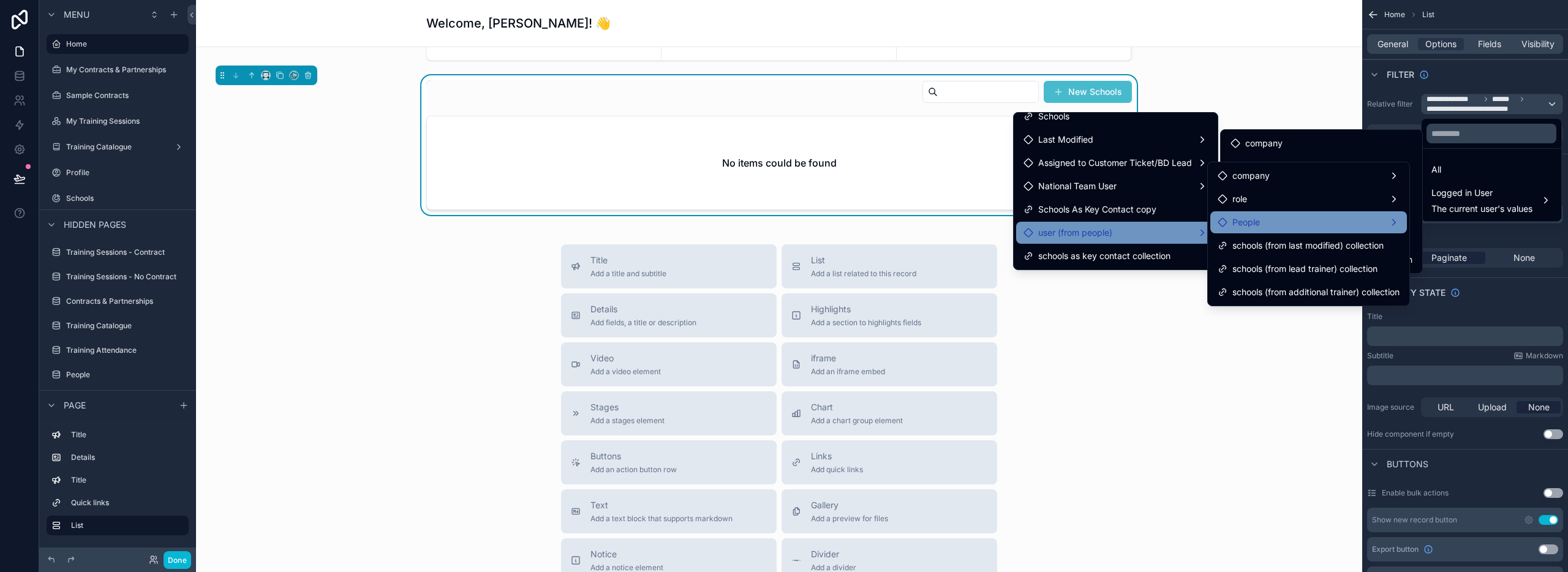
click at [1246, 224] on span "People" at bounding box center [1246, 222] width 28 height 15
click at [1138, 227] on div "user (from people)" at bounding box center [1115, 233] width 184 height 15
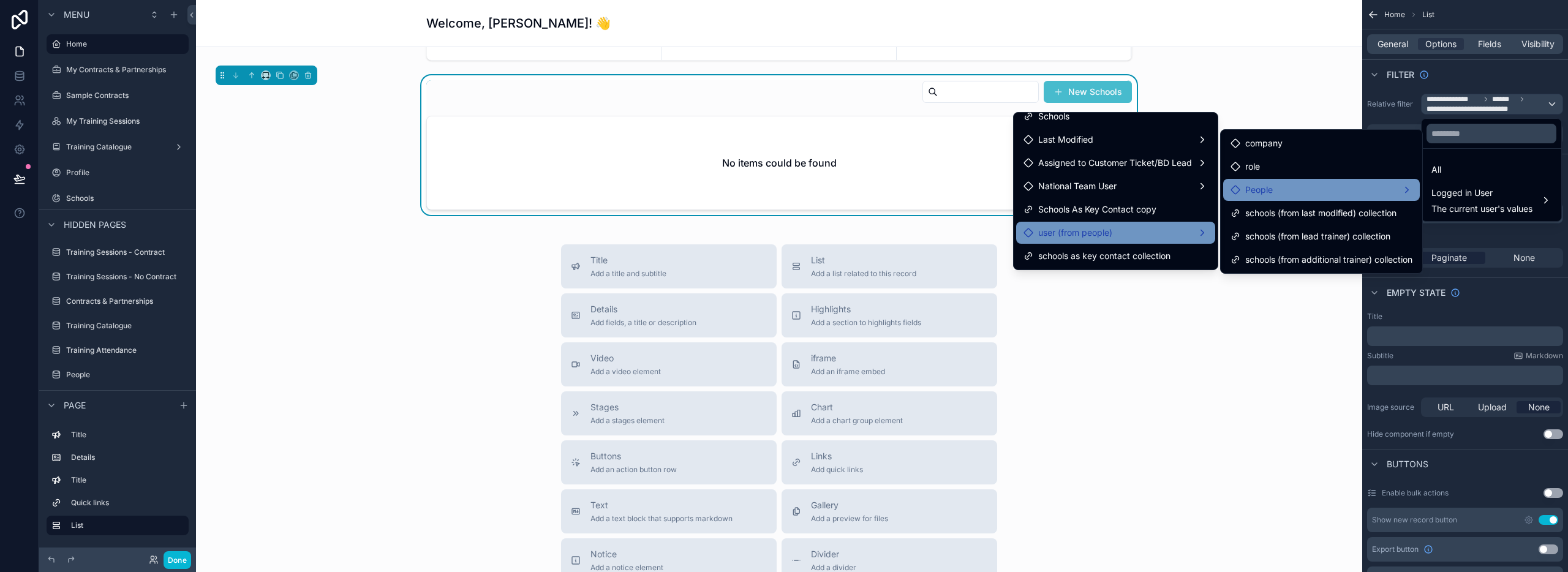
click at [1238, 191] on div "People" at bounding box center [1252, 190] width 42 height 15
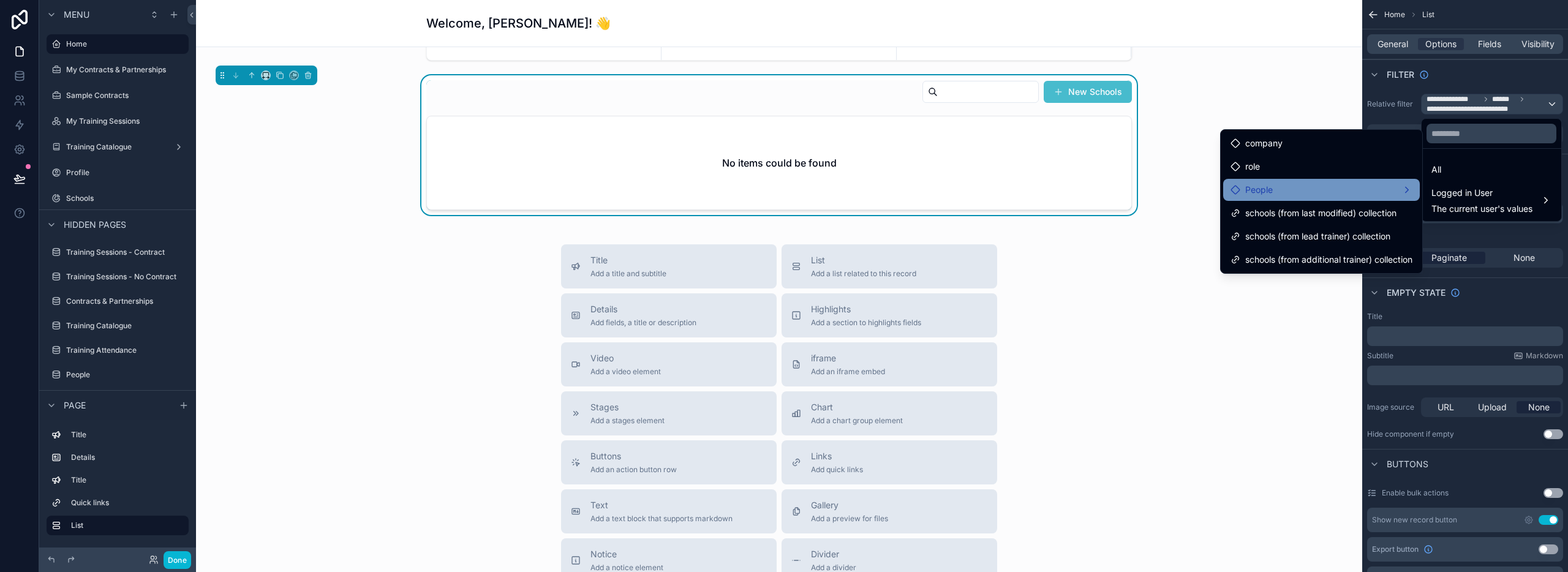
click at [1390, 187] on div "People" at bounding box center [1321, 190] width 182 height 15
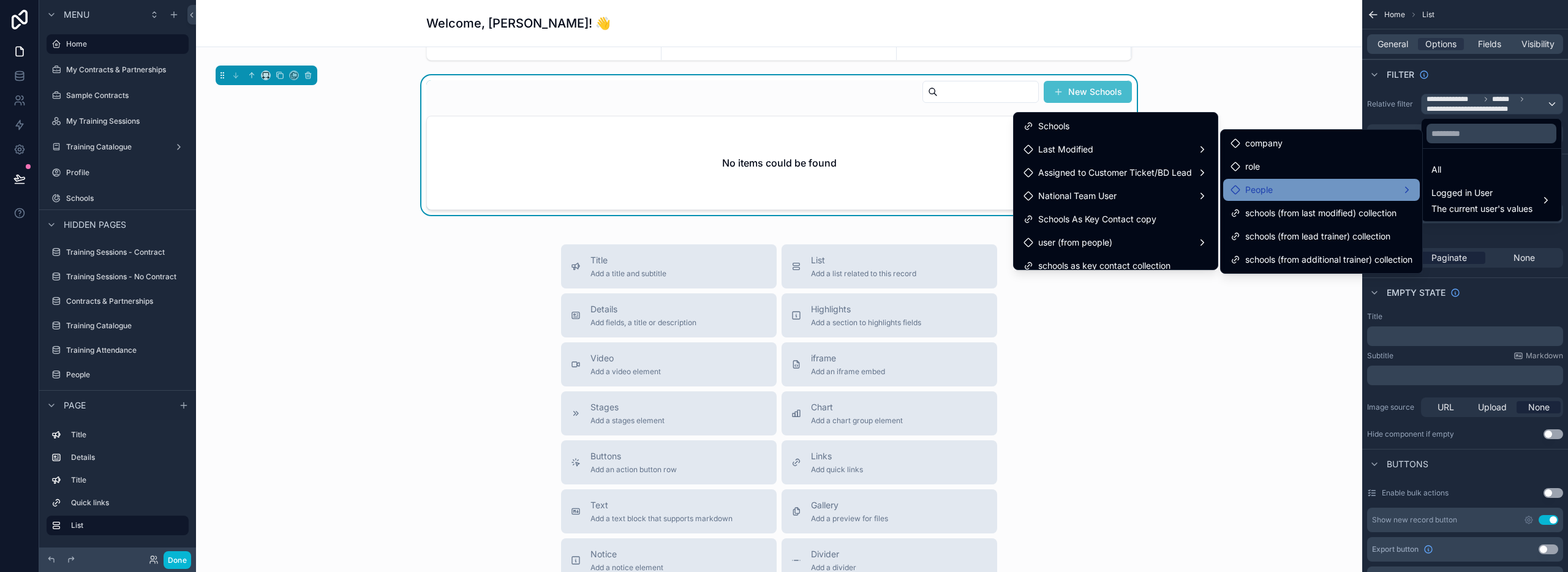
click at [1398, 189] on div "People" at bounding box center [1321, 190] width 182 height 15
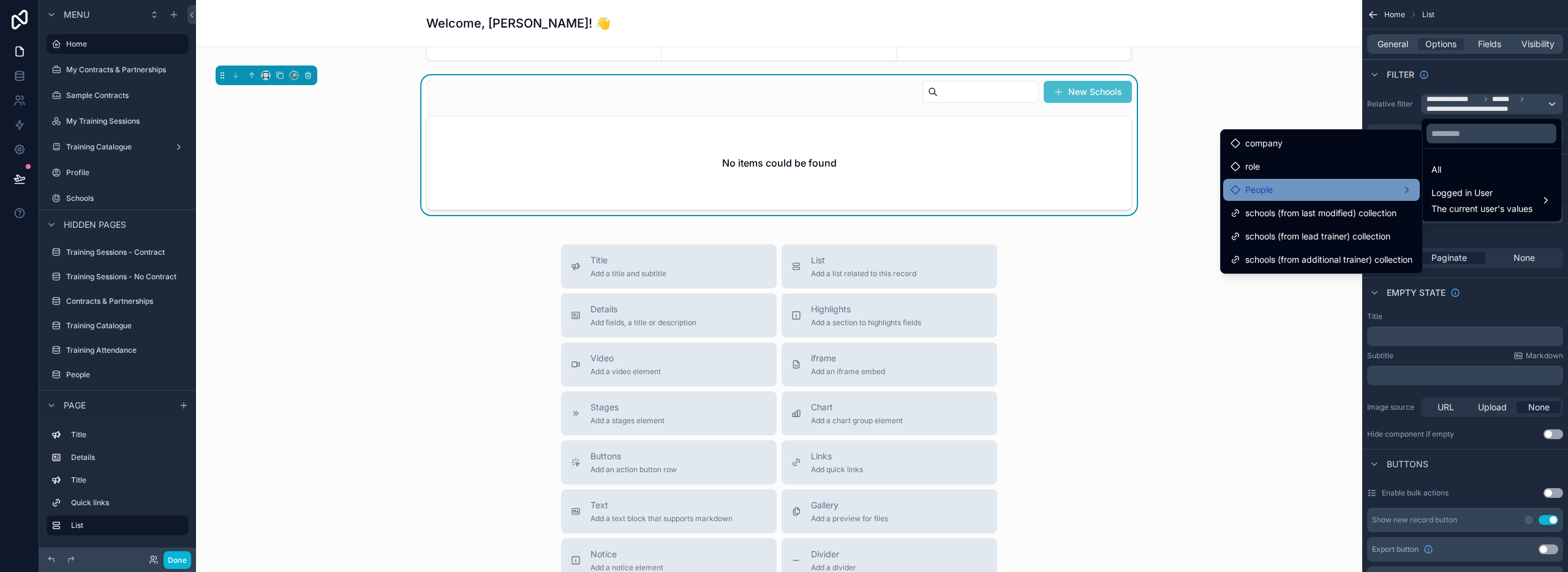
click at [1398, 189] on div "People" at bounding box center [1321, 190] width 182 height 15
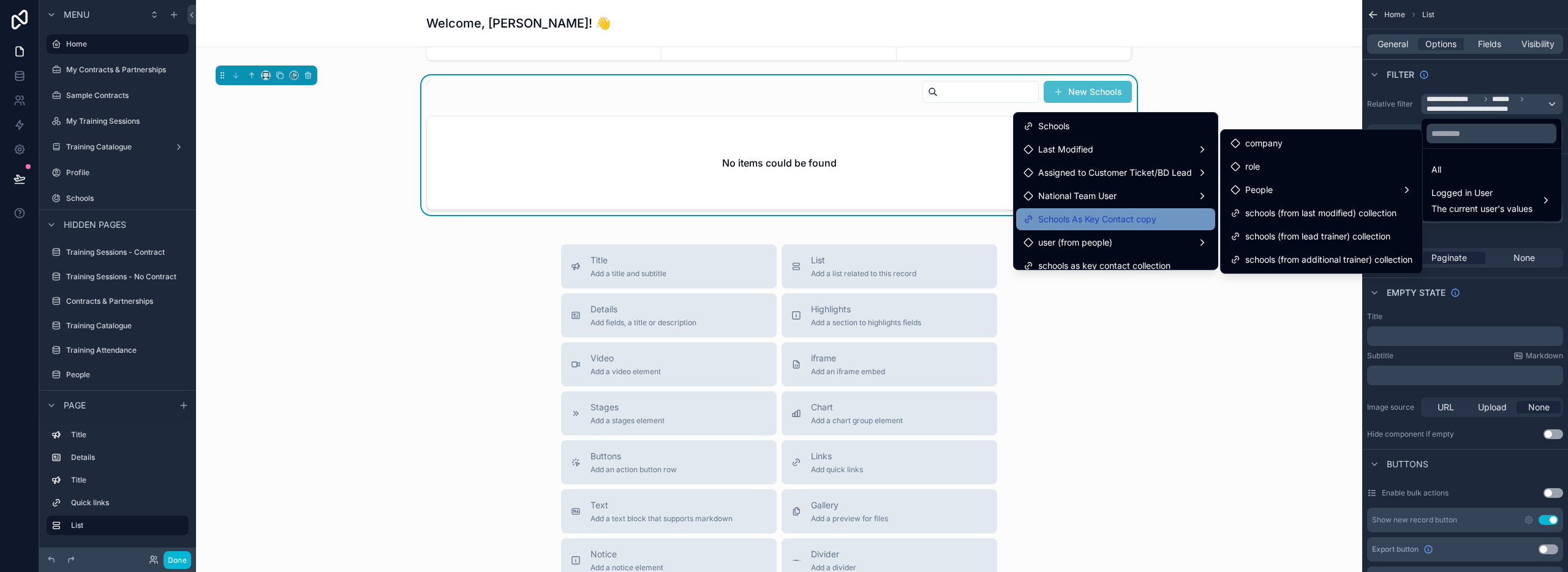
click at [1088, 218] on span "Schools As Key Contact copy" at bounding box center [1098, 219] width 118 height 15
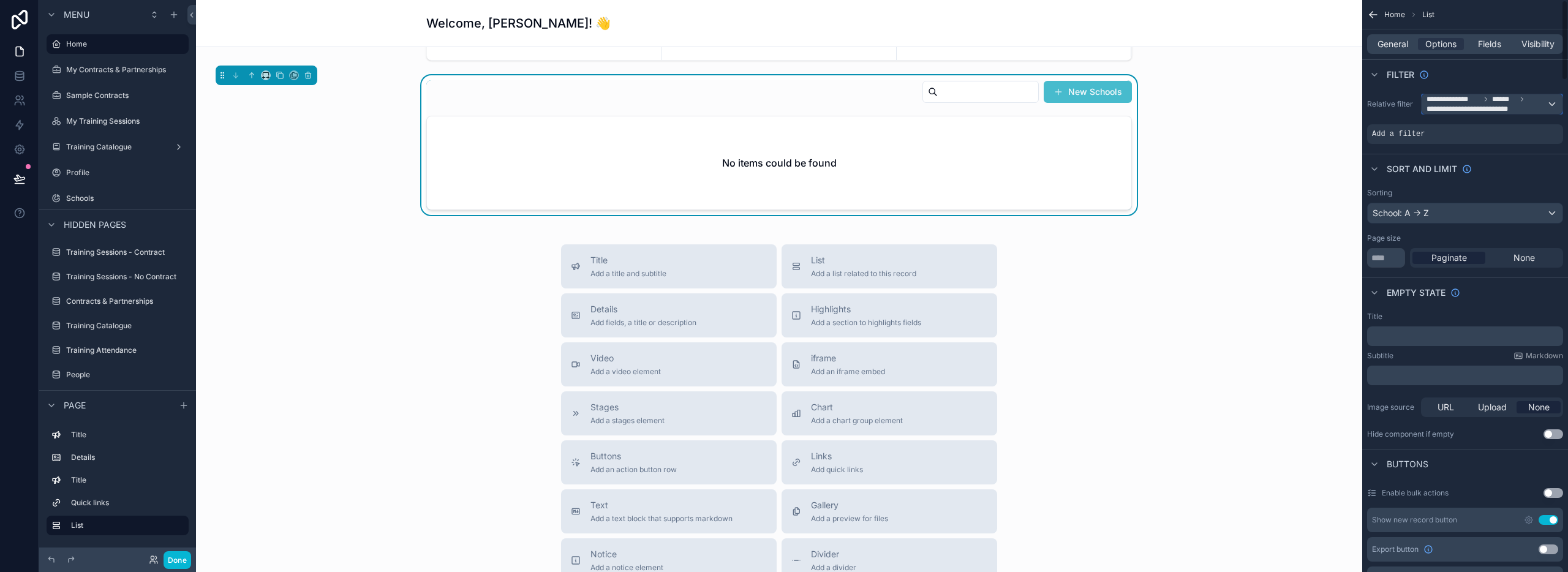
click at [1552, 102] on div "**********" at bounding box center [1493, 104] width 141 height 19
click at [1487, 207] on span "The current user's values" at bounding box center [1482, 209] width 101 height 12
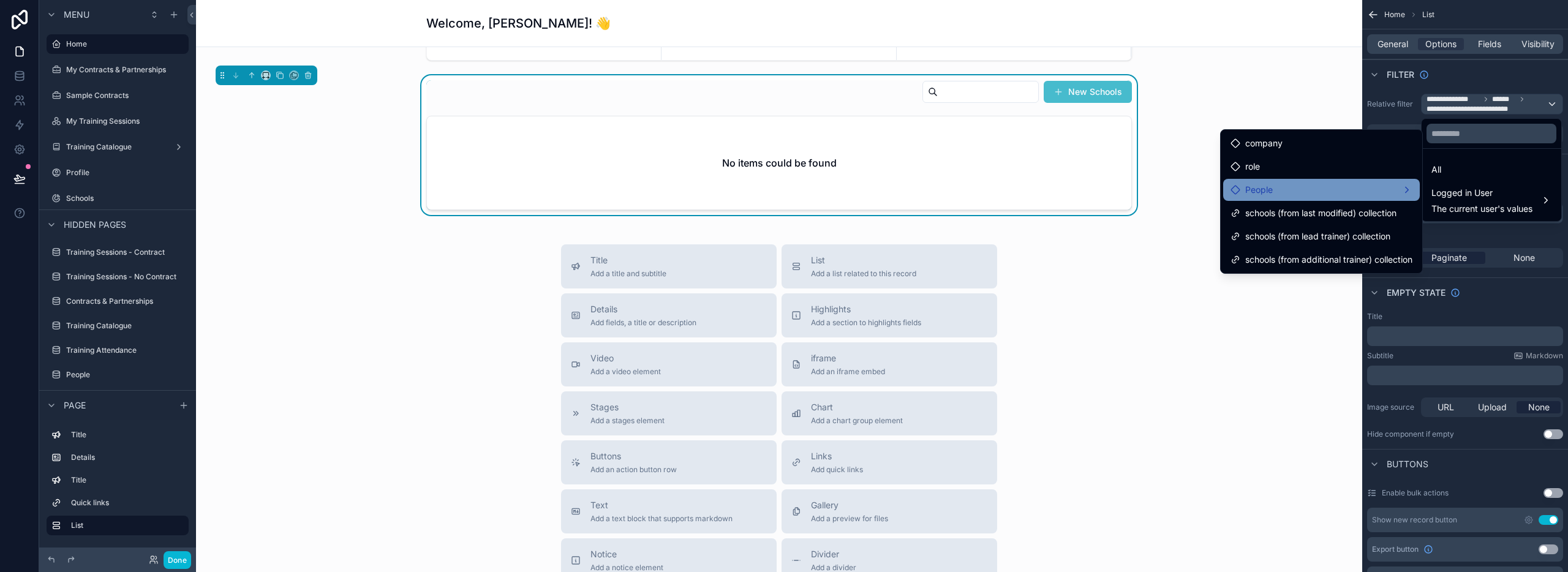
click at [1286, 194] on div "People" at bounding box center [1321, 190] width 182 height 15
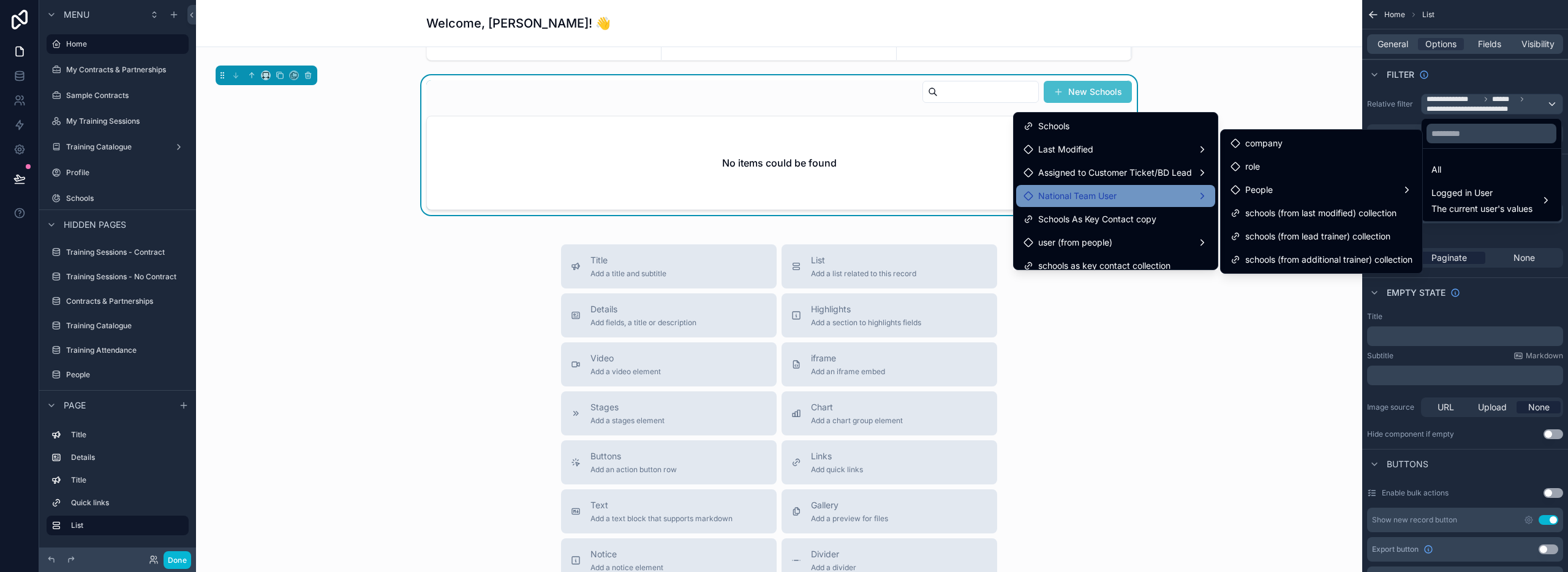
click at [1159, 191] on div "National Team User" at bounding box center [1115, 196] width 184 height 15
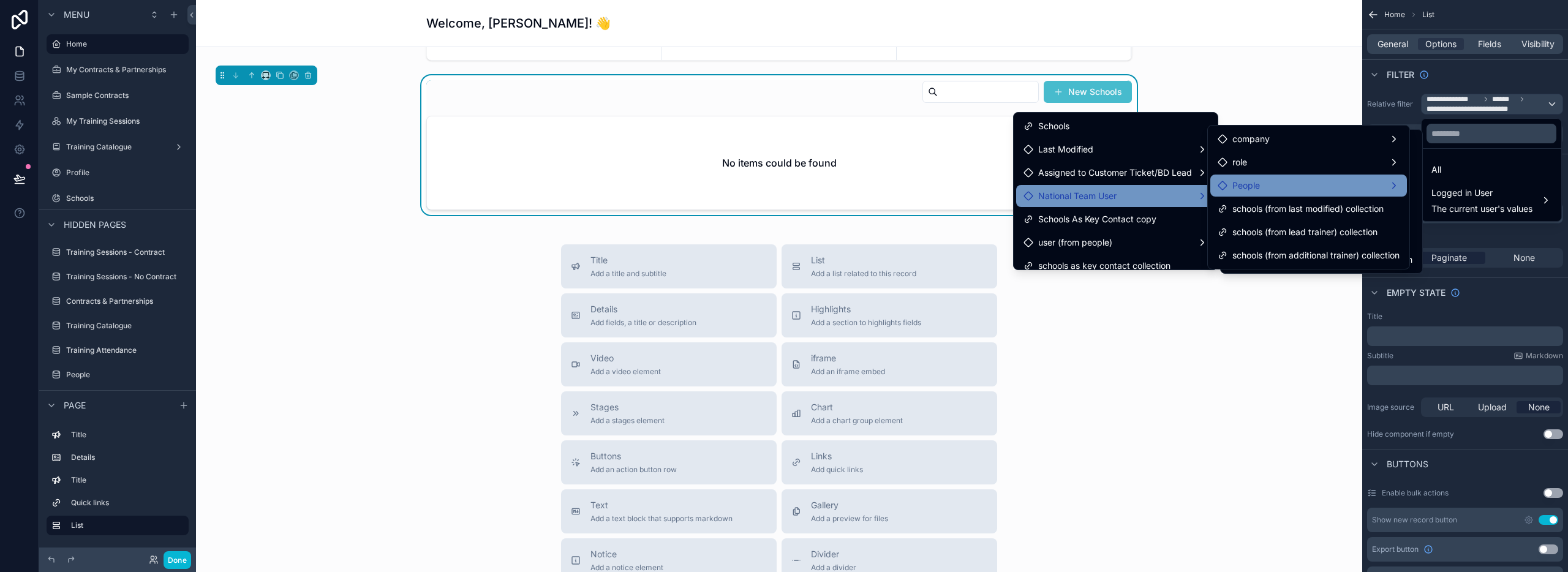
click at [1243, 187] on span "People" at bounding box center [1246, 186] width 28 height 15
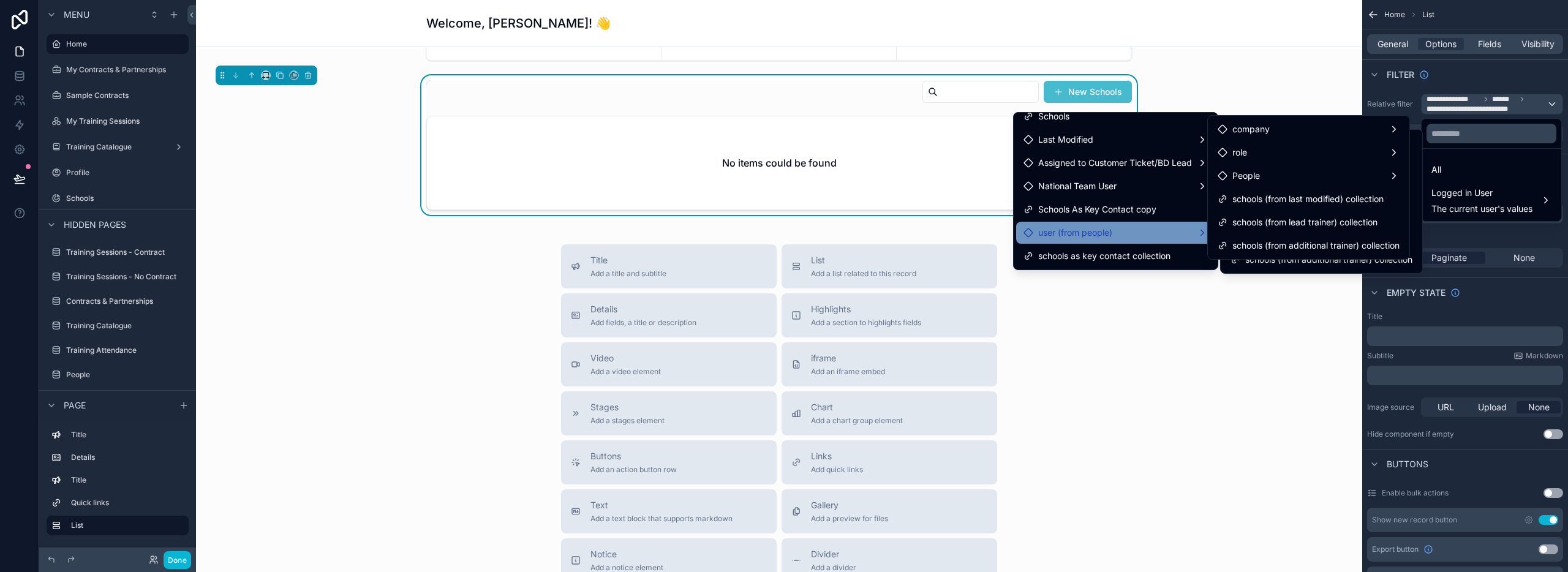
click at [1132, 234] on div "user (from people)" at bounding box center [1115, 233] width 184 height 15
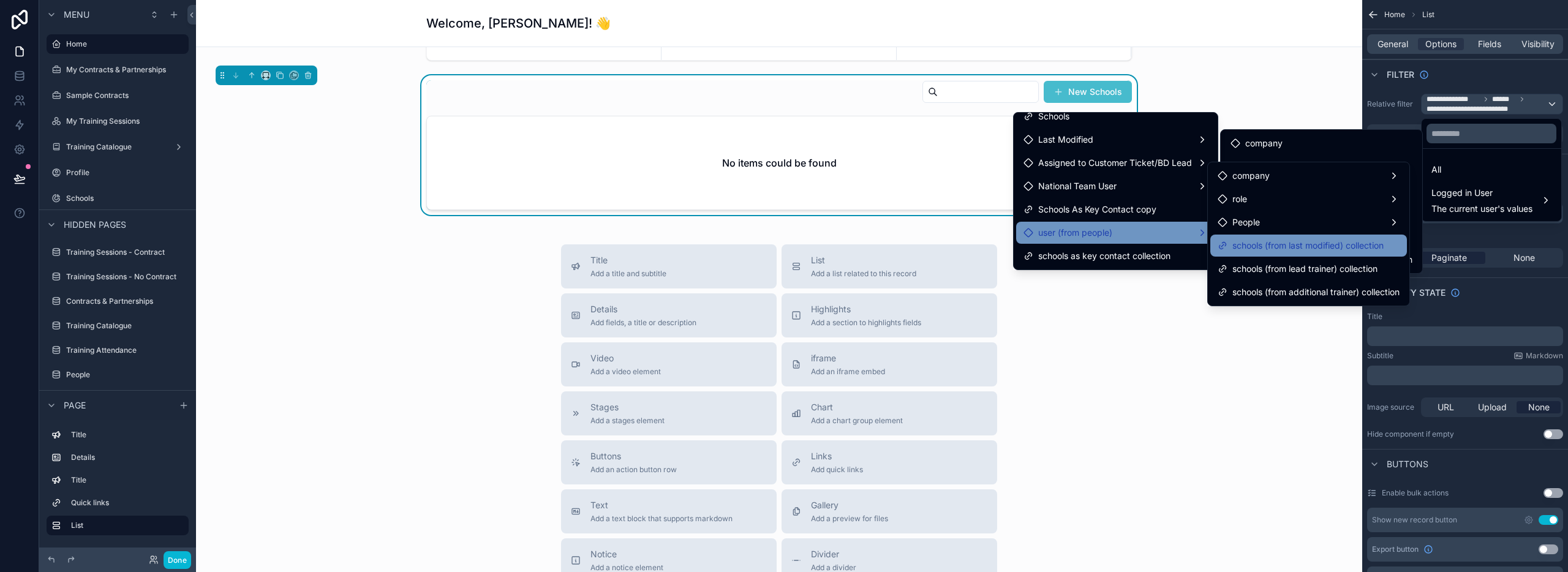
click at [1270, 251] on span "schools (from last modified) collection" at bounding box center [1308, 246] width 152 height 15
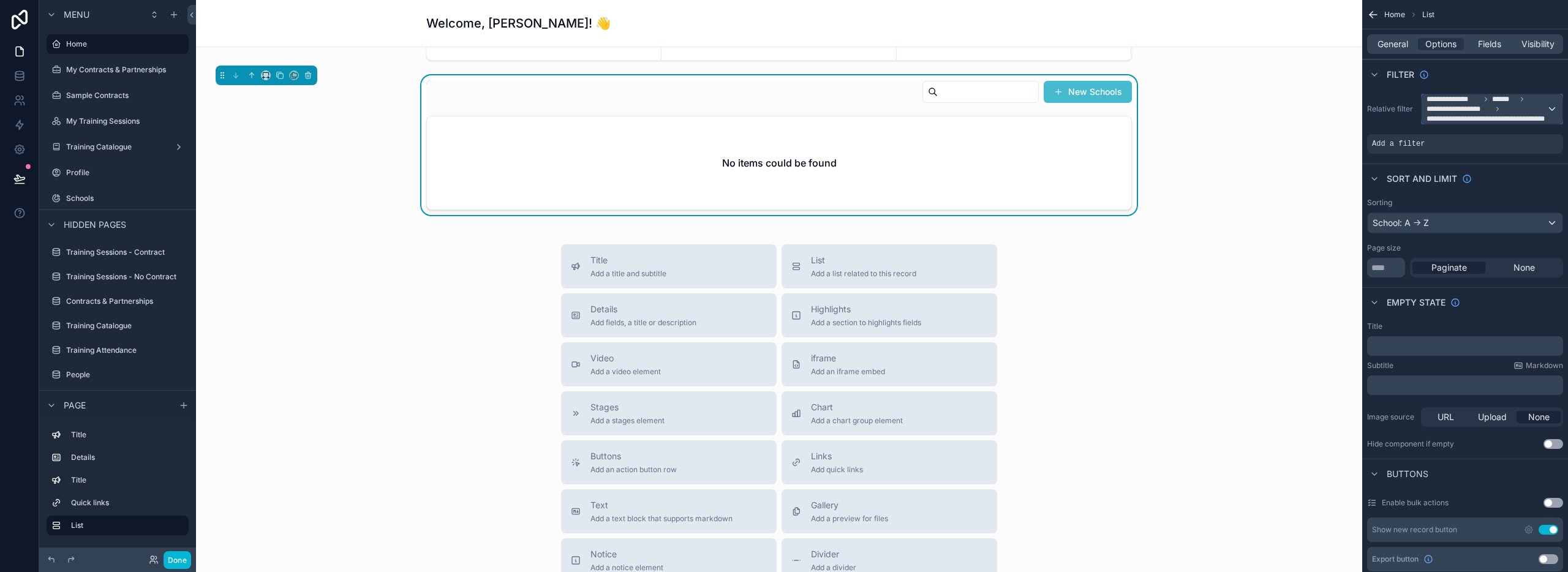
click at [1452, 104] on span "**********" at bounding box center [1459, 109] width 65 height 10
click at [1457, 209] on span "Logged in User" at bounding box center [1482, 203] width 101 height 15
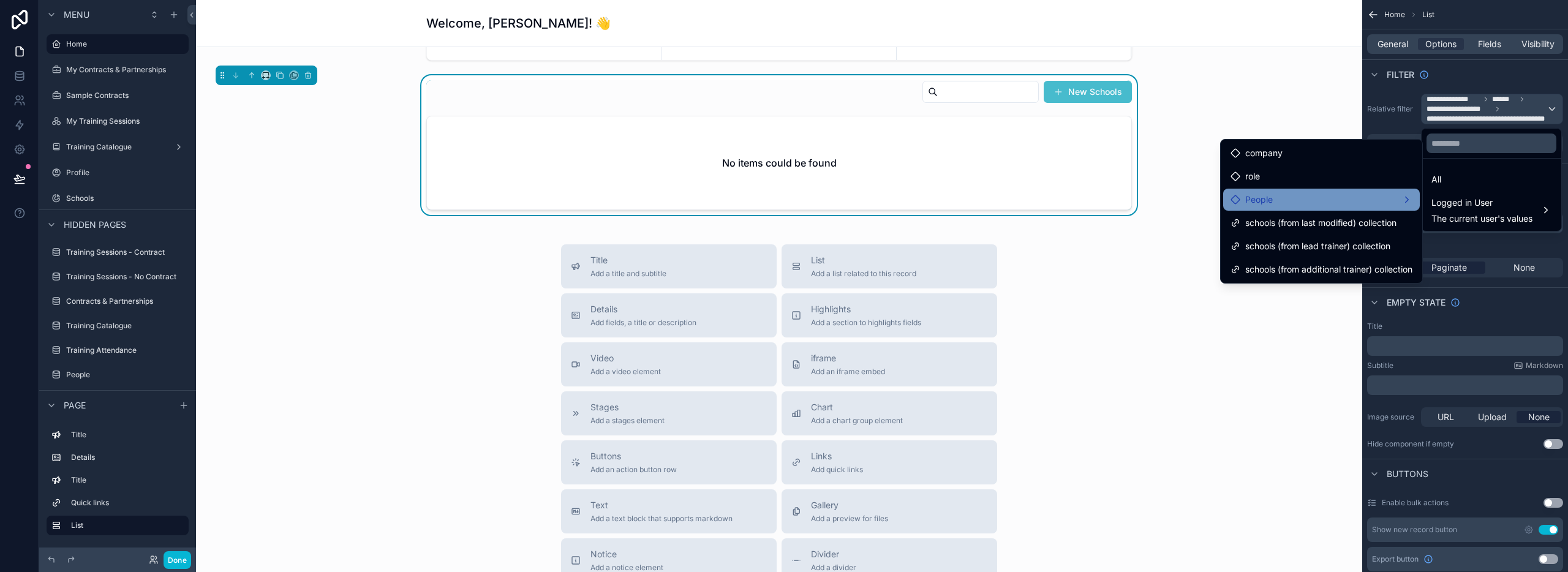
click at [1341, 204] on div "People" at bounding box center [1321, 200] width 182 height 15
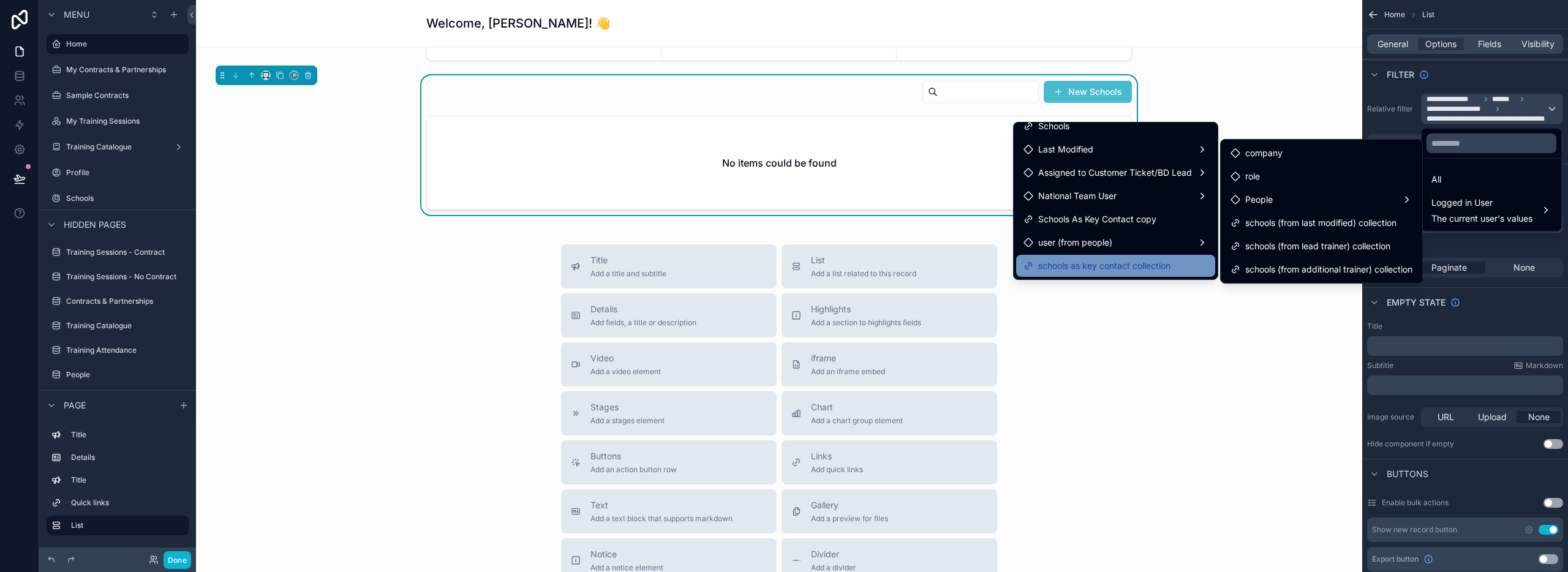
click at [1080, 267] on span "schools as key contact collection" at bounding box center [1104, 266] width 132 height 15
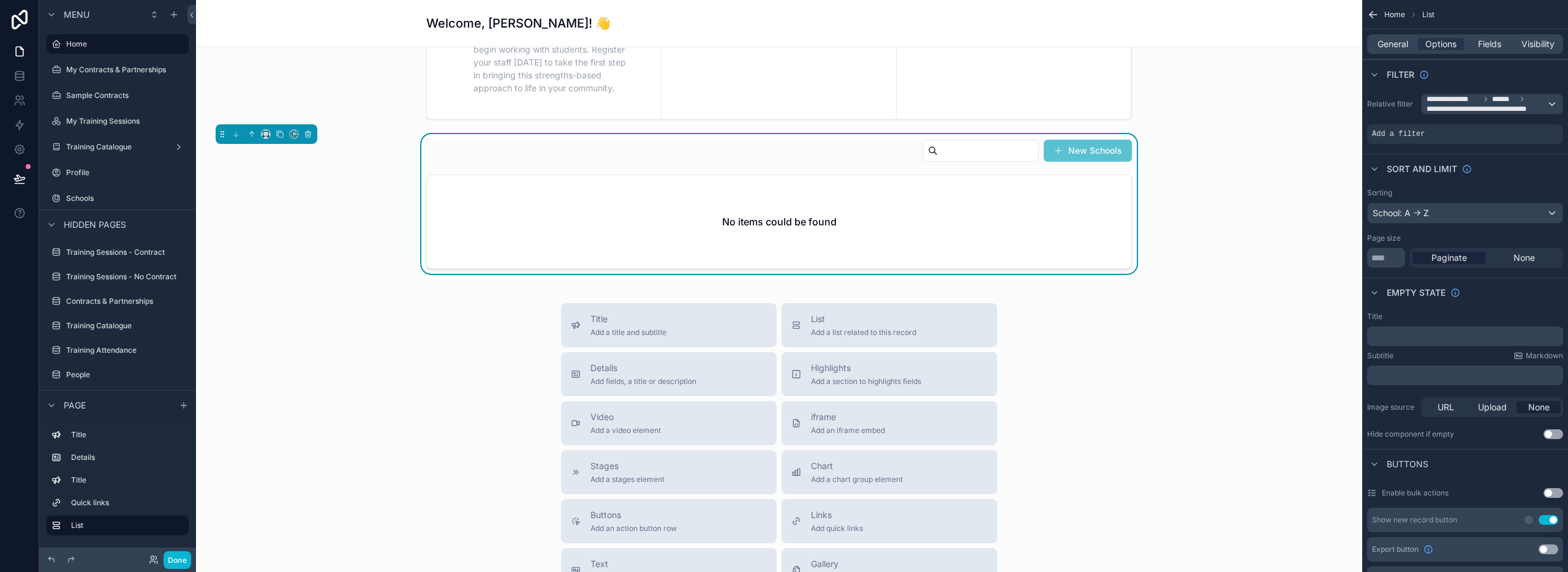
scroll to position [543, 0]
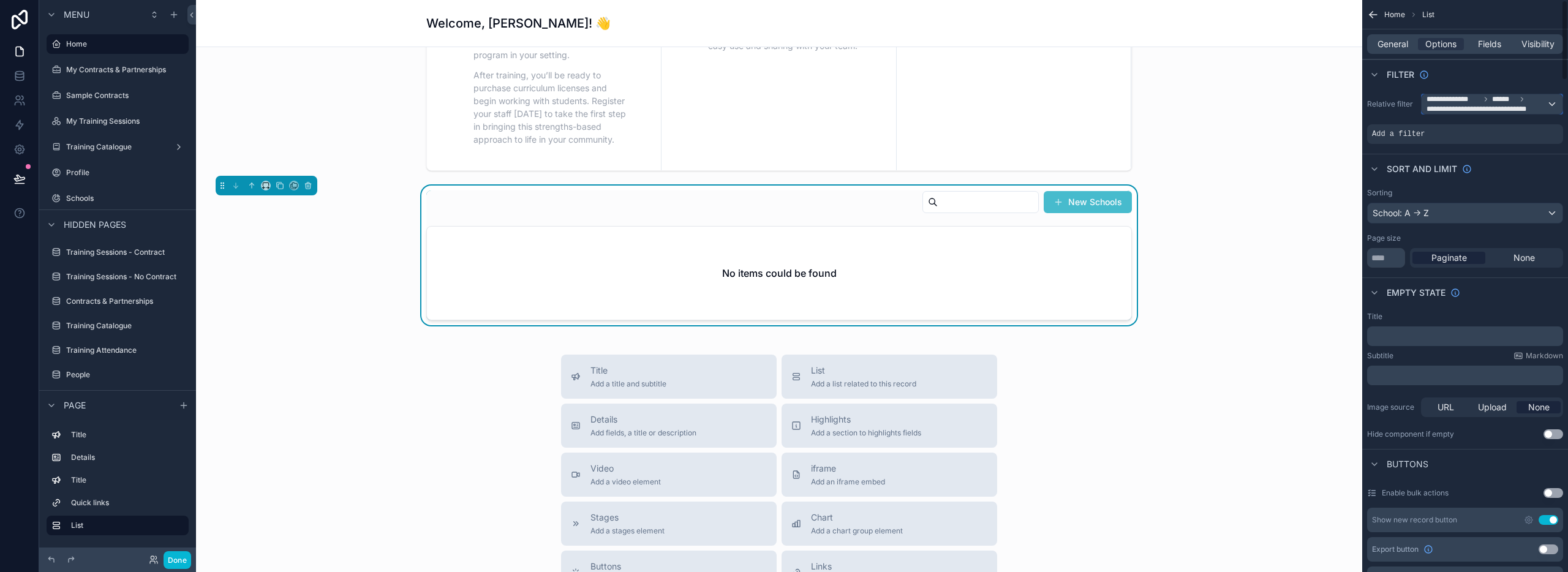
click at [1524, 101] on icon "scrollable content" at bounding box center [1522, 99] width 7 height 7
click at [1491, 196] on span "Logged in User" at bounding box center [1482, 193] width 101 height 15
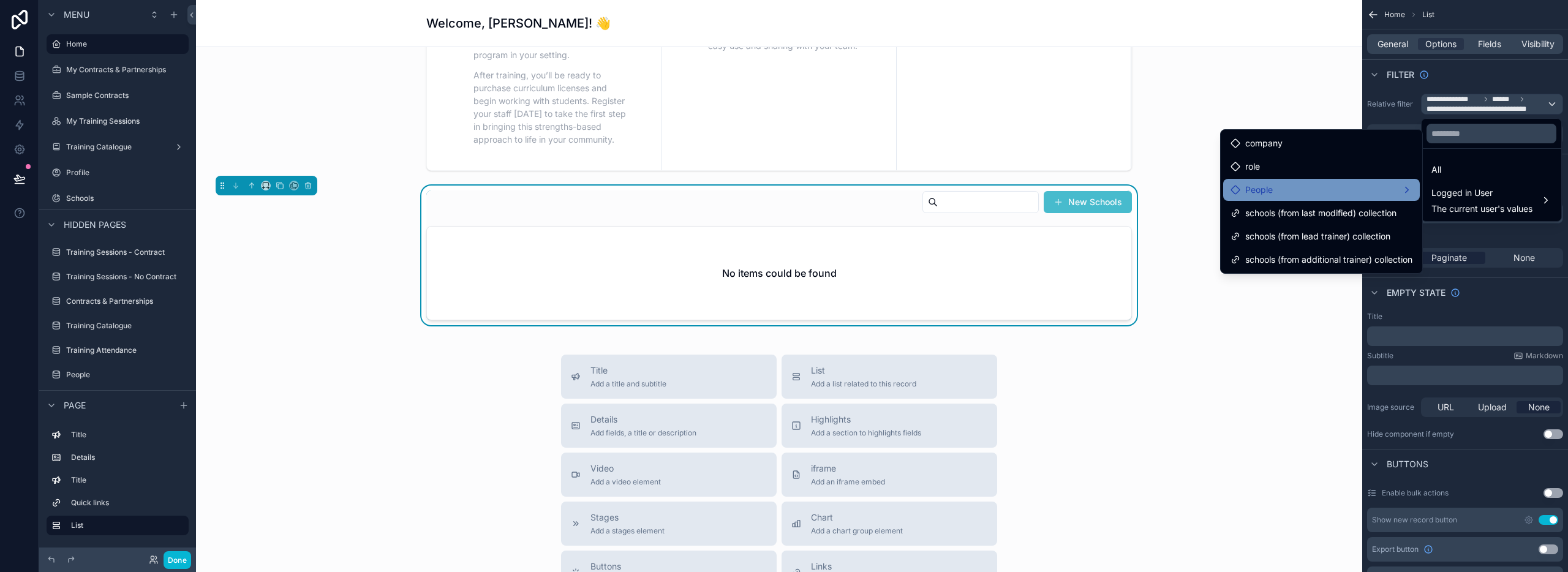
click at [1304, 196] on div "People" at bounding box center [1321, 190] width 182 height 15
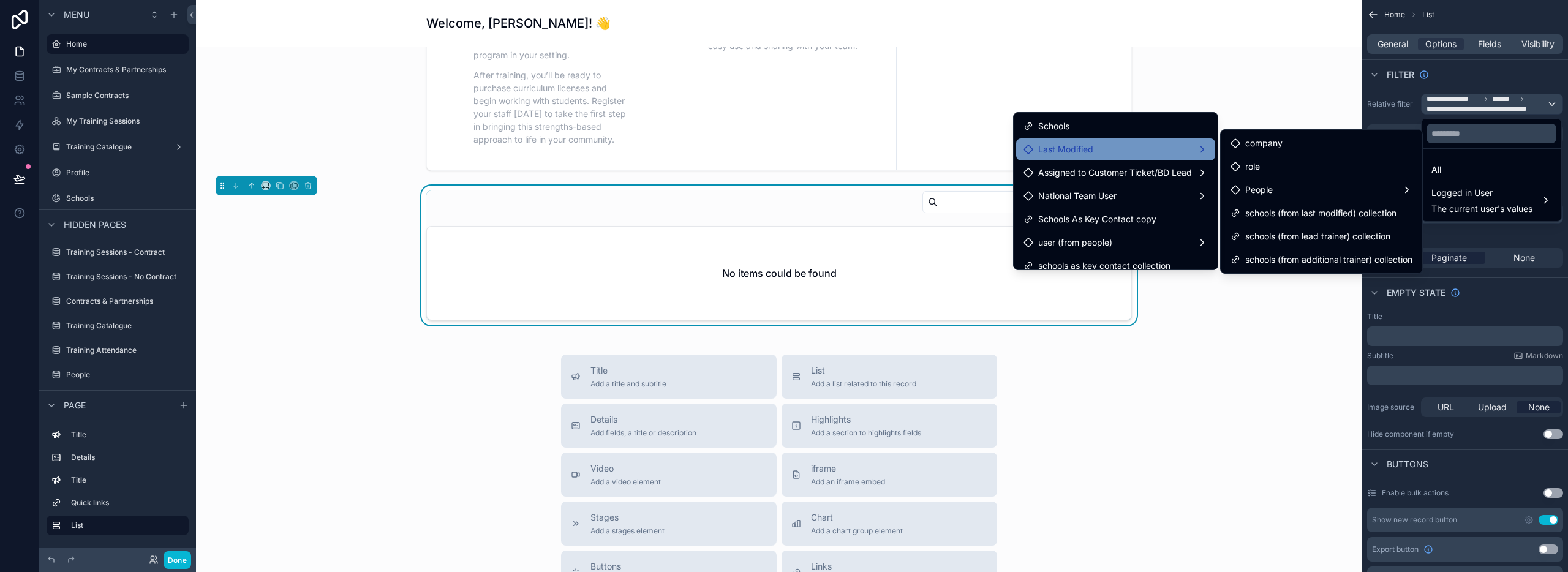
click at [1181, 150] on div "Last Modified" at bounding box center [1115, 149] width 184 height 15
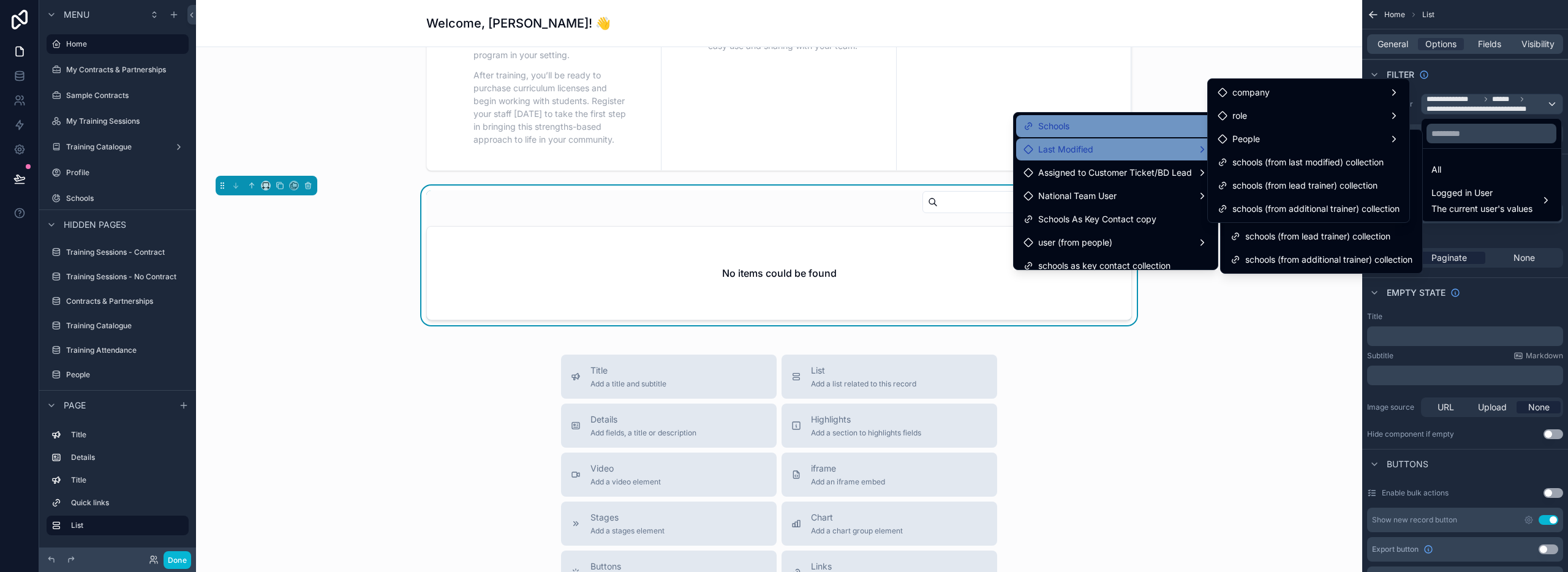
click at [1152, 121] on div "Schools" at bounding box center [1115, 126] width 184 height 15
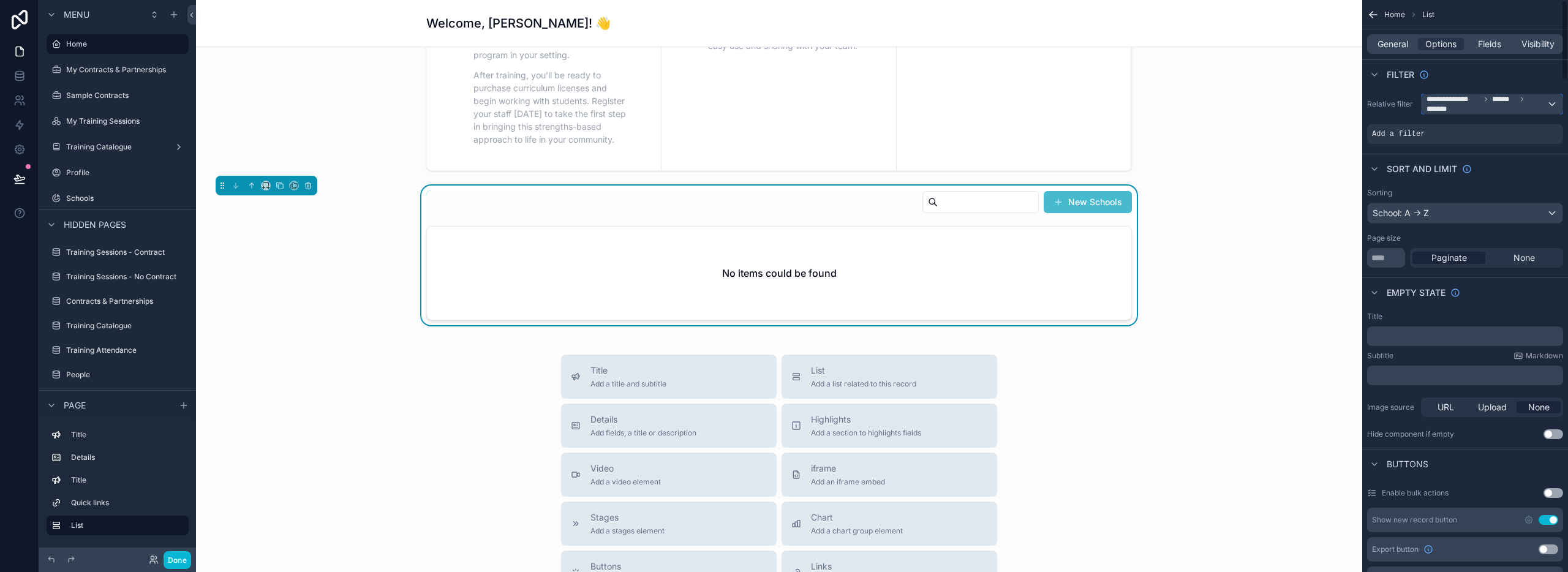
click at [1453, 104] on span "*******" at bounding box center [1441, 109] width 28 height 10
click at [1454, 170] on div "All" at bounding box center [1492, 170] width 120 height 15
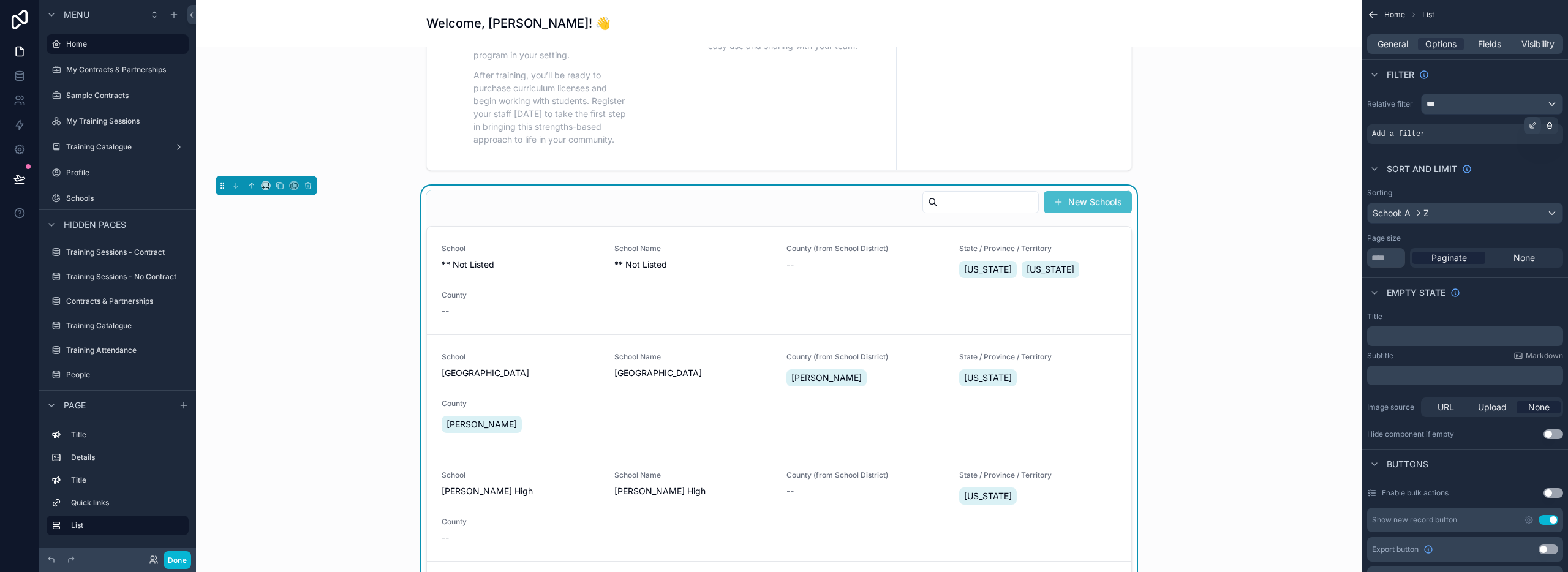
click at [1529, 124] on icon "scrollable content" at bounding box center [1532, 125] width 7 height 7
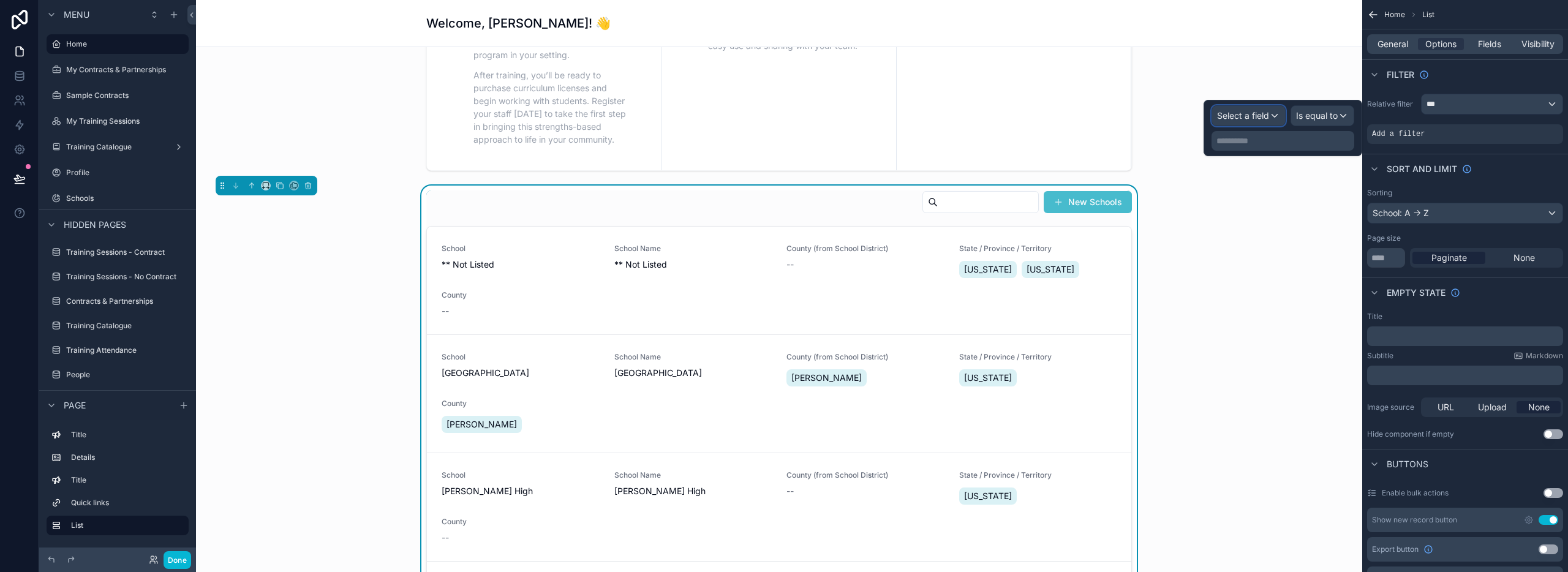
click at [1237, 114] on span "Select a field" at bounding box center [1243, 115] width 52 height 11
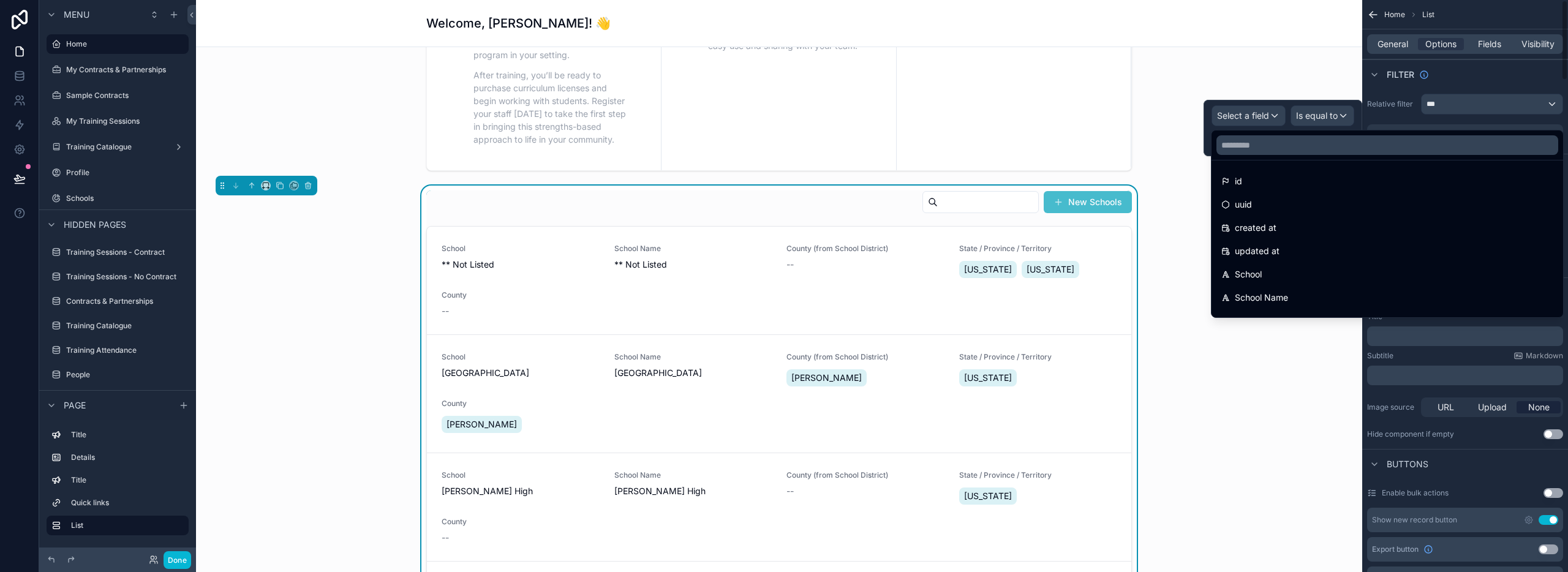
click at [1392, 88] on div "Filter" at bounding box center [1465, 74] width 206 height 29
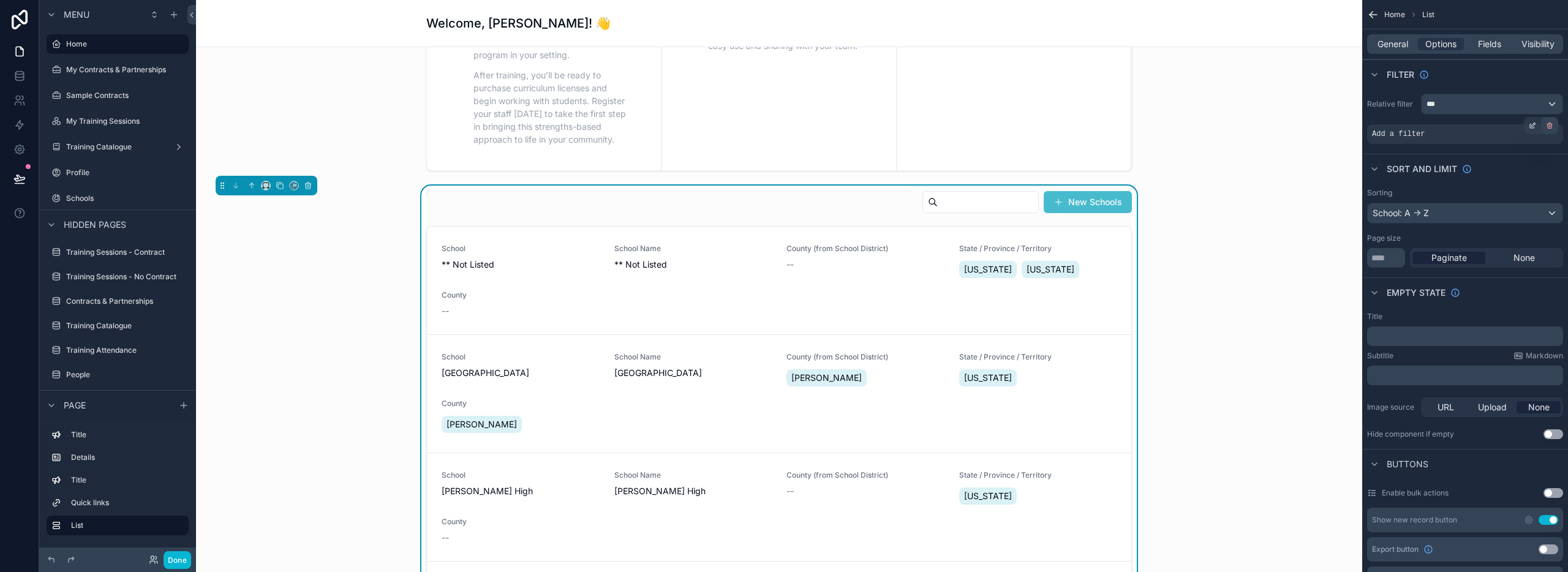
click at [1553, 122] on div "scrollable content" at bounding box center [1549, 125] width 17 height 17
click at [1507, 131] on span "Condition group" at bounding box center [1494, 134] width 67 height 10
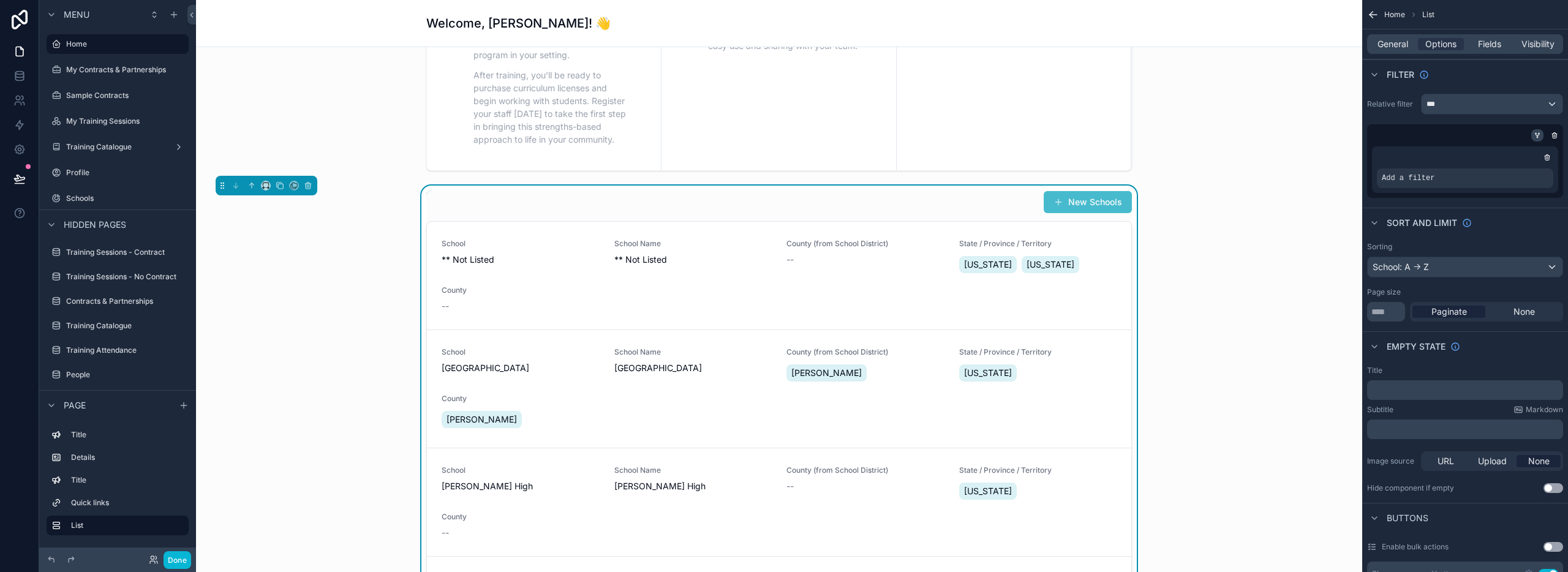
click at [1537, 134] on icon "scrollable content" at bounding box center [1537, 135] width 7 height 7
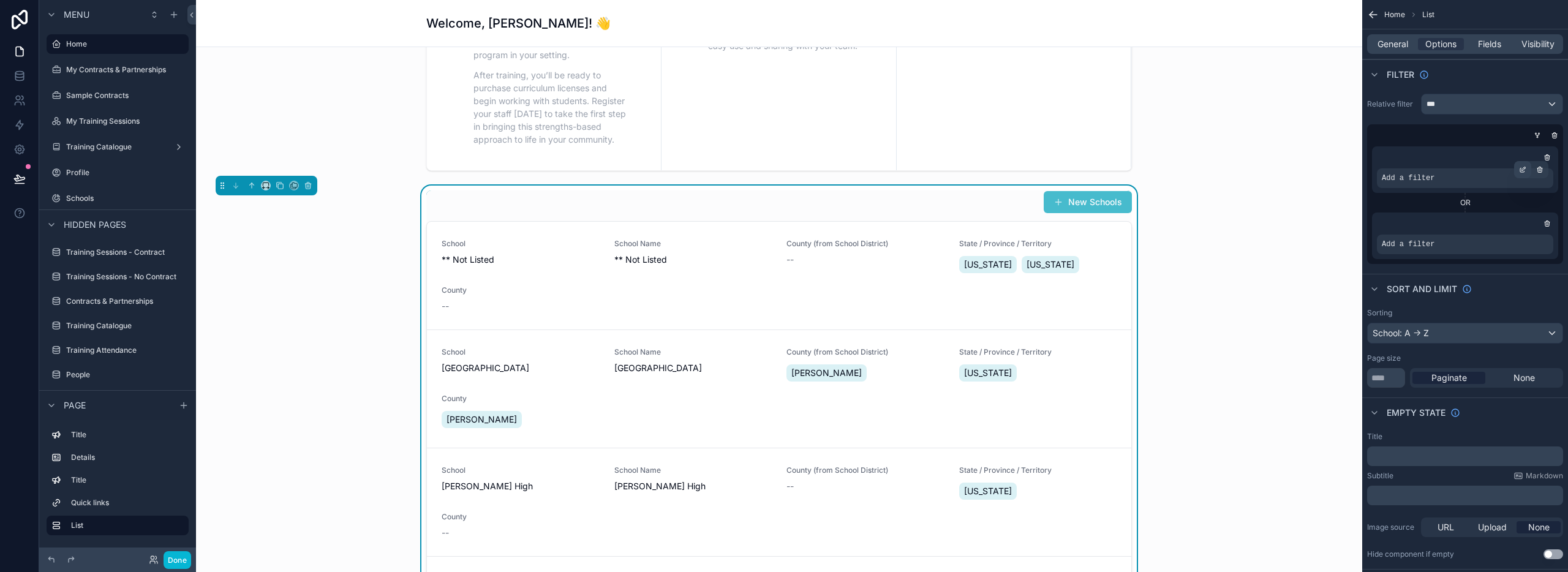
click at [1525, 170] on icon "scrollable content" at bounding box center [1523, 170] width 7 height 7
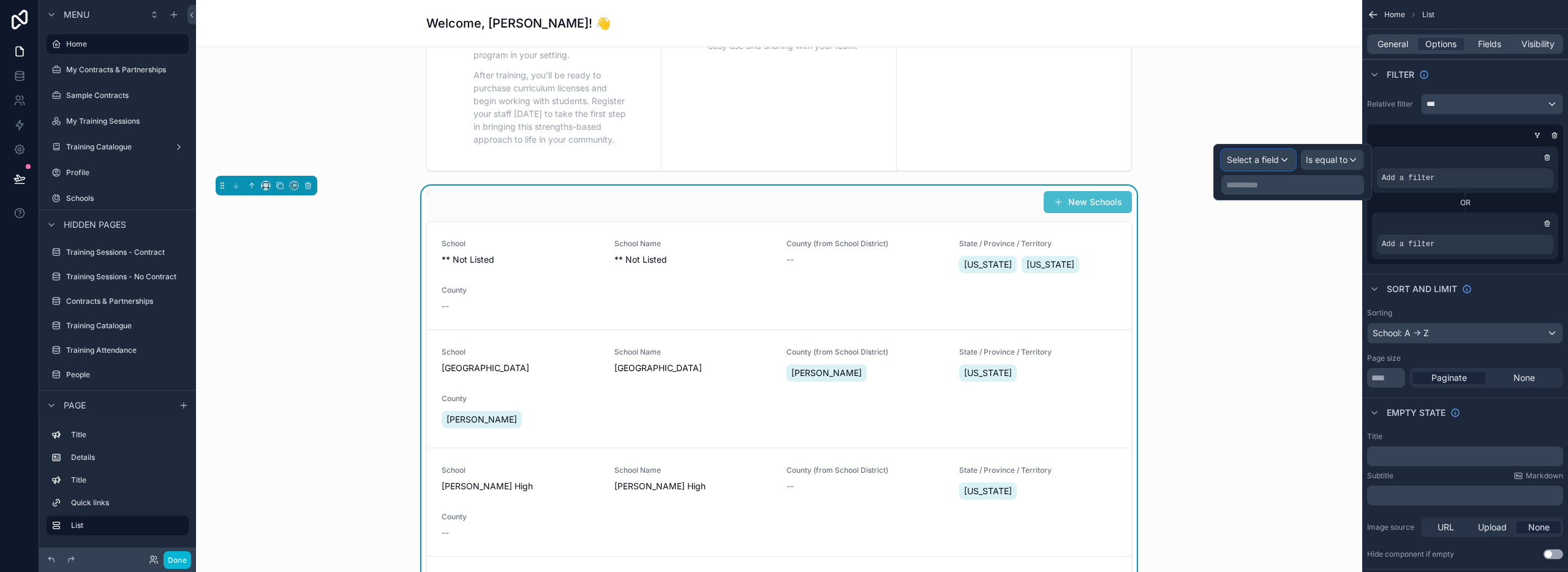
click at [1249, 160] on span "Select a field" at bounding box center [1253, 159] width 52 height 11
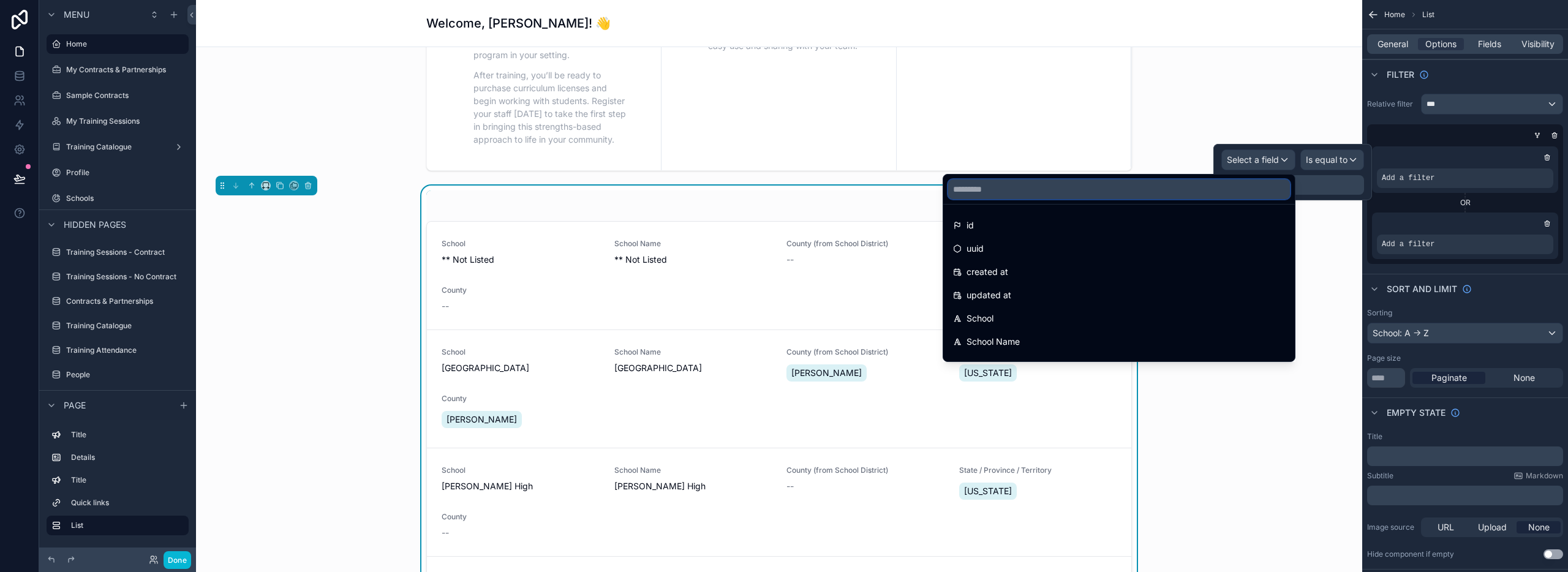
click at [984, 191] on input "text" at bounding box center [1119, 189] width 342 height 19
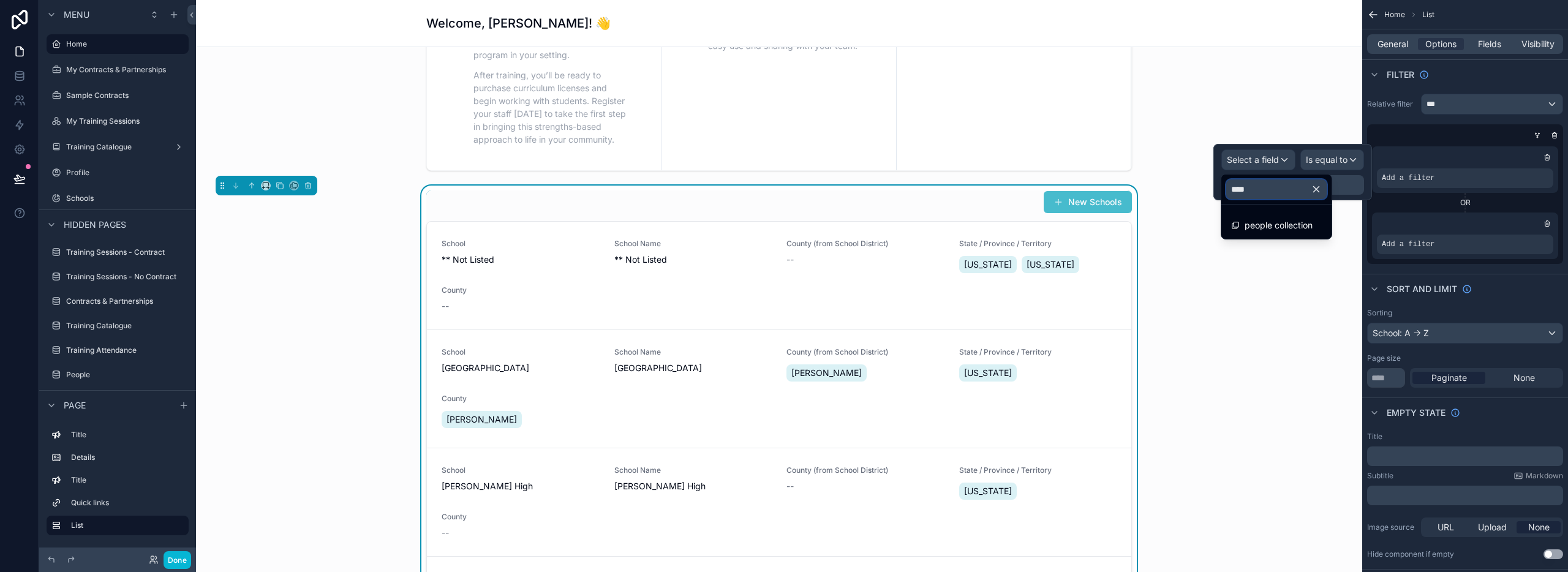
type input "*****"
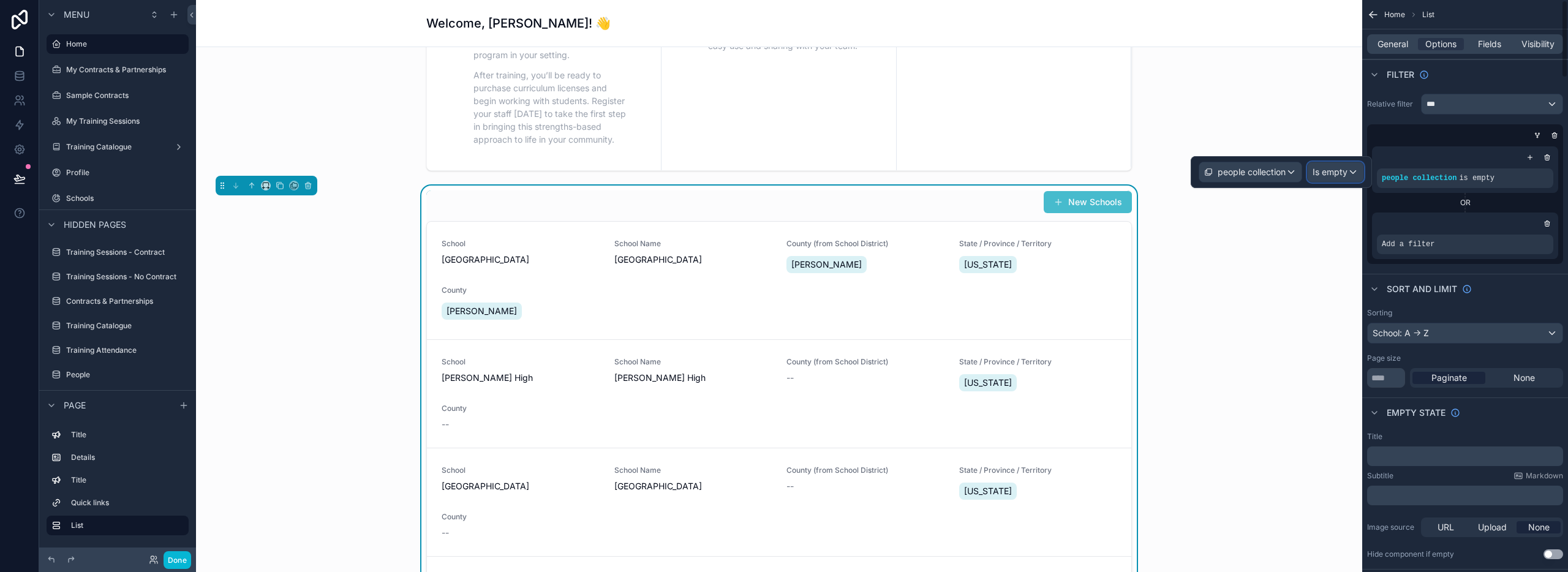
click at [1332, 170] on span "Is empty" at bounding box center [1330, 172] width 35 height 12
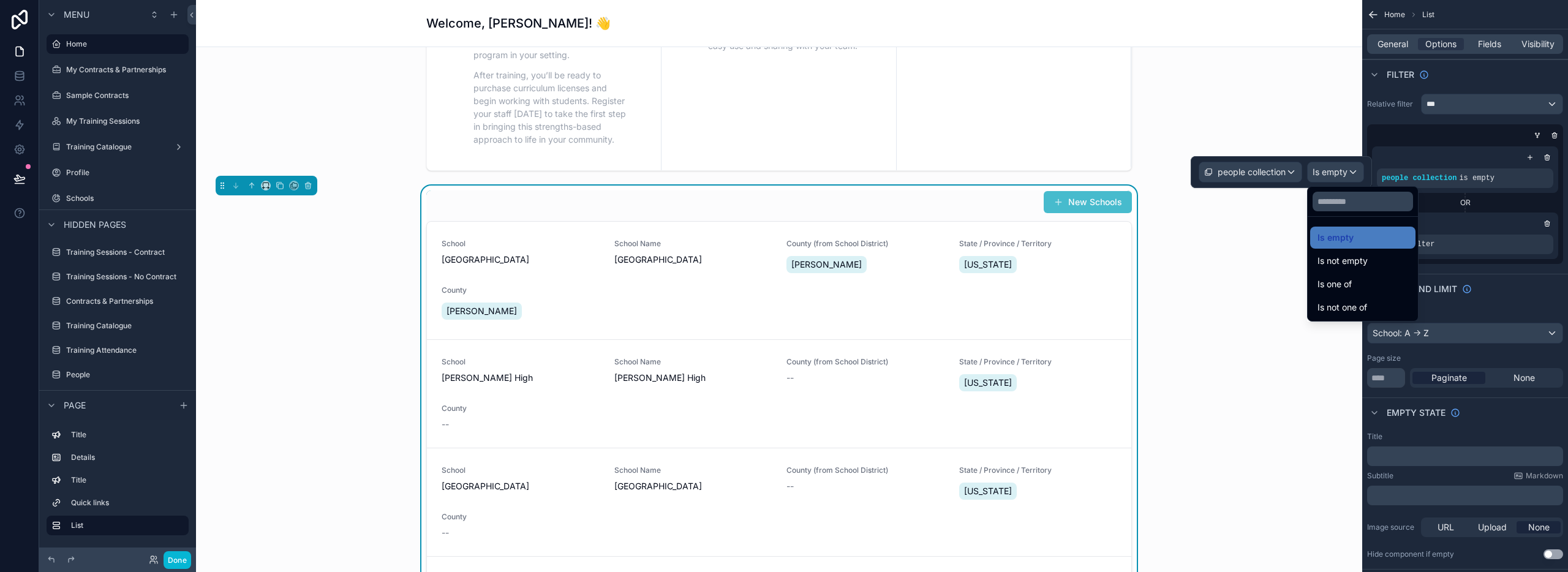
click at [1353, 279] on div "Is one of" at bounding box center [1363, 284] width 91 height 15
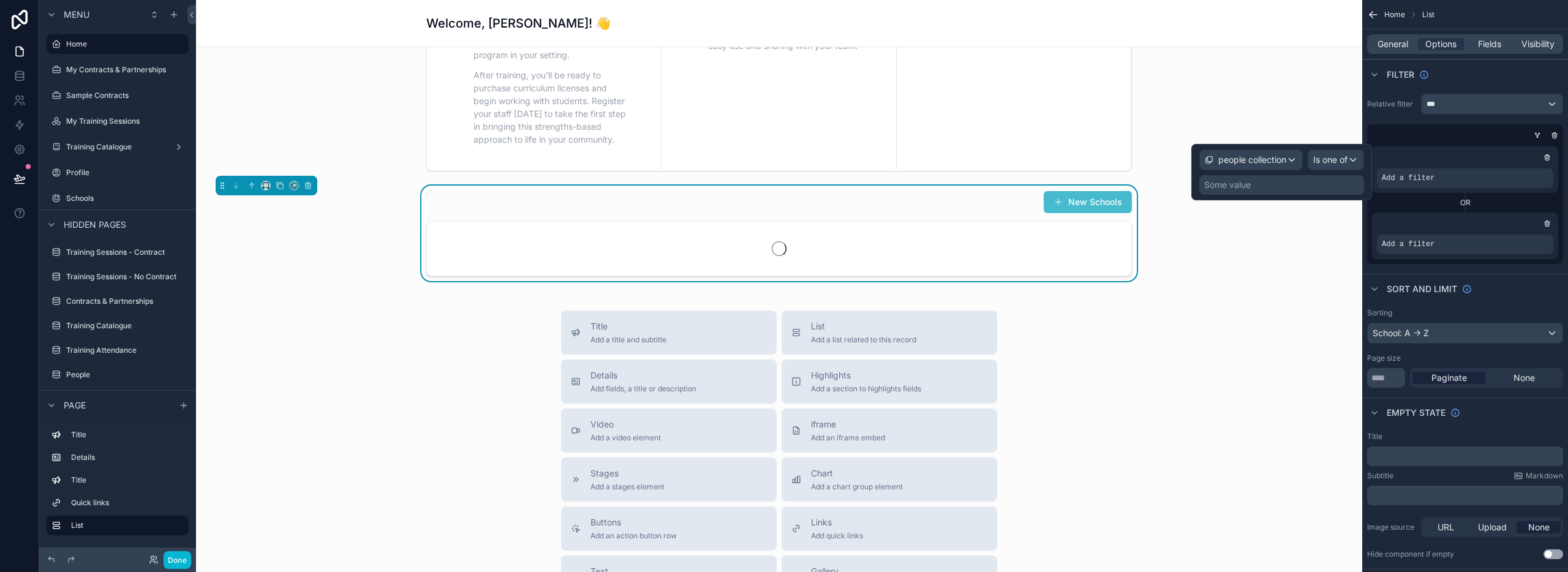
click at [1235, 183] on div "Some value" at bounding box center [1227, 184] width 46 height 12
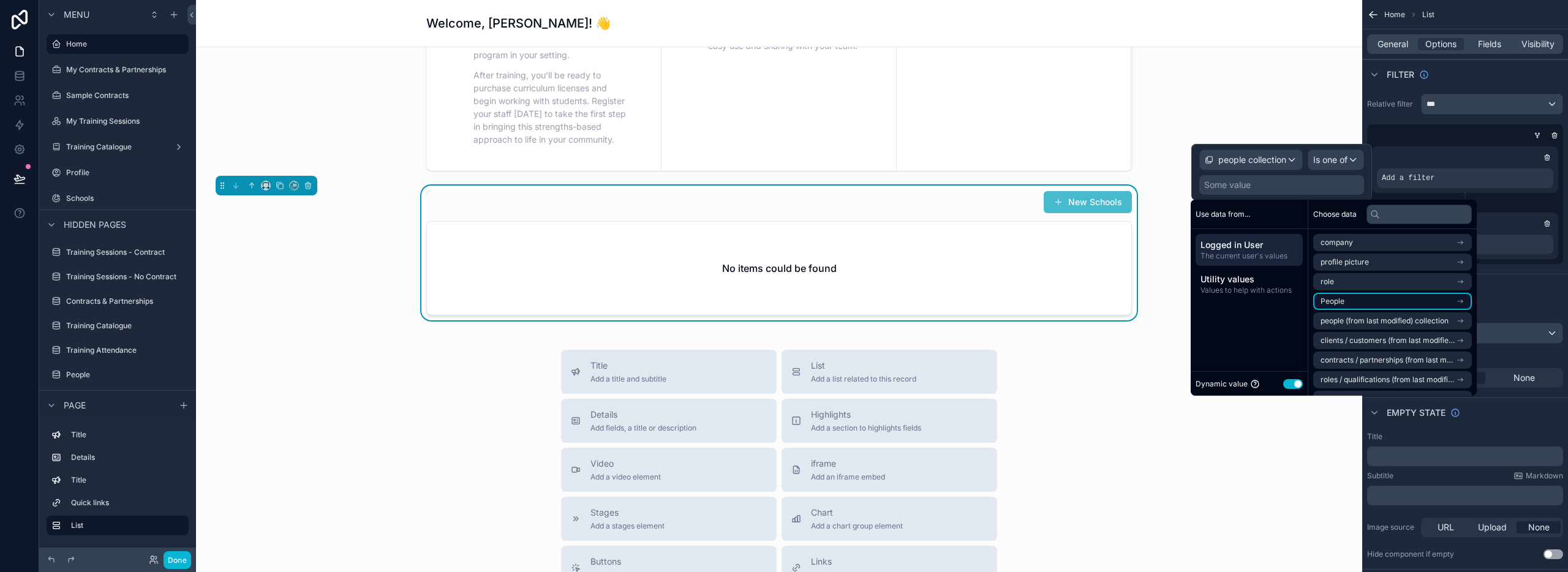
click at [1351, 299] on li "People" at bounding box center [1393, 301] width 159 height 17
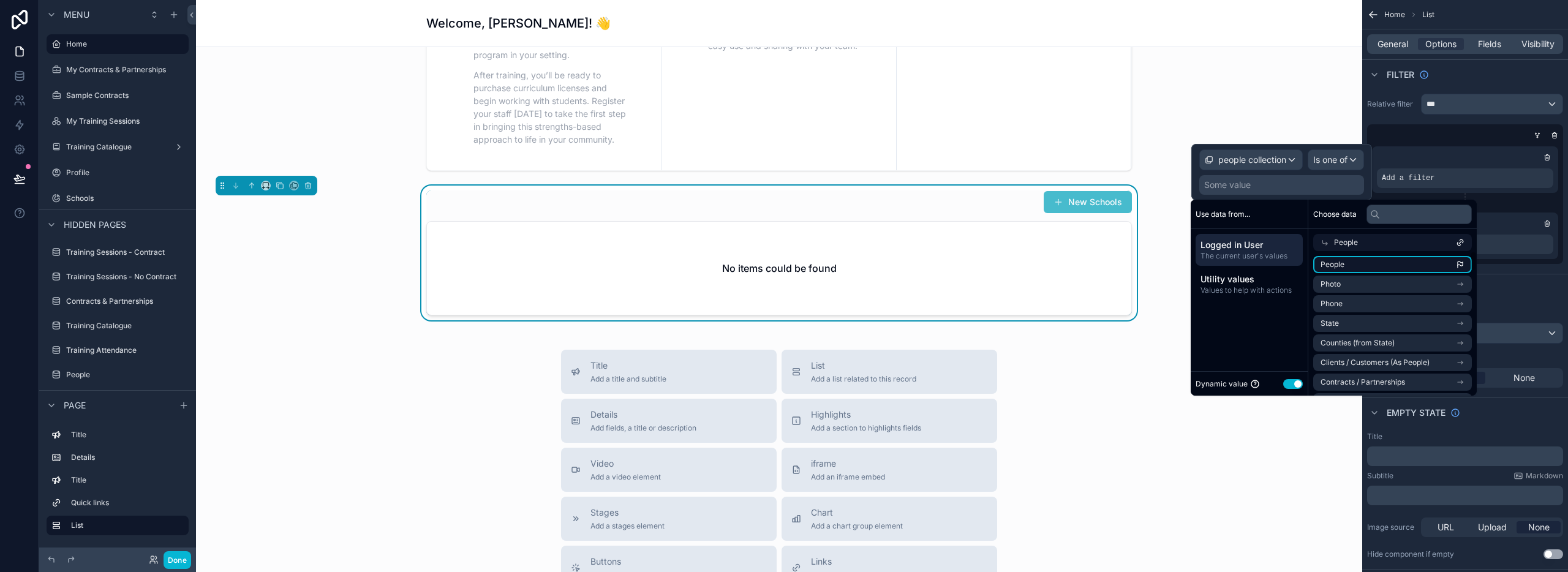
click at [1357, 269] on li "People" at bounding box center [1393, 264] width 159 height 17
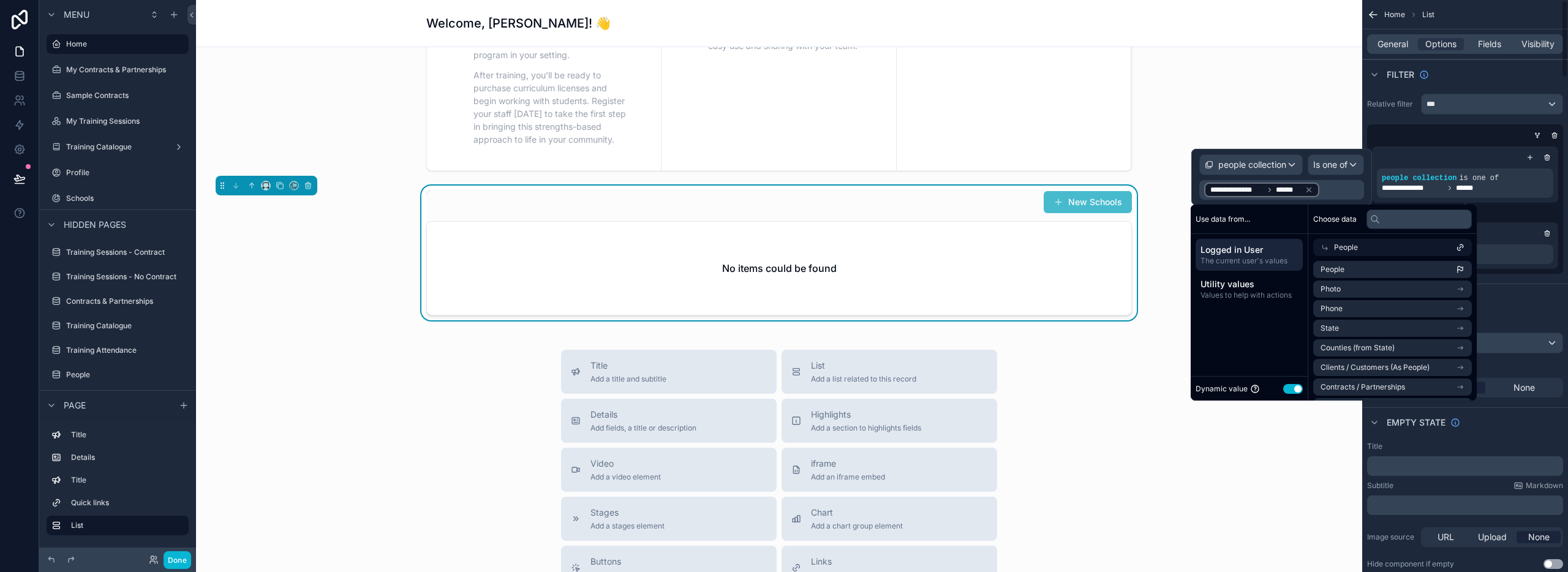
click at [1500, 224] on div "Add a filter" at bounding box center [1465, 245] width 187 height 46
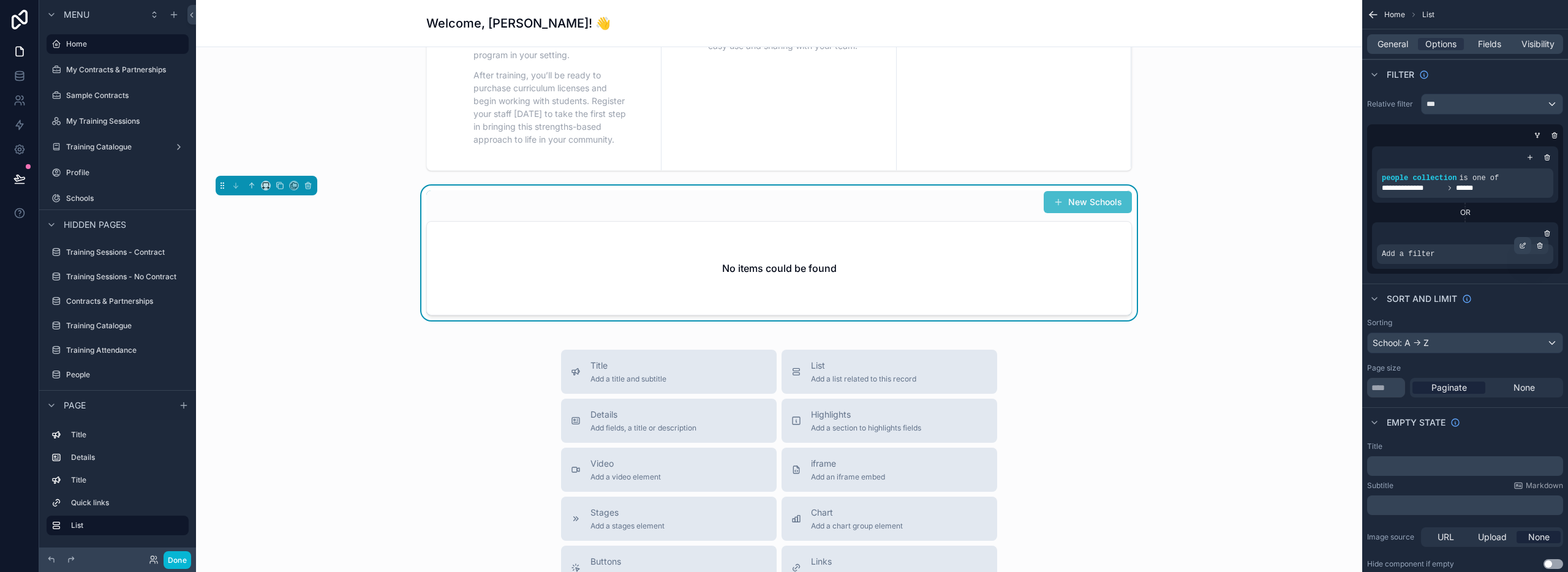
click at [1520, 246] on icon "scrollable content" at bounding box center [1522, 246] width 4 height 4
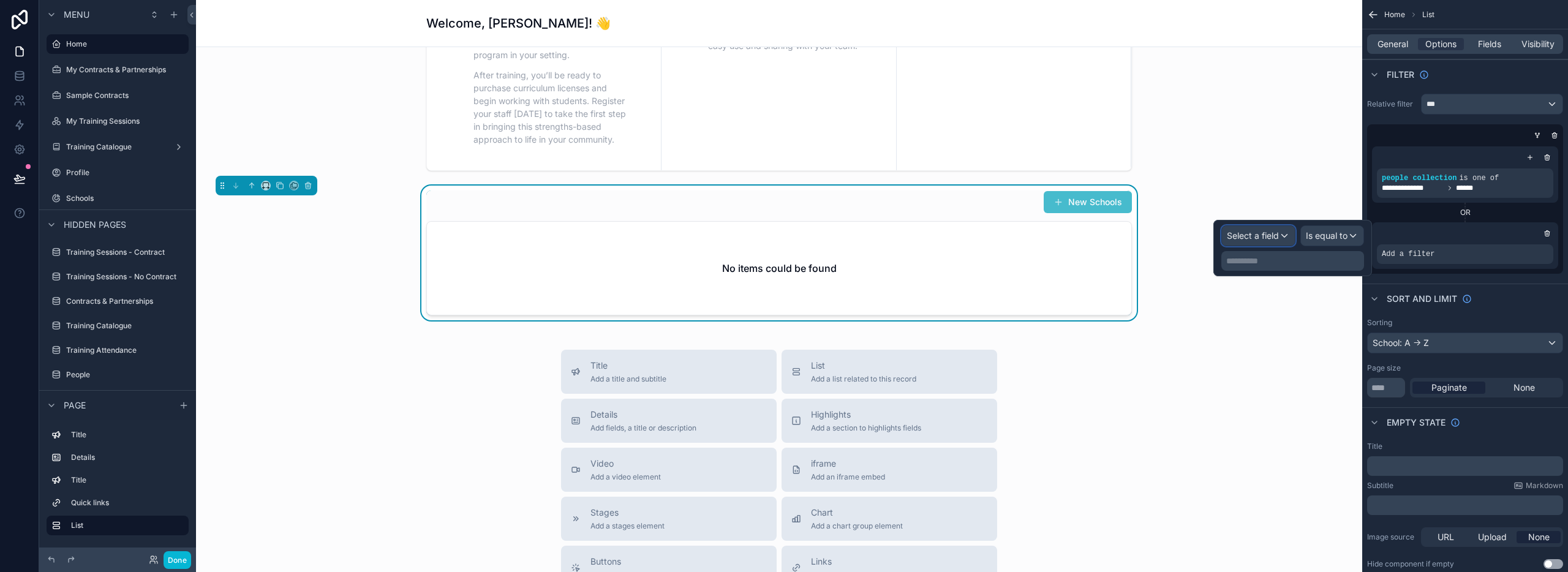
click at [1247, 239] on span "Select a field" at bounding box center [1253, 235] width 52 height 11
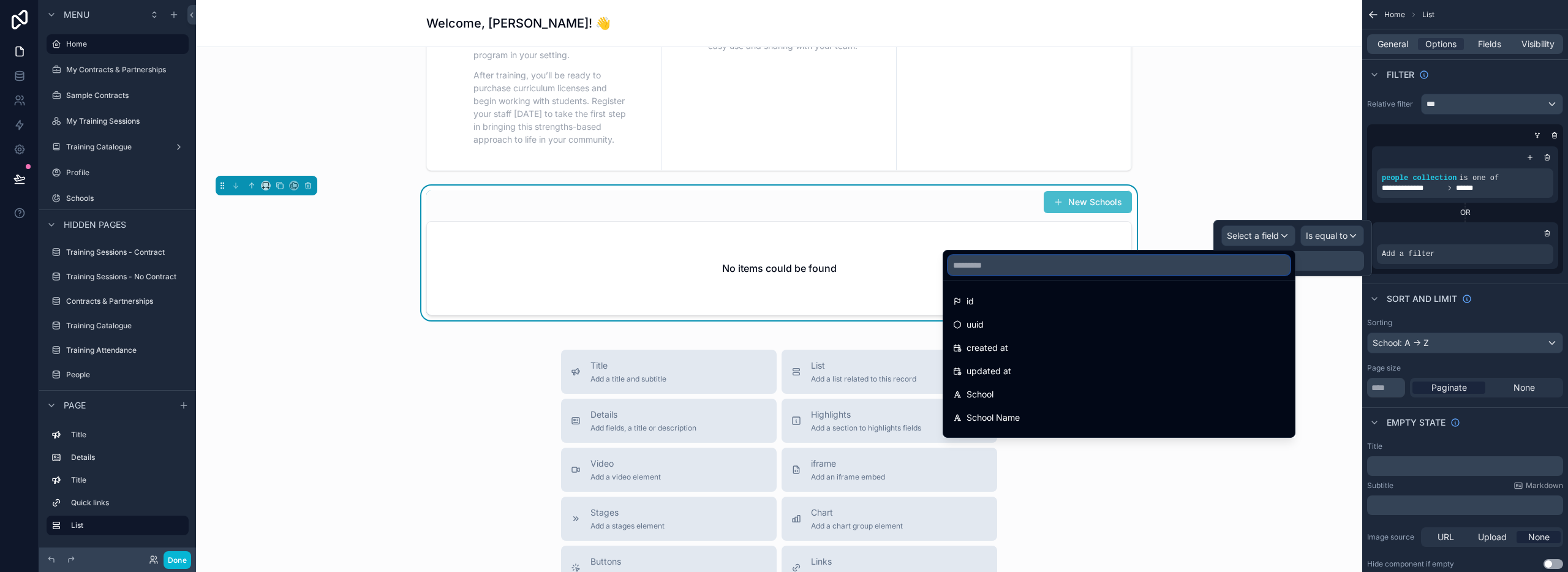
click at [1075, 264] on input "text" at bounding box center [1119, 265] width 342 height 19
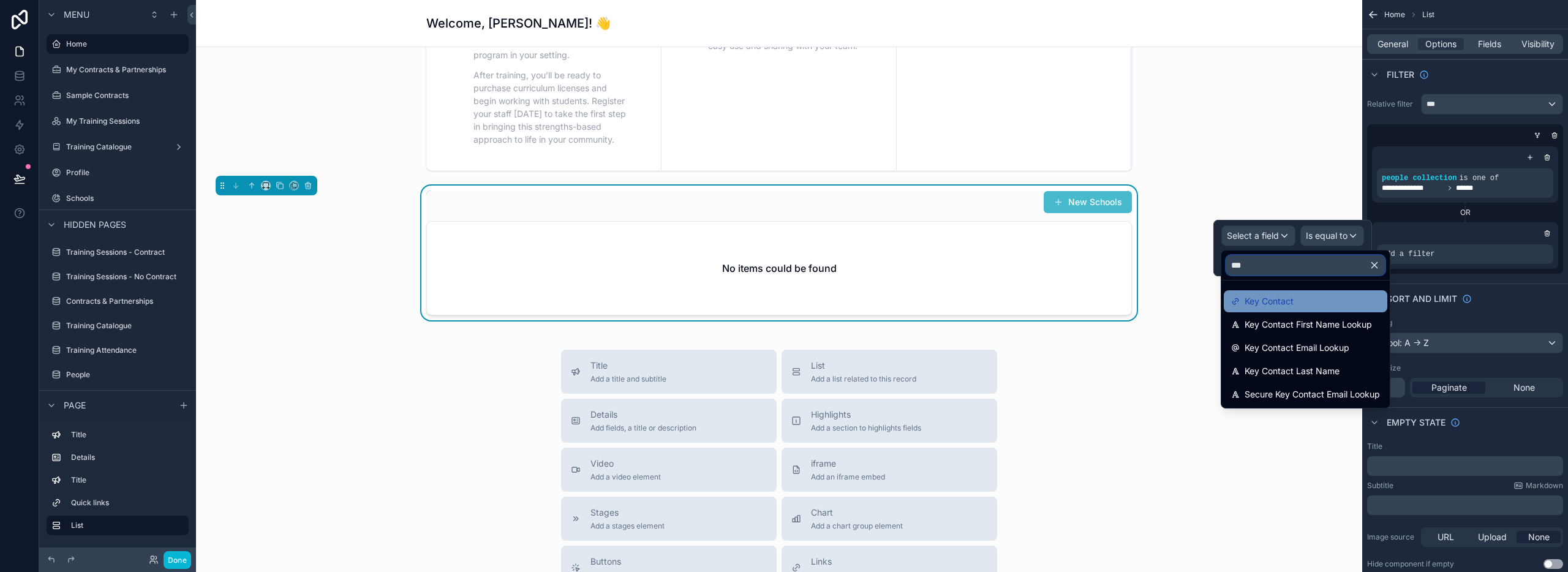
type input "***"
click at [1272, 300] on span "Key Contact" at bounding box center [1269, 301] width 49 height 15
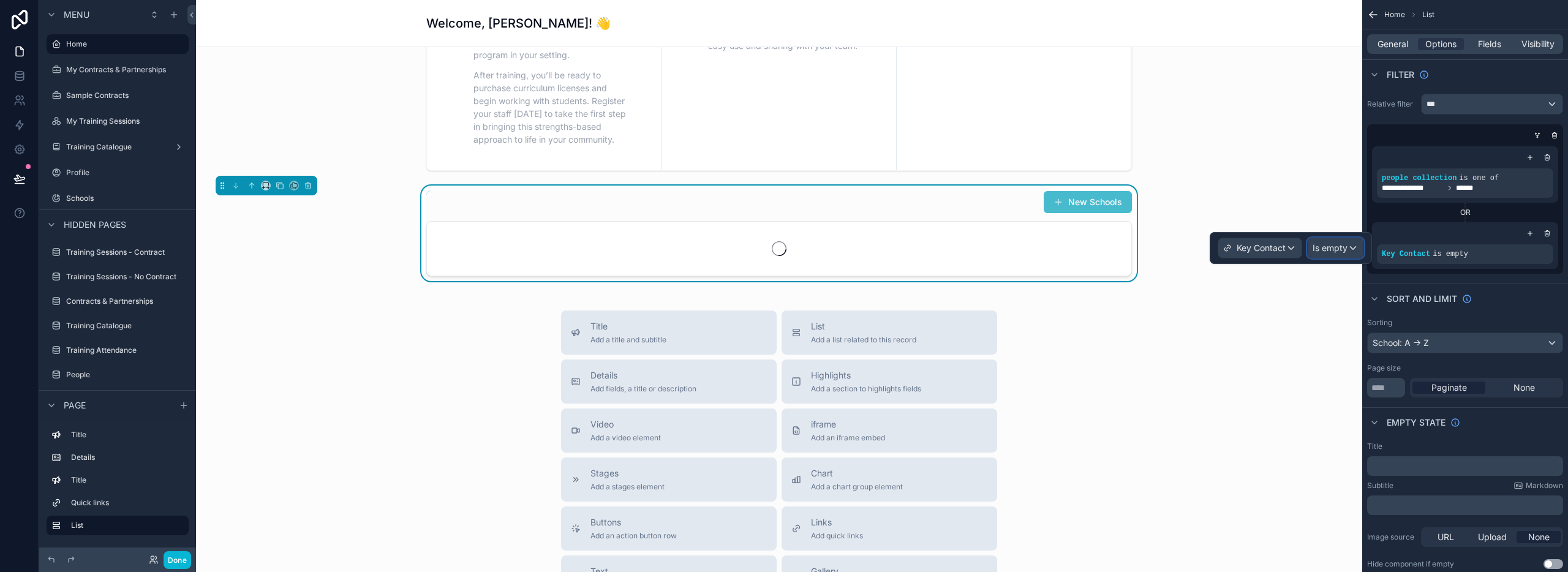
click at [1323, 247] on span "Is empty" at bounding box center [1330, 247] width 35 height 12
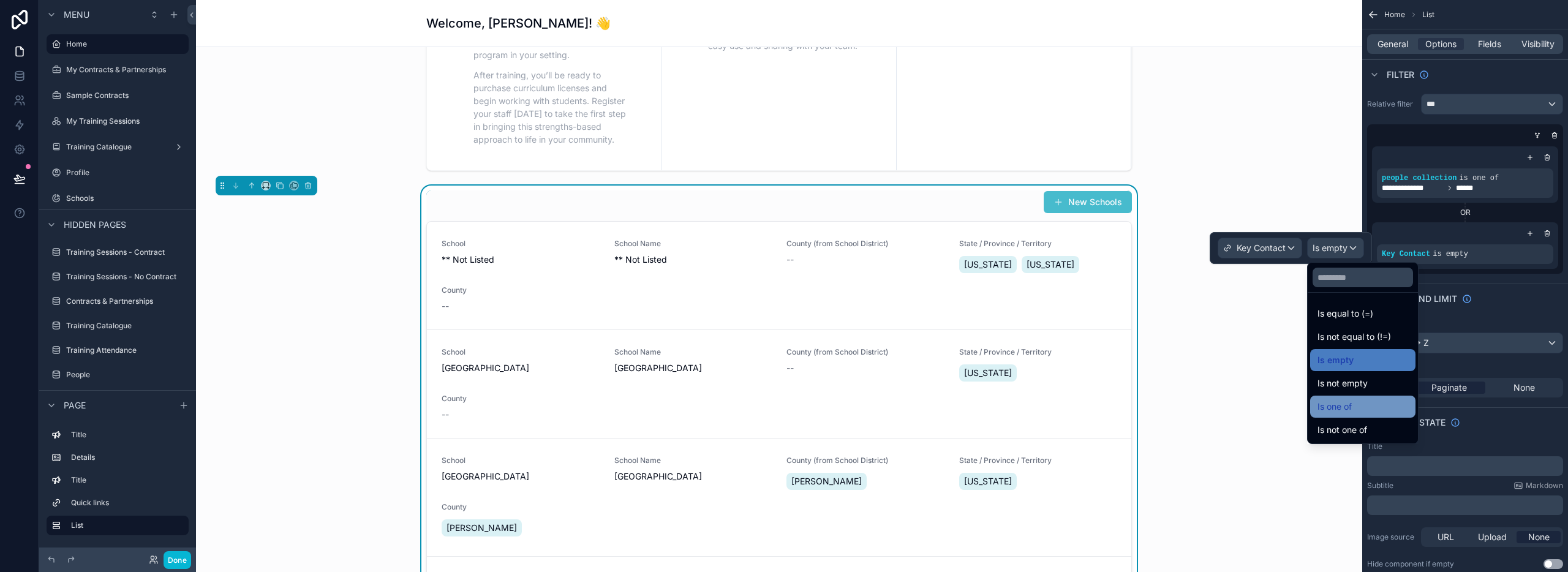
click at [1347, 403] on span "Is one of" at bounding box center [1334, 406] width 34 height 15
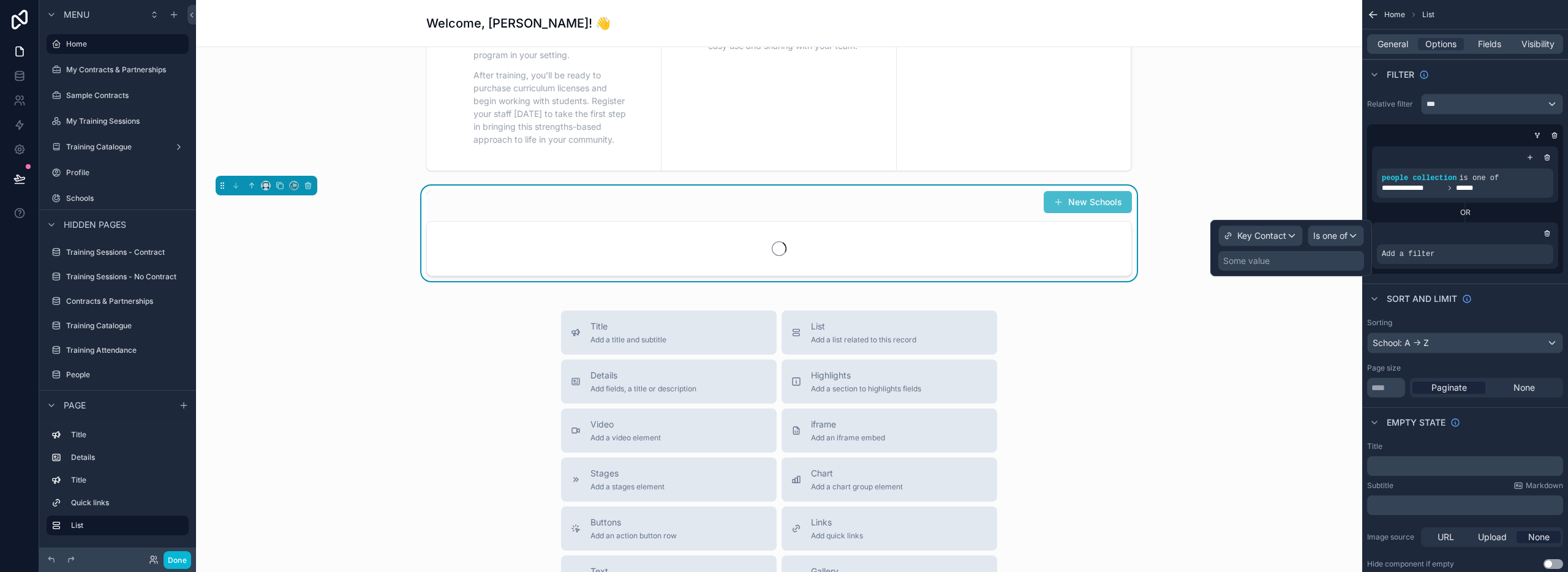
click at [1244, 261] on div "Some value" at bounding box center [1246, 260] width 46 height 12
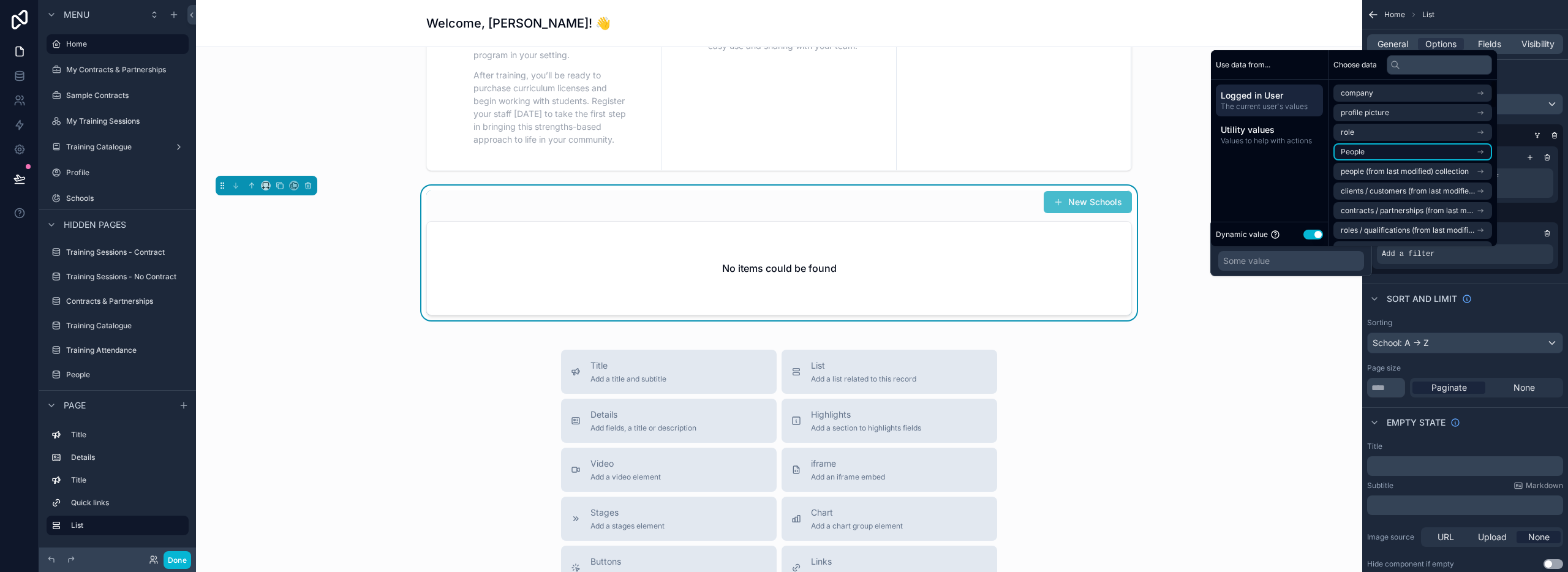
click at [1374, 152] on li "People" at bounding box center [1413, 152] width 159 height 17
click at [1364, 115] on span "People" at bounding box center [1352, 115] width 24 height 10
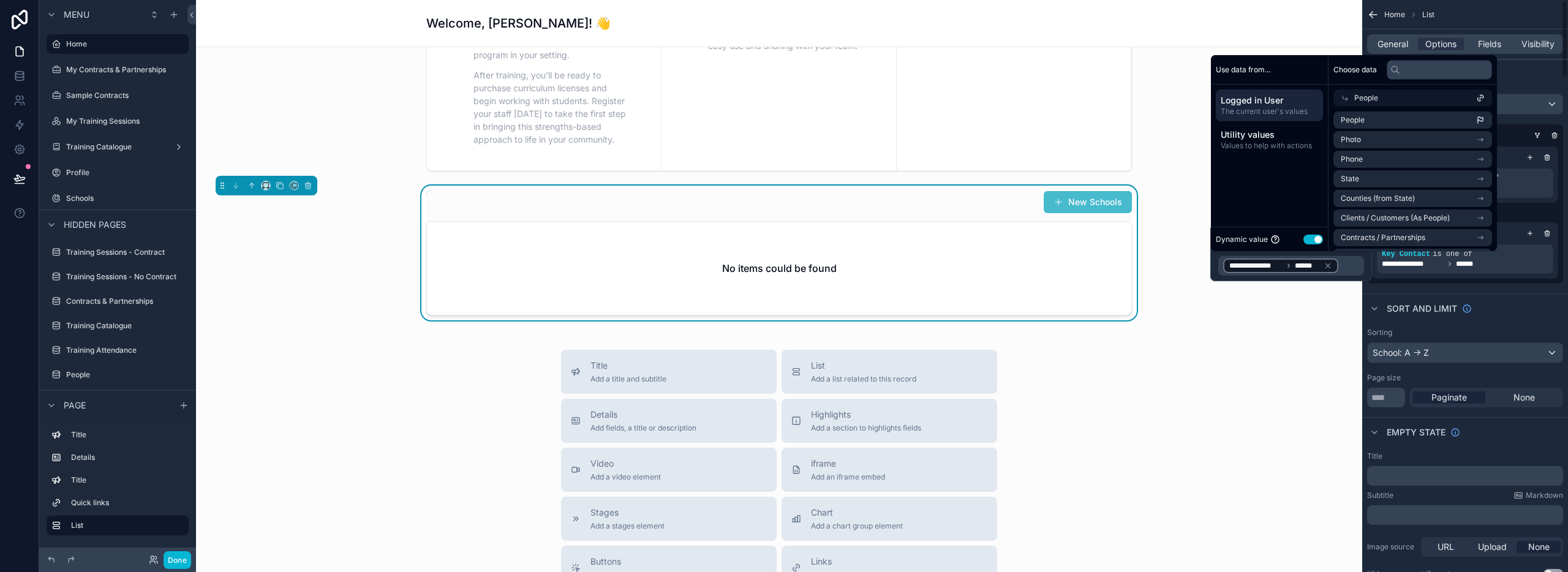
click at [1518, 281] on div "**********" at bounding box center [1465, 212] width 196 height 142
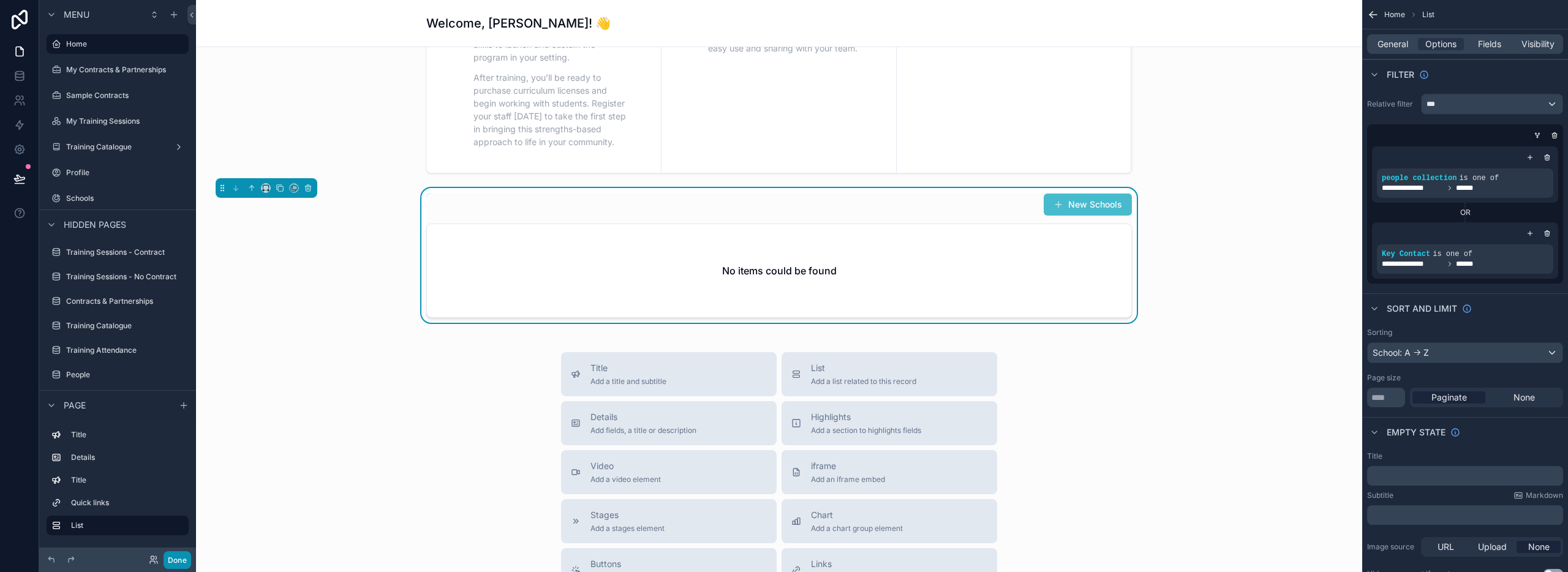
click at [169, 561] on button "Done" at bounding box center [178, 561] width 28 height 18
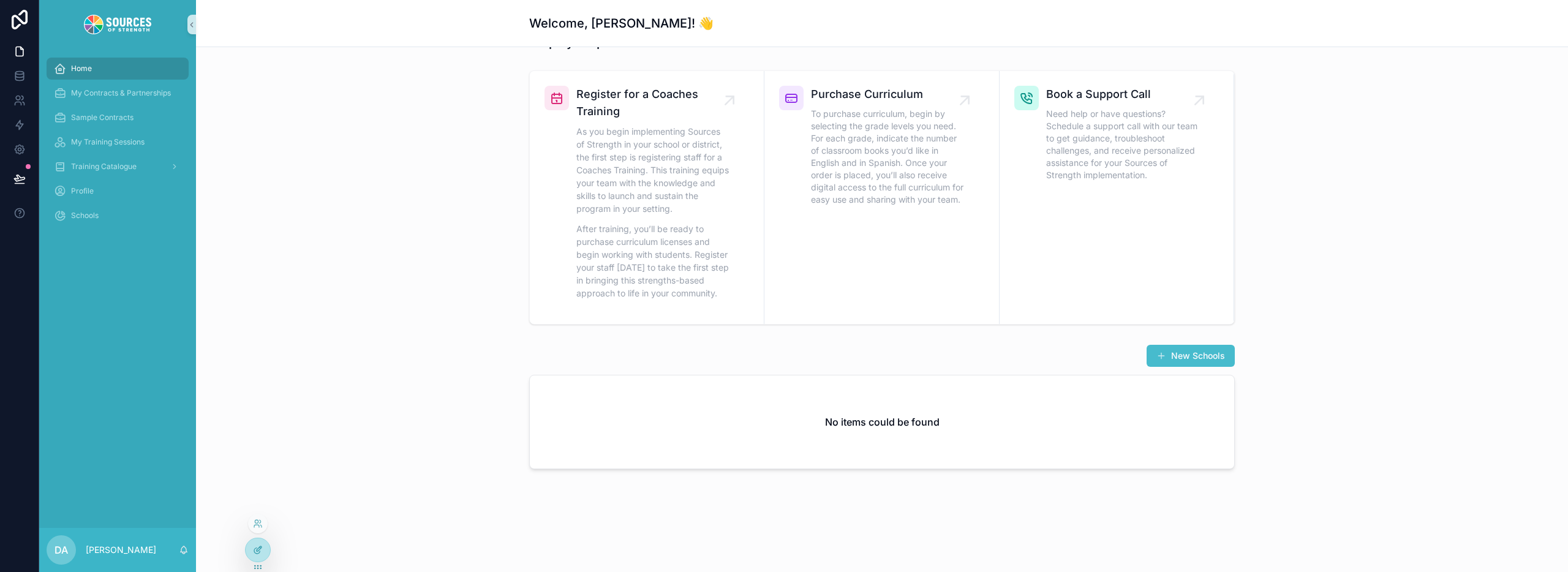
scroll to position [389, 0]
click at [727, 416] on div "No items could be found" at bounding box center [882, 422] width 704 height 93
click at [1063, 392] on div "No items could be found" at bounding box center [882, 422] width 704 height 93
click at [259, 551] on icon at bounding box center [258, 550] width 10 height 10
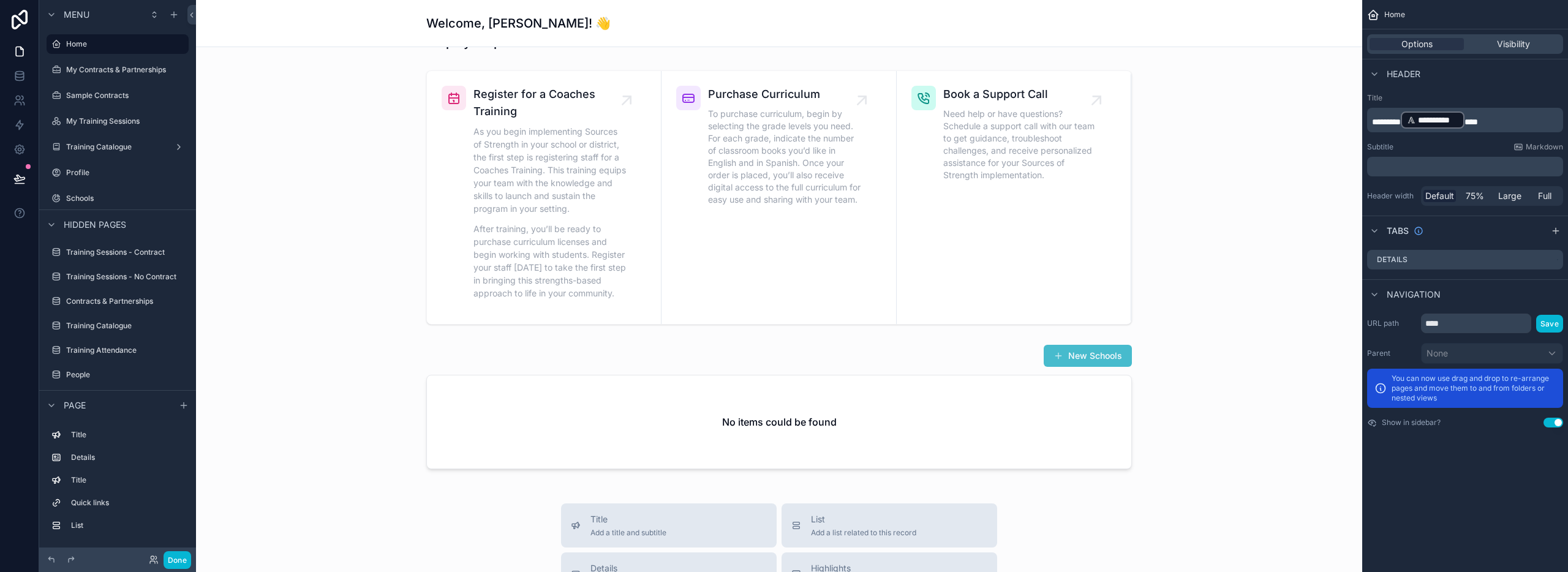
scroll to position [540, 0]
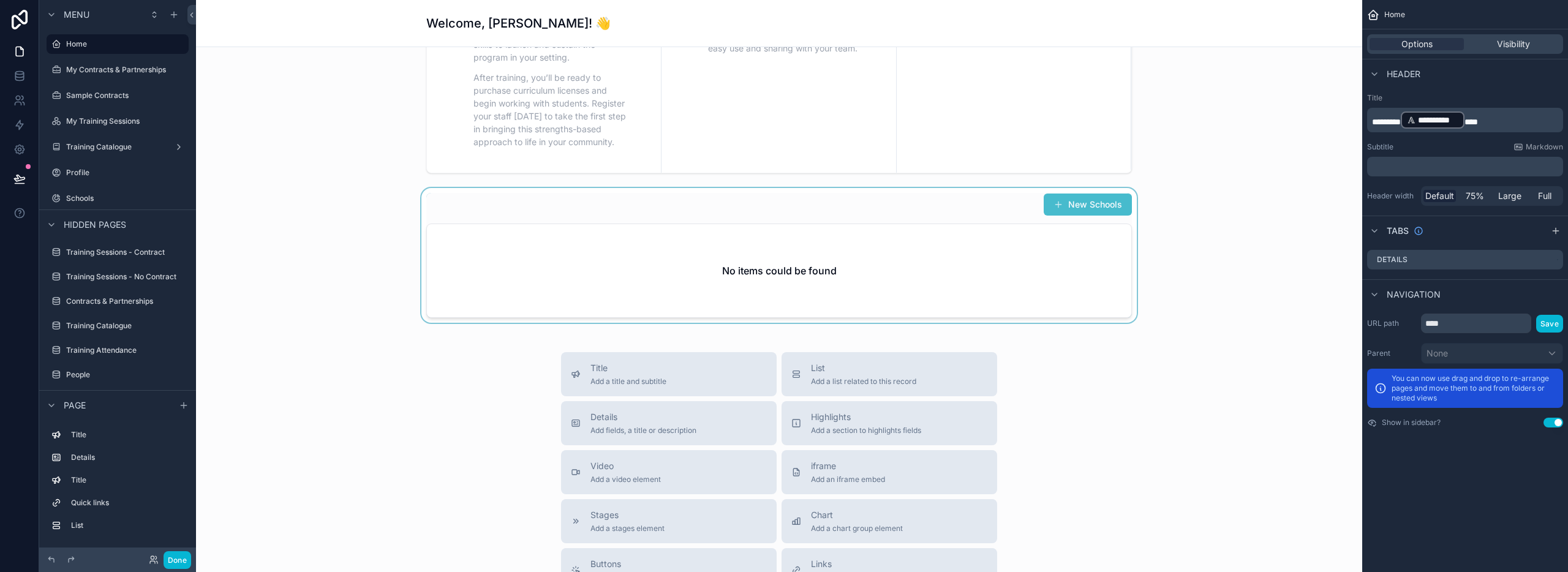
click at [661, 290] on div "scrollable content" at bounding box center [780, 256] width 1147 height 135
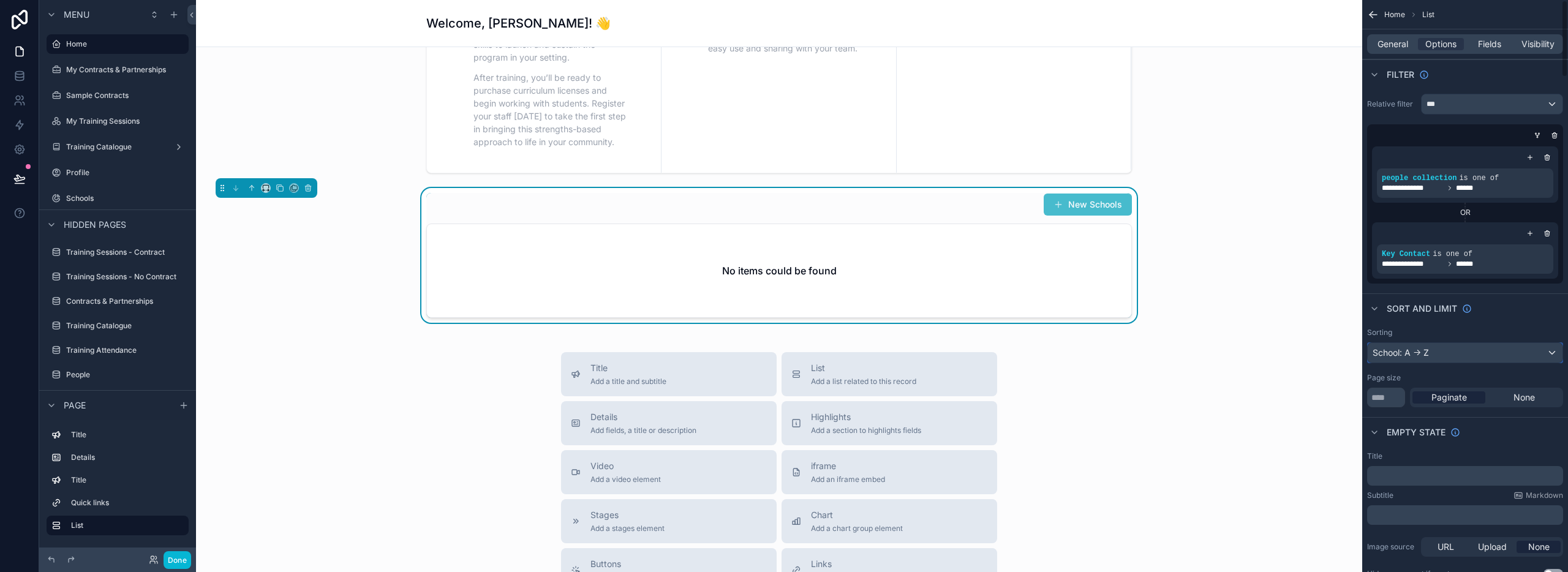
click at [1461, 356] on div "School: A -> Z" at bounding box center [1465, 353] width 195 height 19
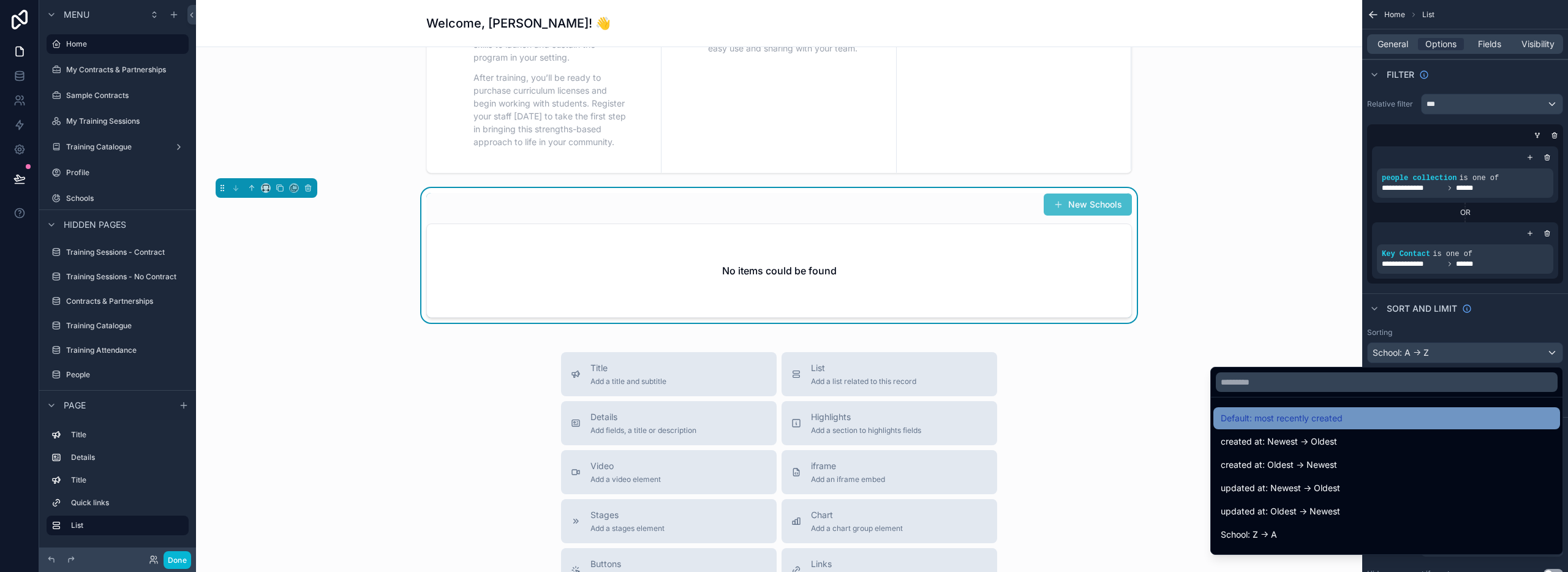
click at [1274, 416] on span "Default: most recently created" at bounding box center [1282, 419] width 122 height 15
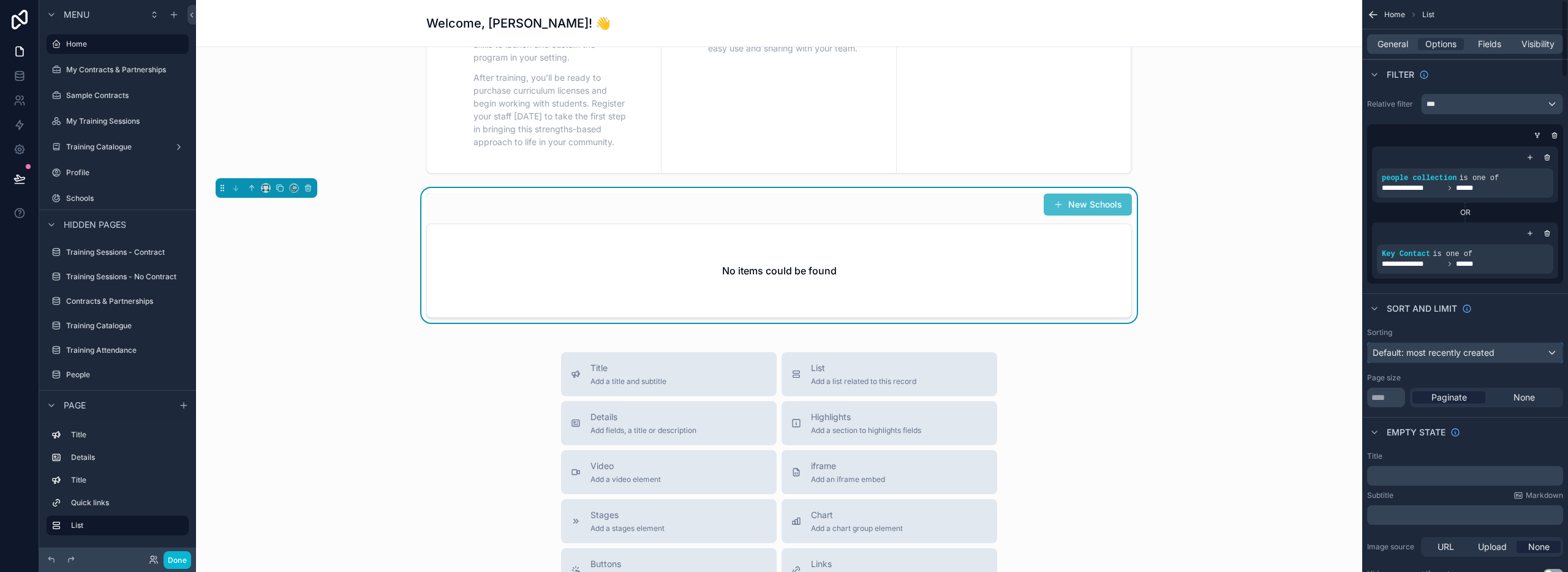
click at [1446, 354] on span "Default: most recently created" at bounding box center [1433, 352] width 122 height 11
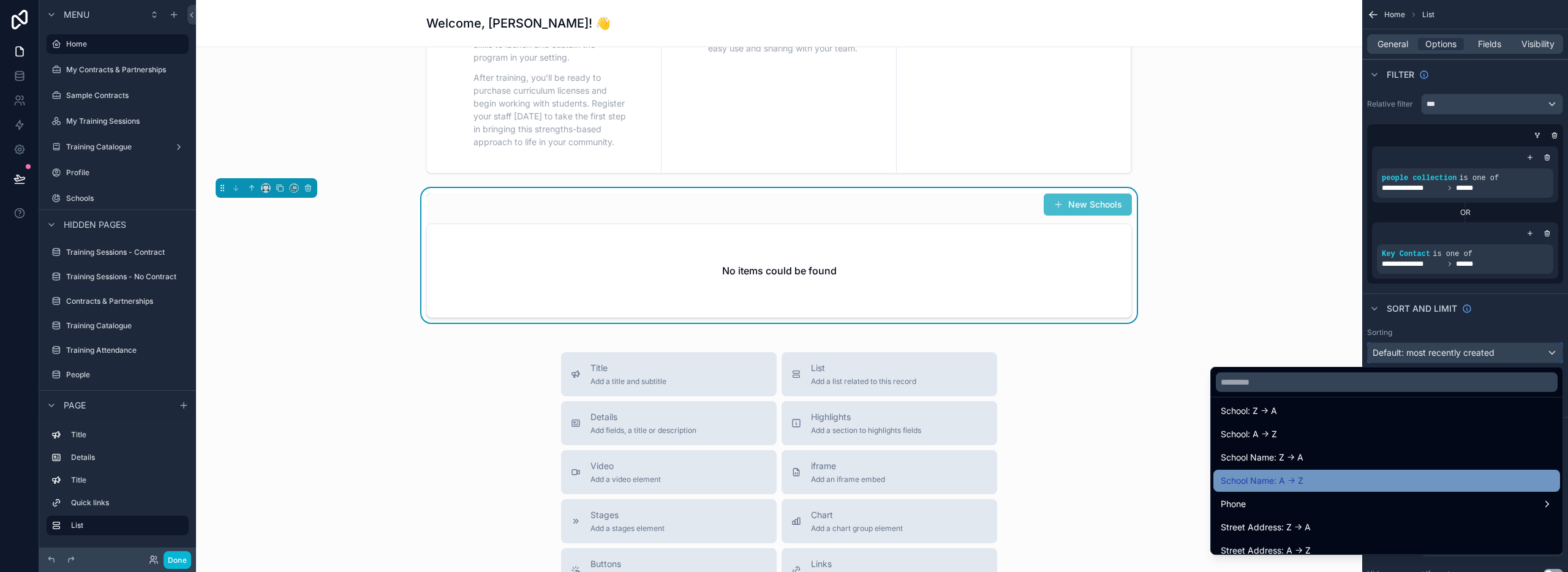
scroll to position [126, 0]
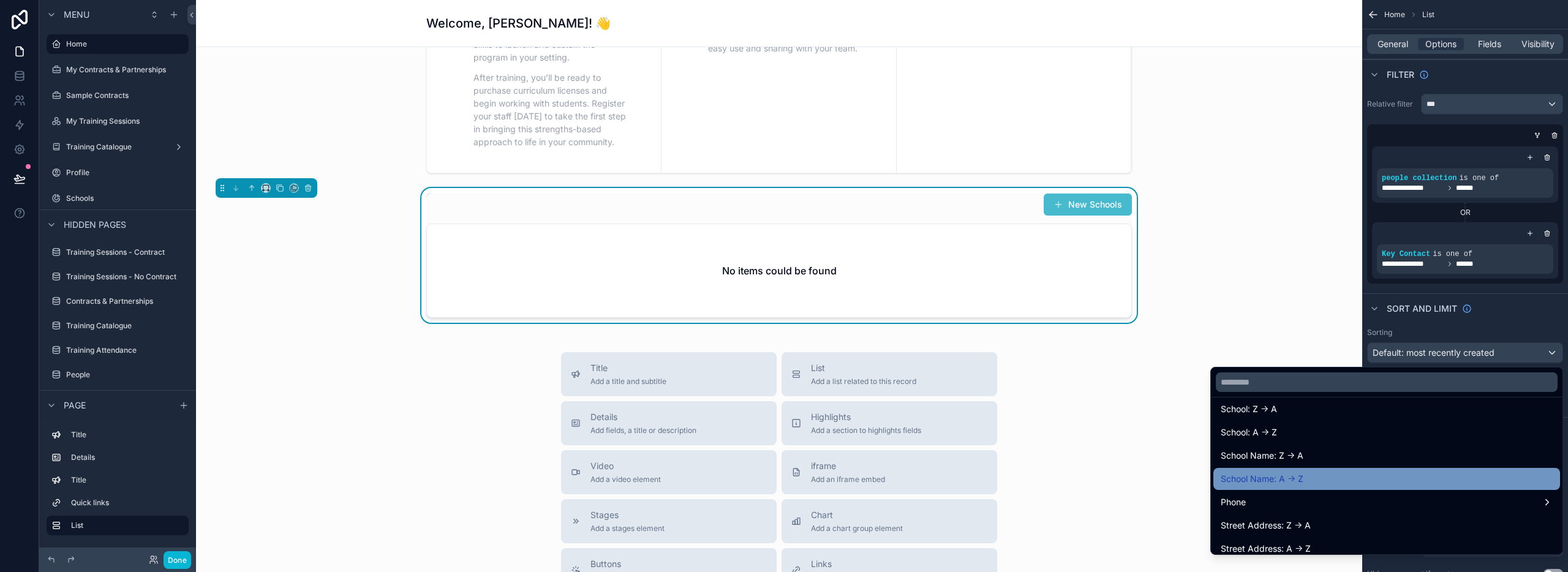
click at [1267, 482] on span "School Name: A -> Z" at bounding box center [1262, 479] width 83 height 15
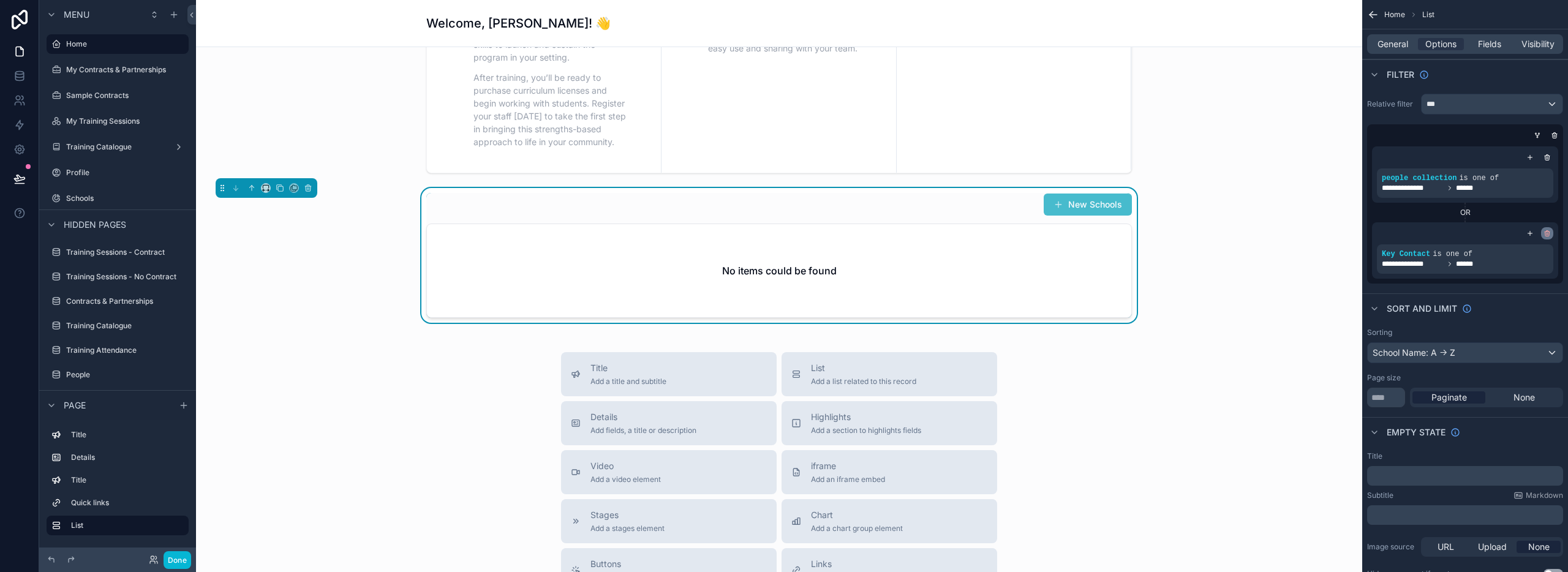
click at [1549, 230] on icon "scrollable content" at bounding box center [1547, 233] width 7 height 7
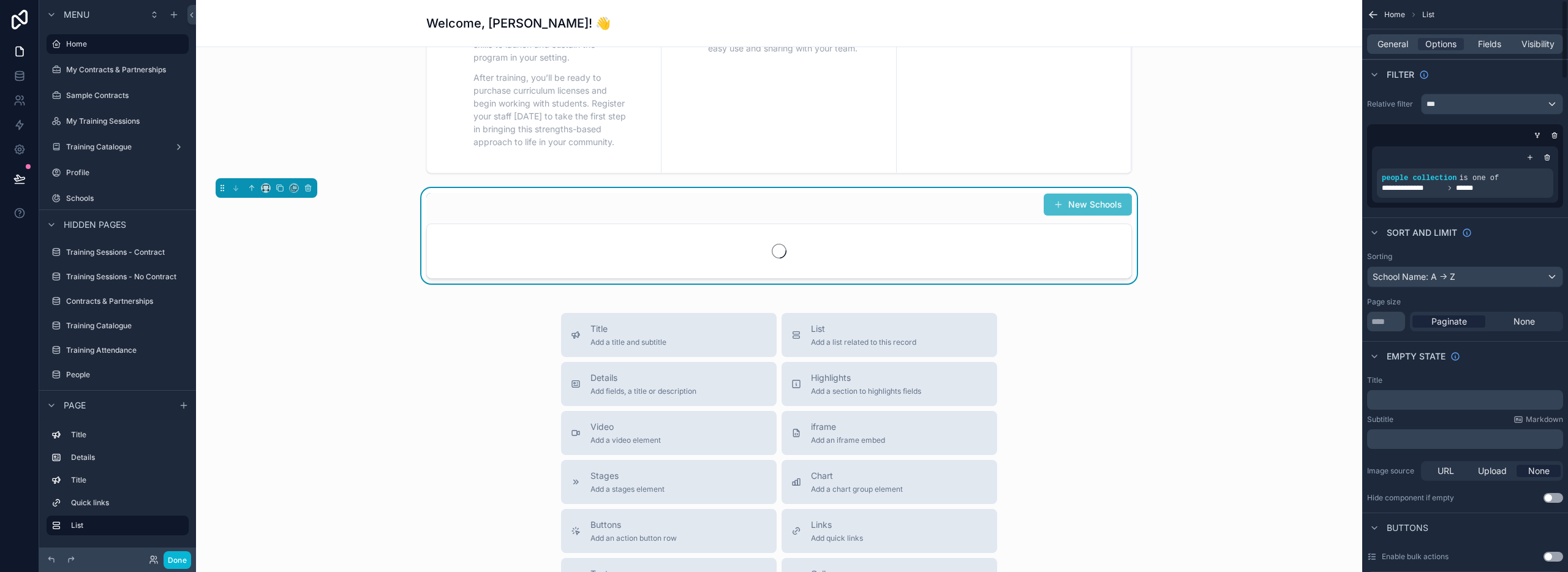
click at [1548, 159] on icon "scrollable content" at bounding box center [1547, 157] width 7 height 7
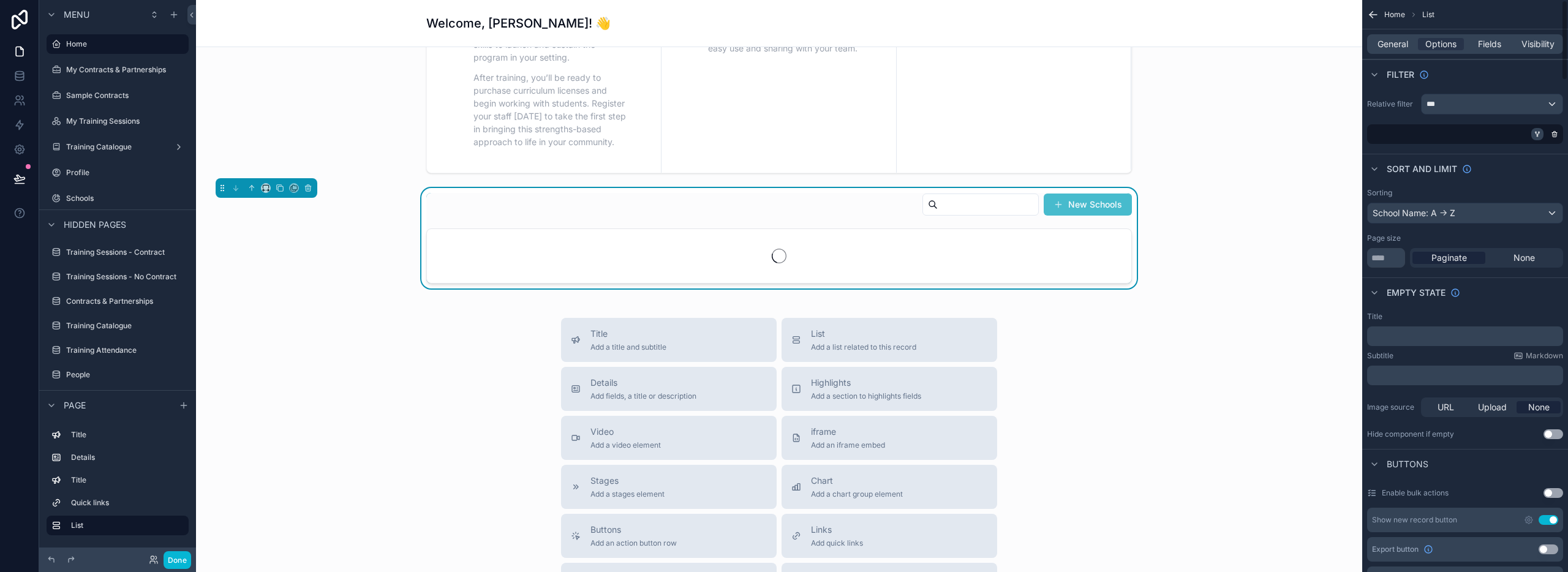
click at [1535, 135] on icon "scrollable content" at bounding box center [1537, 134] width 7 height 7
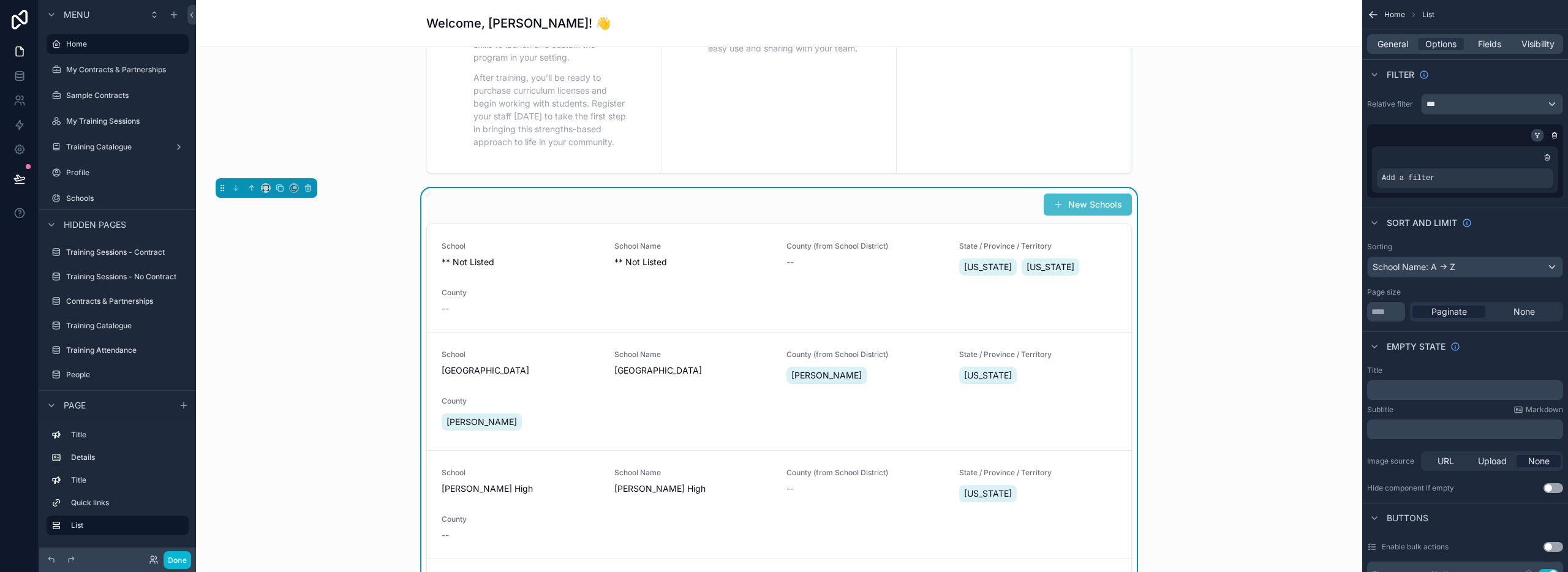
click at [1542, 134] on div "scrollable content" at bounding box center [1537, 135] width 12 height 12
click at [1522, 157] on div "scrollable content" at bounding box center [1465, 157] width 176 height 12
click at [1525, 168] on icon "scrollable content" at bounding box center [1523, 168] width 4 height 4
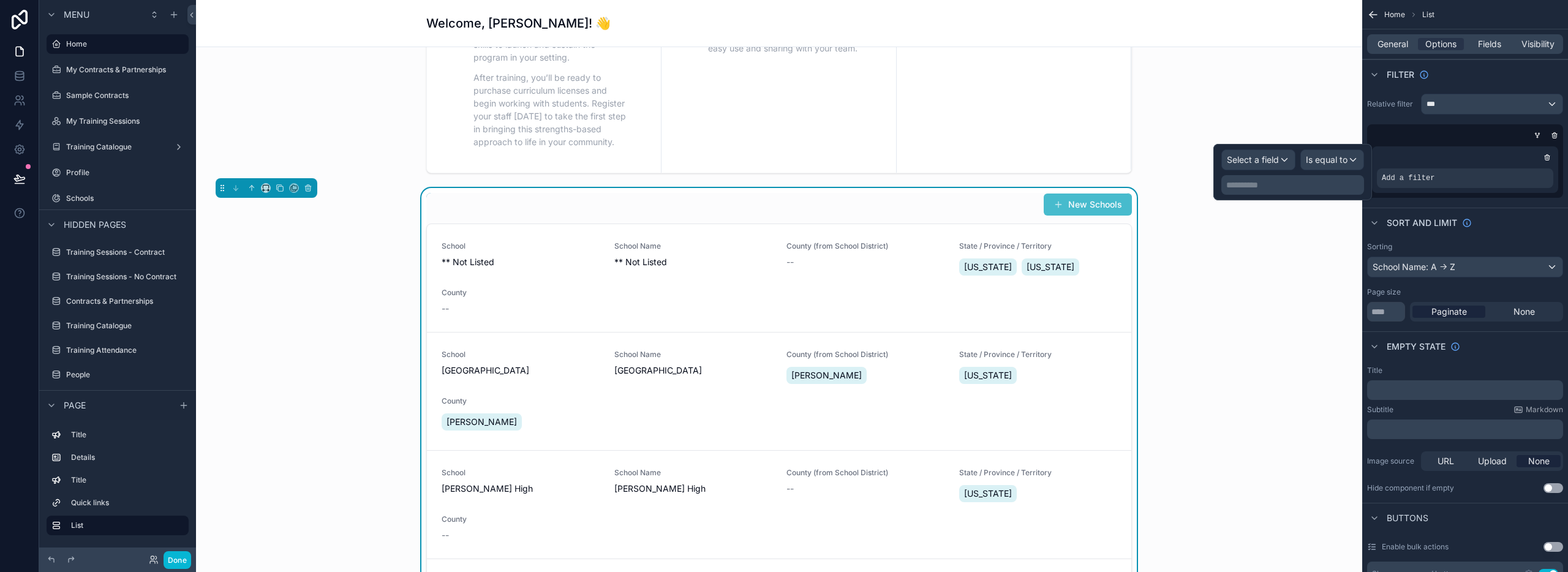
click at [1483, 155] on div "scrollable content" at bounding box center [1465, 157] width 176 height 12
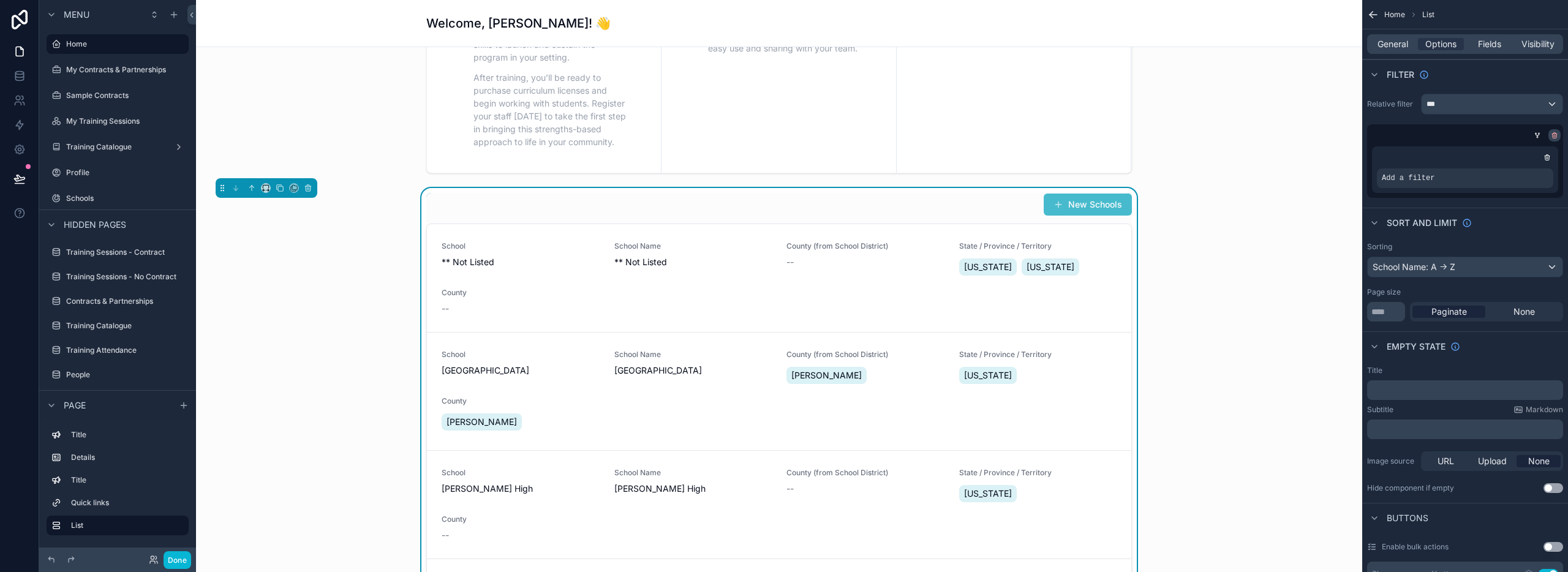
click at [1544, 163] on div "scrollable content" at bounding box center [1547, 157] width 12 height 12
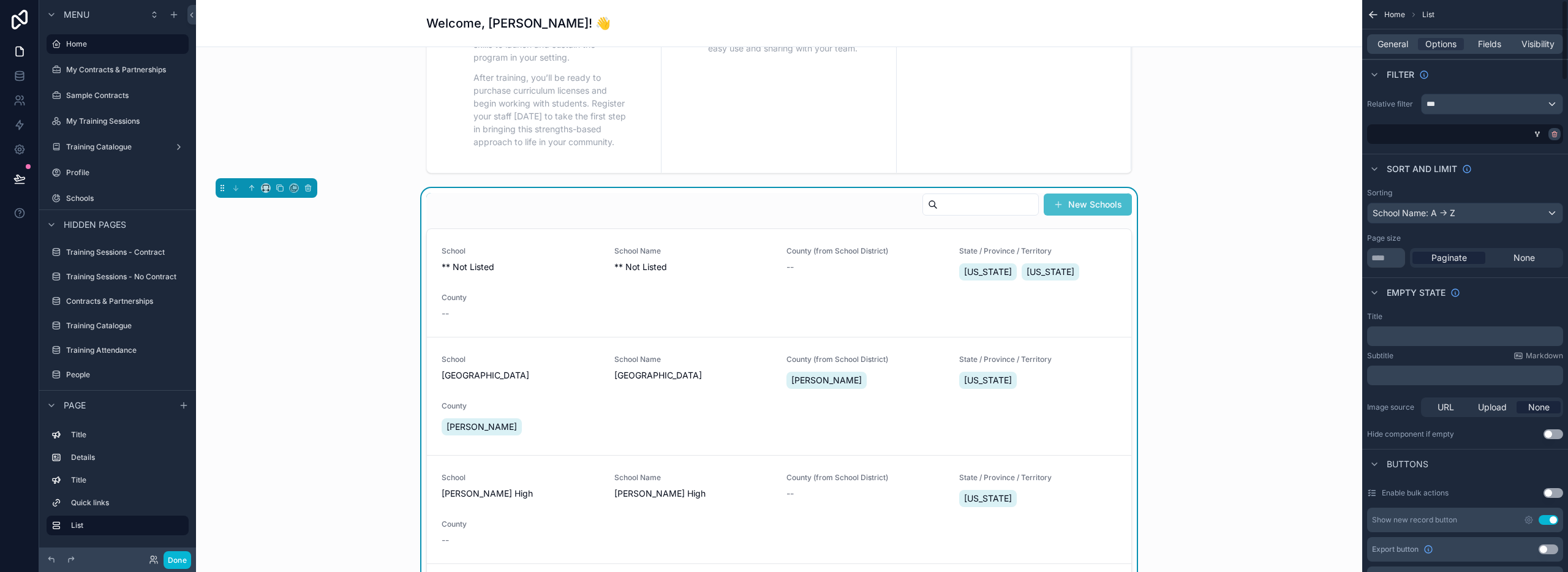
click at [1557, 138] on div "scrollable content" at bounding box center [1554, 134] width 12 height 12
click at [1454, 102] on div "***" at bounding box center [1493, 104] width 141 height 19
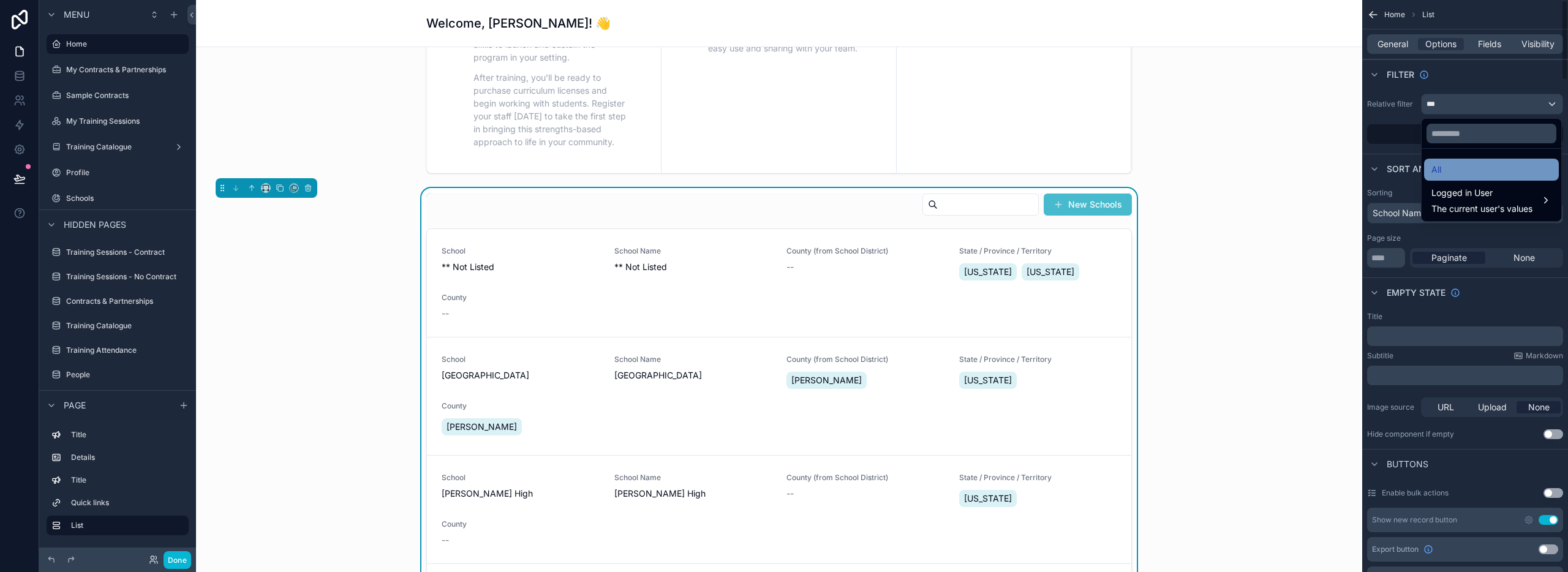
drag, startPoint x: 1467, startPoint y: 210, endPoint x: 1461, endPoint y: 178, distance: 32.6
click at [1467, 210] on span "The current user's values" at bounding box center [1482, 209] width 101 height 12
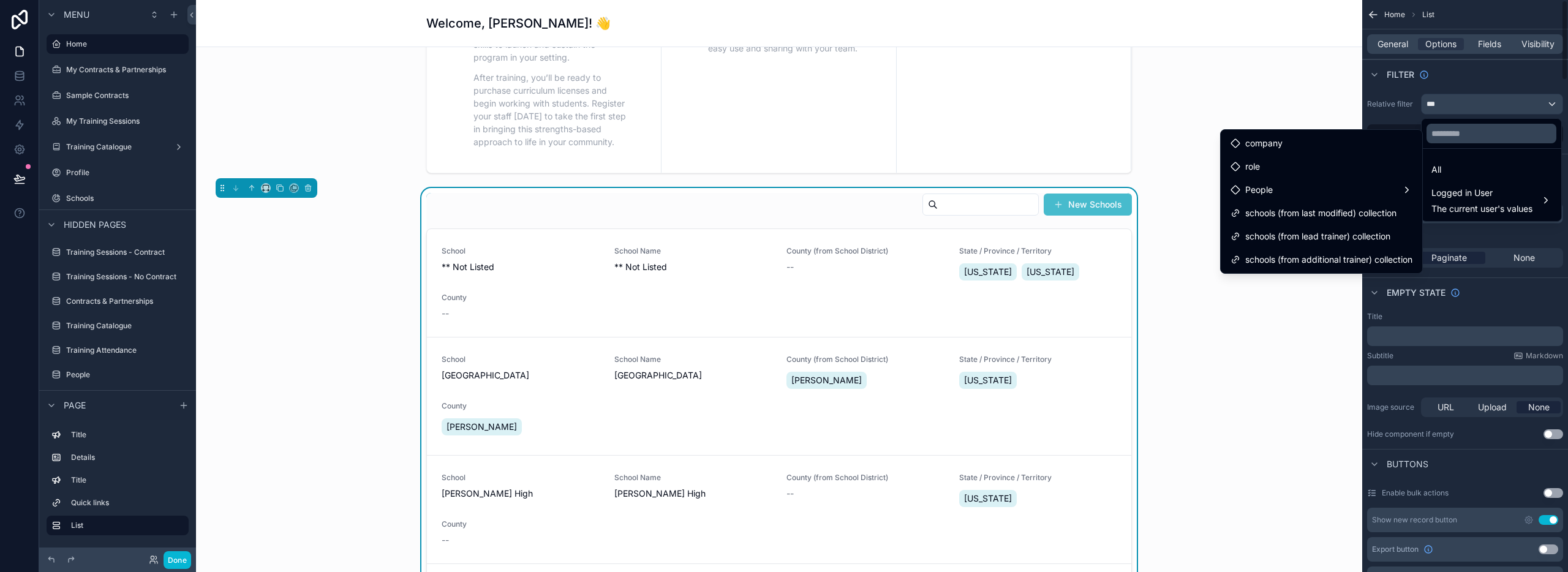
click at [1451, 105] on div "scrollable content" at bounding box center [784, 286] width 1568 height 572
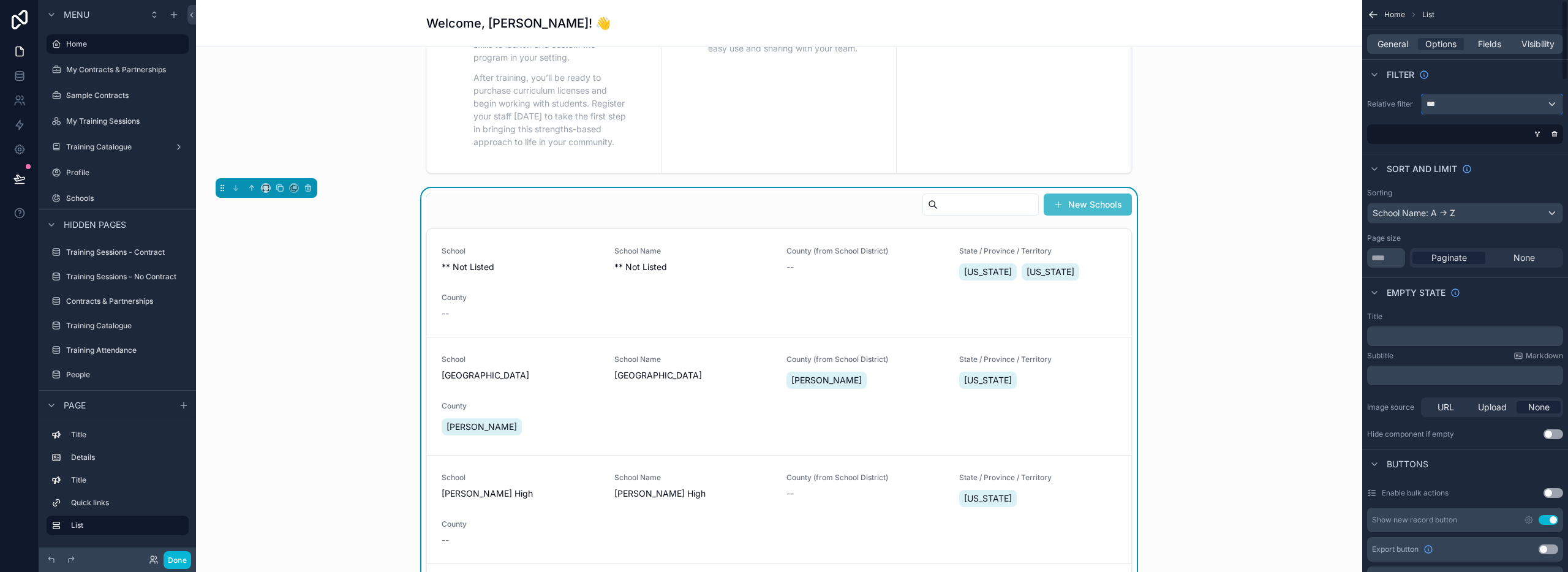
click at [1451, 105] on div "***" at bounding box center [1493, 104] width 141 height 19
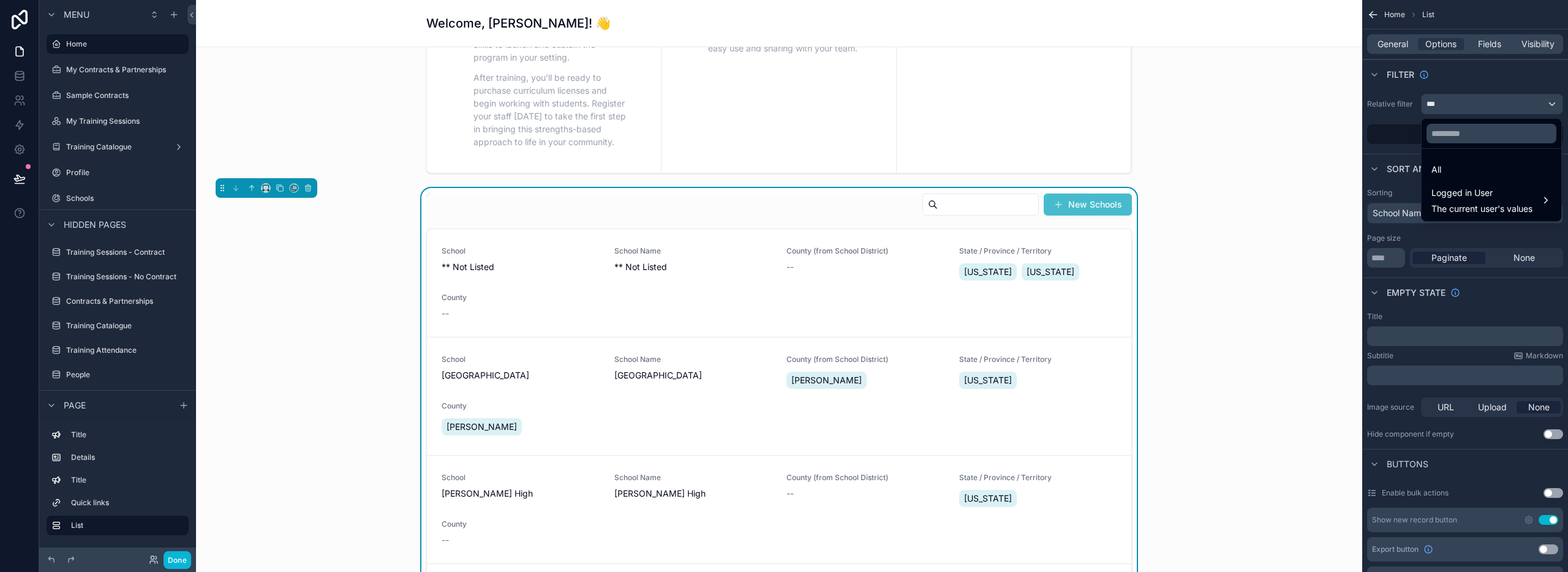
click at [1452, 171] on div "All" at bounding box center [1492, 170] width 120 height 15
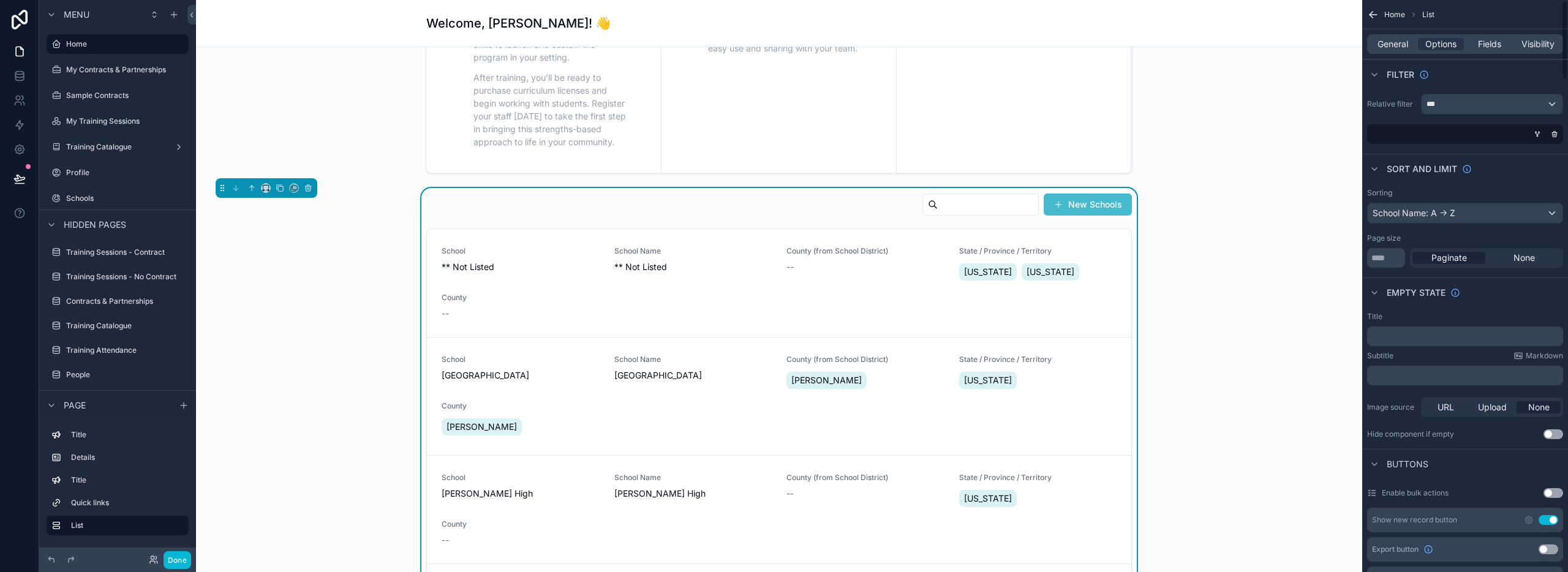
click at [1414, 139] on div "scrollable content" at bounding box center [1463, 134] width 196 height 19
click at [1442, 44] on span "Options" at bounding box center [1441, 44] width 32 height 12
click at [1536, 133] on icon "scrollable content" at bounding box center [1536, 132] width 2 height 2
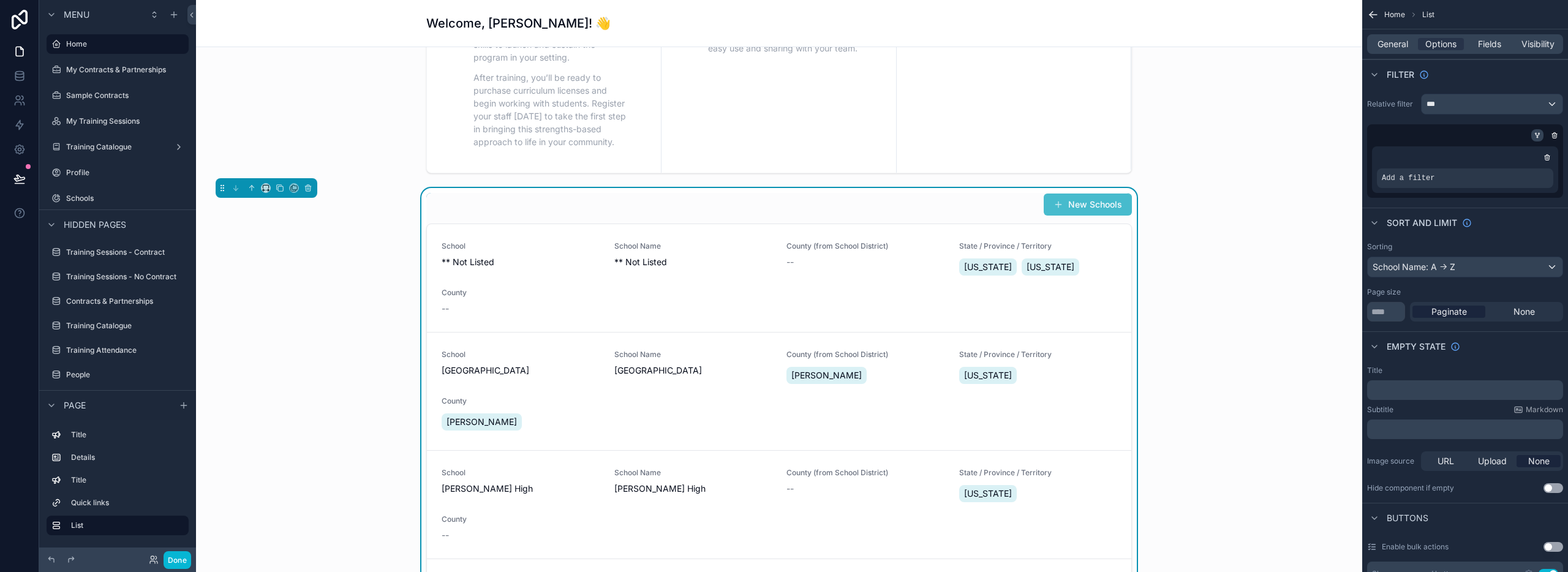
click at [1536, 133] on icon "scrollable content" at bounding box center [1536, 134] width 2 height 2
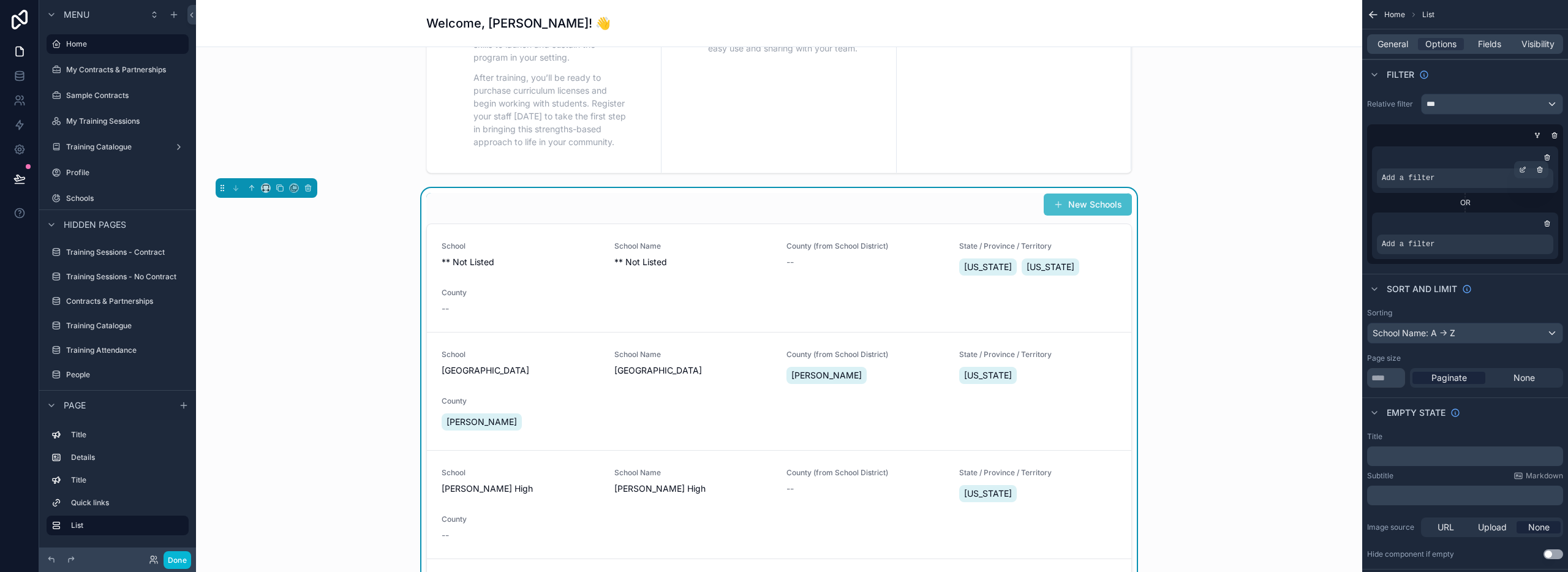
click at [1415, 174] on span "Add a filter" at bounding box center [1408, 178] width 53 height 10
click at [1527, 171] on div "scrollable content" at bounding box center [1523, 170] width 17 height 17
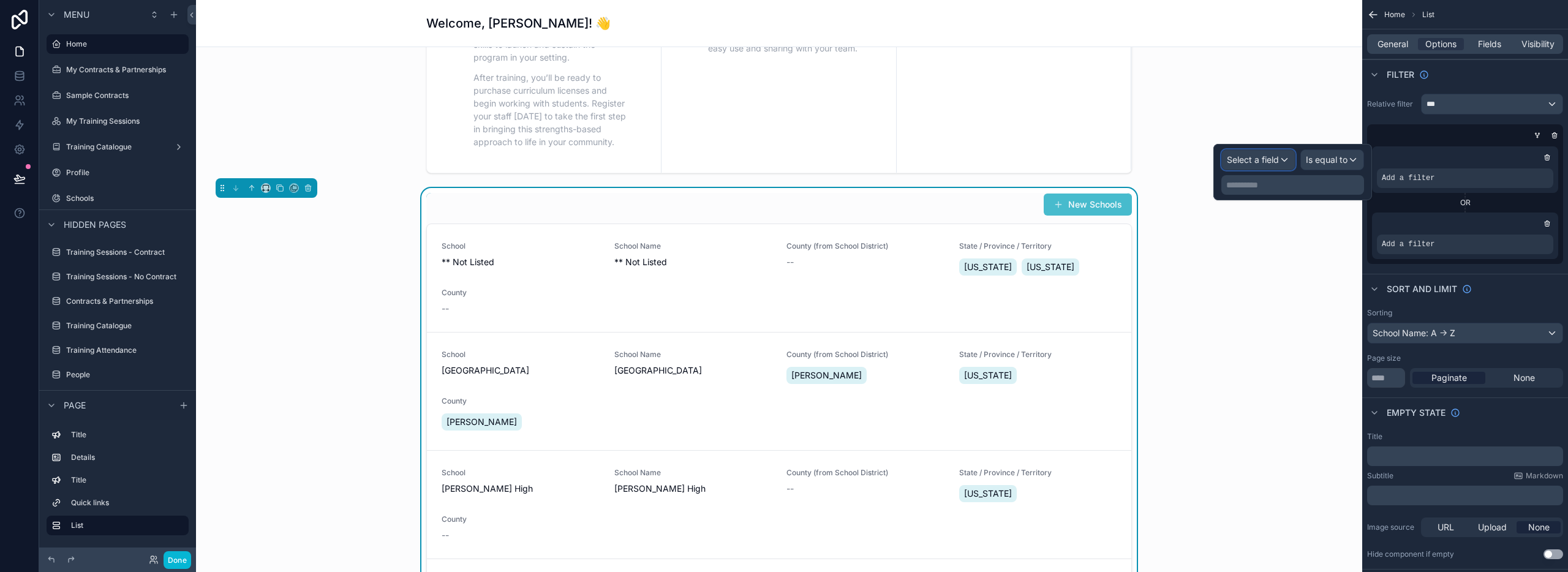
click at [1248, 164] on span "Select a field" at bounding box center [1253, 160] width 52 height 12
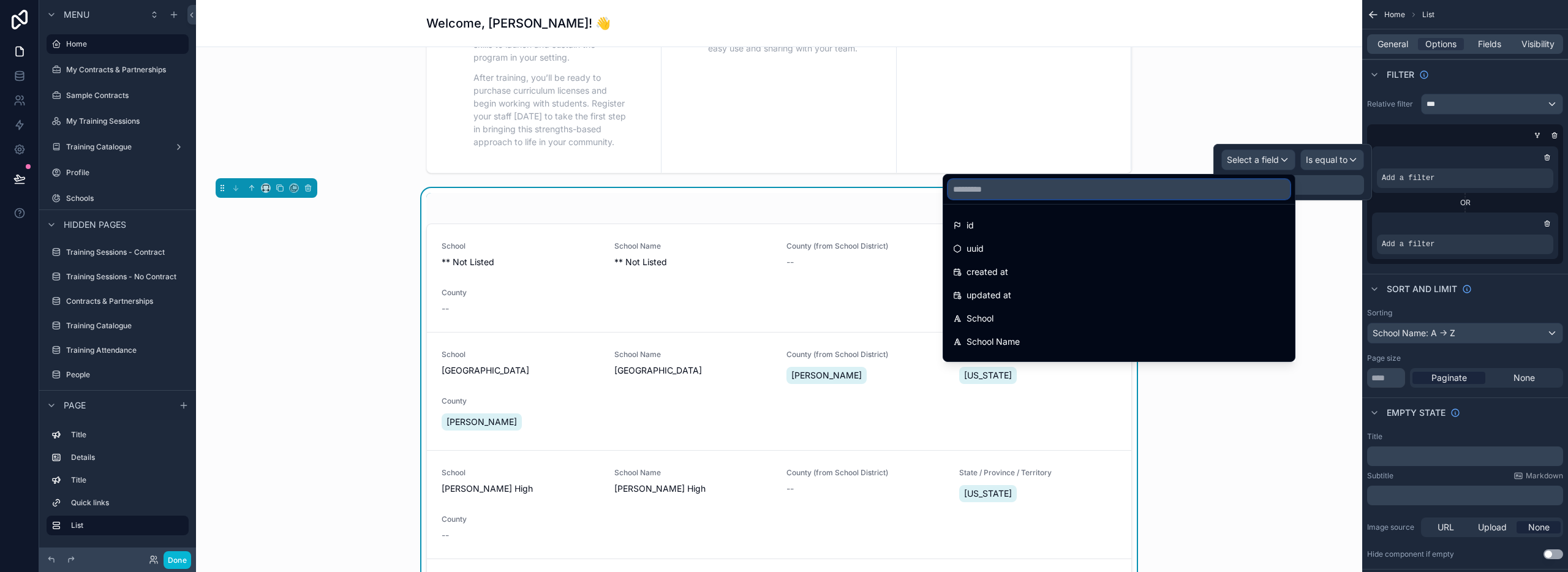
click at [1016, 188] on input "text" at bounding box center [1119, 189] width 342 height 19
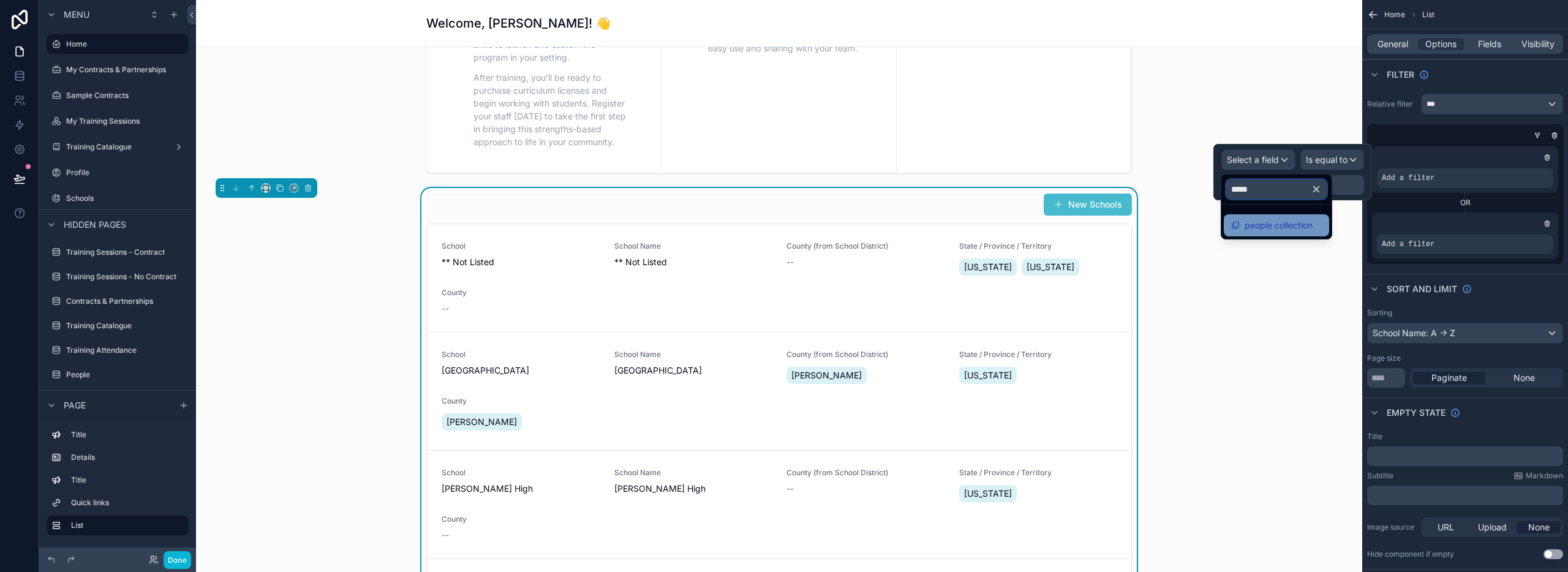
type input "*****"
click at [1252, 226] on span "people collection" at bounding box center [1278, 226] width 68 height 15
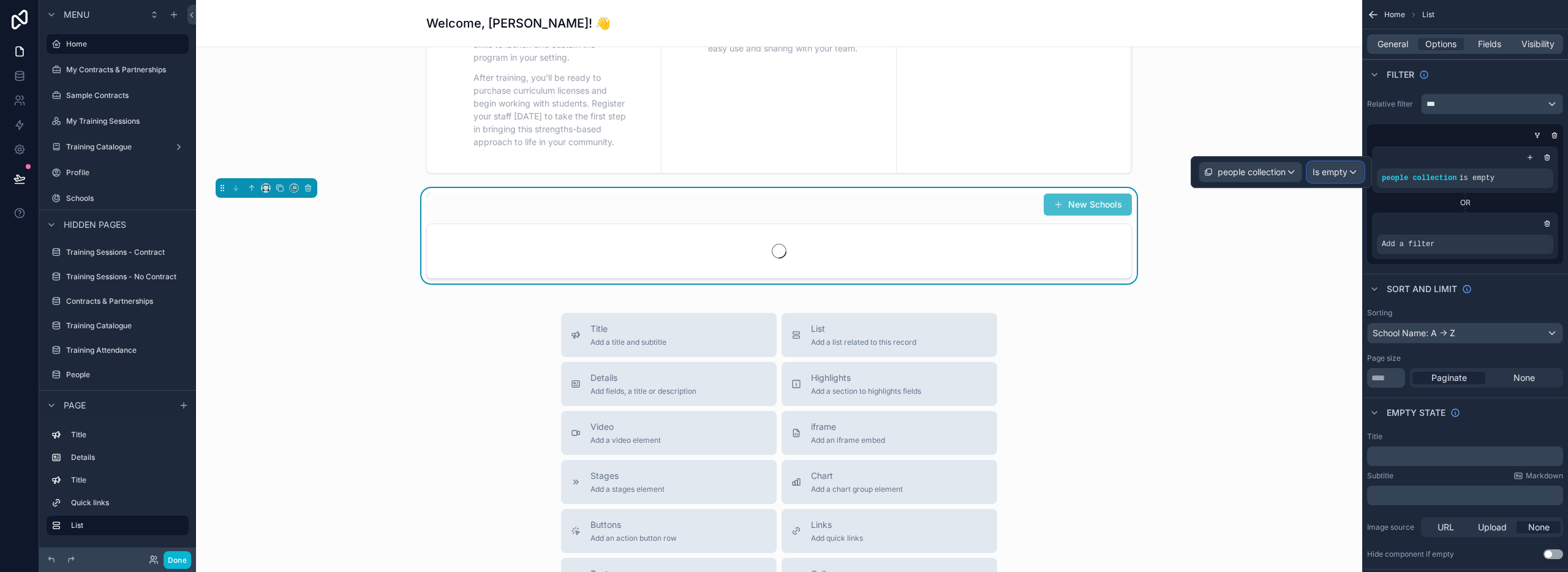
click at [1321, 172] on span "Is empty" at bounding box center [1330, 172] width 35 height 12
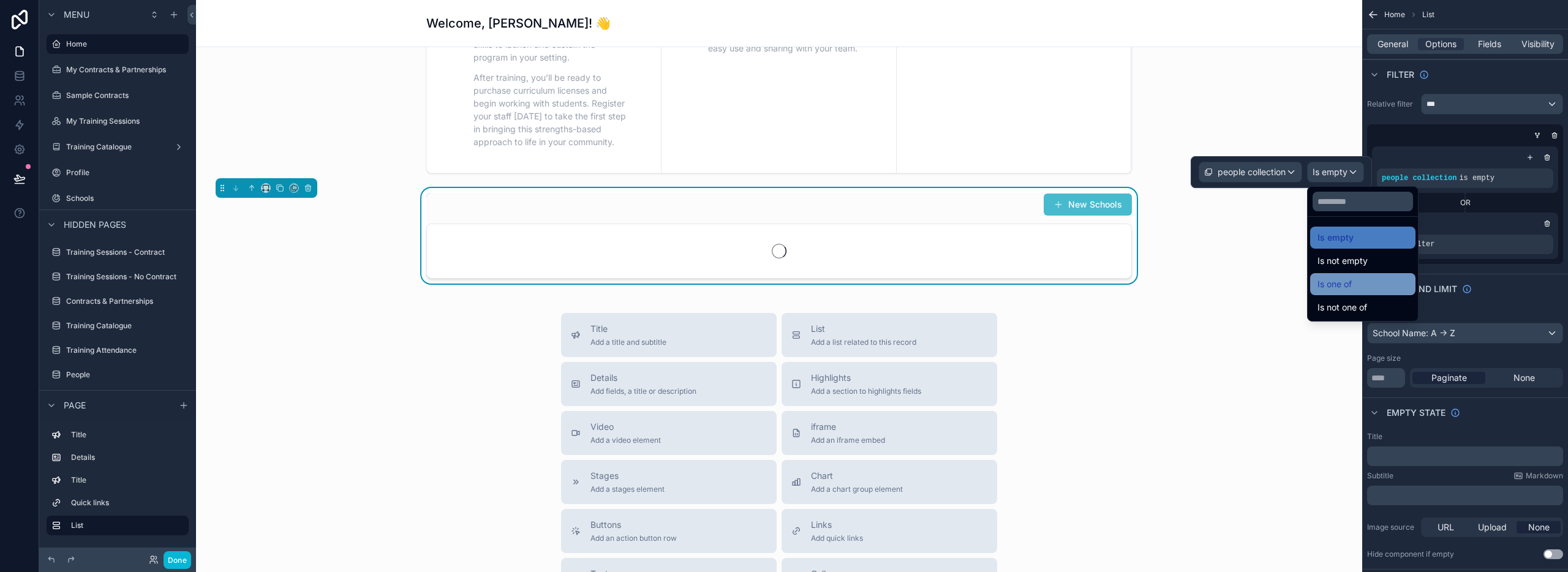
click at [1330, 289] on span "Is one of" at bounding box center [1334, 284] width 34 height 15
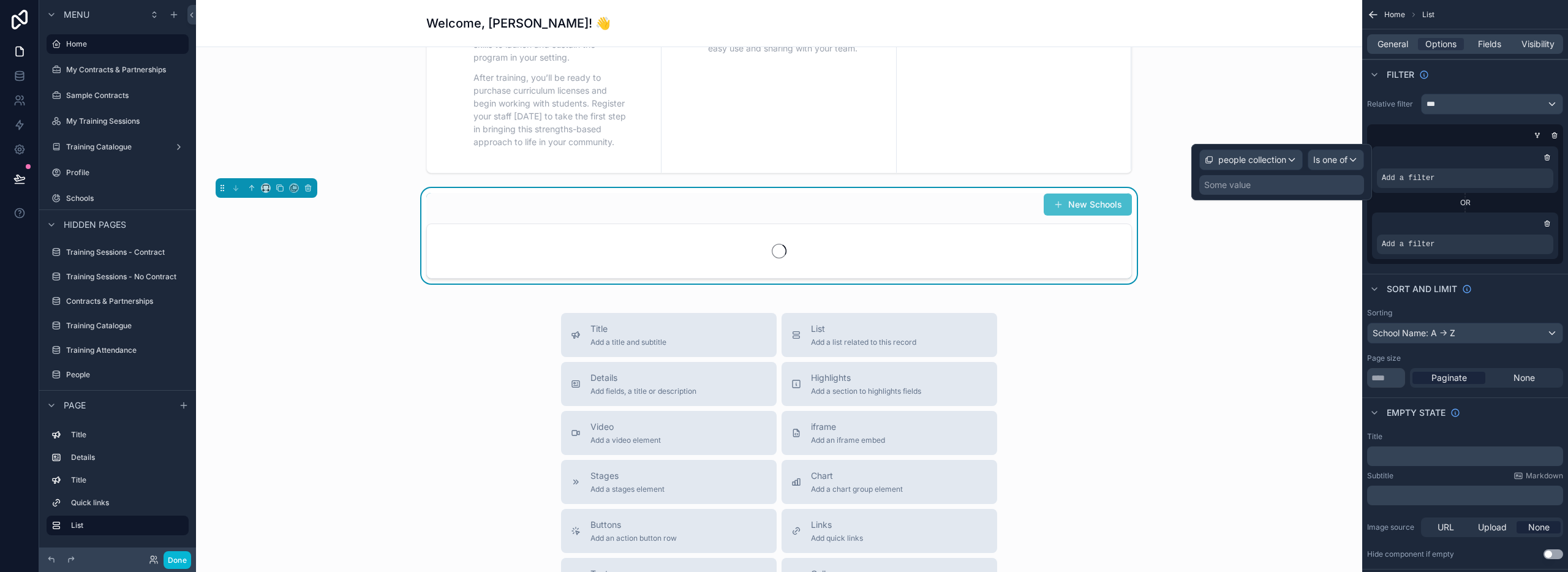
click at [1236, 182] on div "Some value" at bounding box center [1227, 184] width 46 height 12
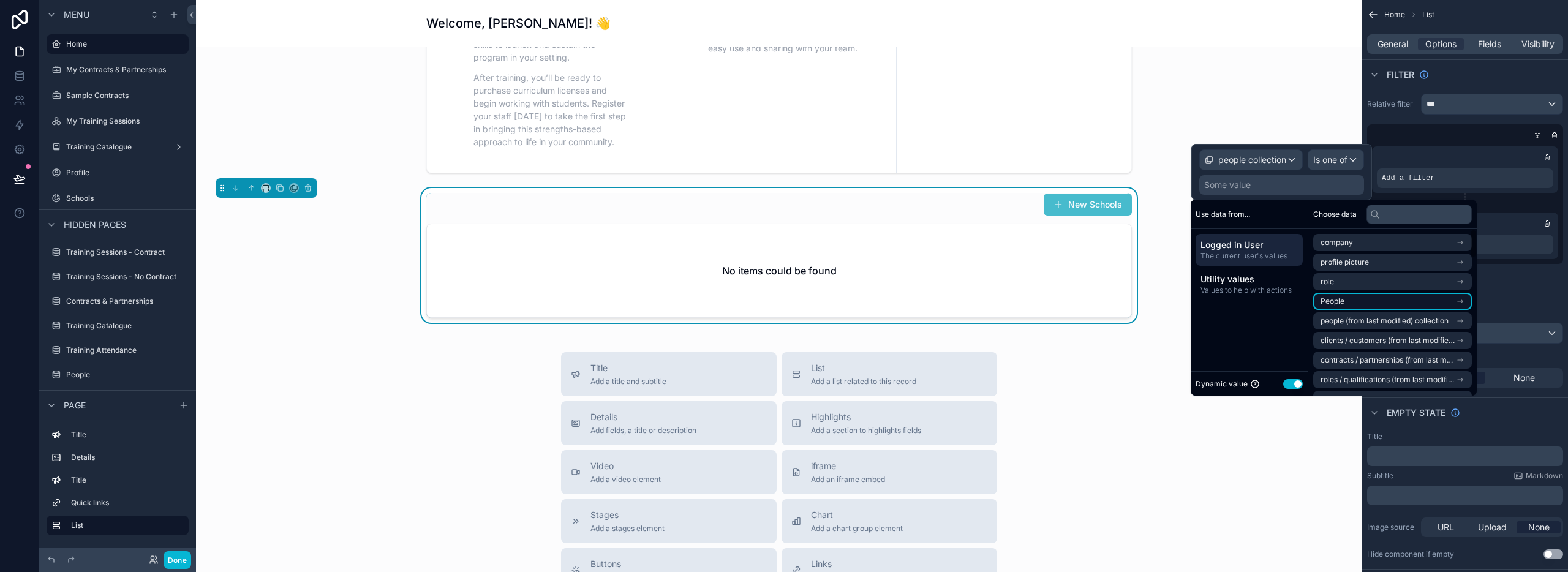
click at [1338, 296] on span "People" at bounding box center [1332, 301] width 24 height 10
click at [1350, 244] on span "People" at bounding box center [1346, 243] width 24 height 10
click at [1350, 244] on span "company" at bounding box center [1337, 243] width 32 height 10
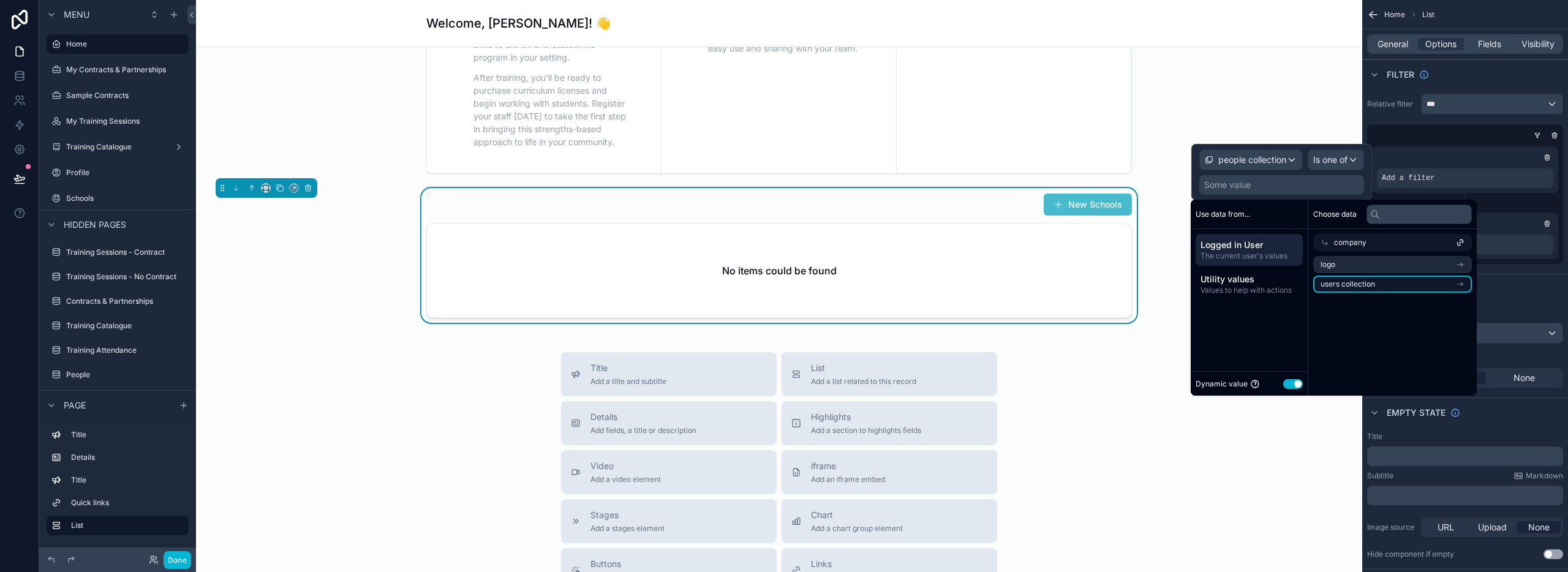
click at [1399, 282] on li "users collection" at bounding box center [1393, 284] width 159 height 17
click at [1389, 284] on li "People ID (list)" at bounding box center [1393, 284] width 159 height 17
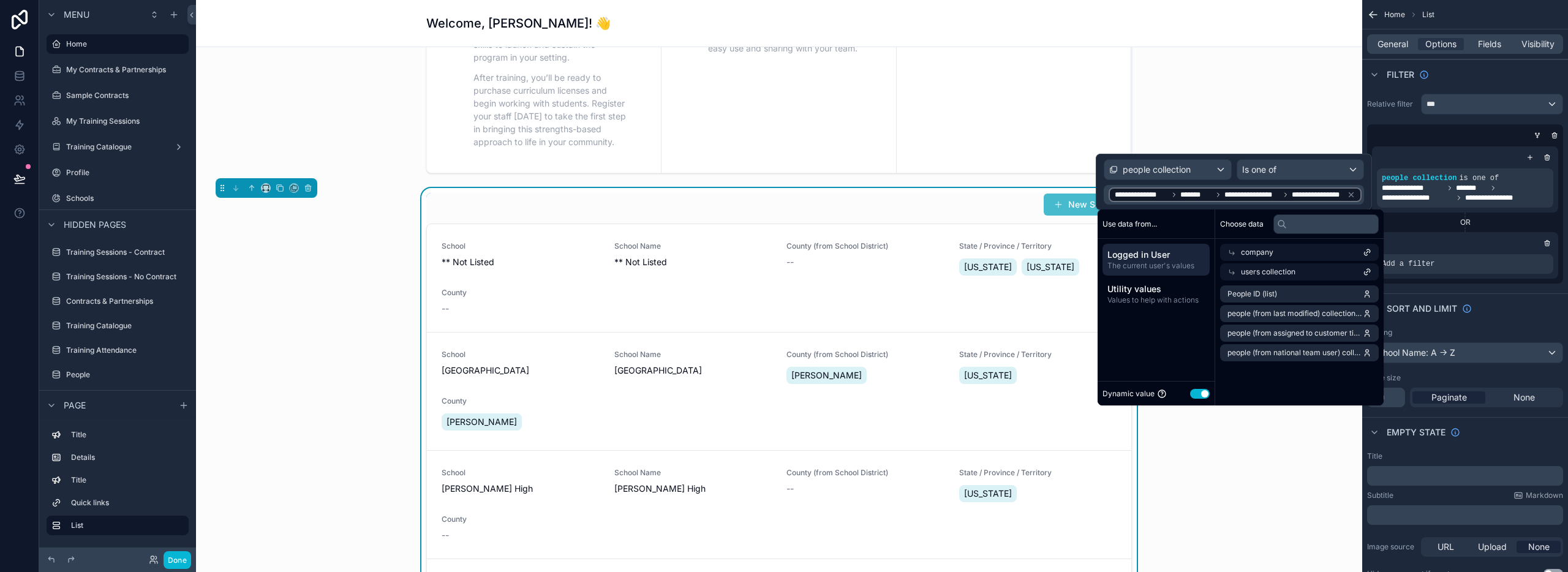
click at [1224, 484] on div "New Schools School ** Not Listed School Name ** Not Listed County (from School …" at bounding box center [780, 423] width 1147 height 470
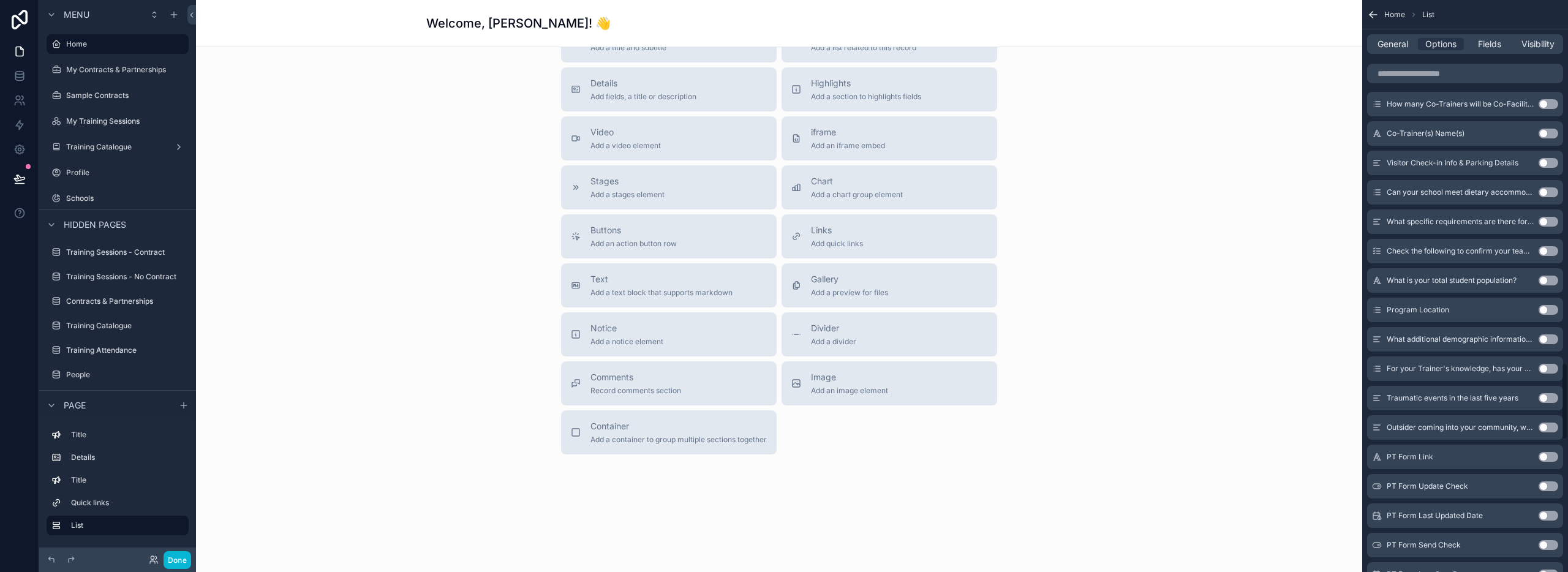
scroll to position [0, 0]
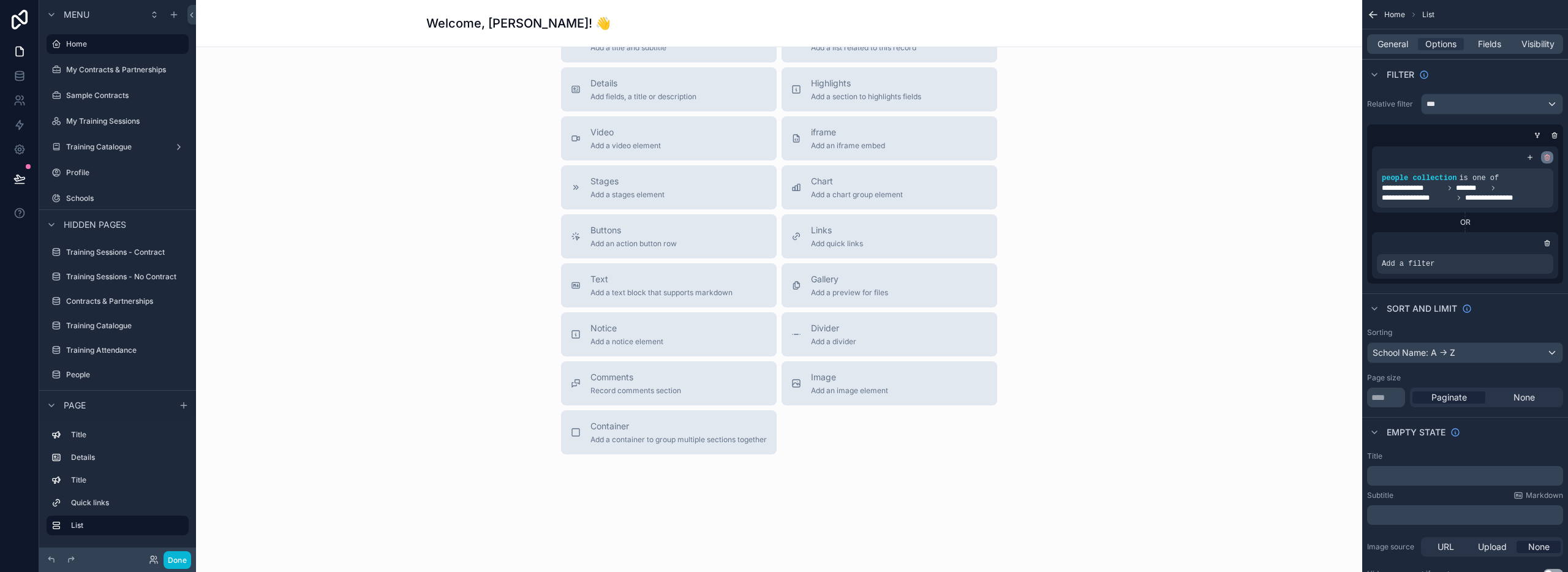
click at [1547, 158] on icon "scrollable content" at bounding box center [1547, 158] width 0 height 2
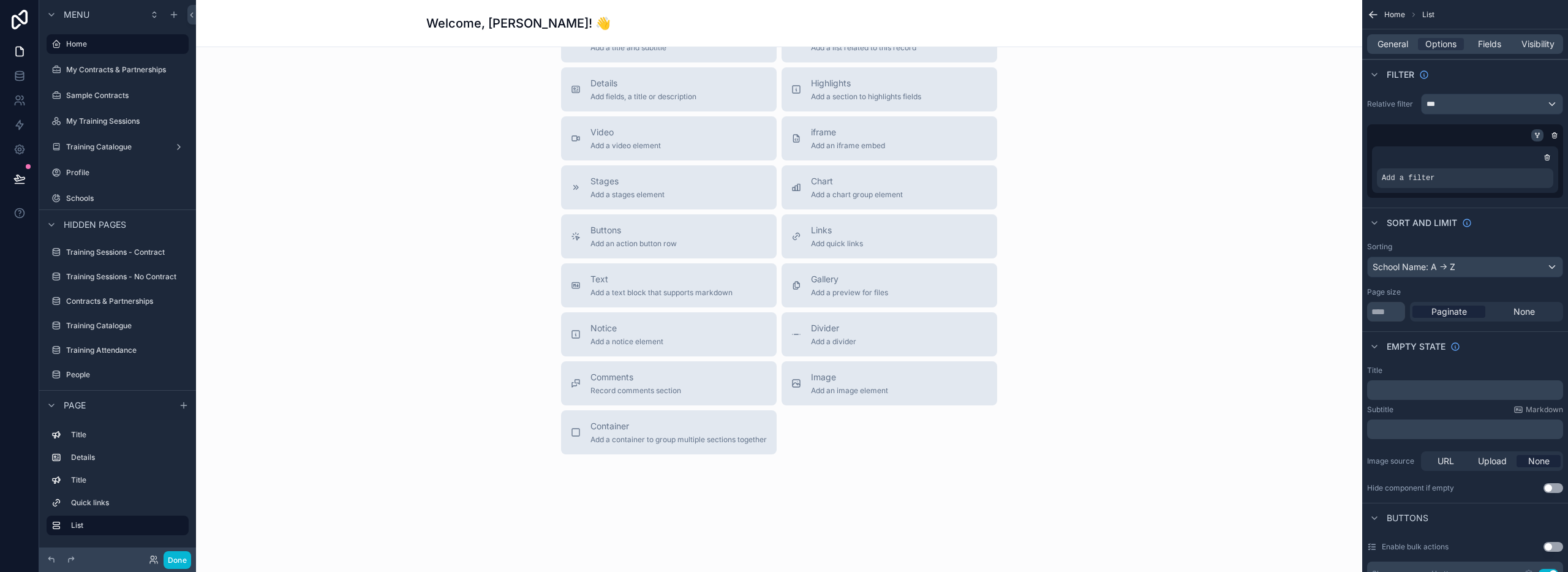
click at [1538, 138] on icon "scrollable content" at bounding box center [1537, 135] width 7 height 7
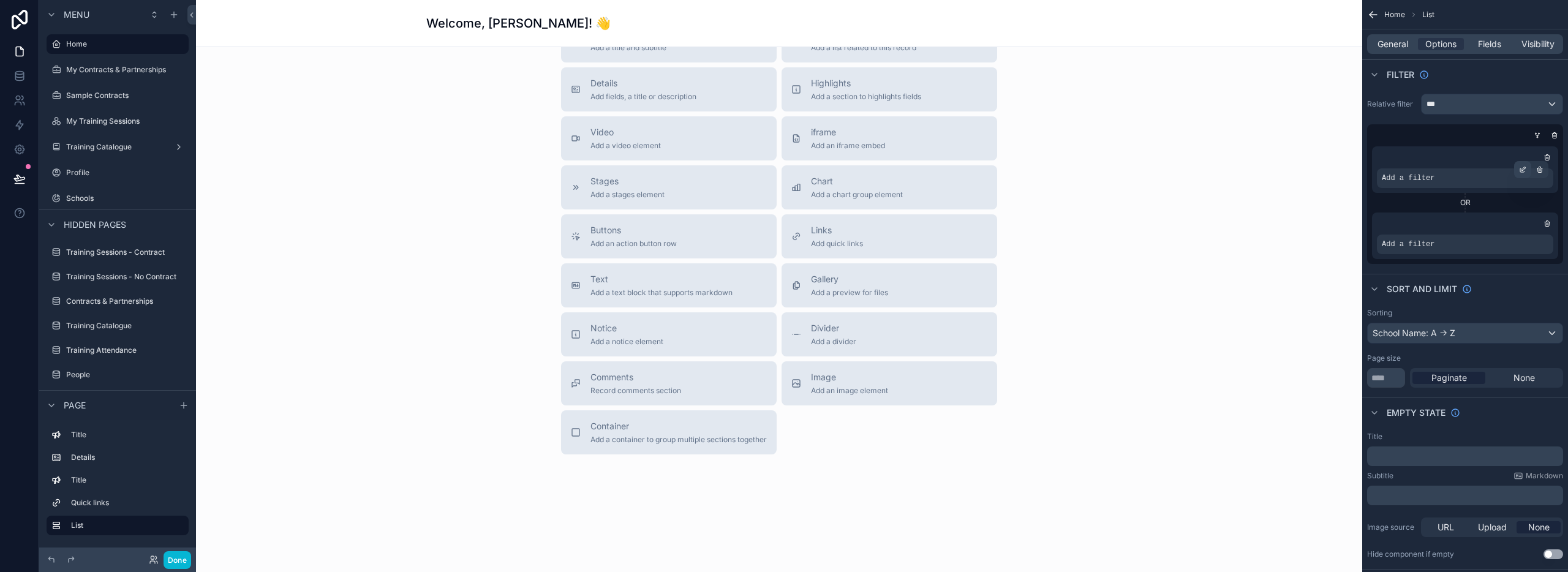
click at [1519, 170] on div "scrollable content" at bounding box center [1523, 170] width 17 height 17
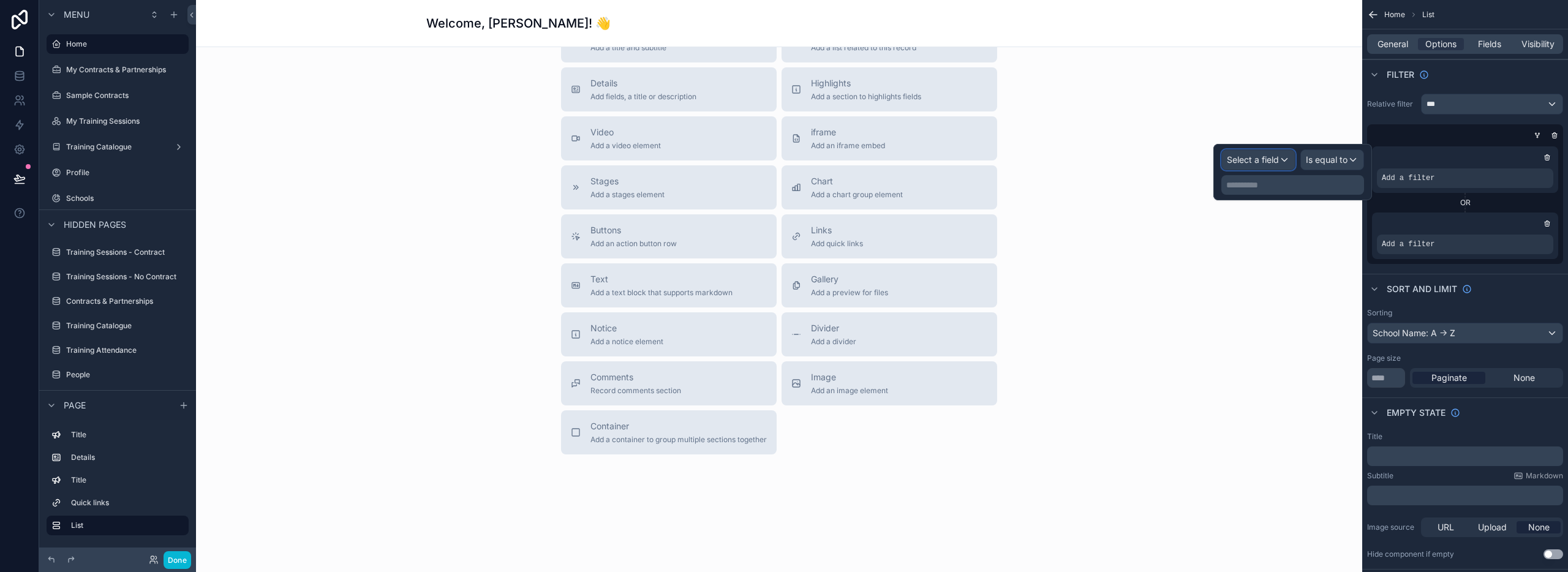
click at [1239, 154] on span "Select a field" at bounding box center [1253, 159] width 52 height 11
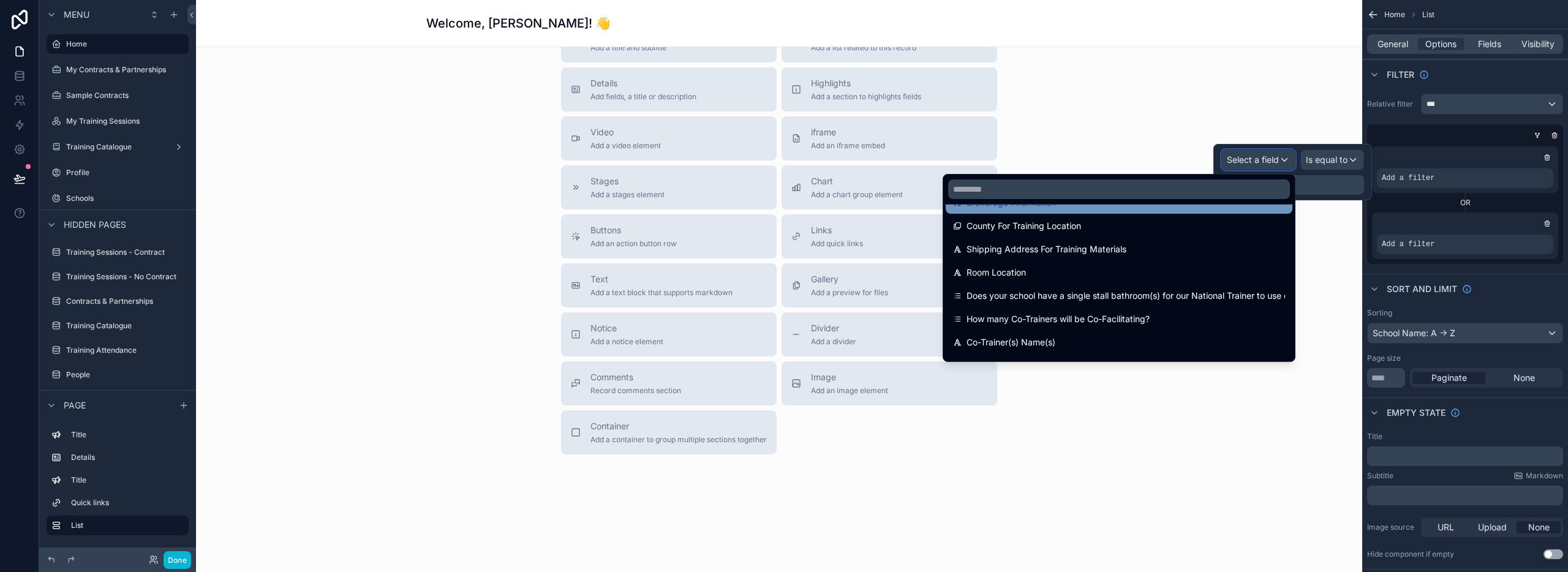
scroll to position [936, 0]
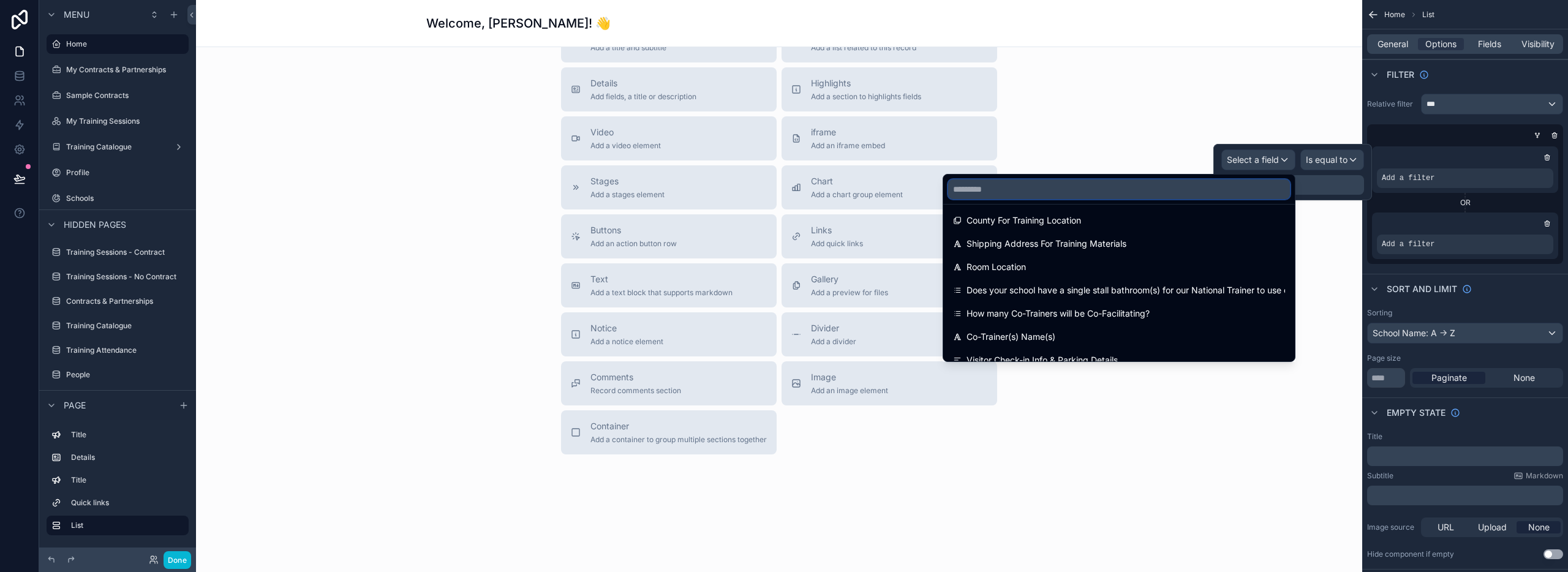
click at [1007, 187] on input "text" at bounding box center [1119, 189] width 342 height 19
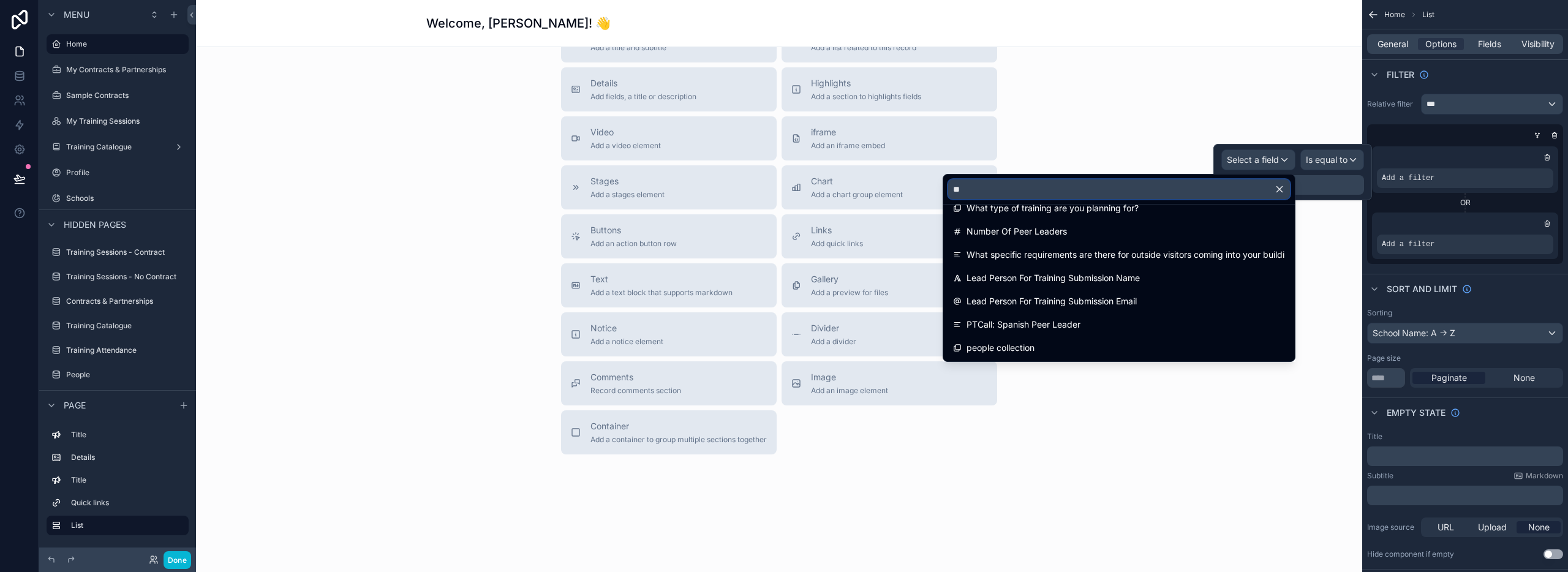
scroll to position [0, 0]
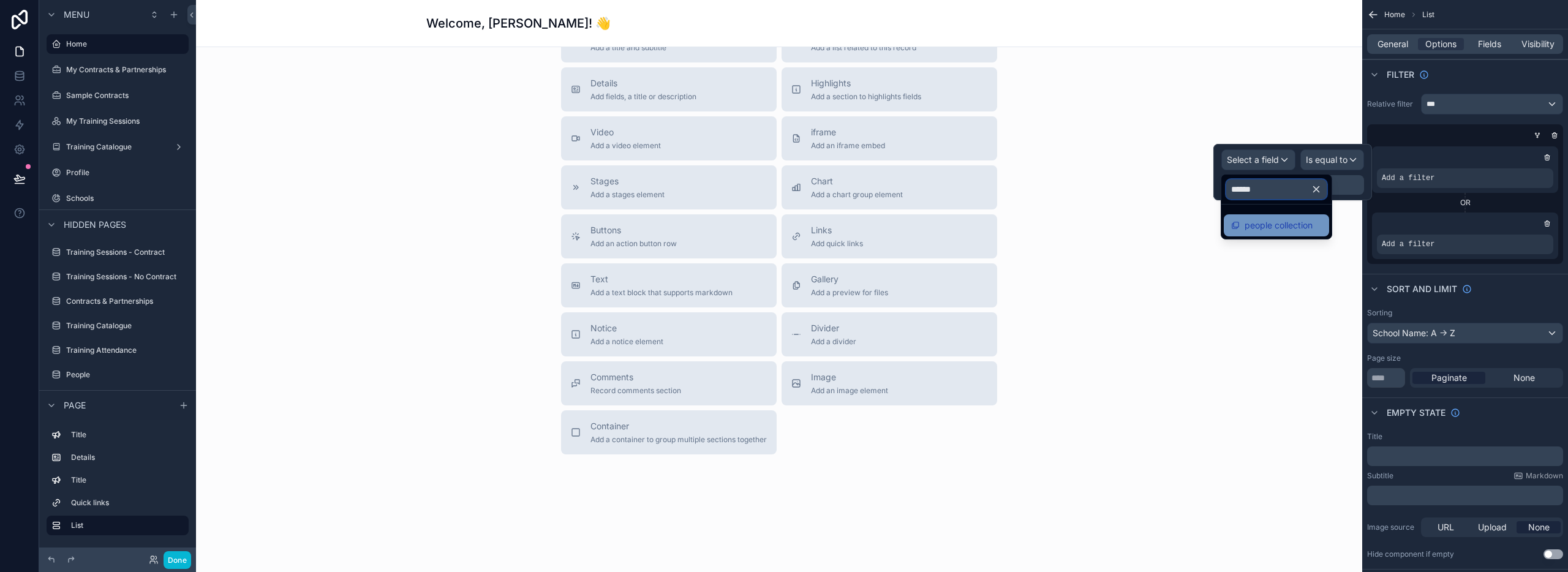
type input "******"
drag, startPoint x: 1246, startPoint y: 226, endPoint x: 1301, endPoint y: 183, distance: 69.8
click at [1247, 226] on span "people collection" at bounding box center [1278, 226] width 68 height 15
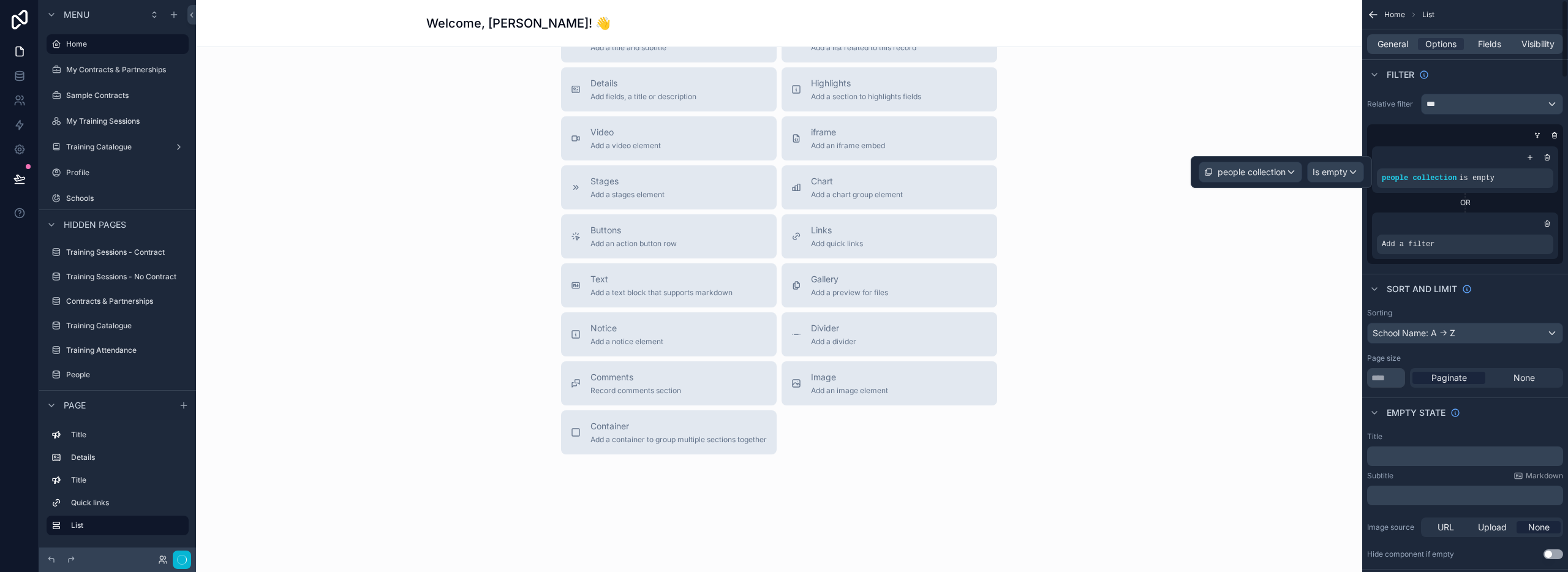
scroll to position [835, 0]
click at [1326, 169] on span "Is empty" at bounding box center [1330, 172] width 35 height 12
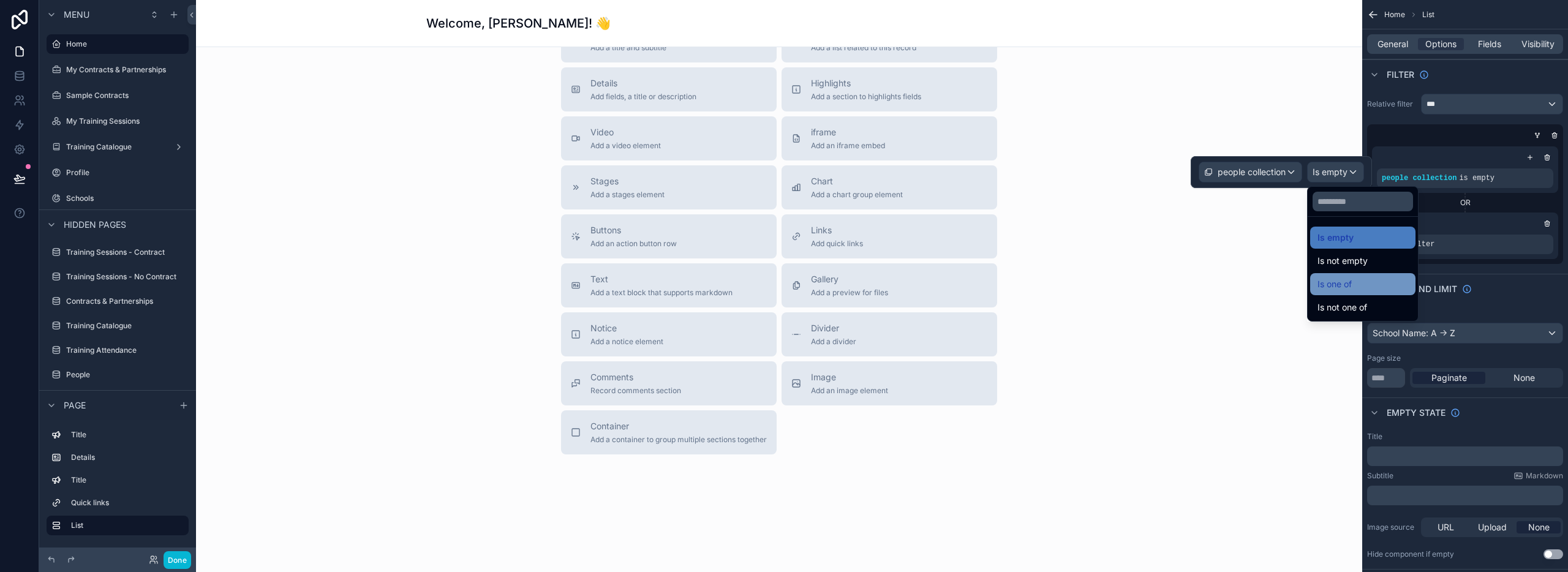
click at [1326, 288] on span "Is one of" at bounding box center [1334, 284] width 34 height 15
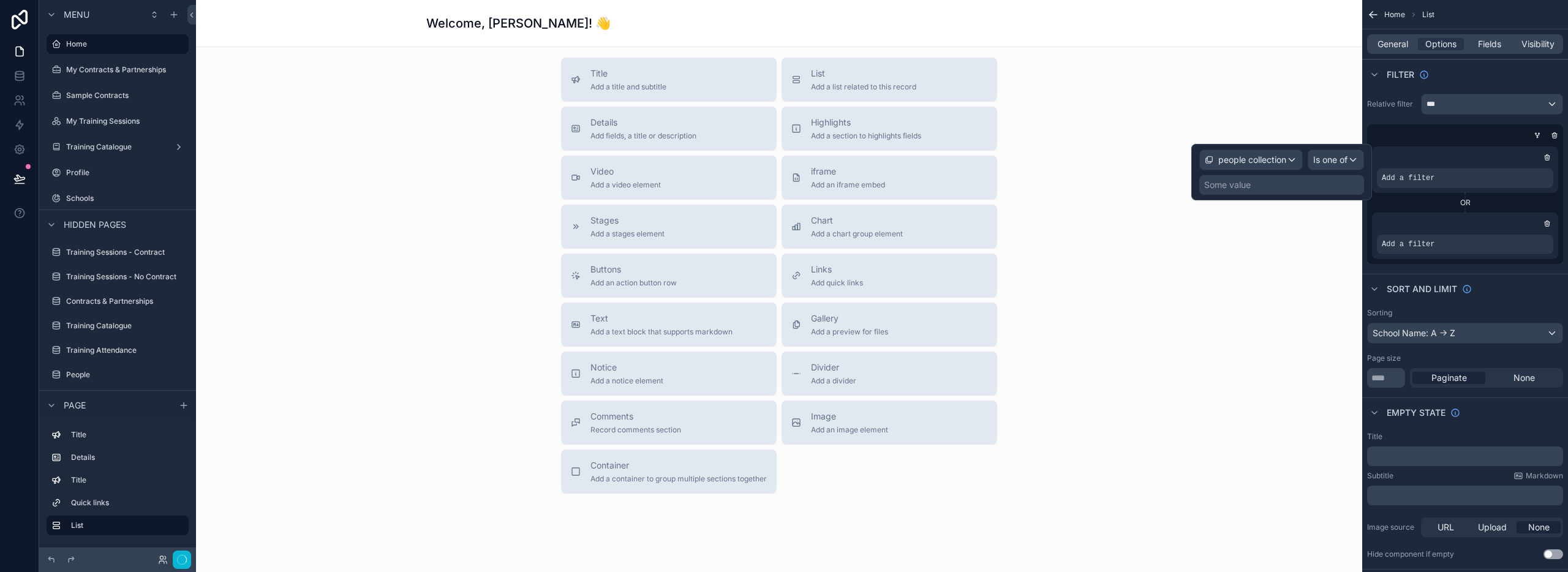
scroll to position [875, 0]
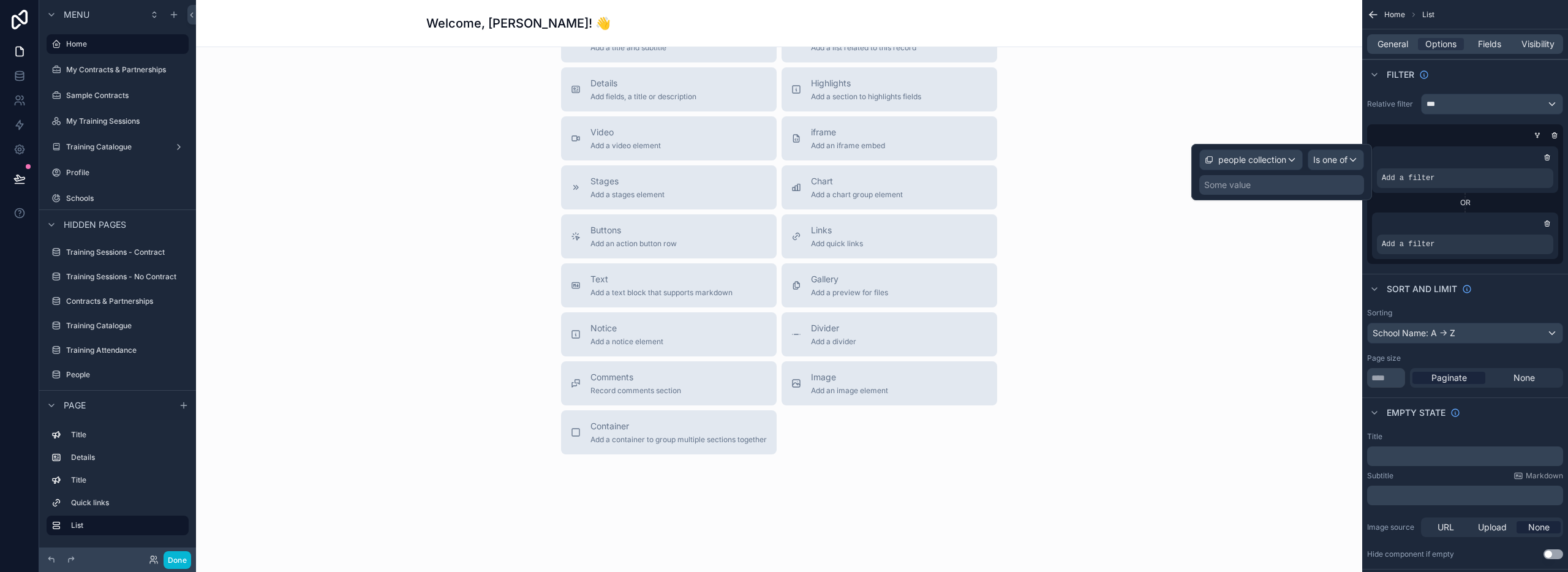
click at [1212, 186] on div "Some value" at bounding box center [1227, 184] width 46 height 12
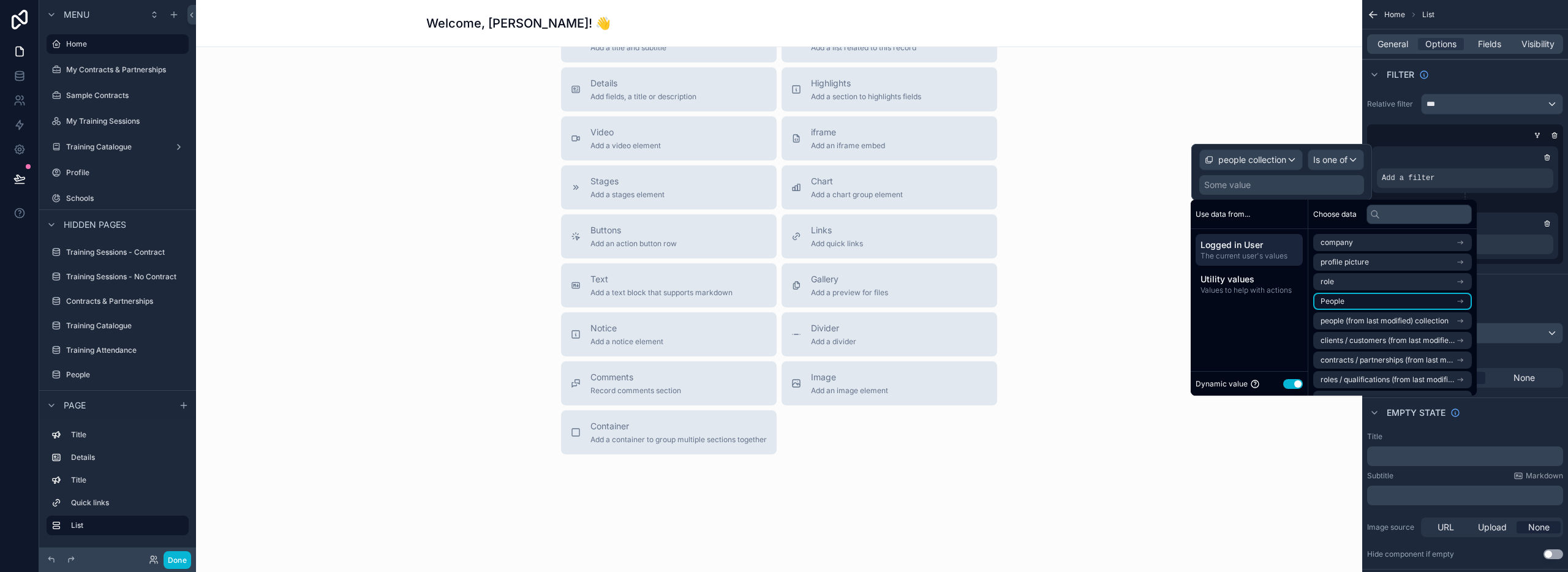
click at [1339, 299] on span "People" at bounding box center [1332, 301] width 24 height 10
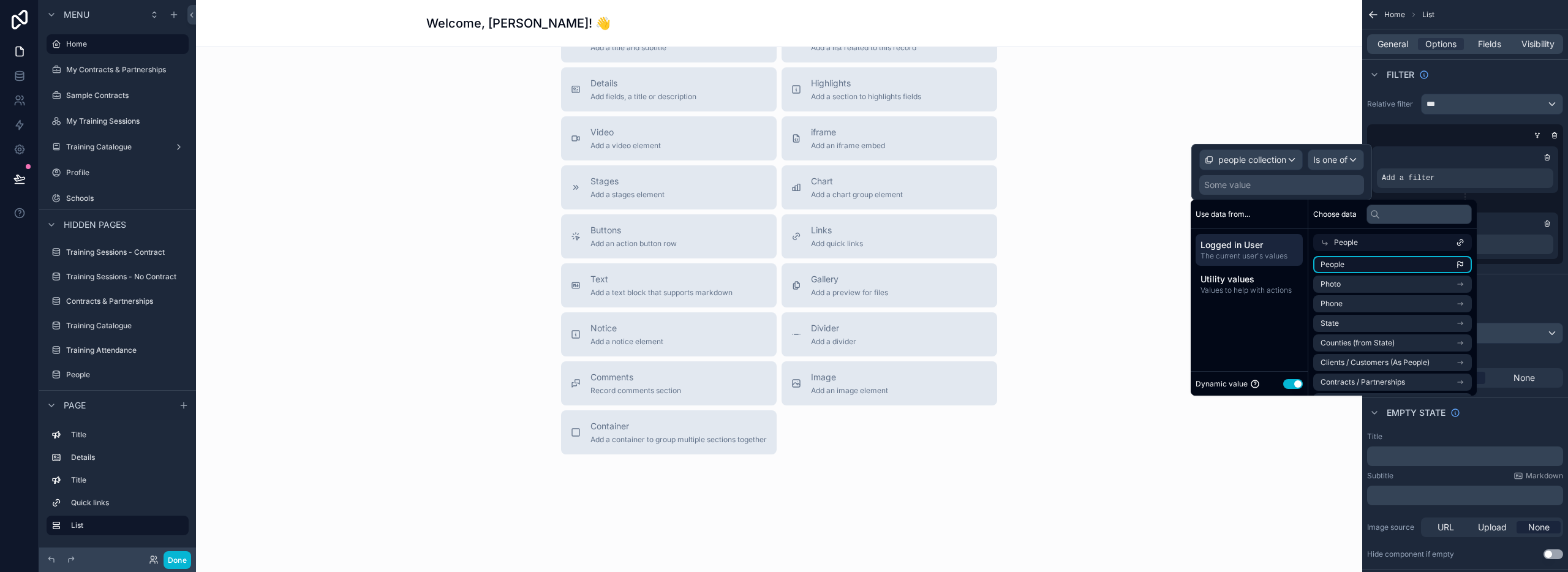
click at [1458, 265] on icon "scrollable content" at bounding box center [1458, 266] width 0 height 2
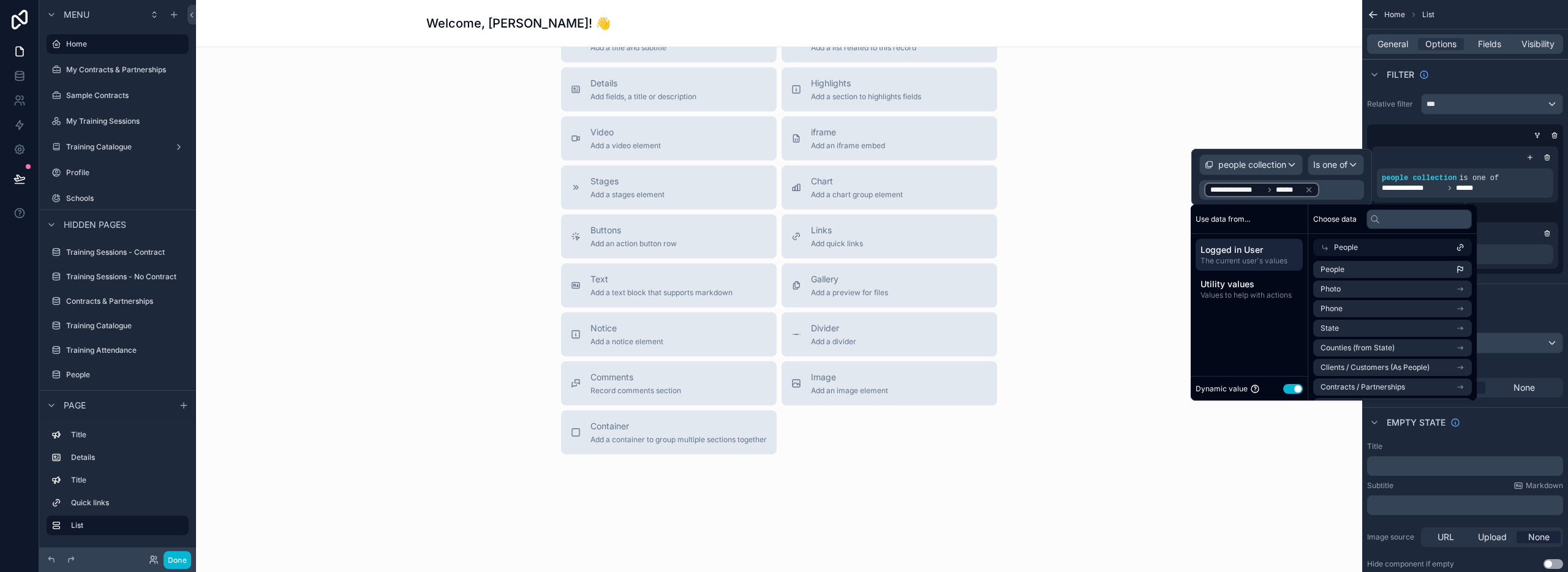
click at [1290, 389] on button "Use setting" at bounding box center [1293, 389] width 19 height 10
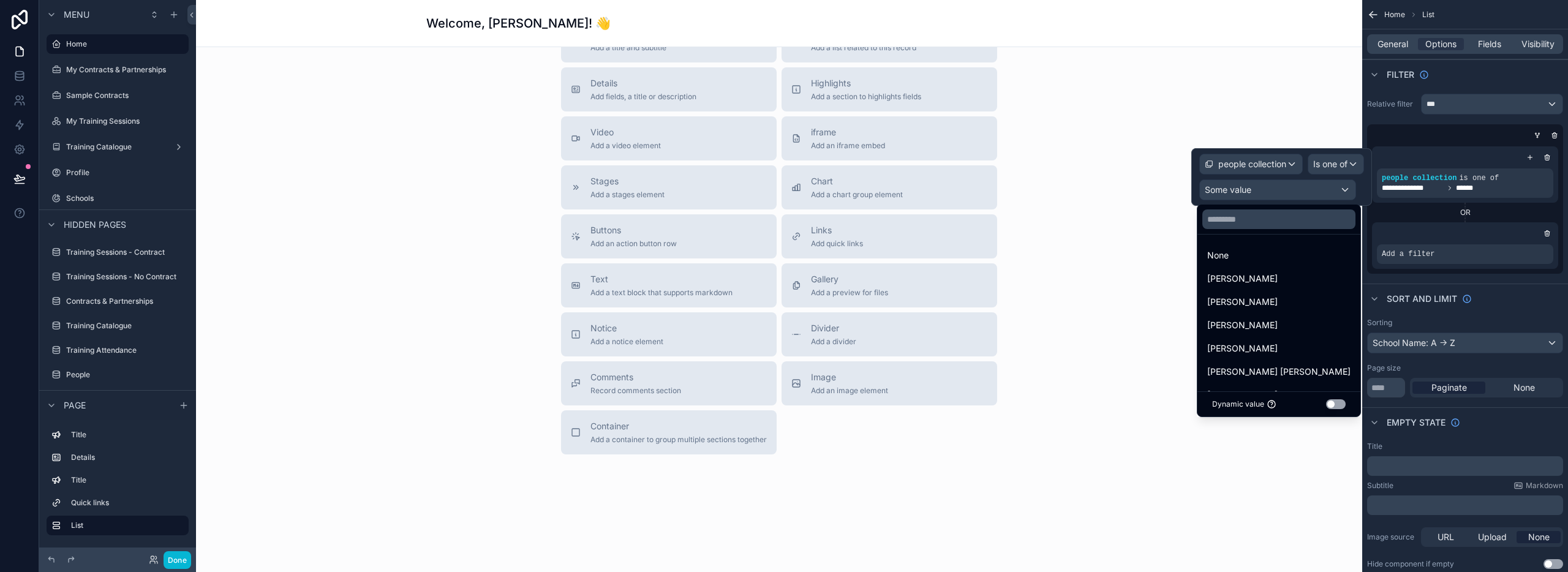
click at [1330, 406] on button "Use setting" at bounding box center [1336, 404] width 19 height 10
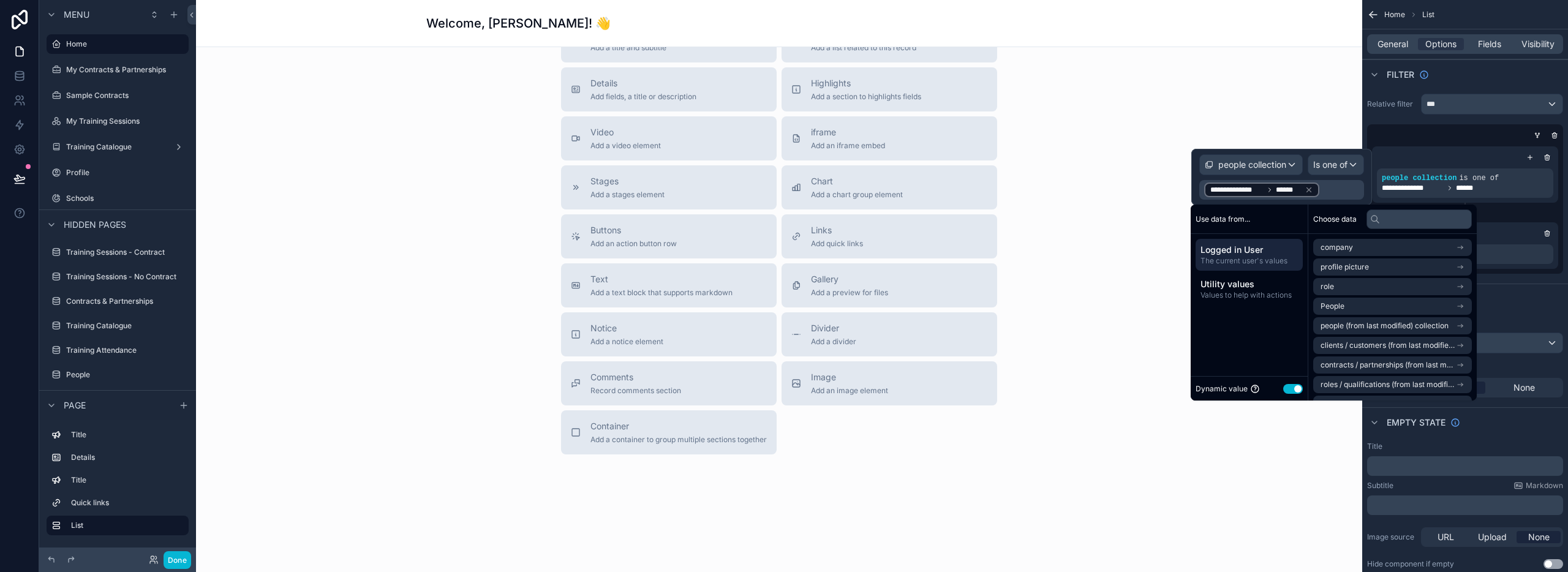
click at [1287, 389] on button "Use setting" at bounding box center [1293, 389] width 19 height 10
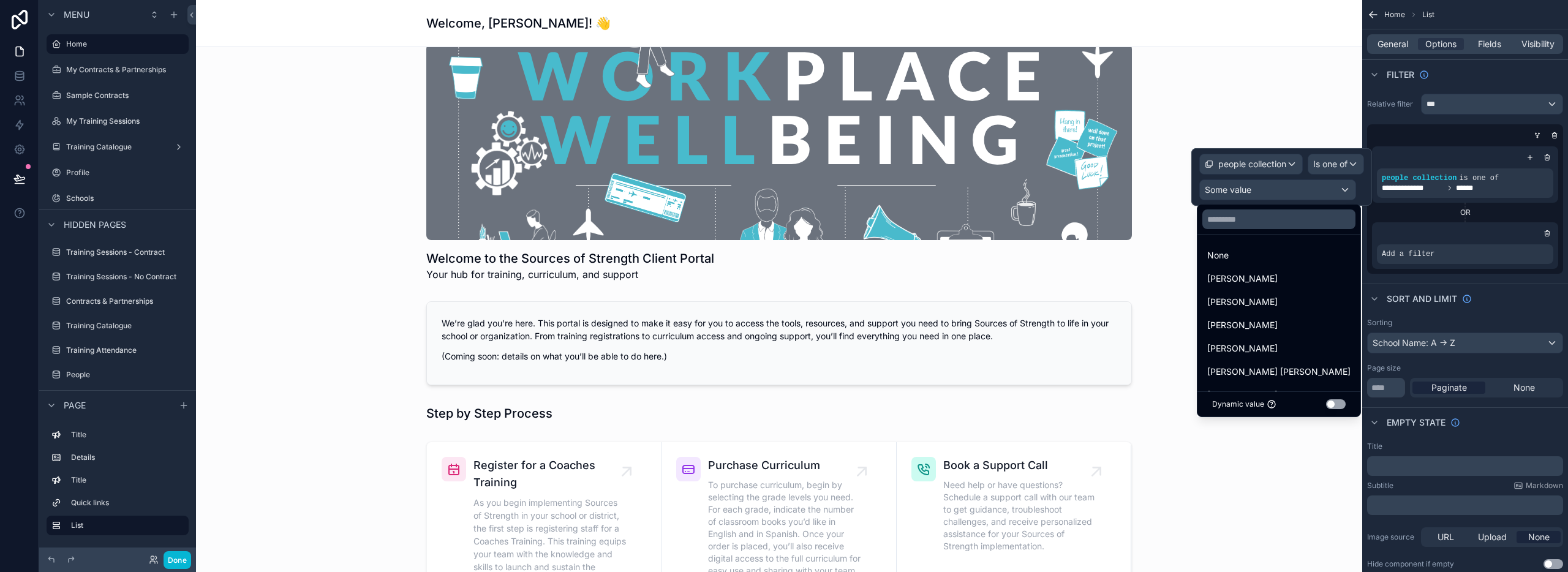
scroll to position [0, 0]
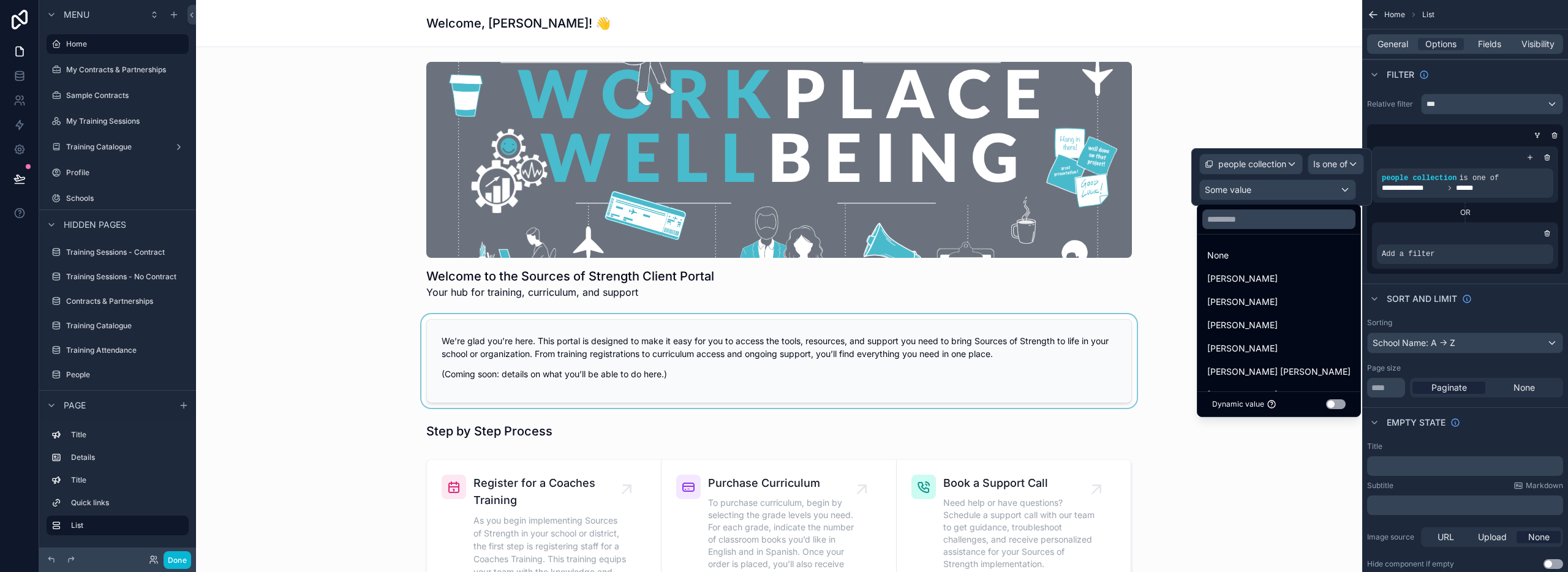
click at [1330, 405] on button "Use setting" at bounding box center [1336, 404] width 19 height 10
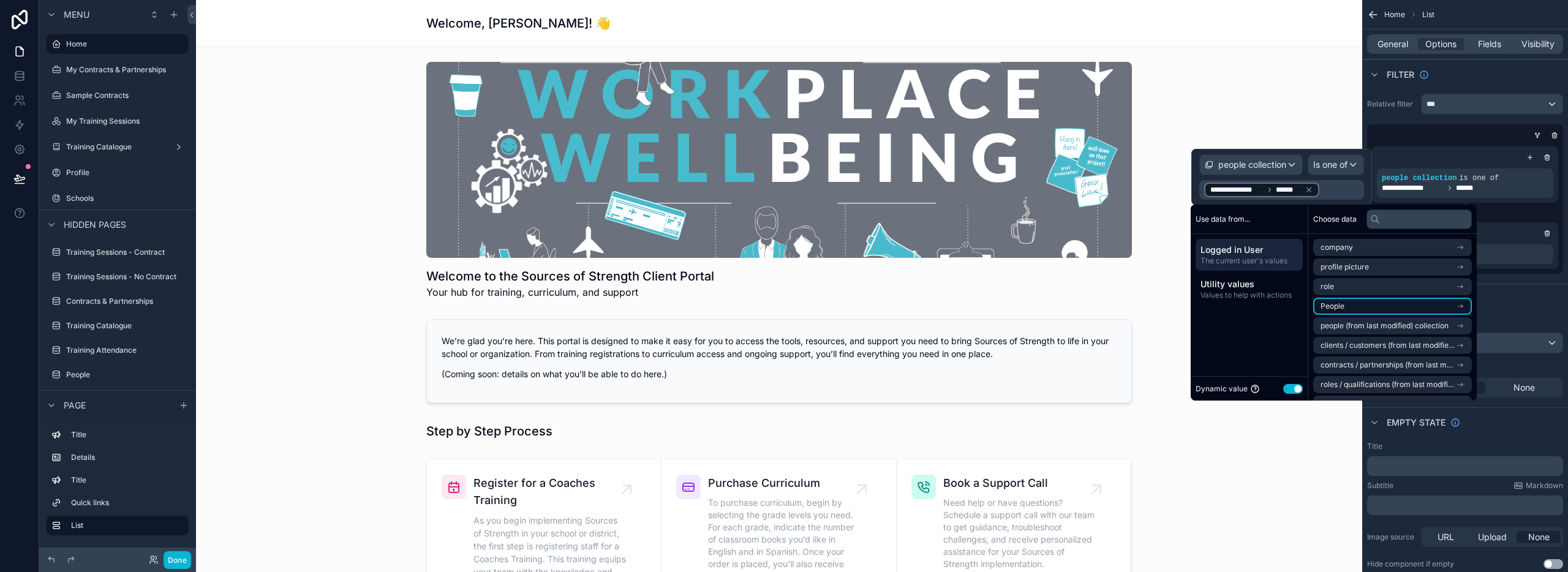
click at [1345, 303] on li "People" at bounding box center [1393, 306] width 159 height 17
click at [1374, 265] on li "People" at bounding box center [1393, 269] width 159 height 17
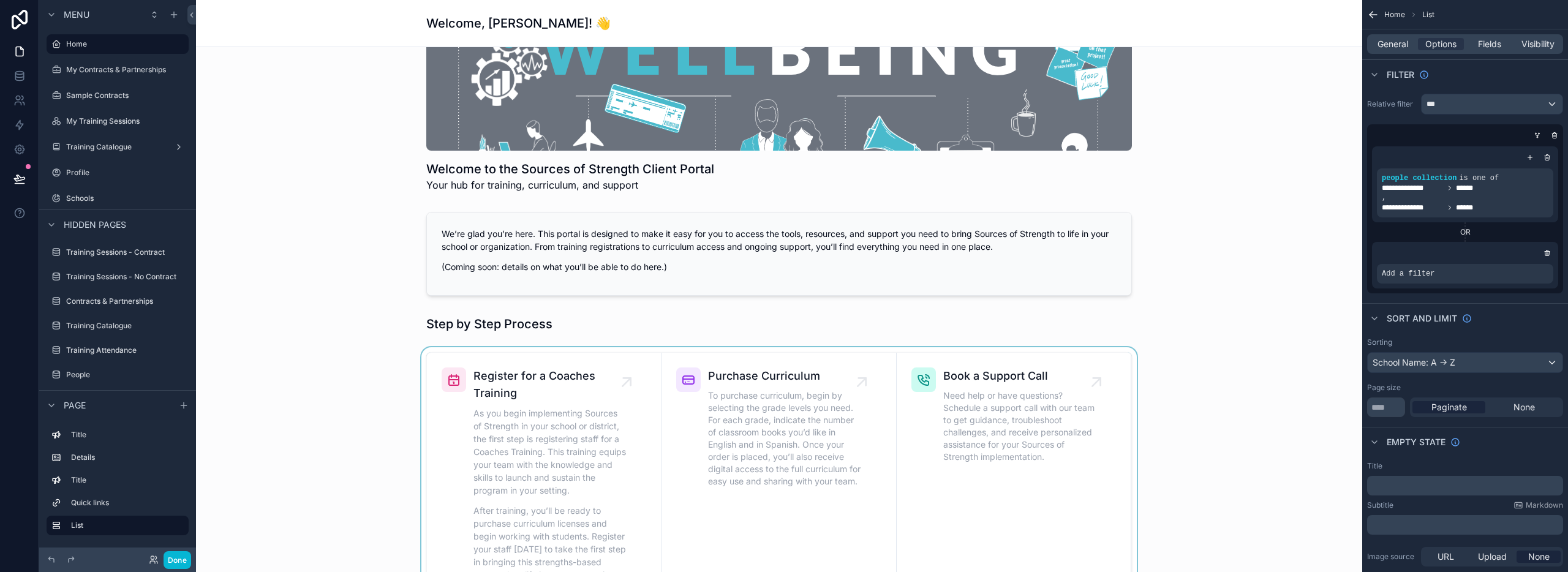
scroll to position [399, 0]
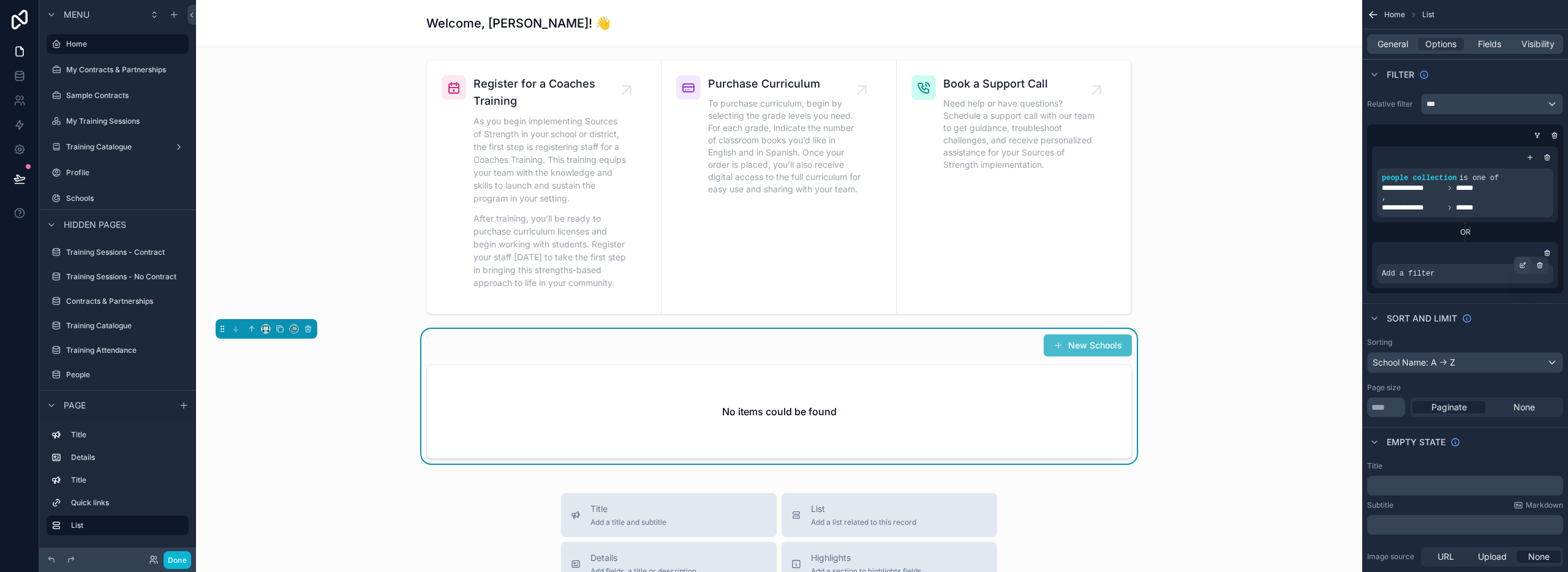
click at [1524, 264] on icon "scrollable content" at bounding box center [1523, 264] width 4 height 4
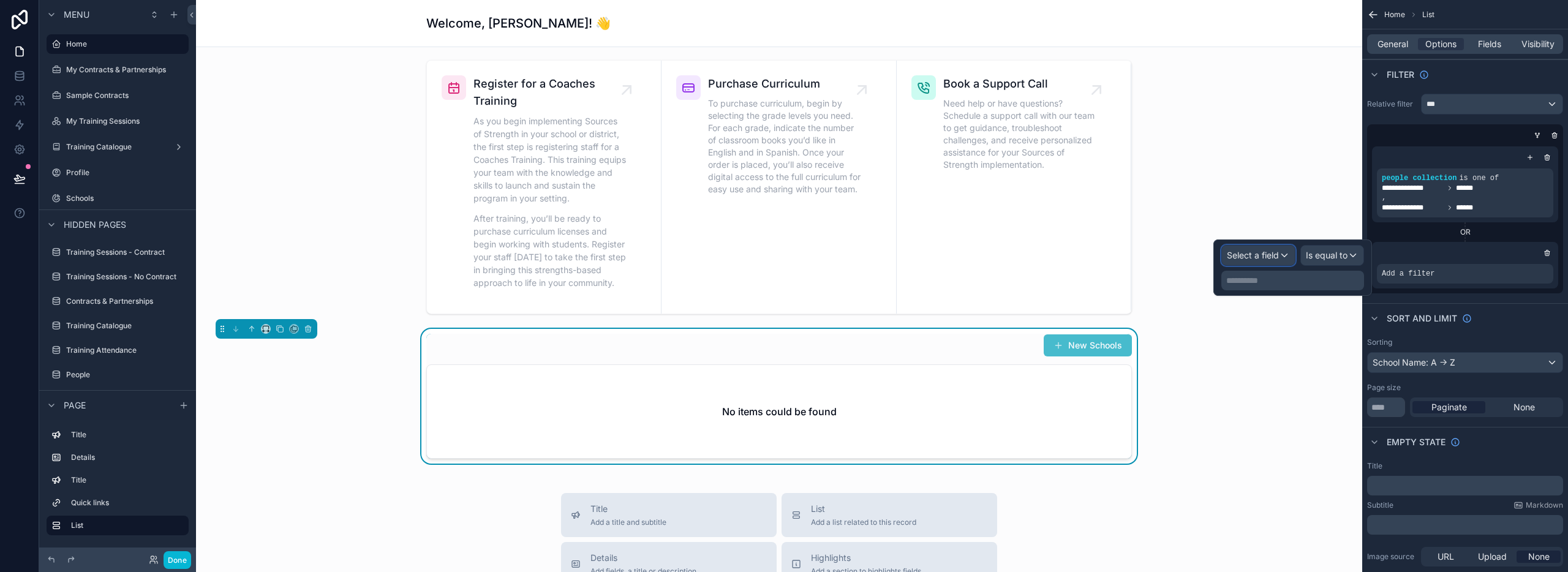
click at [1247, 257] on span "Select a field" at bounding box center [1253, 255] width 52 height 11
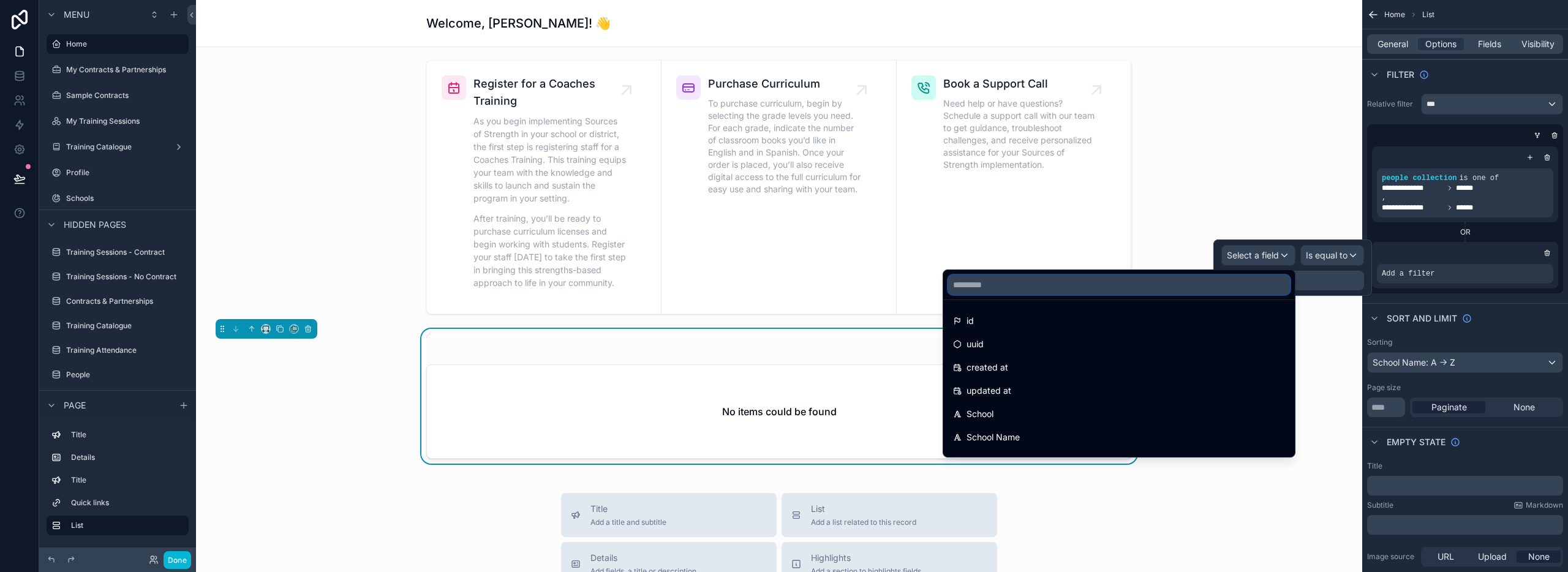
click at [1098, 283] on input "text" at bounding box center [1119, 285] width 342 height 19
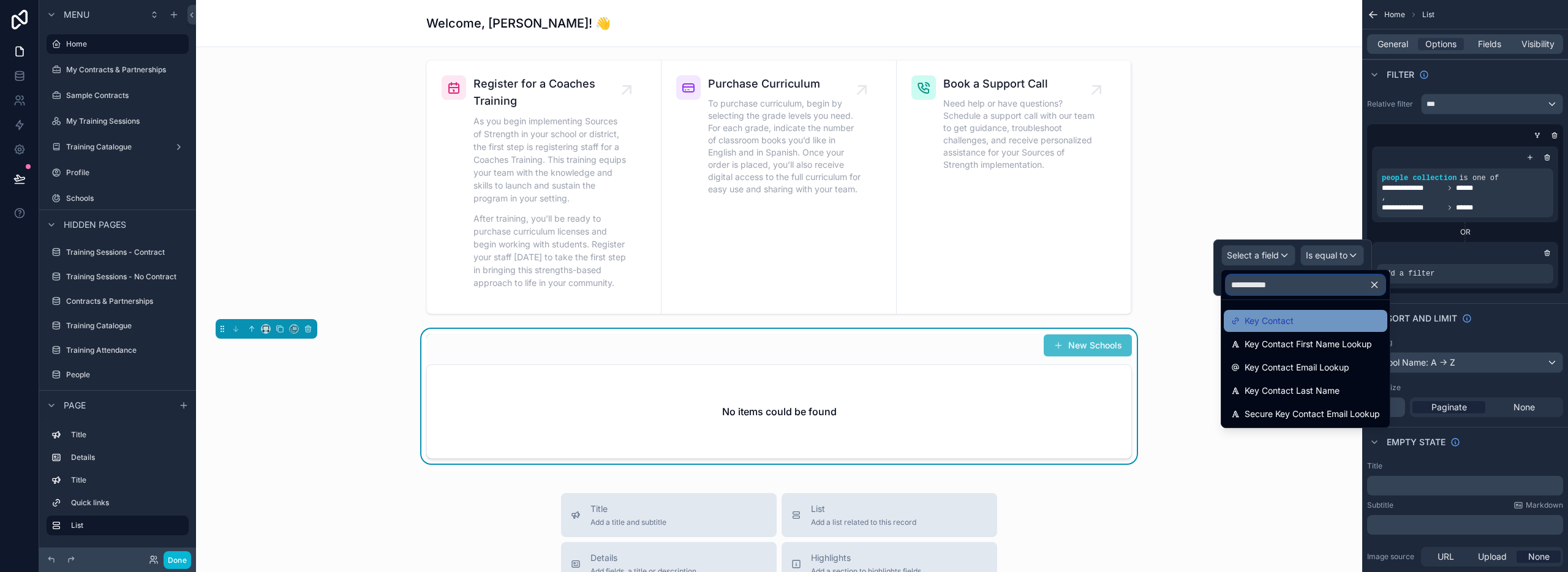
type input "**********"
click at [1244, 316] on span "Key Contact" at bounding box center [1269, 321] width 49 height 15
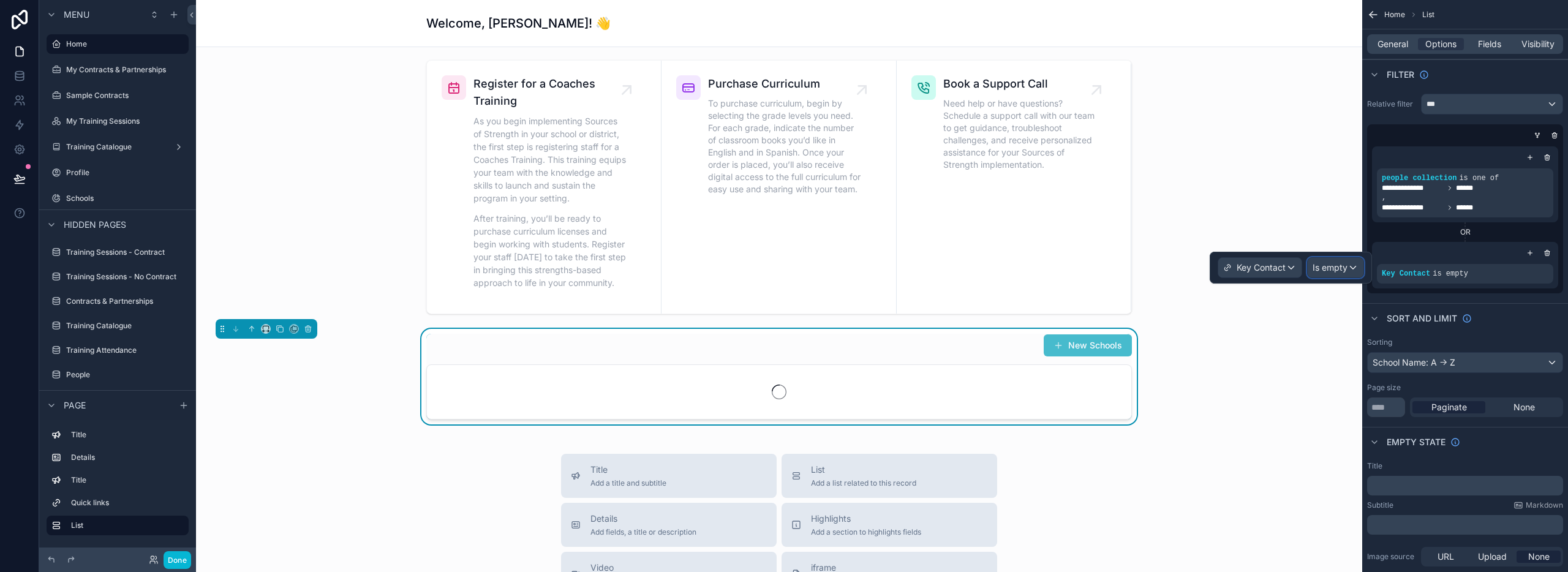
click at [1321, 269] on span "Is empty" at bounding box center [1330, 267] width 35 height 12
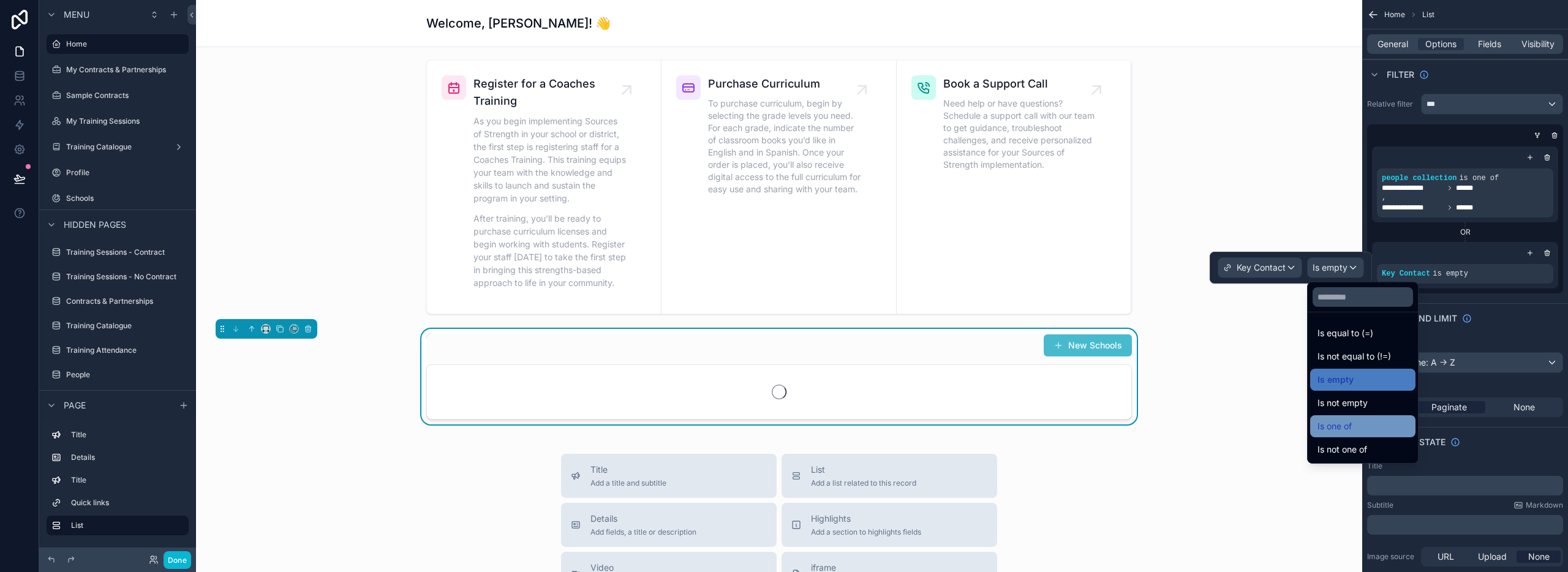
click at [1346, 427] on span "Is one of" at bounding box center [1334, 427] width 34 height 15
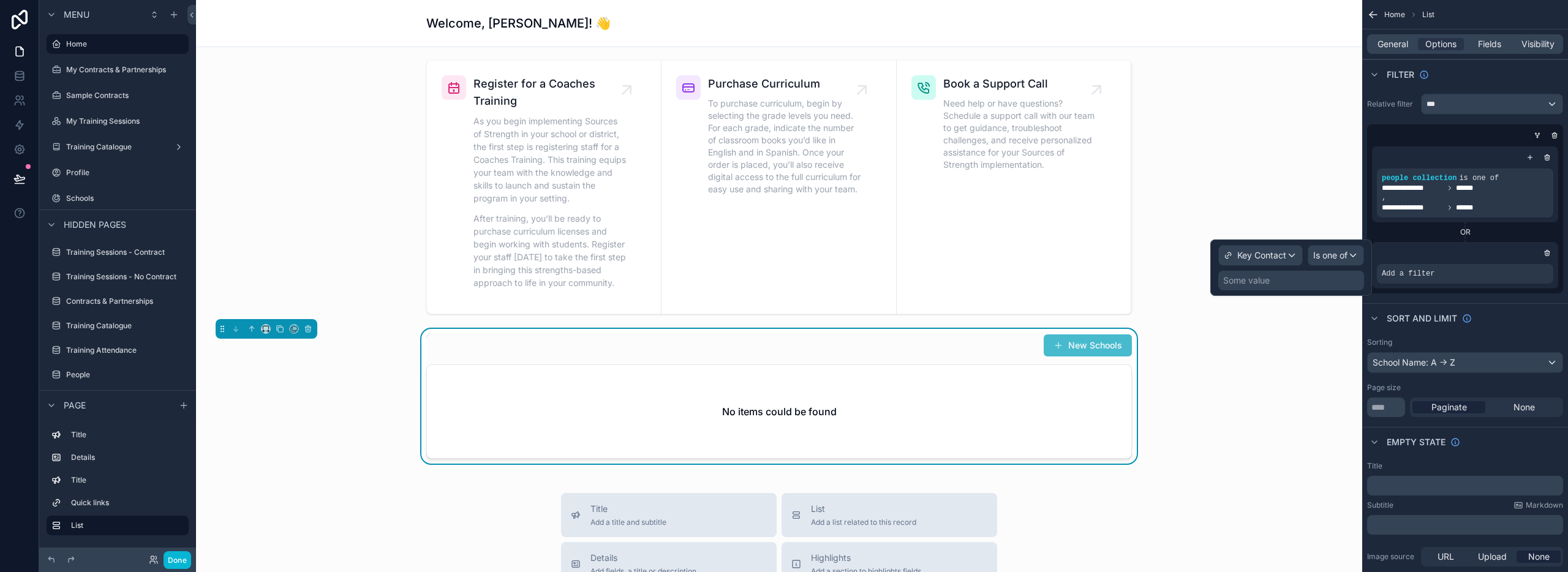
click at [1241, 280] on div "Some value" at bounding box center [1246, 280] width 46 height 12
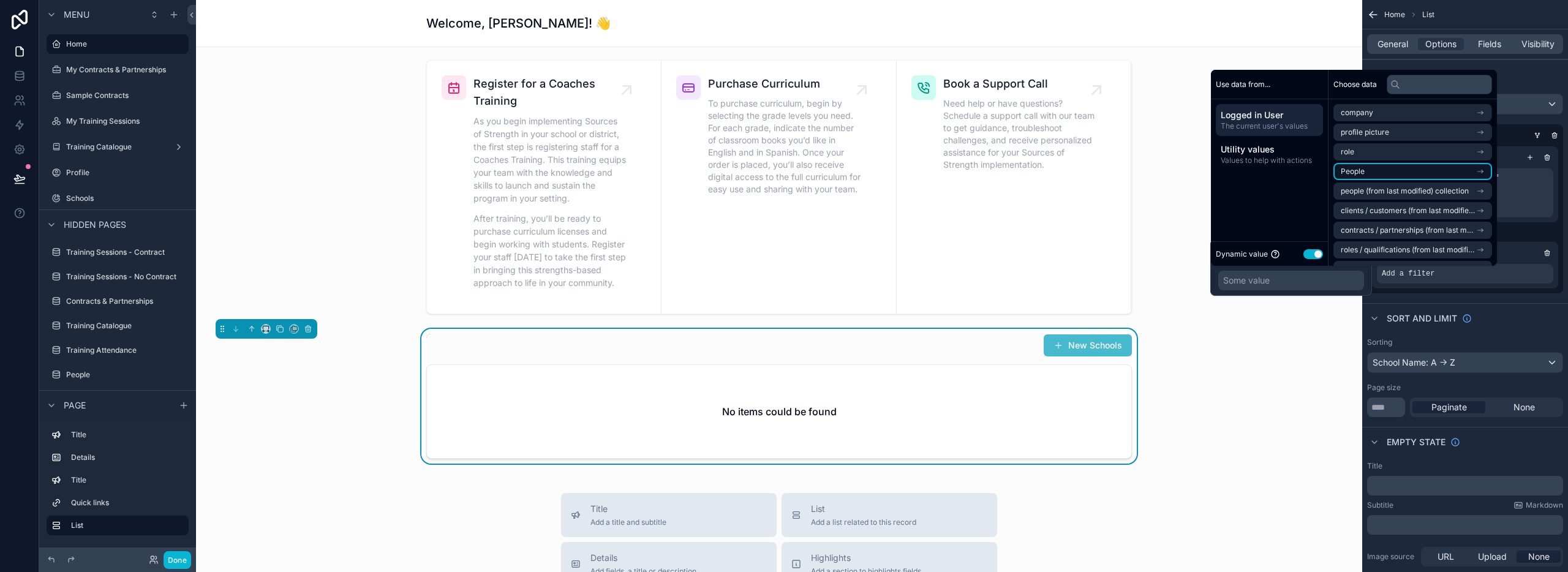
click at [1390, 174] on li "People" at bounding box center [1413, 171] width 159 height 17
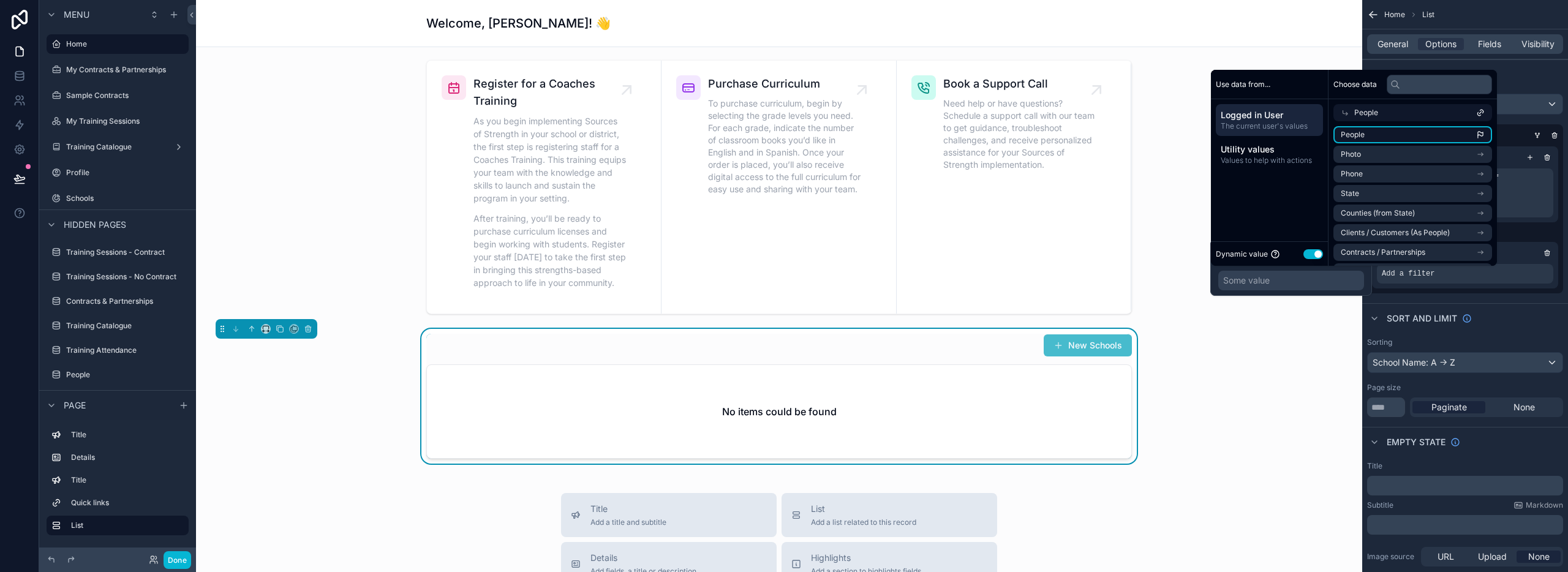
click at [1363, 131] on span "People" at bounding box center [1352, 135] width 24 height 10
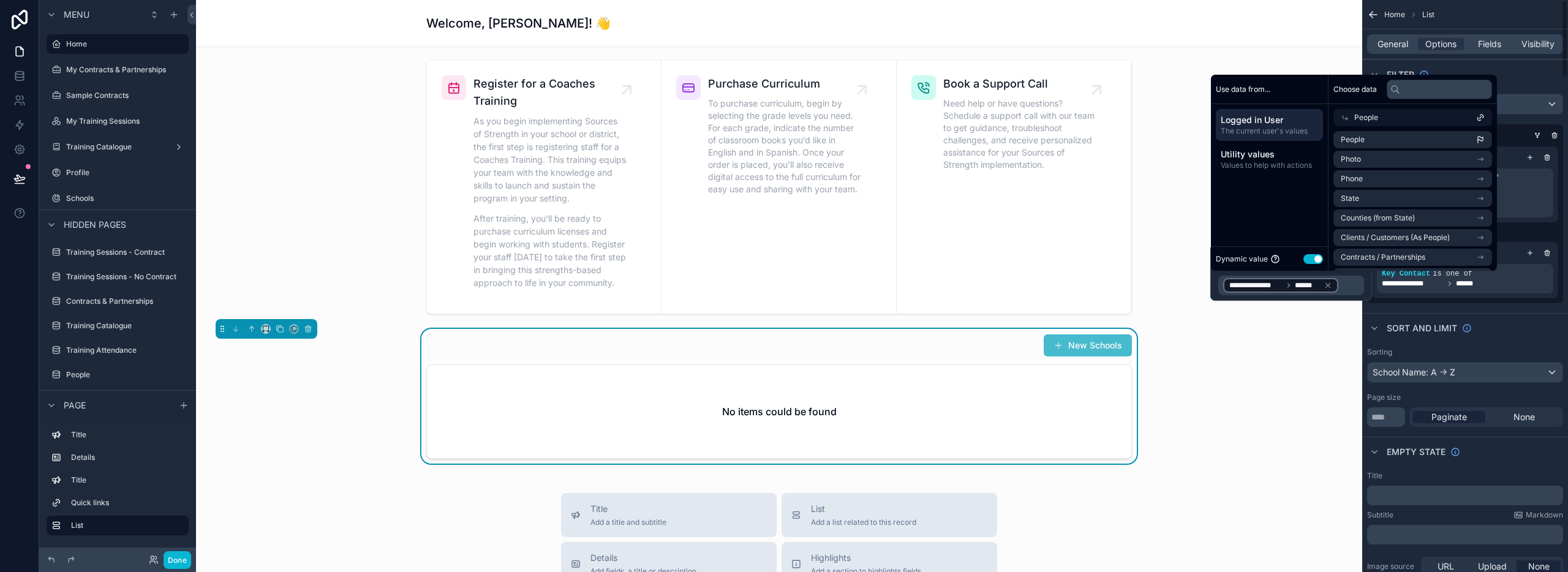
click at [1527, 75] on div "Filter" at bounding box center [1465, 74] width 206 height 29
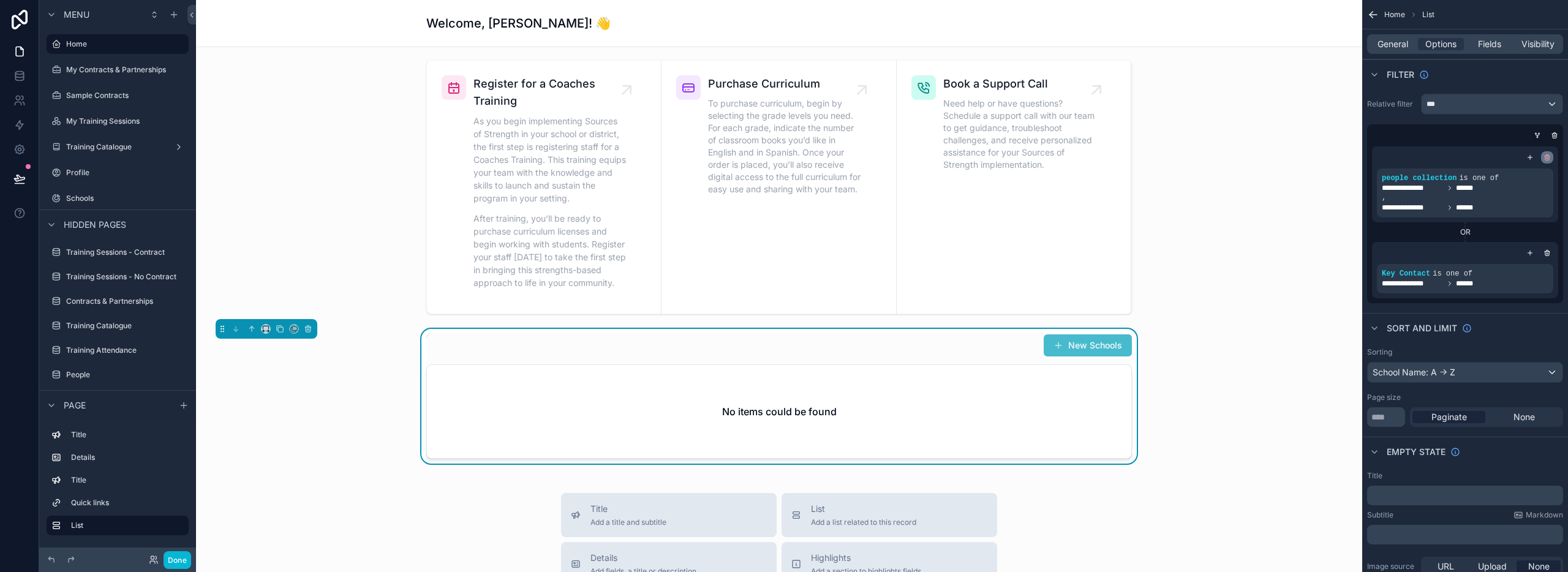
click at [1549, 157] on icon "scrollable content" at bounding box center [1547, 157] width 7 height 7
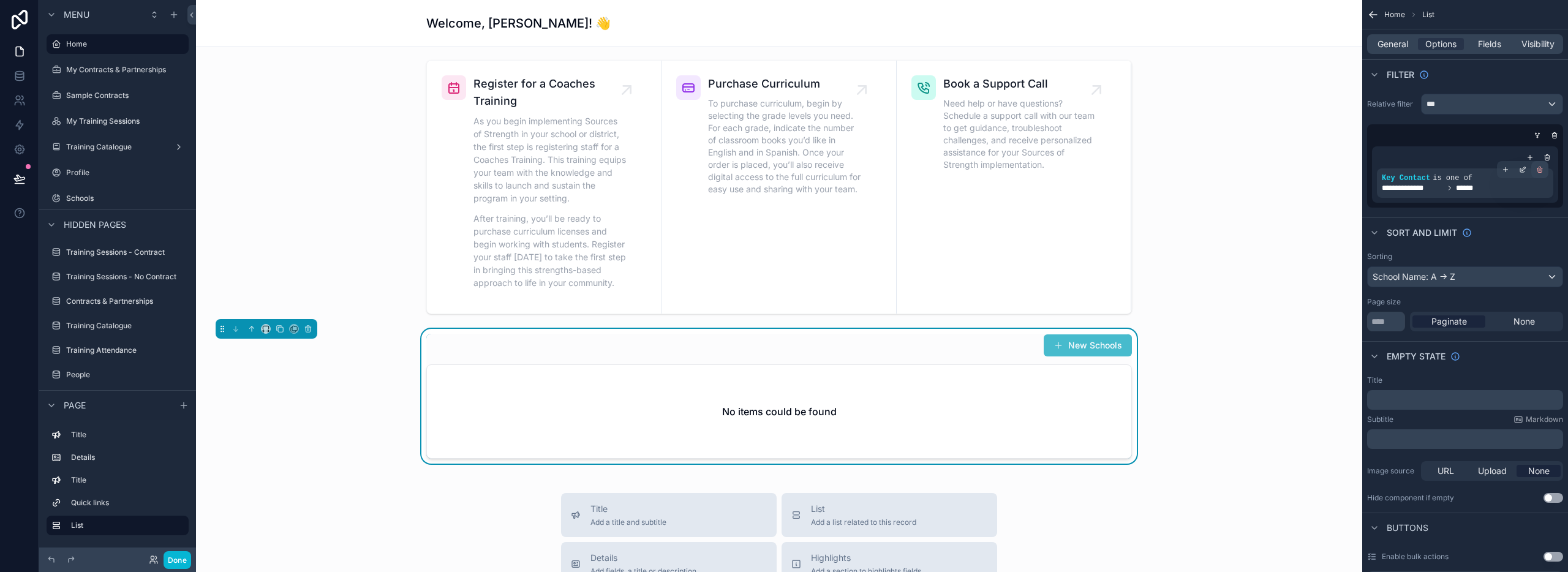
click at [1540, 170] on icon "scrollable content" at bounding box center [1540, 170] width 7 height 7
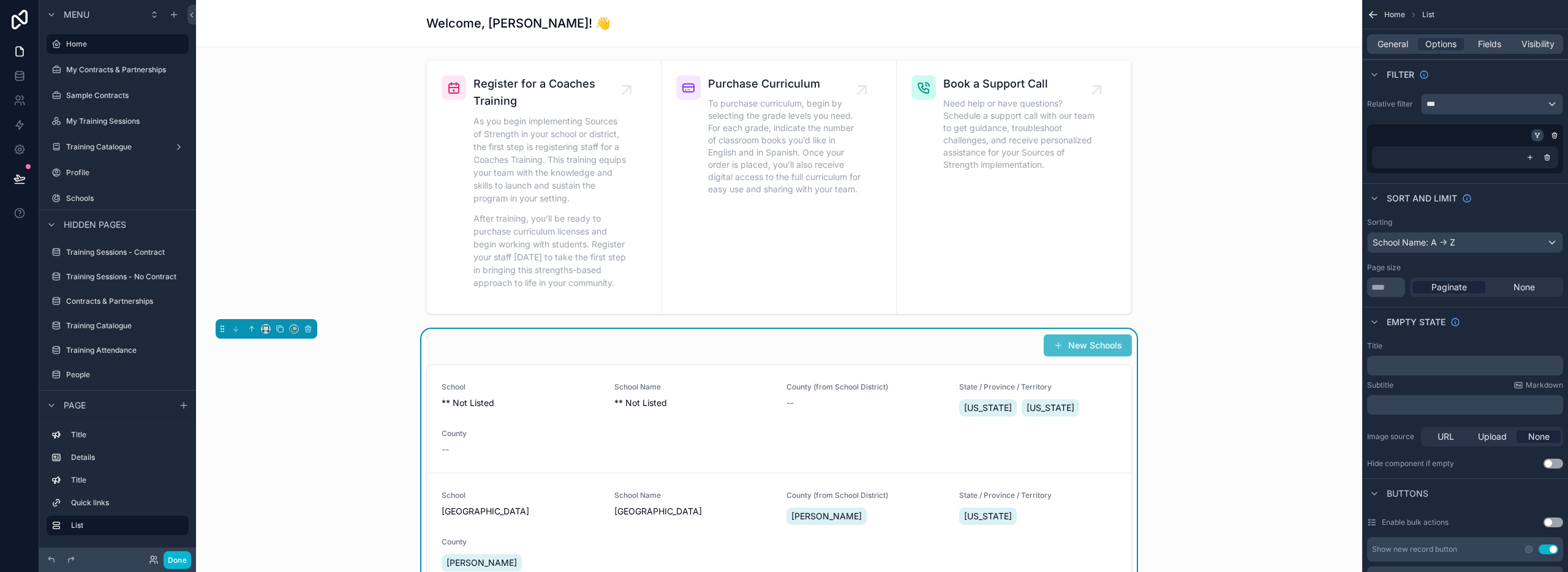
click at [1537, 135] on icon "scrollable content" at bounding box center [1537, 135] width 7 height 7
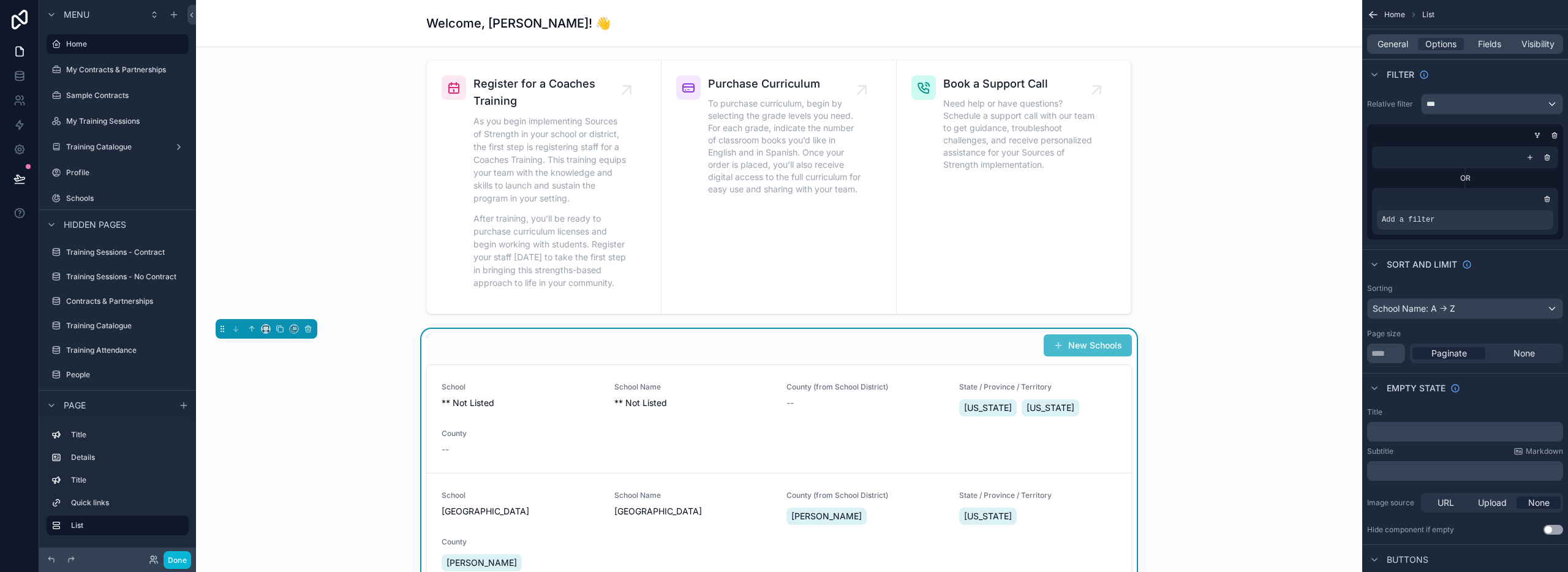
click at [1460, 157] on div "scrollable content" at bounding box center [1465, 157] width 176 height 12
click at [1527, 157] on icon "scrollable content" at bounding box center [1530, 157] width 7 height 7
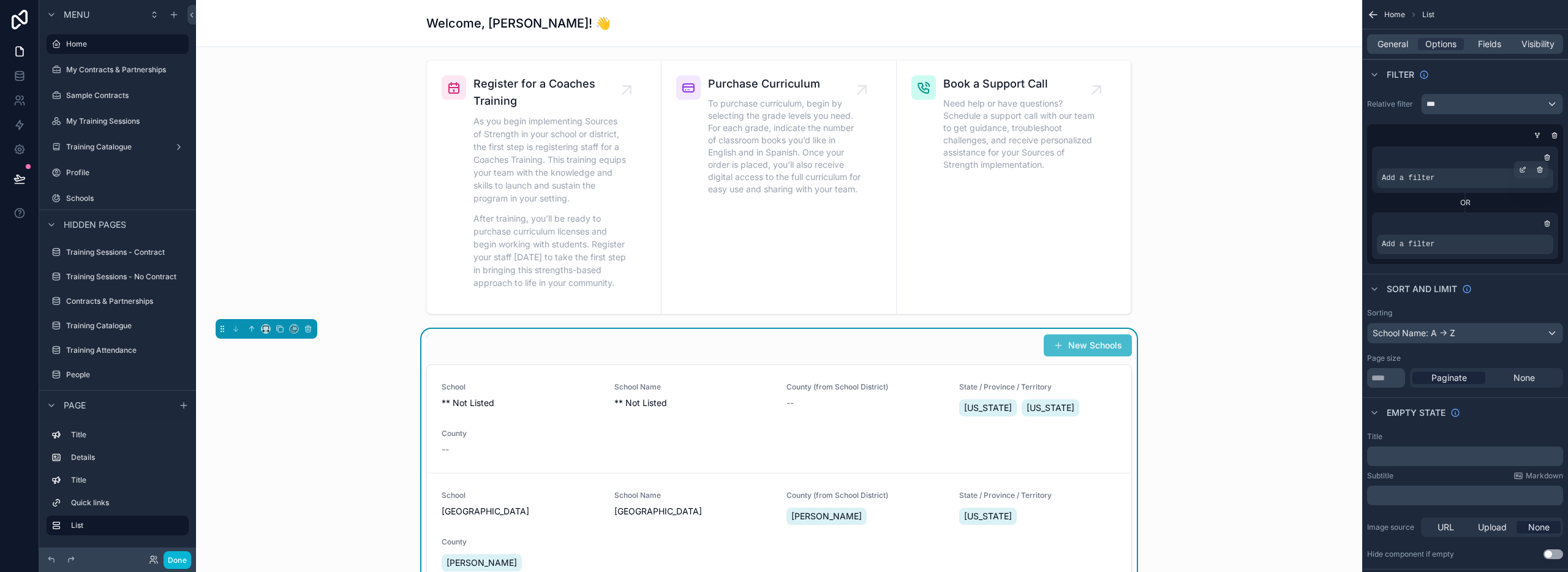
click at [1439, 182] on div "Add a filter" at bounding box center [1465, 178] width 176 height 19
click at [1525, 170] on icon "scrollable content" at bounding box center [1523, 170] width 7 height 7
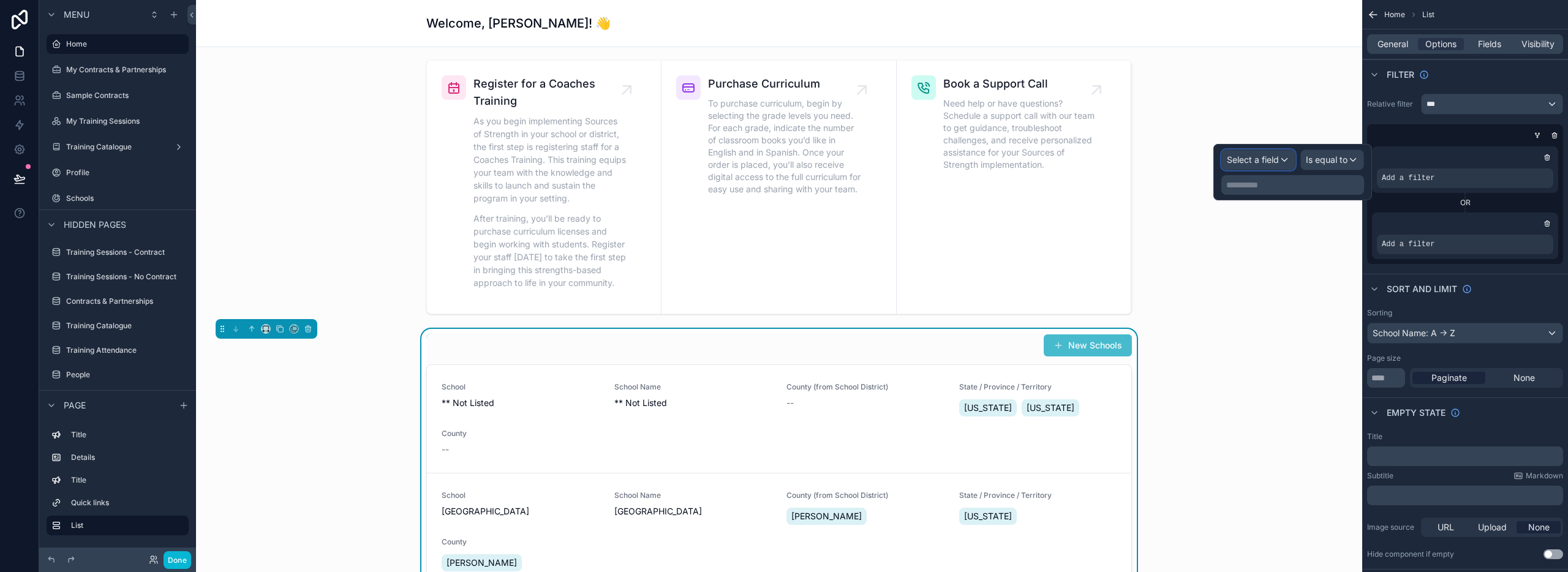
click at [1274, 158] on span "Select a field" at bounding box center [1253, 159] width 52 height 11
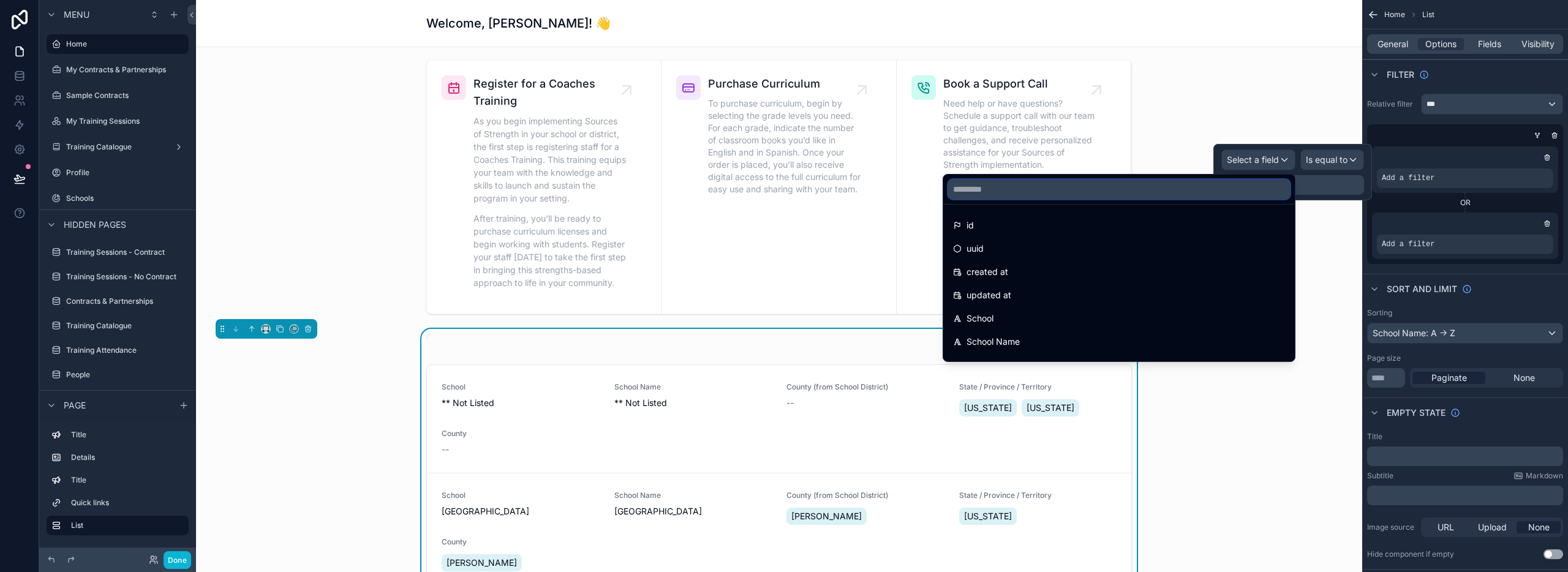
click at [1003, 187] on input "text" at bounding box center [1119, 189] width 342 height 19
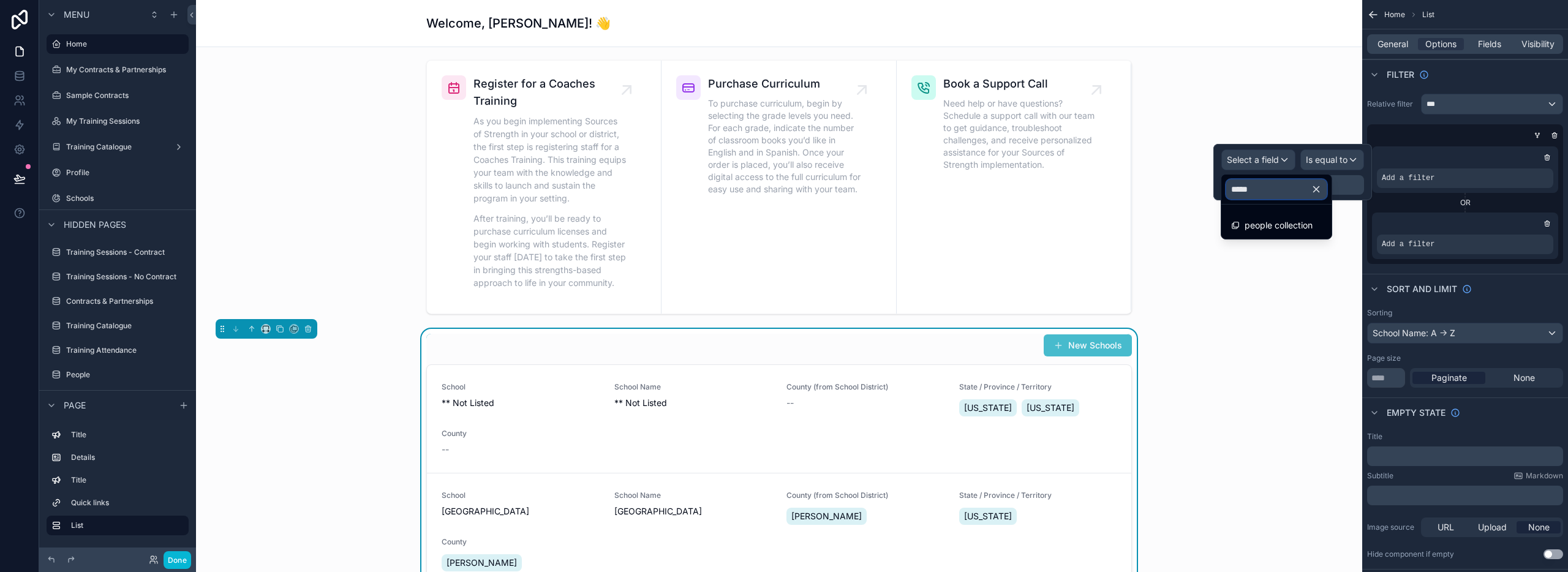
type input "******"
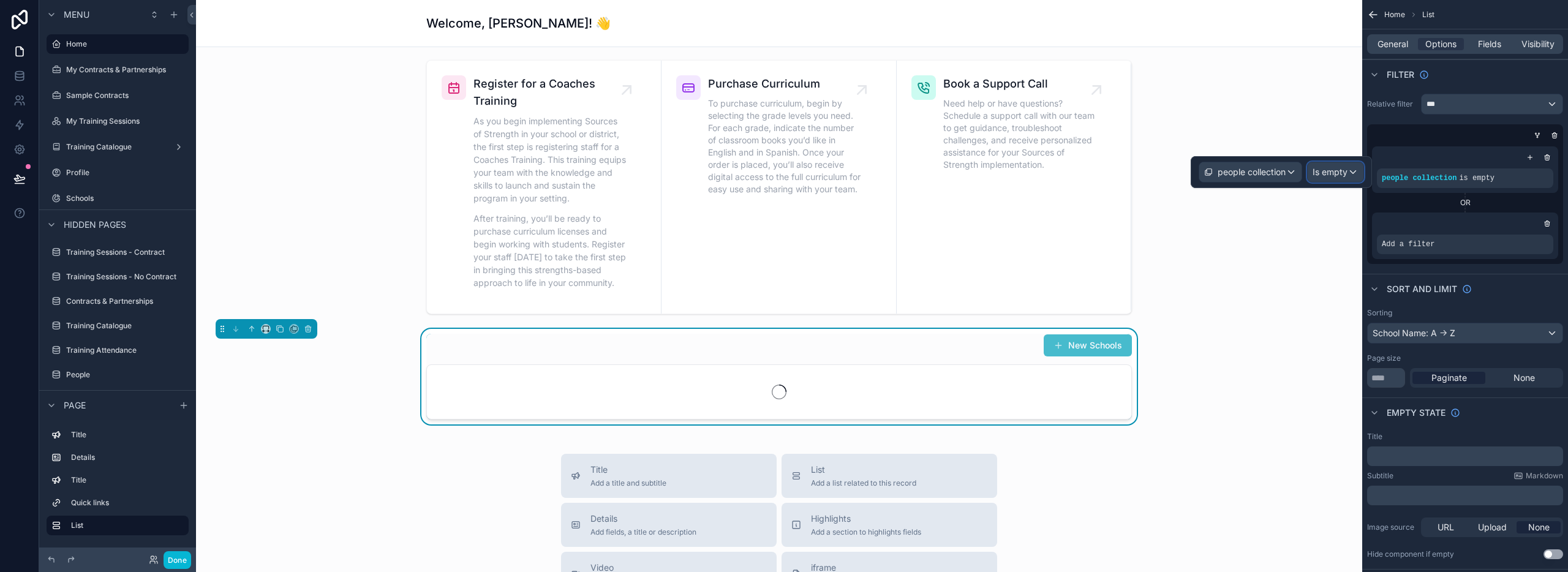
click at [1342, 175] on span "Is empty" at bounding box center [1330, 172] width 35 height 12
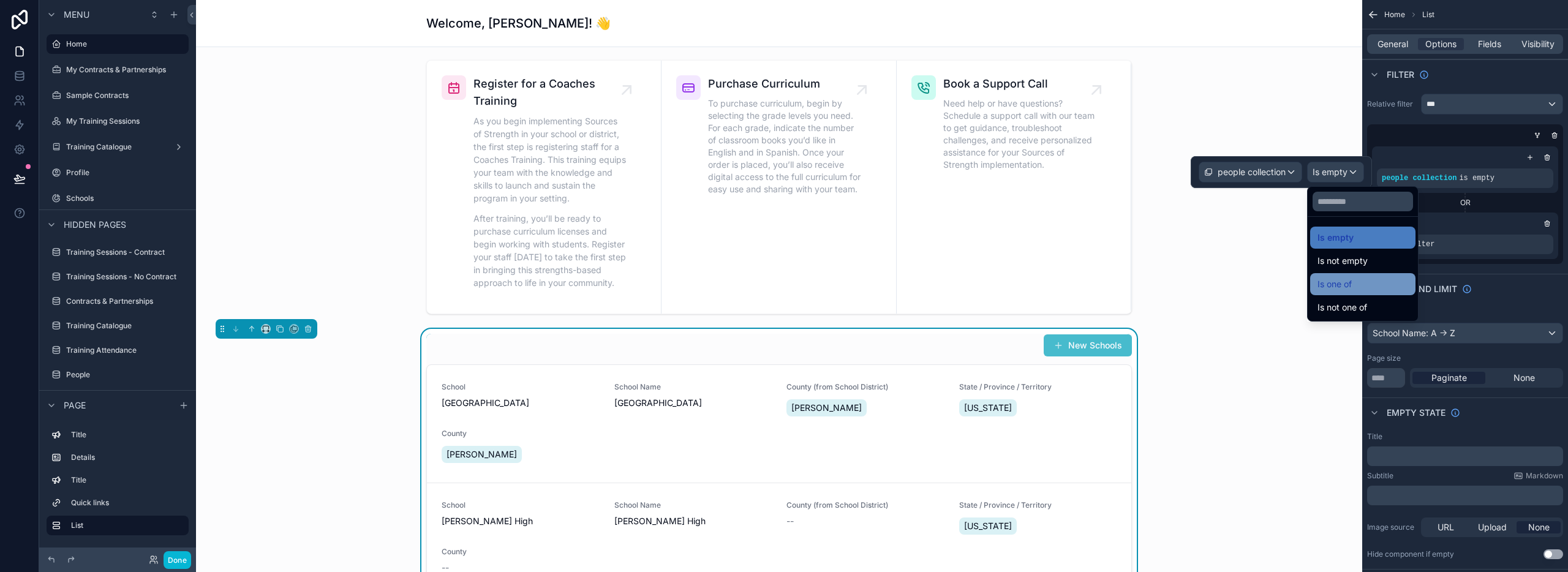
click at [1350, 290] on span "Is one of" at bounding box center [1334, 284] width 34 height 15
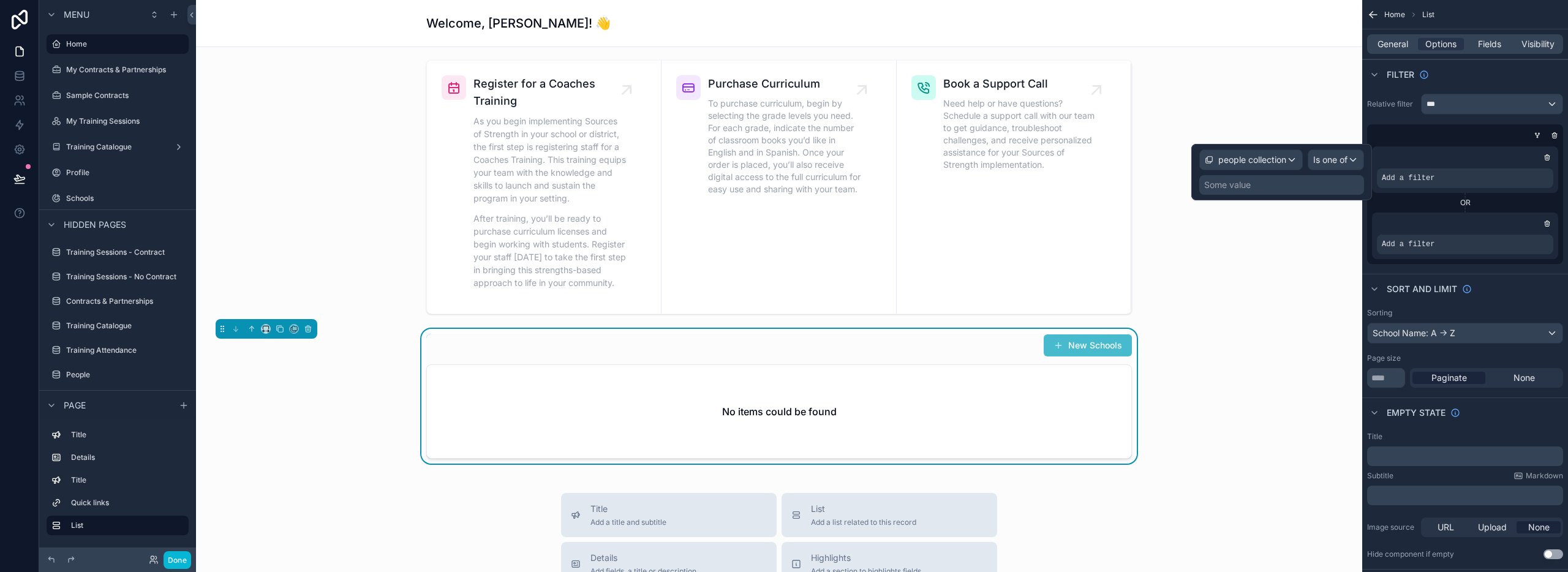
click at [1238, 187] on div "Some value" at bounding box center [1227, 184] width 46 height 12
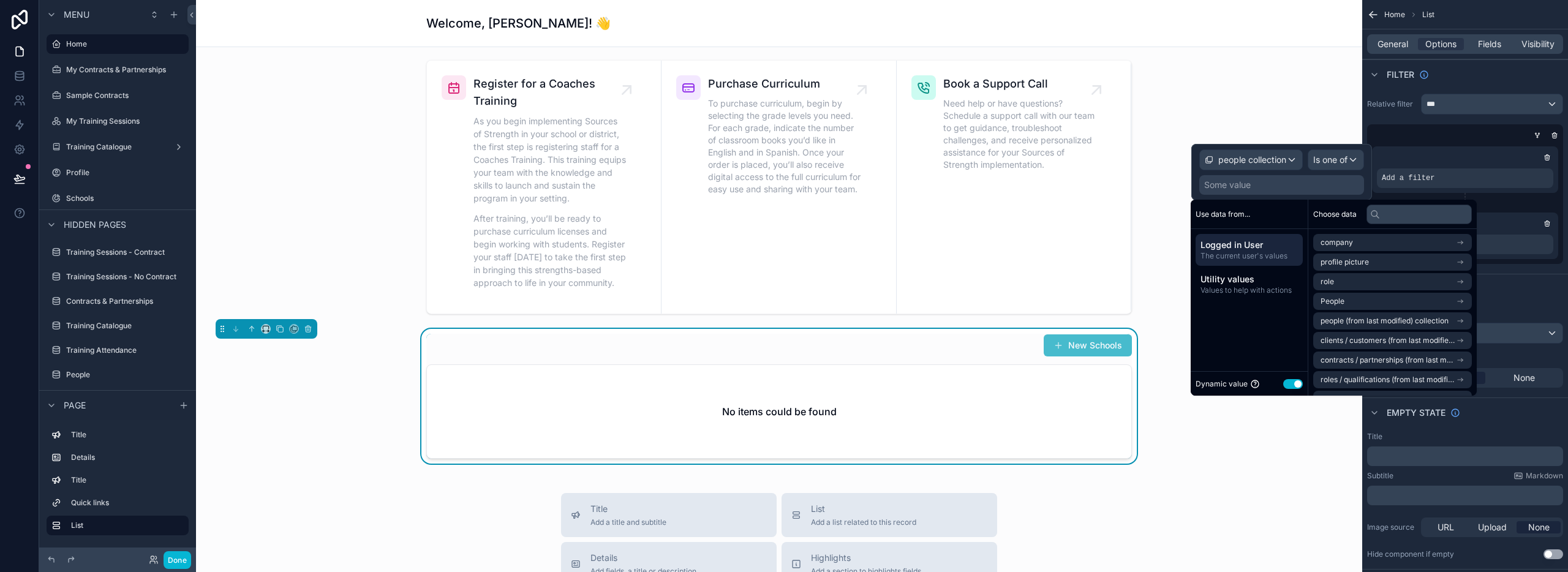
click at [1246, 256] on span "The current user's values" at bounding box center [1249, 256] width 97 height 10
click at [1245, 254] on span "The current user's values" at bounding box center [1249, 256] width 97 height 10
click at [1398, 215] on input "text" at bounding box center [1420, 214] width 105 height 19
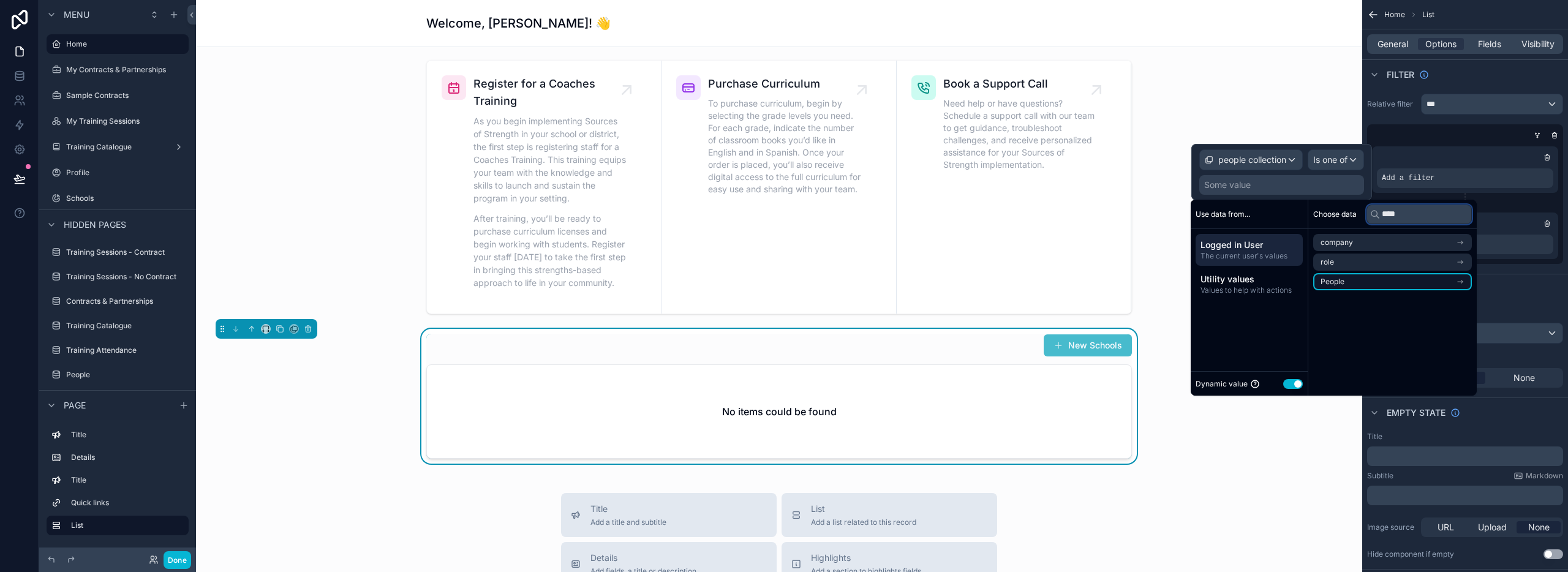
type input "****"
click at [1406, 278] on li "People" at bounding box center [1393, 282] width 159 height 17
click at [1407, 286] on li "user (from people)" at bounding box center [1393, 284] width 159 height 17
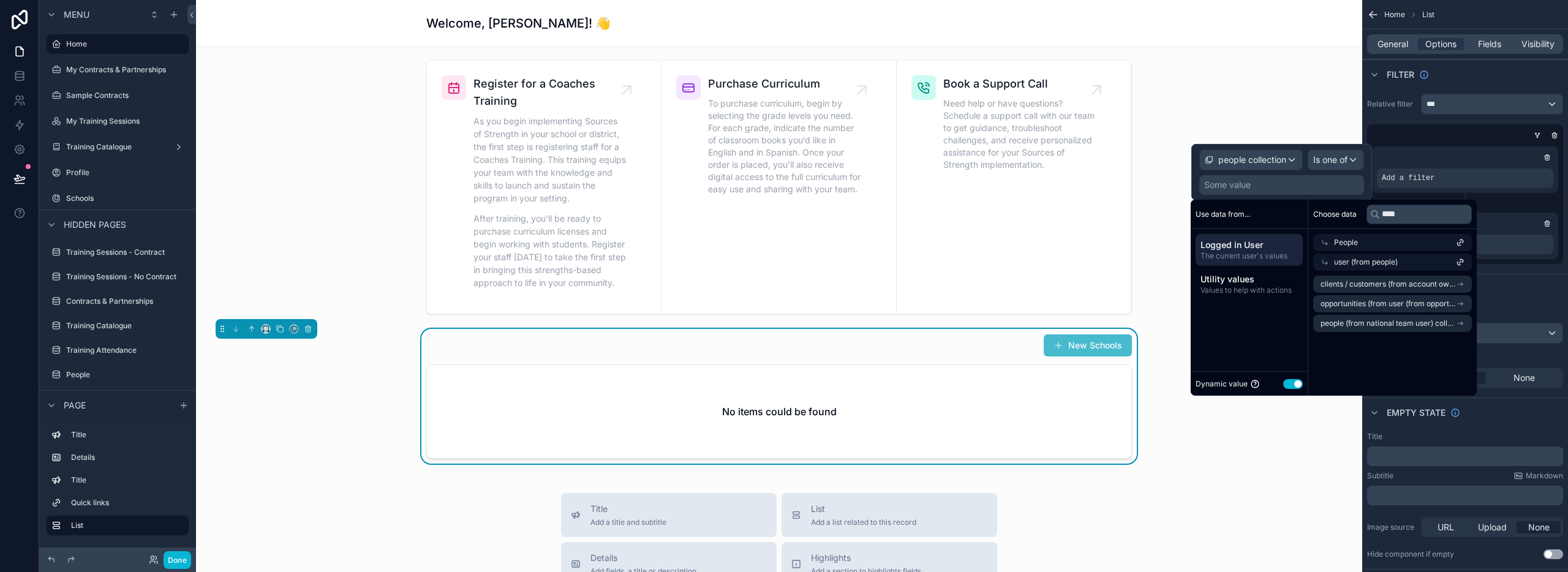
click at [1321, 441] on div "New Schools No items could be found" at bounding box center [780, 397] width 1147 height 135
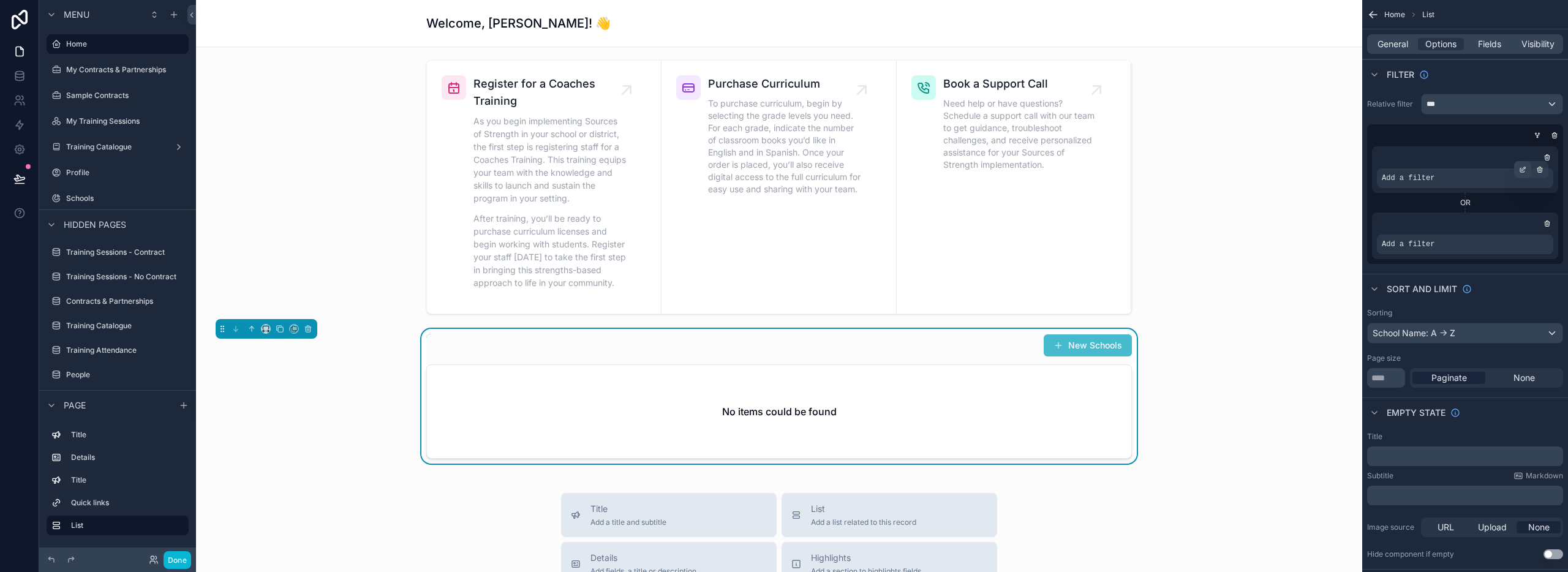
click at [1522, 169] on icon "scrollable content" at bounding box center [1523, 168] width 4 height 4
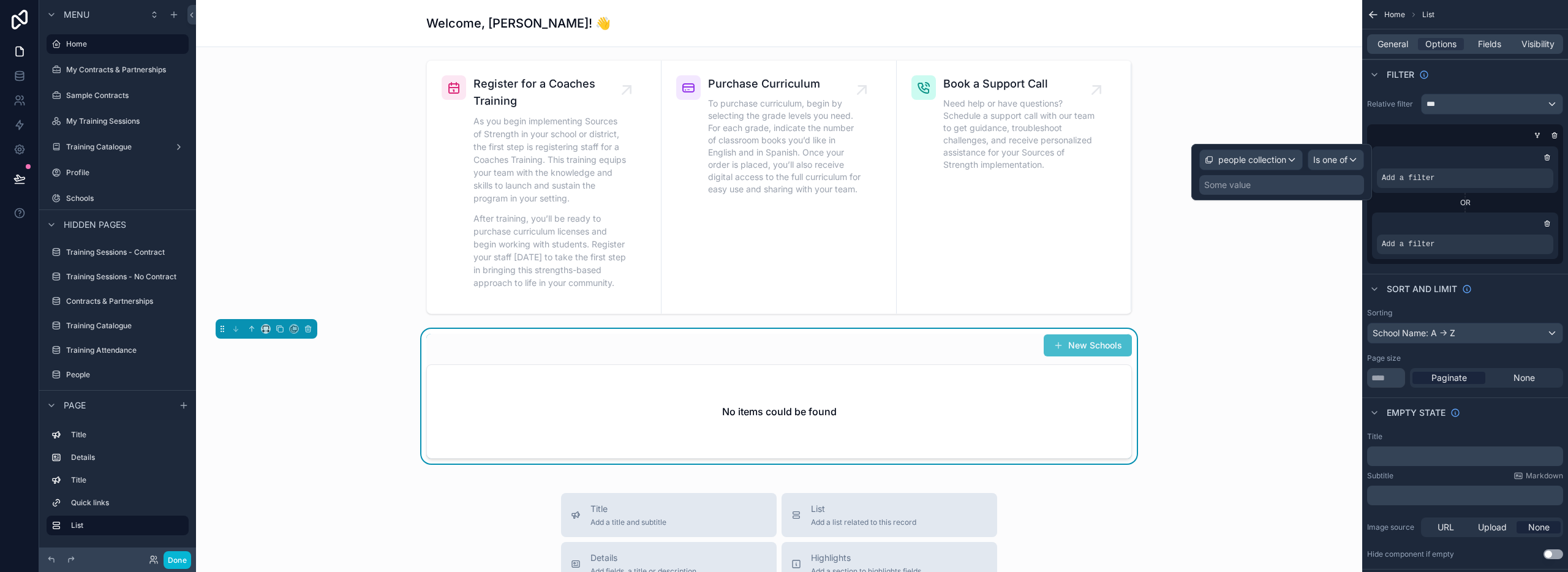
click at [1252, 187] on div "Some value" at bounding box center [1282, 185] width 165 height 19
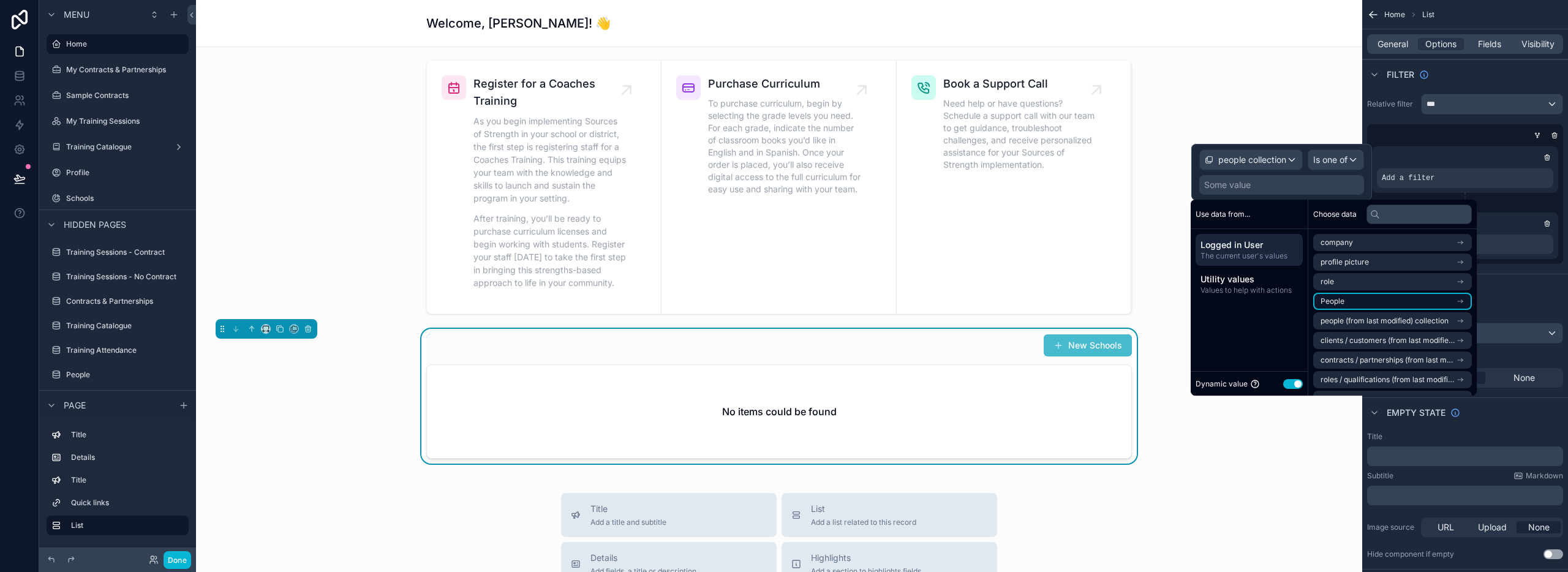
click at [1403, 299] on li "People" at bounding box center [1393, 301] width 159 height 17
click at [1385, 320] on span "user (from people)" at bounding box center [1352, 324] width 64 height 10
click at [1396, 312] on span "people (from assigned to customer ticket/bd lead) collection" at bounding box center [1388, 314] width 135 height 10
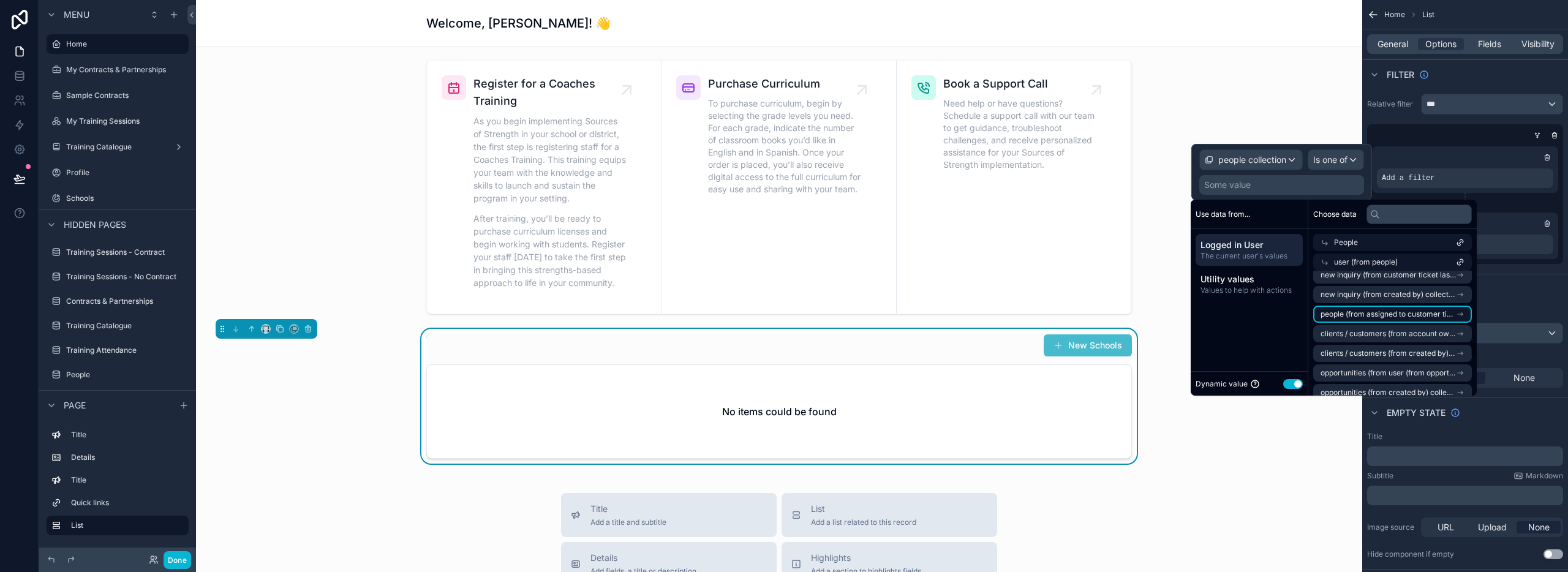
scroll to position [0, 0]
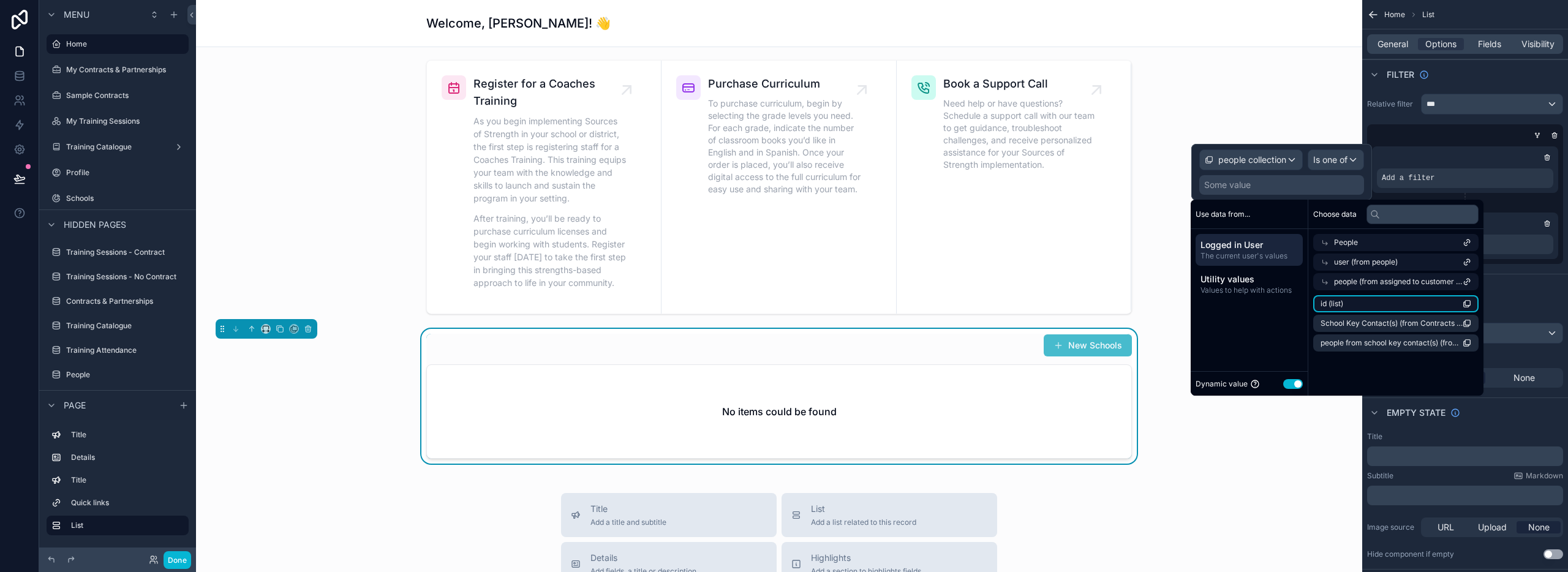
click at [1398, 303] on li "id (list)" at bounding box center [1396, 303] width 165 height 17
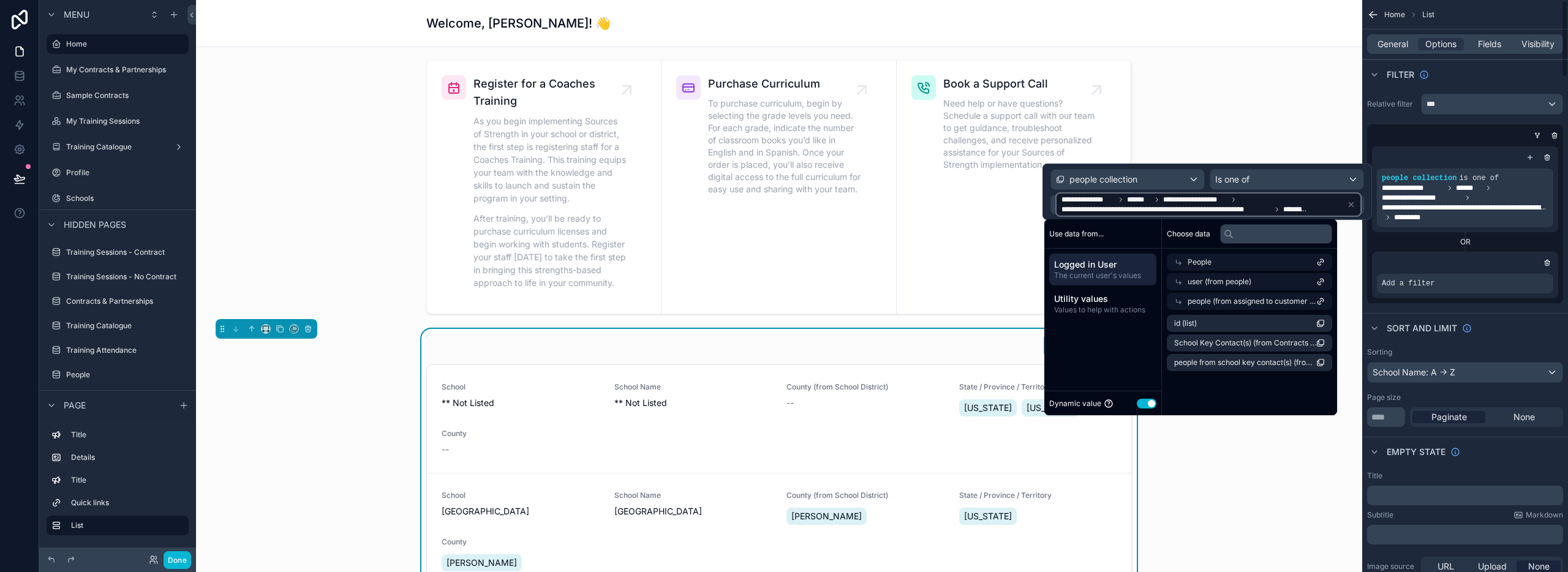
click at [1330, 484] on div "New Schools School ** Not Listed School Name ** Not Listed County (from School …" at bounding box center [780, 564] width 1147 height 470
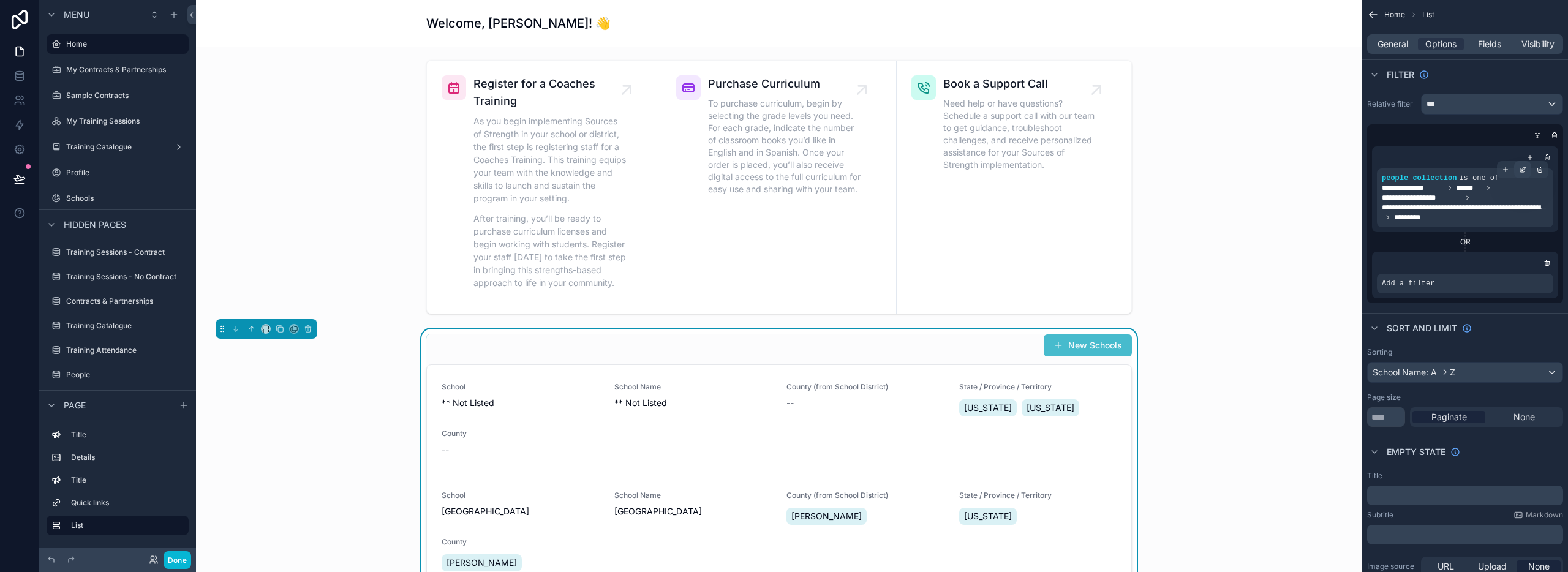
click at [1520, 169] on icon "scrollable content" at bounding box center [1522, 170] width 4 height 4
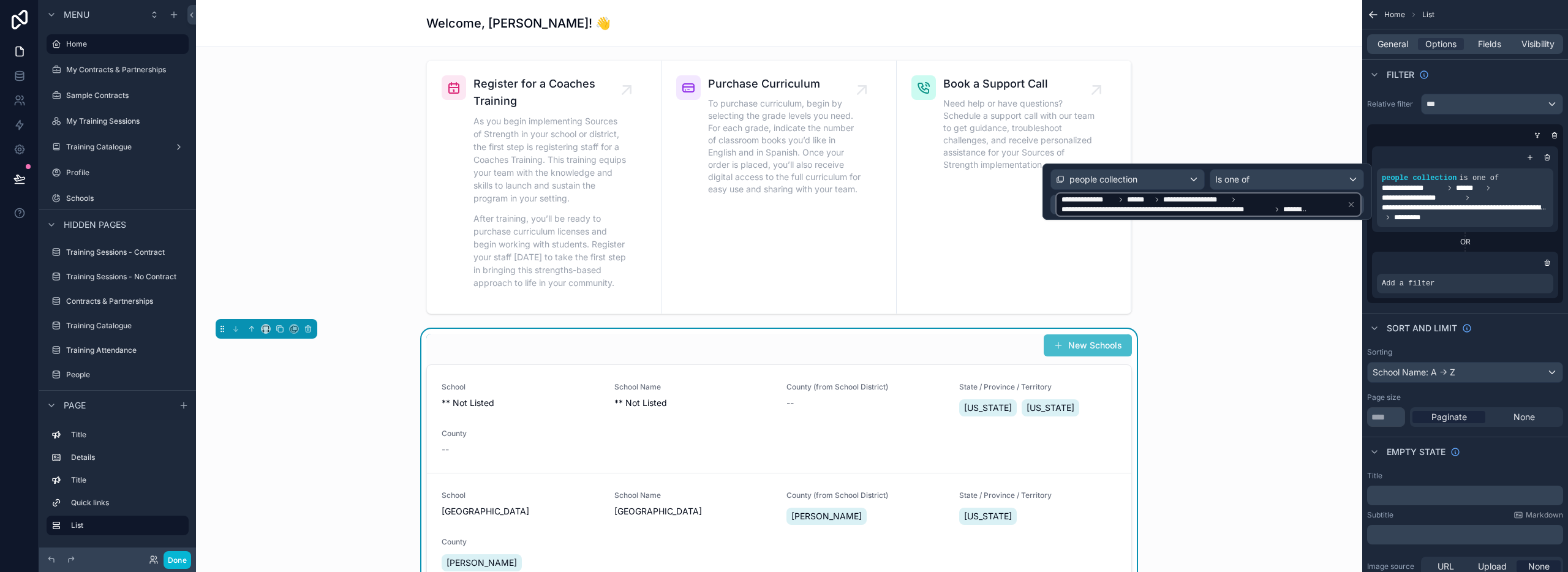
click at [1352, 201] on icon at bounding box center [1351, 204] width 9 height 9
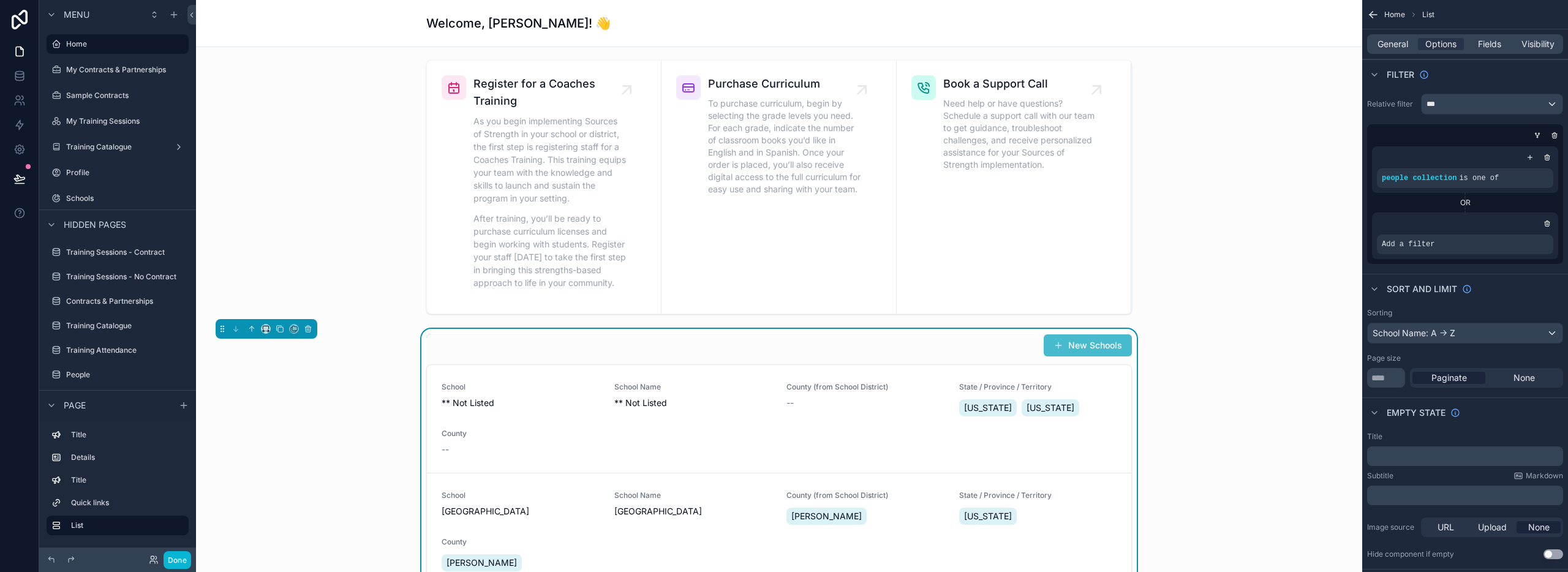
click at [1537, 191] on div "people collection is one of" at bounding box center [1465, 169] width 187 height 46
click at [1540, 169] on icon "scrollable content" at bounding box center [1540, 170] width 7 height 7
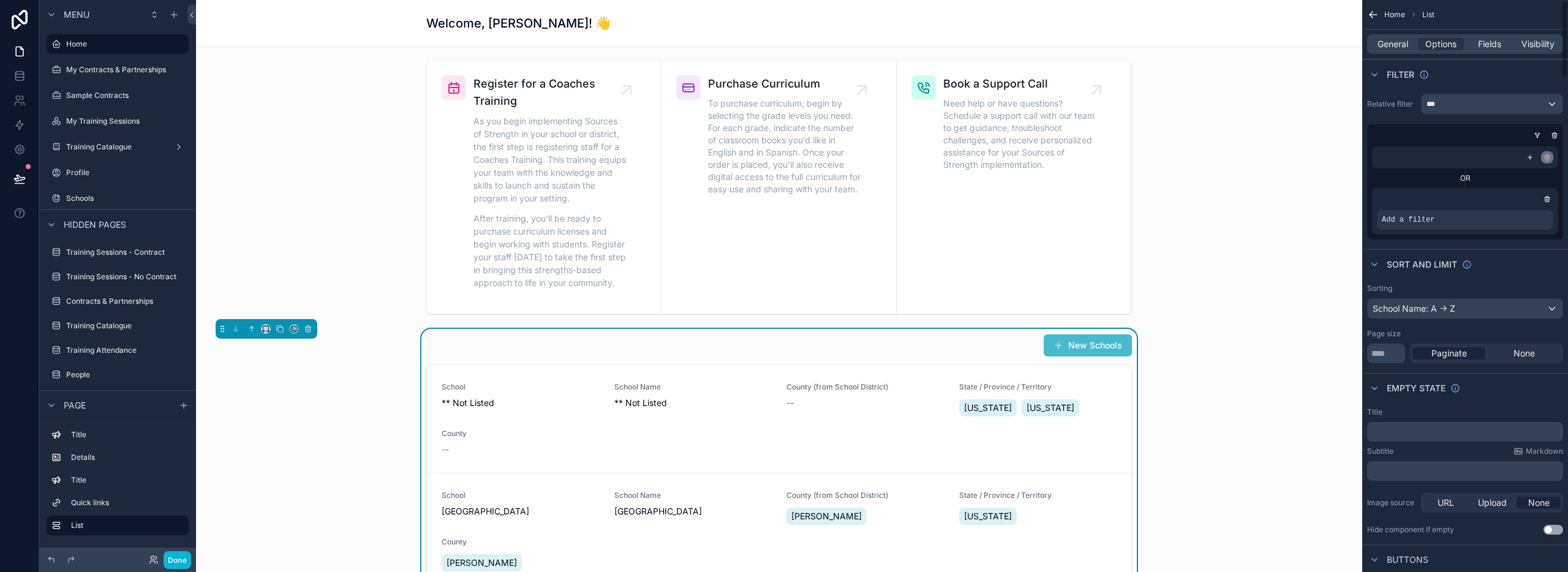
click at [1545, 157] on icon "scrollable content" at bounding box center [1547, 157] width 7 height 7
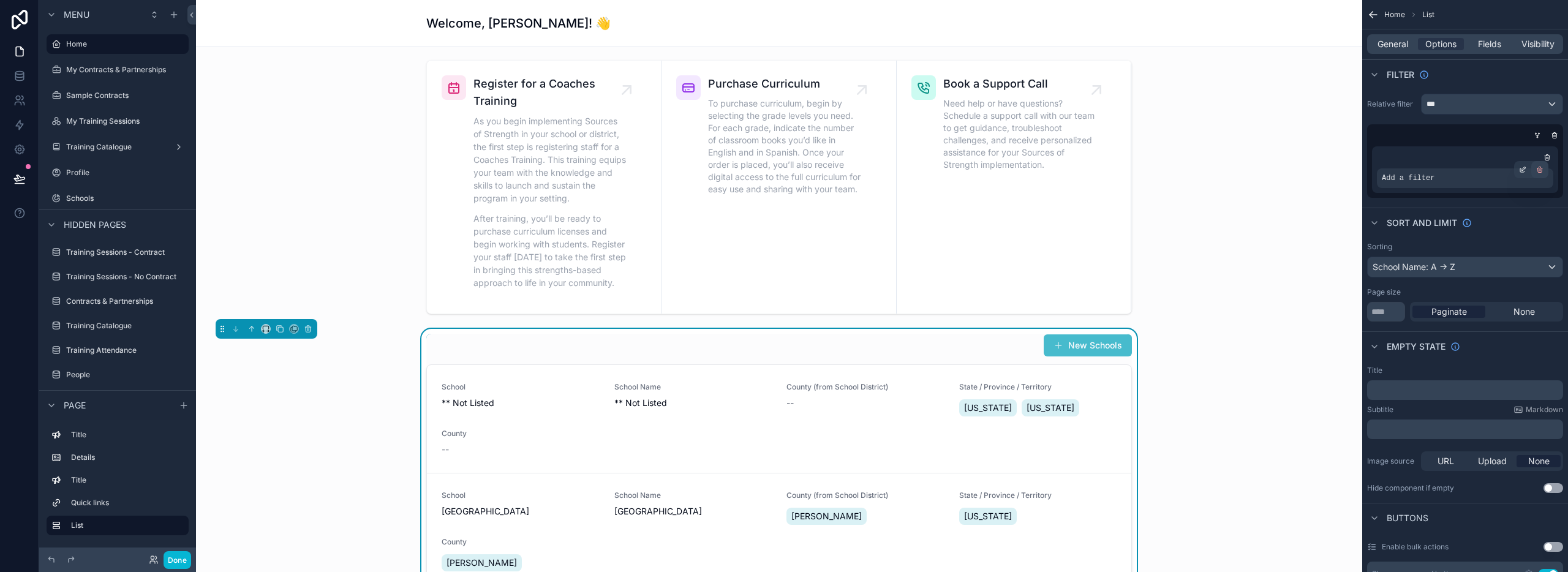
click at [1540, 170] on icon "scrollable content" at bounding box center [1540, 170] width 0 height 2
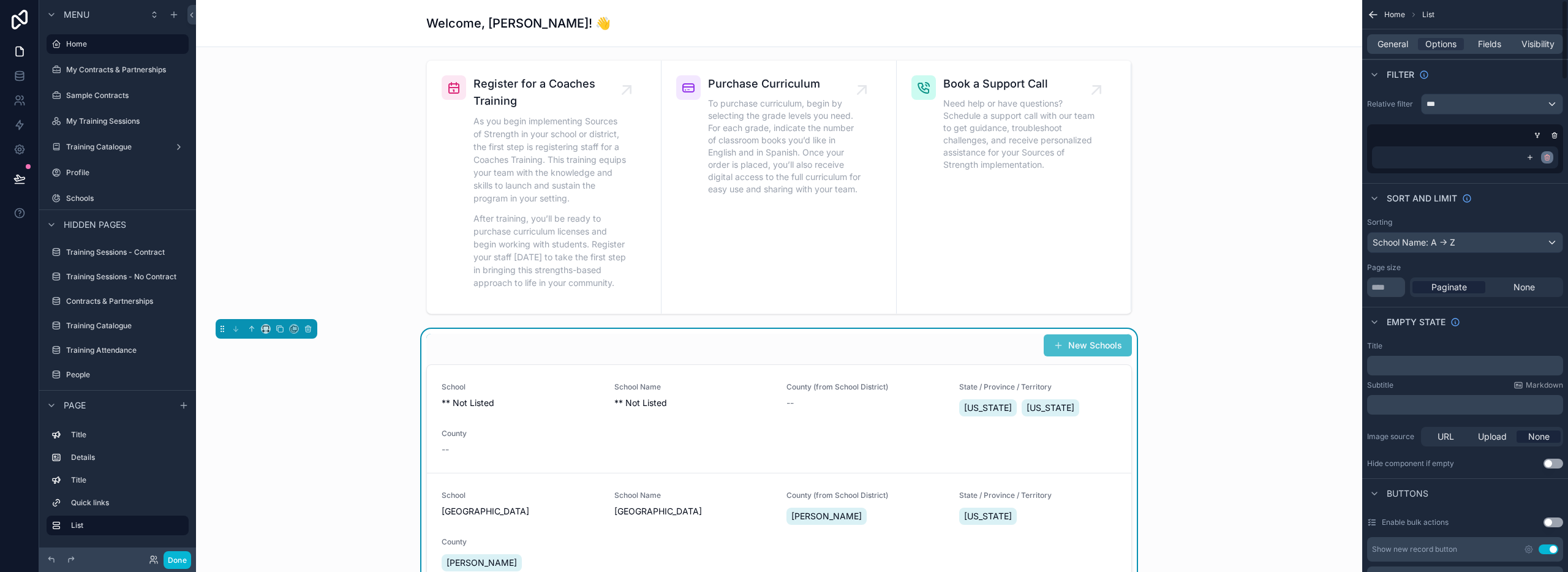
click at [1547, 157] on icon "scrollable content" at bounding box center [1547, 158] width 0 height 2
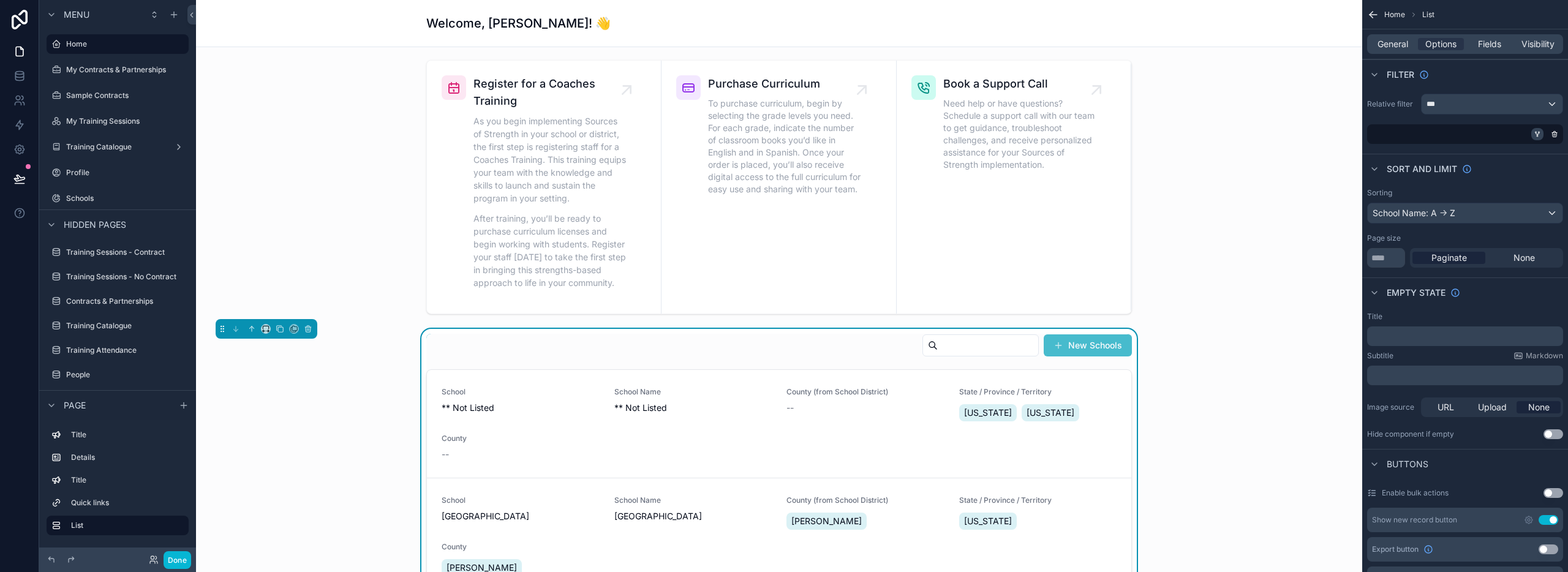
click at [1537, 132] on icon "scrollable content" at bounding box center [1537, 134] width 7 height 7
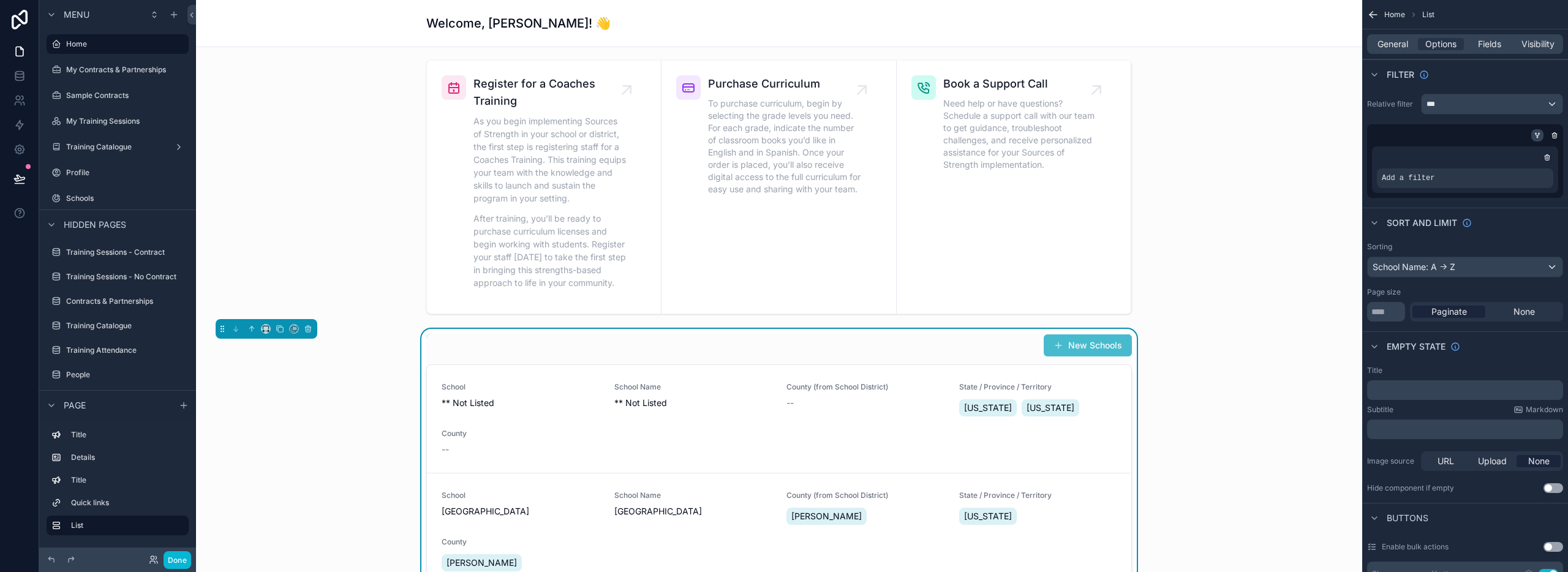
click at [1537, 133] on icon "scrollable content" at bounding box center [1537, 135] width 7 height 7
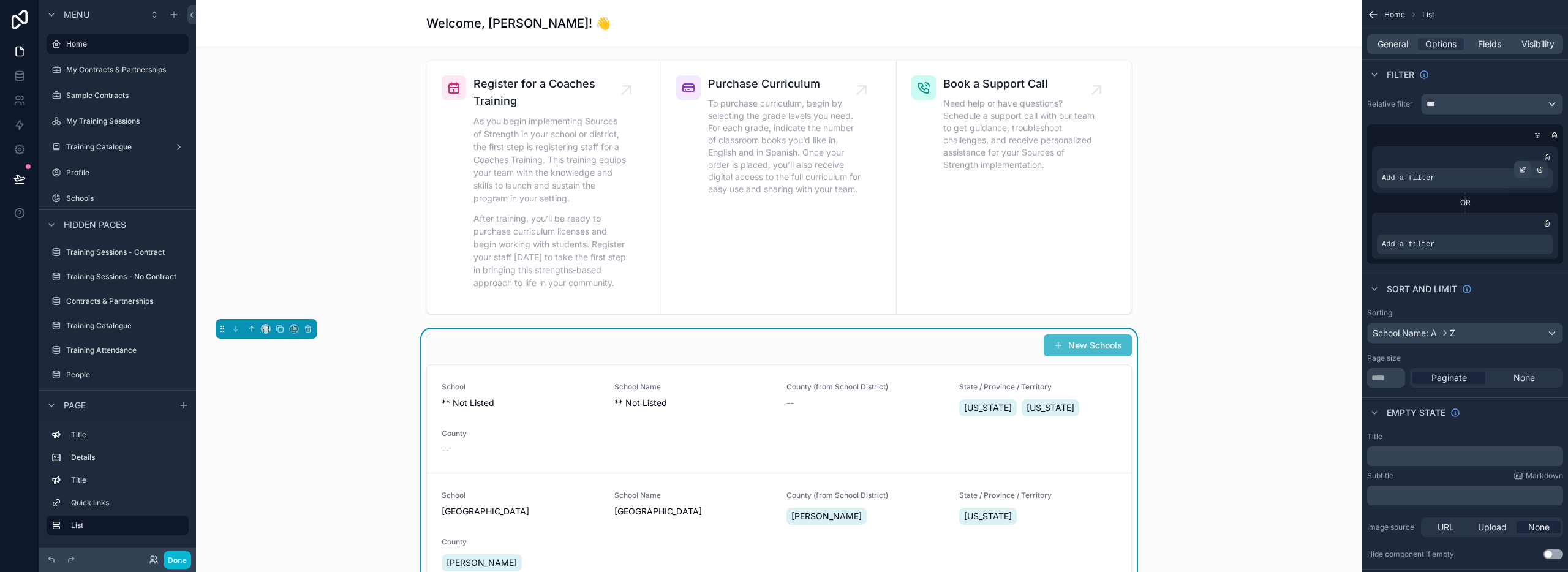
click at [1522, 169] on icon "scrollable content" at bounding box center [1523, 170] width 7 height 7
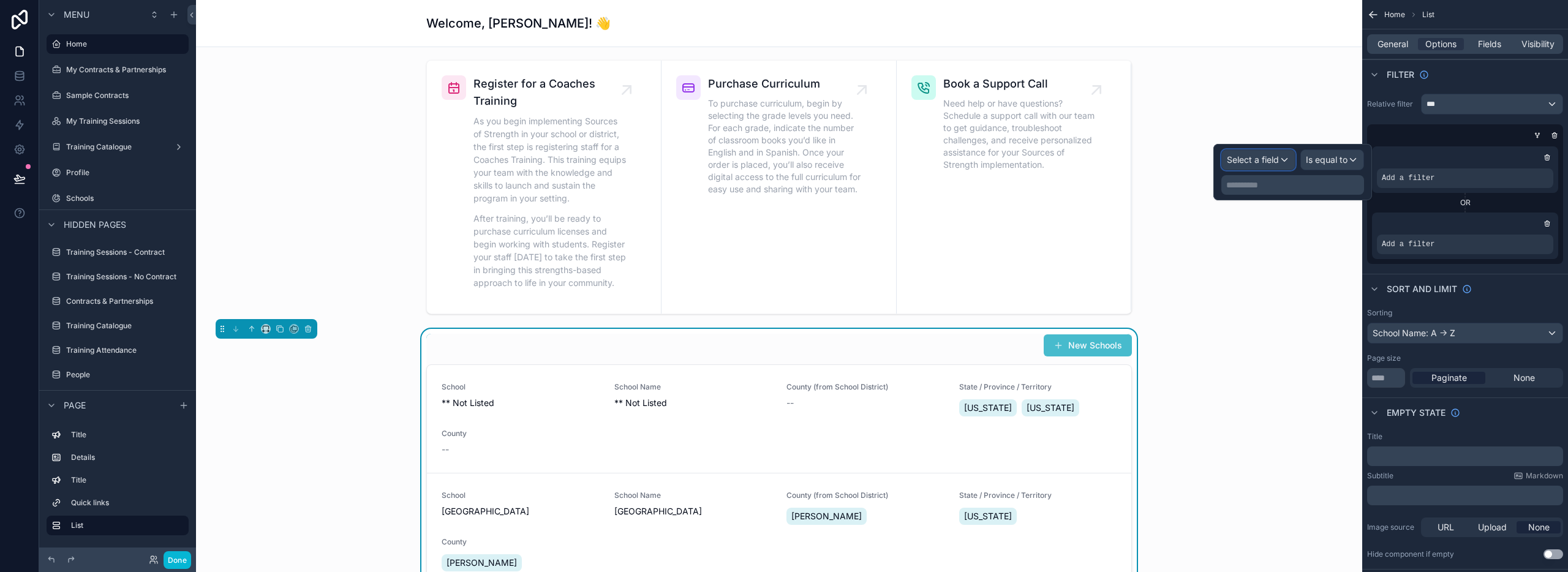
click at [1245, 161] on span "Select a field" at bounding box center [1253, 159] width 52 height 11
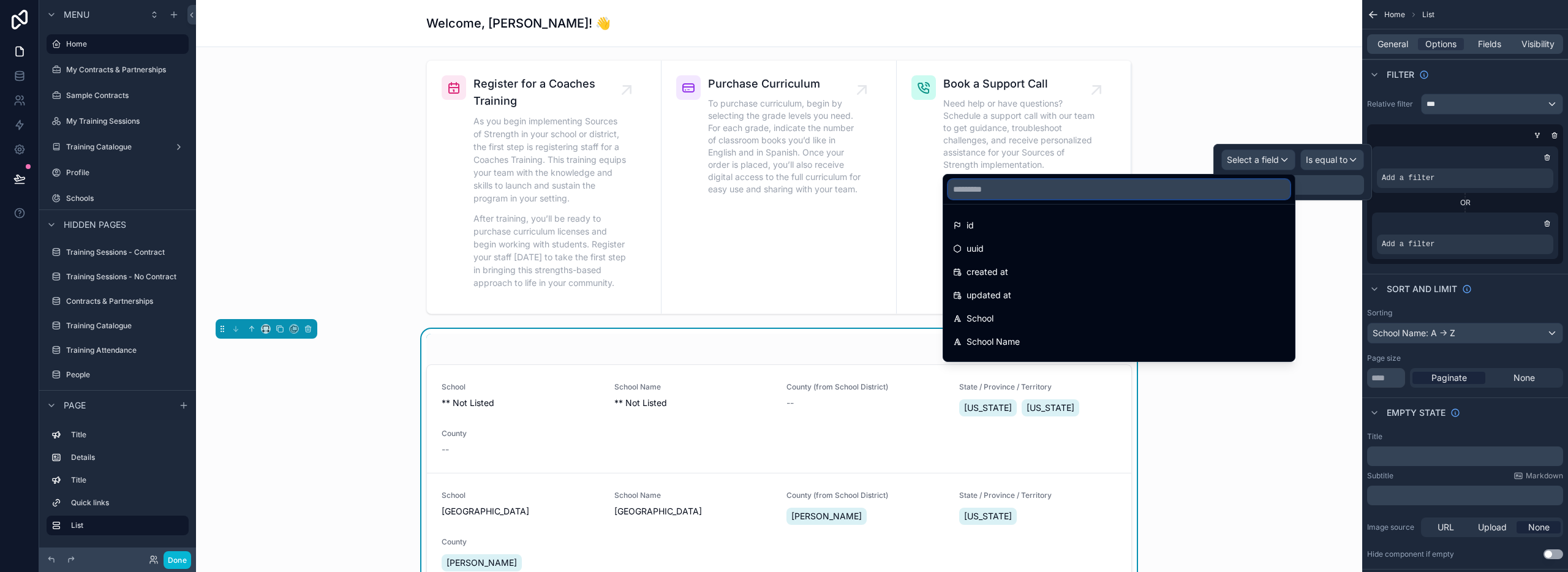
click at [1004, 191] on input "text" at bounding box center [1119, 189] width 342 height 19
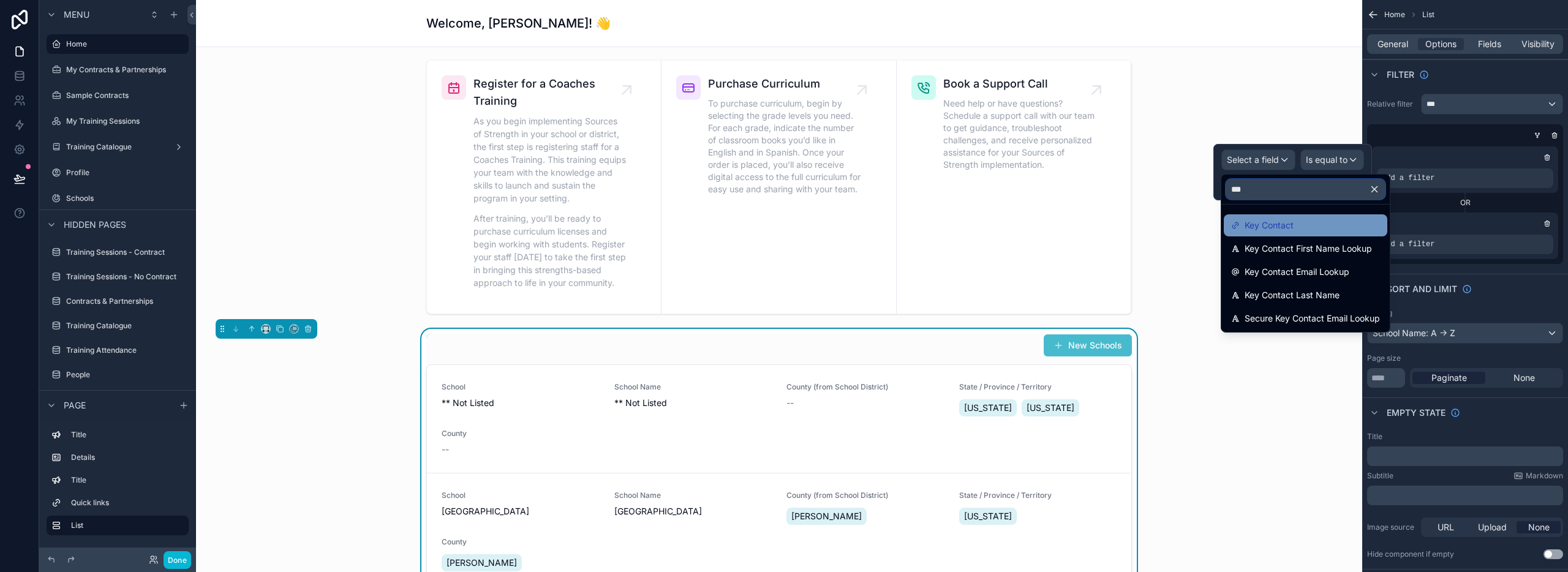
type input "***"
click at [1272, 224] on span "Key Contact" at bounding box center [1269, 226] width 49 height 15
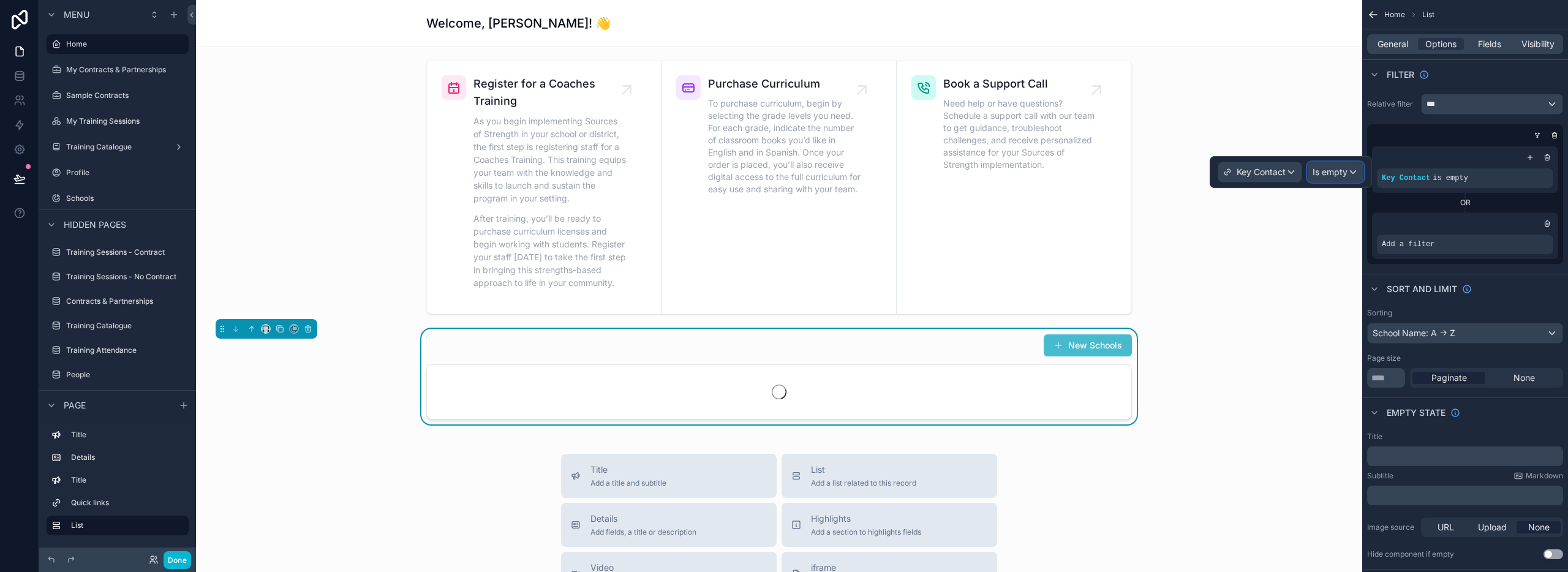
click at [1317, 169] on span "Is empty" at bounding box center [1330, 172] width 35 height 12
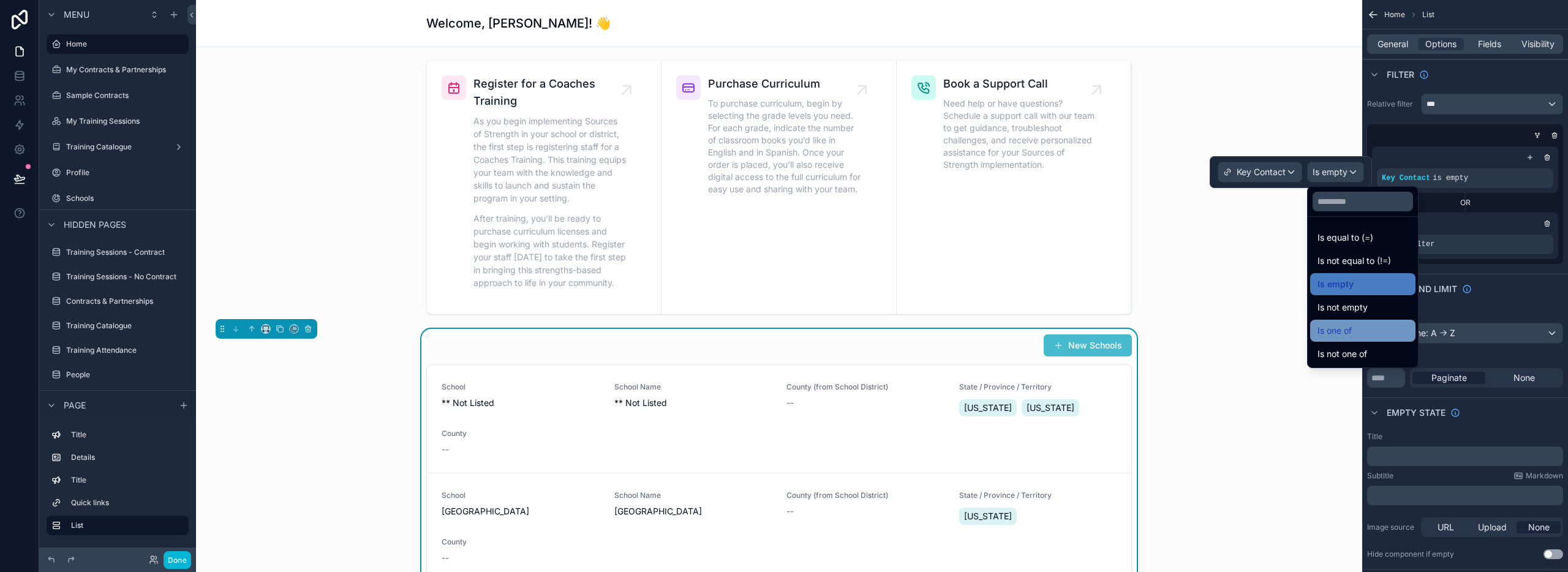
click at [1347, 328] on span "Is one of" at bounding box center [1334, 331] width 34 height 15
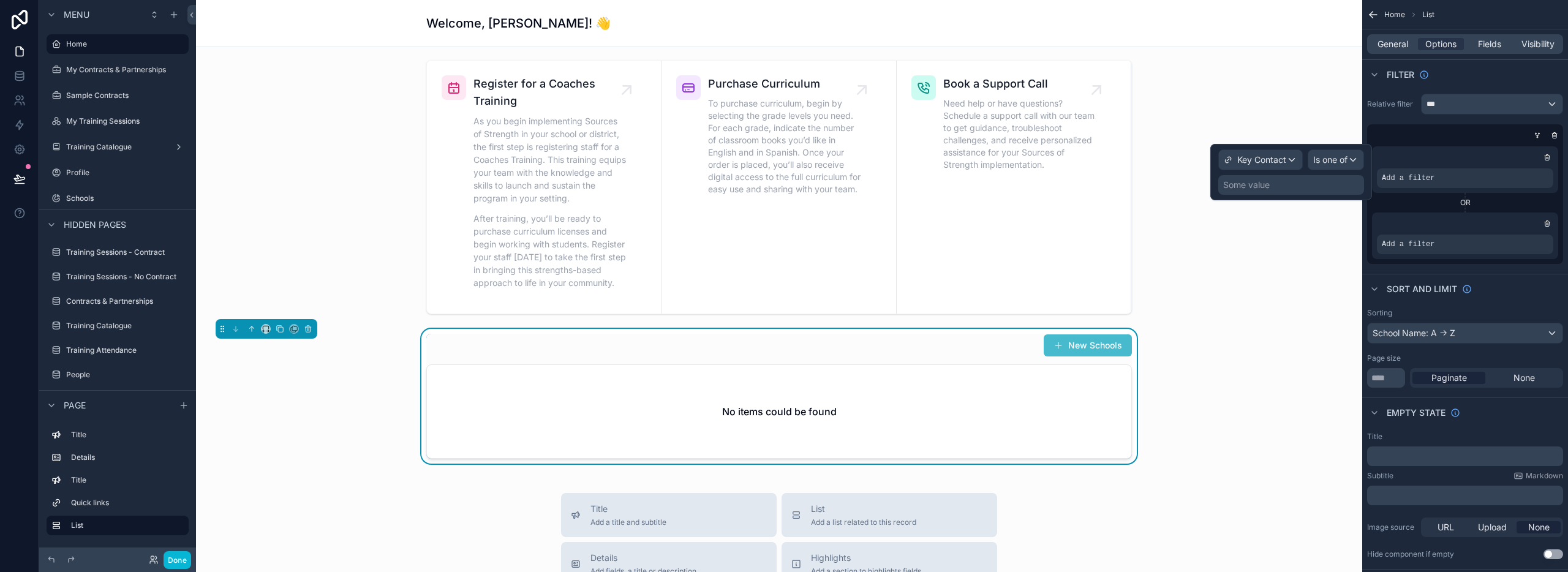
click at [1260, 187] on div "Some value" at bounding box center [1246, 184] width 46 height 12
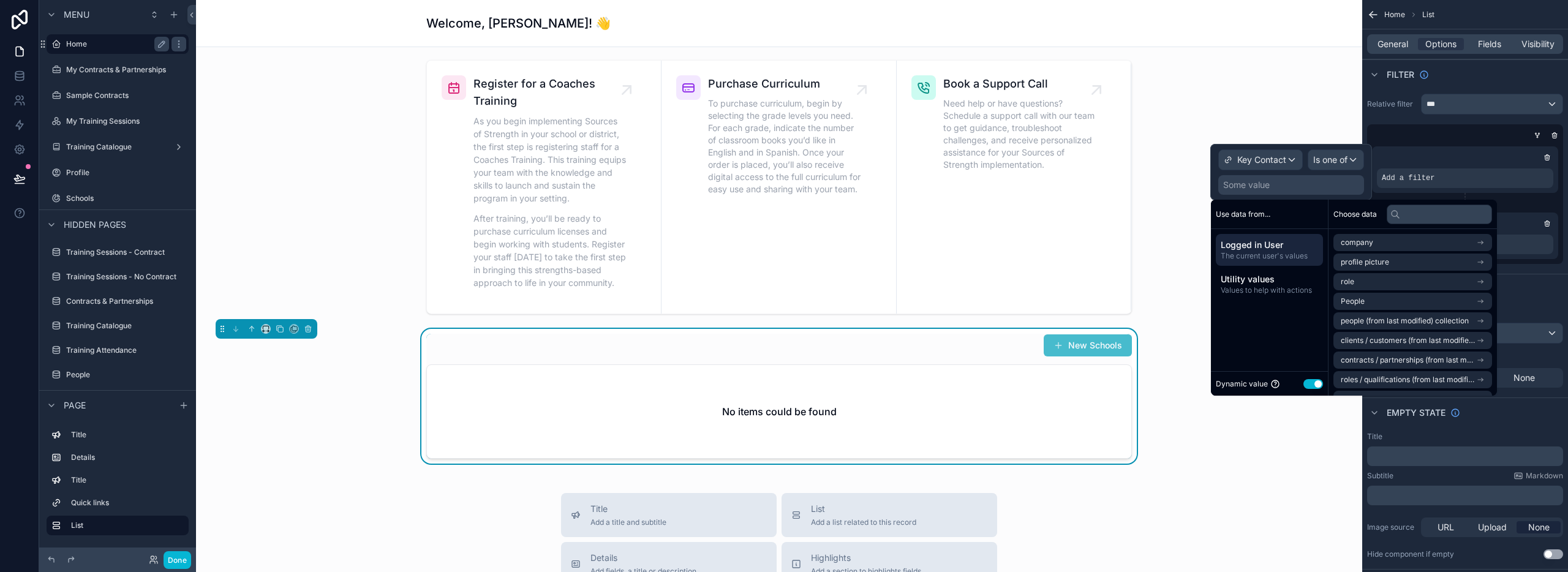
click at [86, 44] on label "Home" at bounding box center [115, 44] width 98 height 10
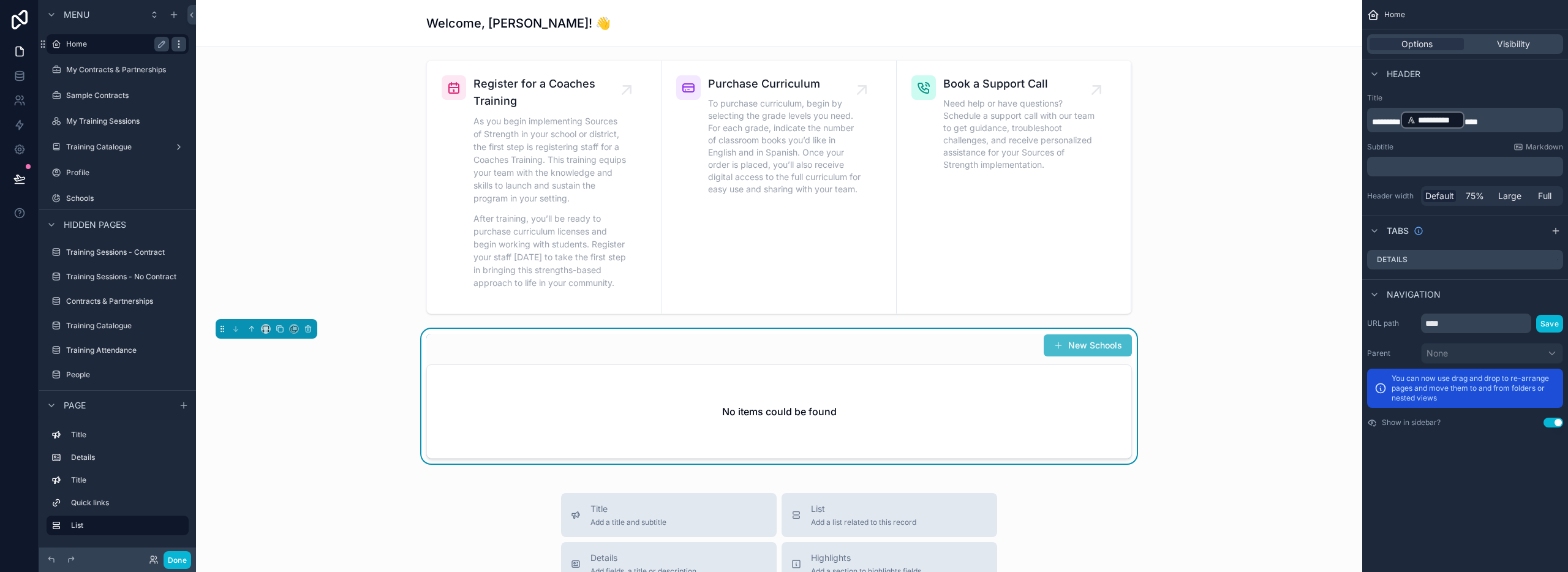
click at [178, 44] on icon "scrollable content" at bounding box center [178, 44] width 1 height 1
click at [22, 76] on icon at bounding box center [19, 75] width 8 height 5
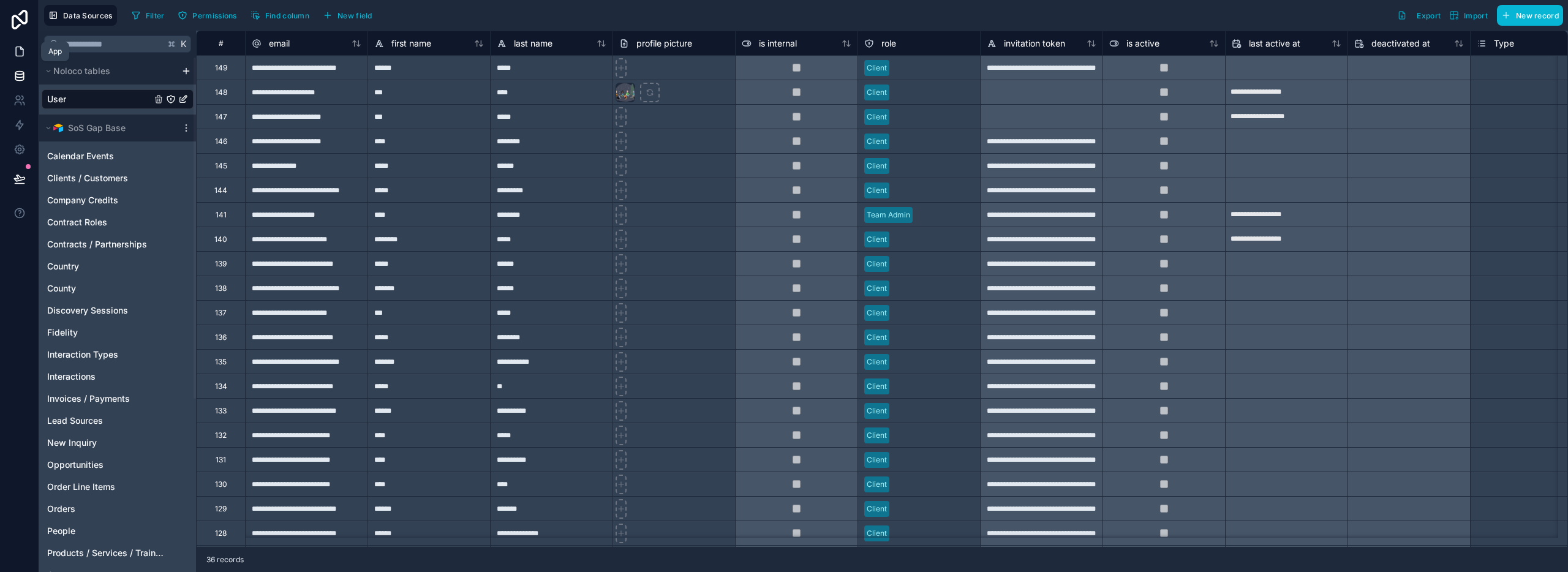
click at [21, 50] on icon at bounding box center [19, 51] width 12 height 12
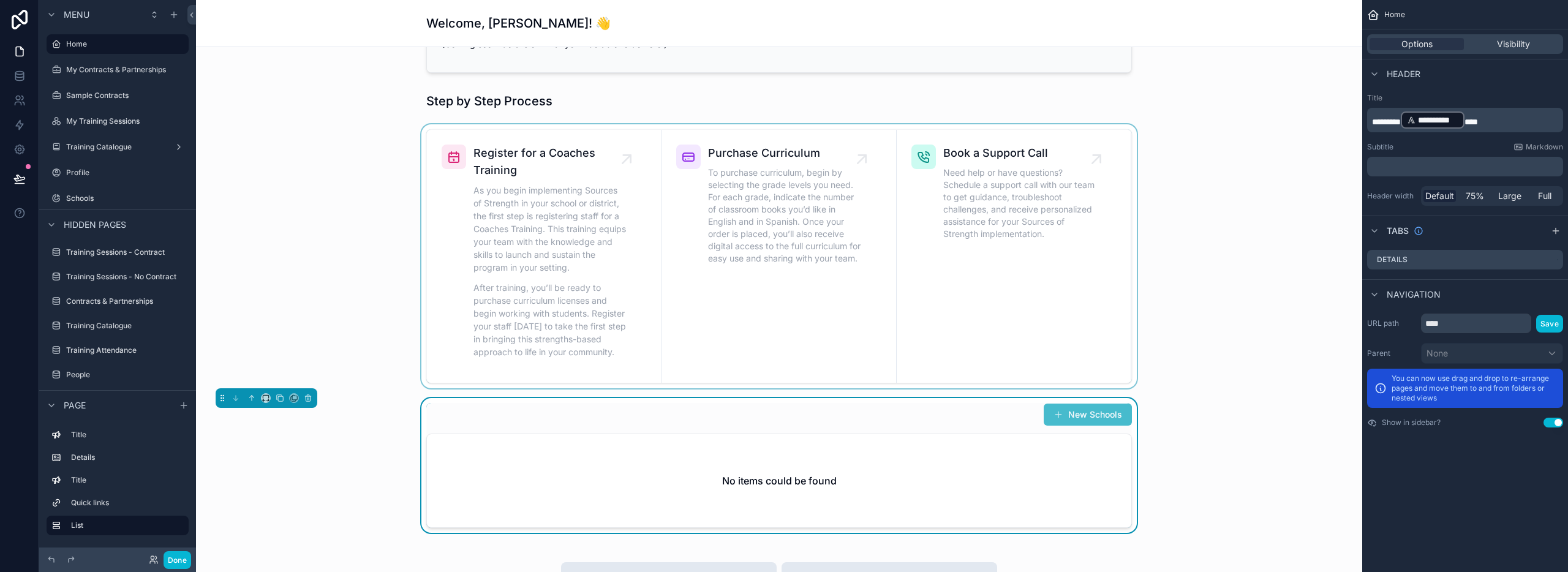
scroll to position [521, 0]
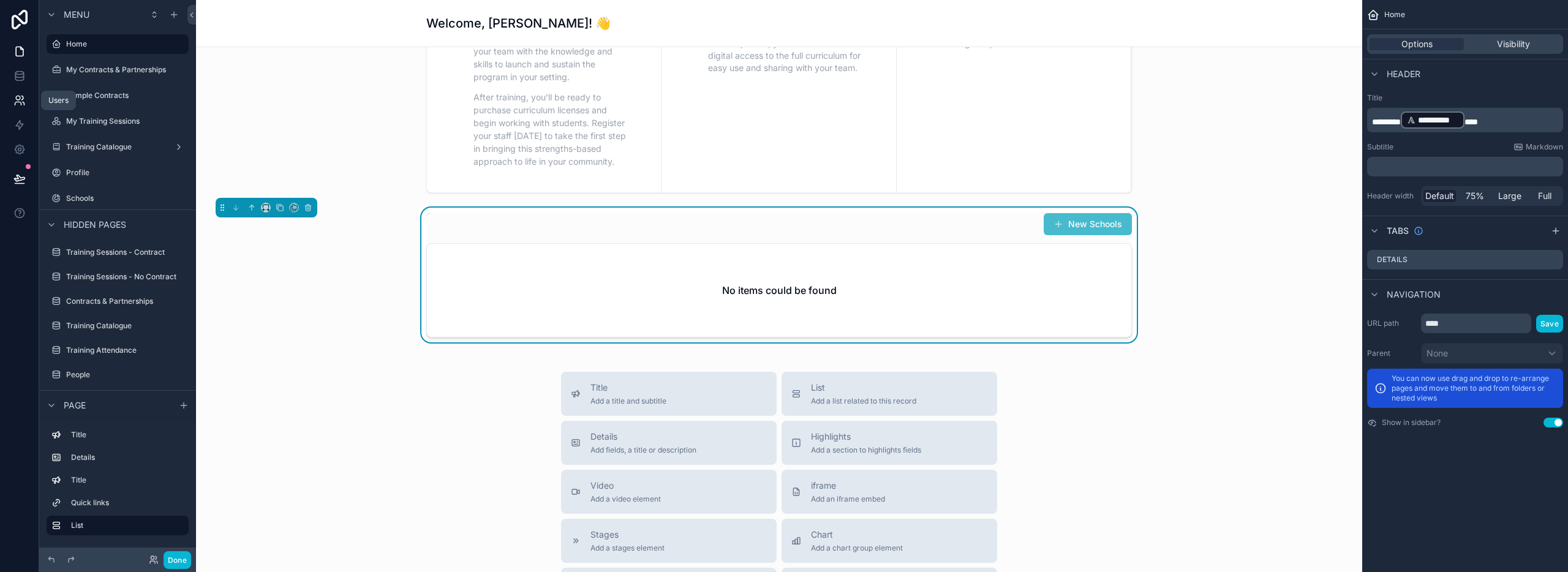
click at [16, 101] on icon at bounding box center [19, 100] width 12 height 12
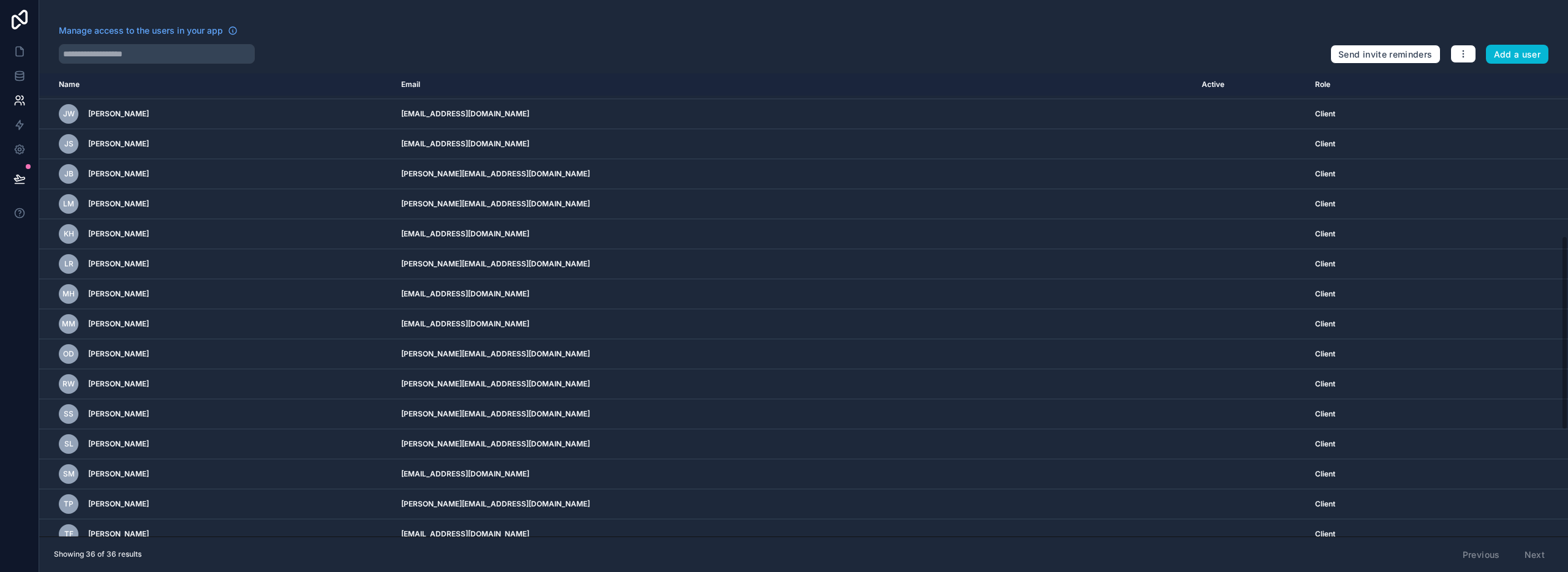
scroll to position [639, 0]
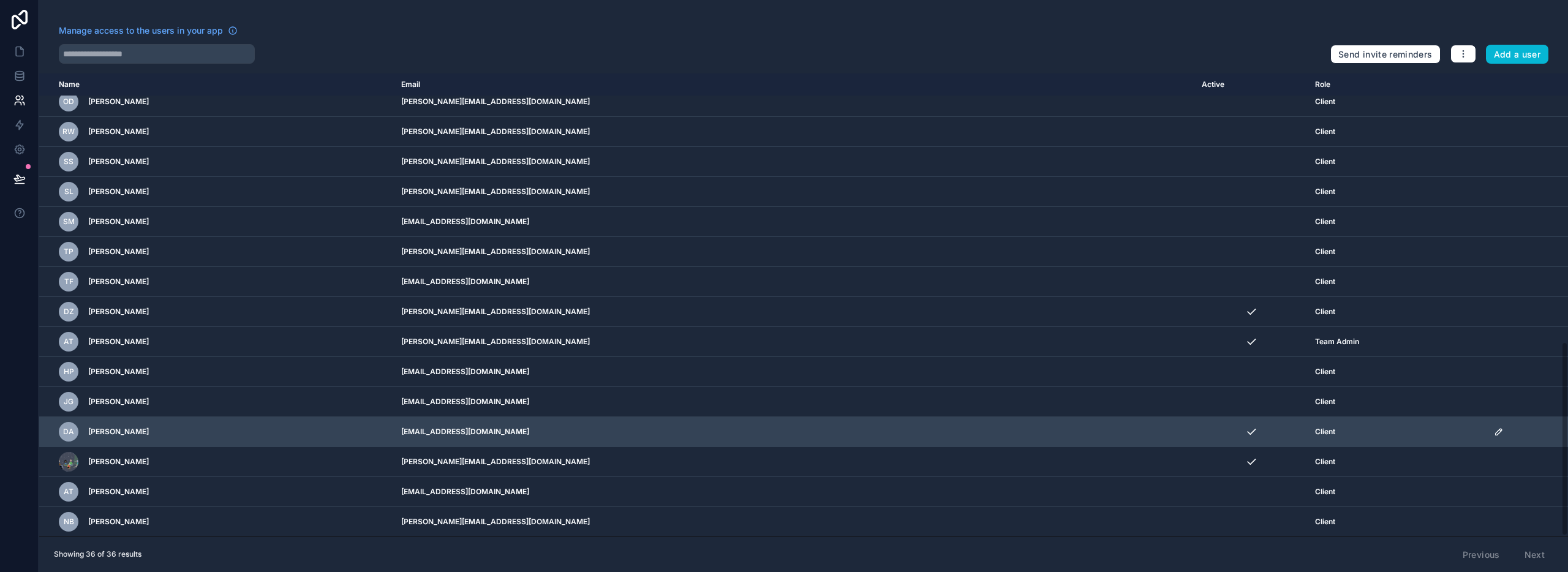
click at [1494, 433] on icon "scrollable content" at bounding box center [1499, 432] width 10 height 10
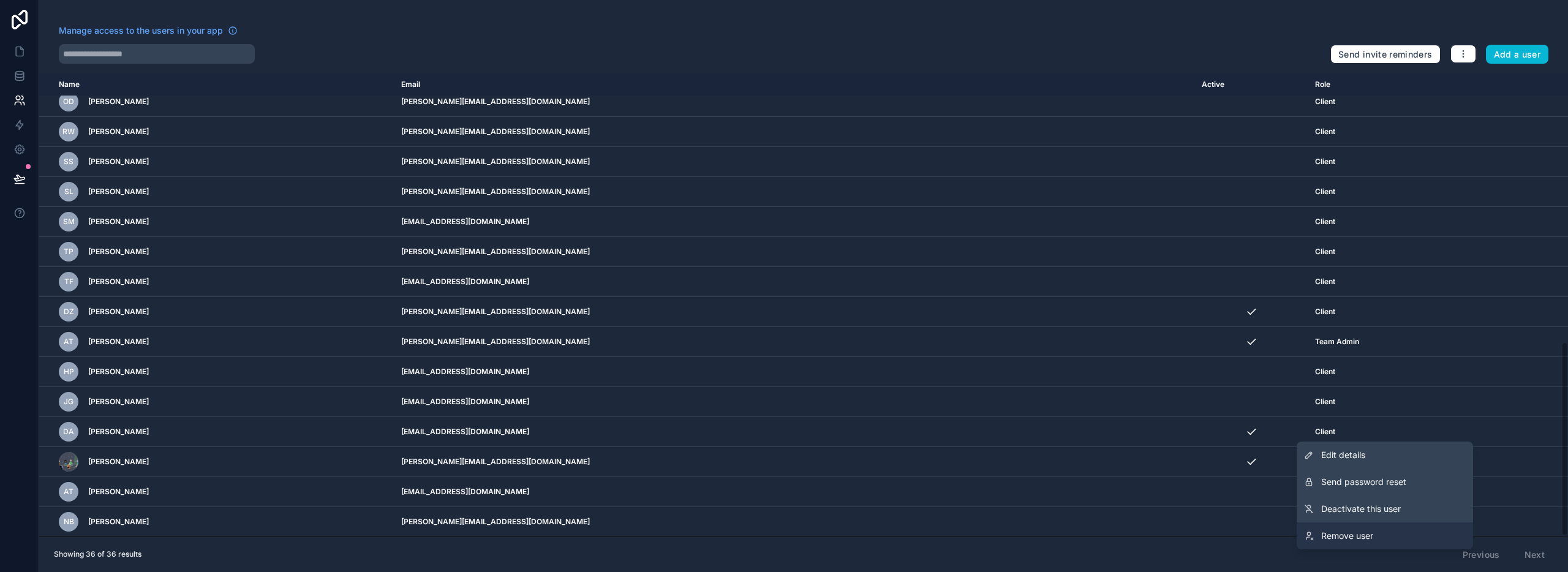
click at [1367, 536] on span "Remove user" at bounding box center [1347, 535] width 52 height 12
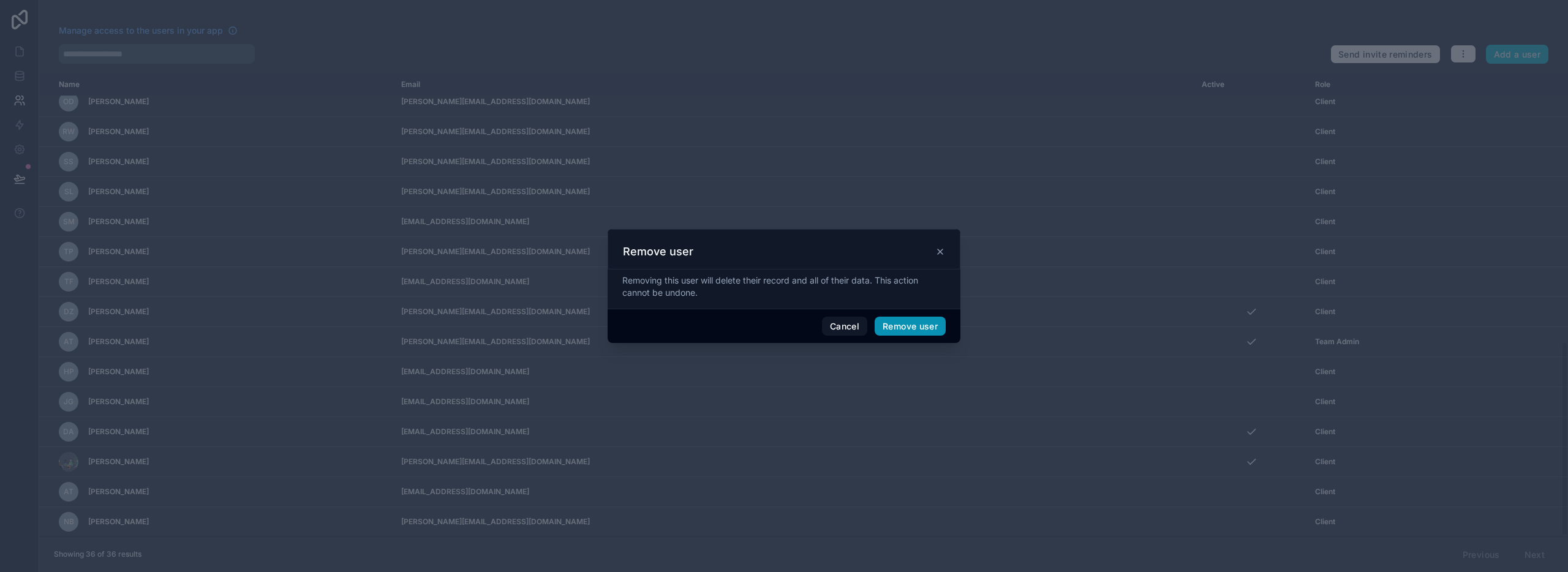
click at [907, 329] on button "Remove user" at bounding box center [910, 326] width 71 height 19
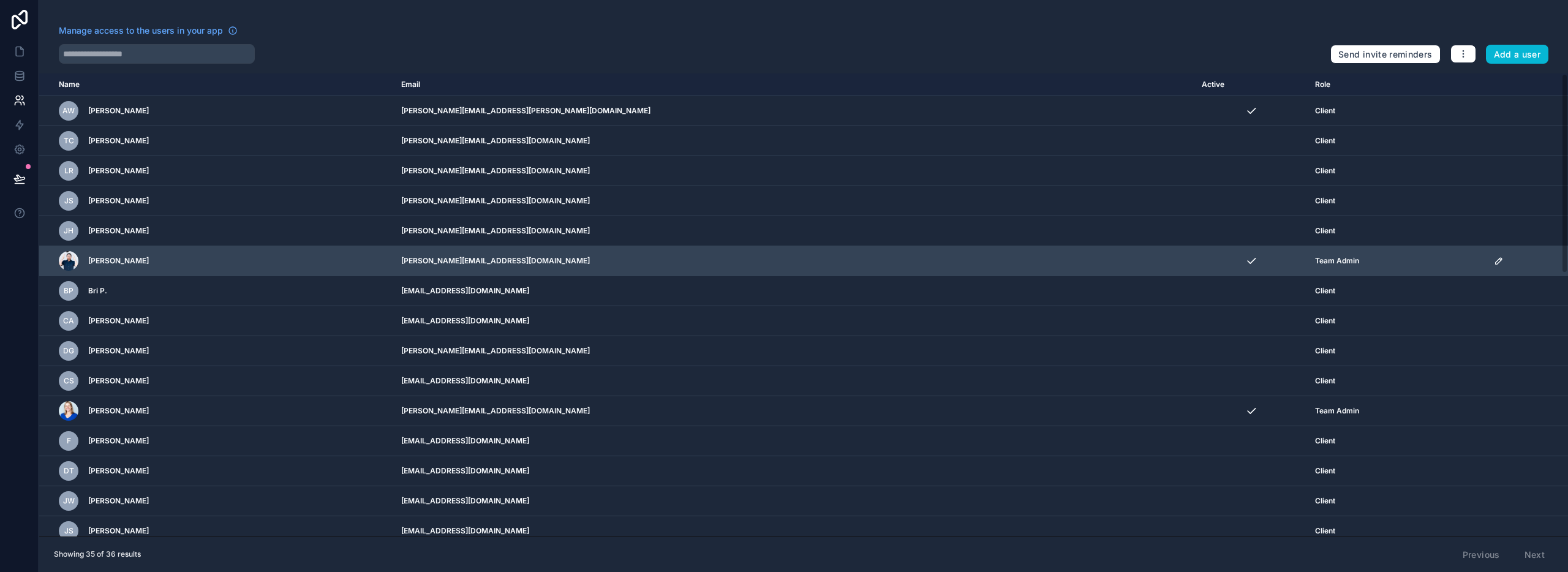
click at [1494, 260] on icon "scrollable content" at bounding box center [1499, 261] width 10 height 10
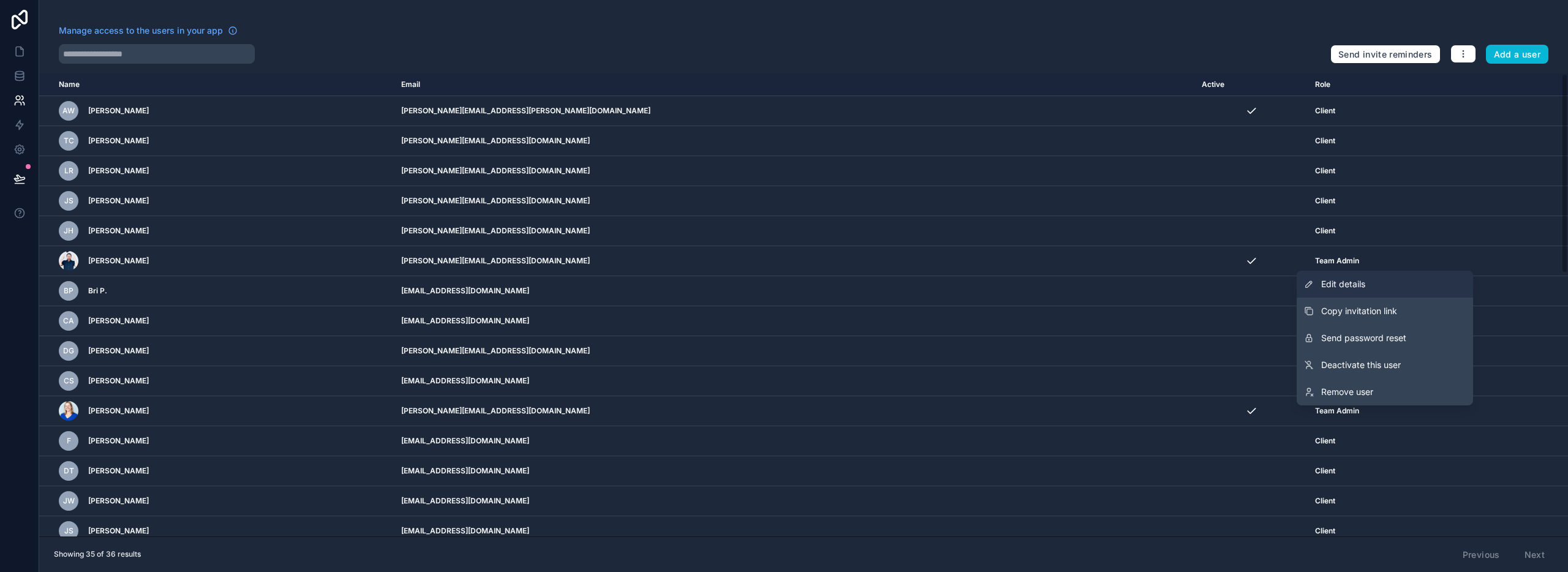
click at [1399, 277] on link "Edit details" at bounding box center [1385, 284] width 176 height 27
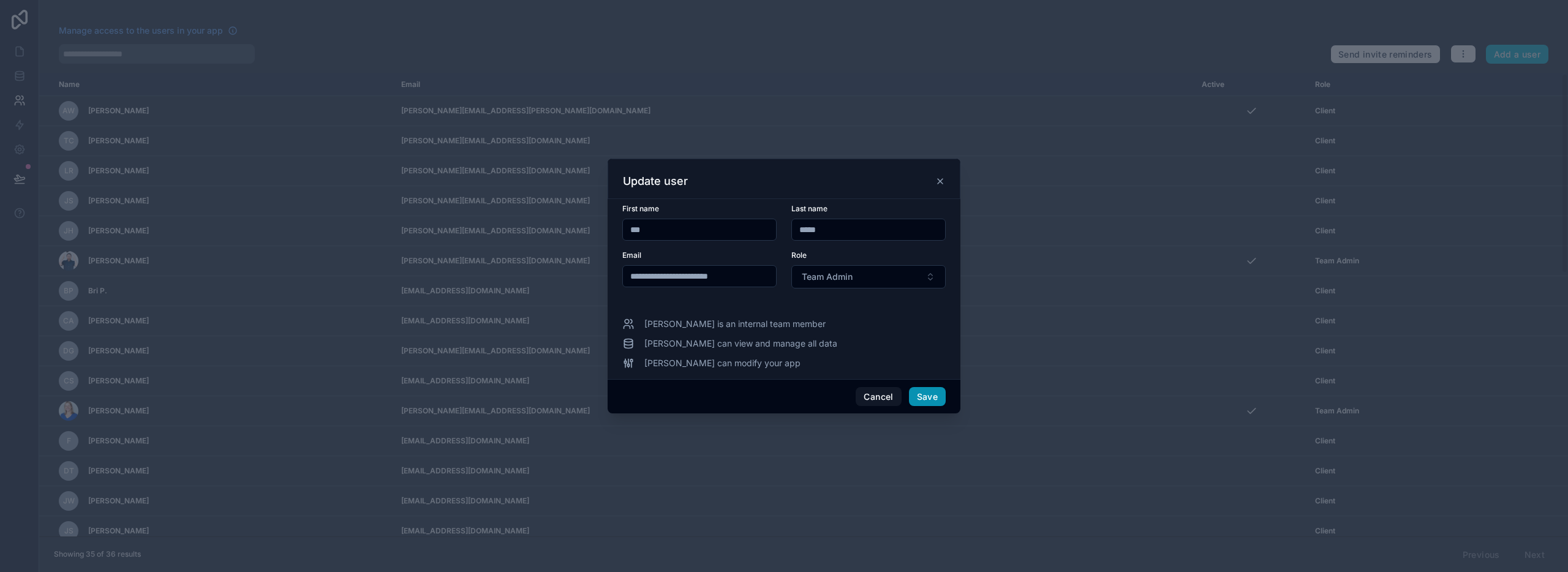
click at [927, 397] on button "Save" at bounding box center [927, 397] width 37 height 19
click at [19, 51] on div at bounding box center [784, 286] width 1568 height 572
click at [931, 398] on button "Save" at bounding box center [927, 397] width 37 height 19
click at [942, 178] on icon at bounding box center [940, 181] width 10 height 10
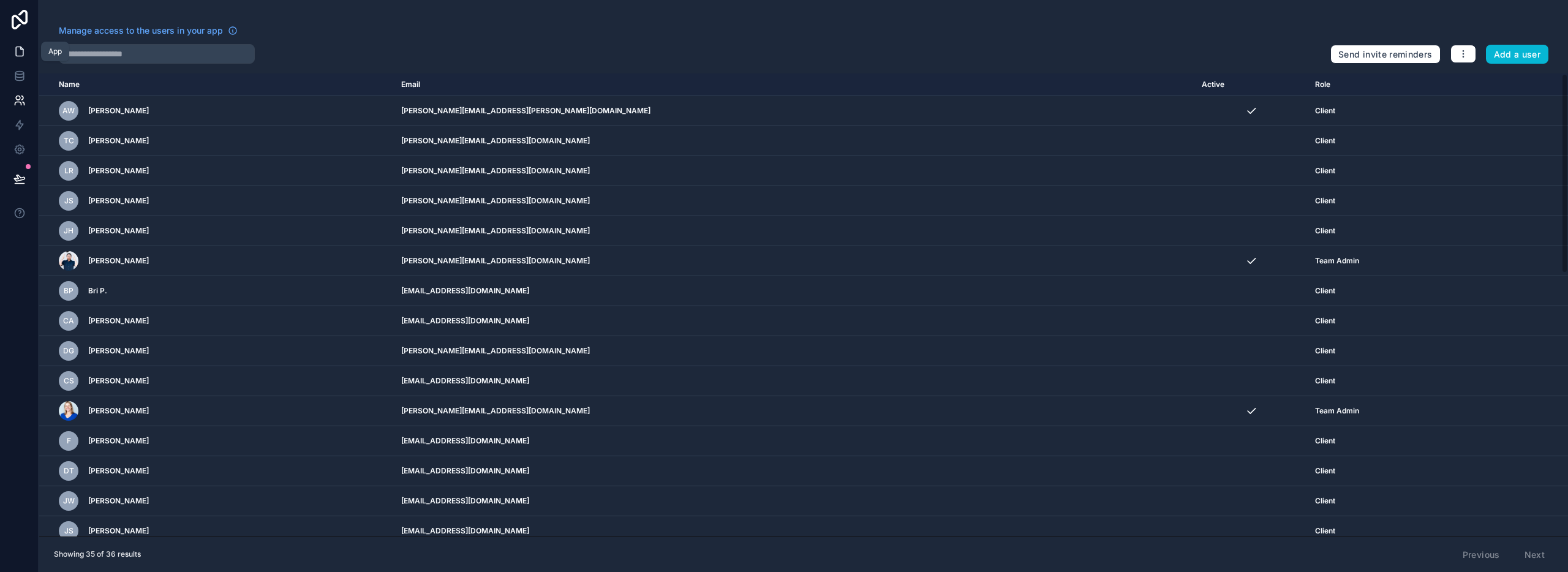
click at [19, 53] on icon at bounding box center [19, 51] width 12 height 12
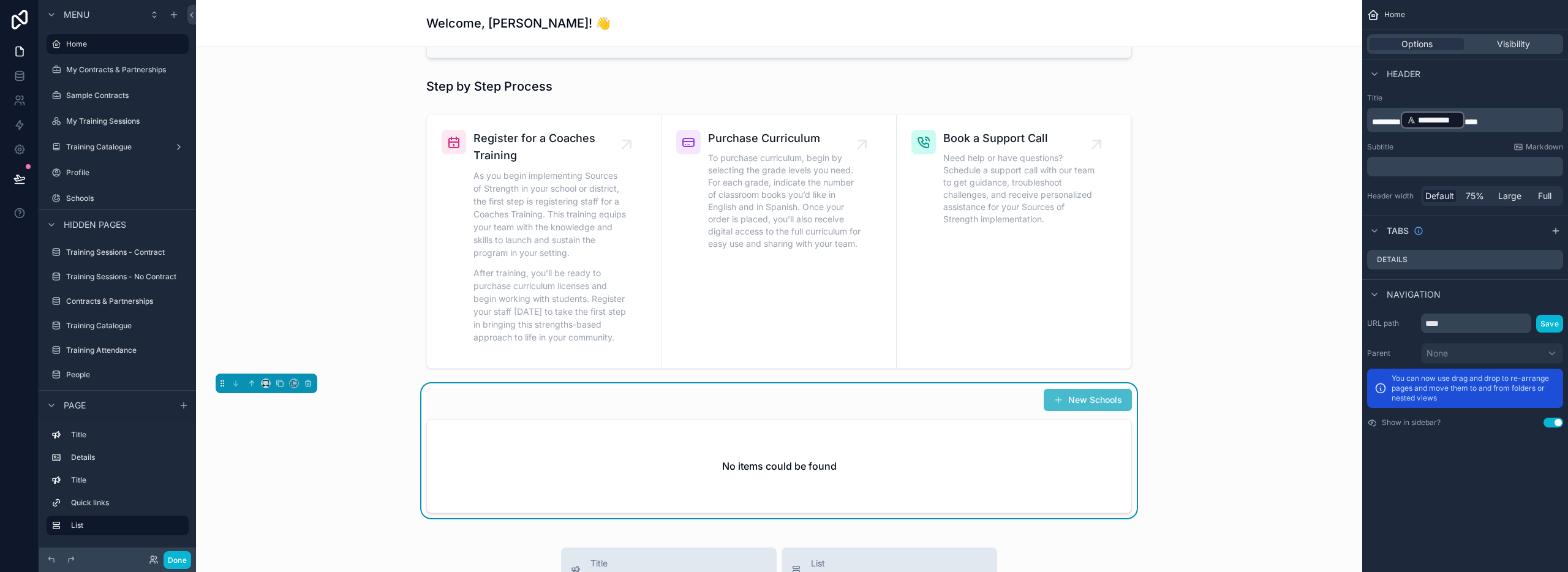
scroll to position [347, 0]
click at [836, 400] on div "New Schools" at bounding box center [780, 398] width 706 height 24
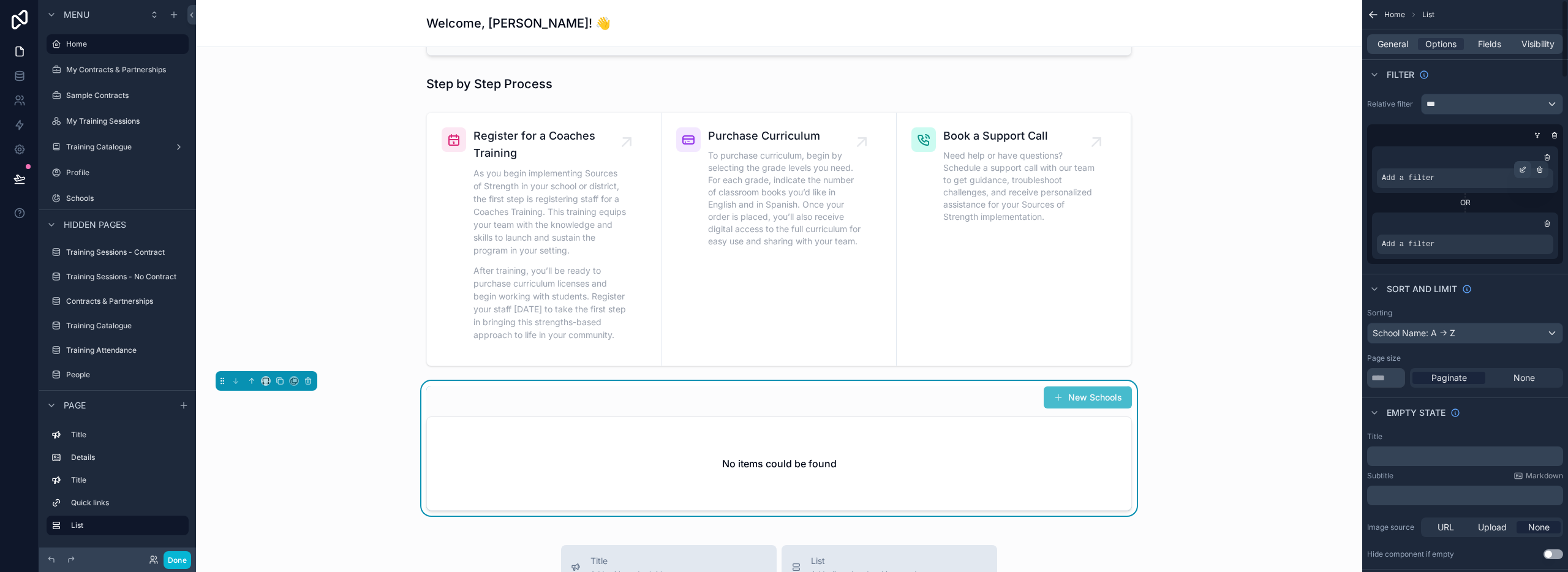
click at [1519, 168] on icon "scrollable content" at bounding box center [1523, 170] width 7 height 7
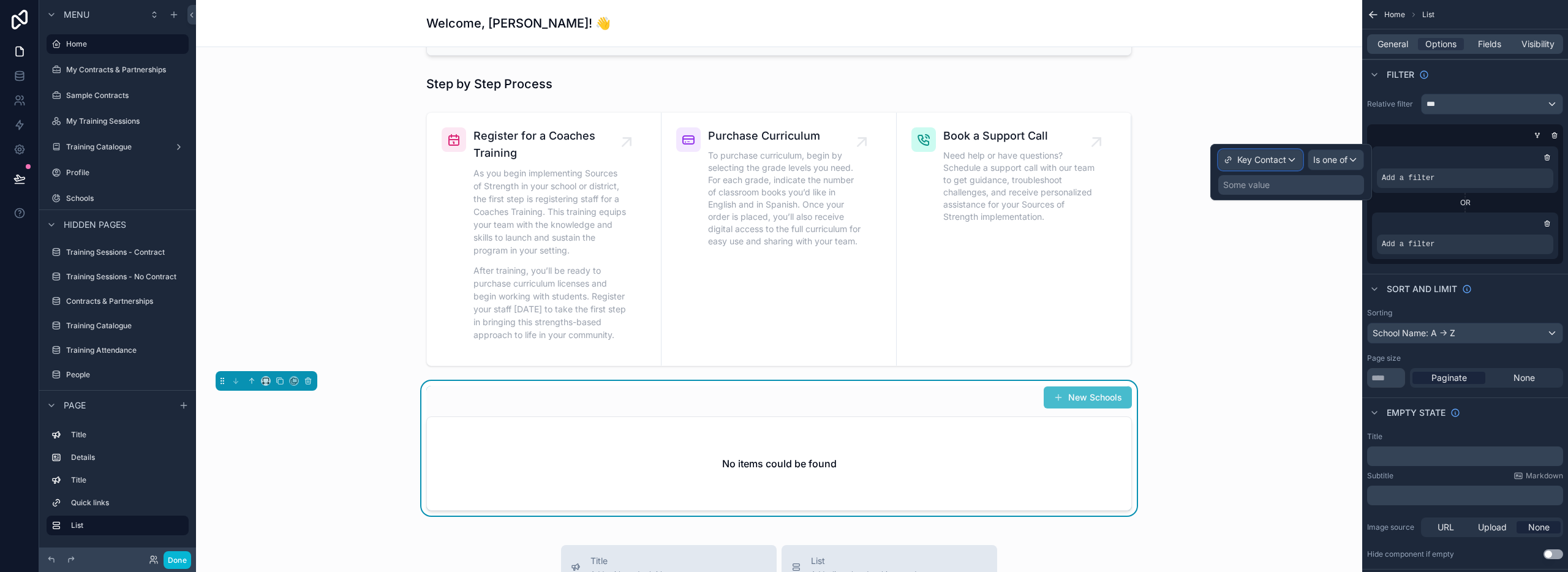
click at [1260, 156] on span "Key Contact" at bounding box center [1261, 160] width 49 height 12
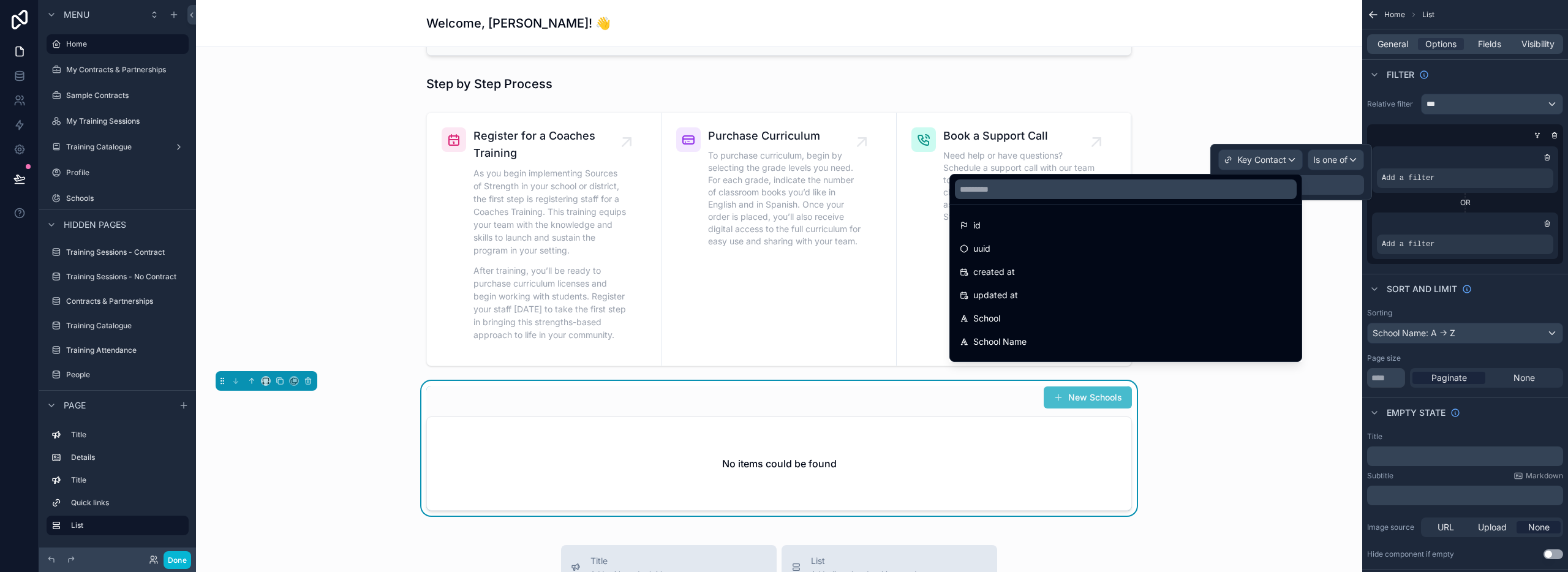
click at [1317, 184] on div at bounding box center [1291, 171] width 161 height 56
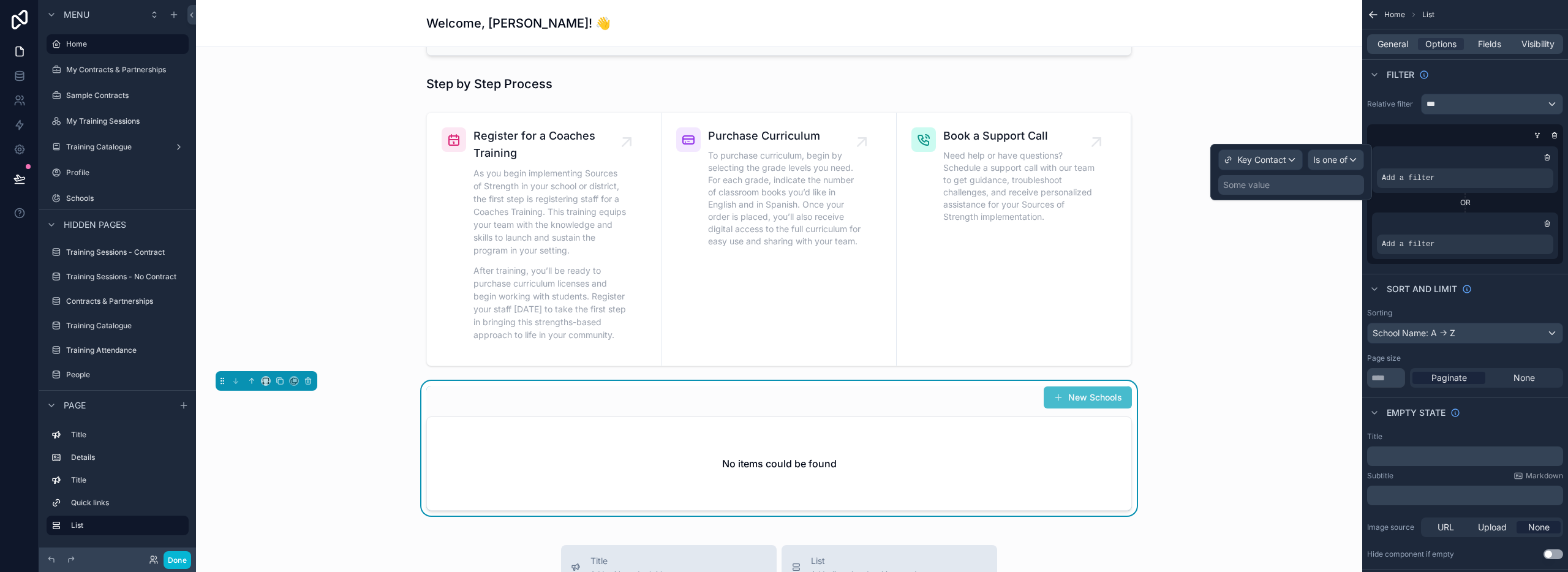
click at [1319, 187] on div "Some value" at bounding box center [1291, 185] width 146 height 19
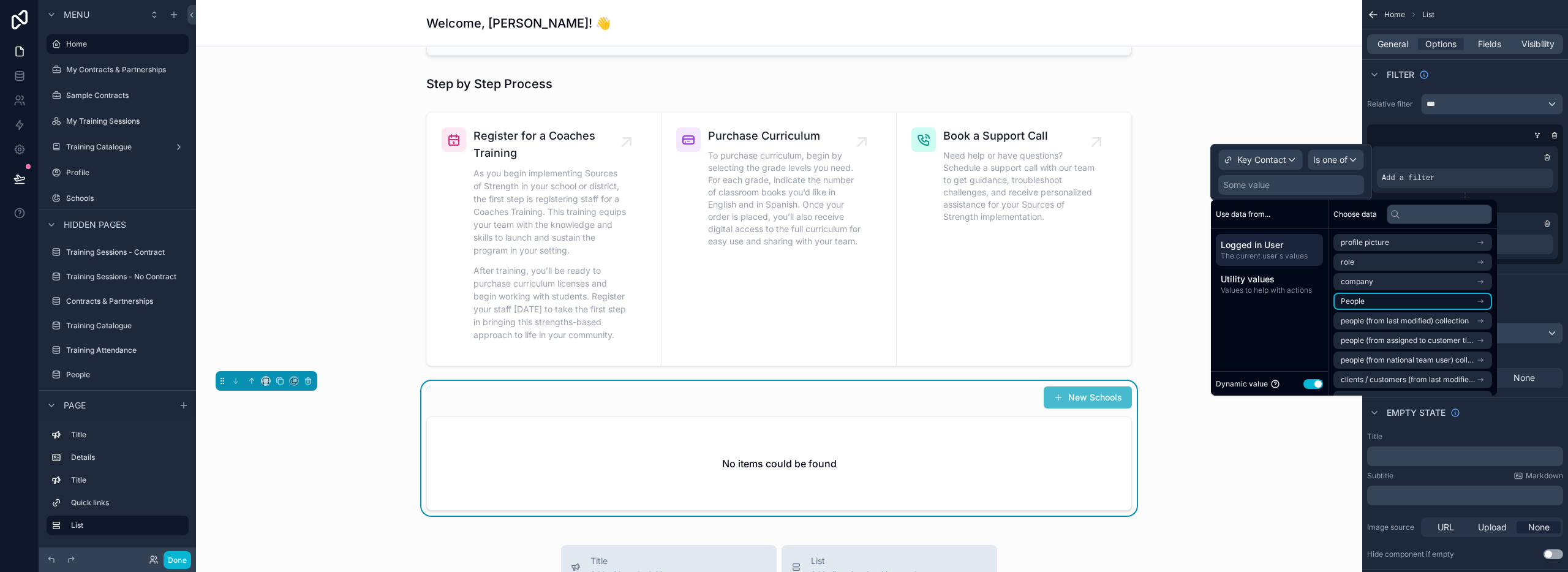
click at [1385, 299] on li "People" at bounding box center [1413, 301] width 159 height 17
click at [1370, 267] on li "People" at bounding box center [1413, 264] width 159 height 17
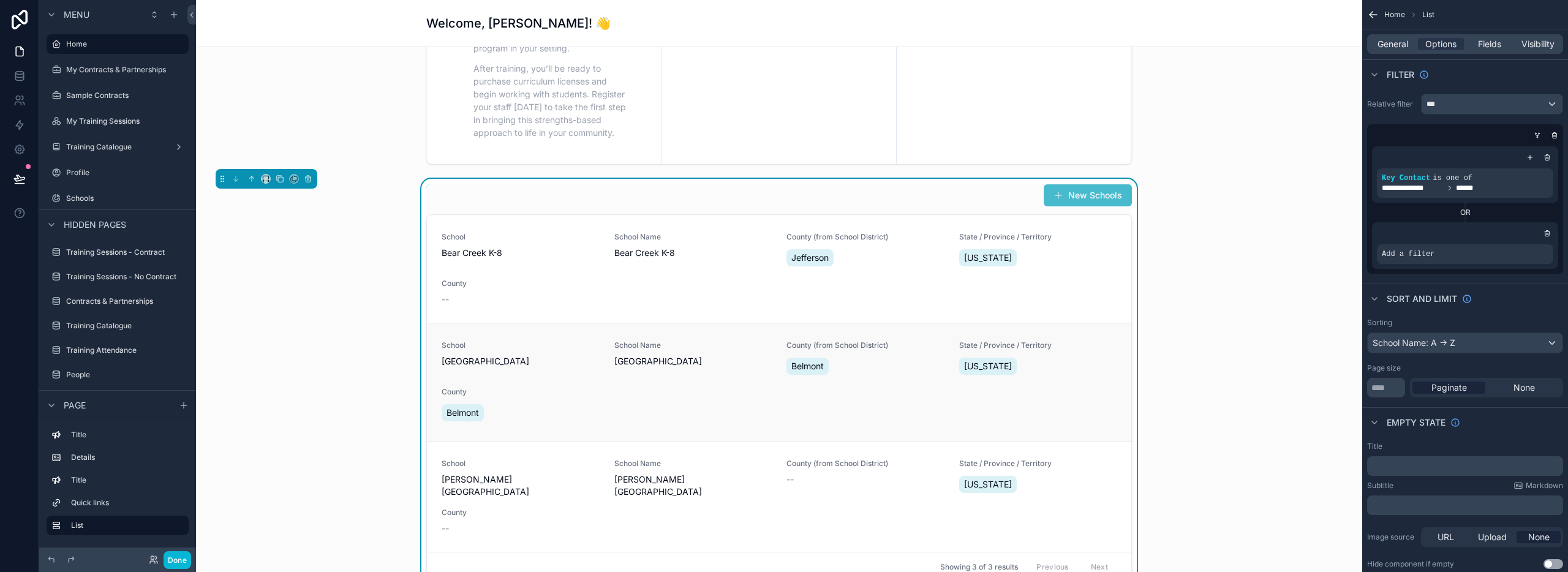
scroll to position [535, 0]
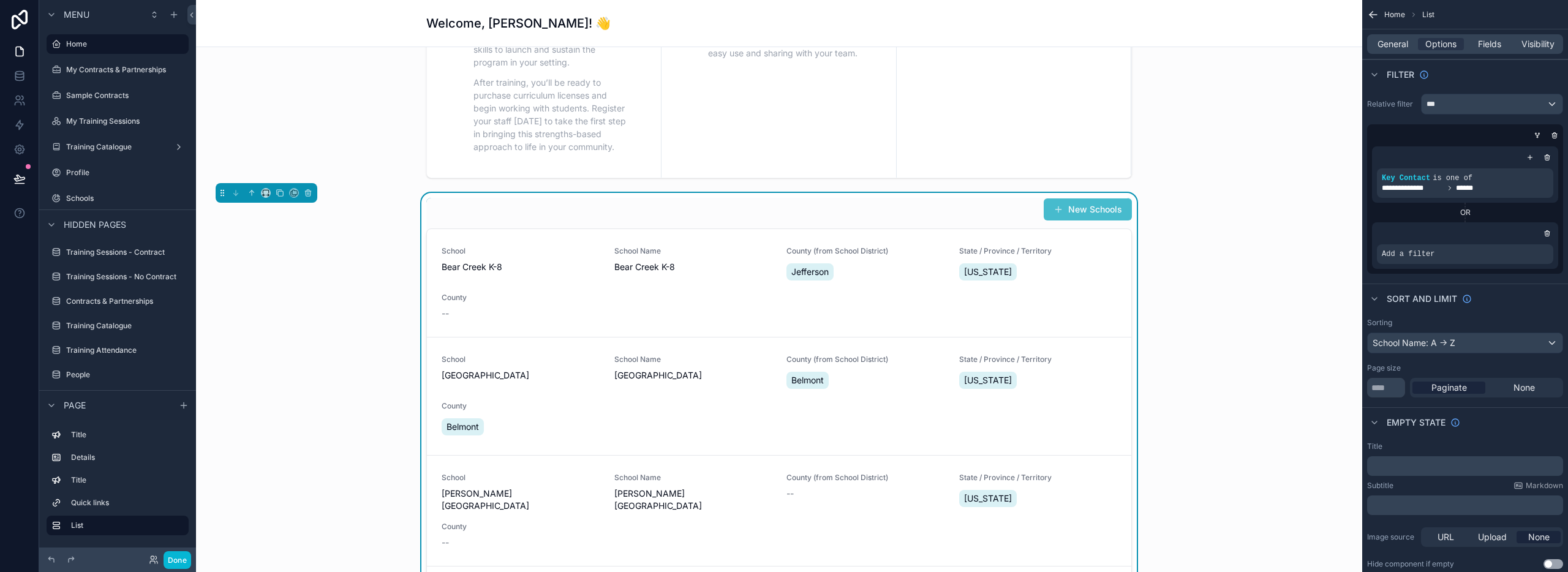
click at [1525, 239] on div "Add a filter" at bounding box center [1465, 245] width 187 height 46
click at [1522, 247] on icon "scrollable content" at bounding box center [1523, 244] width 4 height 4
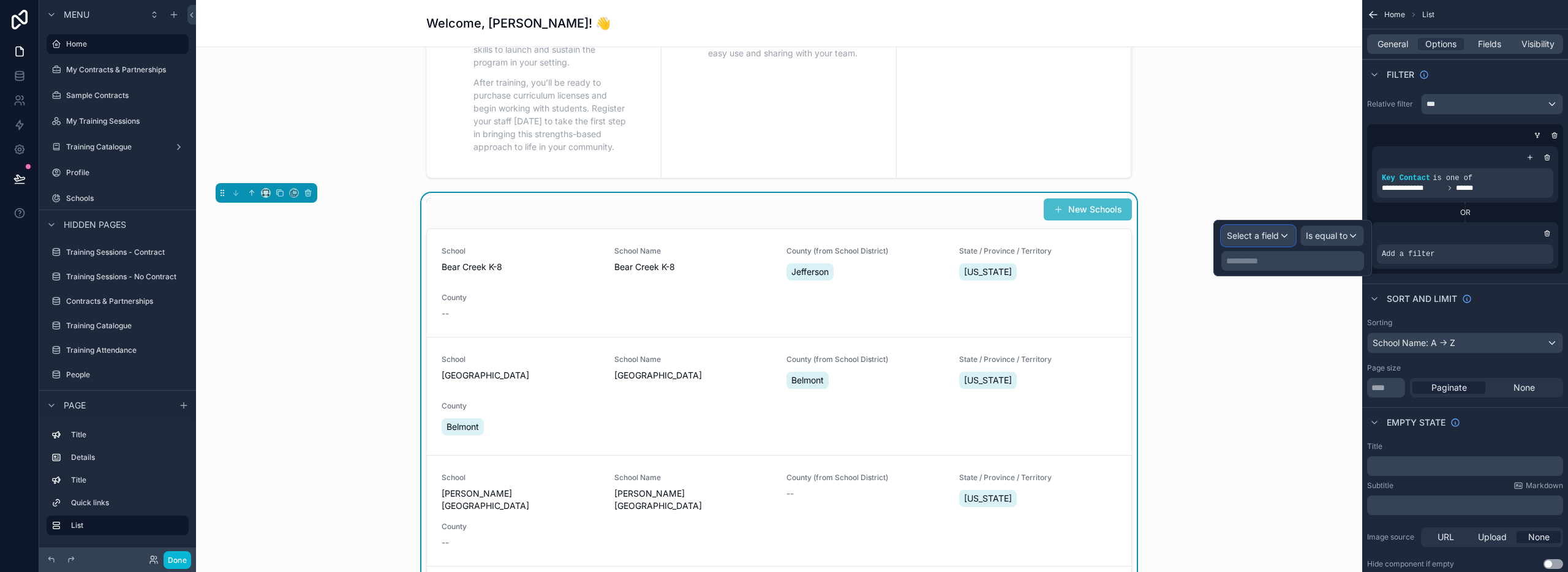
click at [1251, 239] on span "Select a field" at bounding box center [1253, 235] width 52 height 11
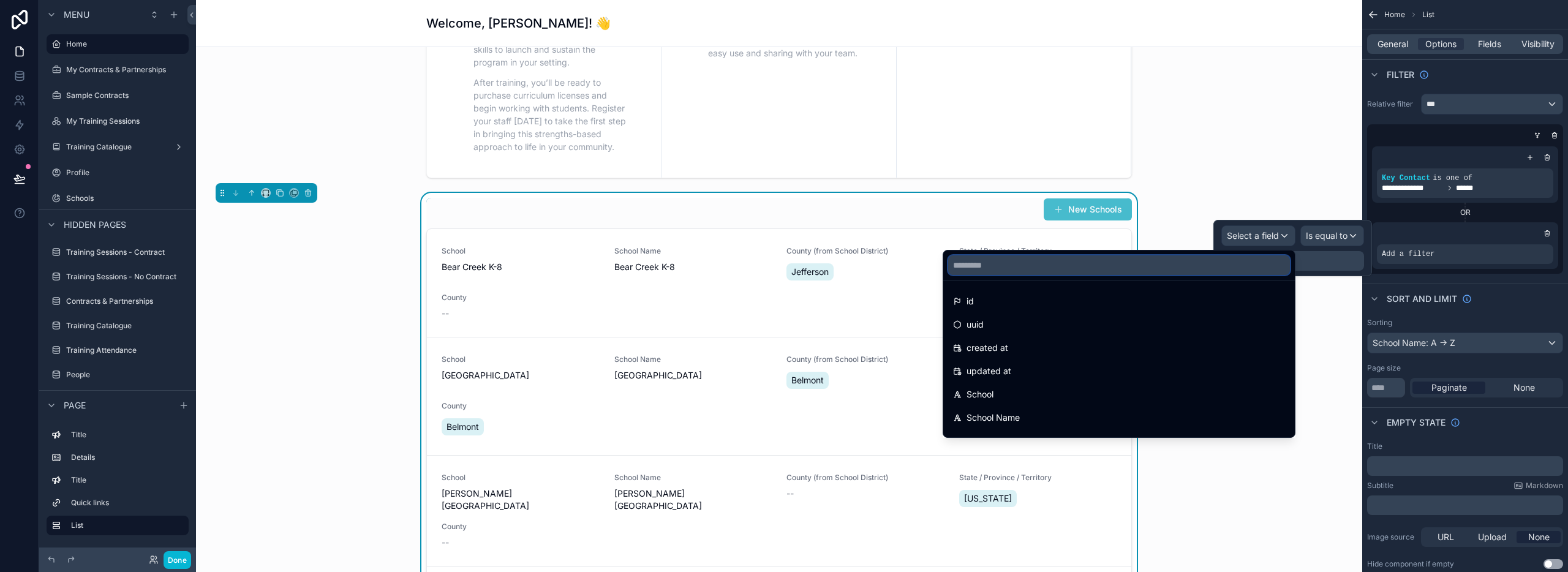
click at [1037, 269] on input "text" at bounding box center [1119, 265] width 342 height 19
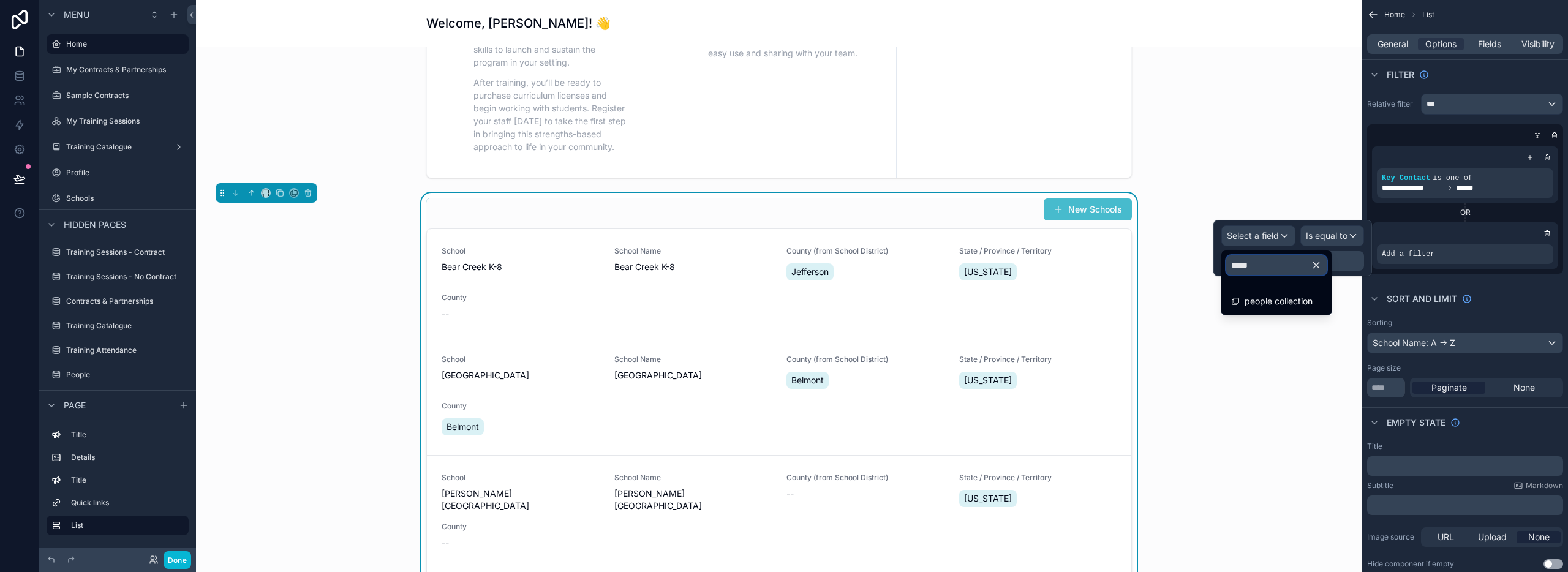
type input "******"
click at [1307, 306] on span "people collection" at bounding box center [1278, 301] width 68 height 15
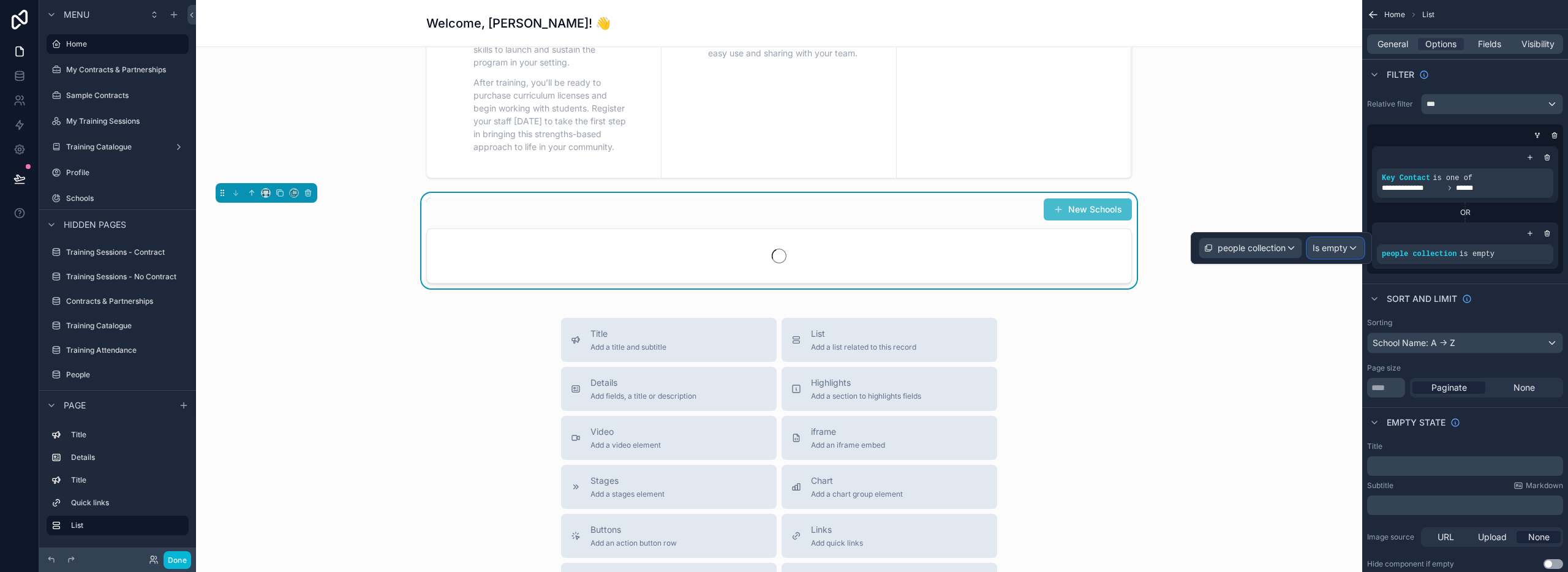
click at [1320, 247] on span "Is empty" at bounding box center [1330, 247] width 35 height 12
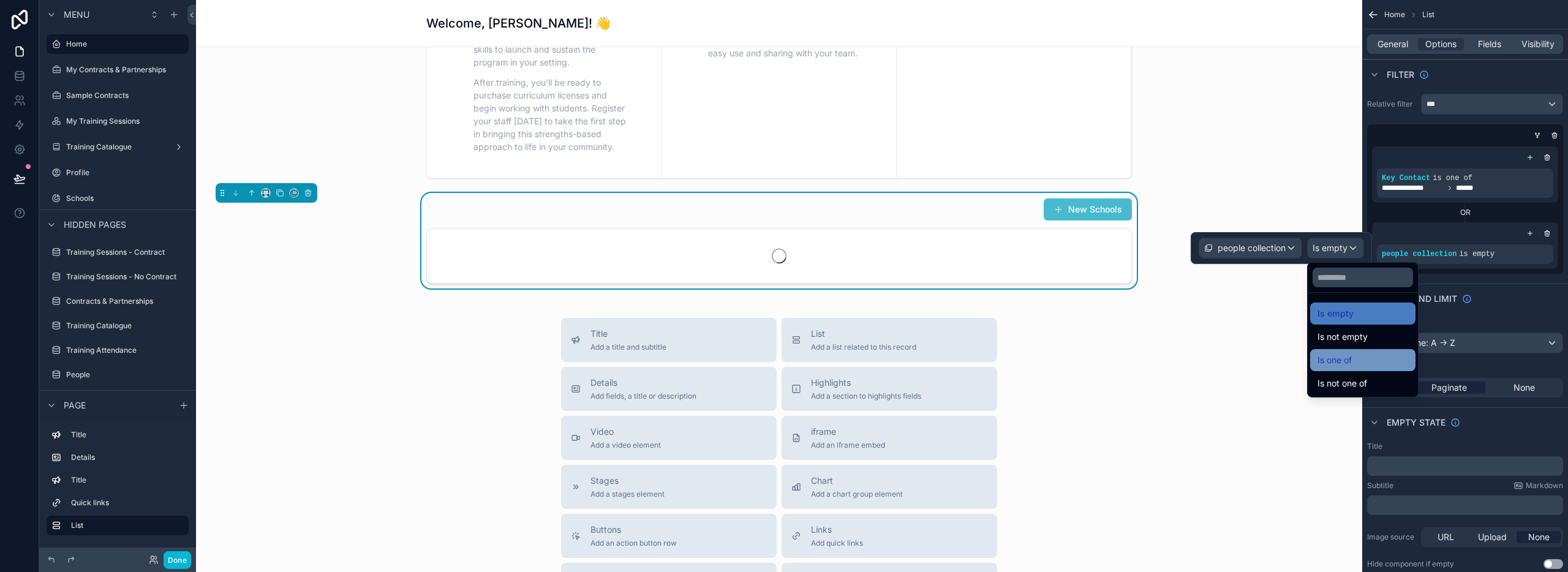
click at [1334, 361] on span "Is one of" at bounding box center [1334, 360] width 34 height 15
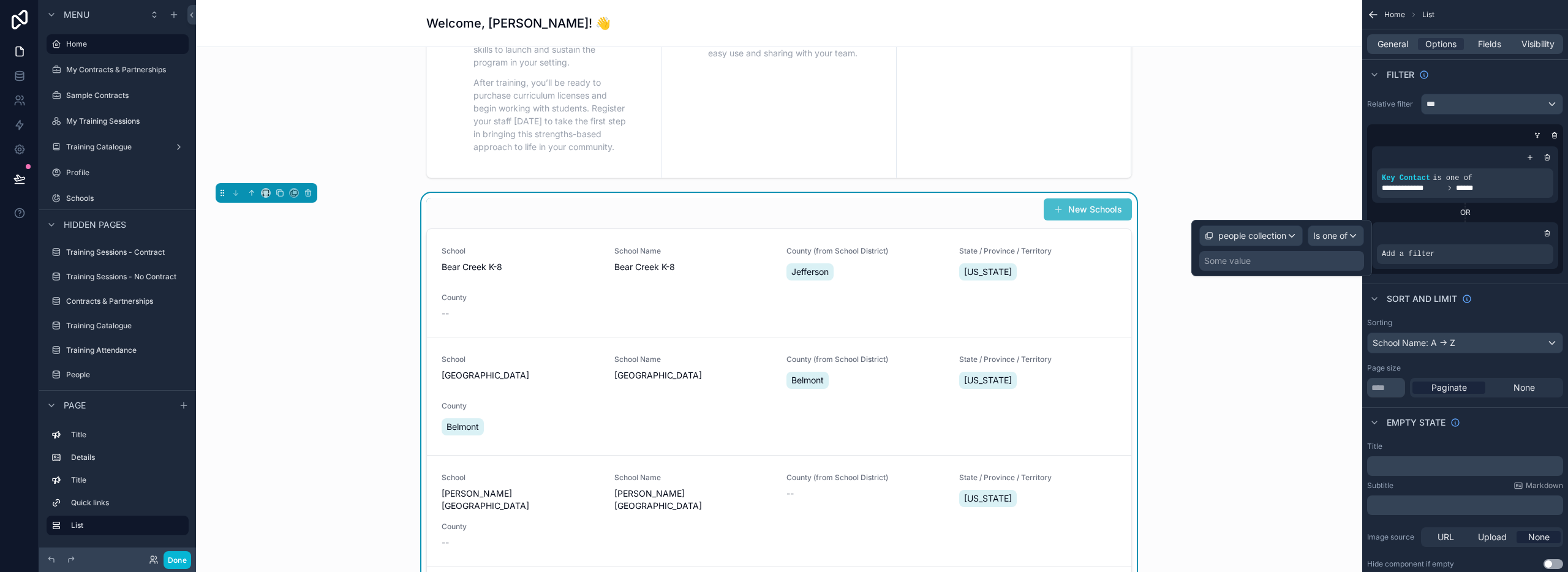
click at [1241, 264] on div "Some value" at bounding box center [1227, 260] width 46 height 12
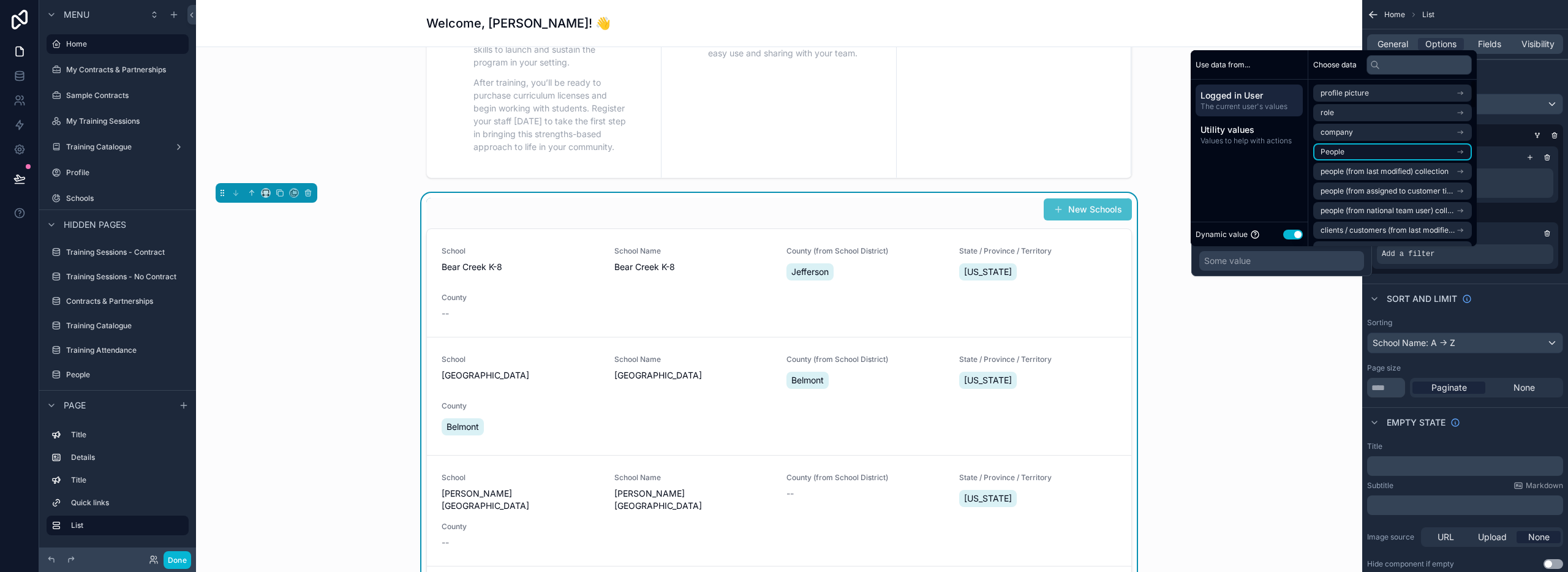
click at [1339, 152] on span "People" at bounding box center [1332, 152] width 24 height 10
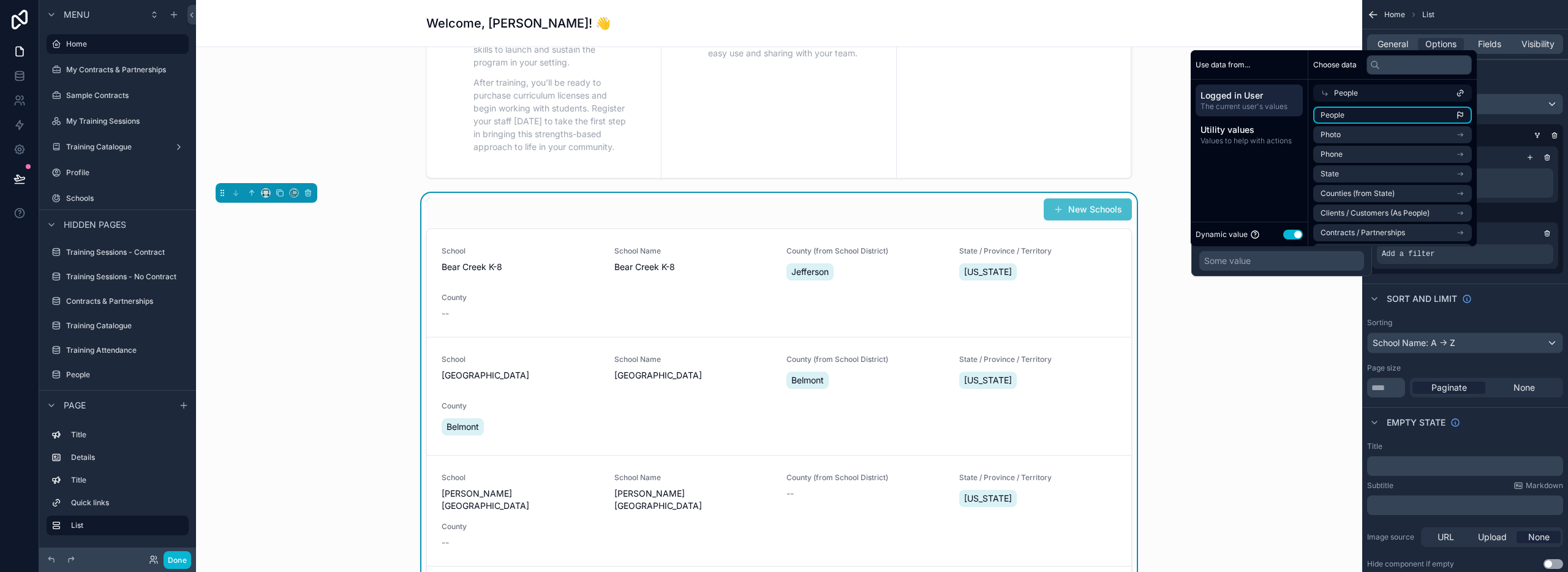
click at [1343, 118] on span "People" at bounding box center [1332, 115] width 24 height 10
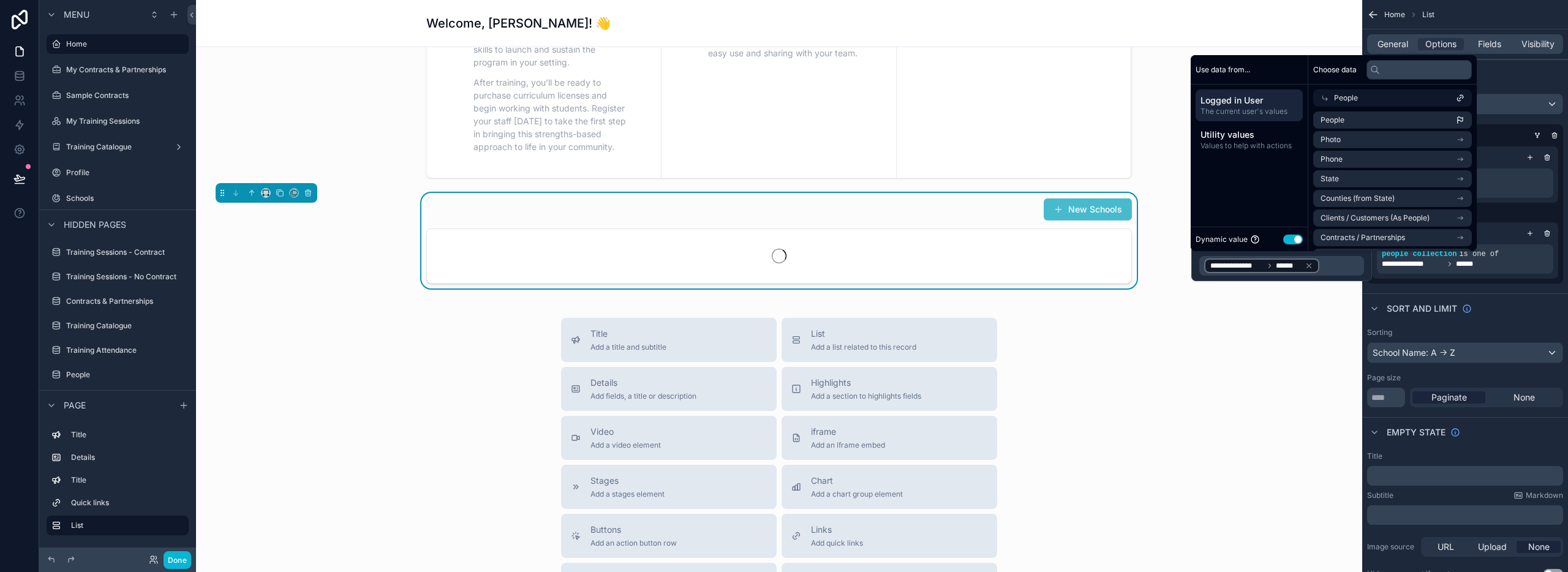
click at [1324, 338] on div "Welcome to the Sources of Strength Client Portal Your hub for training, curricu…" at bounding box center [780, 182] width 1166 height 1340
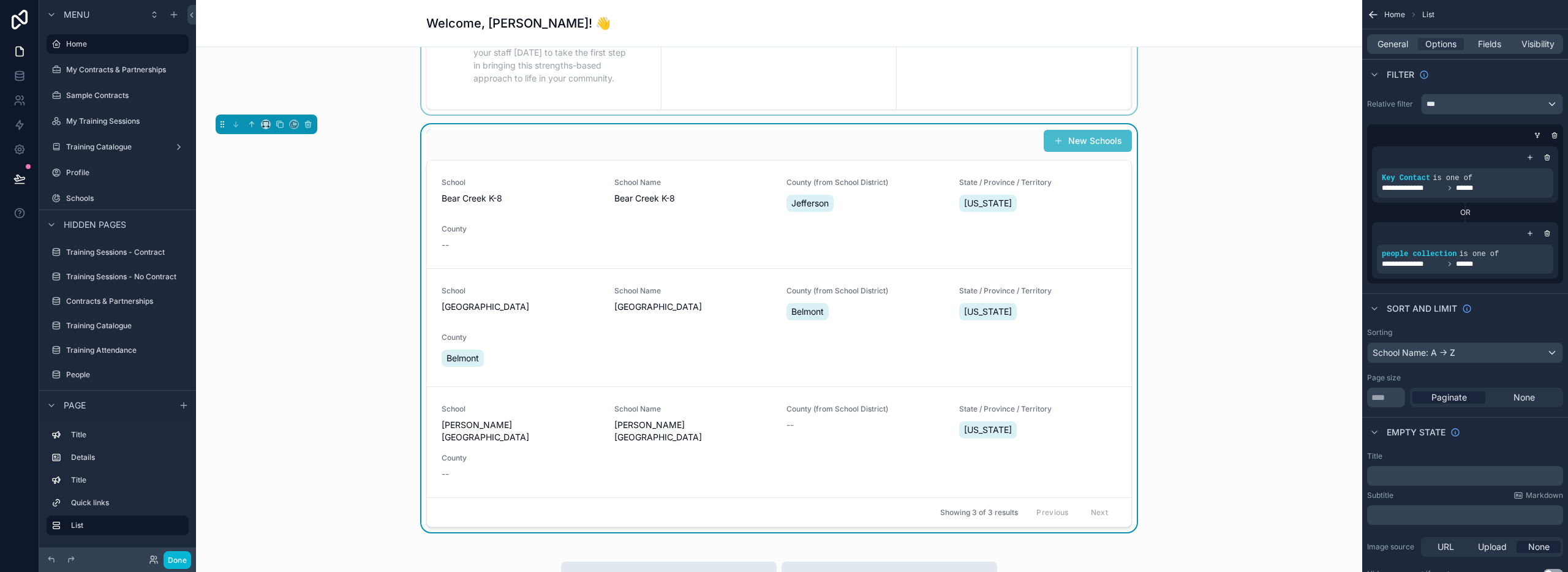
scroll to position [668, 0]
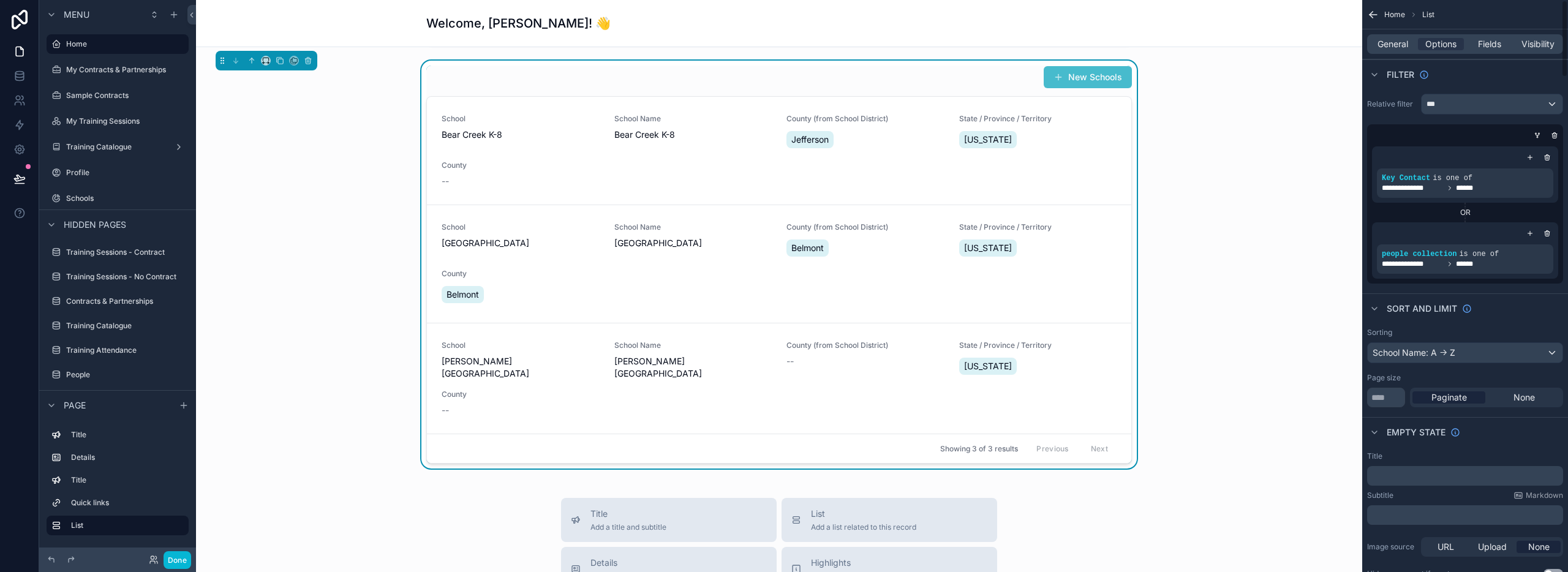
click at [1266, 290] on div "New Schools School Bear Creek K-8 School Name Bear Creek K-8 County (from Schoo…" at bounding box center [780, 264] width 1147 height 408
click at [1439, 47] on span "Options" at bounding box center [1441, 44] width 32 height 12
click at [1480, 45] on span "Fields" at bounding box center [1489, 44] width 24 height 12
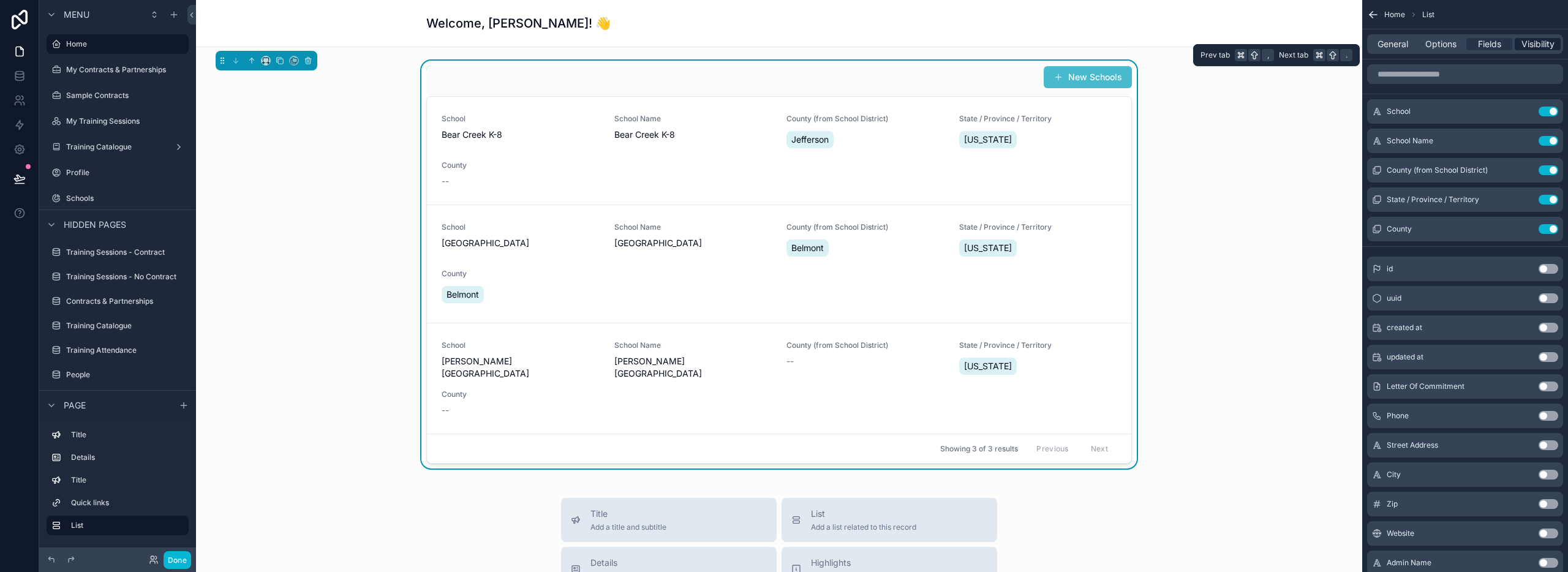
click at [1542, 41] on span "Visibility" at bounding box center [1538, 44] width 33 height 12
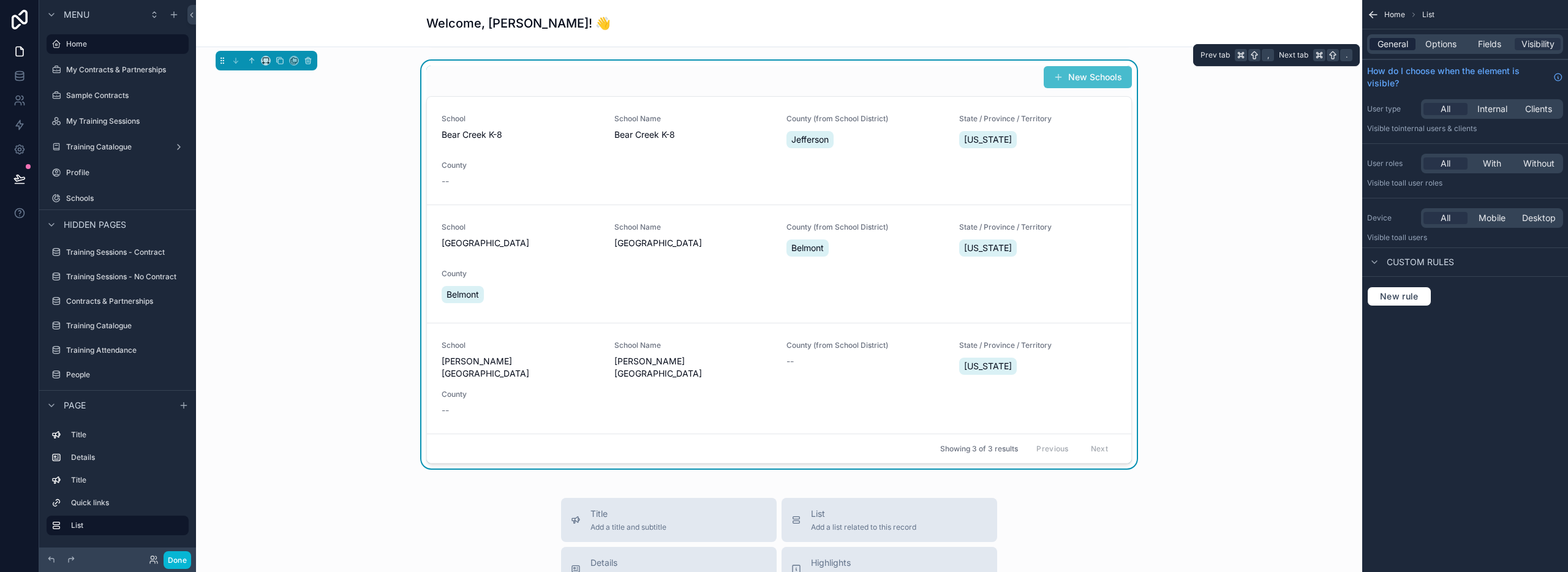
click at [1396, 48] on span "General" at bounding box center [1393, 44] width 31 height 12
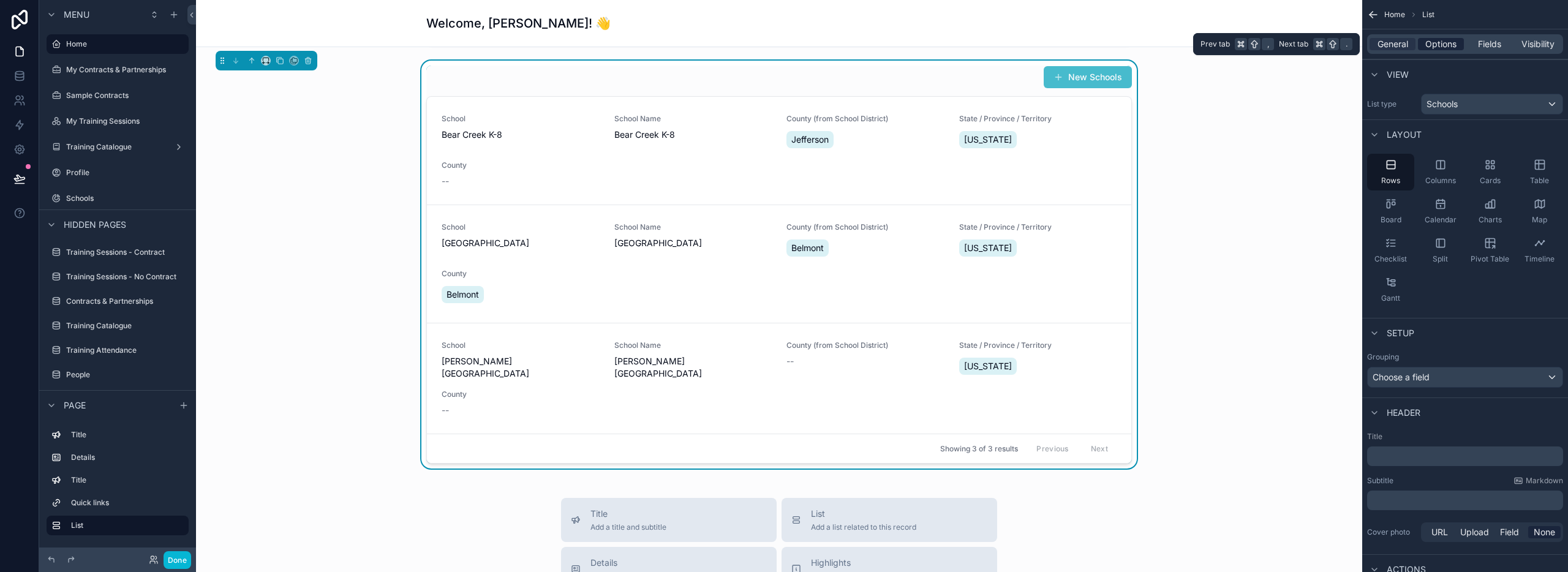
click at [1445, 42] on span "Options" at bounding box center [1441, 44] width 32 height 12
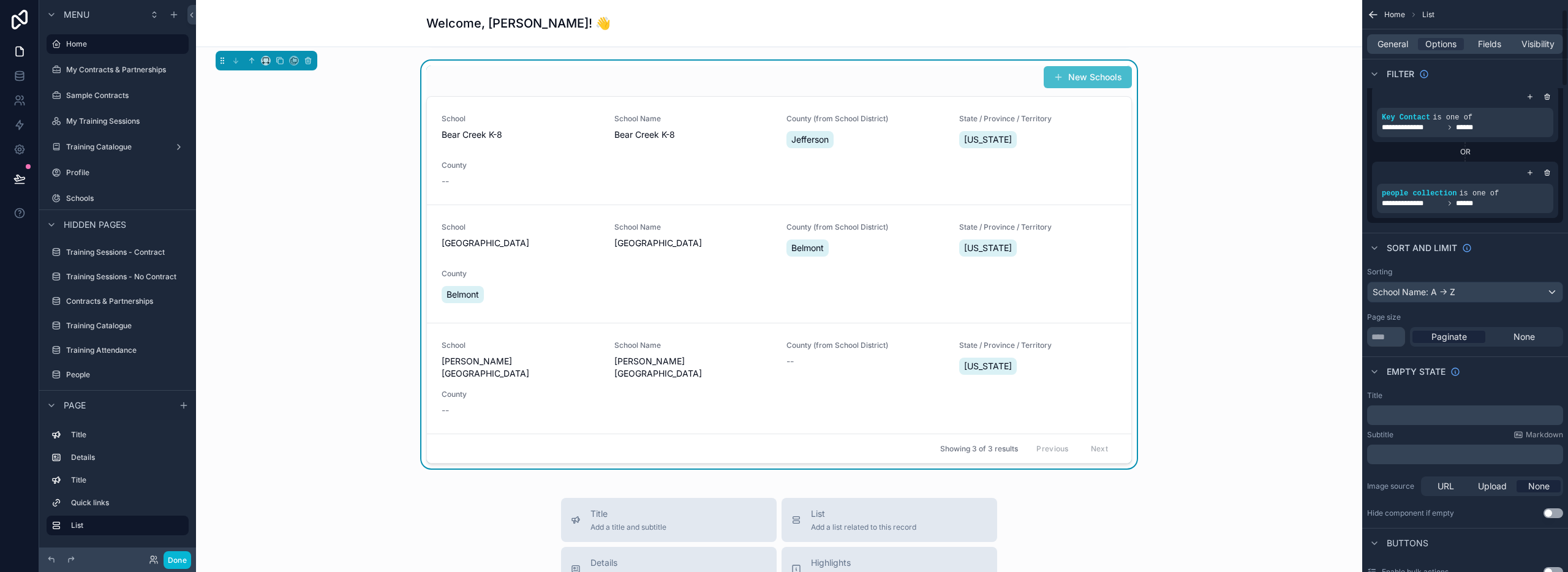
scroll to position [69, 0]
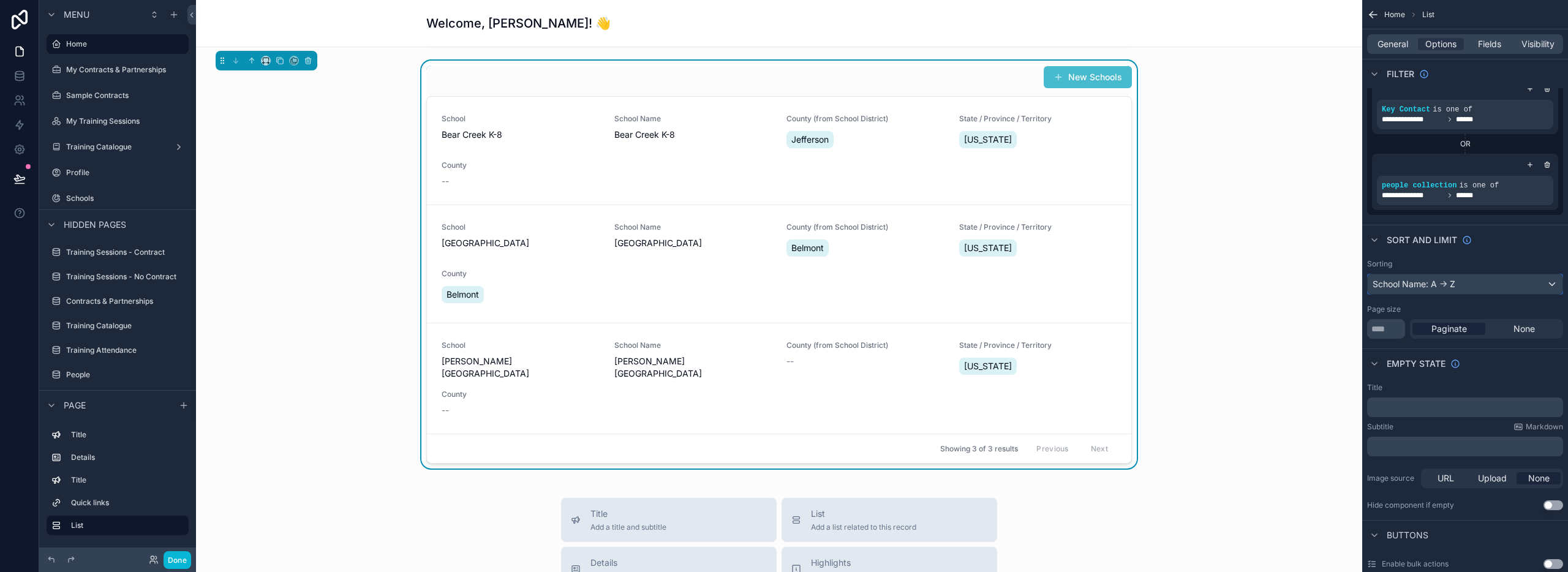
click at [1476, 291] on div "School Name: A -> Z" at bounding box center [1465, 284] width 195 height 19
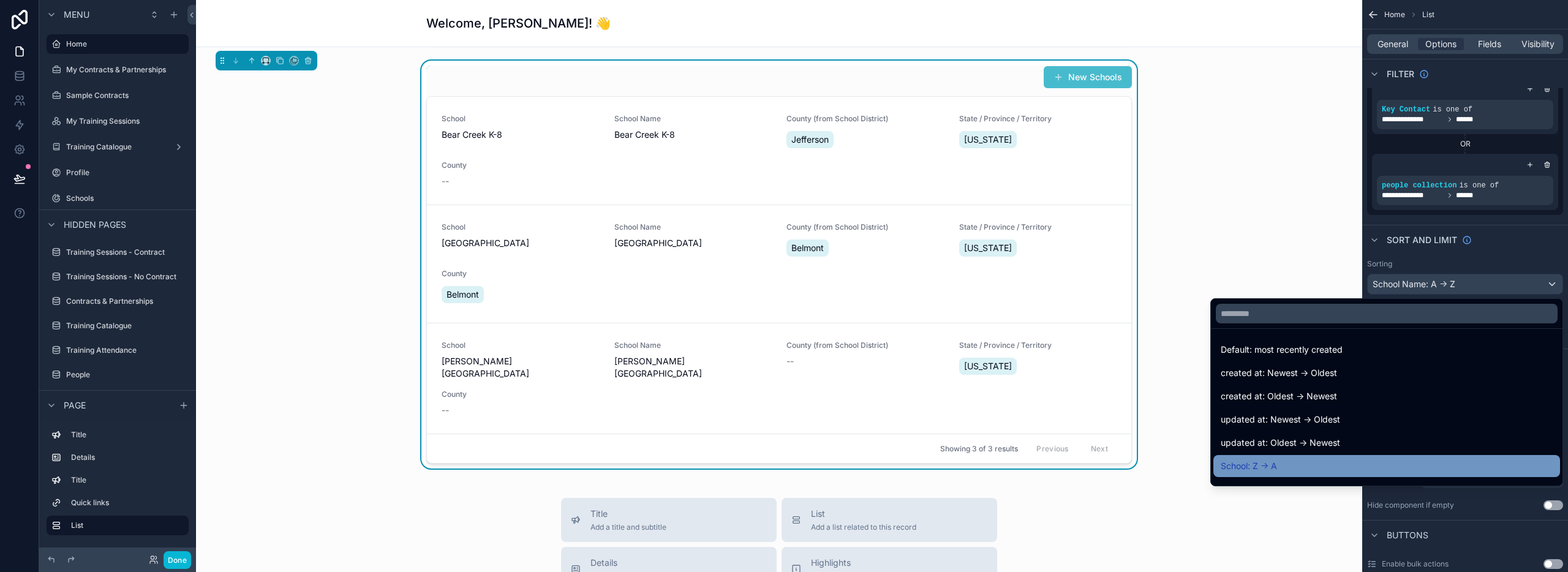
click at [1309, 462] on div "School: Z -> A" at bounding box center [1386, 467] width 332 height 15
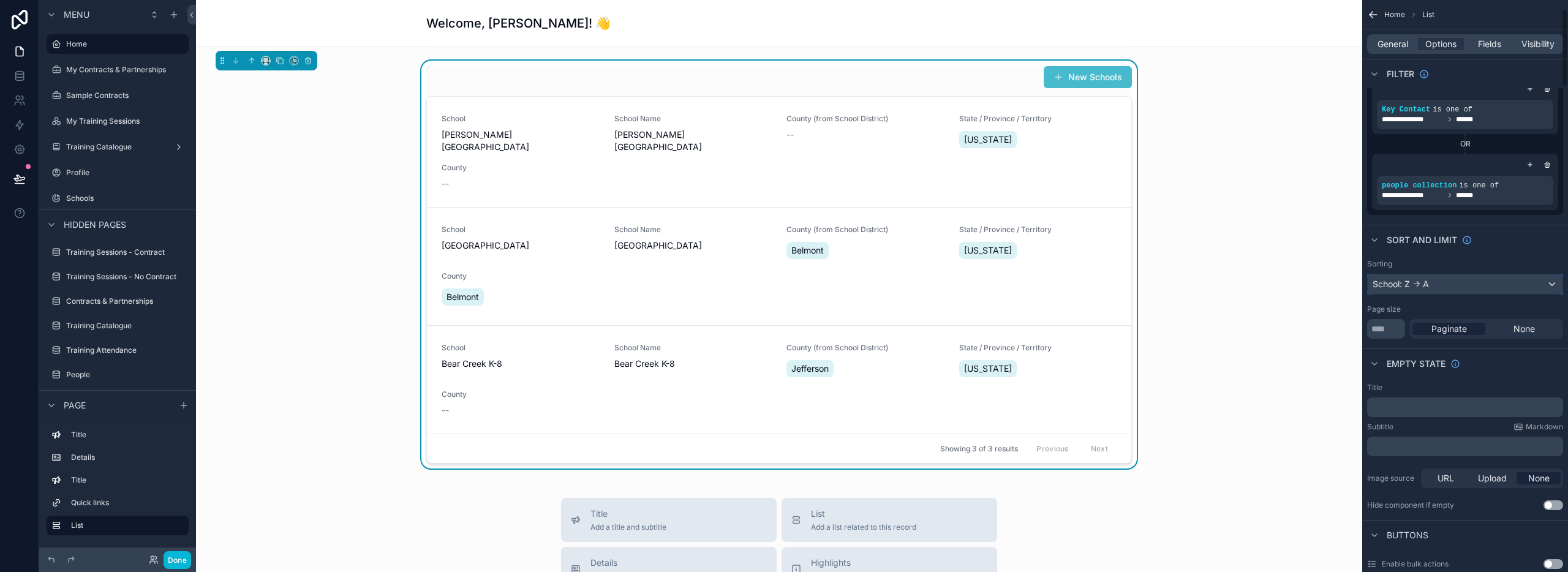
click at [1435, 283] on div "School: Z -> A" at bounding box center [1465, 284] width 195 height 19
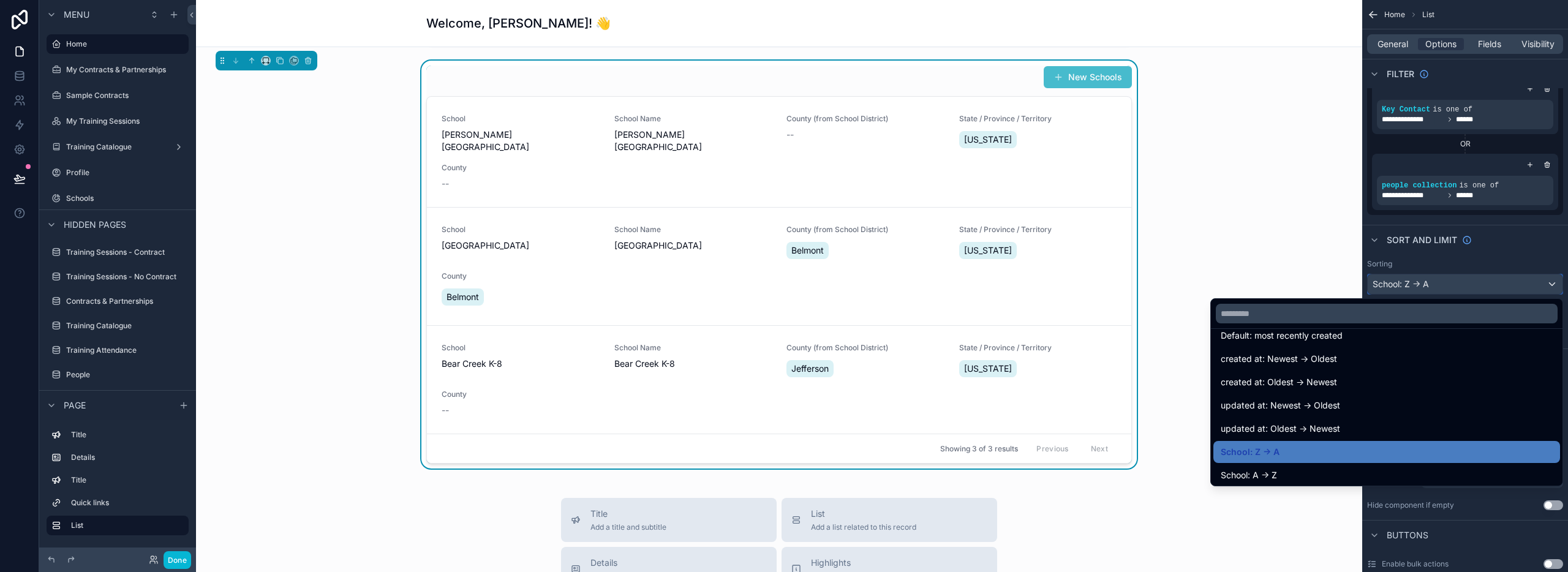
scroll to position [27, 0]
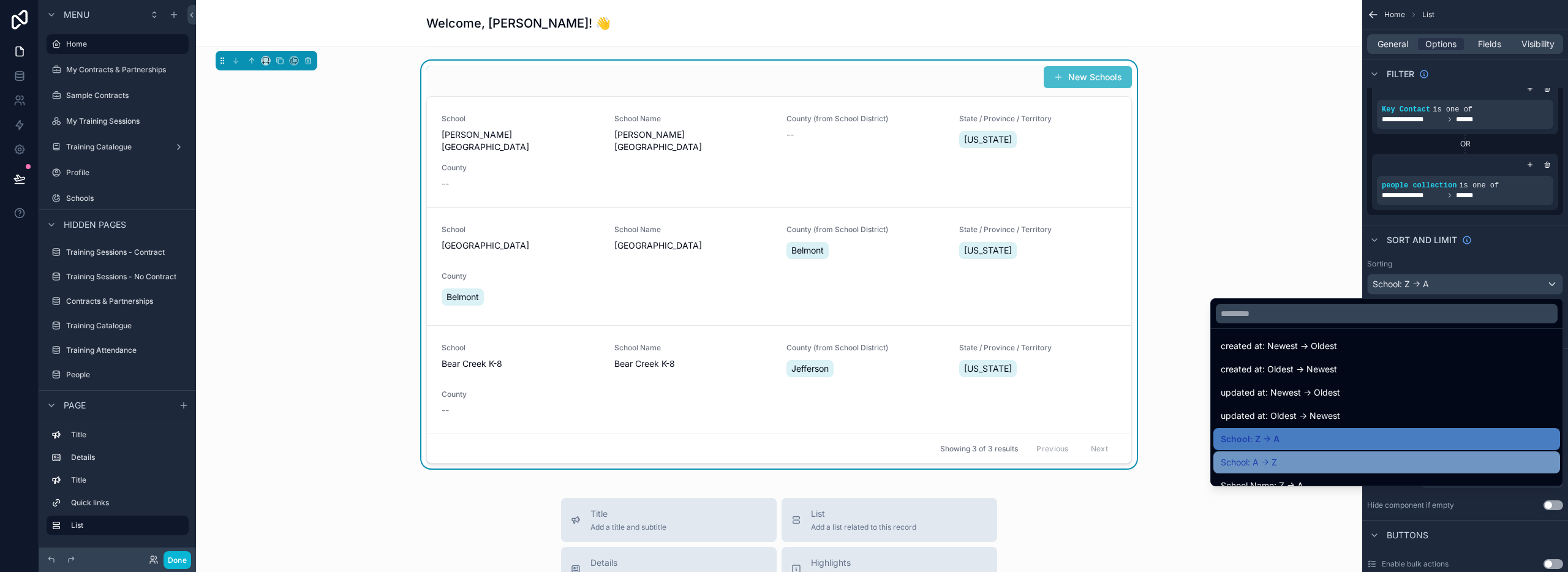
click at [1337, 459] on div "School: A -> Z" at bounding box center [1386, 462] width 332 height 15
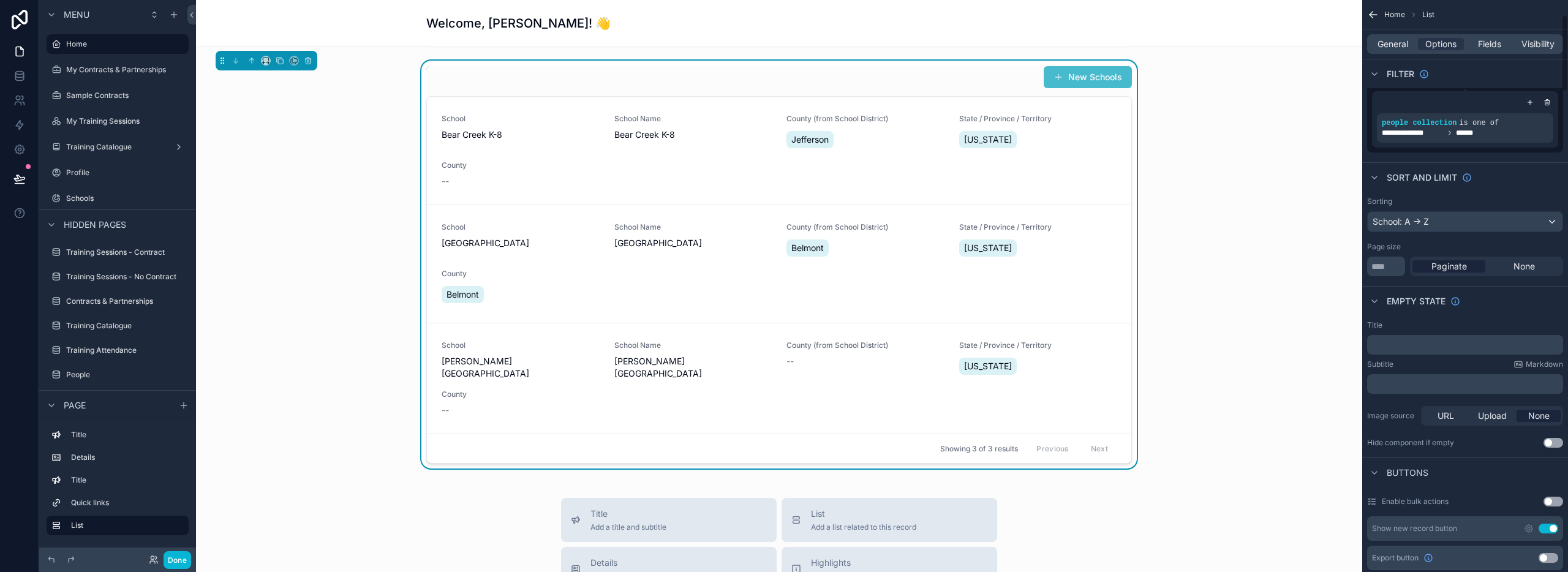
scroll to position [140, 0]
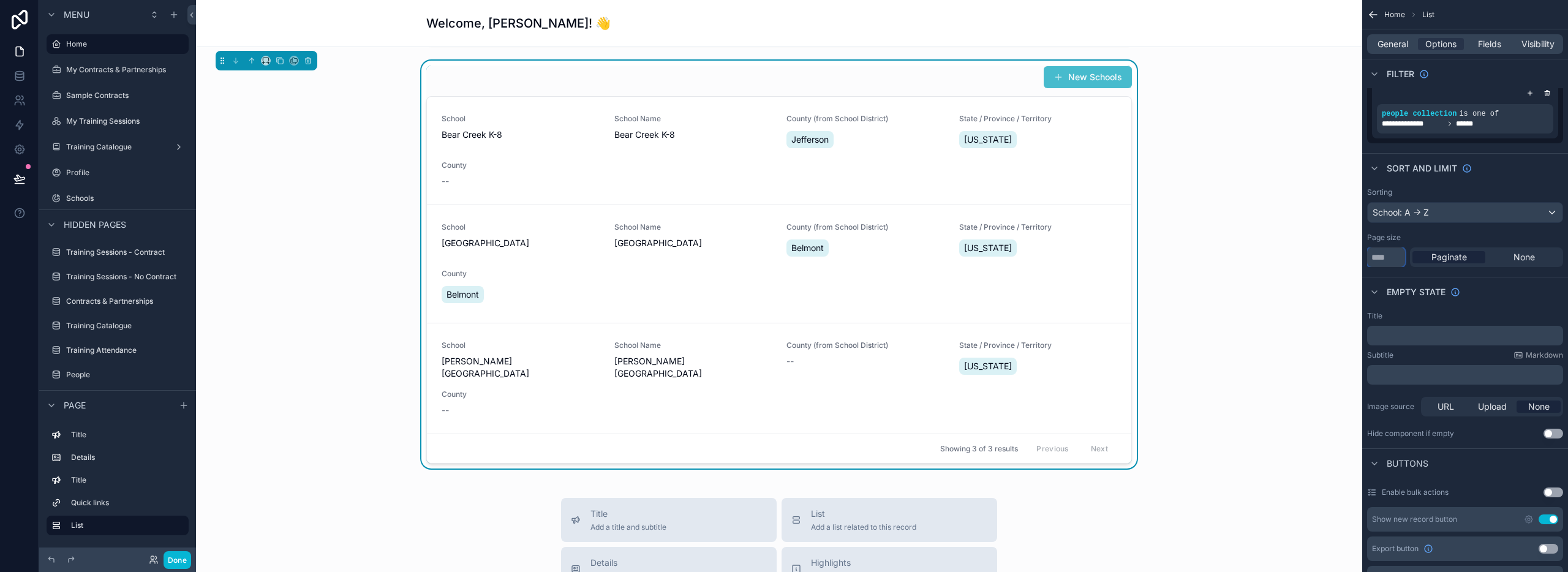
drag, startPoint x: 1384, startPoint y: 256, endPoint x: 1367, endPoint y: 260, distance: 17.5
click at [1369, 260] on input "**" at bounding box center [1385, 257] width 38 height 19
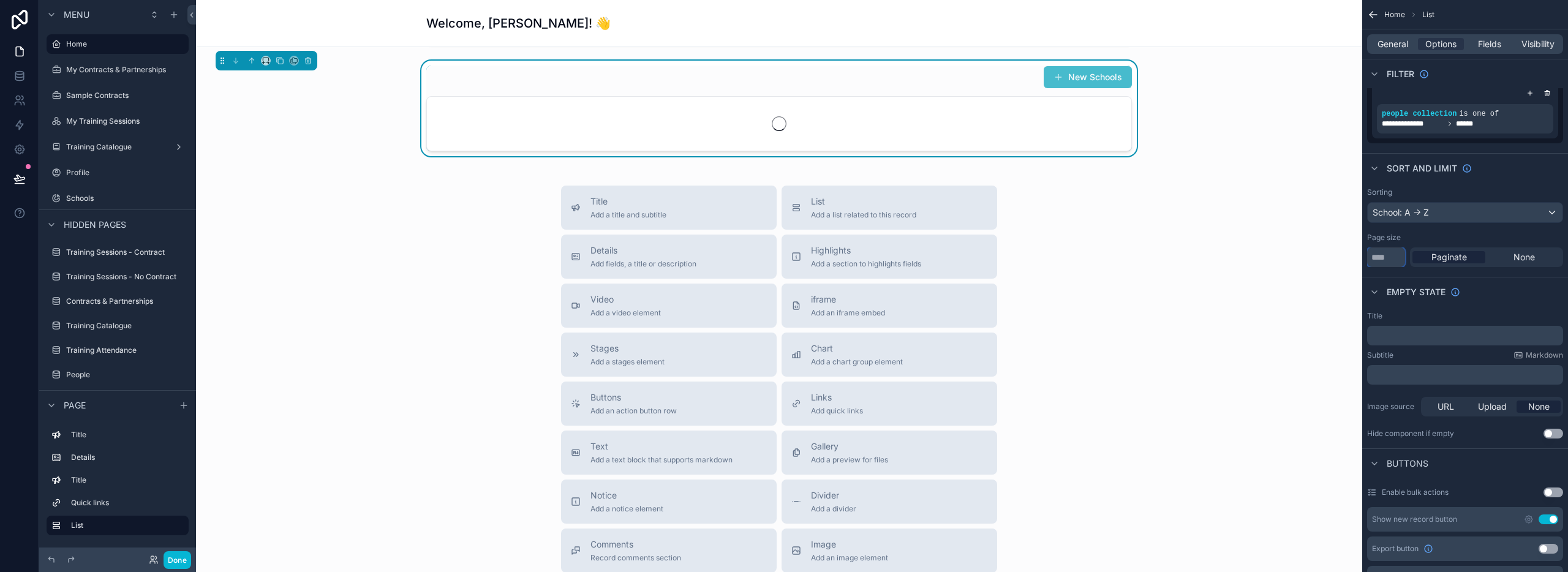
type input "**"
click at [1527, 313] on div "Title" at bounding box center [1465, 316] width 196 height 10
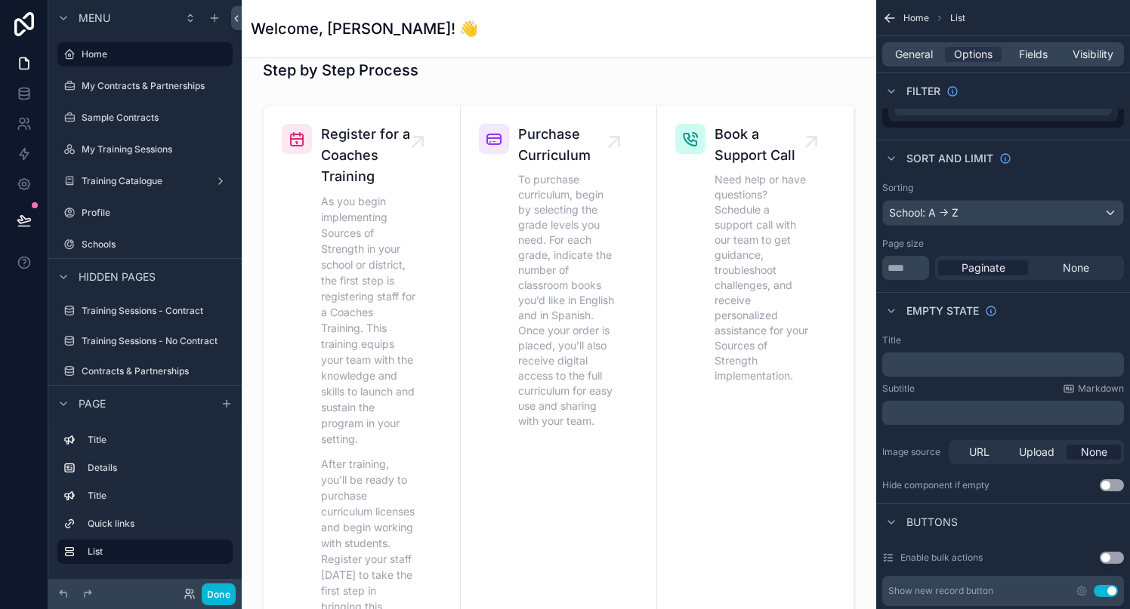
scroll to position [433, 0]
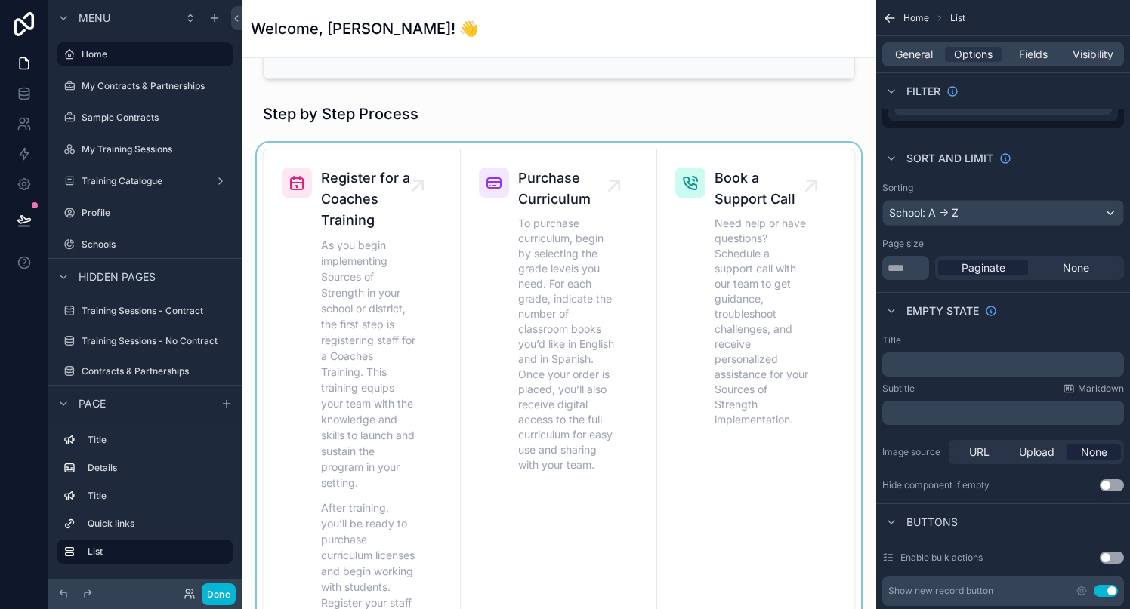
click at [772, 156] on div "scrollable content" at bounding box center [559, 443] width 610 height 600
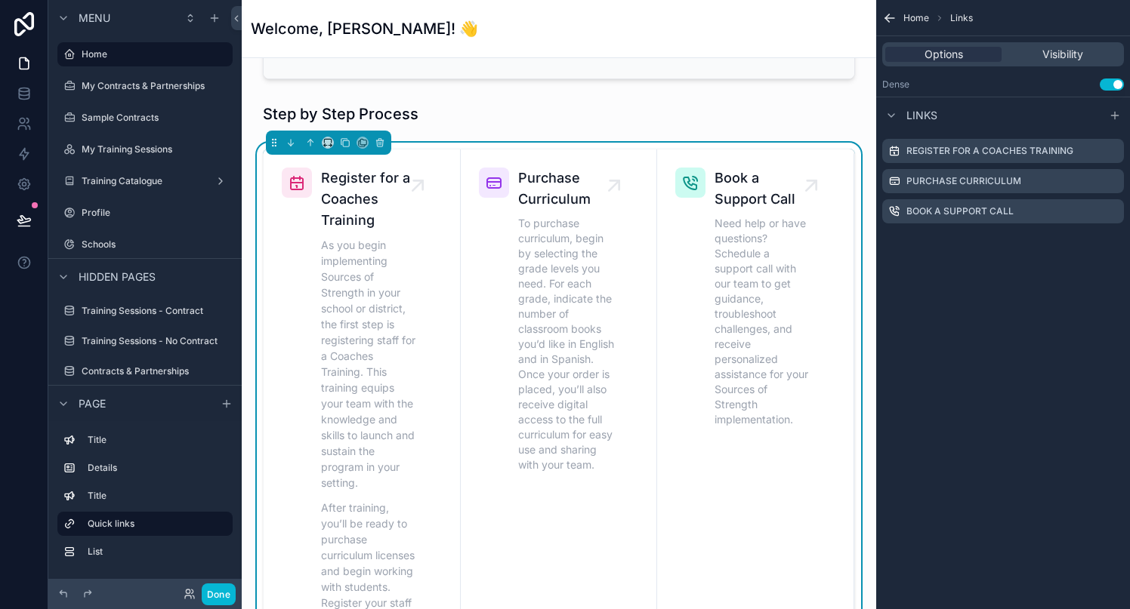
scroll to position [0, 0]
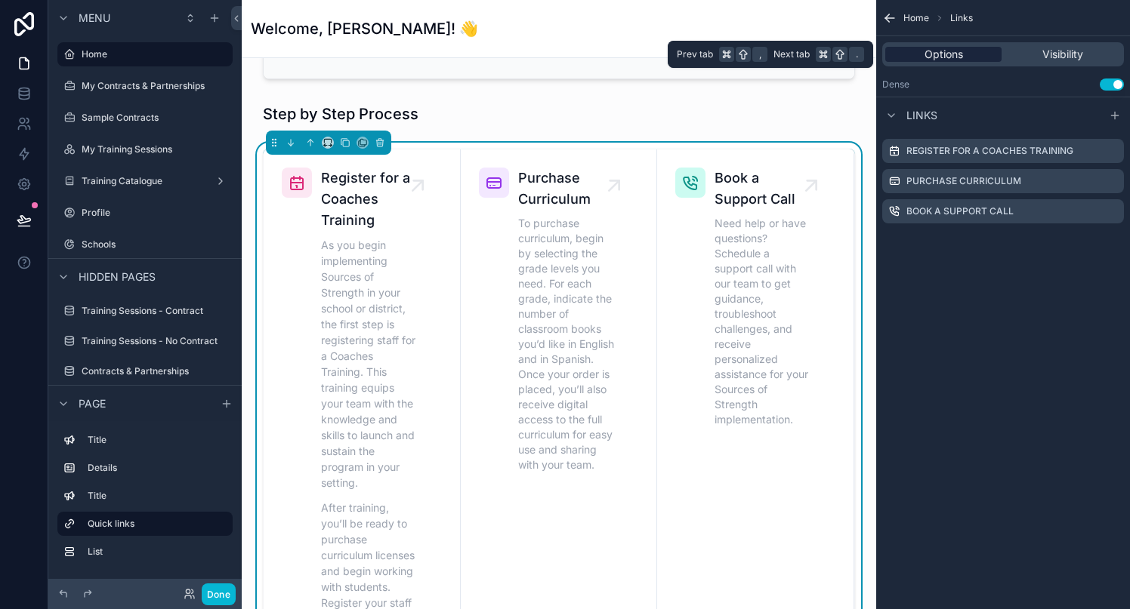
click at [936, 57] on span "Options" at bounding box center [943, 54] width 39 height 15
click at [1049, 56] on span "Visibility" at bounding box center [1062, 54] width 41 height 15
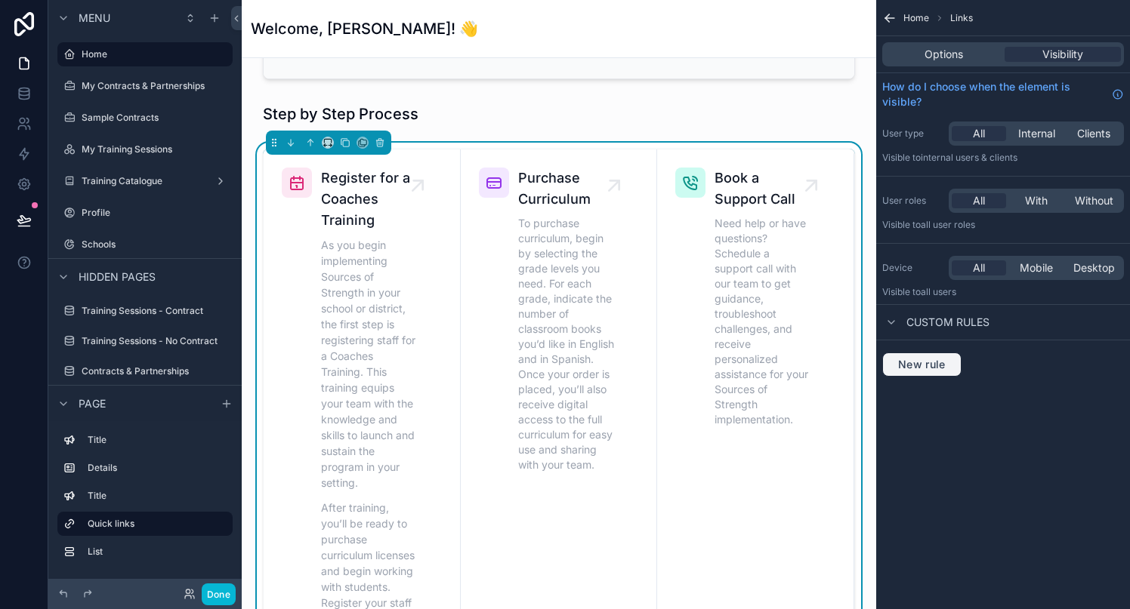
click at [922, 369] on span "New rule" at bounding box center [922, 365] width 60 height 14
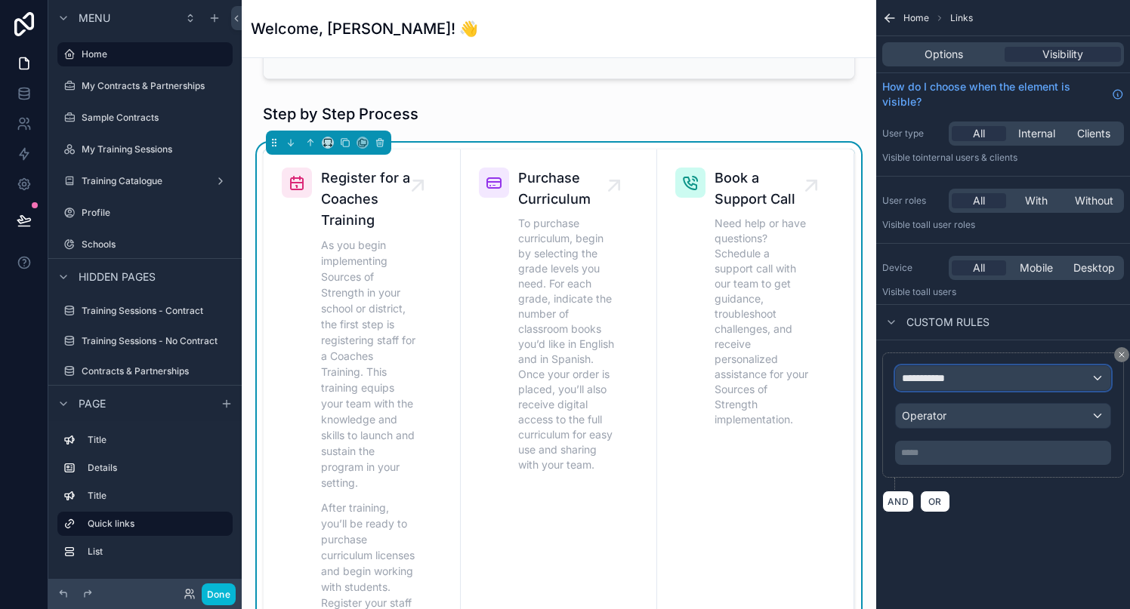
click at [944, 381] on span "**********" at bounding box center [930, 378] width 56 height 15
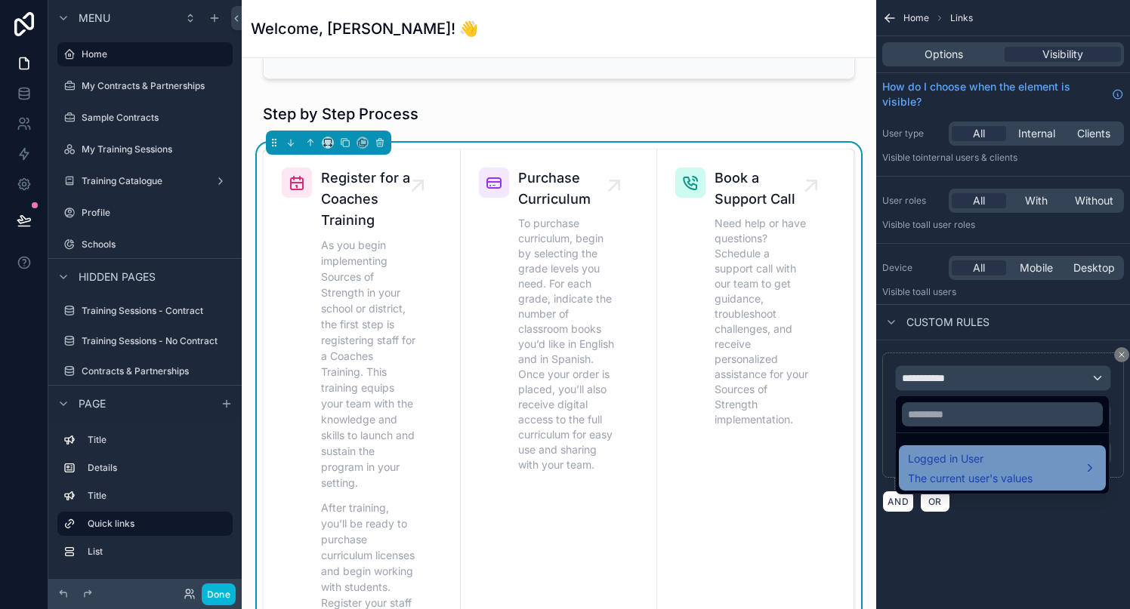
click at [949, 464] on span "Logged in User" at bounding box center [970, 459] width 125 height 18
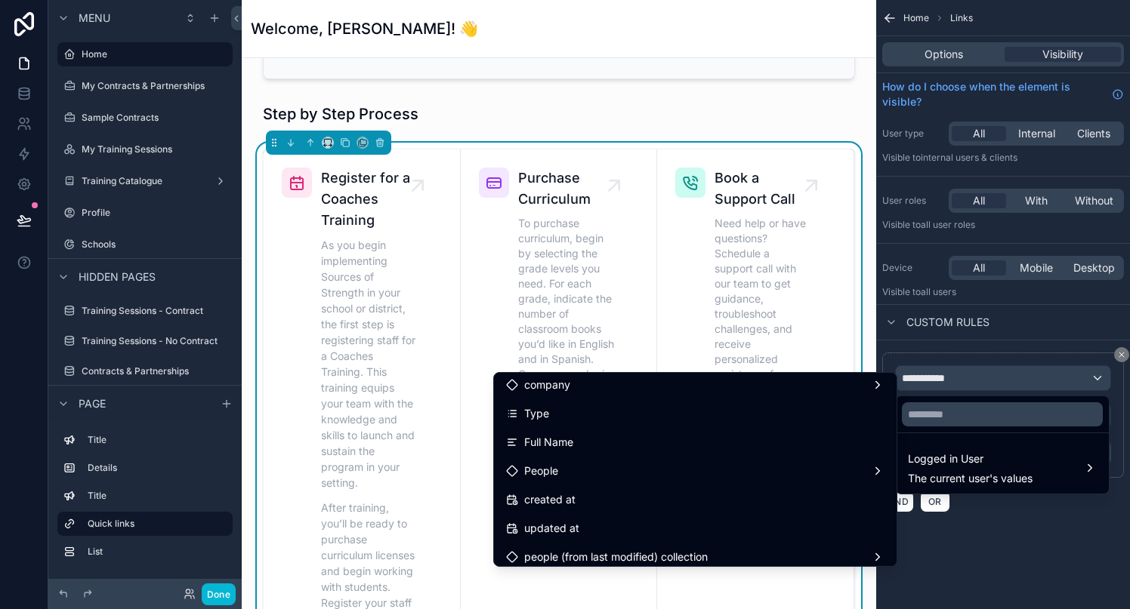
scroll to position [315, 0]
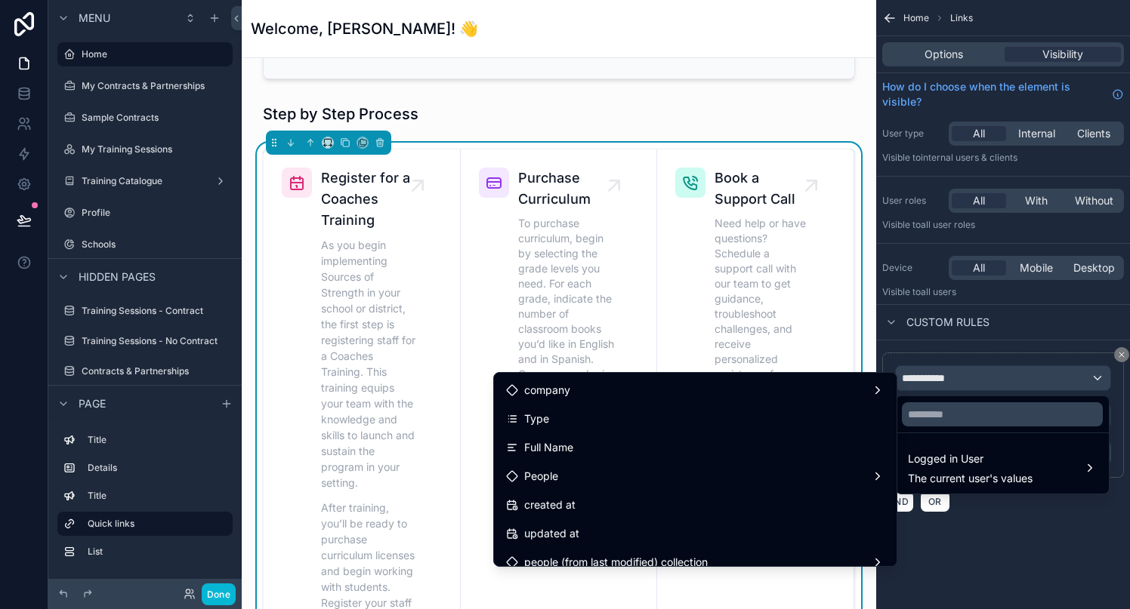
click at [754, 476] on div "People" at bounding box center [695, 476] width 378 height 18
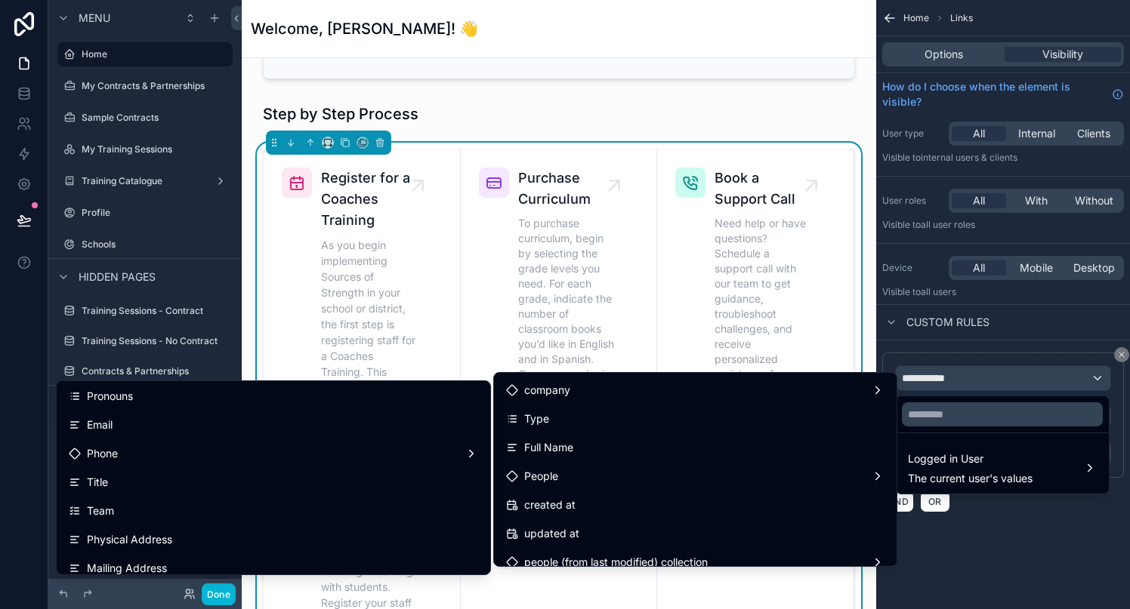
scroll to position [146, 0]
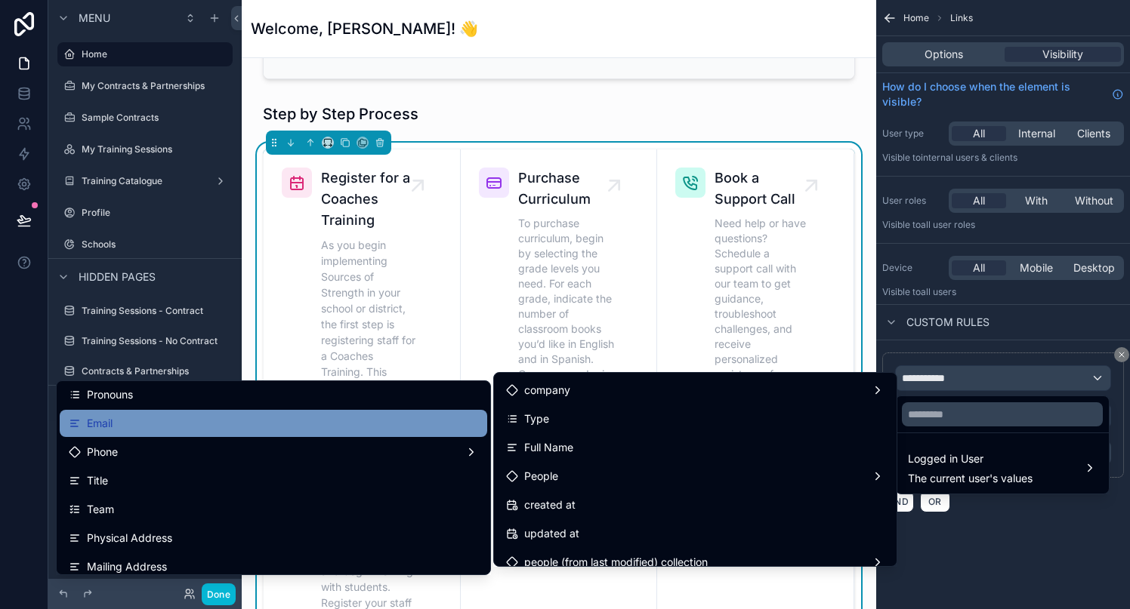
click at [143, 430] on div "Email" at bounding box center [273, 424] width 409 height 18
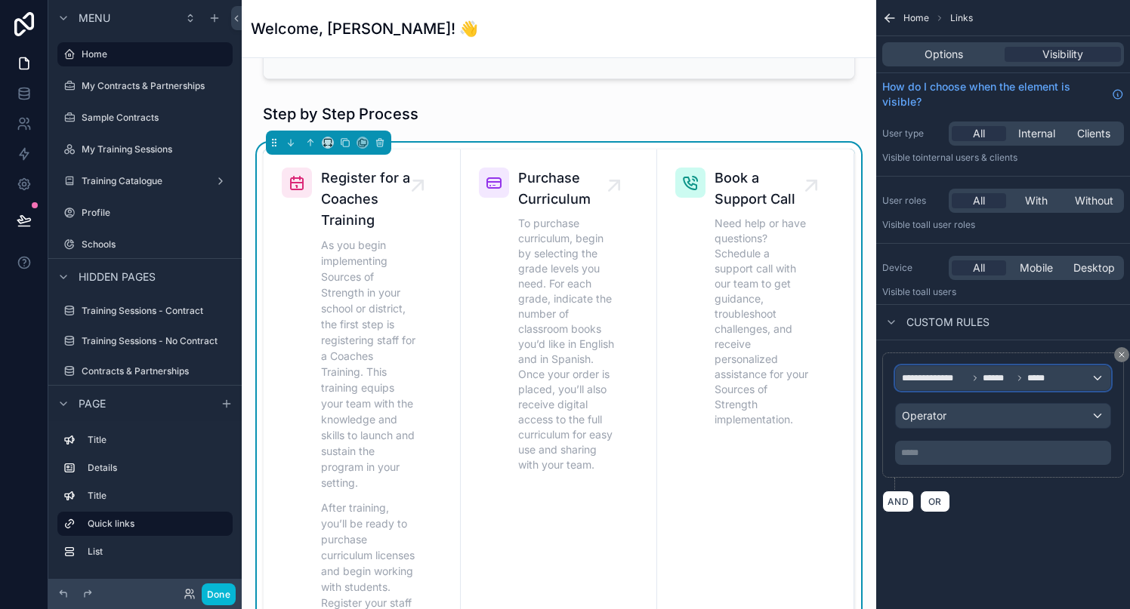
click at [1095, 378] on div "**********" at bounding box center [1003, 378] width 214 height 24
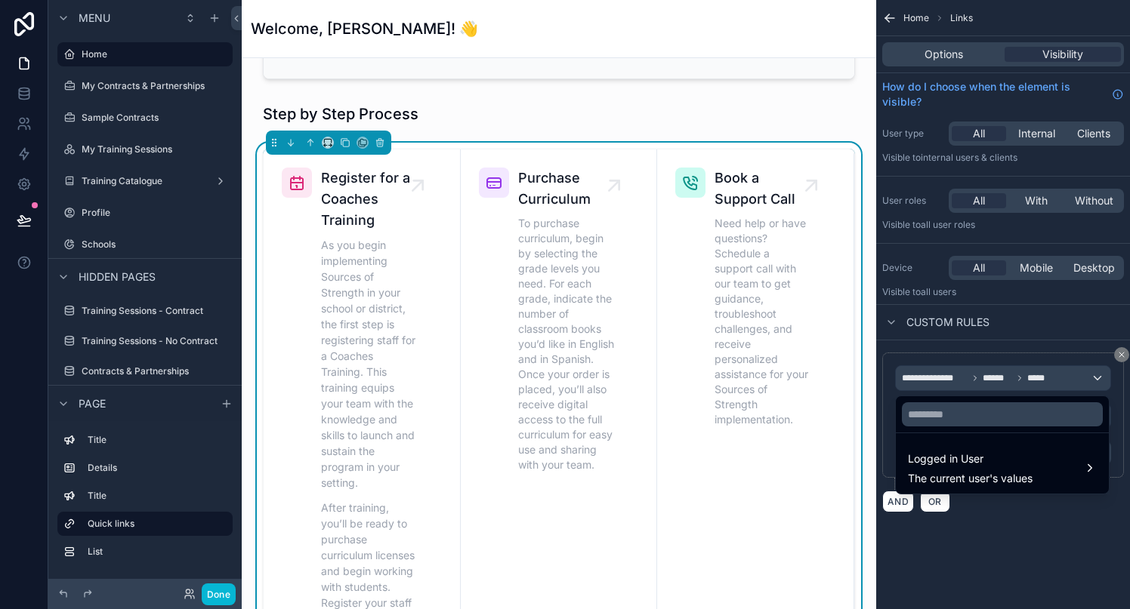
click at [1121, 358] on div "scrollable content" at bounding box center [565, 304] width 1130 height 609
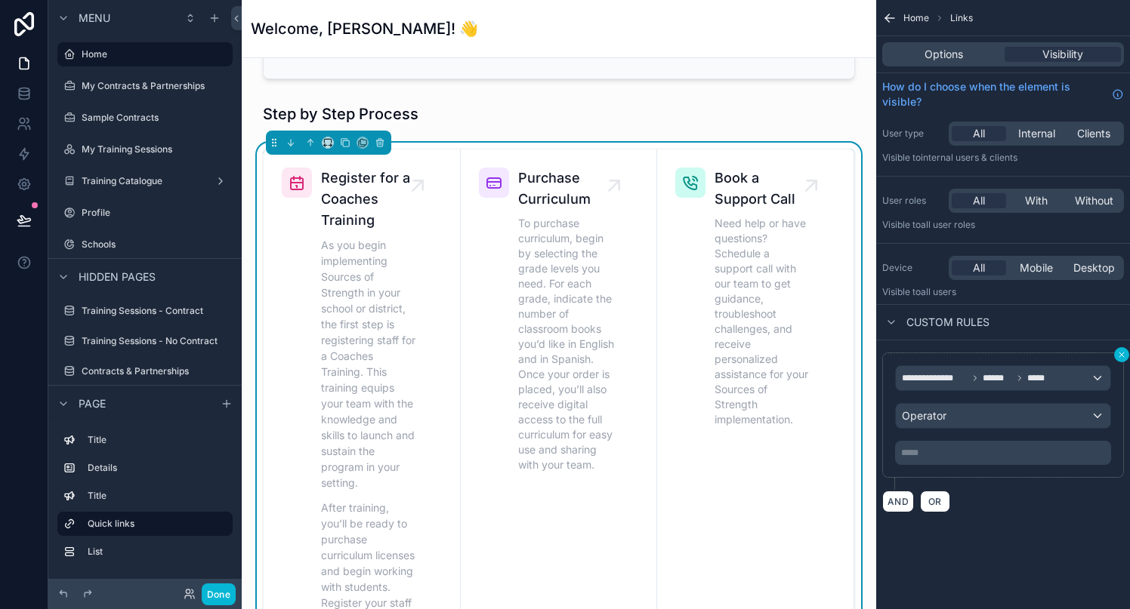
click at [1123, 356] on icon "scrollable content" at bounding box center [1121, 355] width 5 height 5
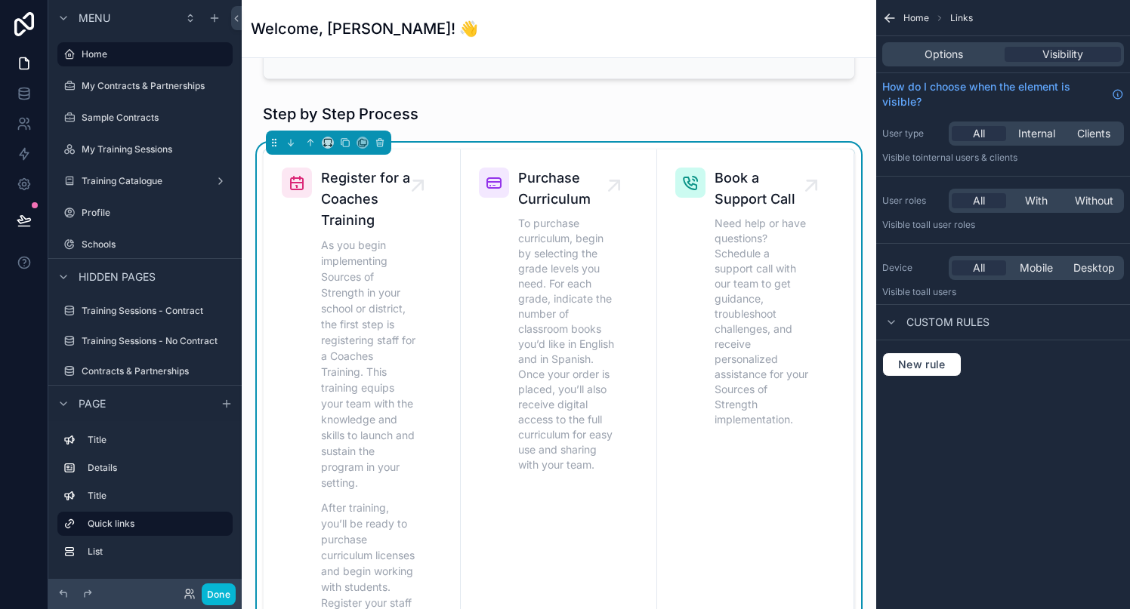
click at [933, 350] on div "New rule" at bounding box center [1003, 365] width 254 height 48
click at [932, 361] on span "New rule" at bounding box center [922, 365] width 60 height 14
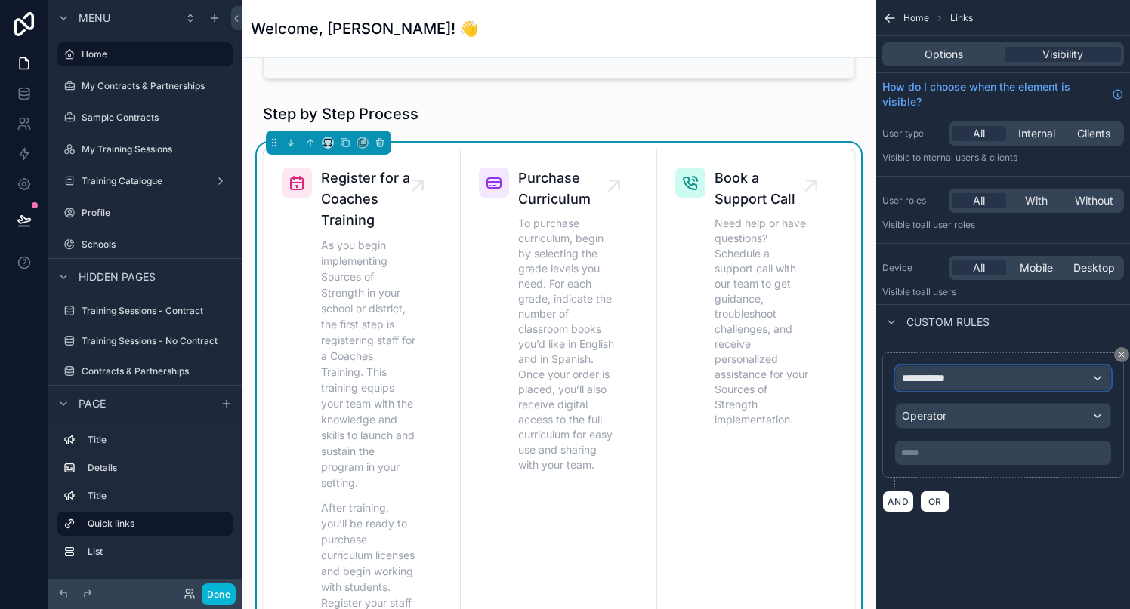
click at [938, 375] on span "**********" at bounding box center [930, 378] width 56 height 15
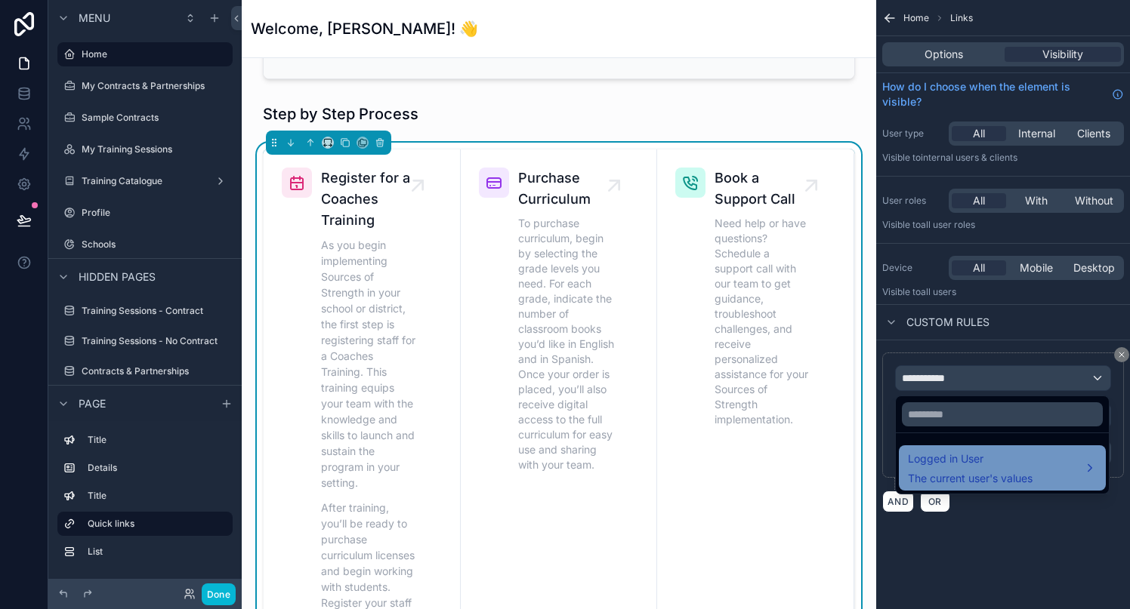
click at [956, 460] on span "Logged in User" at bounding box center [970, 459] width 125 height 18
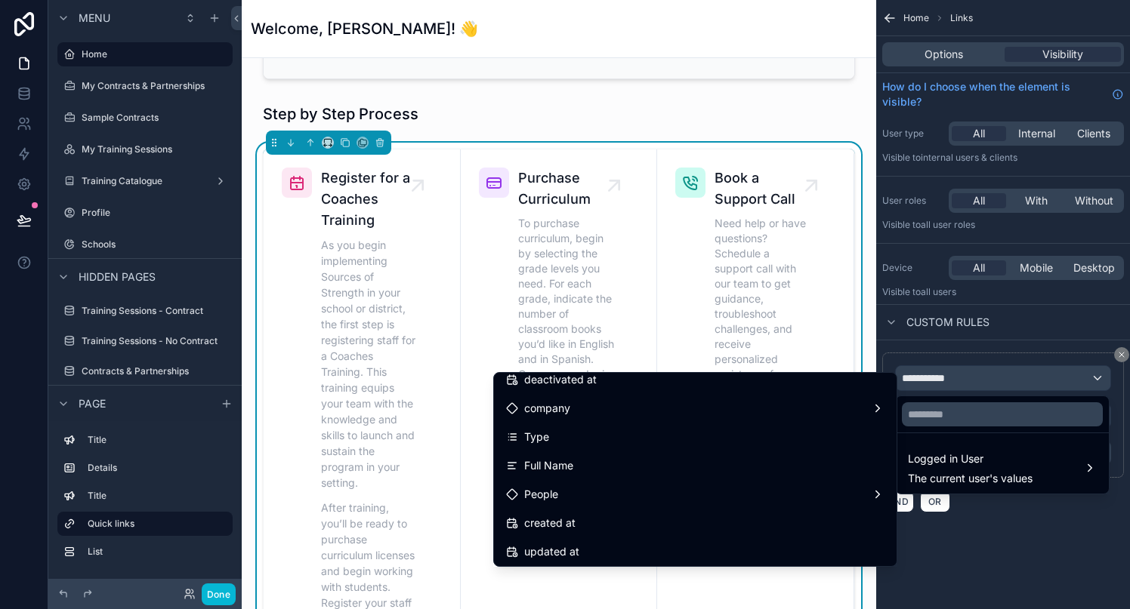
scroll to position [294, 0]
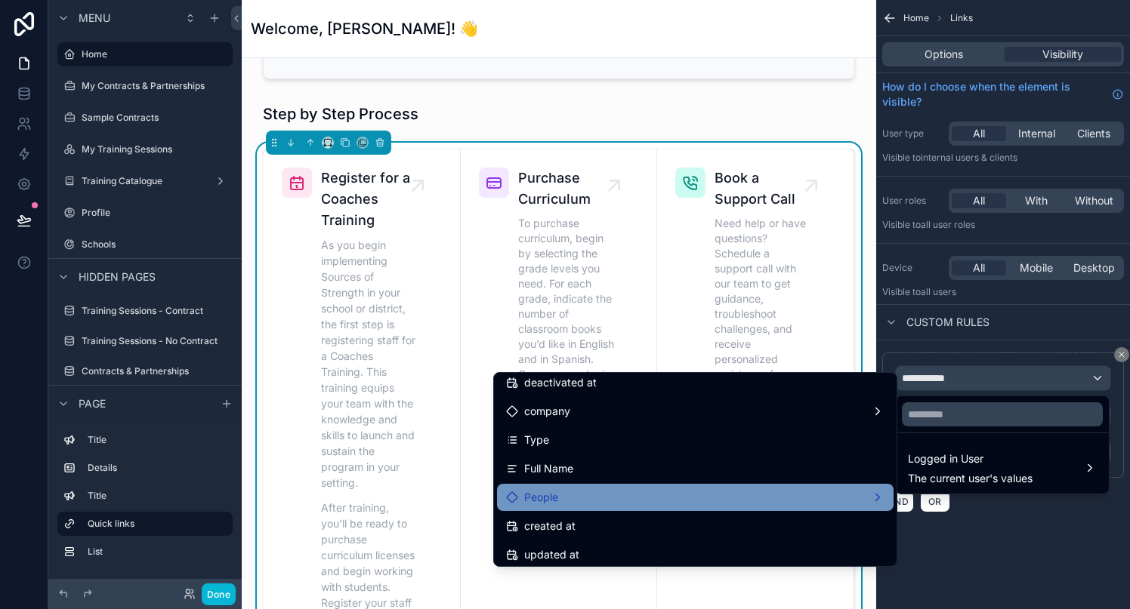
click at [677, 499] on div "People" at bounding box center [695, 498] width 378 height 18
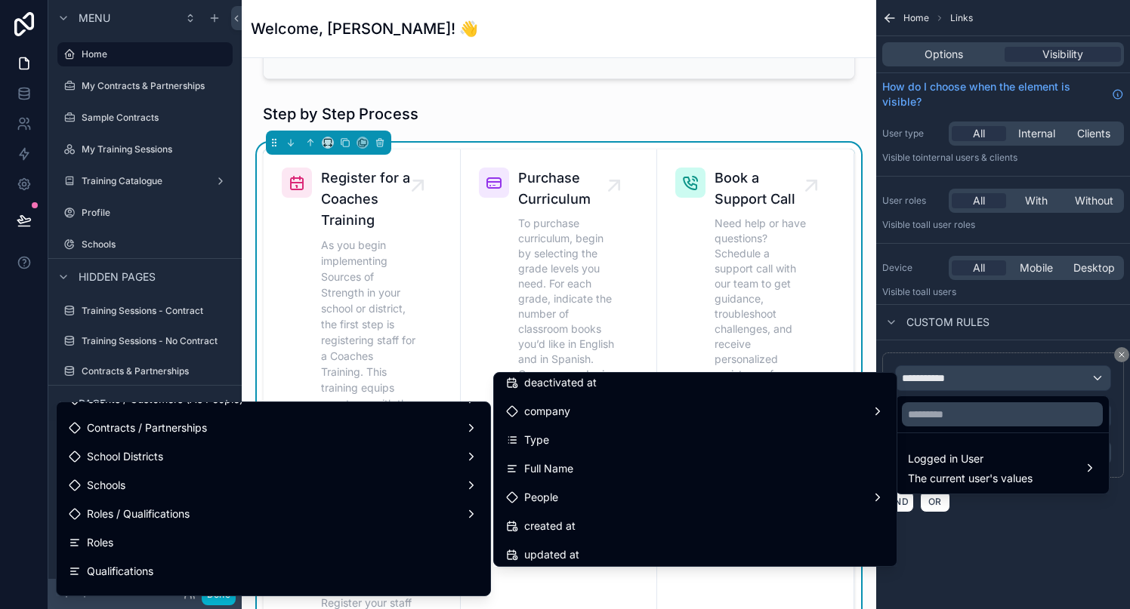
scroll to position [442, 0]
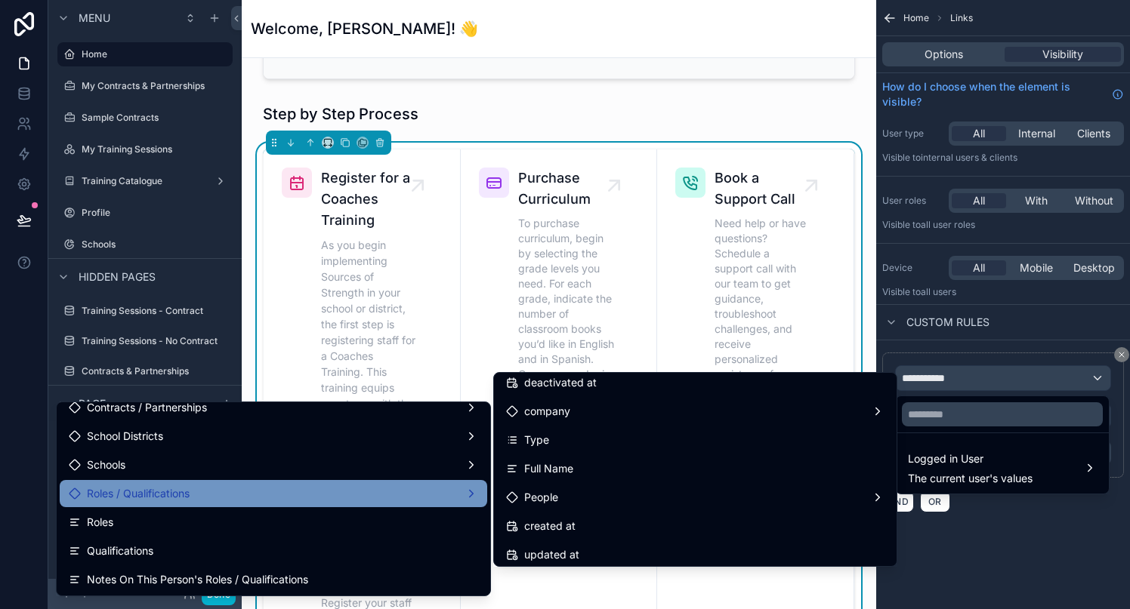
click at [242, 493] on div "Roles / Qualifications" at bounding box center [273, 494] width 409 height 18
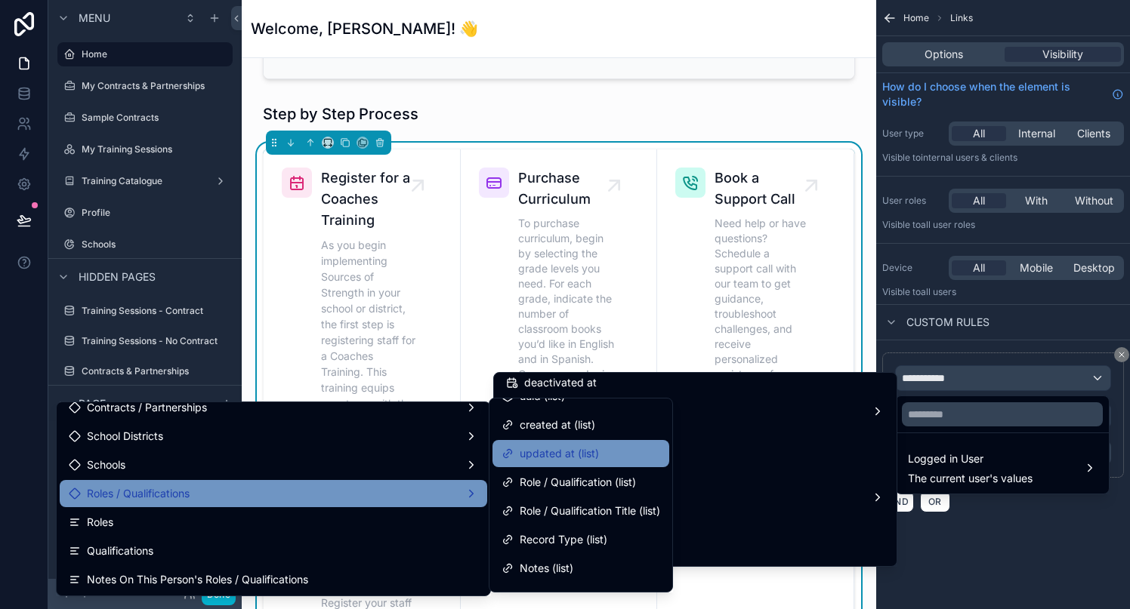
scroll to position [48, 0]
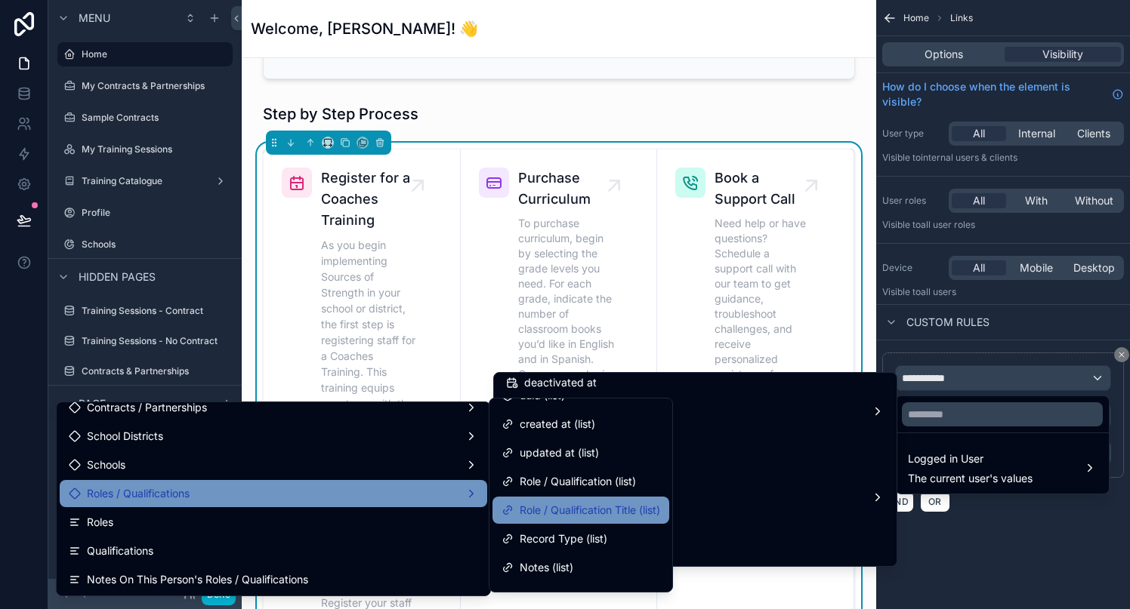
click at [587, 511] on span "Role / Qualification Title (list)" at bounding box center [590, 510] width 140 height 18
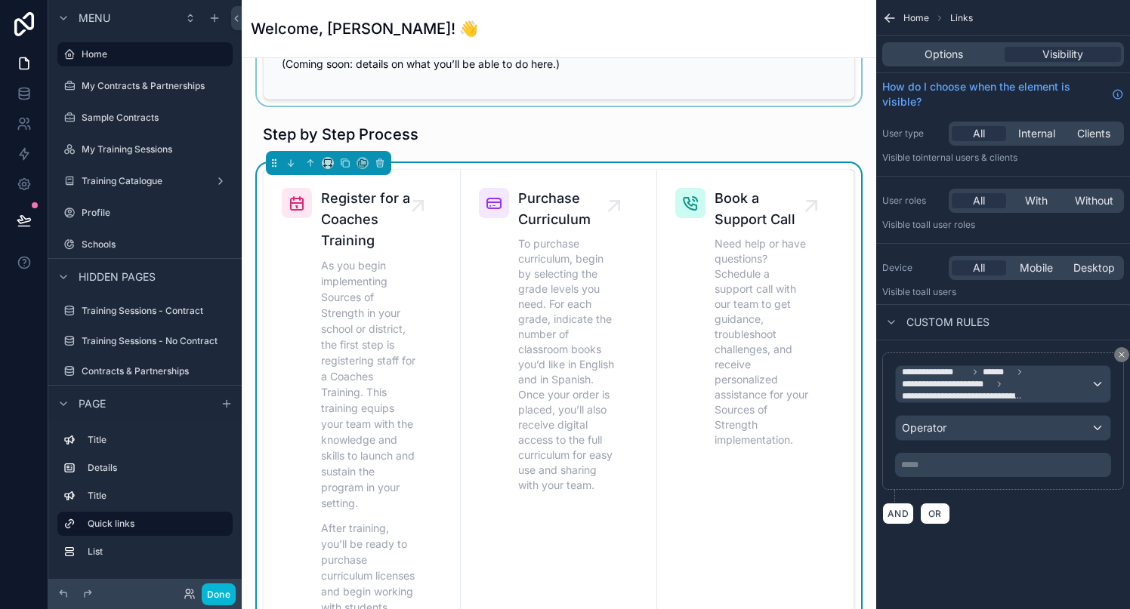
scroll to position [415, 0]
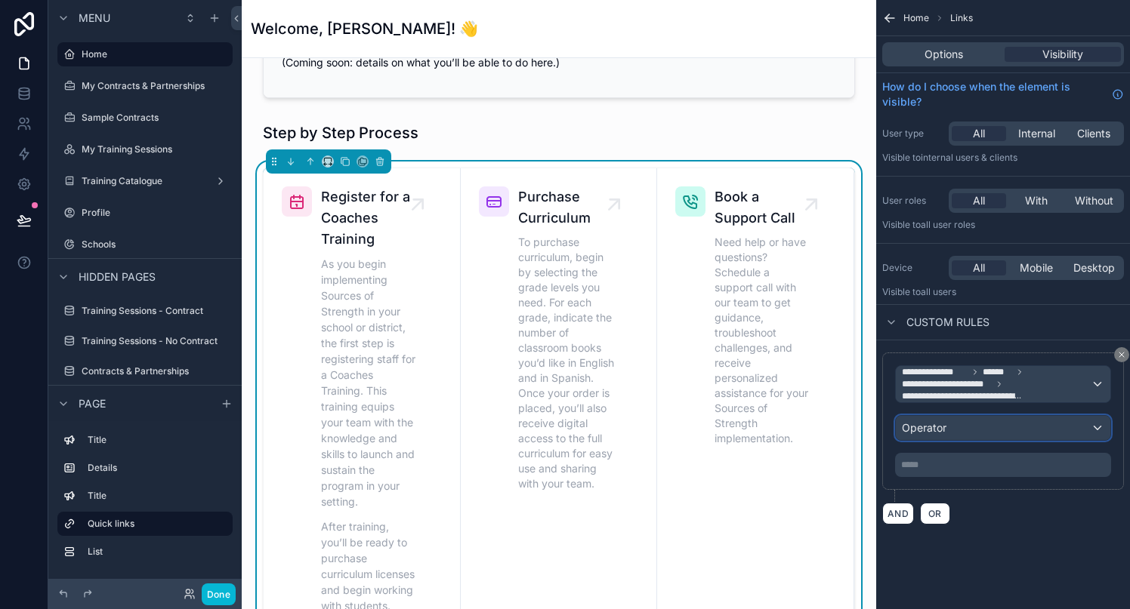
click at [953, 433] on div "Operator" at bounding box center [1003, 428] width 214 height 24
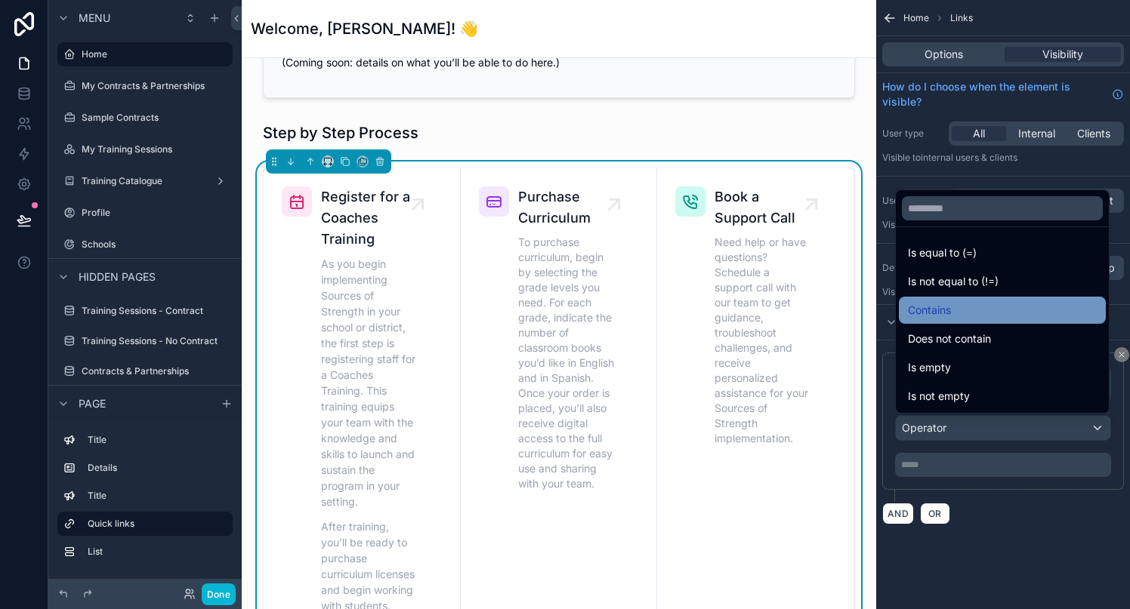
click at [964, 319] on div "Contains" at bounding box center [1002, 310] width 207 height 27
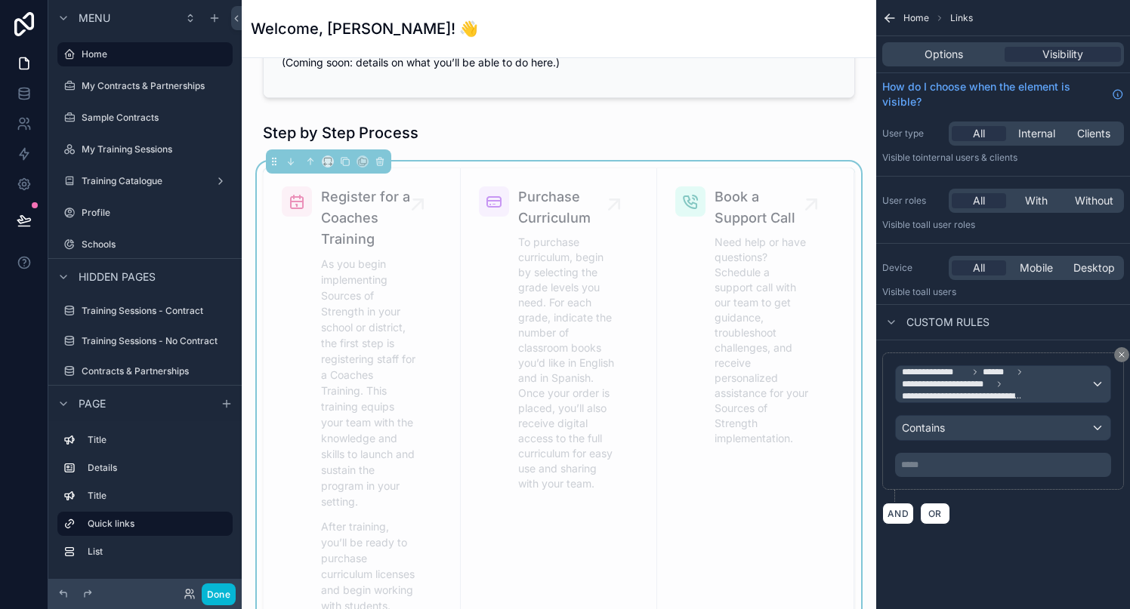
click at [951, 465] on p "***** ﻿" at bounding box center [1004, 465] width 207 height 12
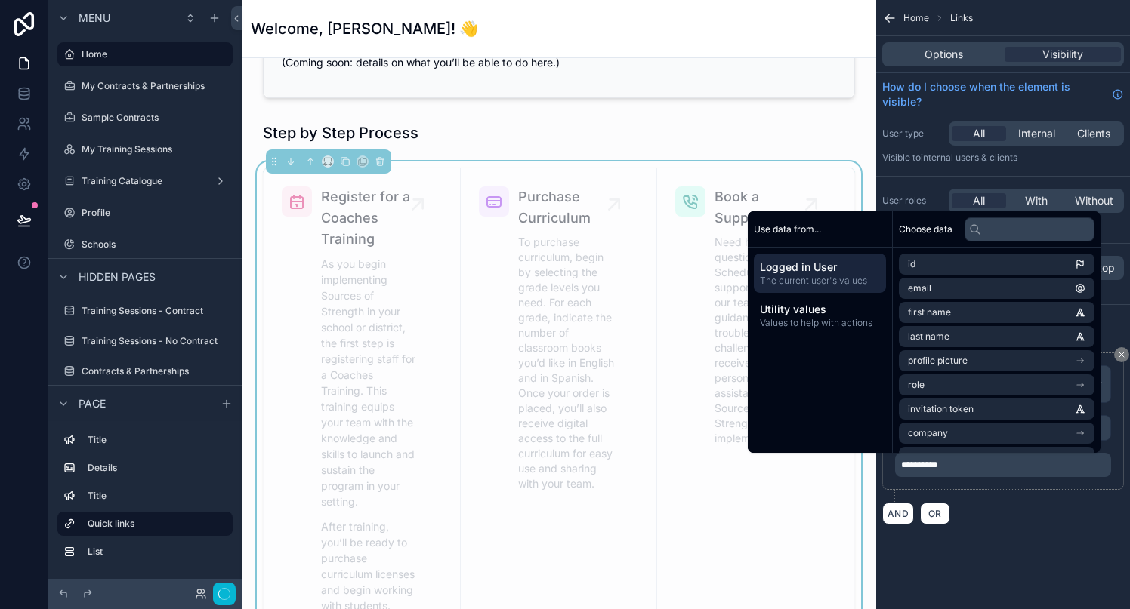
click at [1001, 513] on div "AND OR" at bounding box center [1003, 513] width 242 height 23
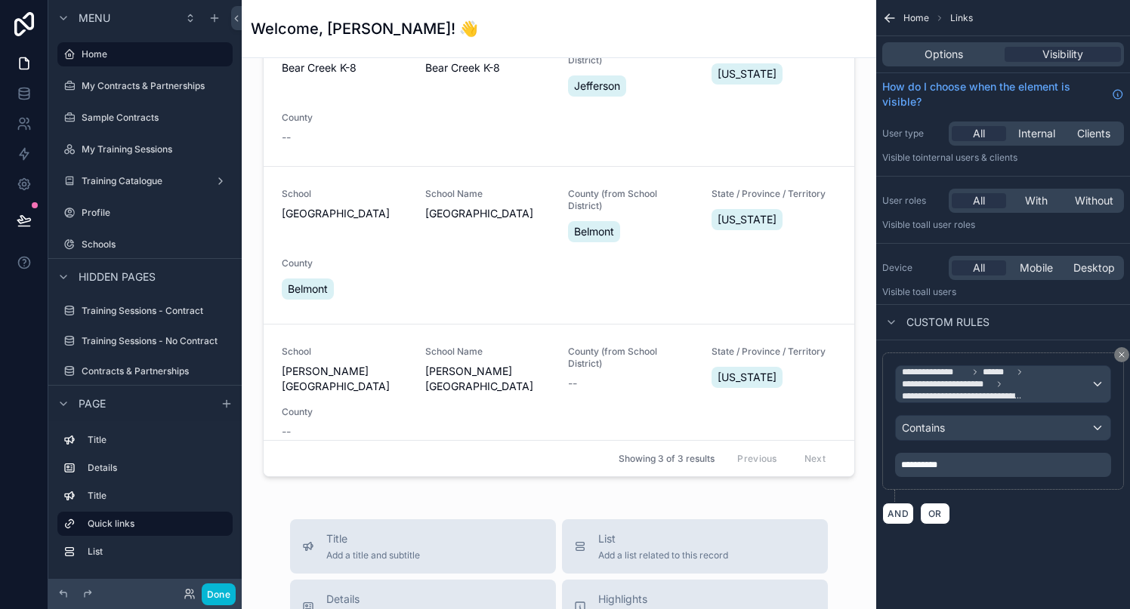
scroll to position [1180, 0]
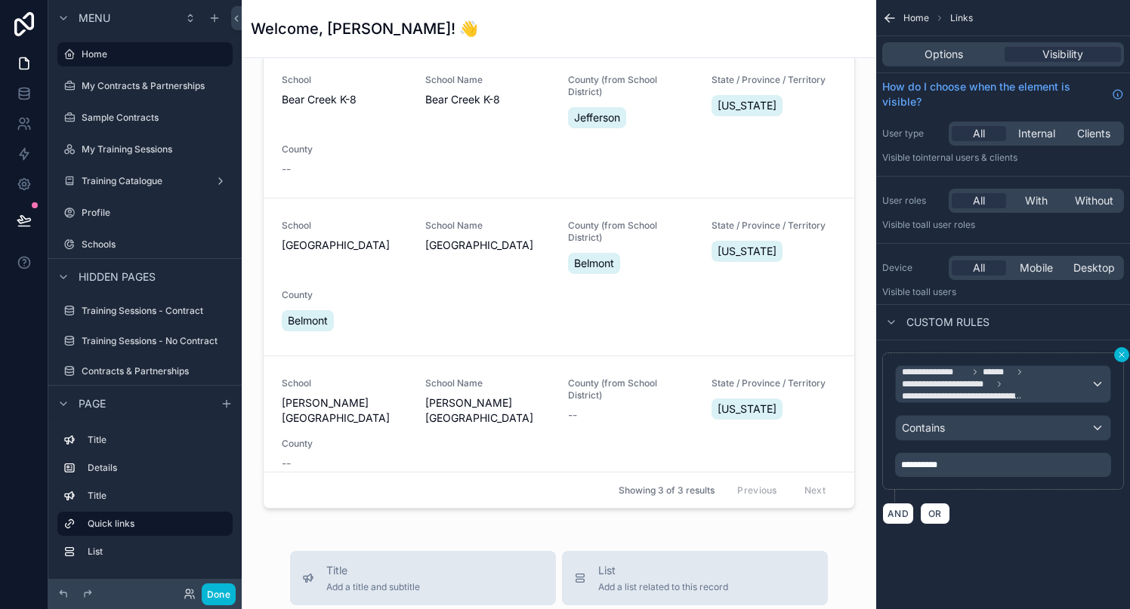
click at [1122, 356] on icon "scrollable content" at bounding box center [1121, 354] width 9 height 9
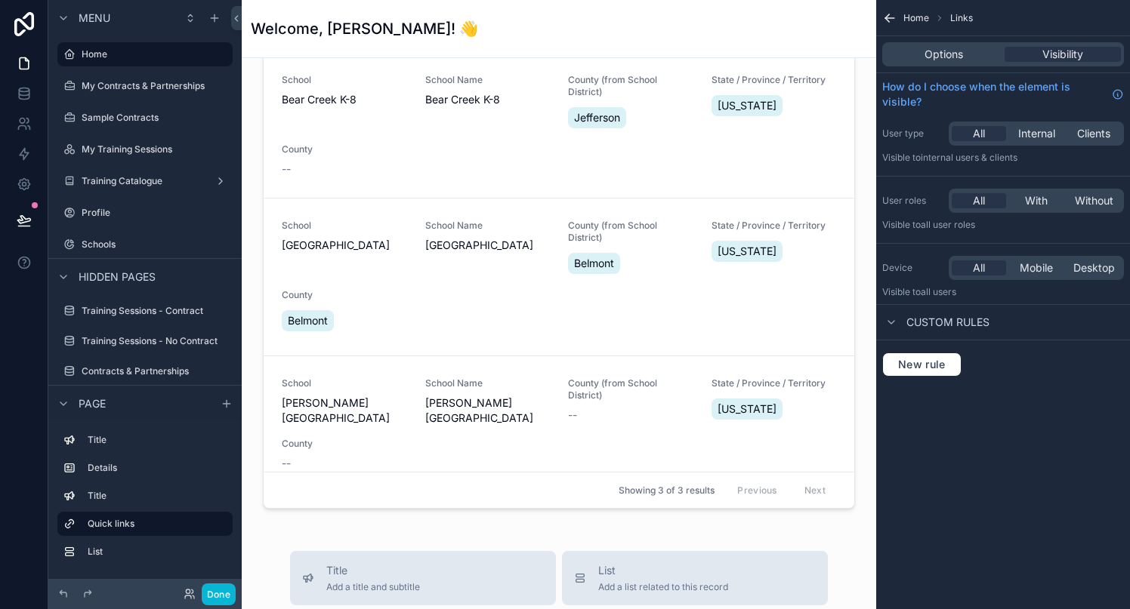
click at [1019, 430] on div "Home Links Options Visibility How do I choose when the element is visible? User…" at bounding box center [1003, 304] width 254 height 609
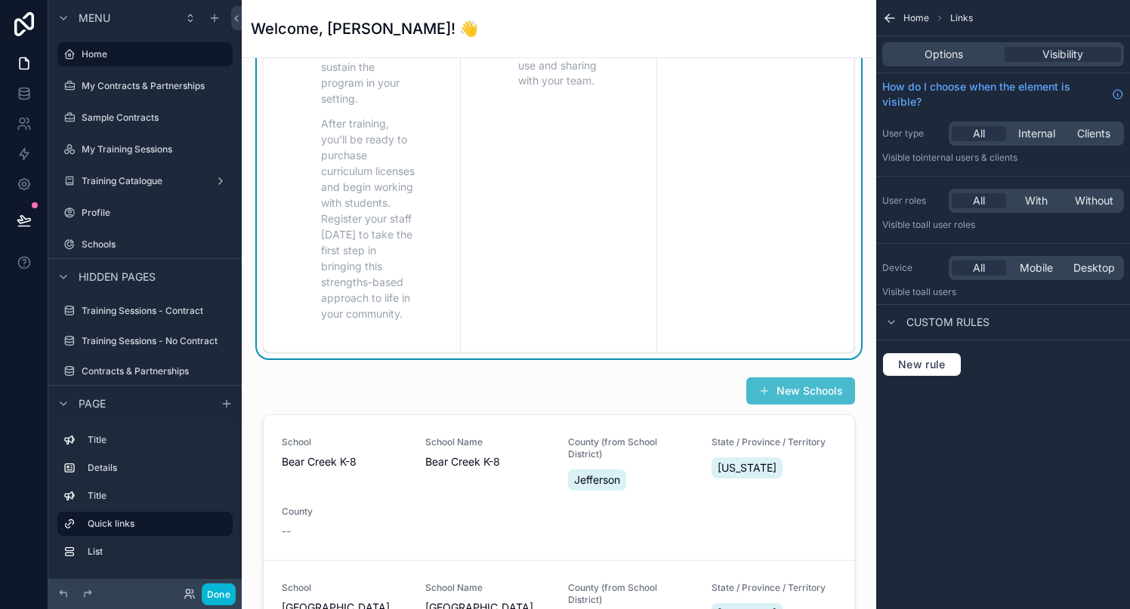
scroll to position [819, 0]
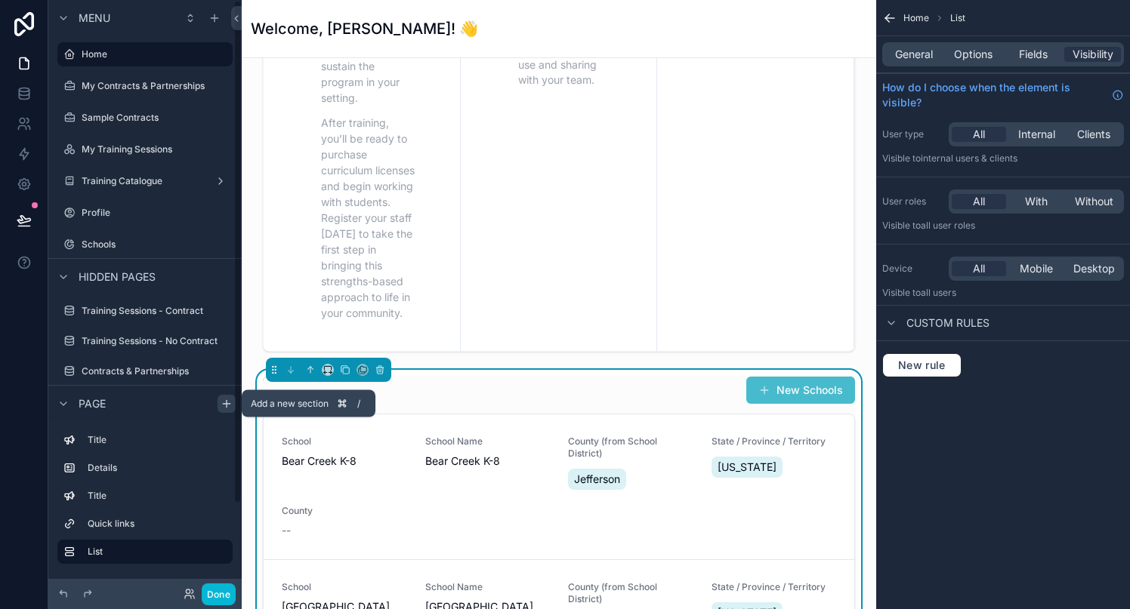
click at [225, 404] on icon "scrollable content" at bounding box center [226, 404] width 7 height 0
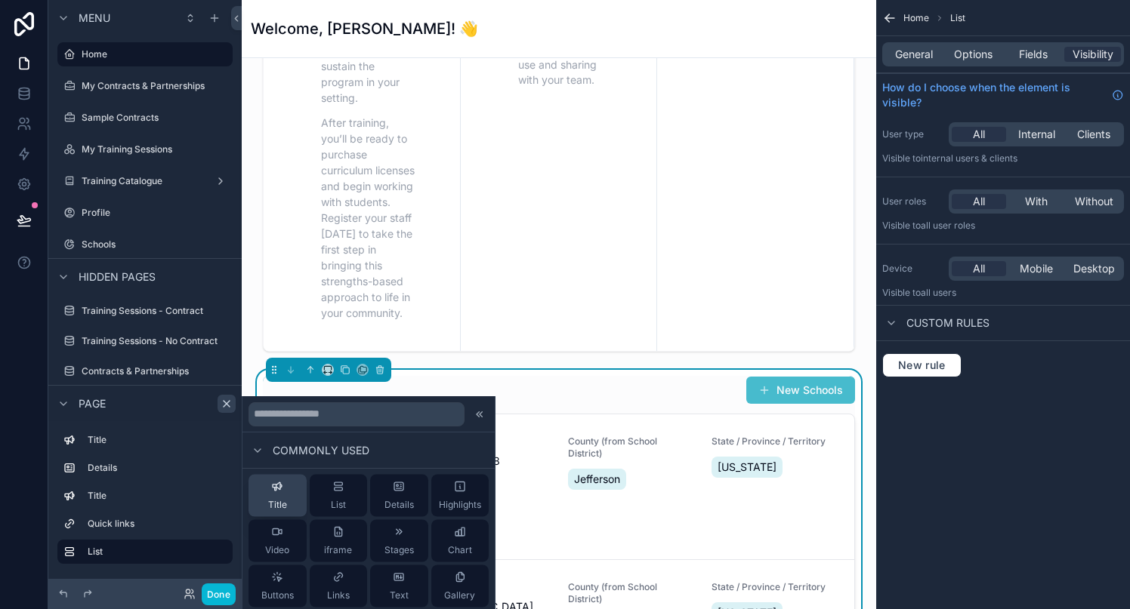
click at [275, 495] on div "Title" at bounding box center [277, 496] width 19 height 30
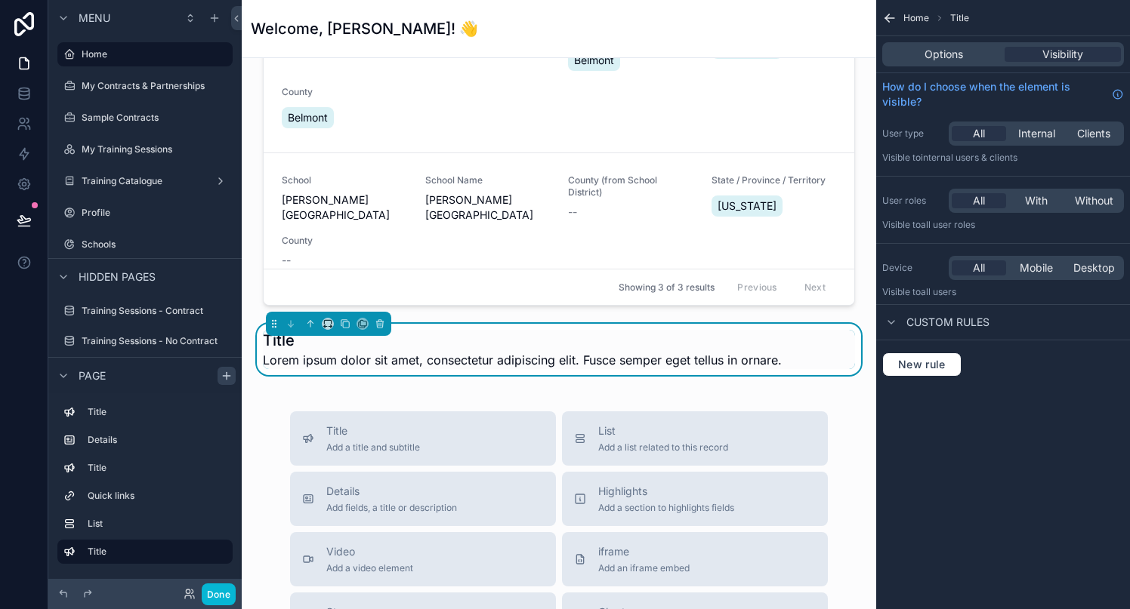
scroll to position [1397, 0]
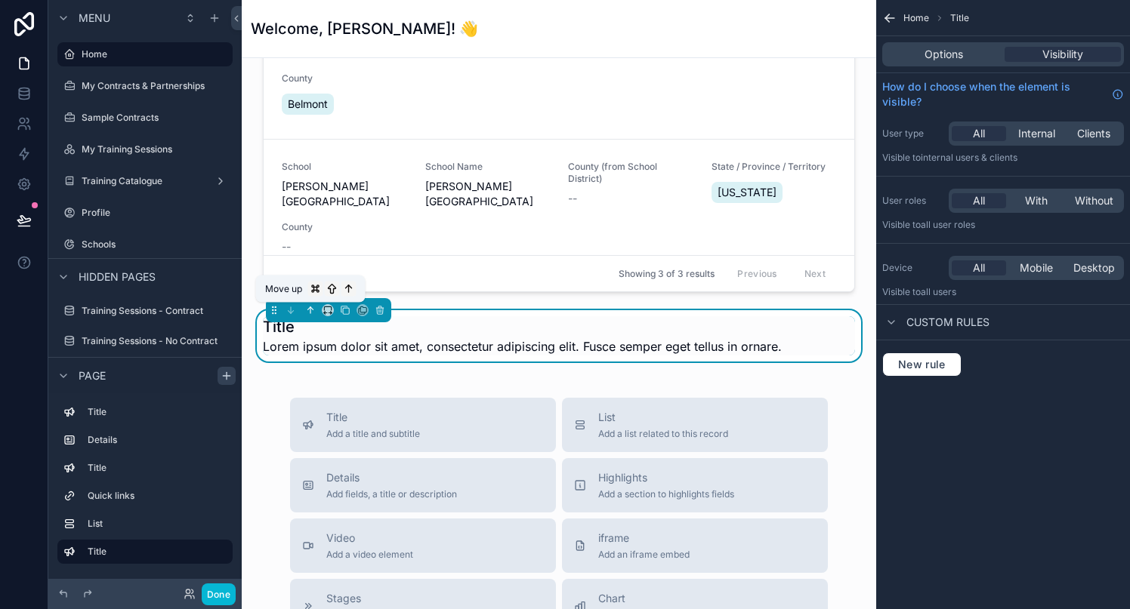
click at [308, 314] on icon "scrollable content" at bounding box center [310, 310] width 11 height 11
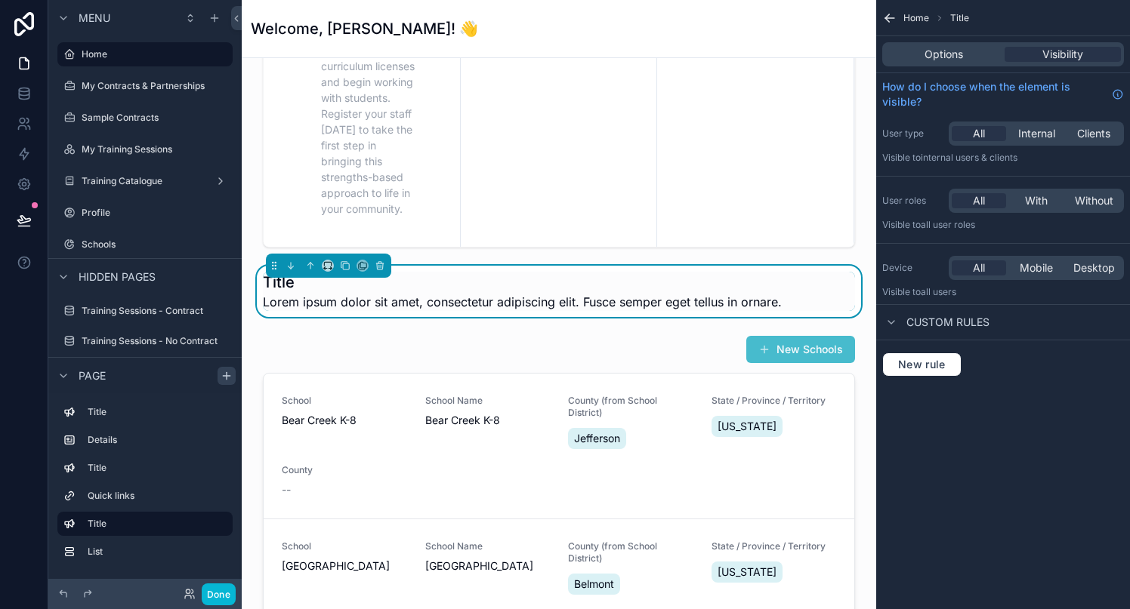
scroll to position [887, 0]
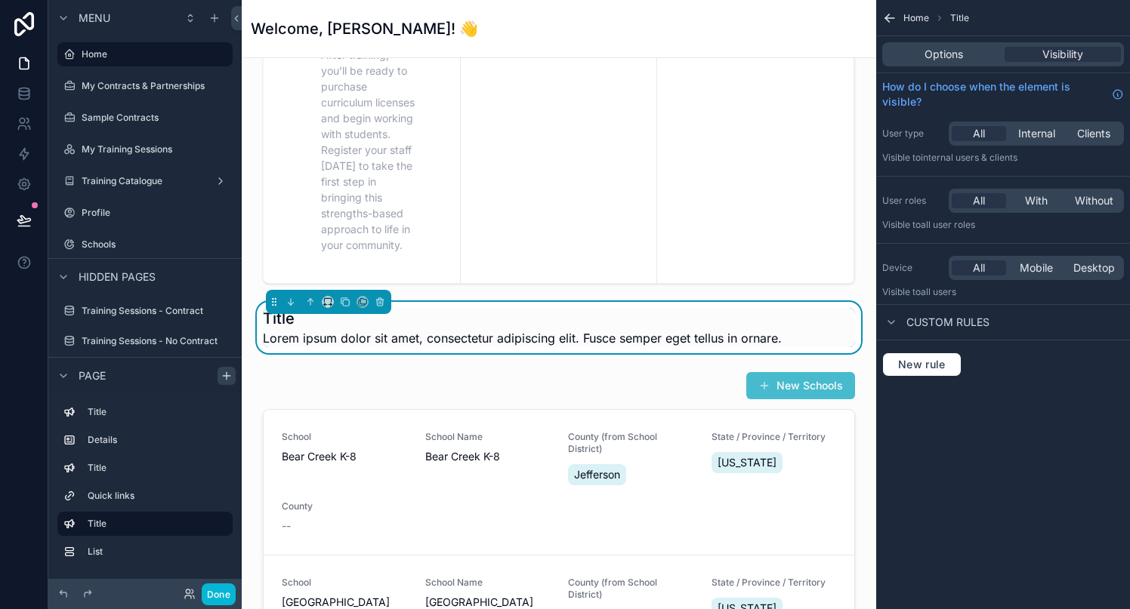
click at [290, 319] on h1 "Title" at bounding box center [522, 318] width 519 height 21
click at [886, 18] on icon "scrollable content" at bounding box center [887, 20] width 4 height 4
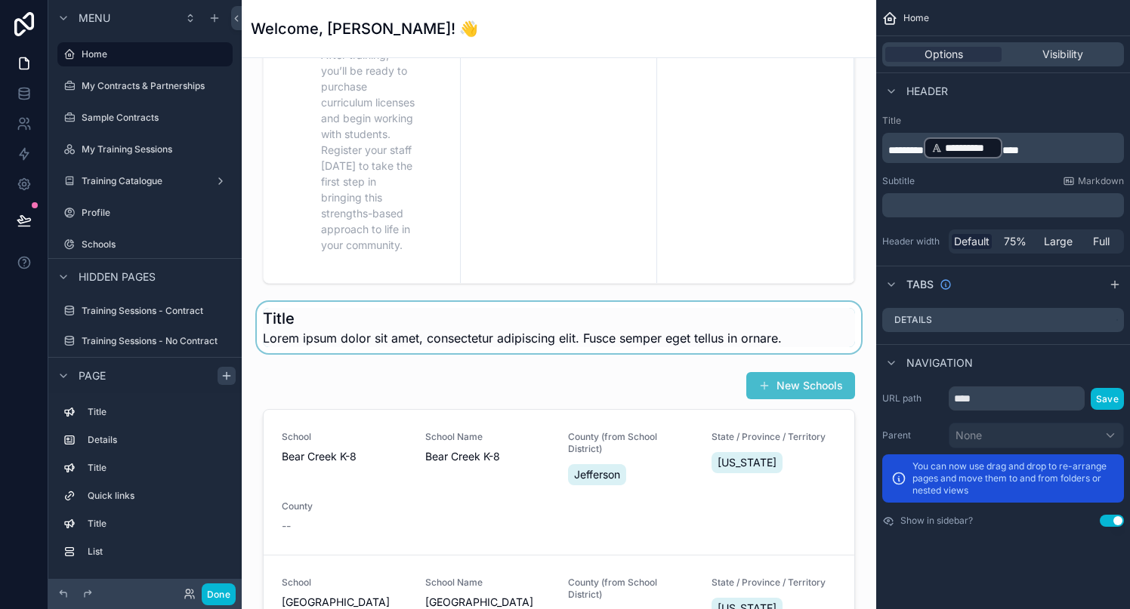
click at [421, 342] on div "scrollable content" at bounding box center [559, 327] width 610 height 51
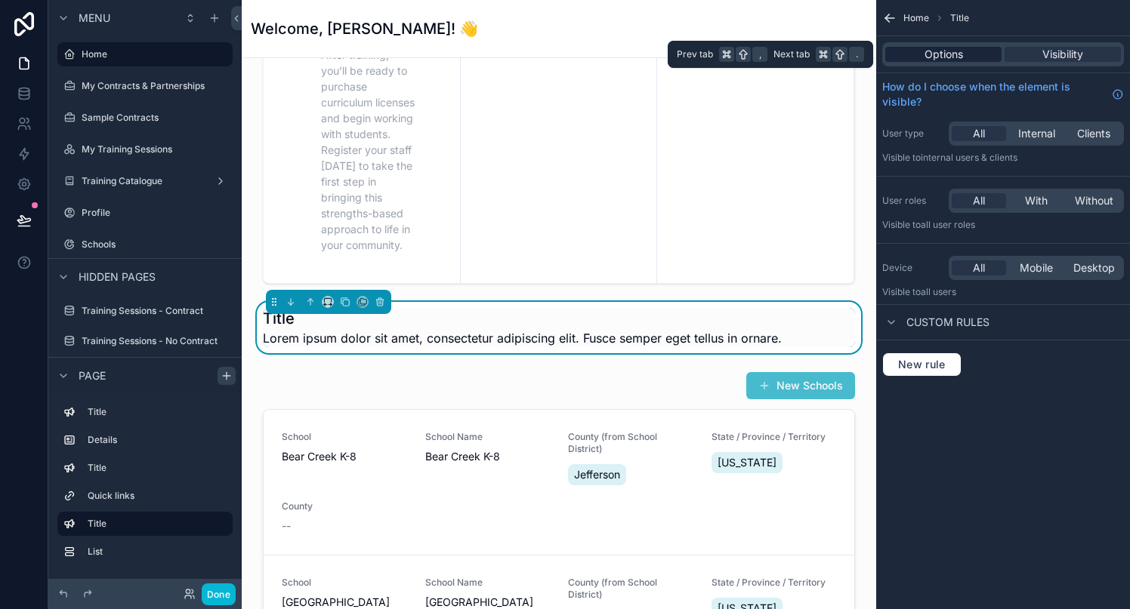
click at [951, 57] on span "Options" at bounding box center [943, 54] width 39 height 15
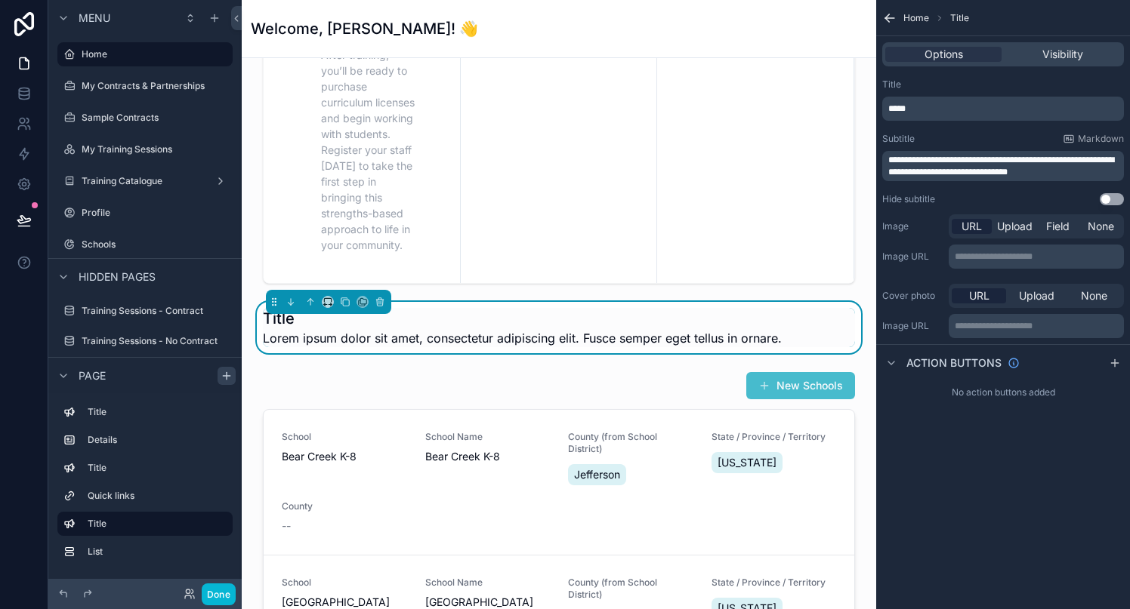
click at [931, 106] on p "*****" at bounding box center [1004, 109] width 233 height 12
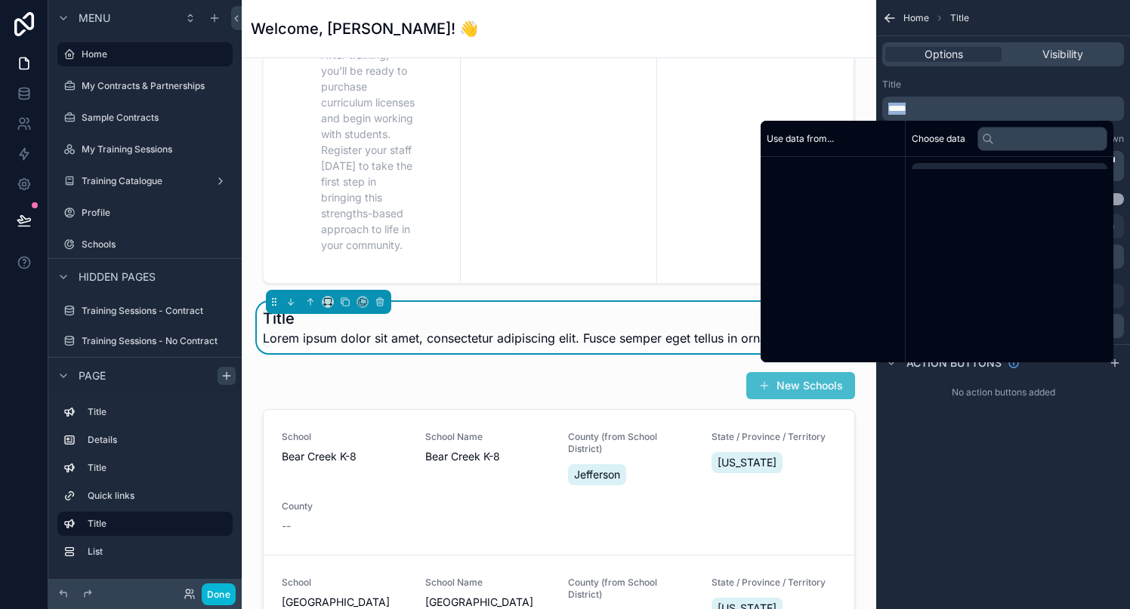
click at [931, 106] on p "*****" at bounding box center [1004, 109] width 233 height 12
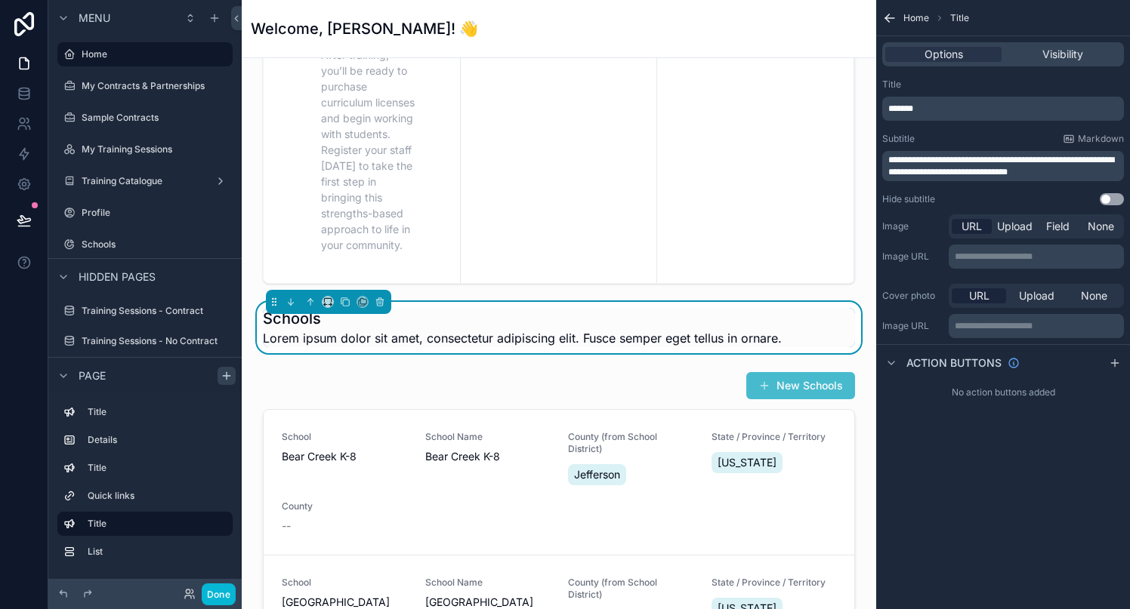
click at [974, 88] on div "Title" at bounding box center [1003, 85] width 242 height 12
click at [986, 169] on span "**********" at bounding box center [1001, 166] width 226 height 21
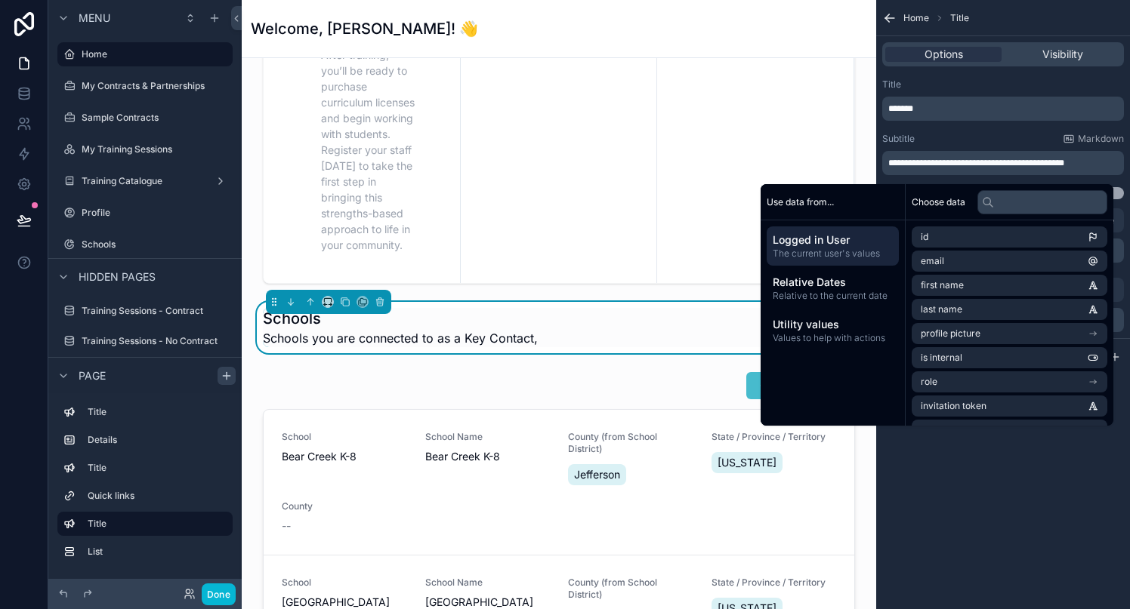
click at [1041, 162] on span "**********" at bounding box center [976, 163] width 176 height 9
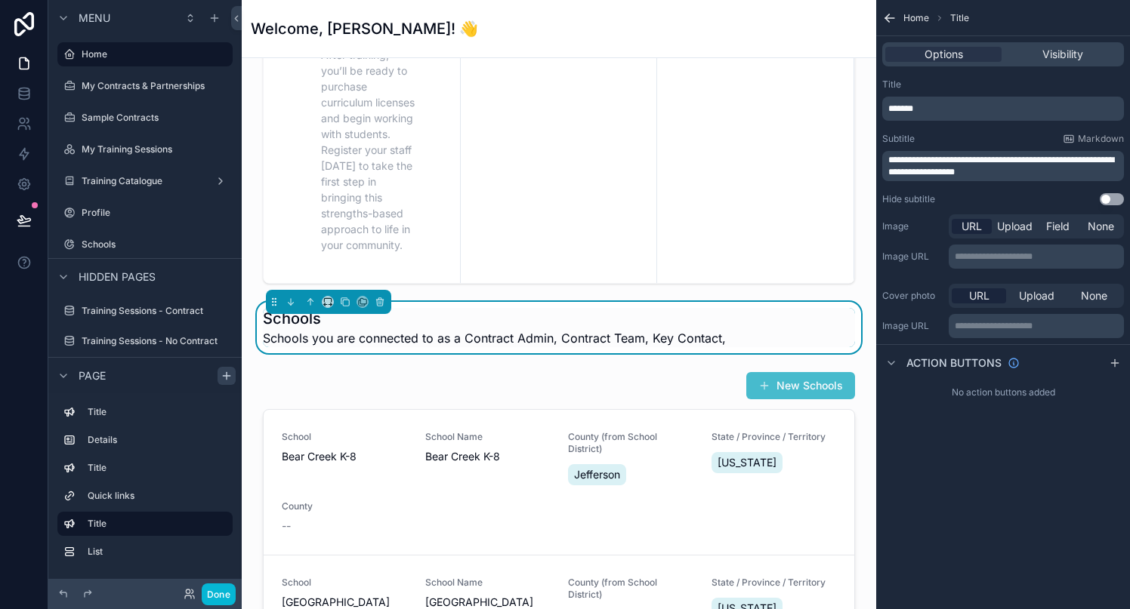
click at [1020, 172] on p "**********" at bounding box center [1004, 166] width 233 height 24
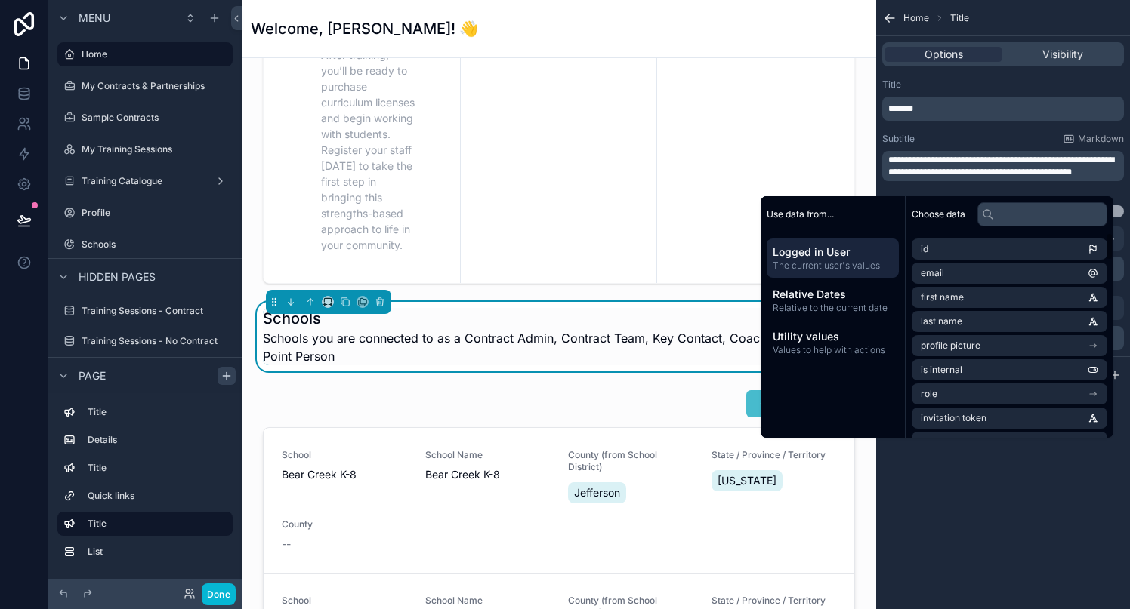
click at [985, 477] on div "**********" at bounding box center [1003, 304] width 254 height 609
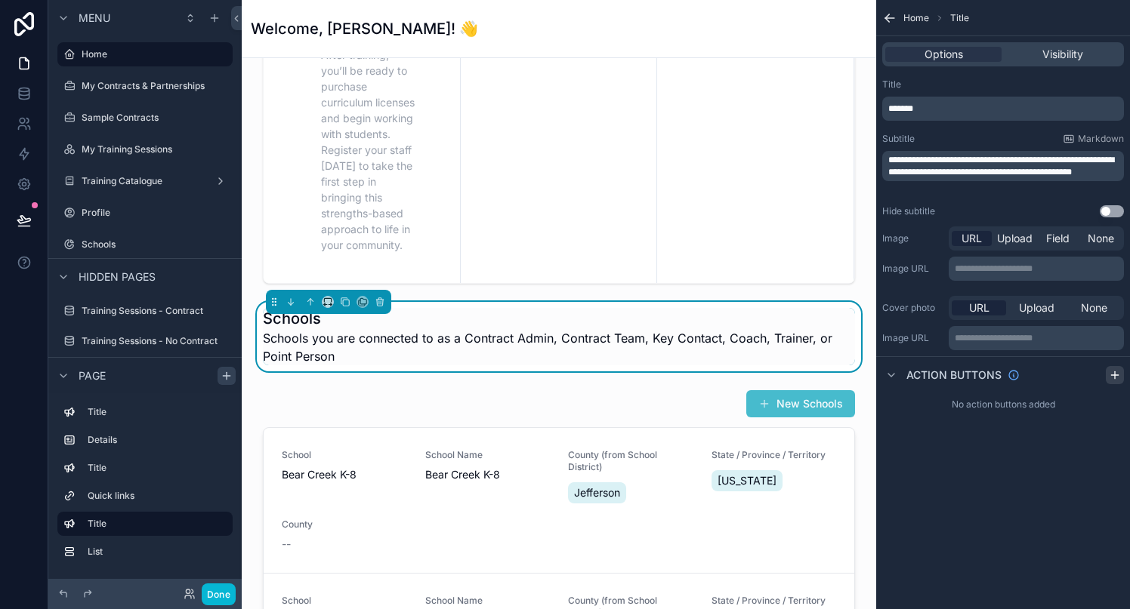
click at [1112, 375] on icon "scrollable content" at bounding box center [1114, 375] width 7 height 0
click at [942, 413] on label "Action #1" at bounding box center [930, 411] width 48 height 12
click at [1109, 412] on icon "scrollable content" at bounding box center [1112, 411] width 12 height 12
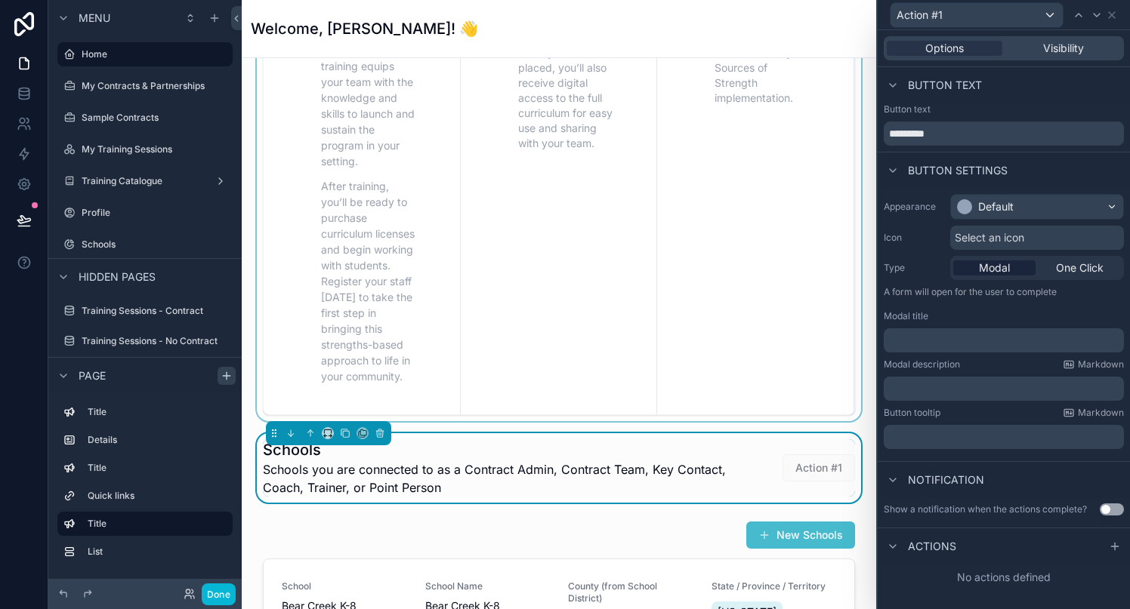
scroll to position [783, 0]
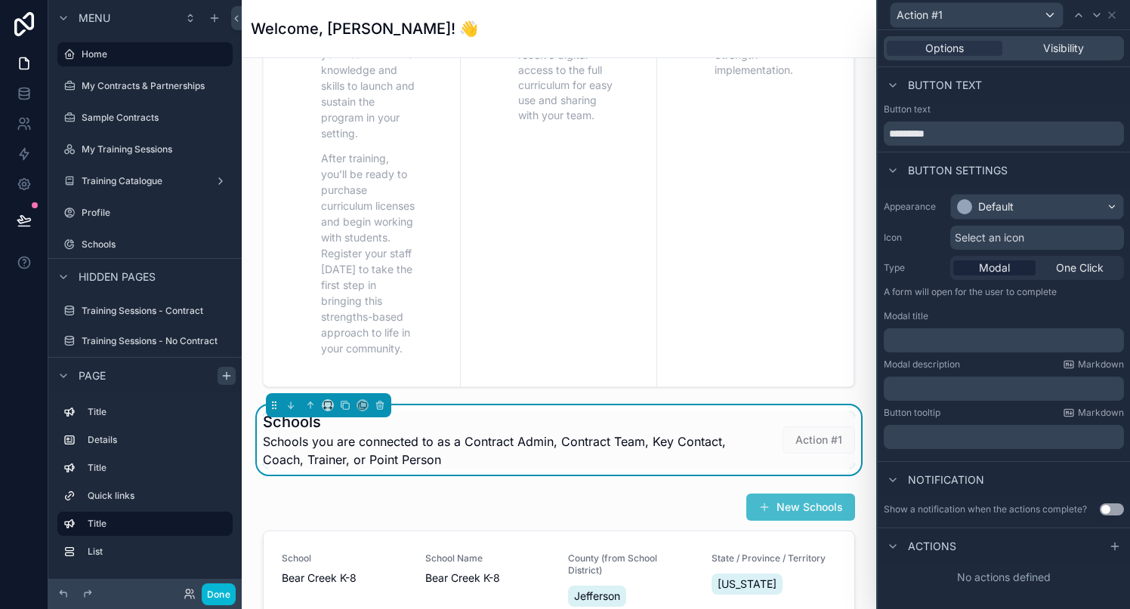
click at [974, 235] on span "Select an icon" at bounding box center [988, 237] width 69 height 15
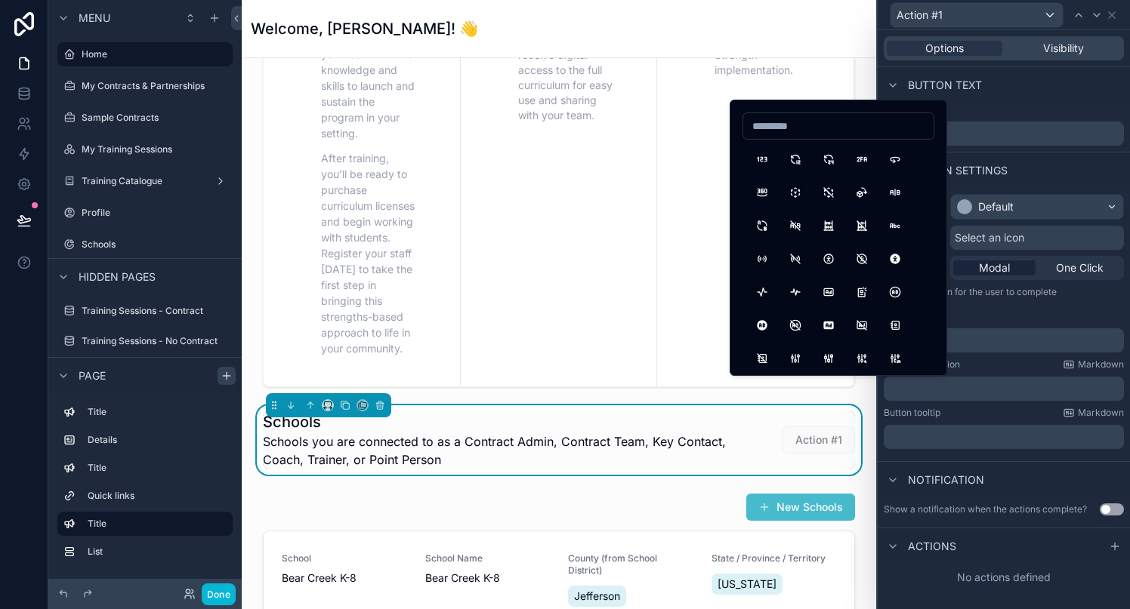
click at [974, 235] on span "Select an icon" at bounding box center [988, 237] width 69 height 15
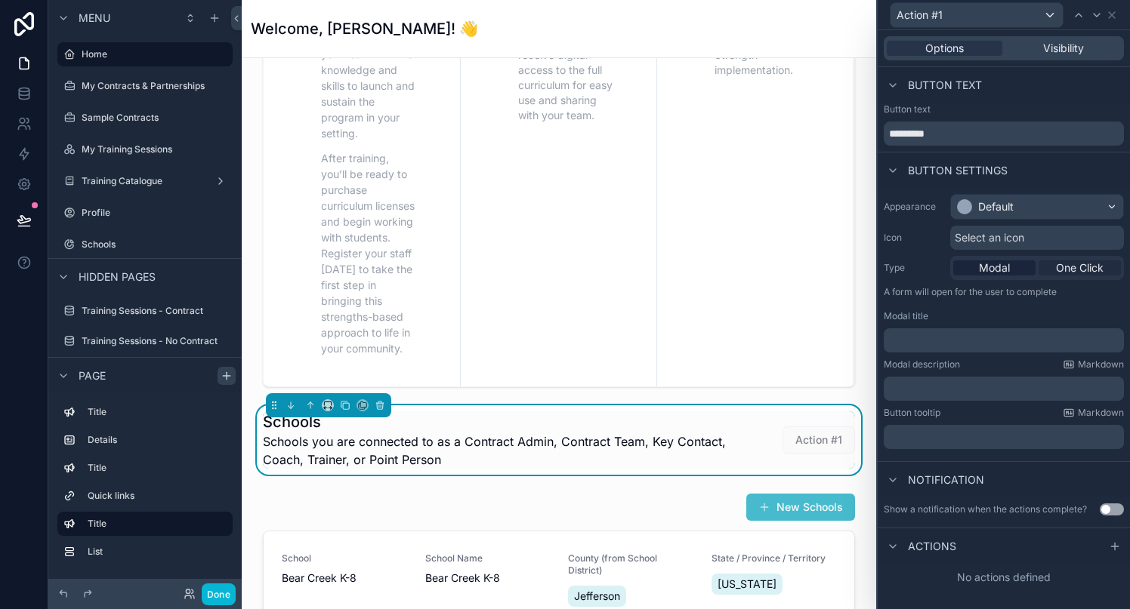
click at [1069, 270] on span "One Click" at bounding box center [1080, 268] width 48 height 15
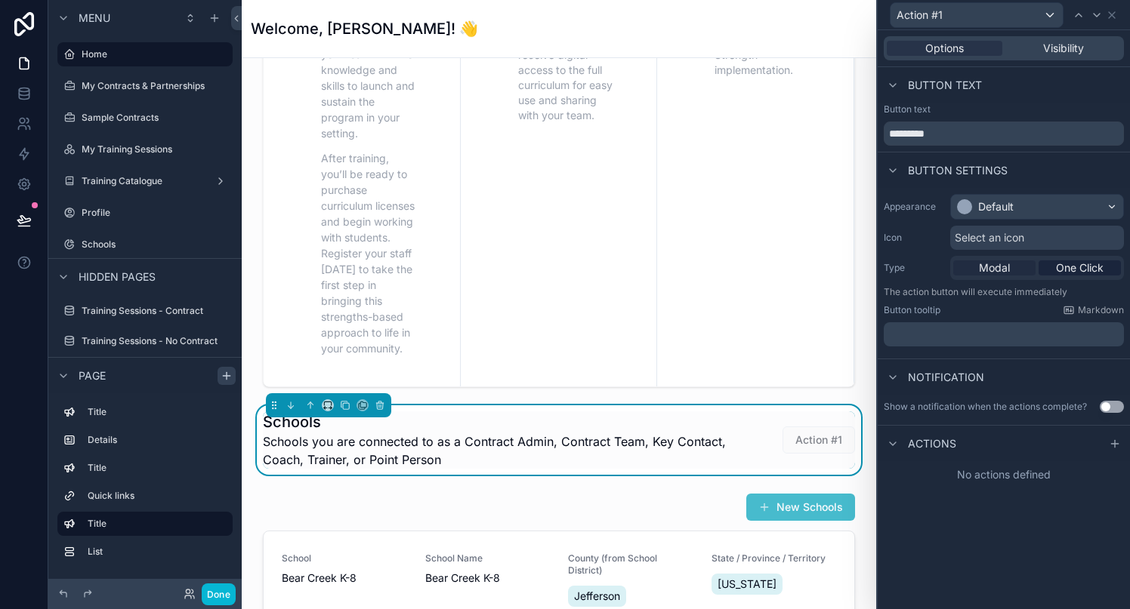
click at [1000, 267] on span "Modal" at bounding box center [994, 268] width 31 height 15
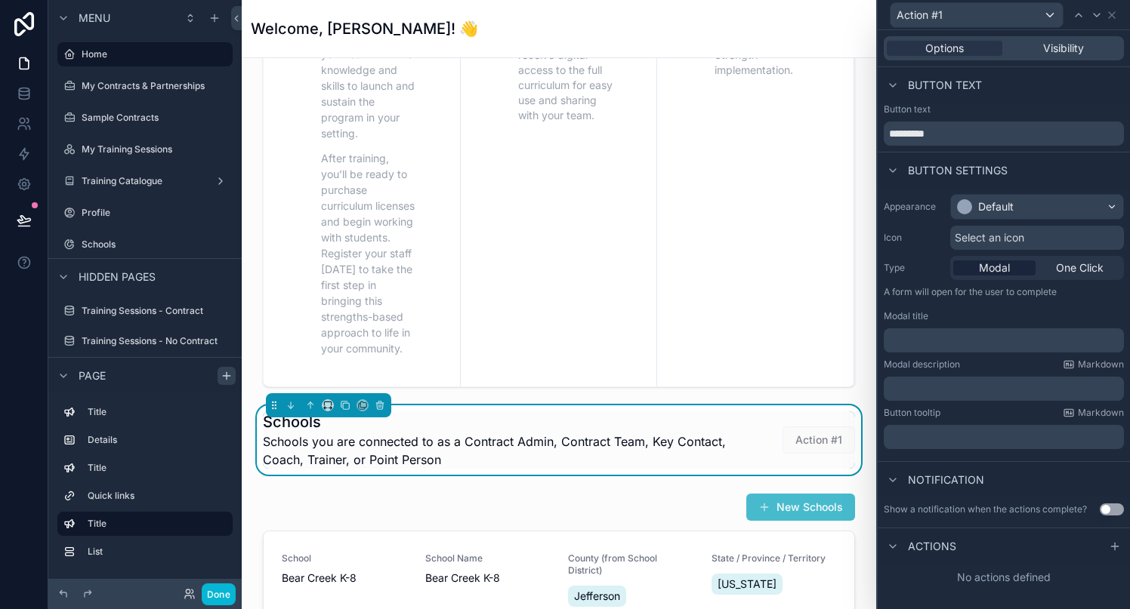
click at [817, 437] on span "Action #1" at bounding box center [818, 439] width 72 height 15
click at [948, 335] on p "﻿" at bounding box center [1005, 340] width 231 height 15
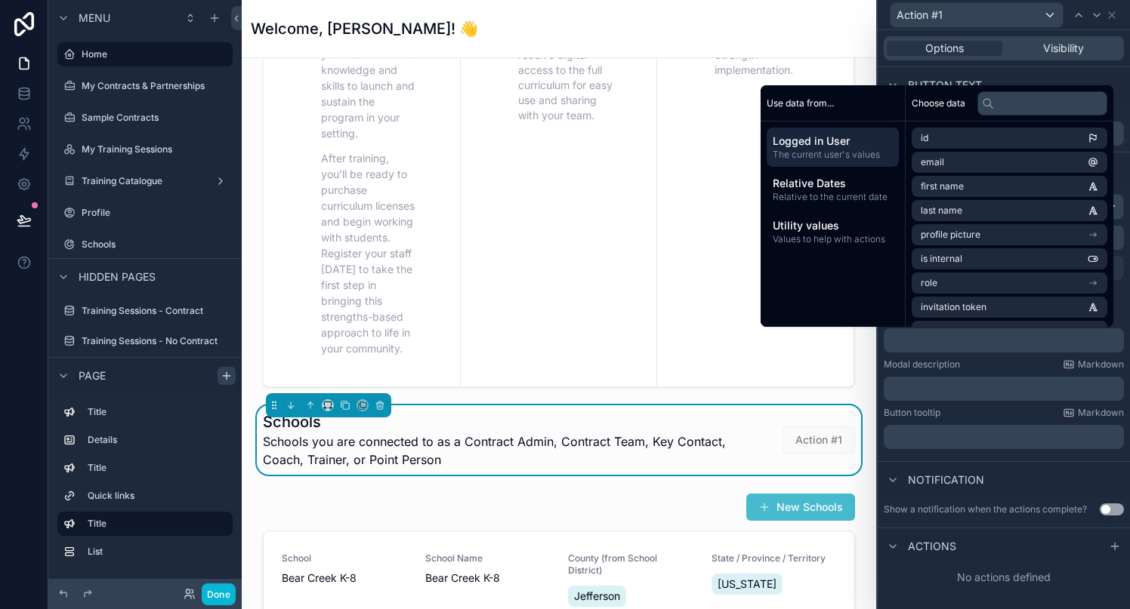
click at [948, 335] on p "﻿" at bounding box center [1005, 340] width 231 height 15
click at [945, 367] on label "Modal description" at bounding box center [921, 365] width 76 height 12
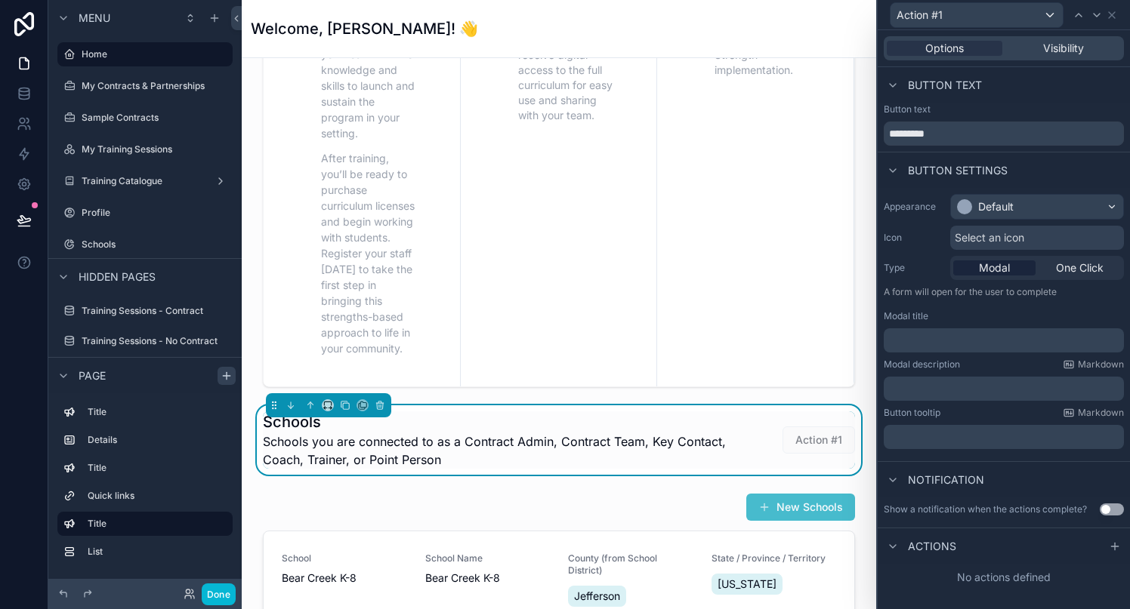
click at [954, 389] on p "﻿" at bounding box center [1005, 388] width 231 height 15
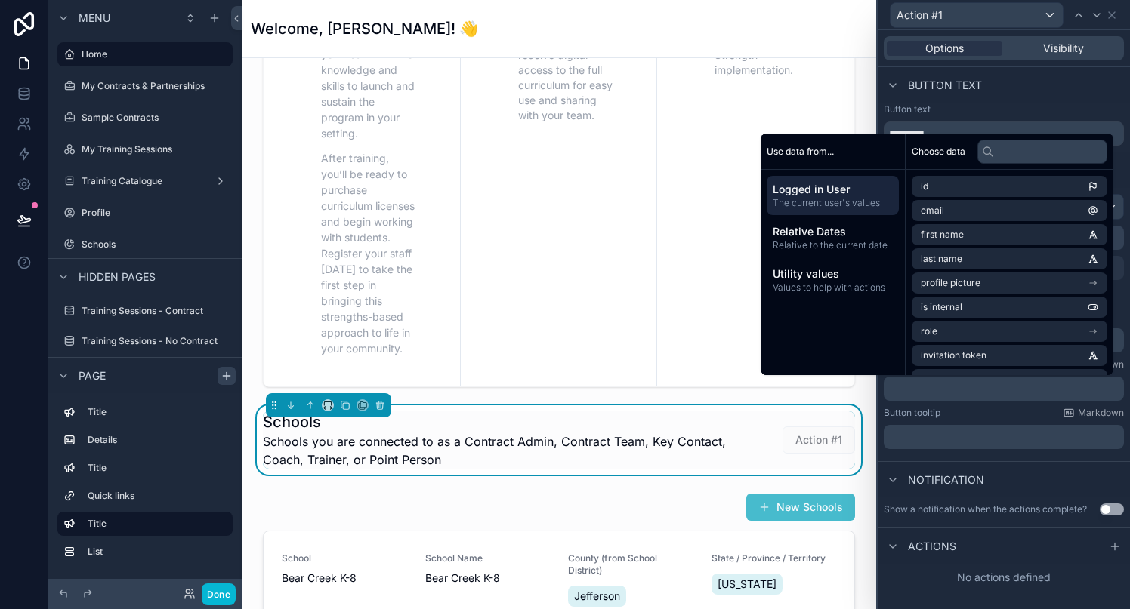
click at [954, 389] on p "﻿" at bounding box center [1005, 388] width 231 height 15
click at [1126, 281] on div "Appearance Default Icon Select an icon Type Modal One Click A form will open fo…" at bounding box center [1003, 321] width 252 height 267
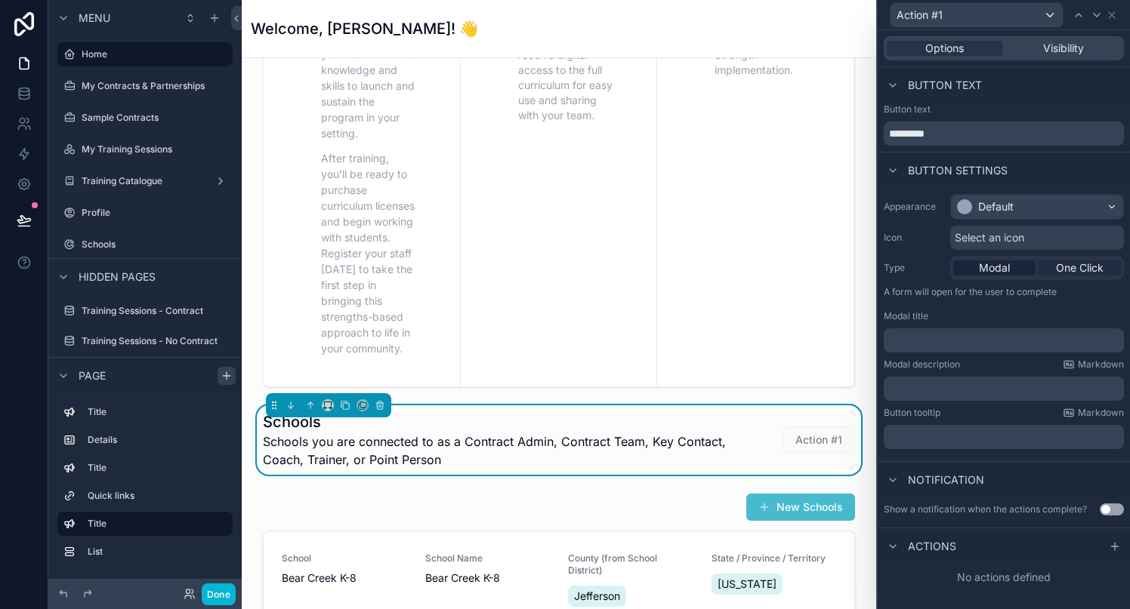
click at [1093, 268] on span "One Click" at bounding box center [1080, 268] width 48 height 15
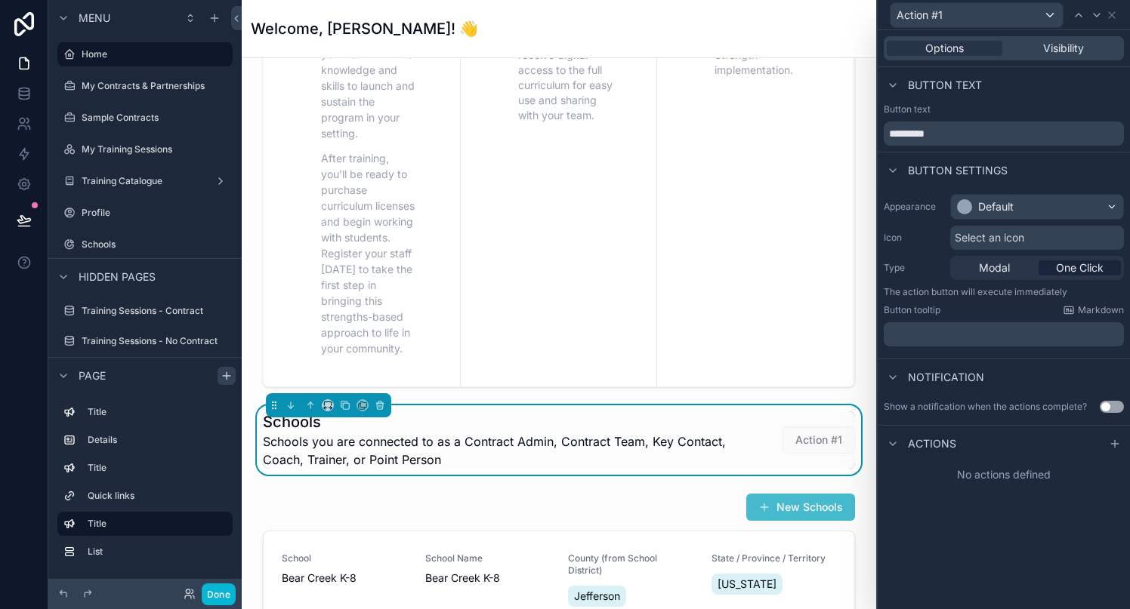
click at [985, 339] on p "﻿" at bounding box center [1005, 334] width 231 height 15
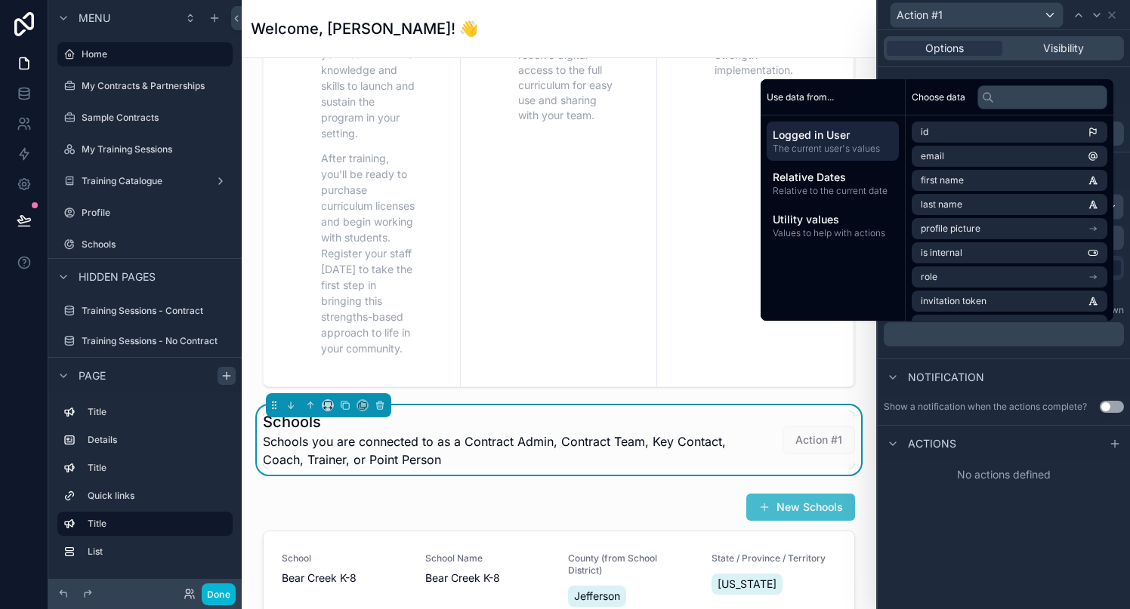
click at [999, 369] on div "Notification" at bounding box center [1003, 377] width 252 height 36
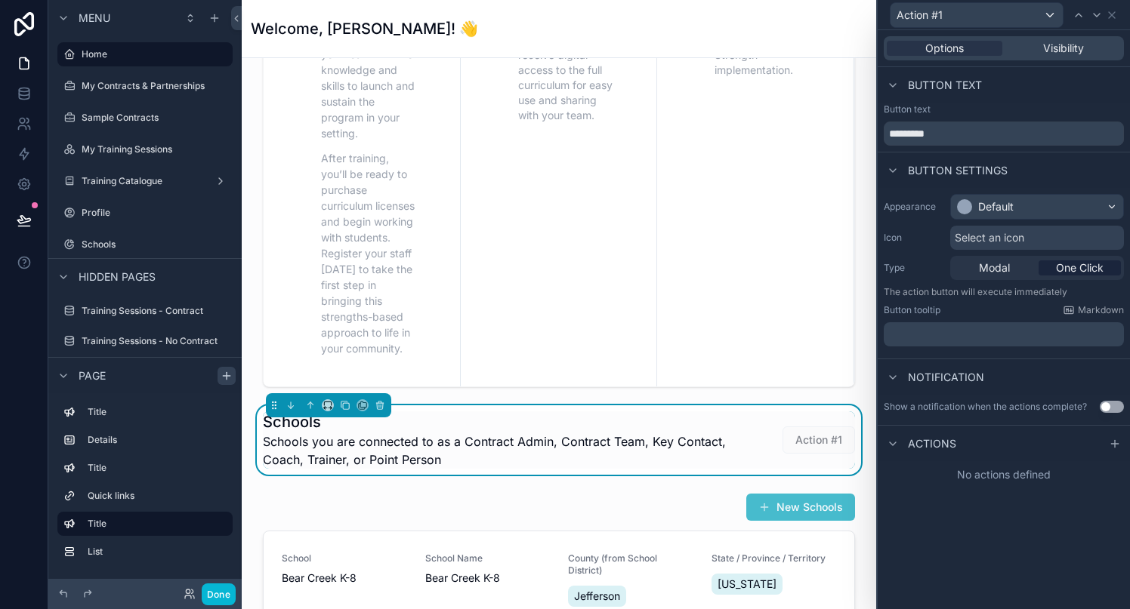
click at [1118, 406] on button "Use setting" at bounding box center [1111, 407] width 24 height 12
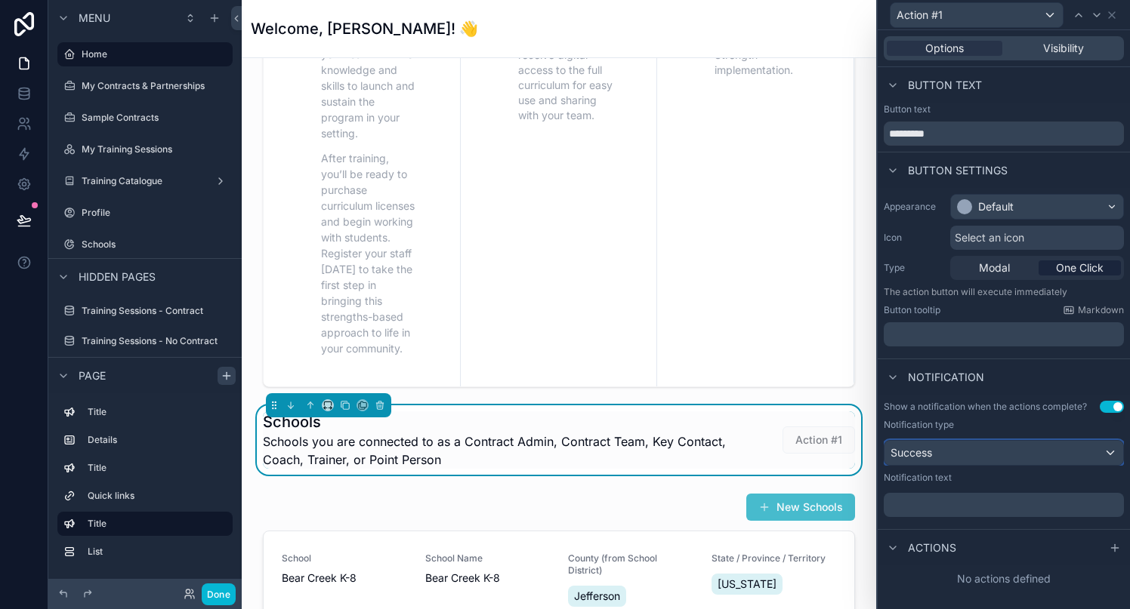
click at [1022, 455] on div "Success" at bounding box center [1003, 453] width 239 height 24
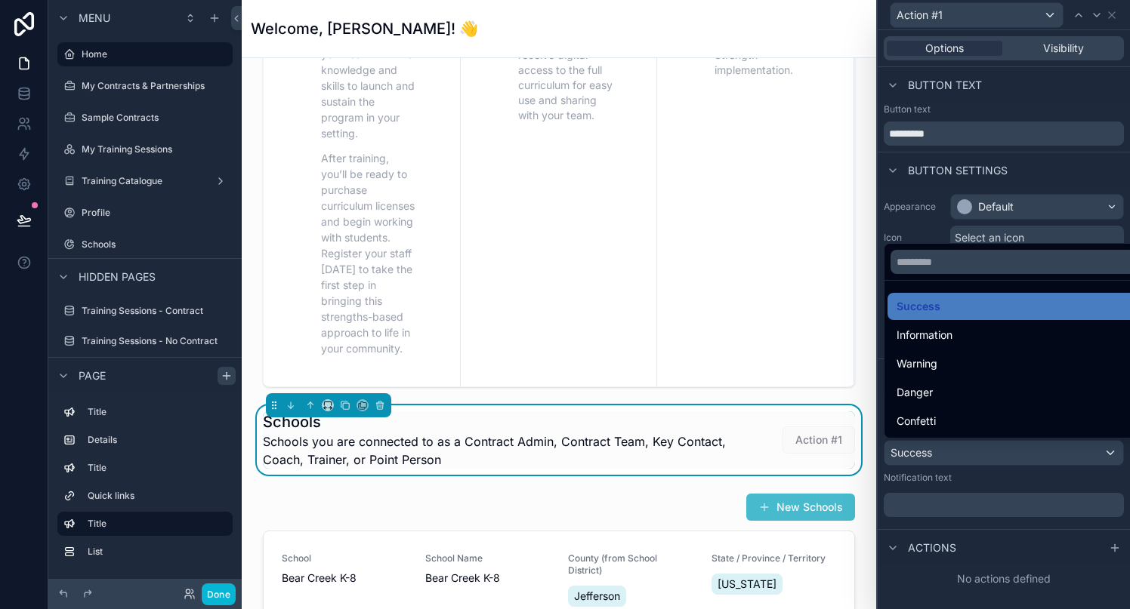
click at [1022, 455] on div at bounding box center [1003, 304] width 252 height 609
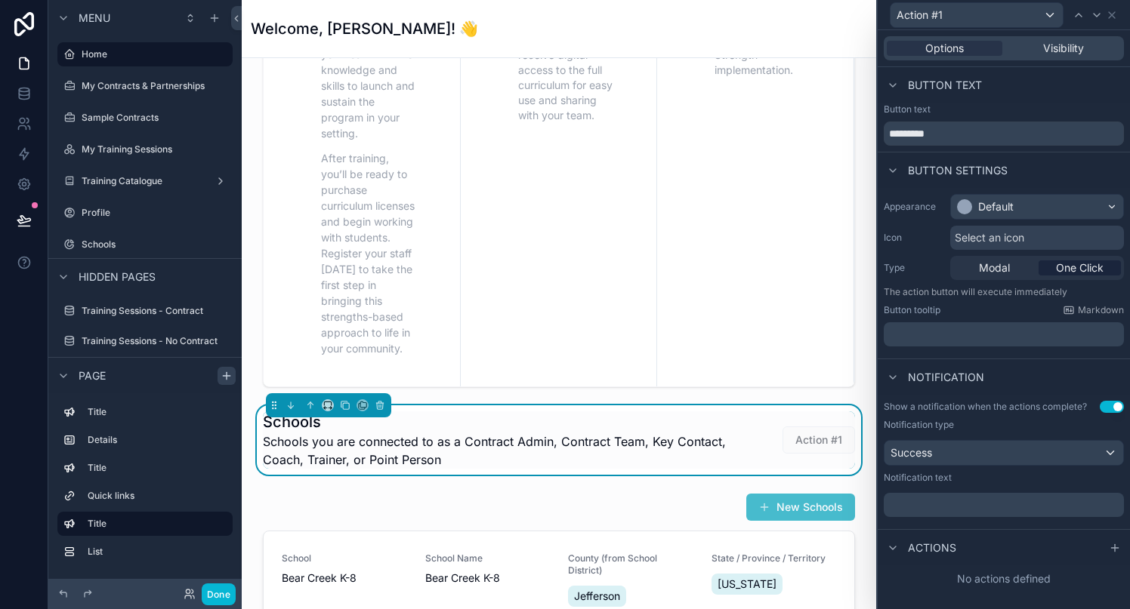
click at [993, 331] on p "﻿" at bounding box center [1005, 334] width 231 height 15
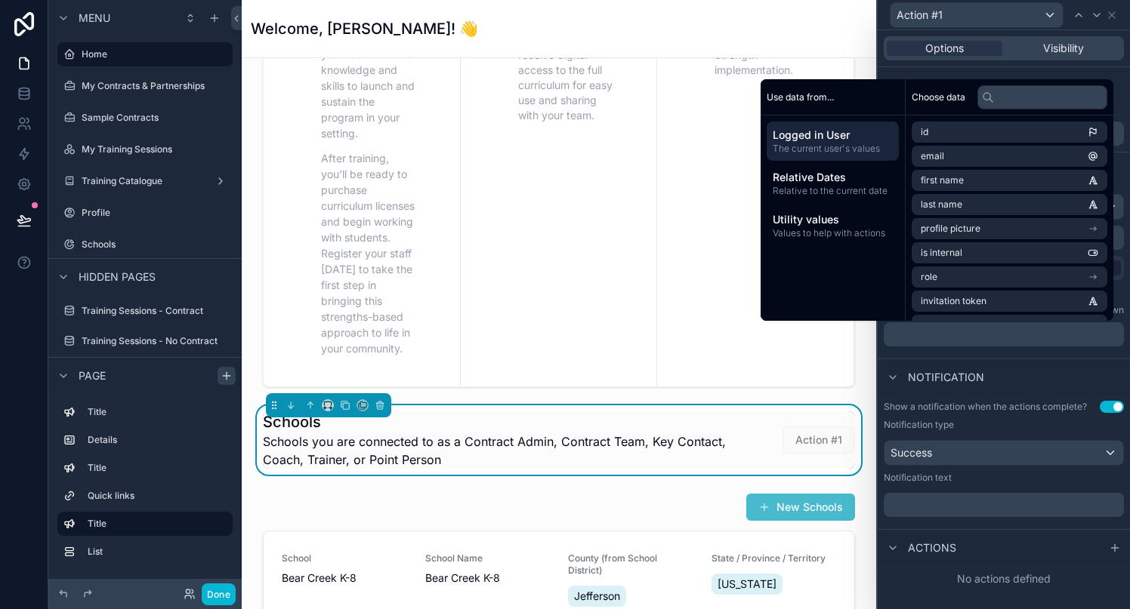
click at [983, 359] on div "Notification" at bounding box center [1003, 377] width 252 height 36
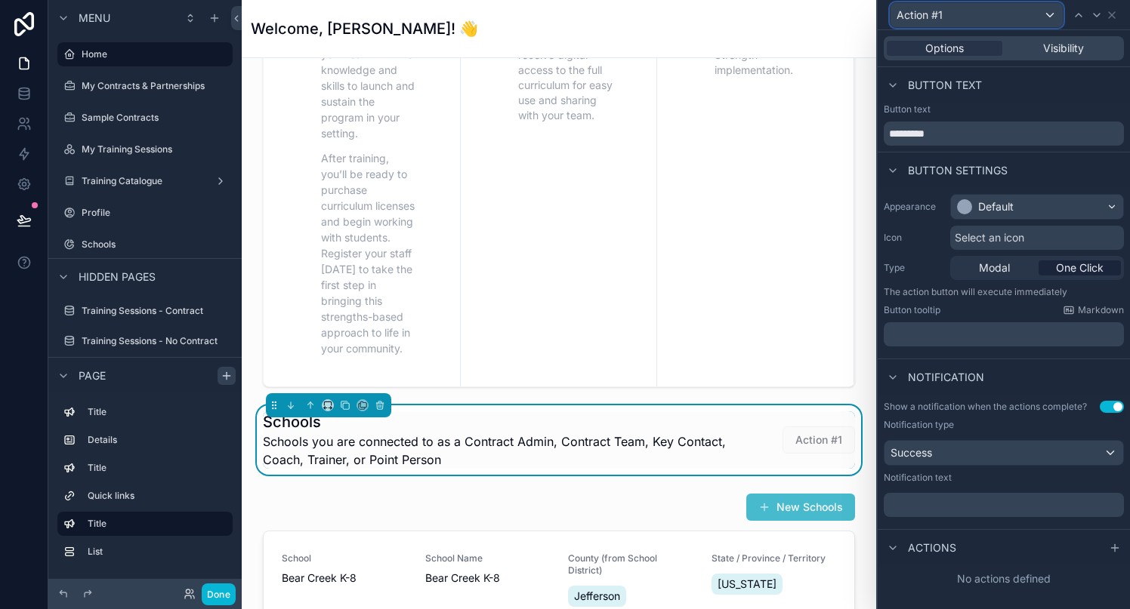
click at [1044, 10] on div "Action #1" at bounding box center [976, 15] width 172 height 24
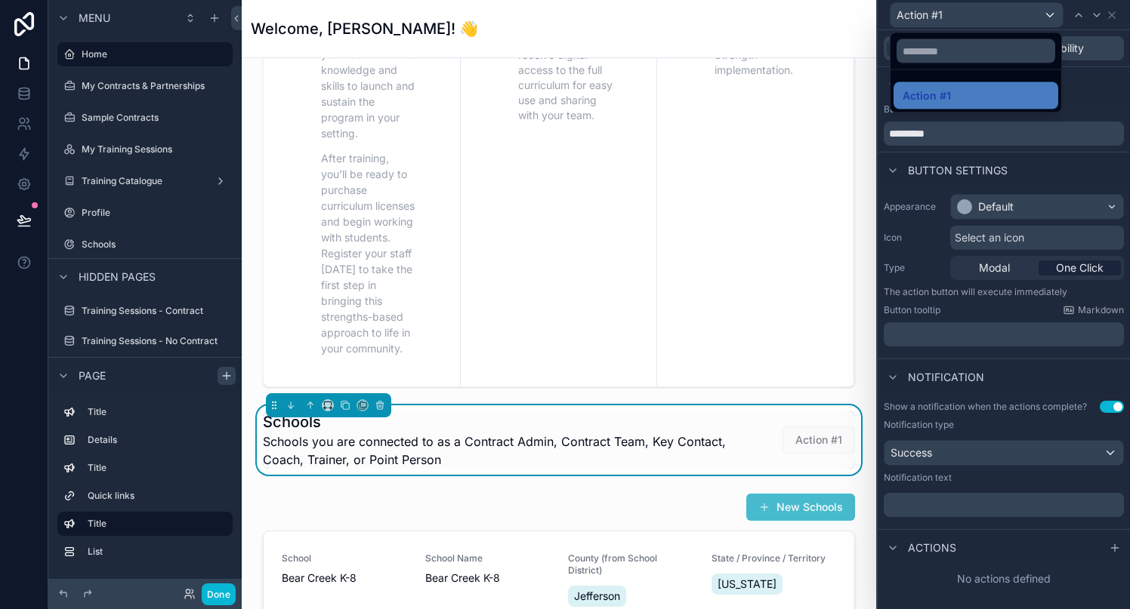
click at [1085, 82] on div at bounding box center [1003, 304] width 252 height 609
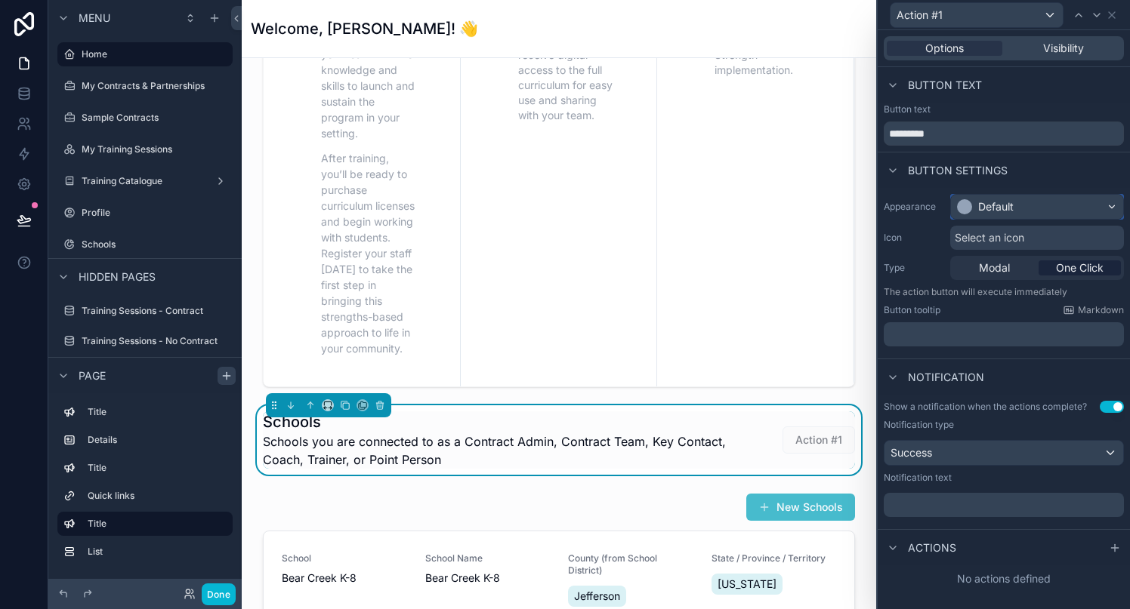
click at [1050, 205] on div "Default" at bounding box center [1037, 207] width 172 height 24
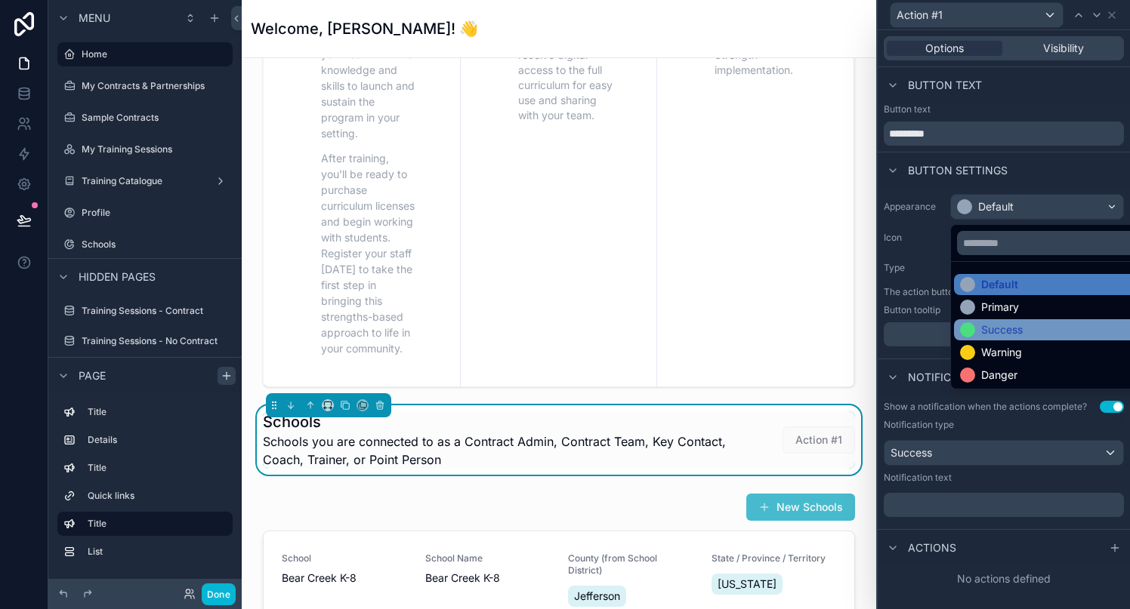
click at [1008, 333] on div "Success" at bounding box center [1002, 329] width 42 height 15
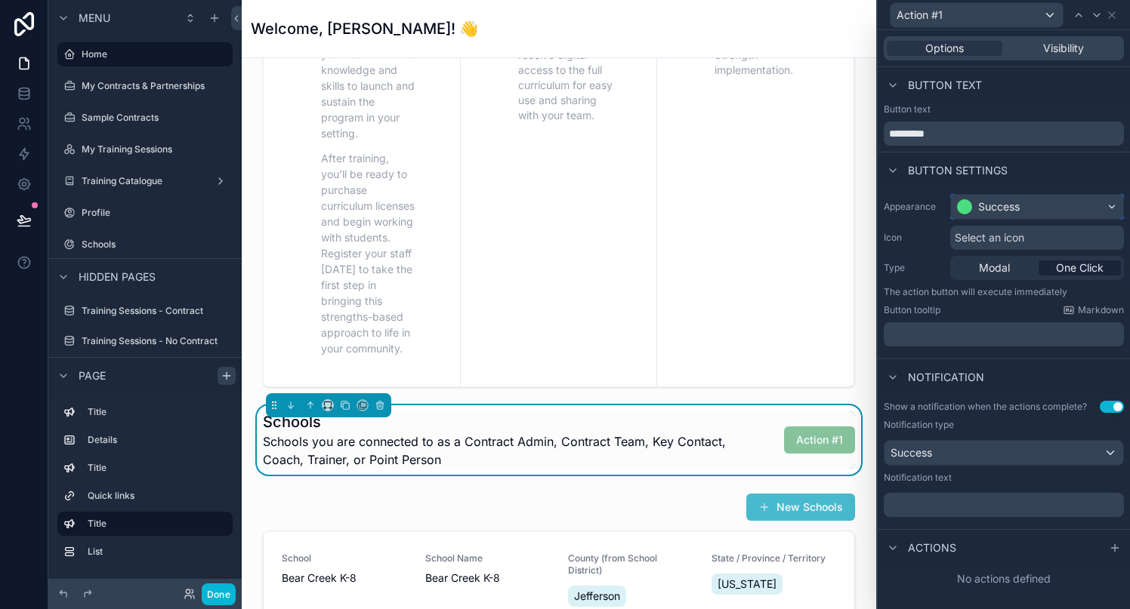
click at [1019, 214] on div "Success" at bounding box center [999, 206] width 42 height 15
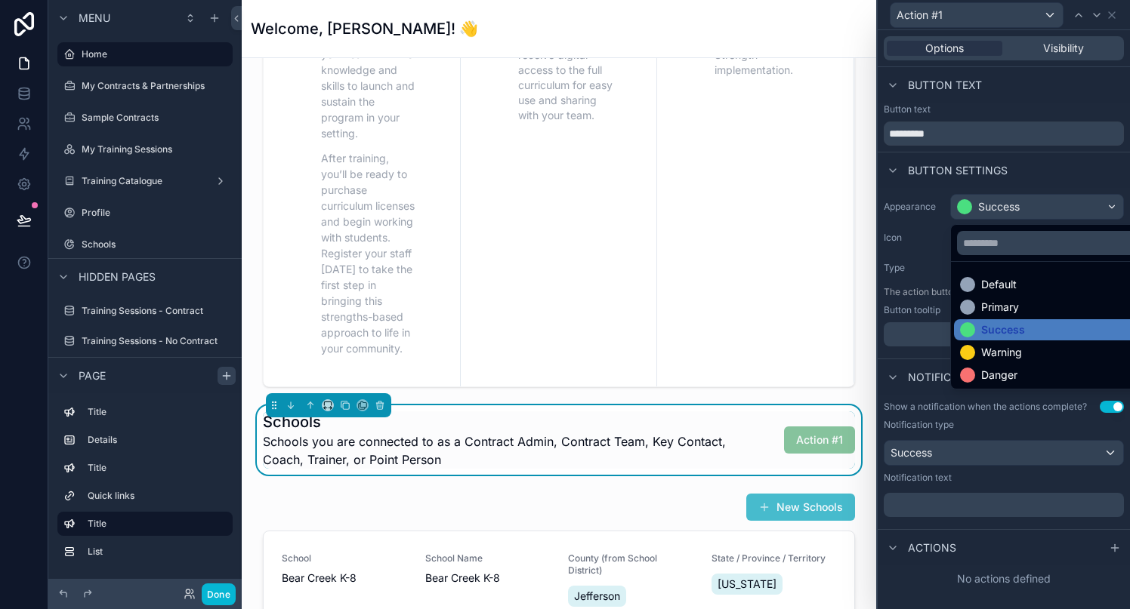
click at [933, 260] on div at bounding box center [1003, 304] width 252 height 609
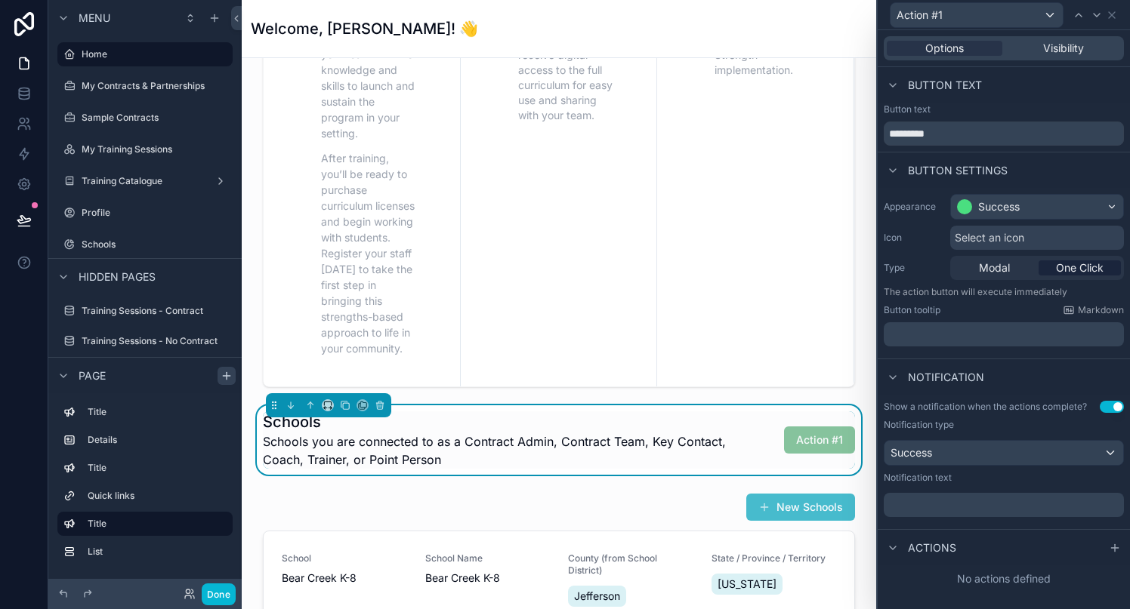
click at [983, 239] on span "Select an icon" at bounding box center [988, 237] width 69 height 15
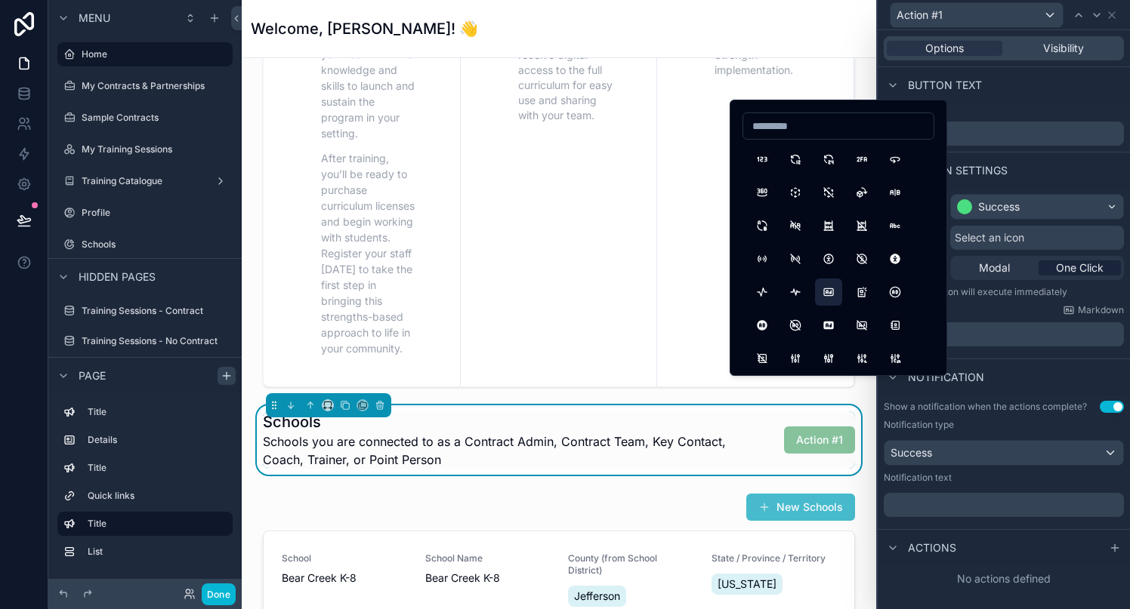
click at [825, 293] on button "Ad" at bounding box center [828, 292] width 27 height 27
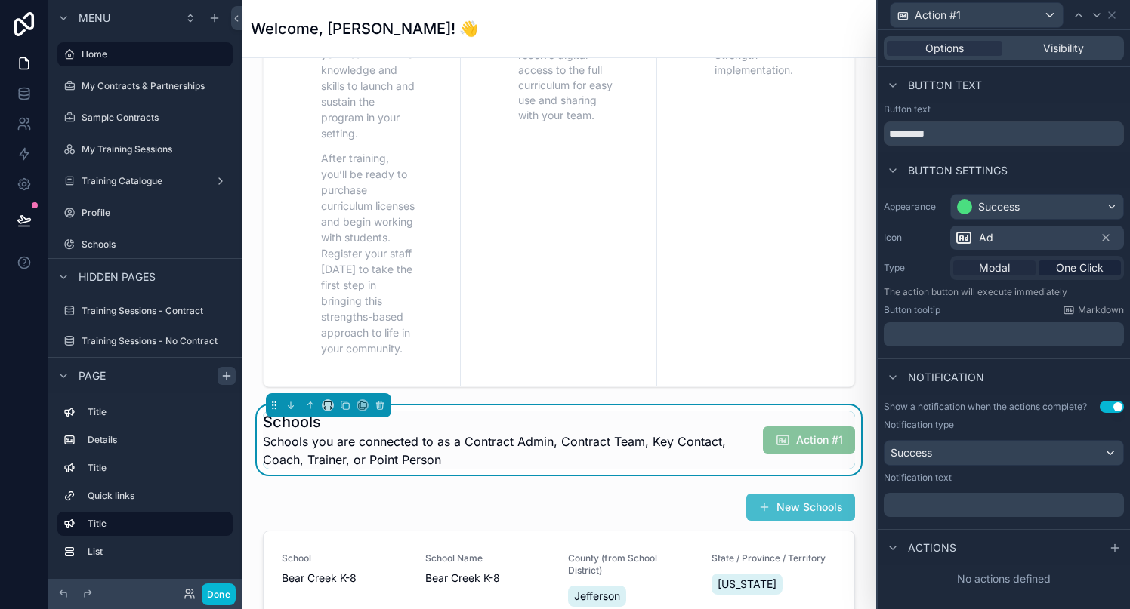
click at [973, 270] on div "Modal" at bounding box center [994, 268] width 82 height 15
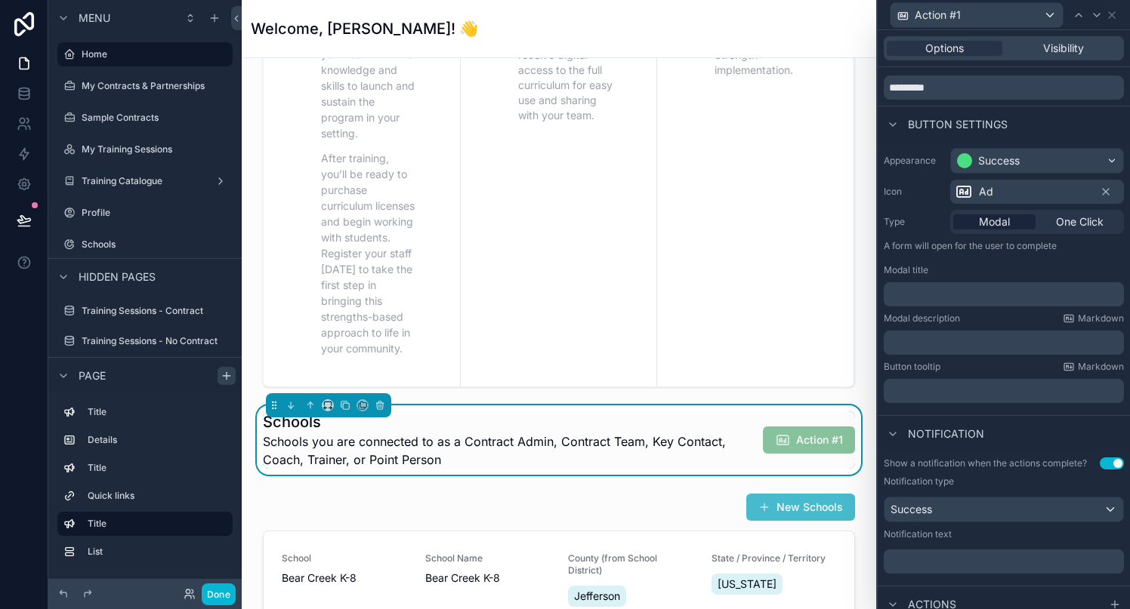
scroll to position [0, 0]
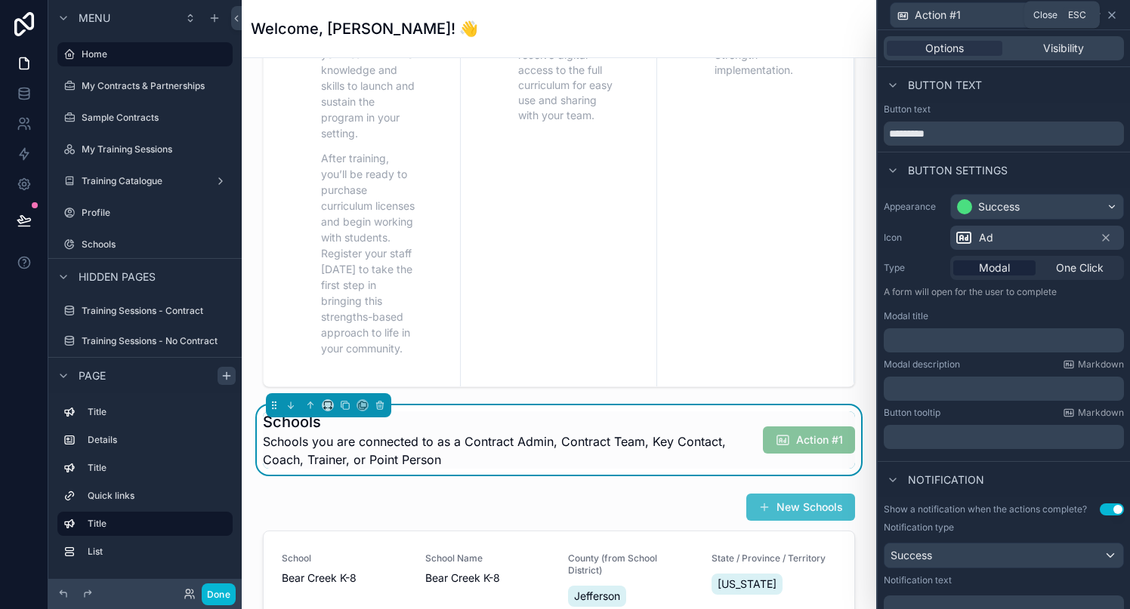
click at [1113, 17] on icon at bounding box center [1112, 15] width 6 height 6
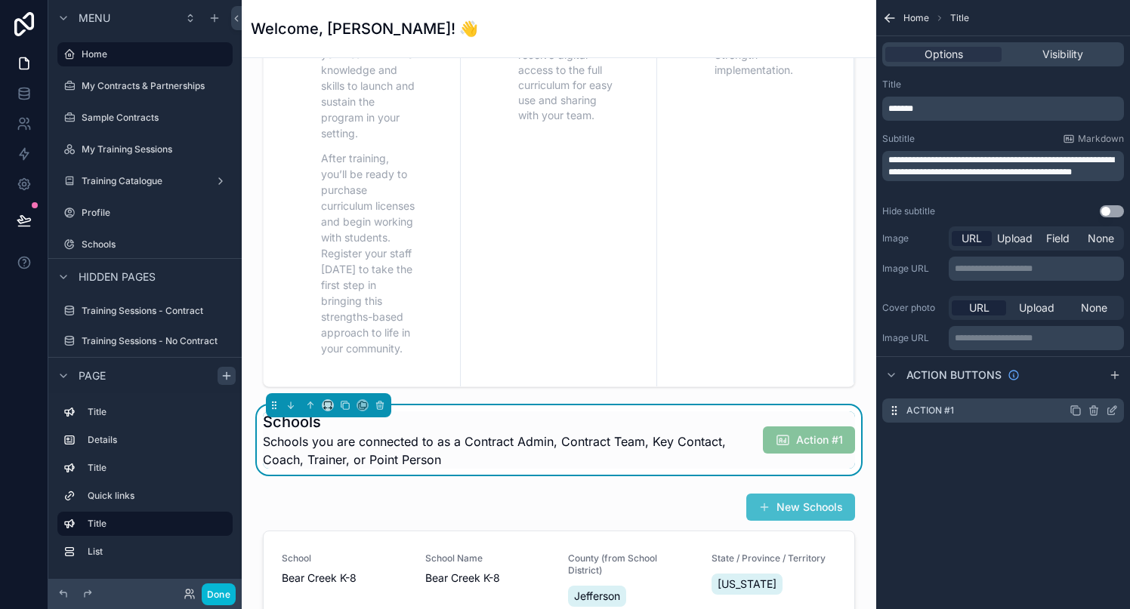
click at [1090, 413] on icon "scrollable content" at bounding box center [1093, 411] width 12 height 12
click at [1087, 385] on icon at bounding box center [1087, 387] width 12 height 12
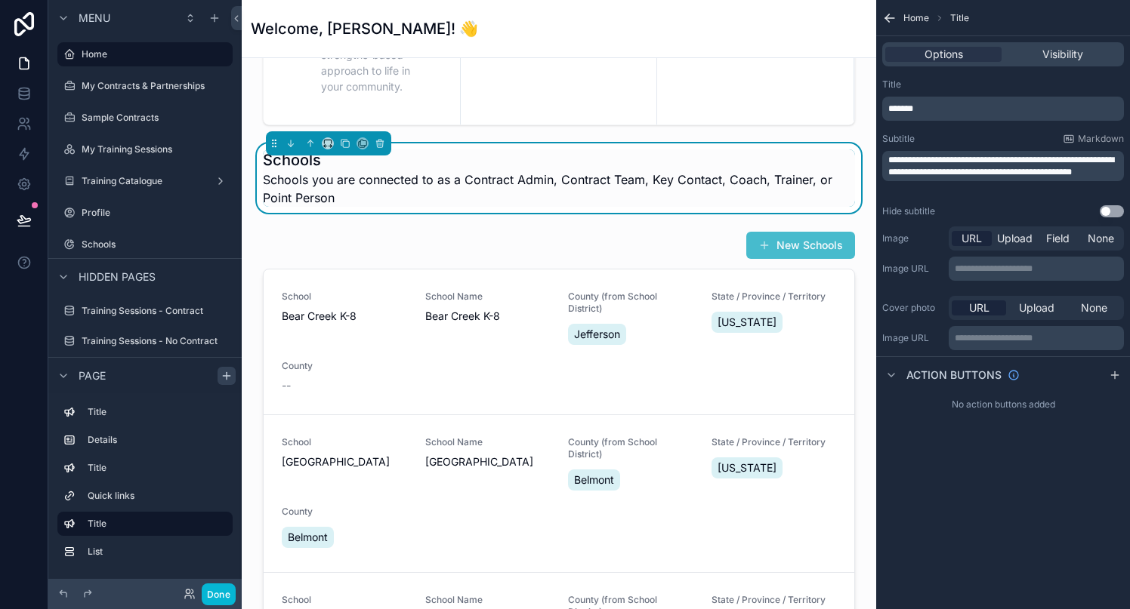
scroll to position [1050, 0]
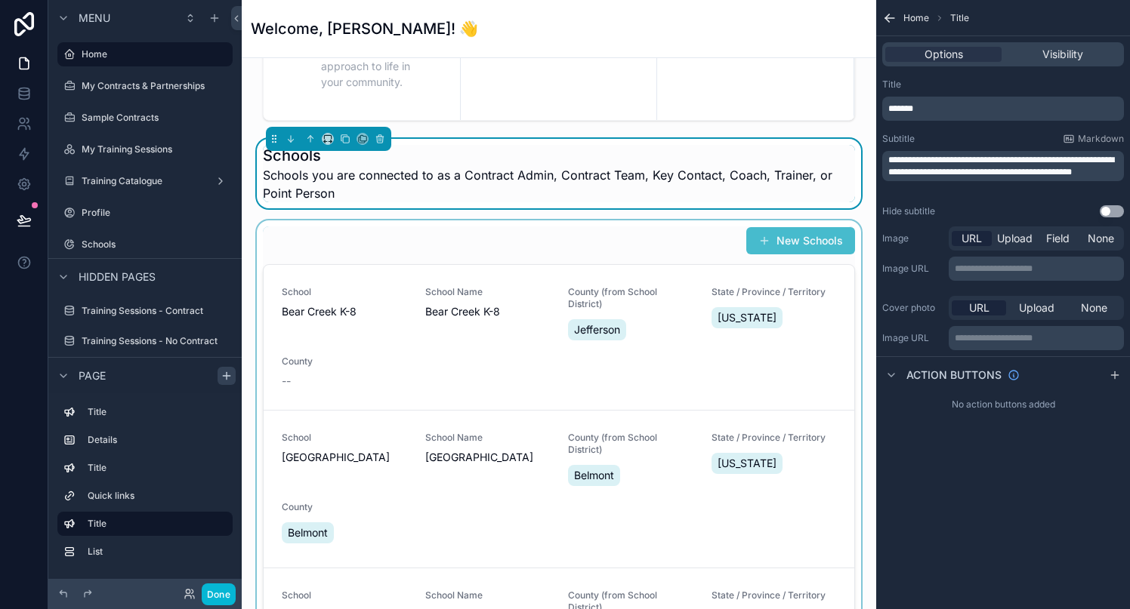
click at [809, 244] on div "scrollable content" at bounding box center [559, 473] width 610 height 507
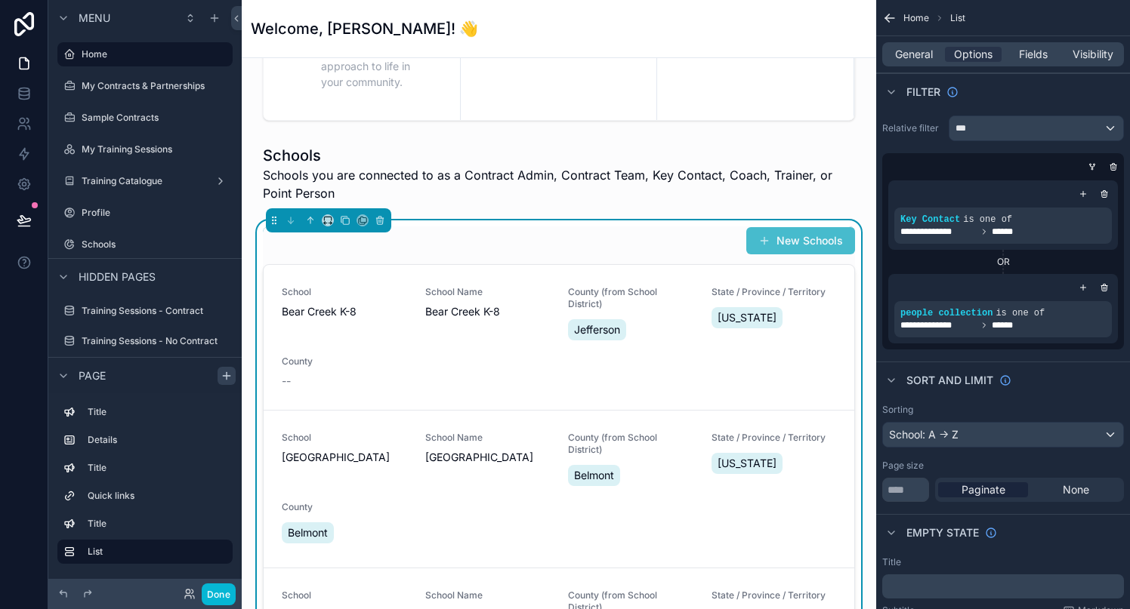
click at [864, 217] on div "Welcome to the Sources of Strength Client Portal Your hub for training, curricu…" at bounding box center [559, 215] width 634 height 2413
click at [471, 335] on div "School Name Bear Creek K-8" at bounding box center [487, 314] width 125 height 57
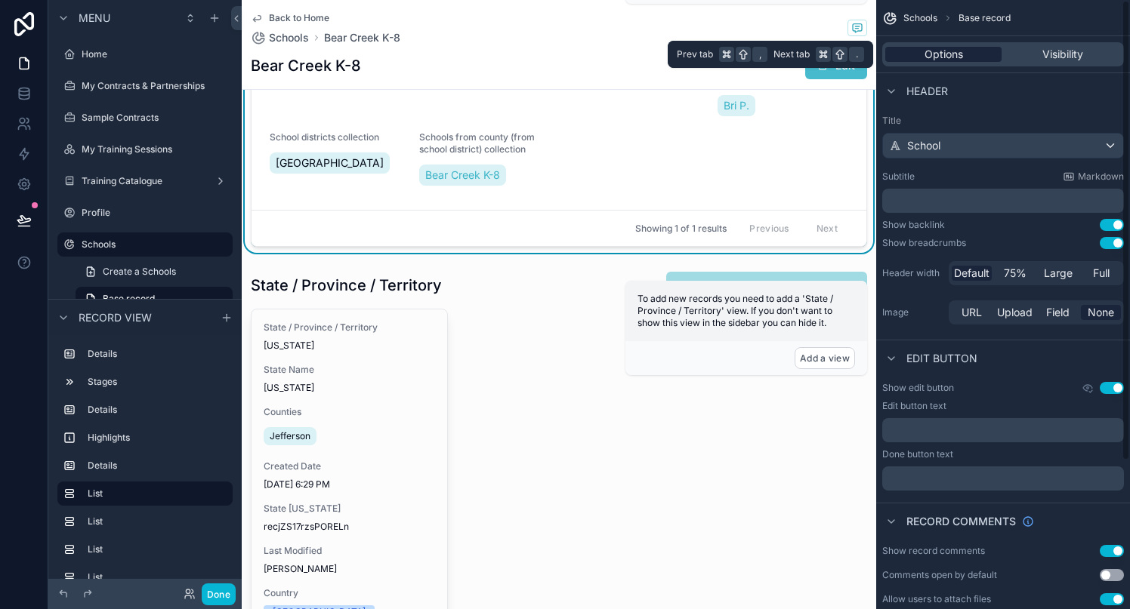
click at [941, 50] on span "Options" at bounding box center [943, 54] width 39 height 15
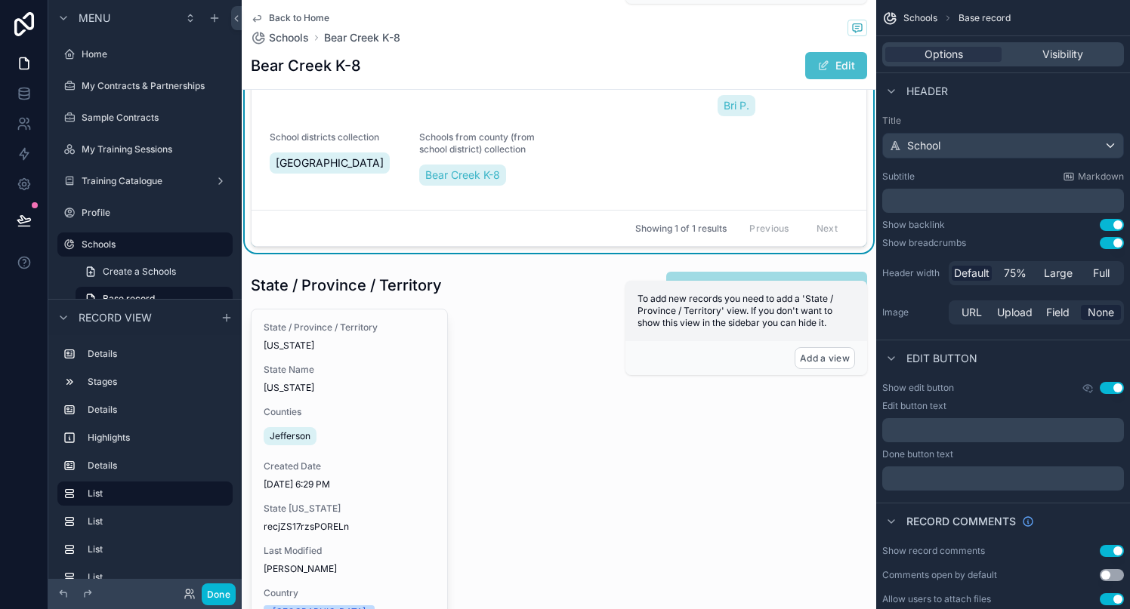
click at [910, 15] on span "Schools" at bounding box center [920, 18] width 34 height 12
click at [883, 12] on icon "scrollable content" at bounding box center [889, 18] width 15 height 15
click at [894, 91] on icon "scrollable content" at bounding box center [891, 91] width 12 height 12
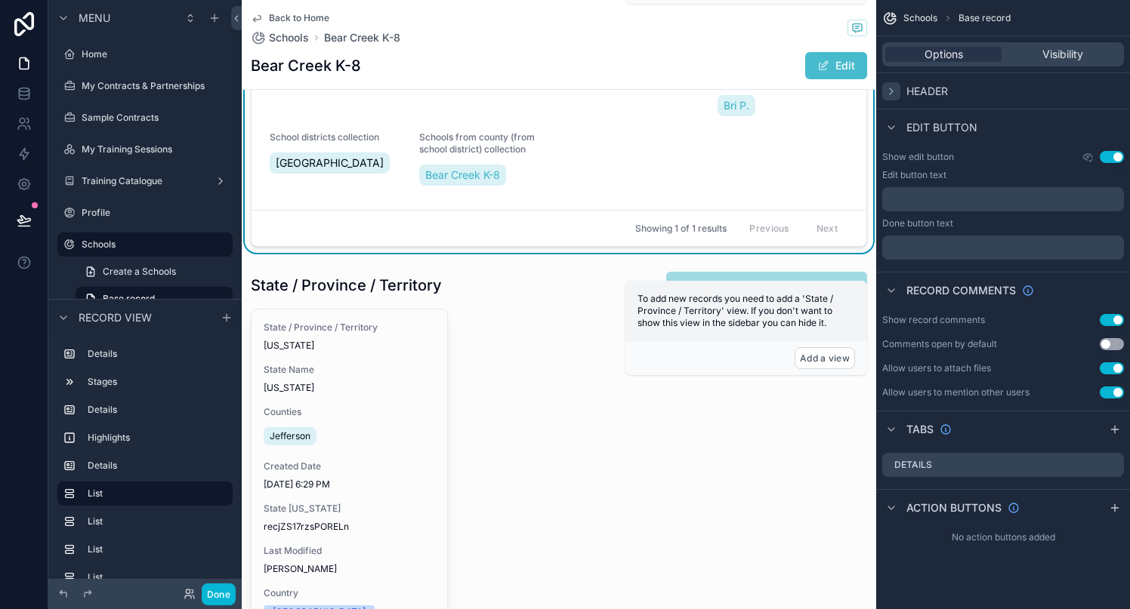
click at [894, 91] on icon "scrollable content" at bounding box center [891, 91] width 12 height 12
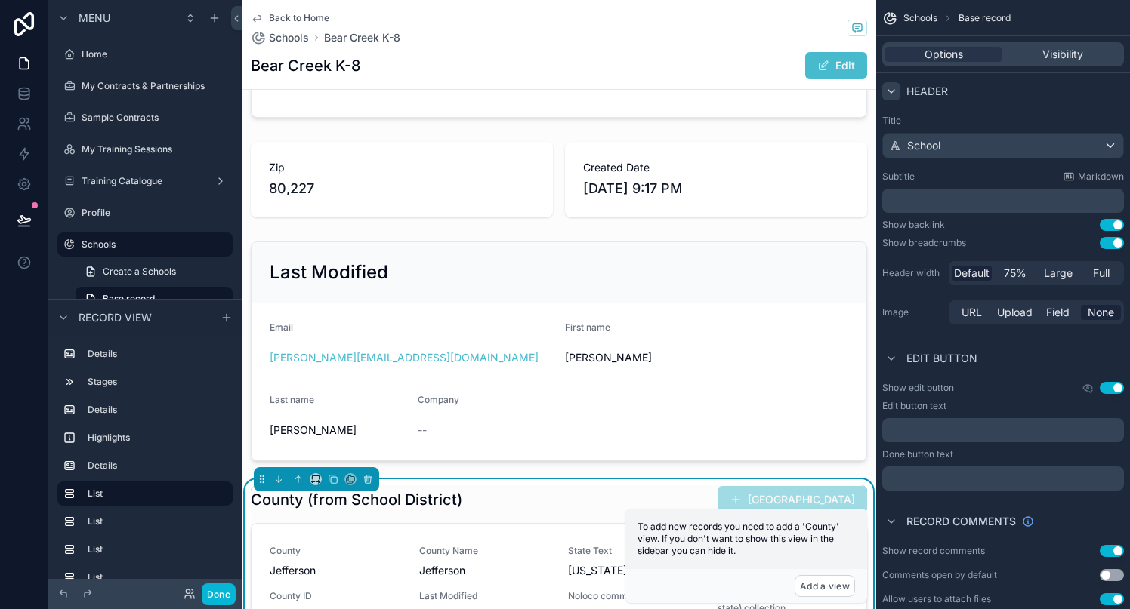
scroll to position [386, 0]
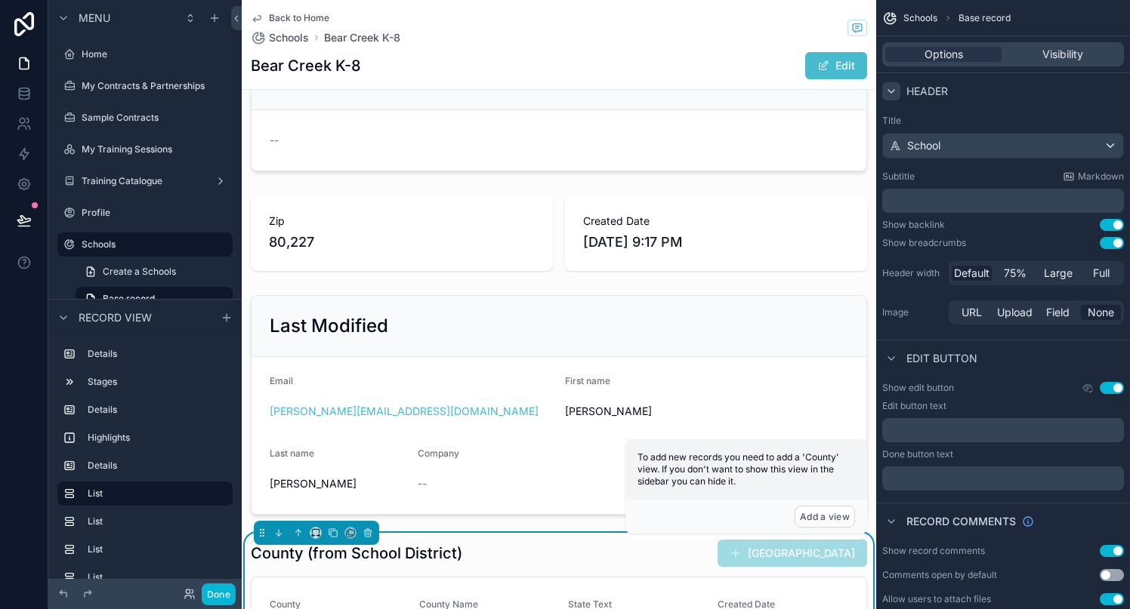
click at [261, 23] on icon "scrollable content" at bounding box center [257, 18] width 12 height 12
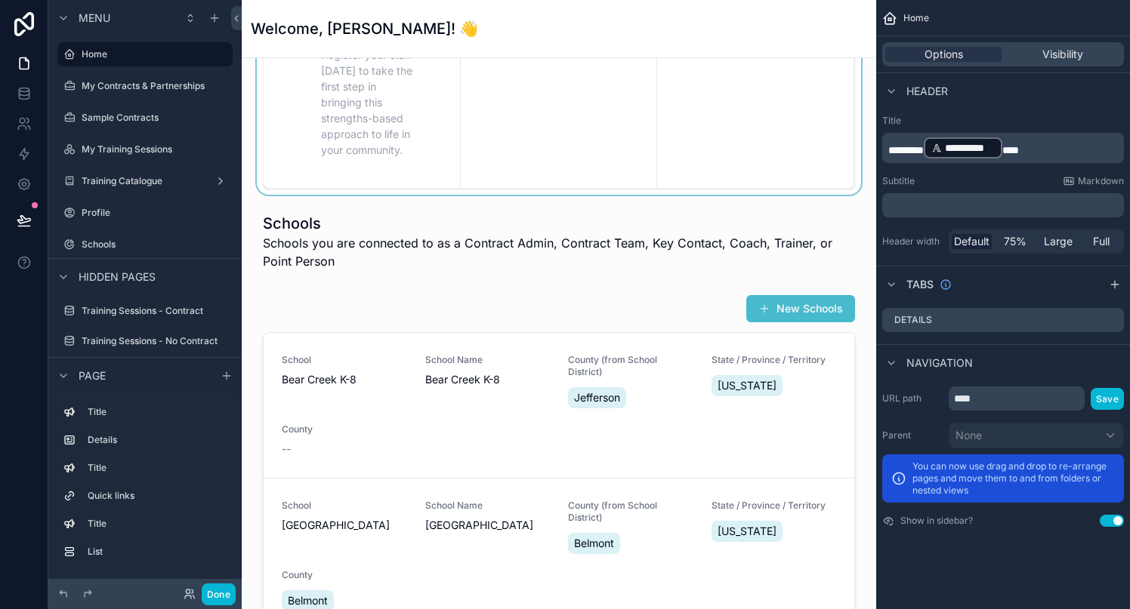
scroll to position [1034, 0]
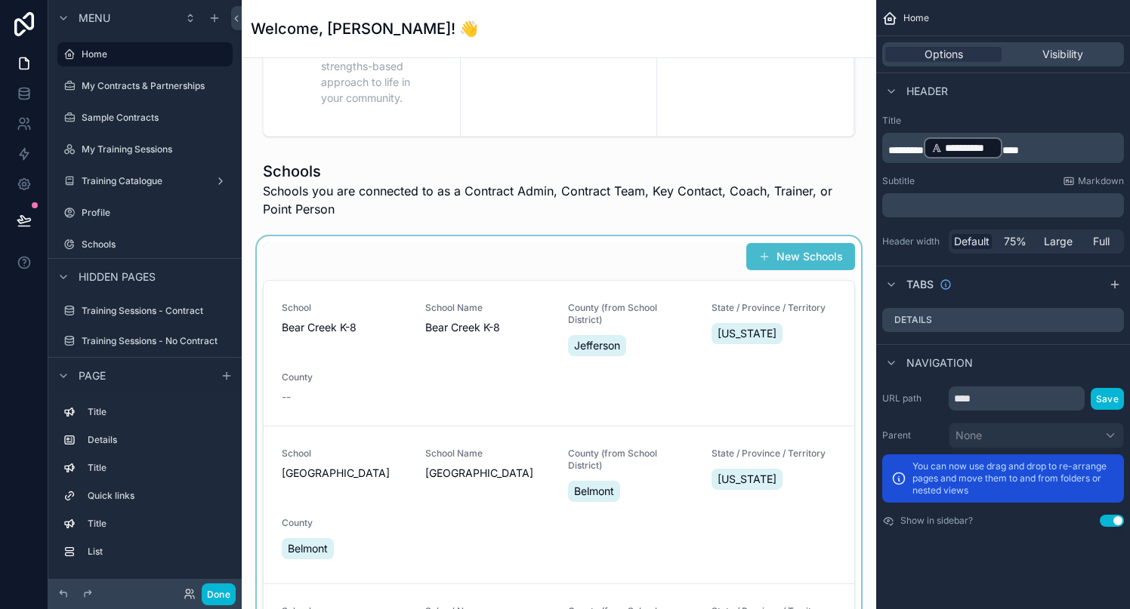
click at [383, 269] on div "scrollable content" at bounding box center [559, 489] width 610 height 507
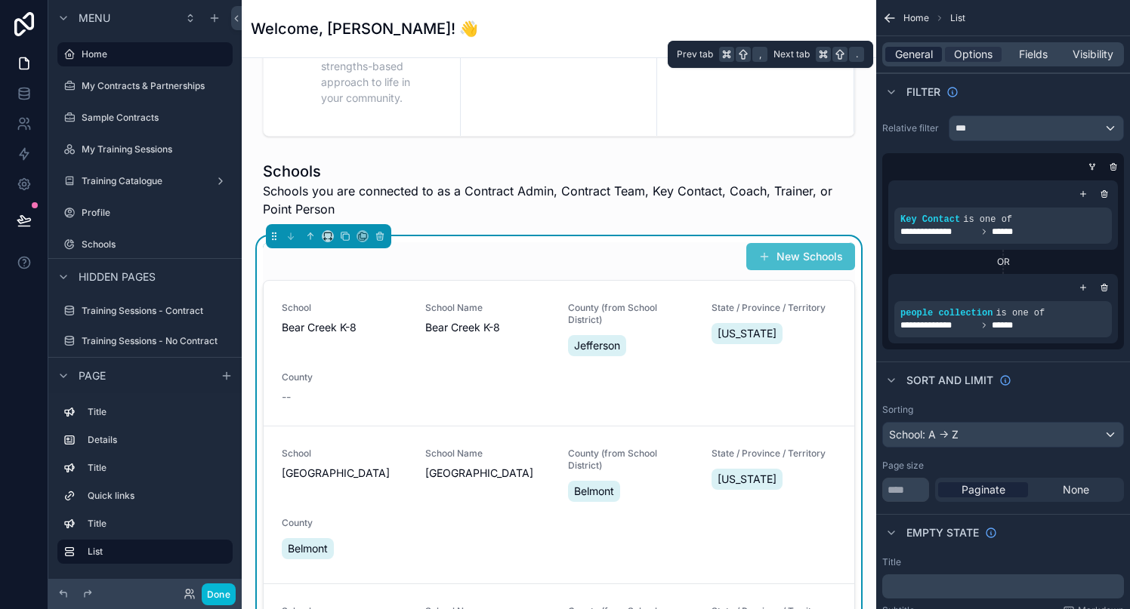
click at [911, 60] on span "General" at bounding box center [914, 54] width 38 height 15
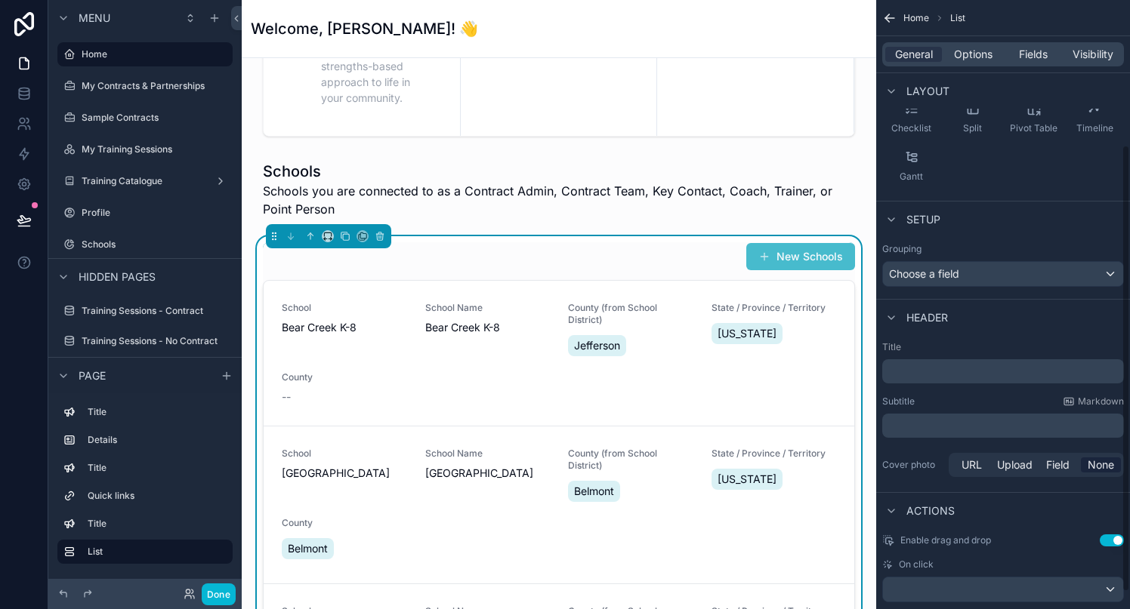
scroll to position [220, 0]
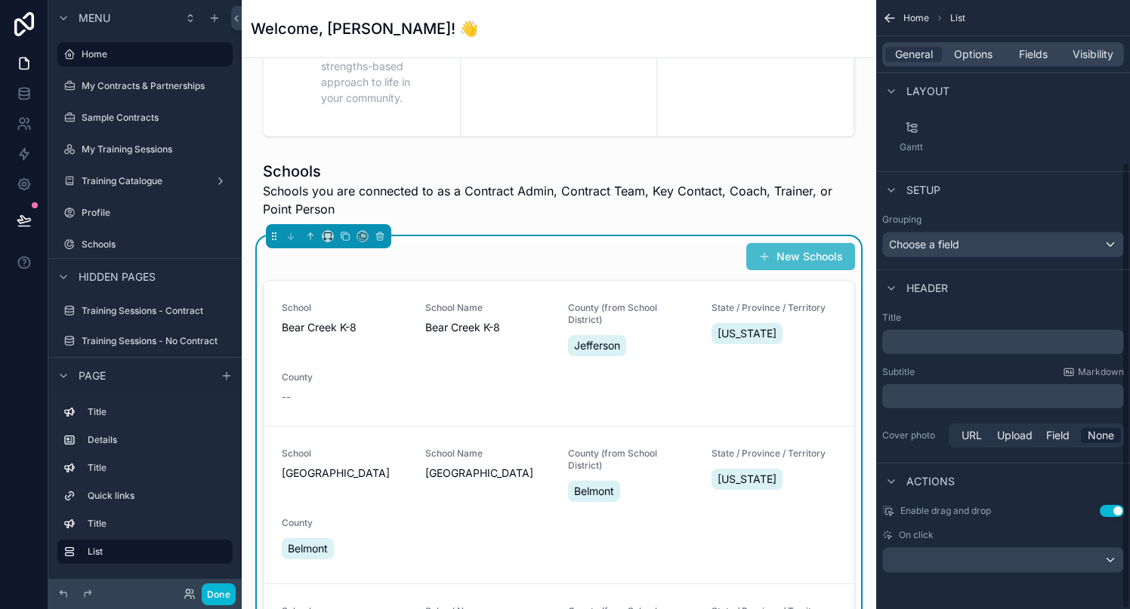
click at [926, 344] on p "﻿" at bounding box center [1004, 342] width 233 height 15
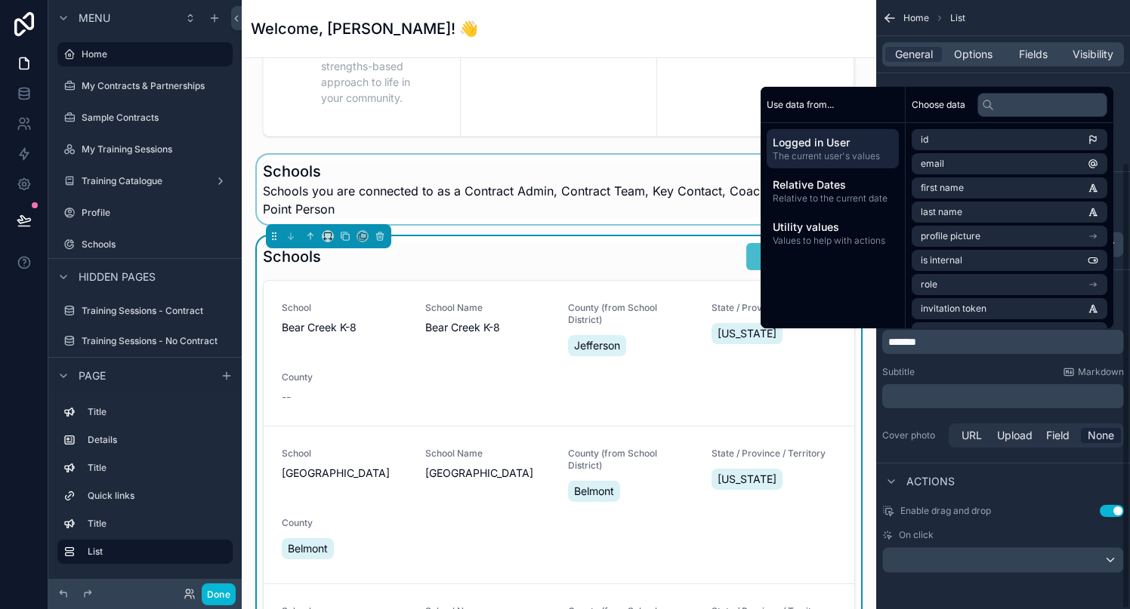
click at [430, 192] on div "scrollable content" at bounding box center [559, 189] width 610 height 69
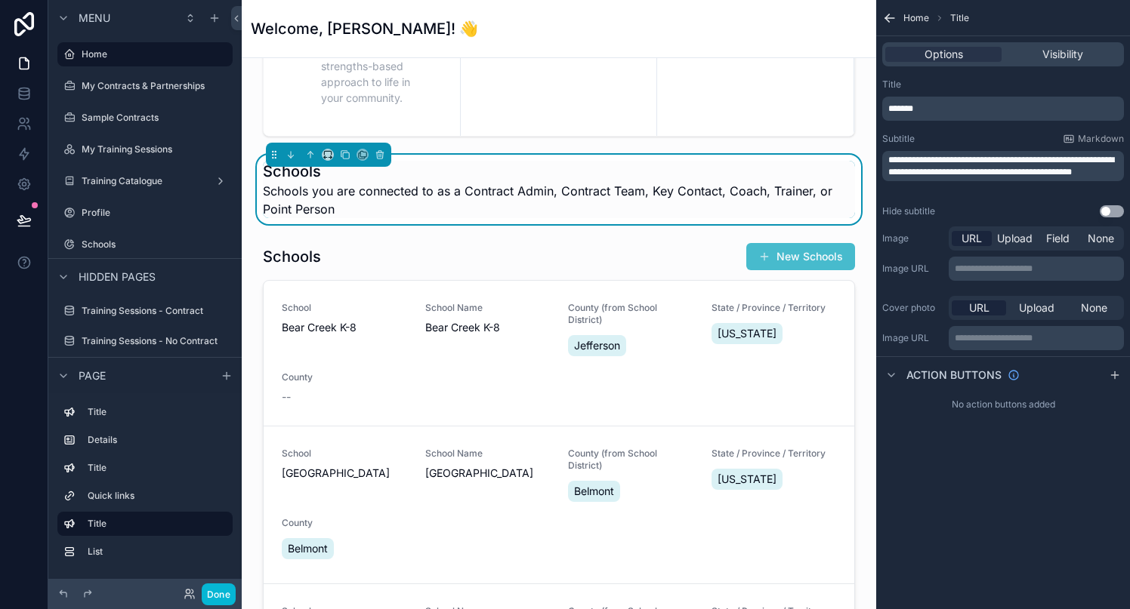
scroll to position [0, 0]
click at [430, 192] on span "Schools you are connected to as a Contract Admin, Contract Team, Key Contact, C…" at bounding box center [559, 200] width 592 height 36
drag, startPoint x: 920, startPoint y: 185, endPoint x: 887, endPoint y: 156, distance: 44.5
click at [887, 156] on div "**********" at bounding box center [1003, 166] width 242 height 30
copy span "**********"
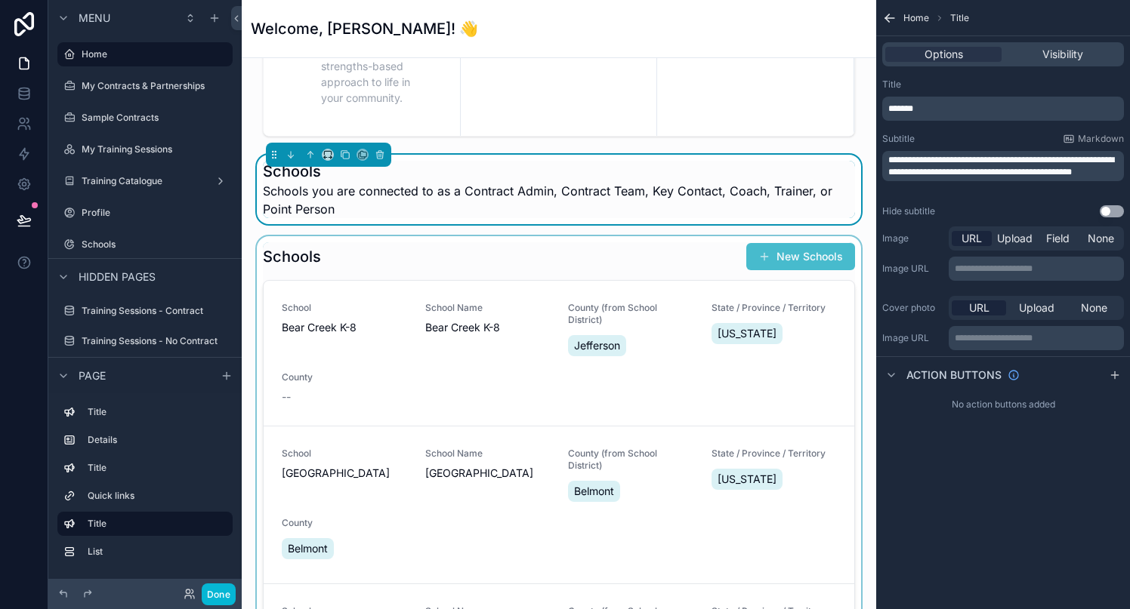
click at [488, 264] on div "scrollable content" at bounding box center [559, 489] width 610 height 507
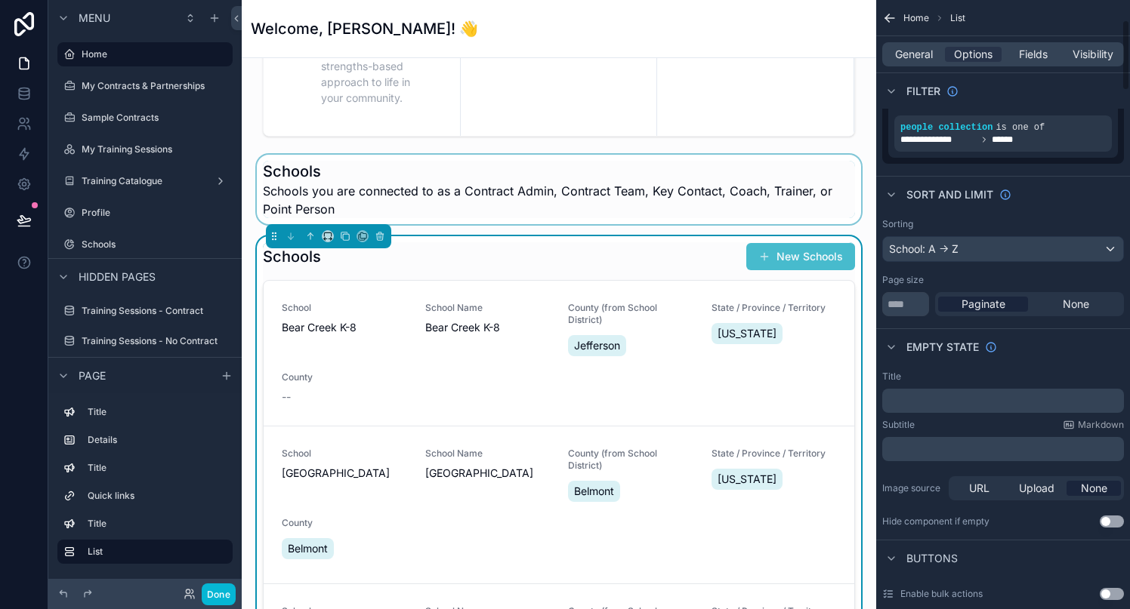
scroll to position [190, 0]
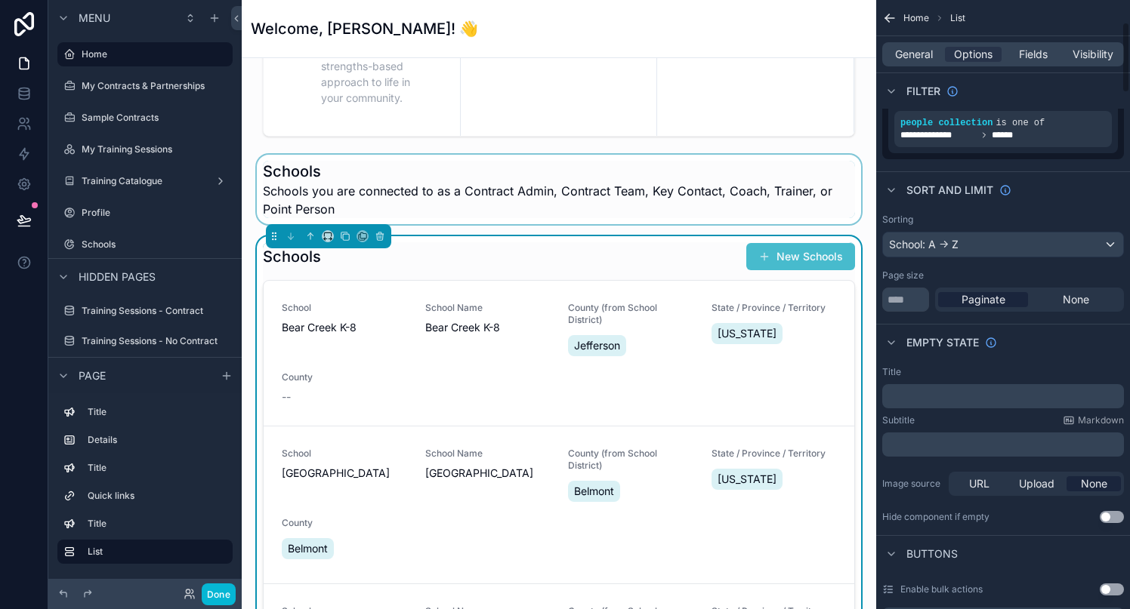
click at [929, 440] on p "﻿" at bounding box center [1004, 445] width 233 height 12
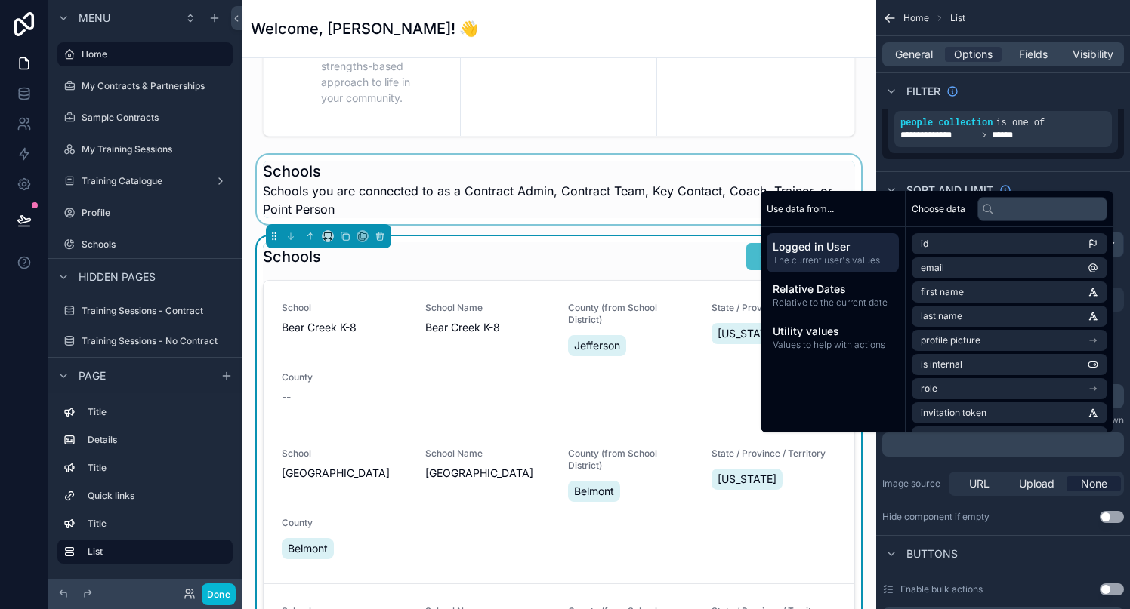
scroll to position [205, 0]
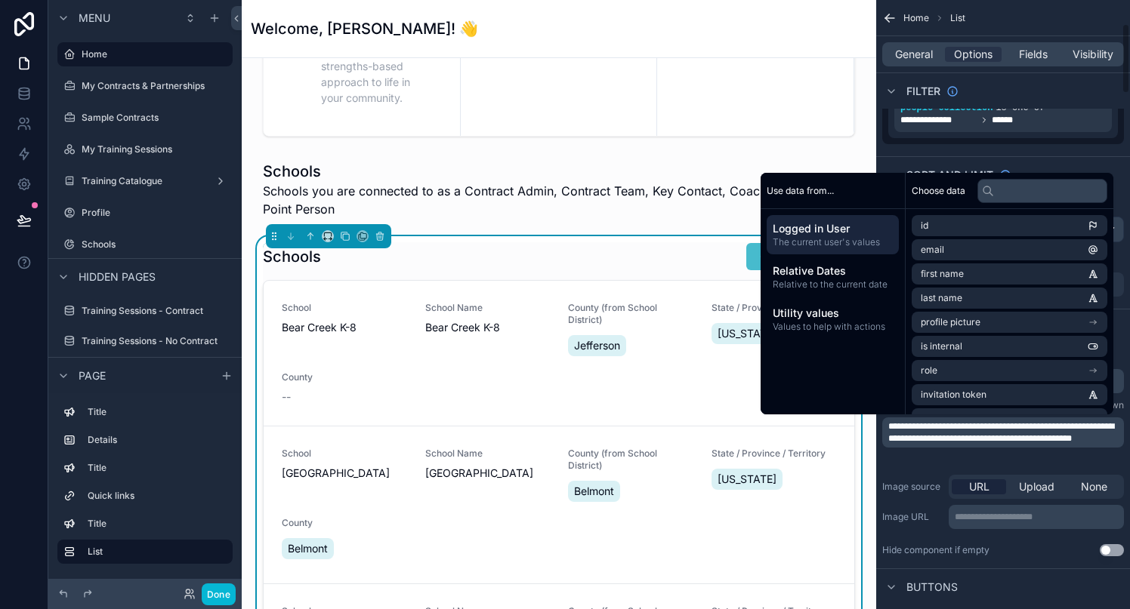
click at [918, 470] on div "**********" at bounding box center [1003, 453] width 254 height 217
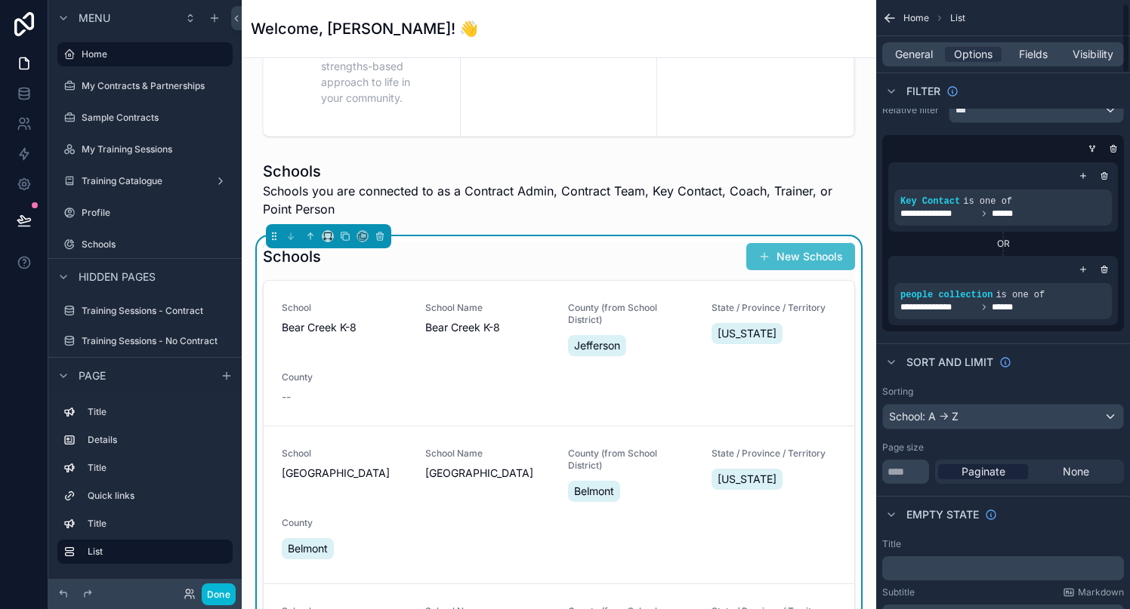
scroll to position [0, 0]
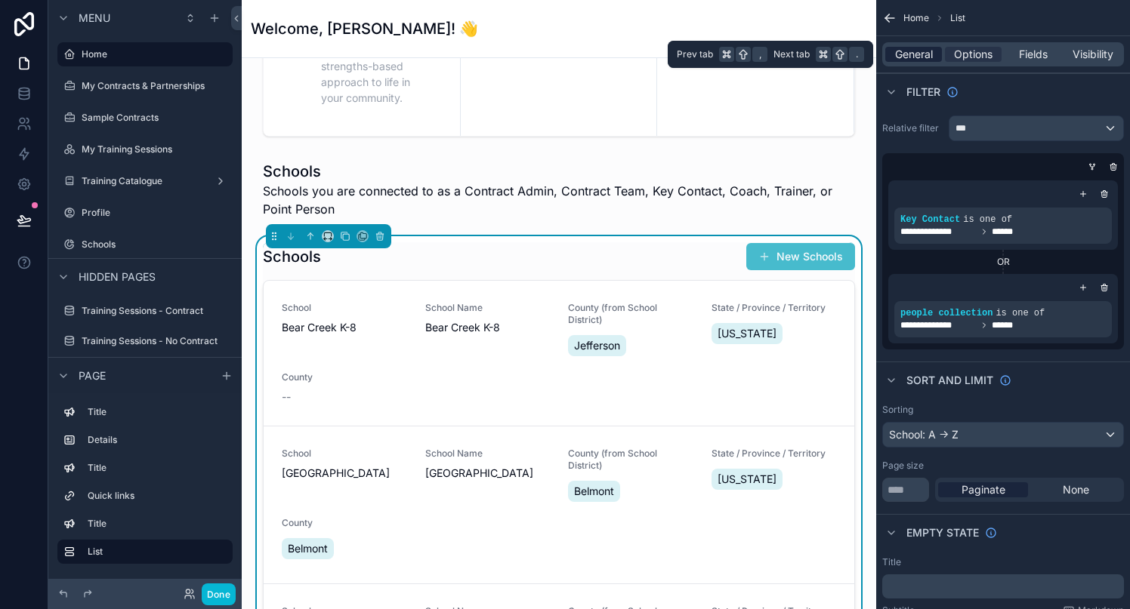
click at [914, 52] on span "General" at bounding box center [914, 54] width 38 height 15
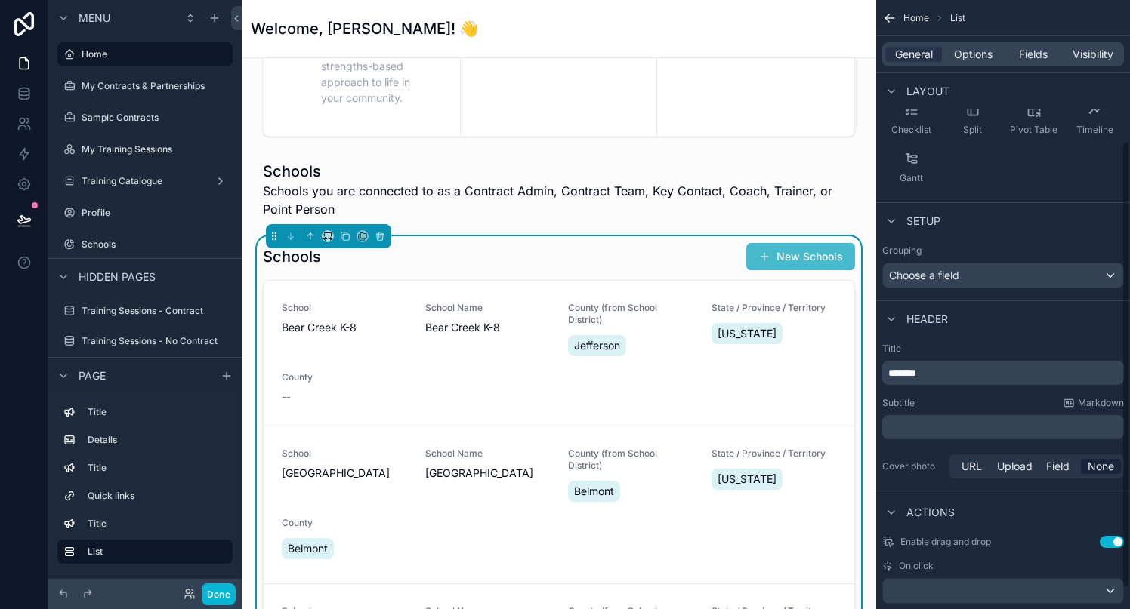
scroll to position [193, 0]
click at [914, 417] on p "﻿" at bounding box center [1004, 424] width 233 height 15
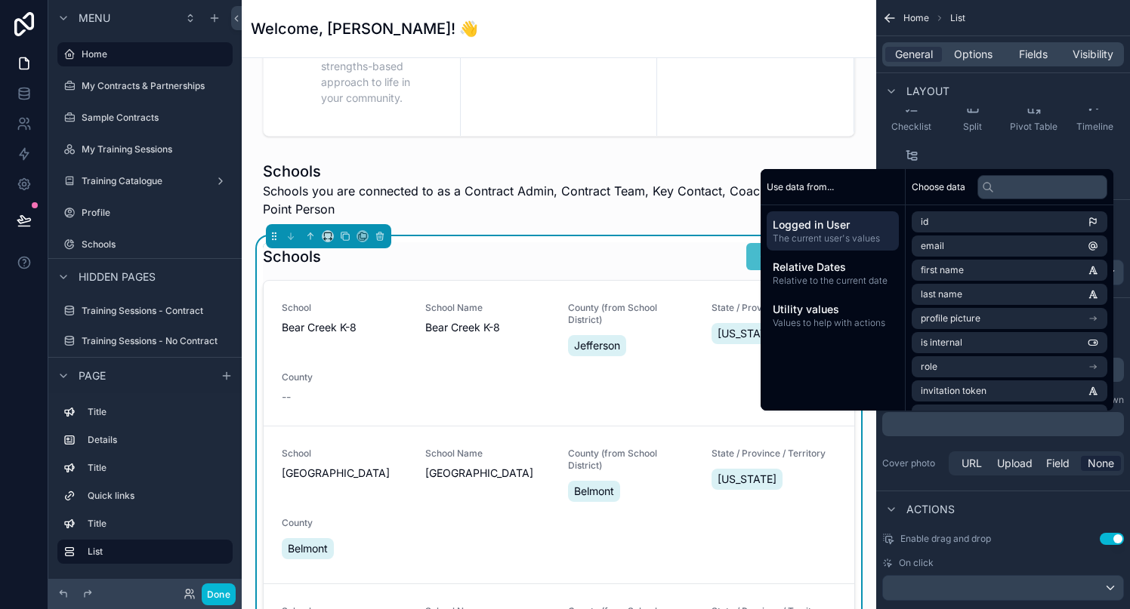
scroll to position [218, 0]
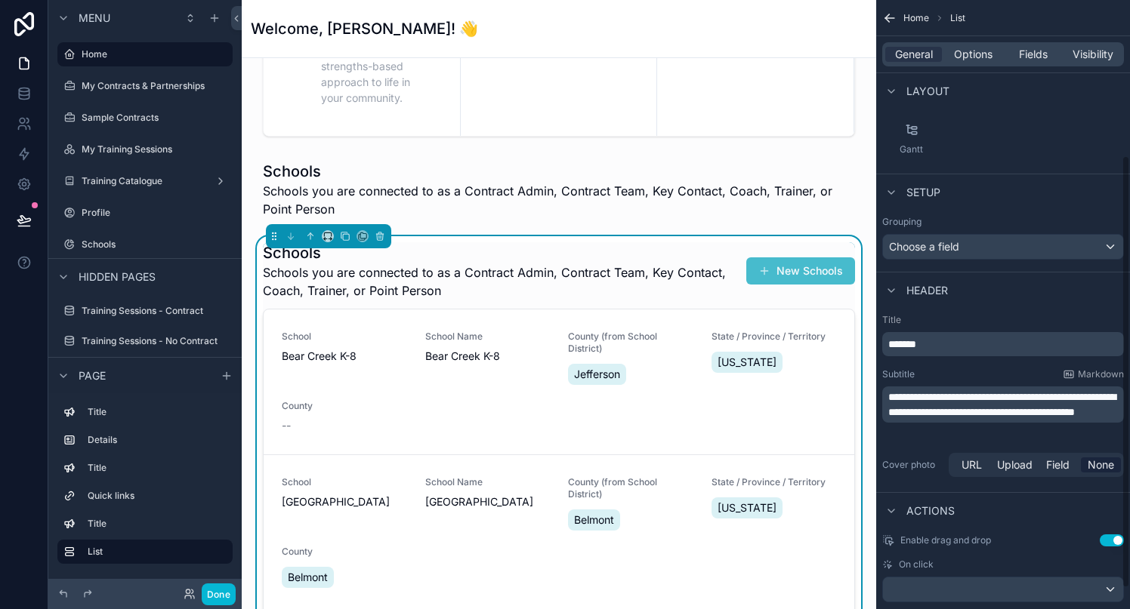
click at [912, 452] on div "Cover photo URL Upload Field None" at bounding box center [1003, 465] width 242 height 30
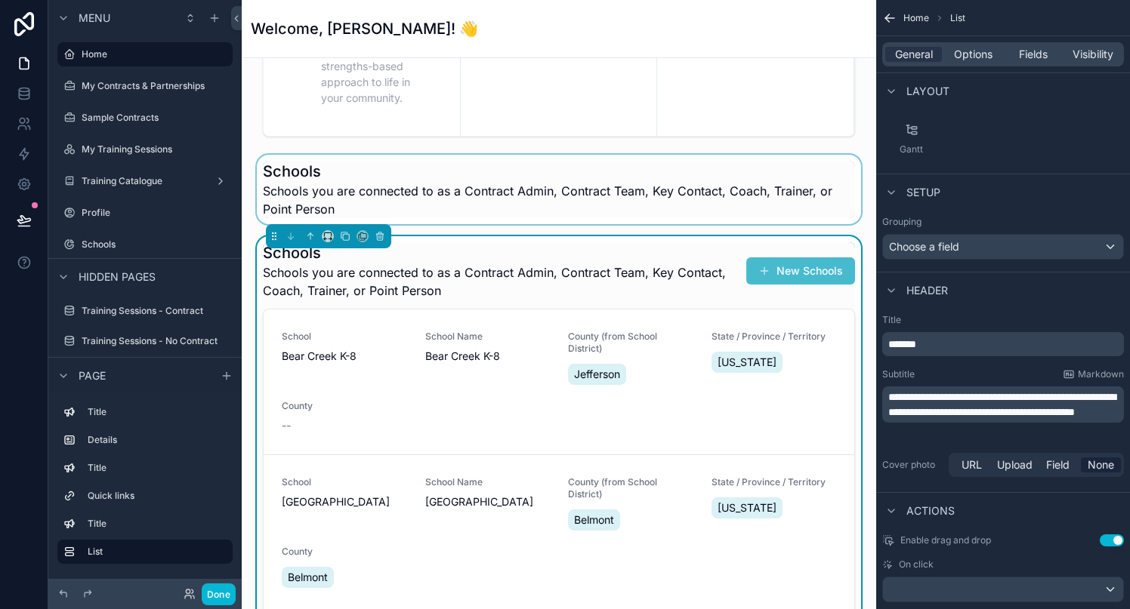
click at [476, 190] on div "scrollable content" at bounding box center [559, 189] width 610 height 69
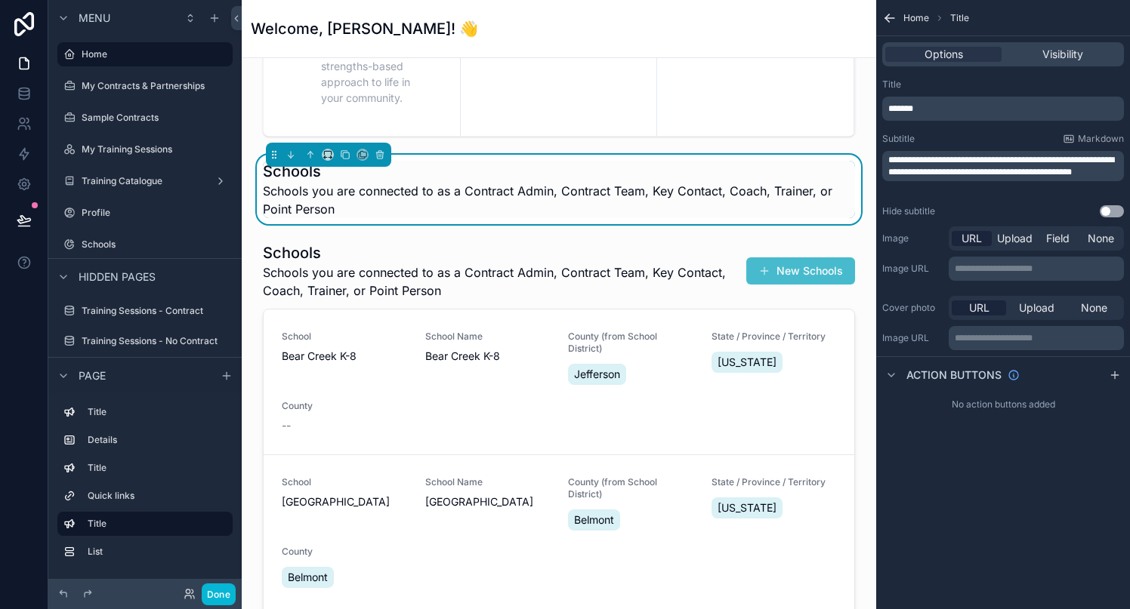
scroll to position [0, 0]
click at [380, 151] on icon "scrollable content" at bounding box center [379, 152] width 3 height 2
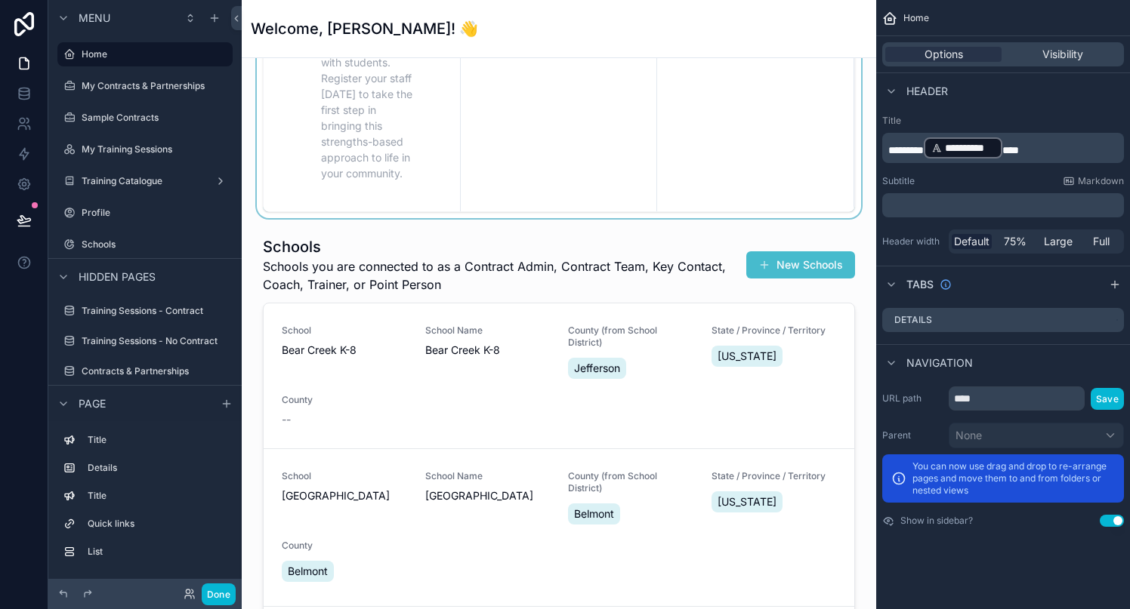
scroll to position [944, 0]
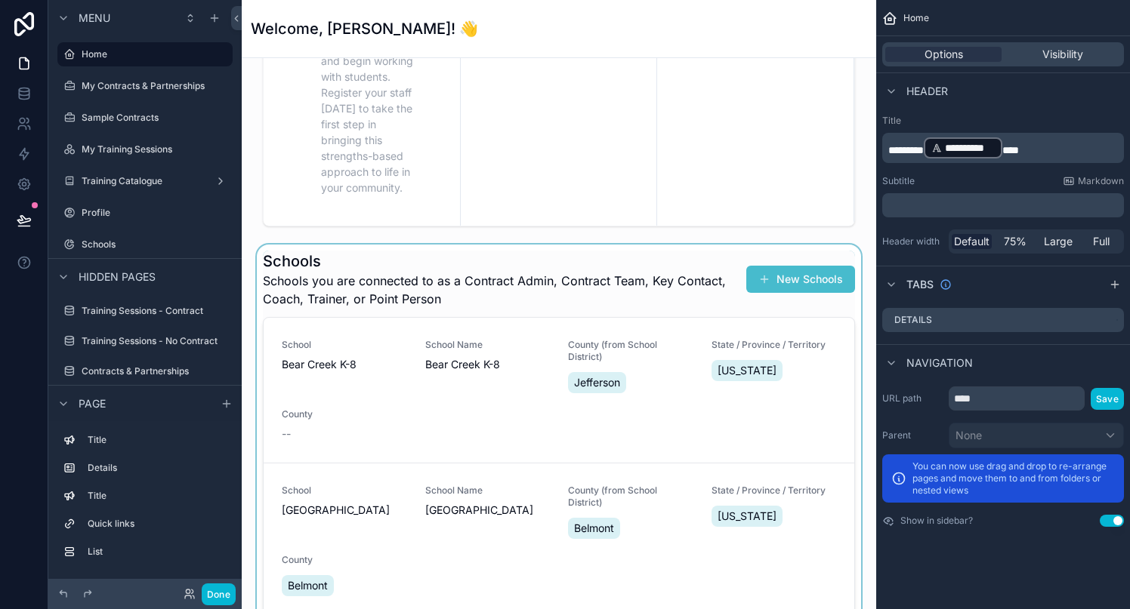
click at [350, 376] on div "scrollable content" at bounding box center [559, 512] width 610 height 535
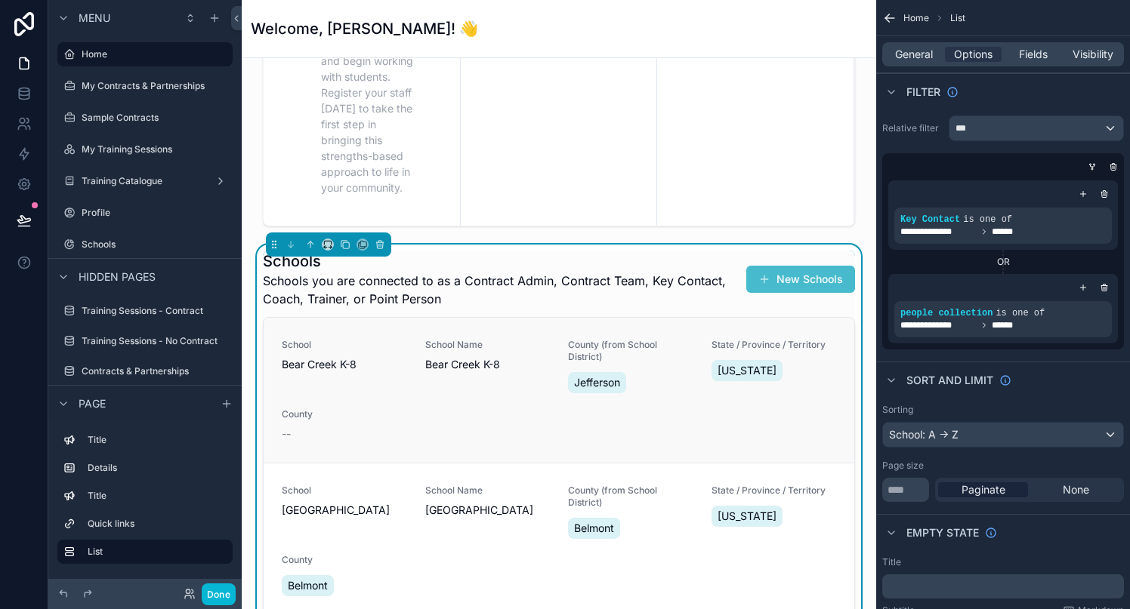
click at [345, 367] on span "Bear Creek K-8" at bounding box center [344, 364] width 125 height 15
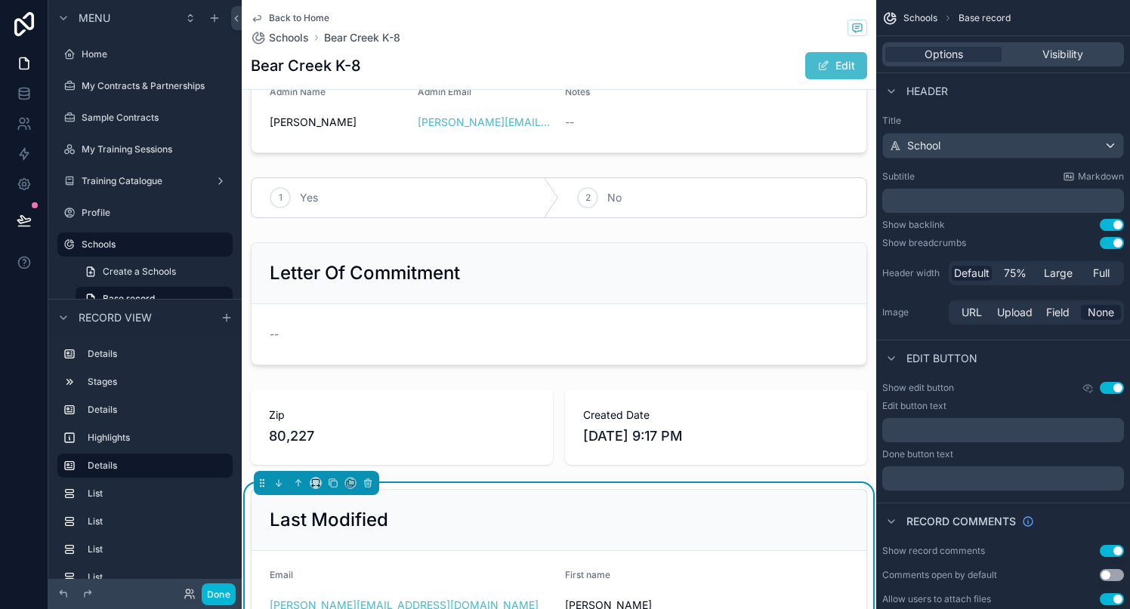
scroll to position [194, 0]
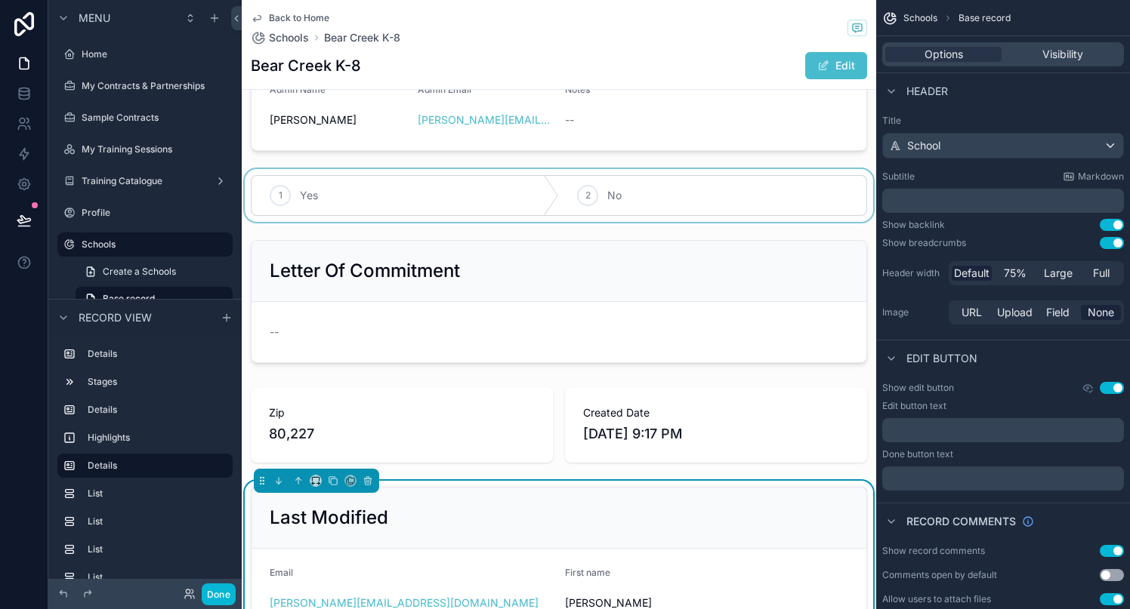
click at [376, 187] on div "scrollable content" at bounding box center [559, 195] width 634 height 53
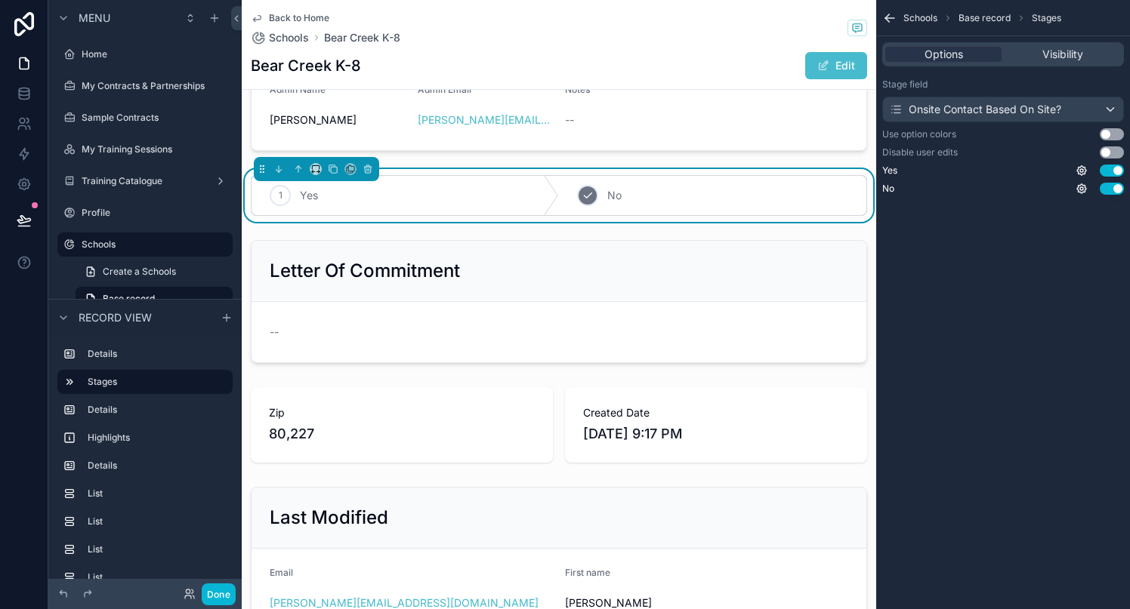
click at [590, 198] on icon "scrollable content" at bounding box center [587, 196] width 12 height 12
click at [283, 199] on icon "scrollable content" at bounding box center [280, 196] width 12 height 12
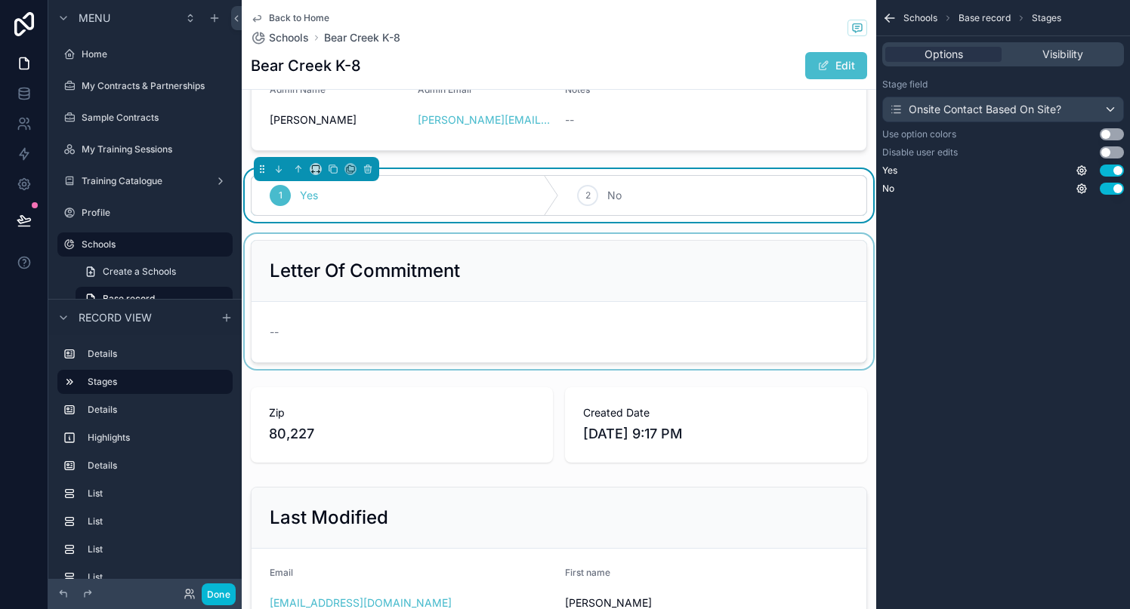
click at [517, 278] on div "scrollable content" at bounding box center [559, 301] width 634 height 135
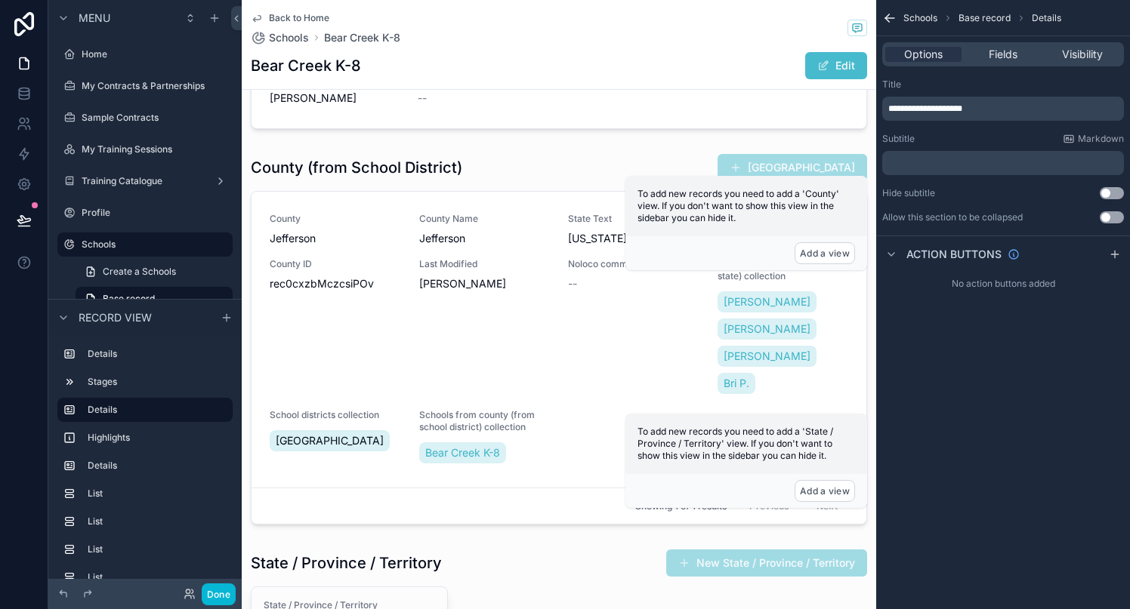
scroll to position [783, 0]
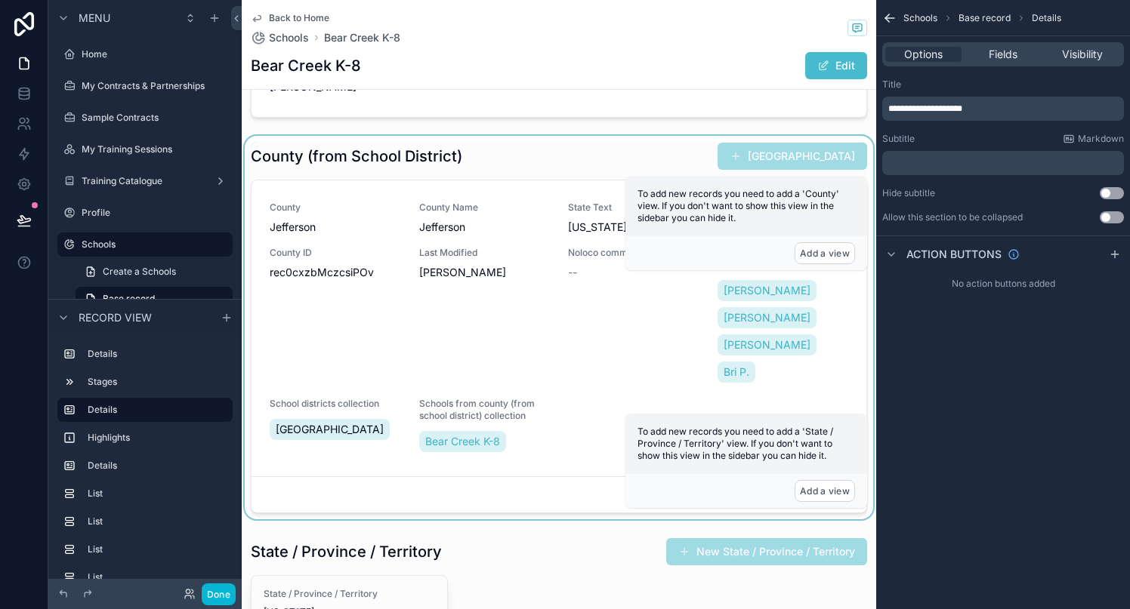
click at [649, 281] on div "scrollable content" at bounding box center [559, 328] width 634 height 384
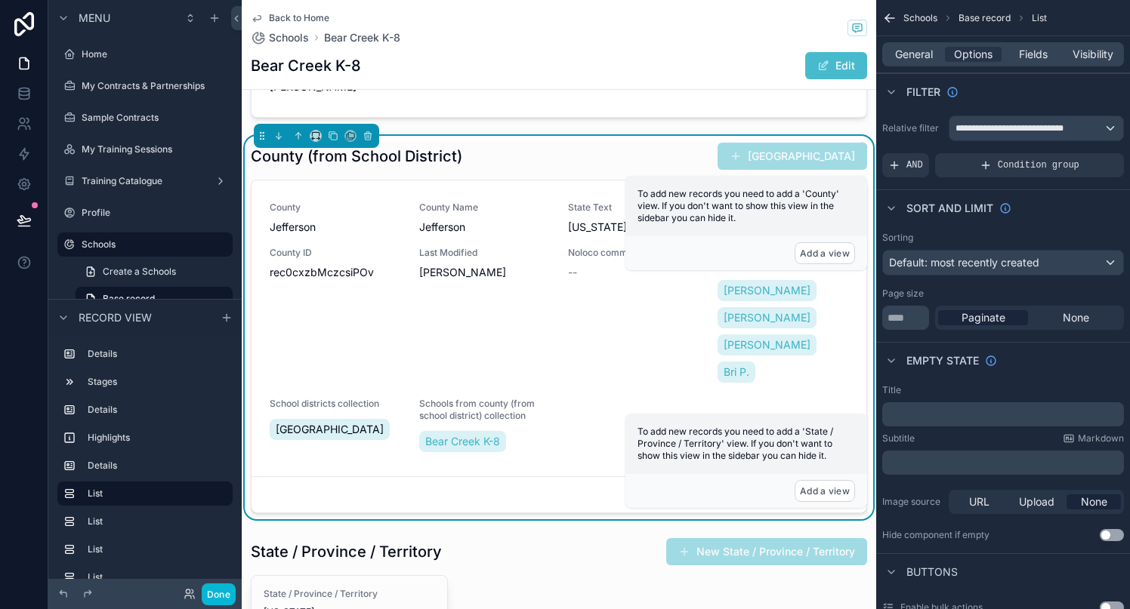
click at [611, 154] on div "County (from School District) New County" at bounding box center [559, 156] width 616 height 29
click at [833, 305] on div "Dan Adams Dan Adams Julia Griffiths Bri P." at bounding box center [782, 331] width 131 height 109
click at [832, 251] on button "Add a view" at bounding box center [824, 253] width 60 height 22
click at [653, 294] on div "Noloco comments collection --" at bounding box center [633, 316] width 131 height 139
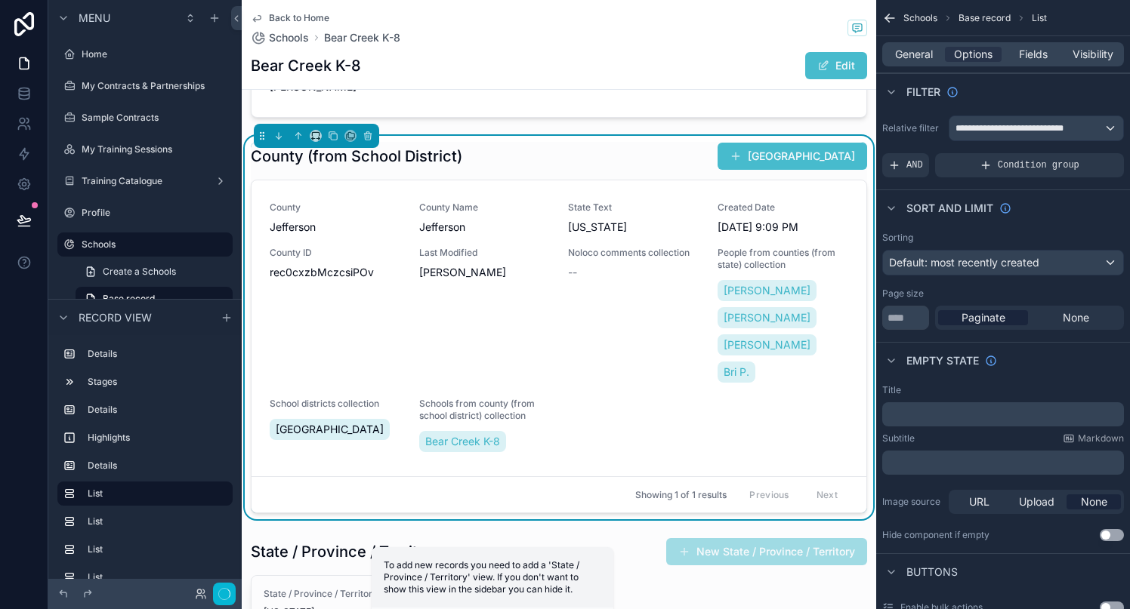
click at [615, 158] on div "County (from School District) New County" at bounding box center [559, 156] width 616 height 29
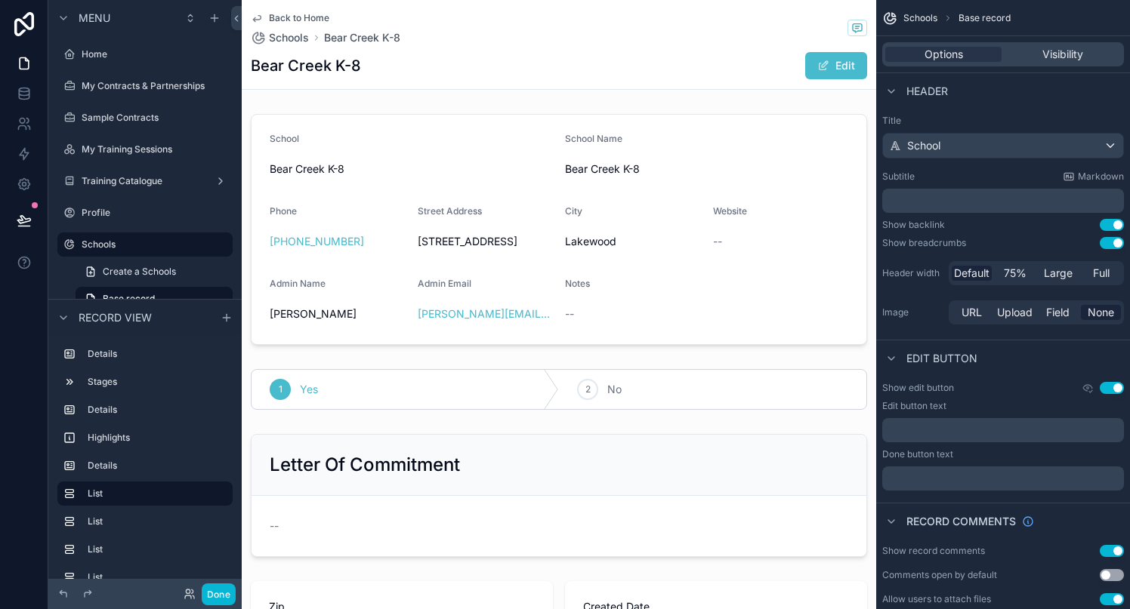
click at [260, 15] on icon "scrollable content" at bounding box center [257, 18] width 12 height 12
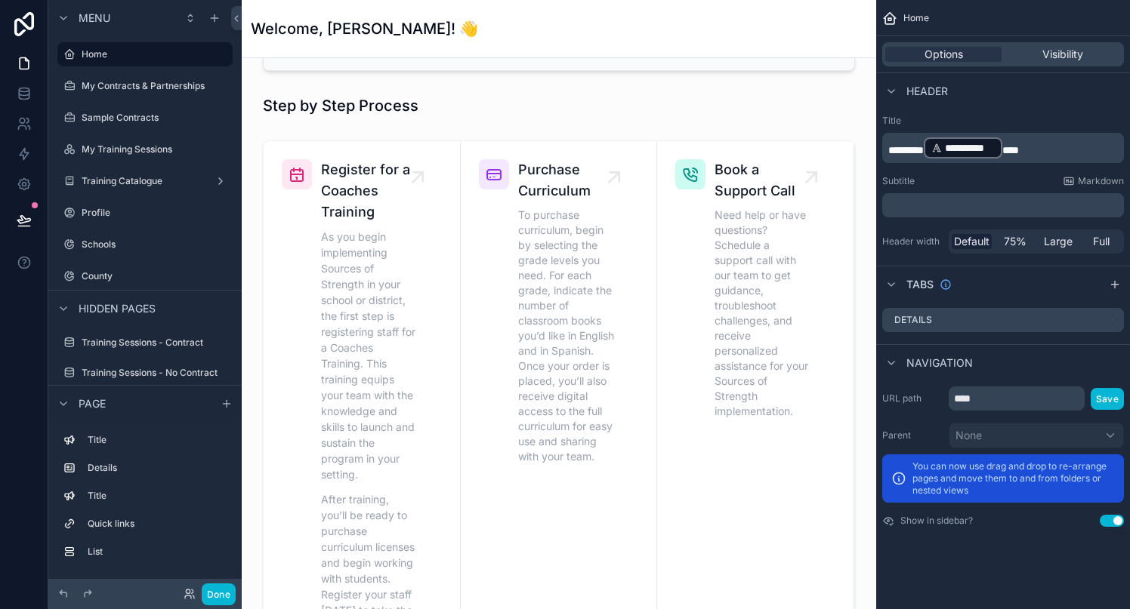
scroll to position [438, 0]
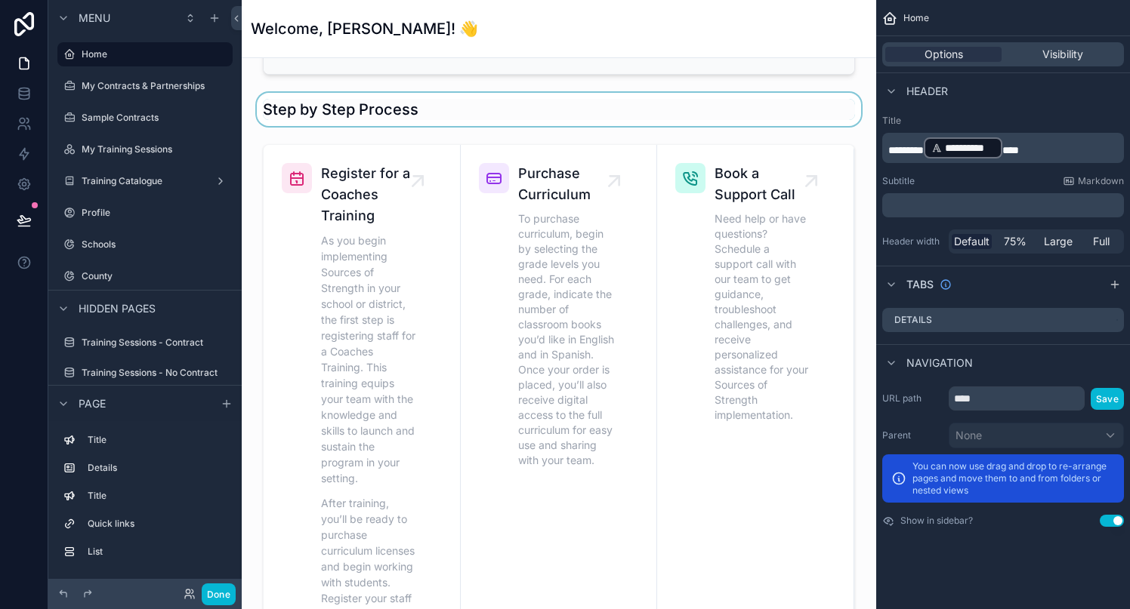
click at [372, 119] on div "scrollable content" at bounding box center [559, 109] width 610 height 33
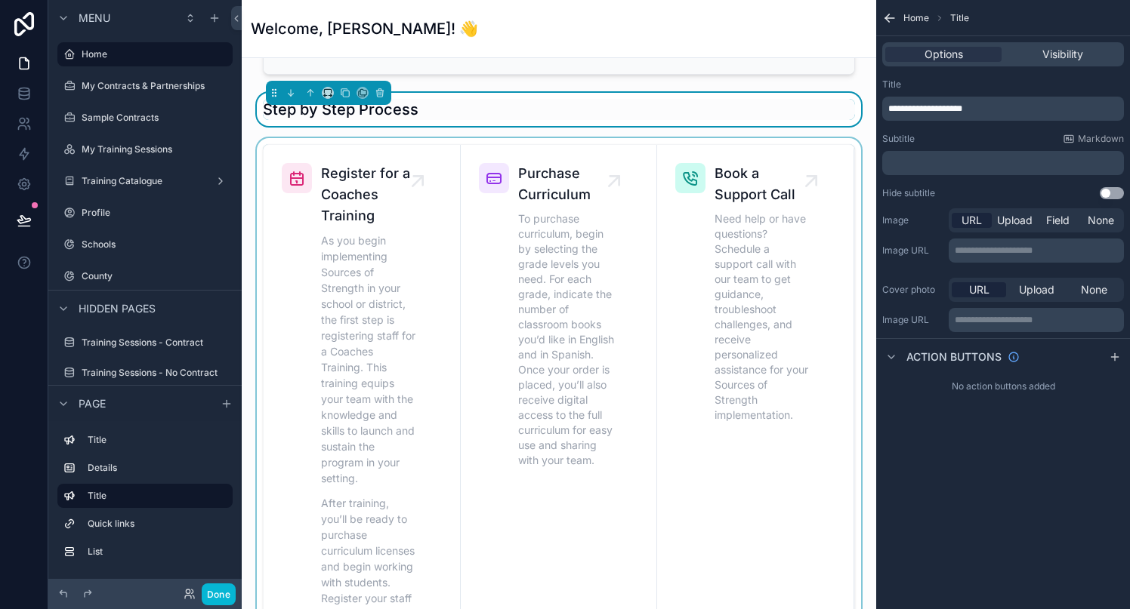
click at [396, 140] on div "scrollable content" at bounding box center [559, 438] width 610 height 600
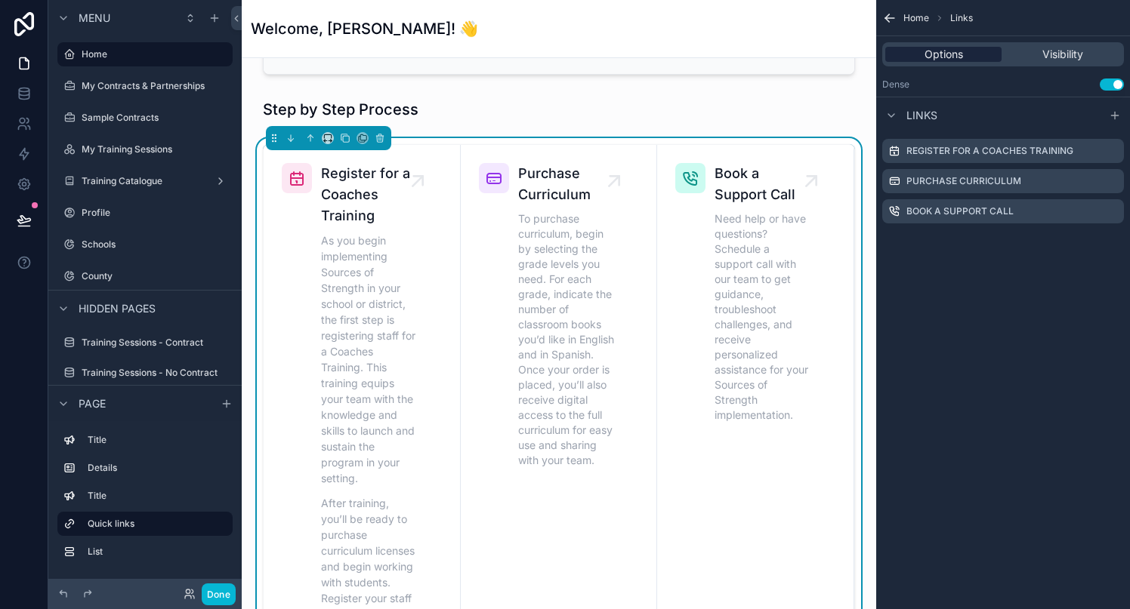
click at [934, 54] on span "Options" at bounding box center [943, 54] width 39 height 15
click at [891, 116] on icon "scrollable content" at bounding box center [891, 115] width 6 height 3
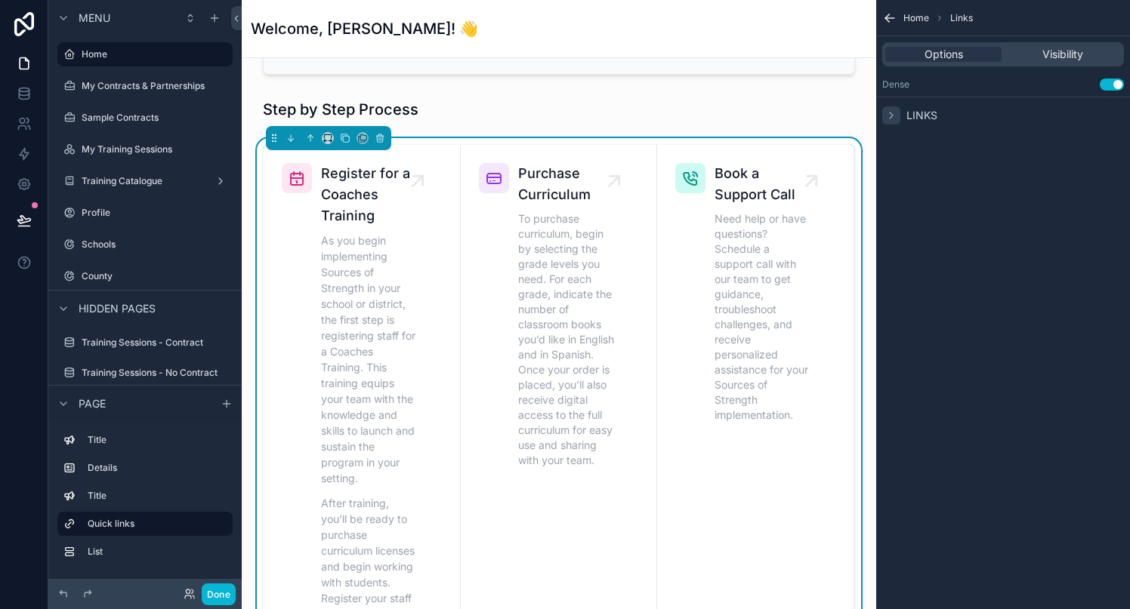
click at [891, 116] on icon "scrollable content" at bounding box center [891, 116] width 3 height 6
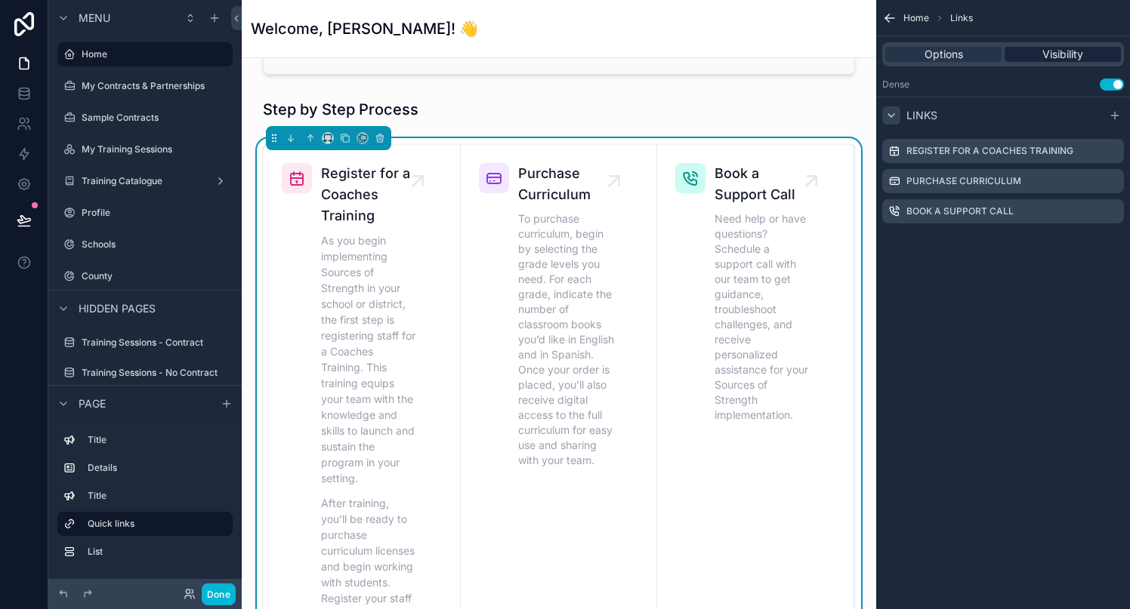
click at [1038, 51] on div "Visibility" at bounding box center [1062, 54] width 116 height 15
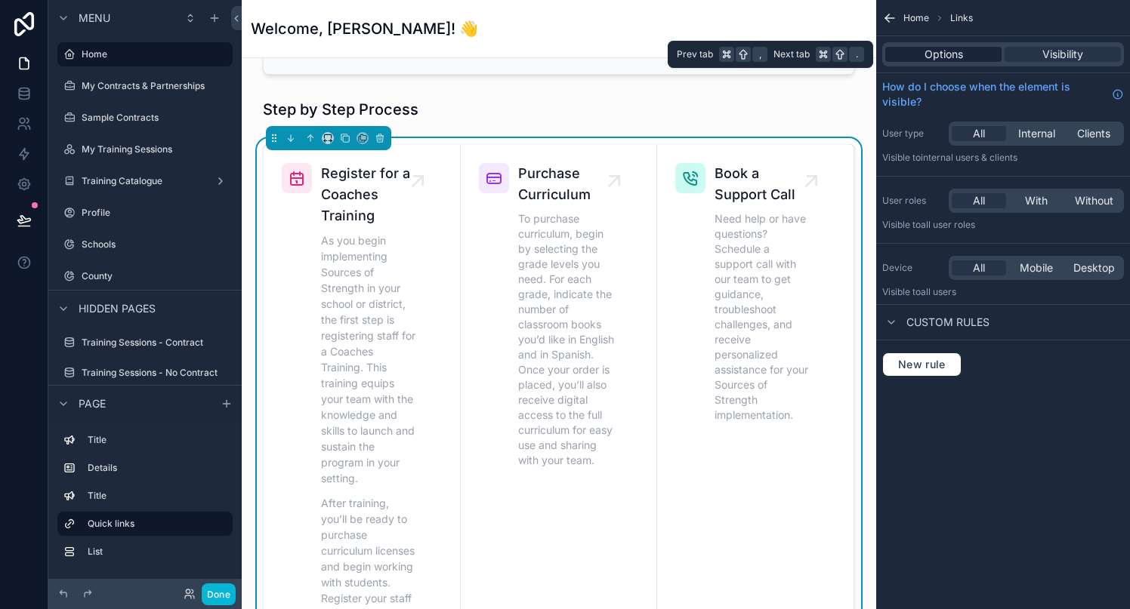
click at [958, 54] on span "Options" at bounding box center [943, 54] width 39 height 15
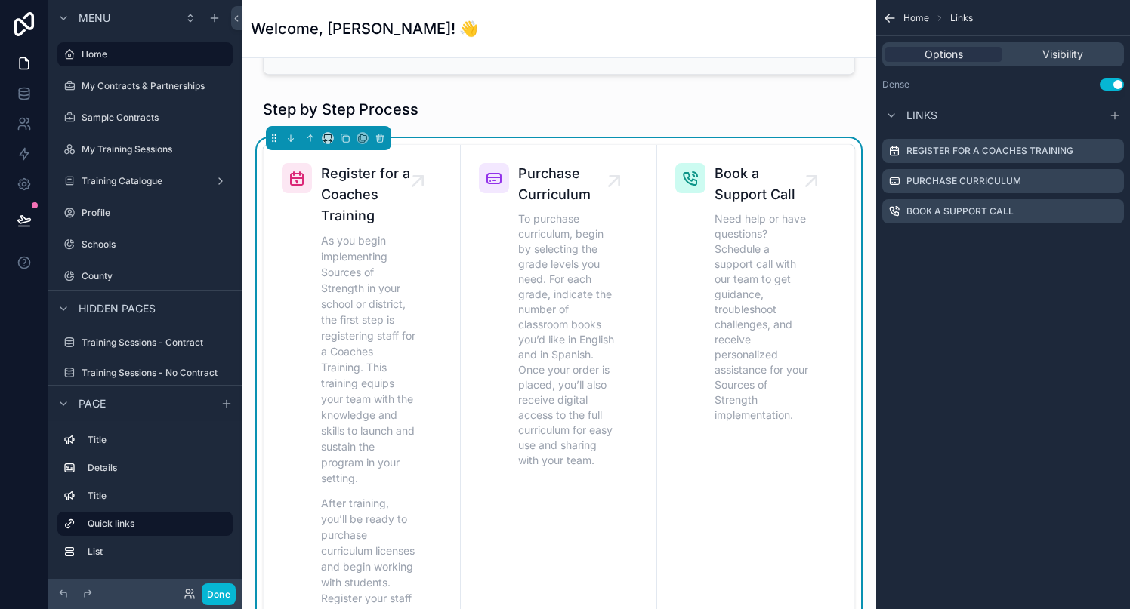
click at [887, 15] on icon "scrollable content" at bounding box center [887, 16] width 4 height 4
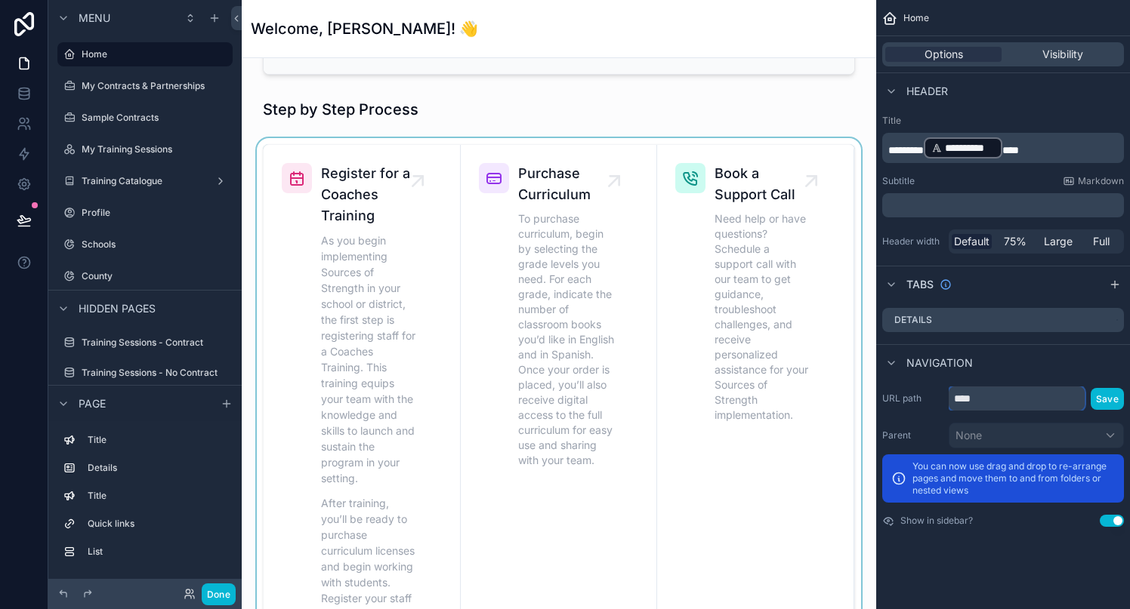
click at [1027, 399] on input "****" at bounding box center [1016, 399] width 136 height 24
click at [1006, 538] on div "**********" at bounding box center [1003, 278] width 254 height 557
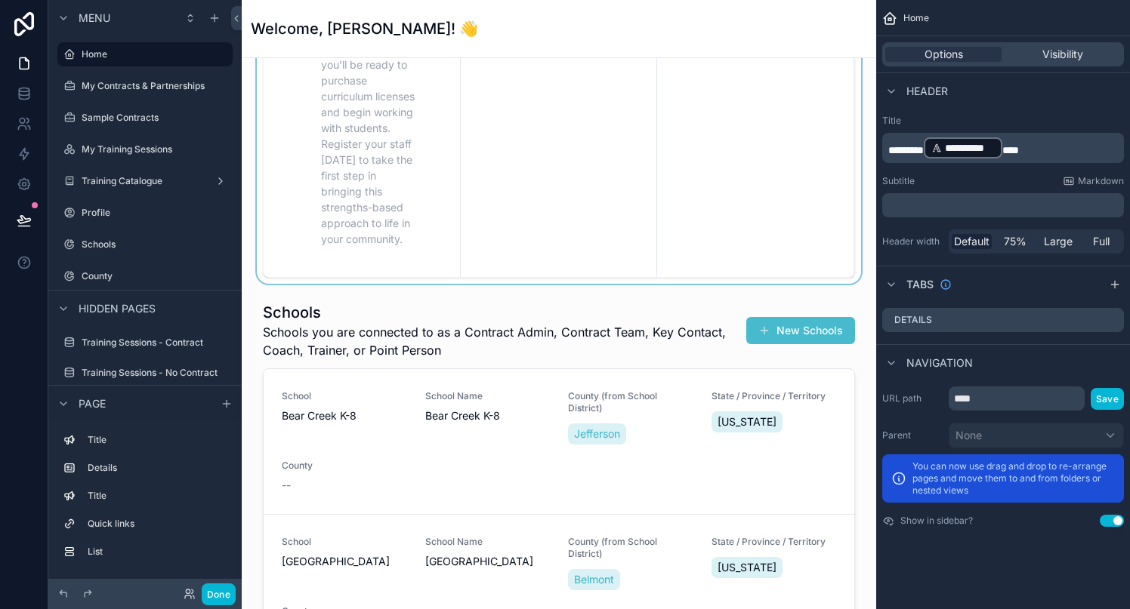
scroll to position [888, 0]
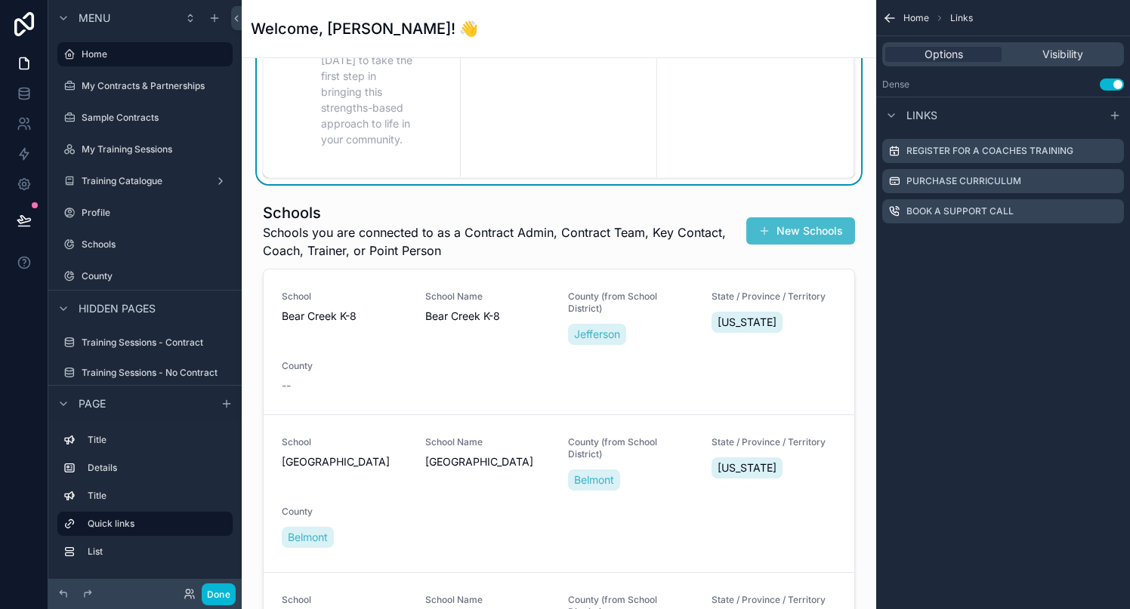
scroll to position [1069, 0]
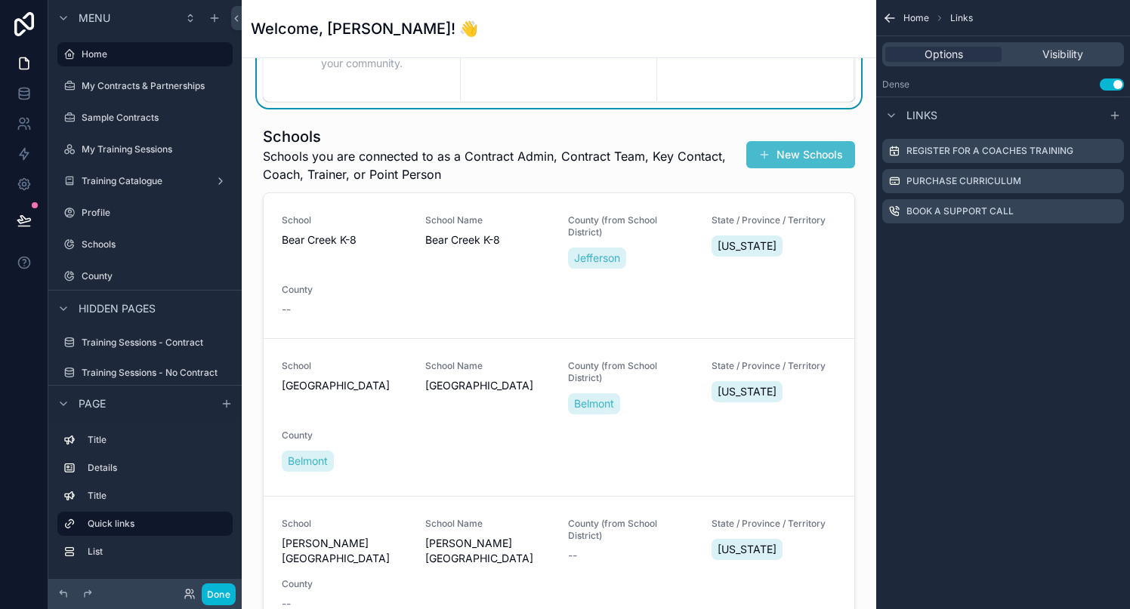
click at [888, 14] on icon "scrollable content" at bounding box center [887, 16] width 4 height 4
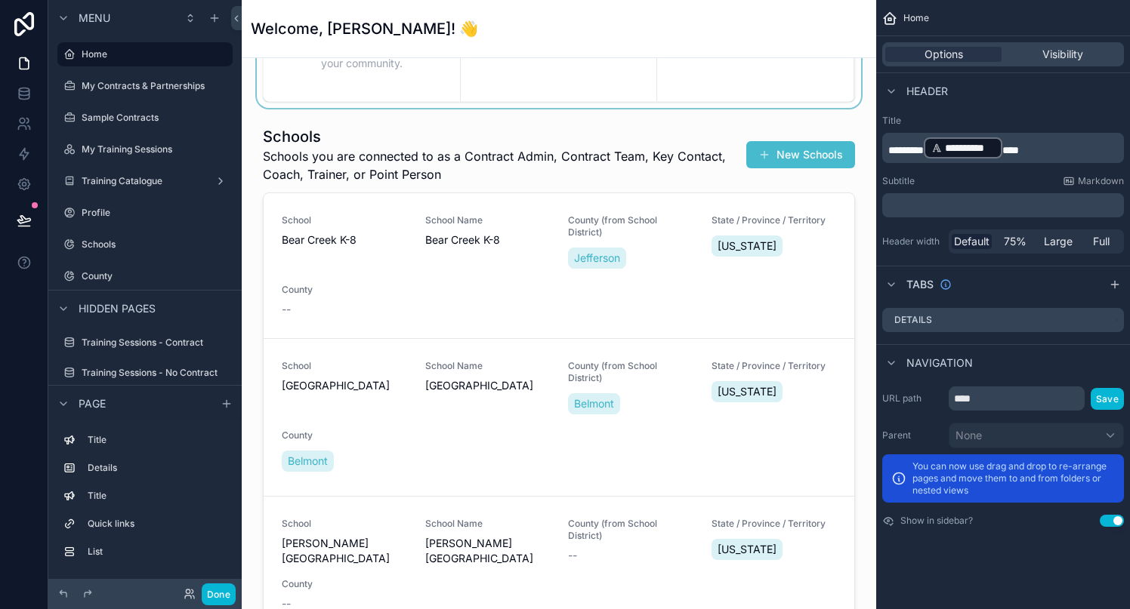
click at [889, 12] on icon "scrollable content" at bounding box center [889, 18] width 15 height 15
click at [79, 54] on div "Home" at bounding box center [144, 54] width 169 height 24
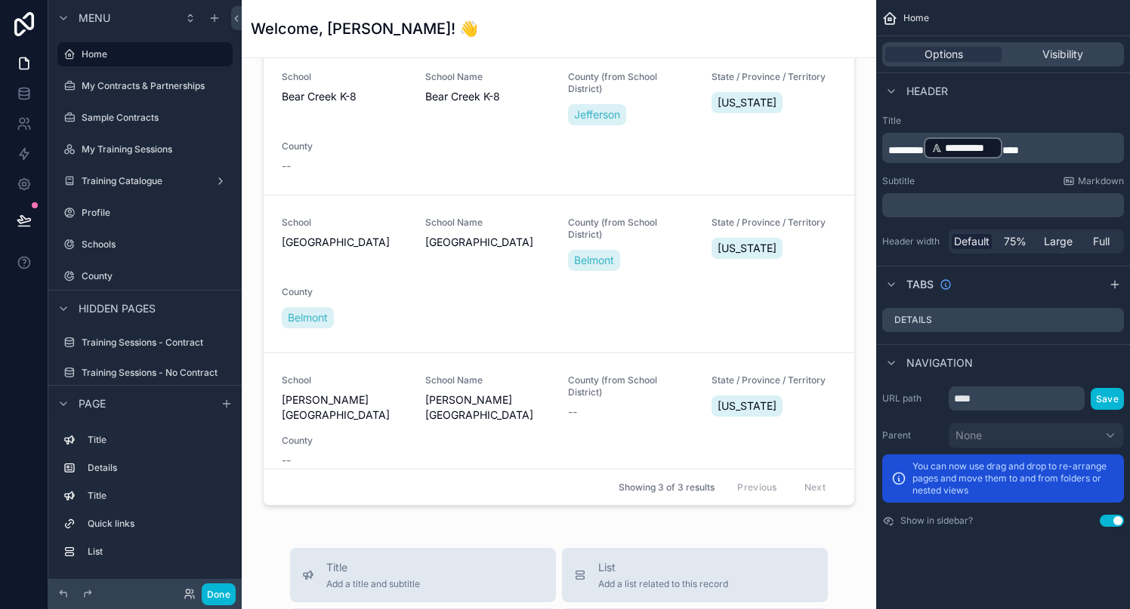
scroll to position [1135, 0]
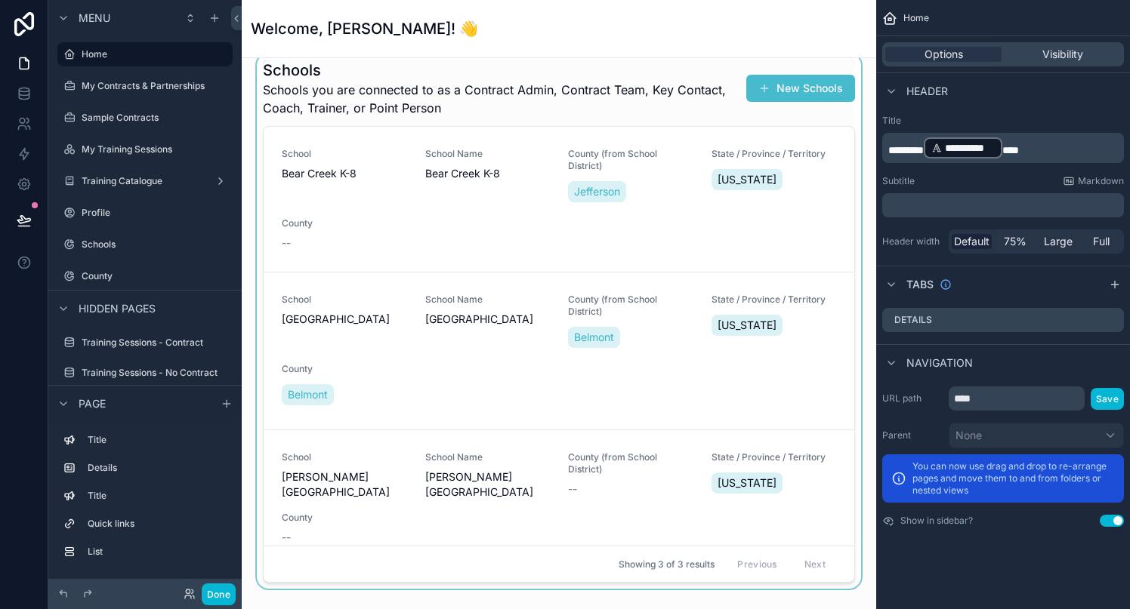
click at [338, 173] on div "scrollable content" at bounding box center [559, 321] width 610 height 535
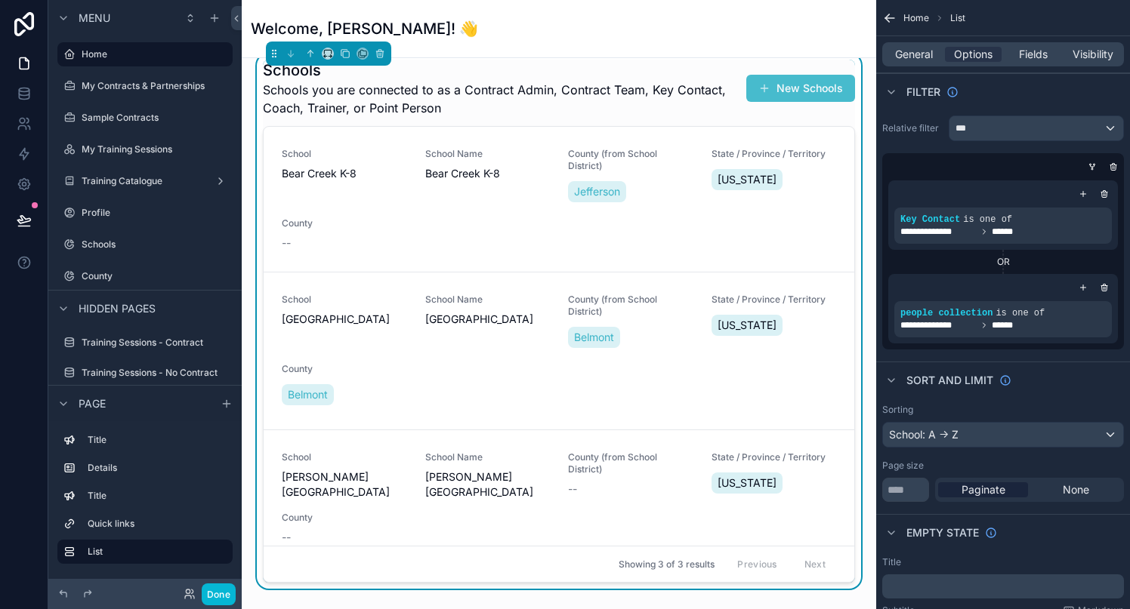
click at [338, 173] on span "Bear Creek K-8" at bounding box center [344, 173] width 125 height 15
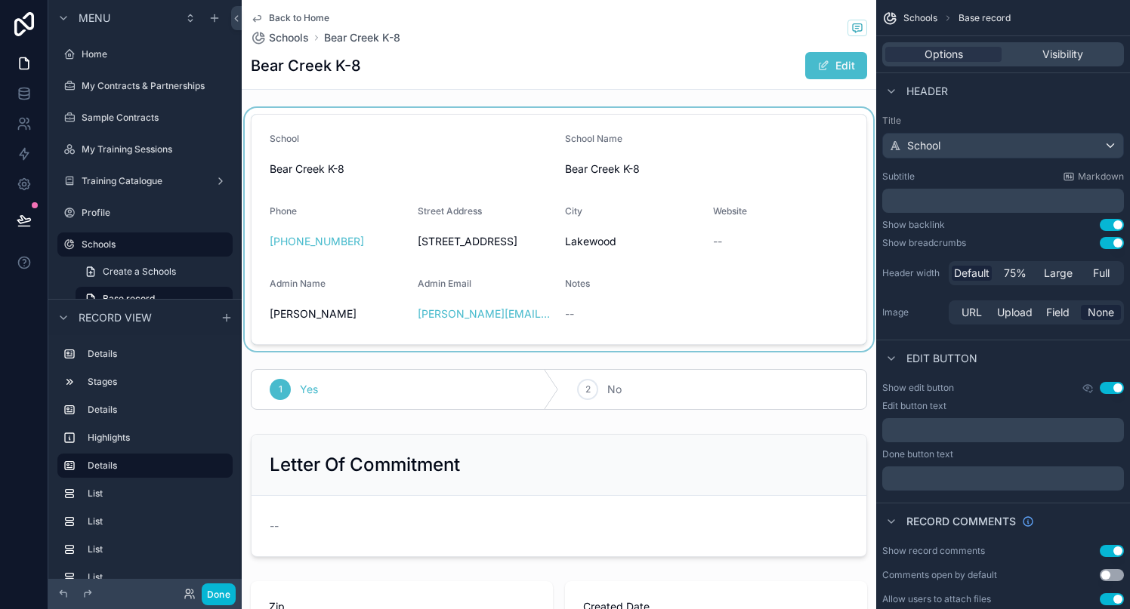
click at [489, 239] on div "scrollable content" at bounding box center [559, 229] width 634 height 243
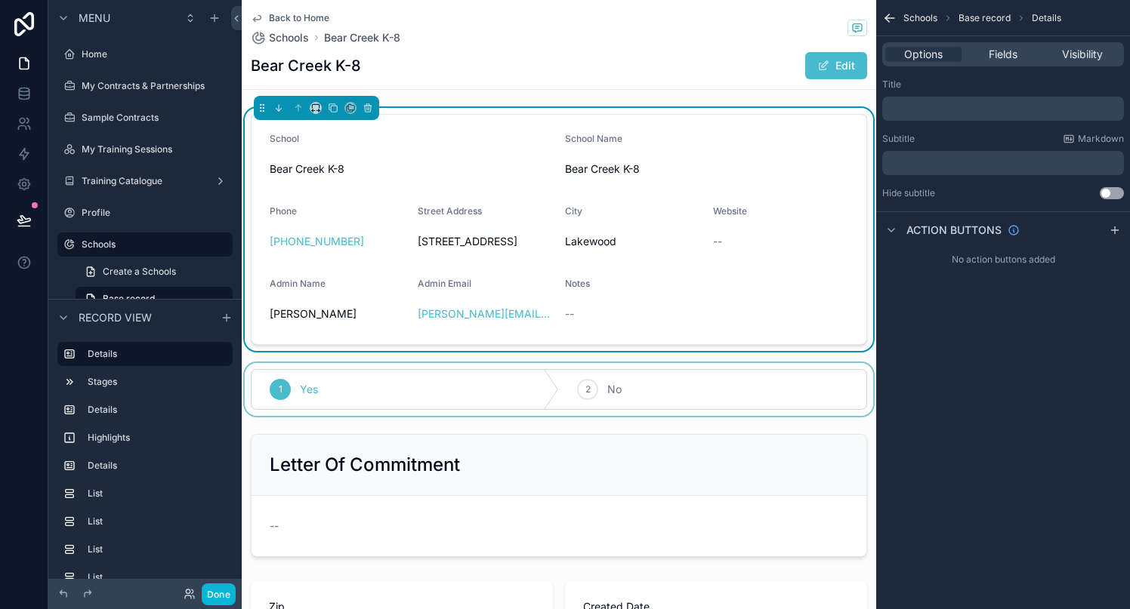
click at [426, 396] on div "scrollable content" at bounding box center [559, 389] width 634 height 53
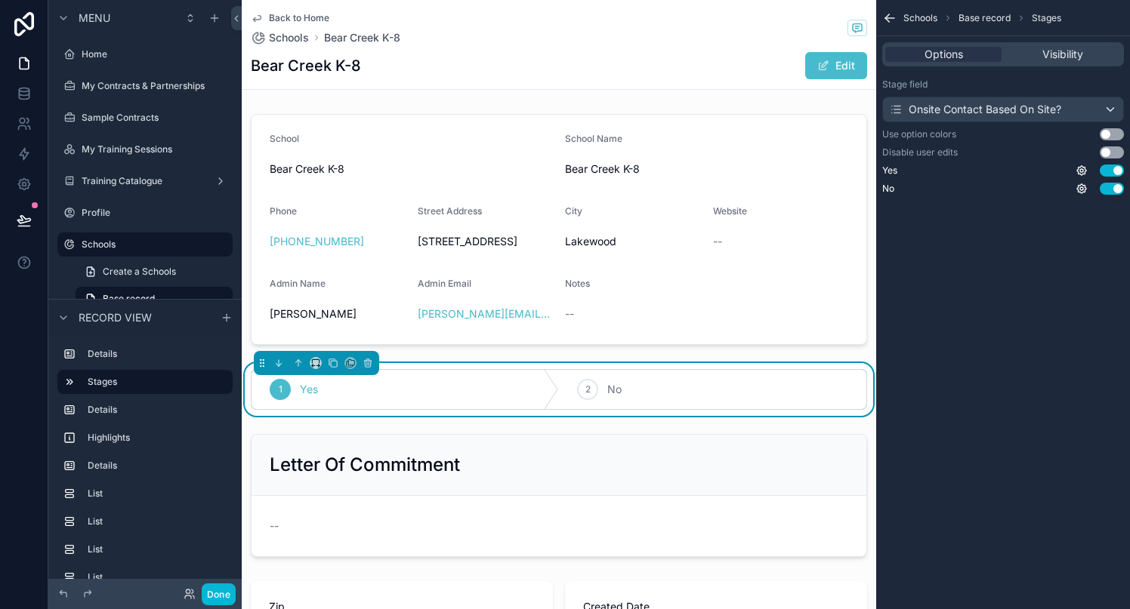
click at [257, 16] on icon "scrollable content" at bounding box center [257, 18] width 12 height 12
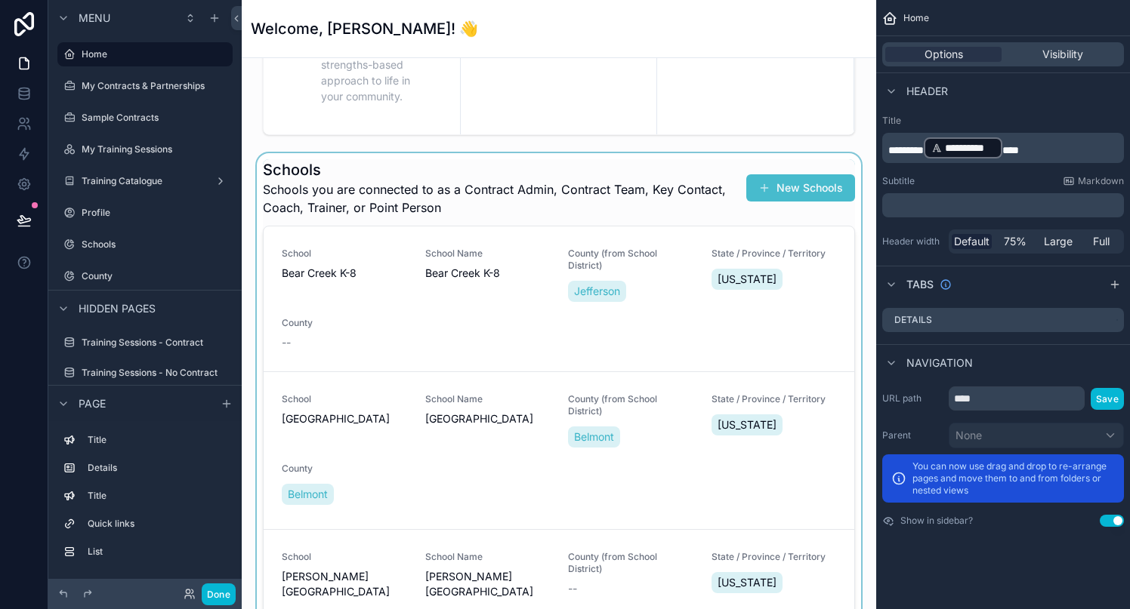
scroll to position [1019, 0]
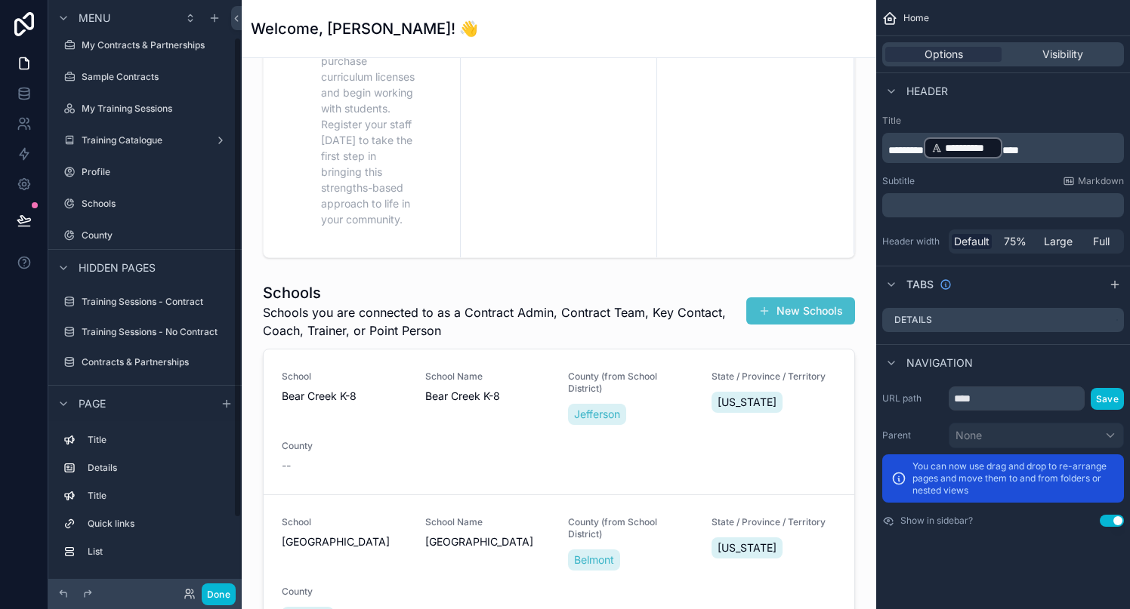
scroll to position [57, 0]
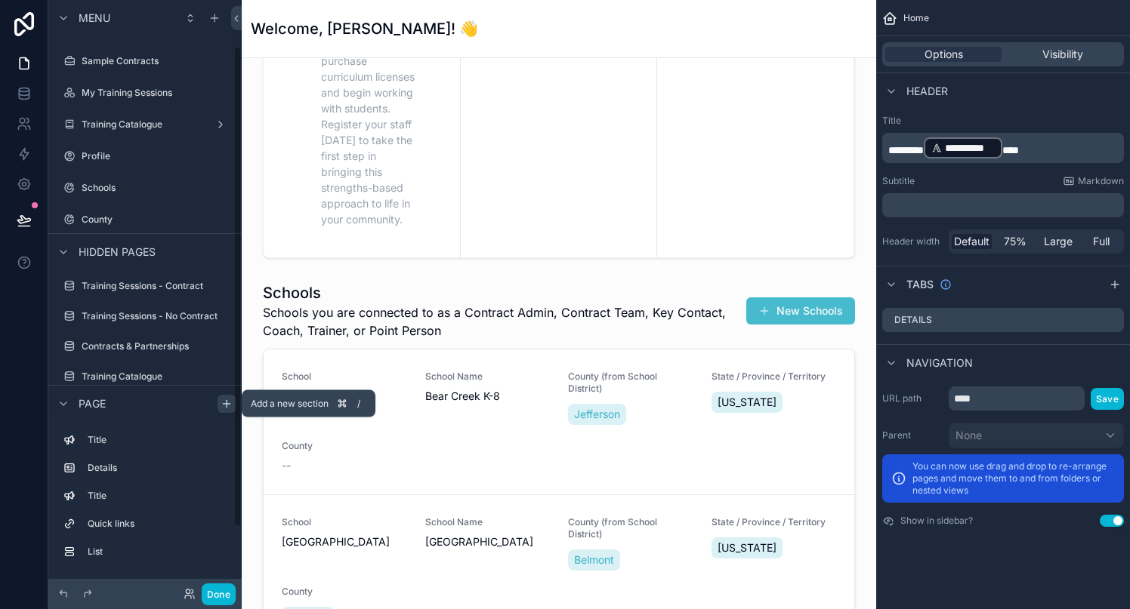
click at [227, 401] on icon "scrollable content" at bounding box center [226, 404] width 12 height 12
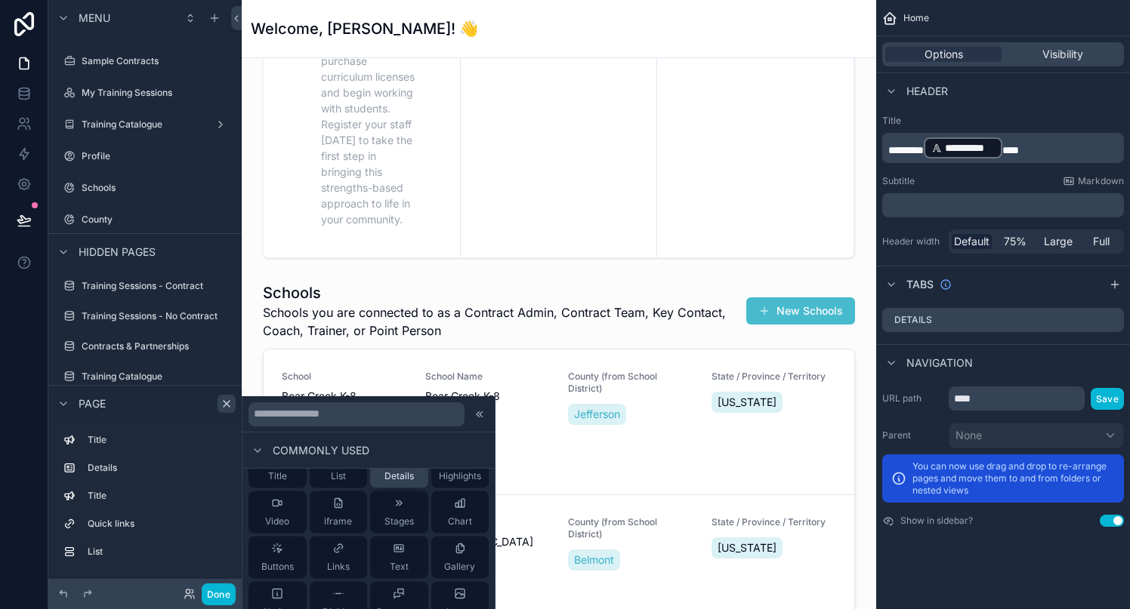
scroll to position [48, 0]
click at [396, 486] on icon at bounding box center [397, 483] width 2 height 5
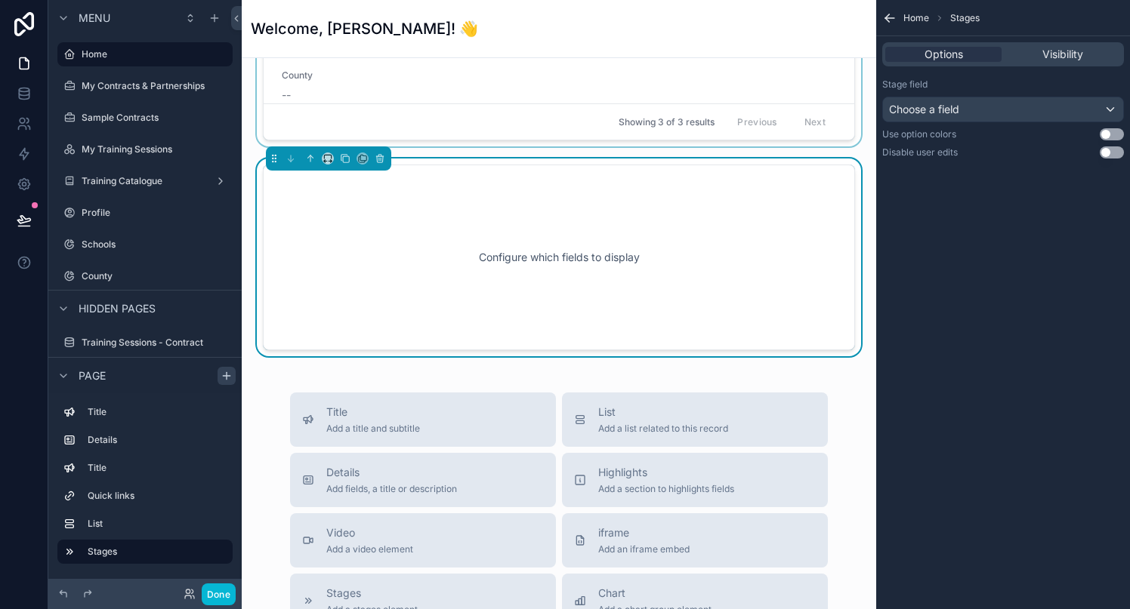
scroll to position [1583, 0]
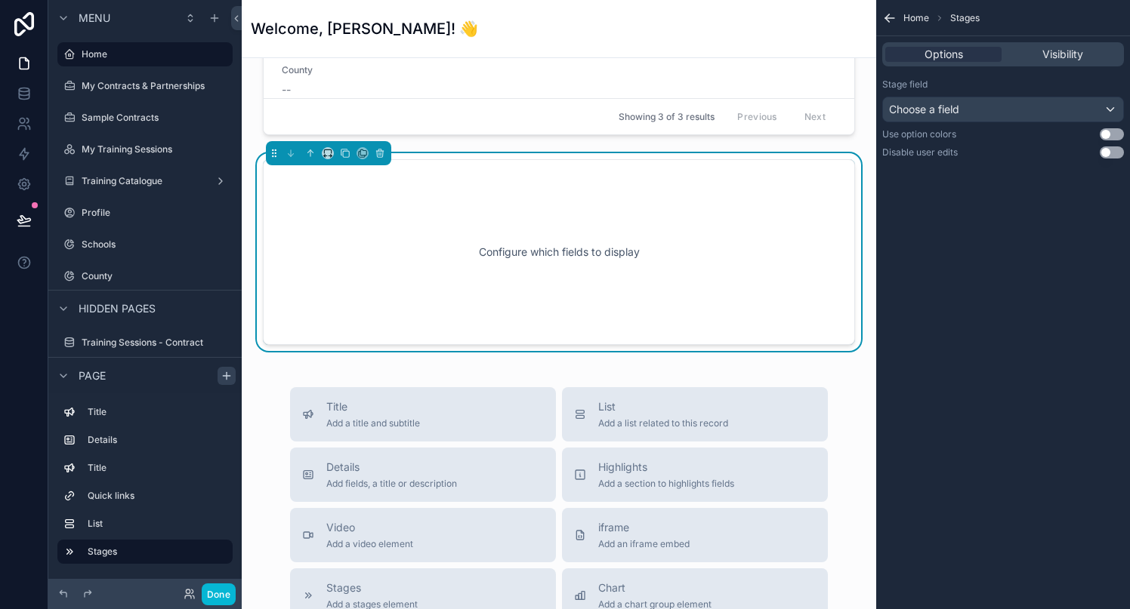
click at [537, 230] on div "Configure which fields to display" at bounding box center [559, 252] width 542 height 136
click at [999, 109] on div "Choose a field" at bounding box center [1003, 109] width 240 height 24
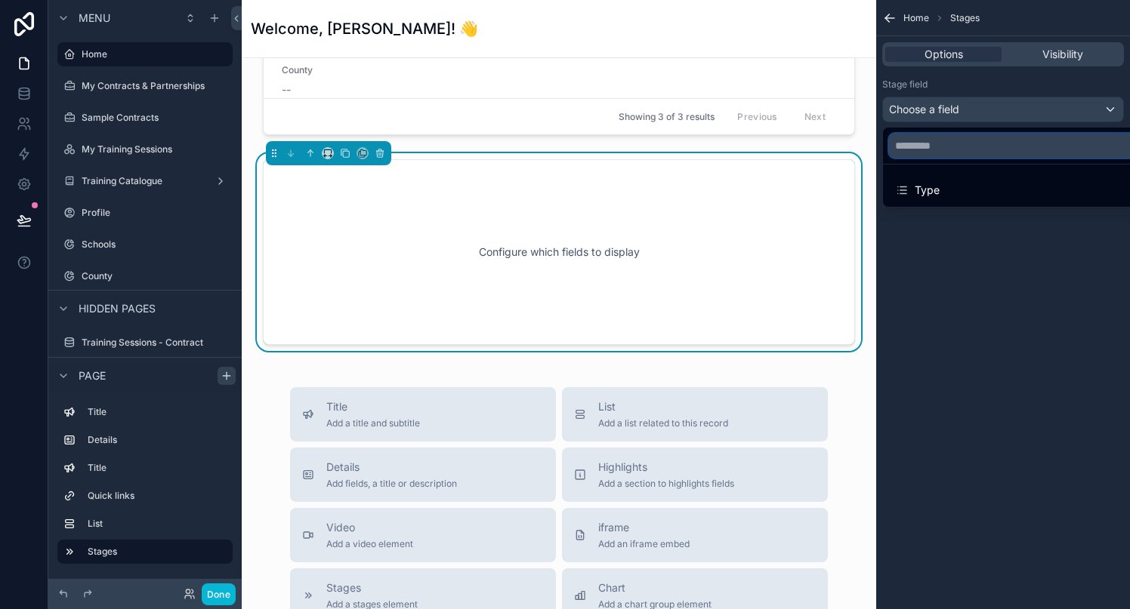
click at [950, 150] on input "text" at bounding box center [1020, 146] width 263 height 24
type input "**********"
click at [1078, 112] on div "scrollable content" at bounding box center [565, 304] width 1130 height 609
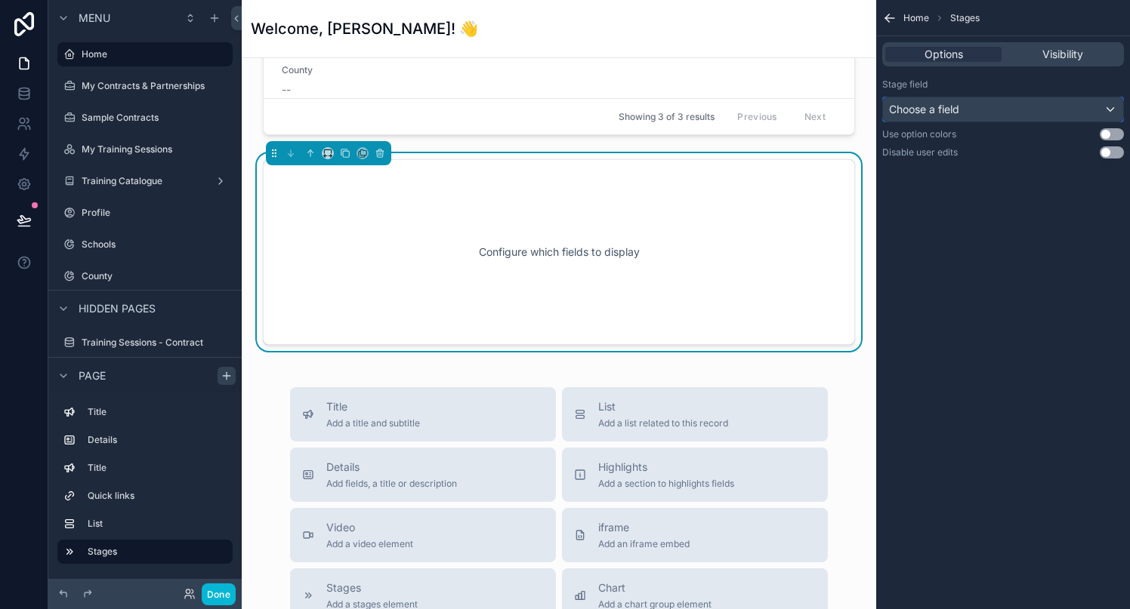
click at [1078, 112] on div "Choose a field" at bounding box center [1003, 109] width 240 height 24
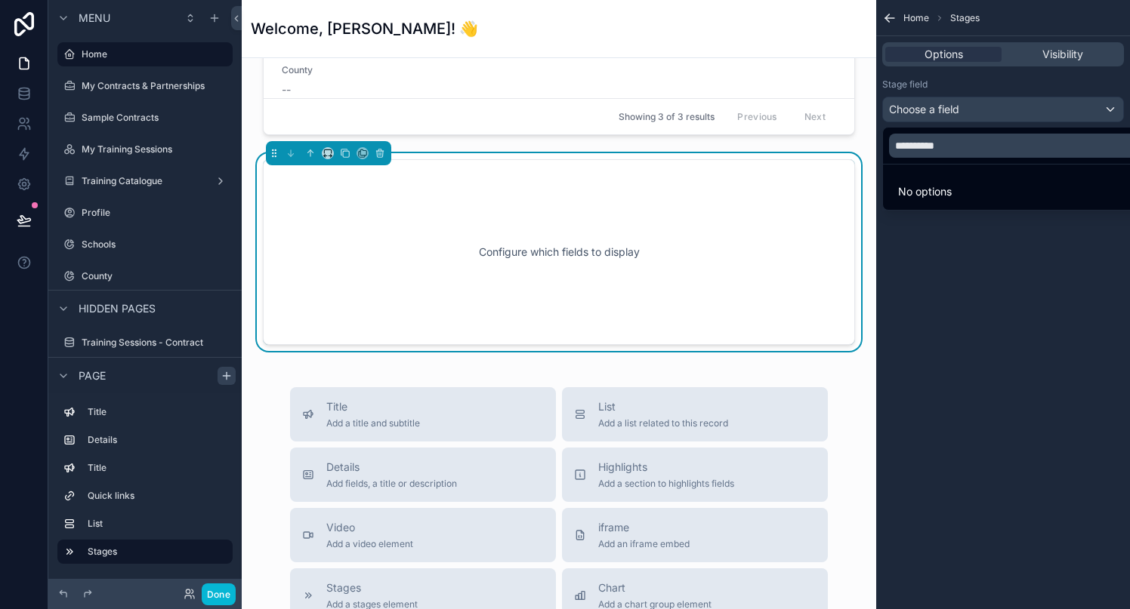
click at [1078, 112] on div "scrollable content" at bounding box center [565, 304] width 1130 height 609
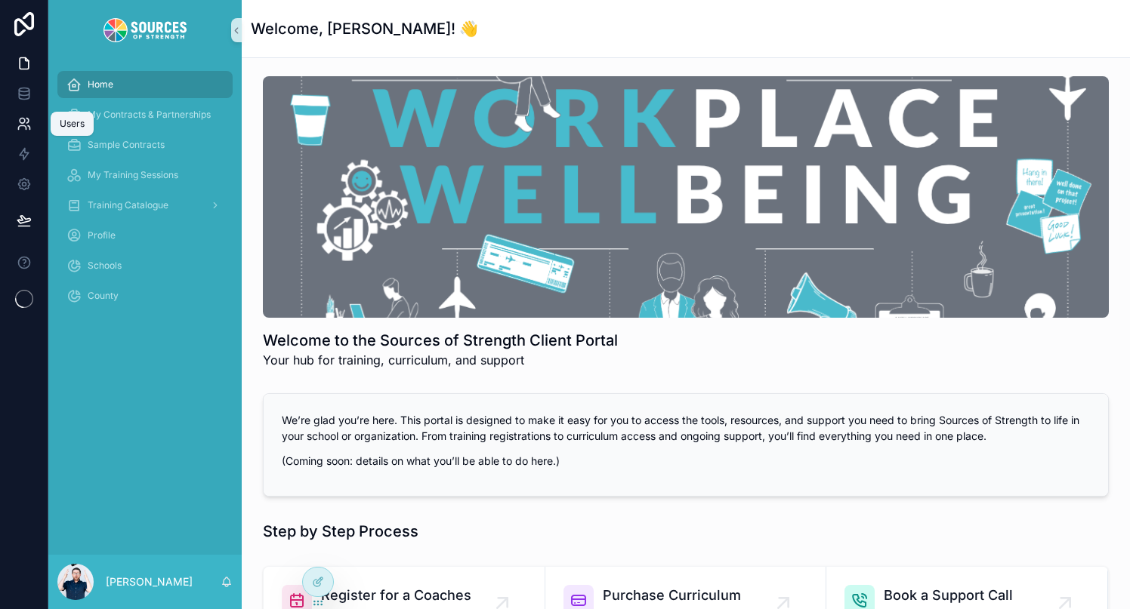
click at [25, 124] on icon at bounding box center [24, 123] width 15 height 15
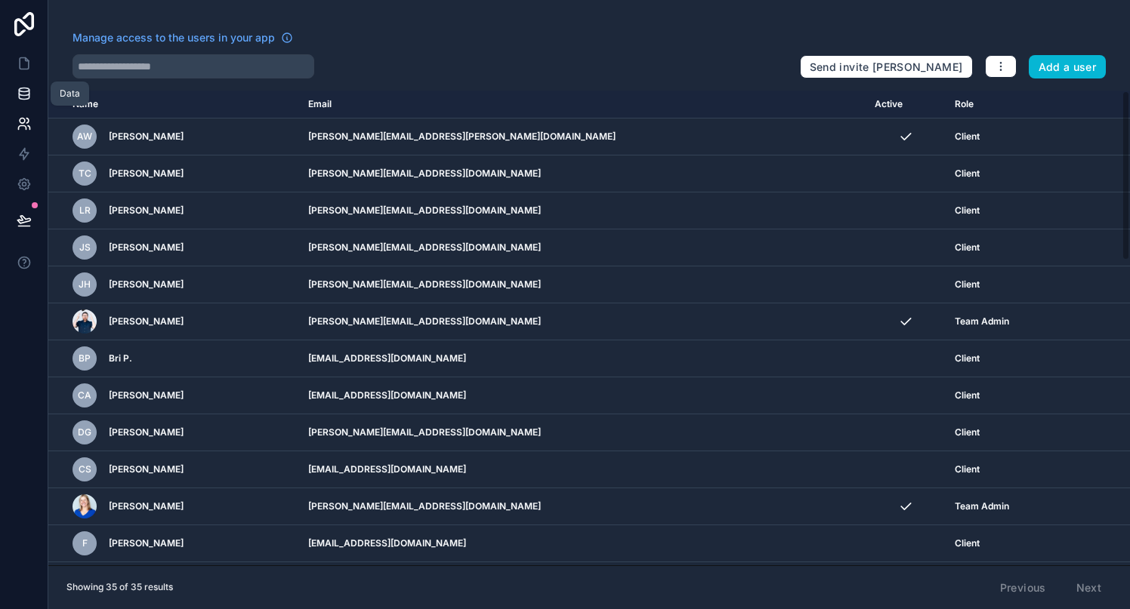
click at [24, 100] on icon at bounding box center [24, 93] width 15 height 15
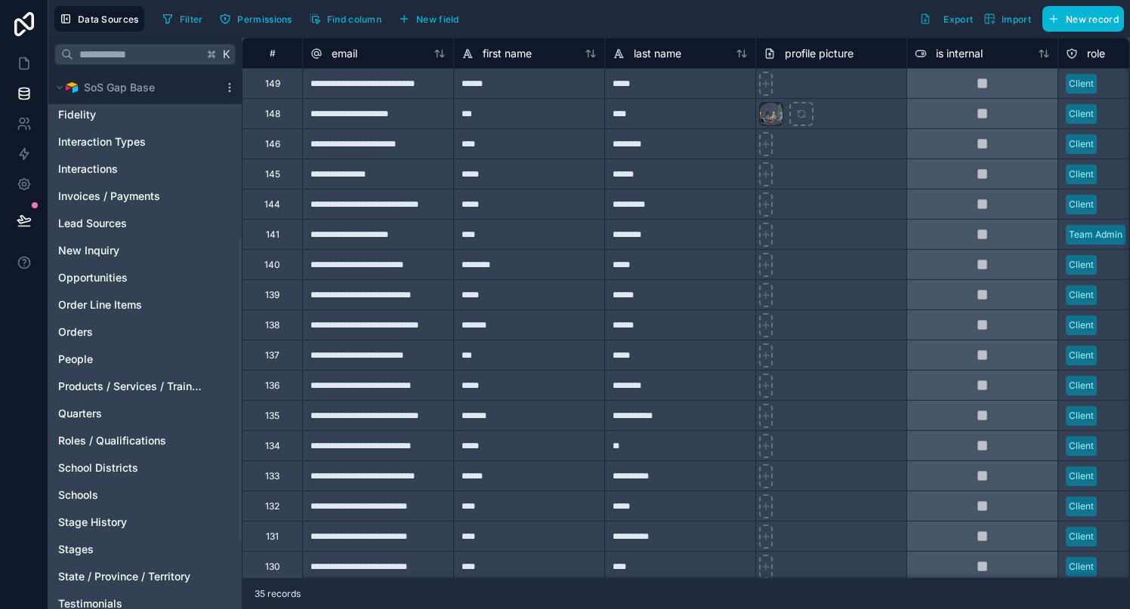
scroll to position [307, 0]
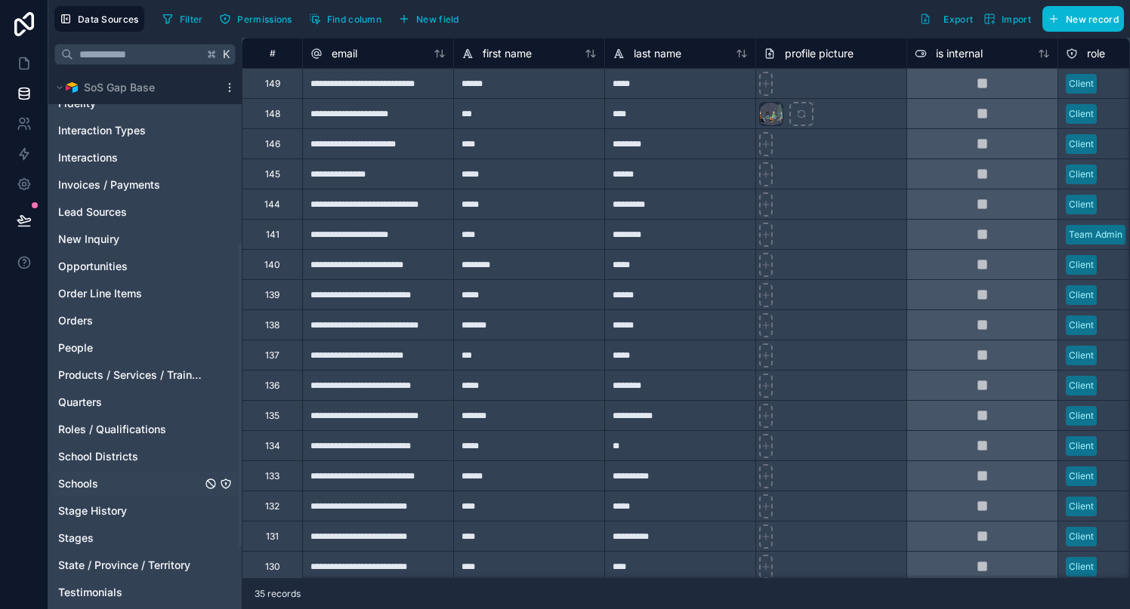
click at [81, 489] on span "Schools" at bounding box center [78, 483] width 40 height 15
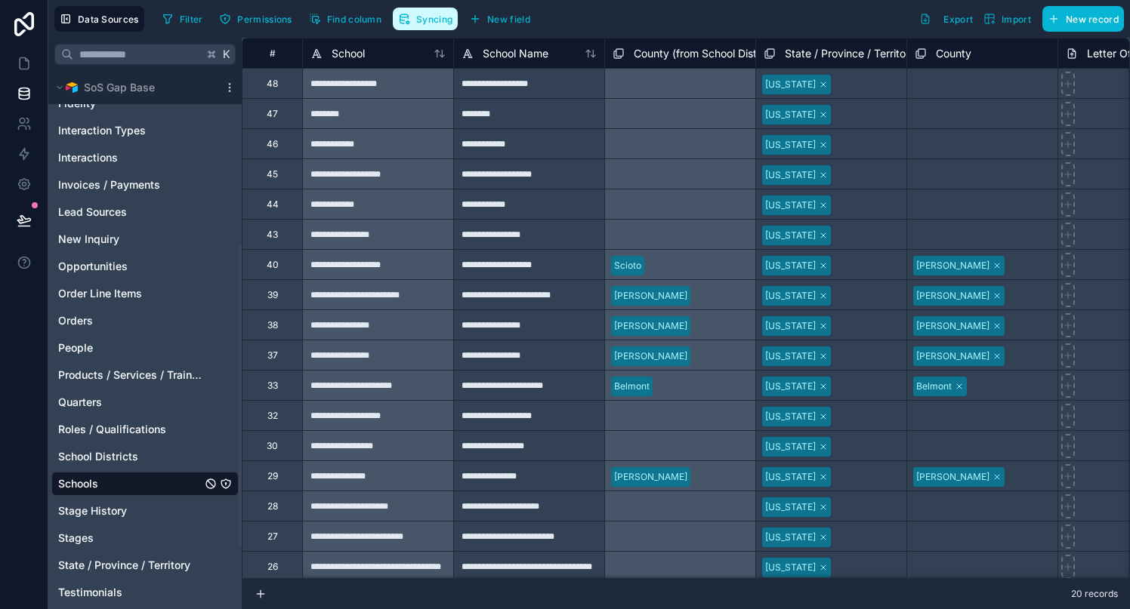
click at [423, 17] on span "Syncing" at bounding box center [434, 19] width 36 height 11
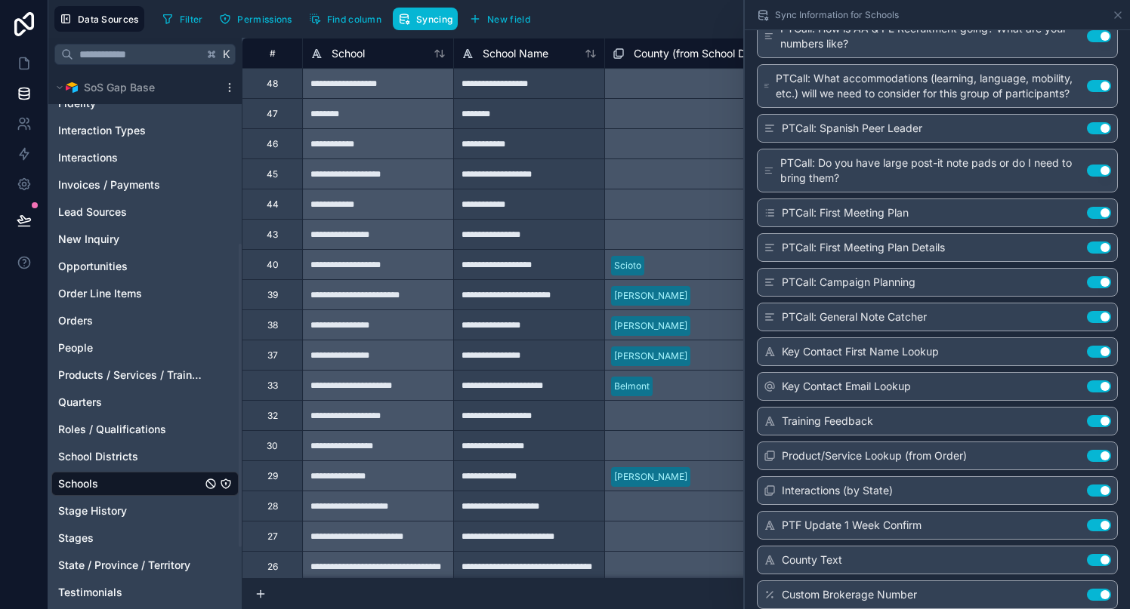
scroll to position [3094, 0]
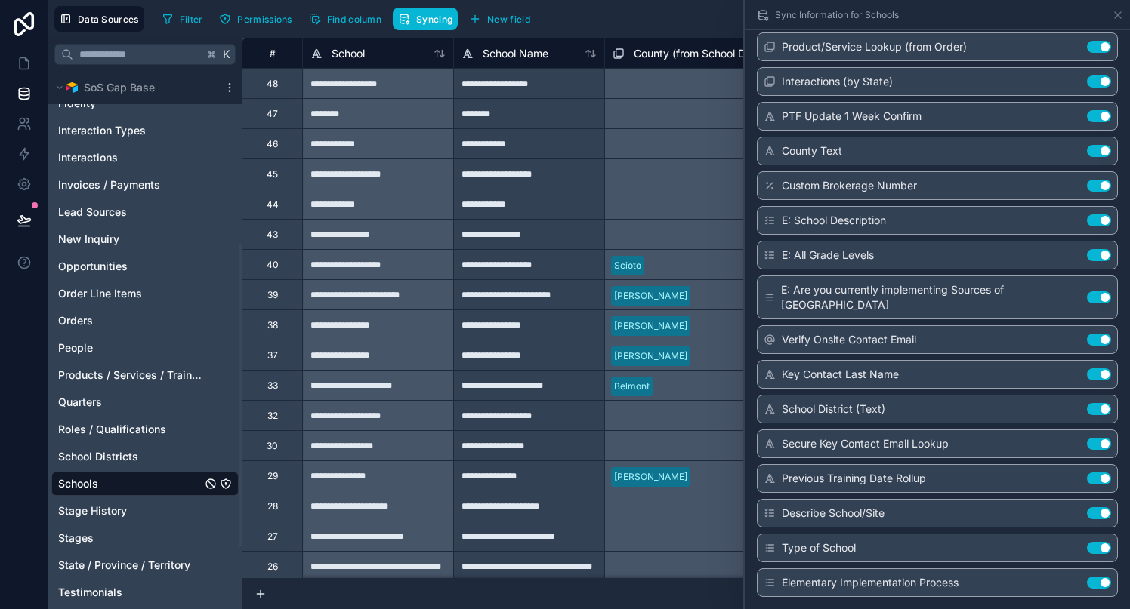
click at [593, 19] on div "Filter Permissions Find column Syncing New field Export Import New record" at bounding box center [639, 19] width 967 height 26
click at [24, 63] on icon at bounding box center [24, 63] width 15 height 15
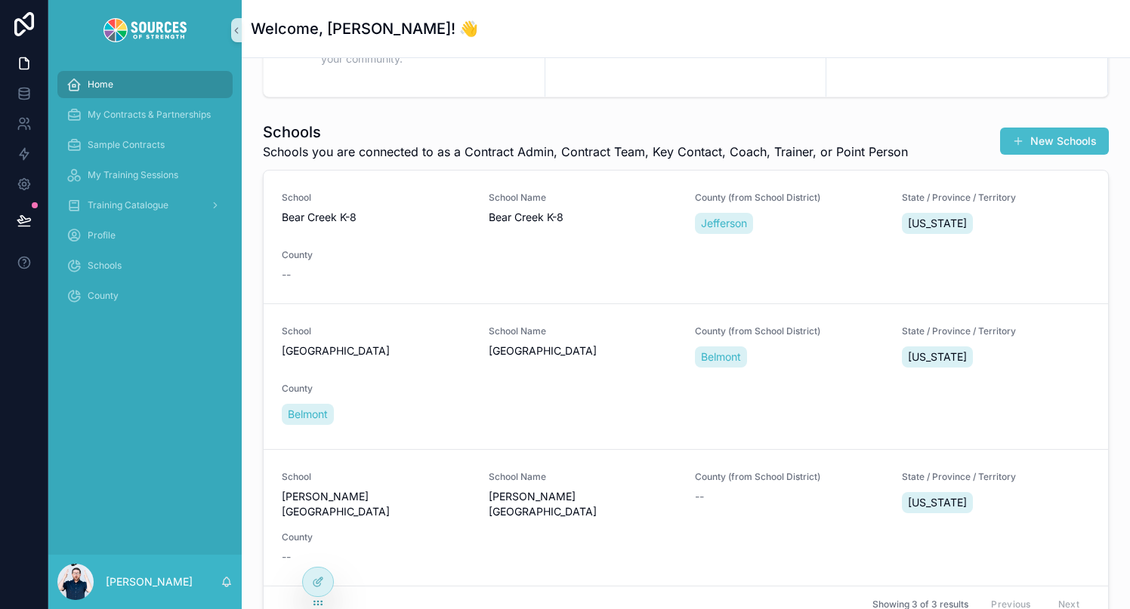
scroll to position [764, 0]
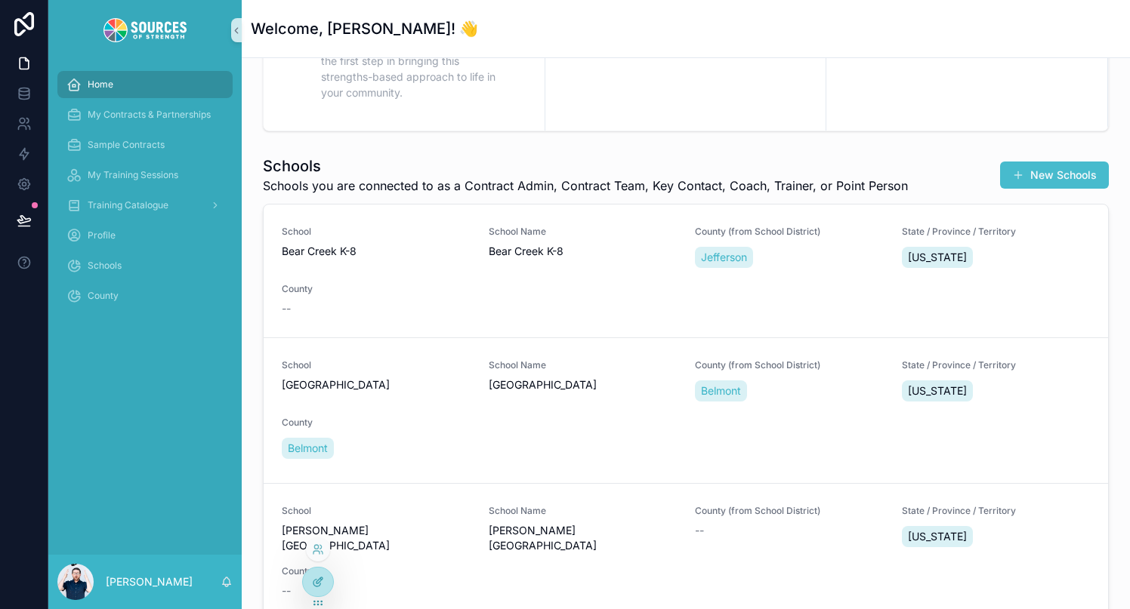
click at [310, 576] on div at bounding box center [318, 582] width 30 height 29
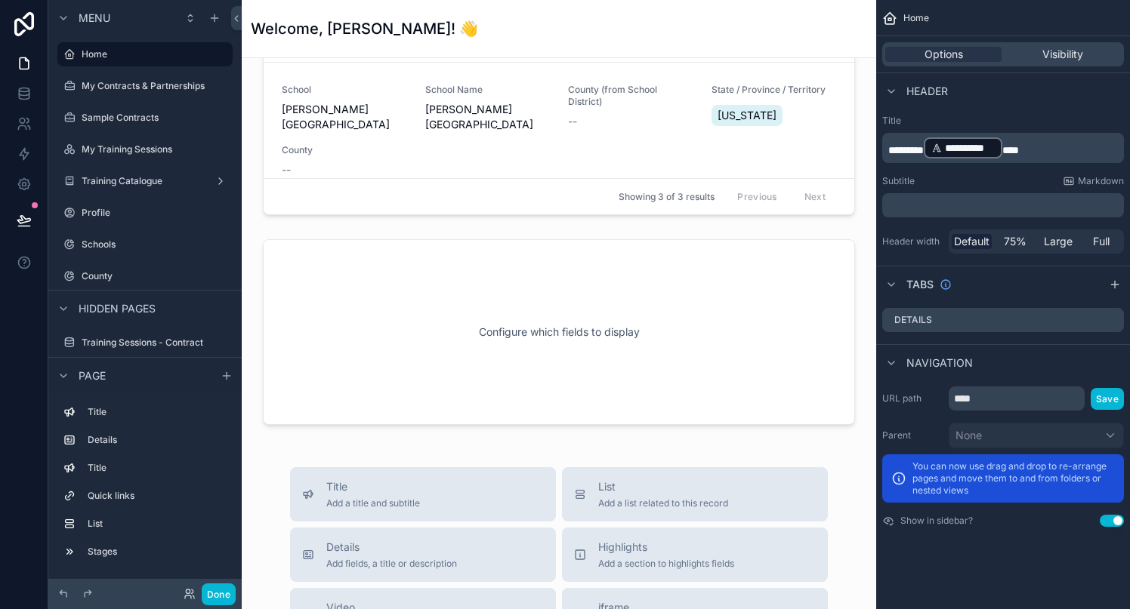
scroll to position [1504, 0]
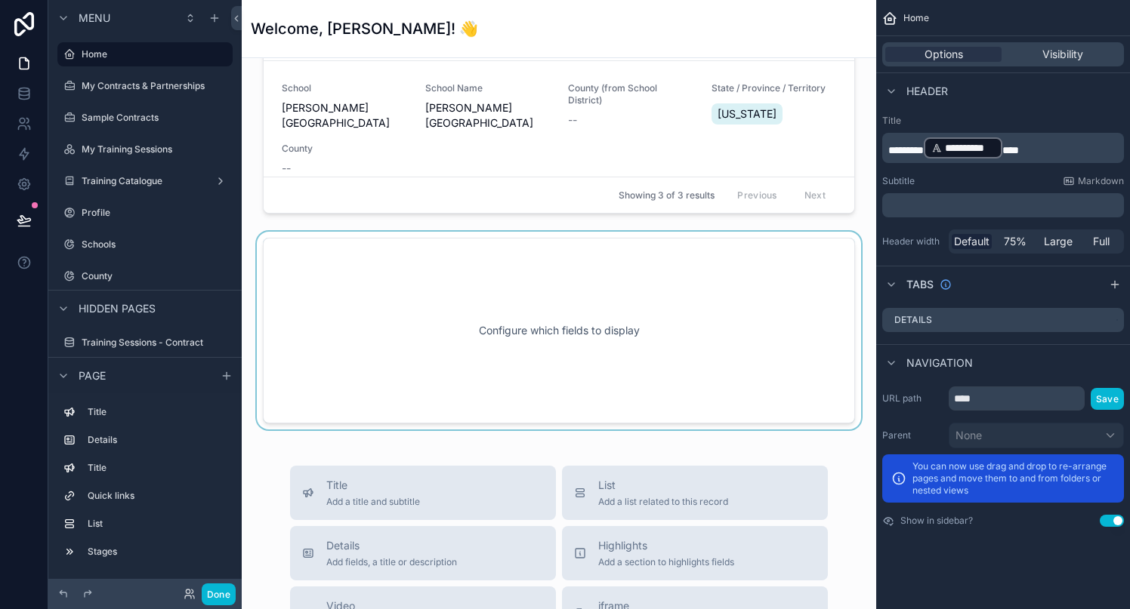
click at [578, 357] on div "scrollable content" at bounding box center [559, 331] width 610 height 198
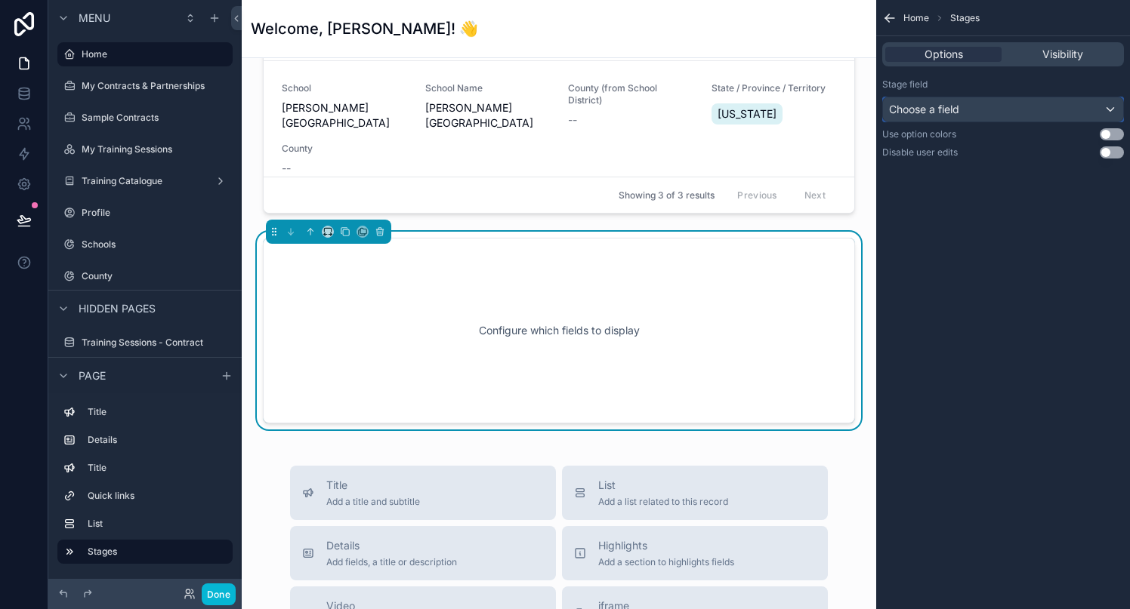
click at [1013, 105] on div "Choose a field" at bounding box center [1003, 109] width 240 height 24
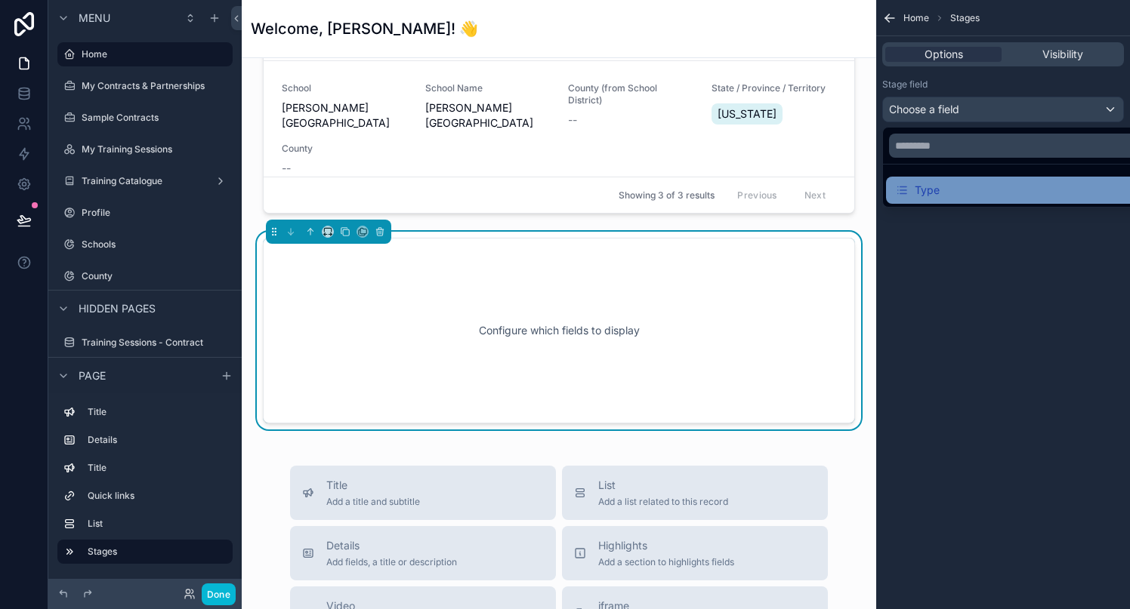
click at [982, 187] on div "Type" at bounding box center [1020, 190] width 251 height 18
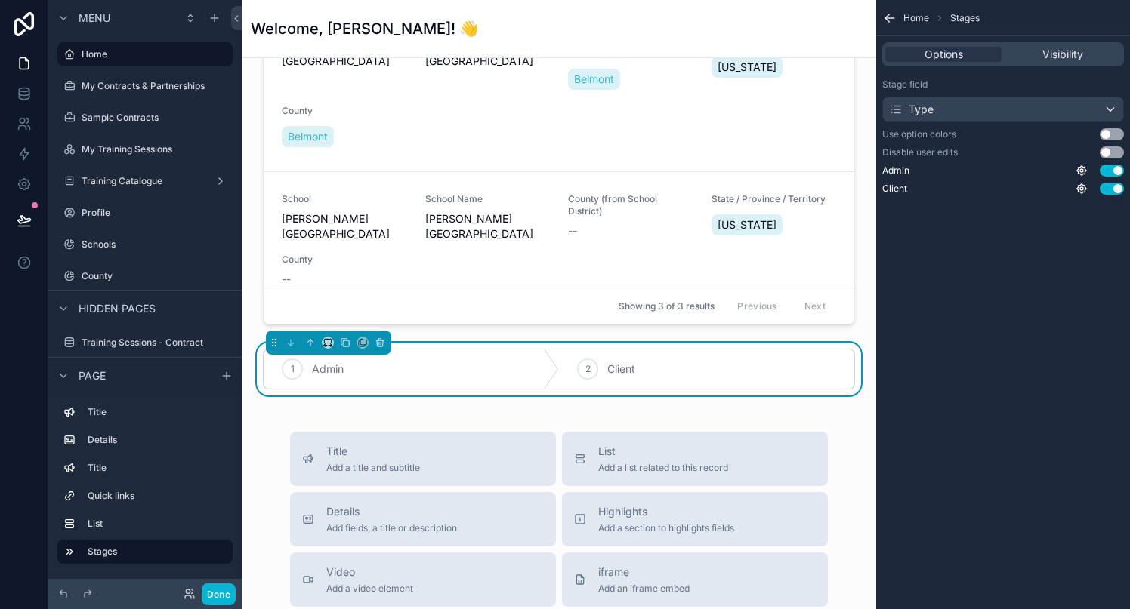
scroll to position [1394, 0]
click at [948, 119] on div "Type" at bounding box center [1003, 109] width 240 height 24
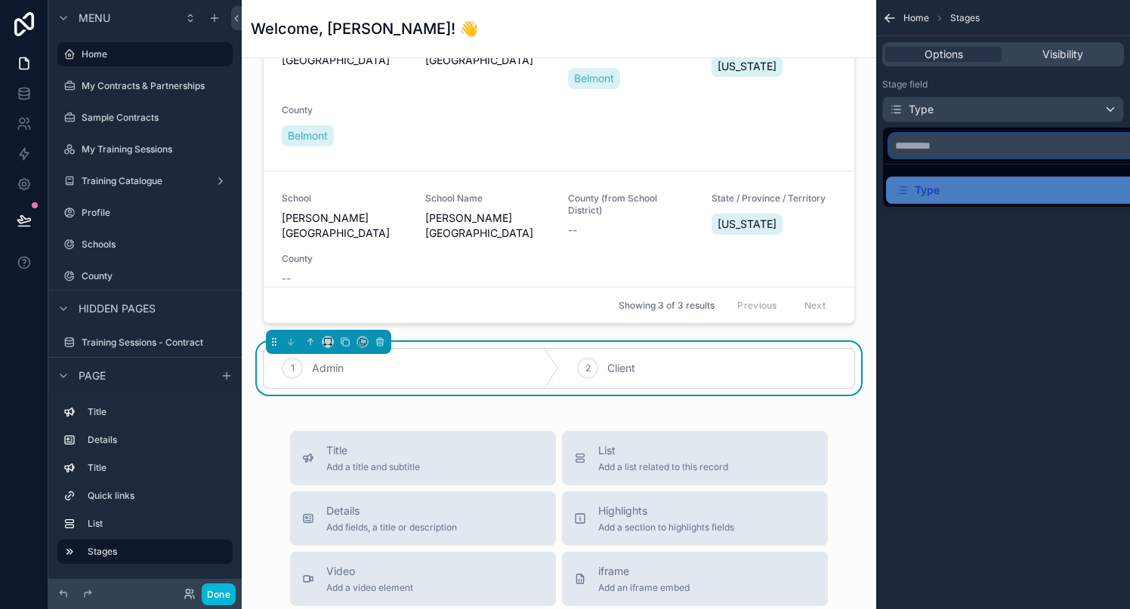
click at [945, 141] on input "text" at bounding box center [1020, 146] width 263 height 24
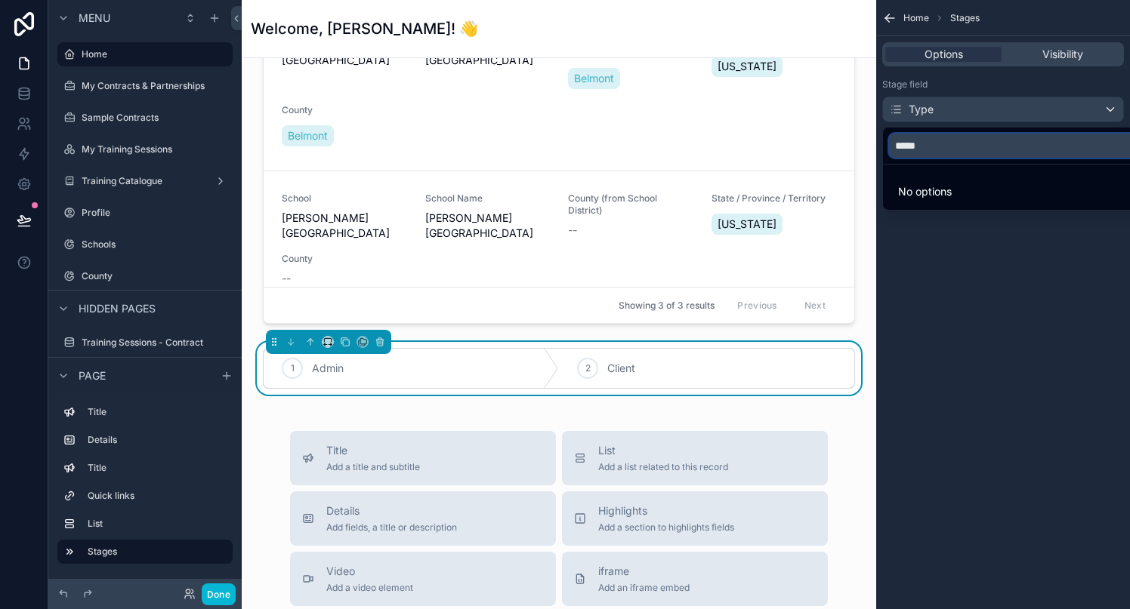
type input "*****"
click at [908, 200] on li "No options" at bounding box center [1020, 192] width 269 height 30
click at [915, 193] on span "No options" at bounding box center [925, 191] width 54 height 13
click at [962, 91] on div "scrollable content" at bounding box center [565, 304] width 1130 height 609
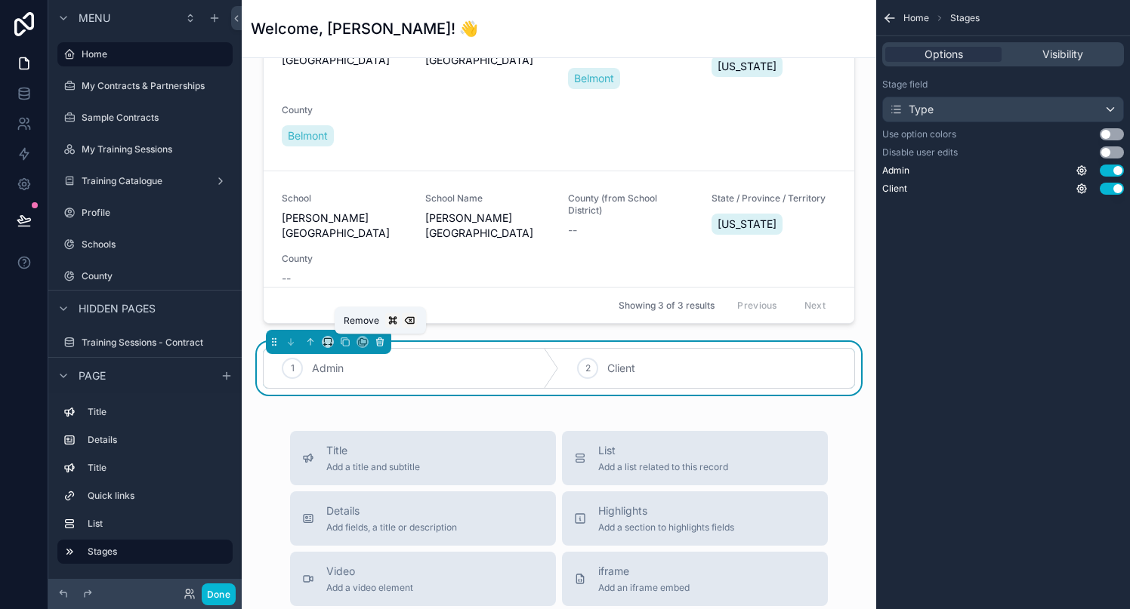
click at [375, 342] on icon "scrollable content" at bounding box center [380, 342] width 11 height 11
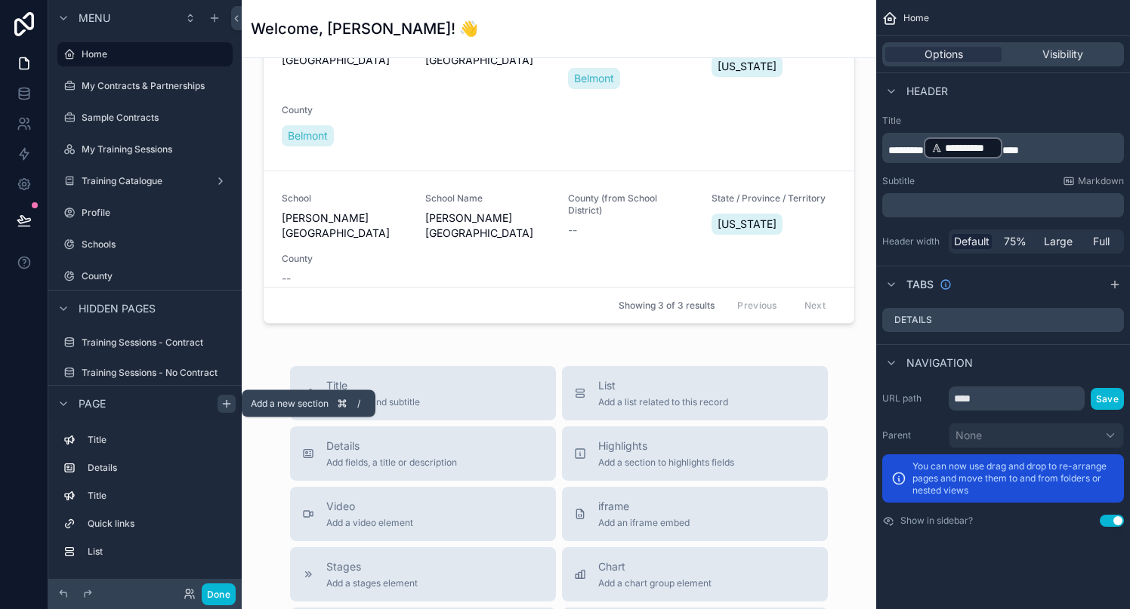
click at [219, 406] on div "scrollable content" at bounding box center [226, 404] width 18 height 18
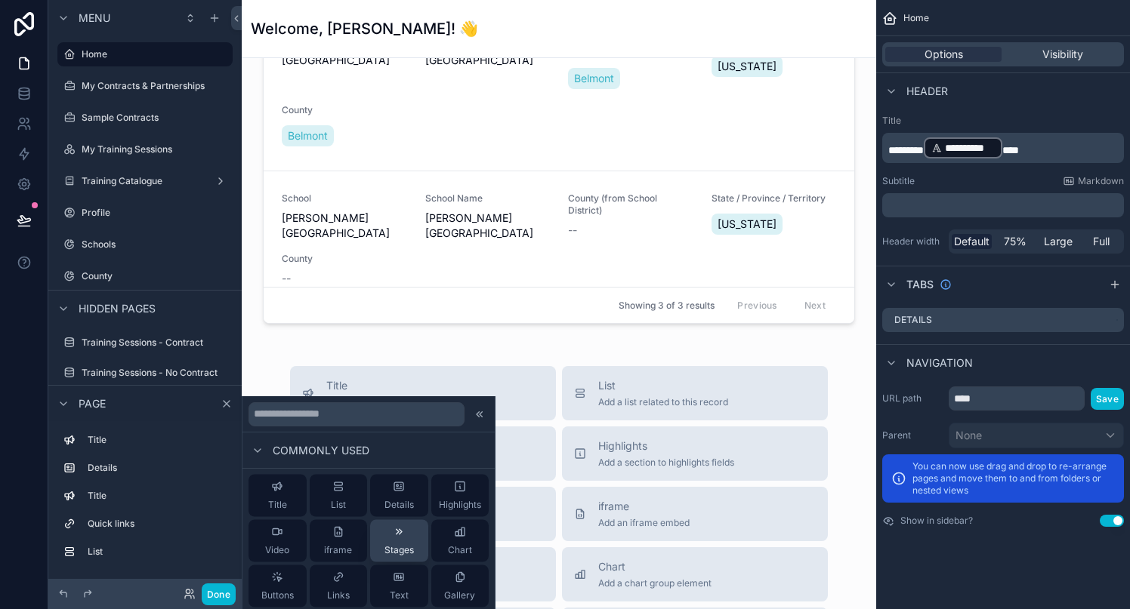
click at [393, 538] on icon at bounding box center [399, 532] width 12 height 12
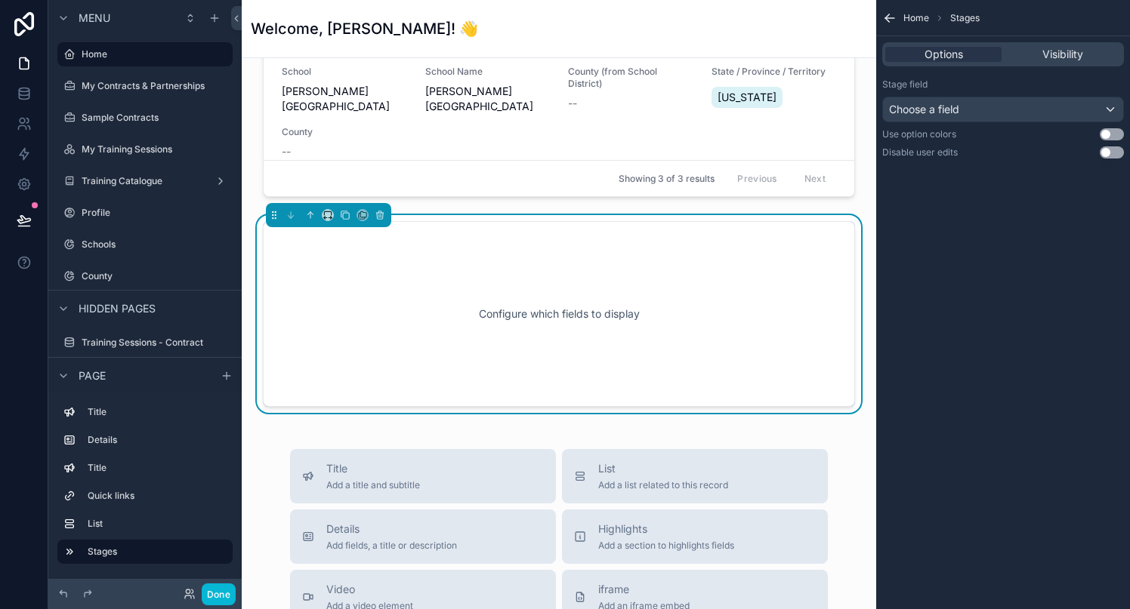
scroll to position [1531, 0]
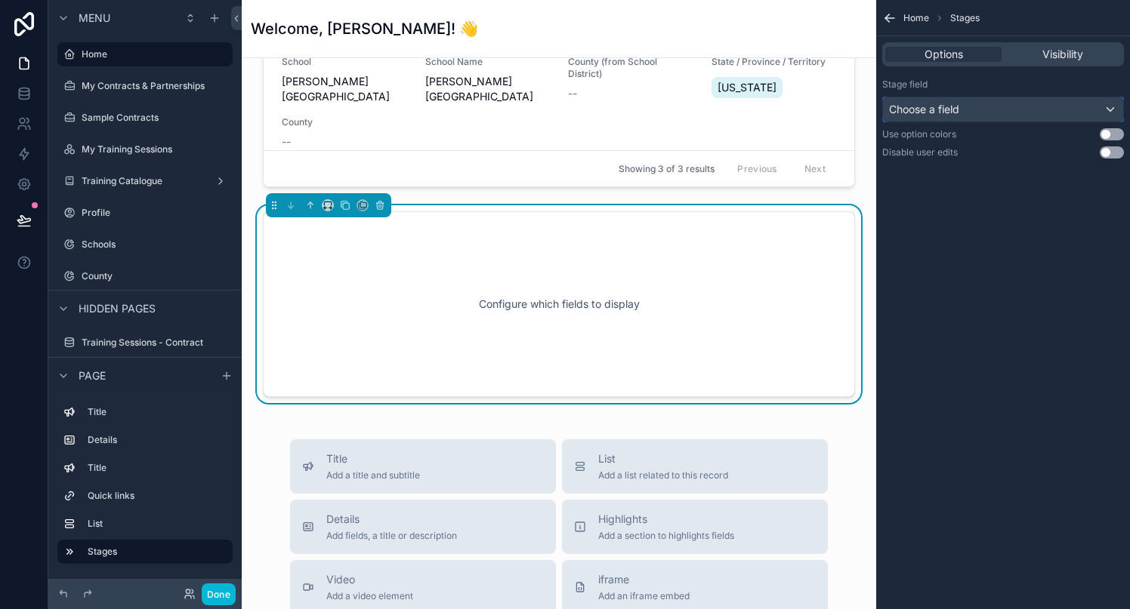
click at [967, 112] on div "Choose a field" at bounding box center [1003, 109] width 240 height 24
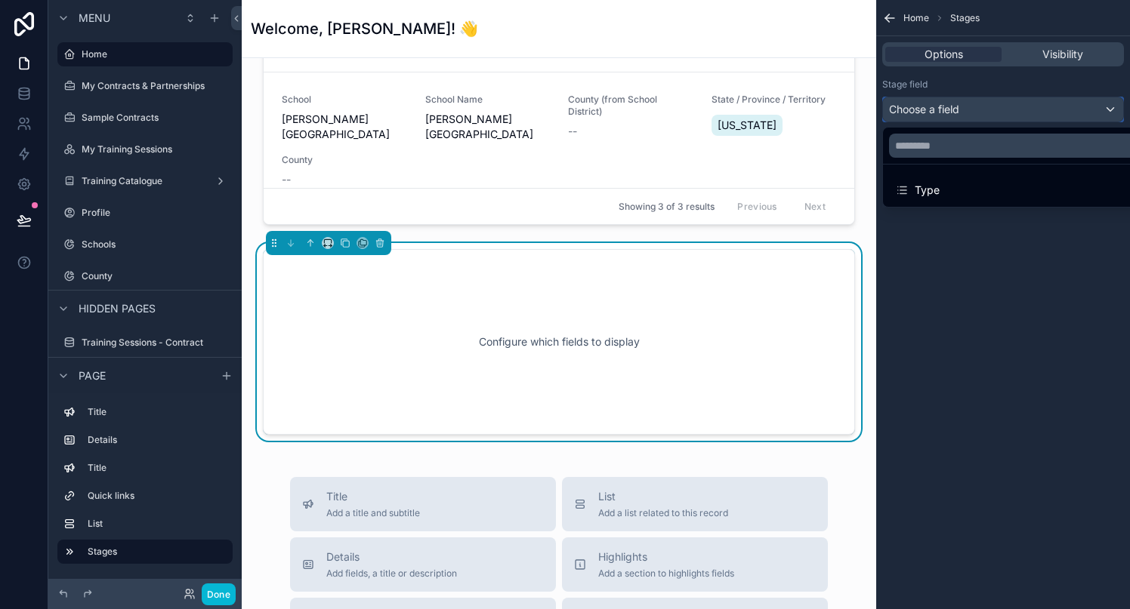
scroll to position [1484, 0]
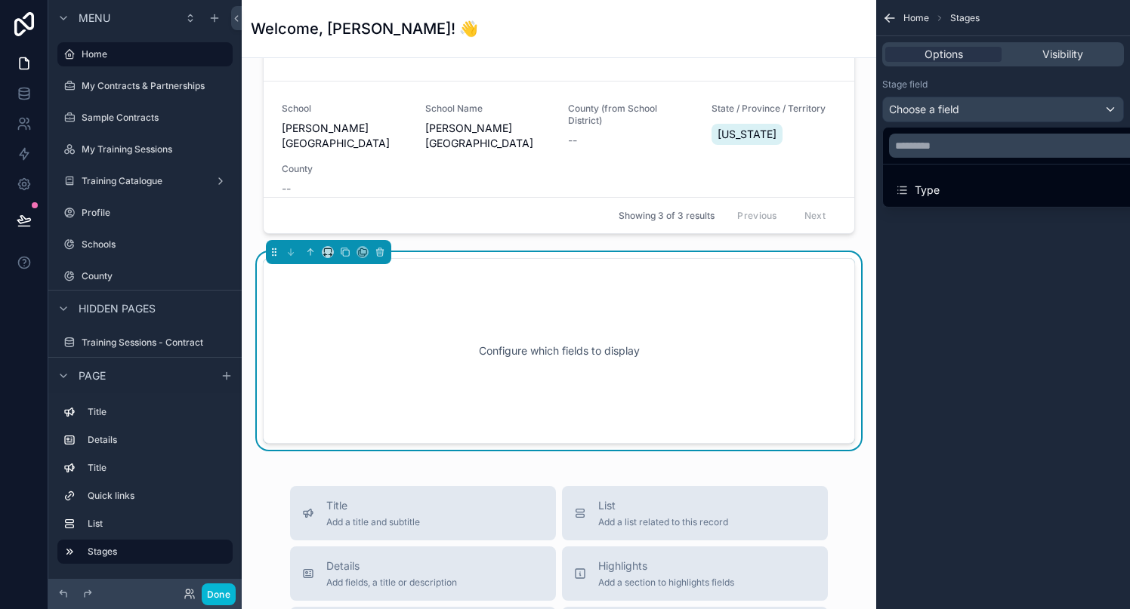
click at [780, 331] on div "Configure which fields to display" at bounding box center [559, 351] width 542 height 136
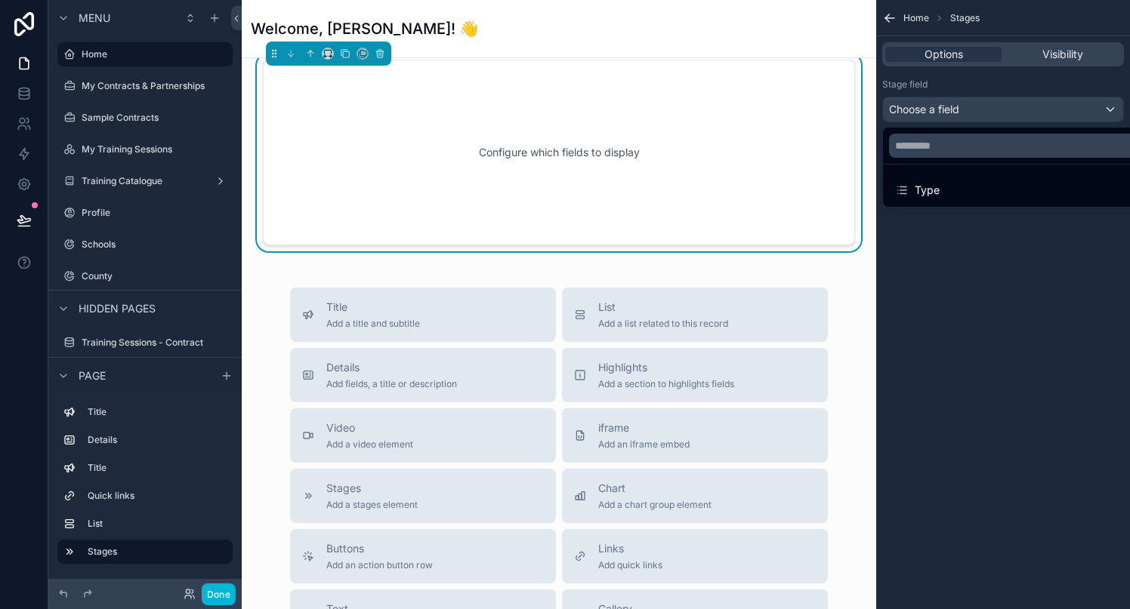
scroll to position [1683, 0]
click at [341, 483] on span "Stages" at bounding box center [371, 487] width 91 height 15
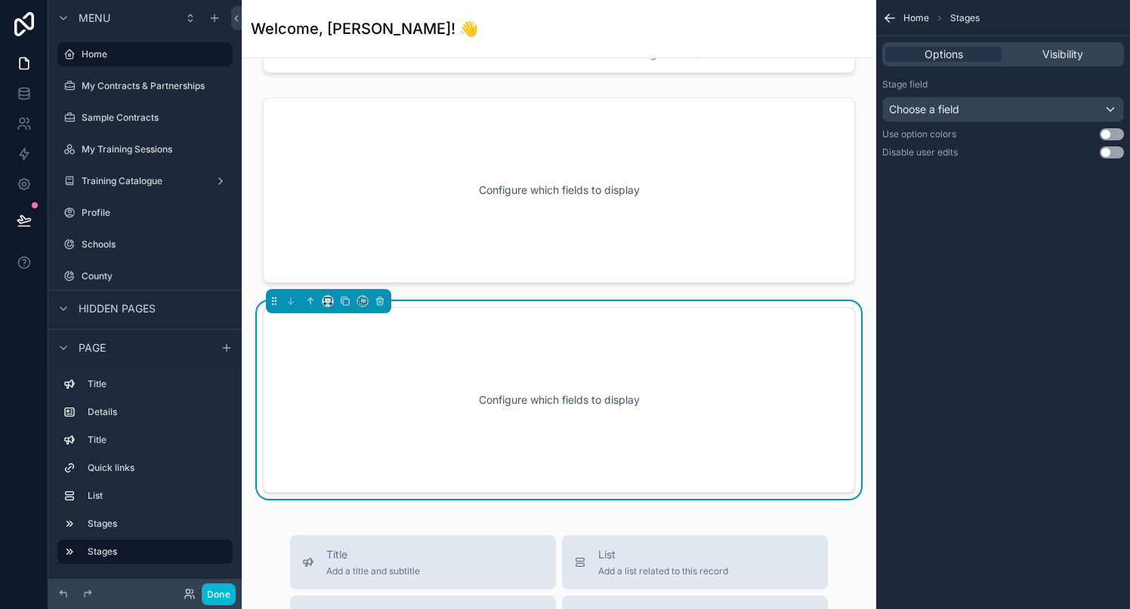
scroll to position [1614, 0]
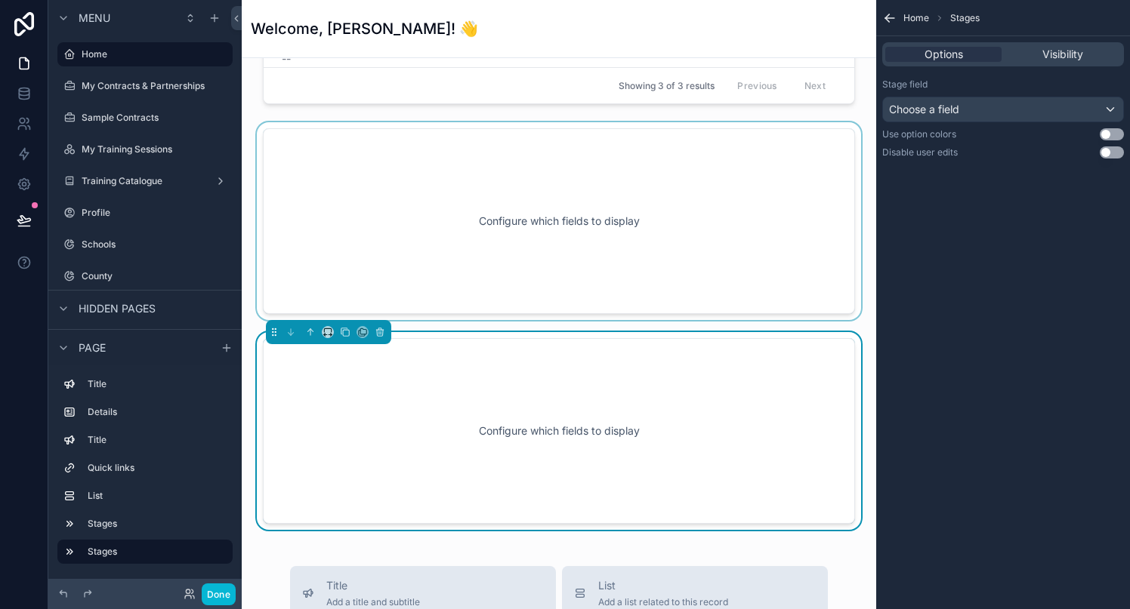
click at [547, 276] on div "scrollable content" at bounding box center [559, 221] width 610 height 198
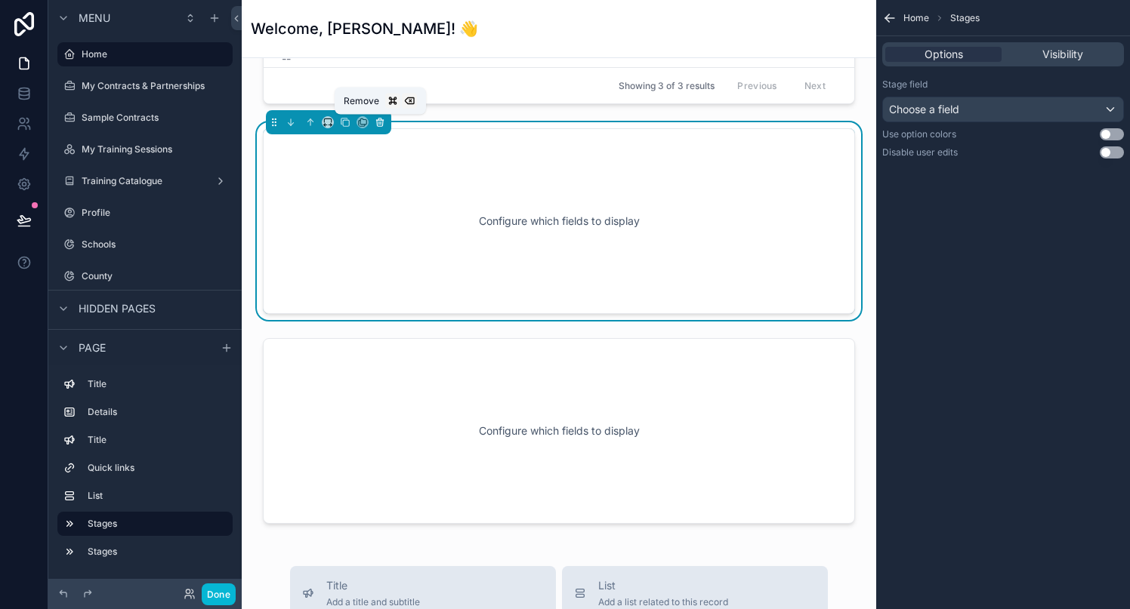
click at [379, 120] on icon "scrollable content" at bounding box center [379, 120] width 7 height 0
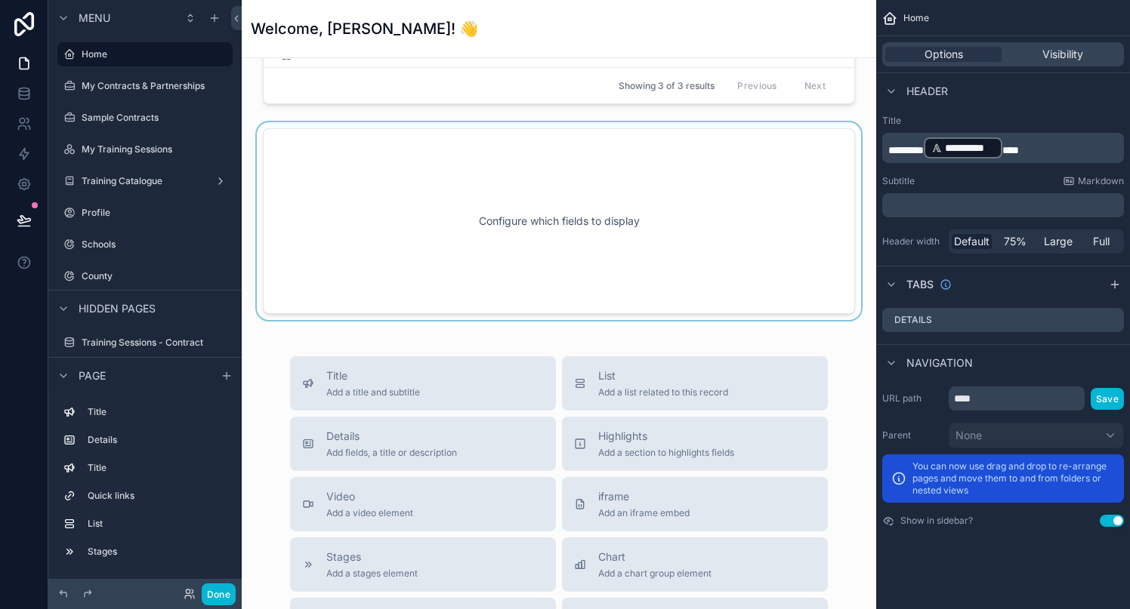
click at [622, 254] on div "scrollable content" at bounding box center [559, 221] width 610 height 198
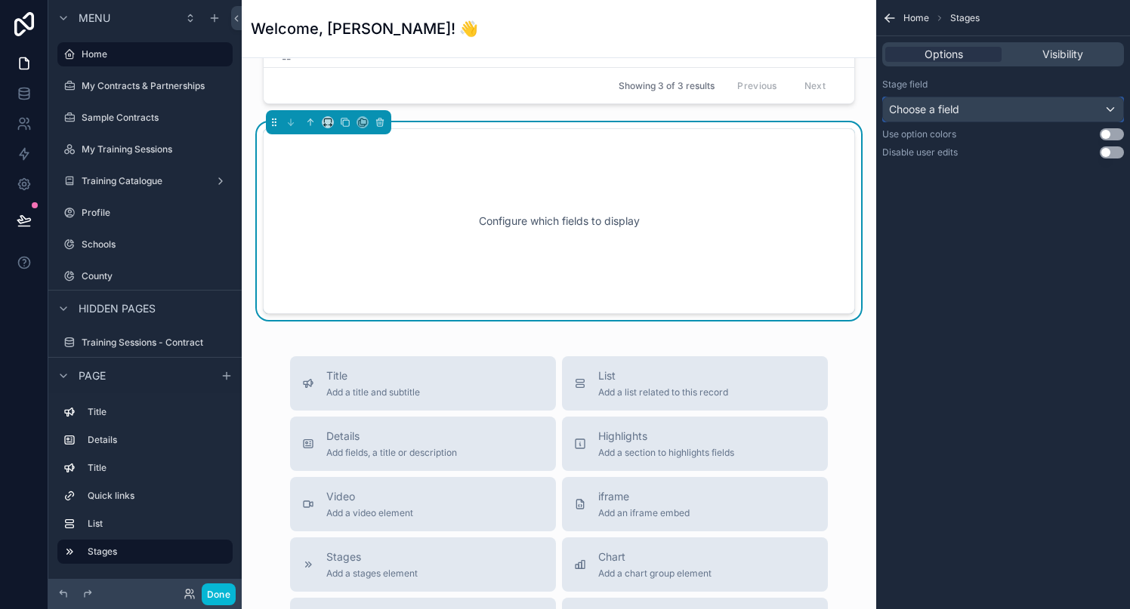
click at [977, 109] on div "Choose a field" at bounding box center [1003, 109] width 240 height 24
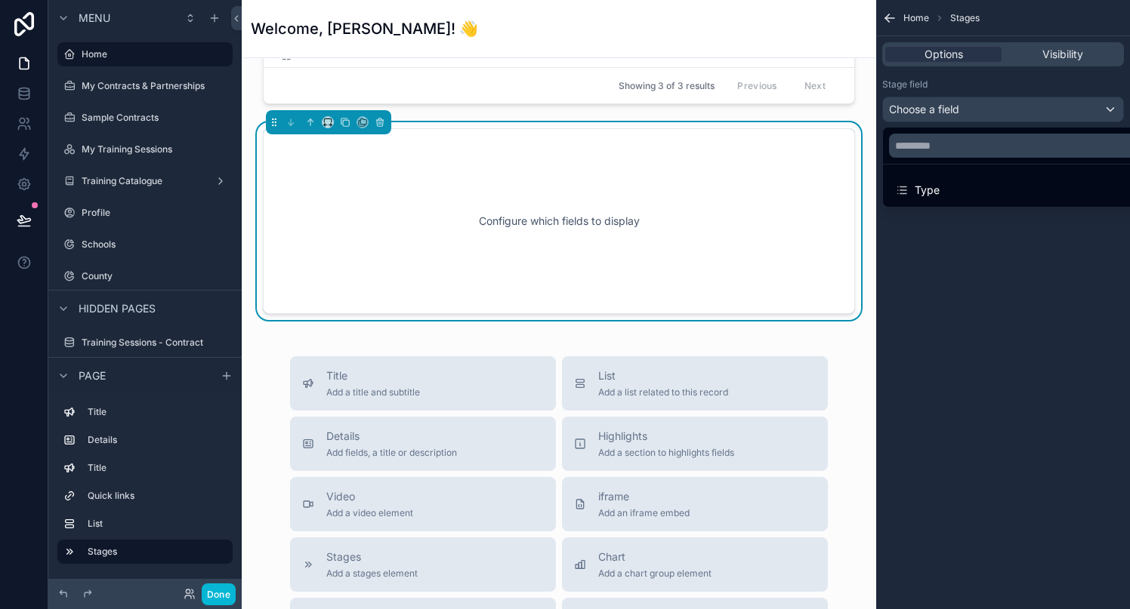
click at [977, 109] on div "scrollable content" at bounding box center [565, 304] width 1130 height 609
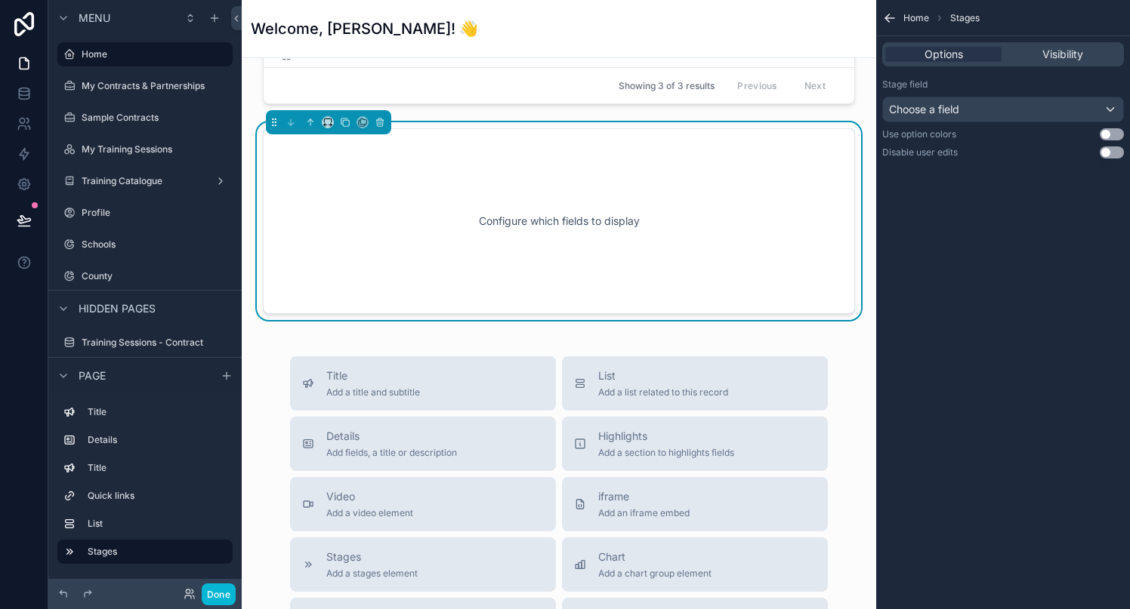
click at [1118, 137] on button "Use setting" at bounding box center [1111, 134] width 24 height 12
click at [1042, 106] on div "Choose a field" at bounding box center [1003, 109] width 240 height 24
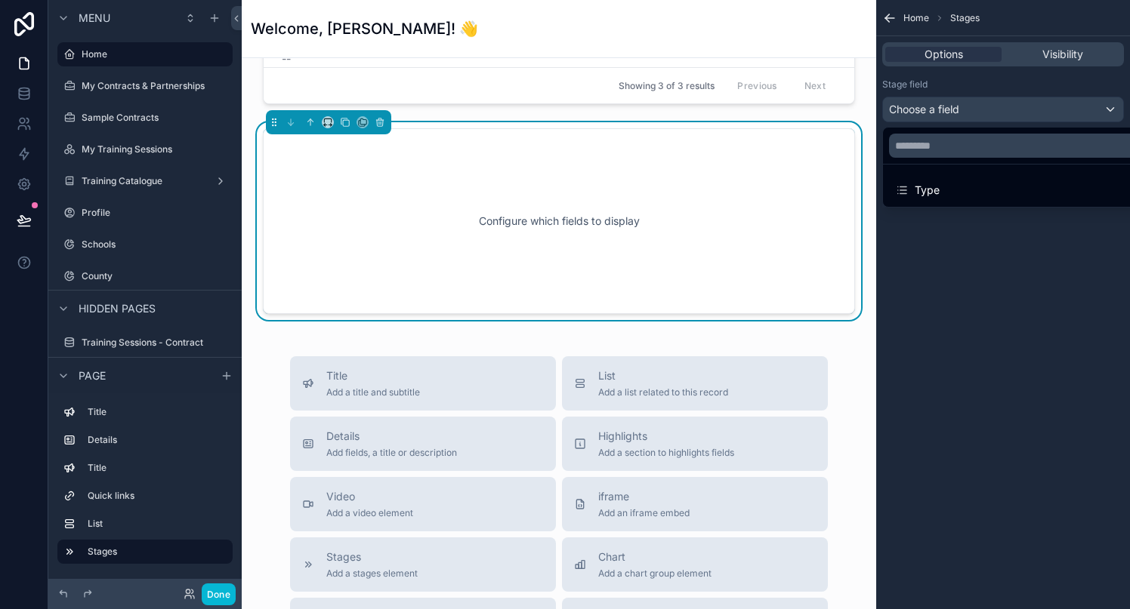
click at [1042, 106] on div "scrollable content" at bounding box center [565, 304] width 1130 height 609
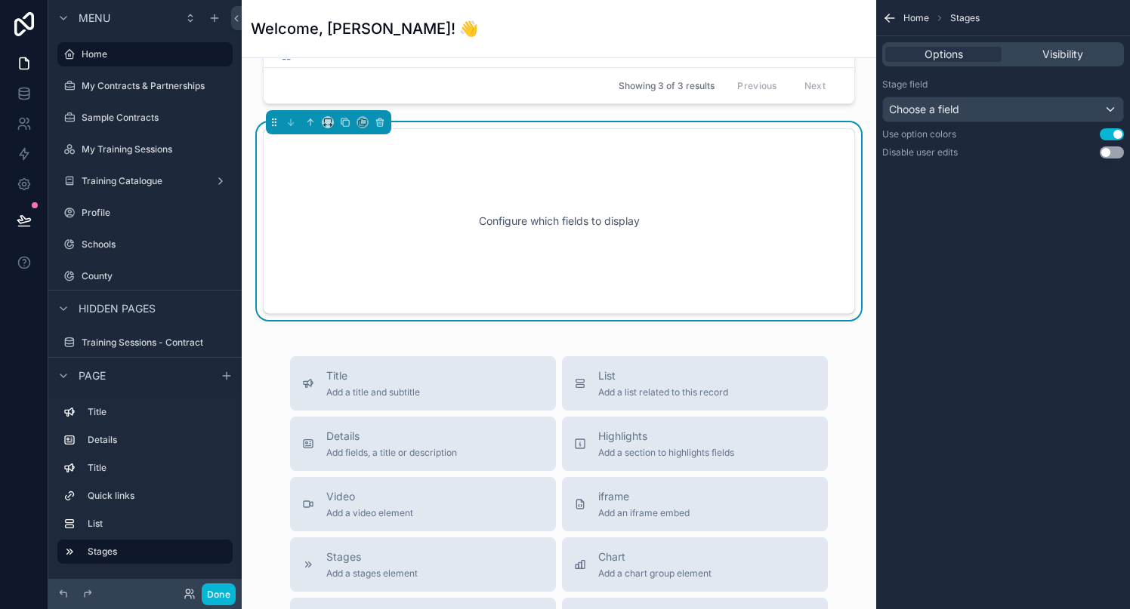
click at [1121, 153] on button "Use setting" at bounding box center [1111, 152] width 24 height 12
click at [1040, 113] on div "Choose a field" at bounding box center [1003, 109] width 240 height 24
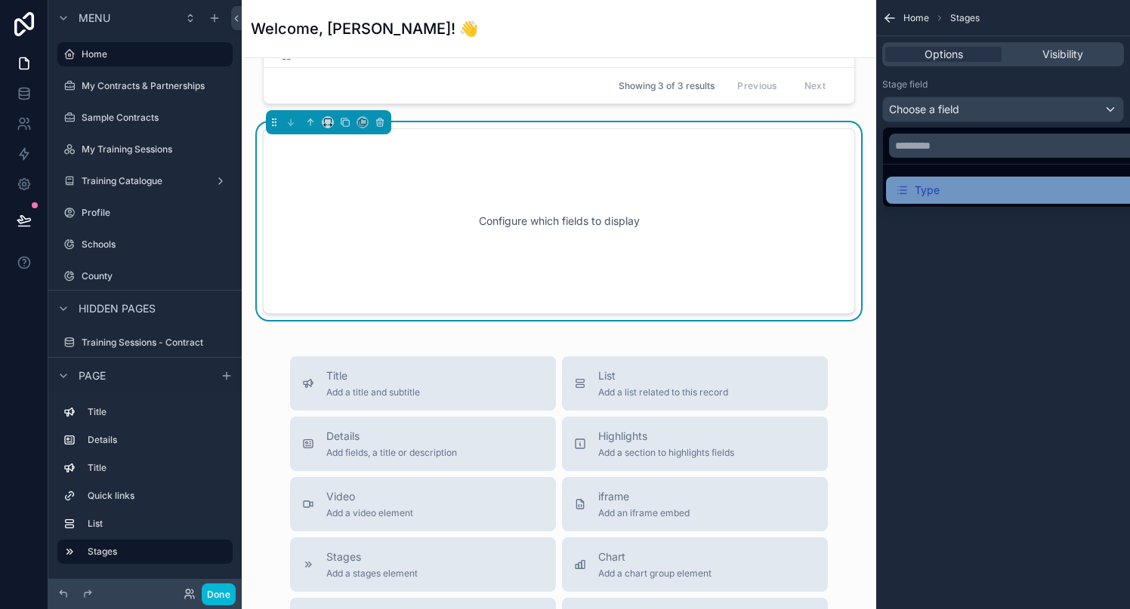
click at [964, 196] on div "Type" at bounding box center [1020, 190] width 251 height 18
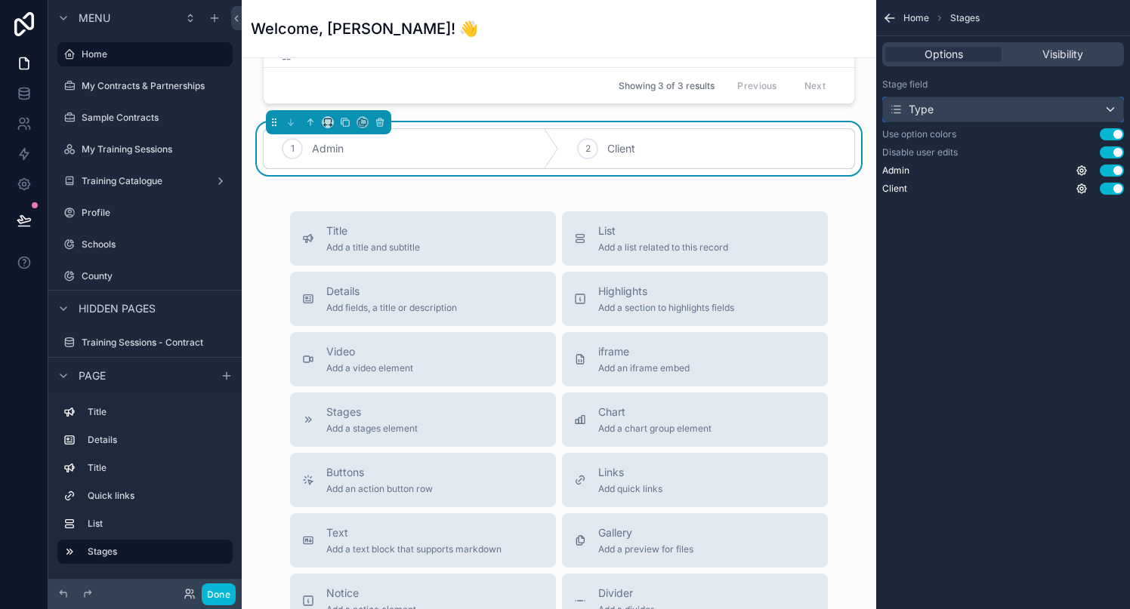
click at [998, 110] on div "Type" at bounding box center [1003, 109] width 240 height 24
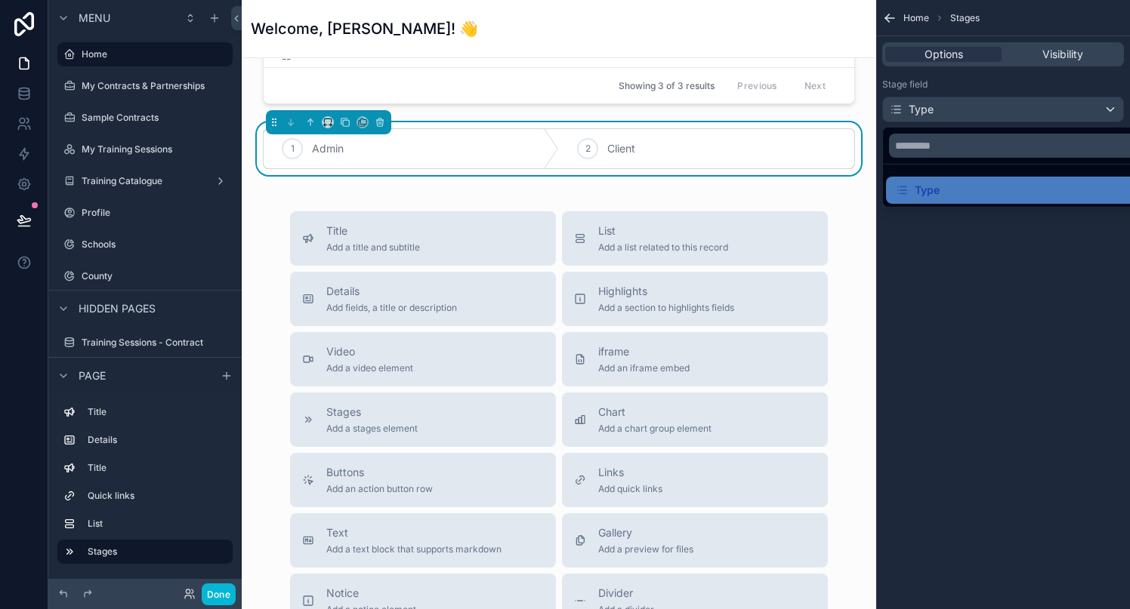
click at [998, 110] on div "scrollable content" at bounding box center [565, 304] width 1130 height 609
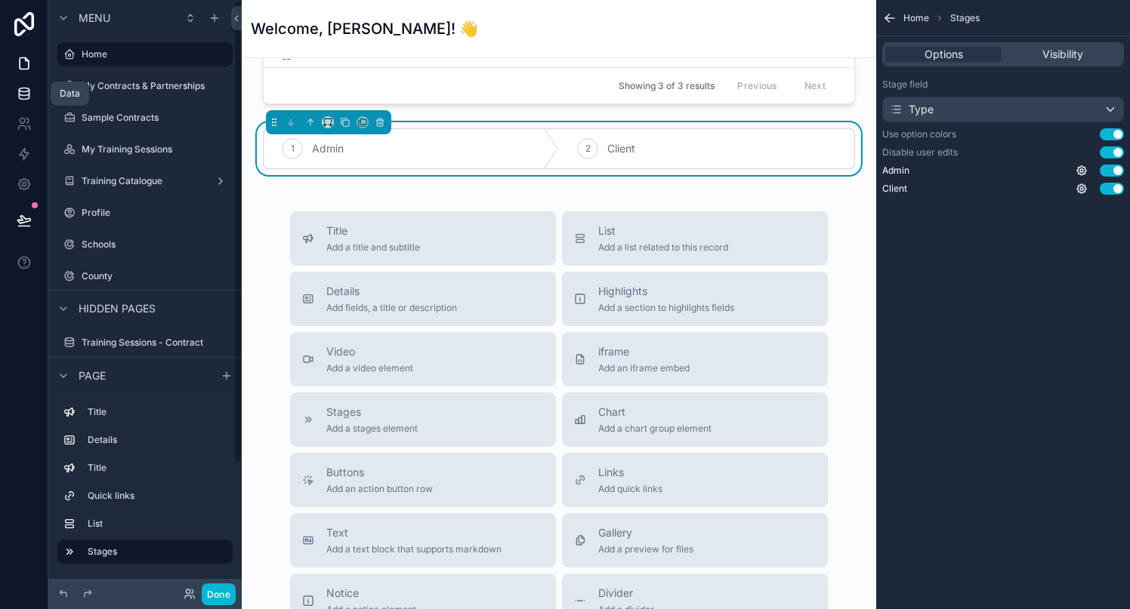
click at [17, 97] on icon at bounding box center [24, 93] width 15 height 15
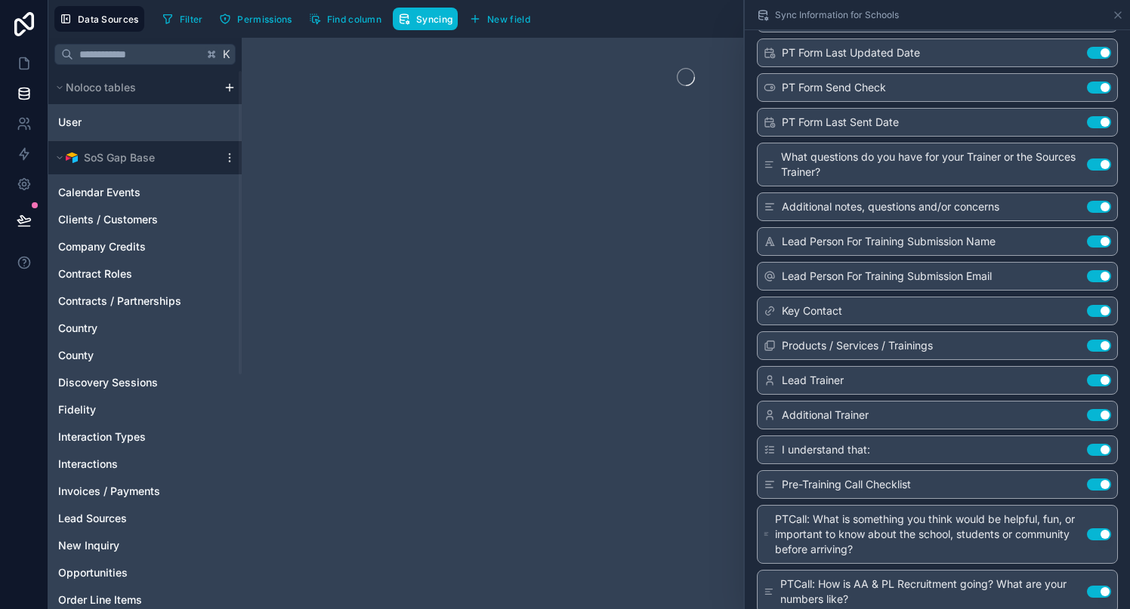
scroll to position [3094, 0]
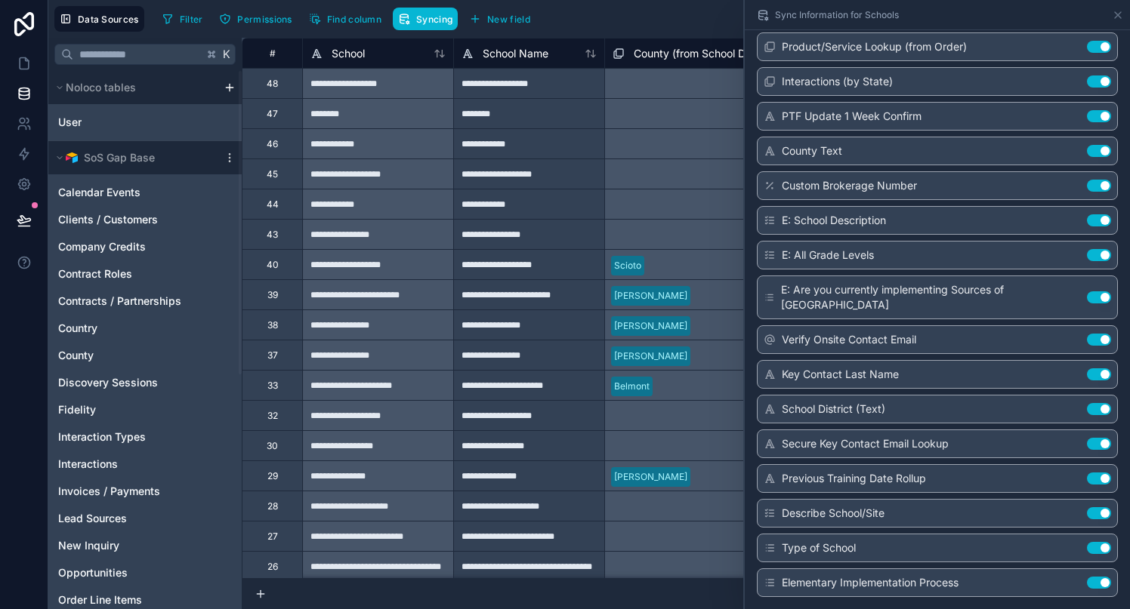
click at [1096, 586] on button "Use setting" at bounding box center [1099, 583] width 24 height 12
click at [1105, 583] on button "Use setting" at bounding box center [1099, 583] width 24 height 12
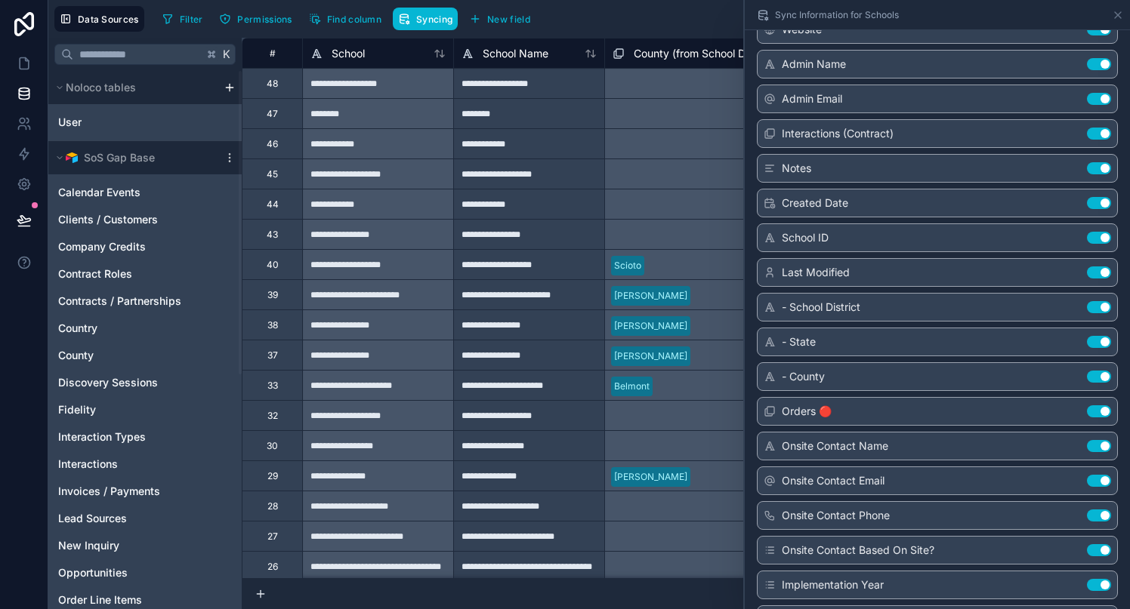
scroll to position [0, 0]
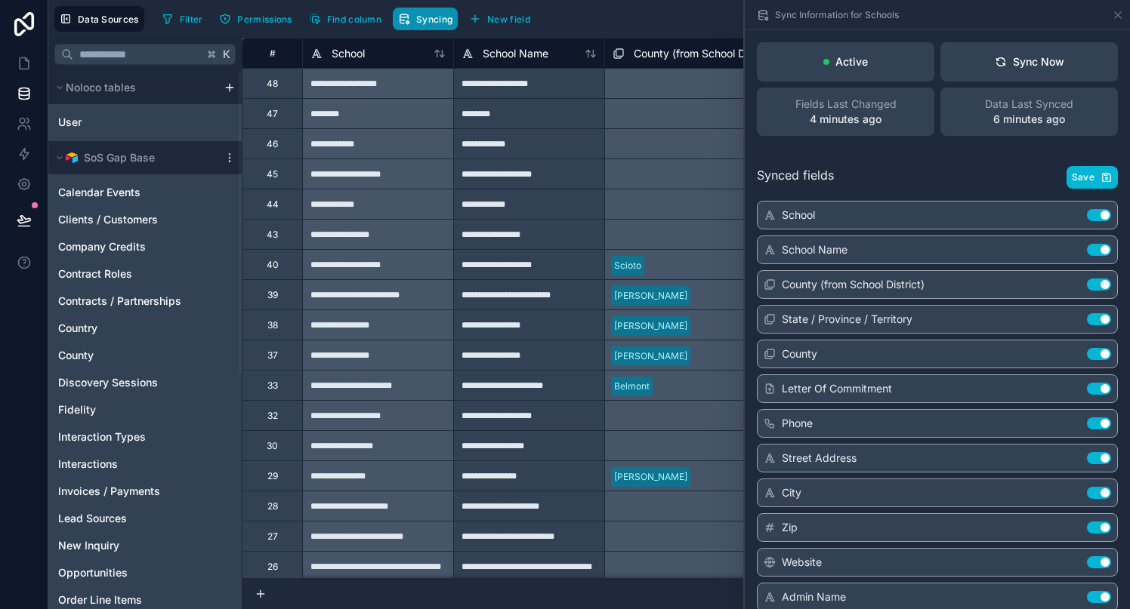
click at [433, 20] on span "Syncing" at bounding box center [434, 19] width 36 height 11
click at [560, 26] on div "Filter Permissions Find column Syncing New field Export Import New record" at bounding box center [639, 19] width 967 height 26
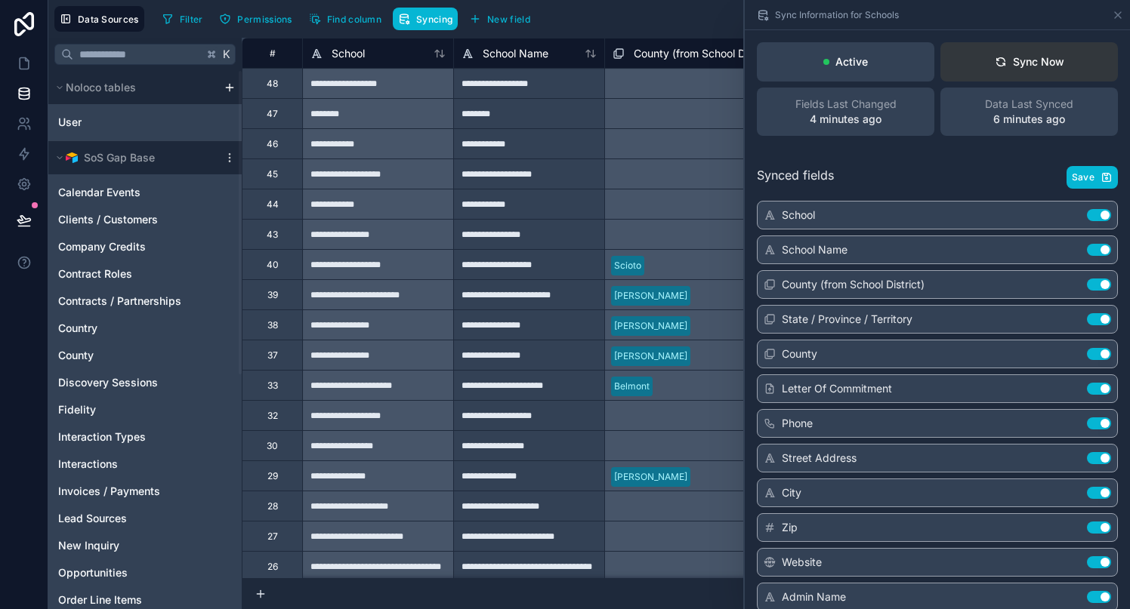
click at [1035, 56] on div "Sync Now" at bounding box center [1028, 61] width 69 height 15
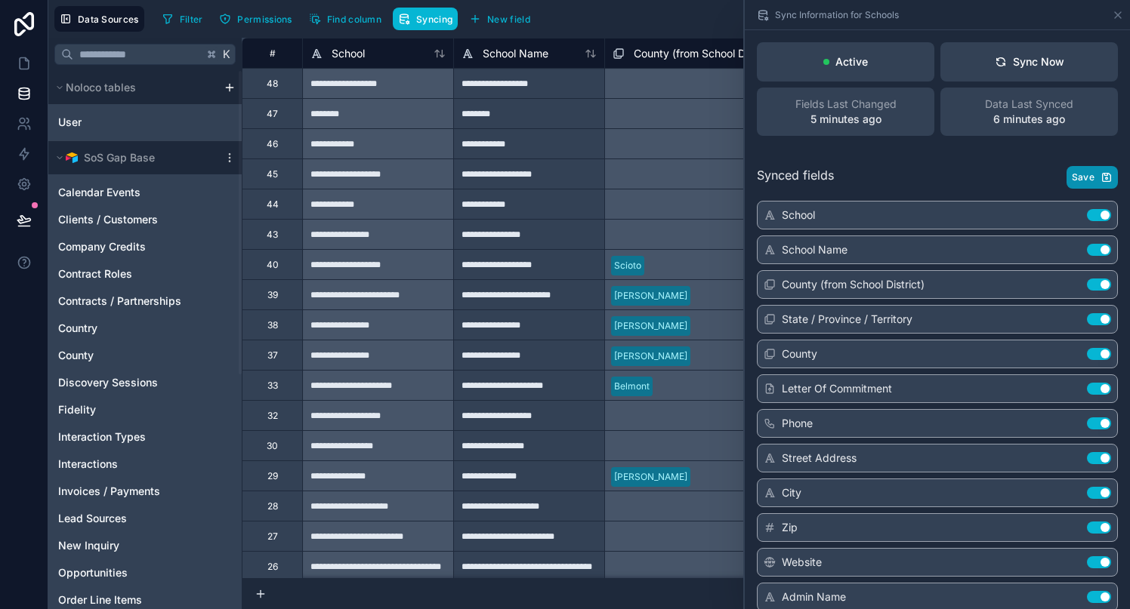
click at [1082, 177] on span "Save" at bounding box center [1083, 177] width 23 height 12
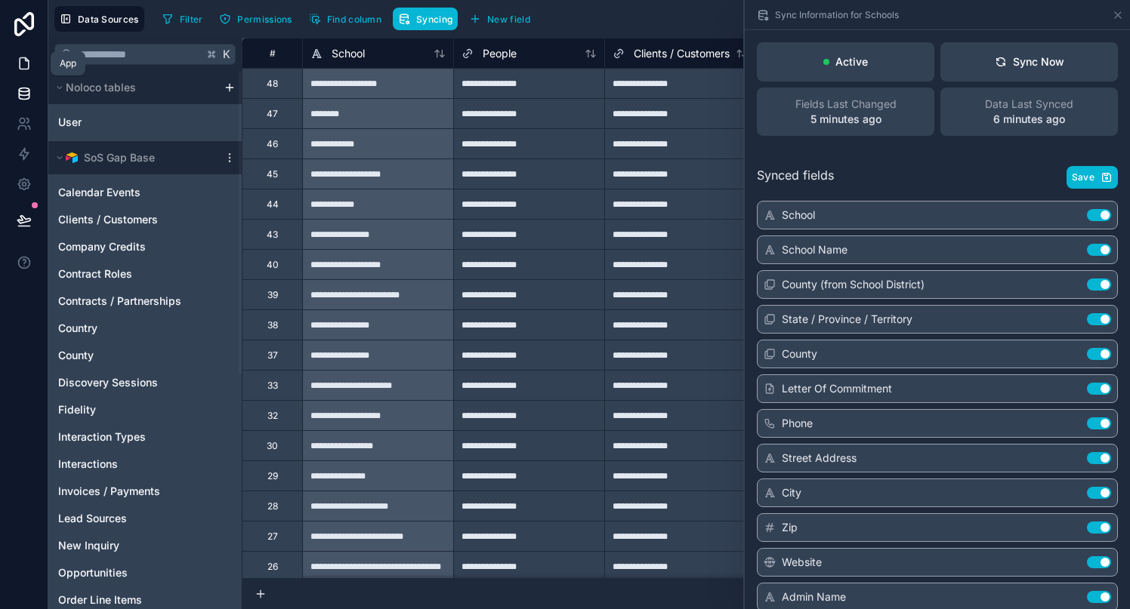
click at [27, 65] on icon at bounding box center [24, 63] width 15 height 15
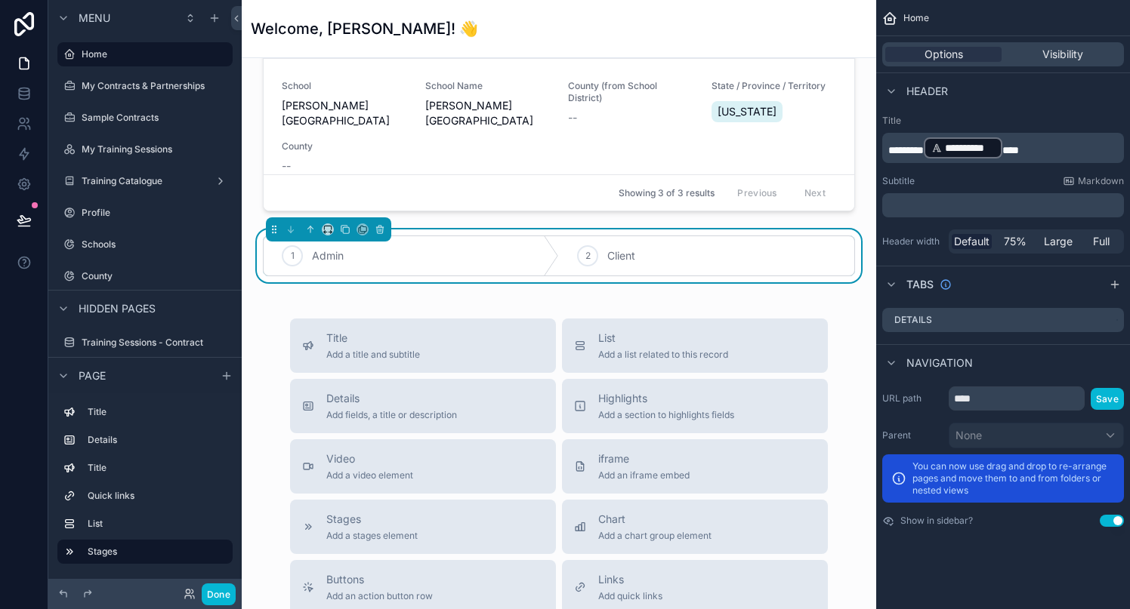
scroll to position [1539, 0]
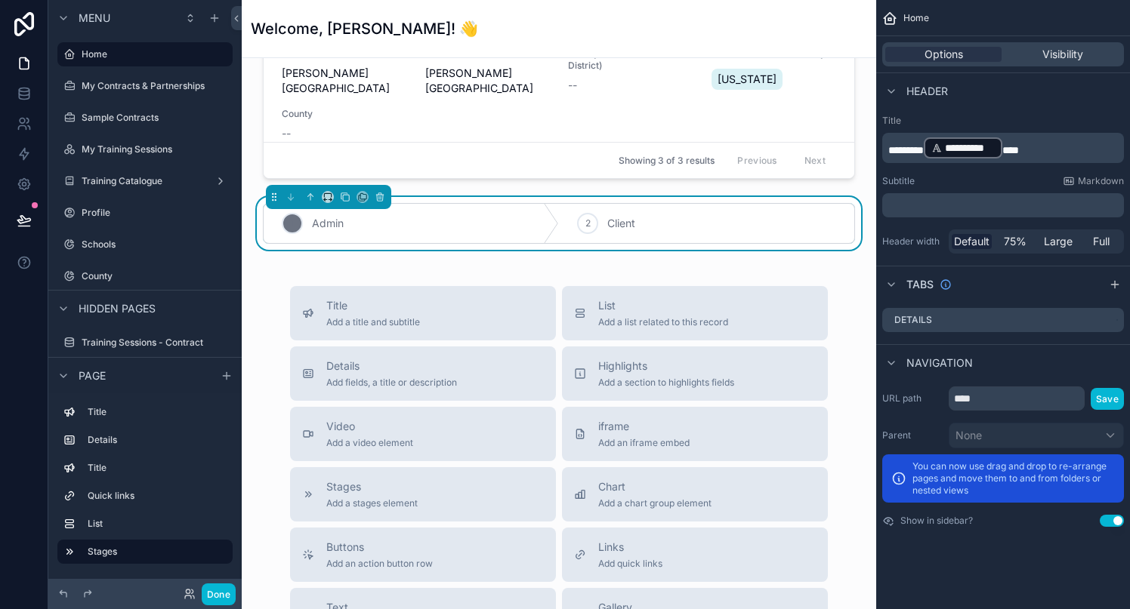
click at [506, 221] on div "1 Admin" at bounding box center [411, 223] width 295 height 39
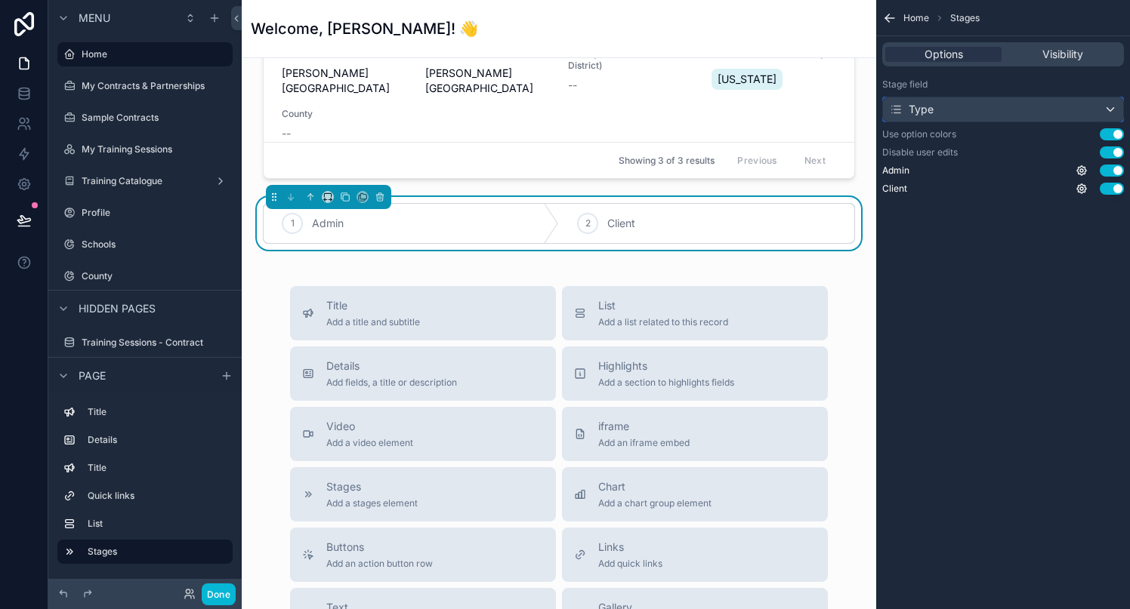
click at [1007, 113] on div "Type" at bounding box center [1003, 109] width 240 height 24
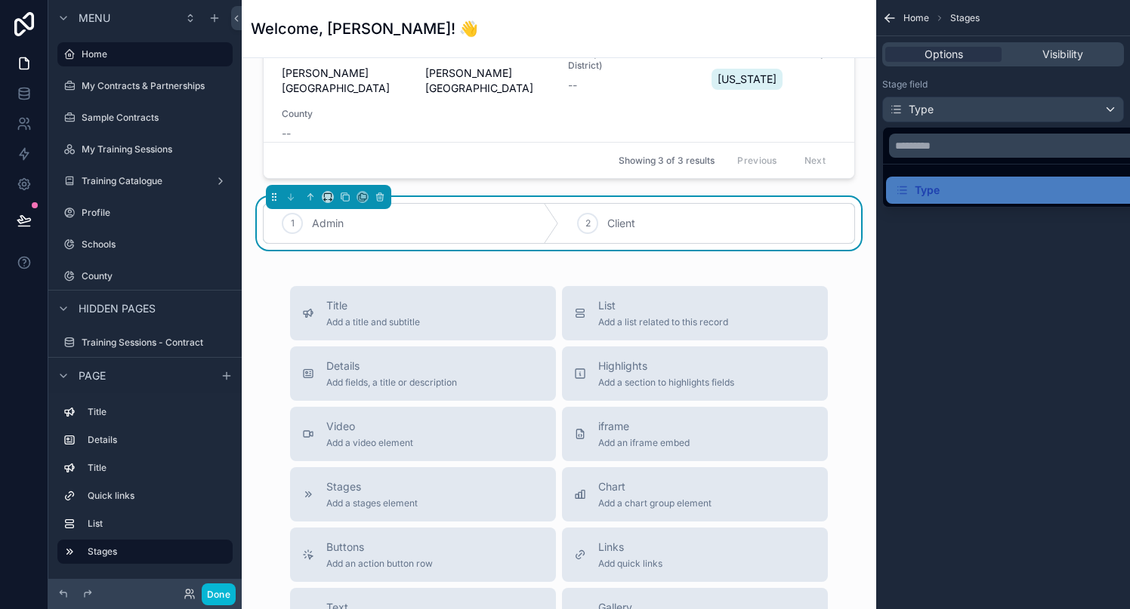
click at [1007, 113] on div "scrollable content" at bounding box center [565, 304] width 1130 height 609
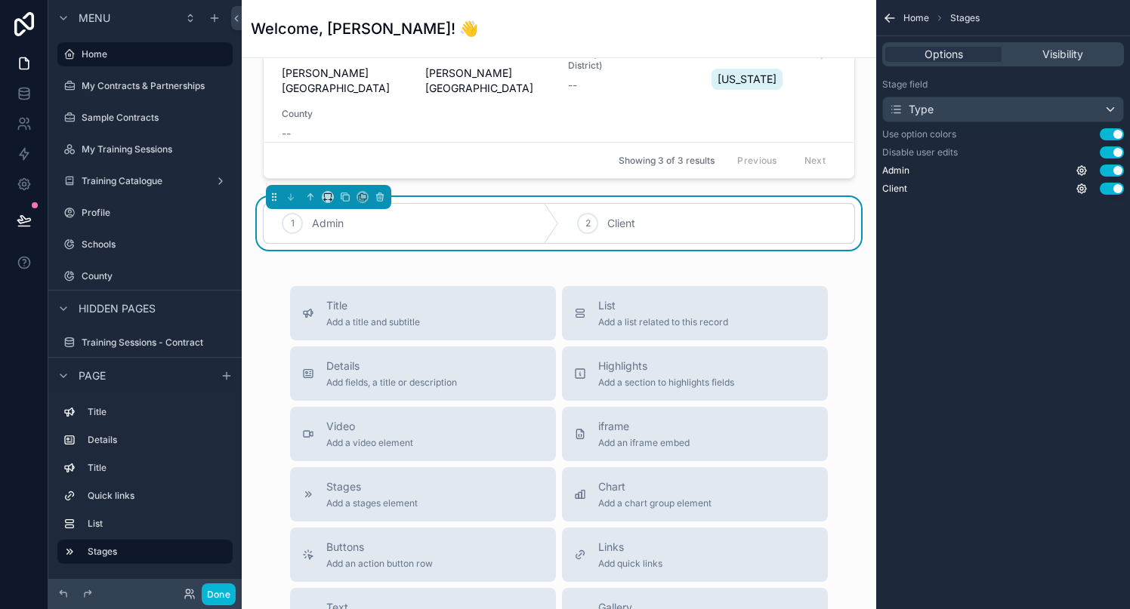
click at [1108, 135] on button "Use setting" at bounding box center [1111, 134] width 24 height 12
click at [1107, 148] on button "Use setting" at bounding box center [1111, 152] width 24 height 12
click at [1108, 188] on button "Use setting" at bounding box center [1111, 189] width 24 height 12
click at [1108, 163] on div "Stage field Type Use option colors Use setting Disable user edits Use setting A…" at bounding box center [1003, 136] width 254 height 128
click at [1107, 171] on button "Use setting" at bounding box center [1111, 171] width 24 height 12
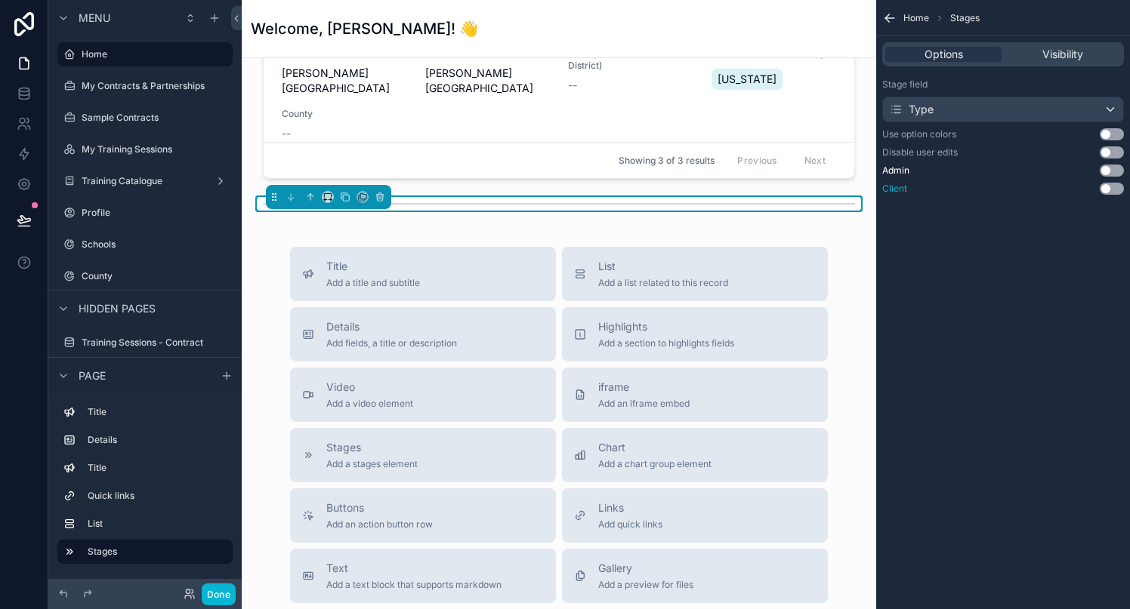
click at [1112, 188] on button "Use setting" at bounding box center [1111, 189] width 24 height 12
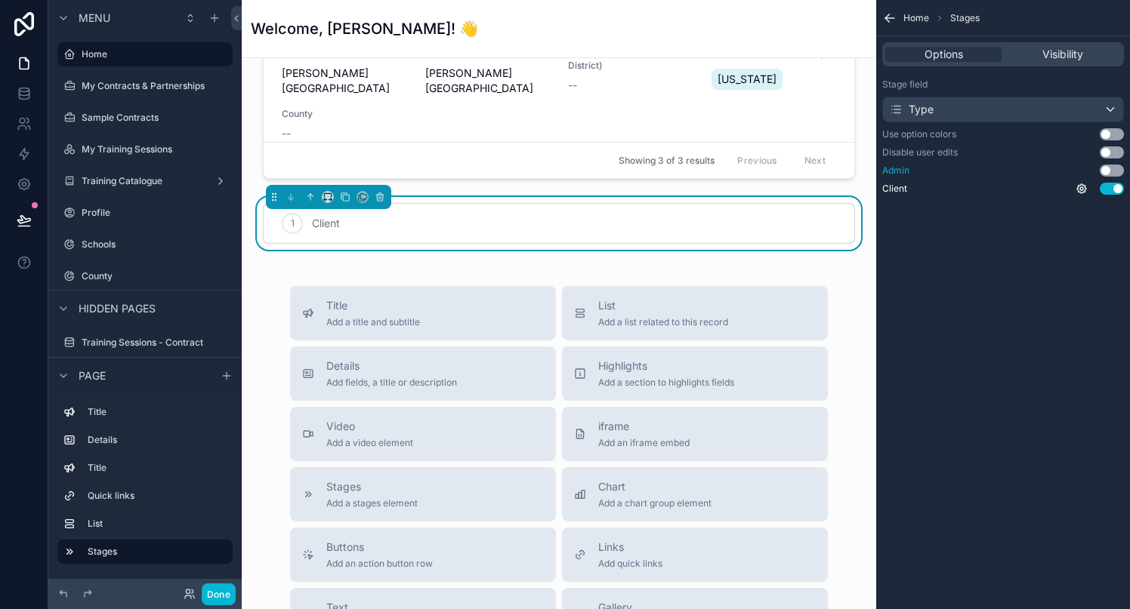
click at [1112, 170] on button "Use setting" at bounding box center [1111, 171] width 24 height 12
click at [1084, 186] on icon "scrollable content" at bounding box center [1081, 189] width 12 height 12
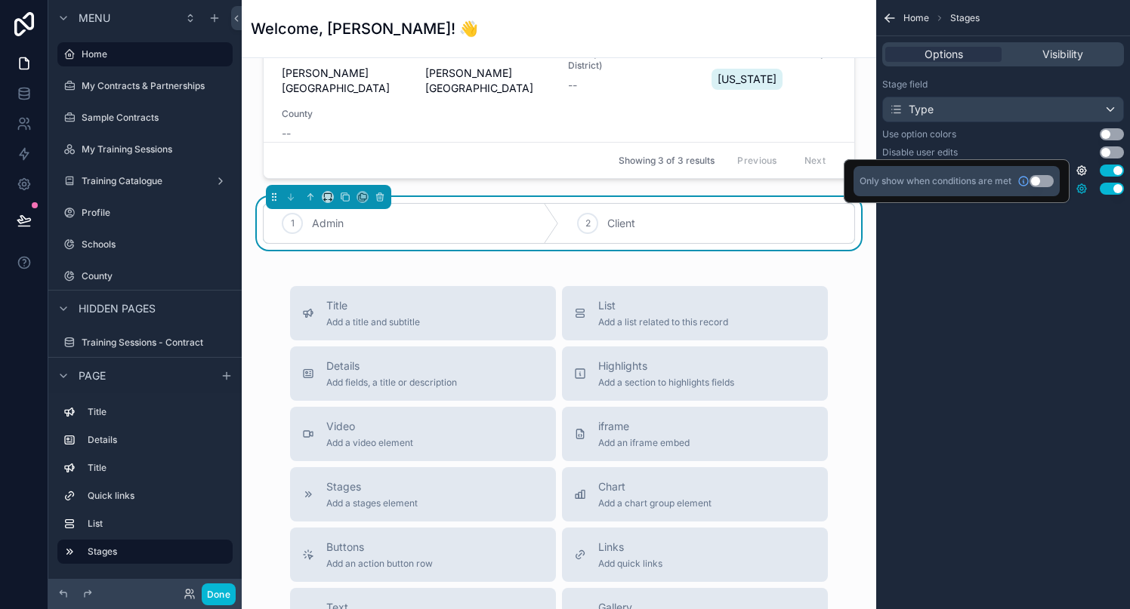
click at [1084, 186] on icon "scrollable content" at bounding box center [1081, 189] width 12 height 12
click at [1083, 171] on icon "scrollable content" at bounding box center [1081, 171] width 12 height 12
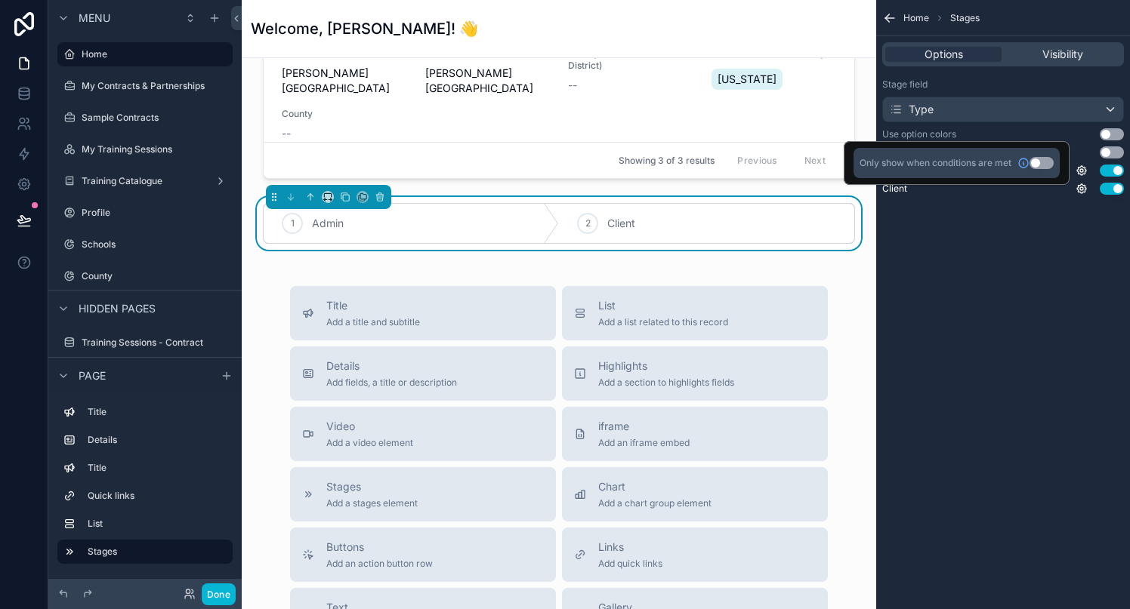
click at [1057, 233] on div "Home Stages Options Visibility Stage field Type Use option colors Use setting D…" at bounding box center [1003, 304] width 254 height 609
click at [1005, 106] on div "Type" at bounding box center [1003, 109] width 240 height 24
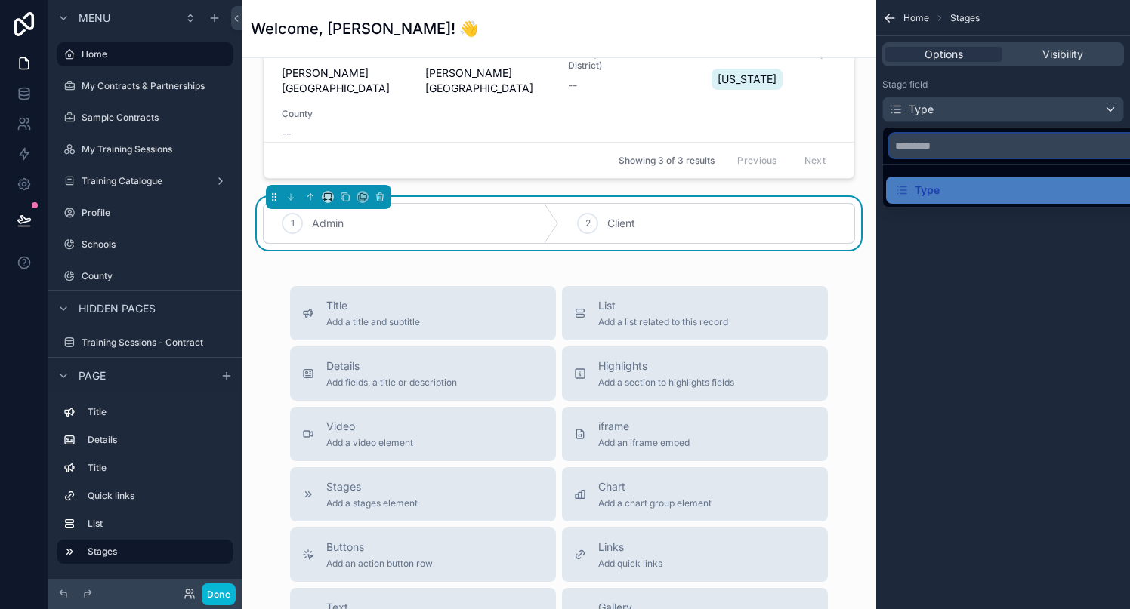
click at [979, 147] on input "text" at bounding box center [1020, 146] width 263 height 24
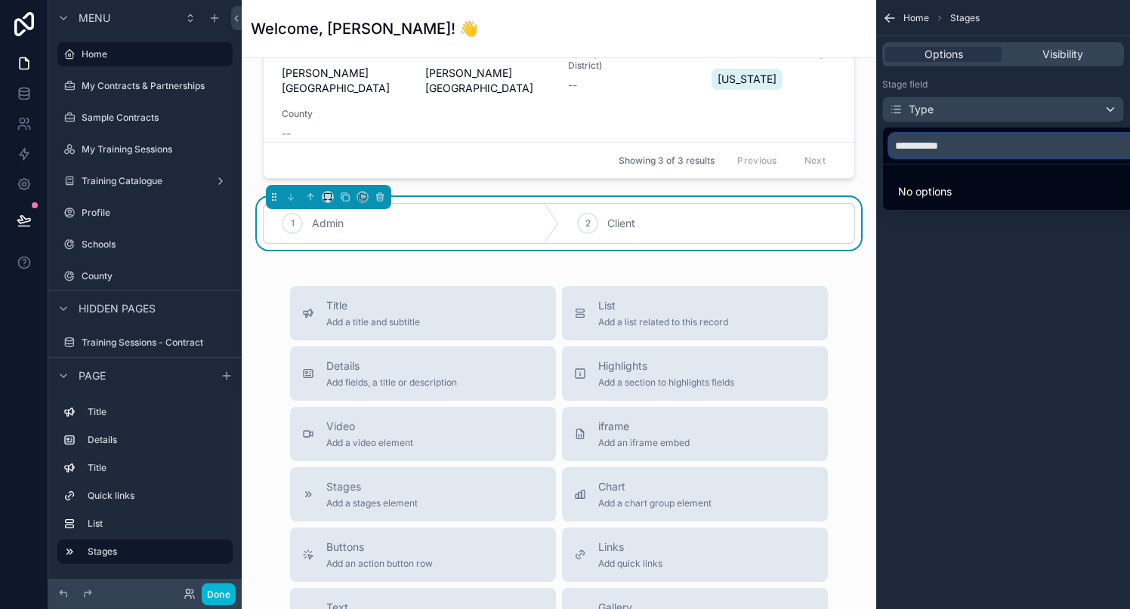
type input "**********"
click at [1083, 52] on div "scrollable content" at bounding box center [565, 304] width 1130 height 609
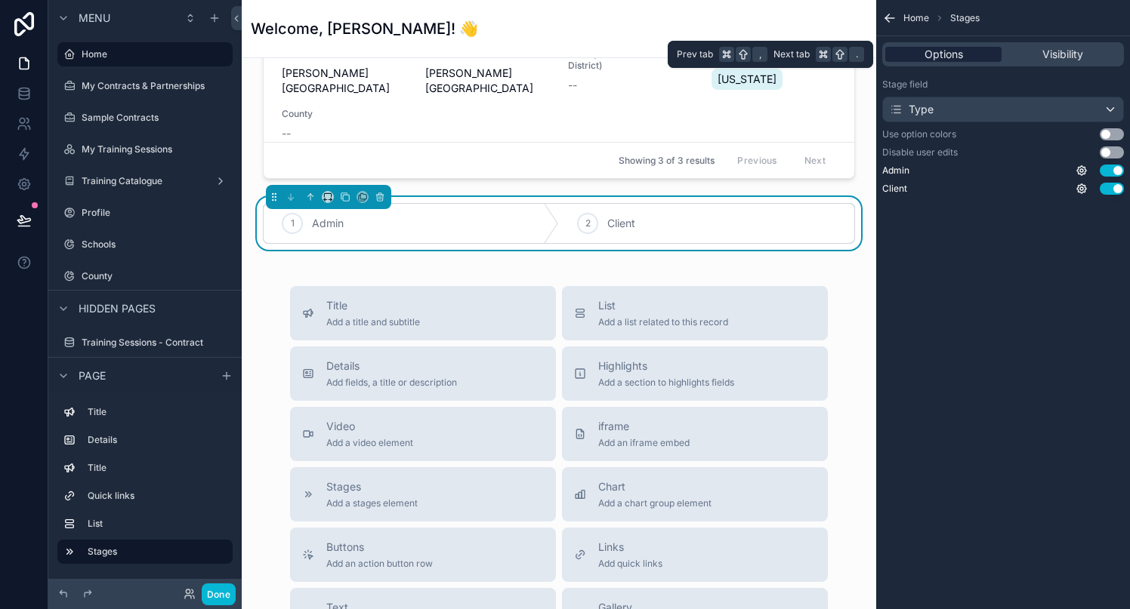
click at [965, 48] on div "Options" at bounding box center [943, 54] width 116 height 15
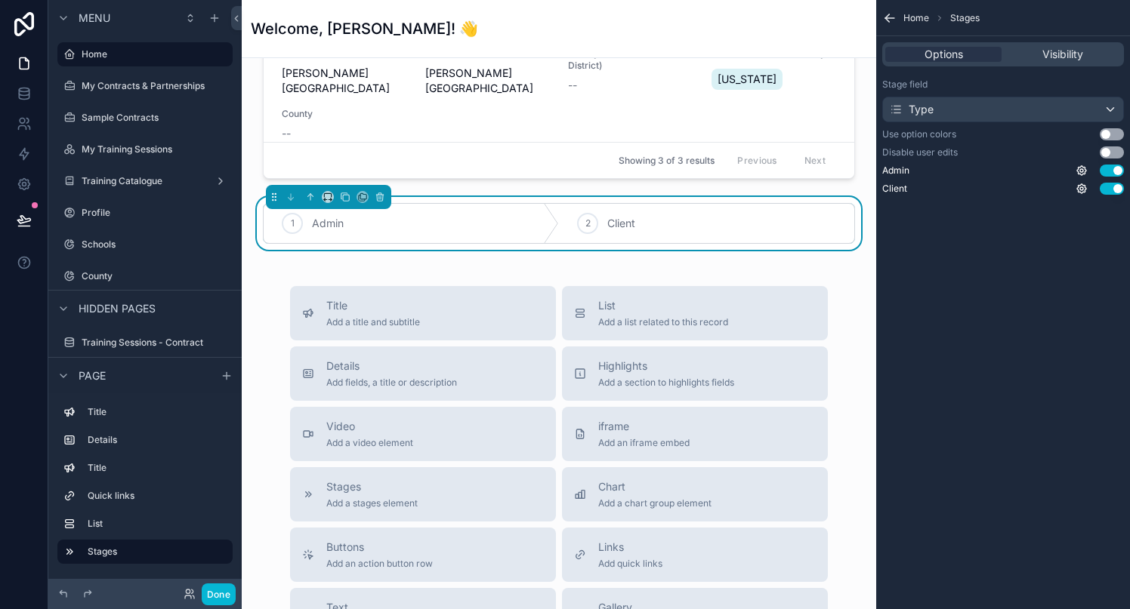
click at [887, 16] on icon "scrollable content" at bounding box center [889, 18] width 15 height 15
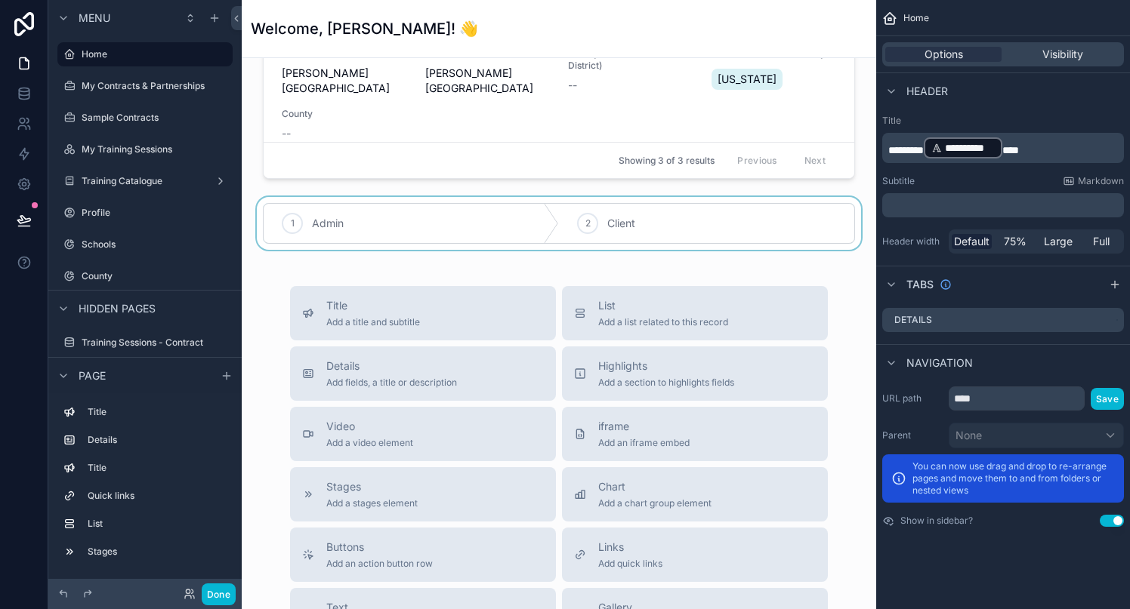
click at [633, 214] on div "scrollable content" at bounding box center [559, 223] width 610 height 53
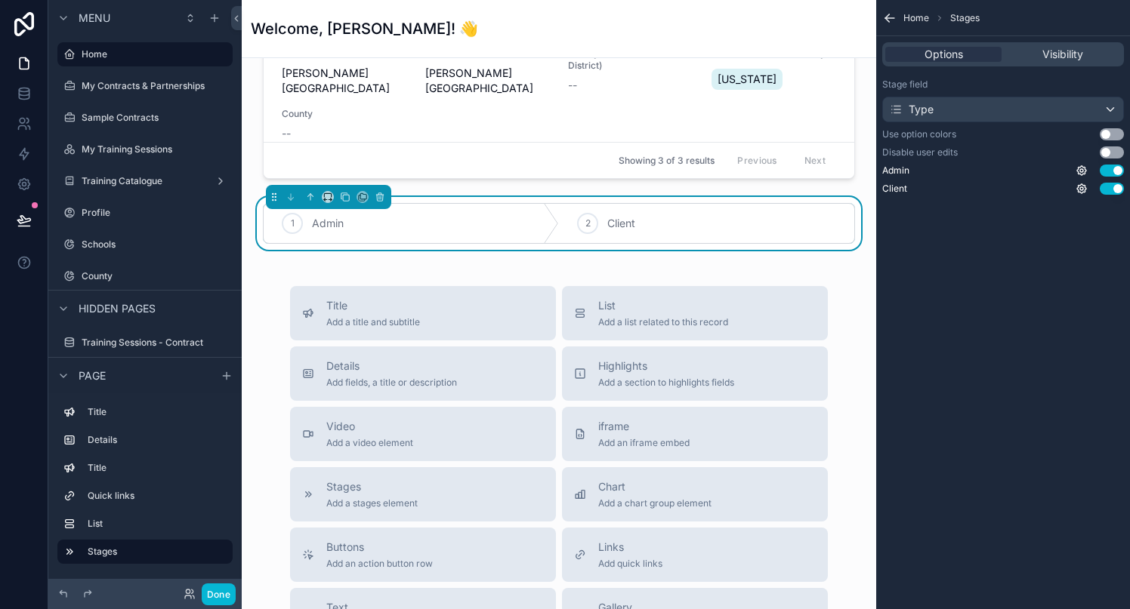
click at [694, 236] on div "2 Client" at bounding box center [706, 223] width 295 height 39
click at [840, 147] on div "Showing 3 of 3 results Previous Next" at bounding box center [559, 160] width 591 height 36
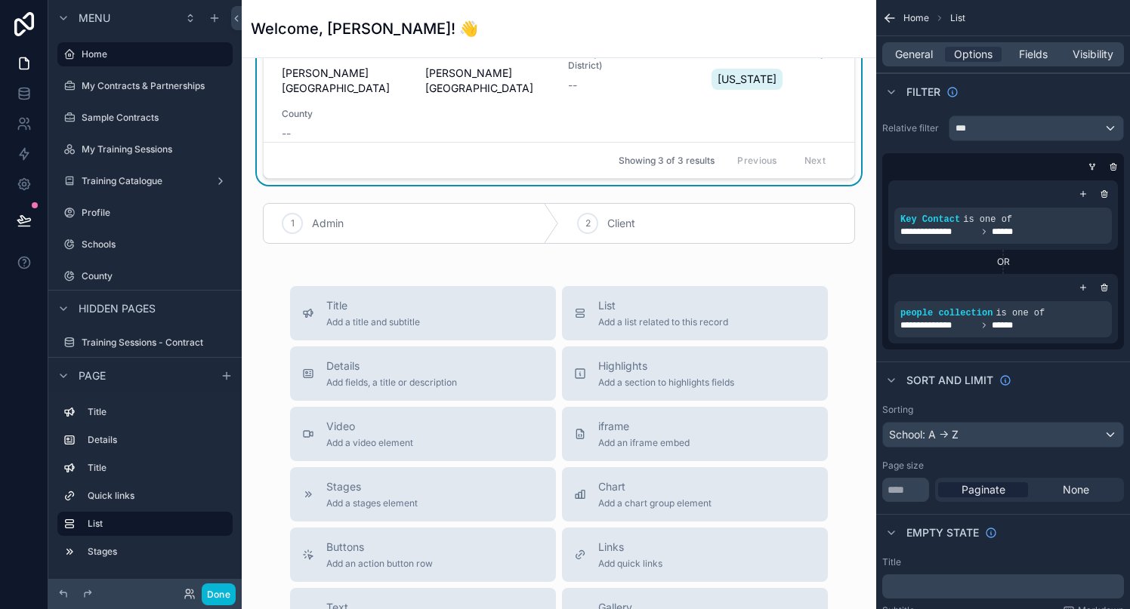
click at [788, 223] on div "scrollable content" at bounding box center [559, 223] width 610 height 53
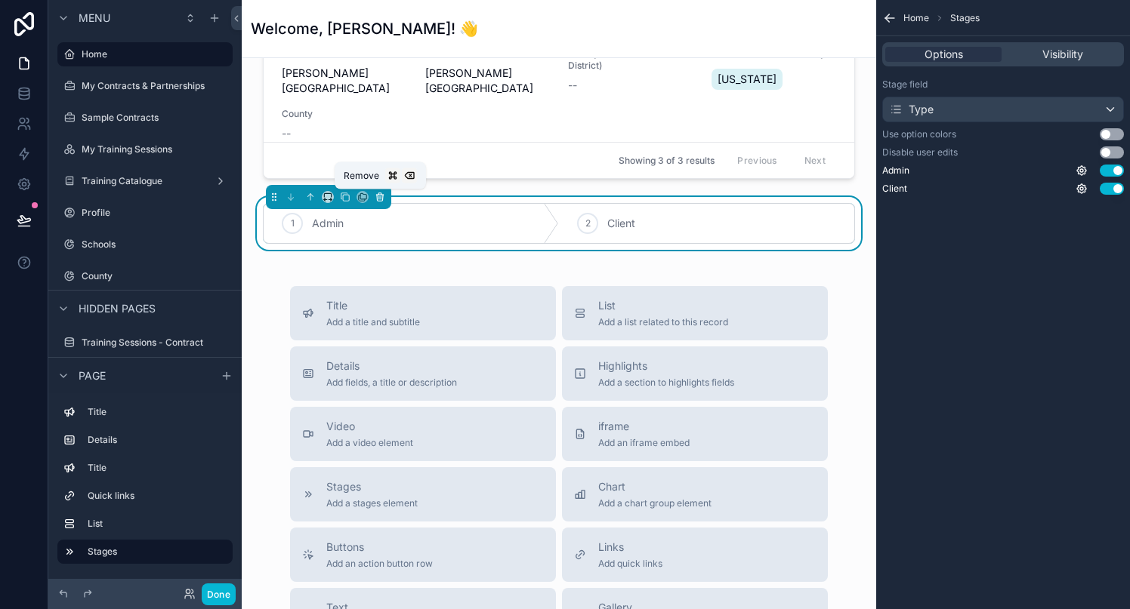
click at [381, 199] on icon "scrollable content" at bounding box center [381, 198] width 0 height 3
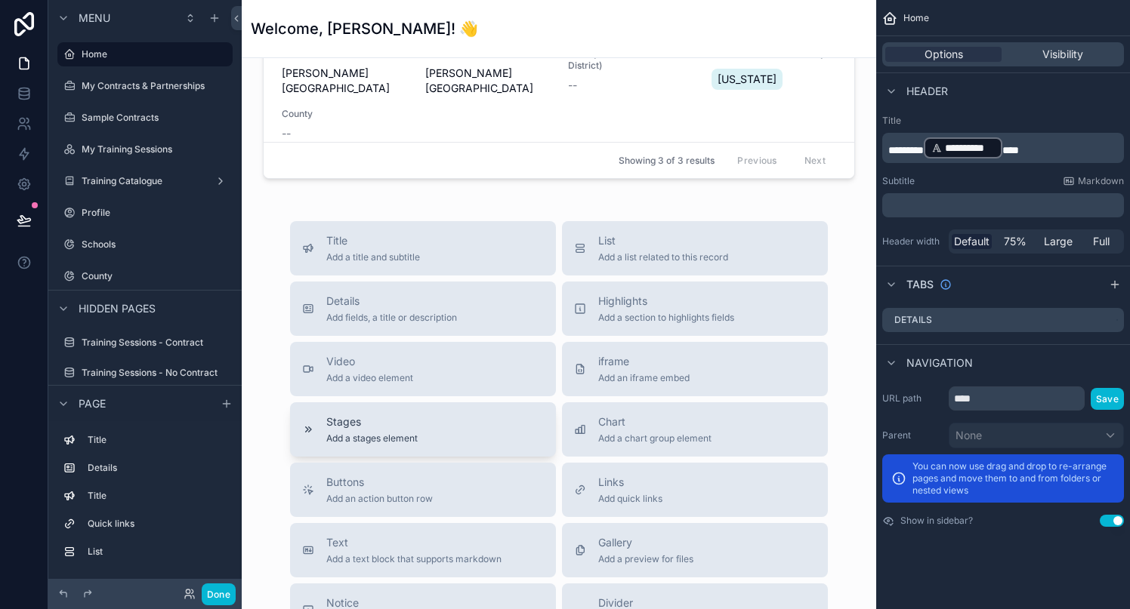
click at [400, 434] on span "Add a stages element" at bounding box center [371, 439] width 91 height 12
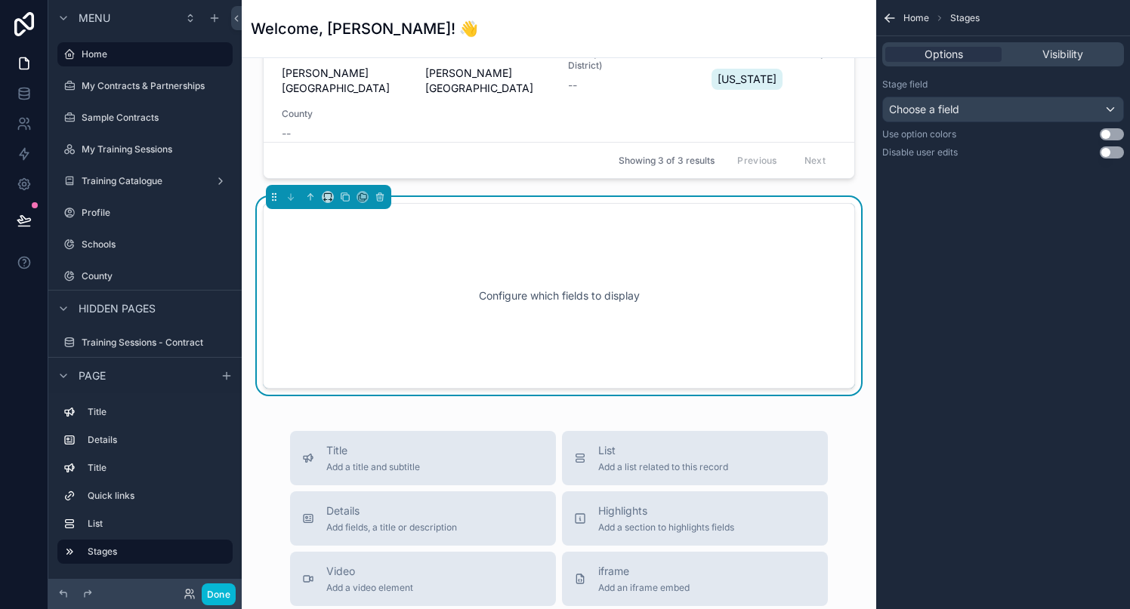
scroll to position [1531, 0]
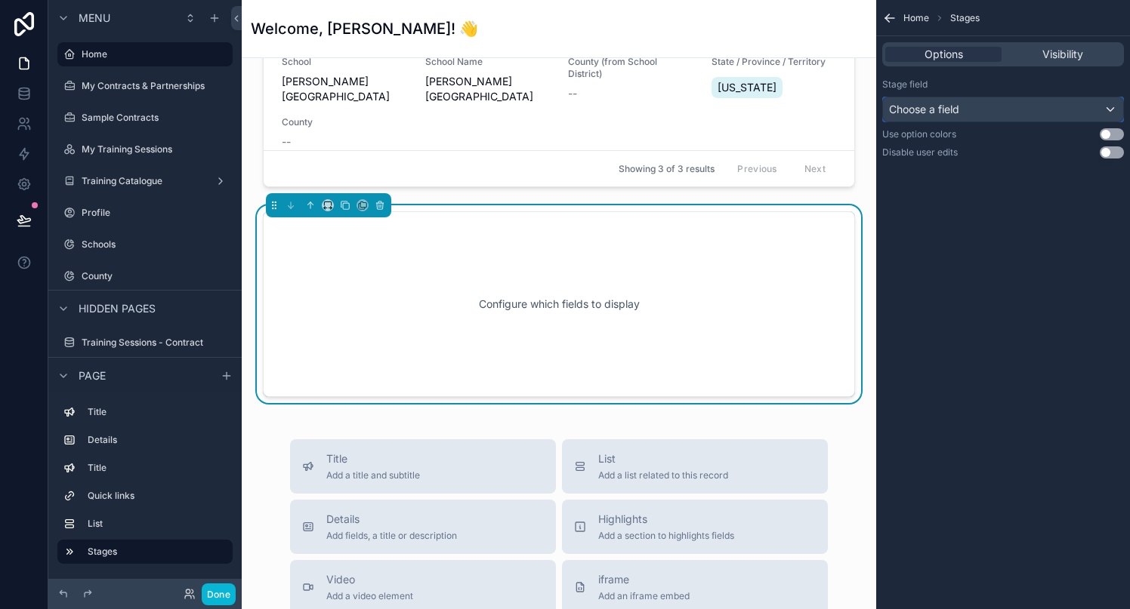
click at [1087, 105] on div "Choose a field" at bounding box center [1003, 109] width 240 height 24
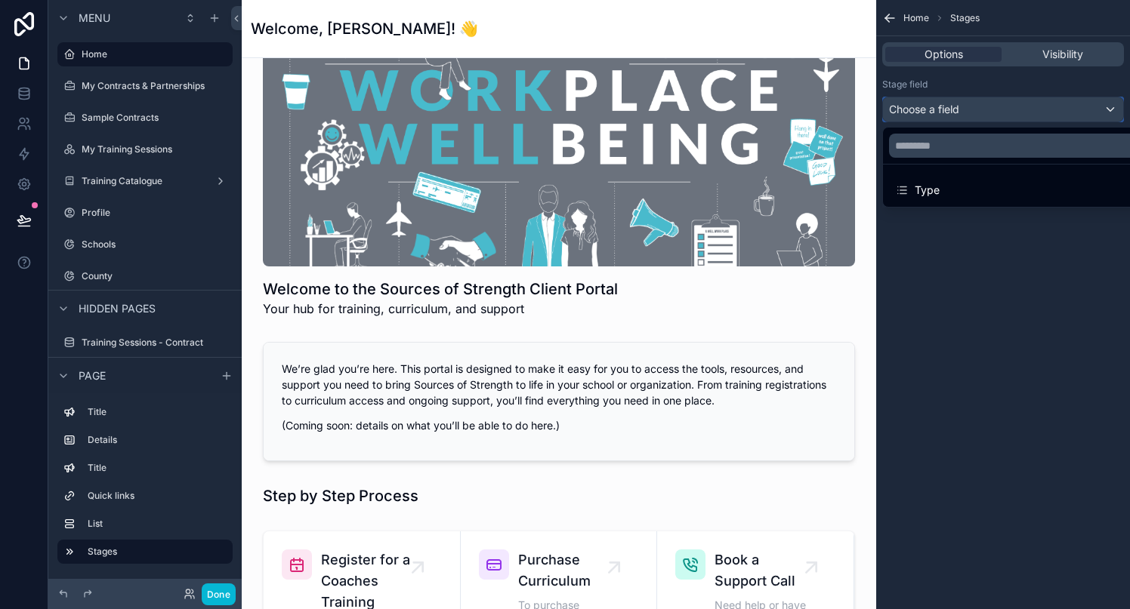
scroll to position [0, 0]
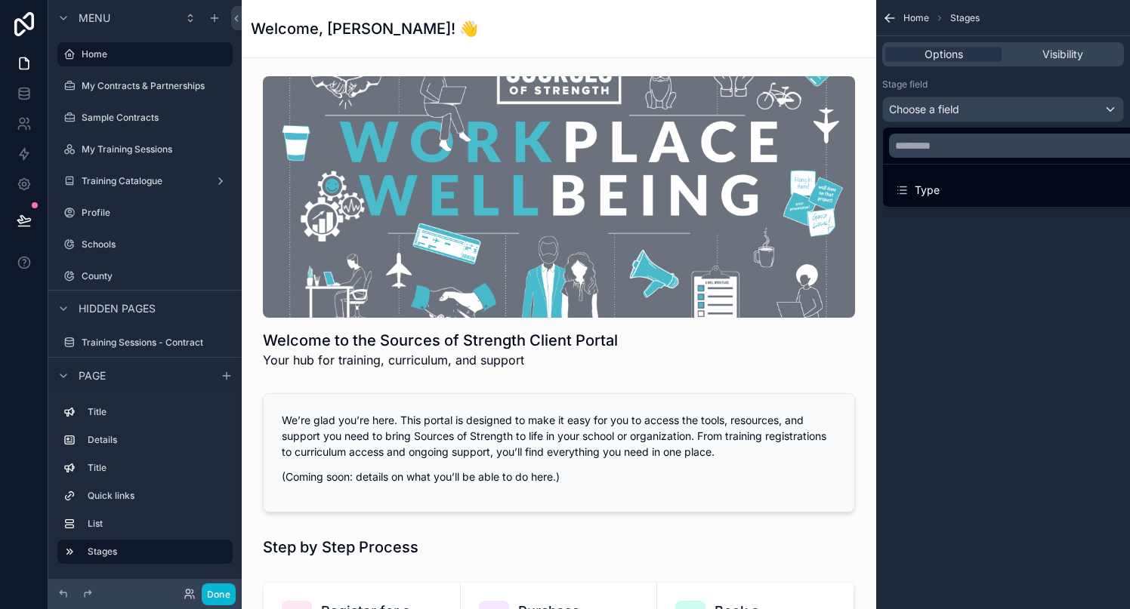
click at [640, 32] on div "Welcome, [PERSON_NAME]! 👋" at bounding box center [559, 28] width 616 height 21
click at [91, 48] on div "scrollable content" at bounding box center [565, 304] width 1130 height 609
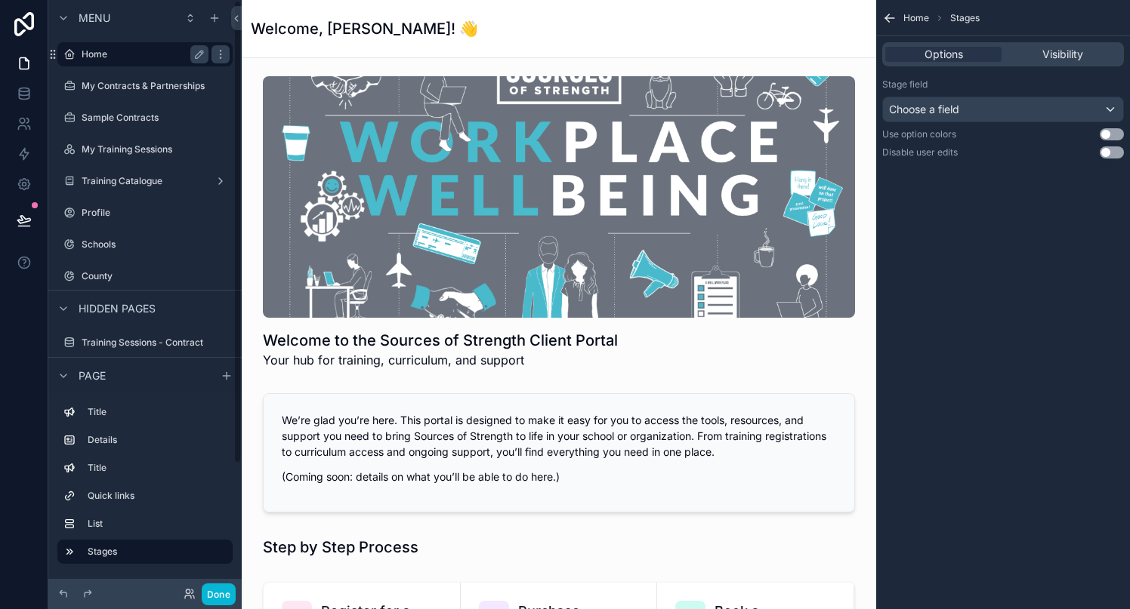
click at [88, 55] on label "Home" at bounding box center [142, 54] width 121 height 12
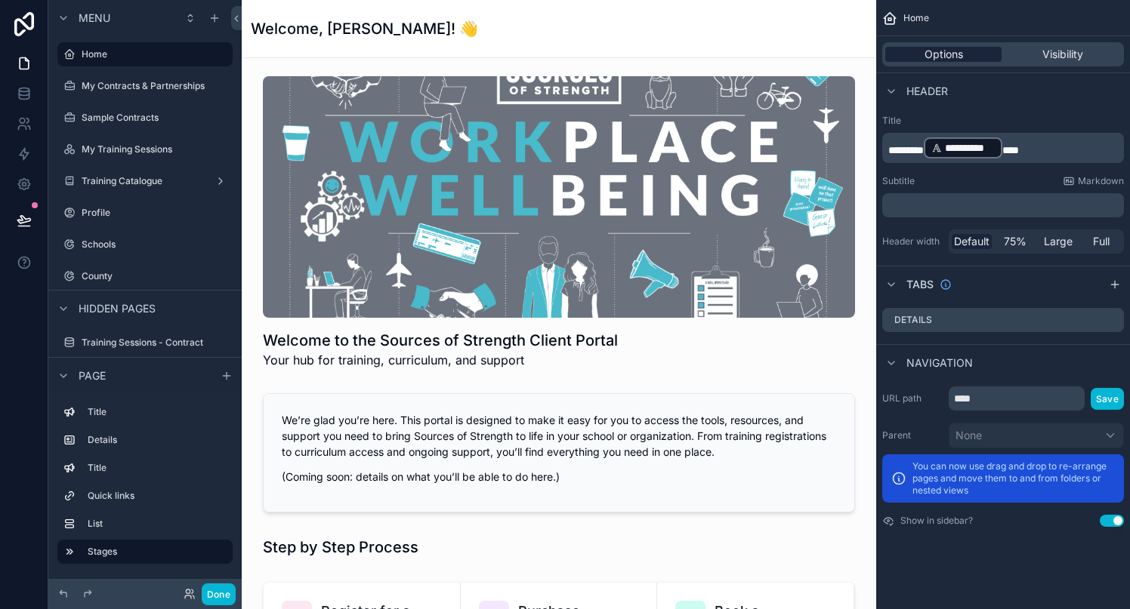
click at [954, 51] on span "Options" at bounding box center [943, 54] width 39 height 15
click at [896, 19] on icon "scrollable content" at bounding box center [889, 18] width 15 height 15
click at [890, 19] on icon "scrollable content" at bounding box center [889, 18] width 15 height 15
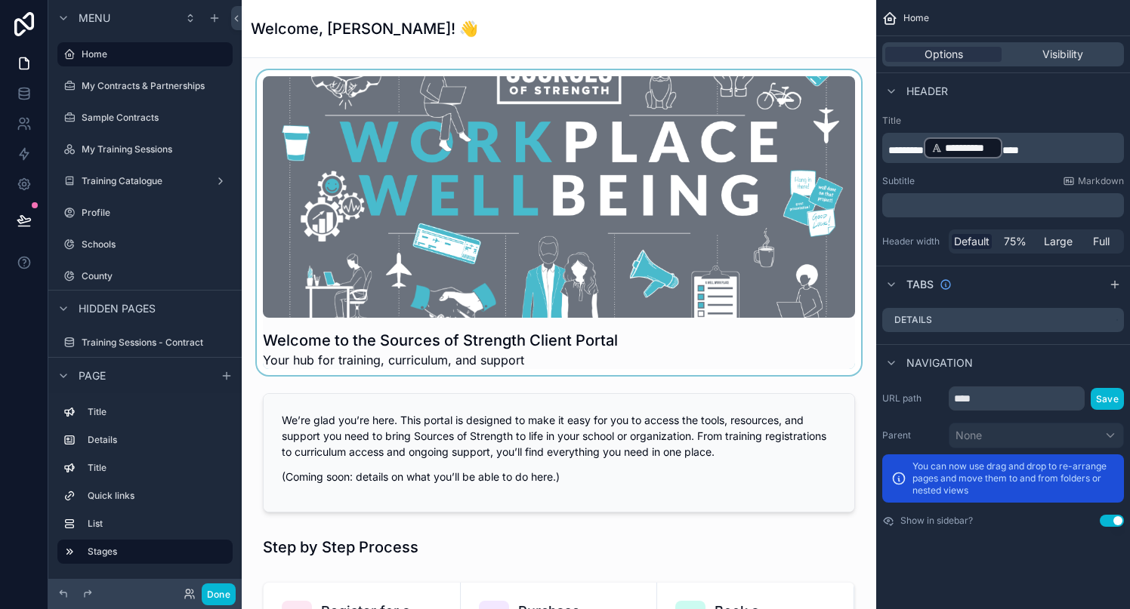
click at [739, 256] on div "scrollable content" at bounding box center [559, 222] width 610 height 305
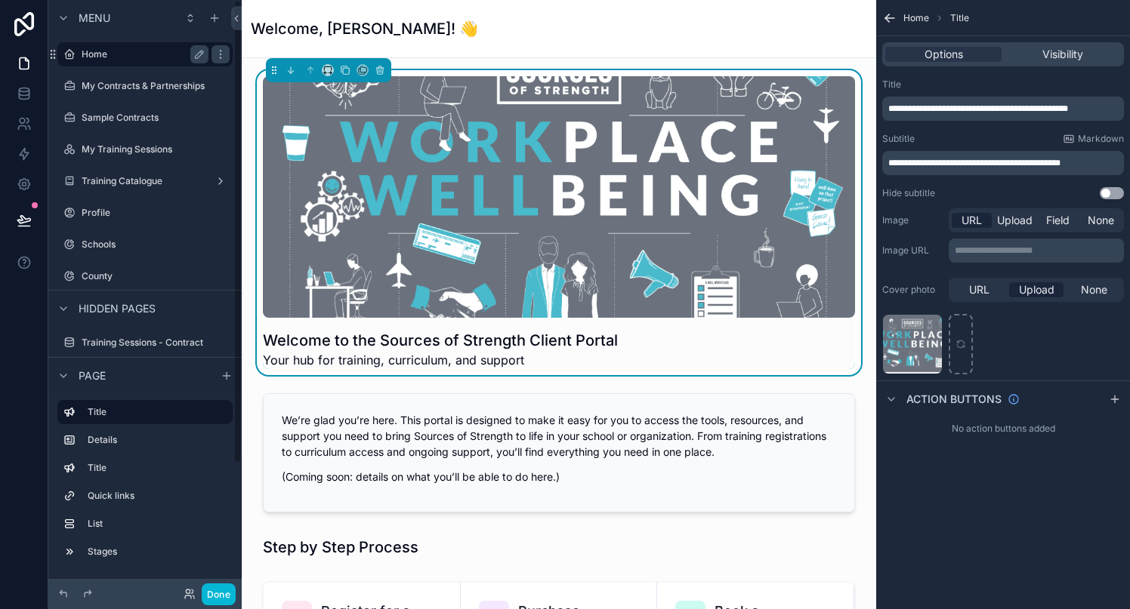
click at [122, 55] on label "Home" at bounding box center [142, 54] width 121 height 12
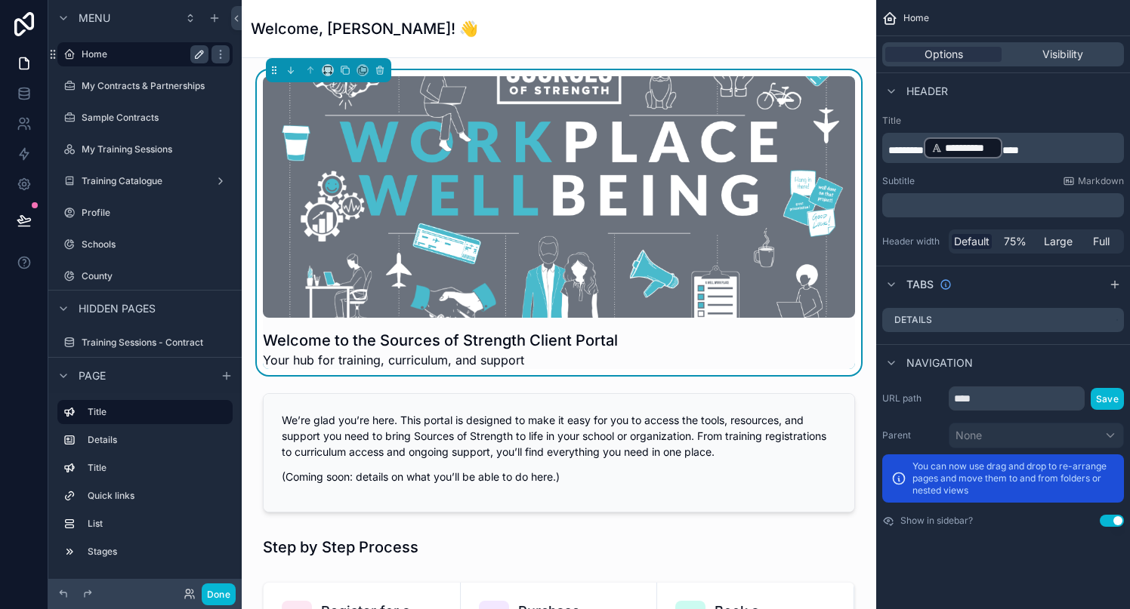
click at [193, 55] on icon "scrollable content" at bounding box center [199, 54] width 12 height 12
click at [217, 56] on icon "scrollable content" at bounding box center [220, 54] width 12 height 12
click at [506, 41] on div "Welcome, [PERSON_NAME]! 👋" at bounding box center [559, 28] width 616 height 57
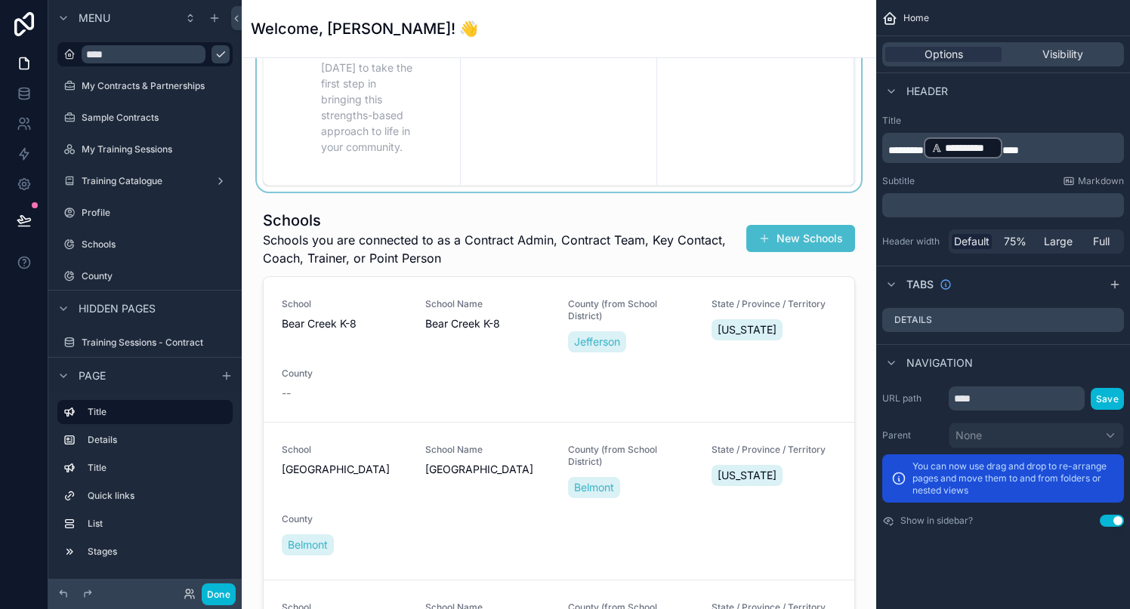
scroll to position [1010, 0]
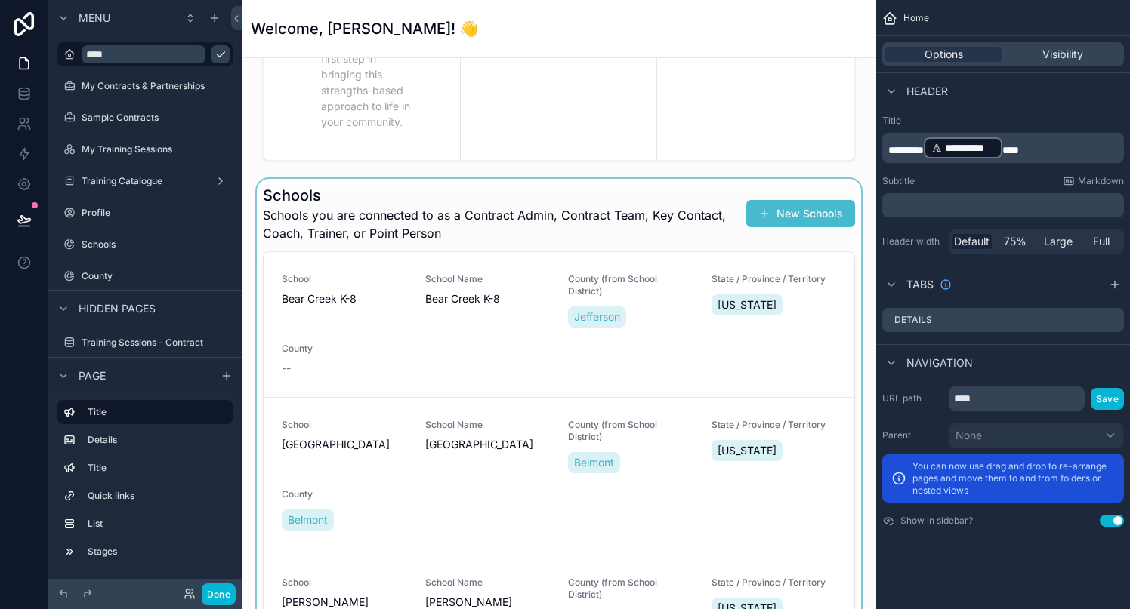
click at [664, 187] on div "scrollable content" at bounding box center [559, 446] width 610 height 535
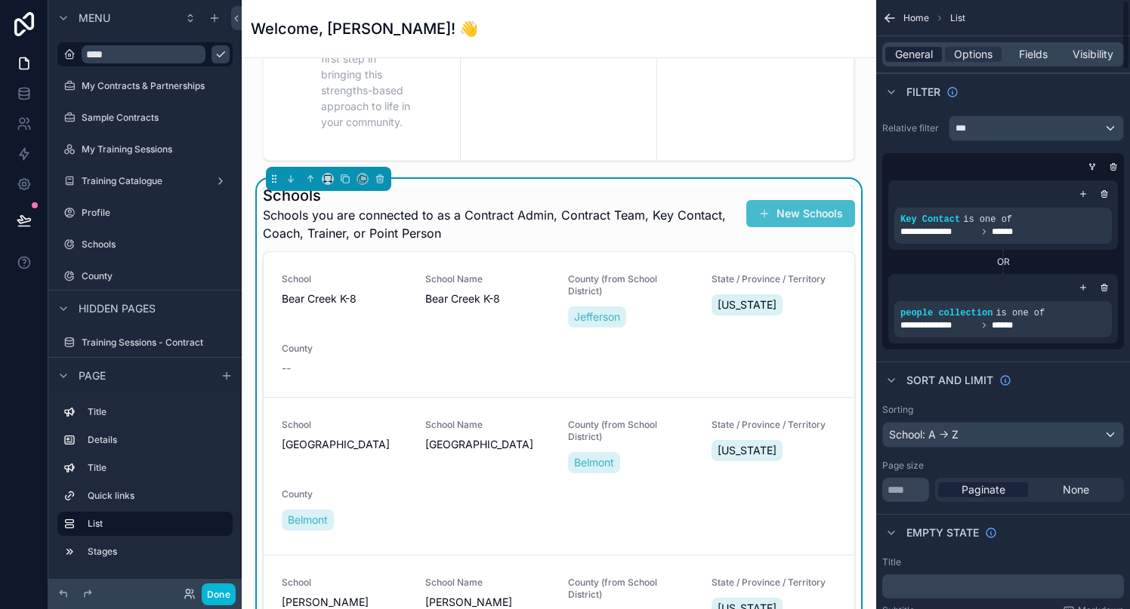
click at [902, 57] on span "General" at bounding box center [914, 54] width 38 height 15
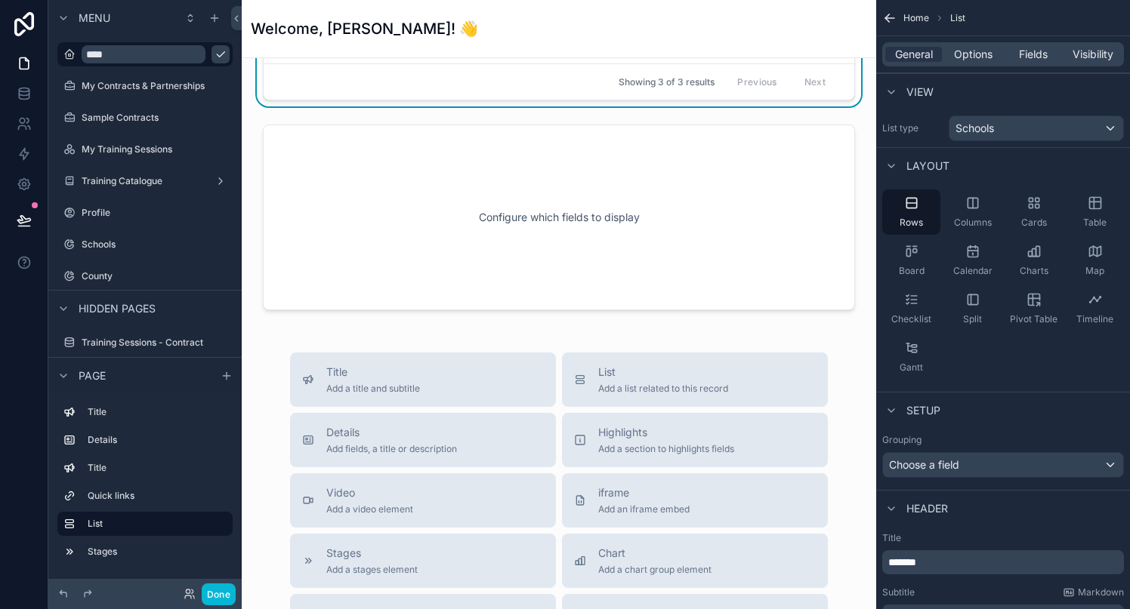
scroll to position [1627, 0]
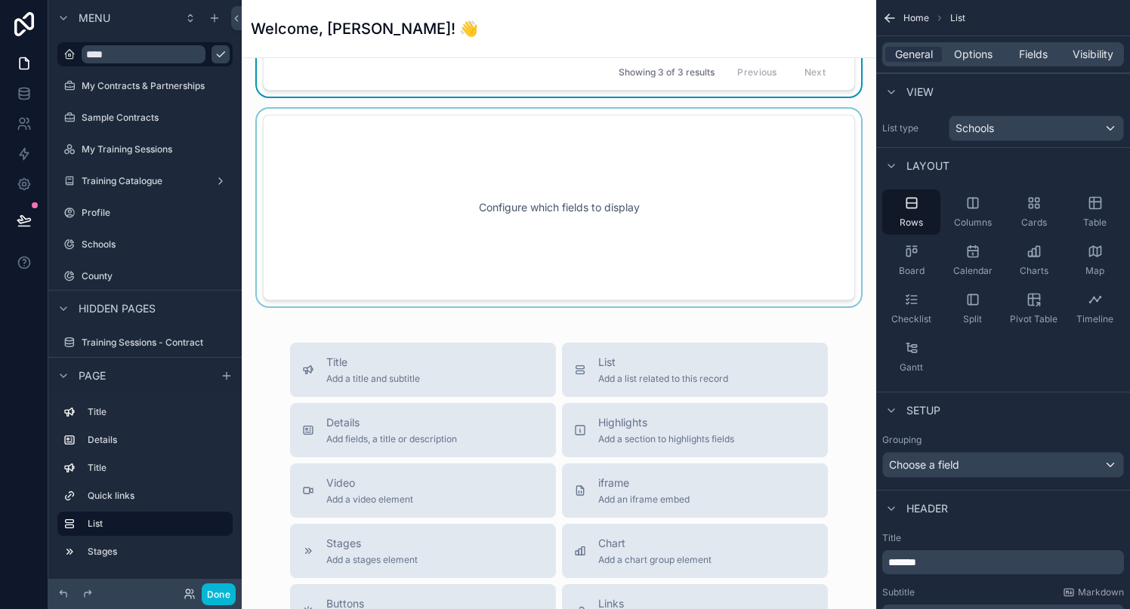
click at [628, 196] on div "scrollable content" at bounding box center [559, 208] width 610 height 198
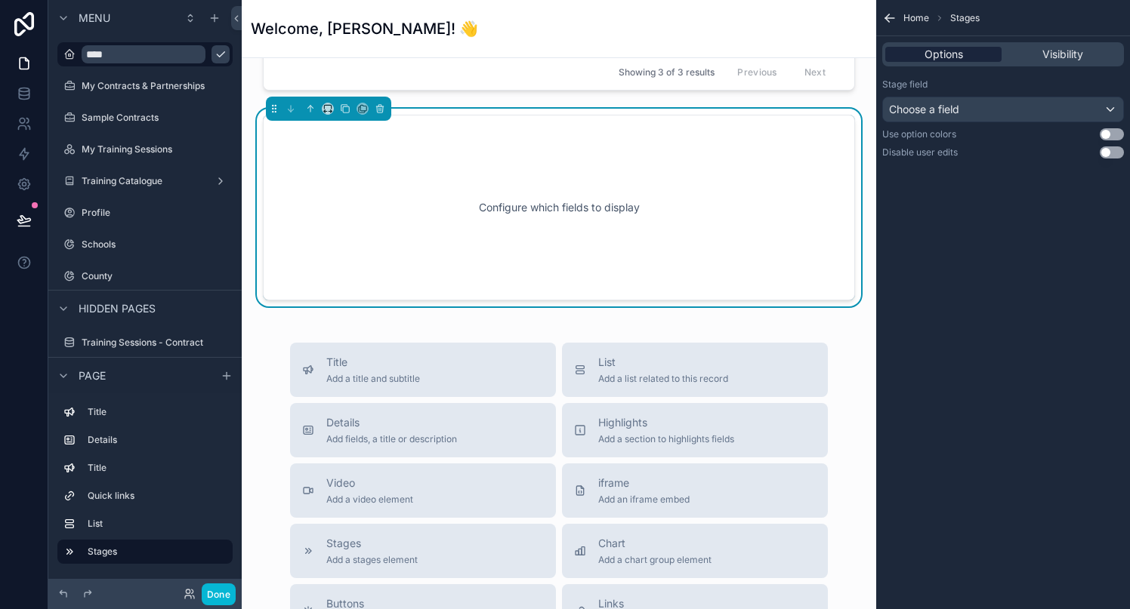
click at [954, 55] on span "Options" at bounding box center [943, 54] width 39 height 15
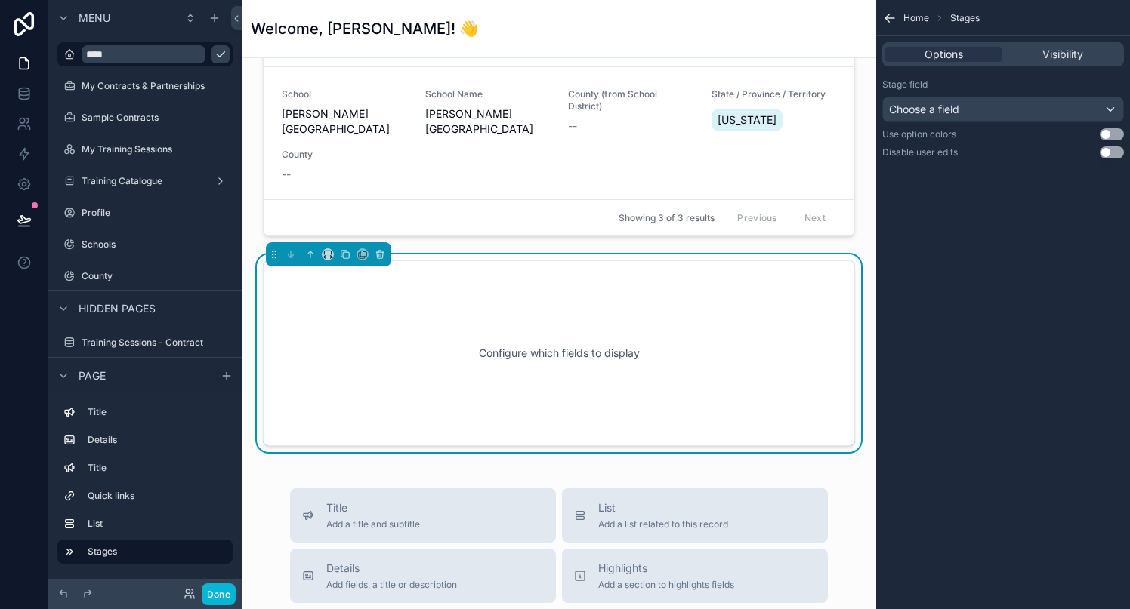
scroll to position [1480, 0]
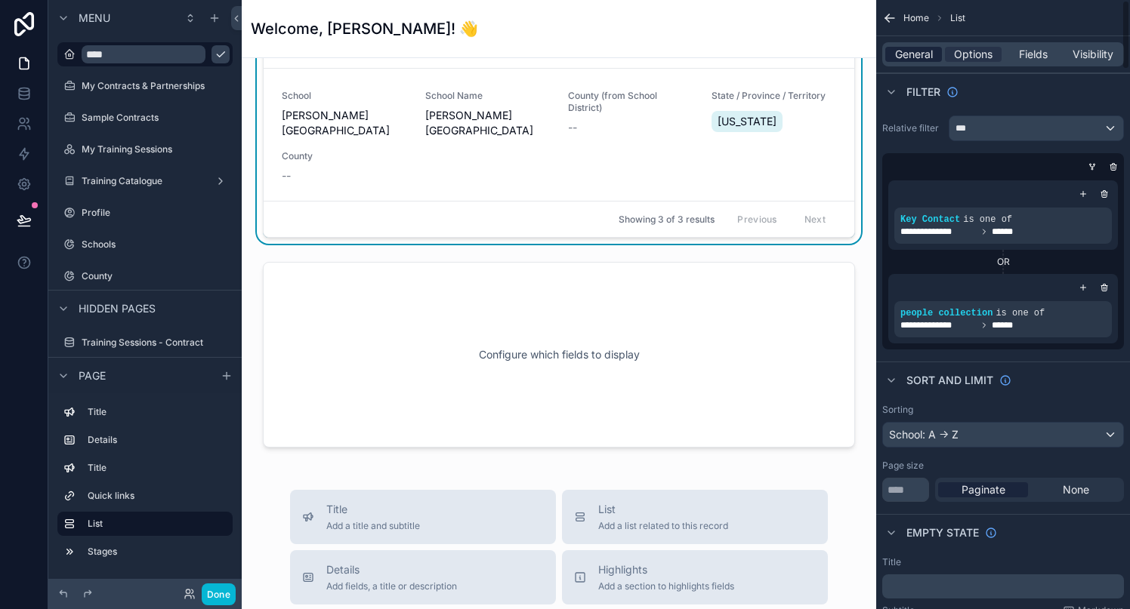
click at [908, 52] on span "General" at bounding box center [914, 54] width 38 height 15
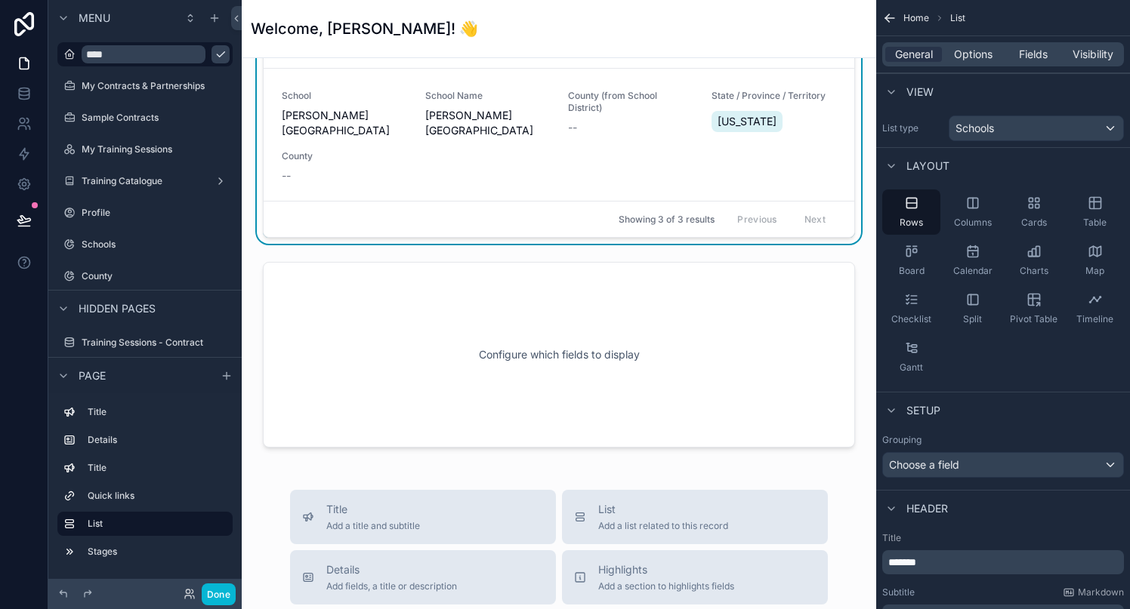
drag, startPoint x: 765, startPoint y: 312, endPoint x: 760, endPoint y: 213, distance: 99.0
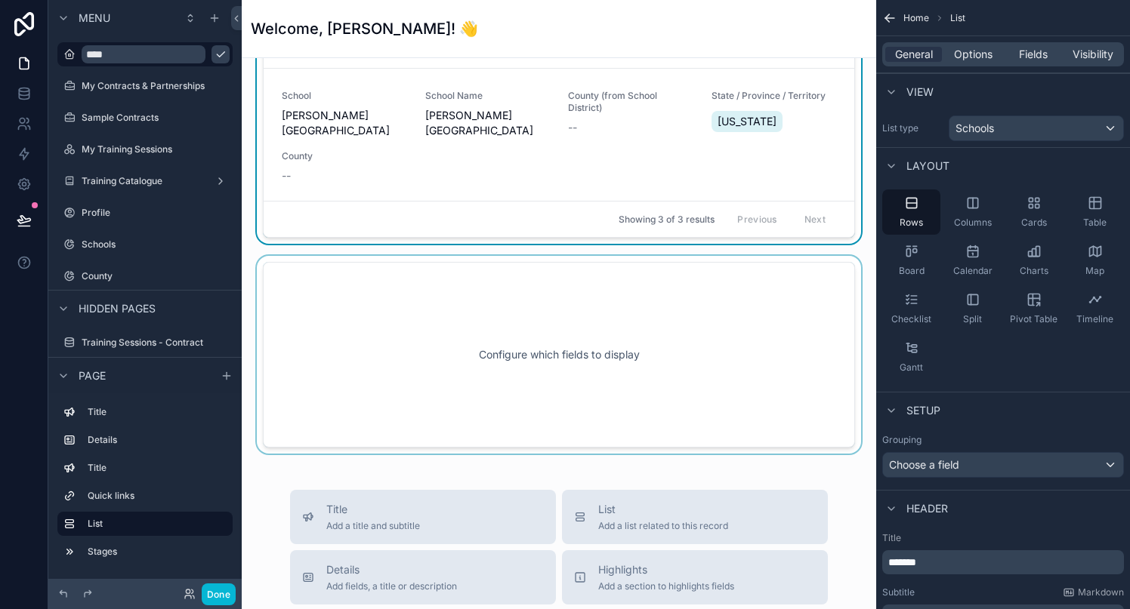
click at [789, 335] on div "scrollable content" at bounding box center [559, 355] width 610 height 198
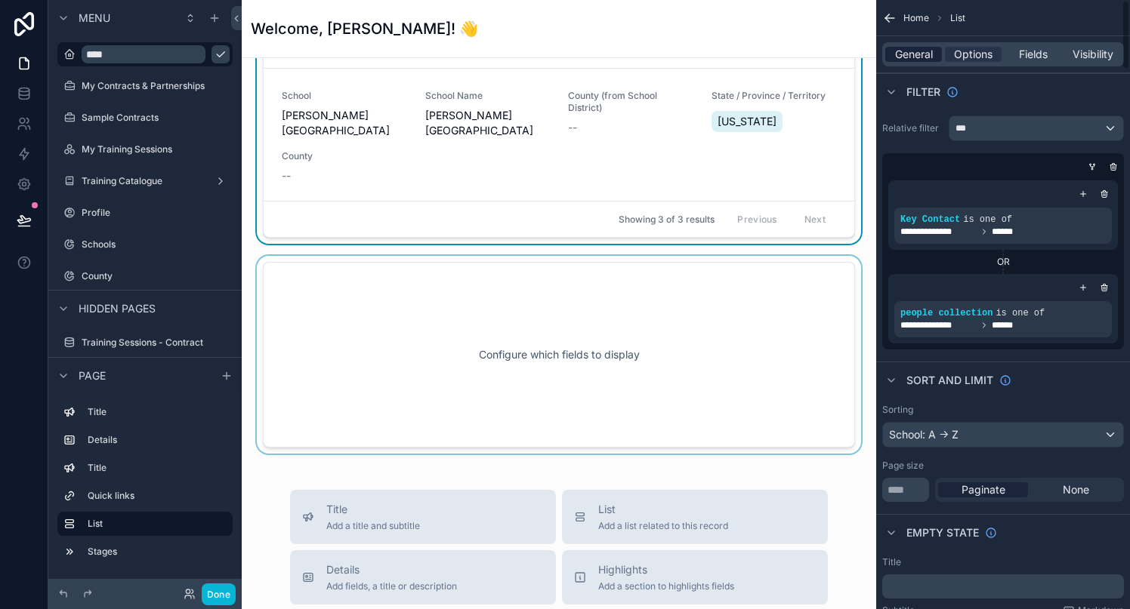
click at [915, 52] on span "General" at bounding box center [914, 54] width 38 height 15
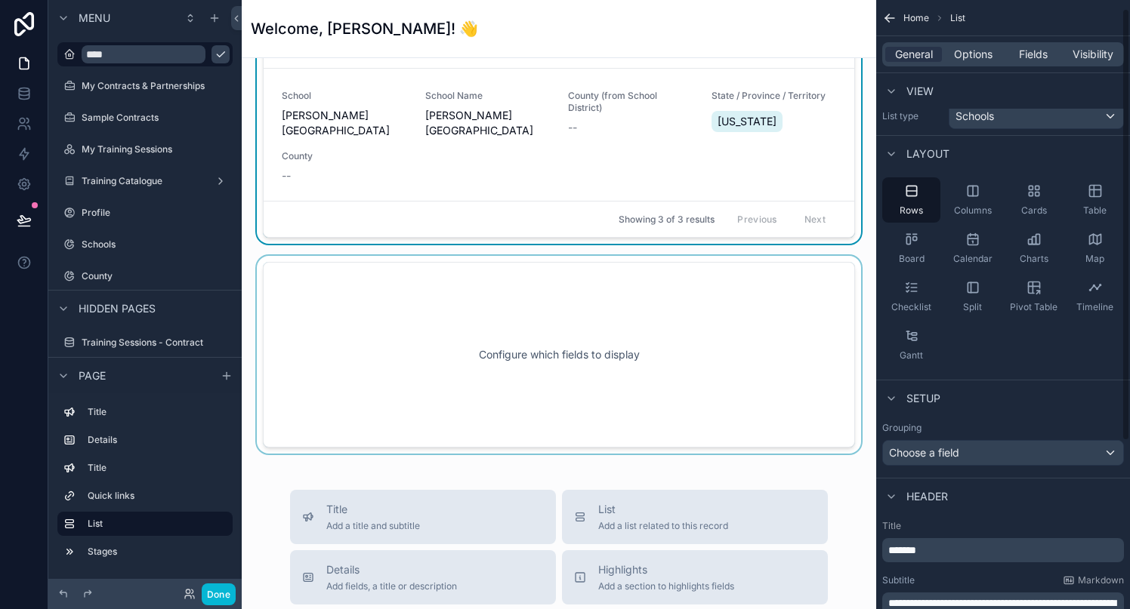
scroll to position [0, 0]
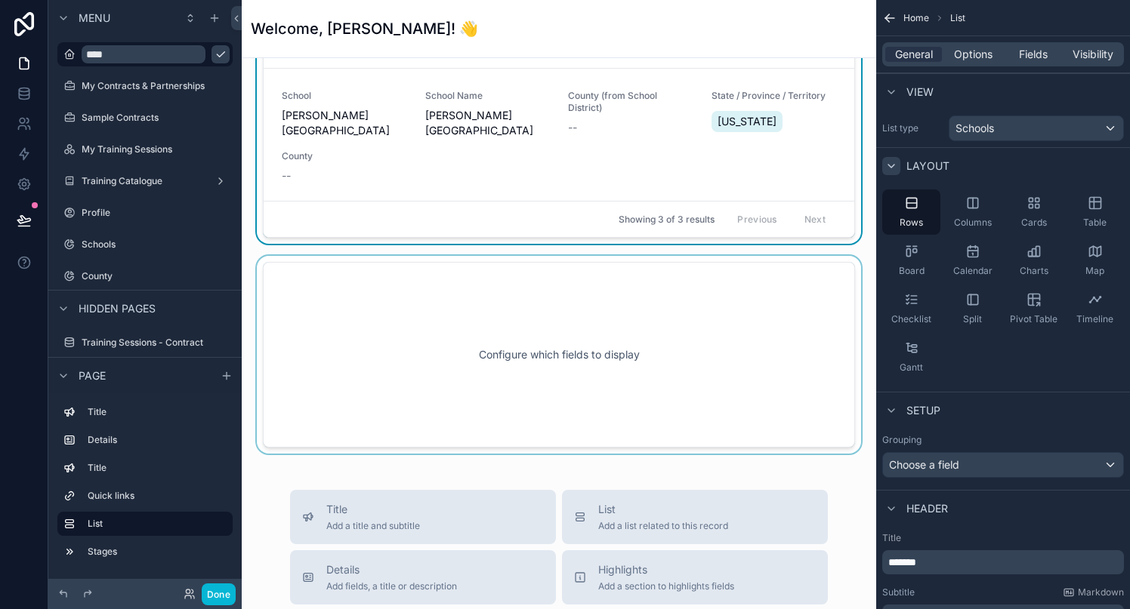
click at [888, 160] on icon "scrollable content" at bounding box center [891, 166] width 12 height 12
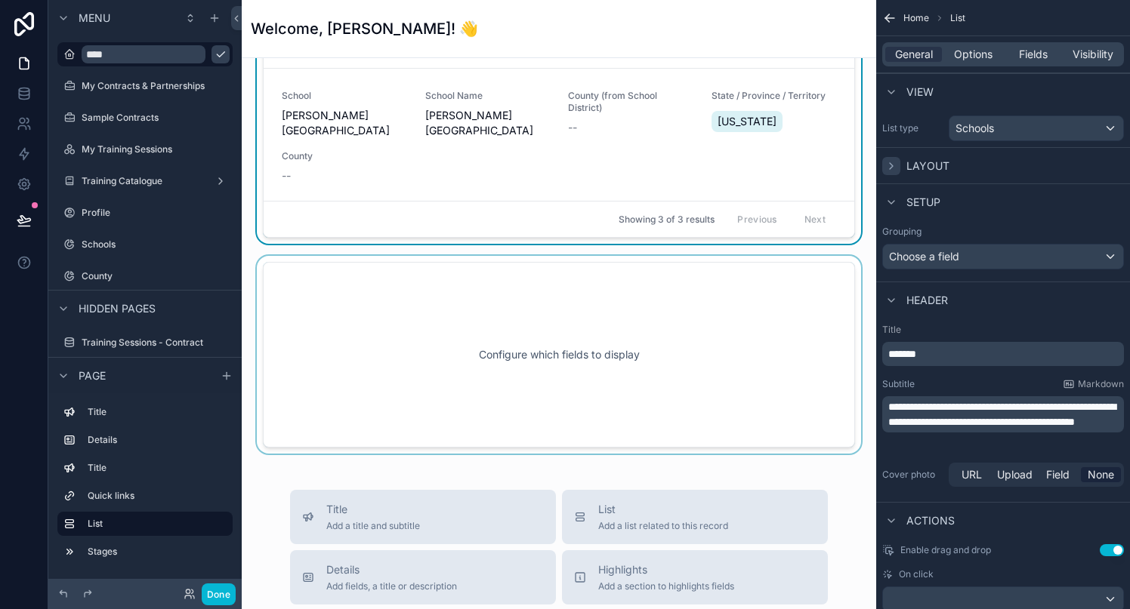
click at [688, 310] on div "scrollable content" at bounding box center [559, 355] width 610 height 198
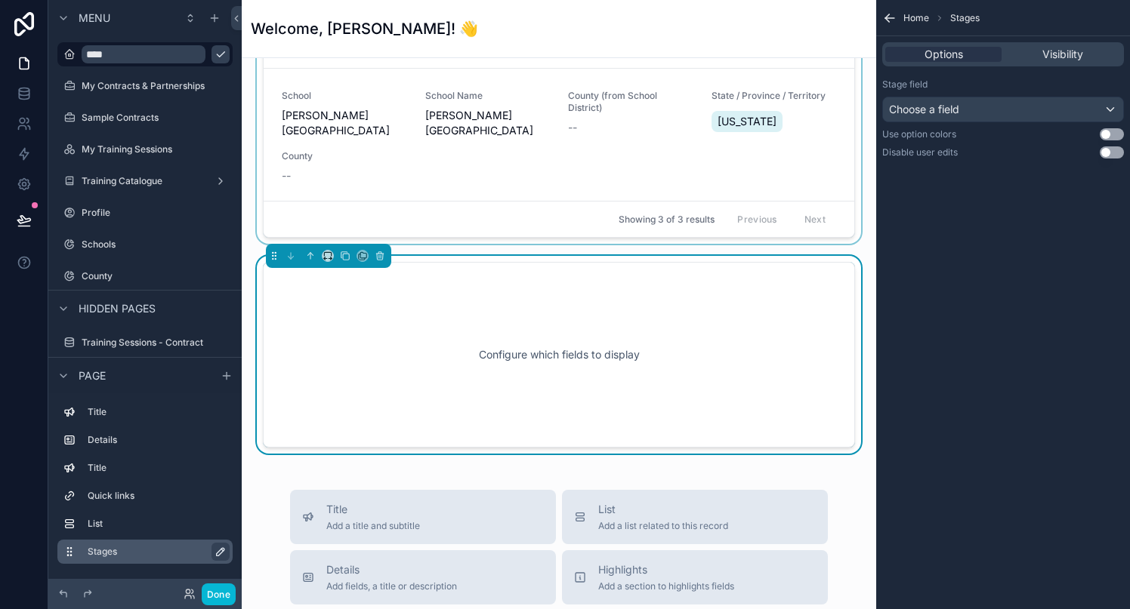
click at [215, 553] on icon "scrollable content" at bounding box center [220, 552] width 12 height 12
click at [221, 554] on icon "scrollable content" at bounding box center [217, 552] width 12 height 12
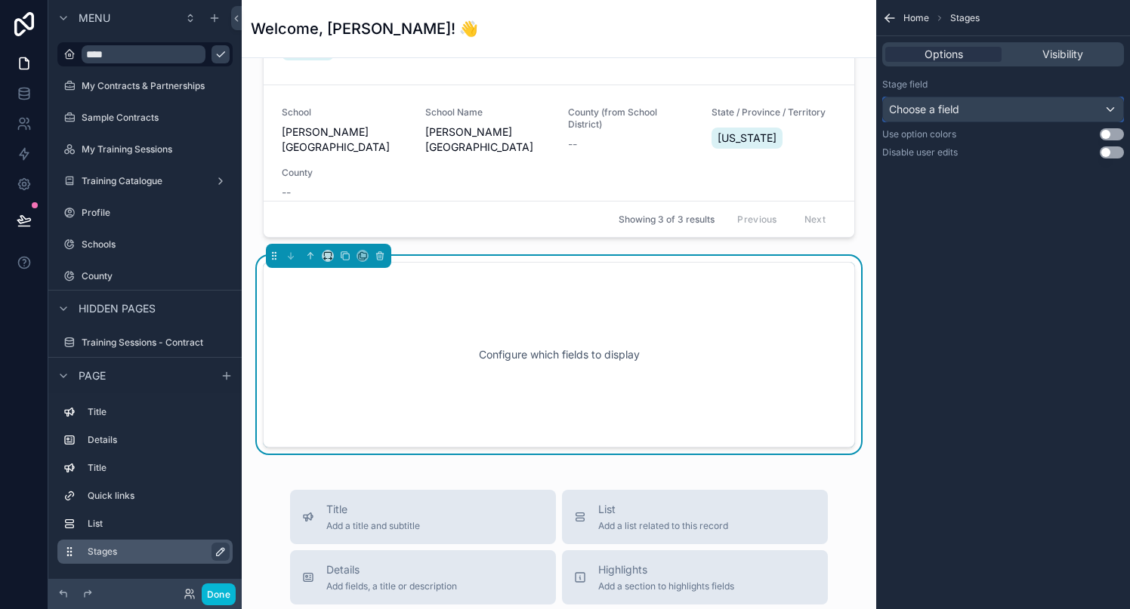
click at [1033, 106] on div "Choose a field" at bounding box center [1003, 109] width 240 height 24
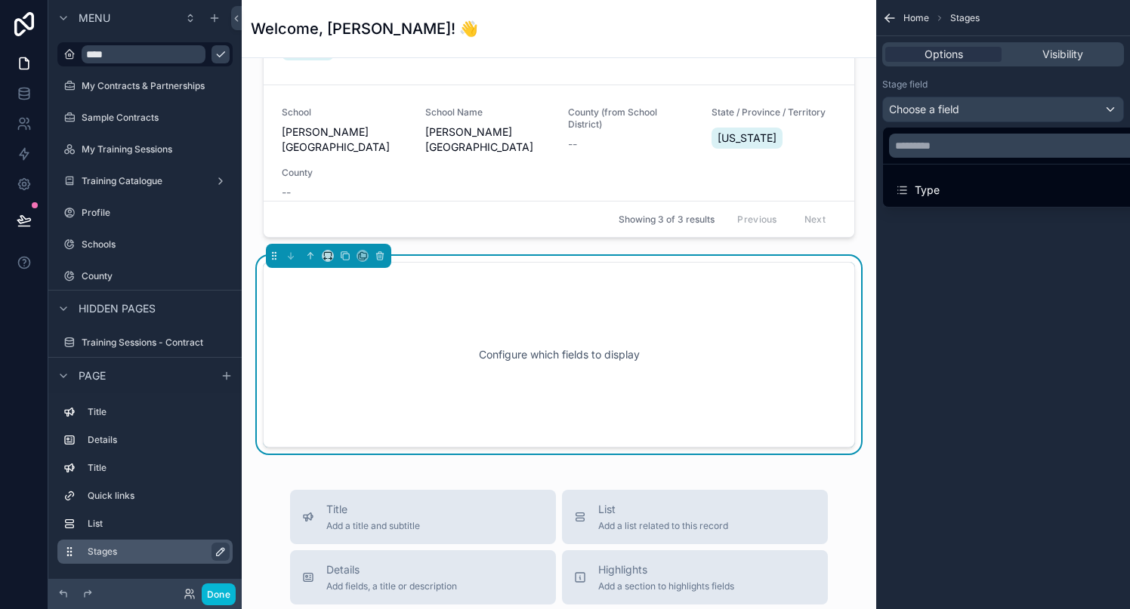
click at [1033, 106] on div "scrollable content" at bounding box center [565, 304] width 1130 height 609
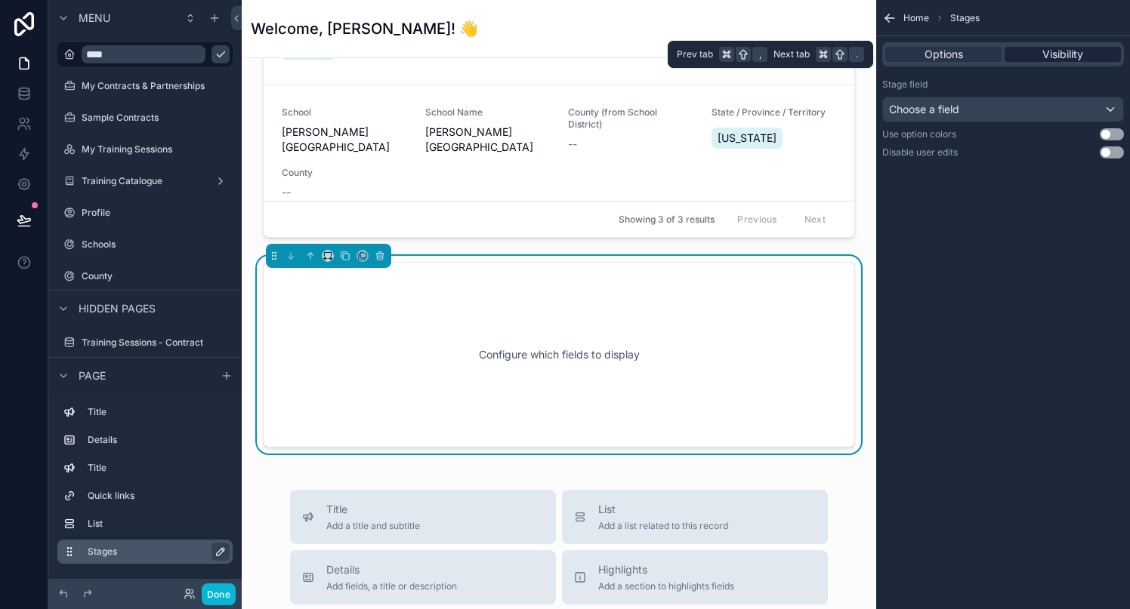
click at [1042, 51] on span "Visibility" at bounding box center [1062, 54] width 41 height 15
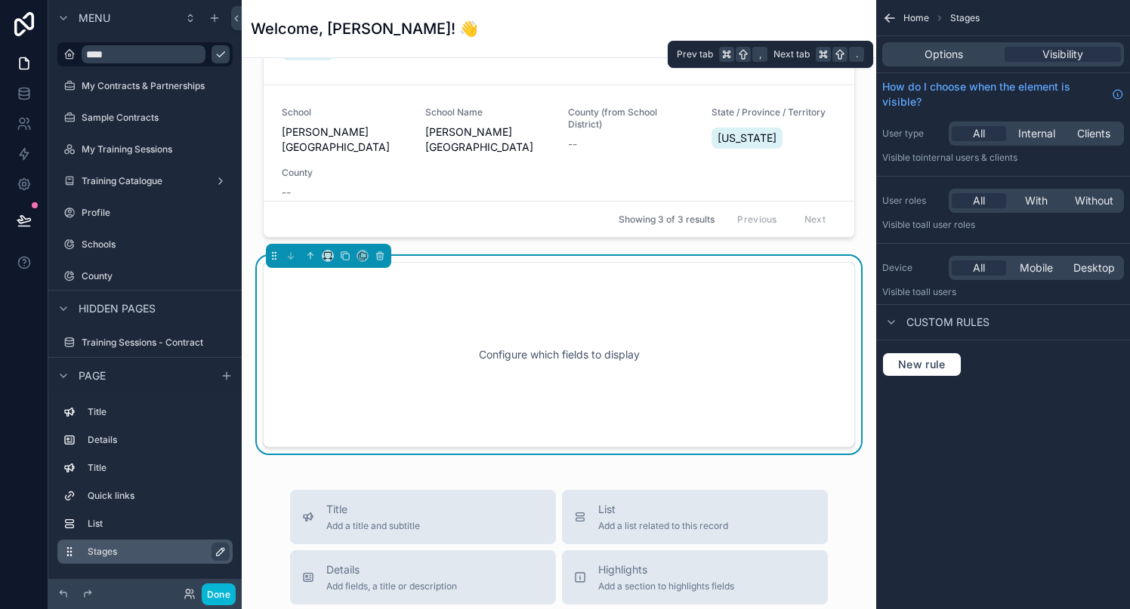
click at [957, 63] on div "Options Visibility" at bounding box center [1003, 54] width 242 height 24
click at [953, 57] on span "Options" at bounding box center [943, 54] width 39 height 15
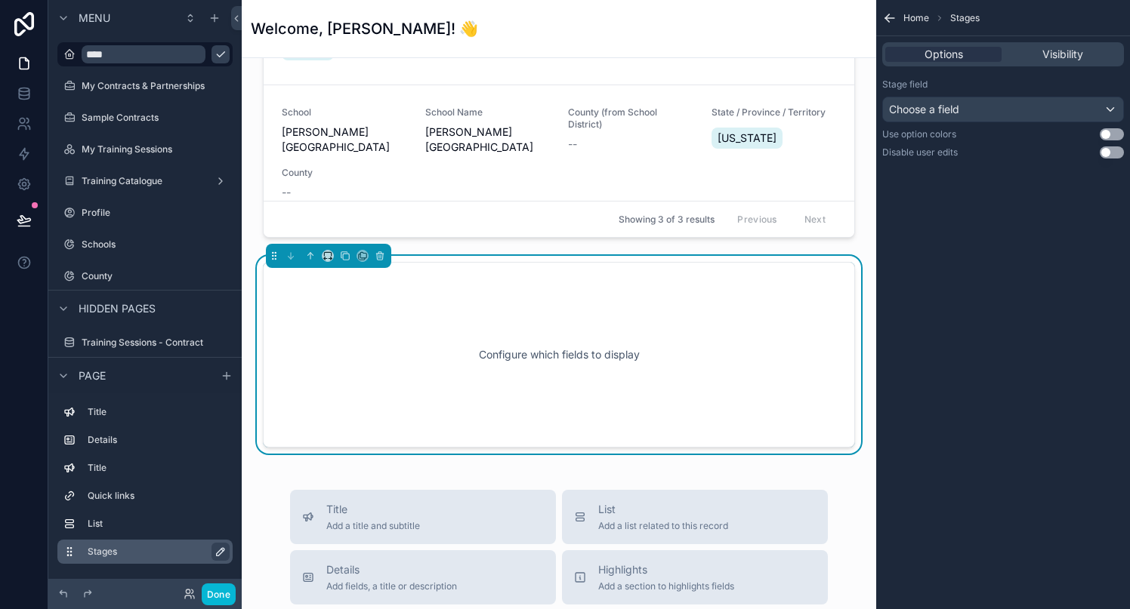
click at [134, 378] on div "Page" at bounding box center [144, 375] width 193 height 36
click at [95, 378] on span "Page" at bounding box center [92, 376] width 27 height 15
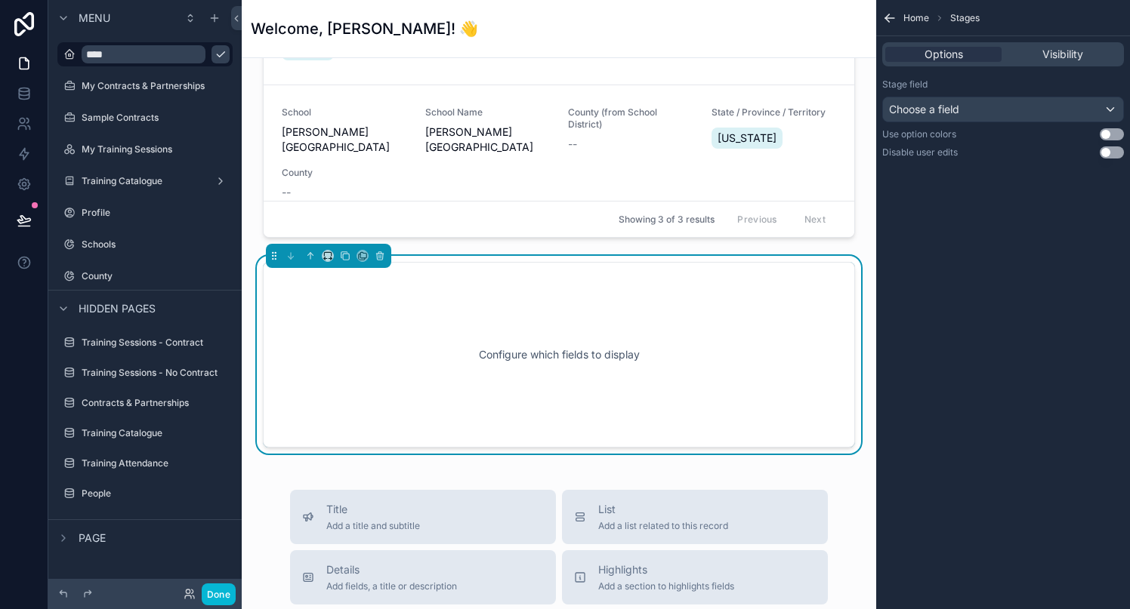
click at [94, 536] on span "Page" at bounding box center [92, 538] width 27 height 15
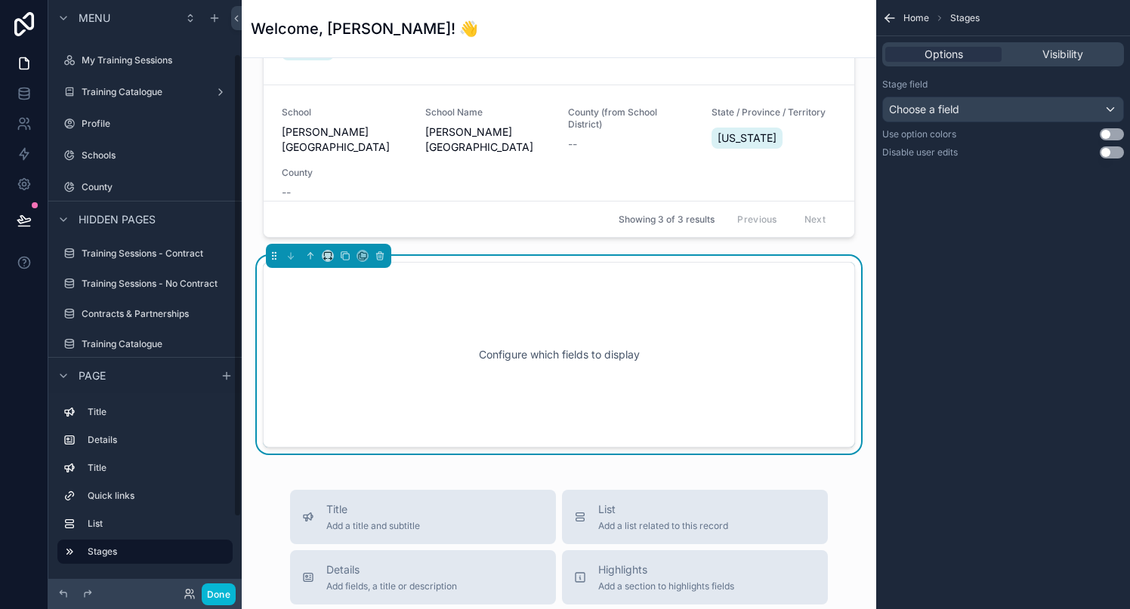
scroll to position [162, 0]
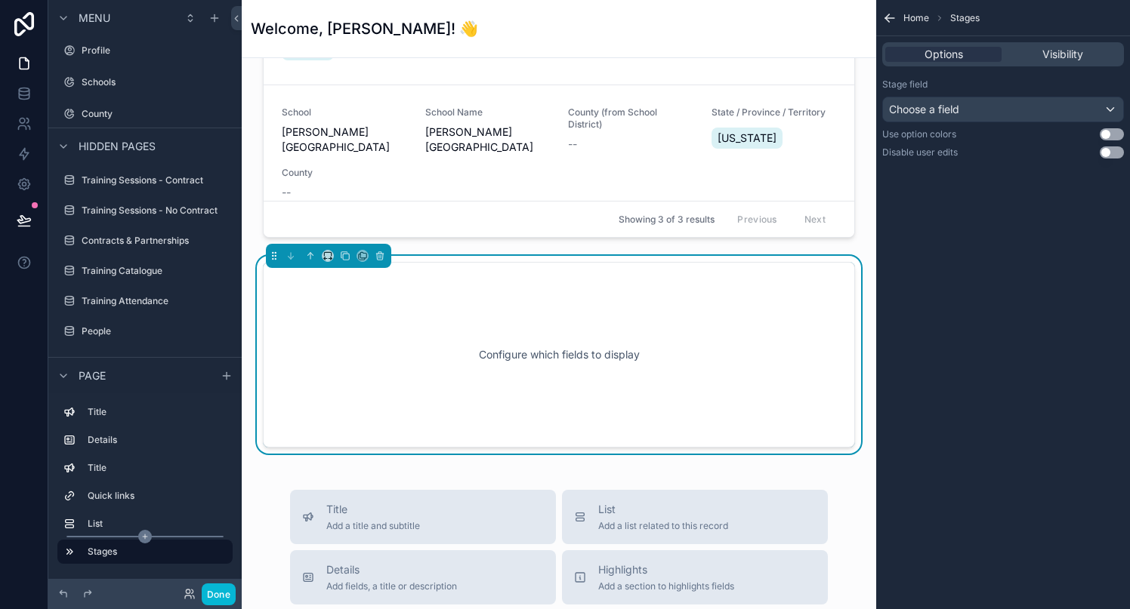
click at [145, 535] on icon "scrollable content" at bounding box center [145, 537] width 0 height 5
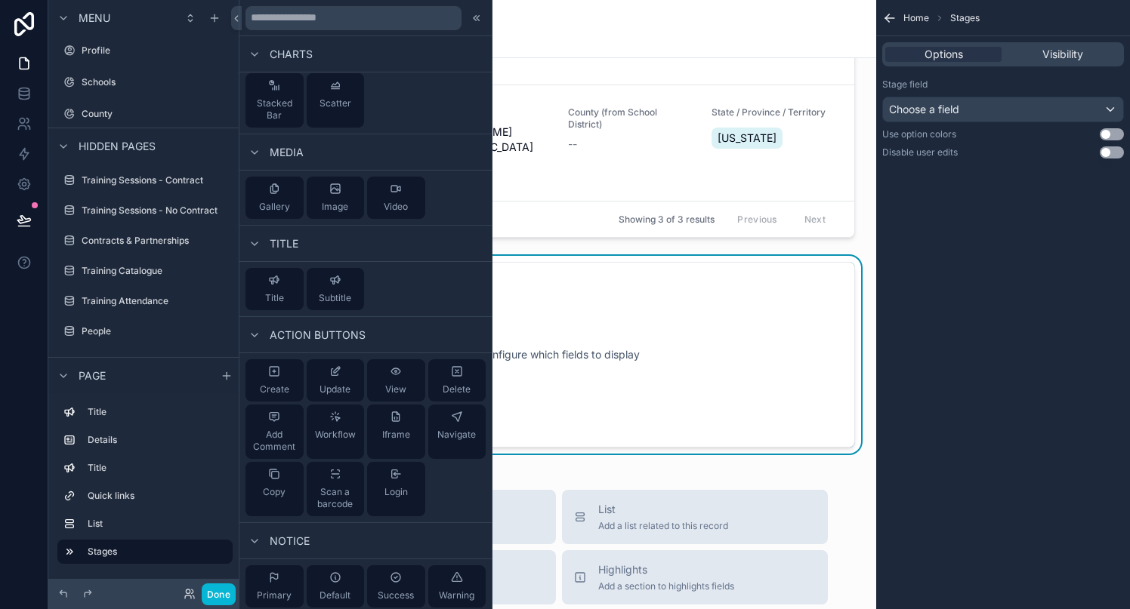
scroll to position [594, 0]
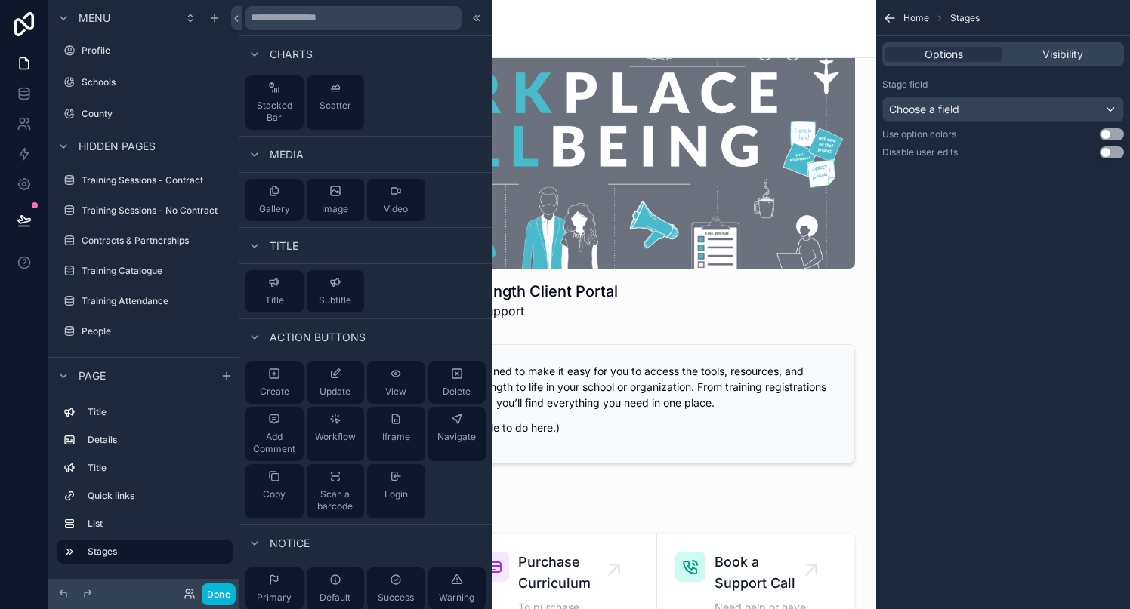
scroll to position [0, 0]
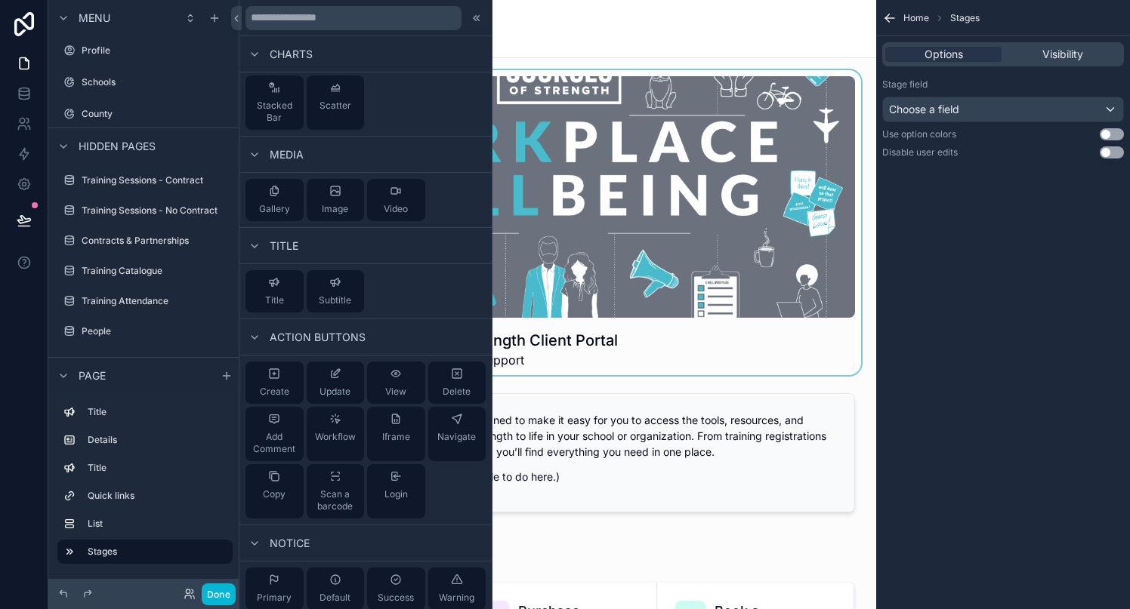
click at [790, 357] on div "scrollable content" at bounding box center [559, 222] width 610 height 305
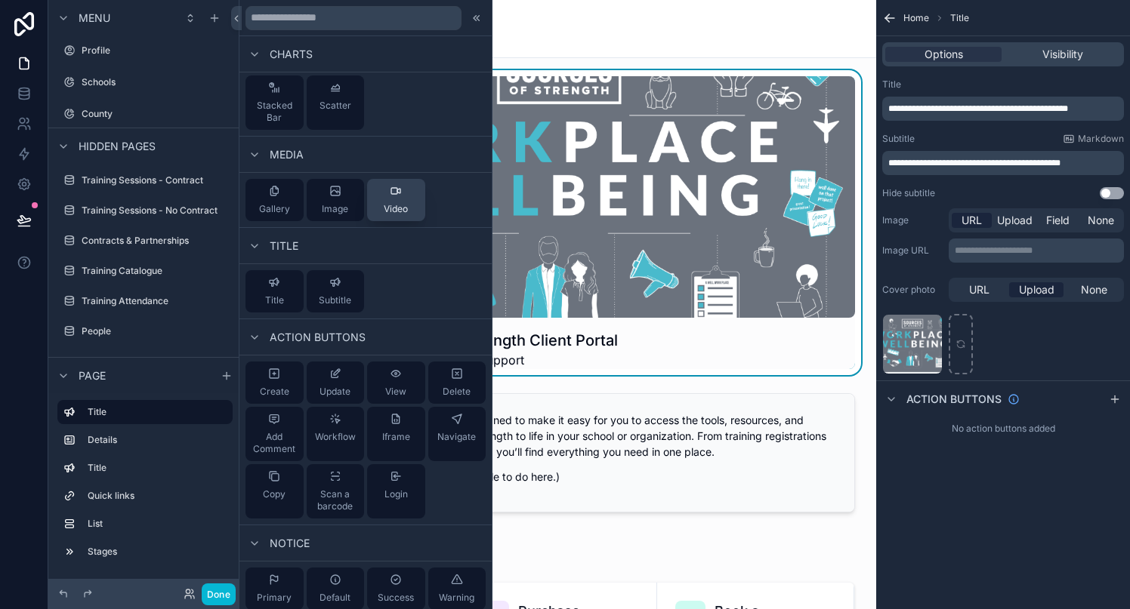
click at [398, 200] on div "Video" at bounding box center [396, 200] width 24 height 30
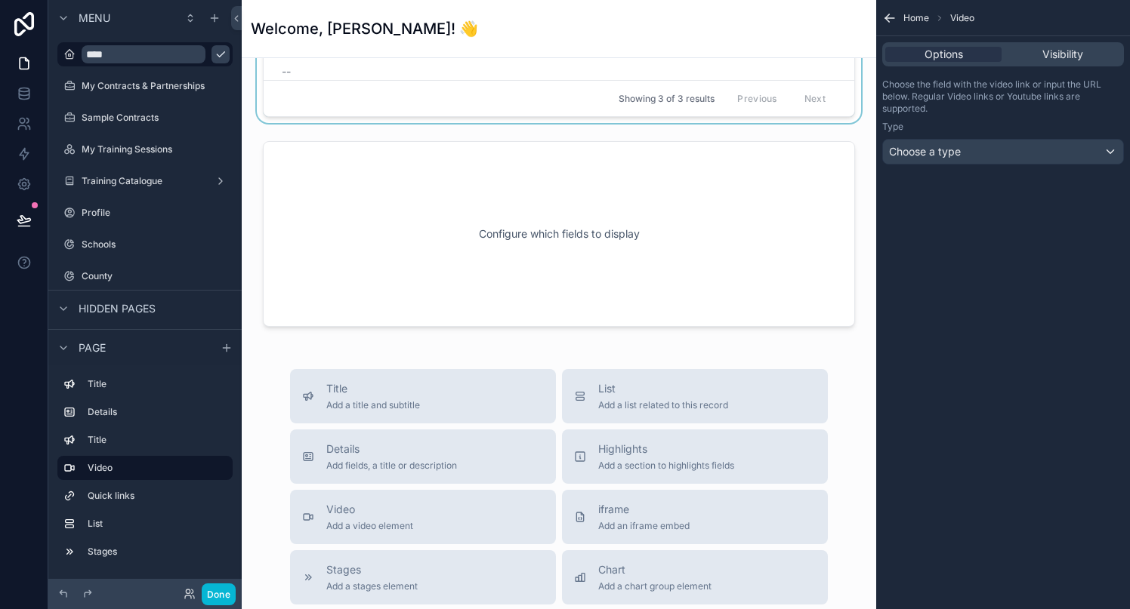
scroll to position [1813, 0]
click at [307, 200] on div "scrollable content" at bounding box center [559, 232] width 610 height 198
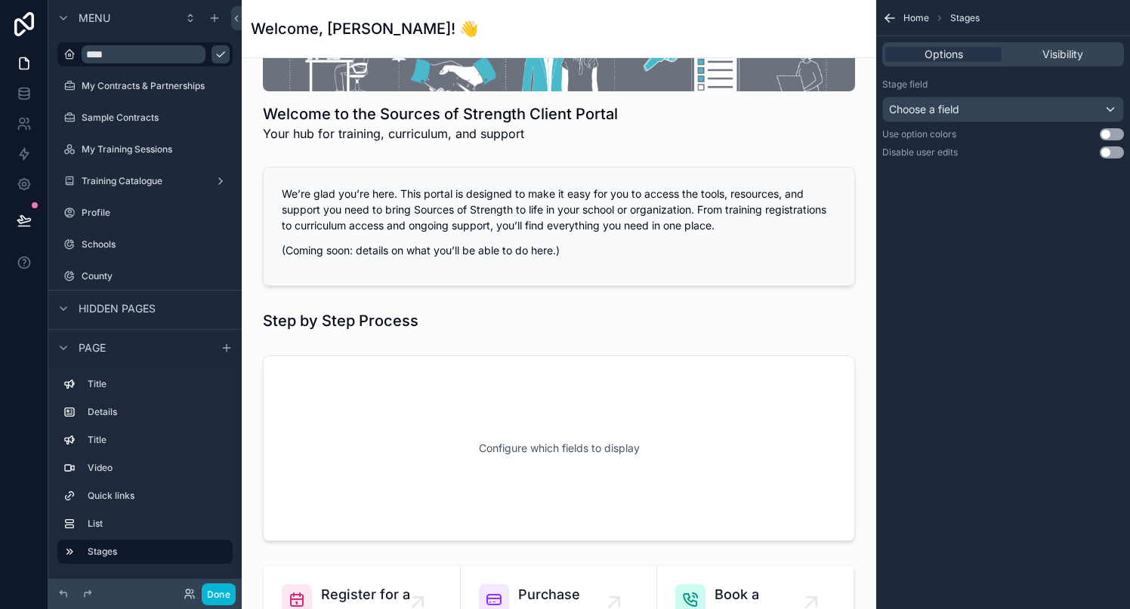
scroll to position [263, 0]
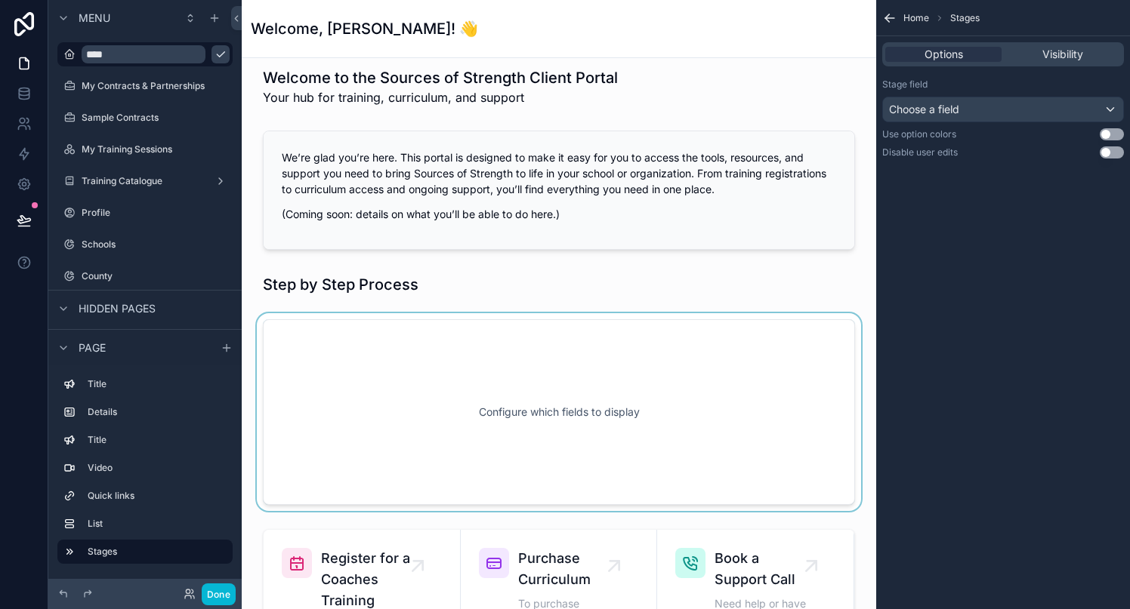
click at [399, 419] on div "scrollable content" at bounding box center [559, 412] width 610 height 198
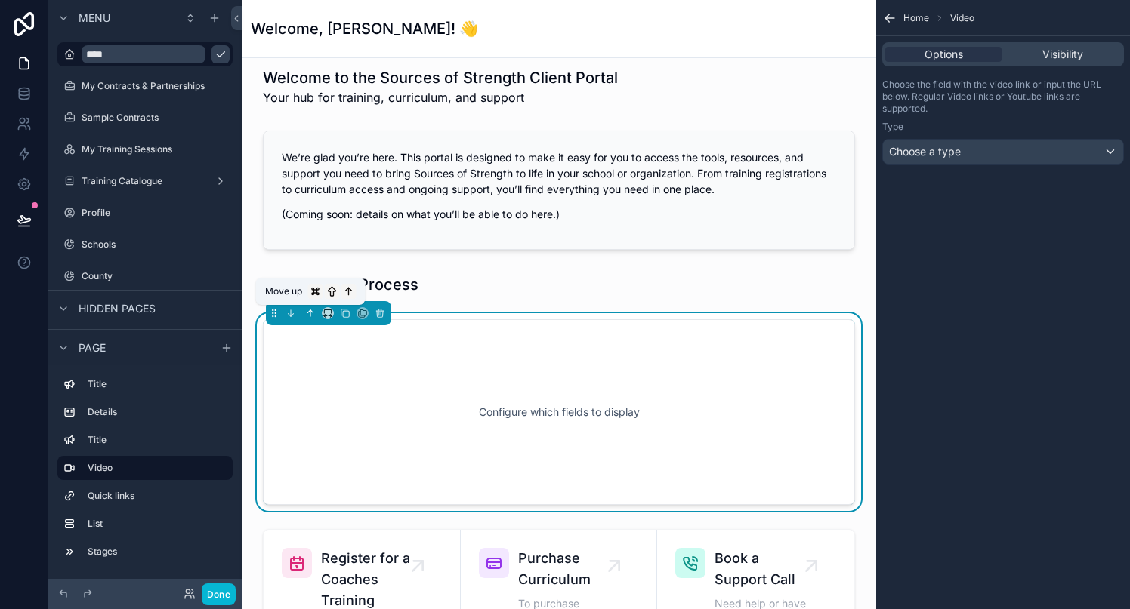
click at [311, 310] on icon "scrollable content" at bounding box center [310, 313] width 11 height 11
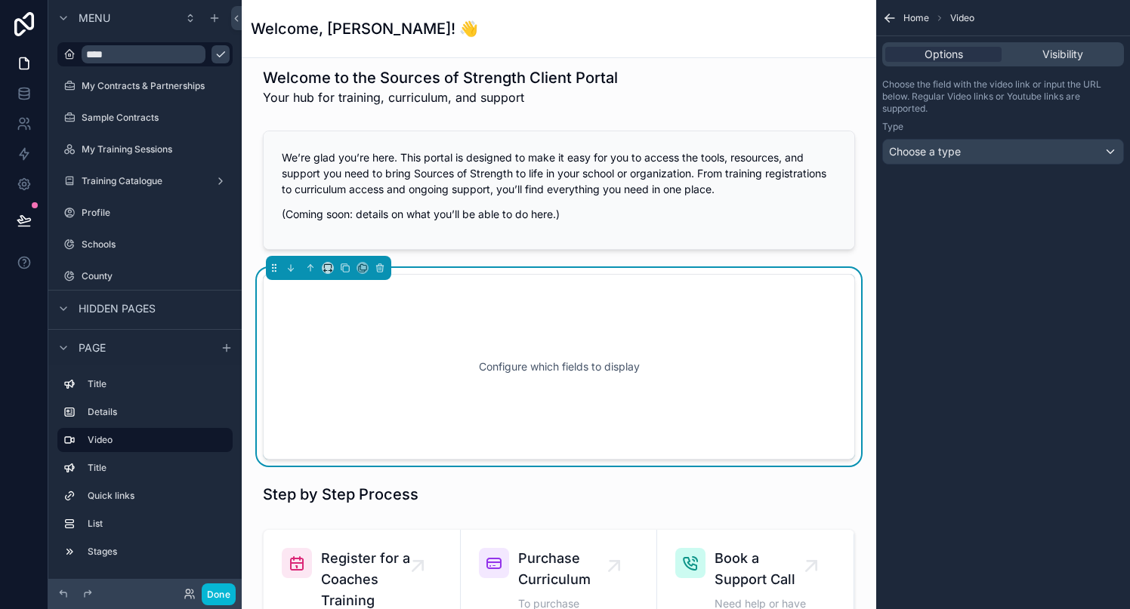
click at [311, 310] on div "Configure which fields to display" at bounding box center [559, 367] width 542 height 136
click at [532, 359] on div "Configure which fields to display" at bounding box center [559, 367] width 542 height 136
click at [924, 152] on span "Choose a type" at bounding box center [925, 151] width 72 height 13
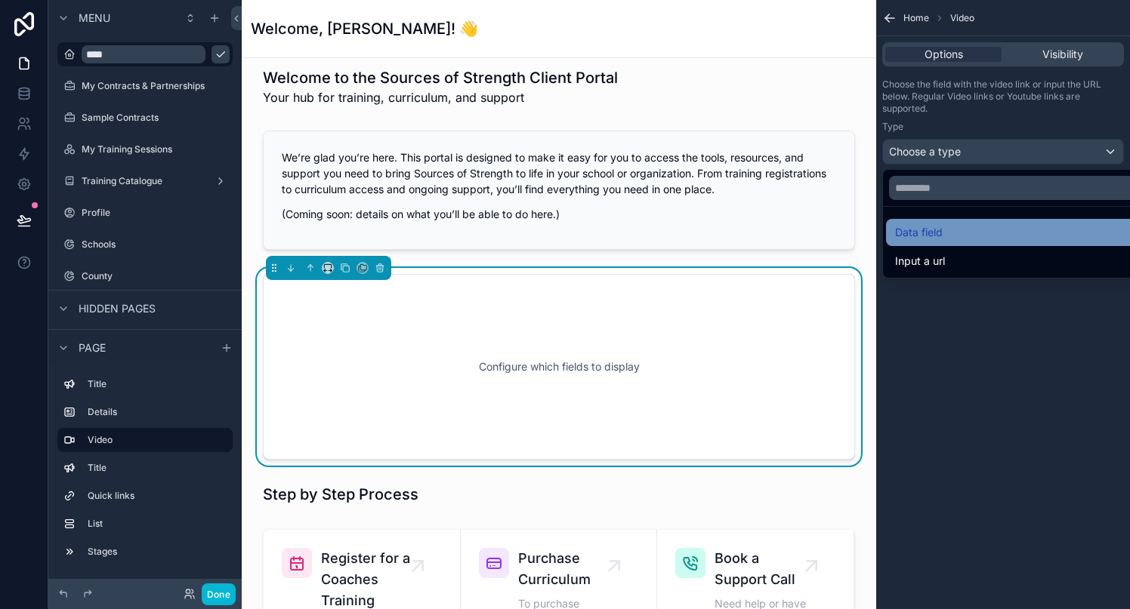
click at [940, 236] on span "Data field" at bounding box center [919, 233] width 48 height 18
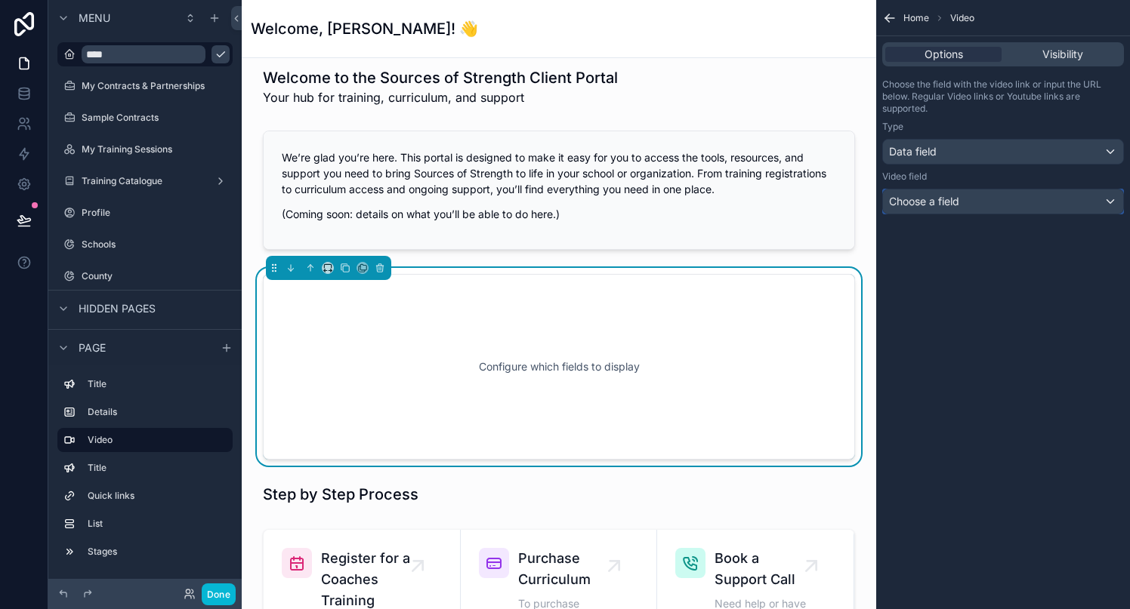
click at [945, 205] on span "Choose a field" at bounding box center [924, 201] width 70 height 13
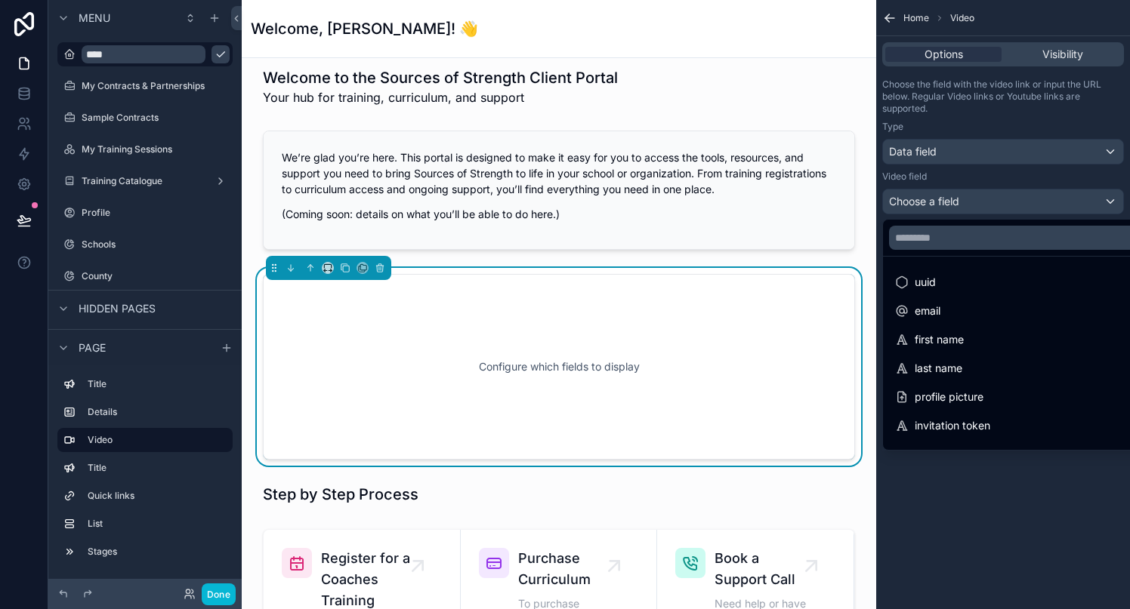
click at [932, 153] on div "scrollable content" at bounding box center [565, 304] width 1130 height 609
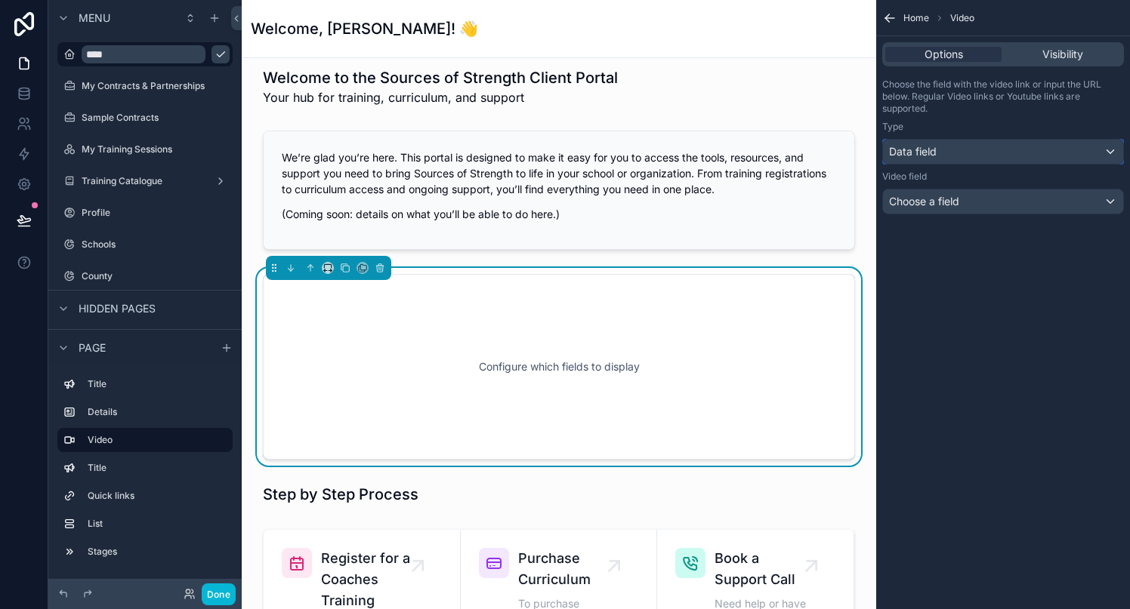
click at [930, 152] on span "Data field" at bounding box center [913, 151] width 48 height 15
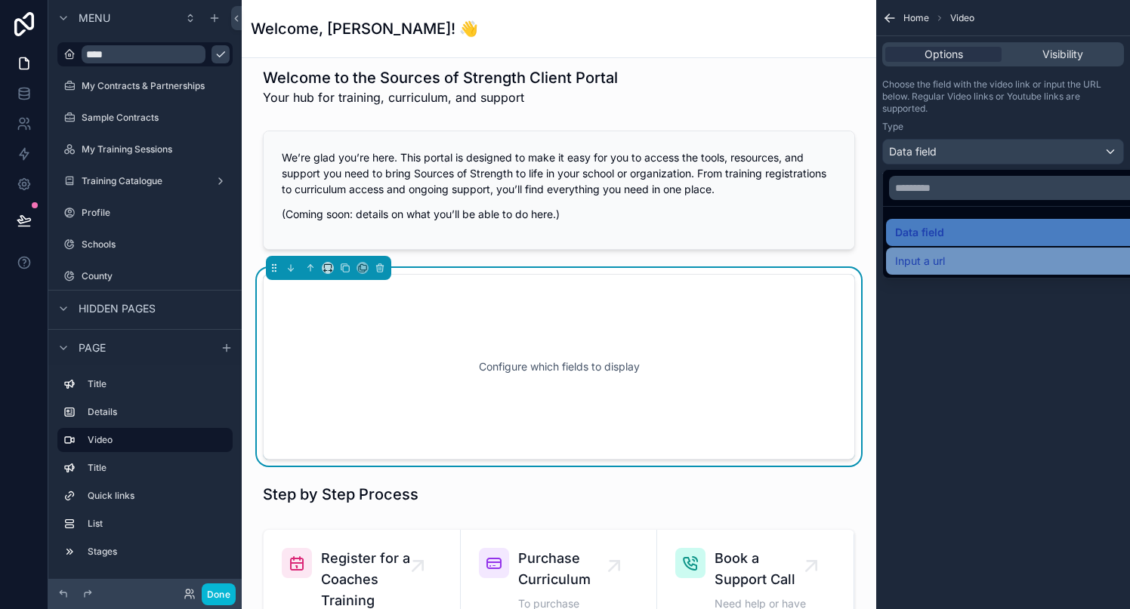
click at [919, 261] on span "Input a url" at bounding box center [920, 261] width 50 height 18
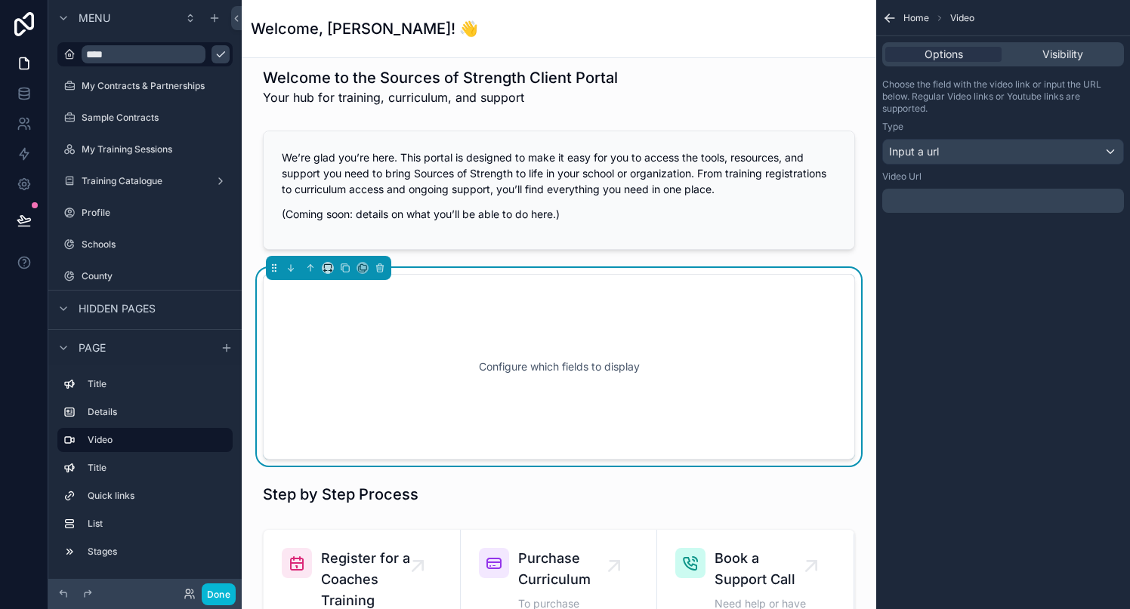
click at [927, 199] on p "﻿" at bounding box center [1004, 201] width 233 height 12
click at [930, 205] on p "﻿" at bounding box center [1004, 201] width 233 height 12
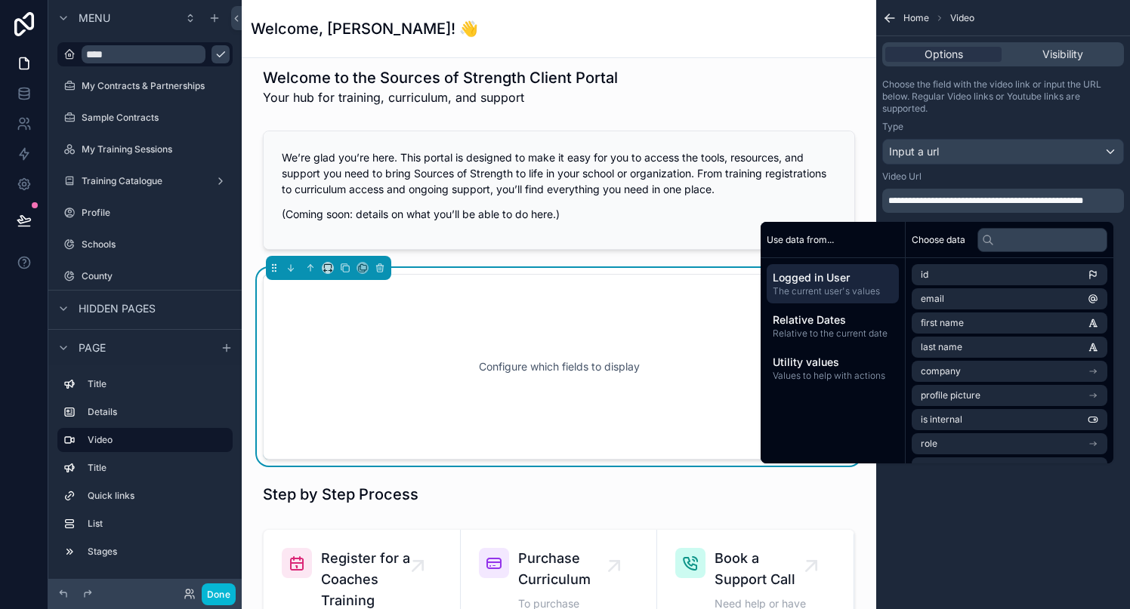
scroll to position [0, 0]
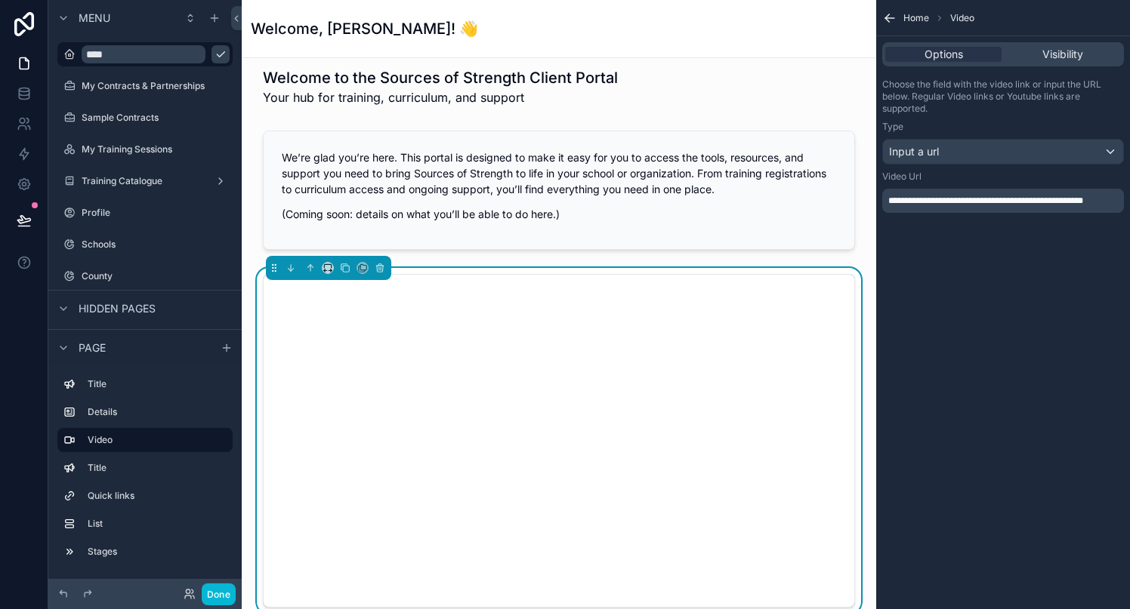
click at [947, 177] on div "Video Url" at bounding box center [1003, 177] width 242 height 12
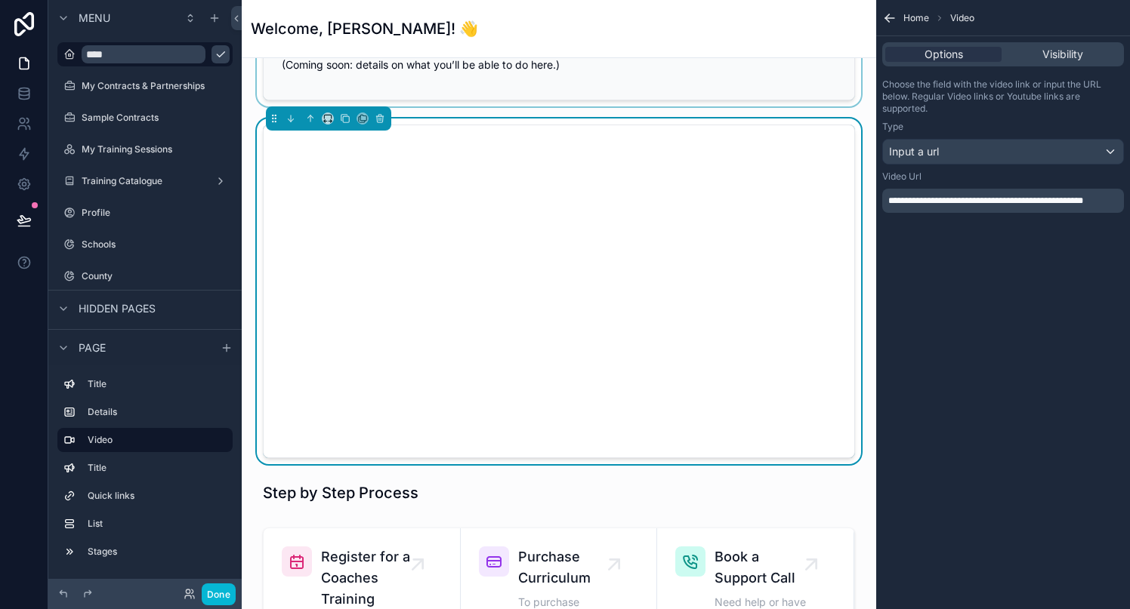
scroll to position [415, 0]
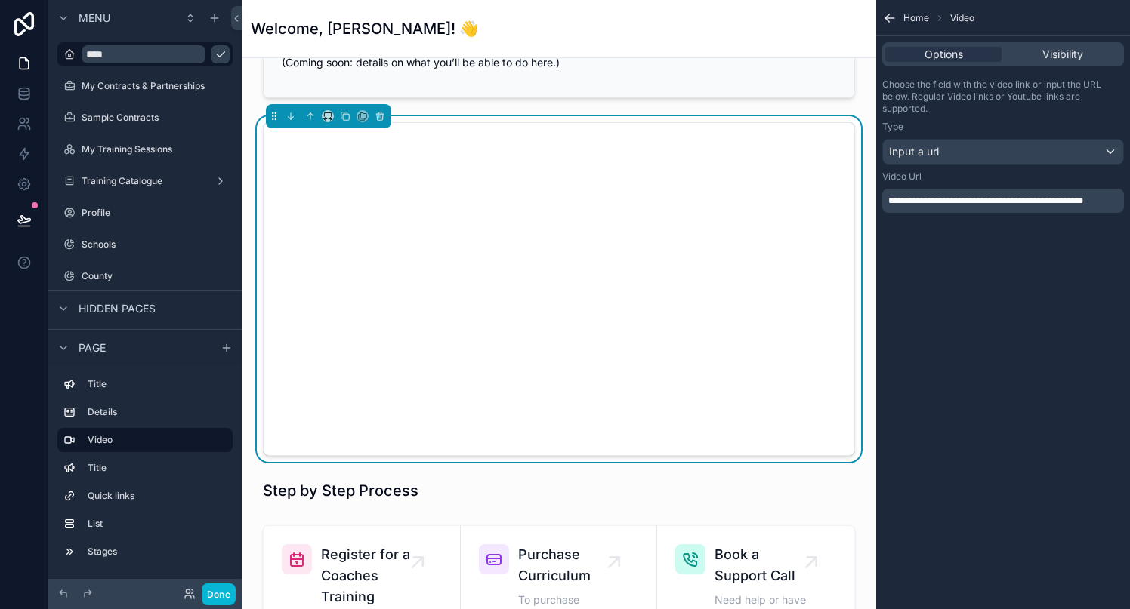
click at [982, 304] on div "**********" at bounding box center [1003, 304] width 254 height 609
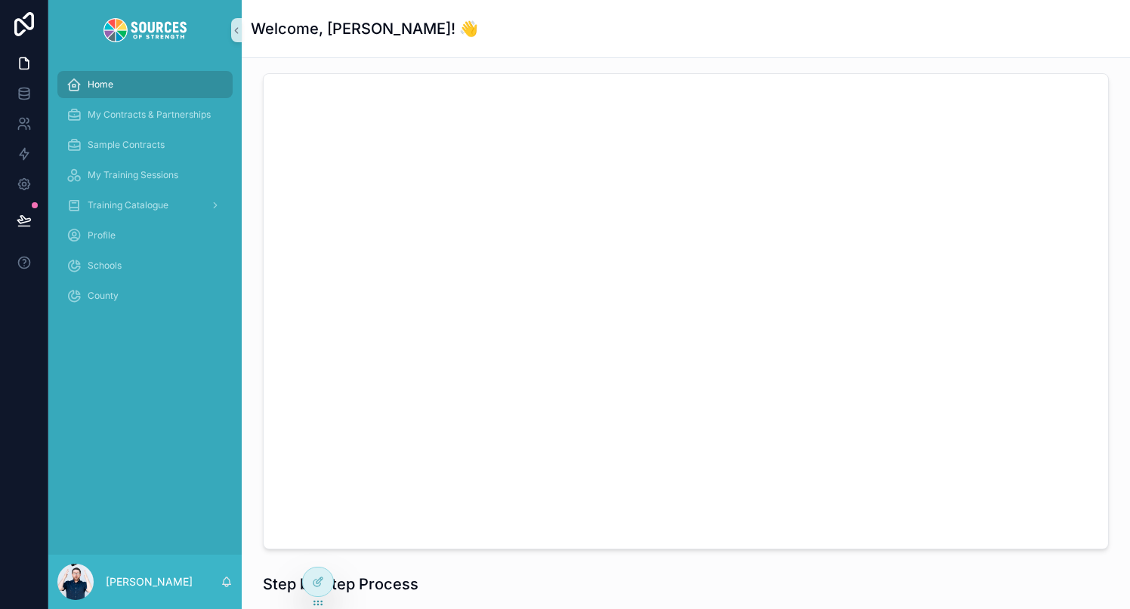
scroll to position [439, 0]
click at [315, 577] on icon at bounding box center [318, 582] width 12 height 12
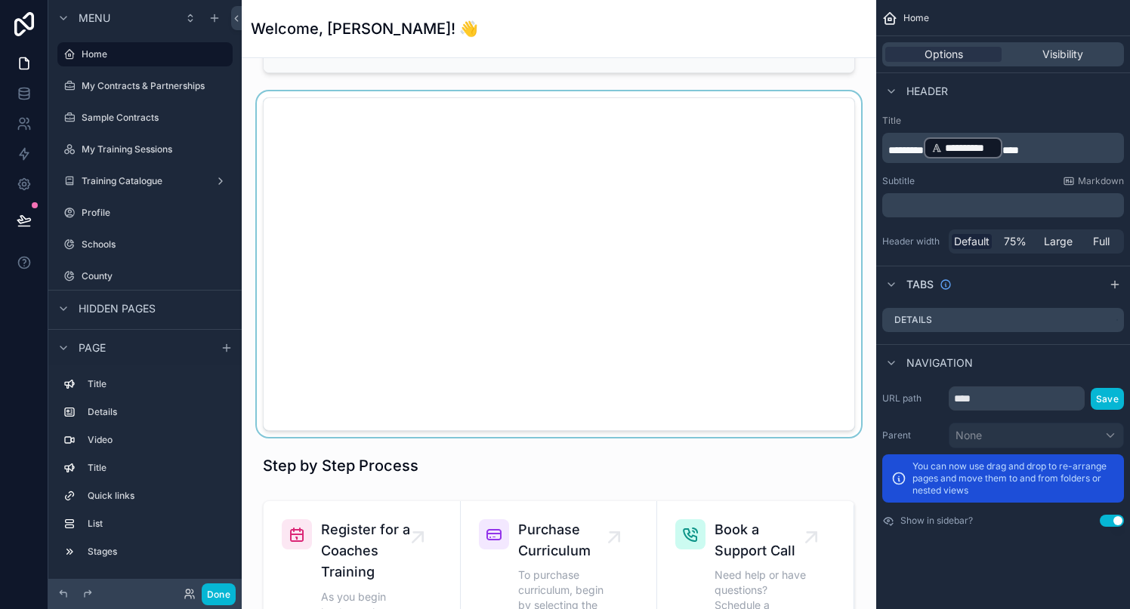
click at [459, 341] on div "scrollable content" at bounding box center [559, 264] width 610 height 346
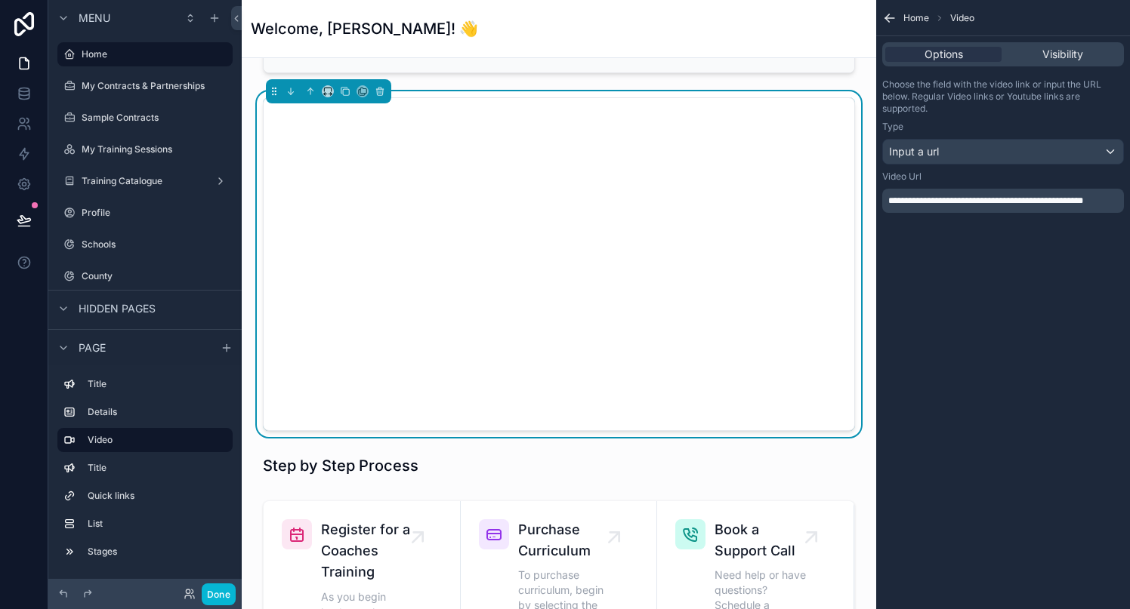
scroll to position [423, 0]
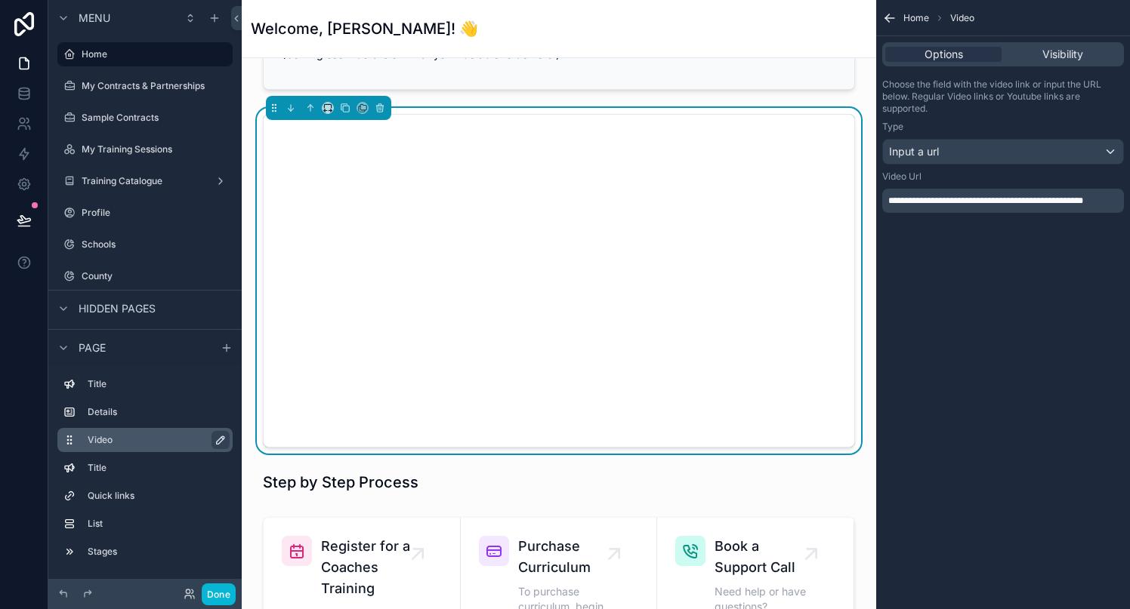
click at [215, 440] on icon "scrollable content" at bounding box center [220, 440] width 12 height 12
click at [215, 440] on icon "scrollable content" at bounding box center [217, 440] width 12 height 12
click at [961, 146] on div "Input a url" at bounding box center [1003, 152] width 240 height 24
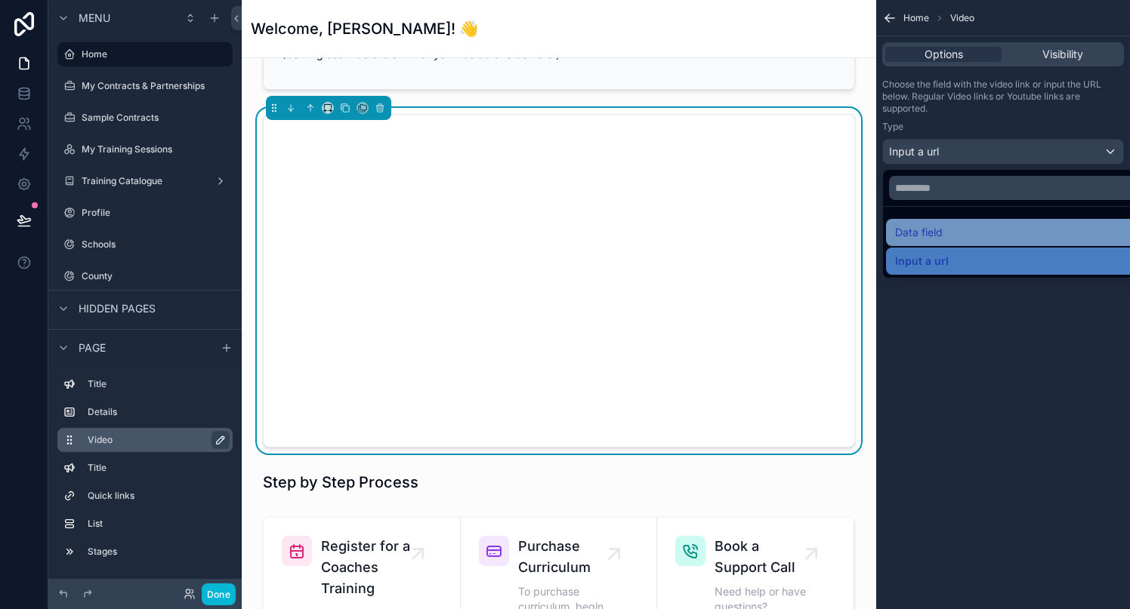
click at [920, 224] on span "Data field" at bounding box center [919, 233] width 48 height 18
